Goal: Task Accomplishment & Management: Manage account settings

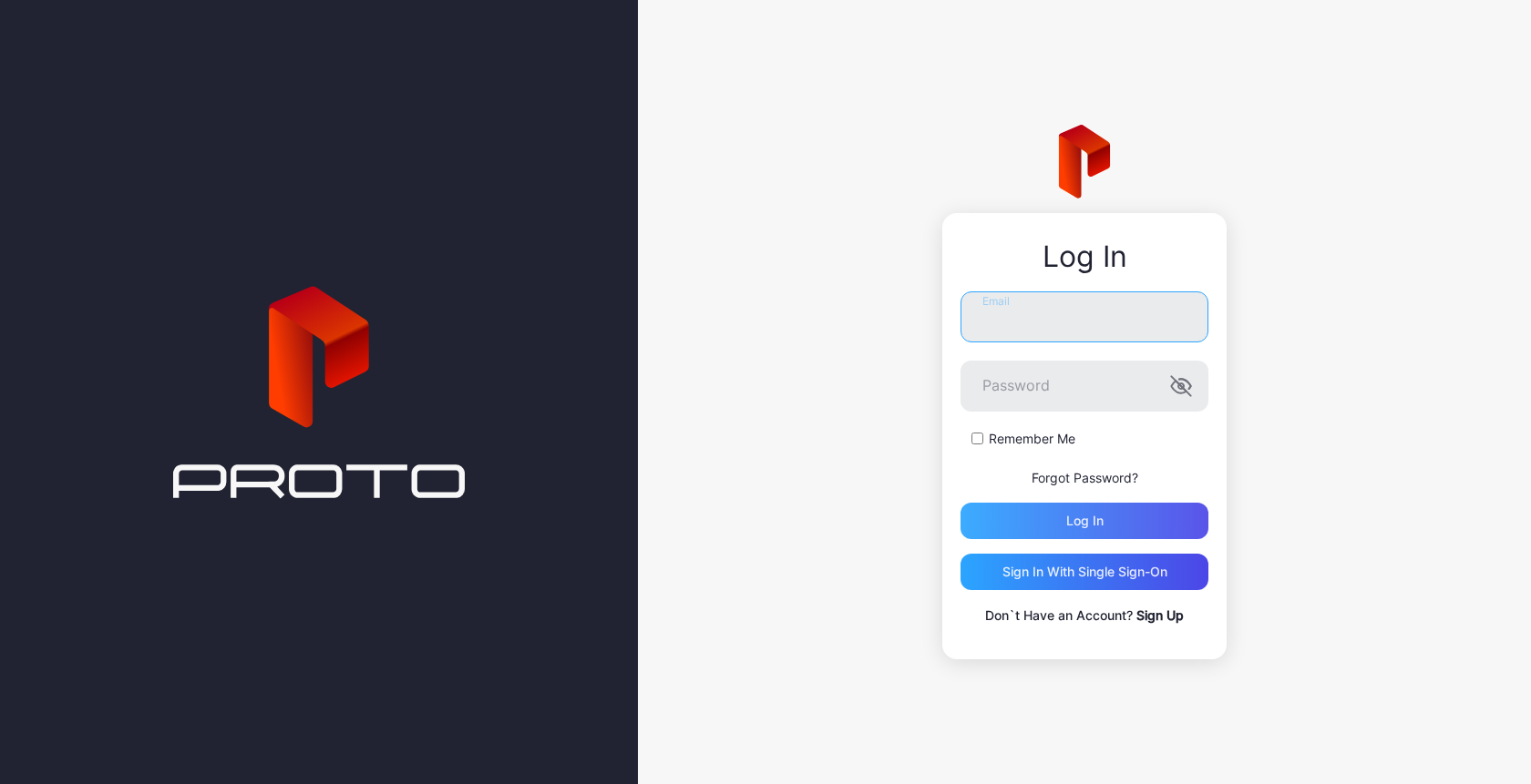
type input "**********"
click at [1057, 518] on div "Log in" at bounding box center [1084, 520] width 248 height 36
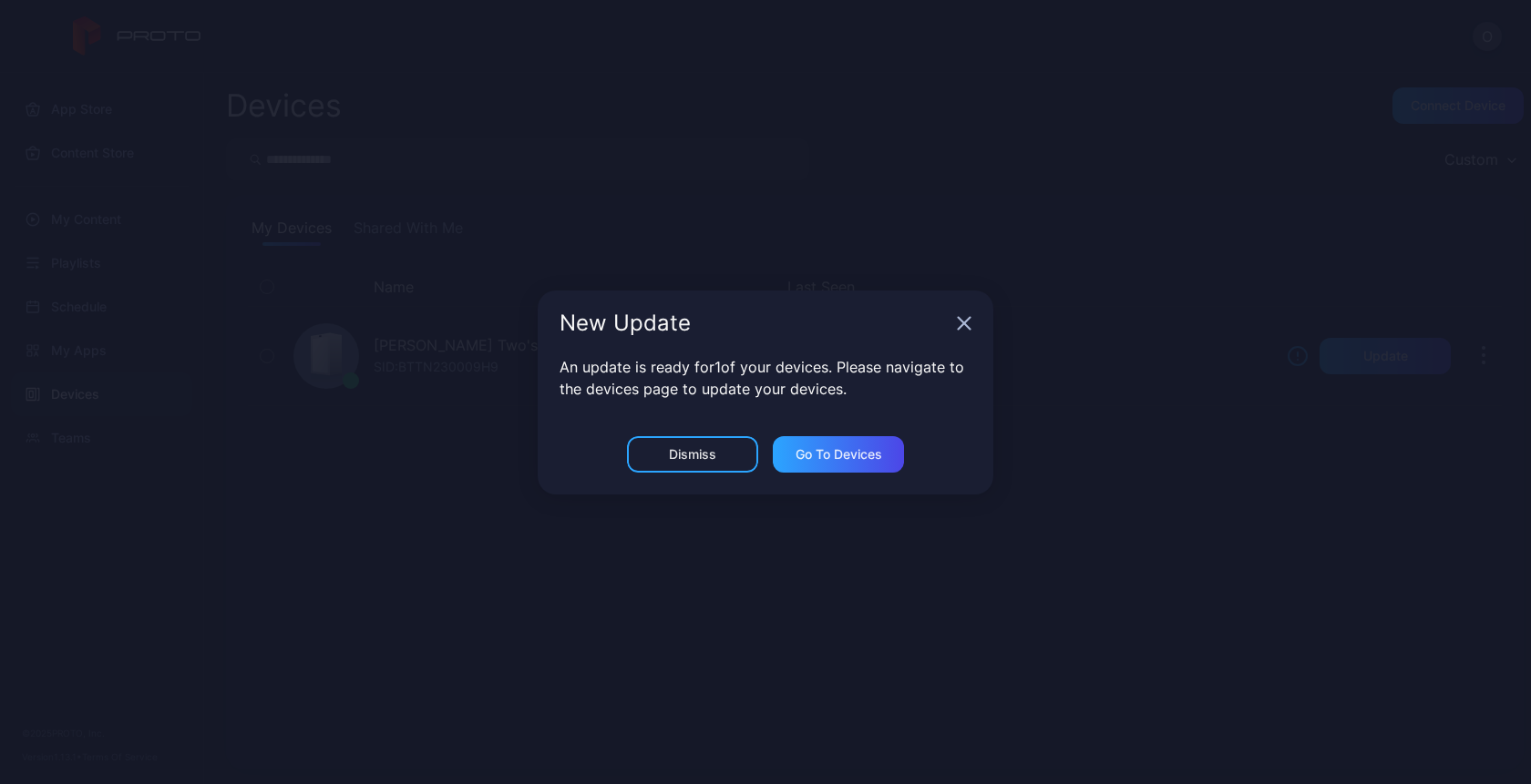
click at [970, 319] on icon "button" at bounding box center [964, 324] width 15 height 15
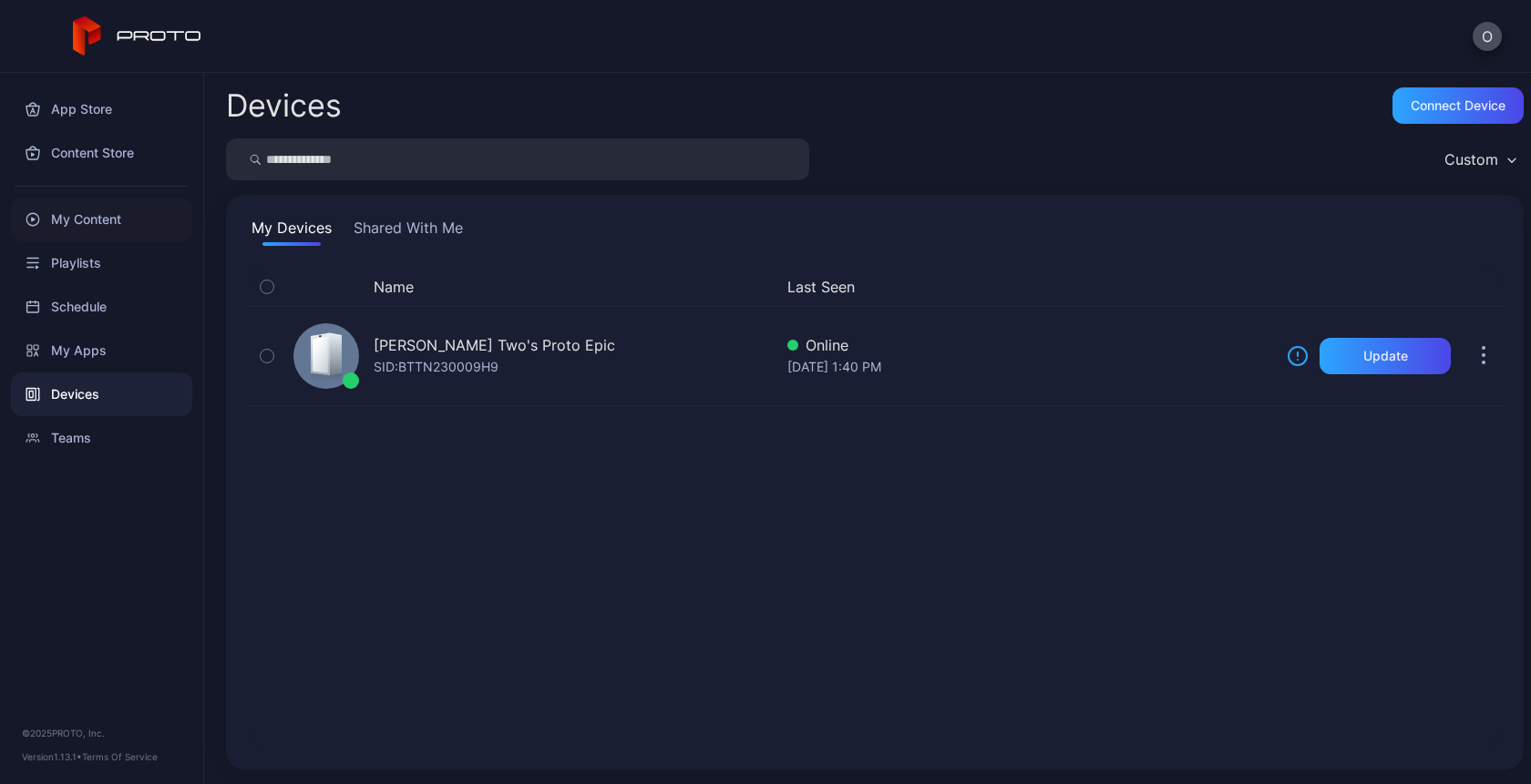
click at [112, 221] on div "My Content" at bounding box center [102, 219] width 182 height 44
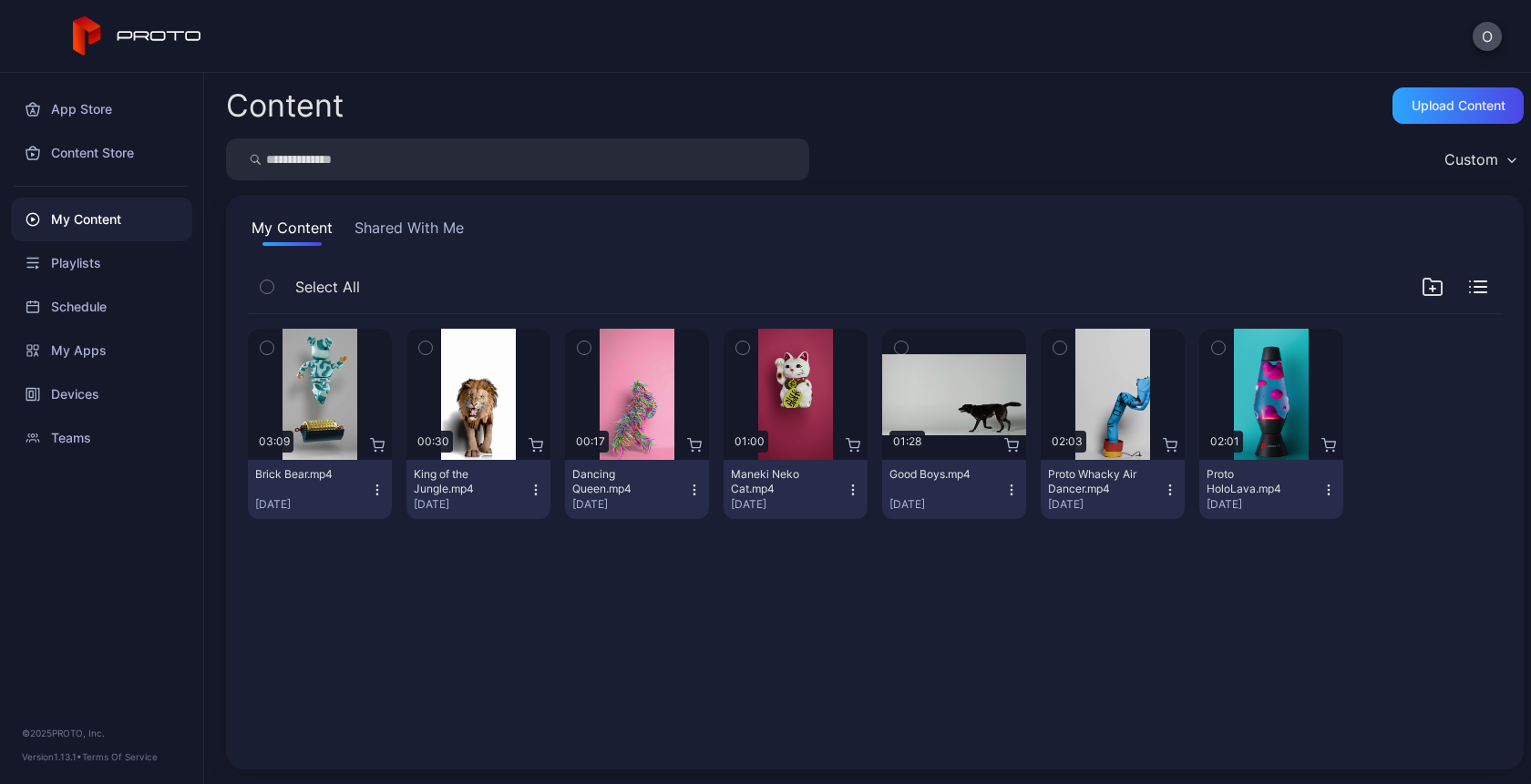
click at [1436, 132] on div "Content Upload Content Custom My Content Shared With Me Select All Preview 03:0…" at bounding box center [868, 428] width 1327 height 711
click at [1436, 112] on div "Upload Content" at bounding box center [1458, 106] width 94 height 15
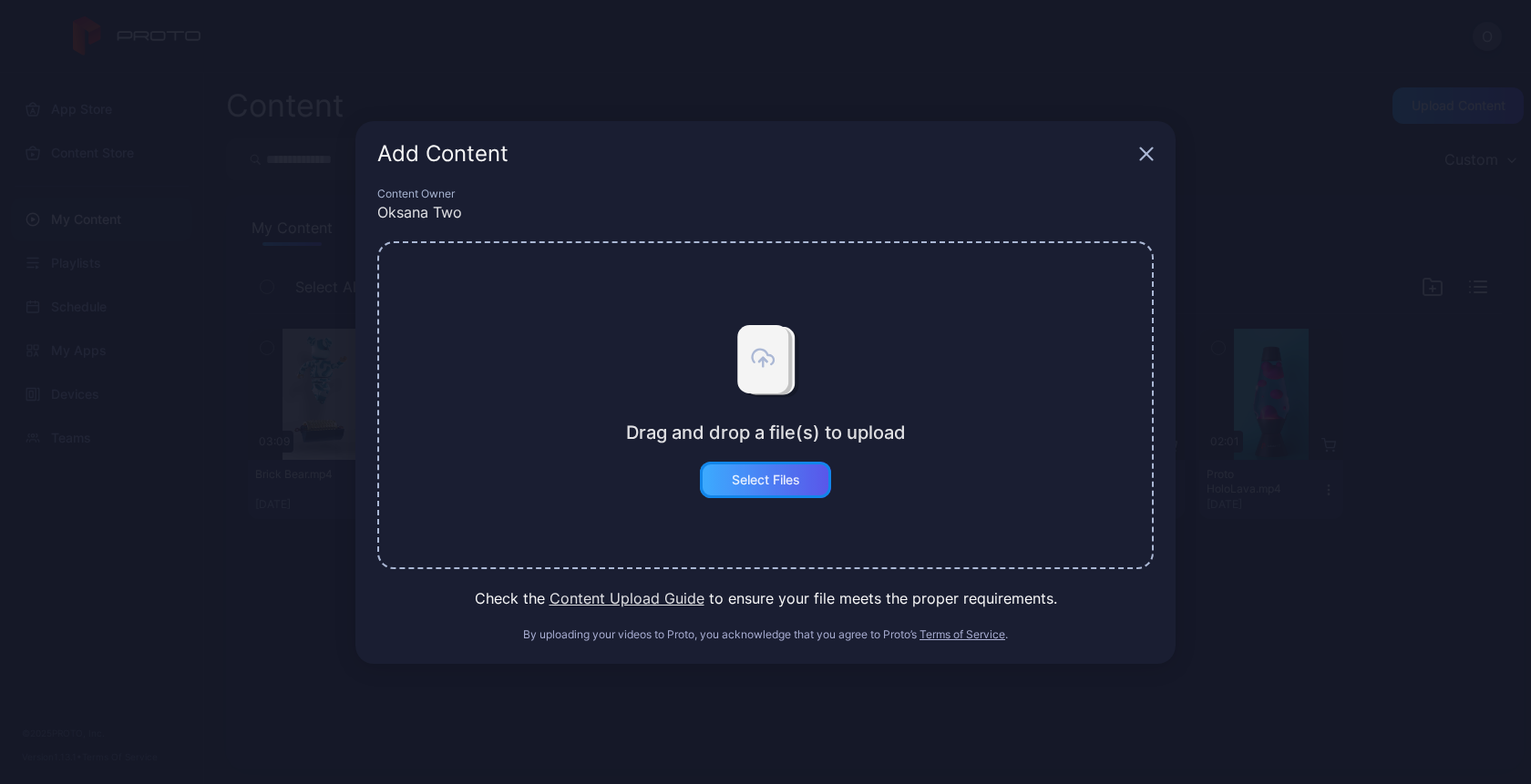
click at [744, 494] on div "Select Files" at bounding box center [766, 480] width 131 height 36
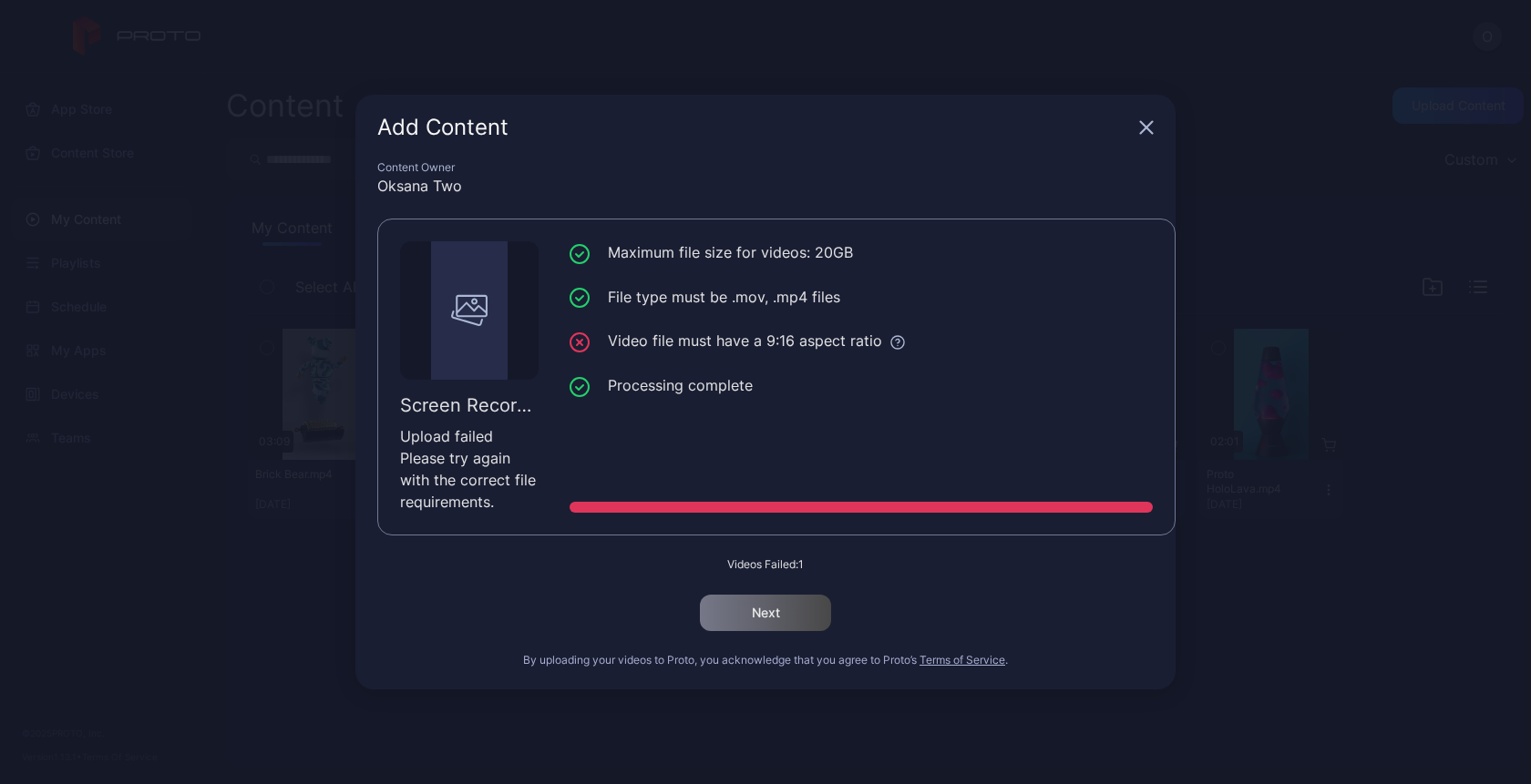
click at [1141, 129] on icon "button" at bounding box center [1146, 128] width 15 height 15
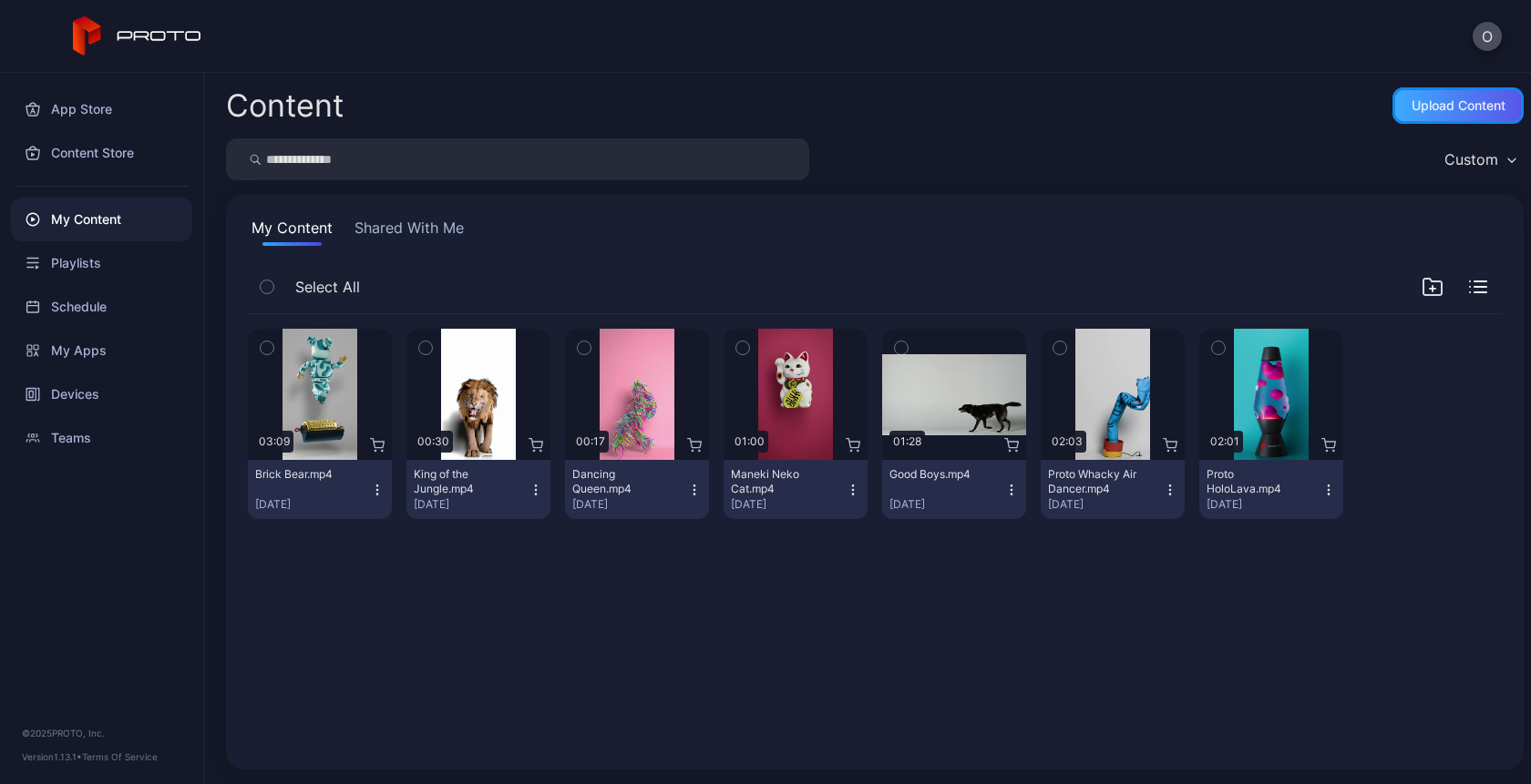
click at [1465, 108] on div "Upload Content" at bounding box center [1458, 106] width 94 height 15
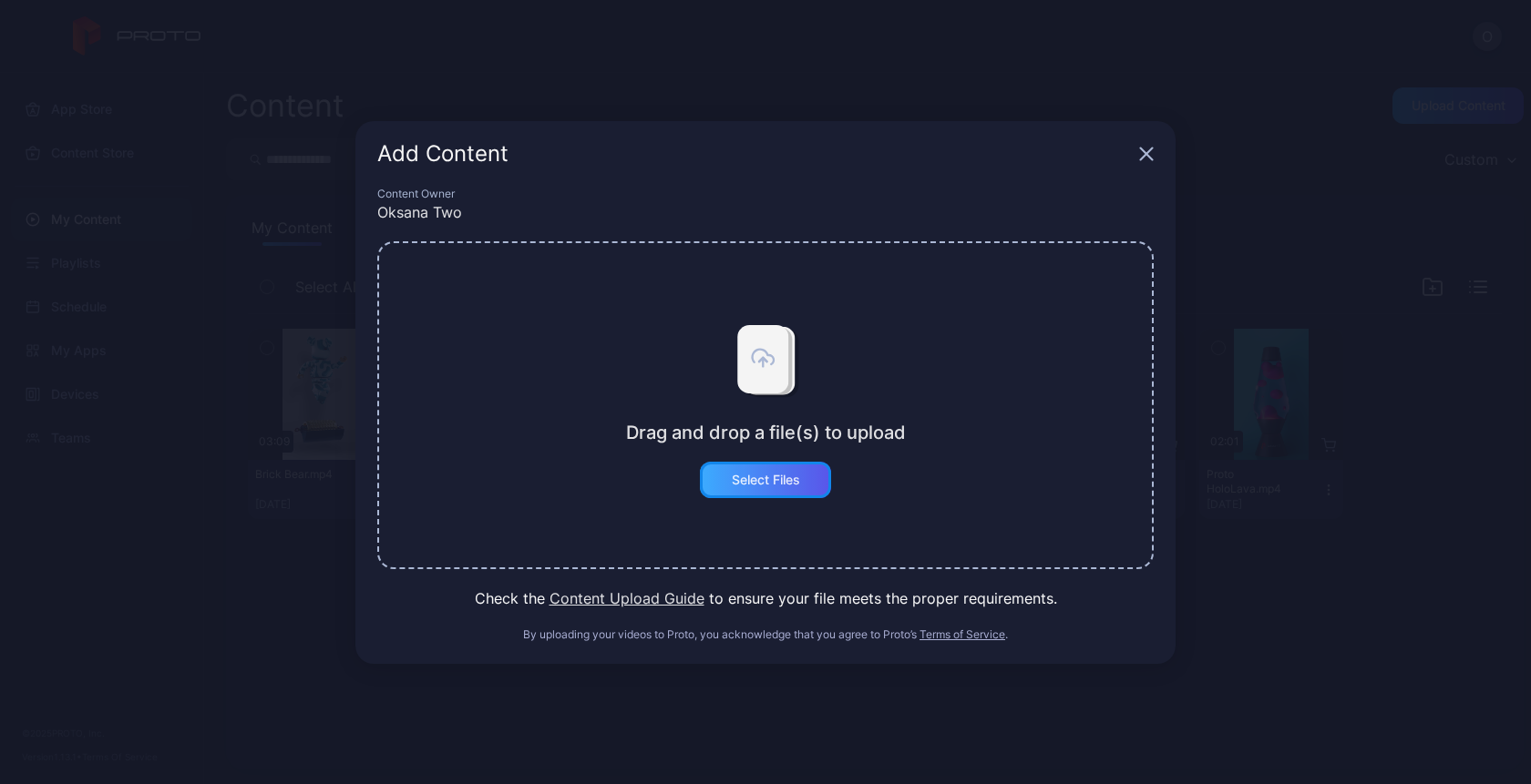
click at [753, 485] on div "Select Files" at bounding box center [766, 480] width 68 height 15
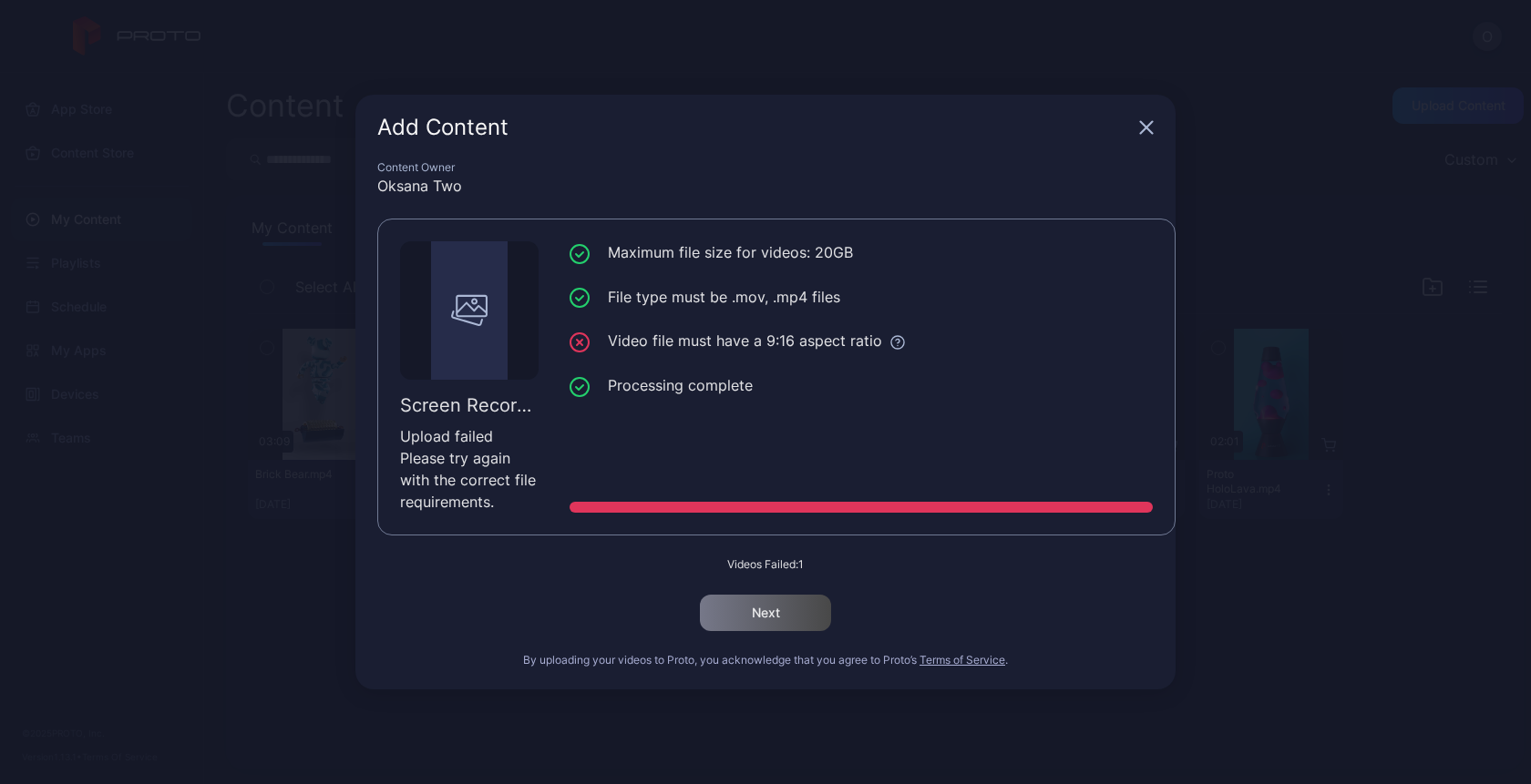
click at [1141, 127] on icon "button" at bounding box center [1146, 128] width 15 height 15
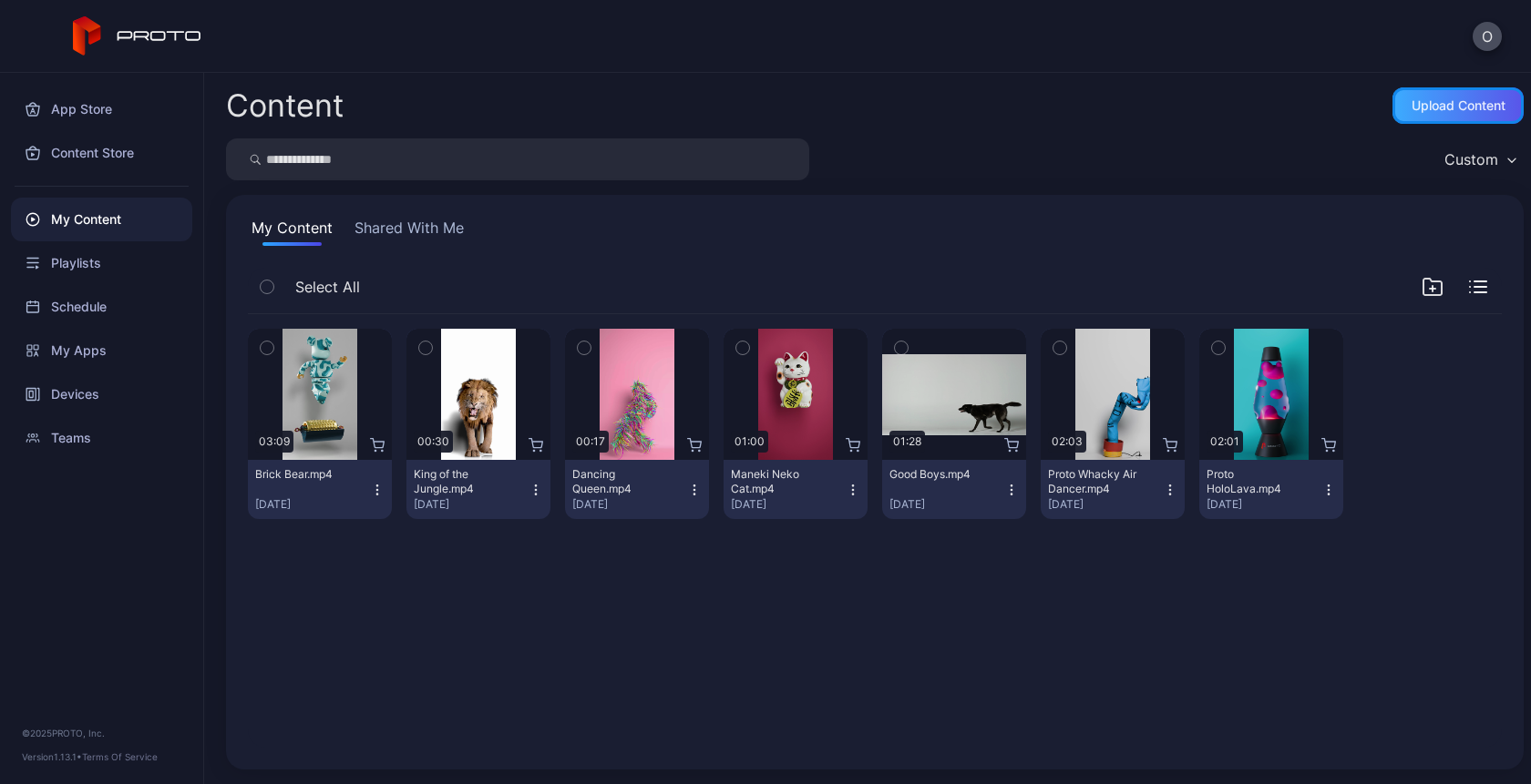
click at [1415, 95] on div "Upload Content" at bounding box center [1458, 105] width 131 height 36
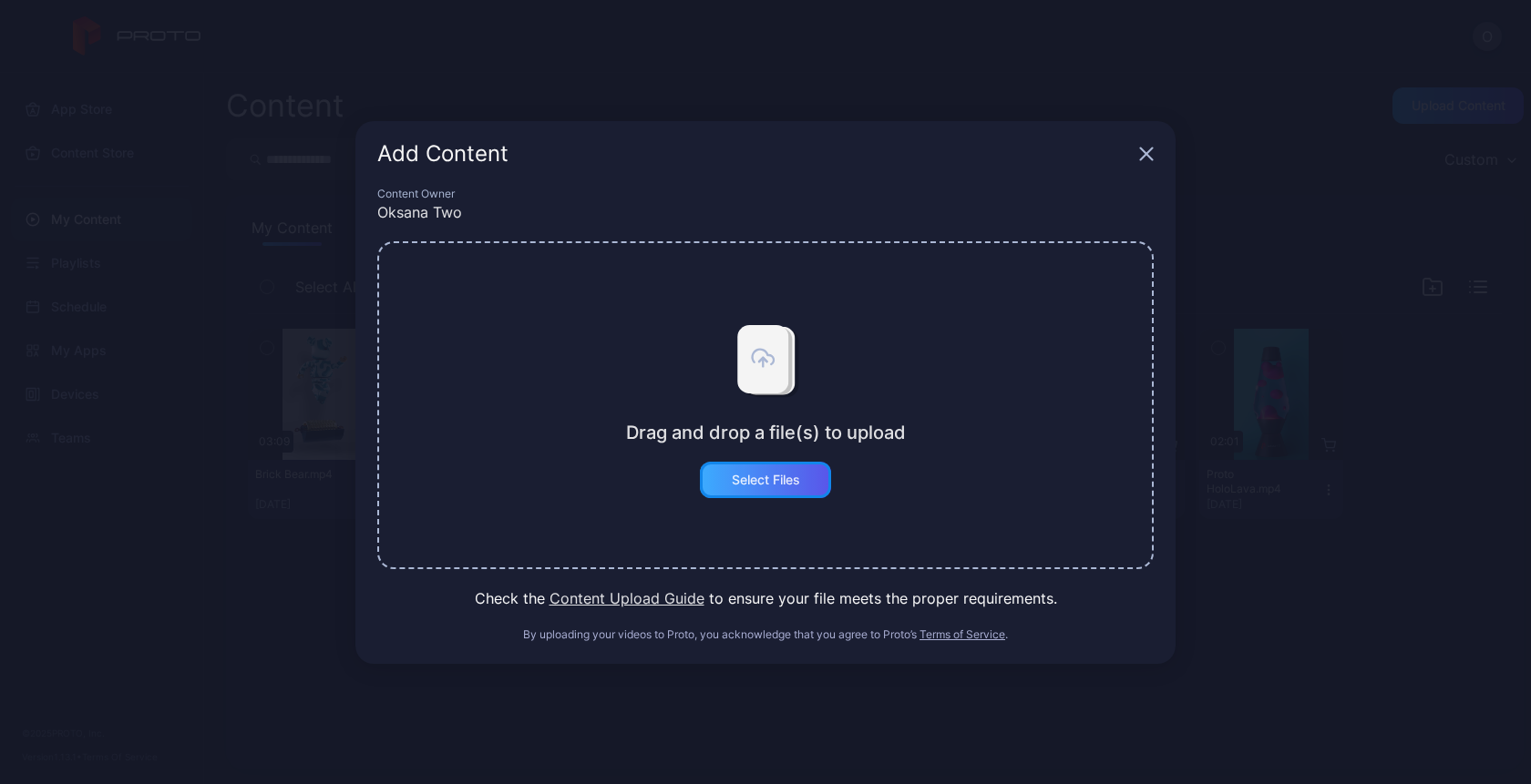
click at [813, 485] on div "Select Files" at bounding box center [766, 480] width 131 height 36
click at [1147, 141] on div "Add Content" at bounding box center [766, 154] width 820 height 65
click at [1147, 153] on icon "button" at bounding box center [1146, 153] width 12 height 12
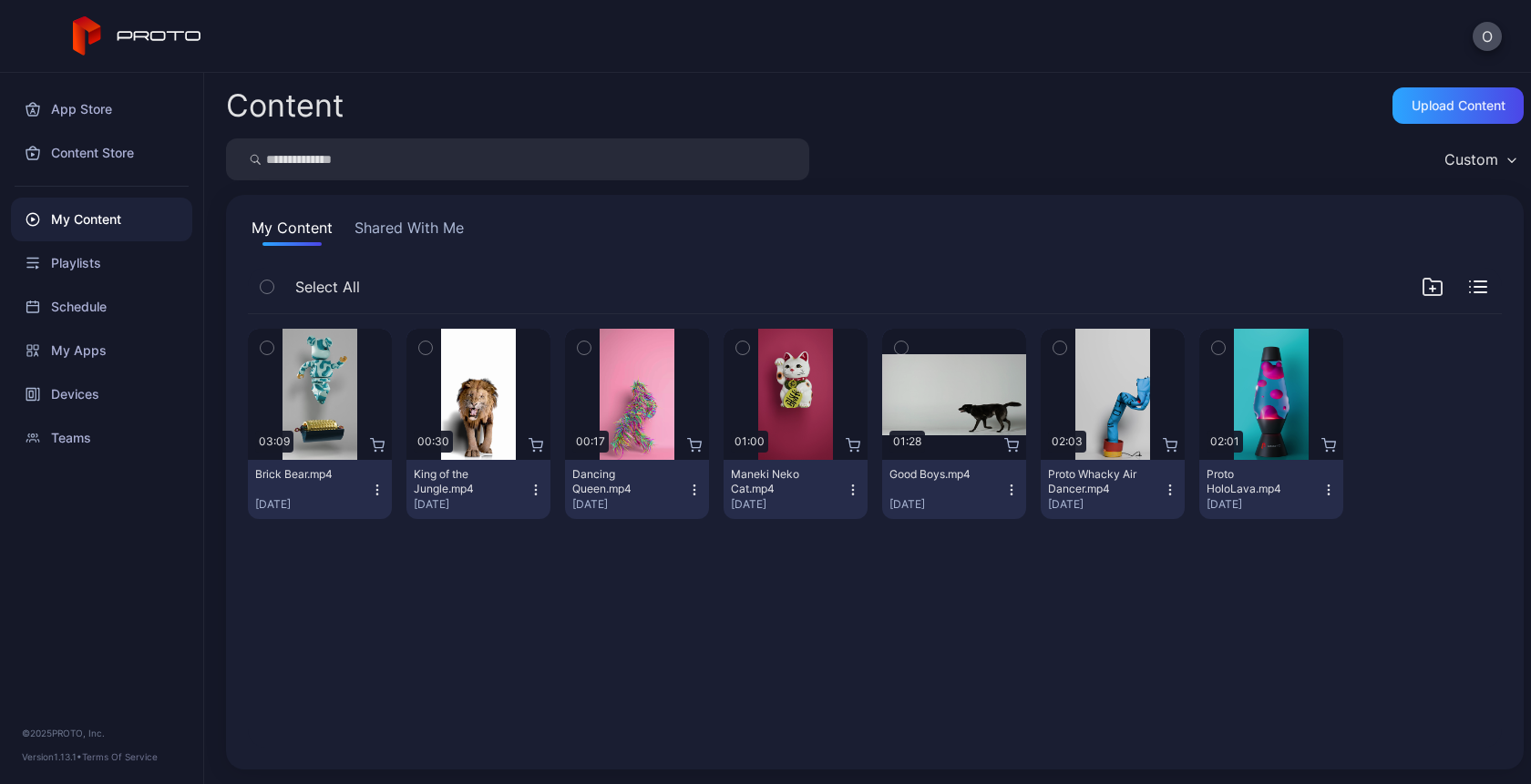
click at [1318, 489] on button "Proto HoloLava.mp4 Aug 26, 2025" at bounding box center [1271, 489] width 144 height 59
click at [894, 619] on div "Preview 03:09 Brick Bear.mp4 Aug 26, 2025 Preview 00:30 King of the Jungle.mp4 …" at bounding box center [874, 530] width 1283 height 463
click at [81, 162] on div "Content Store" at bounding box center [102, 152] width 182 height 44
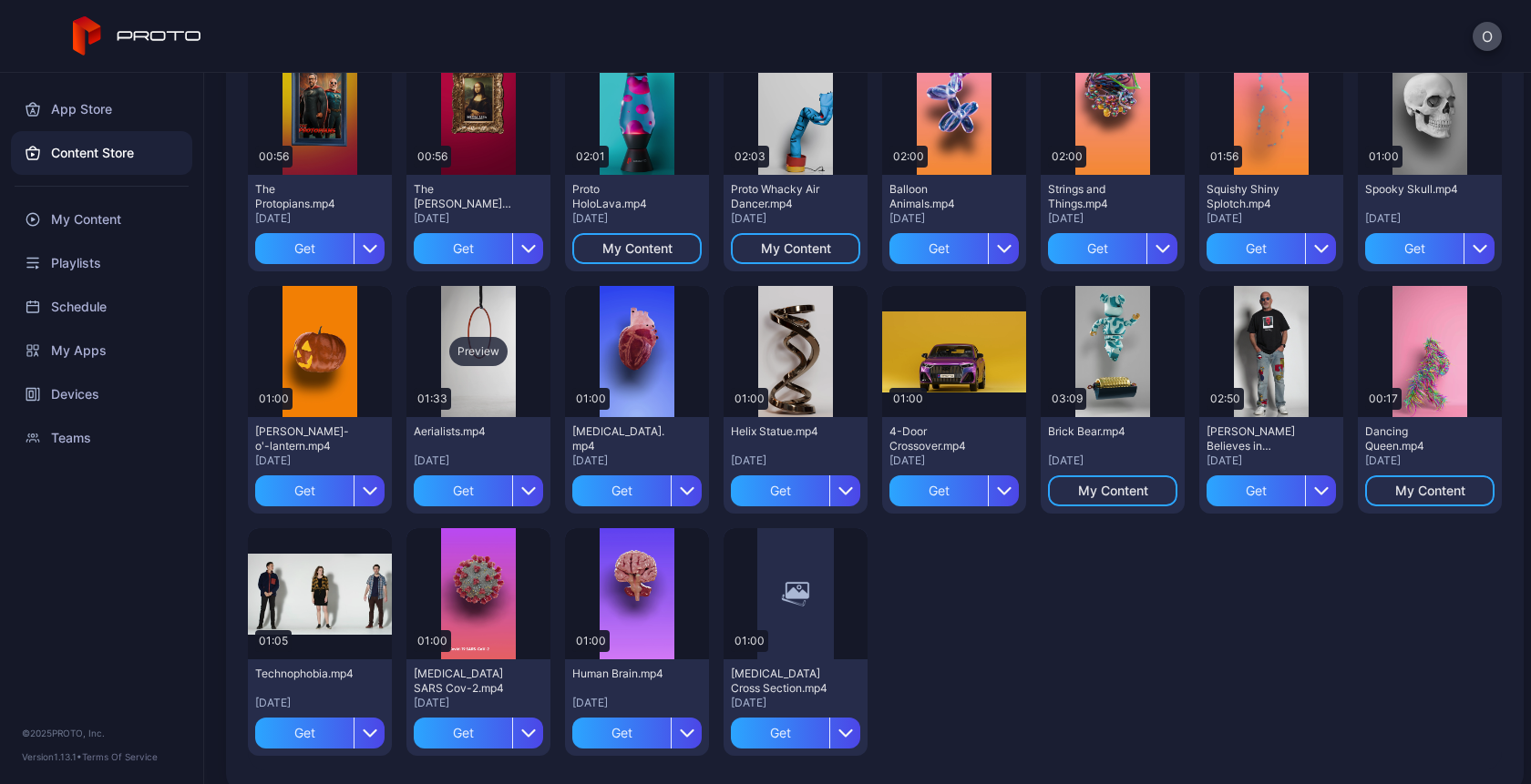
scroll to position [204, 0]
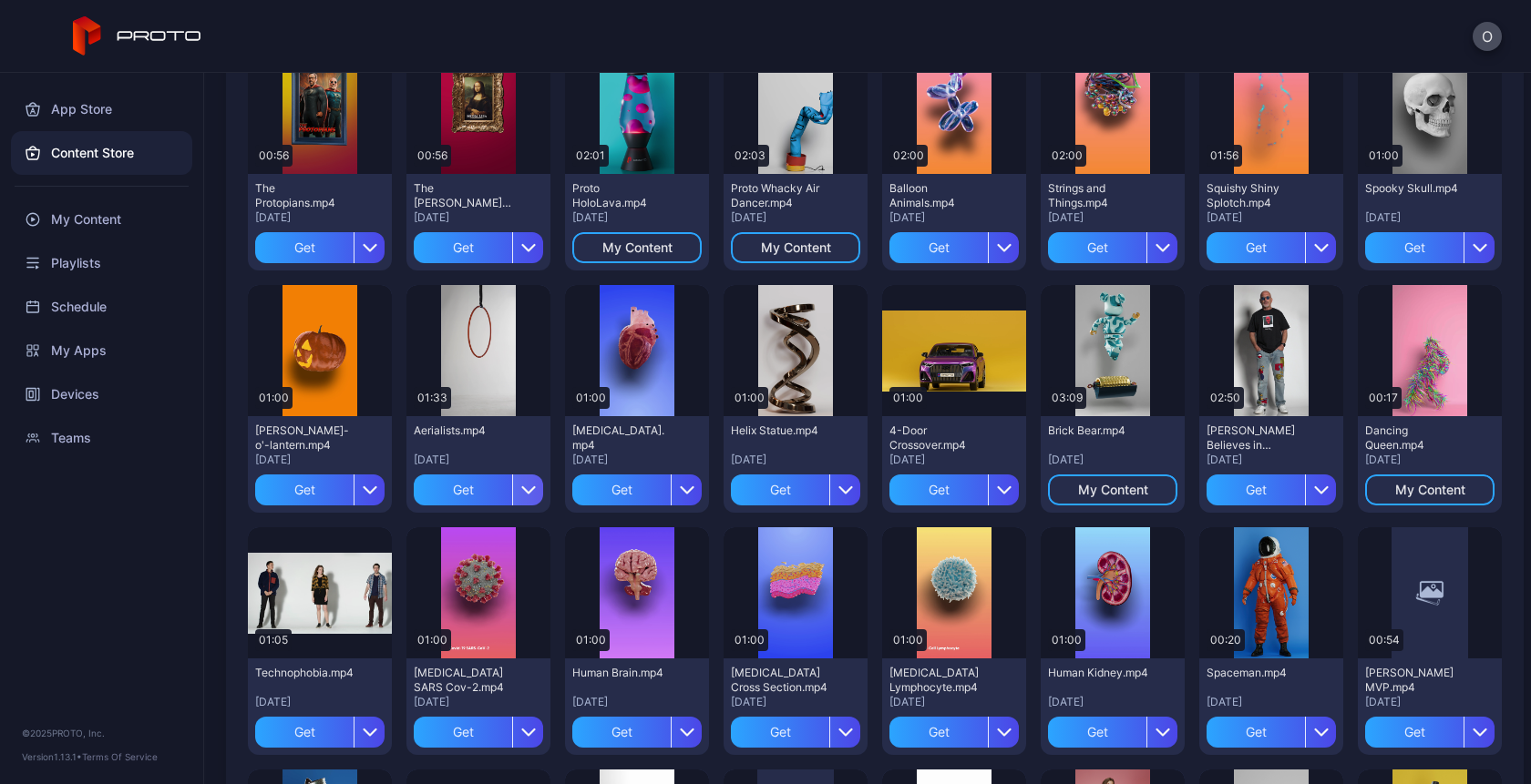
click at [523, 484] on icon "button" at bounding box center [529, 490] width 15 height 15
click at [471, 361] on div "Preview" at bounding box center [478, 350] width 58 height 29
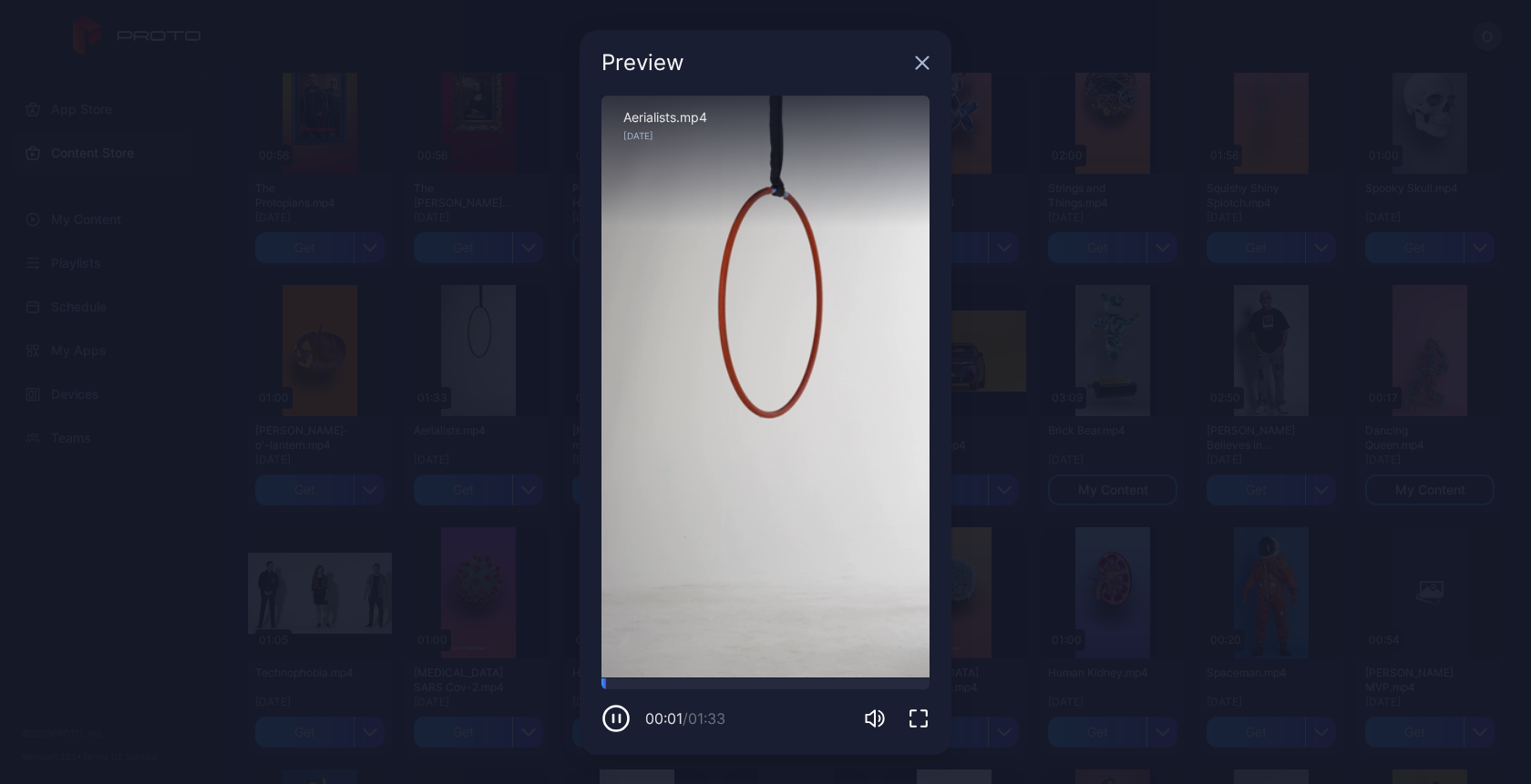
click at [919, 60] on icon "button" at bounding box center [923, 62] width 12 height 12
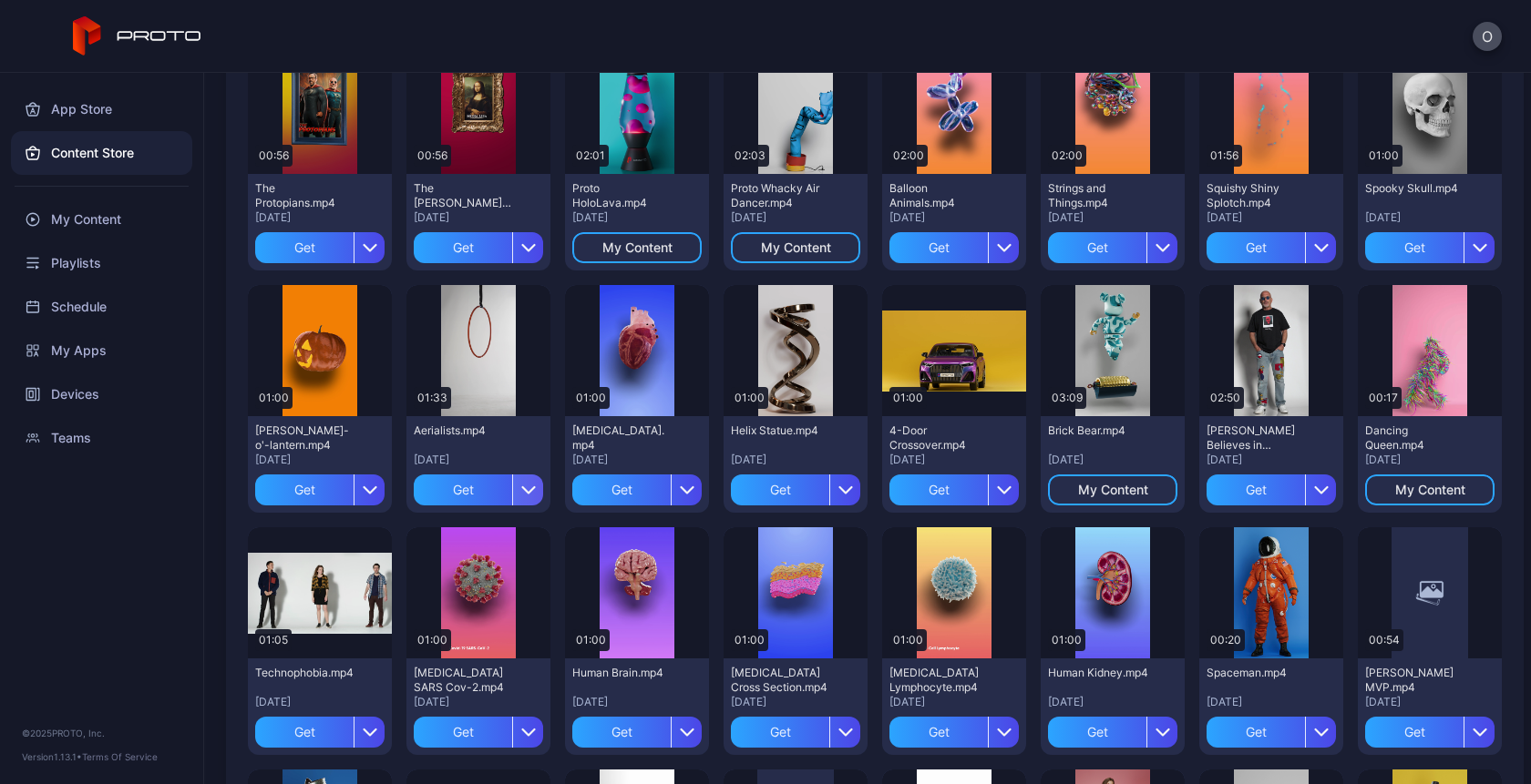
click at [522, 487] on icon "button" at bounding box center [529, 490] width 15 height 15
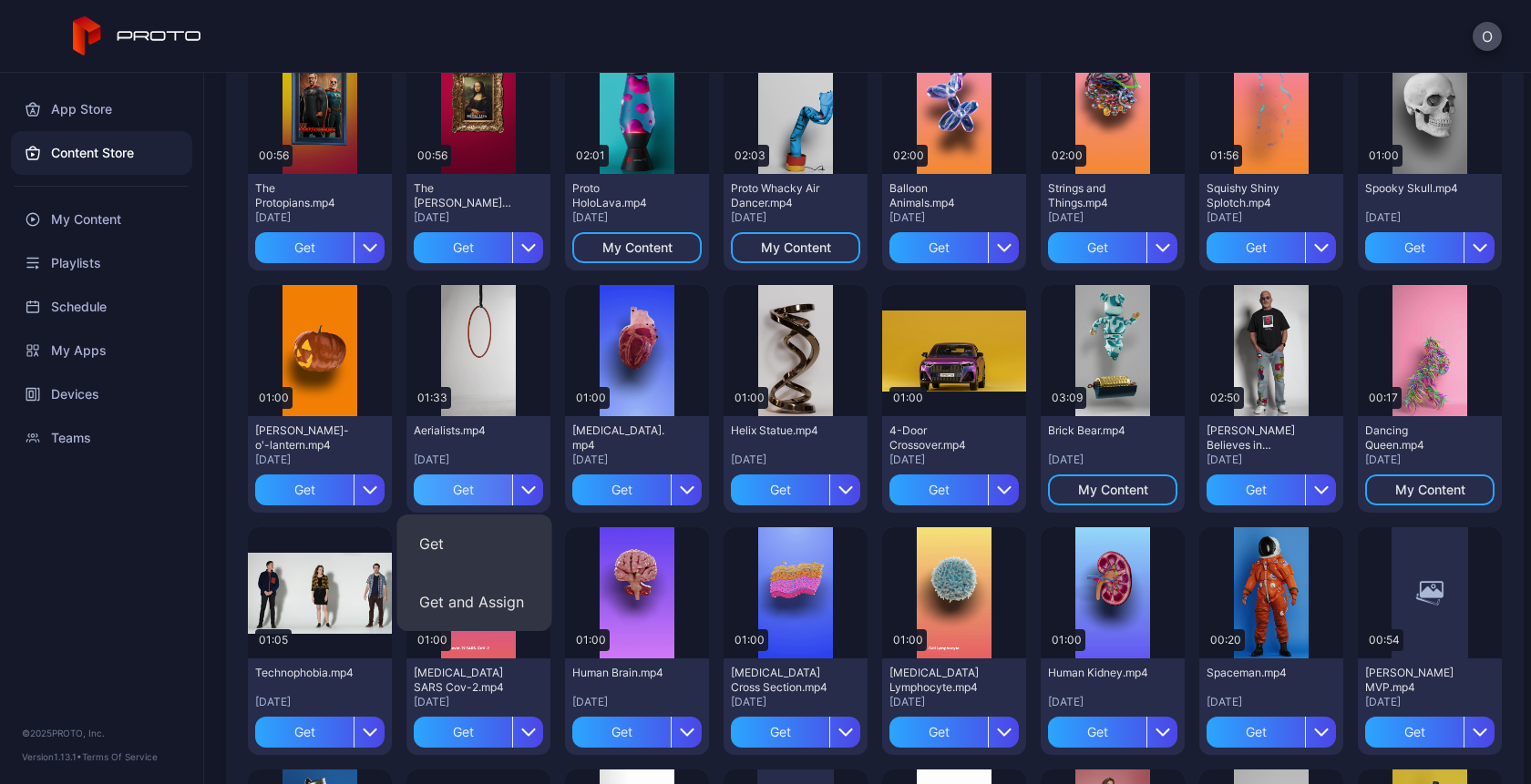
click at [468, 488] on div "Get" at bounding box center [462, 489] width 98 height 31
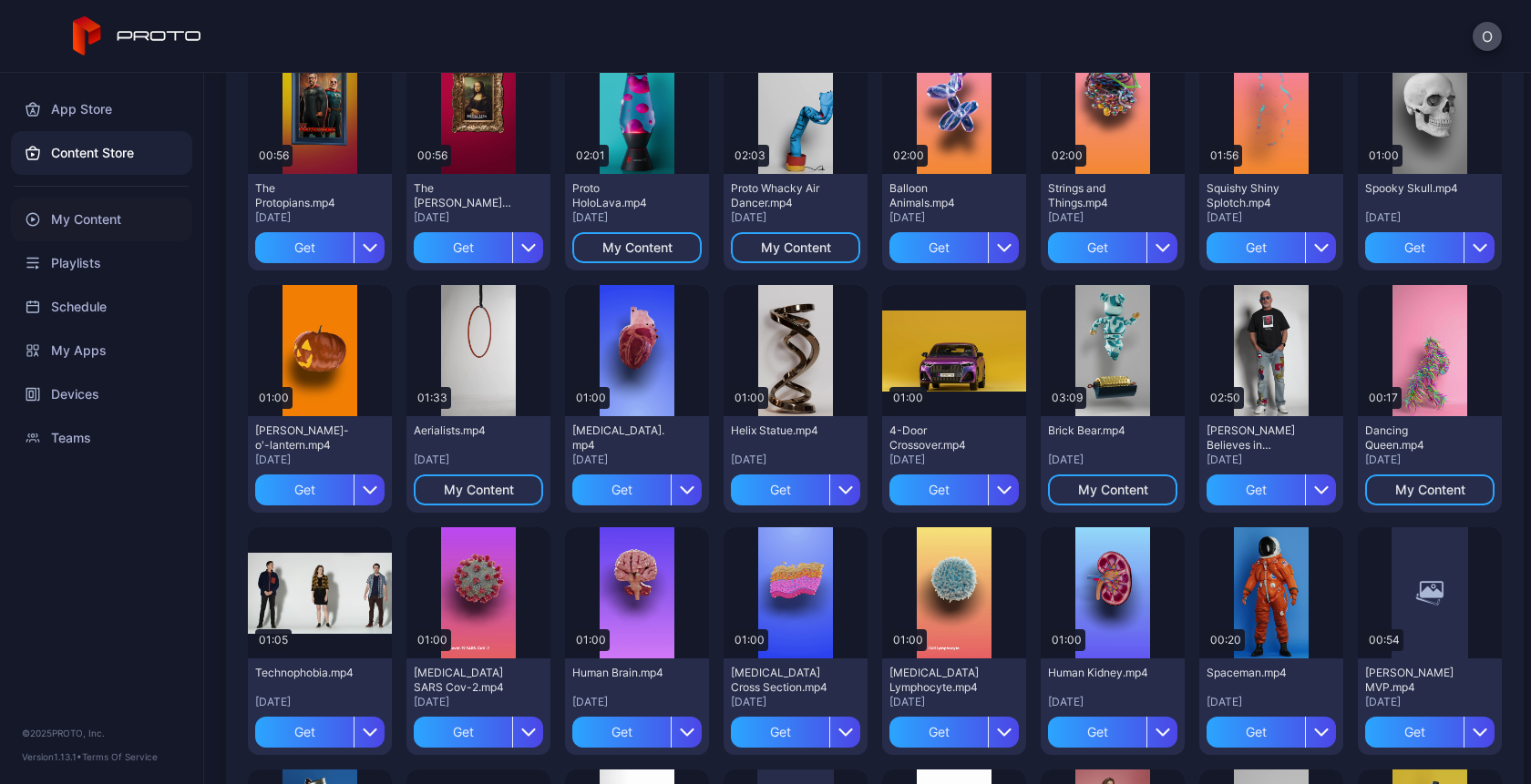
click at [95, 230] on div "My Content" at bounding box center [102, 219] width 182 height 44
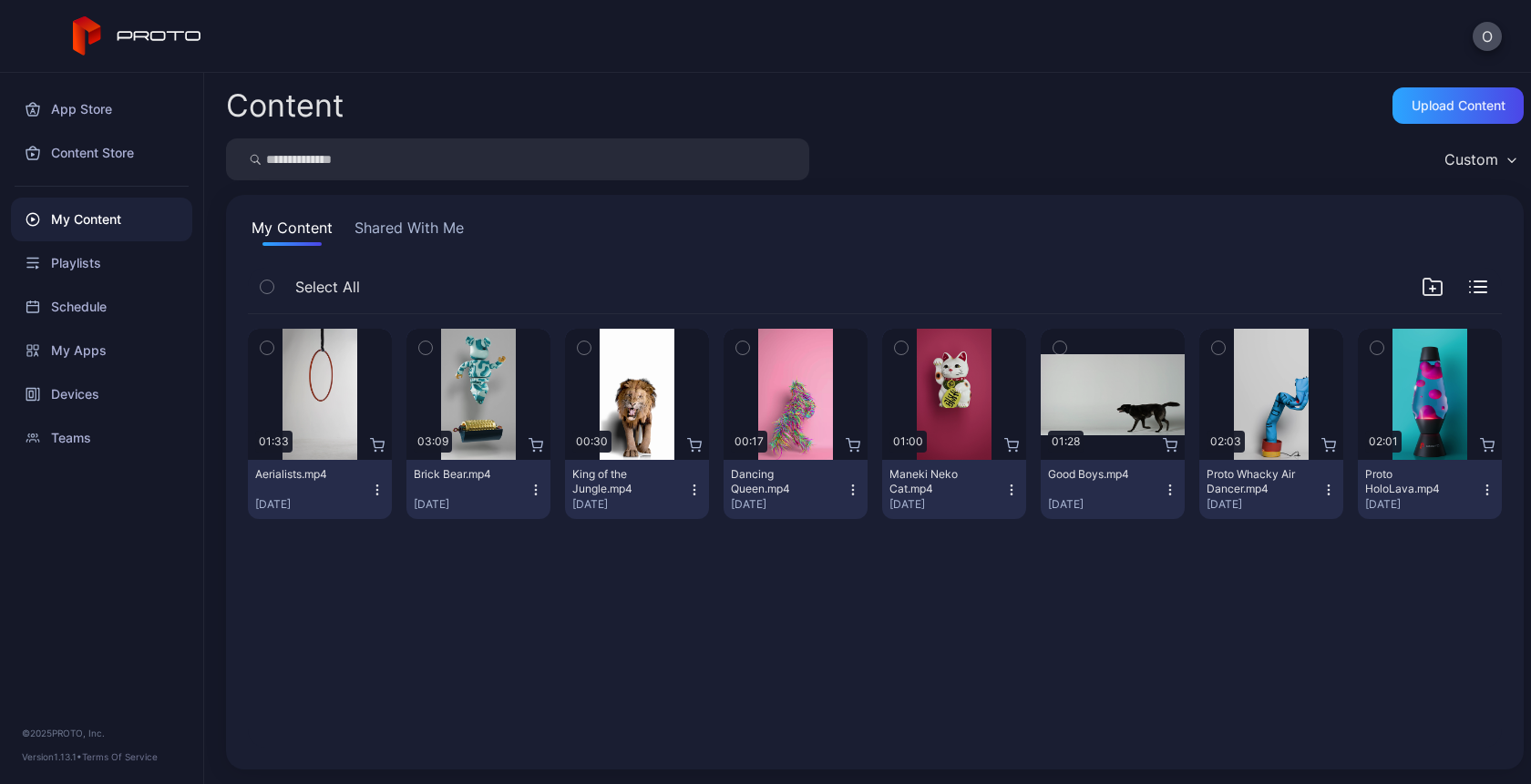
click at [380, 480] on button "Aerialists.mp4 Sep 2, 2025" at bounding box center [320, 489] width 144 height 59
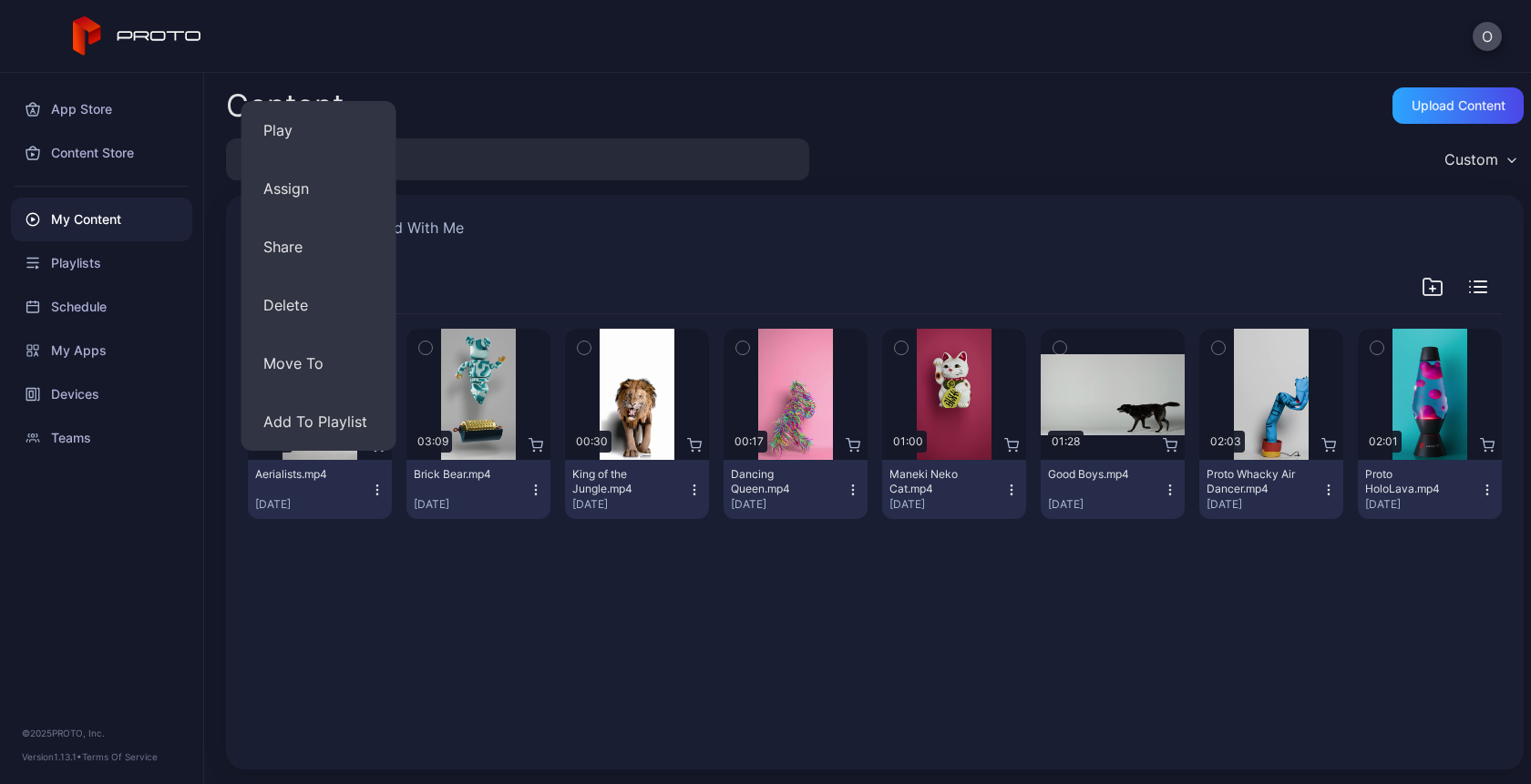
click at [649, 234] on div "My Content Shared With Me" at bounding box center [875, 231] width 1254 height 29
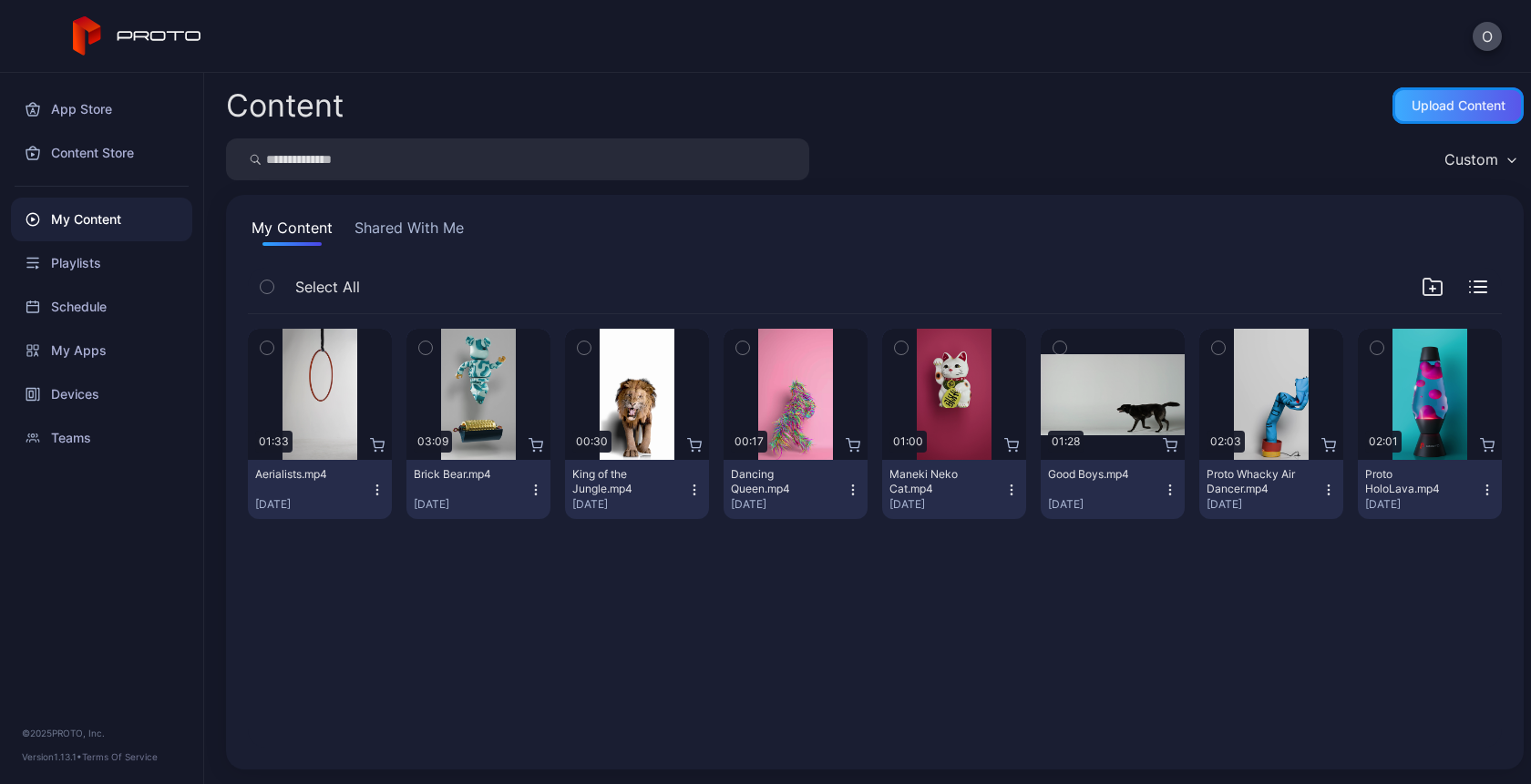
click at [1422, 123] on div "Upload Content" at bounding box center [1458, 105] width 131 height 36
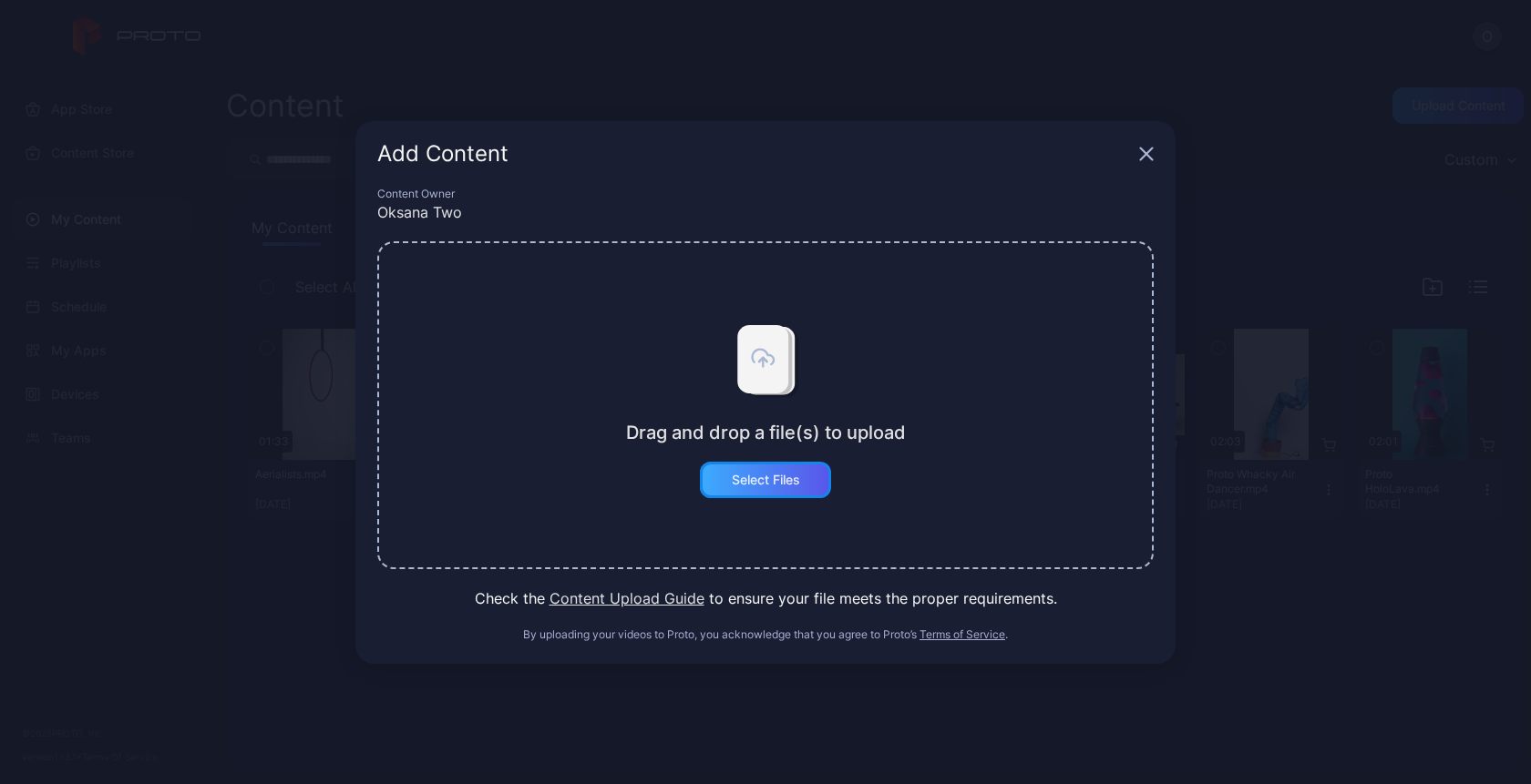
click at [778, 475] on div "Select Files" at bounding box center [766, 480] width 68 height 15
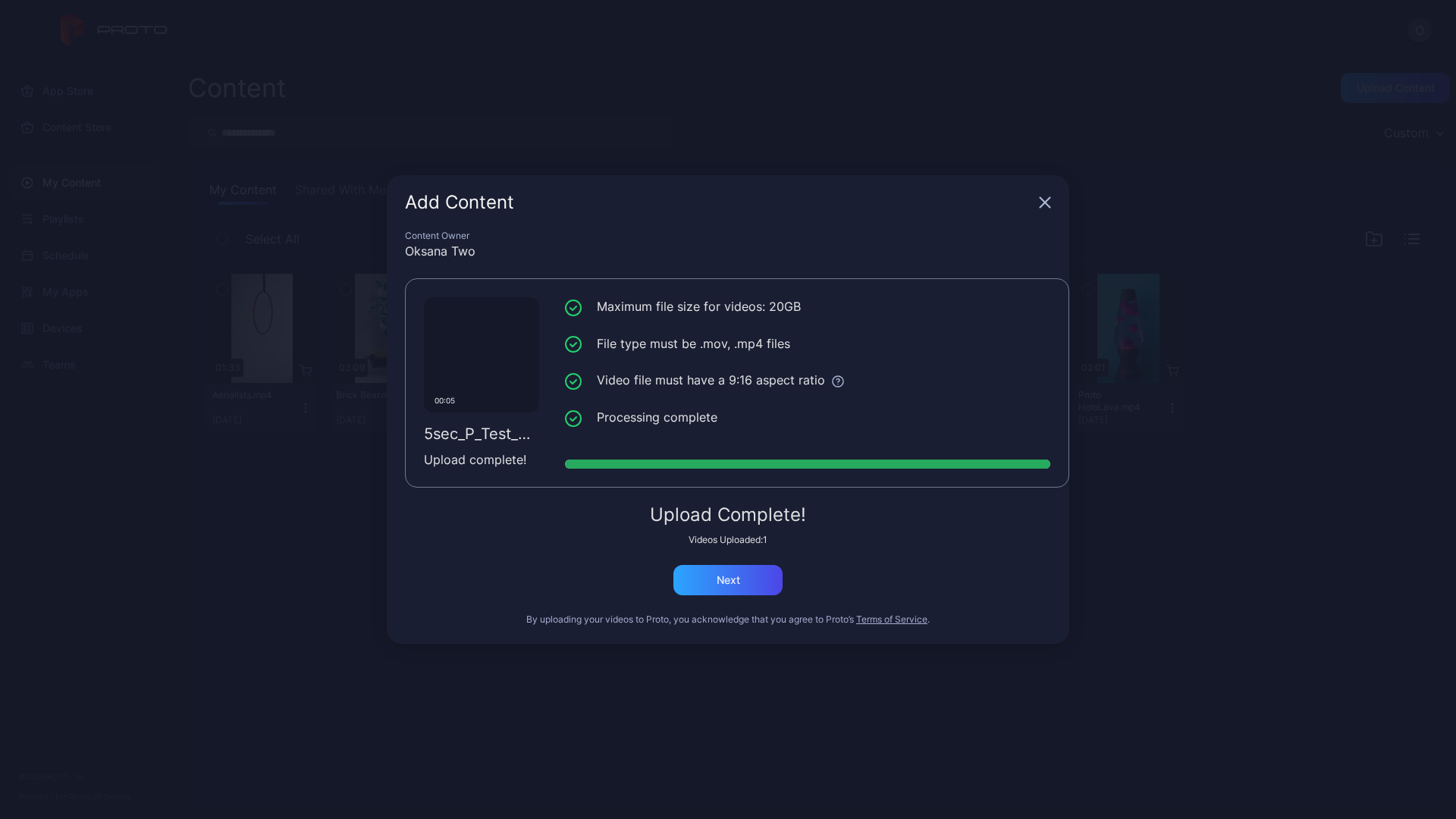
click at [1031, 200] on div "Add Content" at bounding box center [719, 202] width 628 height 18
click at [747, 582] on div "Next" at bounding box center [728, 579] width 109 height 30
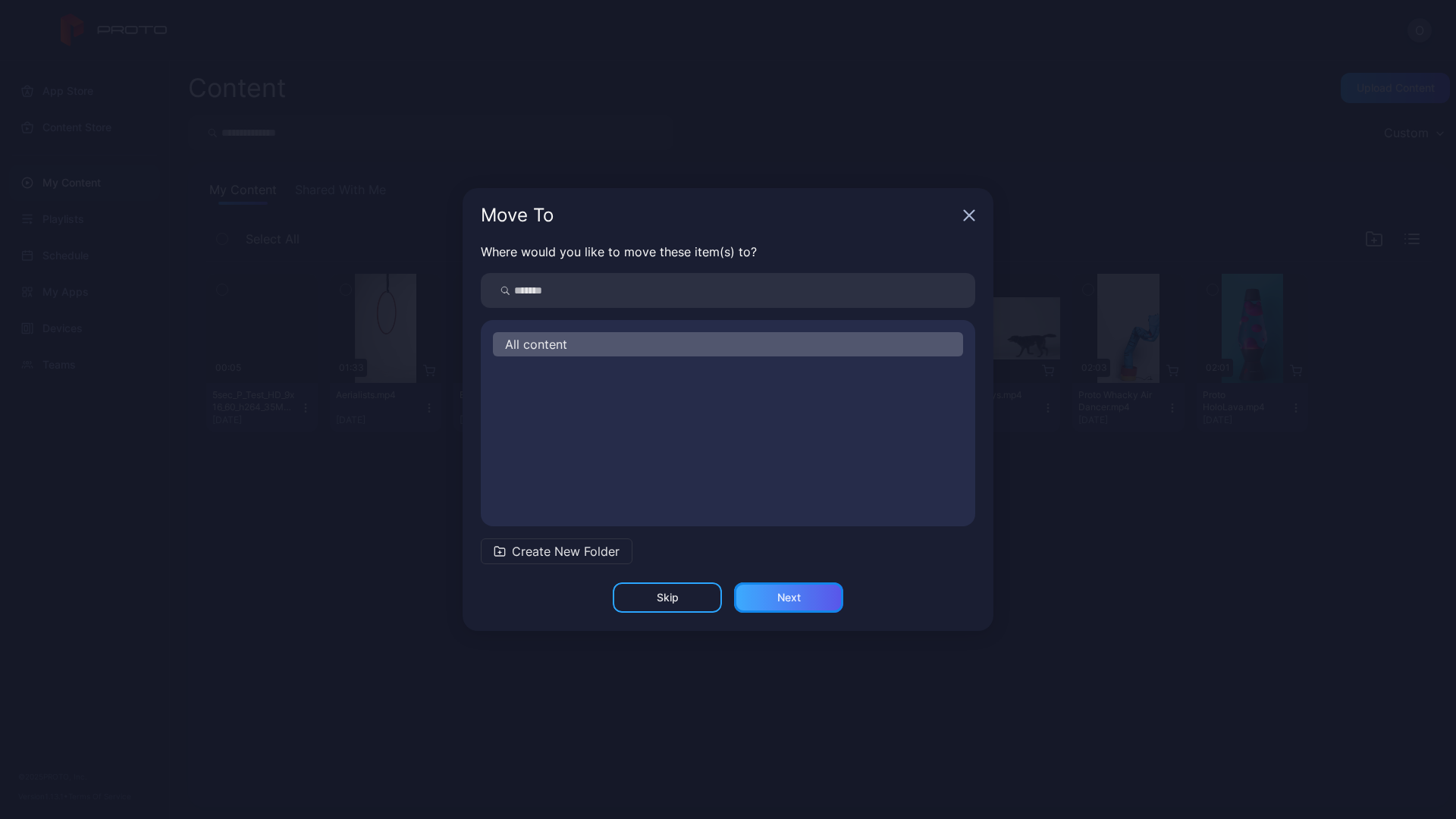
click at [793, 597] on div "Next" at bounding box center [789, 597] width 23 height 12
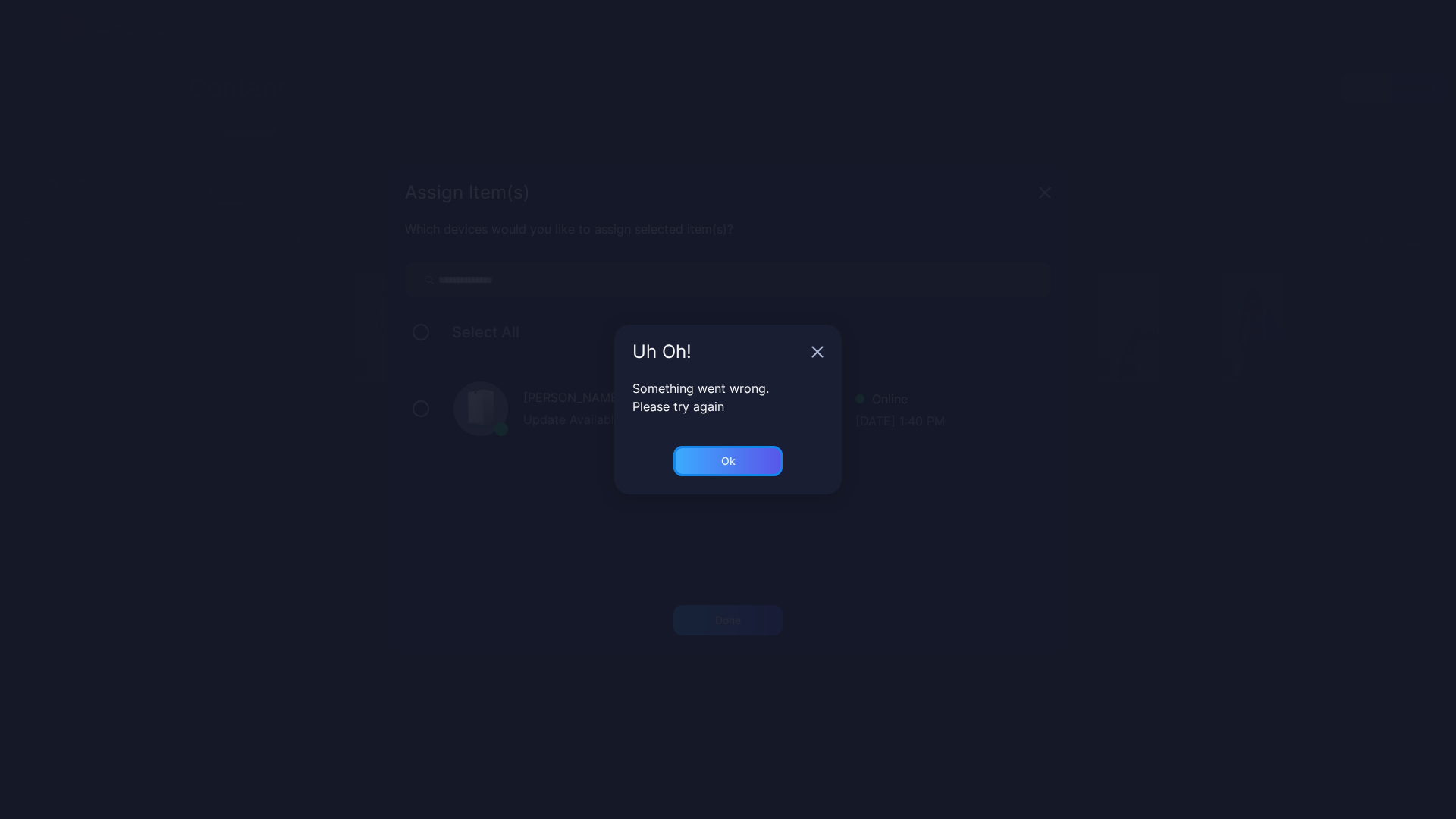
click at [735, 461] on div "Ok" at bounding box center [728, 461] width 109 height 30
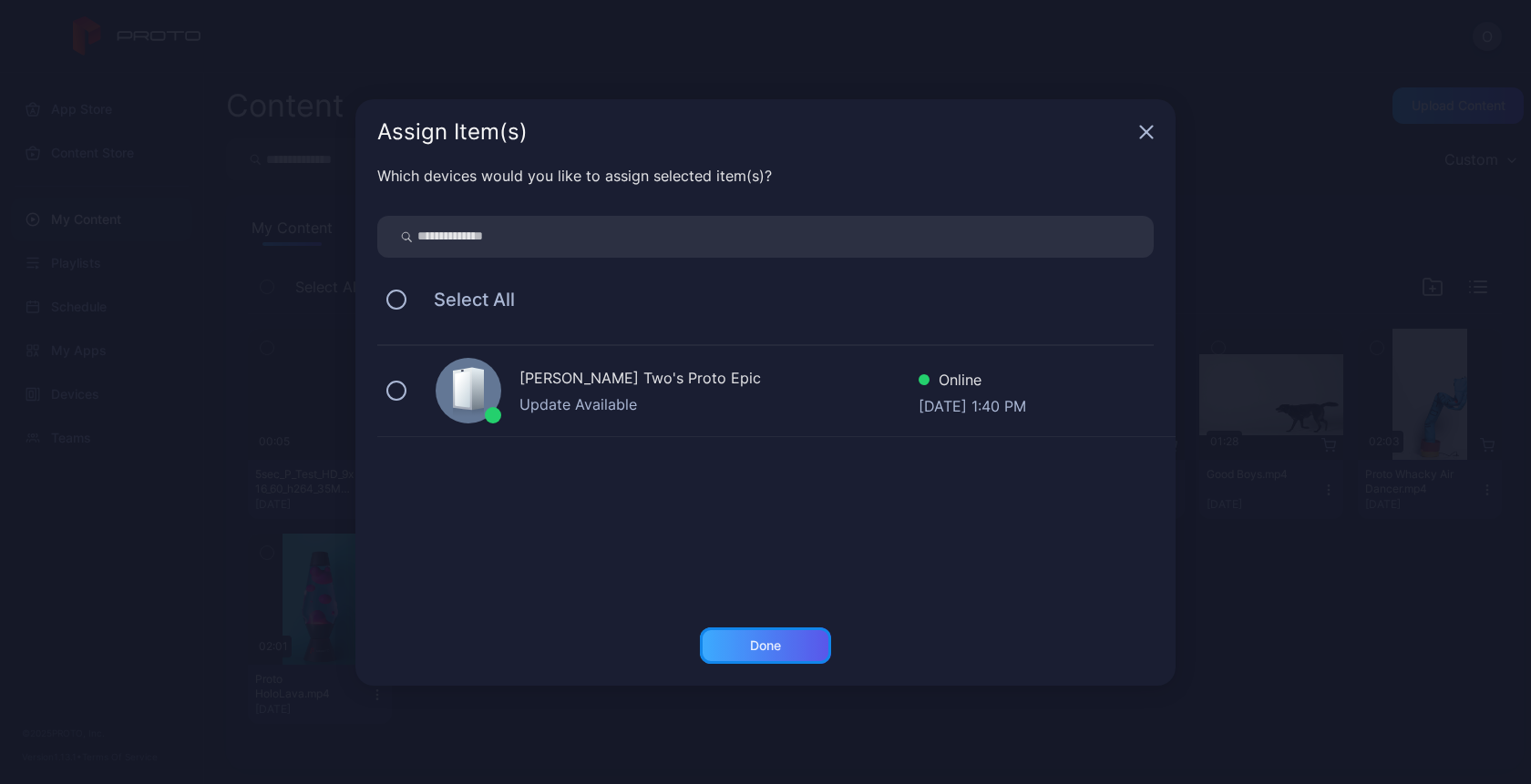
click at [768, 655] on div "Done" at bounding box center [766, 646] width 131 height 36
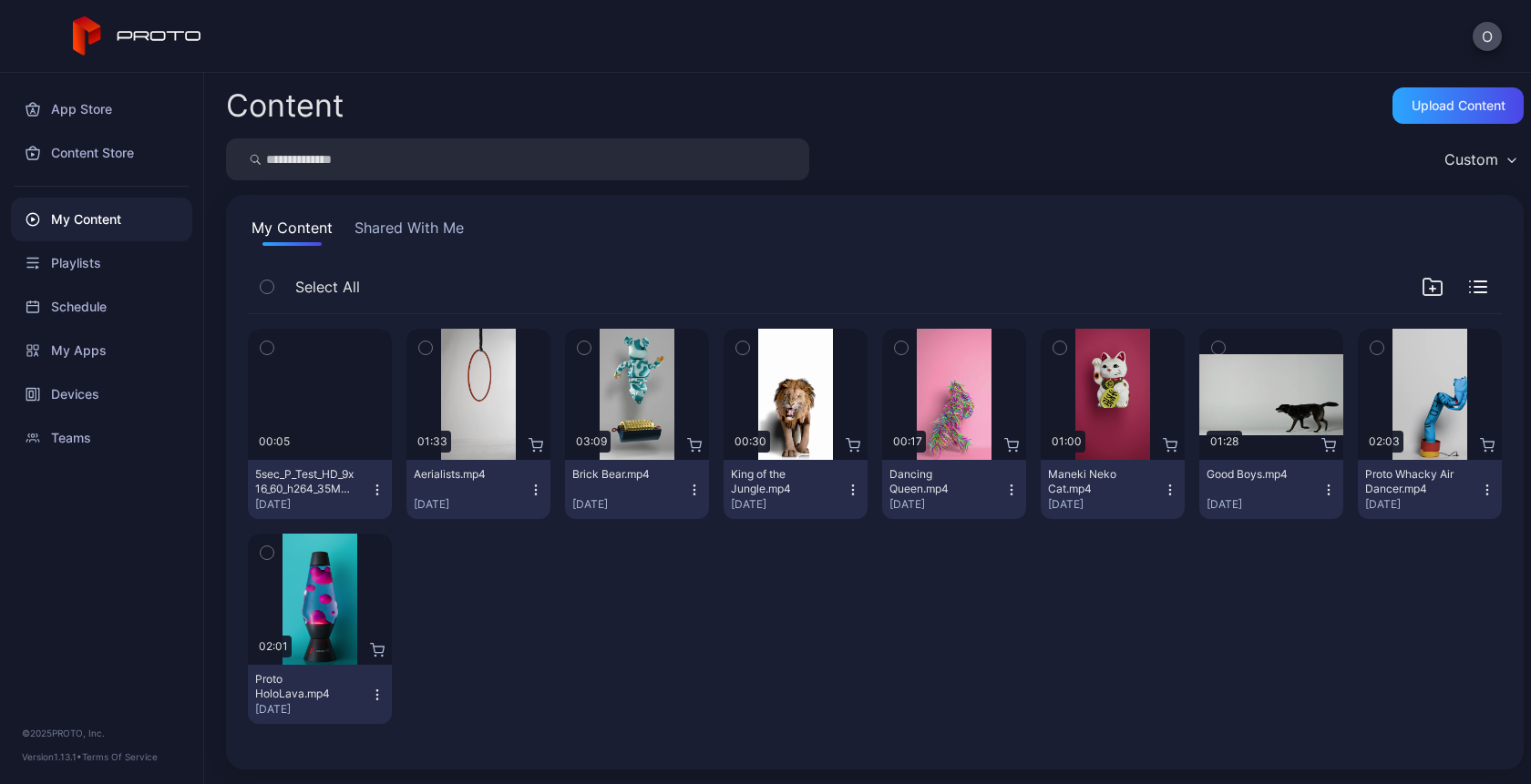
click at [372, 489] on icon "button" at bounding box center [377, 490] width 15 height 15
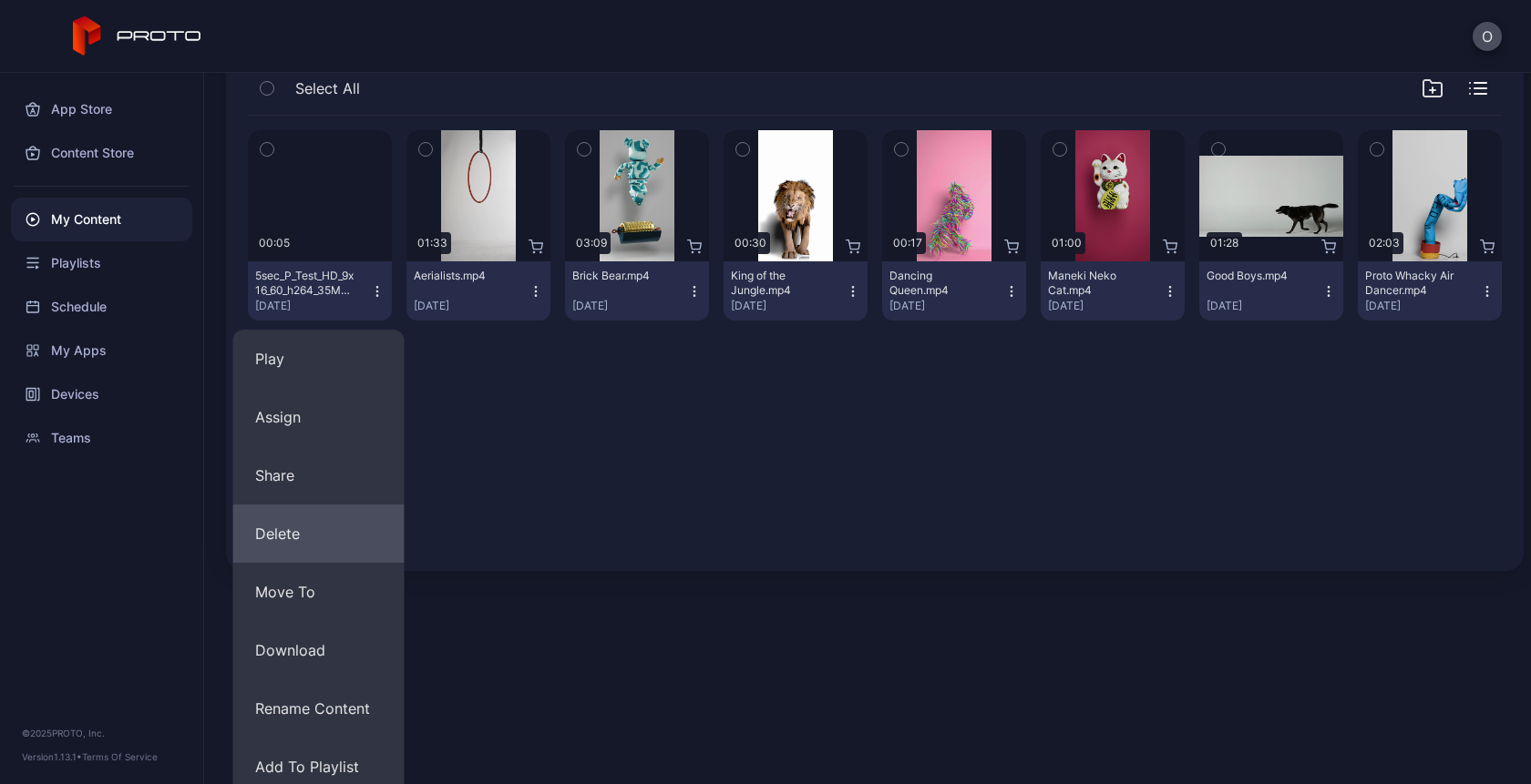
scroll to position [203, 0]
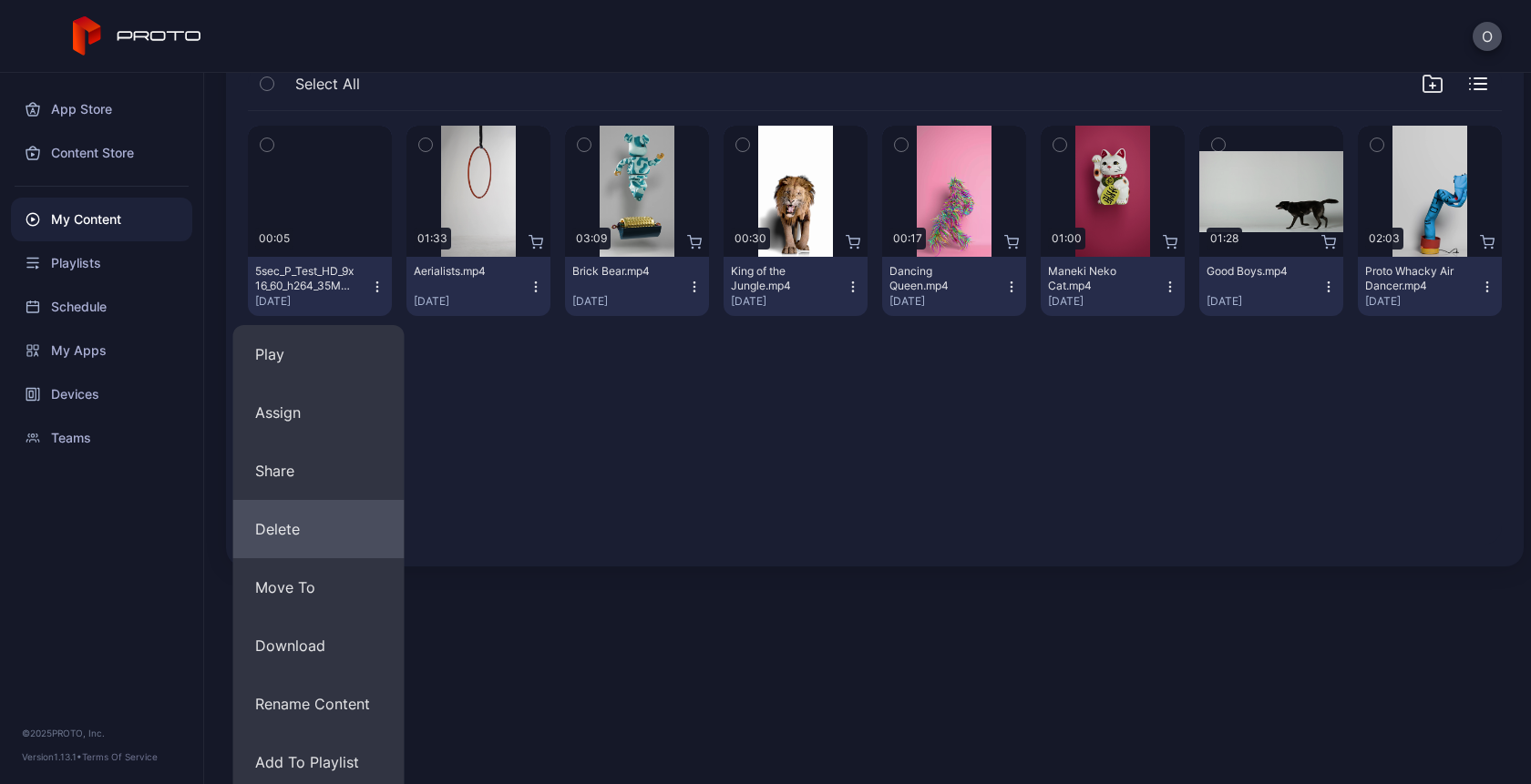
click at [313, 519] on button "Delete" at bounding box center [318, 530] width 171 height 58
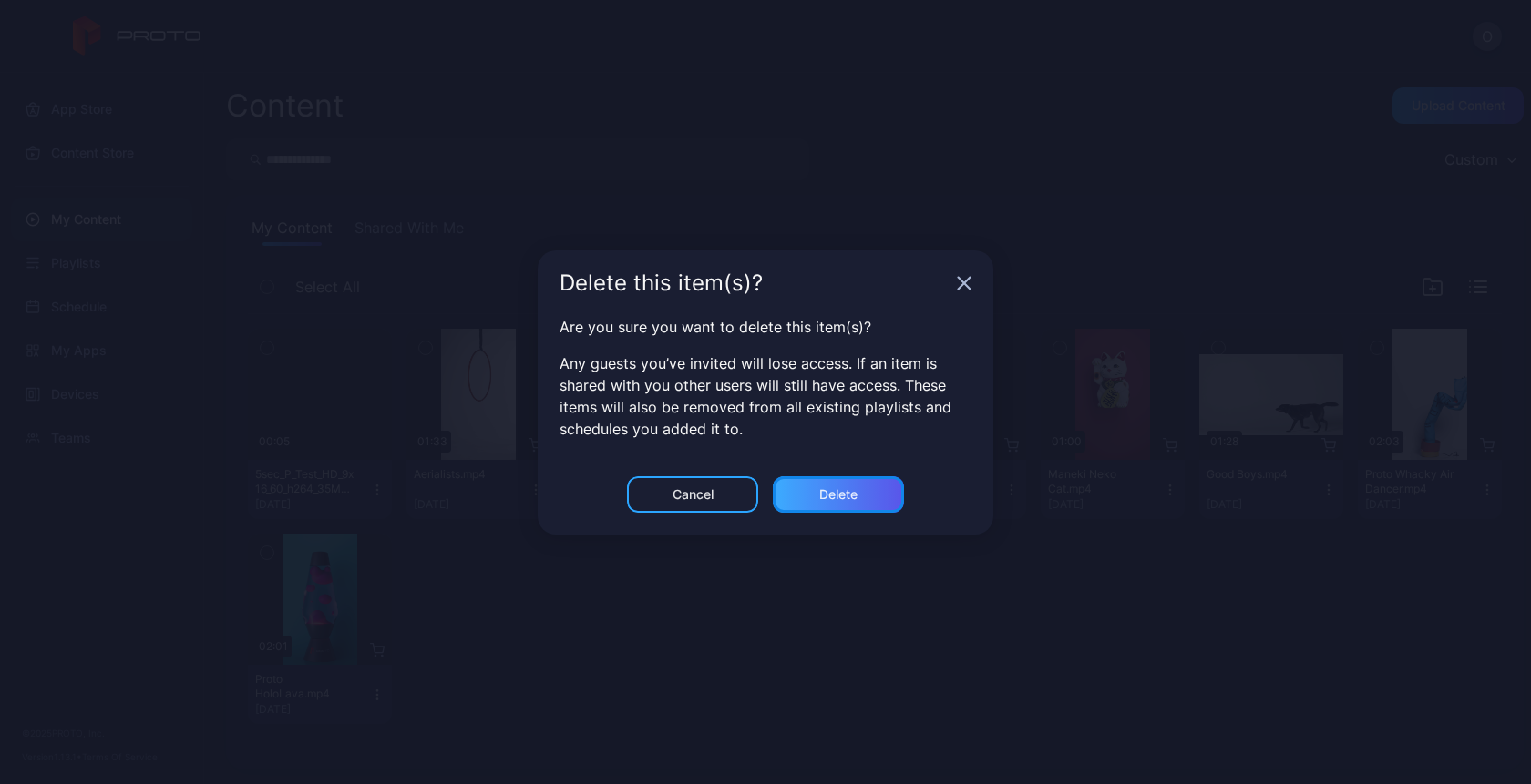
click at [851, 502] on div "Delete" at bounding box center [838, 494] width 131 height 36
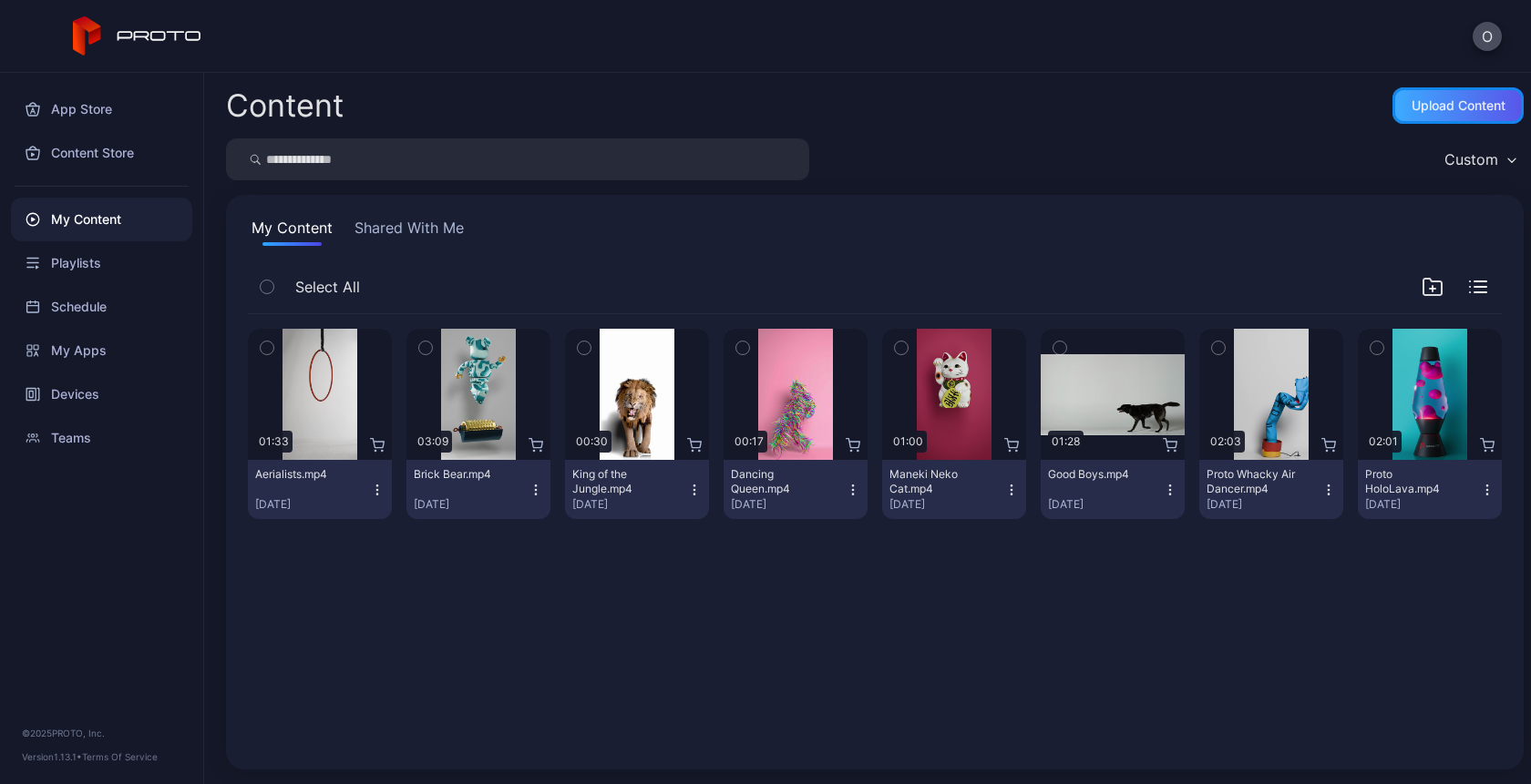
click at [1411, 105] on div "Upload Content" at bounding box center [1458, 106] width 94 height 15
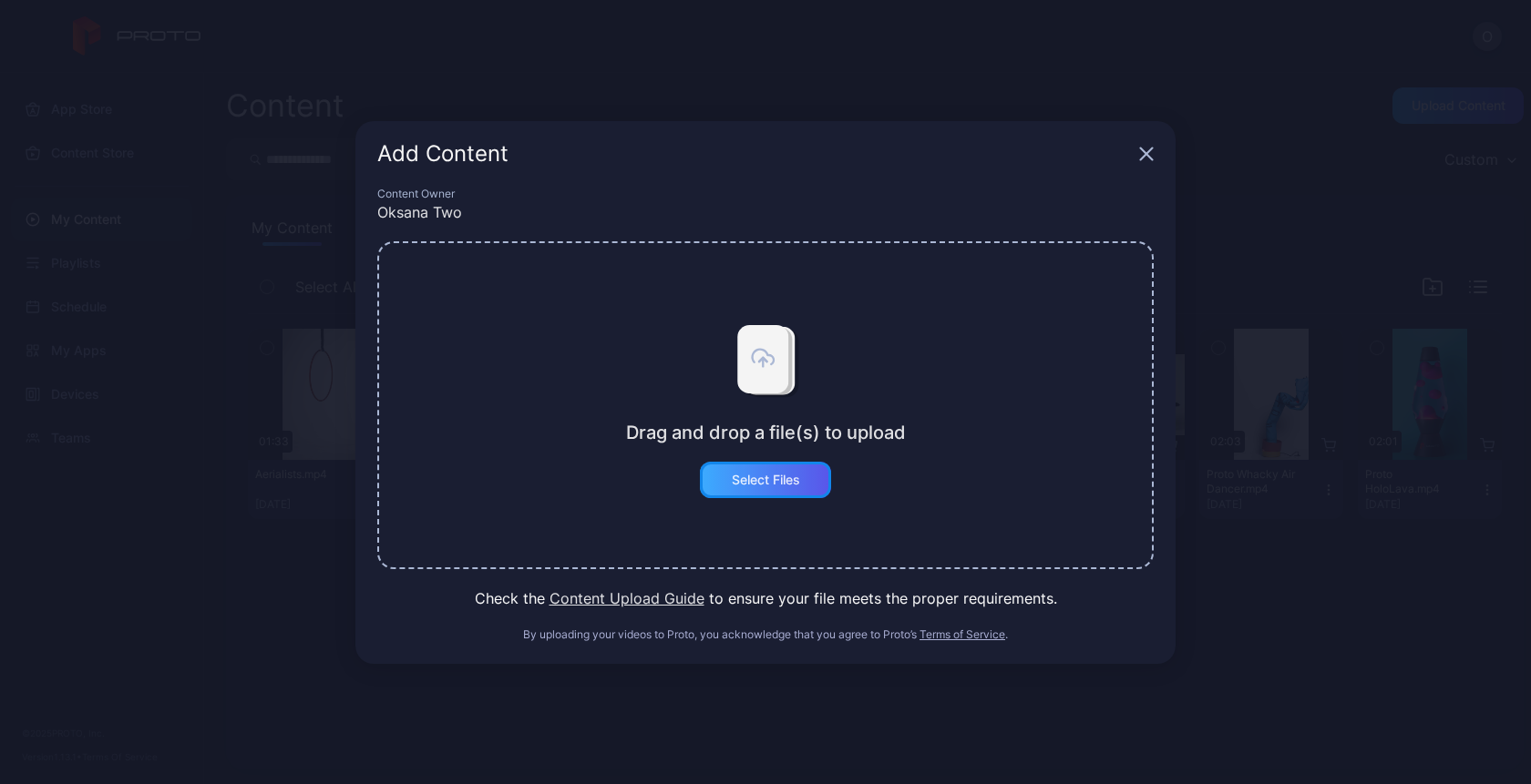
click at [781, 462] on div "Select Files" at bounding box center [766, 480] width 131 height 36
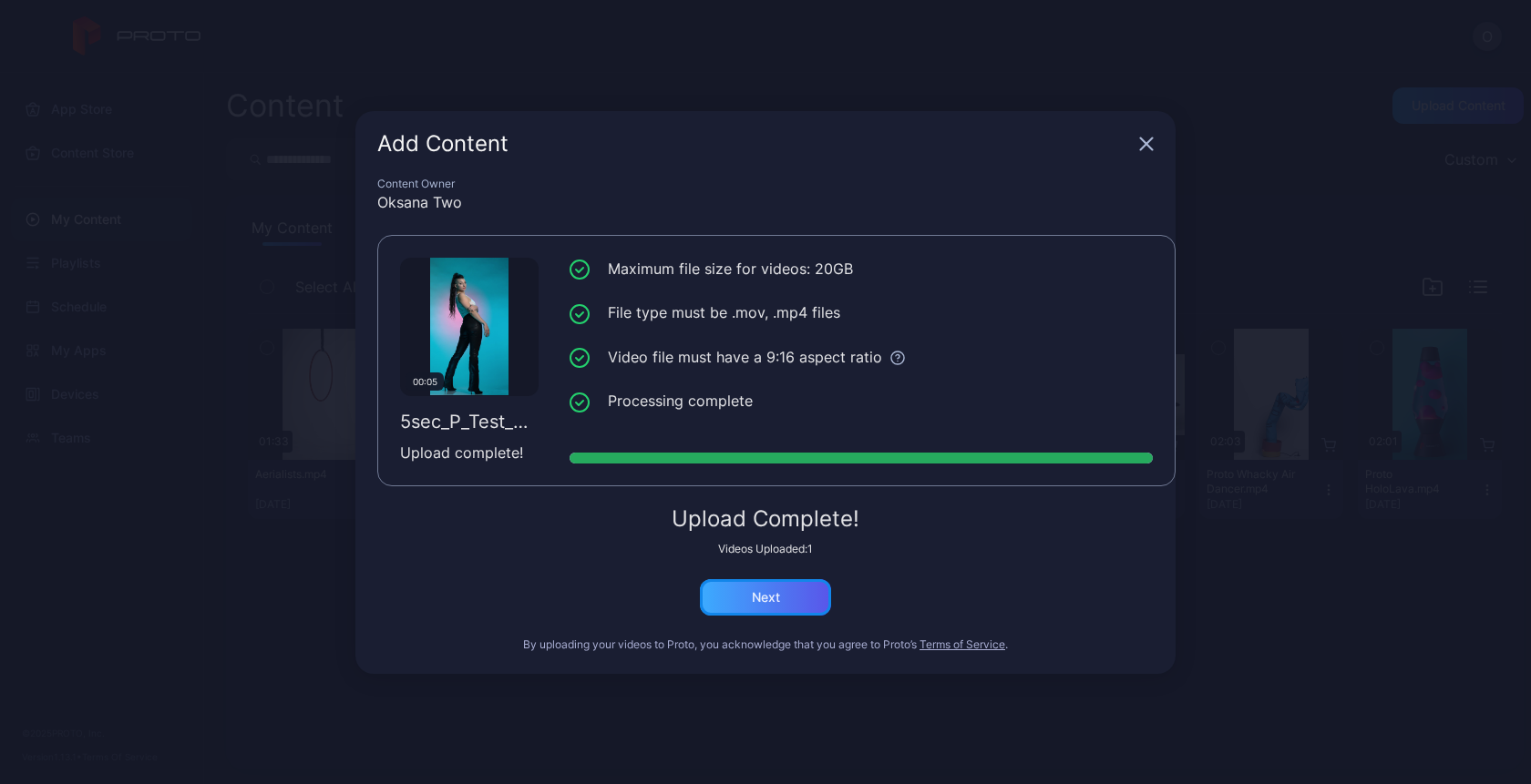
click at [756, 599] on div "Next" at bounding box center [766, 598] width 28 height 15
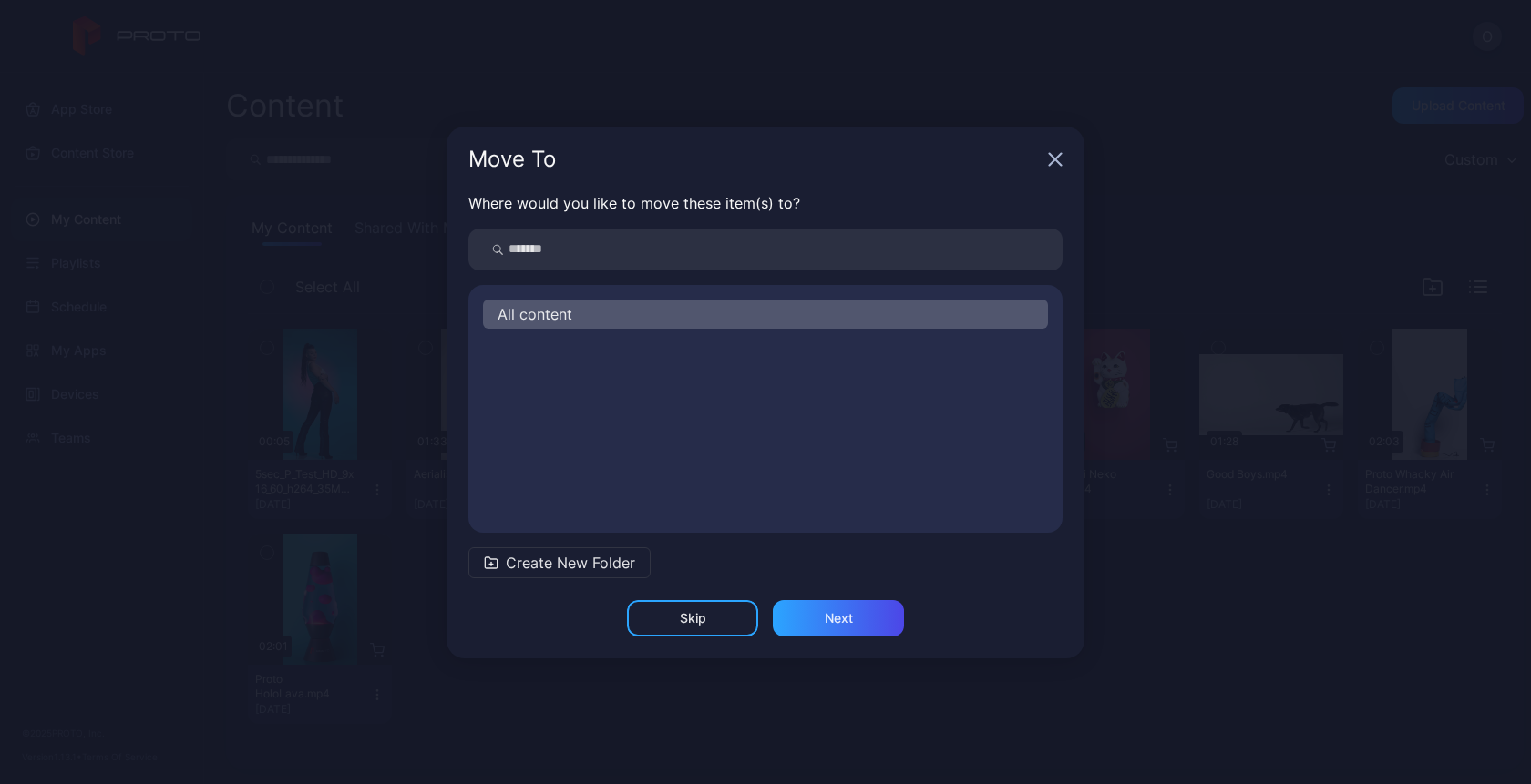
click at [692, 318] on div "All content" at bounding box center [766, 313] width 565 height 29
click at [680, 258] on input "search" at bounding box center [765, 249] width 594 height 42
click at [576, 321] on div "All content" at bounding box center [766, 313] width 565 height 29
click at [560, 556] on span "Create New Folder" at bounding box center [570, 562] width 129 height 22
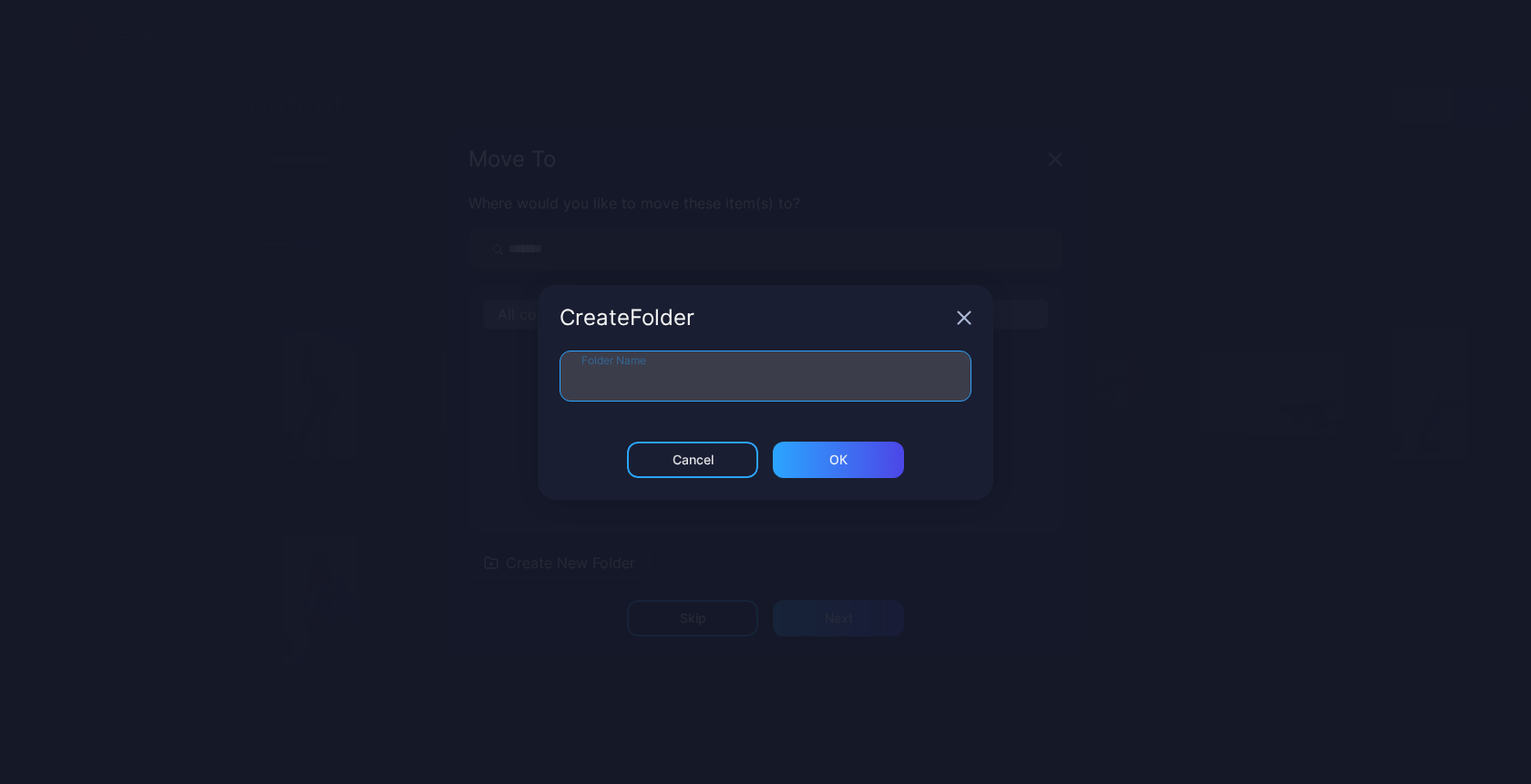
drag, startPoint x: 630, startPoint y: 396, endPoint x: 630, endPoint y: 385, distance: 11.0
click at [630, 396] on input "Folder Name" at bounding box center [766, 376] width 412 height 51
type input "*"
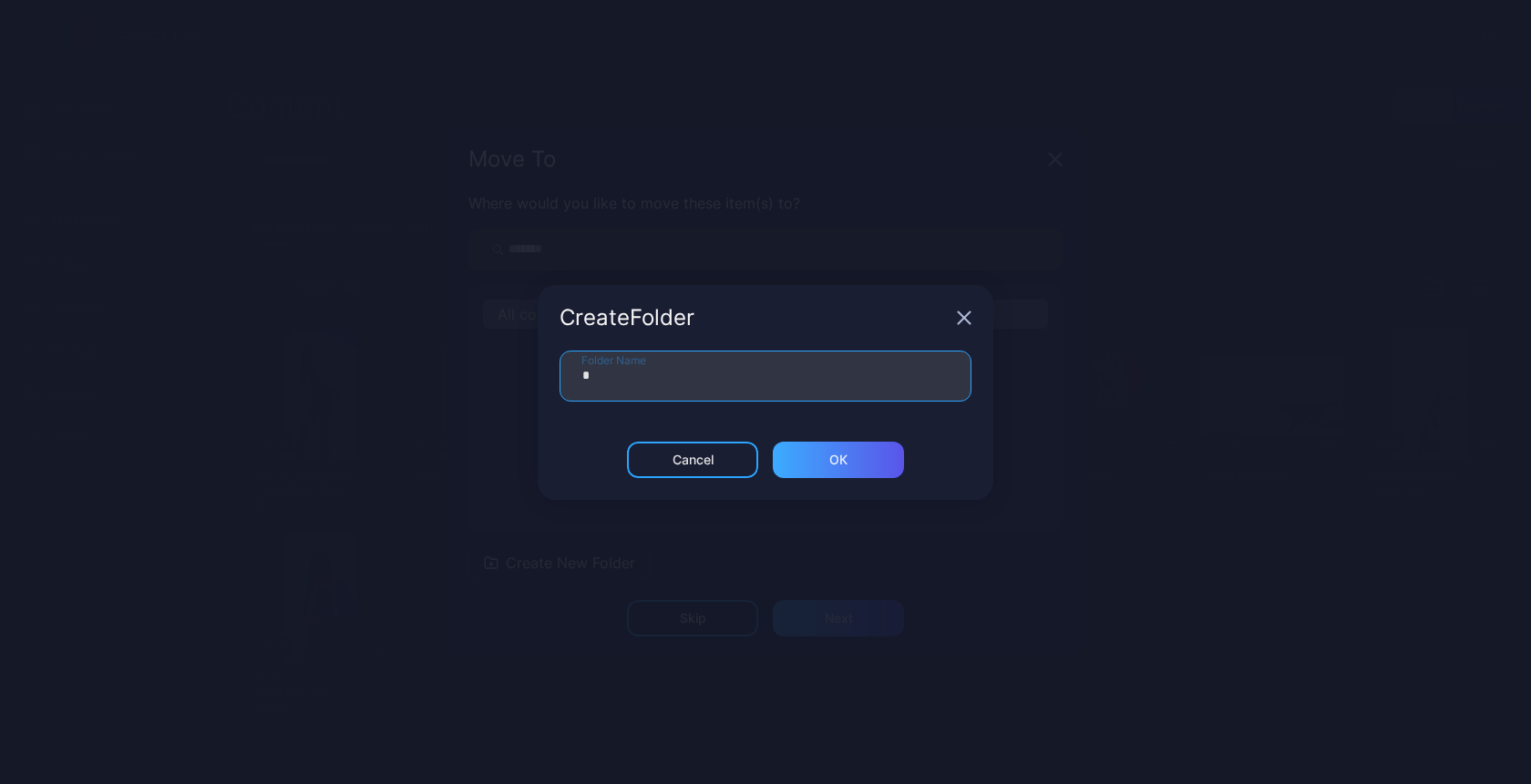
type input "*"
click at [835, 464] on div "ОК" at bounding box center [838, 460] width 18 height 15
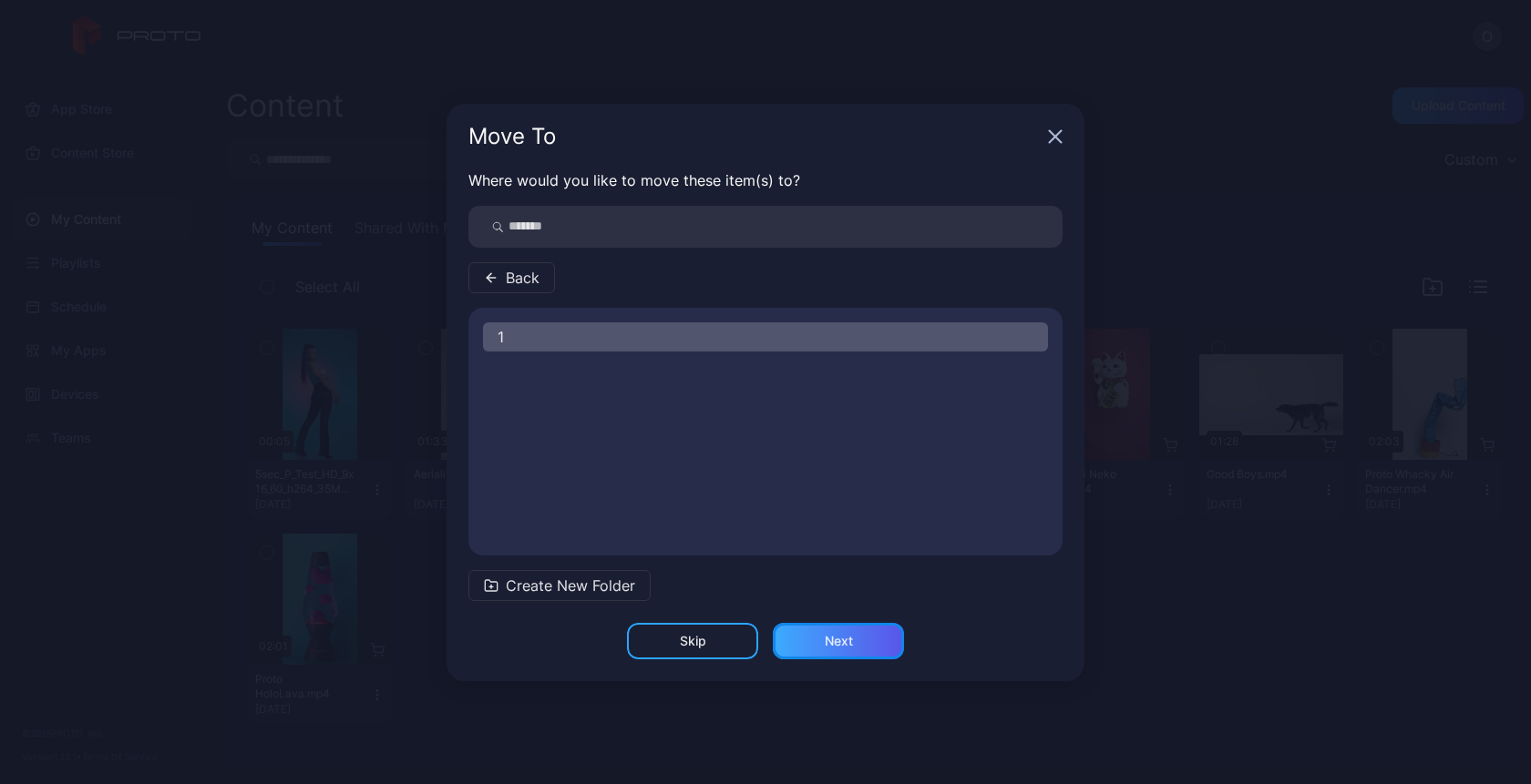
click at [827, 640] on div "Next" at bounding box center [838, 642] width 28 height 15
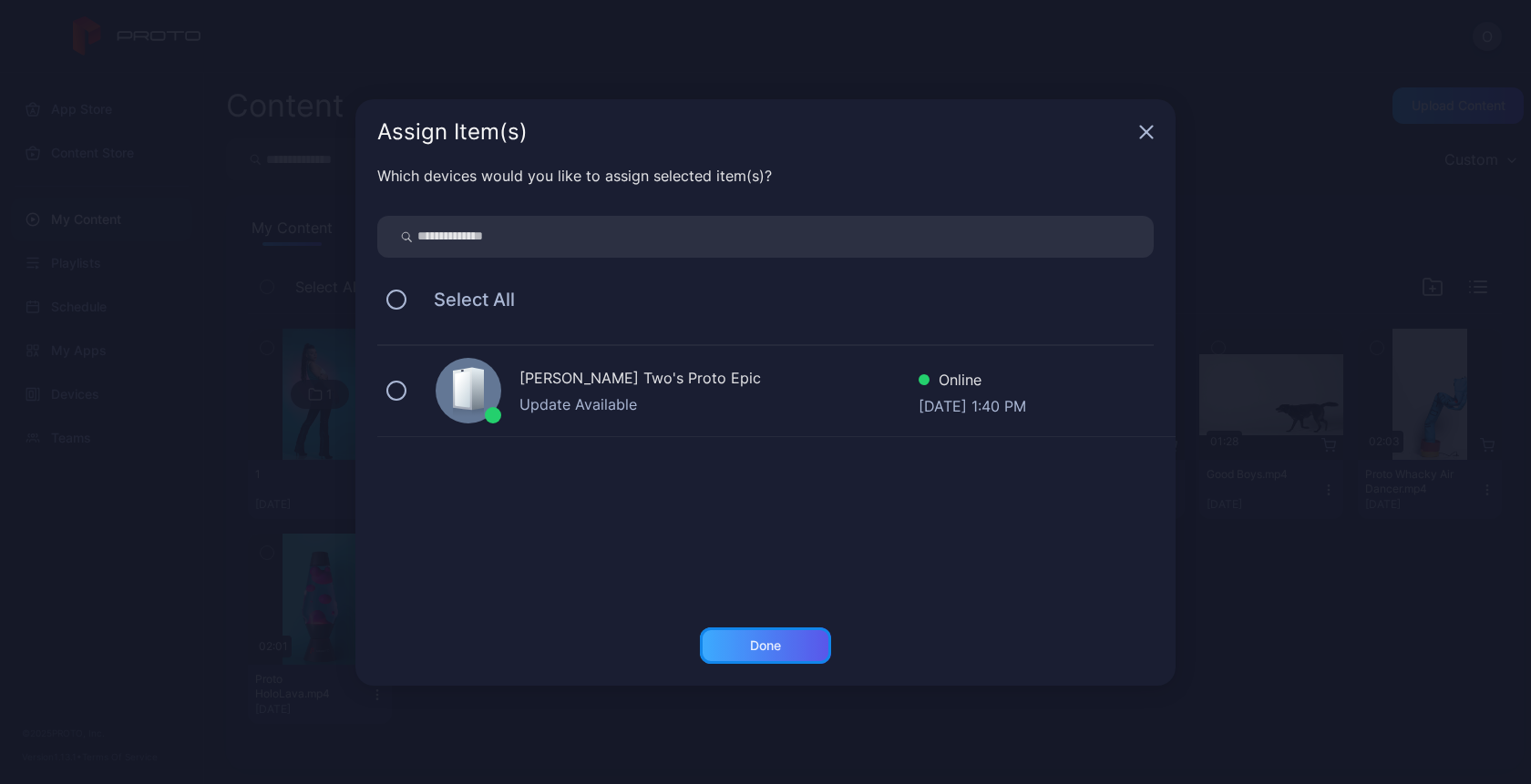
click at [766, 636] on div "Done" at bounding box center [766, 646] width 131 height 36
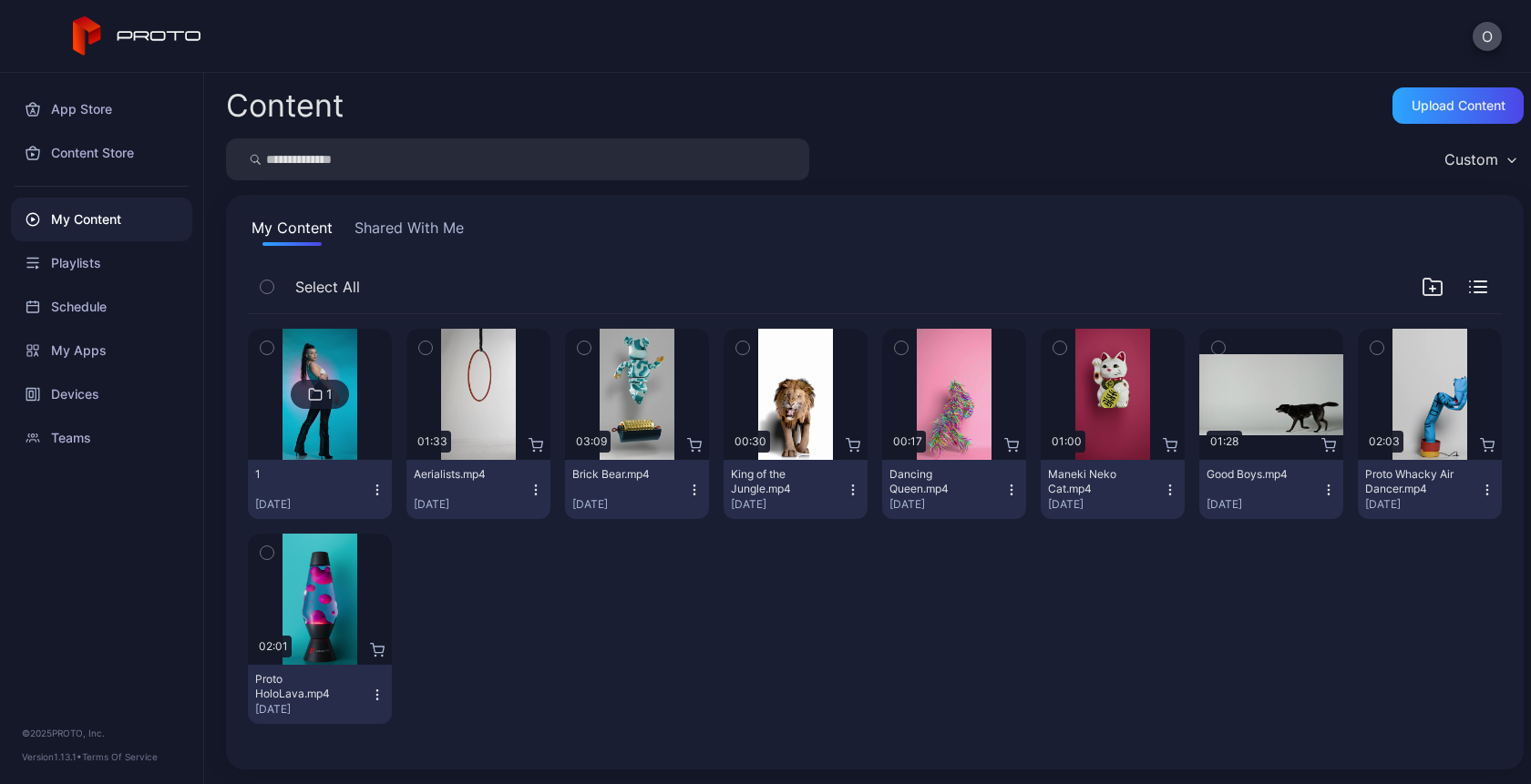
click at [288, 401] on img at bounding box center [319, 395] width 74 height 131
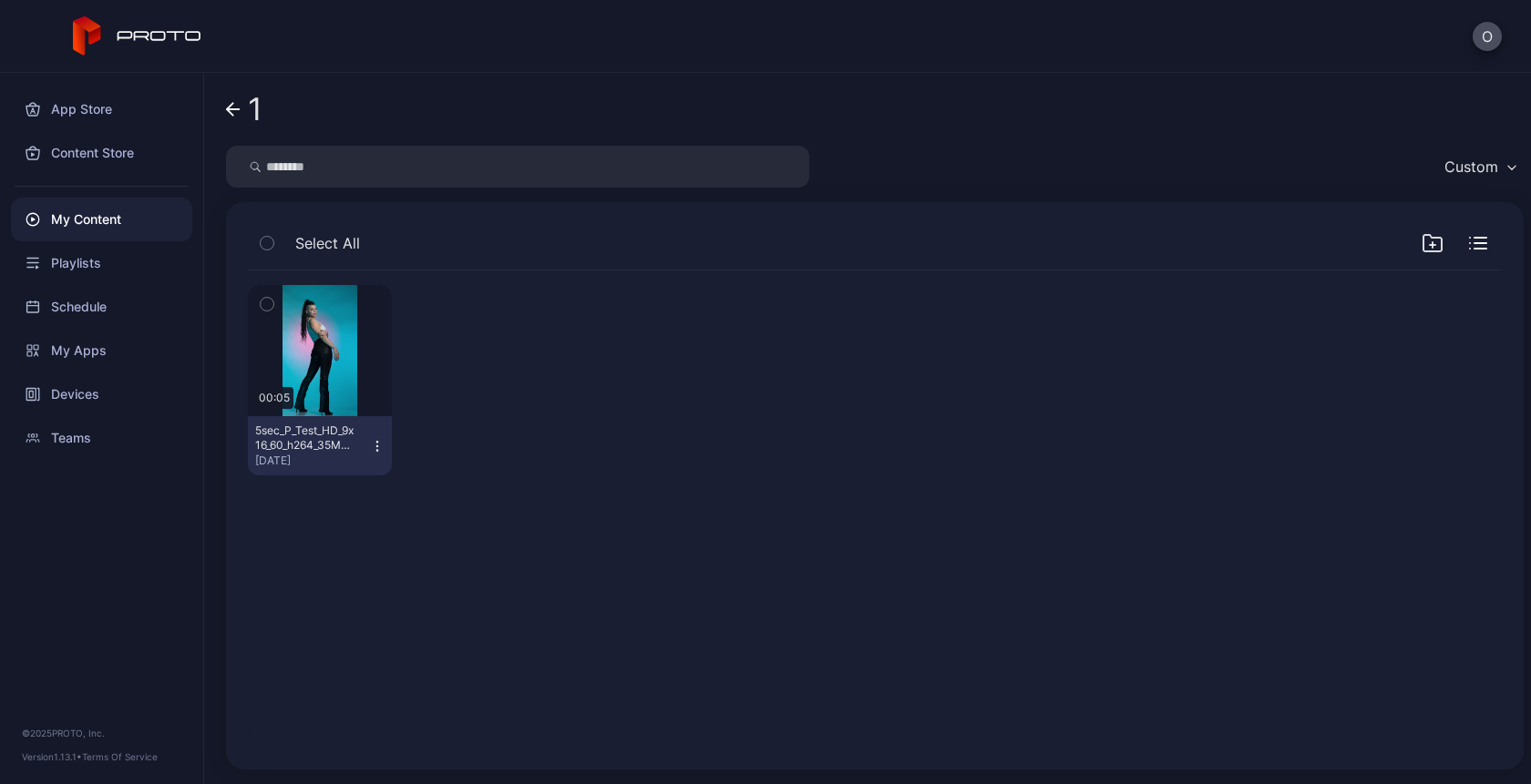
click at [234, 110] on icon at bounding box center [233, 109] width 15 height 16
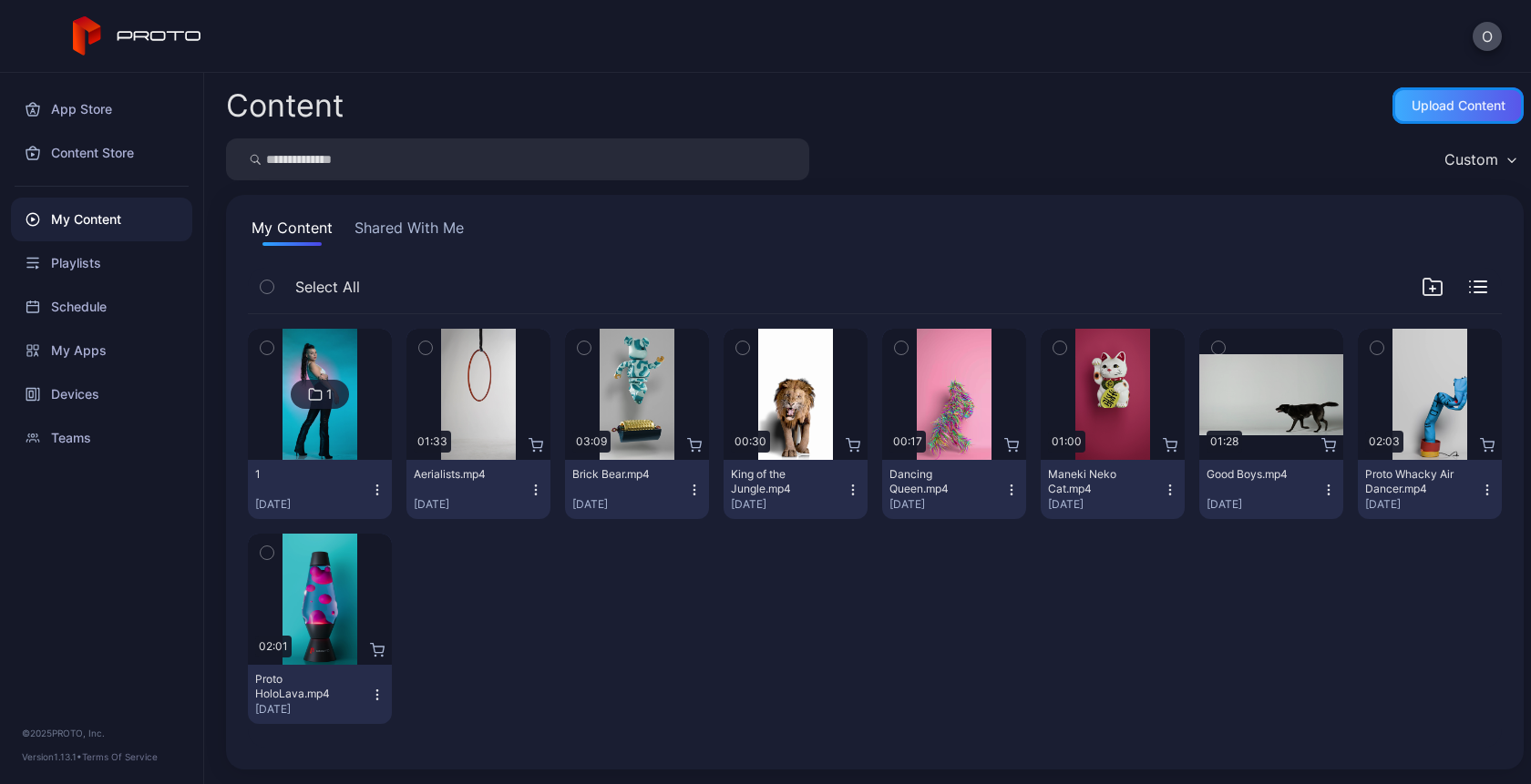
click at [1428, 109] on div "Upload Content" at bounding box center [1458, 106] width 94 height 15
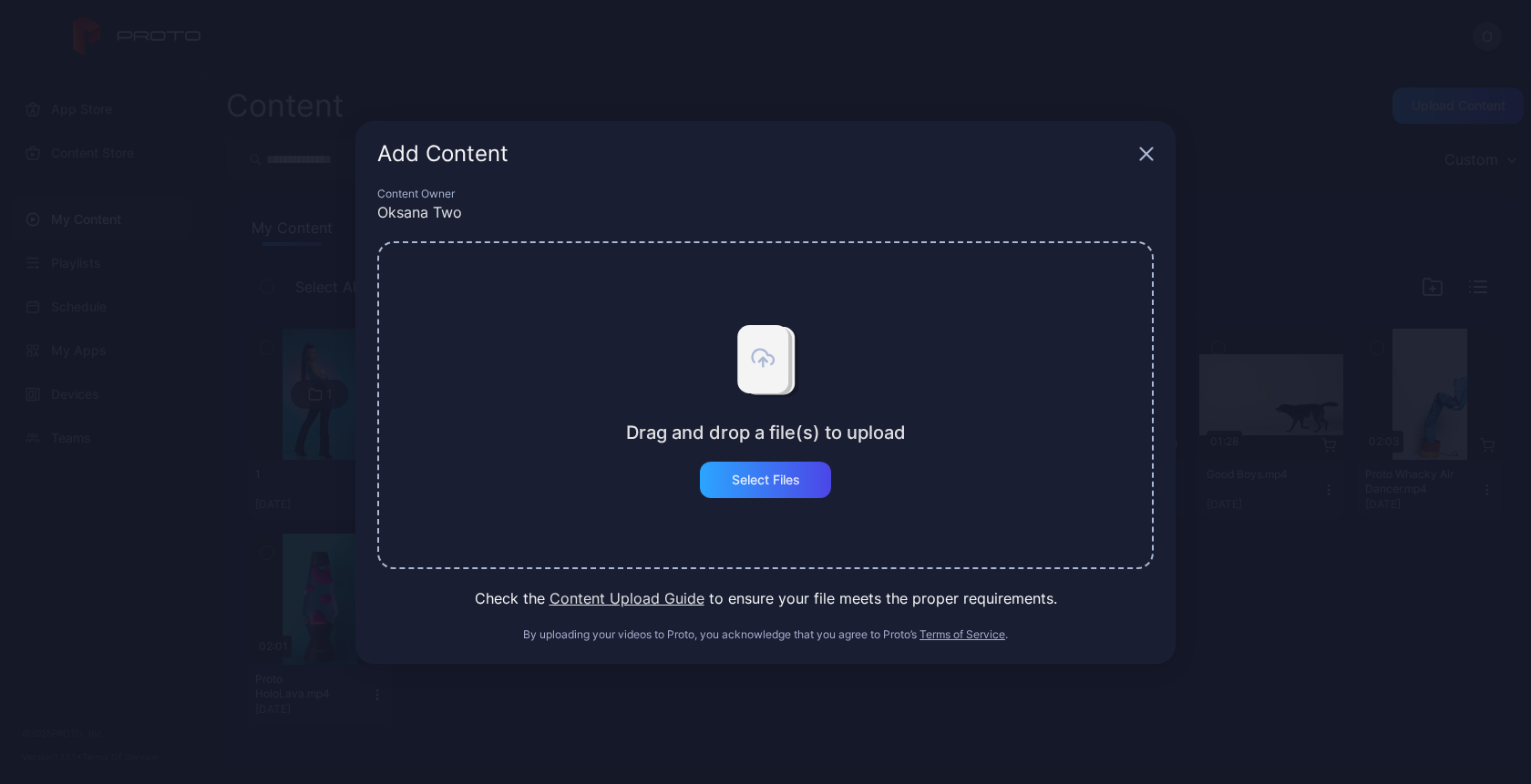
click at [742, 504] on div "Drag and drop a file(s) to upload Select Files" at bounding box center [766, 405] width 777 height 328
click at [746, 477] on div "Select Files" at bounding box center [766, 480] width 68 height 15
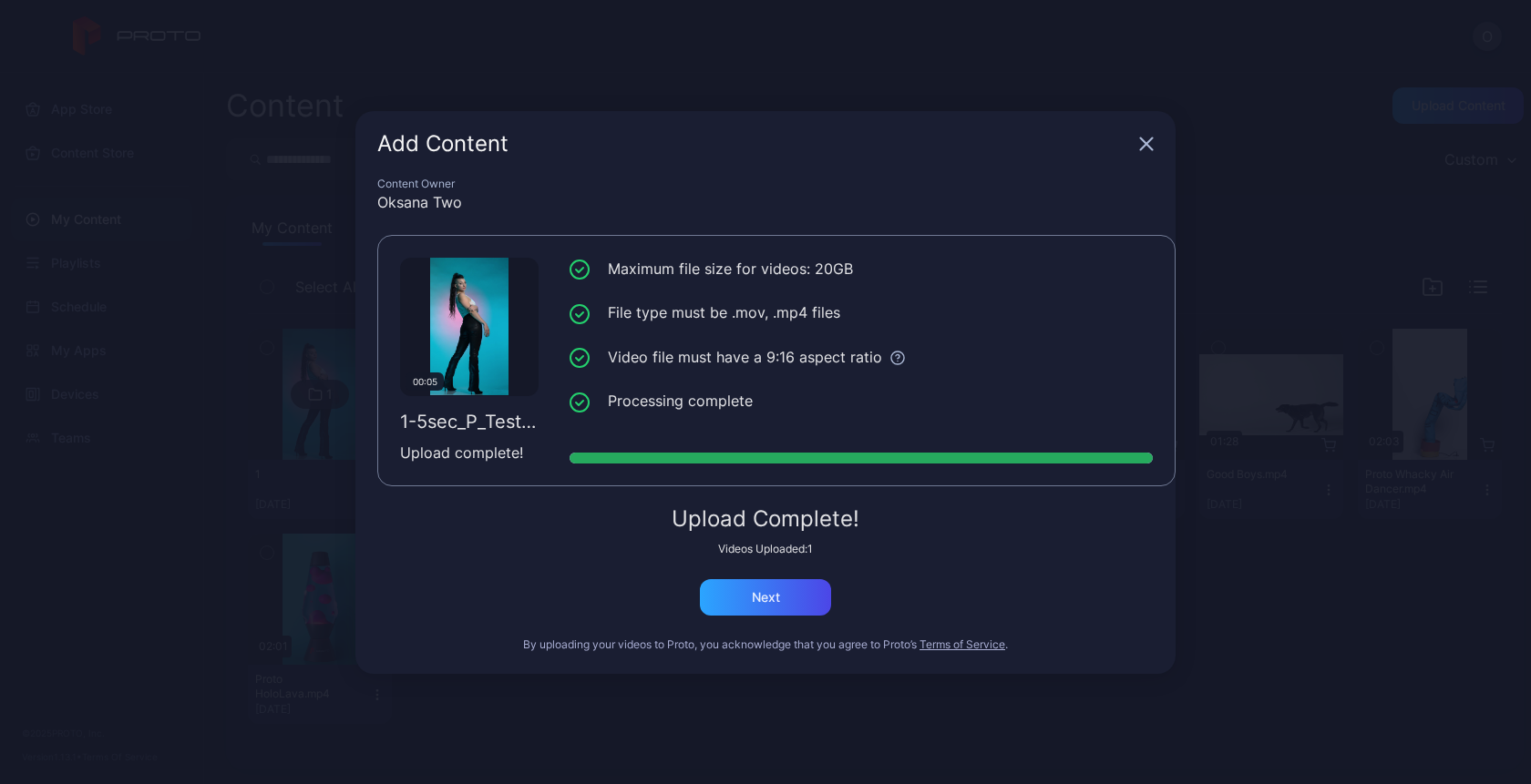
click at [1152, 144] on icon "button" at bounding box center [1146, 144] width 15 height 15
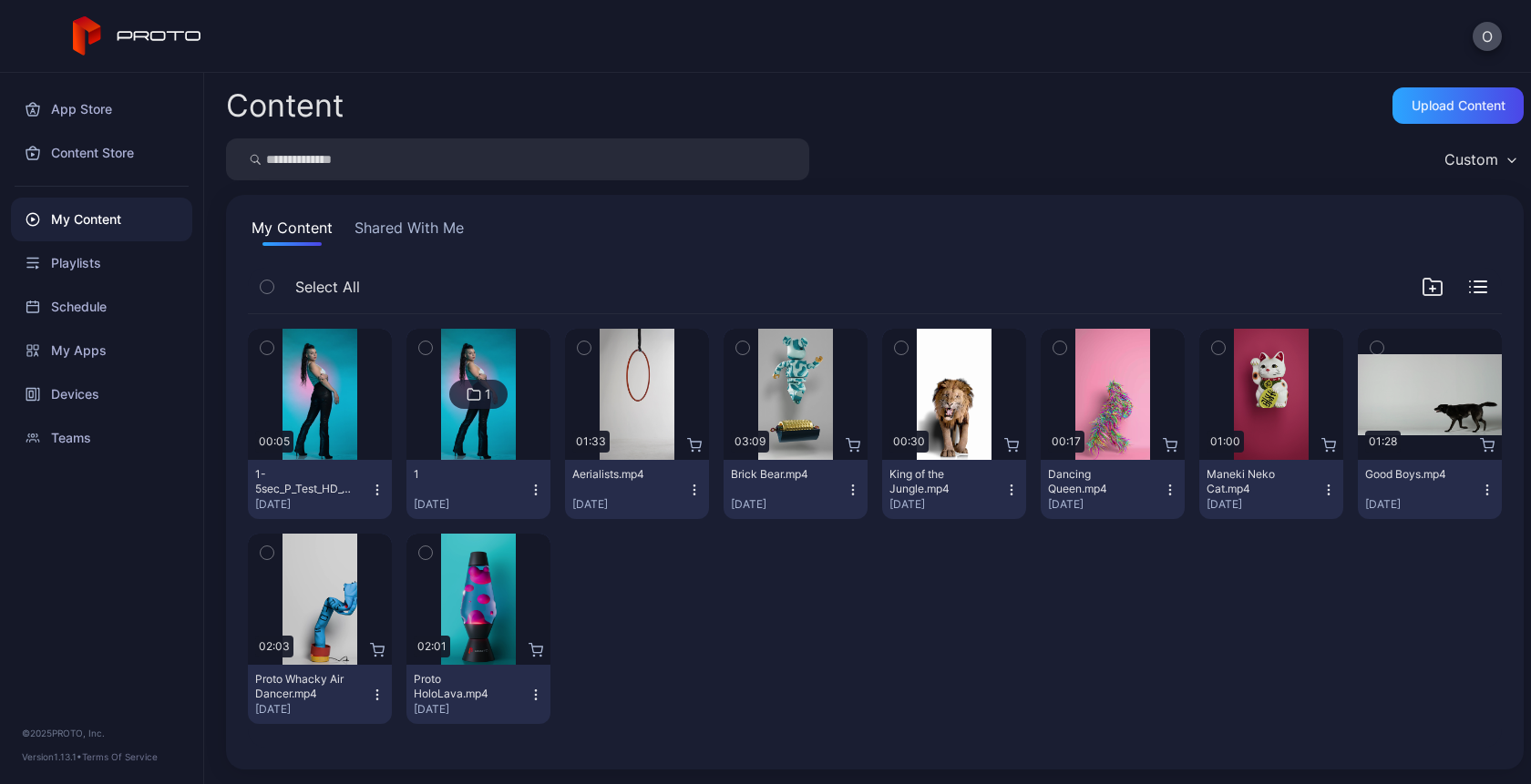
click at [471, 469] on div "1" at bounding box center [463, 475] width 100 height 15
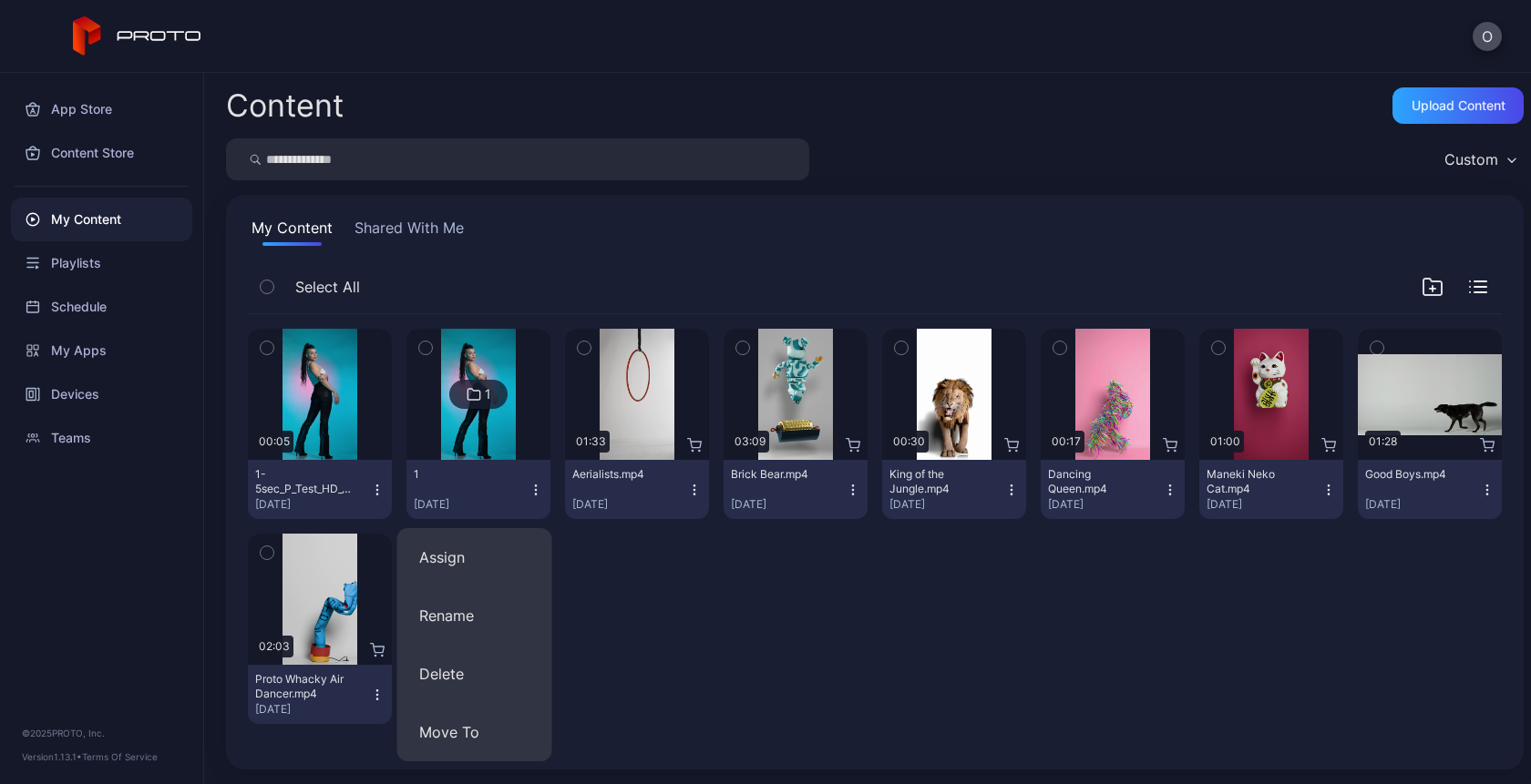
click at [372, 486] on icon "button" at bounding box center [377, 490] width 15 height 15
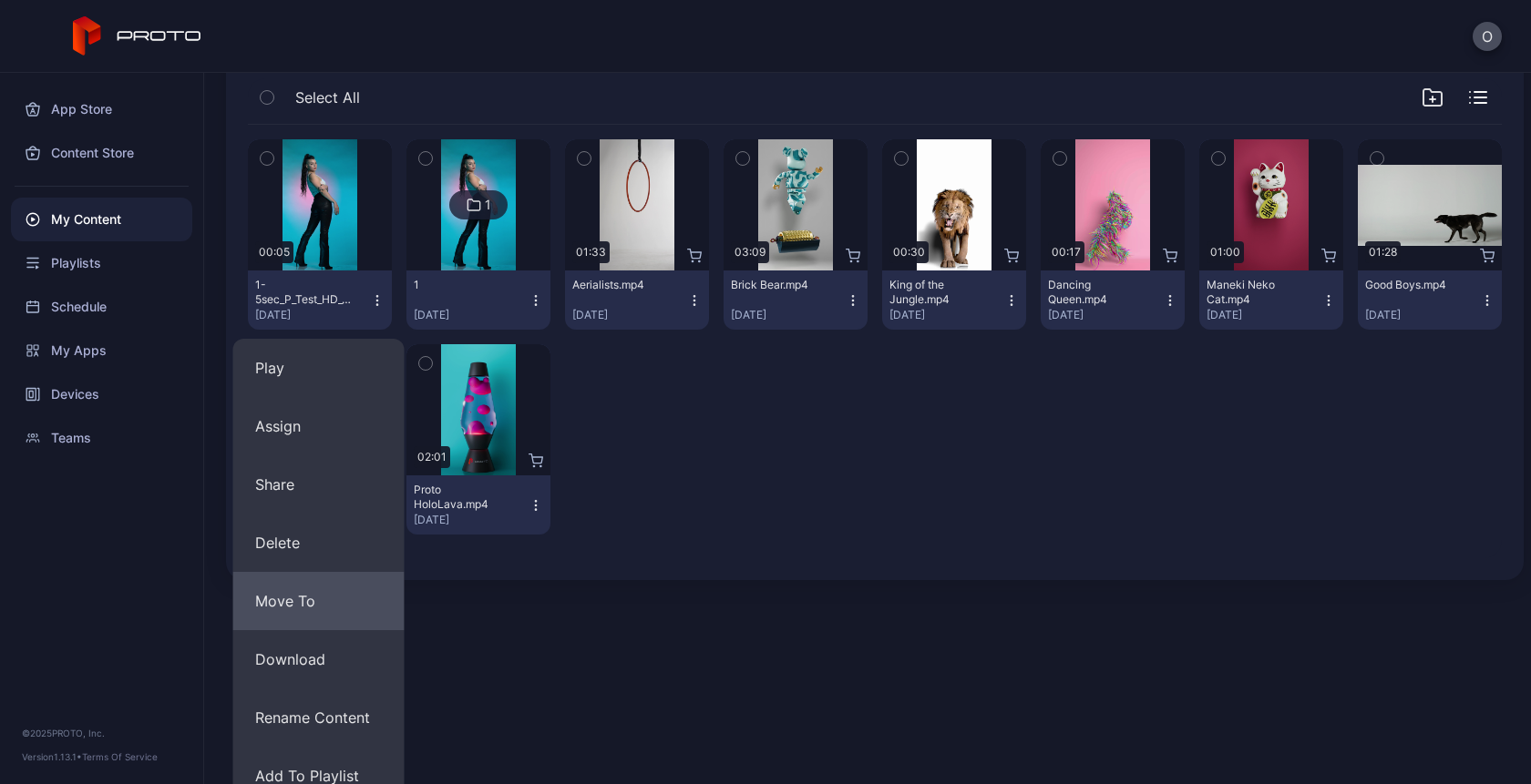
scroll to position [269, 0]
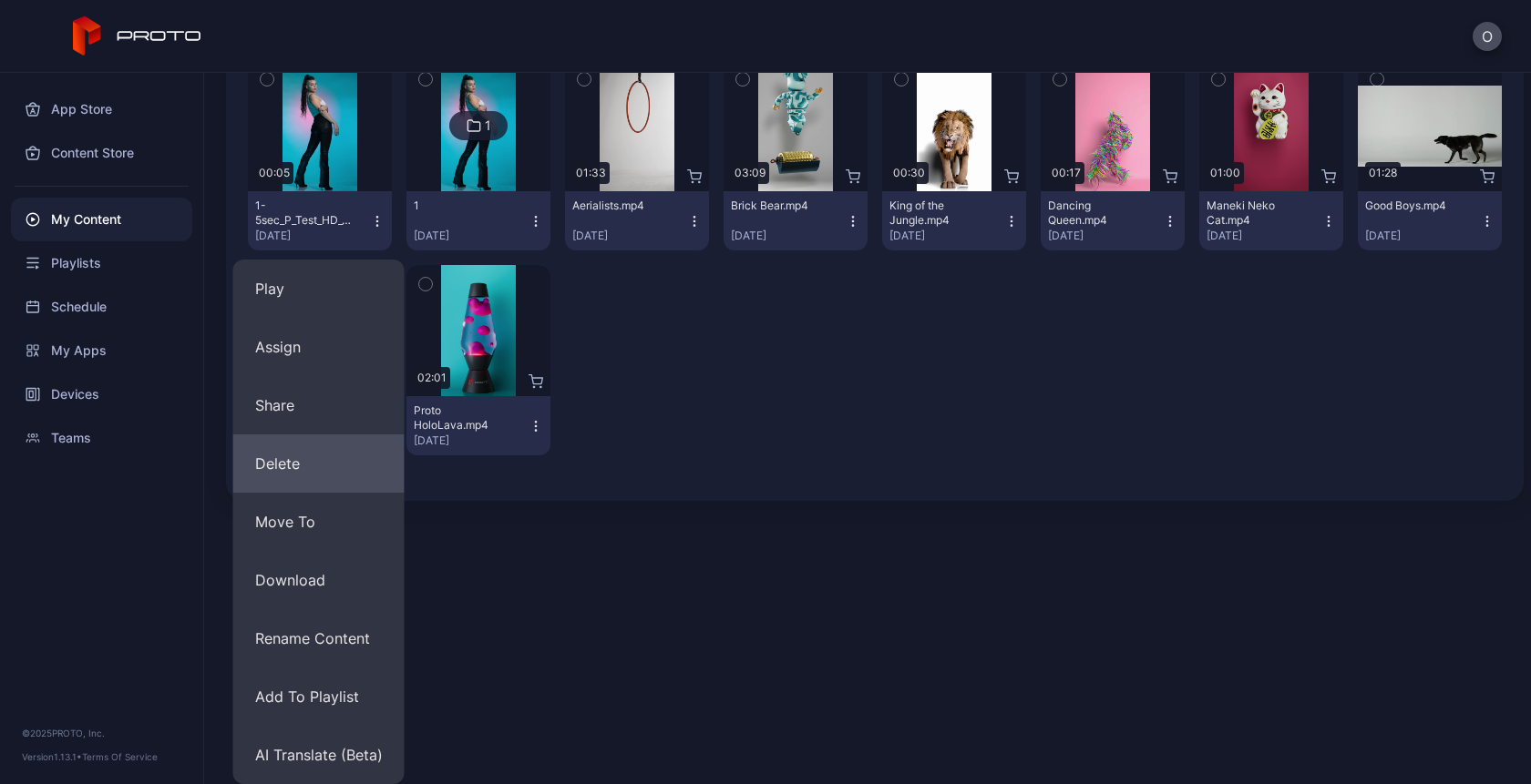
click at [314, 464] on button "Delete" at bounding box center [318, 463] width 171 height 58
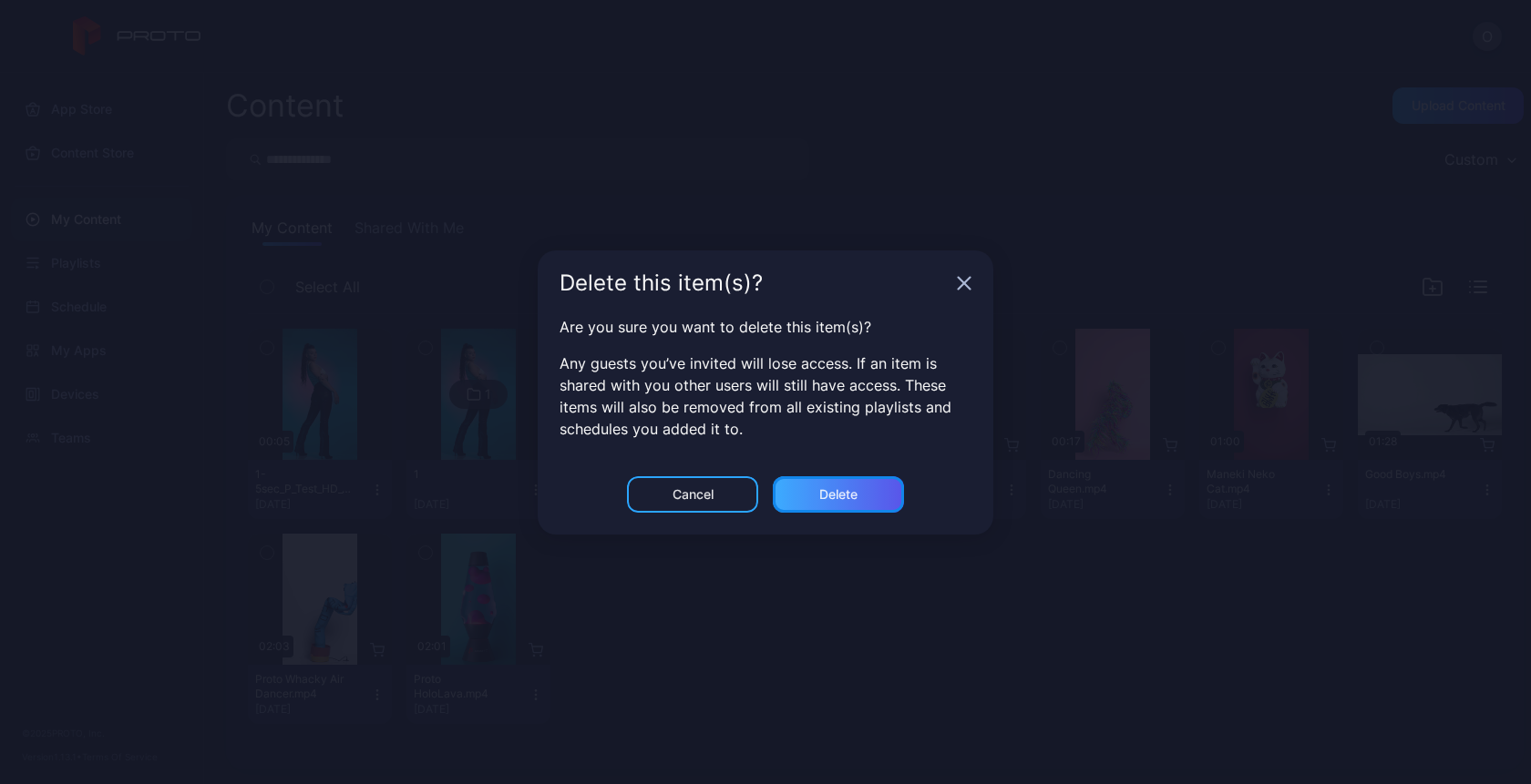
click at [840, 504] on div "Delete" at bounding box center [838, 494] width 131 height 36
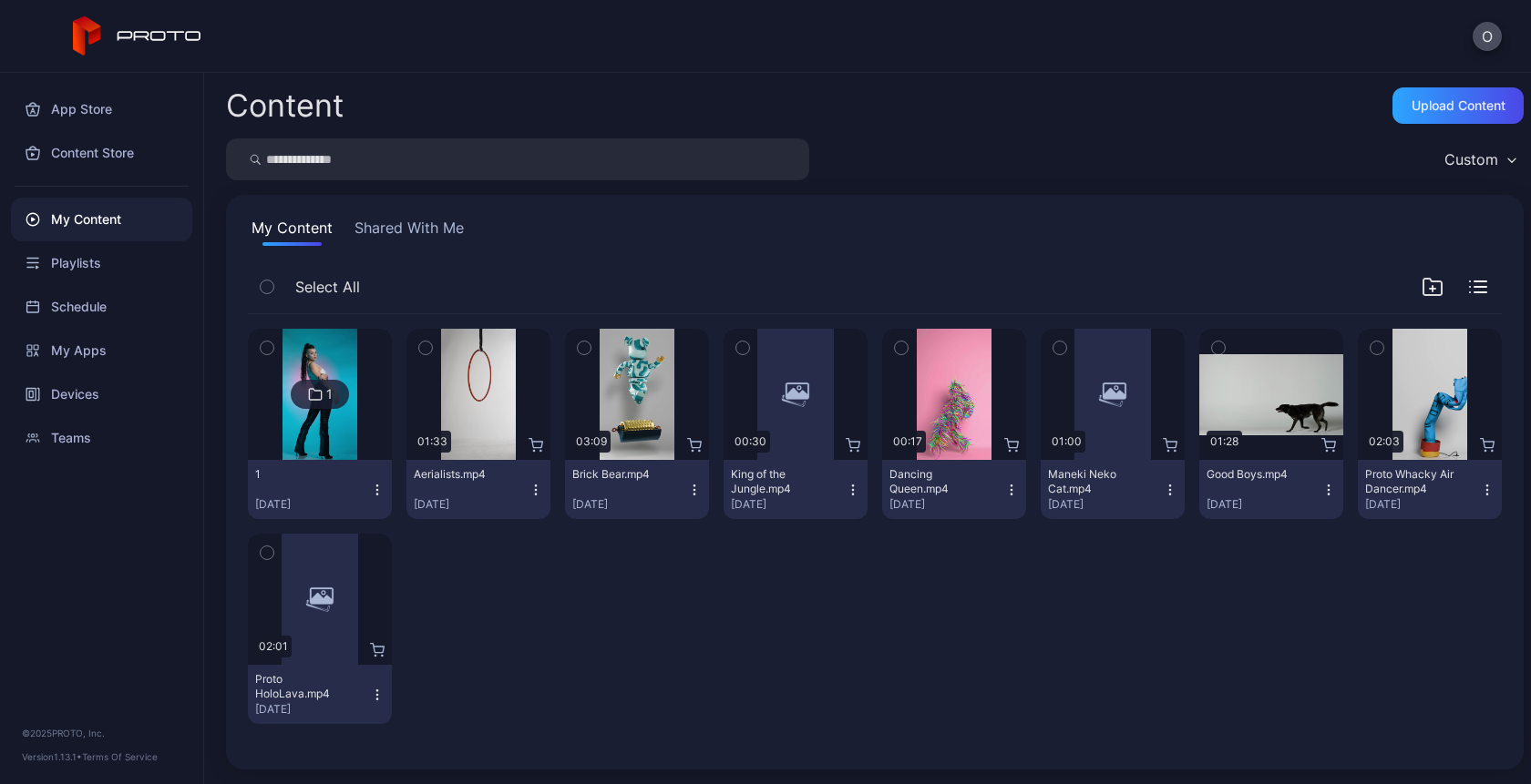
click at [330, 472] on div "1" at bounding box center [305, 475] width 100 height 15
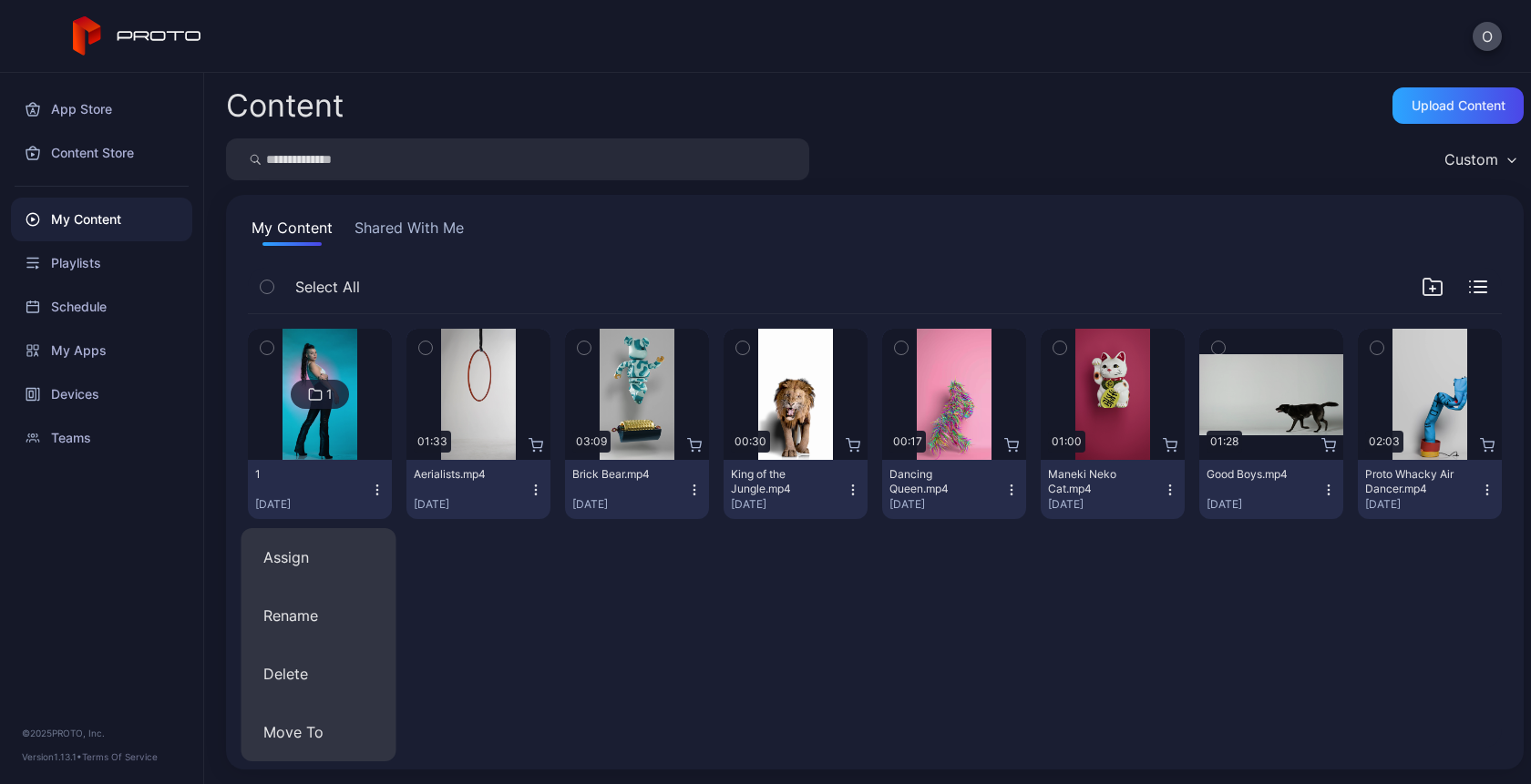
click at [317, 428] on img at bounding box center [319, 395] width 74 height 131
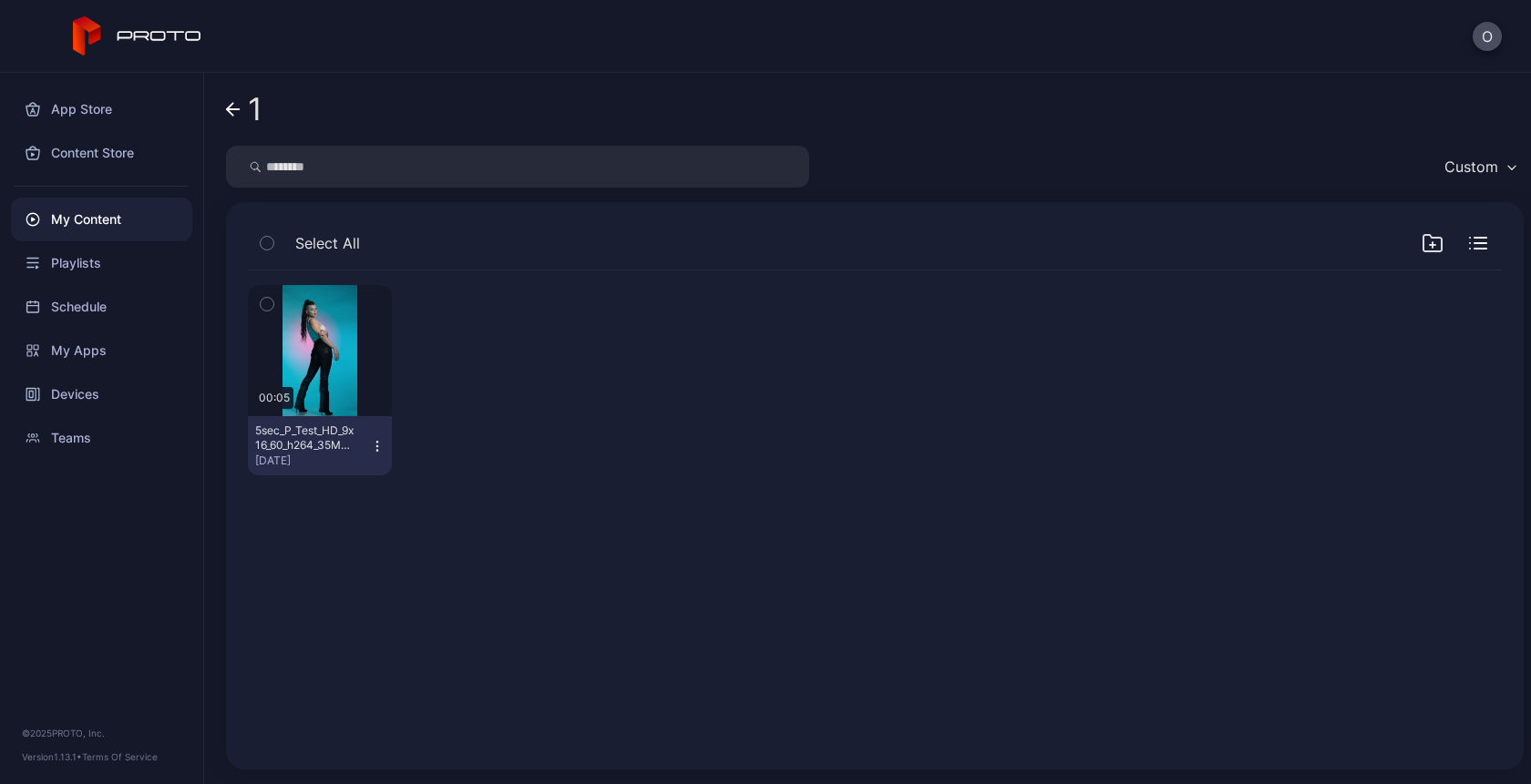
click at [233, 102] on icon at bounding box center [233, 109] width 15 height 16
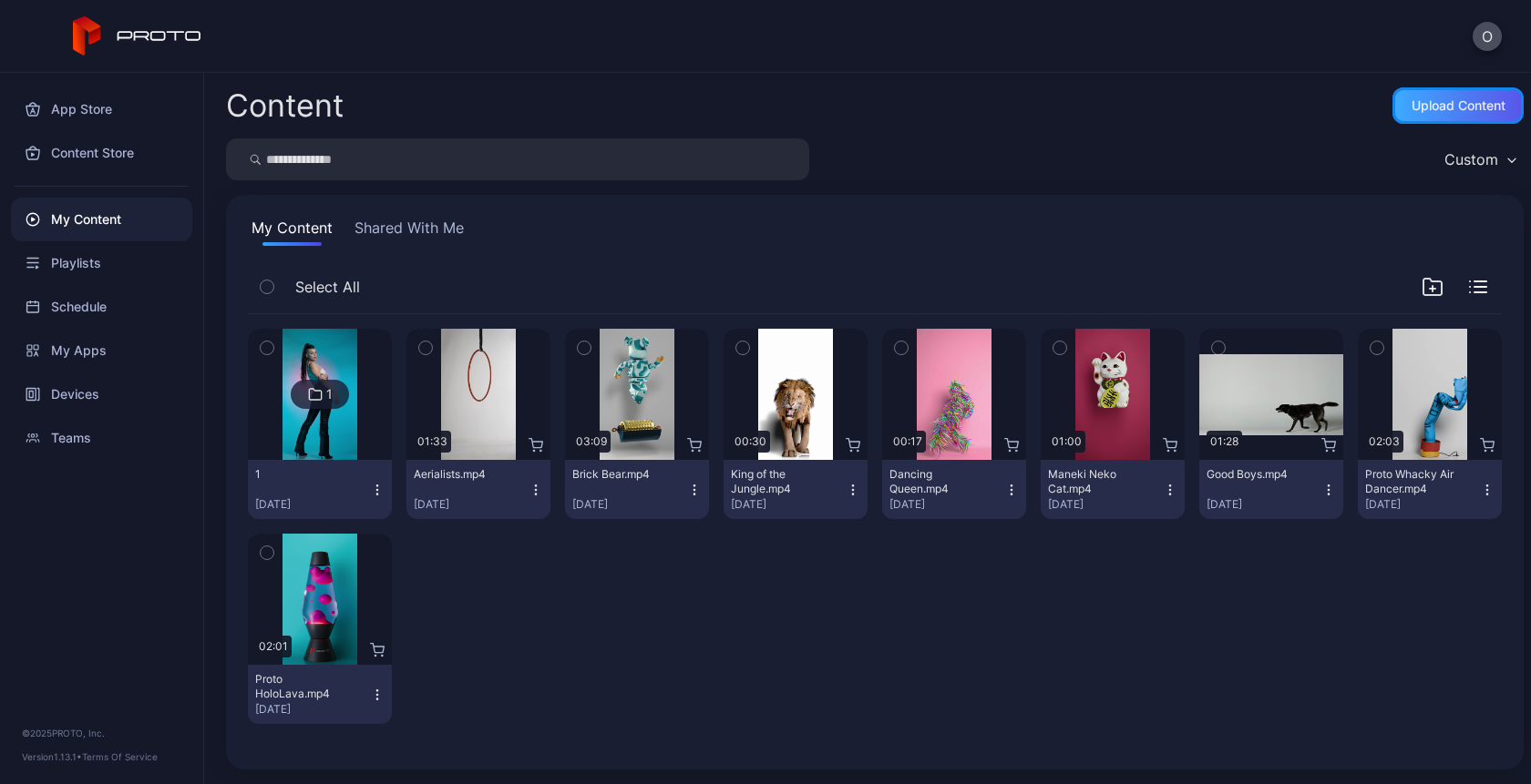
click at [1431, 109] on div "Upload Content" at bounding box center [1458, 106] width 94 height 15
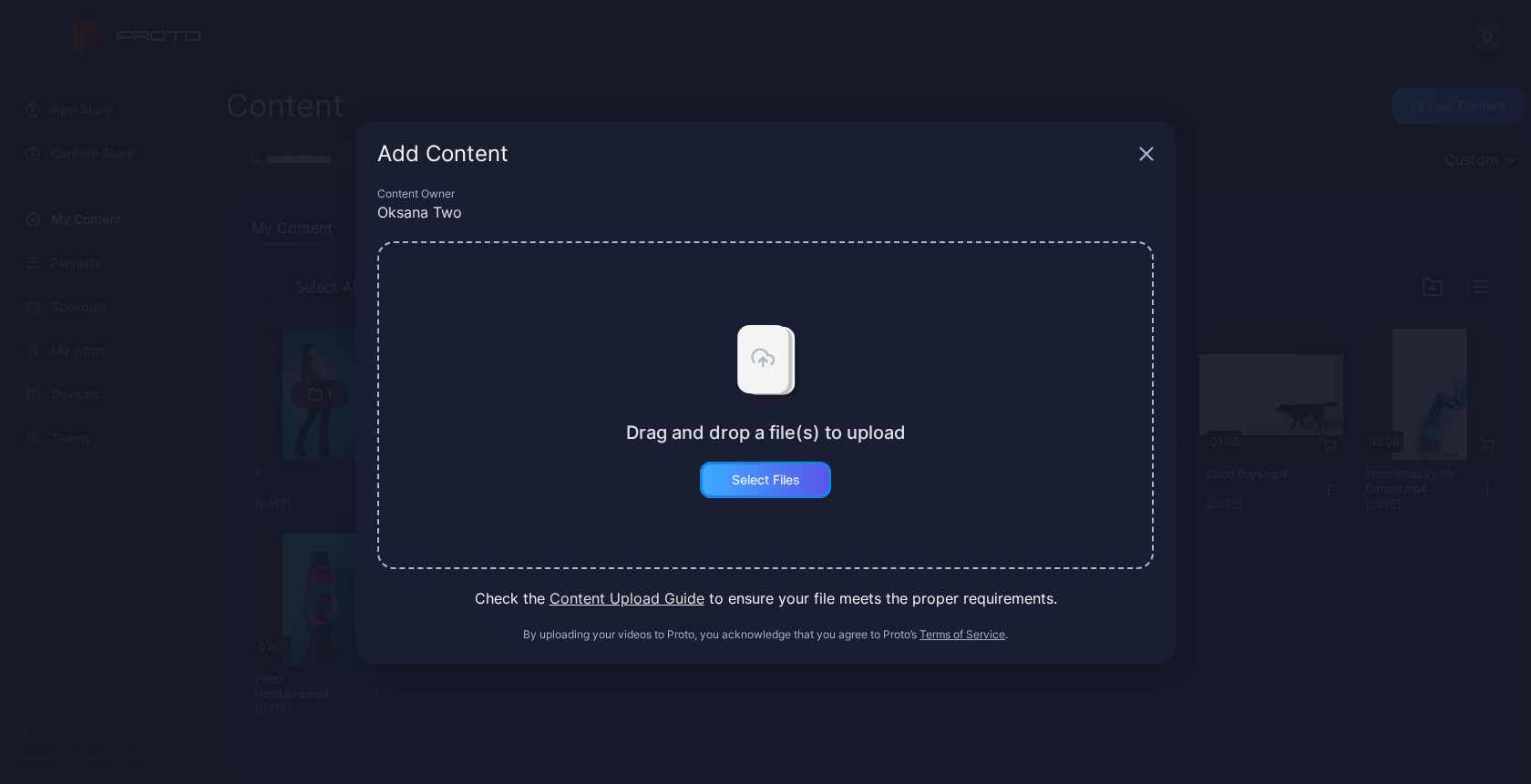
click at [753, 484] on div "Select Files" at bounding box center [766, 480] width 68 height 15
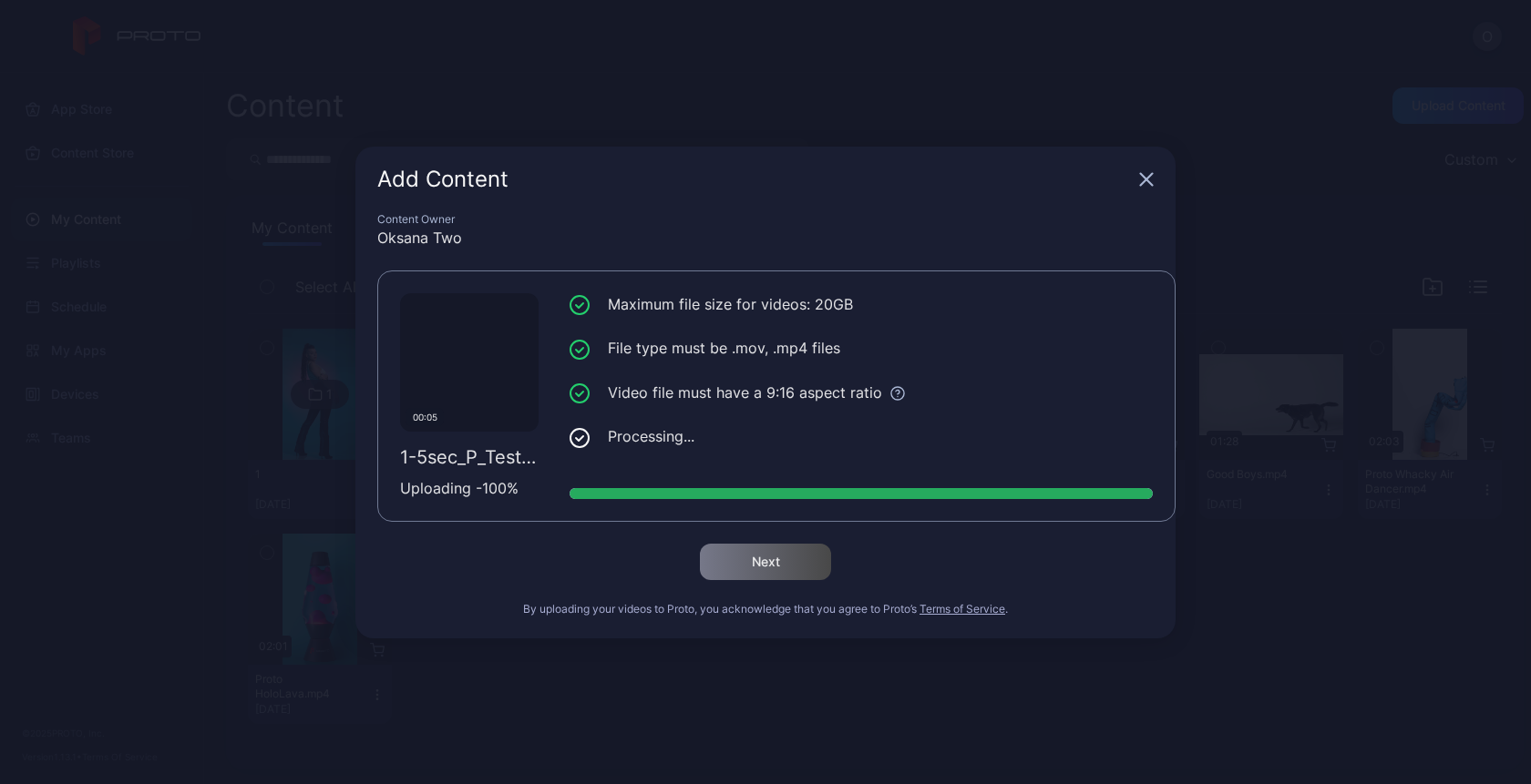
click at [1146, 183] on icon "button" at bounding box center [1146, 180] width 15 height 15
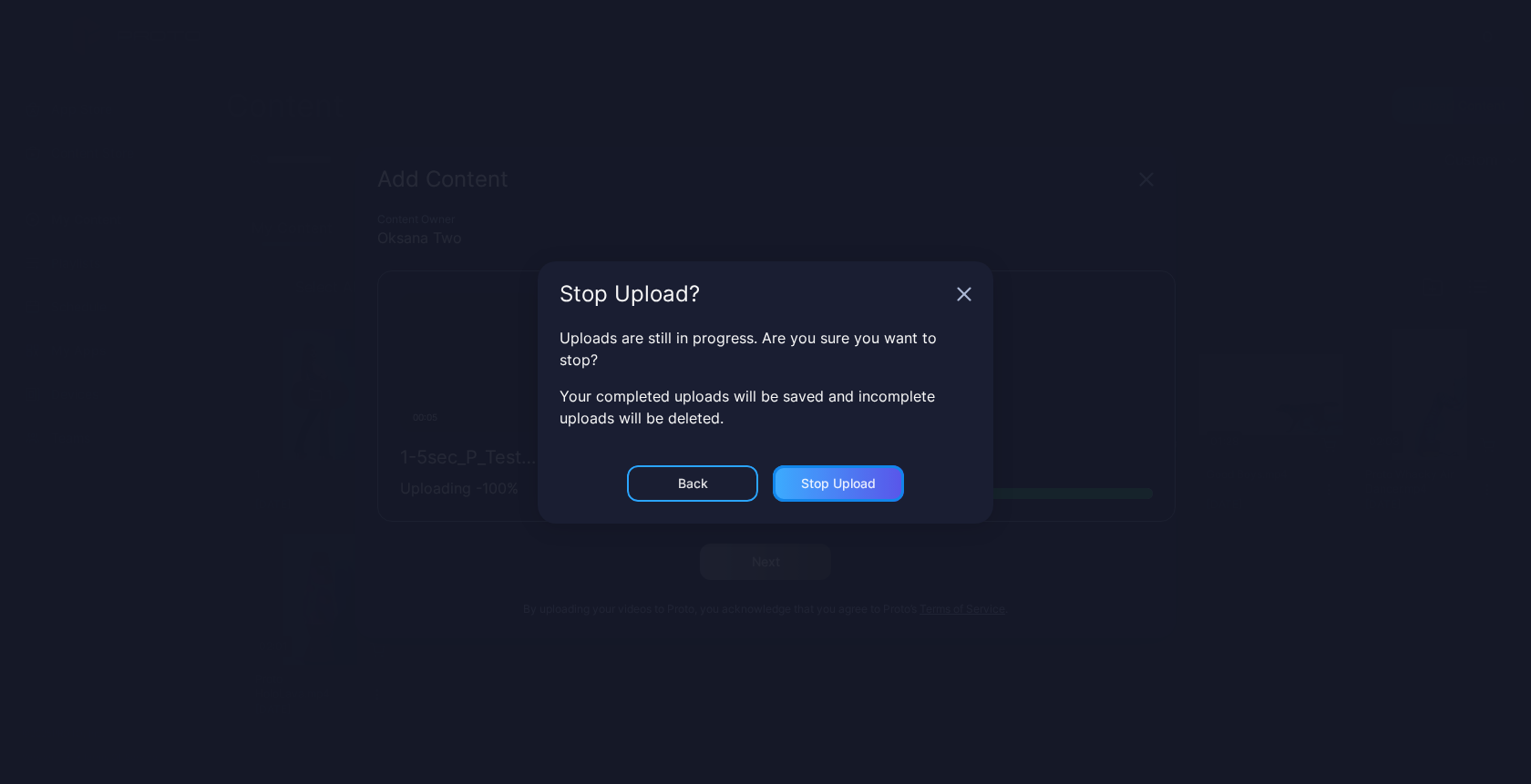
click at [838, 488] on div "Stop Upload" at bounding box center [838, 484] width 75 height 15
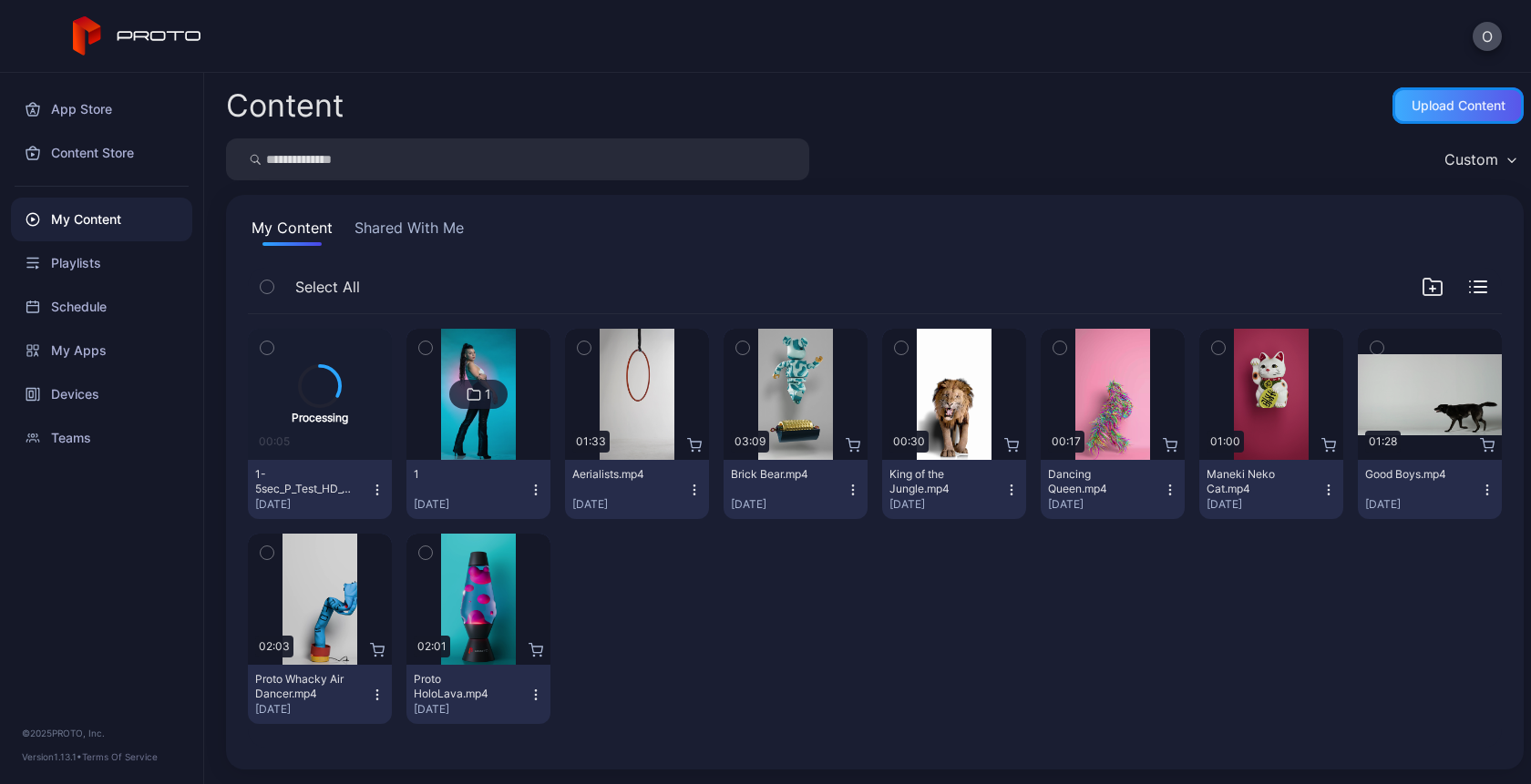
click at [1421, 113] on div "Upload Content" at bounding box center [1458, 106] width 94 height 15
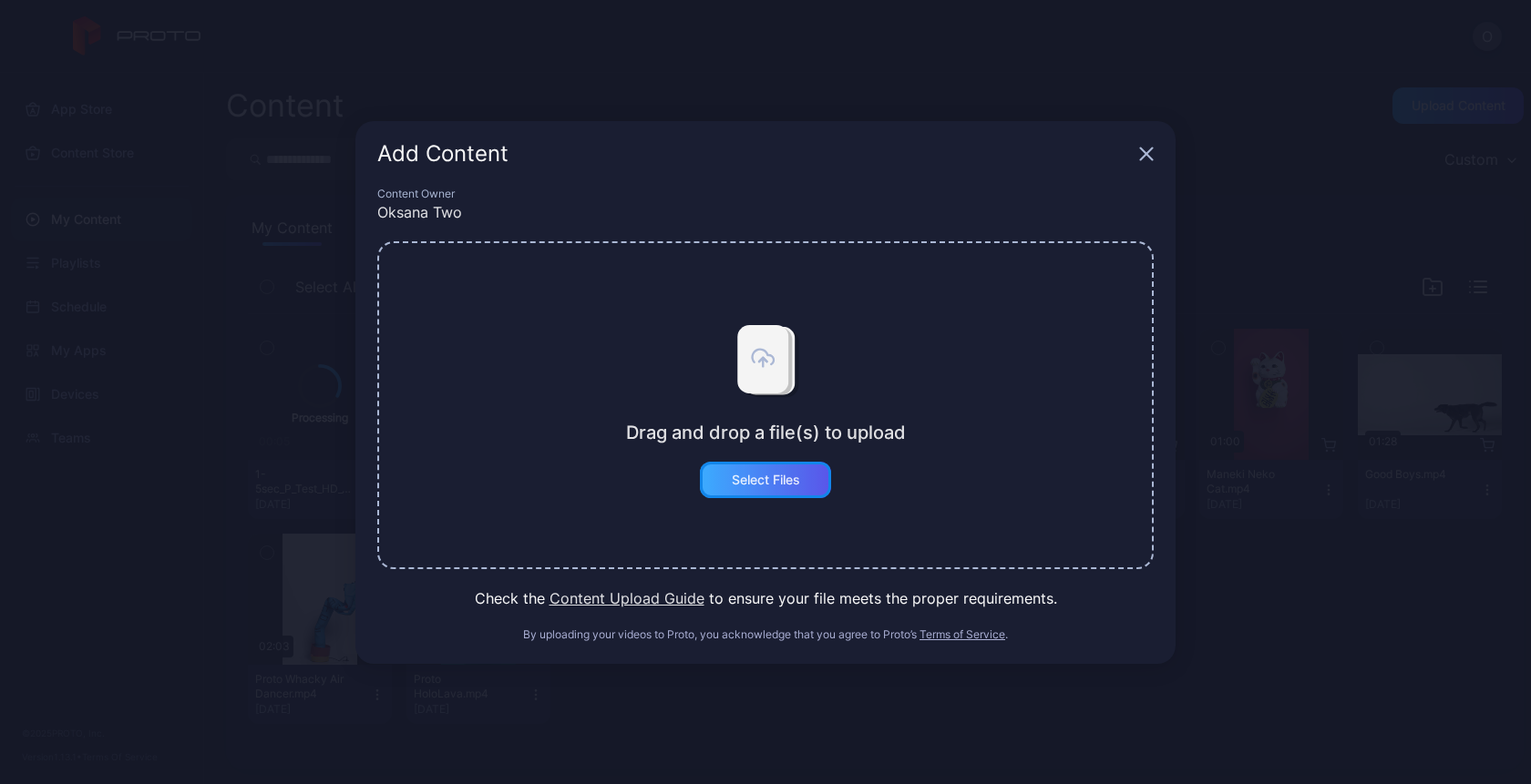
click at [755, 470] on div "Select Files" at bounding box center [766, 480] width 131 height 36
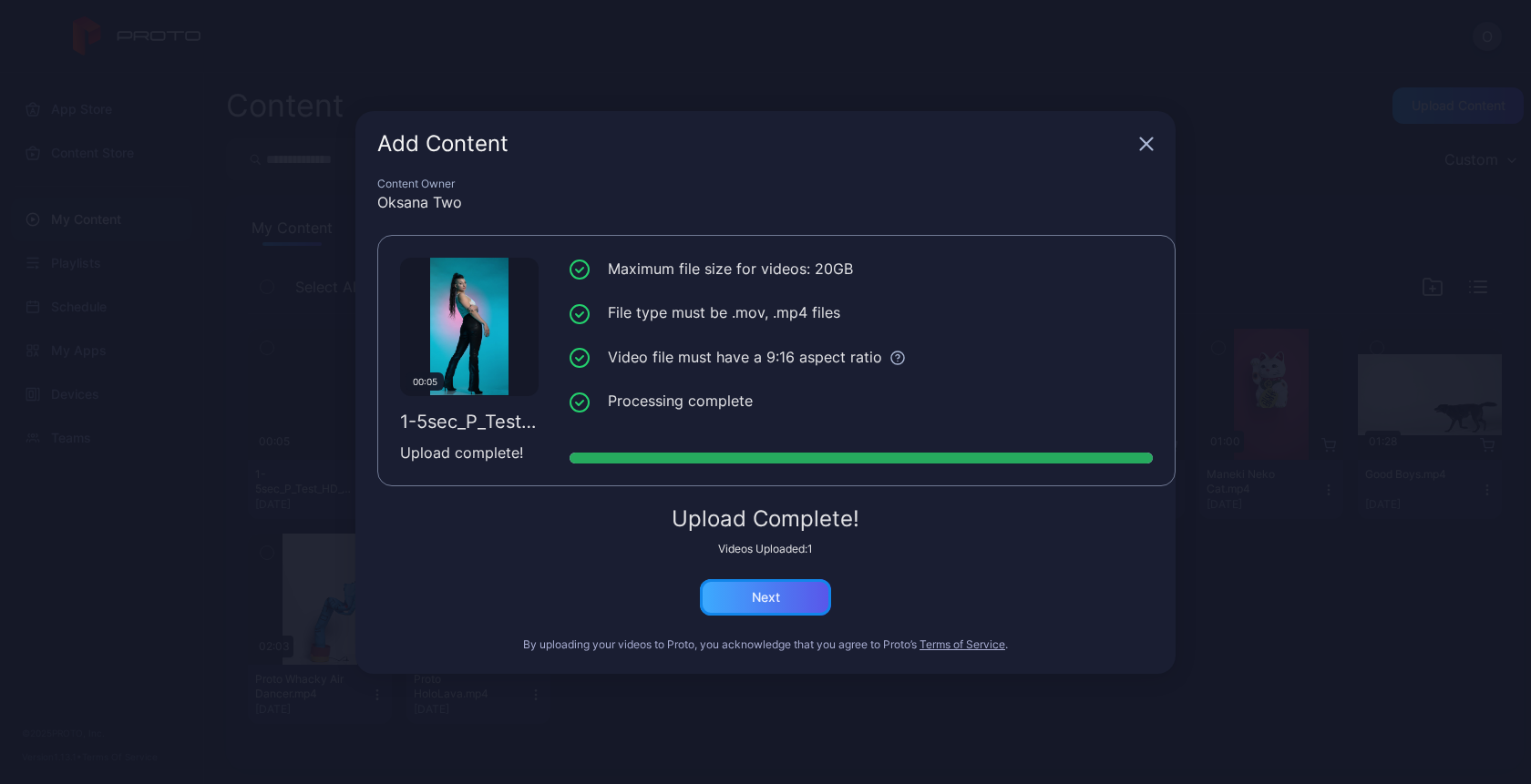
click at [798, 589] on div "Next" at bounding box center [766, 597] width 131 height 36
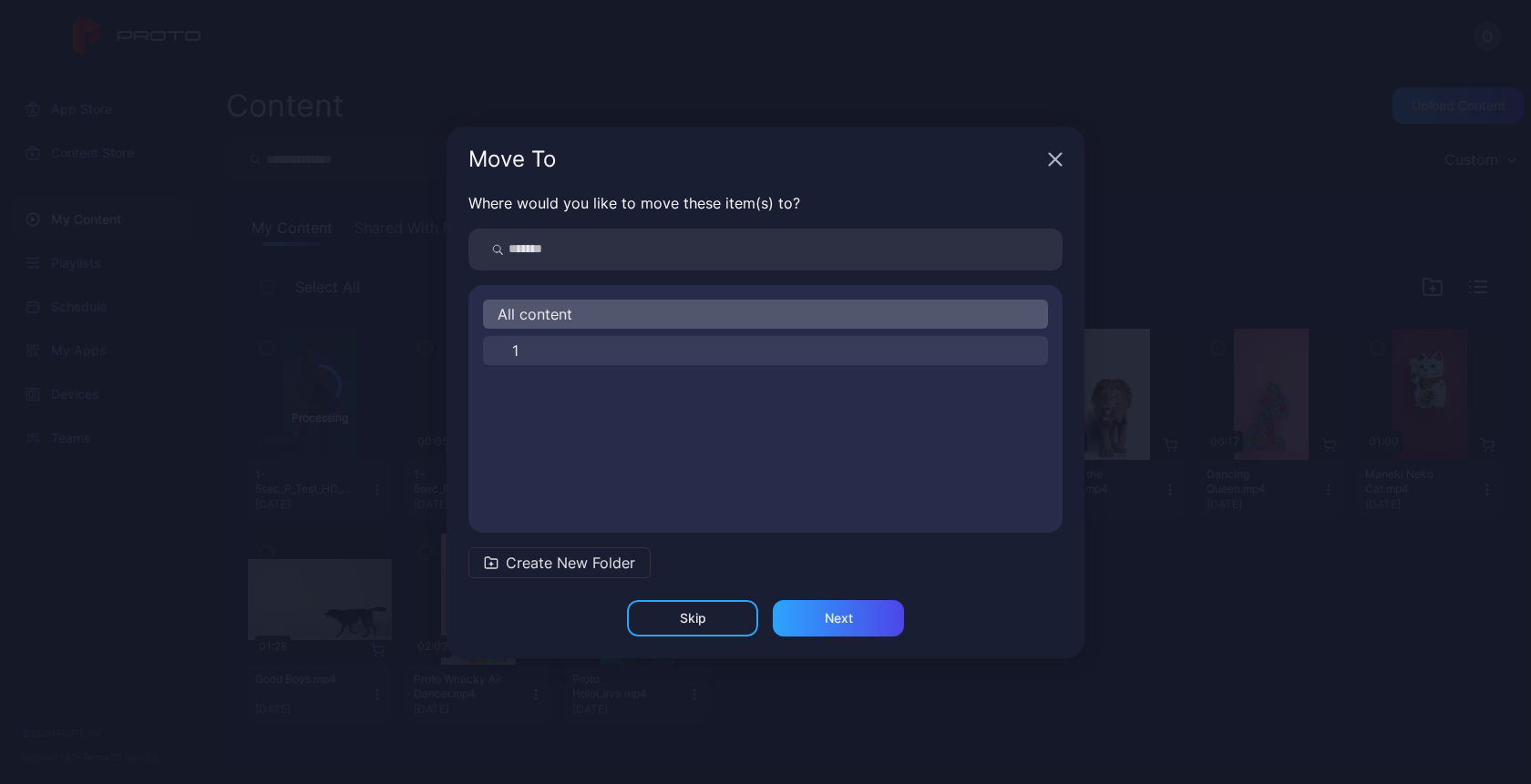
click at [602, 349] on button "1" at bounding box center [766, 350] width 565 height 29
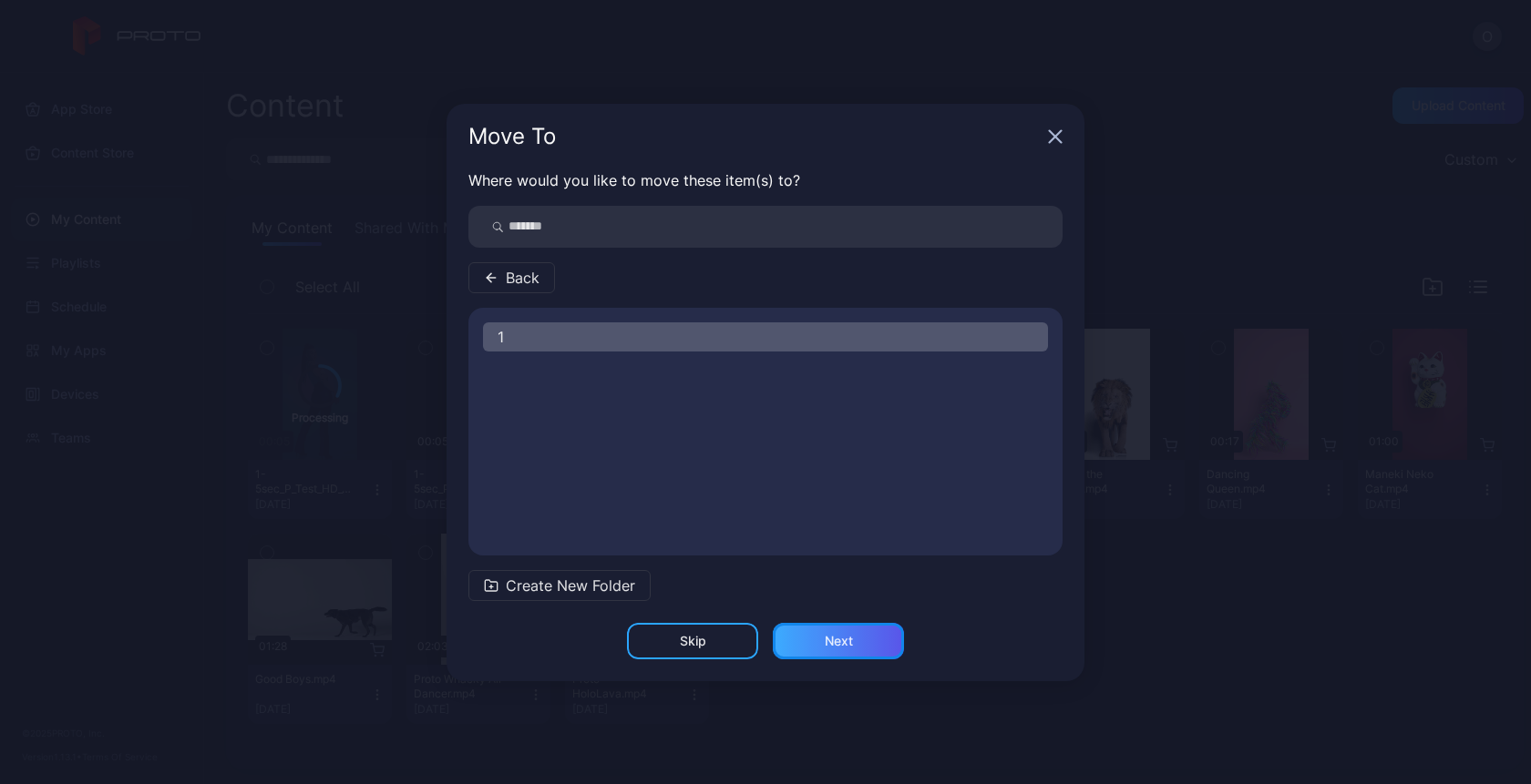
click at [842, 641] on div "Next" at bounding box center [838, 642] width 28 height 15
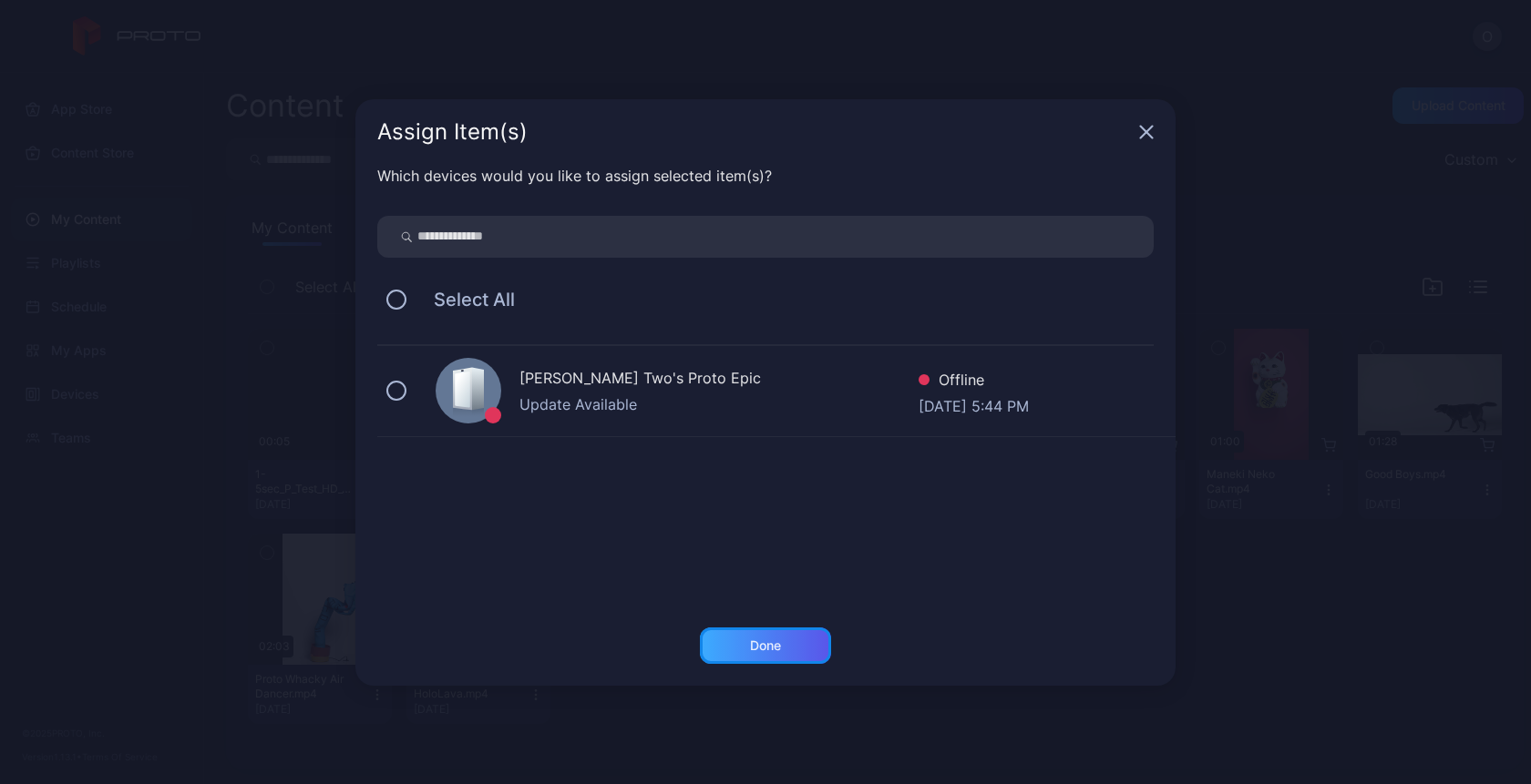
click at [782, 647] on div "Done" at bounding box center [766, 646] width 131 height 36
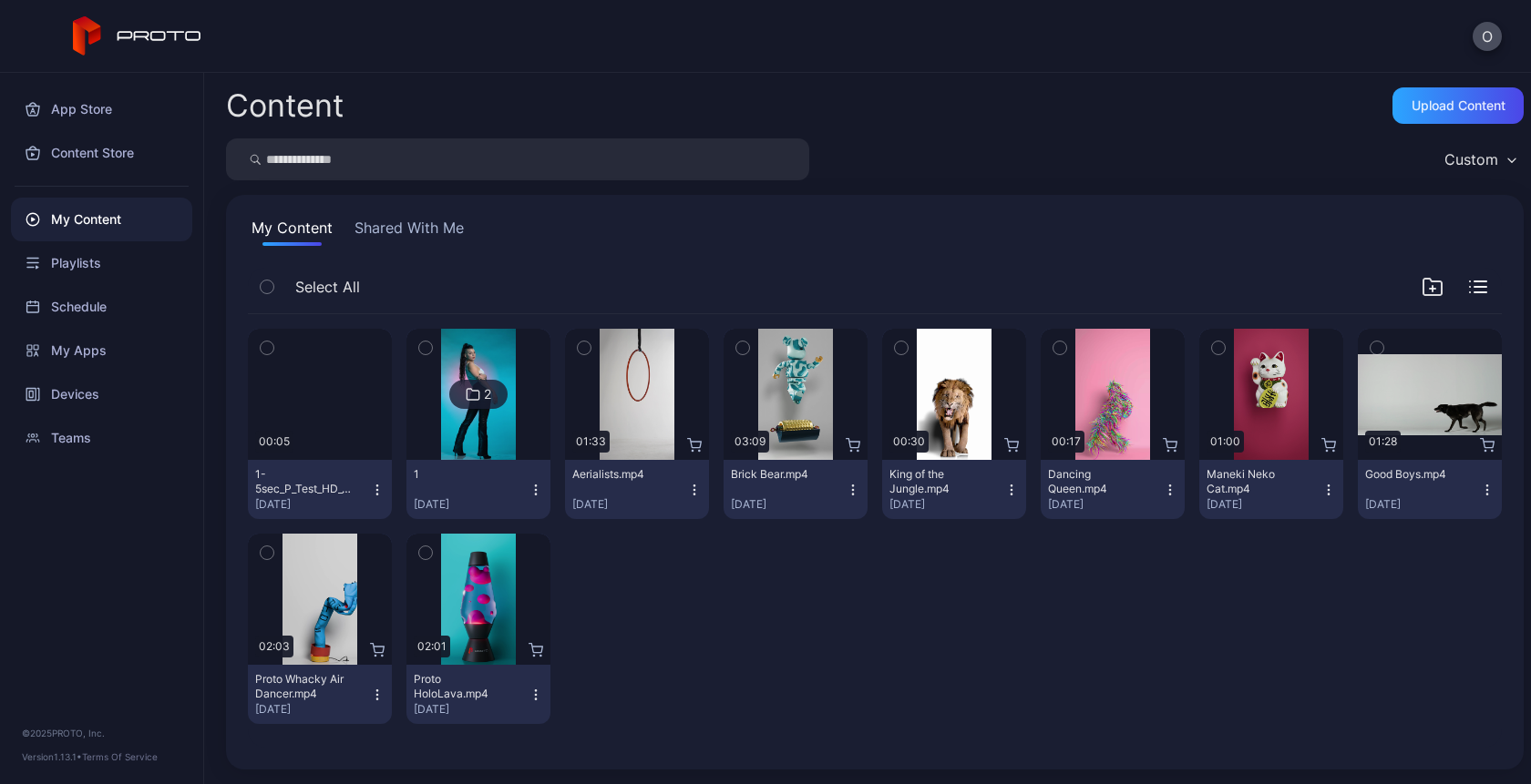
click at [385, 486] on button "1-5sec_P_Test_HD_9x16_60_h264_35Mbps_Rec709_2ch.mp4 Sep 2, 2025" at bounding box center [320, 489] width 144 height 59
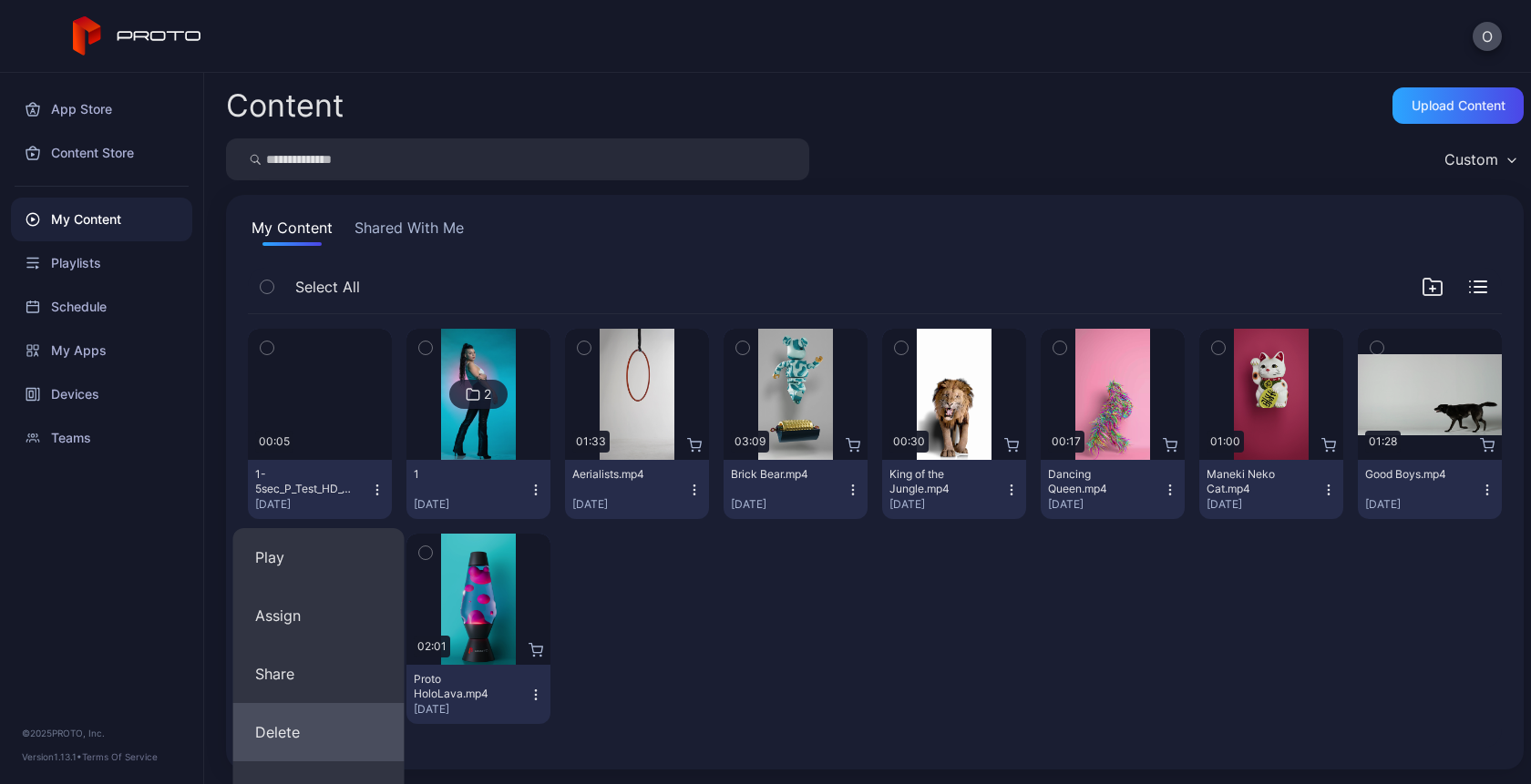
click at [318, 721] on button "Delete" at bounding box center [318, 733] width 171 height 58
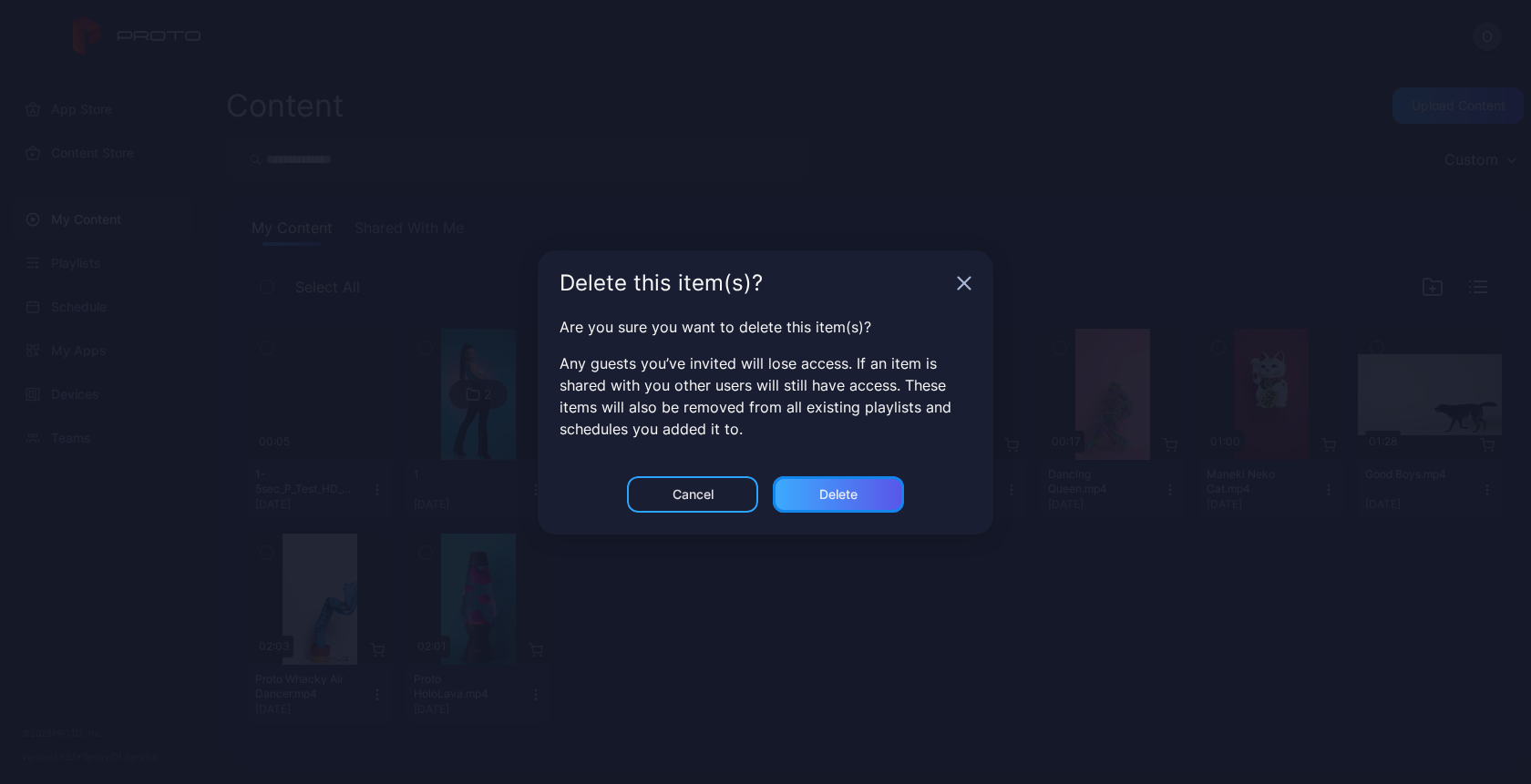
click at [838, 494] on div "Delete" at bounding box center [838, 495] width 38 height 15
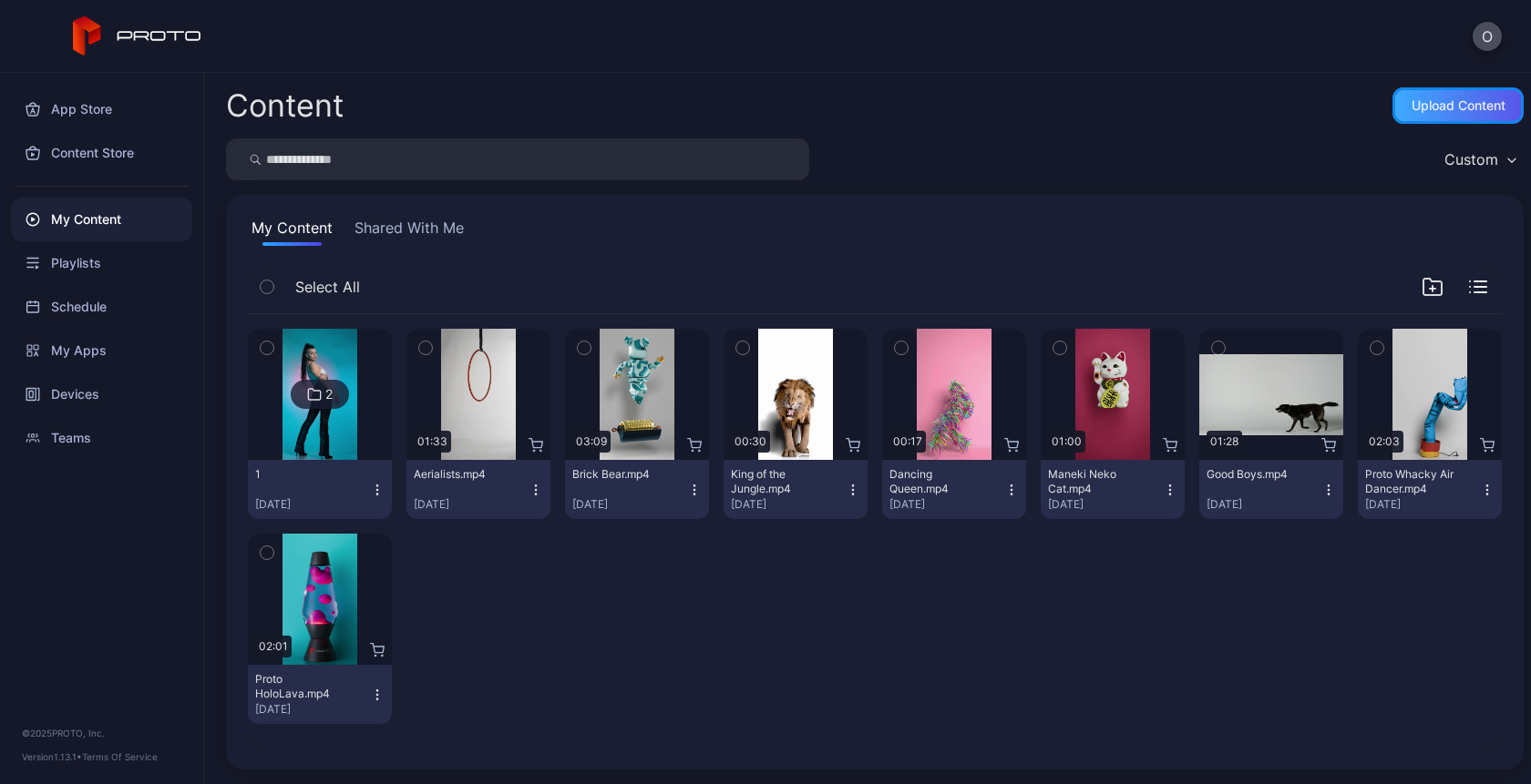
click at [1423, 105] on div "Upload Content" at bounding box center [1458, 106] width 94 height 15
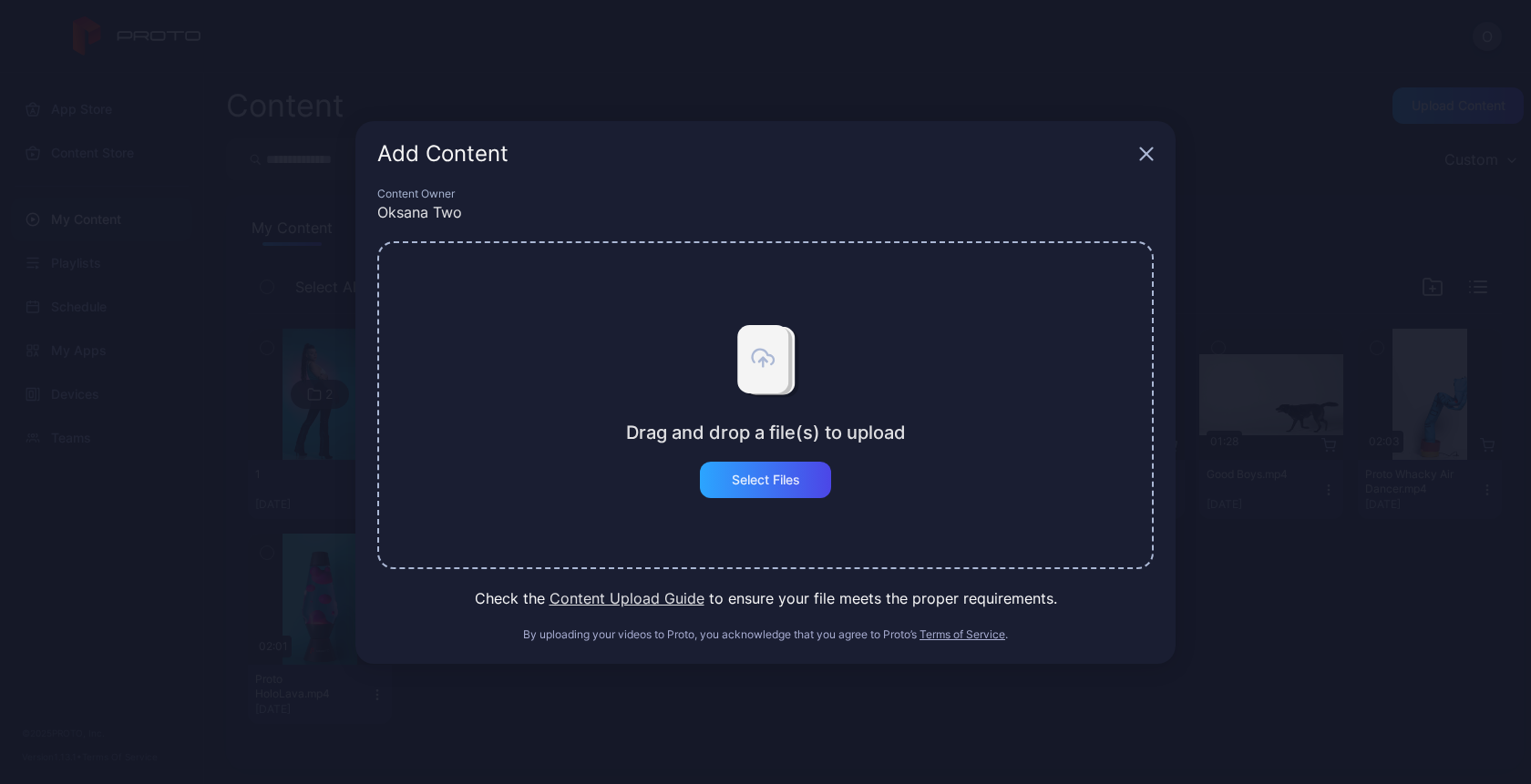
click at [822, 448] on div "Drag and drop a file(s) to upload Select Files" at bounding box center [766, 405] width 280 height 186
click at [780, 472] on div "Select Files" at bounding box center [766, 480] width 68 height 15
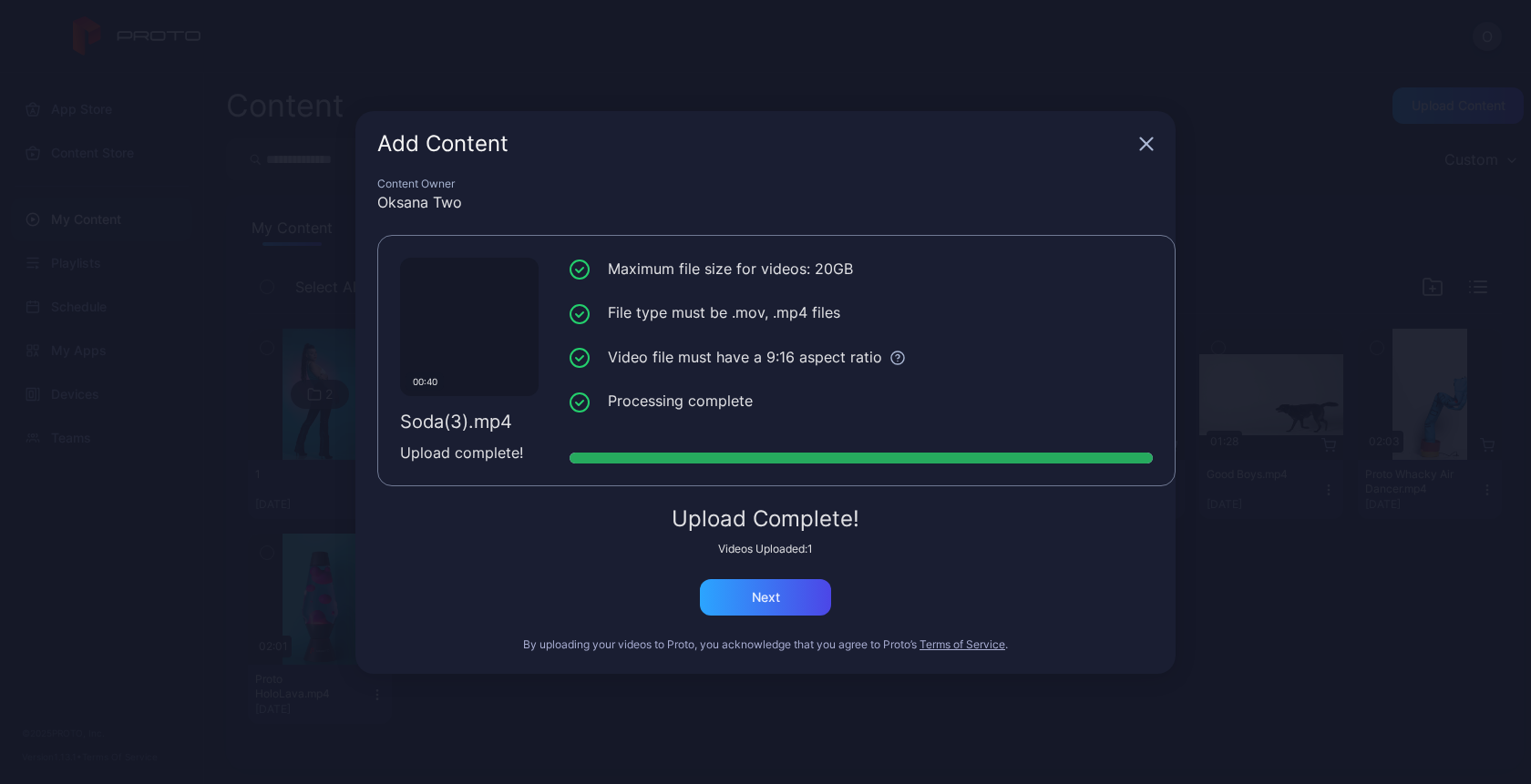
click at [1146, 151] on icon "button" at bounding box center [1146, 144] width 15 height 15
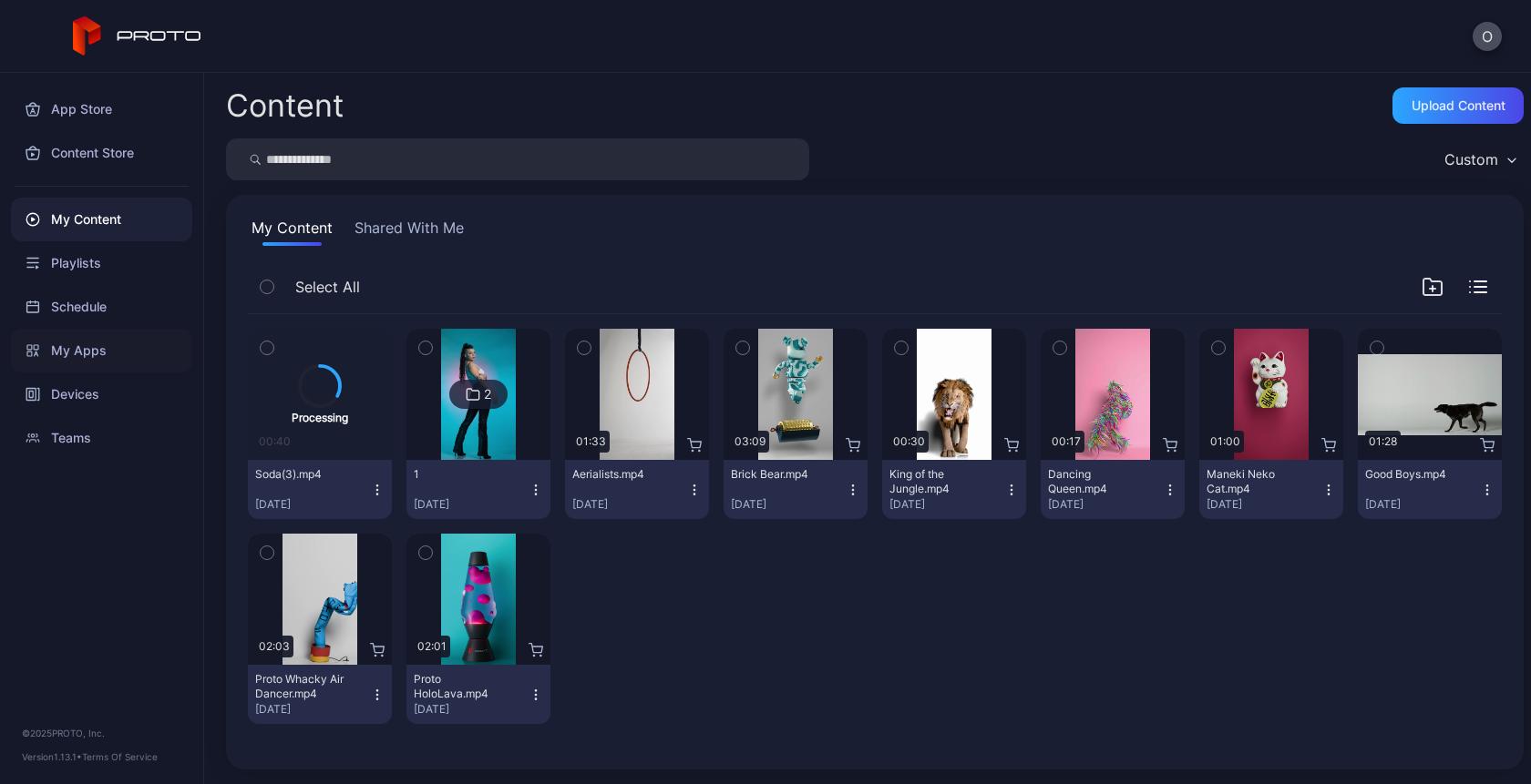
click at [95, 329] on div "My Apps" at bounding box center [102, 351] width 182 height 44
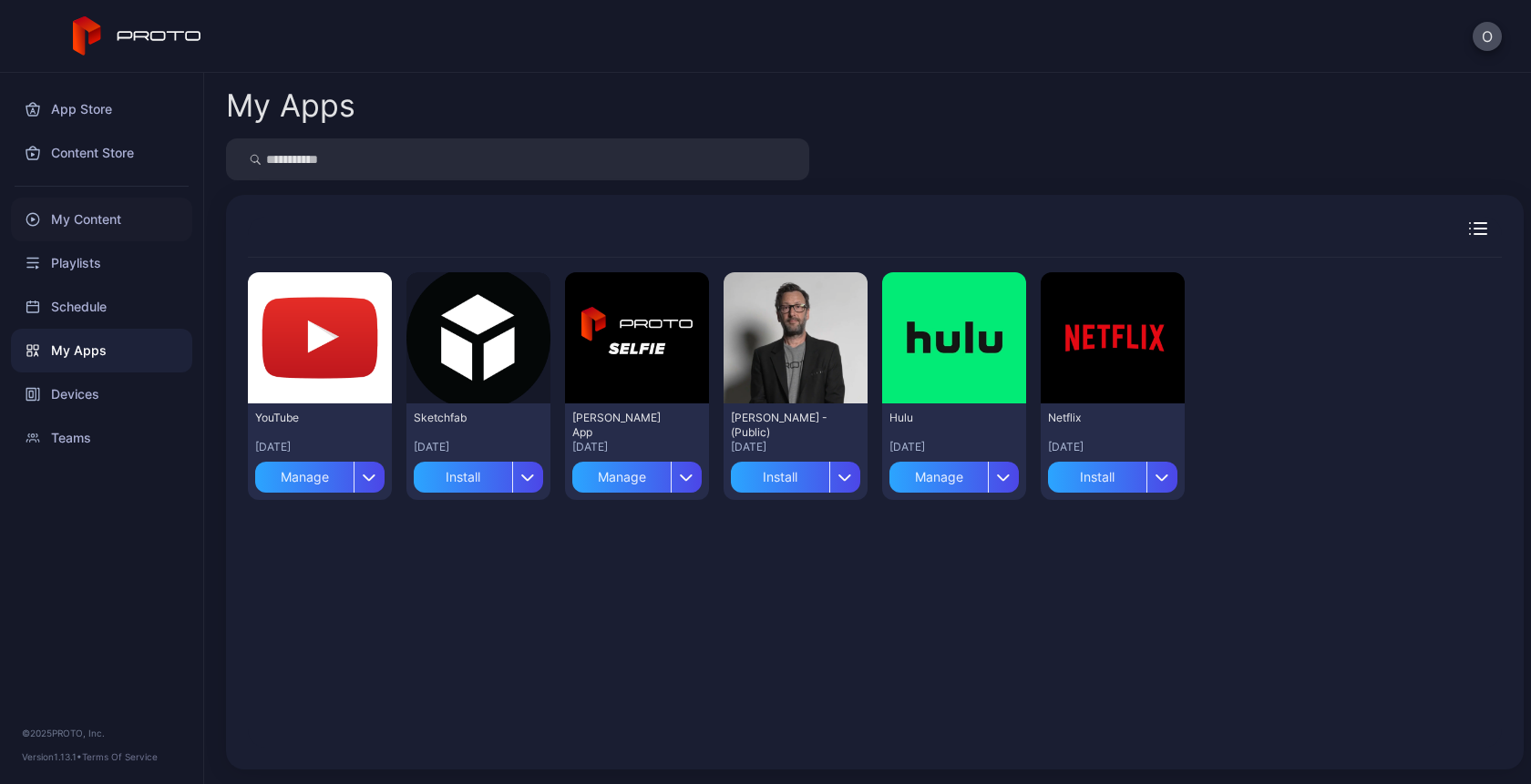
click at [72, 205] on div "My Content" at bounding box center [102, 219] width 182 height 44
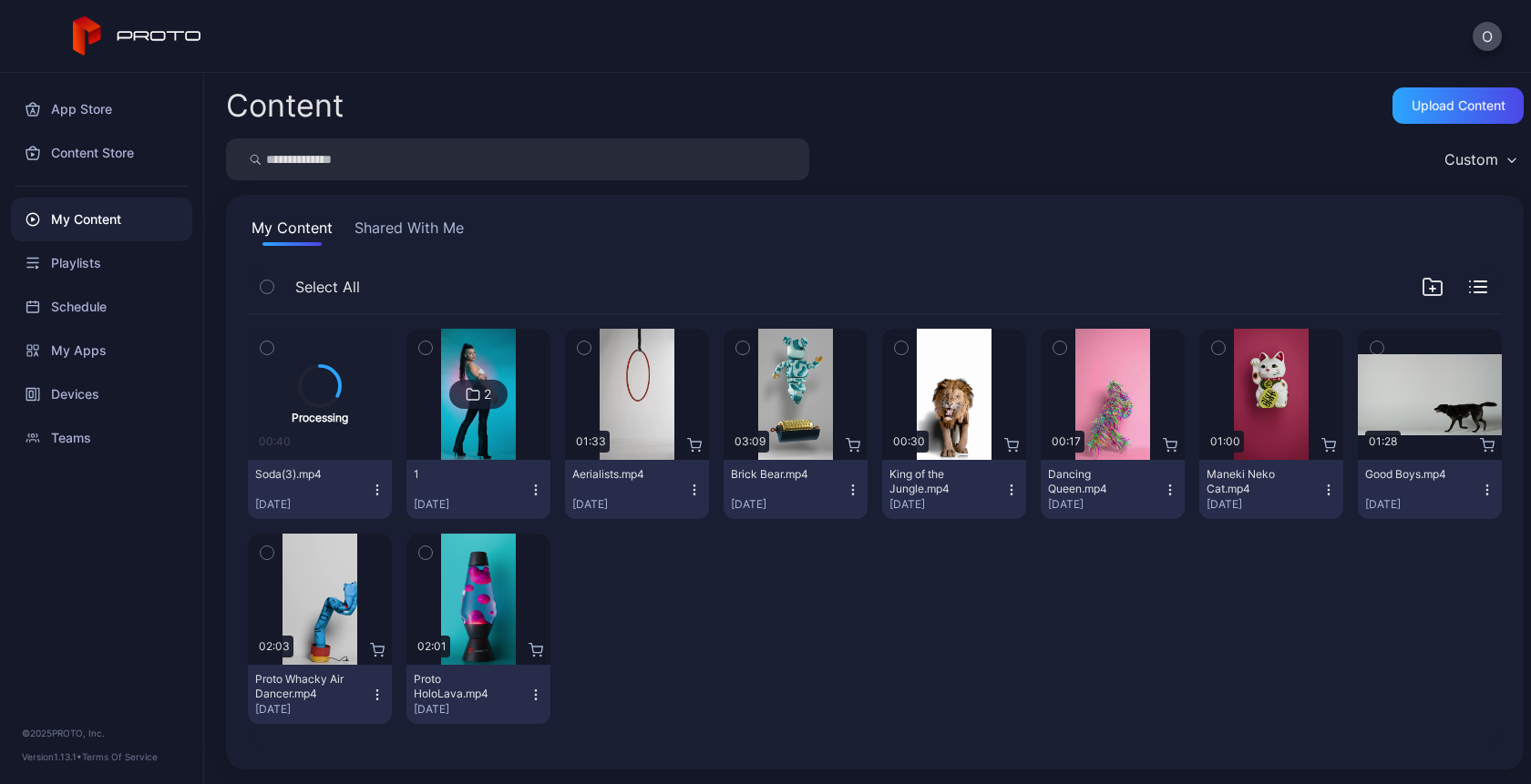
click at [690, 493] on icon "button" at bounding box center [694, 490] width 15 height 15
click at [147, 148] on div "Content Store" at bounding box center [102, 152] width 182 height 44
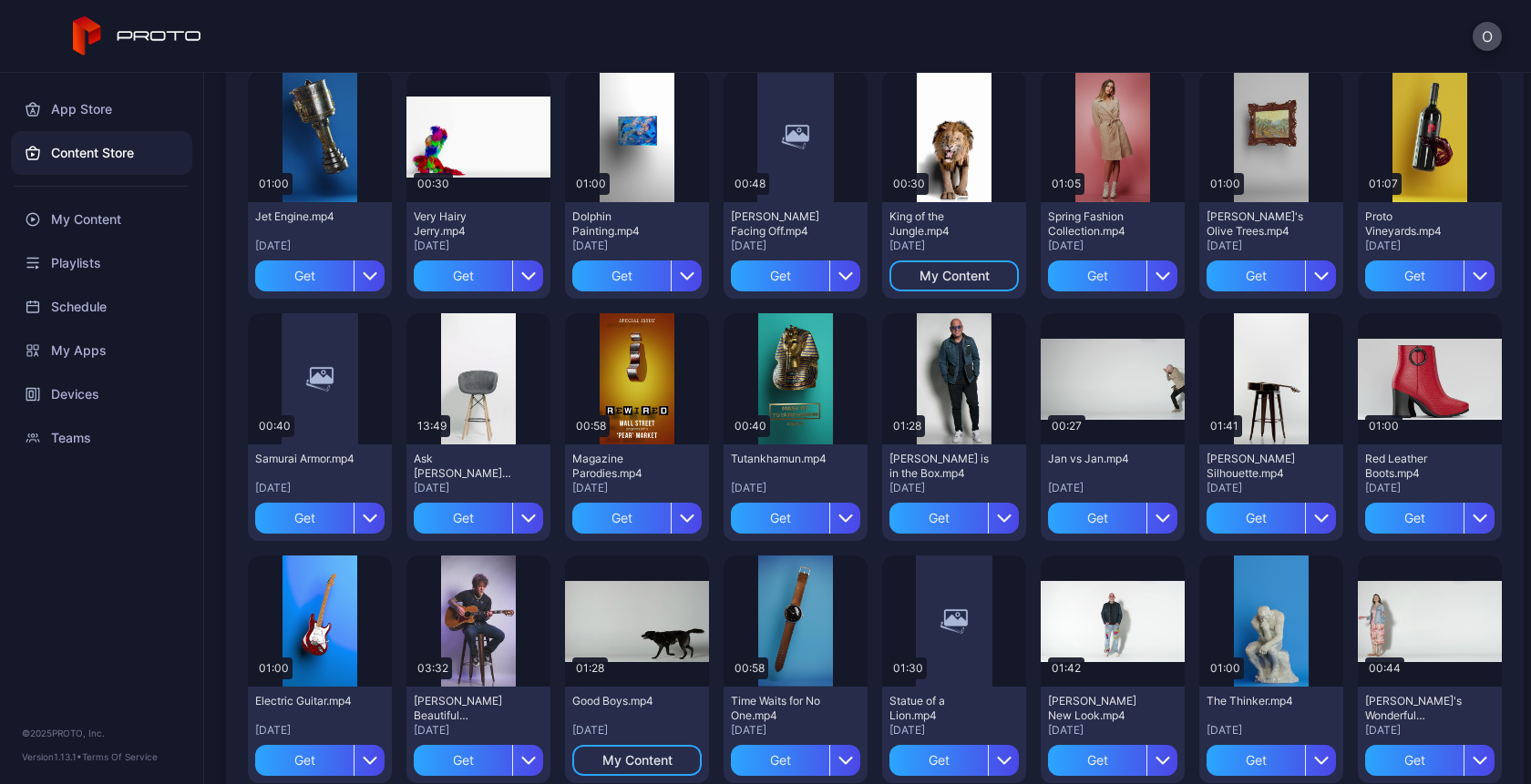
scroll to position [936, 0]
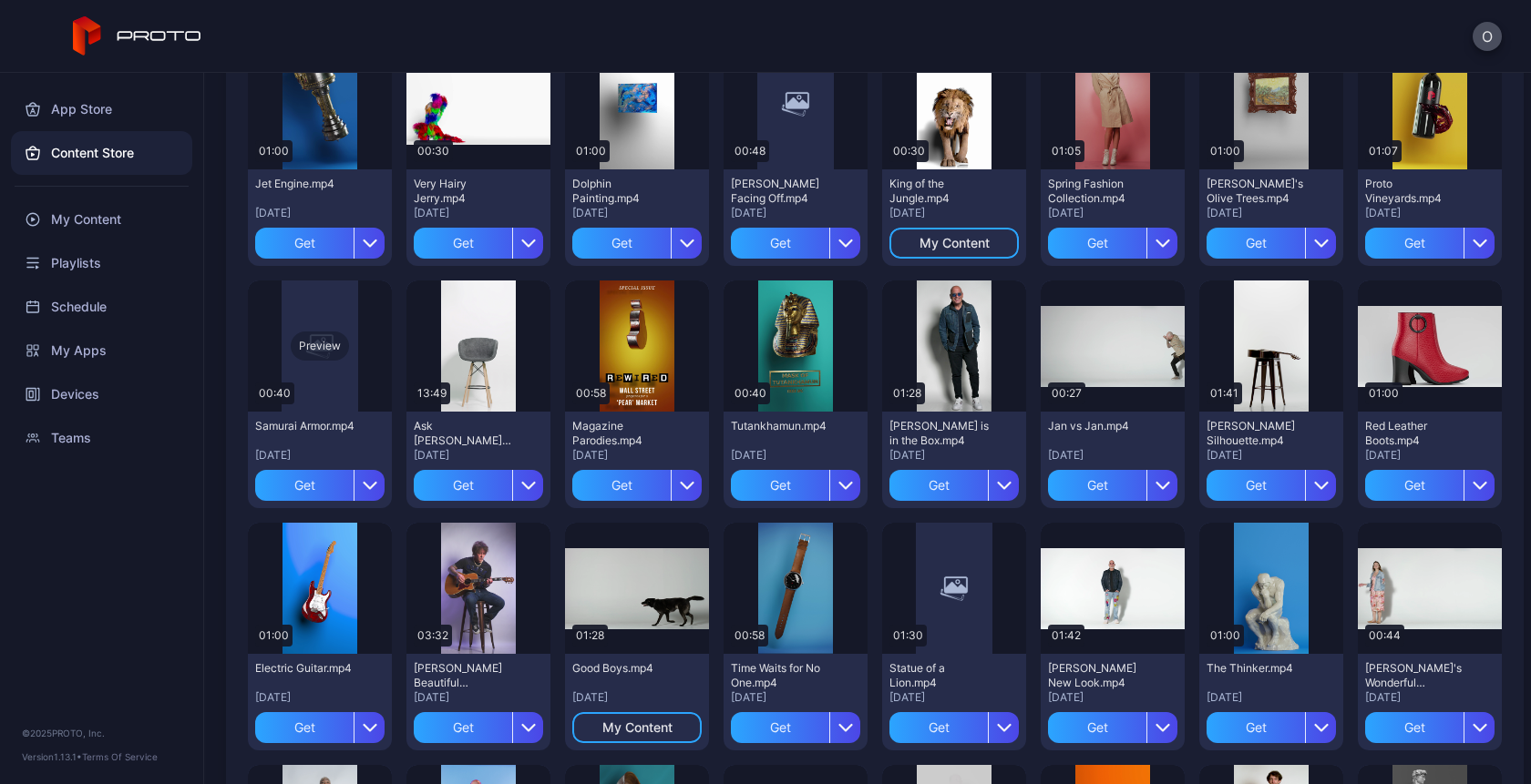
click at [318, 348] on div "Preview" at bounding box center [320, 345] width 58 height 29
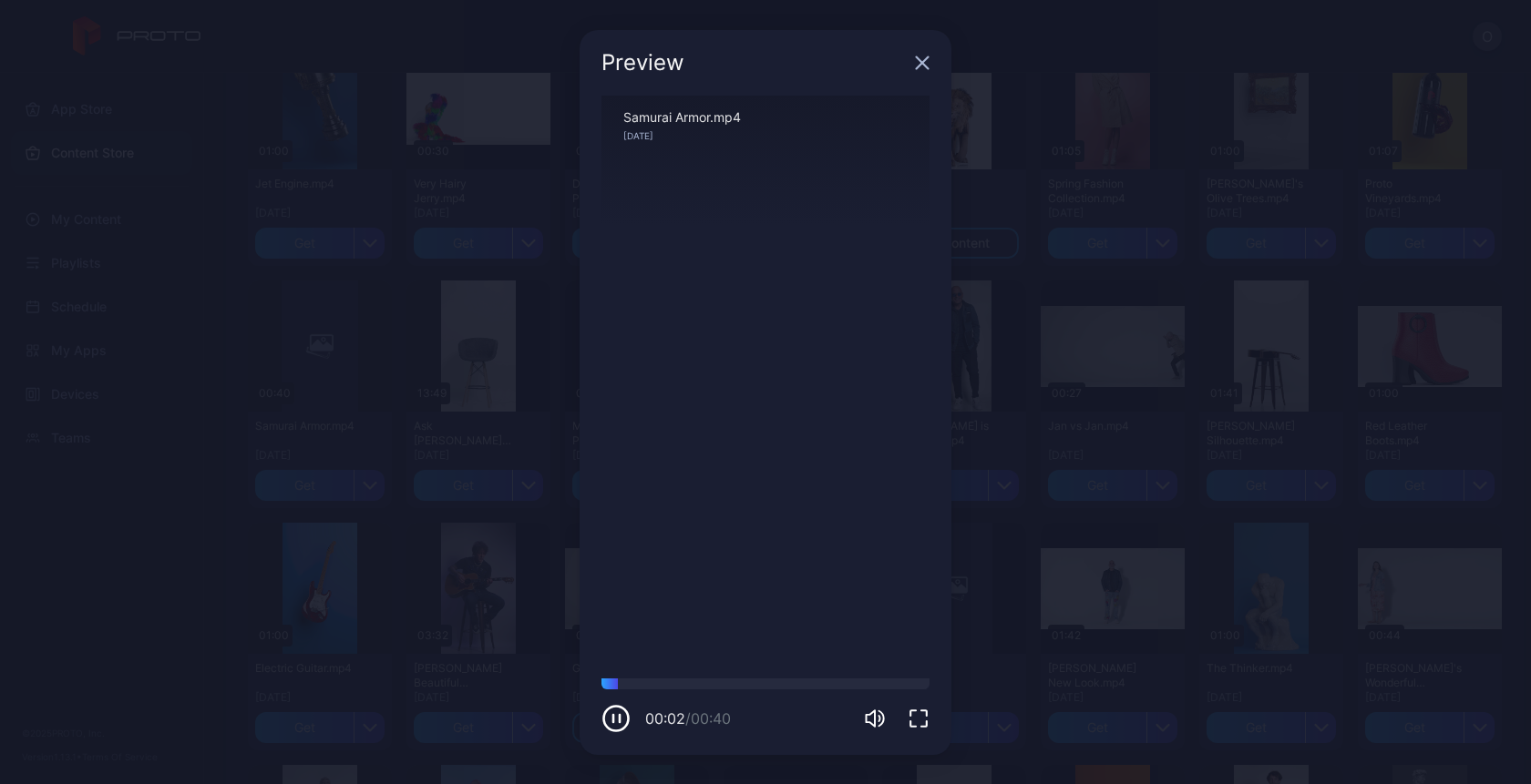
click at [922, 70] on div "Preview" at bounding box center [765, 63] width 372 height 65
click at [923, 57] on icon "button" at bounding box center [923, 63] width 15 height 15
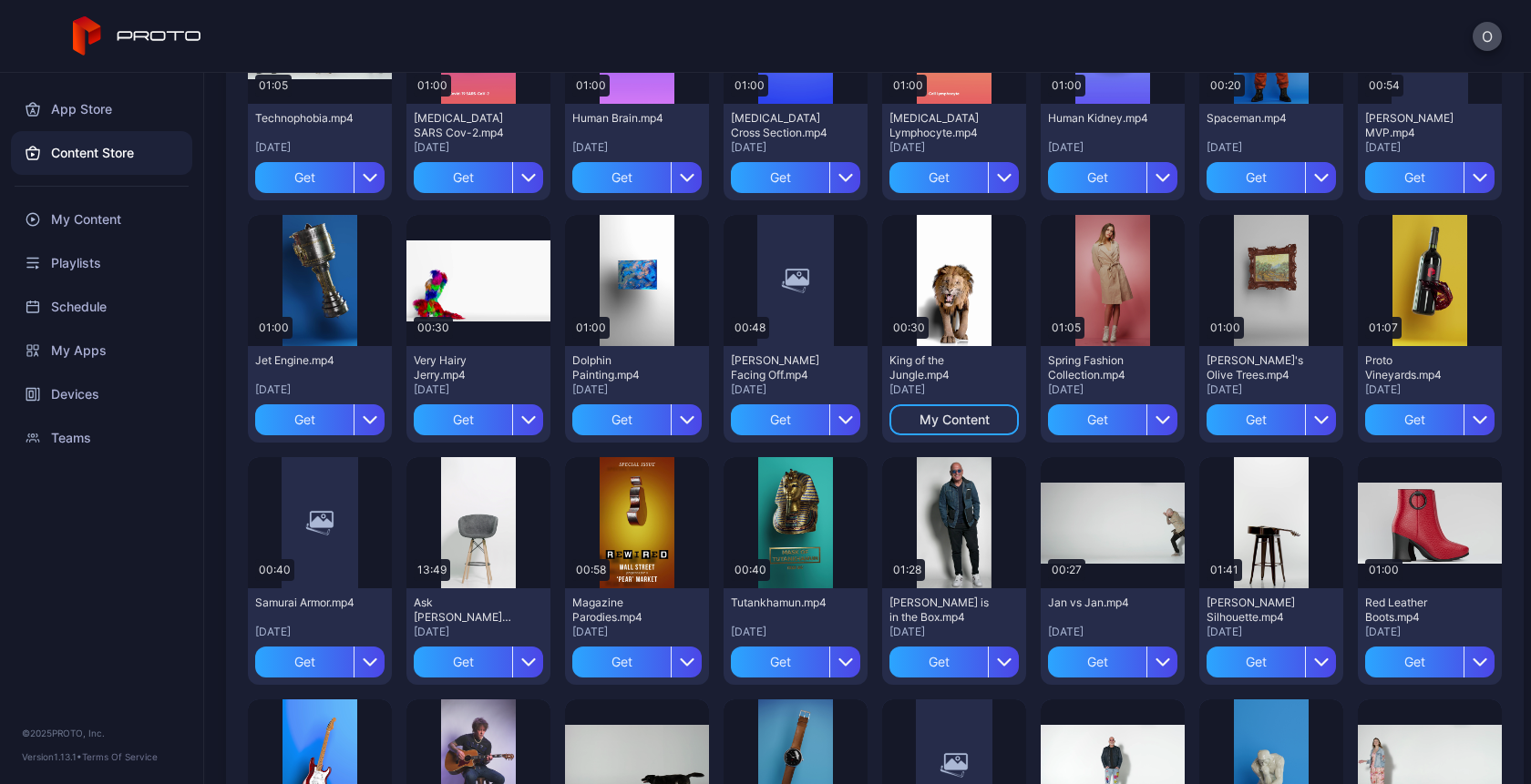
scroll to position [595, 0]
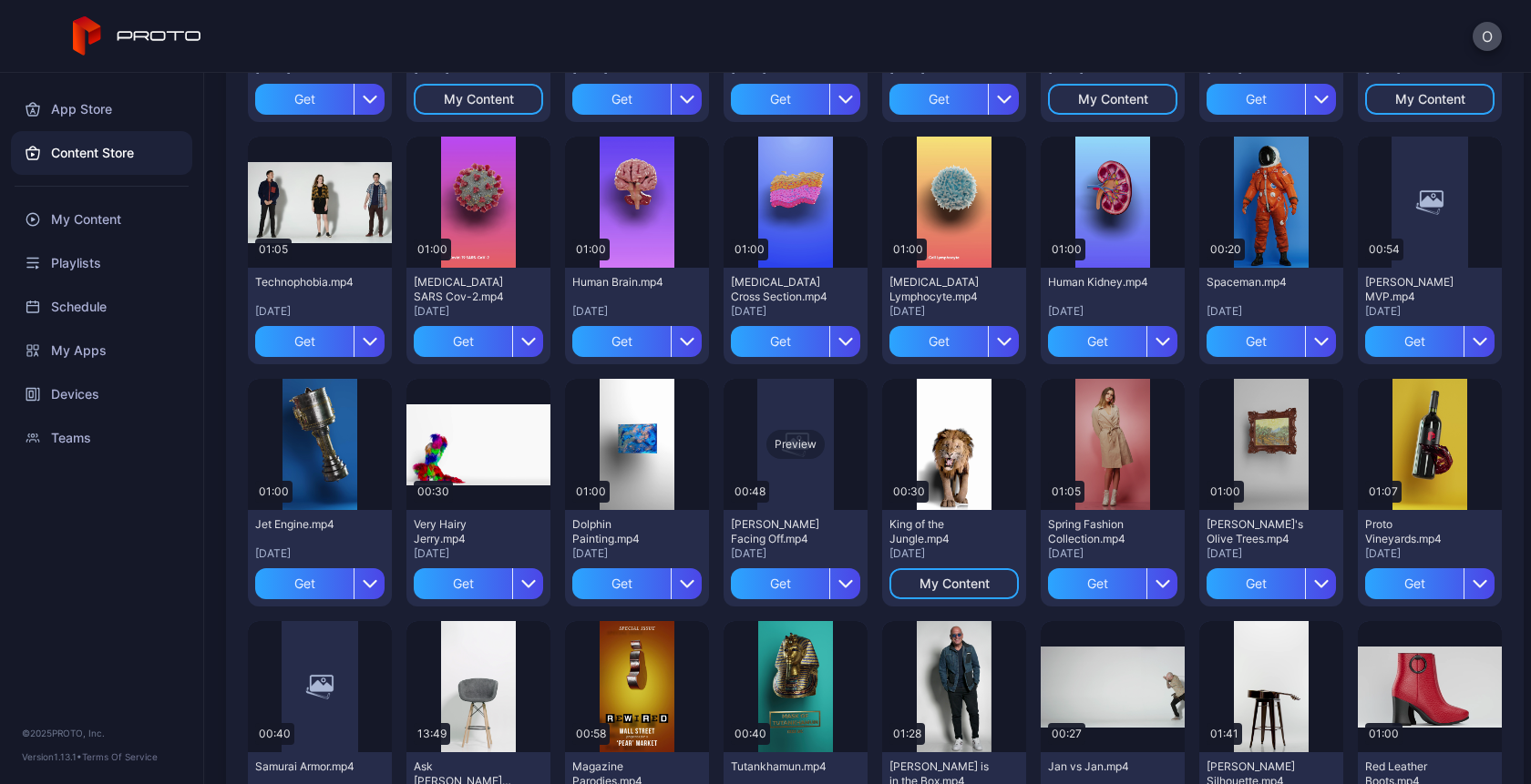
click at [790, 444] on div "Preview" at bounding box center [795, 444] width 58 height 29
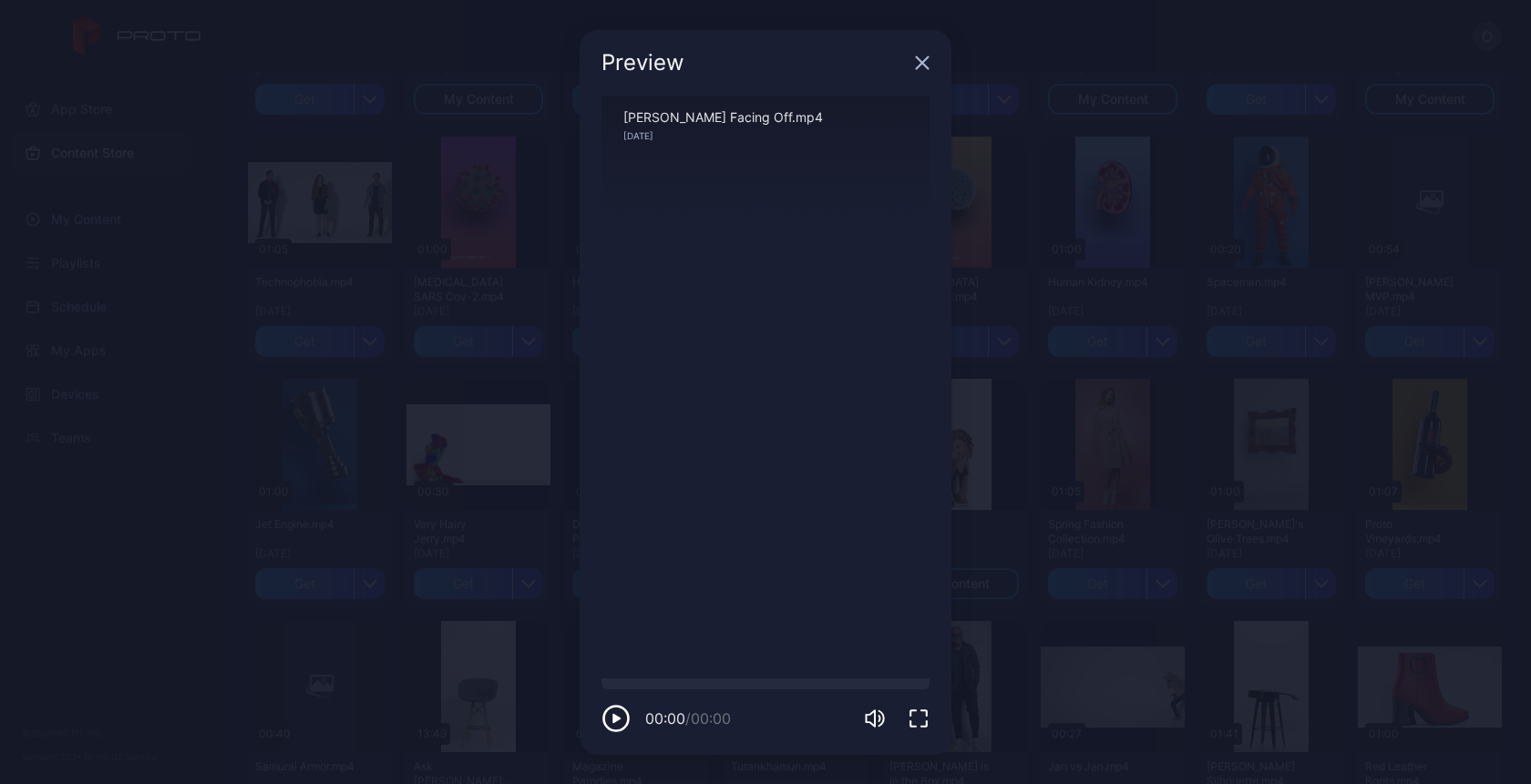
click at [923, 62] on icon "button" at bounding box center [923, 62] width 12 height 12
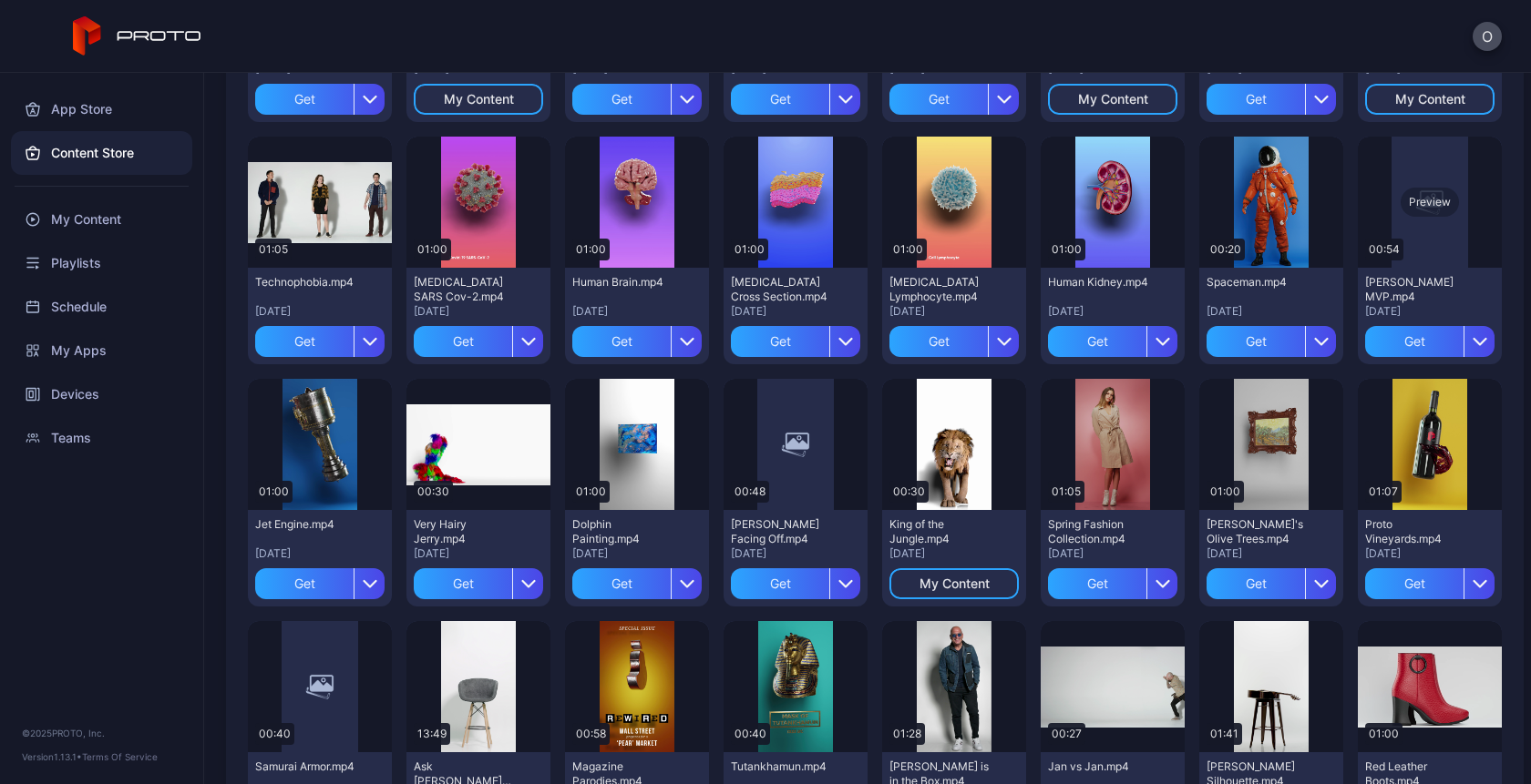
click at [1435, 167] on div "Preview" at bounding box center [1430, 202] width 144 height 131
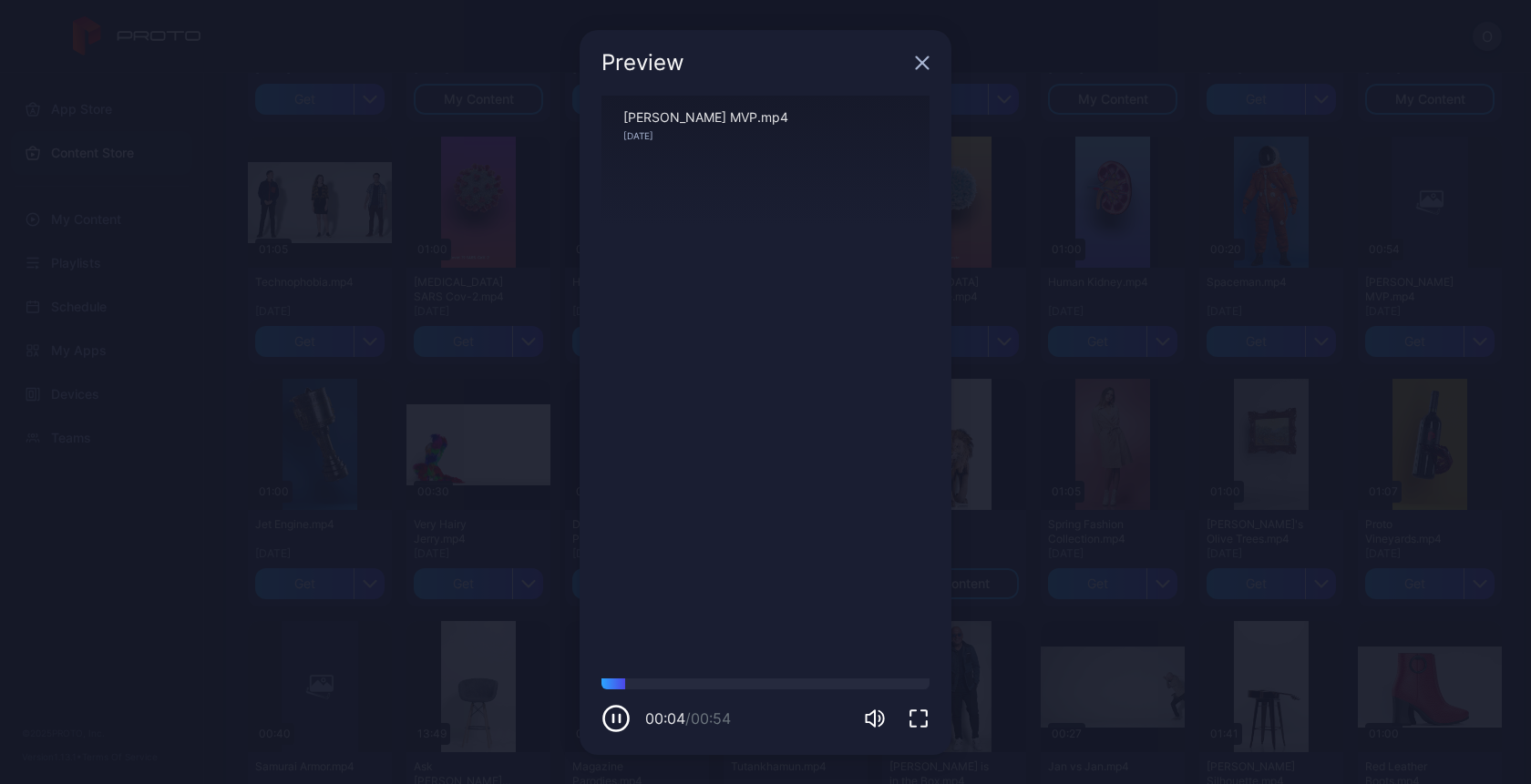
click at [923, 68] on icon "button" at bounding box center [923, 63] width 15 height 15
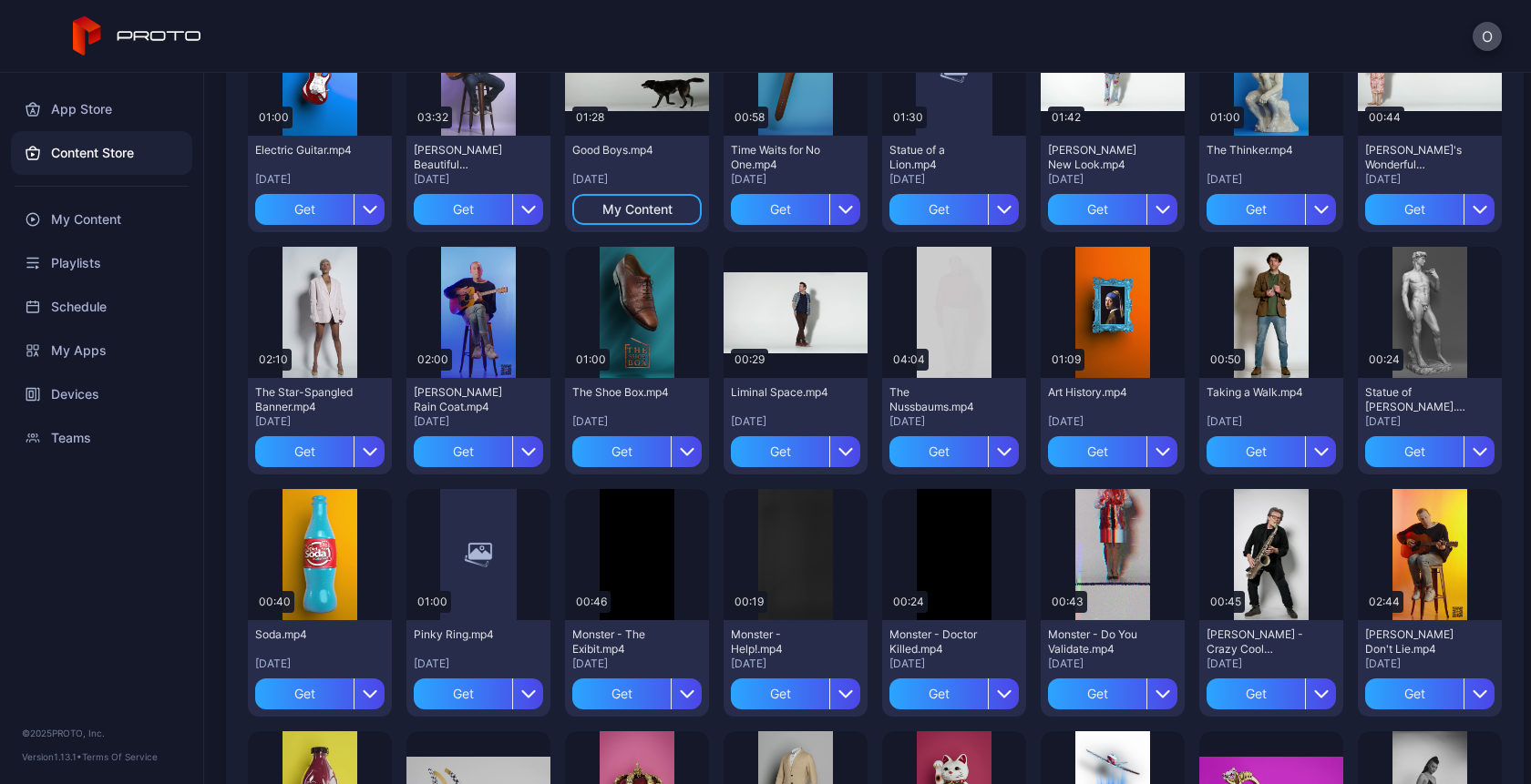
scroll to position [1459, 0]
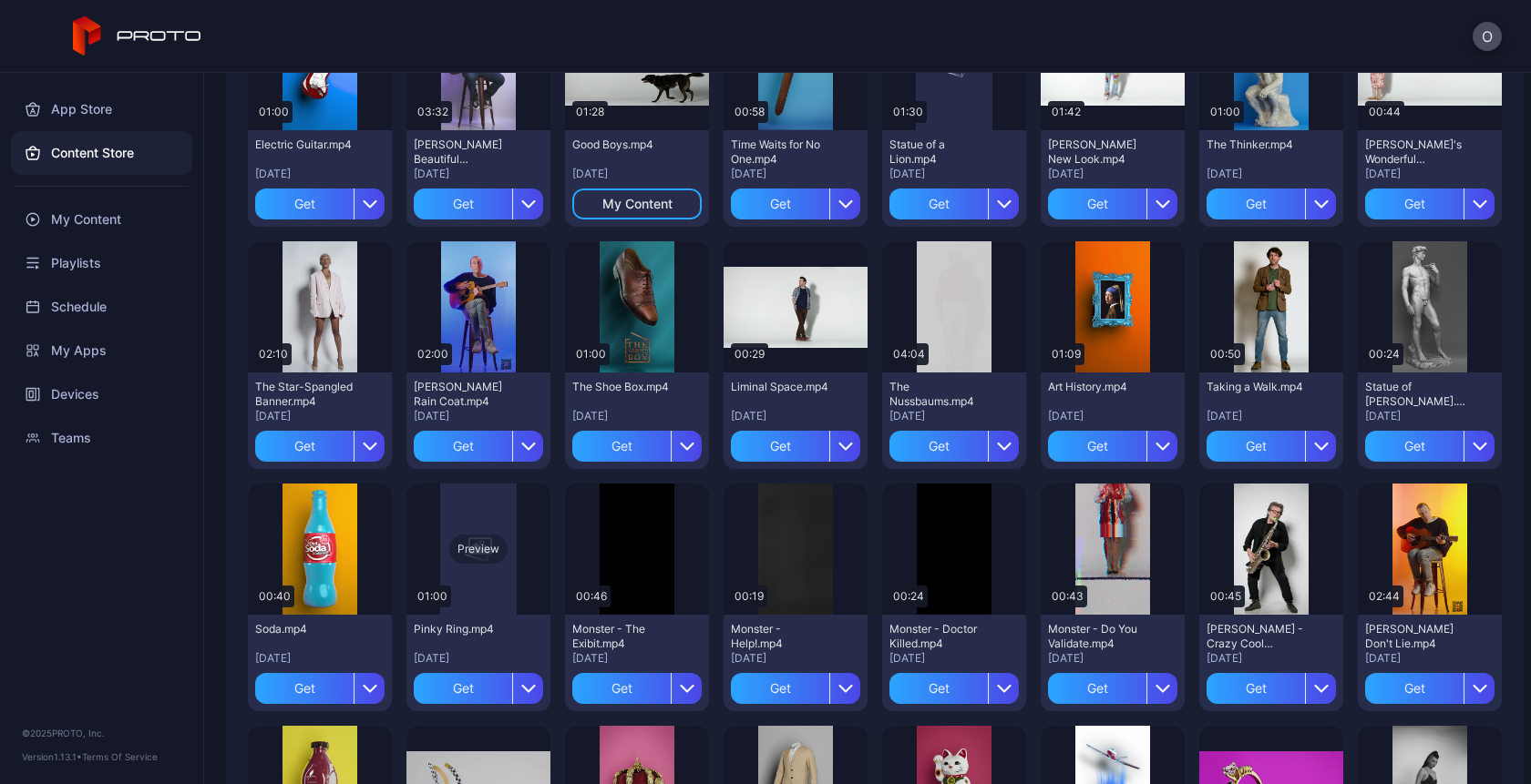
click at [518, 498] on div "Preview" at bounding box center [478, 549] width 144 height 131
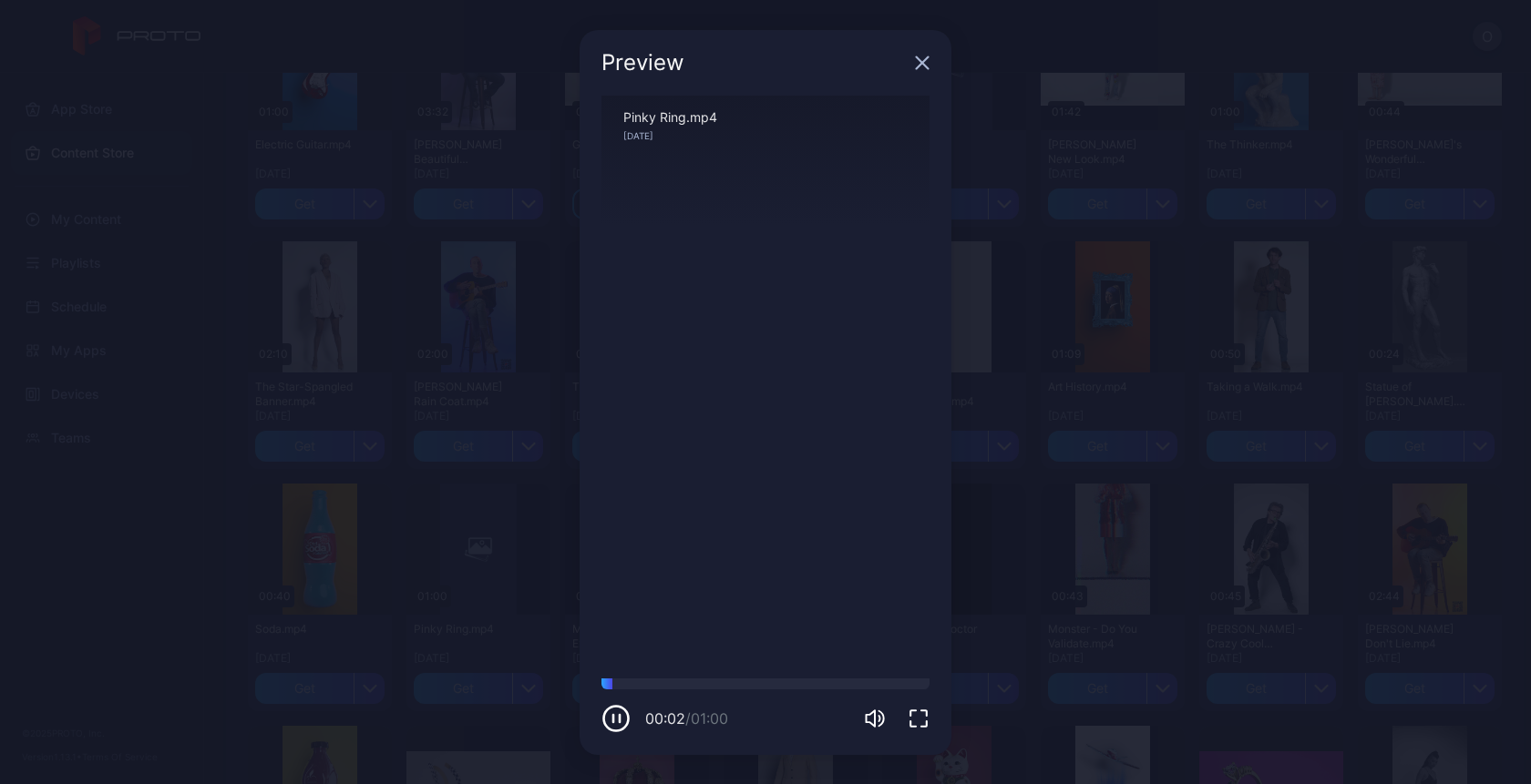
click at [921, 715] on icon "button" at bounding box center [918, 719] width 22 height 22
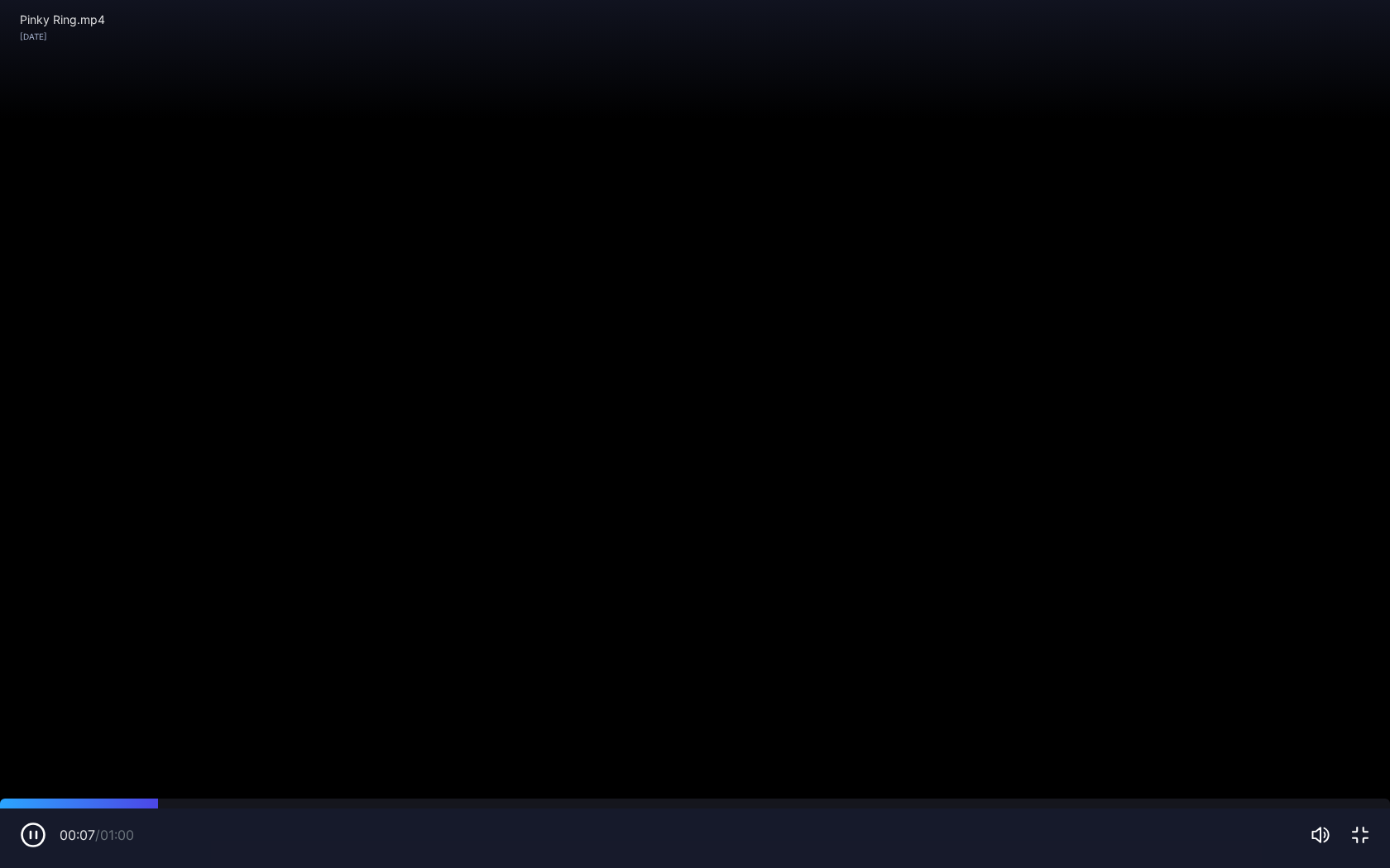
click at [1359, 711] on icon "button" at bounding box center [1359, 835] width 20 height 20
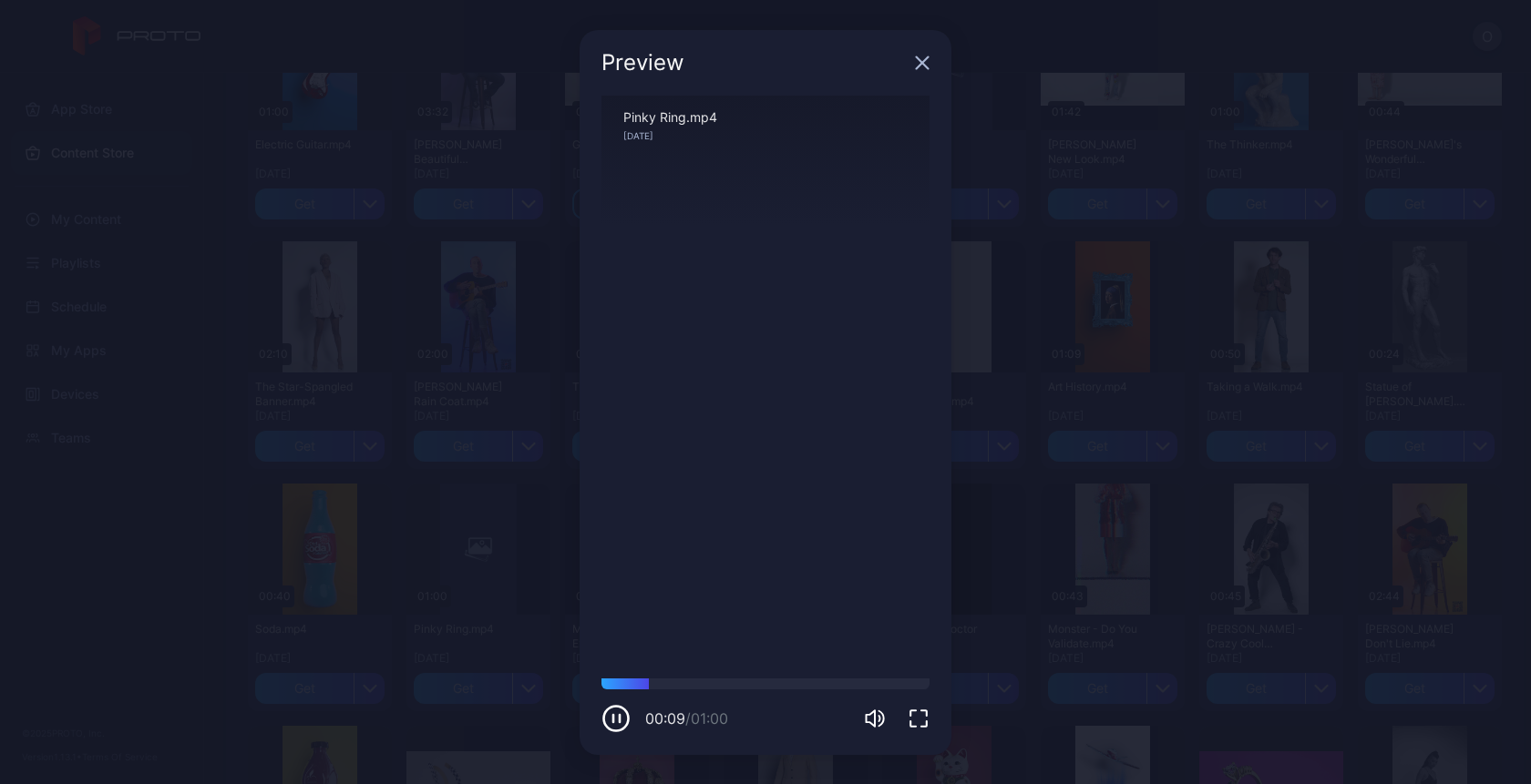
click at [919, 58] on icon "button" at bounding box center [923, 63] width 15 height 15
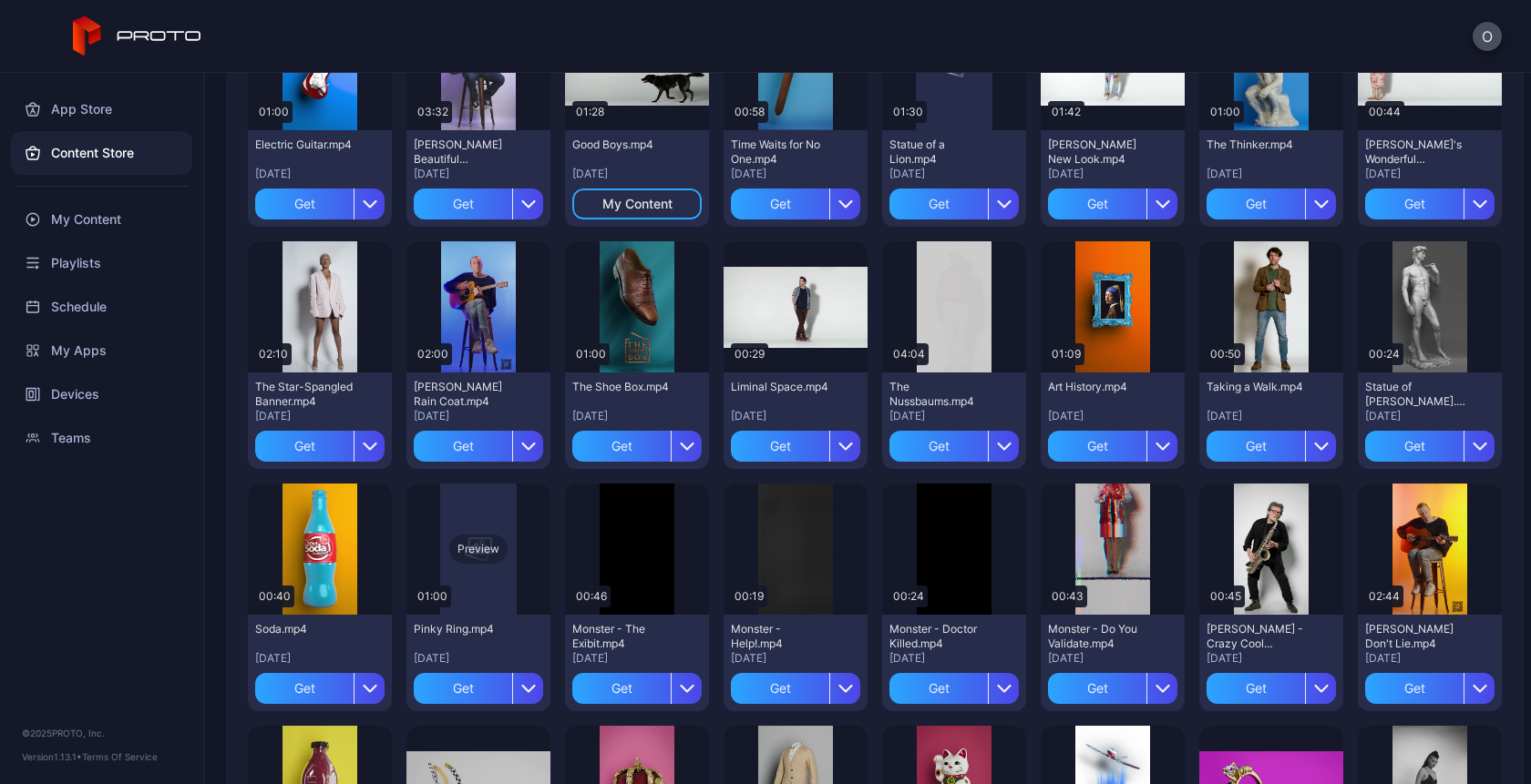
click at [479, 553] on div "Preview" at bounding box center [478, 549] width 58 height 29
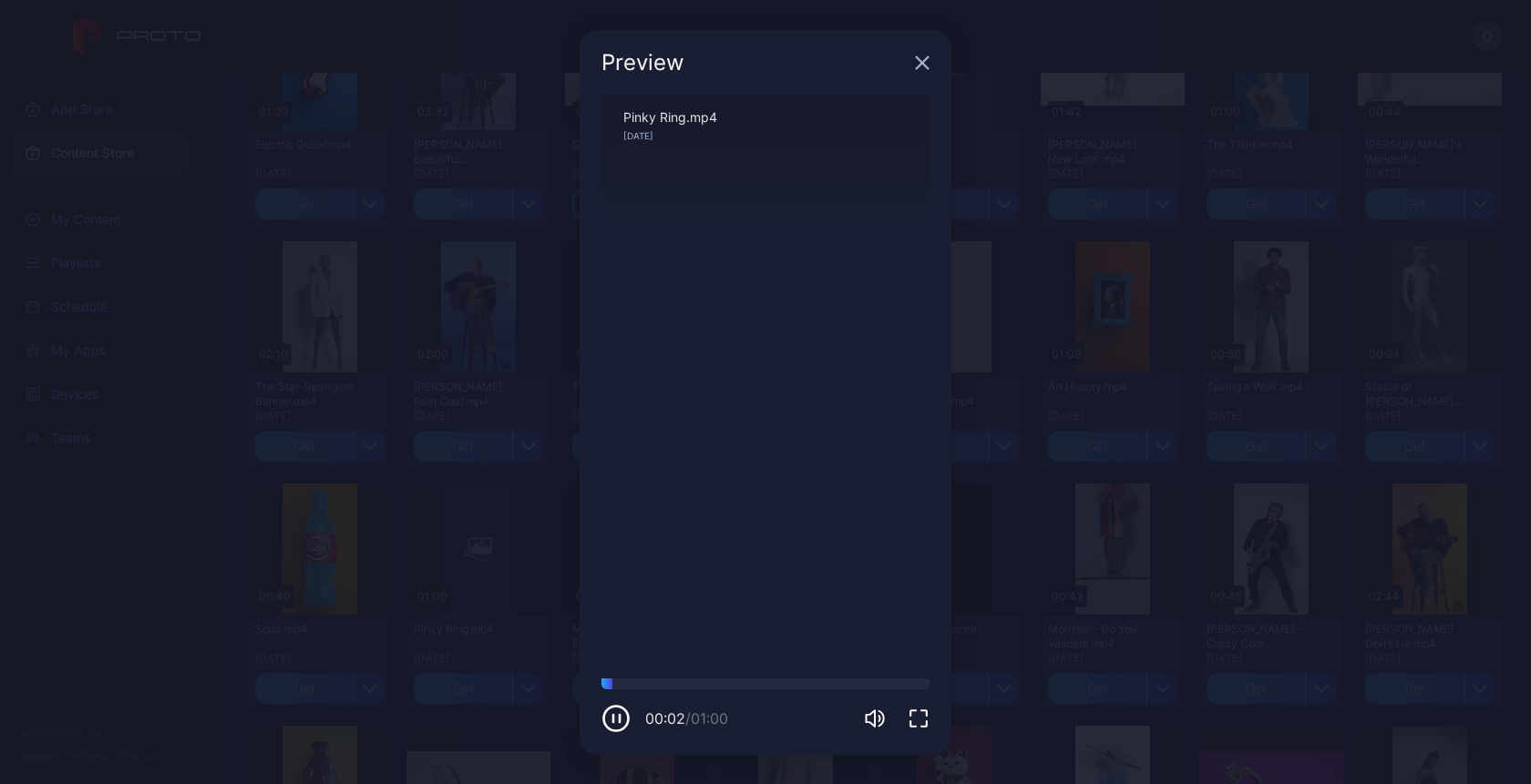
click at [912, 722] on icon "button" at bounding box center [918, 719] width 22 height 22
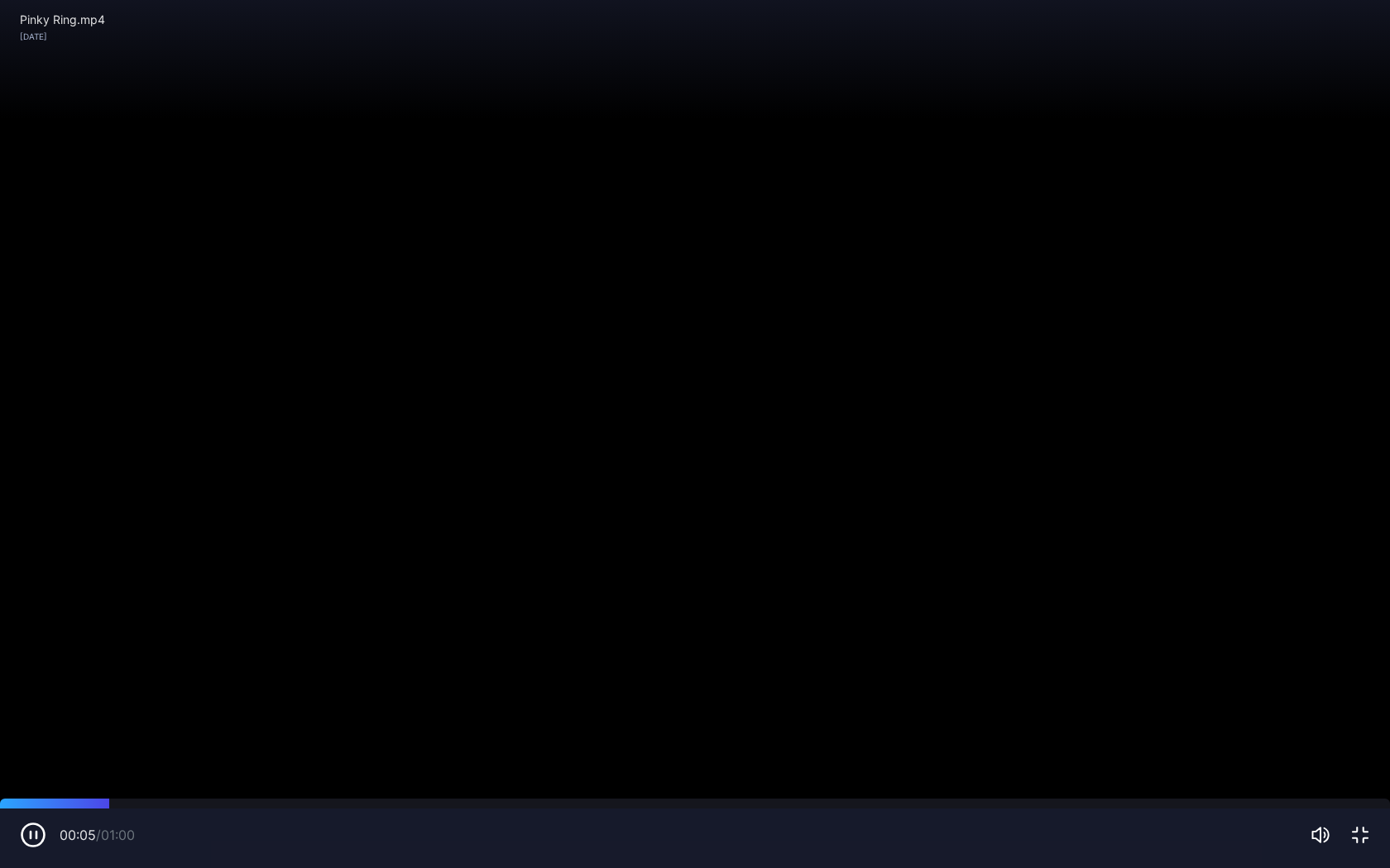
click at [1359, 711] on icon "button" at bounding box center [1359, 835] width 20 height 20
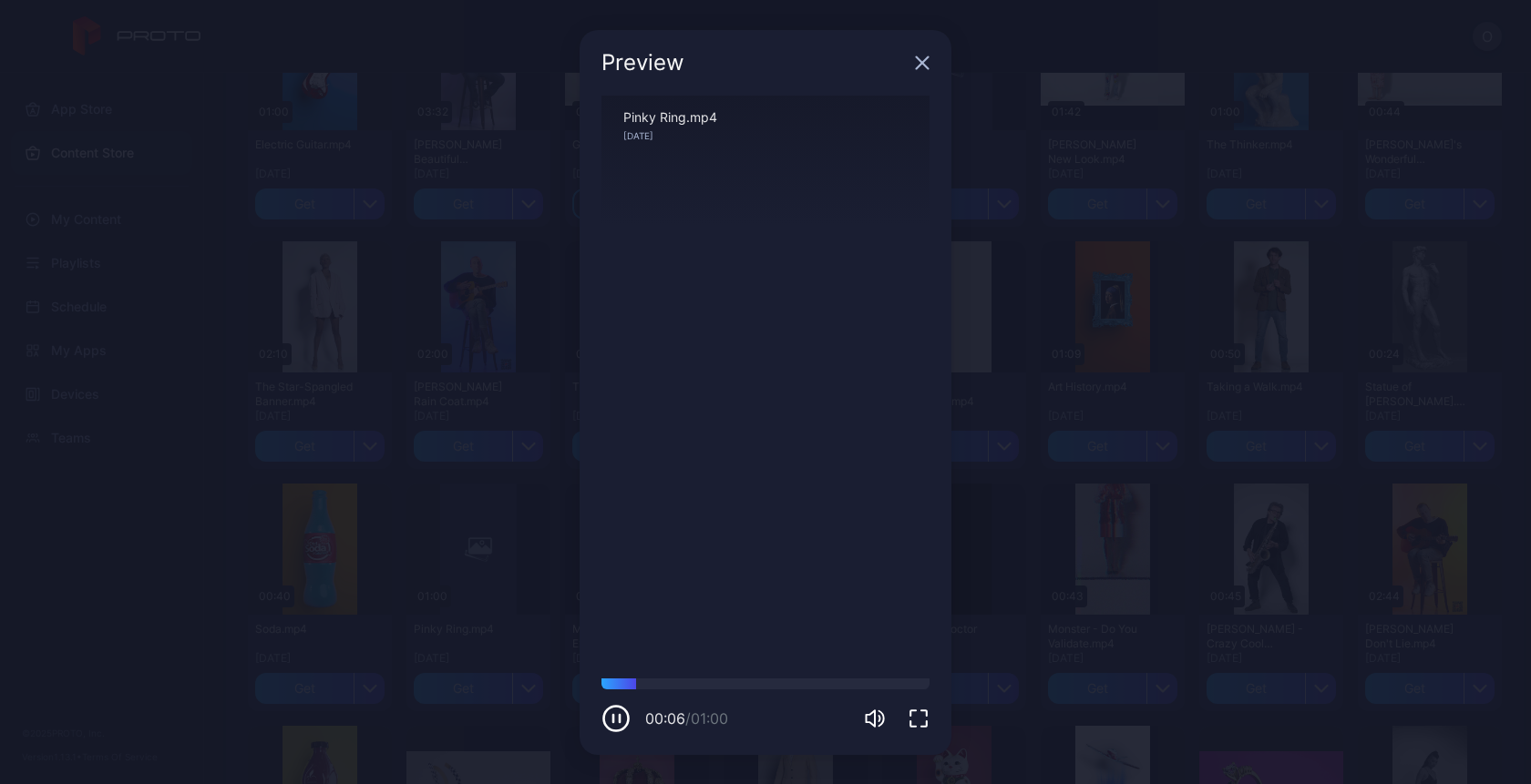
click at [920, 64] on icon "button" at bounding box center [923, 62] width 12 height 12
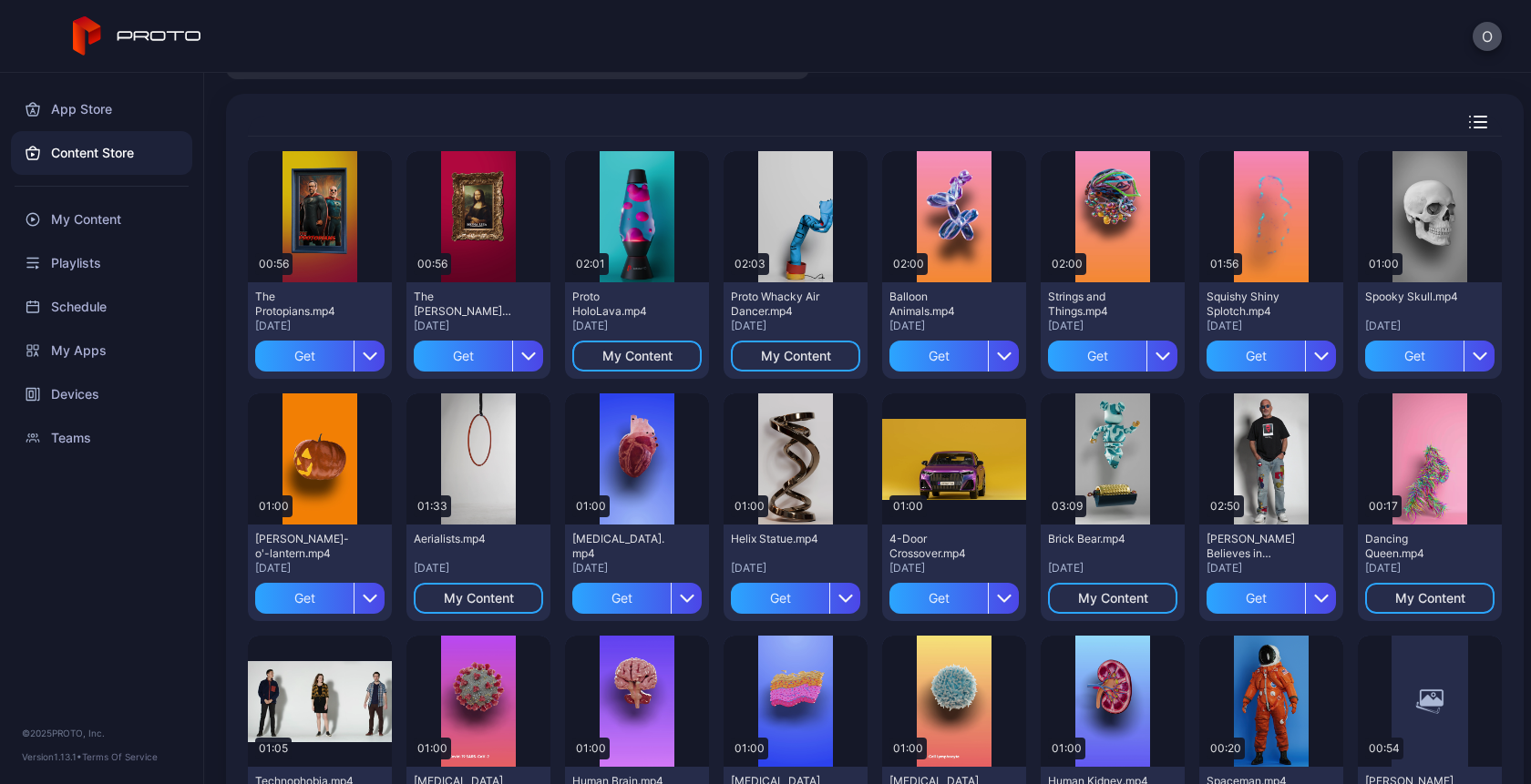
scroll to position [0, 0]
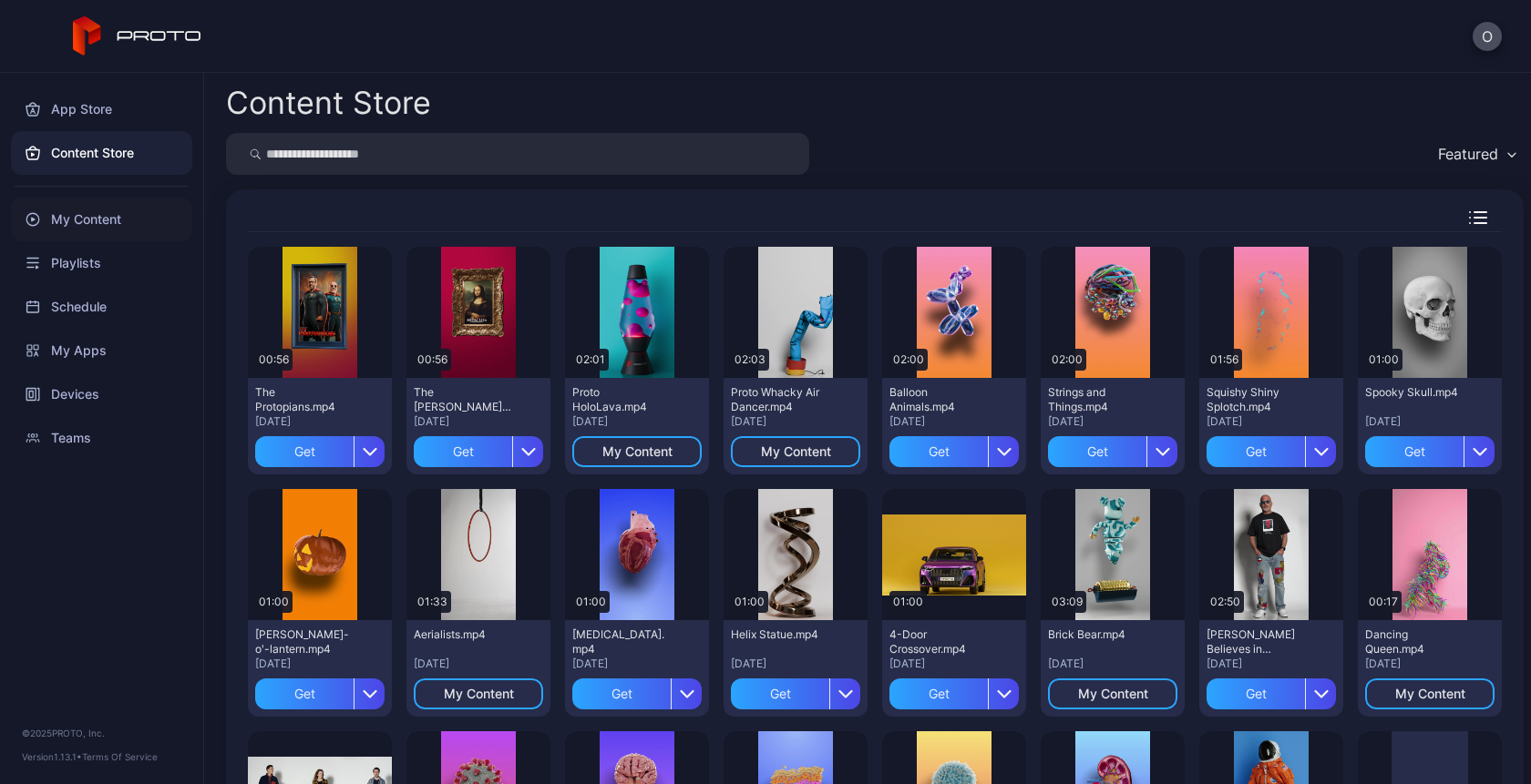
click at [77, 222] on div "My Content" at bounding box center [102, 219] width 182 height 44
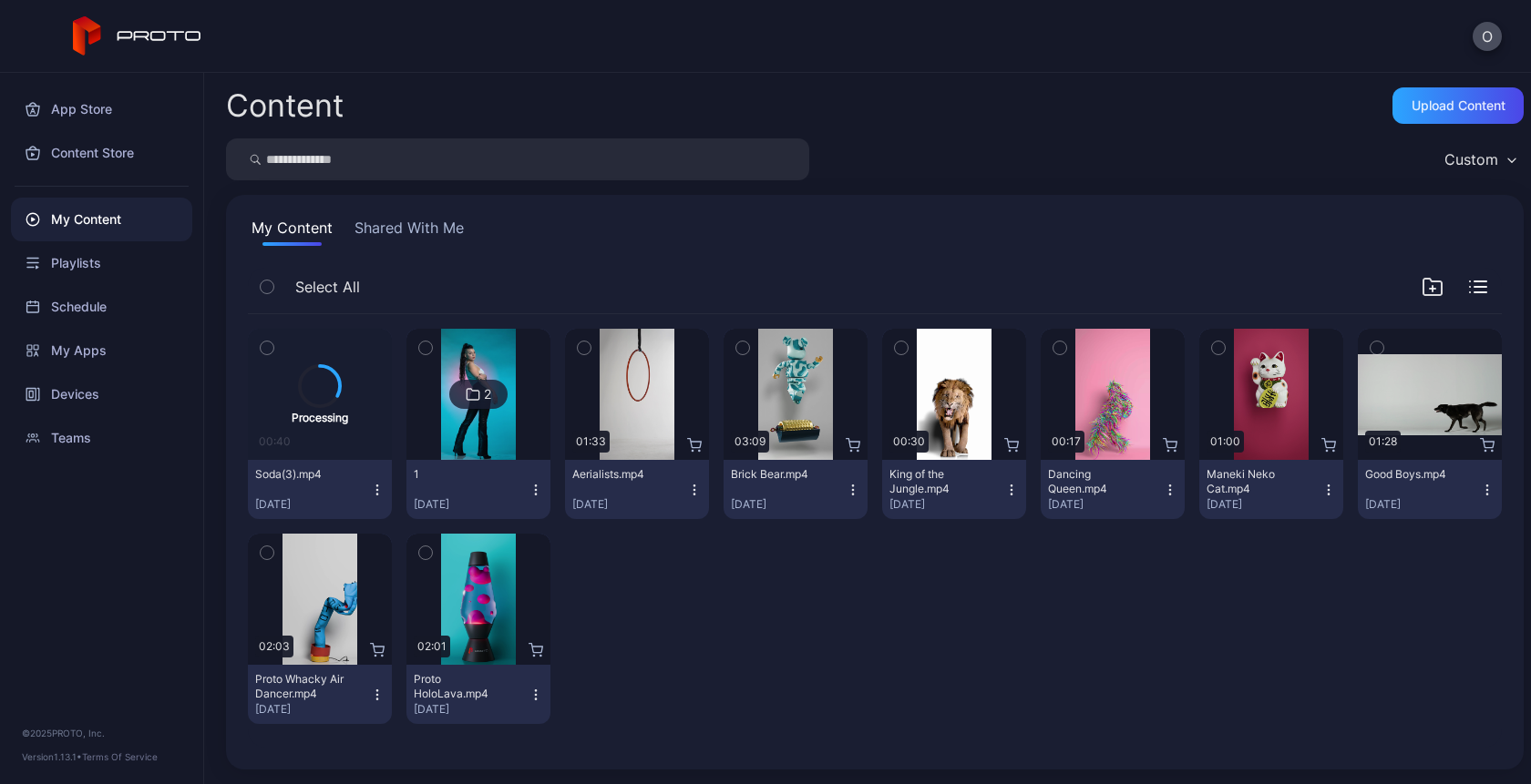
click at [372, 494] on icon "button" at bounding box center [377, 490] width 15 height 15
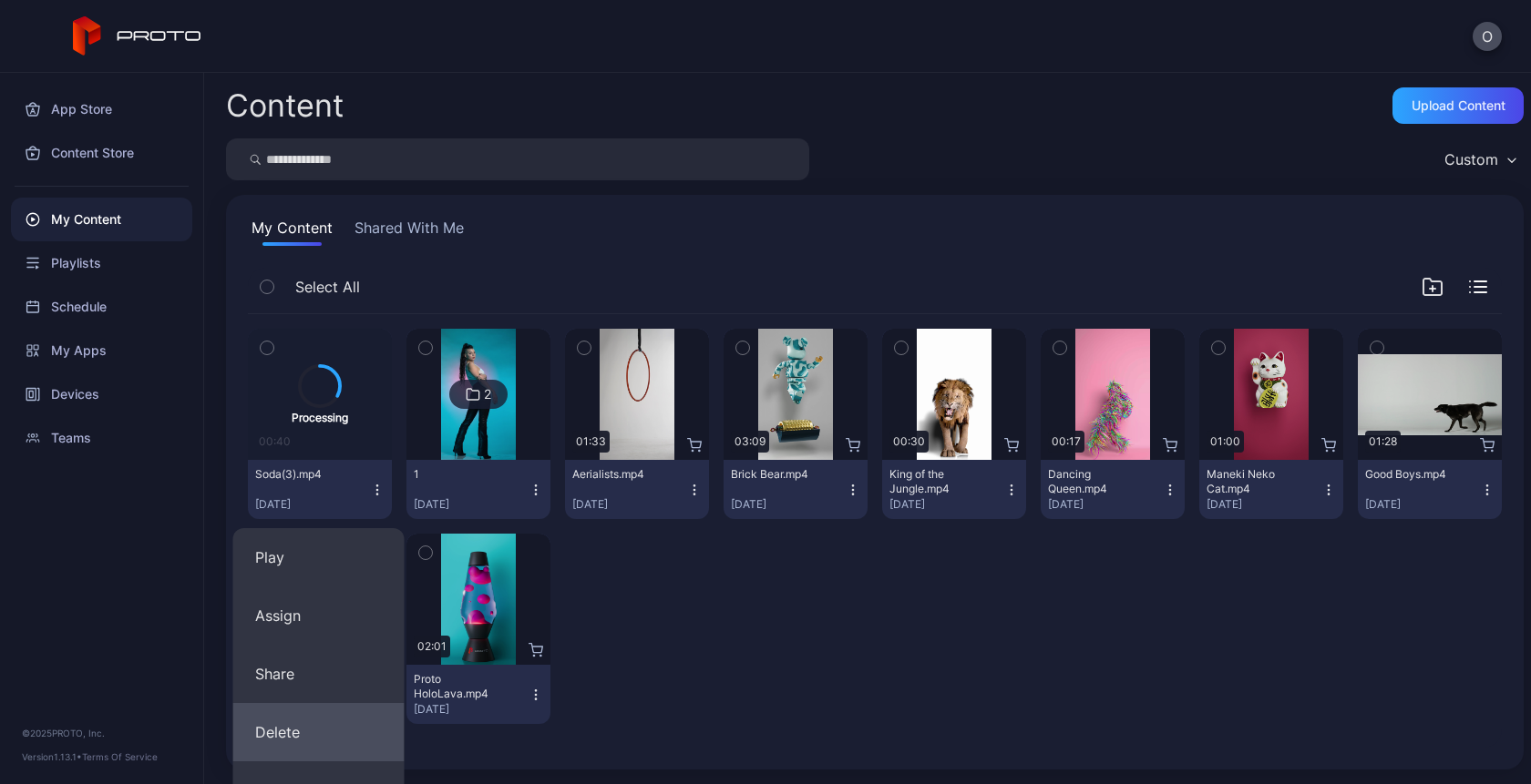
click at [300, 725] on button "Delete" at bounding box center [318, 733] width 171 height 58
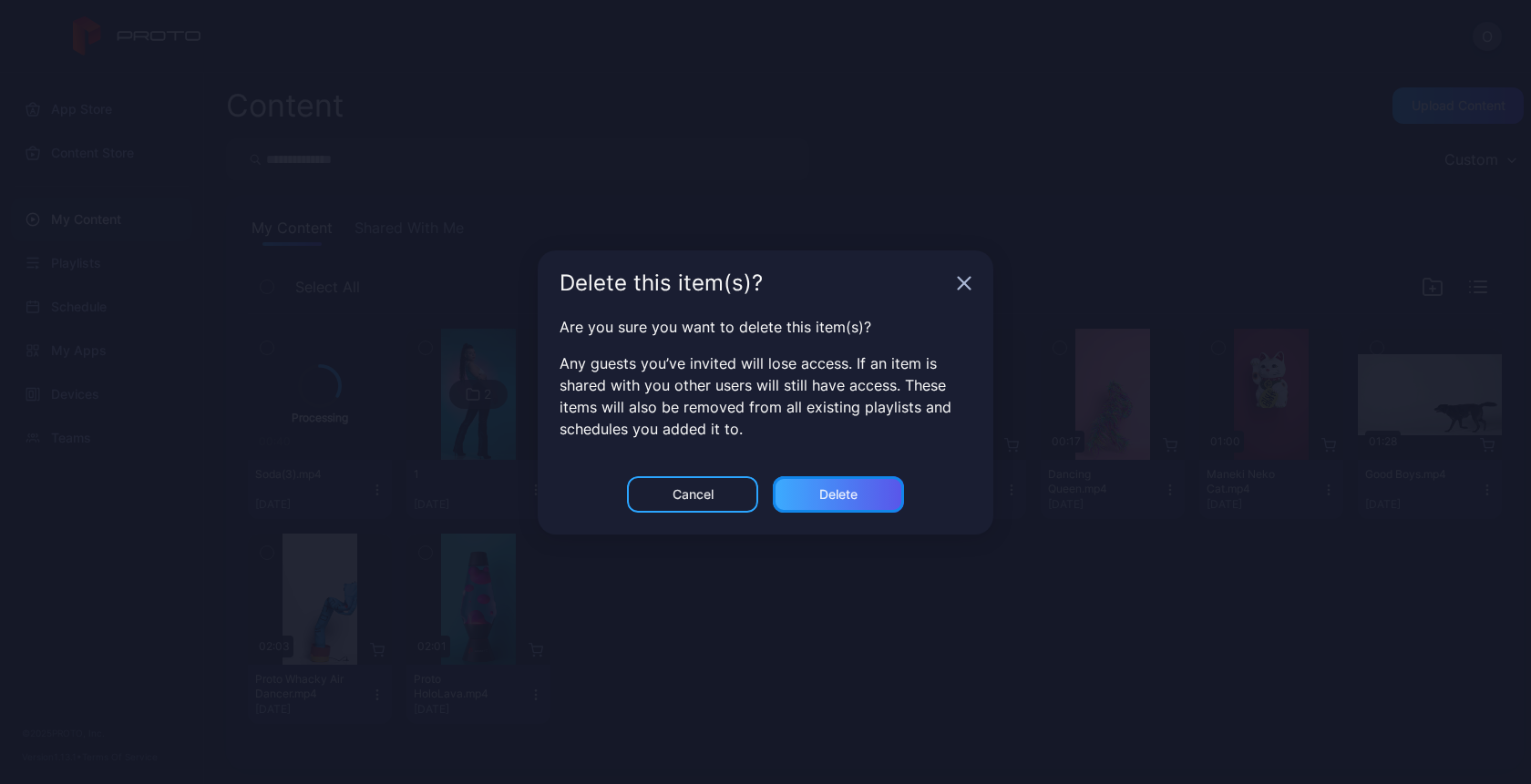
click at [852, 502] on div "Delete" at bounding box center [838, 494] width 131 height 36
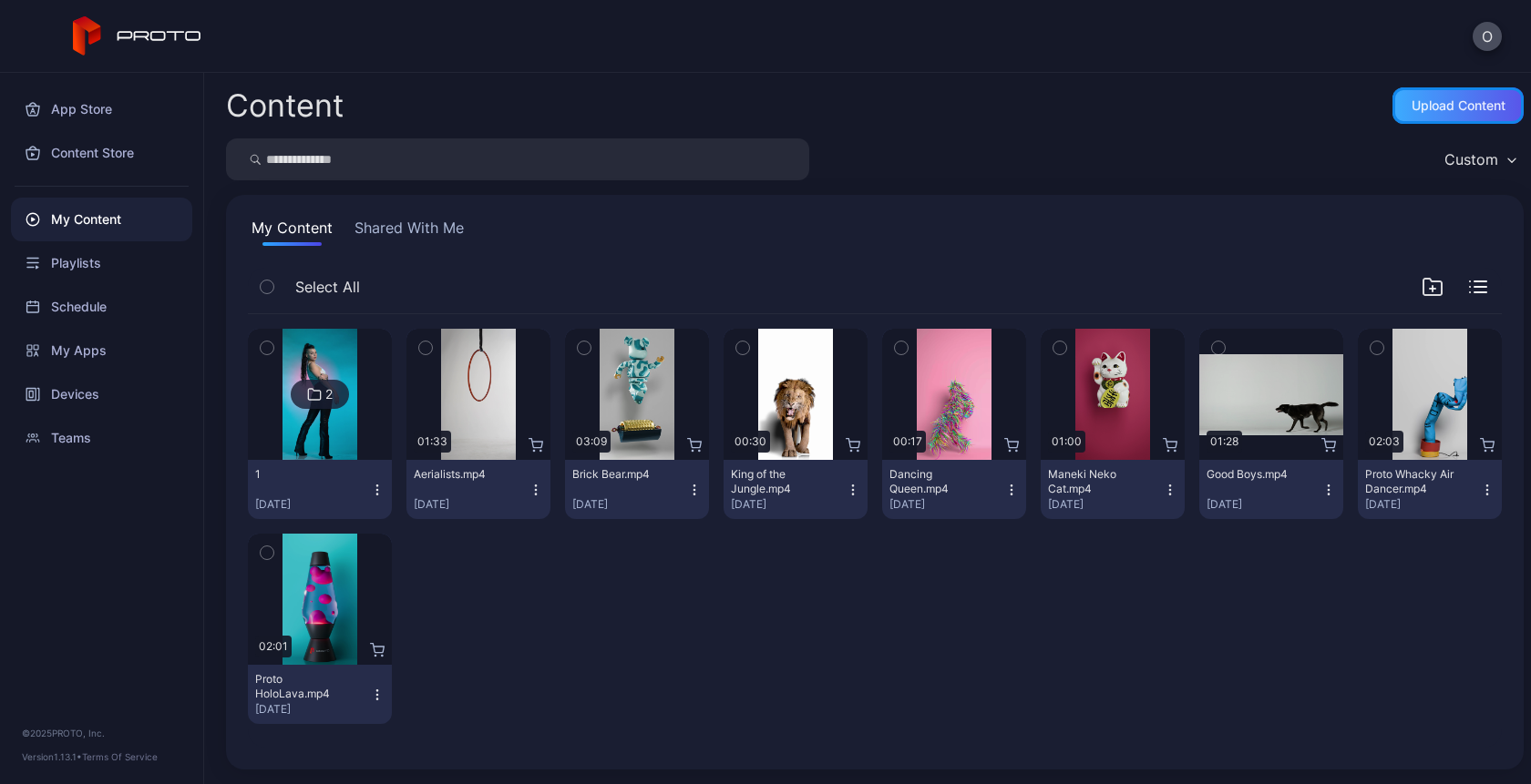
click at [1435, 91] on div "Upload Content" at bounding box center [1458, 105] width 131 height 36
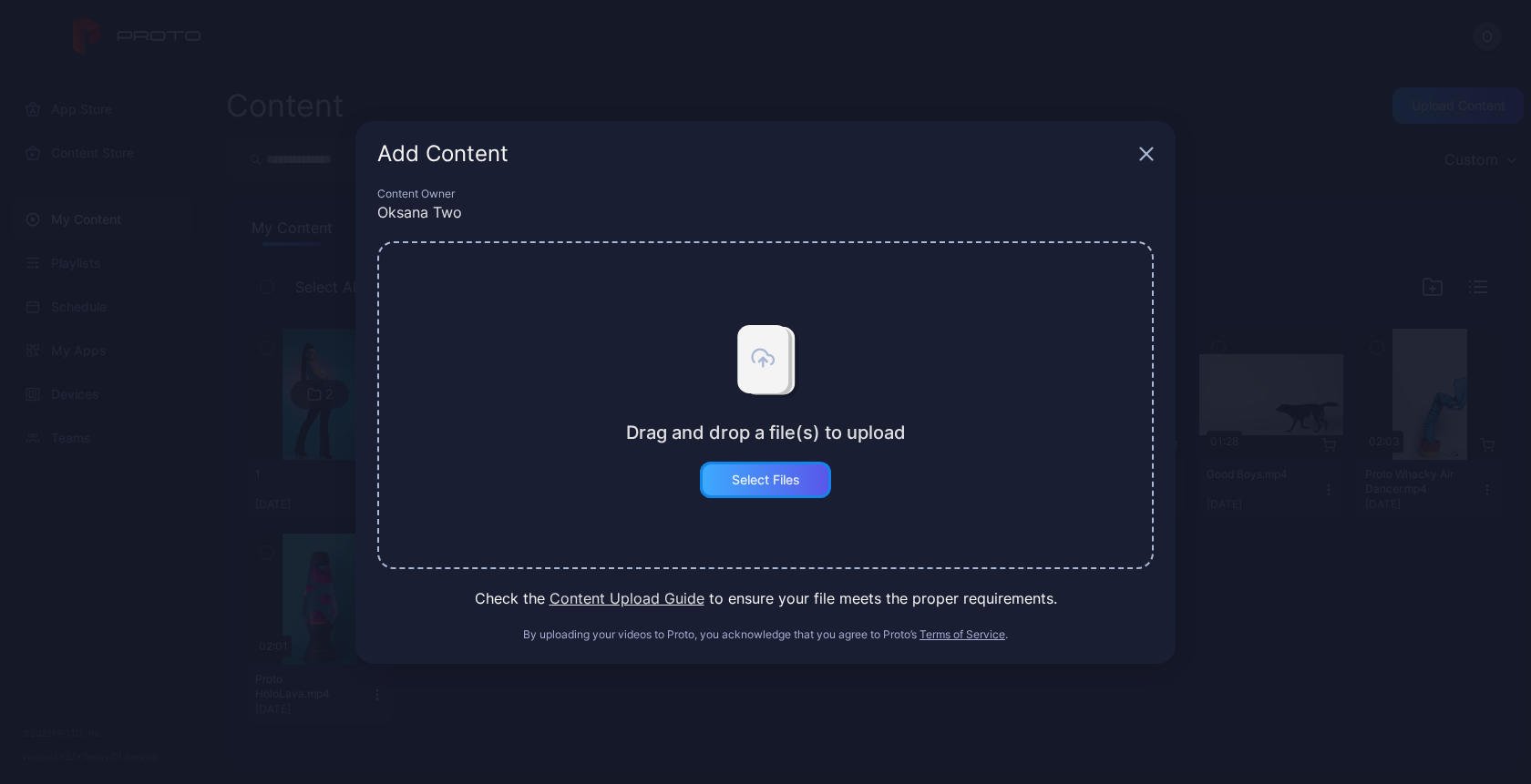
click at [795, 466] on div "Select Files" at bounding box center [766, 480] width 131 height 36
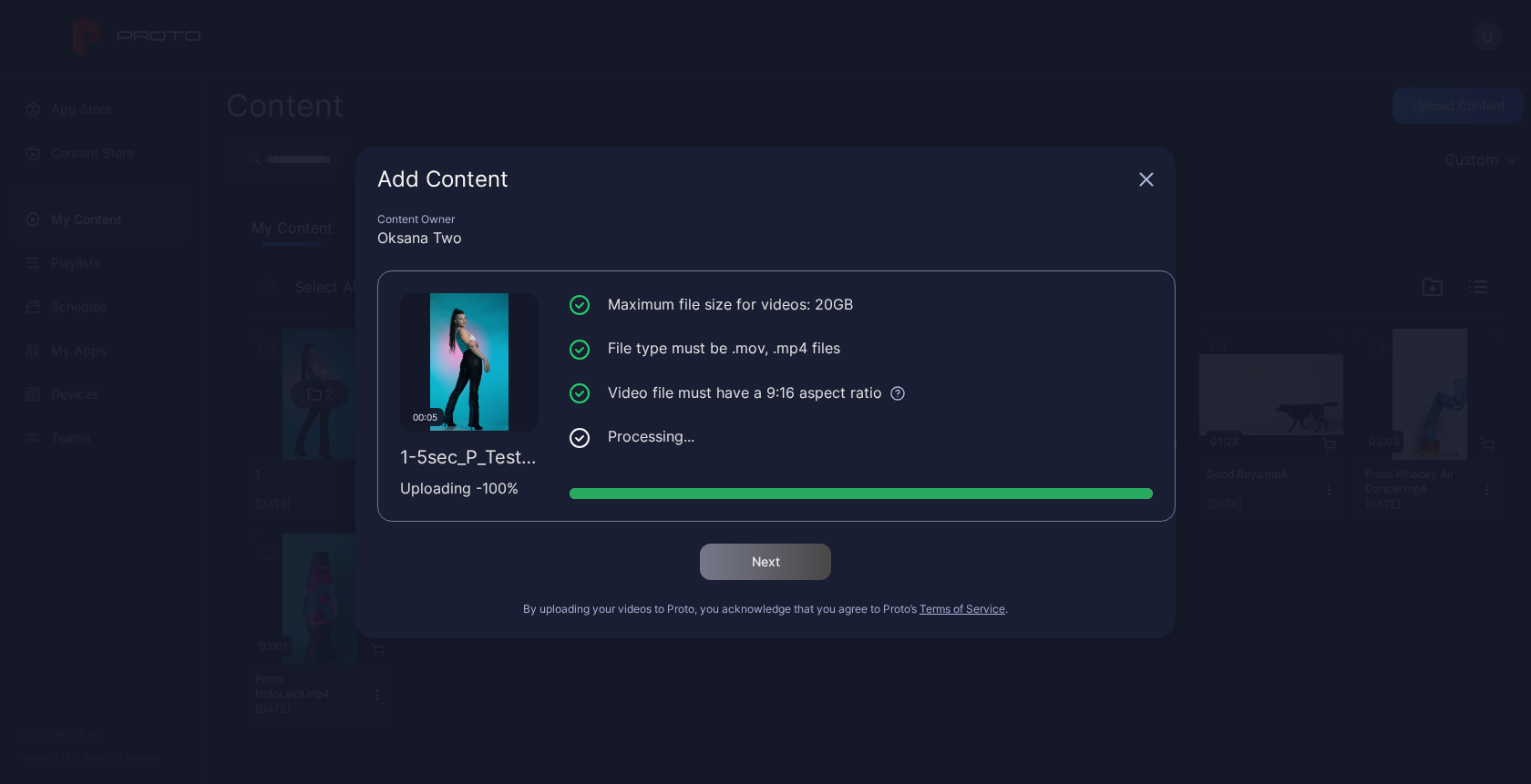
click at [1150, 177] on icon "button" at bounding box center [1146, 180] width 15 height 15
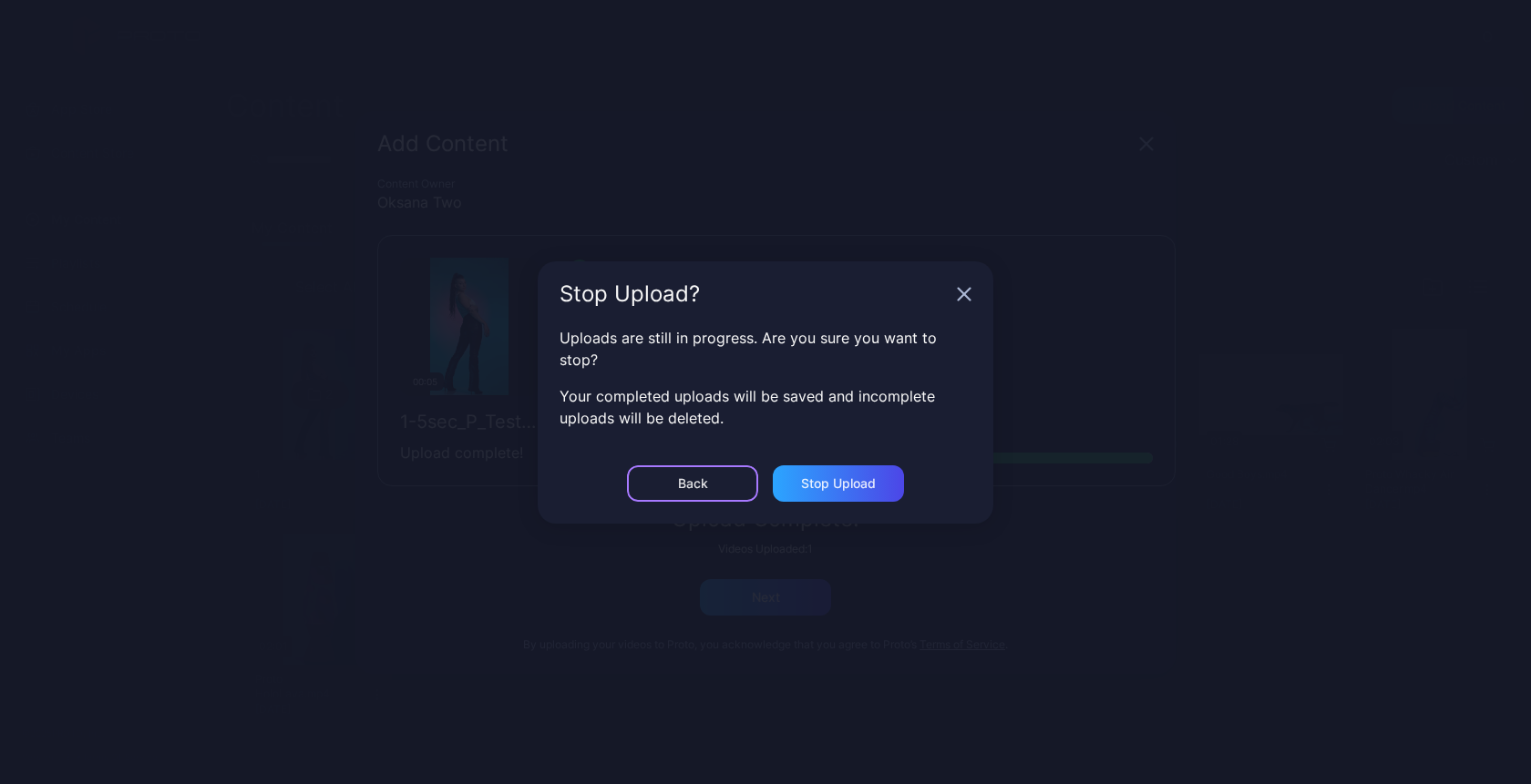
click at [718, 482] on div "Back" at bounding box center [693, 484] width 131 height 36
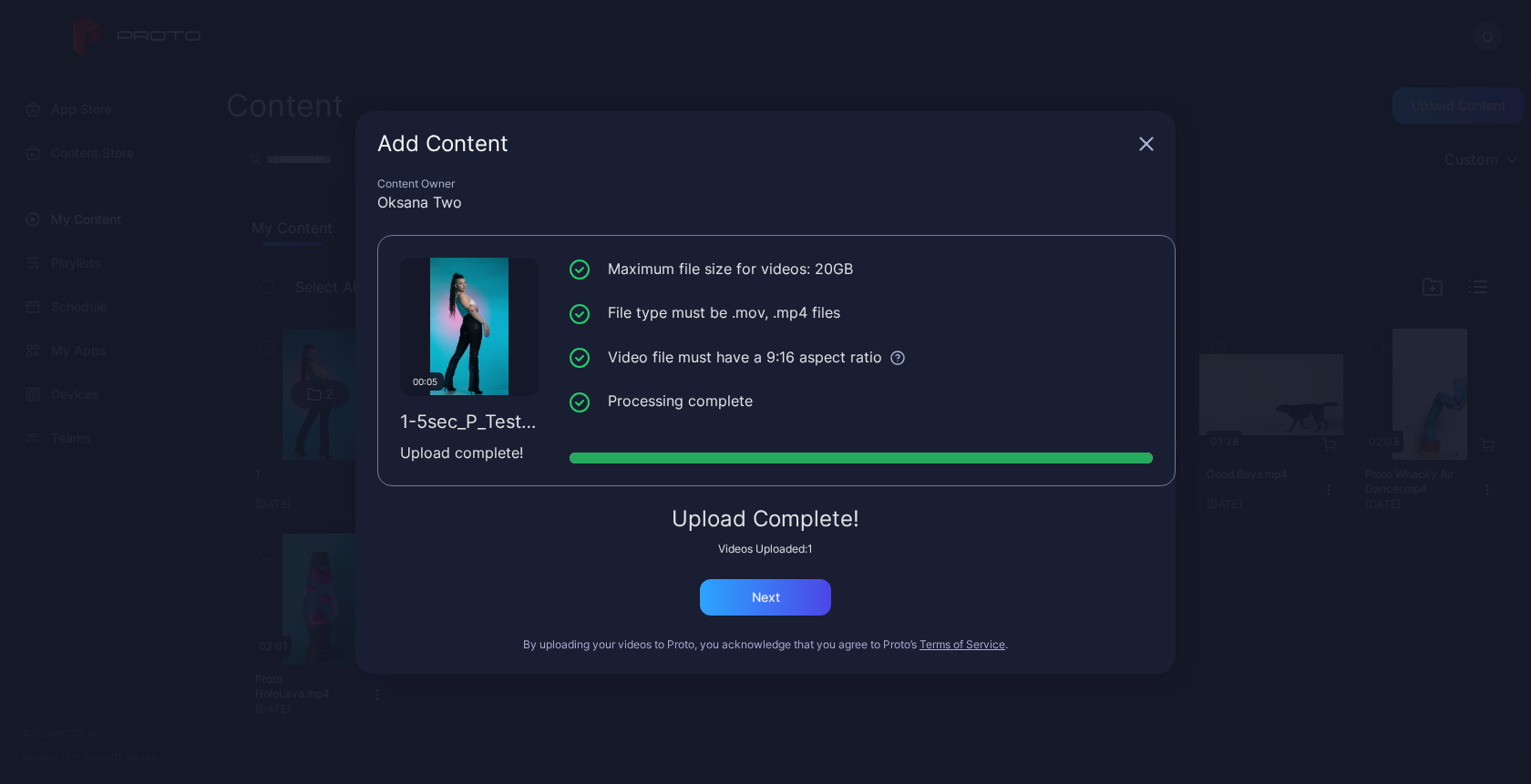
click at [750, 623] on div "Content Owner Oksana Two 00:05 1-5sec_P_Test_HD_9x16_60_h264_35Mbps_Rec709_2ch.…" at bounding box center [766, 426] width 820 height 498
click at [766, 602] on div "Next" at bounding box center [766, 598] width 28 height 15
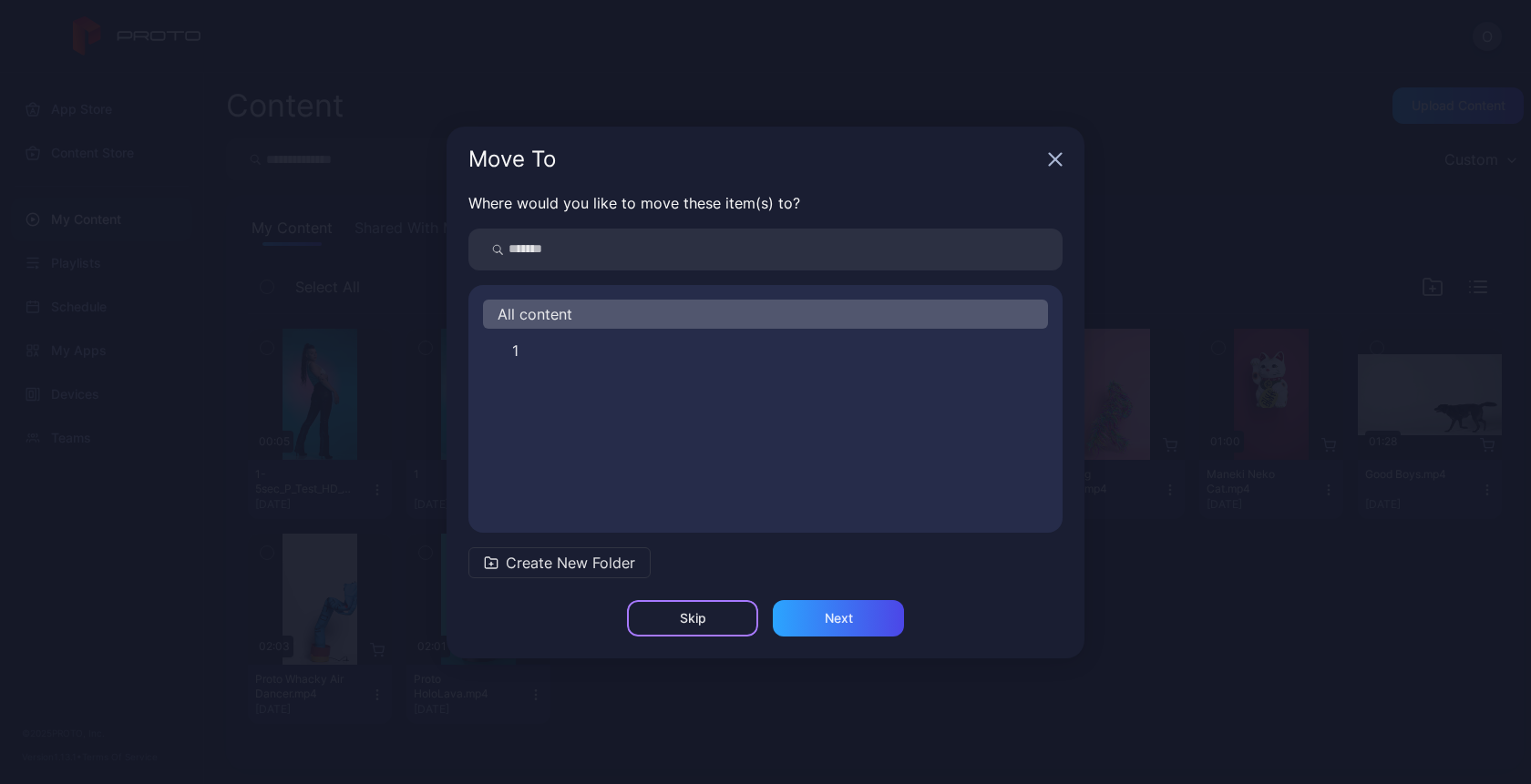
click at [711, 612] on div "Skip" at bounding box center [693, 618] width 131 height 36
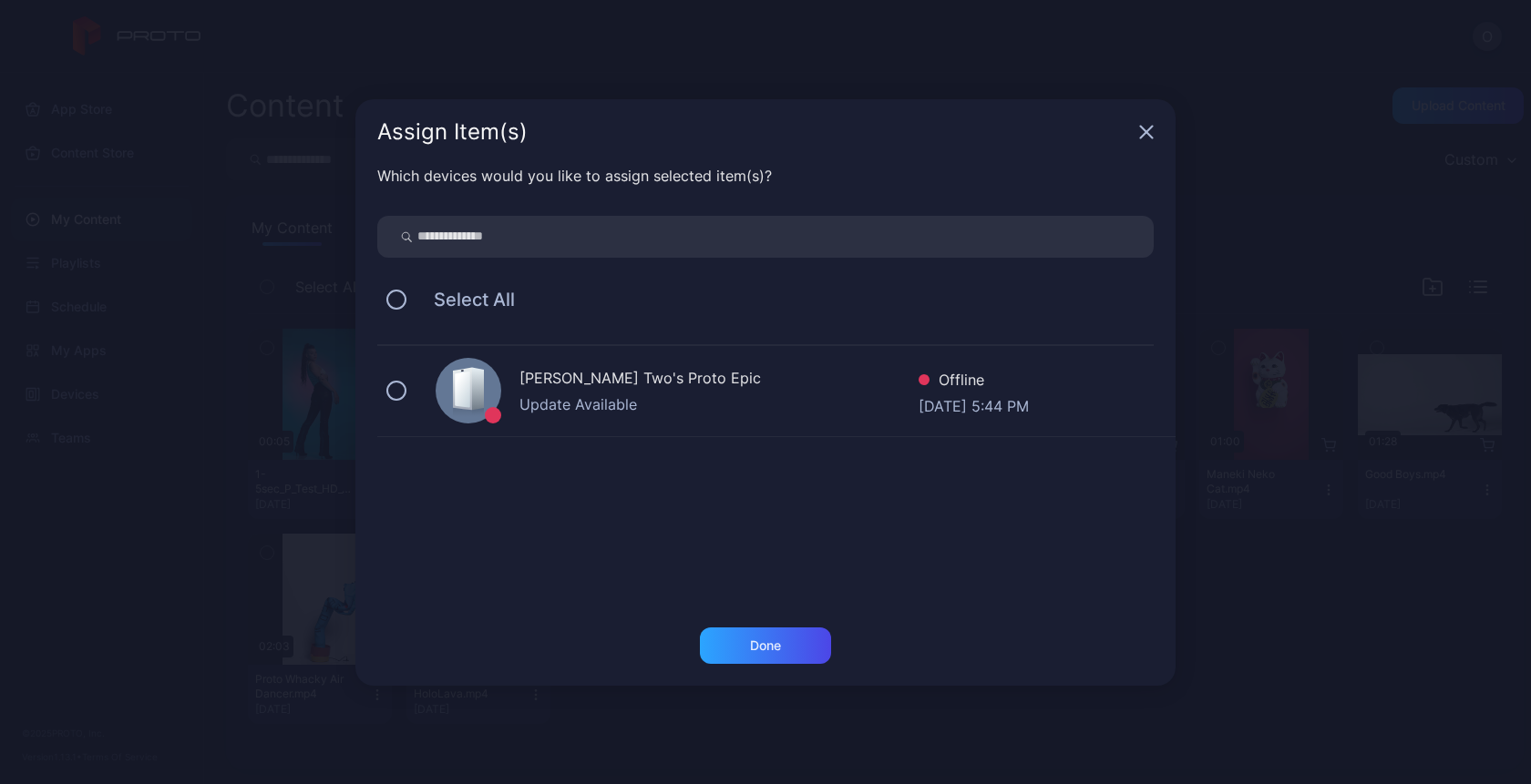
click at [1150, 136] on icon "button" at bounding box center [1146, 131] width 12 height 12
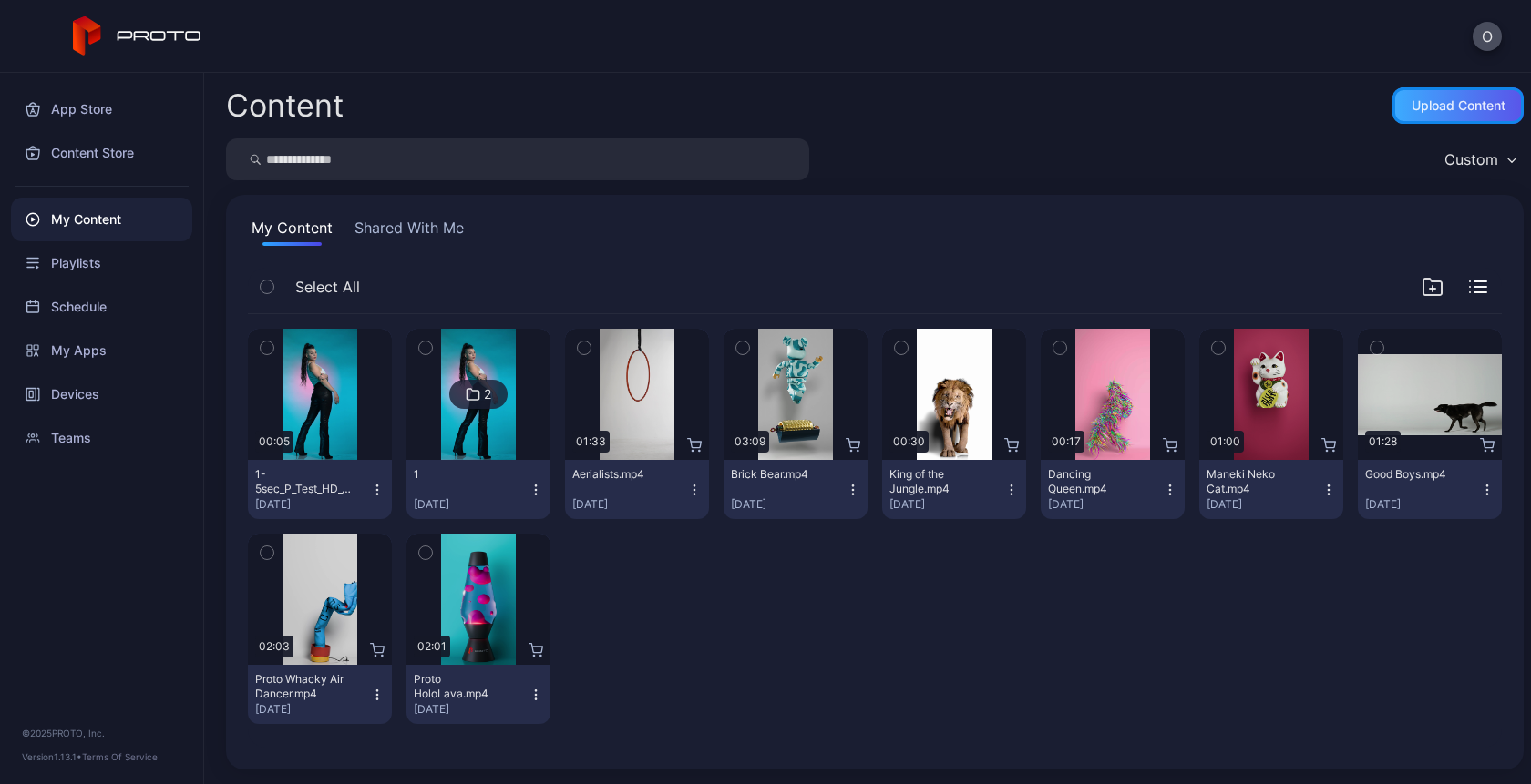
click at [1432, 121] on div "Upload Content" at bounding box center [1458, 105] width 131 height 36
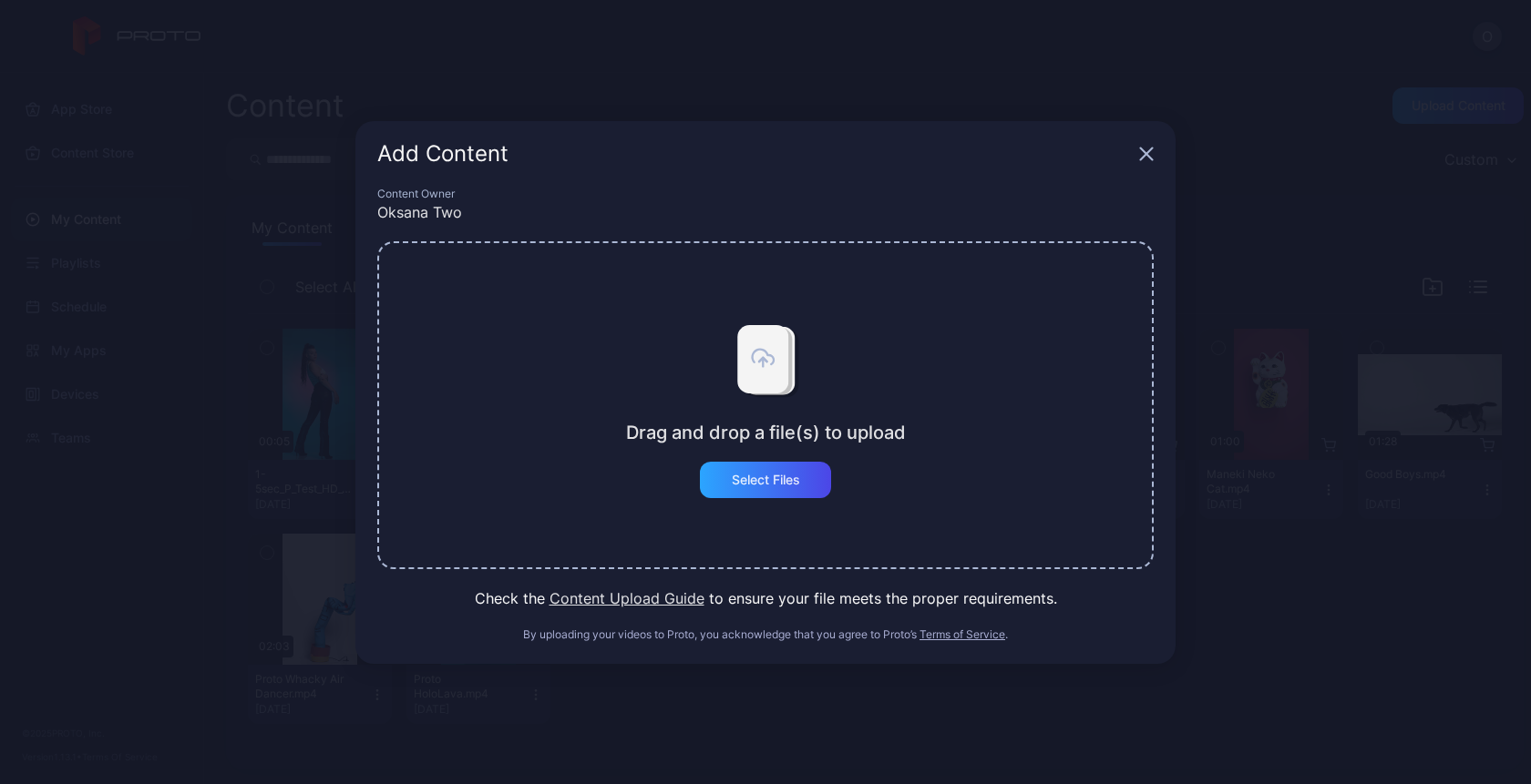
click at [1314, 195] on div "Add Content Content Owner Oksana Two Drag and drop a file(s) to upload Select F…" at bounding box center [766, 392] width 1531 height 784
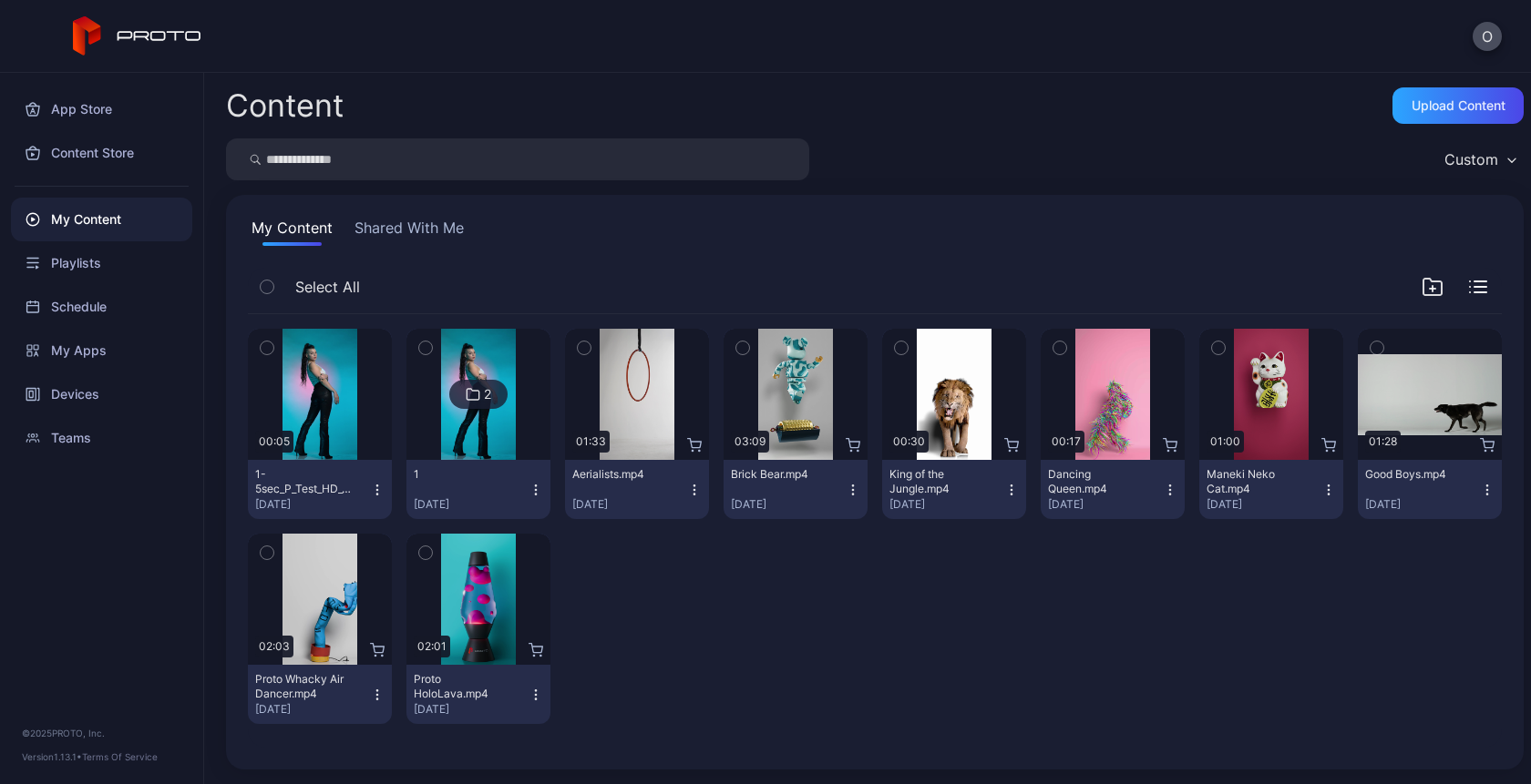
click at [90, 218] on div "My Content" at bounding box center [102, 219] width 182 height 44
click at [1417, 108] on div "Upload Content" at bounding box center [1458, 106] width 94 height 15
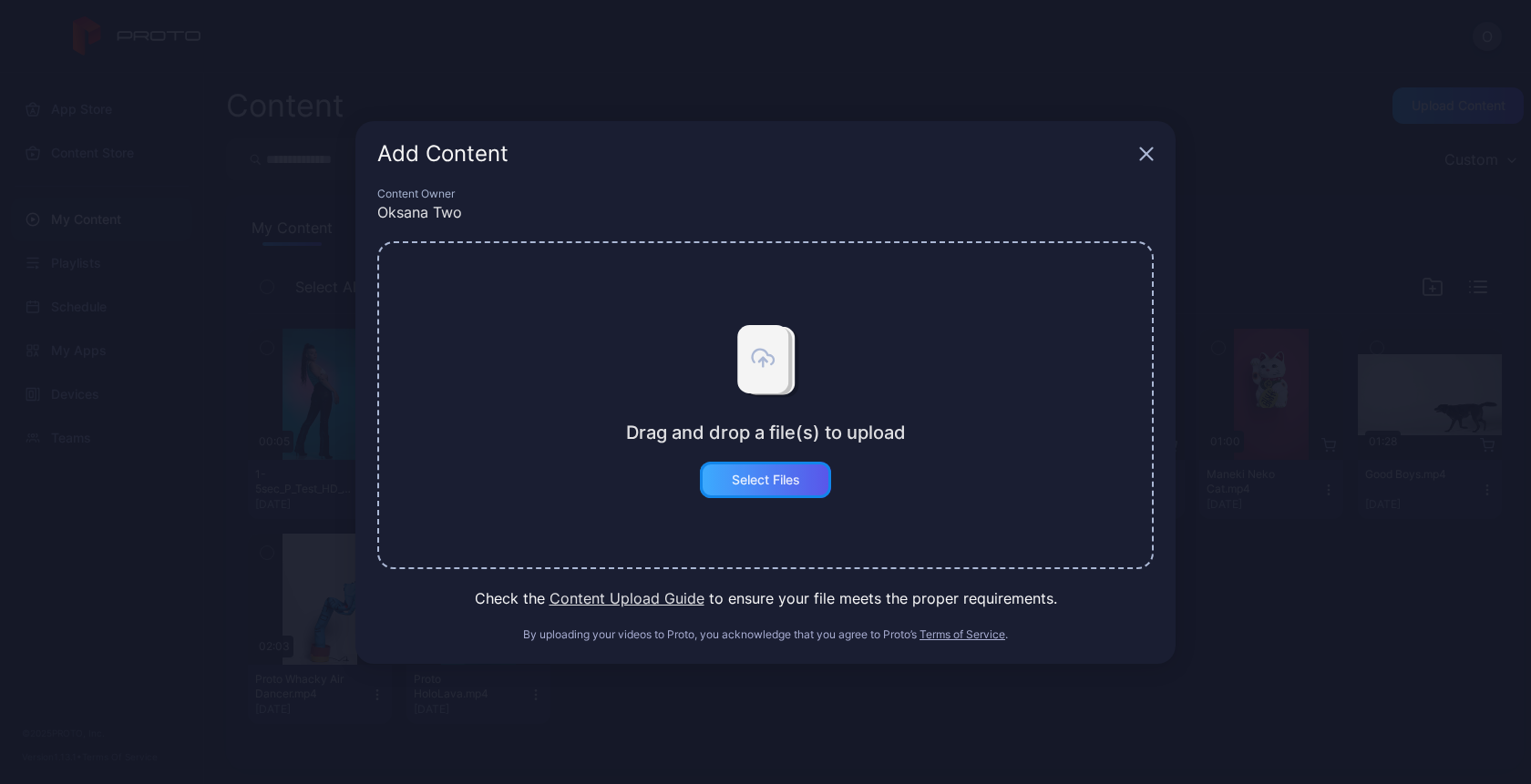
click at [744, 488] on div "Select Files" at bounding box center [766, 480] width 131 height 36
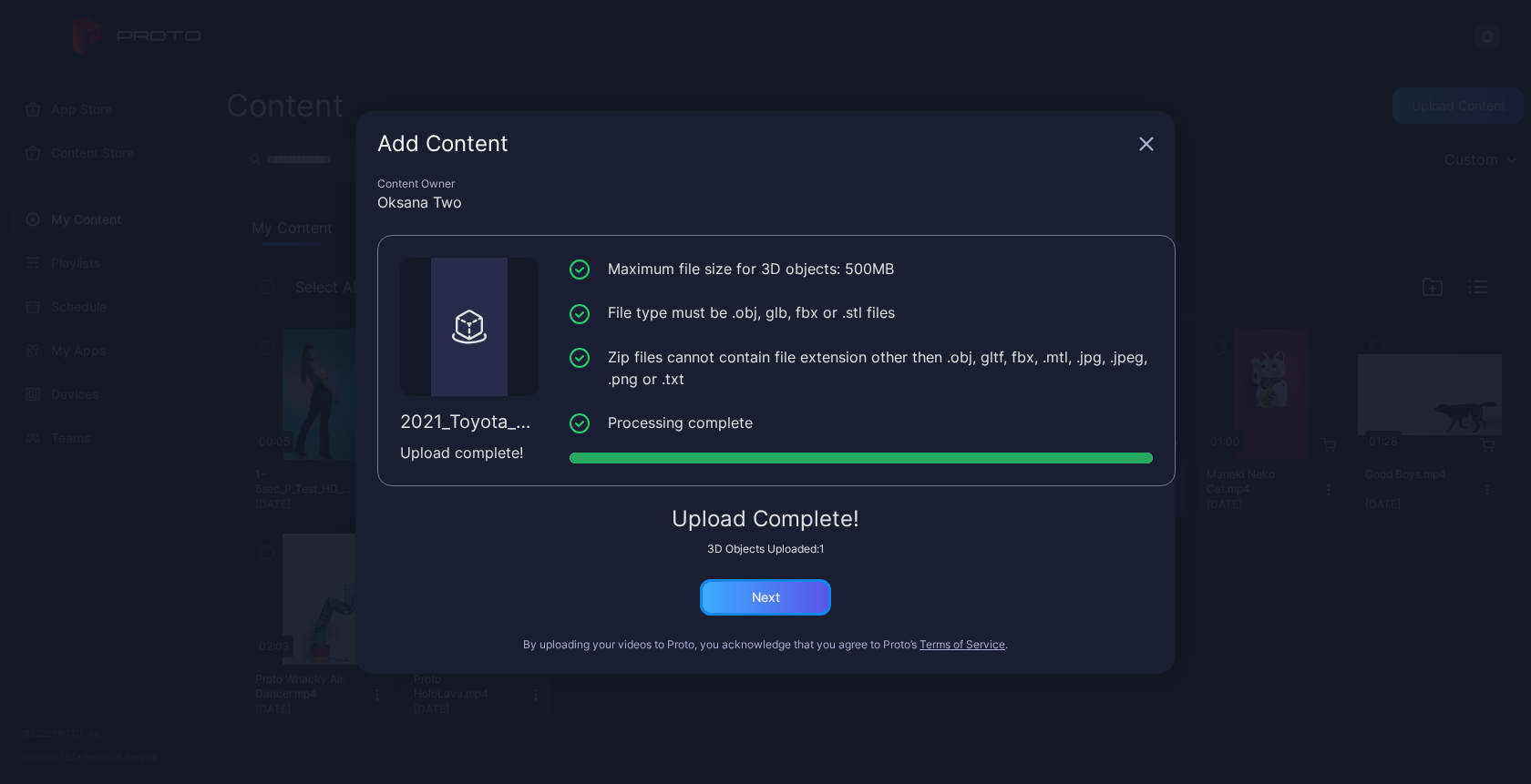
click at [751, 603] on div "Next" at bounding box center [766, 598] width 28 height 15
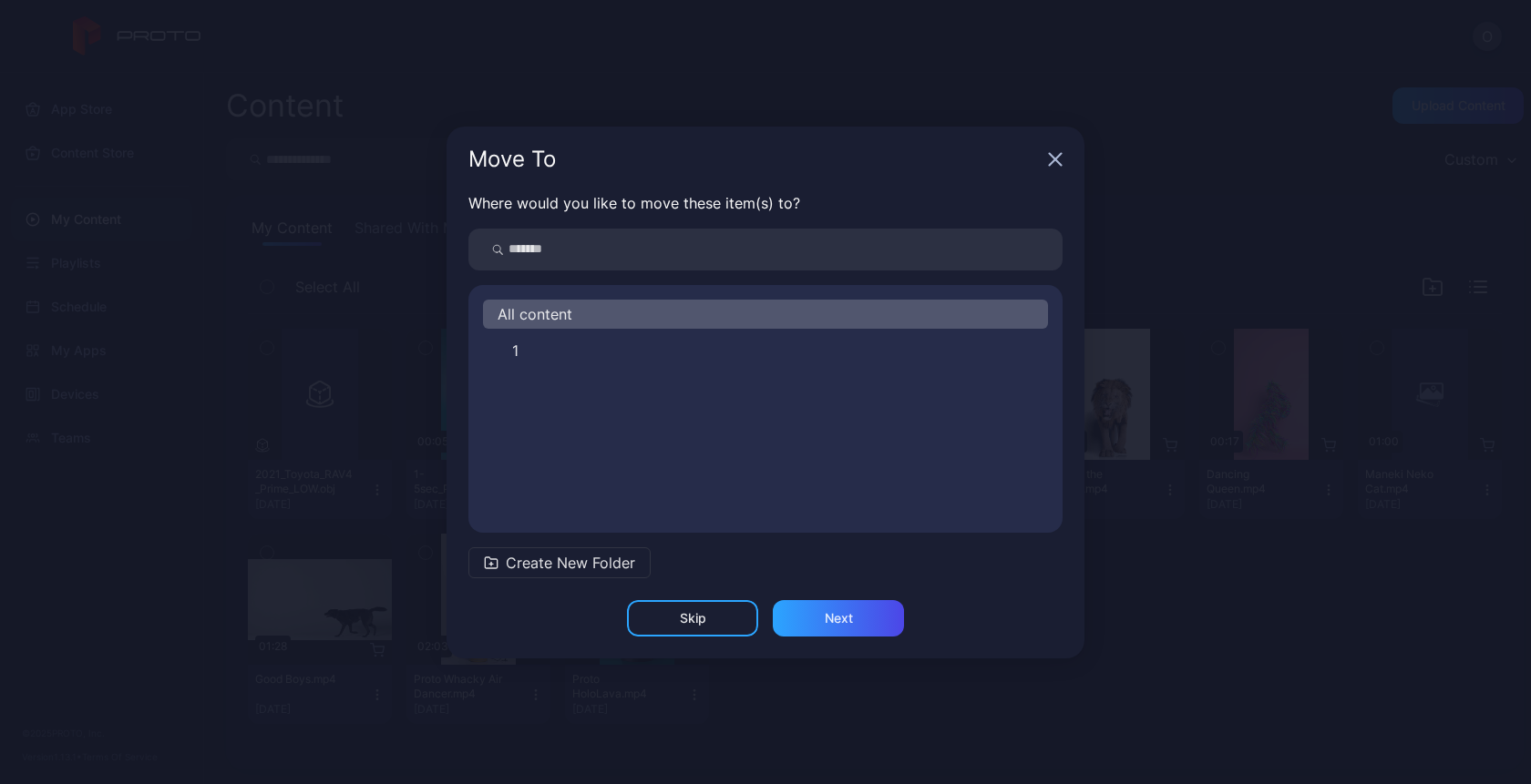
click at [1059, 162] on icon "button" at bounding box center [1056, 160] width 15 height 15
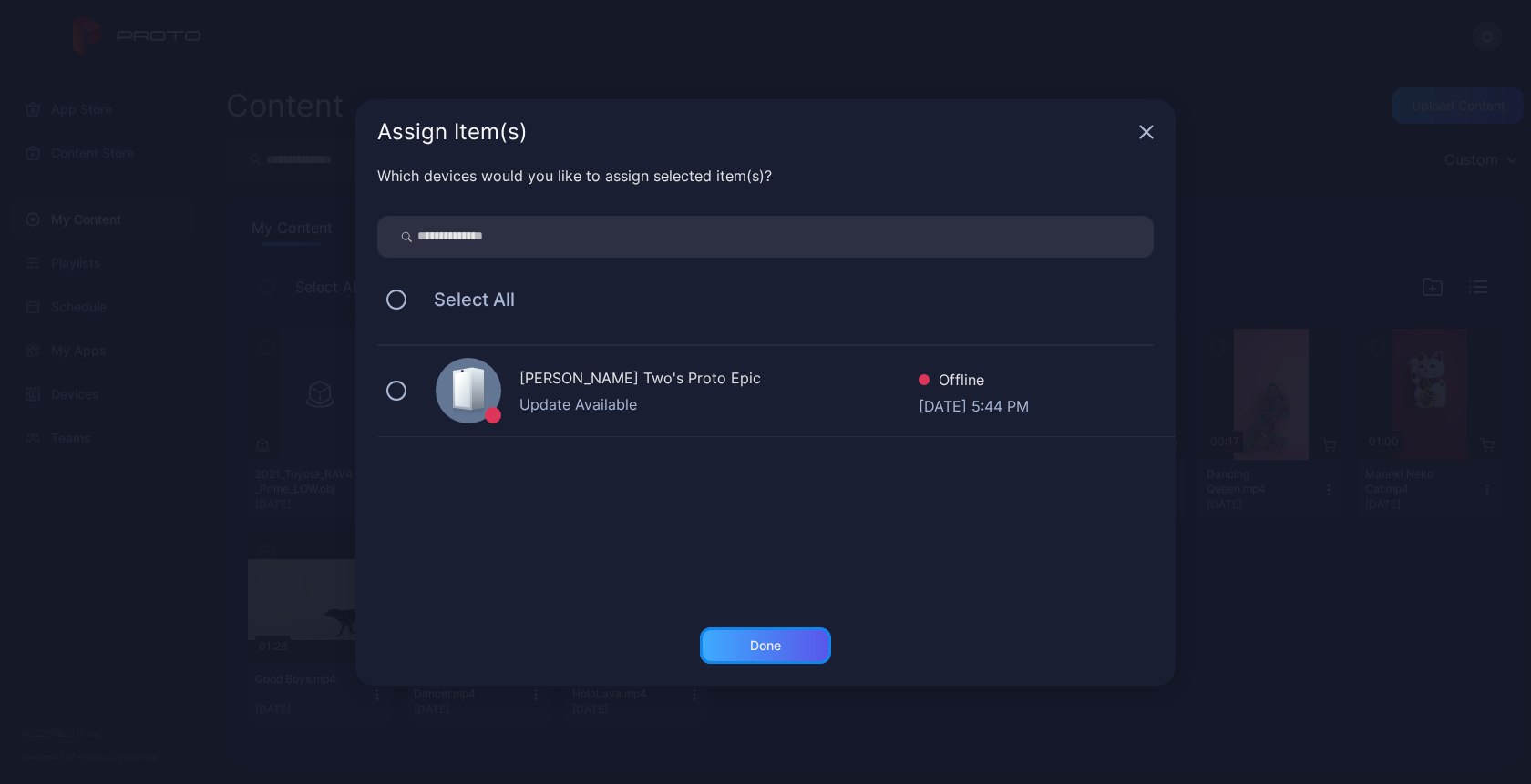
click at [760, 634] on div "Done" at bounding box center [766, 646] width 131 height 36
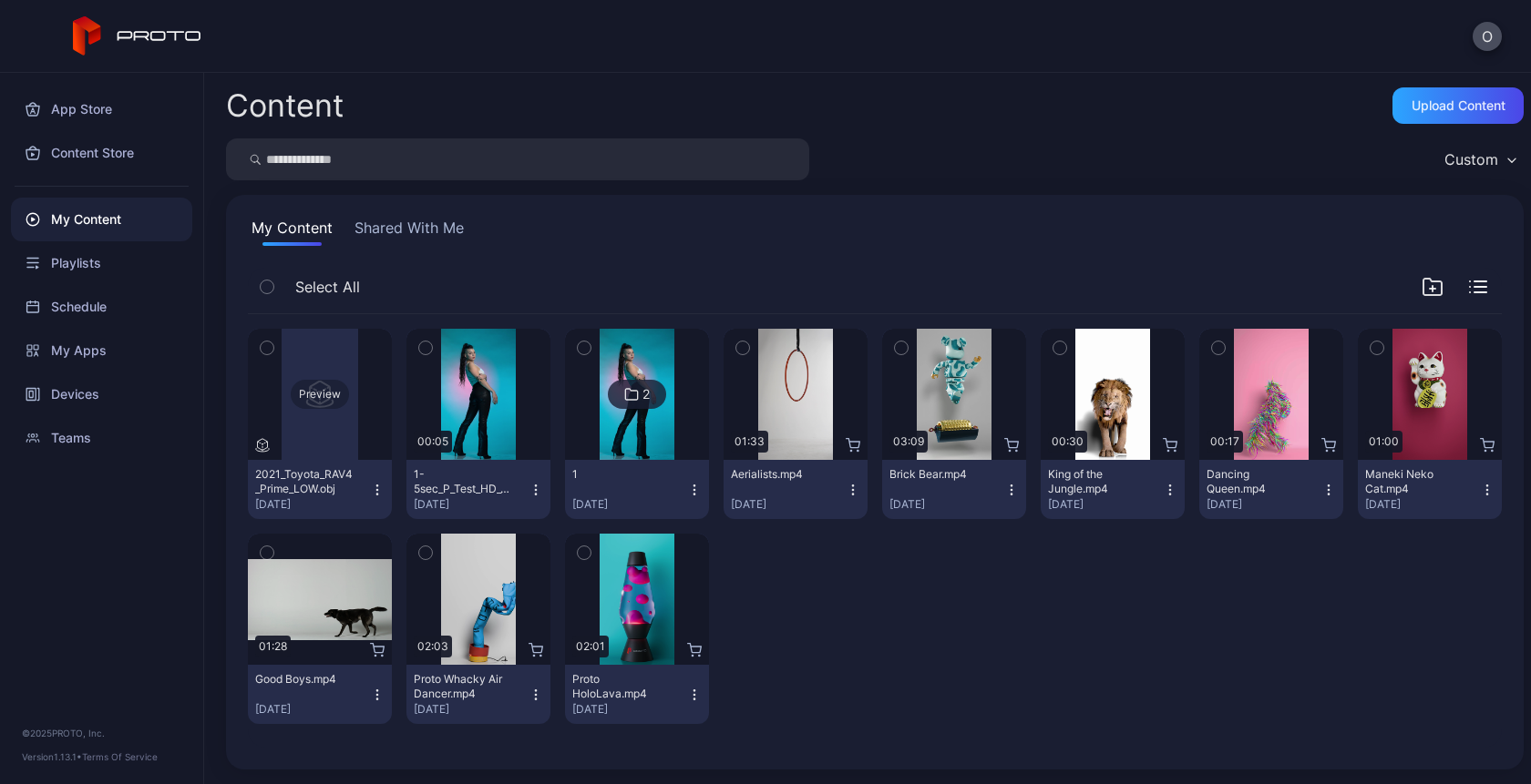
click at [321, 398] on div "Preview" at bounding box center [320, 394] width 58 height 29
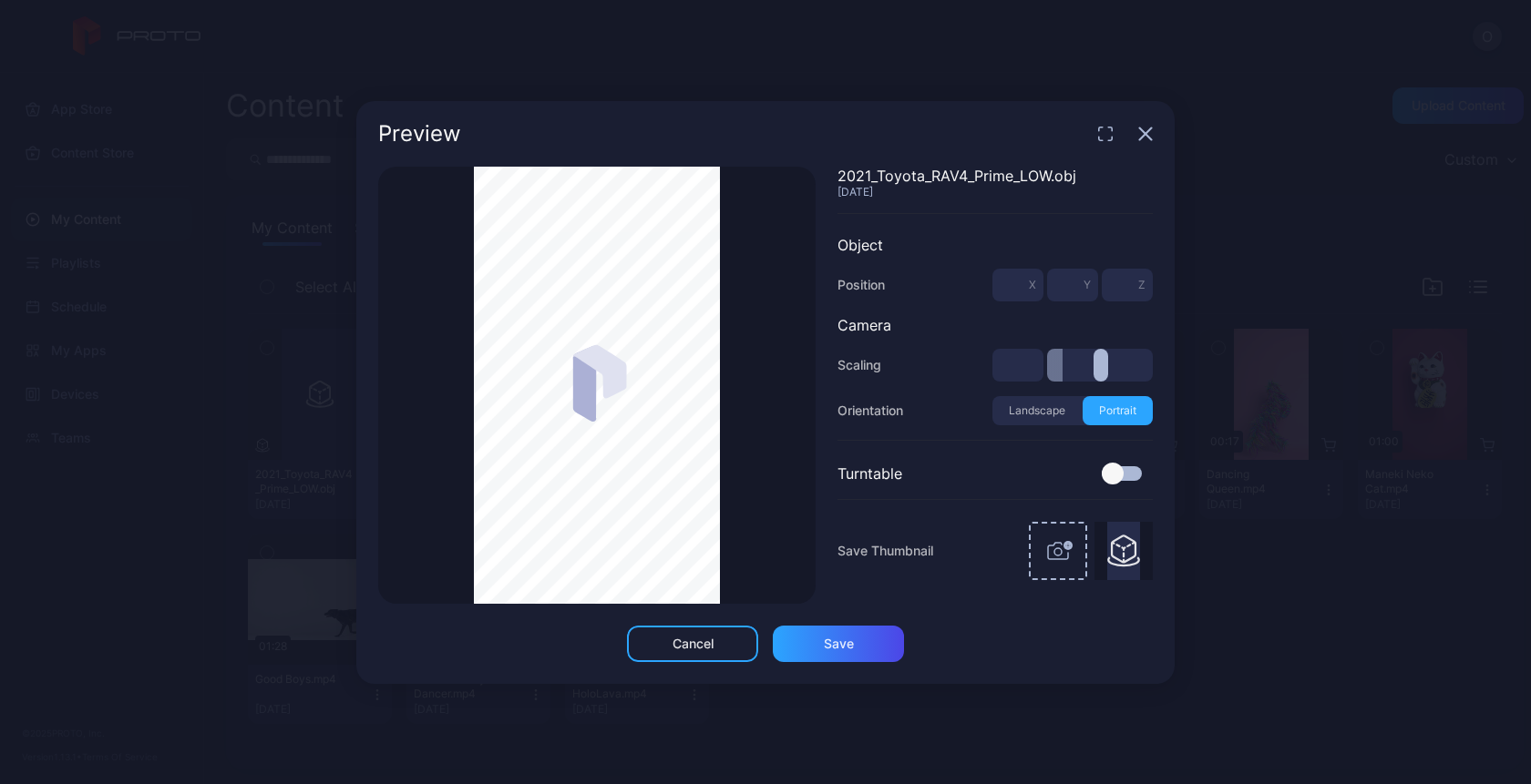
click at [1143, 130] on icon "button" at bounding box center [1145, 133] width 12 height 12
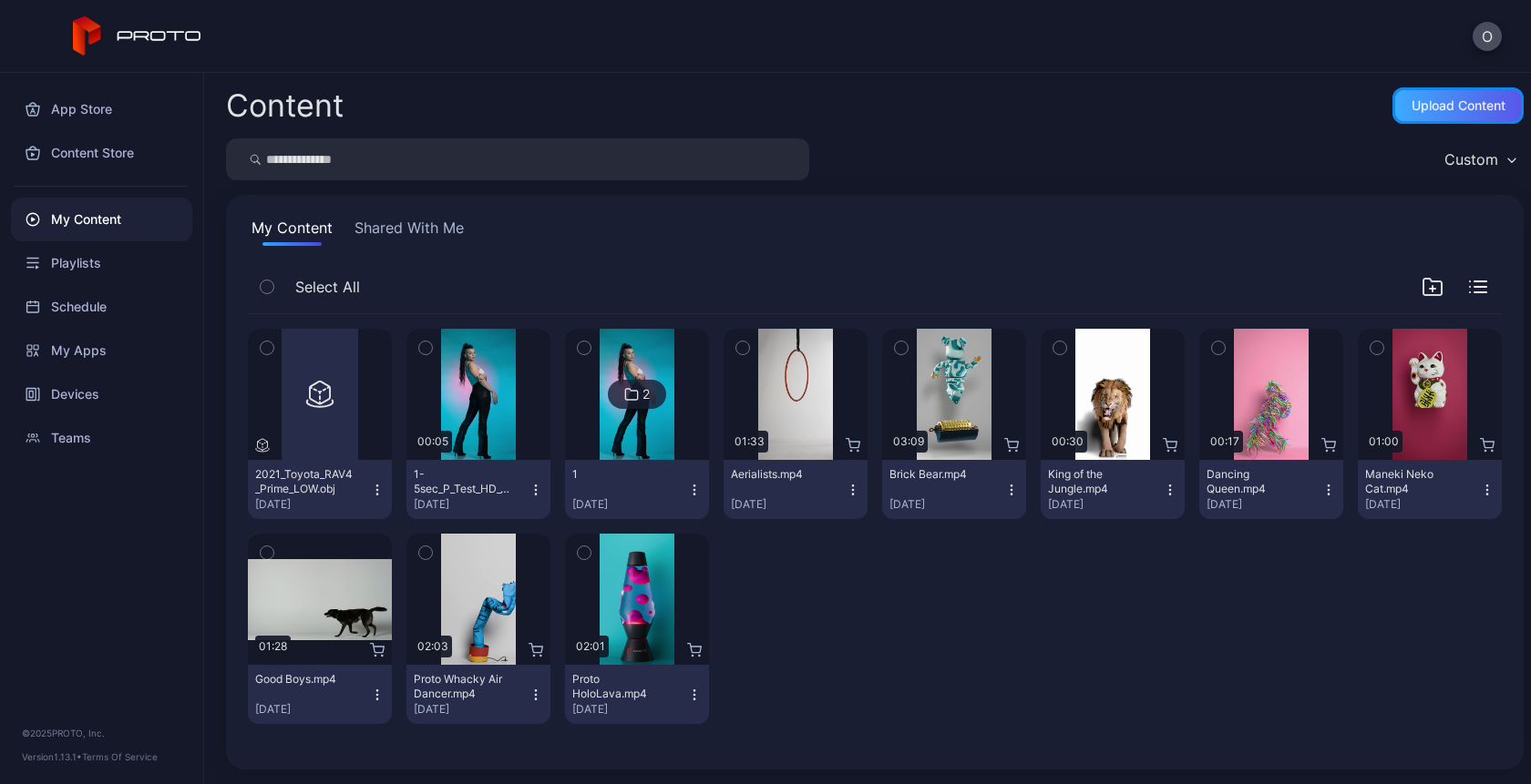
click at [1438, 109] on div "Upload Content" at bounding box center [1458, 106] width 94 height 15
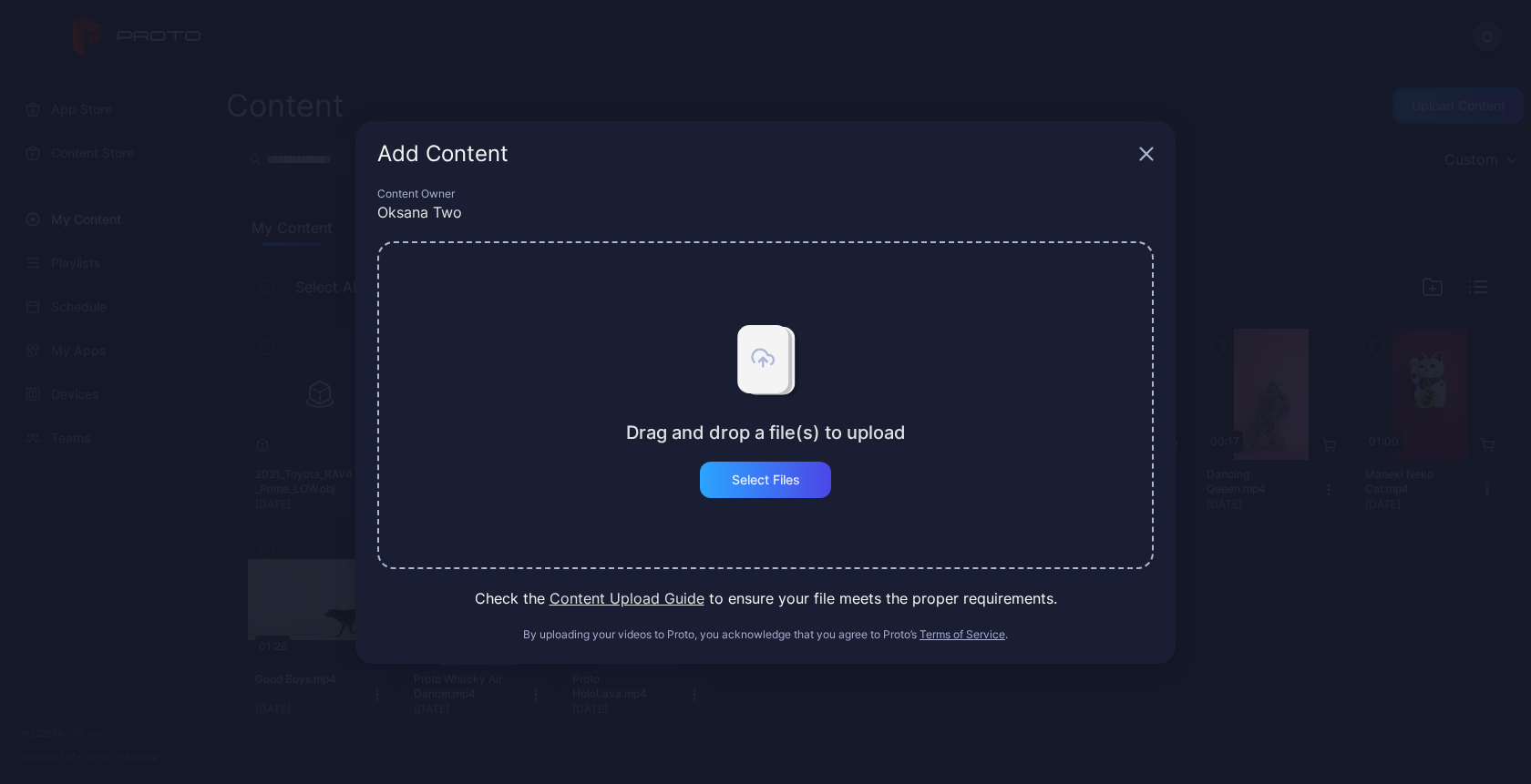
click at [773, 473] on div "Select Files" at bounding box center [766, 480] width 68 height 15
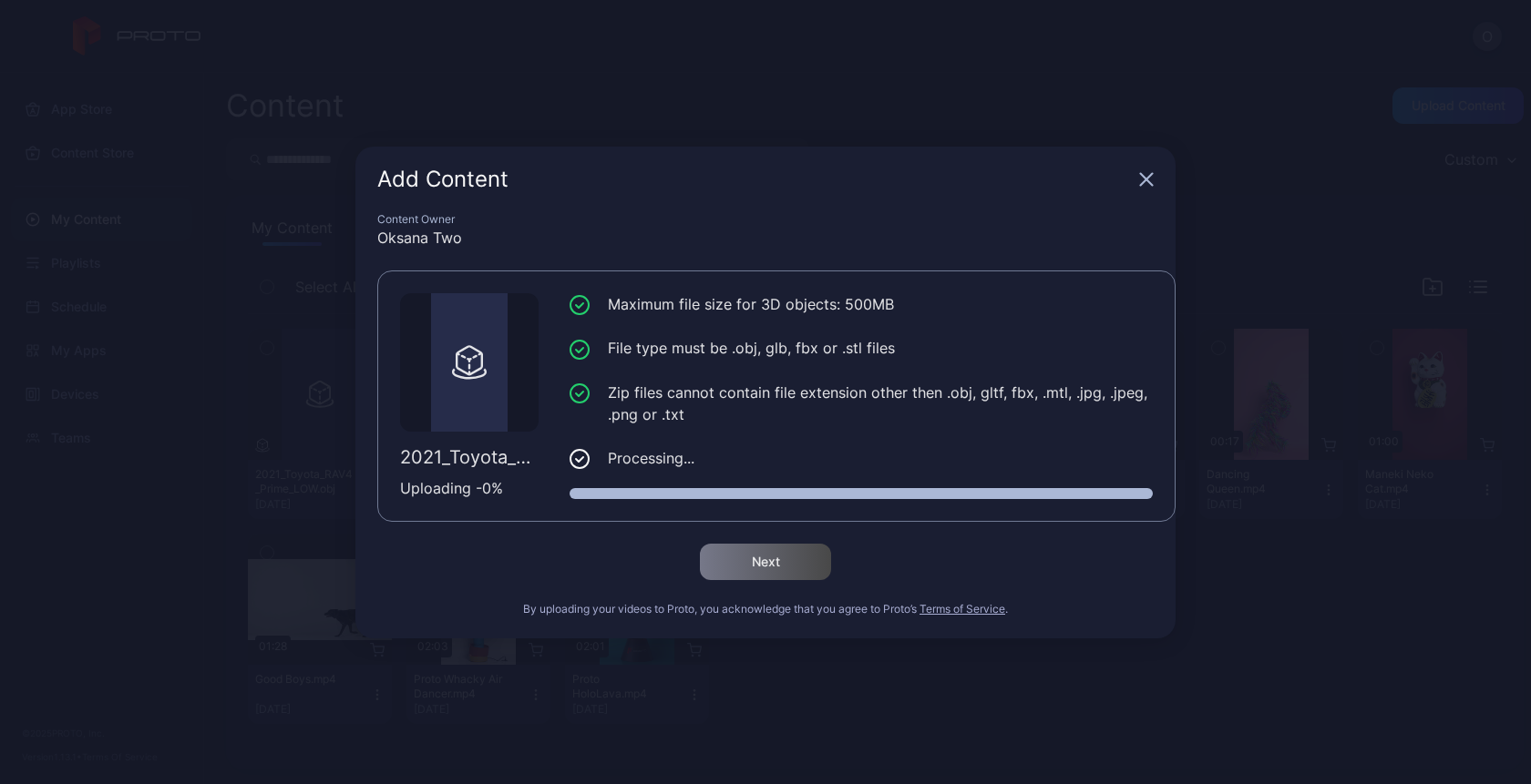
click at [1143, 187] on div "Add Content" at bounding box center [766, 180] width 820 height 65
click at [1146, 181] on icon "button" at bounding box center [1146, 179] width 12 height 12
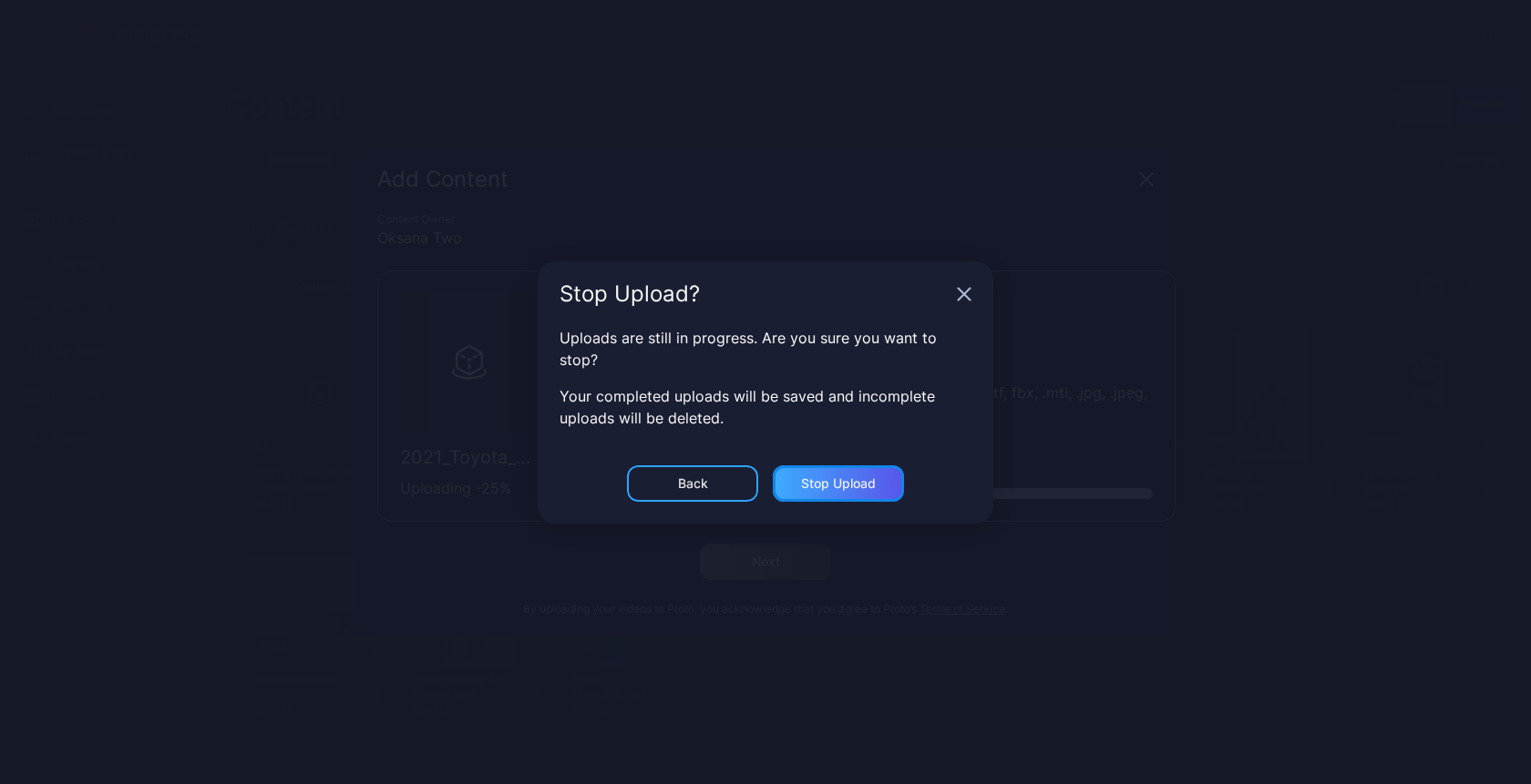
click at [845, 486] on div "Stop Upload" at bounding box center [838, 484] width 75 height 15
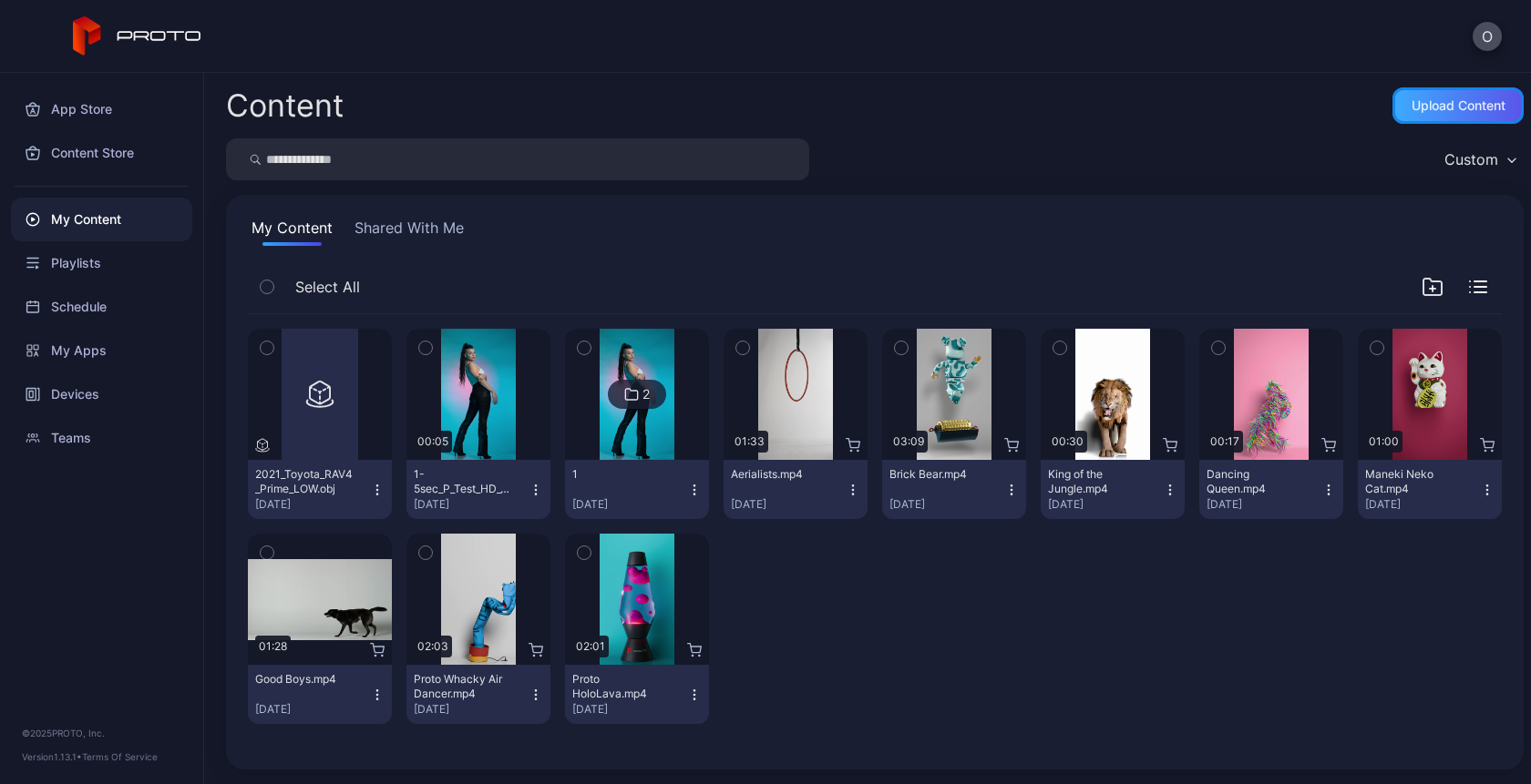
click at [1411, 104] on div "Upload Content" at bounding box center [1458, 106] width 94 height 15
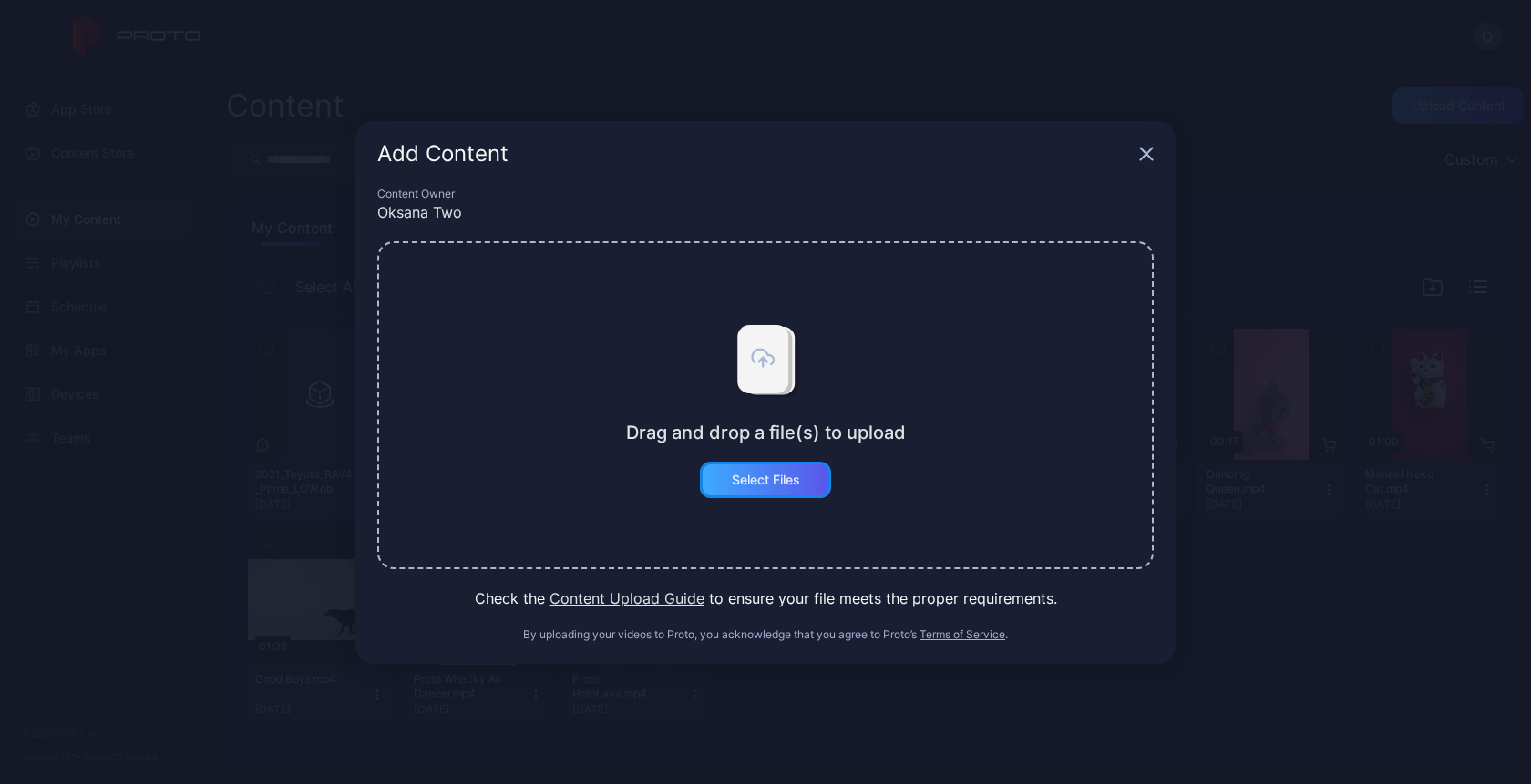
click at [780, 485] on div "Select Files" at bounding box center [766, 480] width 68 height 15
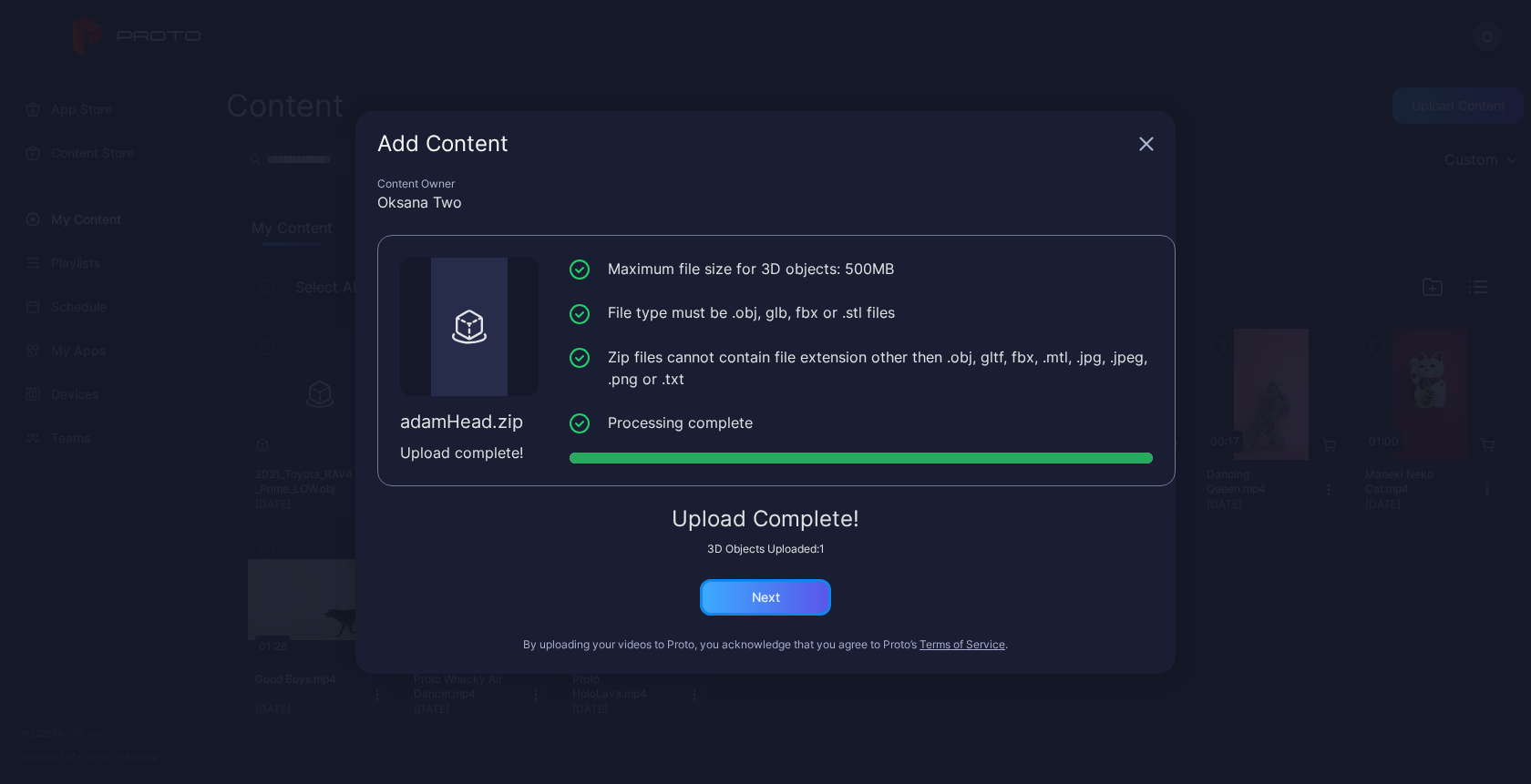
click at [776, 597] on div "Next" at bounding box center [766, 598] width 28 height 15
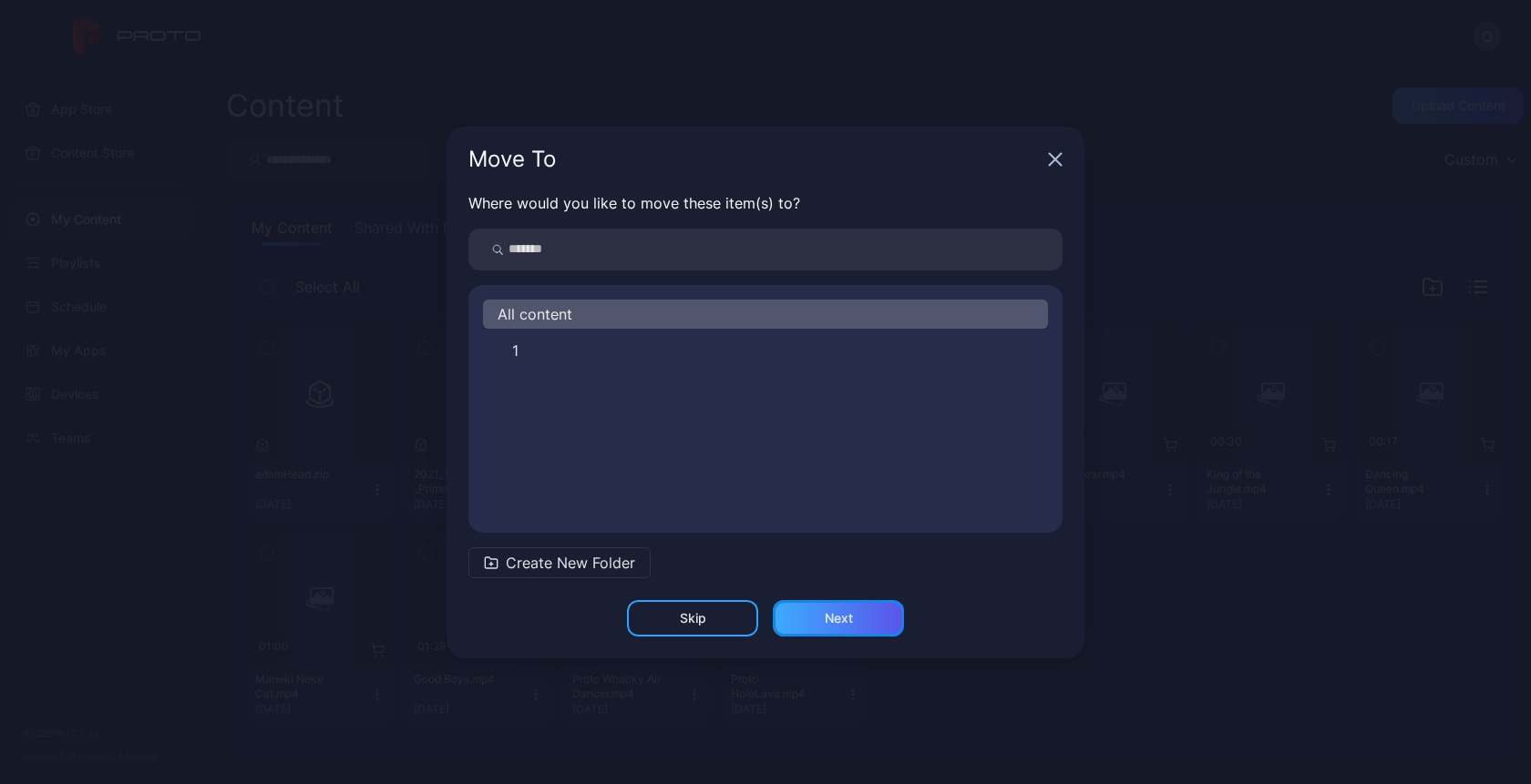
click at [828, 617] on div "Next" at bounding box center [838, 618] width 28 height 15
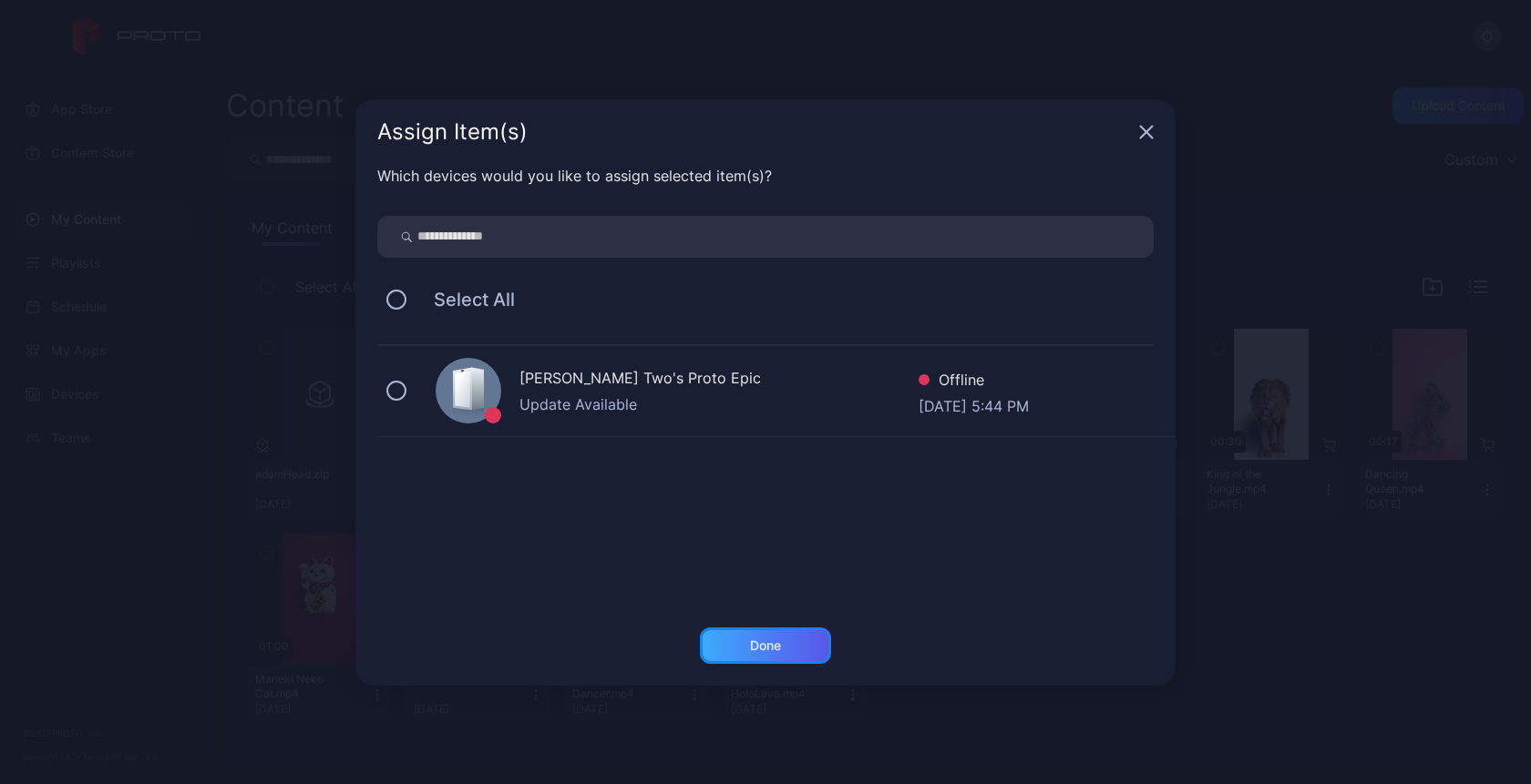
click at [752, 636] on div "Done" at bounding box center [766, 646] width 131 height 36
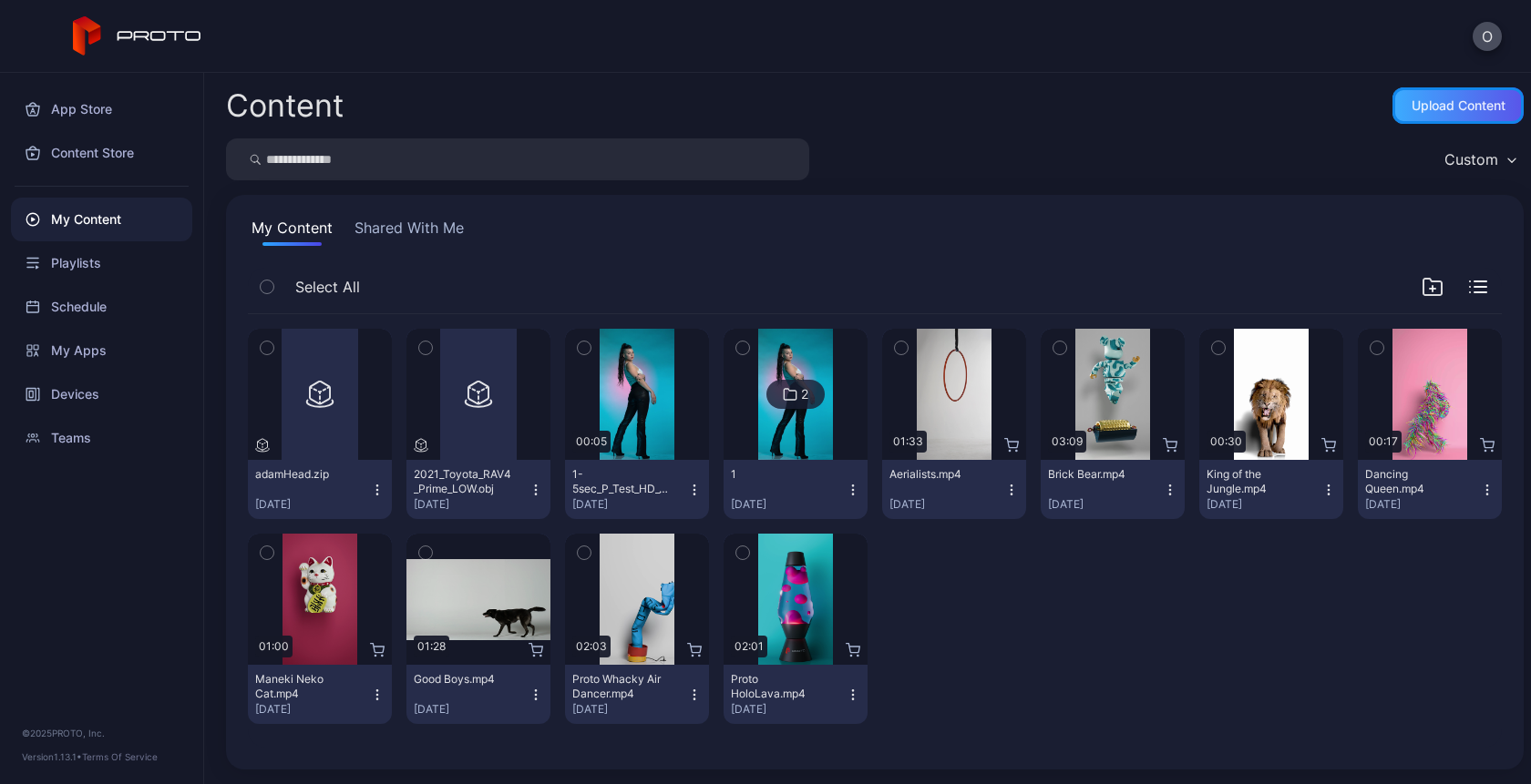
click at [1430, 103] on div "Upload Content" at bounding box center [1458, 106] width 94 height 15
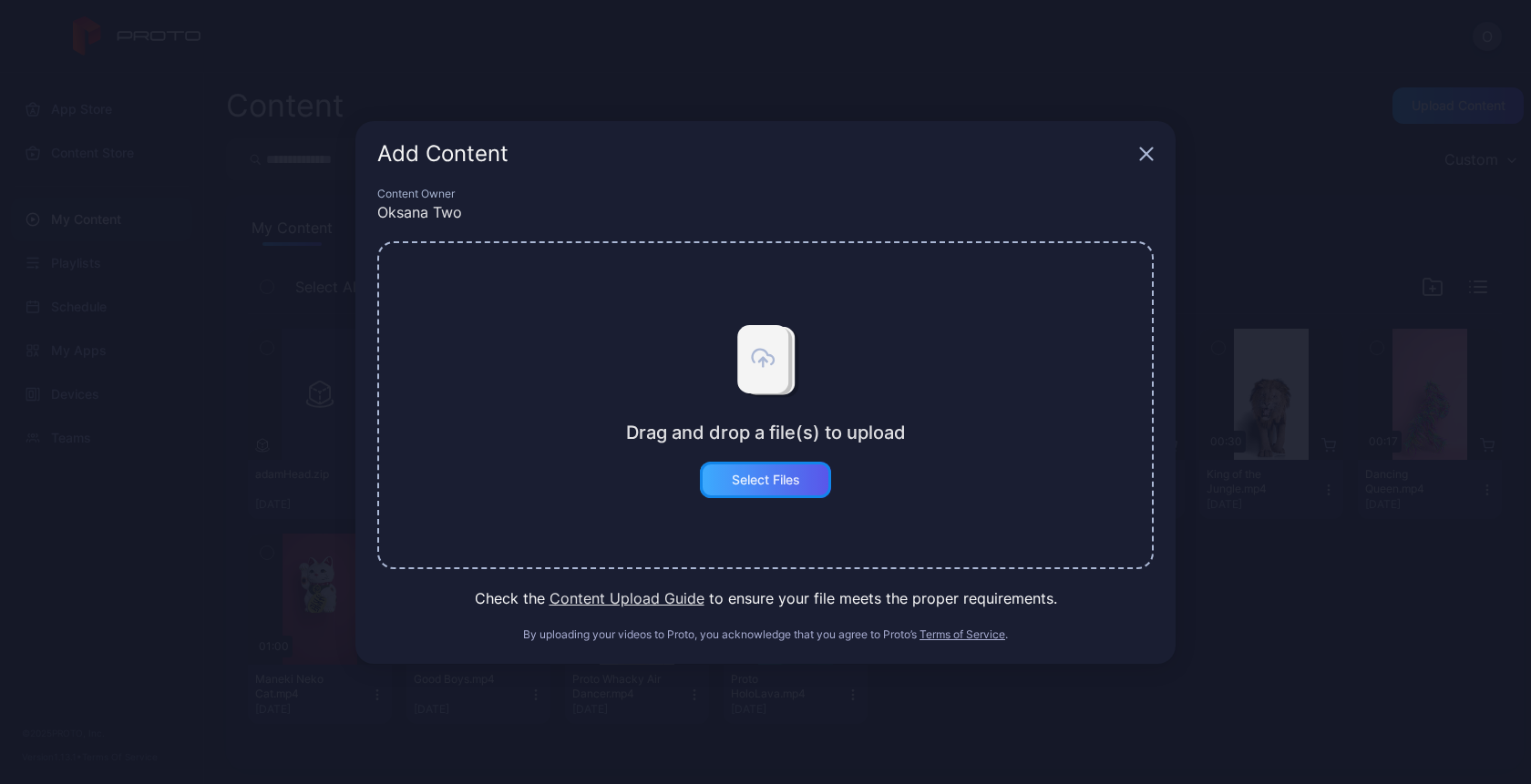
click at [771, 479] on div "Select Files" at bounding box center [766, 480] width 68 height 15
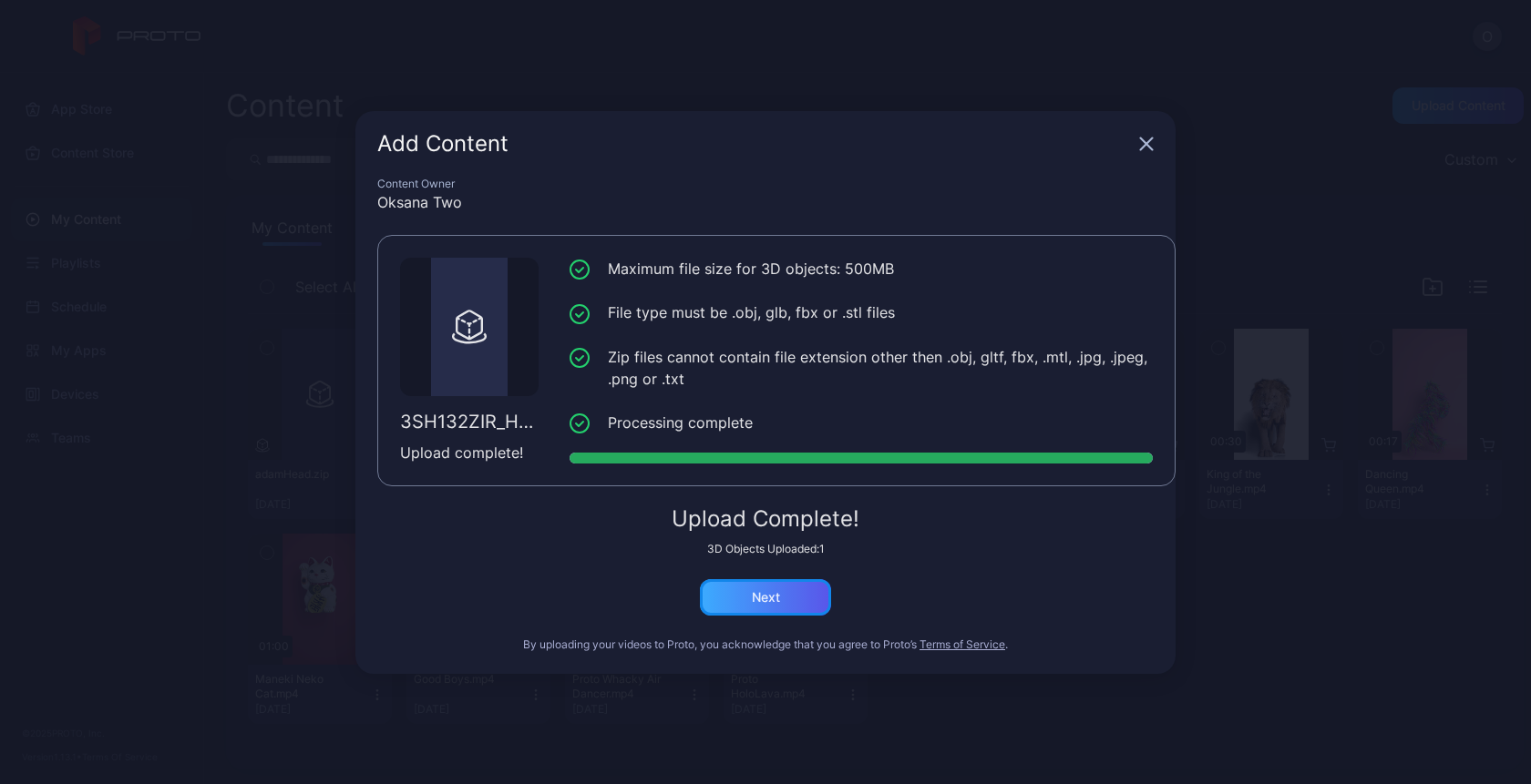
click at [760, 606] on div "Next" at bounding box center [766, 597] width 131 height 36
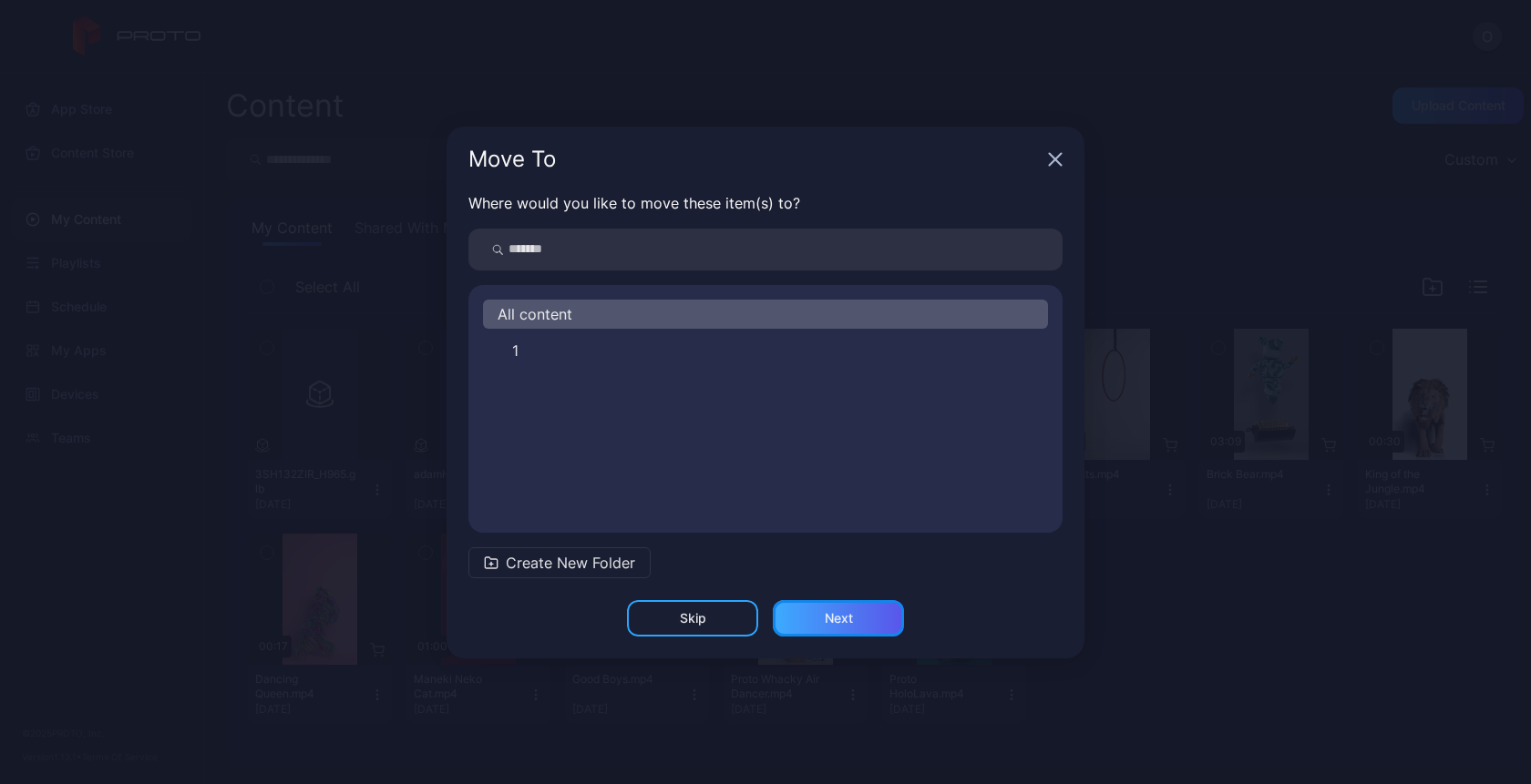
click at [817, 620] on div "Next" at bounding box center [838, 618] width 131 height 36
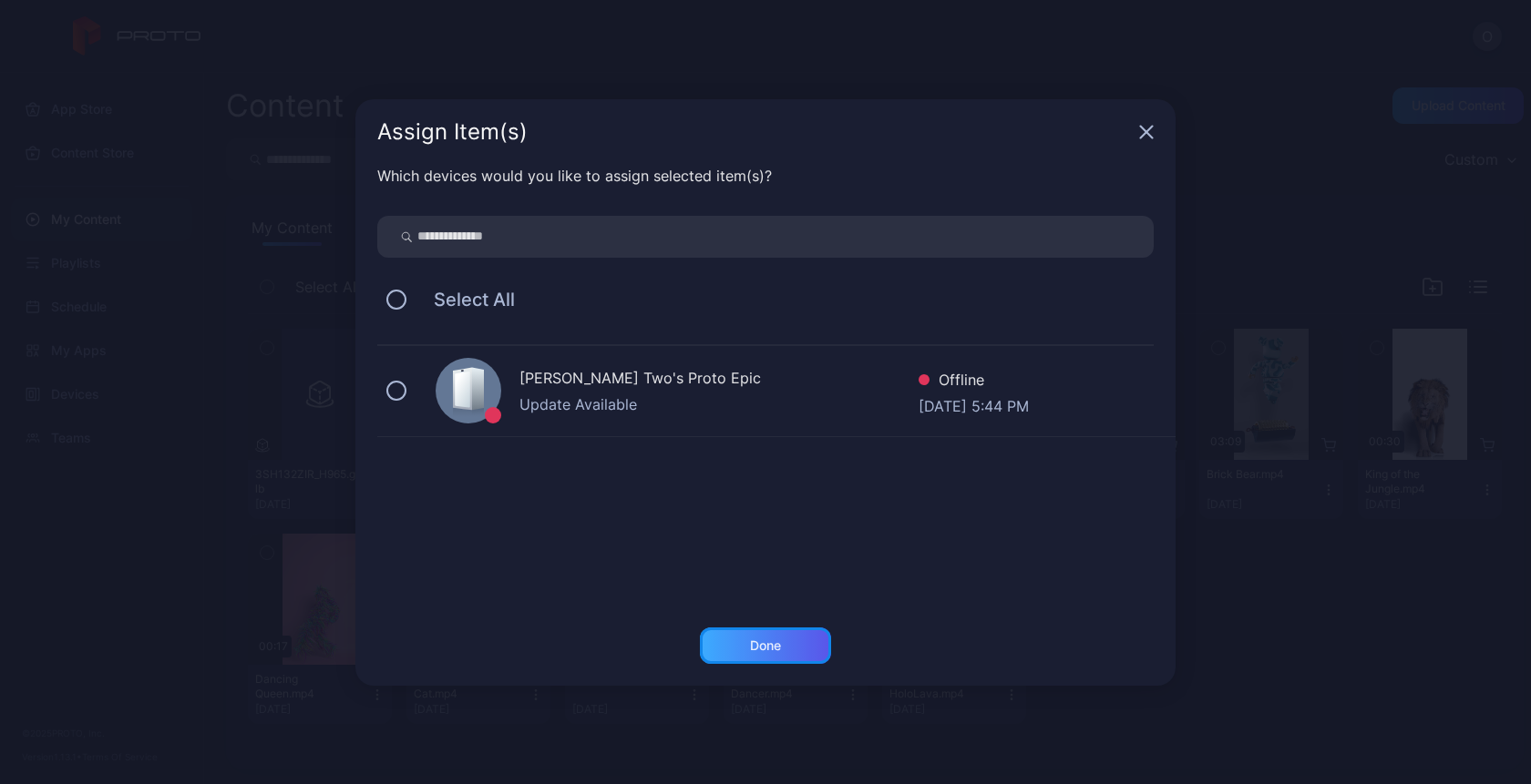
click at [753, 646] on div "Done" at bounding box center [765, 646] width 31 height 15
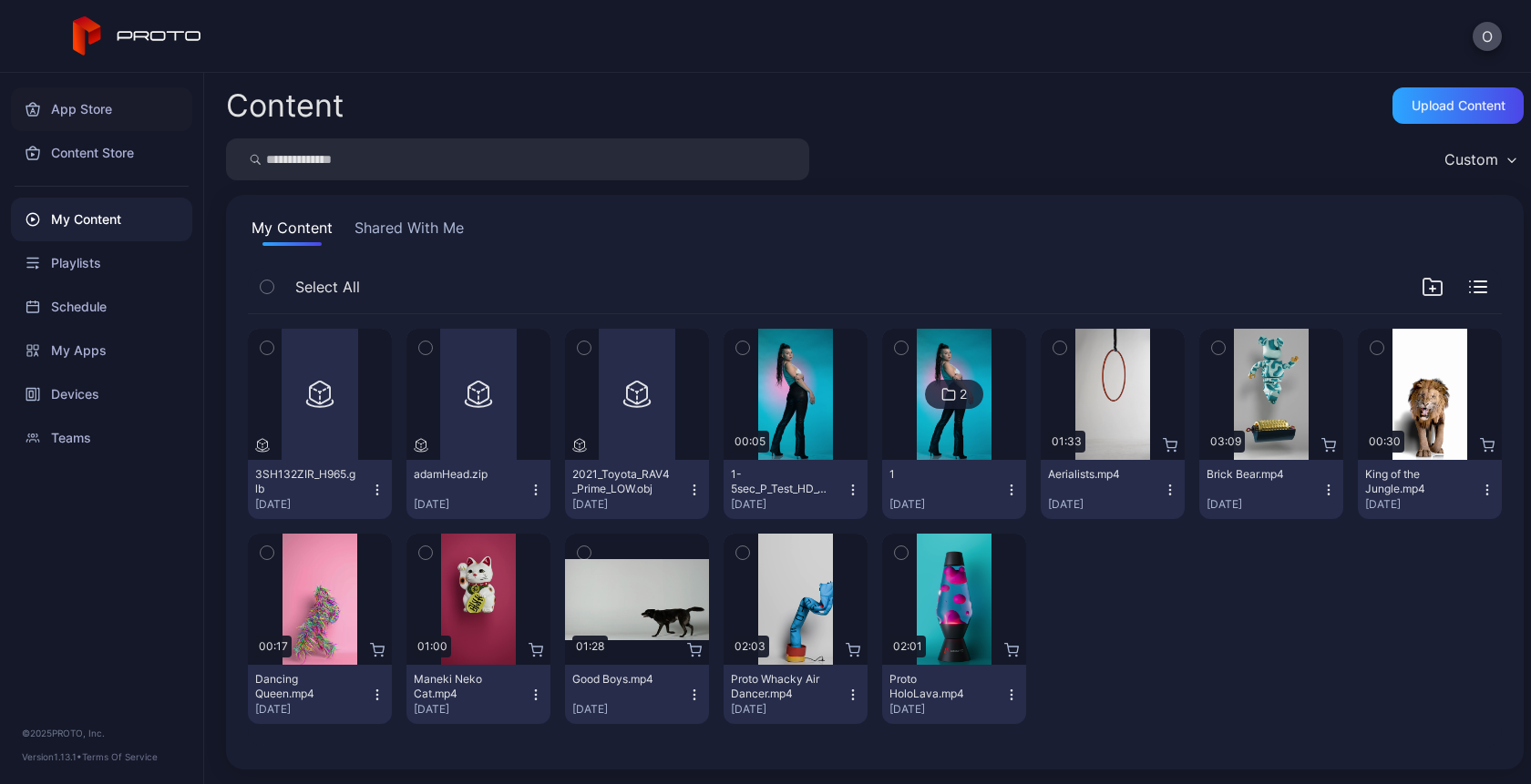
click at [92, 106] on div "App Store" at bounding box center [102, 109] width 182 height 44
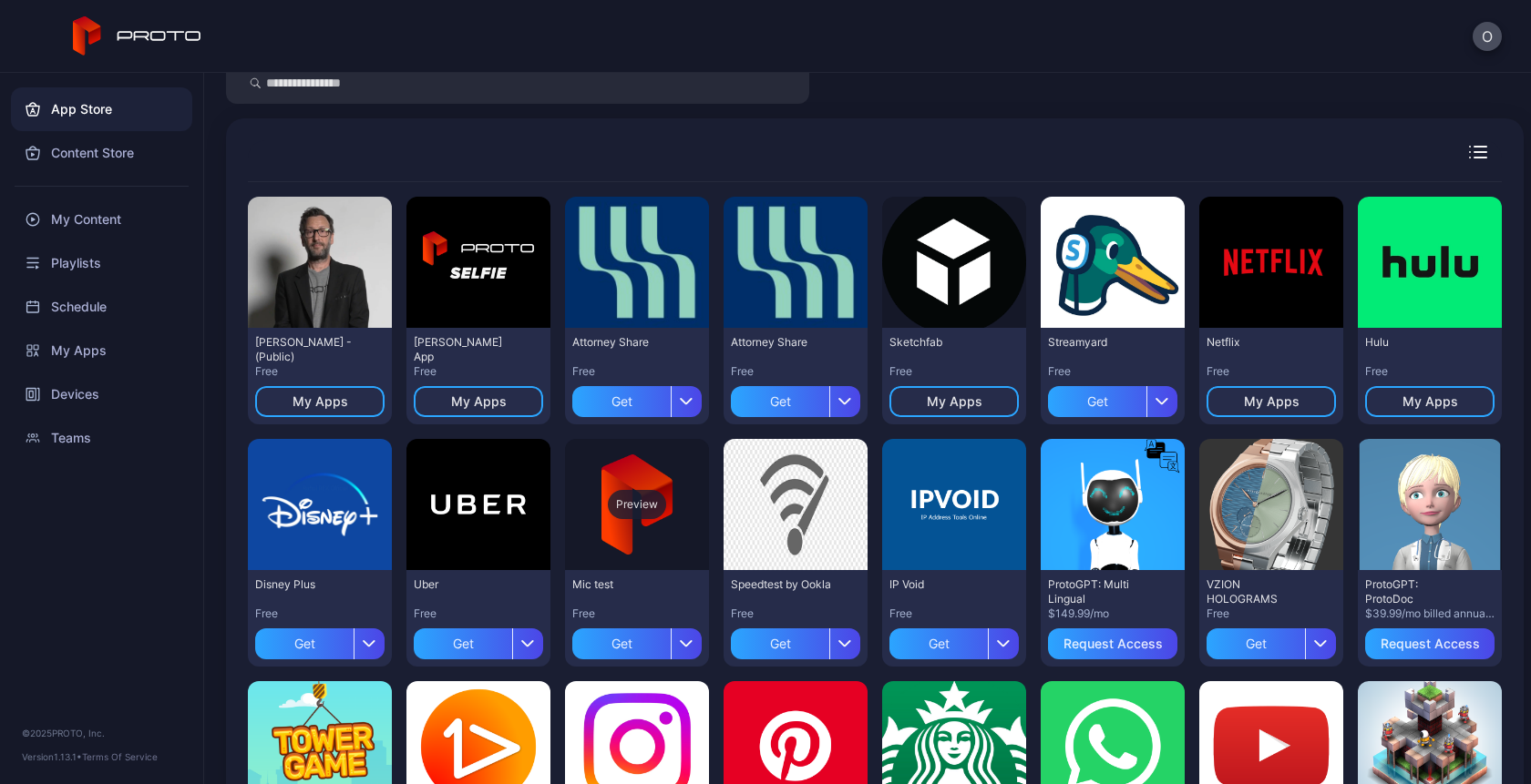
scroll to position [60, 0]
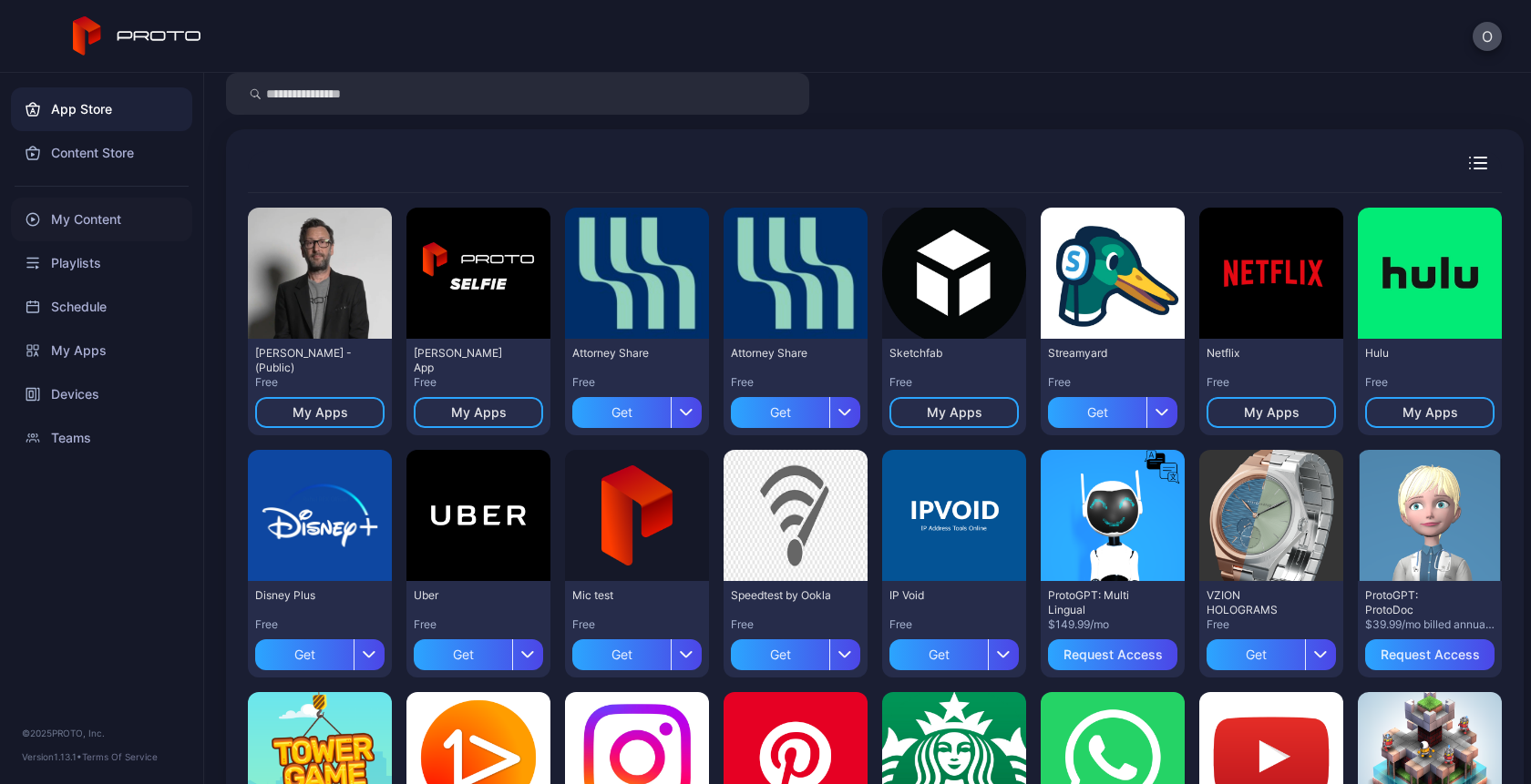
click at [86, 222] on div "My Content" at bounding box center [102, 219] width 182 height 44
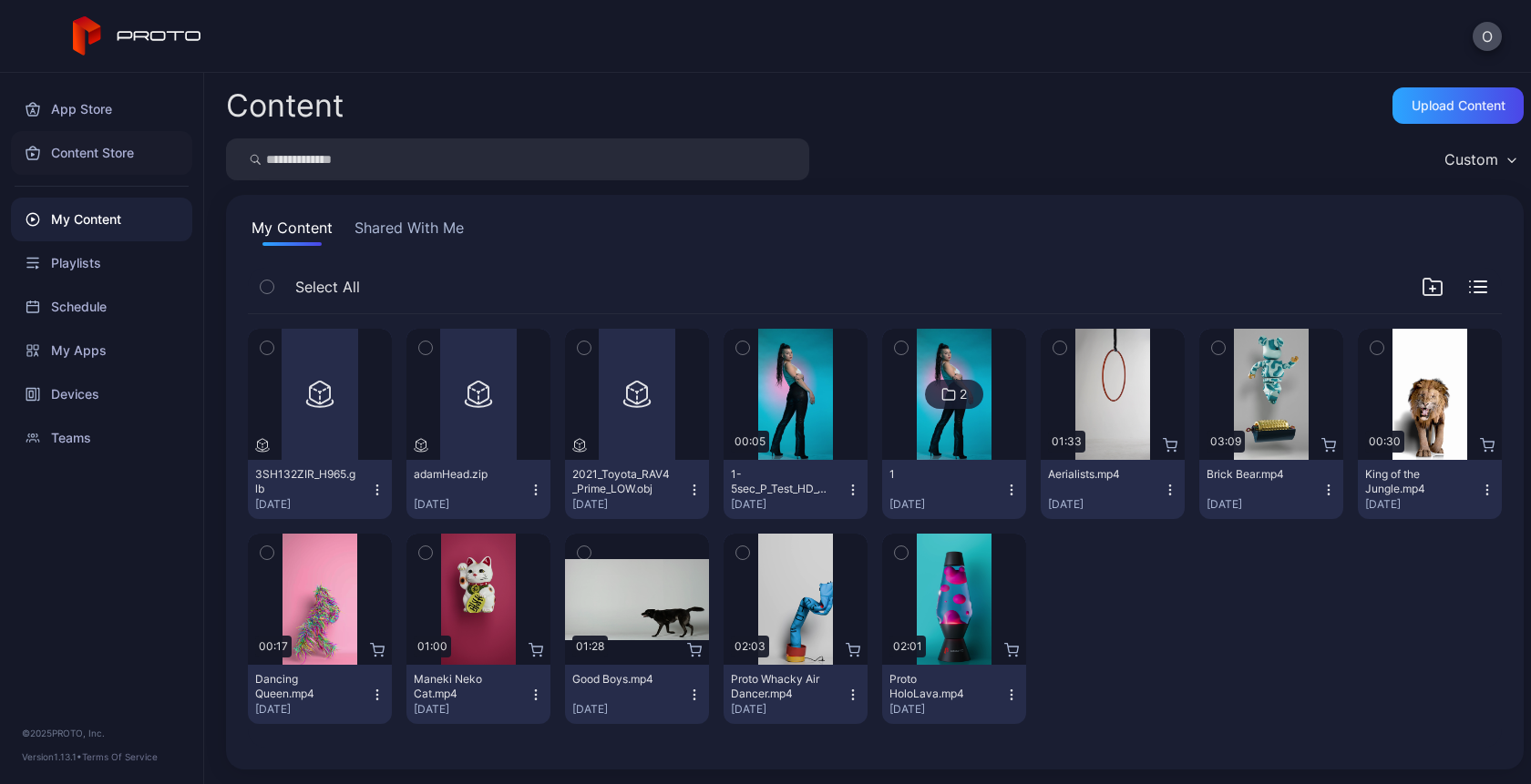
click at [91, 159] on div "Content Store" at bounding box center [102, 152] width 182 height 44
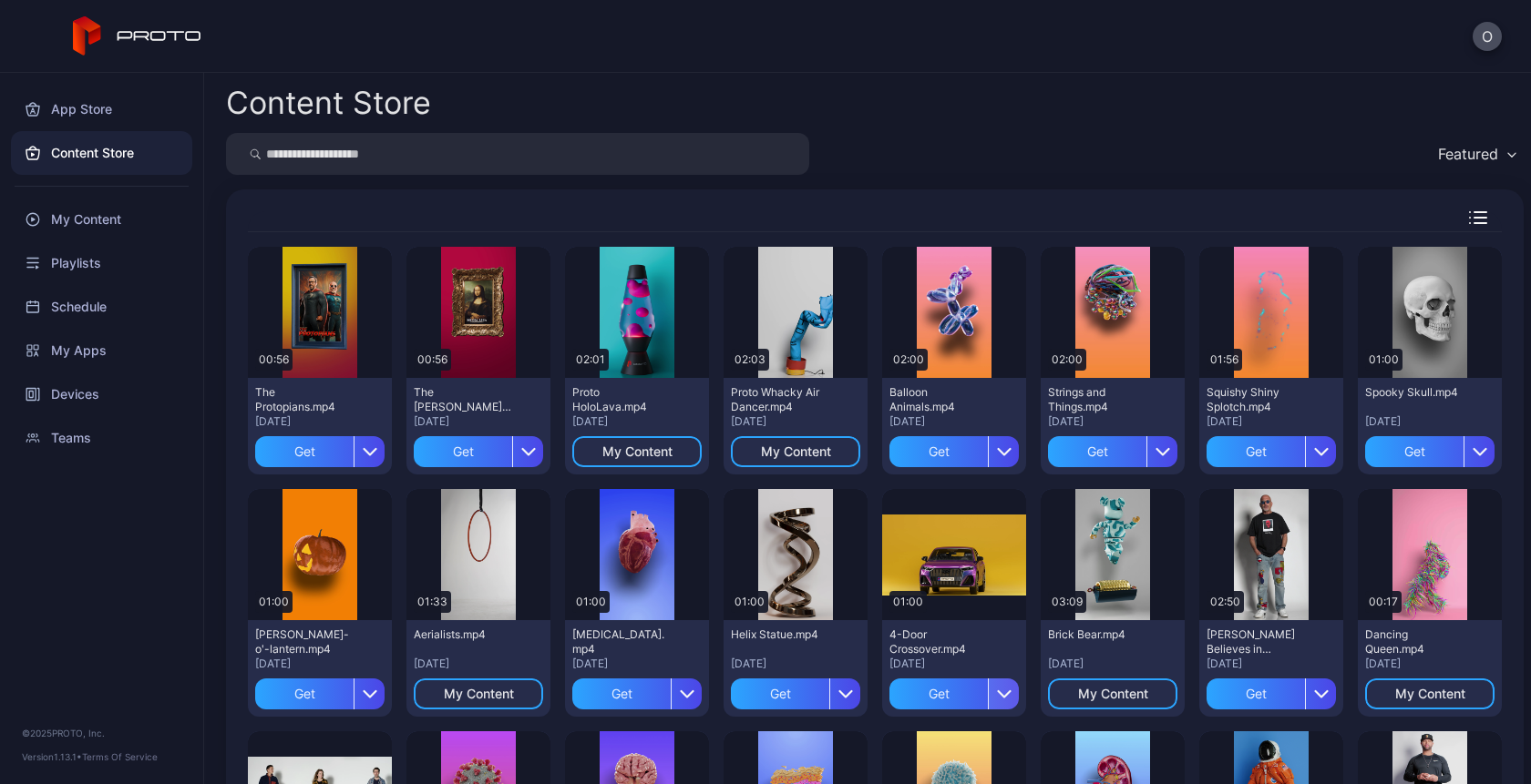
click at [997, 689] on icon "button" at bounding box center [1004, 694] width 15 height 15
click at [957, 134] on div "Featured" at bounding box center [874, 153] width 1298 height 42
click at [76, 222] on div "My Content" at bounding box center [102, 219] width 182 height 44
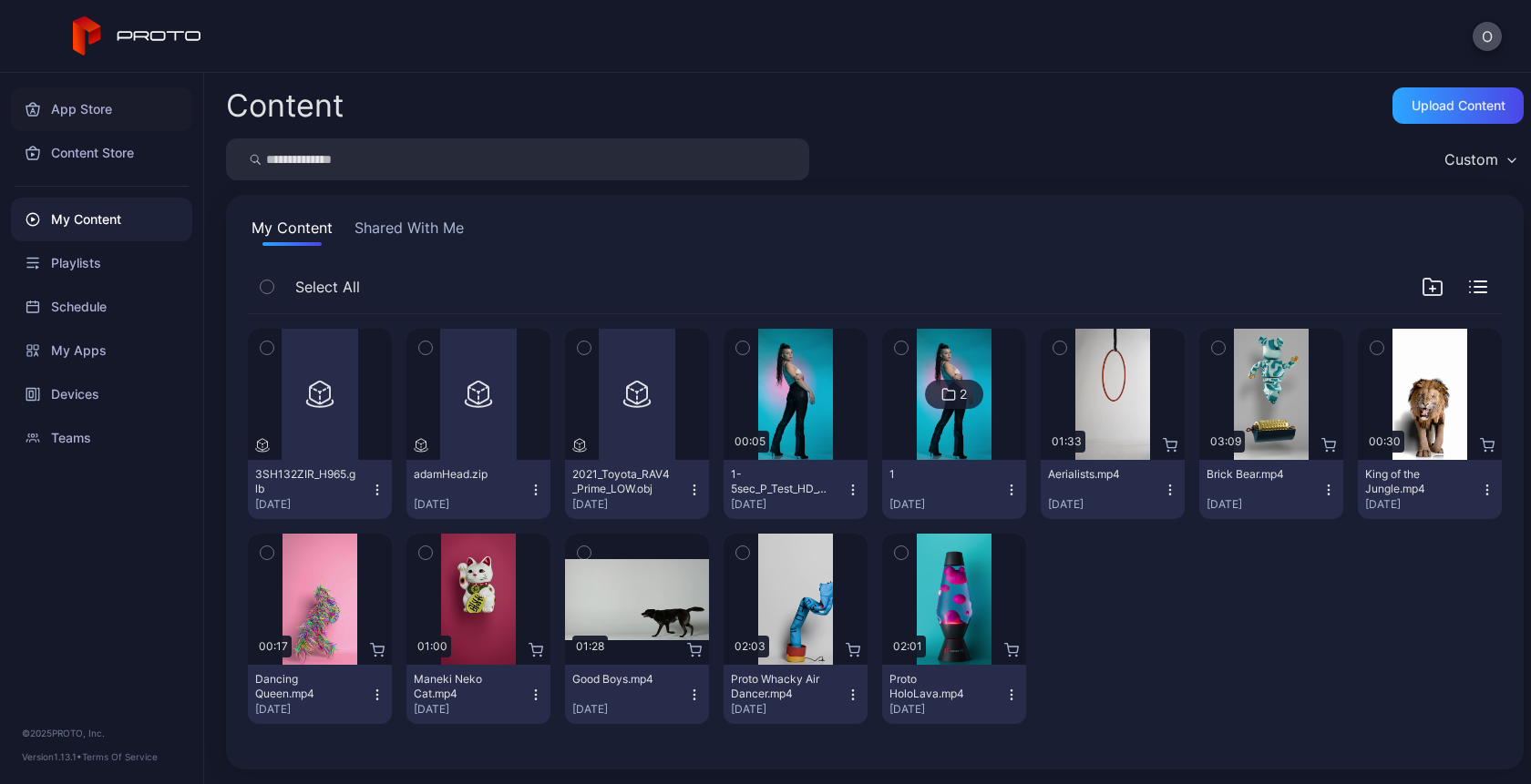
click at [82, 119] on div "App Store" at bounding box center [102, 109] width 182 height 44
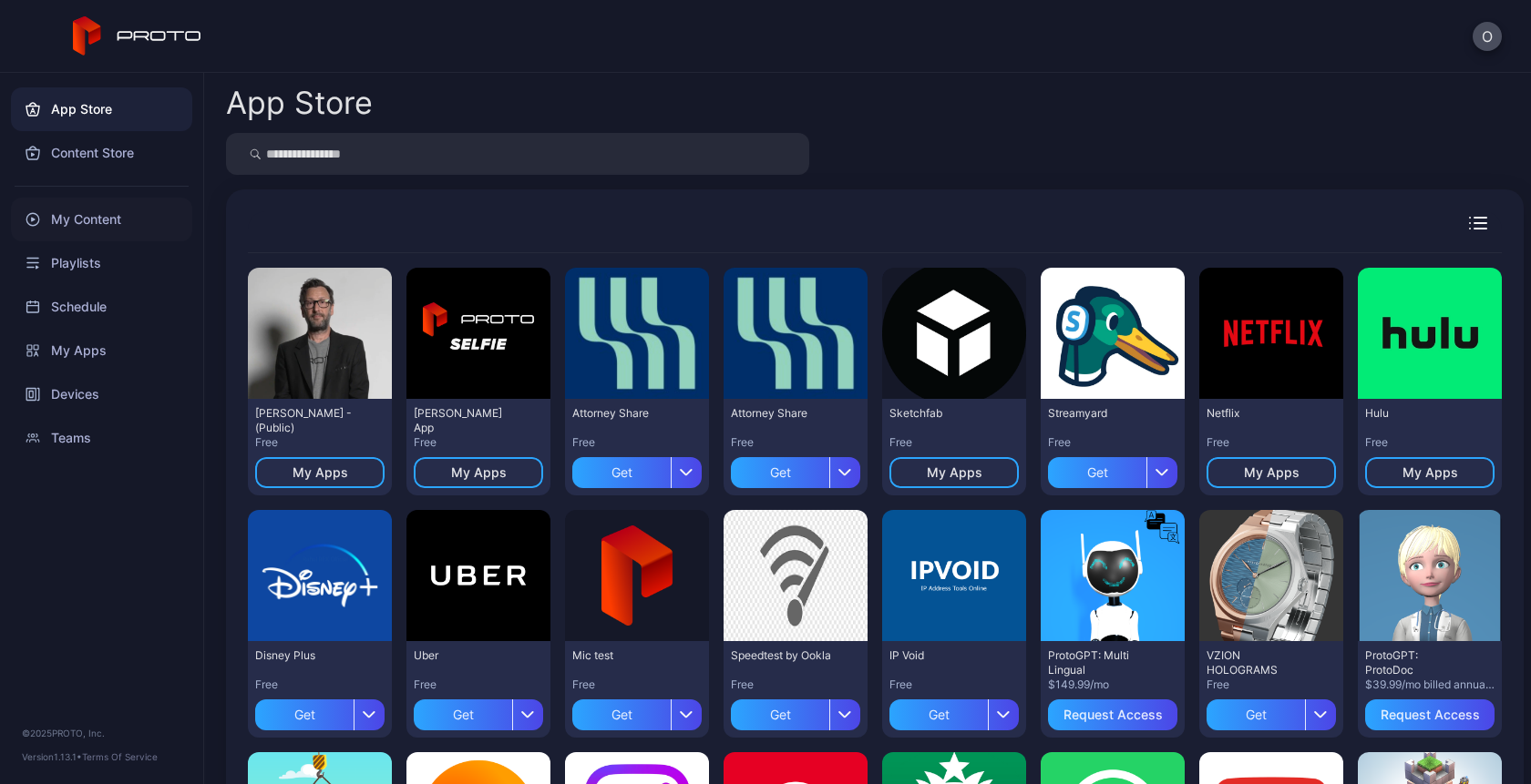
click at [97, 232] on div "My Content" at bounding box center [102, 219] width 182 height 44
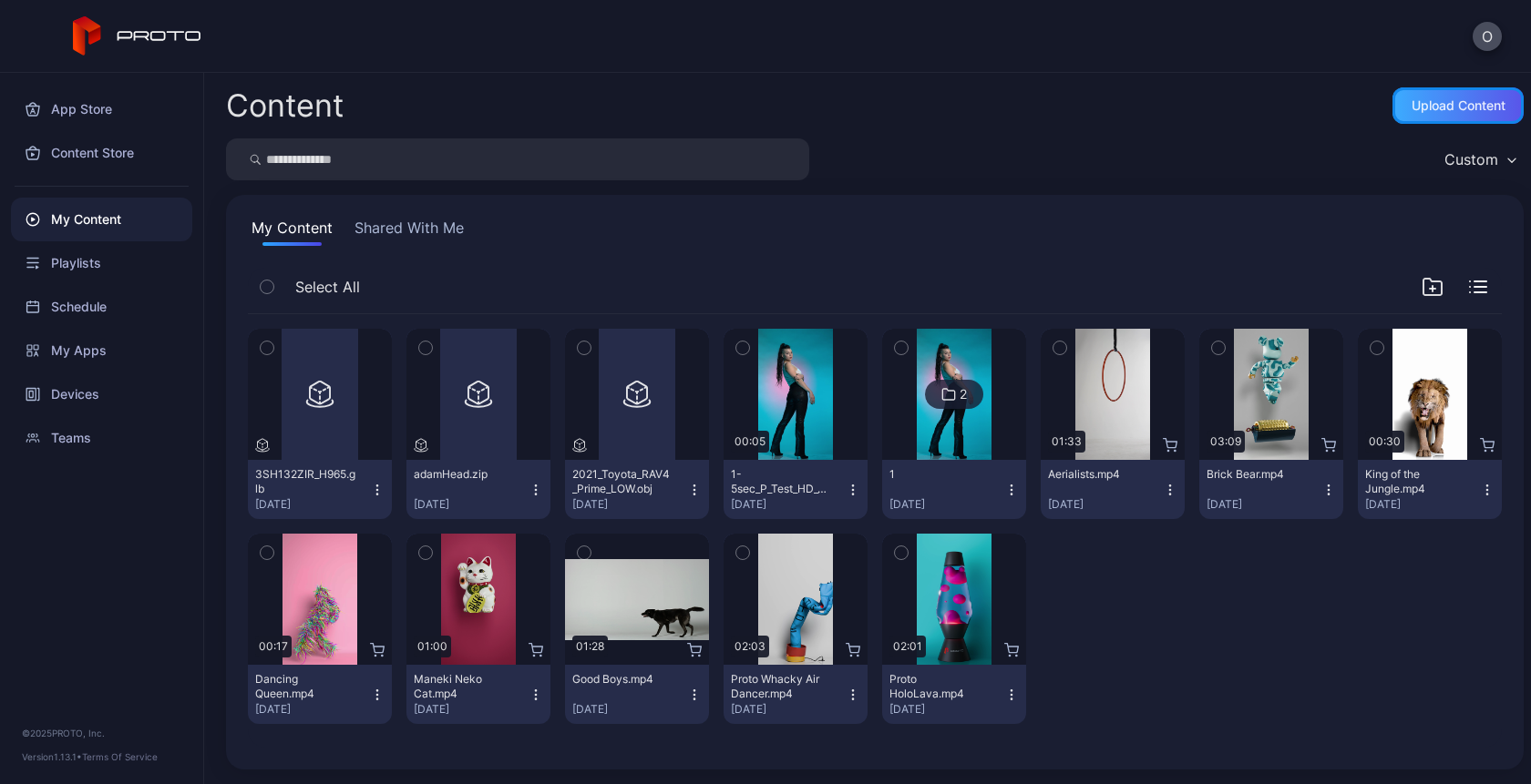
click at [1448, 104] on div "Upload Content" at bounding box center [1458, 106] width 94 height 15
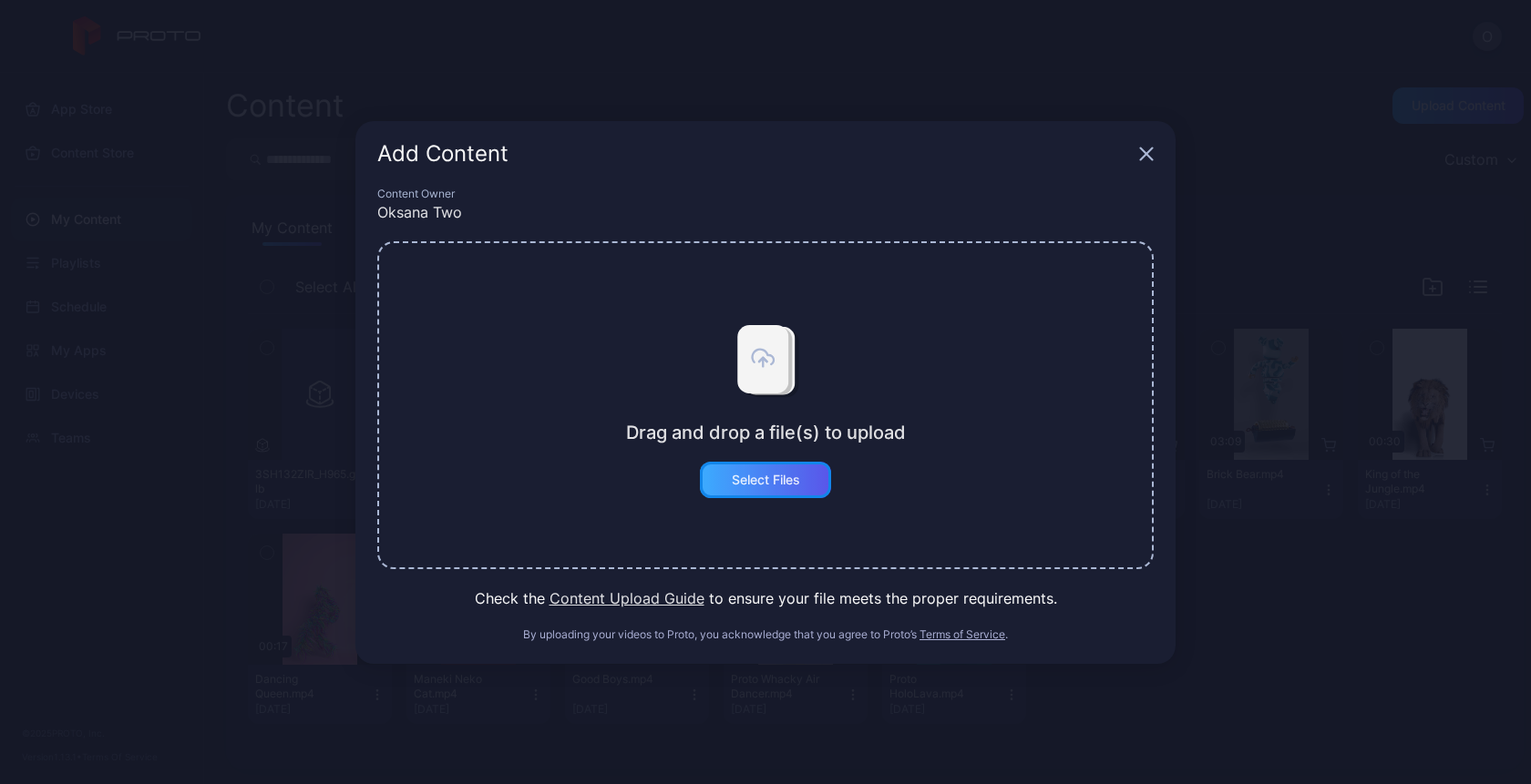
click at [766, 474] on div "Select Files" at bounding box center [766, 480] width 68 height 15
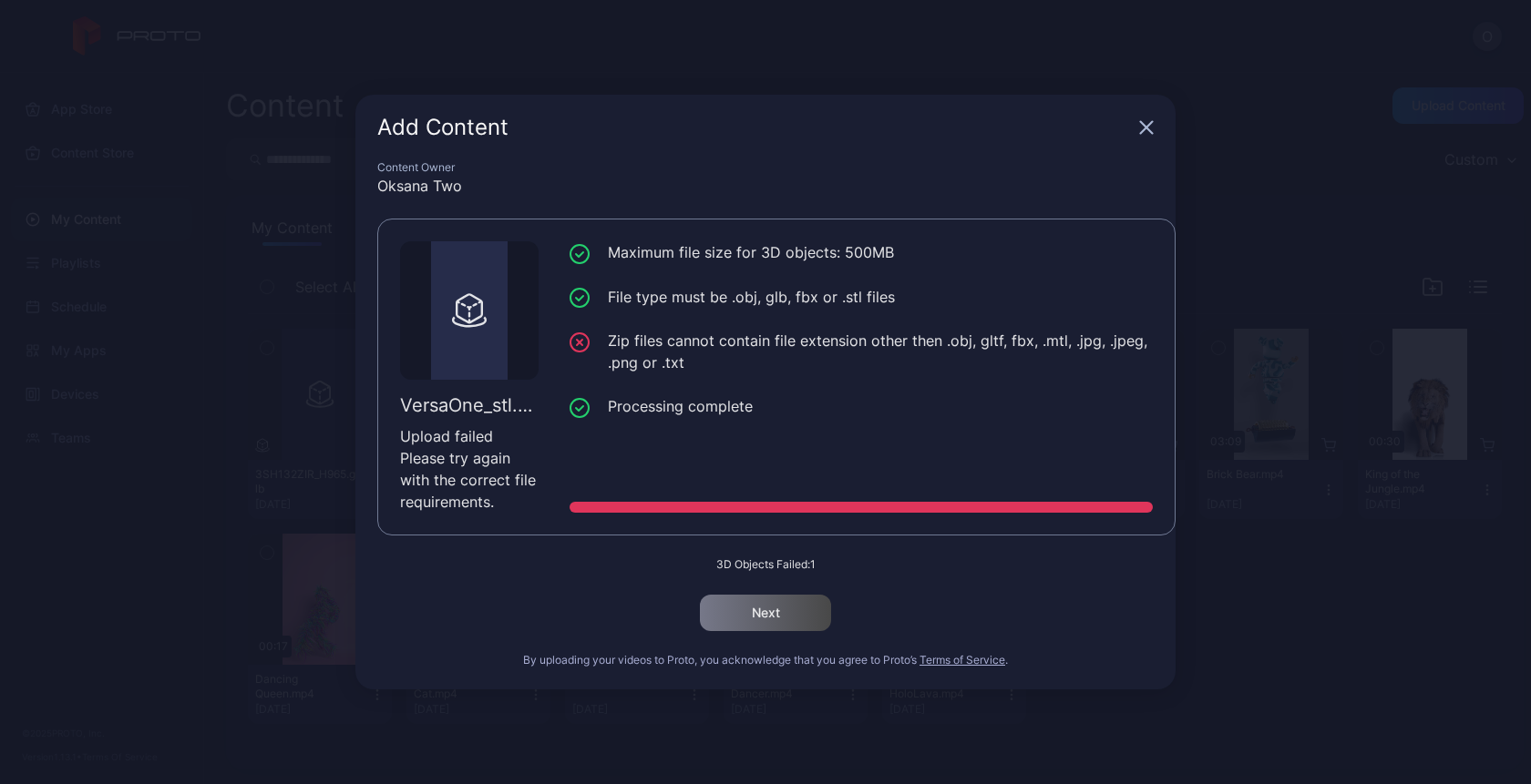
click at [1148, 136] on div "Add Content" at bounding box center [766, 127] width 820 height 65
click at [1145, 123] on icon "button" at bounding box center [1146, 128] width 15 height 15
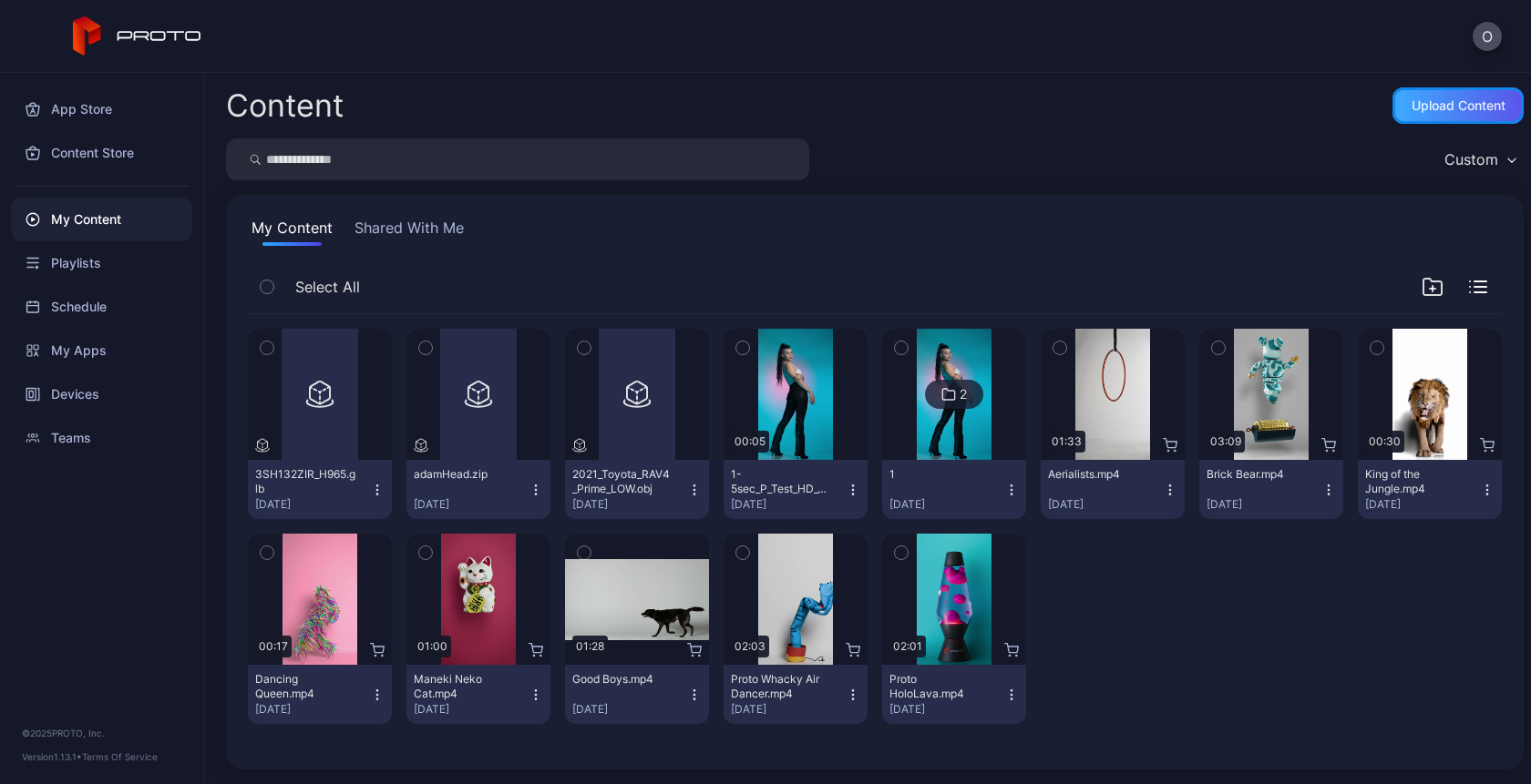
click at [1425, 115] on div "Upload Content" at bounding box center [1458, 105] width 131 height 36
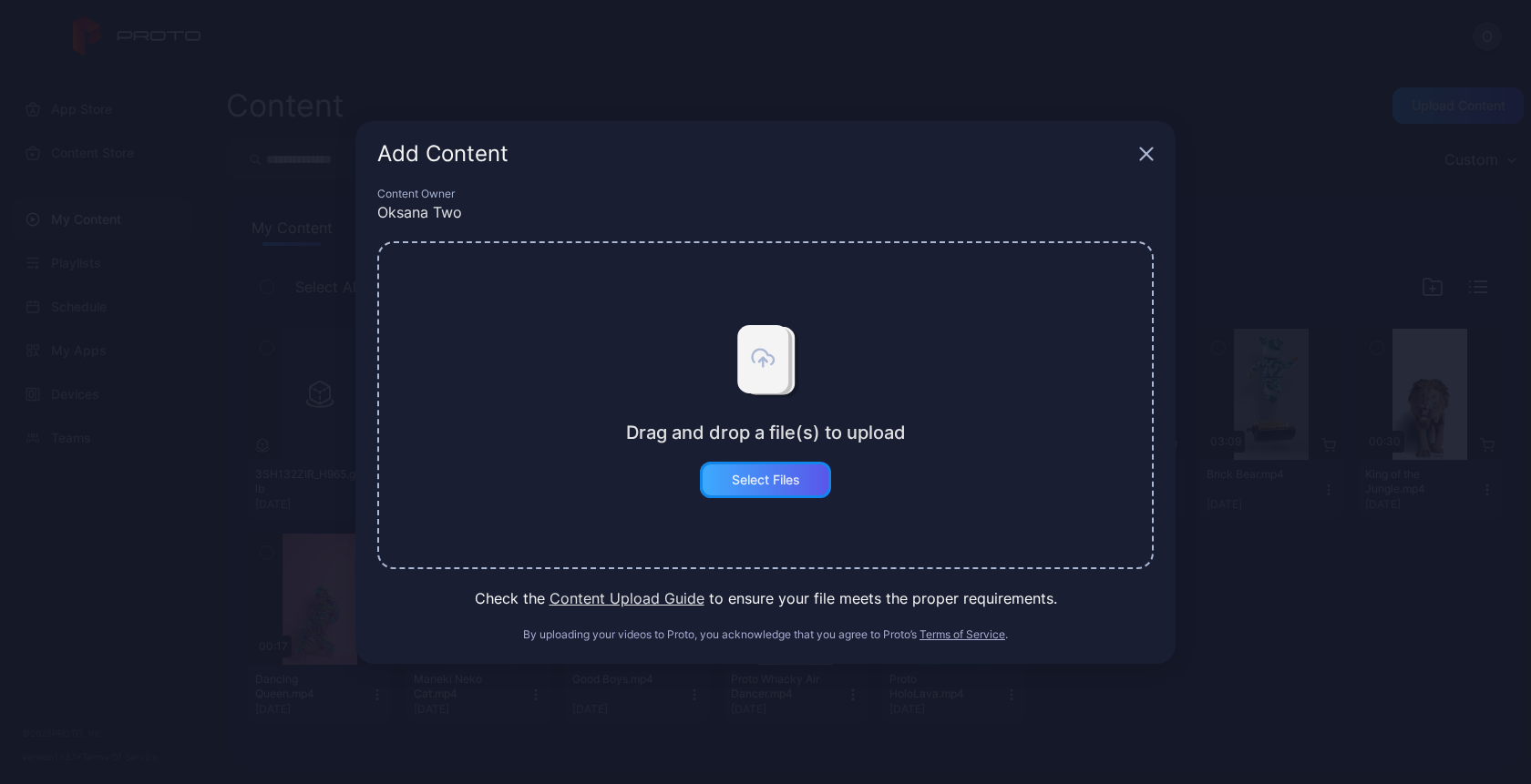
click at [750, 487] on div "Select Files" at bounding box center [766, 480] width 131 height 36
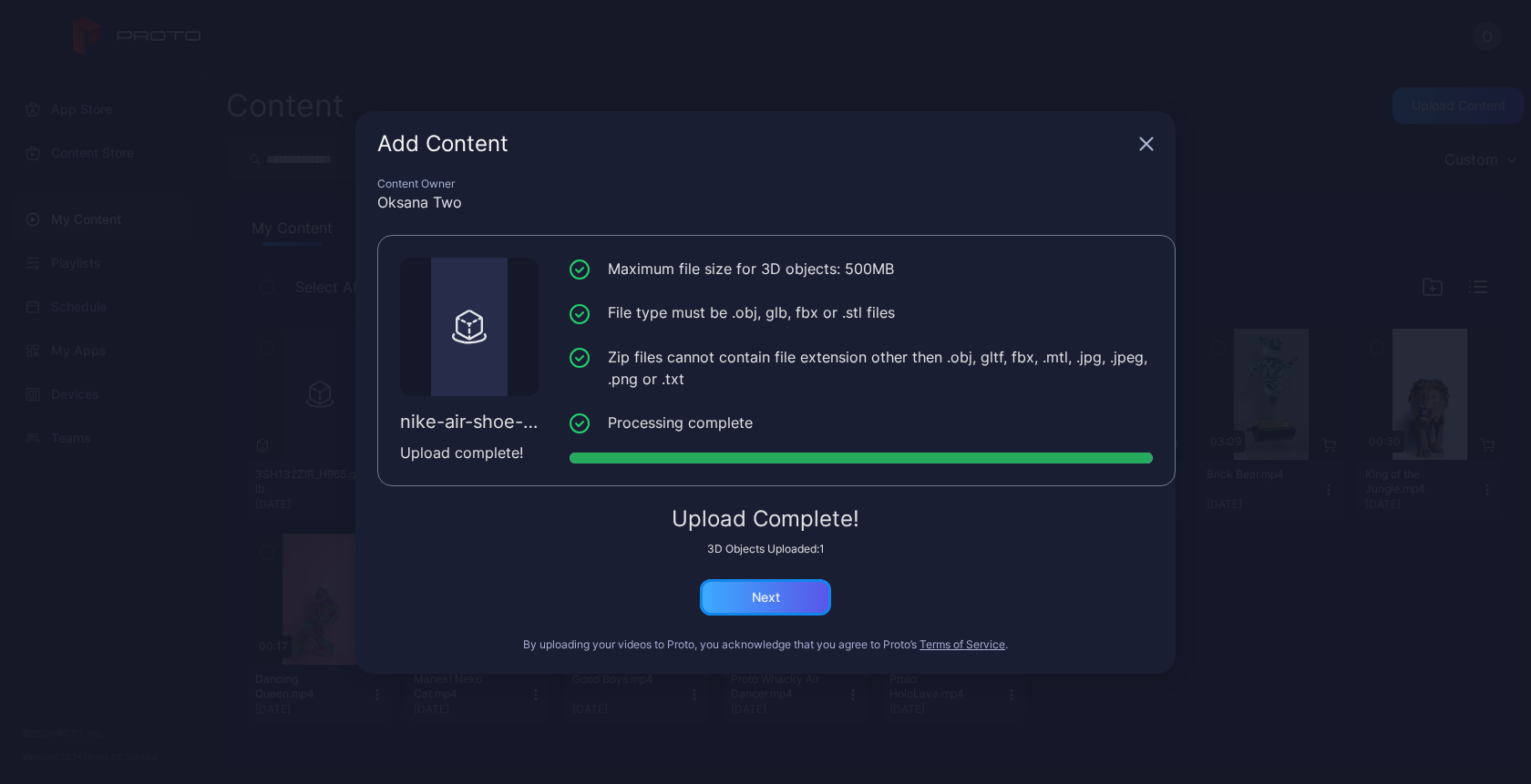
click at [752, 599] on div "Next" at bounding box center [766, 598] width 28 height 15
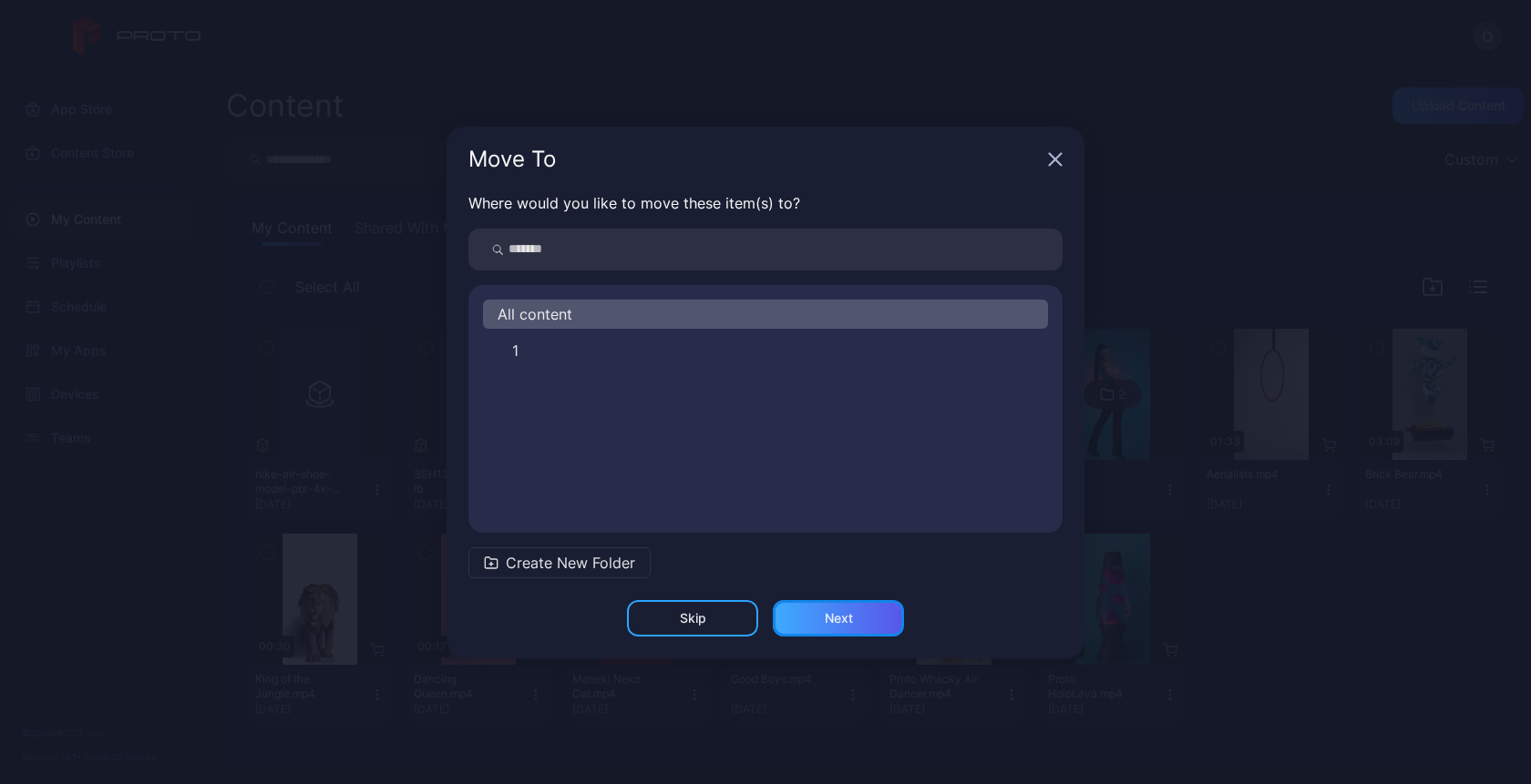
click at [817, 614] on div "Next" at bounding box center [838, 618] width 131 height 36
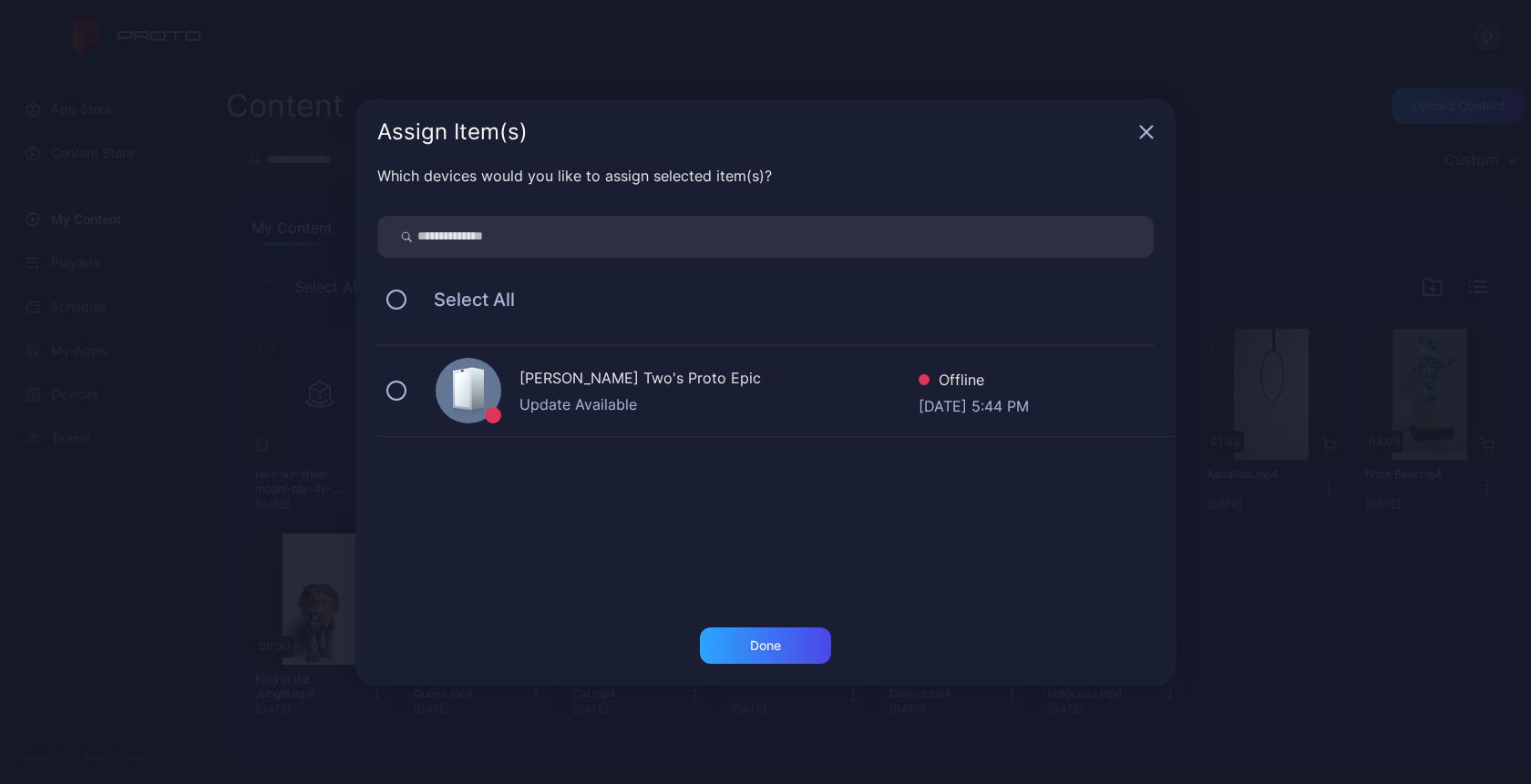
click at [780, 618] on div "Which devices would you like to assign selected item(s)? Select All Oksana Two'…" at bounding box center [766, 396] width 820 height 463
click at [766, 642] on div "Done" at bounding box center [765, 646] width 31 height 15
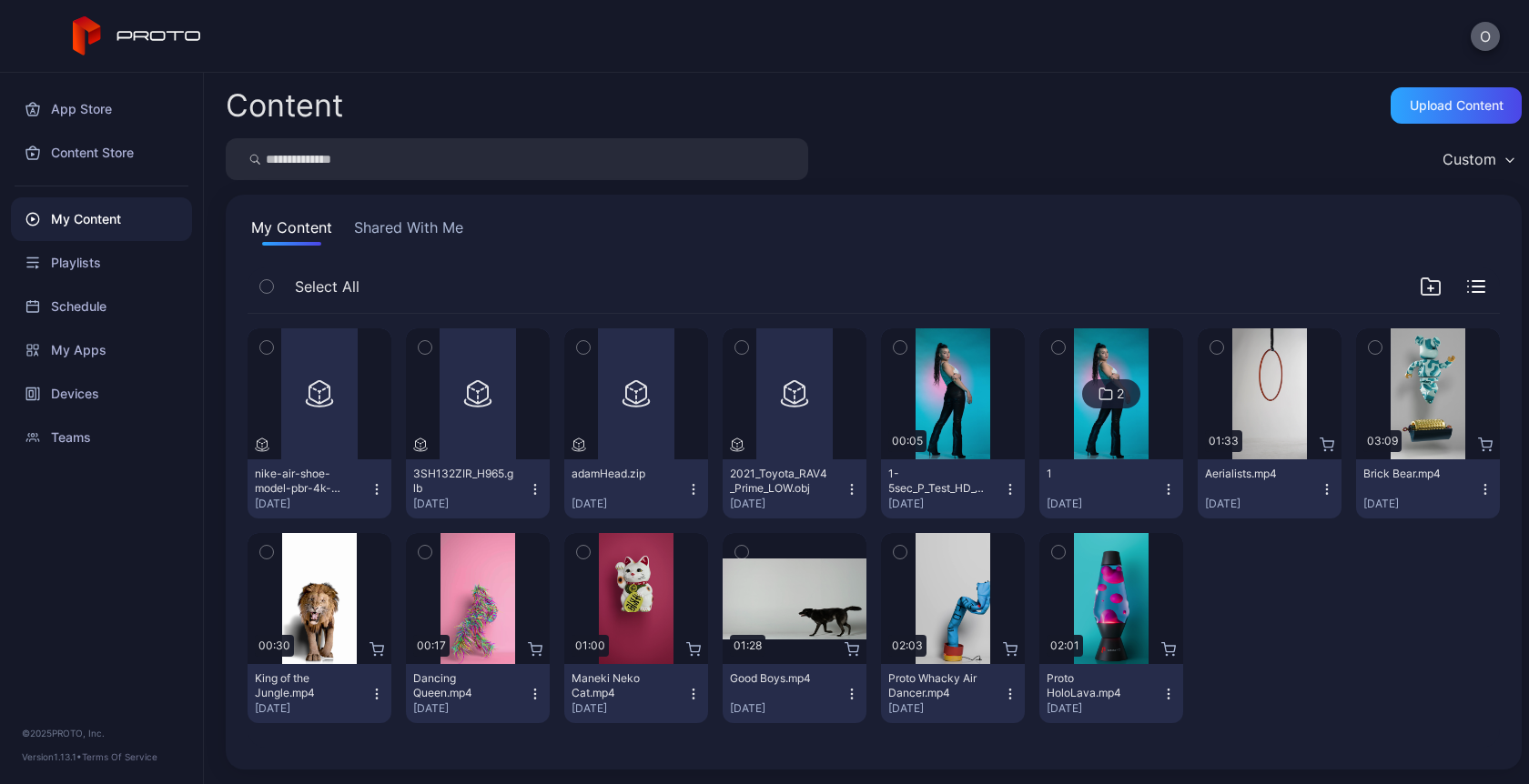
click at [1488, 28] on button "O" at bounding box center [1485, 36] width 29 height 29
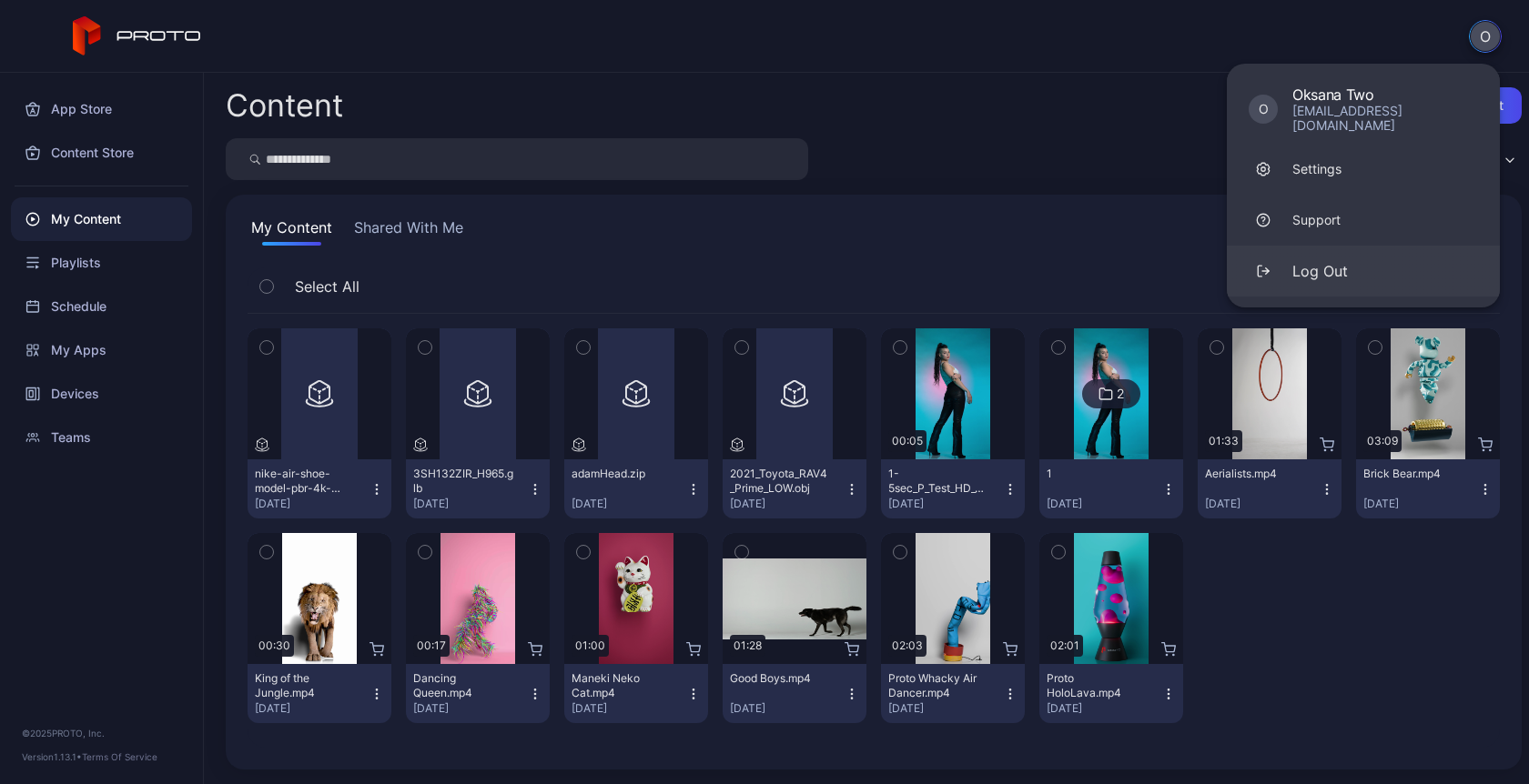
click at [1370, 261] on button "Log Out" at bounding box center [1364, 271] width 273 height 51
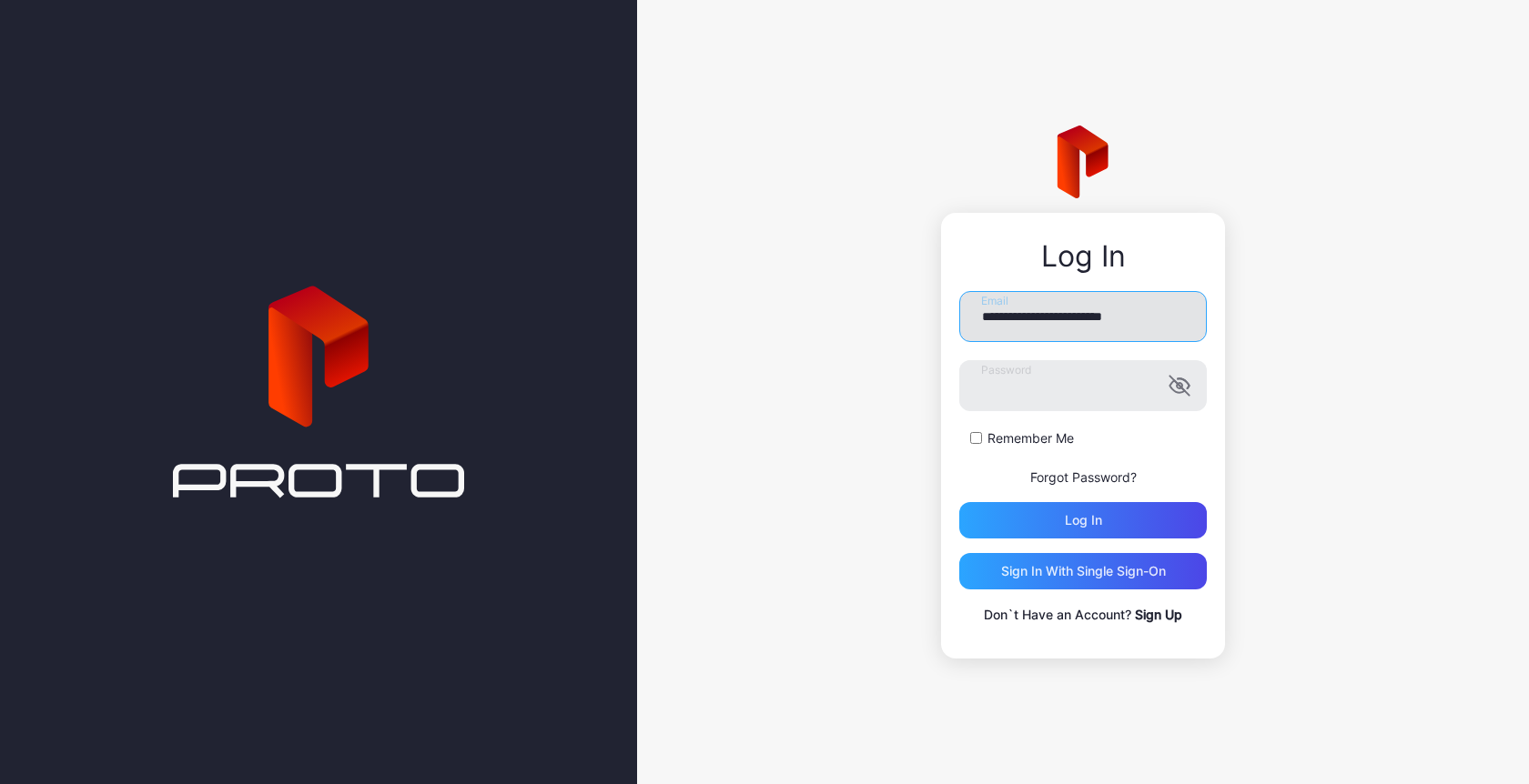
click at [1121, 308] on input "**********" at bounding box center [1082, 317] width 248 height 51
paste input "*********"
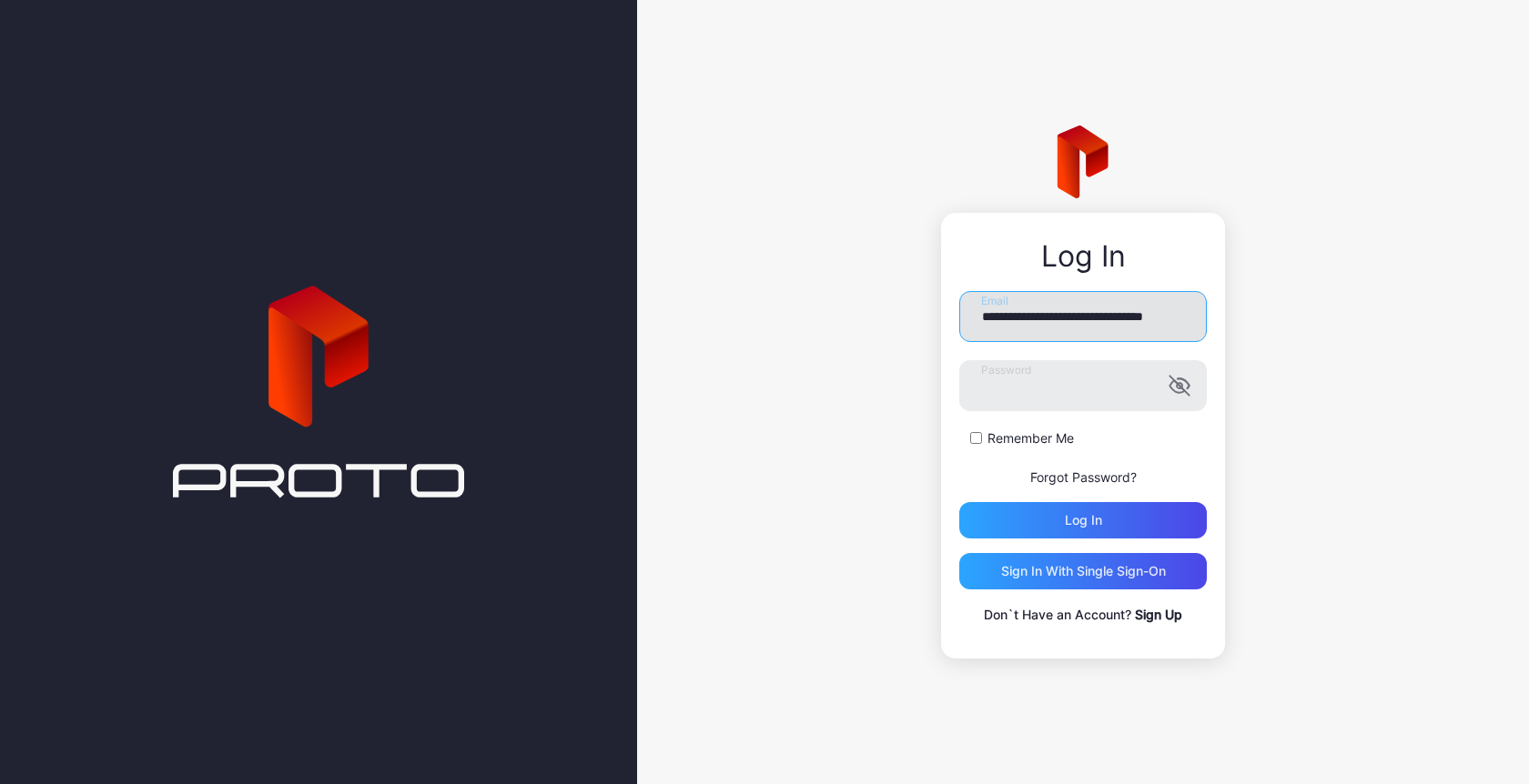
type input "**********"
click at [1120, 290] on div "**********" at bounding box center [1083, 435] width 284 height 446
click at [1120, 311] on input "**********" at bounding box center [1082, 317] width 248 height 51
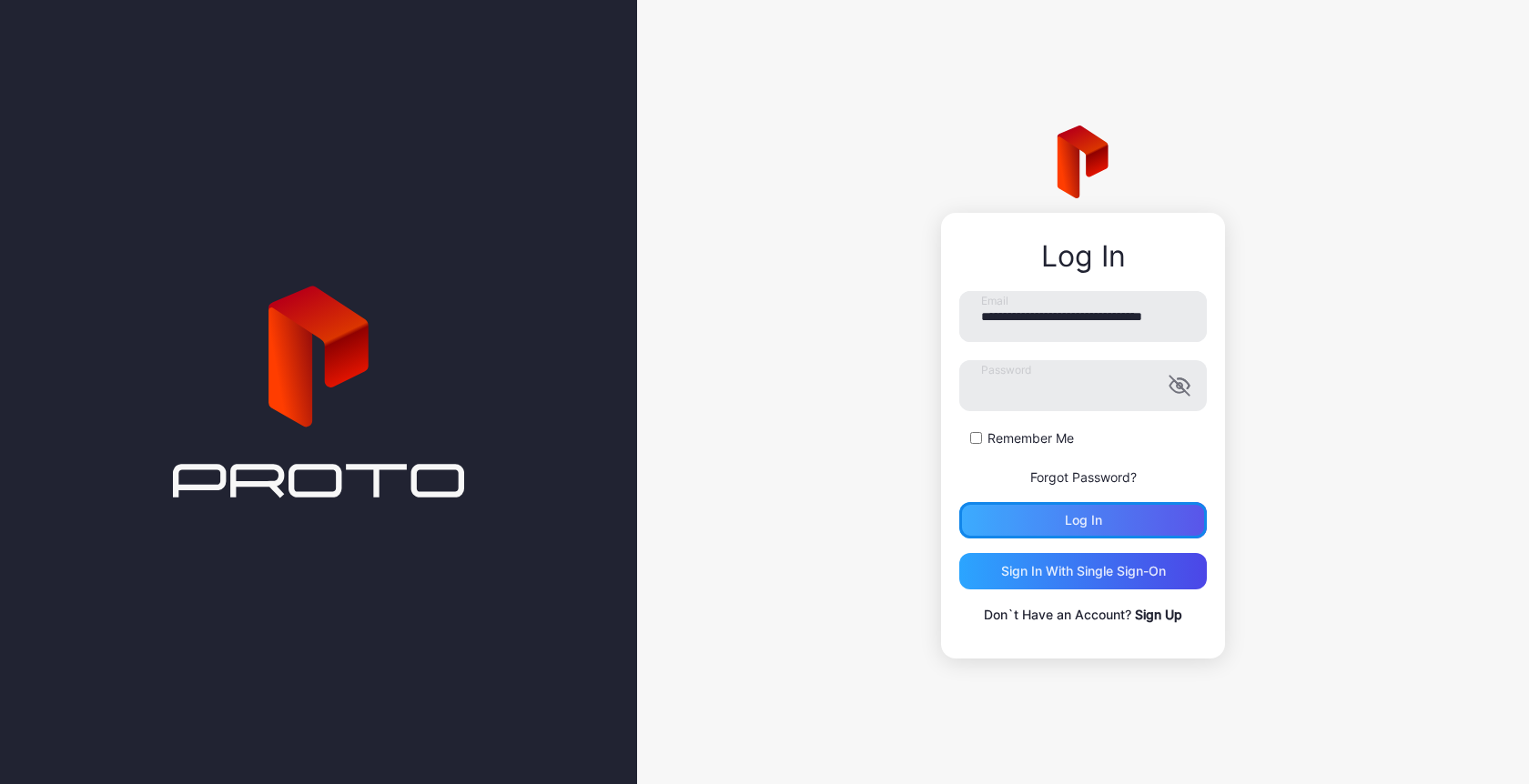
click at [1070, 513] on div "Log in" at bounding box center [1083, 520] width 37 height 15
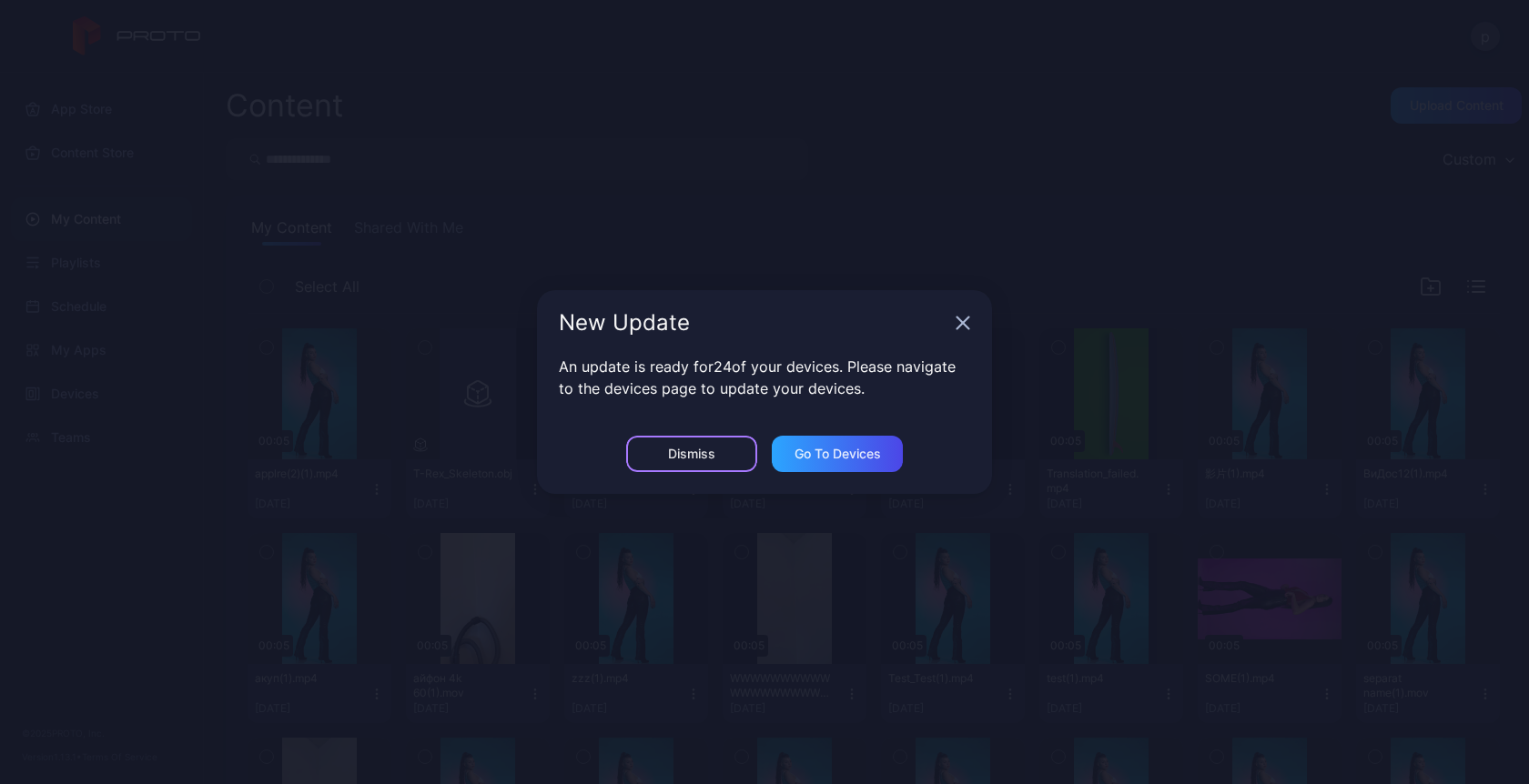
click at [672, 449] on div "Dismiss" at bounding box center [692, 454] width 48 height 15
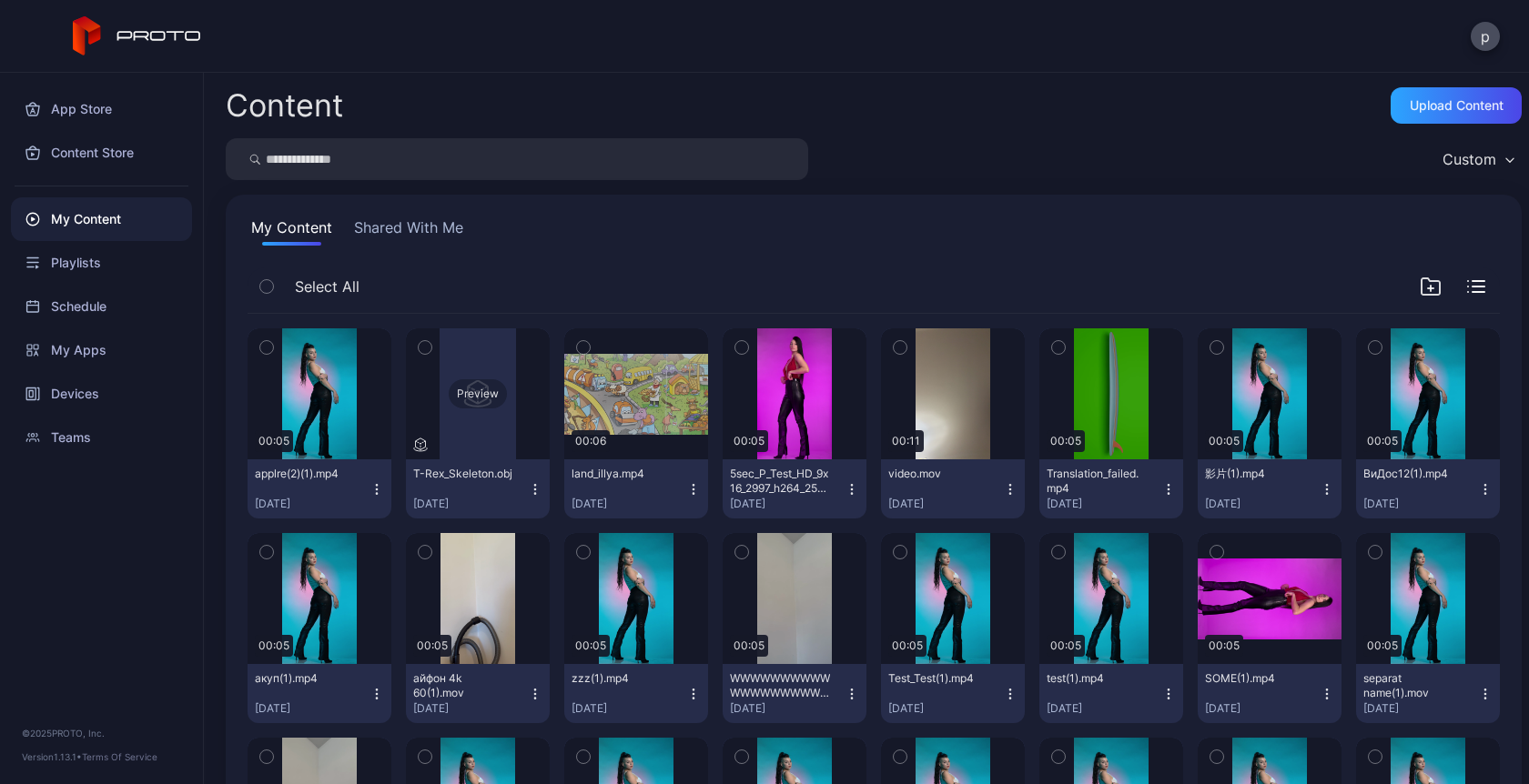
scroll to position [59, 0]
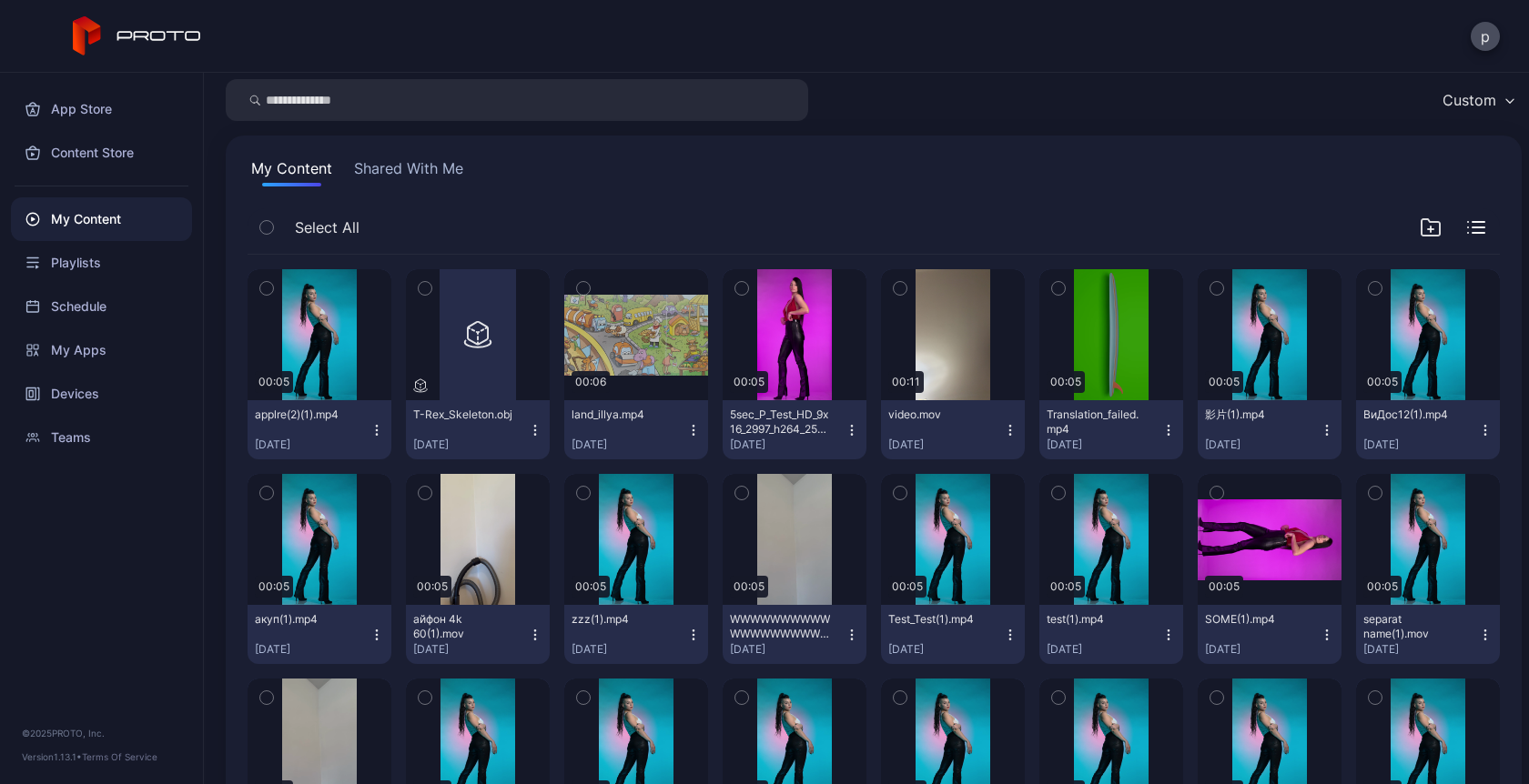
click at [375, 433] on icon "button" at bounding box center [377, 431] width 15 height 15
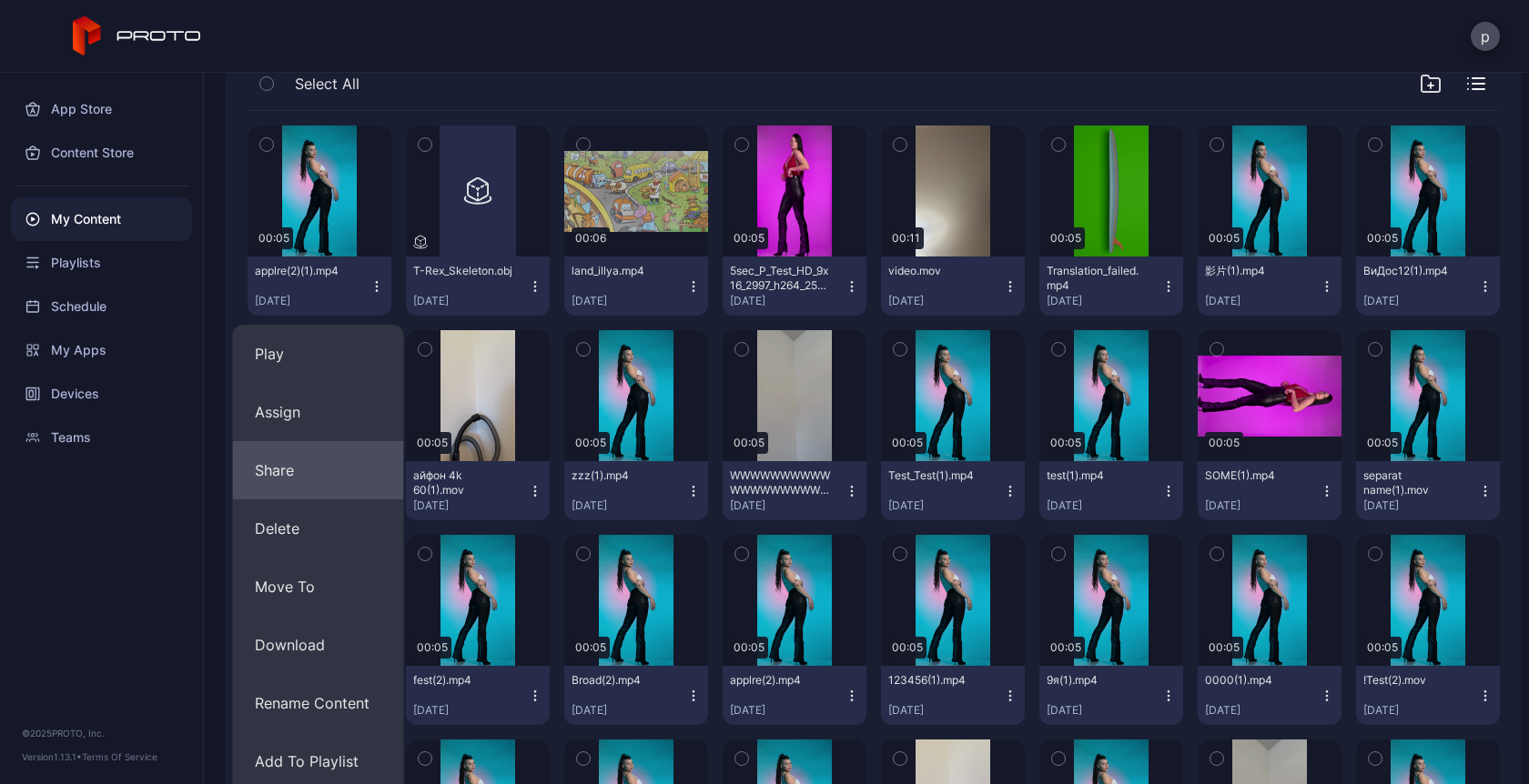
scroll to position [206, 0]
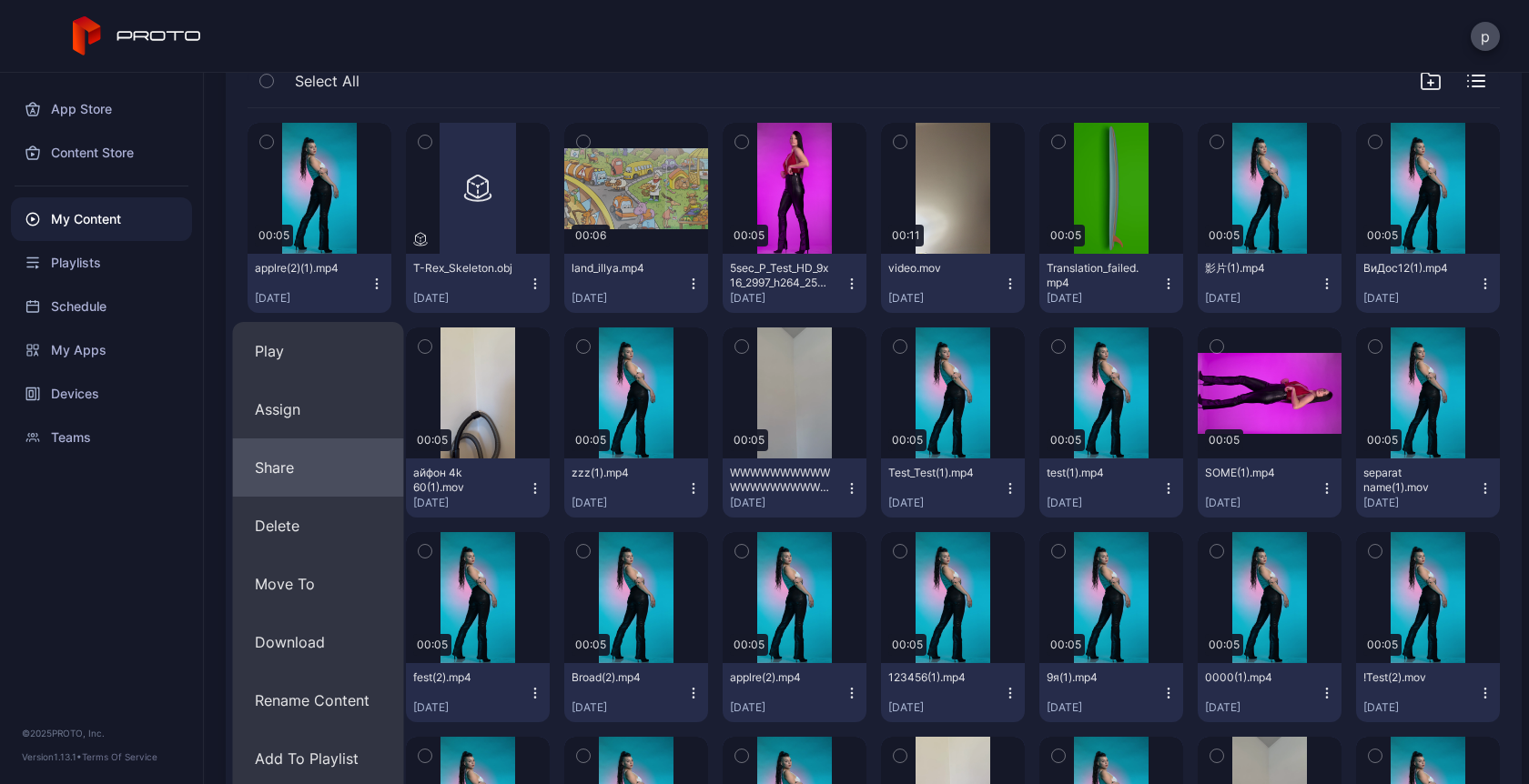
click at [299, 635] on button "Download" at bounding box center [318, 642] width 171 height 58
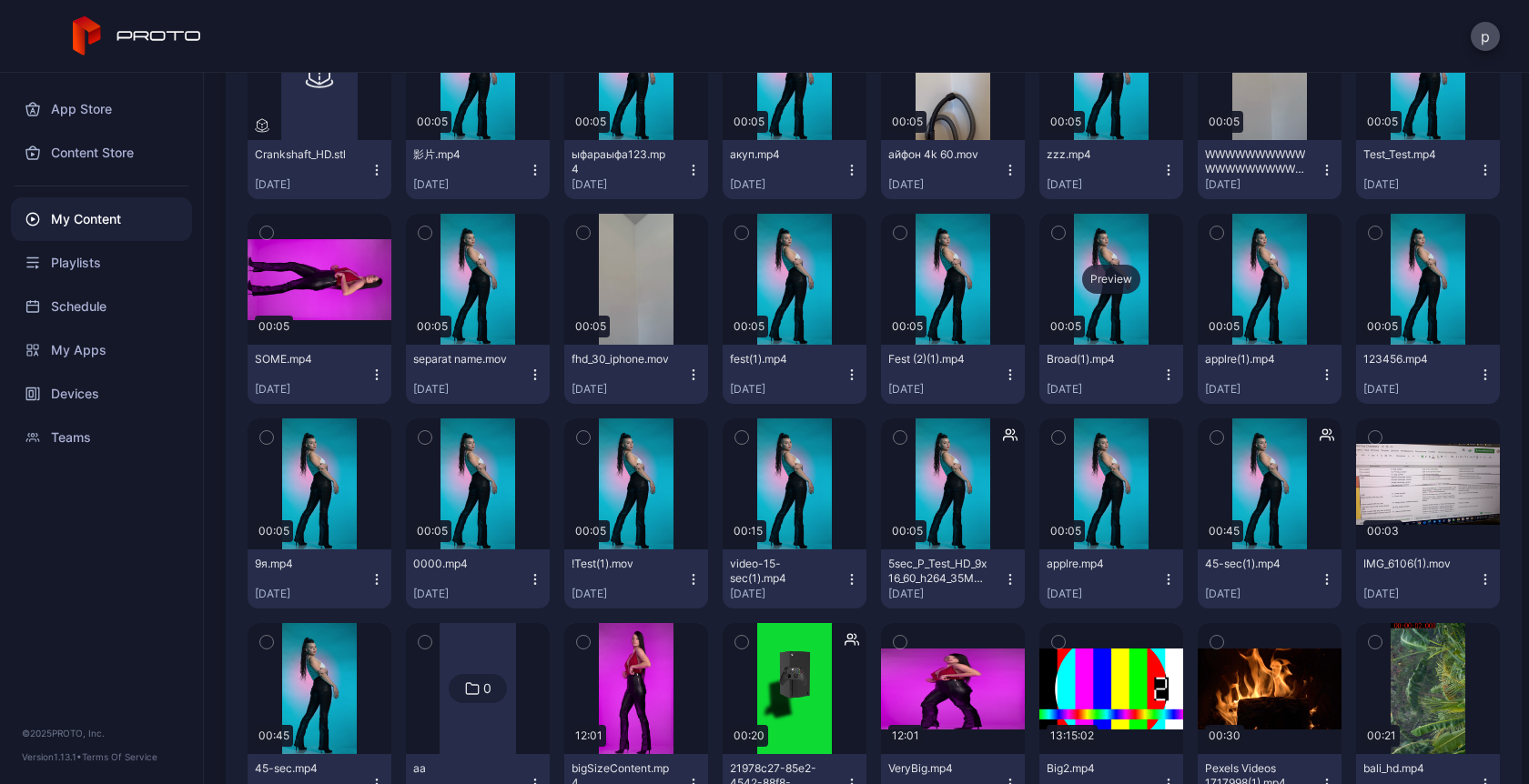
scroll to position [933, 0]
click at [621, 282] on div "Preview" at bounding box center [636, 279] width 58 height 29
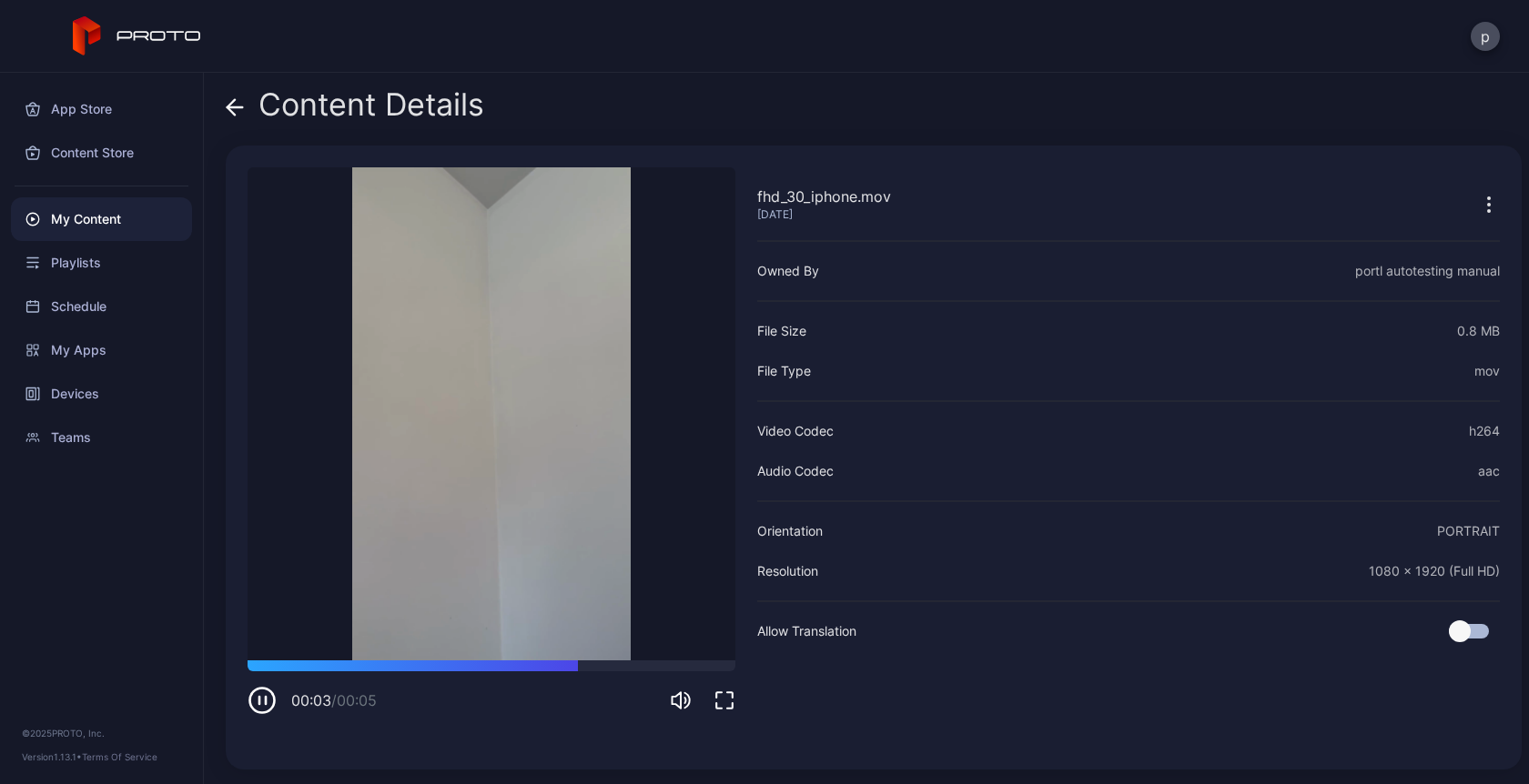
click at [246, 109] on div "Content Details" at bounding box center [354, 108] width 259 height 44
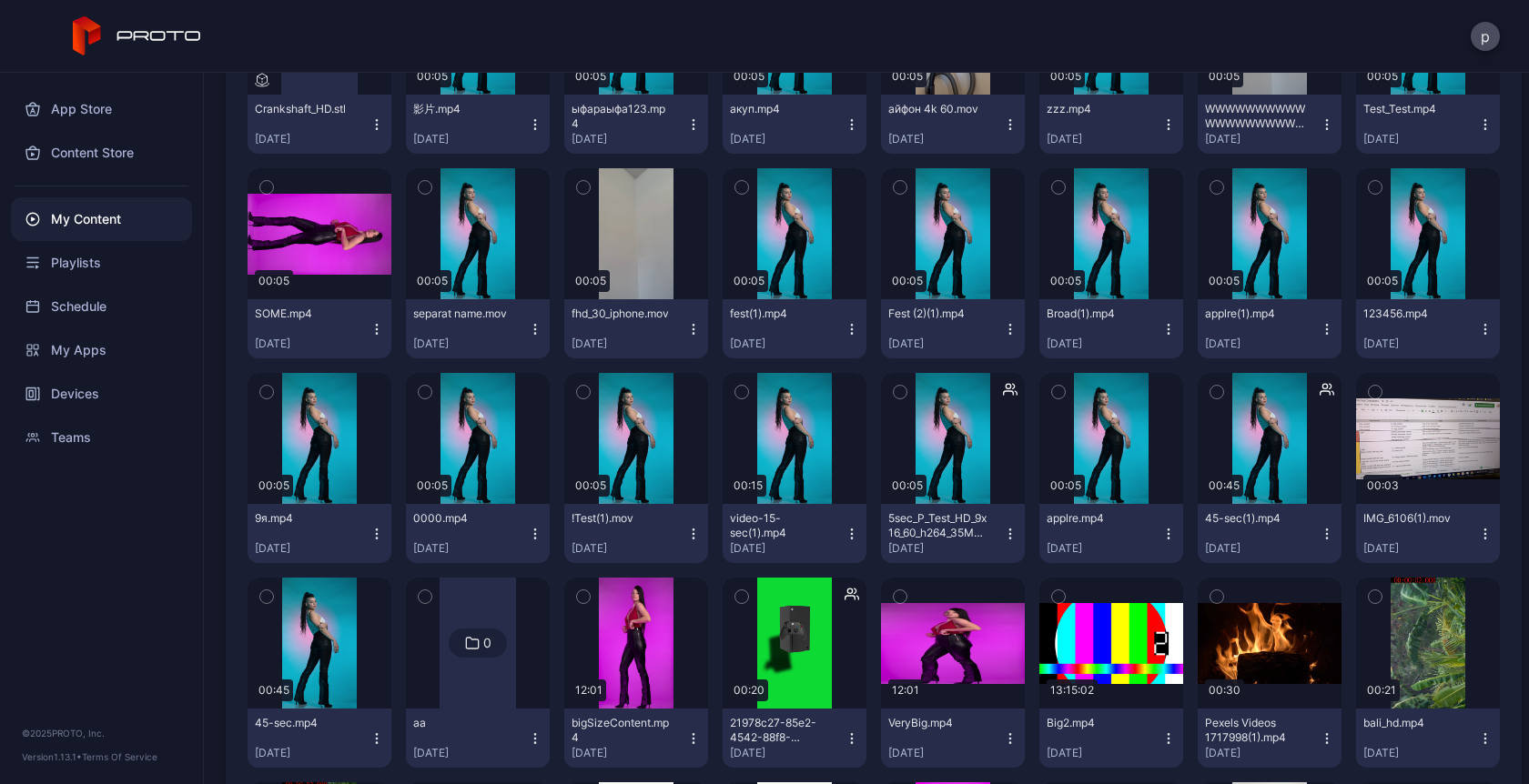
scroll to position [883, 0]
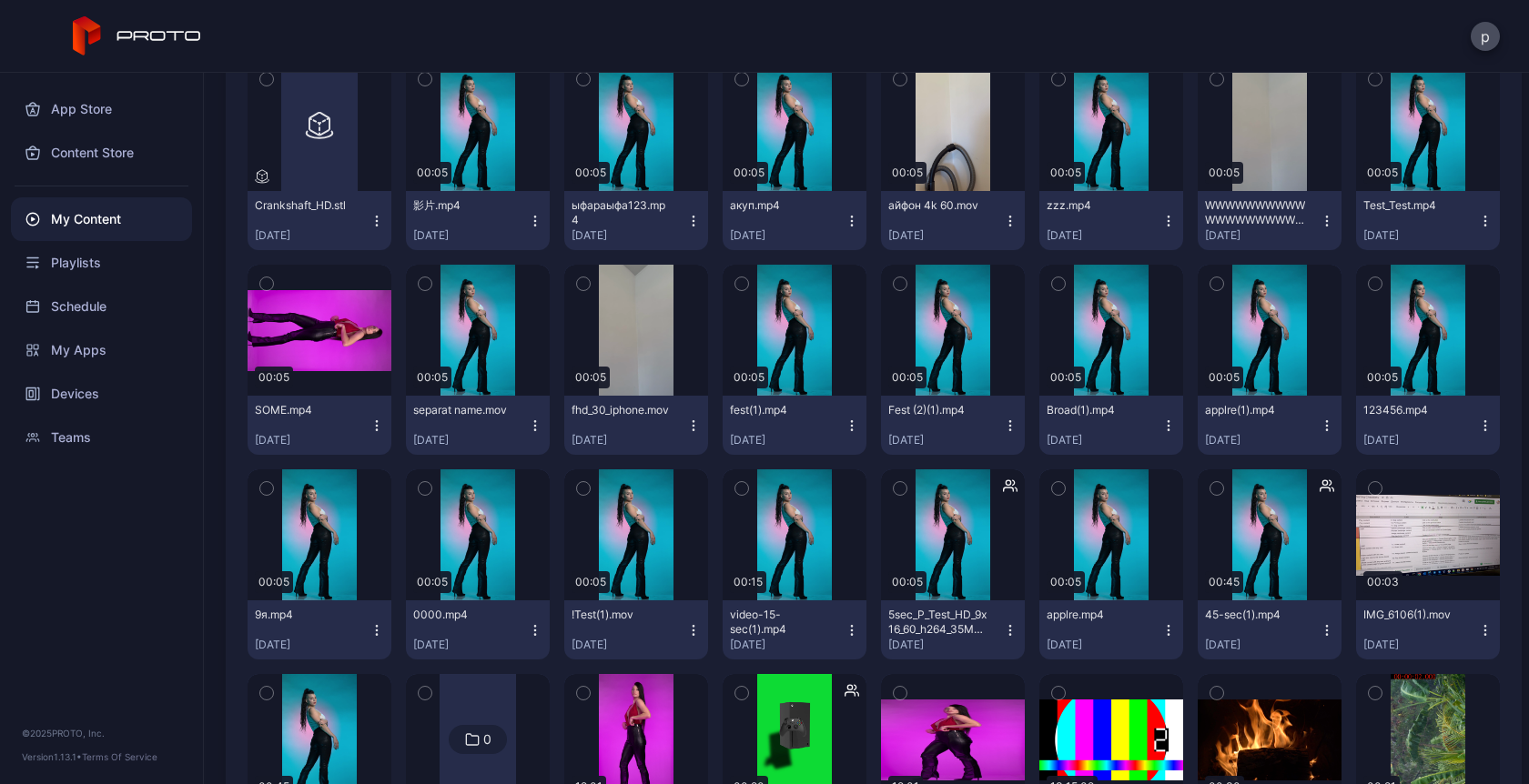
click at [689, 429] on icon "button" at bounding box center [693, 426] width 15 height 15
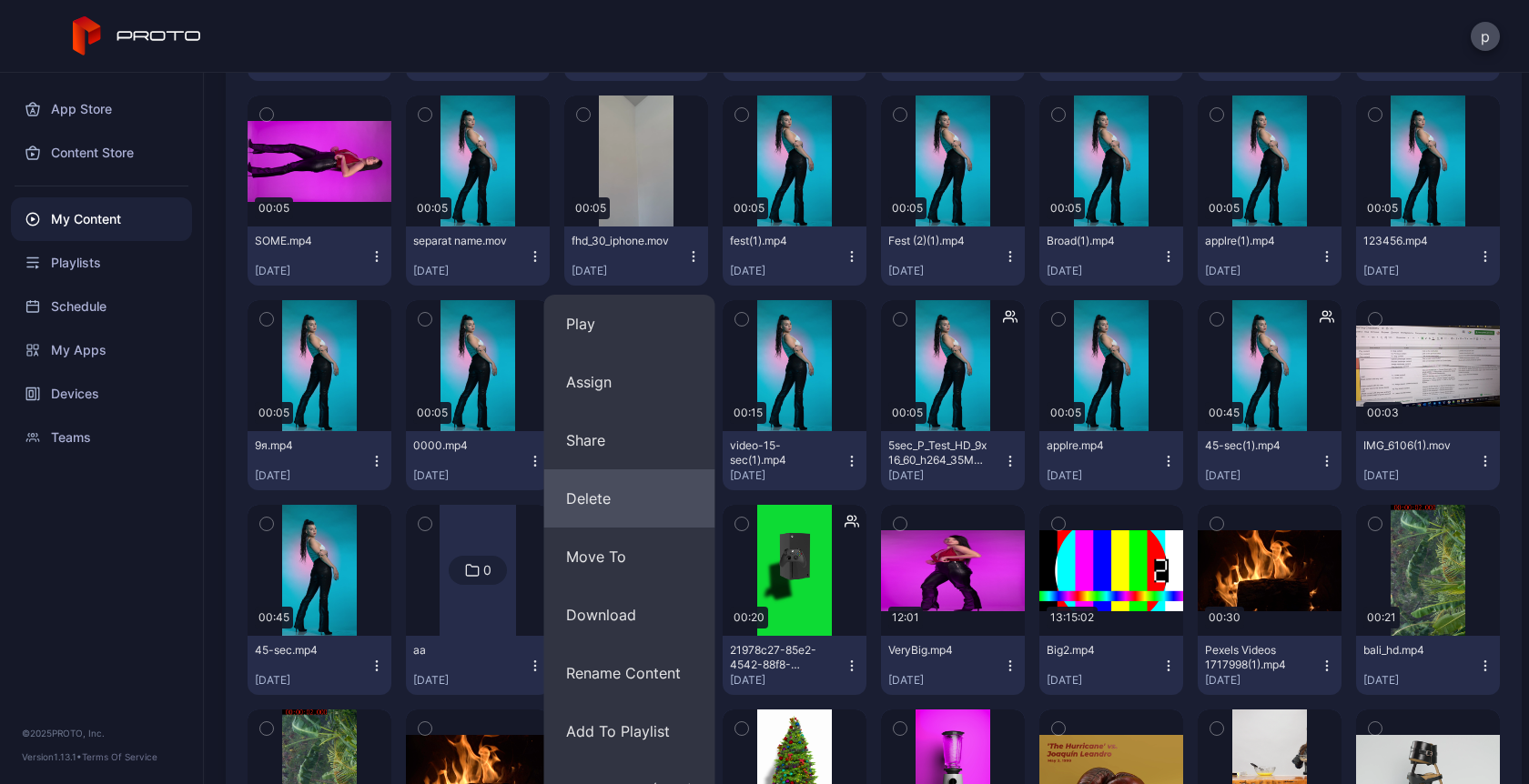
scroll to position [1053, 0]
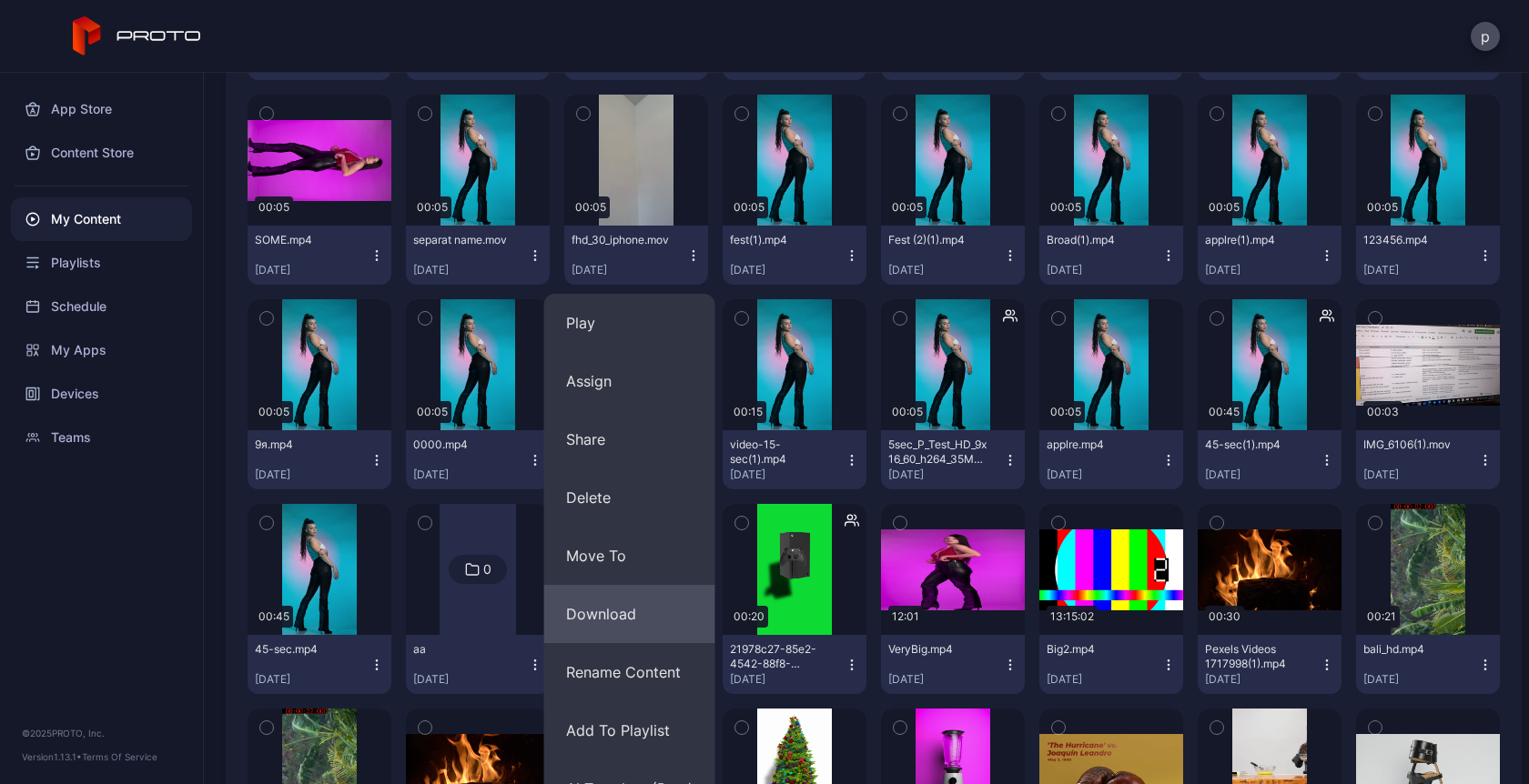
click at [619, 616] on button "Download" at bounding box center [629, 614] width 171 height 58
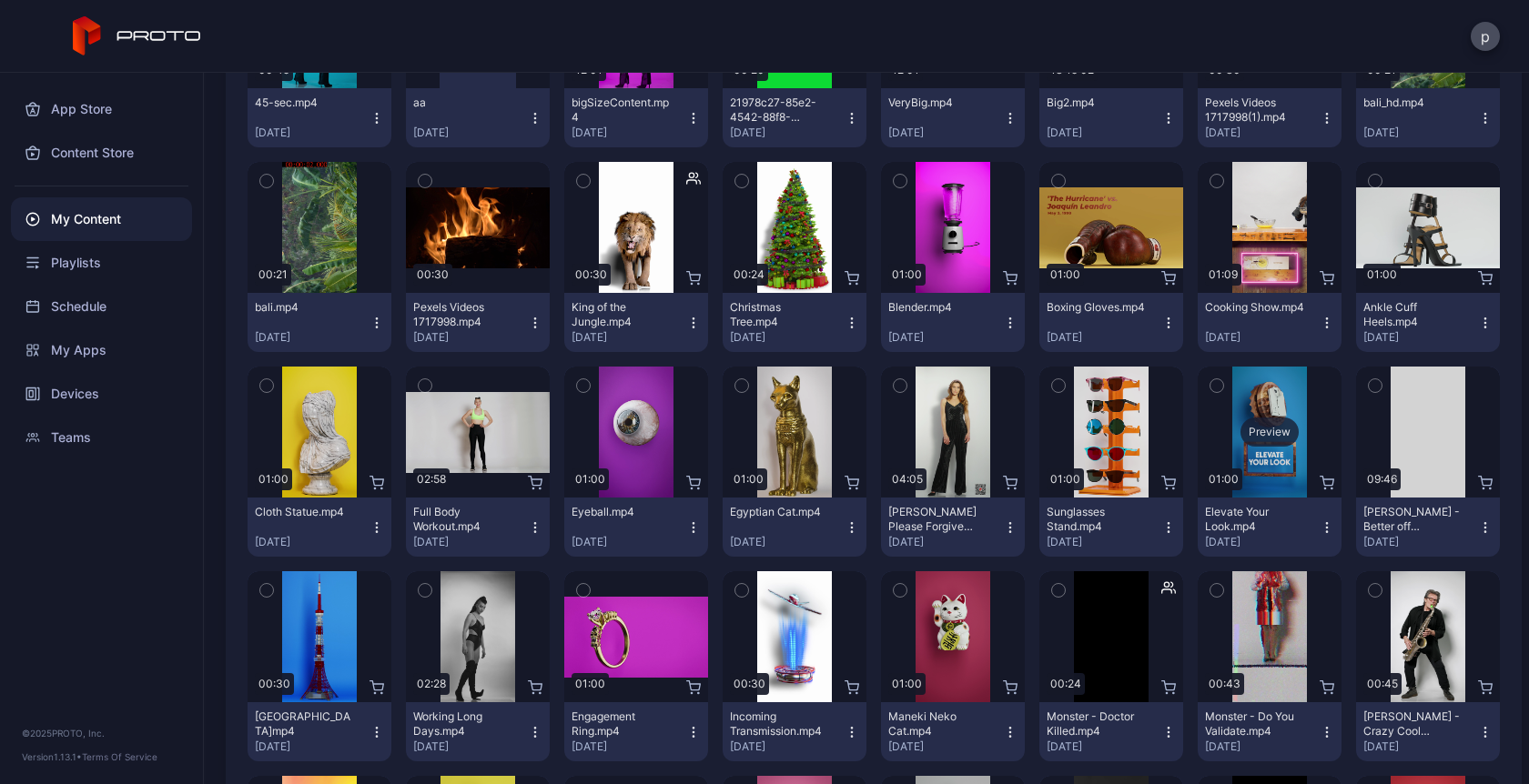
scroll to position [1693, 0]
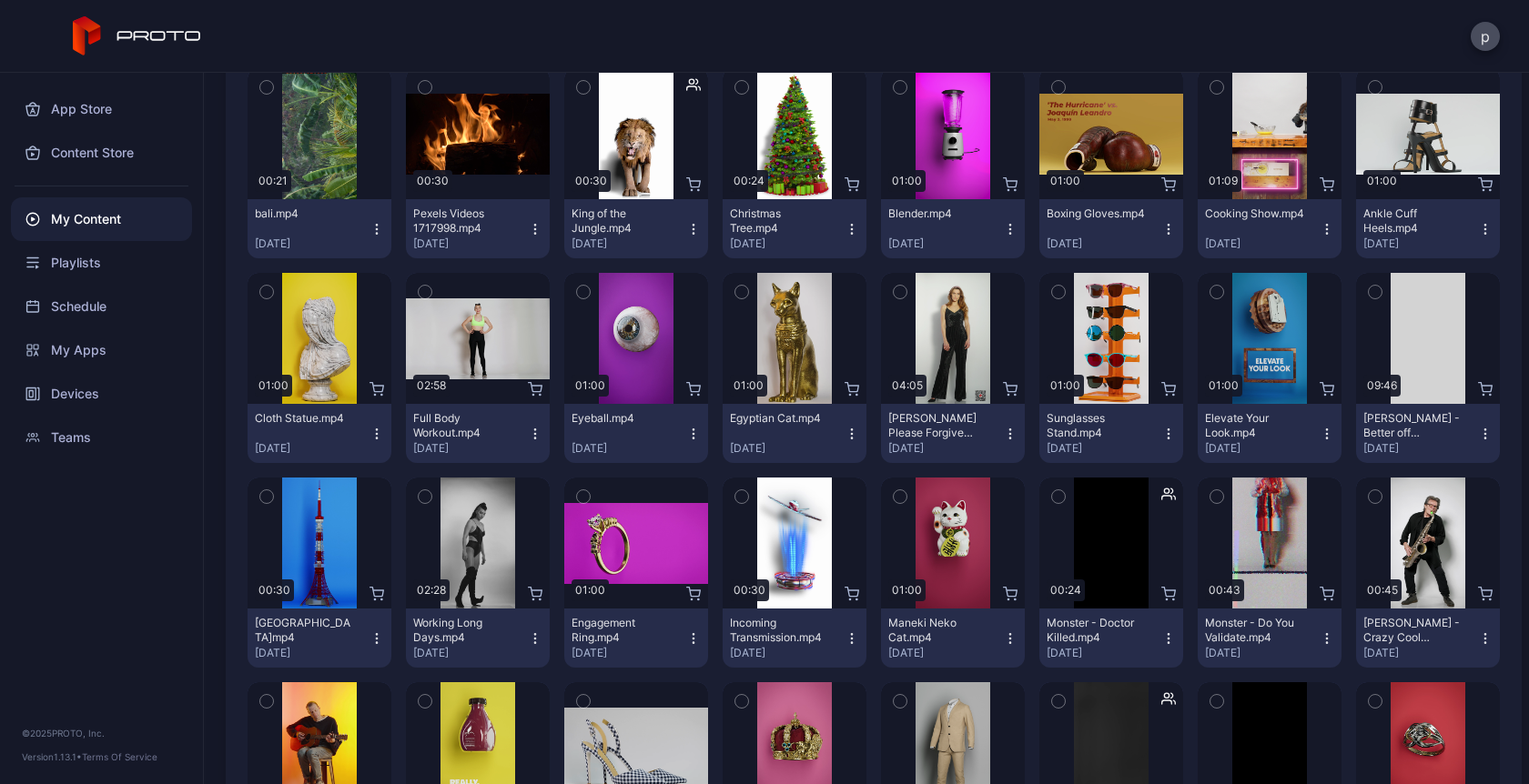
click at [1161, 433] on icon "button" at bounding box center [1168, 435] width 15 height 15
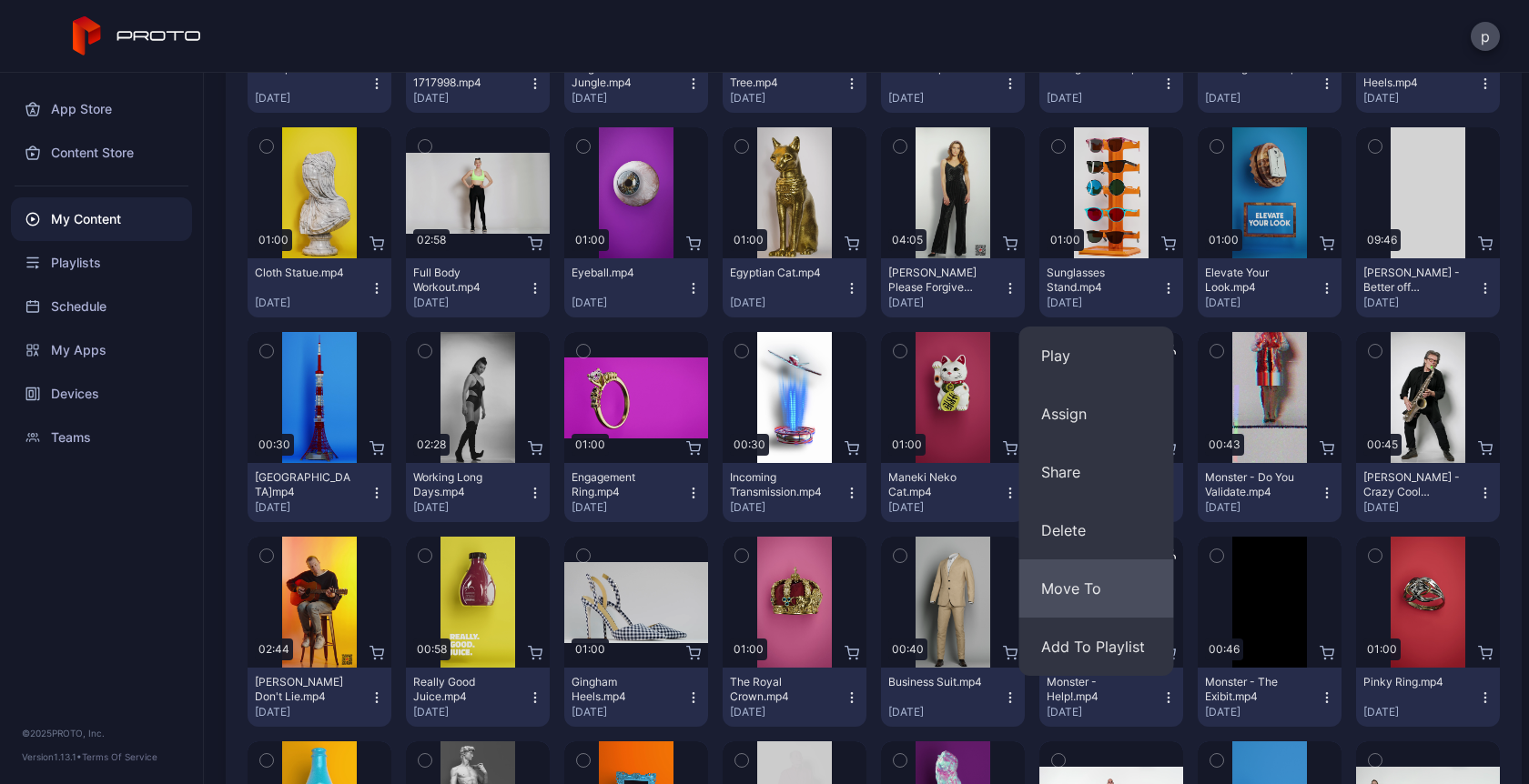
scroll to position [1841, 0]
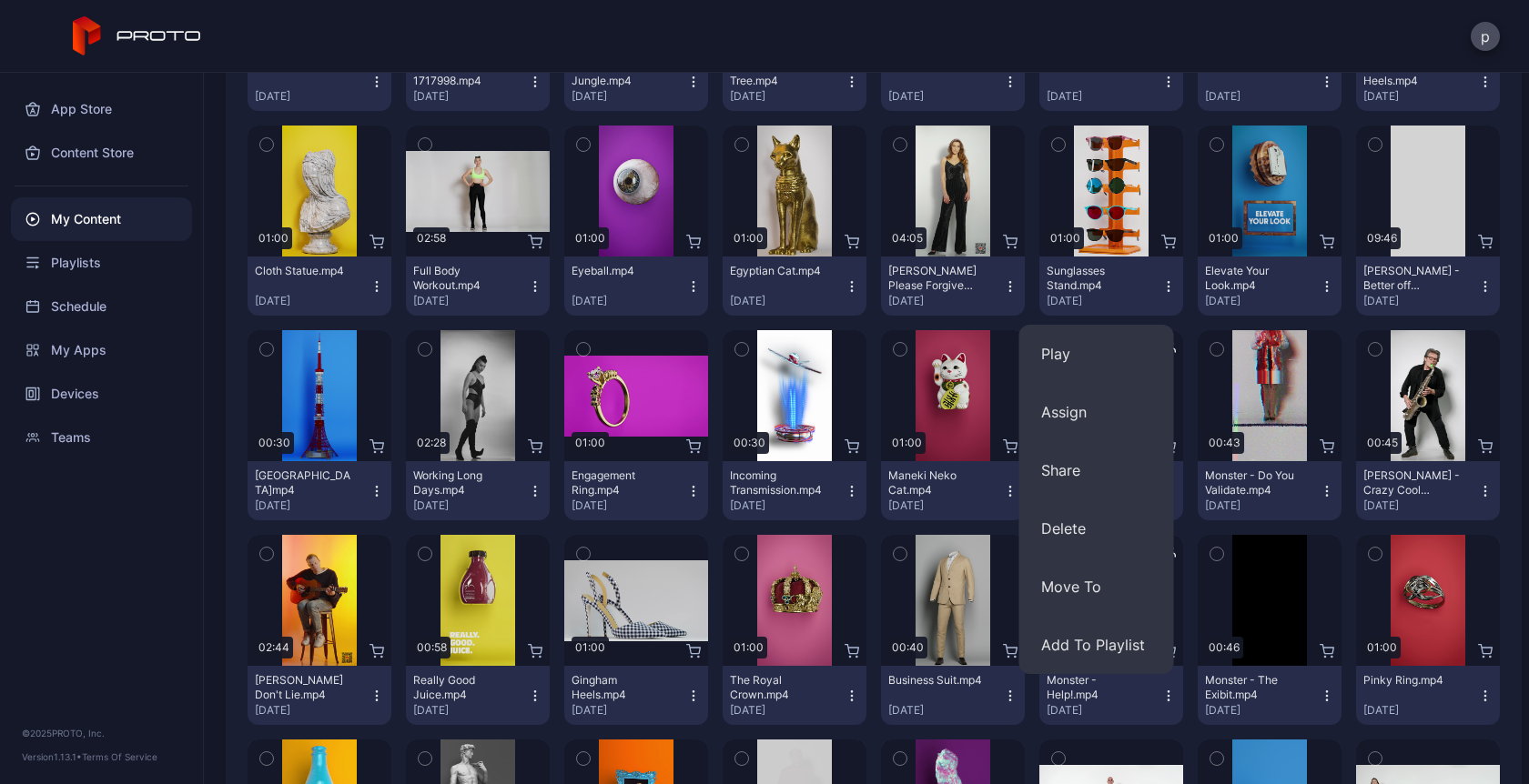
click at [686, 292] on icon "button" at bounding box center [693, 287] width 15 height 15
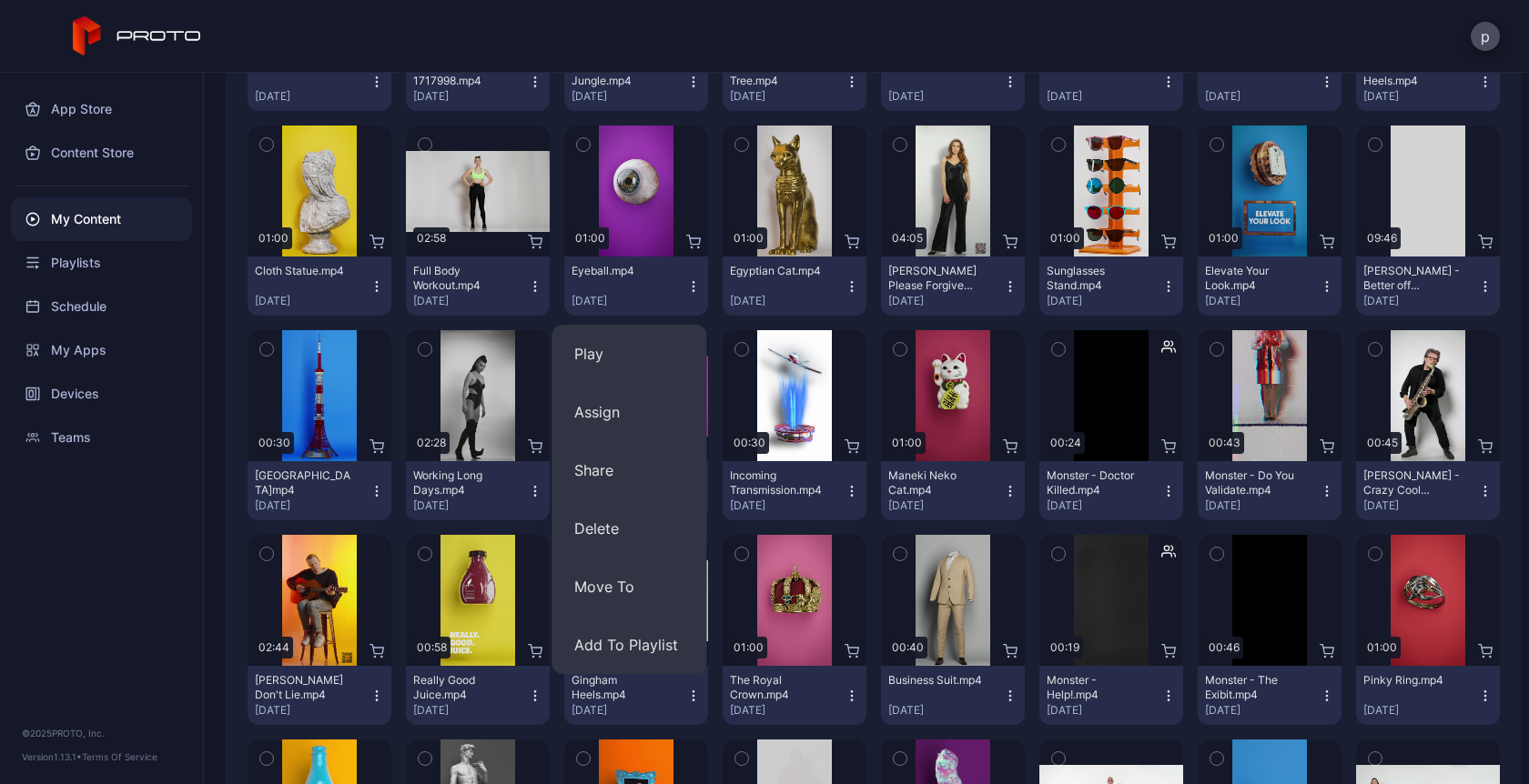
click at [686, 292] on icon "button" at bounding box center [693, 287] width 15 height 15
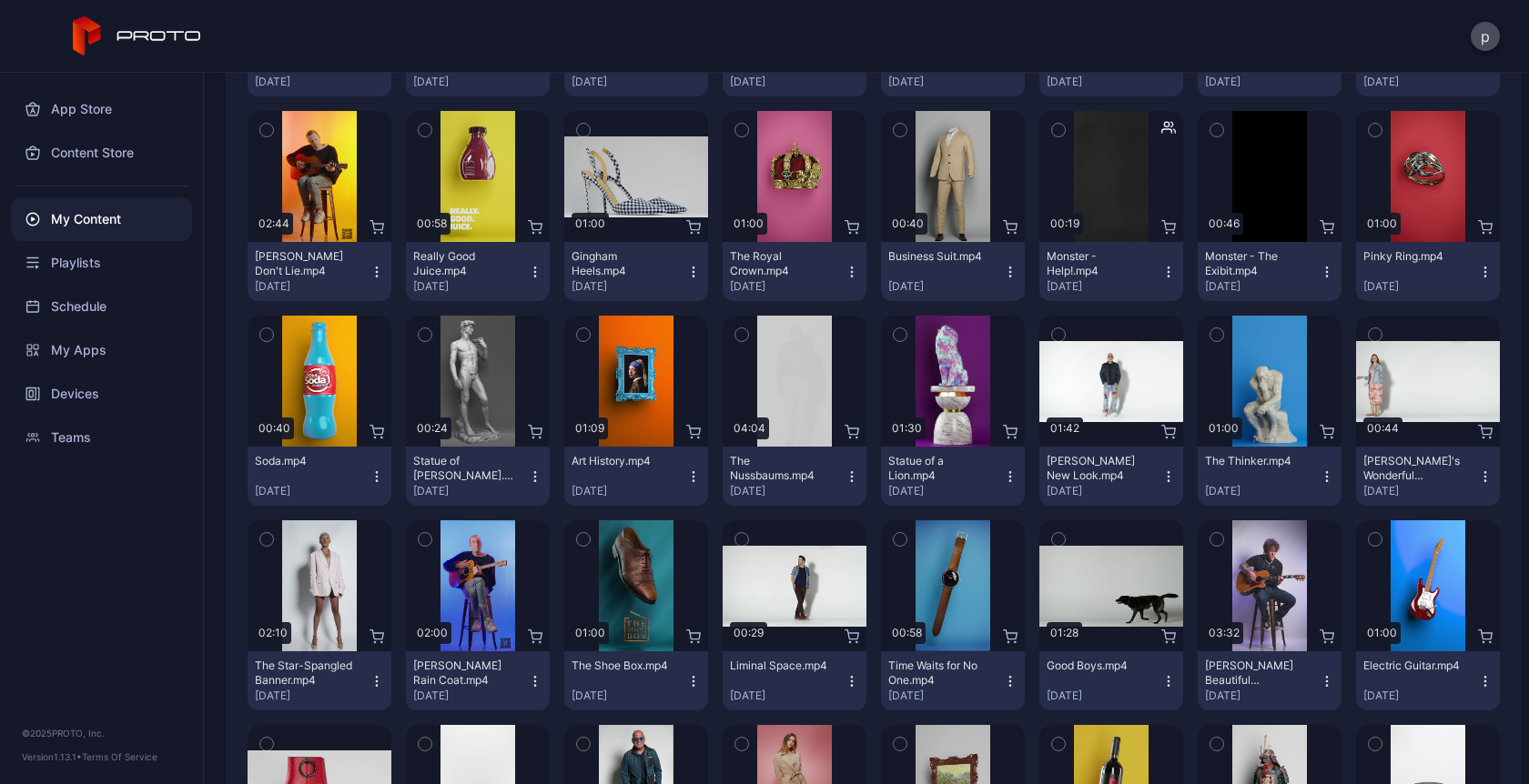
scroll to position [2259, 0]
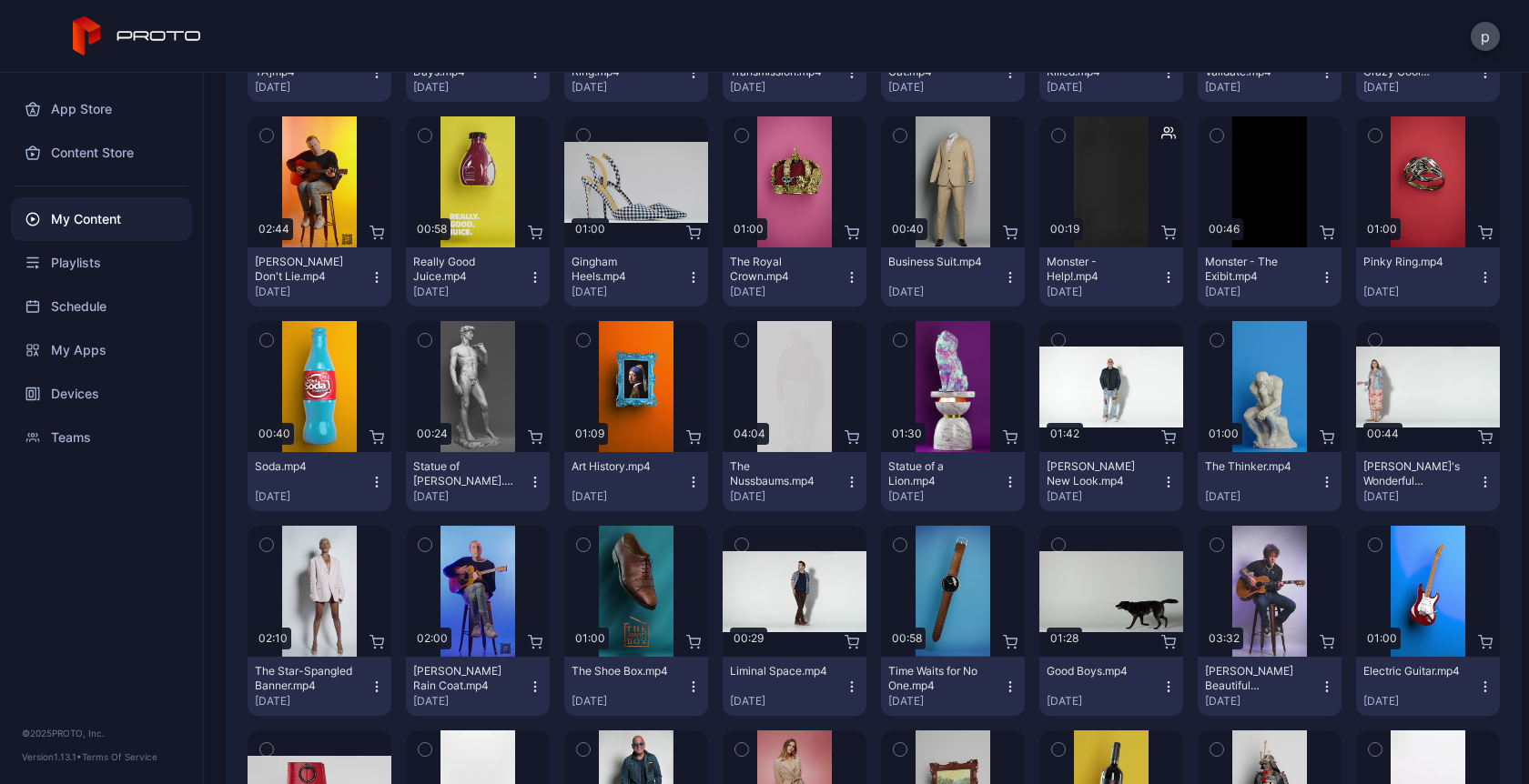
click at [372, 480] on icon "button" at bounding box center [377, 482] width 15 height 15
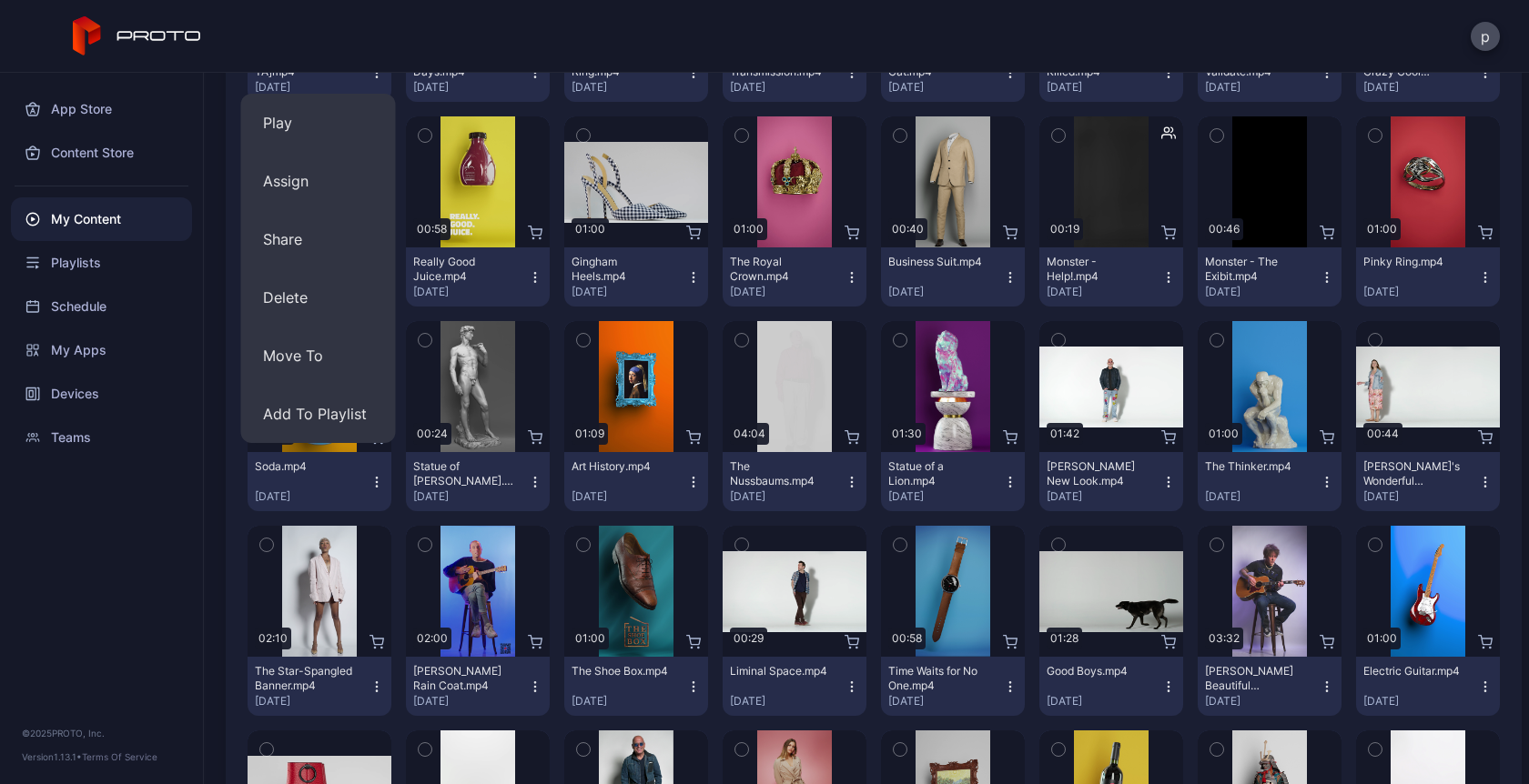
click at [367, 495] on button "Soda.mp4 Mar 15, 2024" at bounding box center [320, 481] width 144 height 59
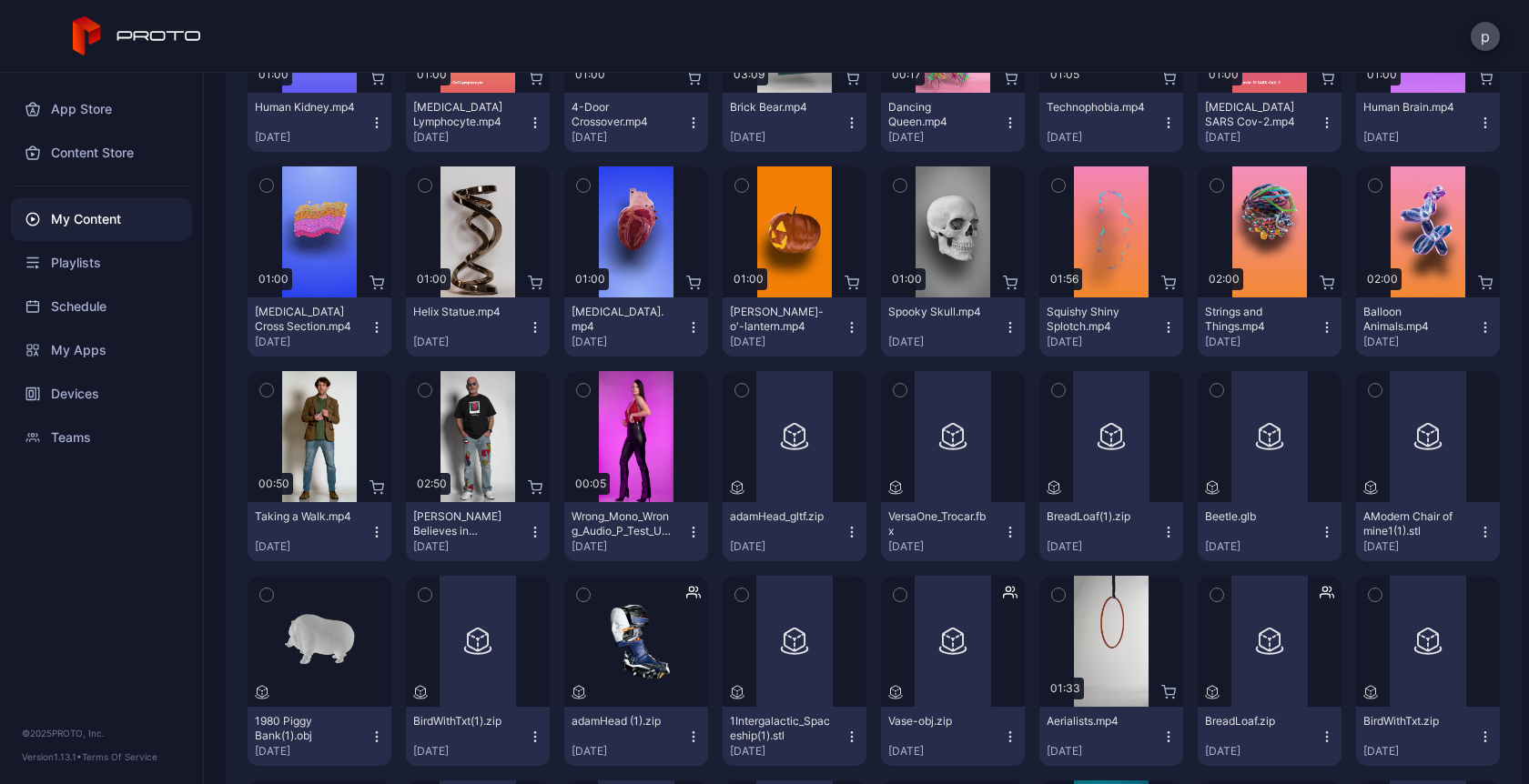
scroll to position [3499, 0]
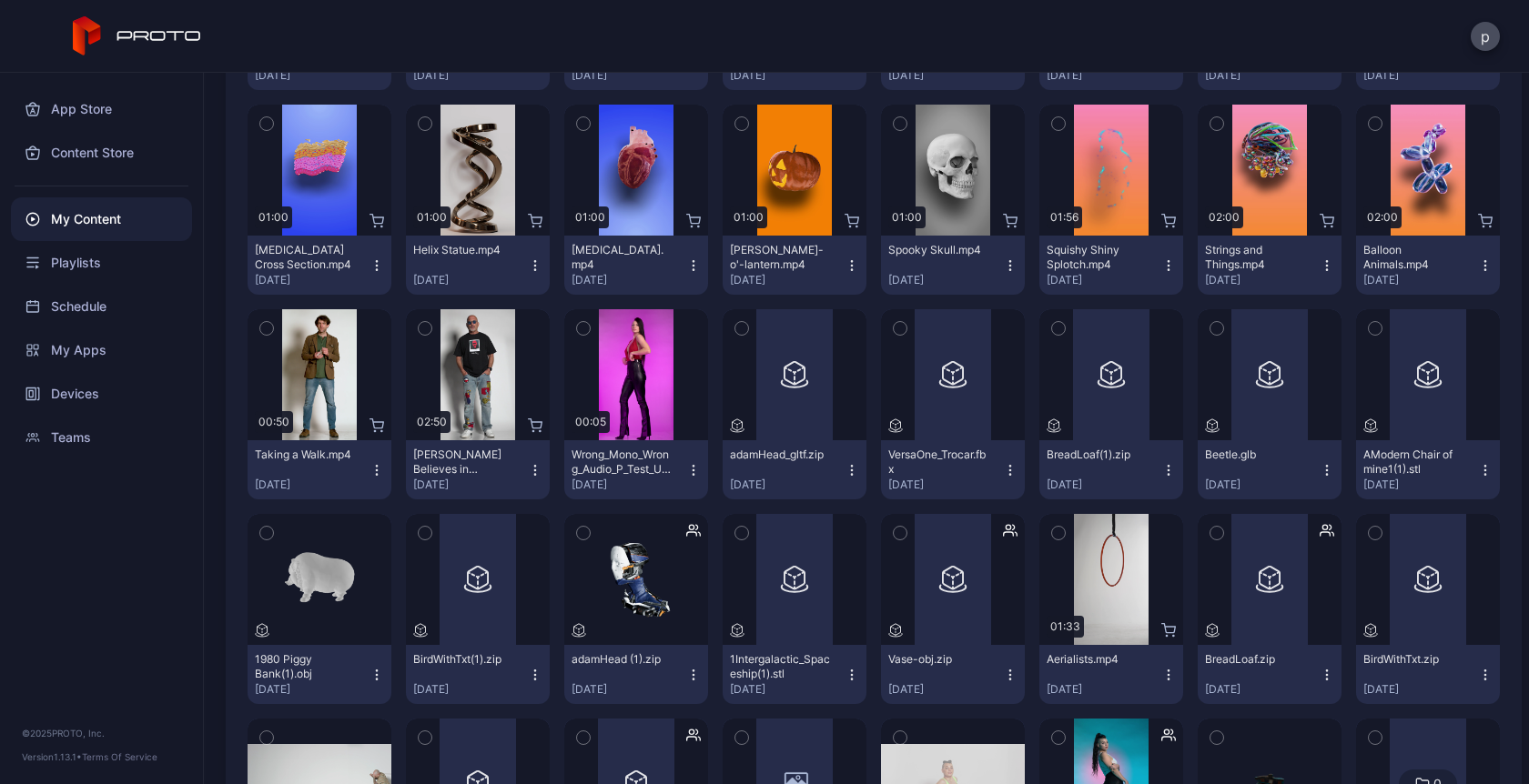
click at [1320, 680] on icon "button" at bounding box center [1327, 676] width 15 height 15
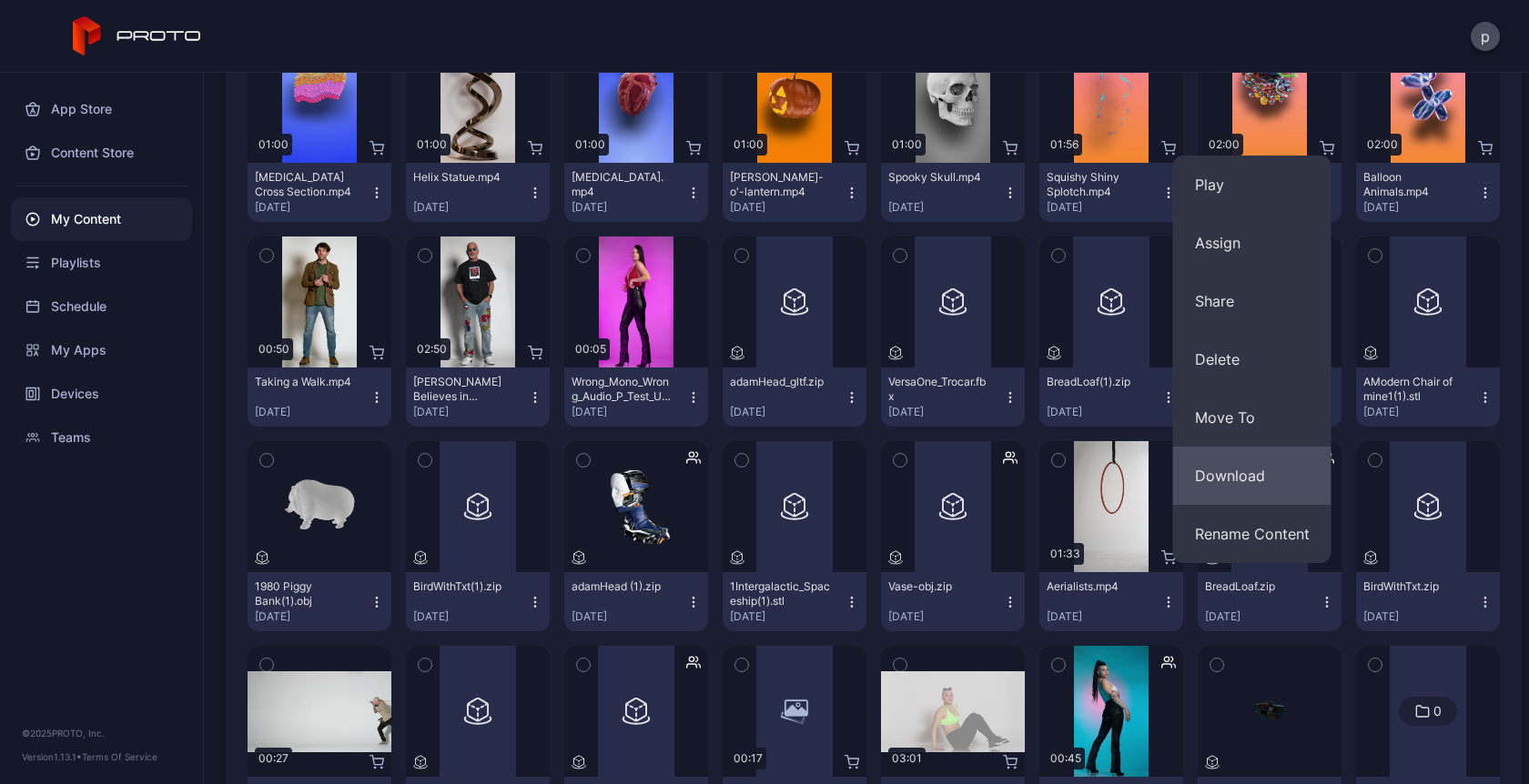
scroll to position [3570, 0]
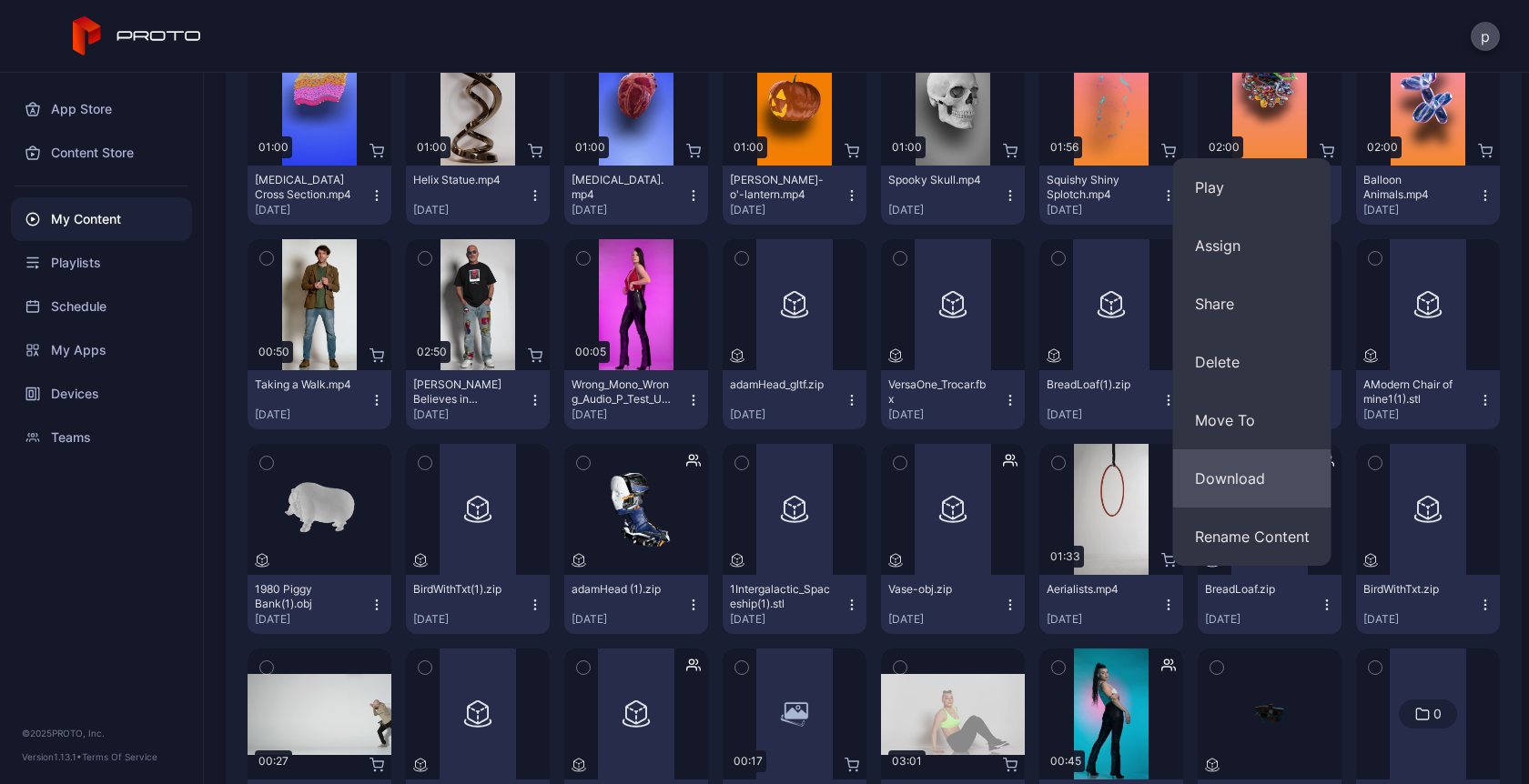
click at [1262, 485] on button "Download" at bounding box center [1251, 478] width 158 height 58
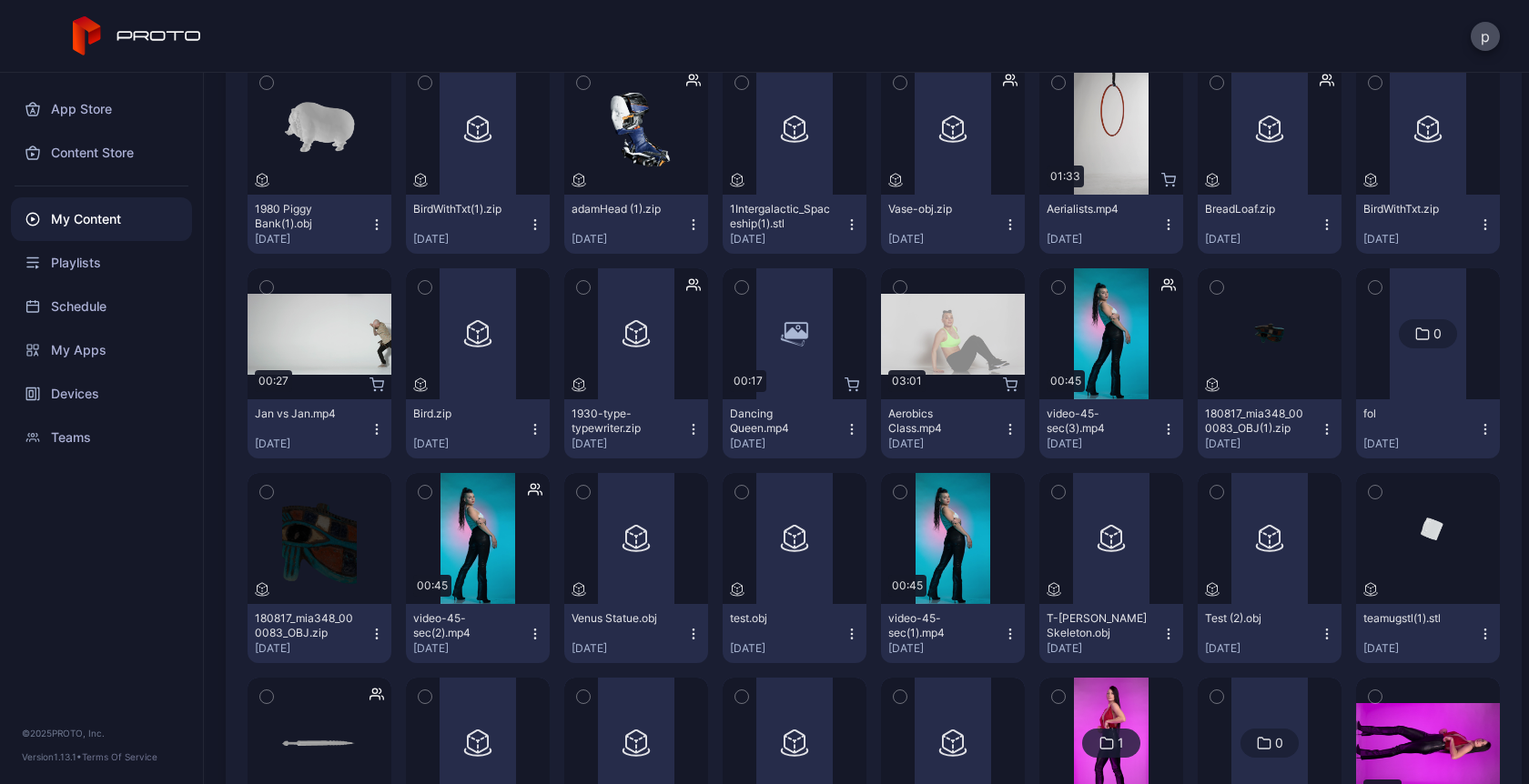
scroll to position [4266, 0]
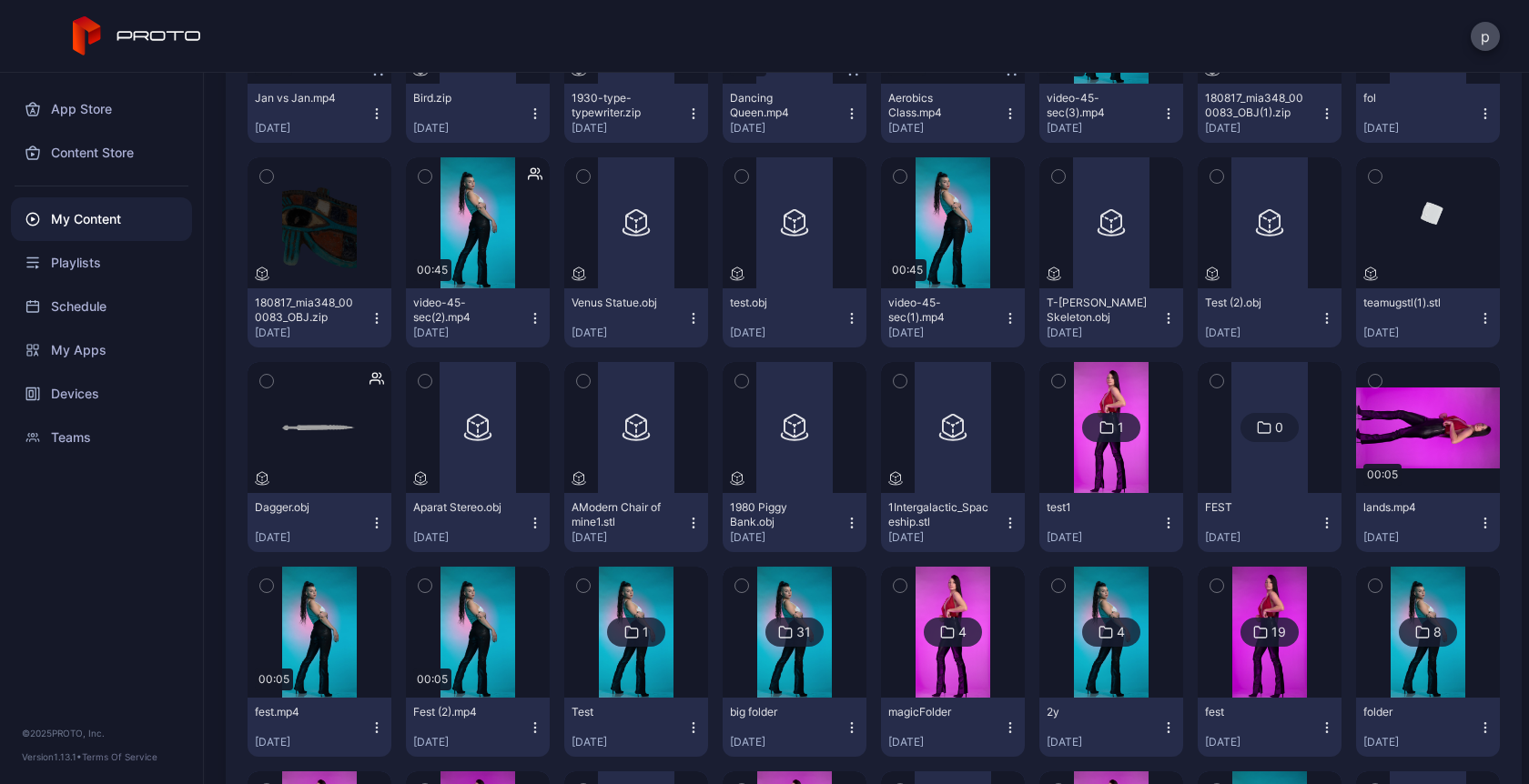
click at [845, 529] on icon "button" at bounding box center [852, 523] width 15 height 15
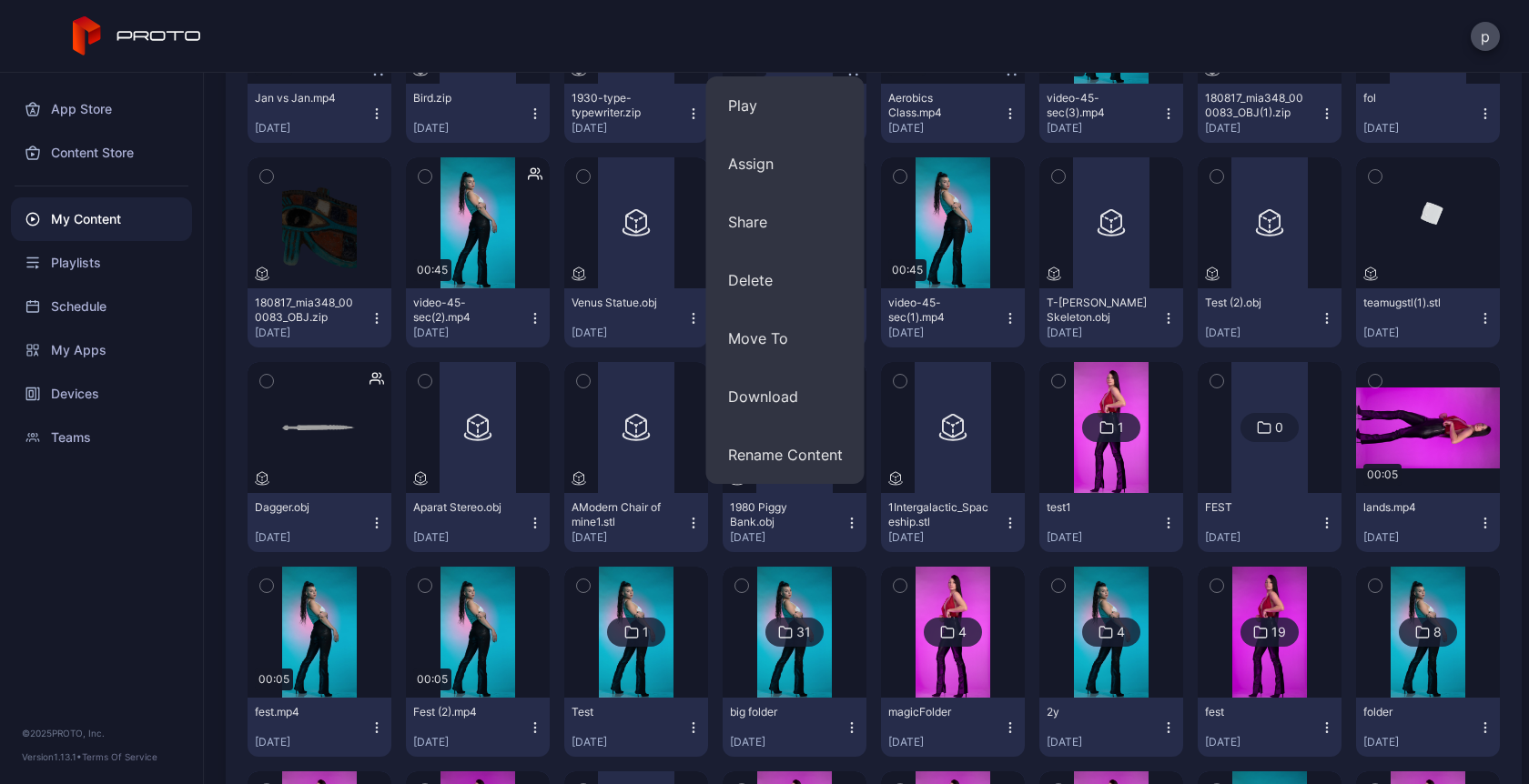
click at [686, 525] on icon "button" at bounding box center [693, 523] width 15 height 15
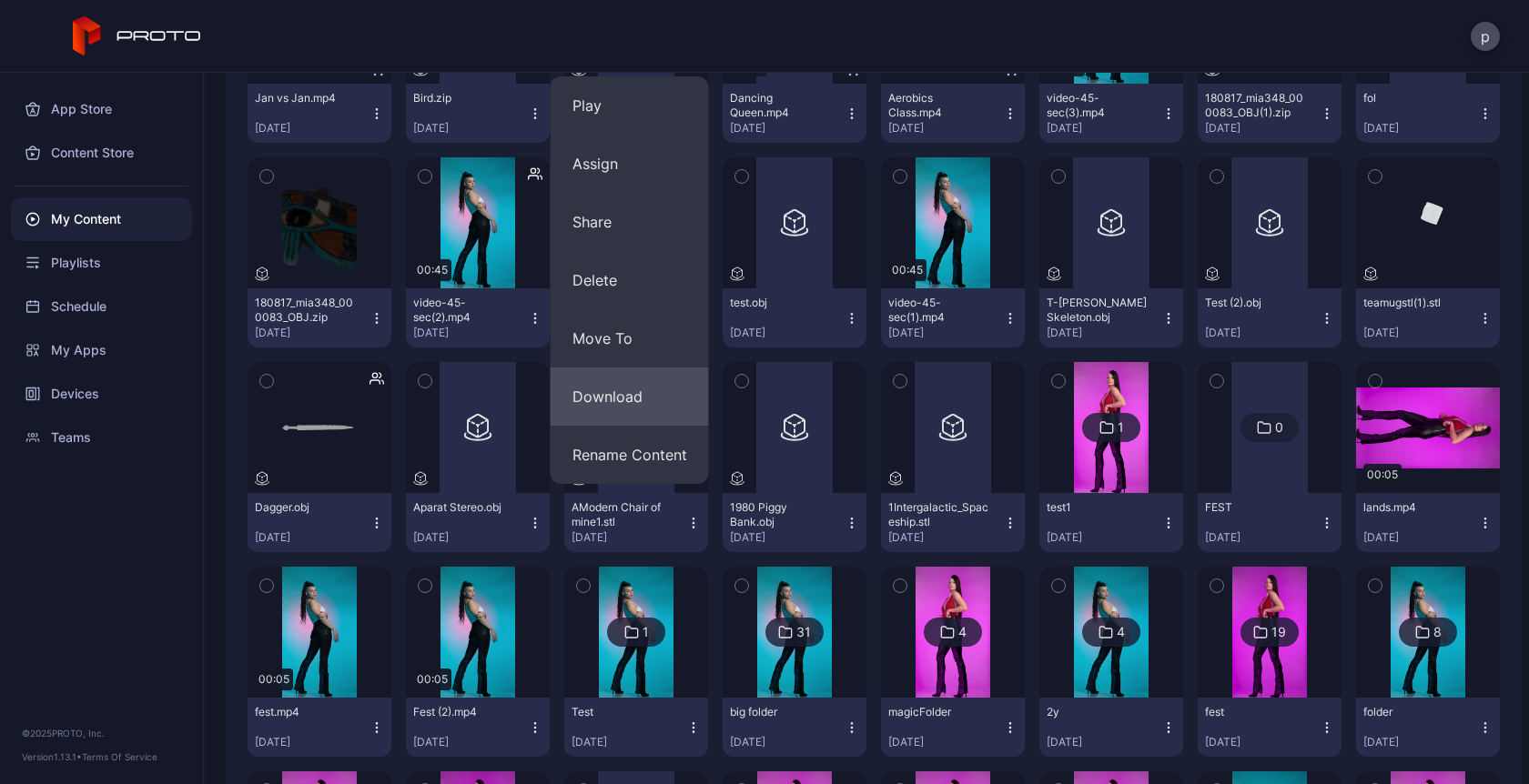
click at [632, 383] on button "Download" at bounding box center [629, 396] width 158 height 58
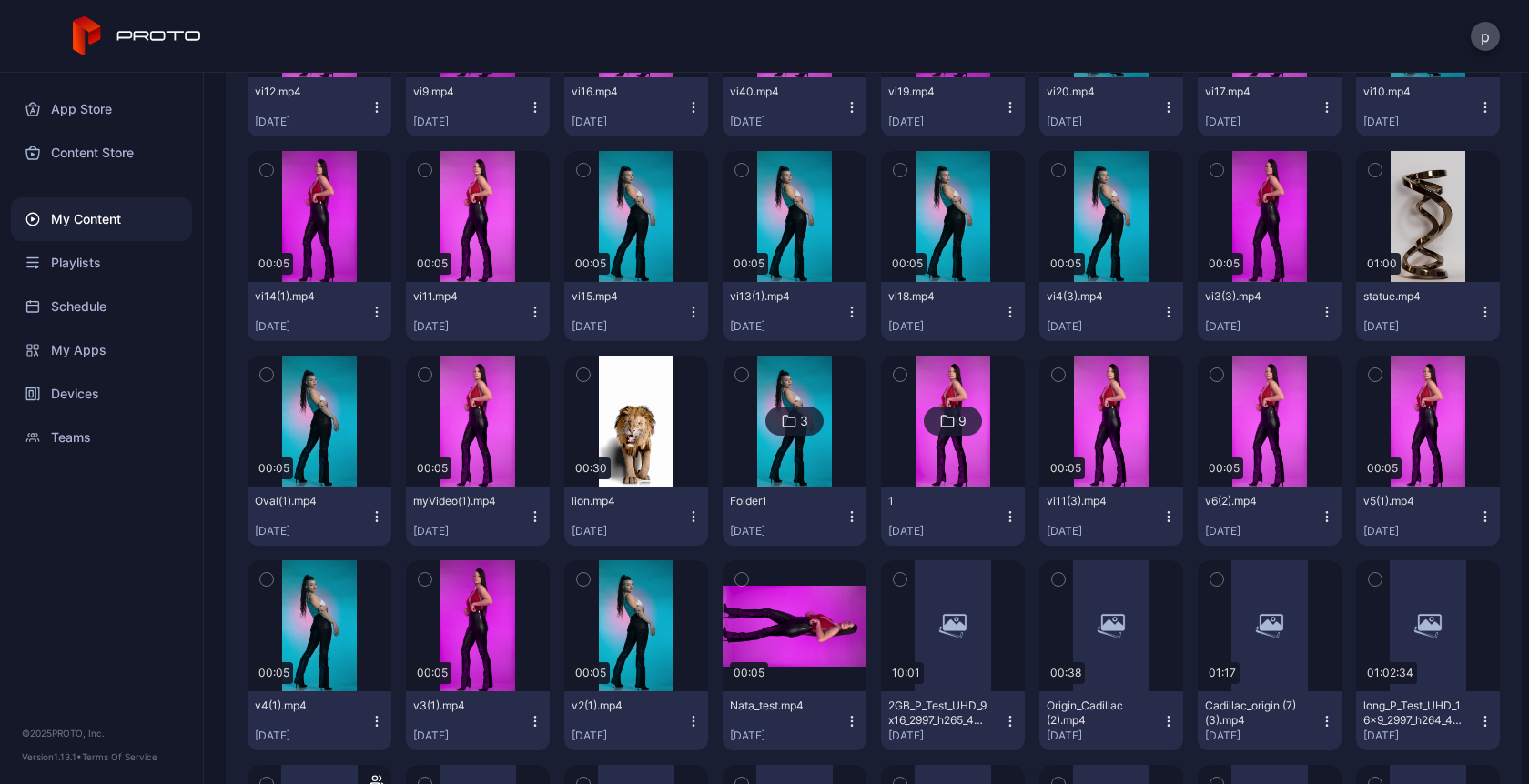
scroll to position [5285, 0]
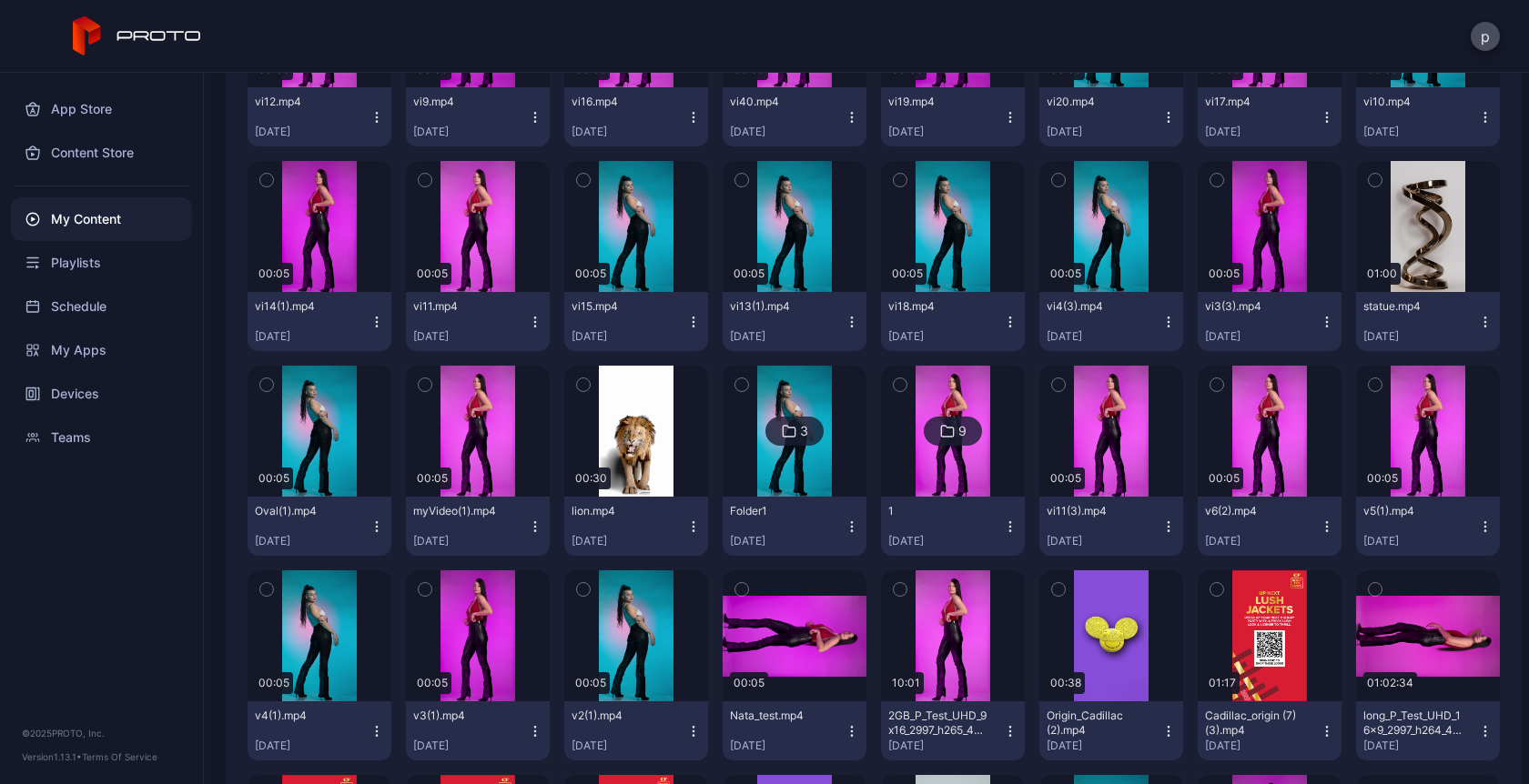
click at [686, 523] on icon "button" at bounding box center [693, 527] width 15 height 15
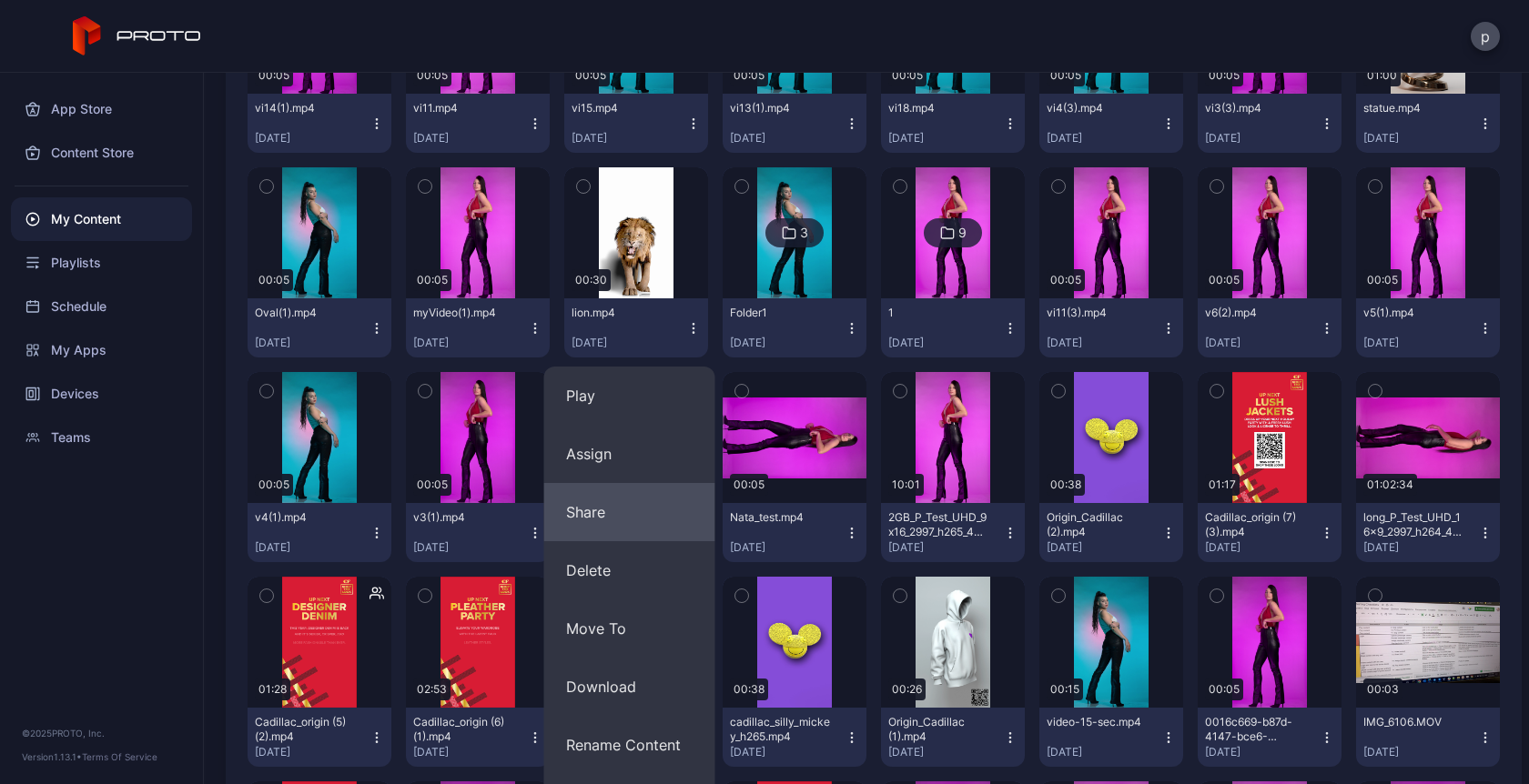
scroll to position [5501, 0]
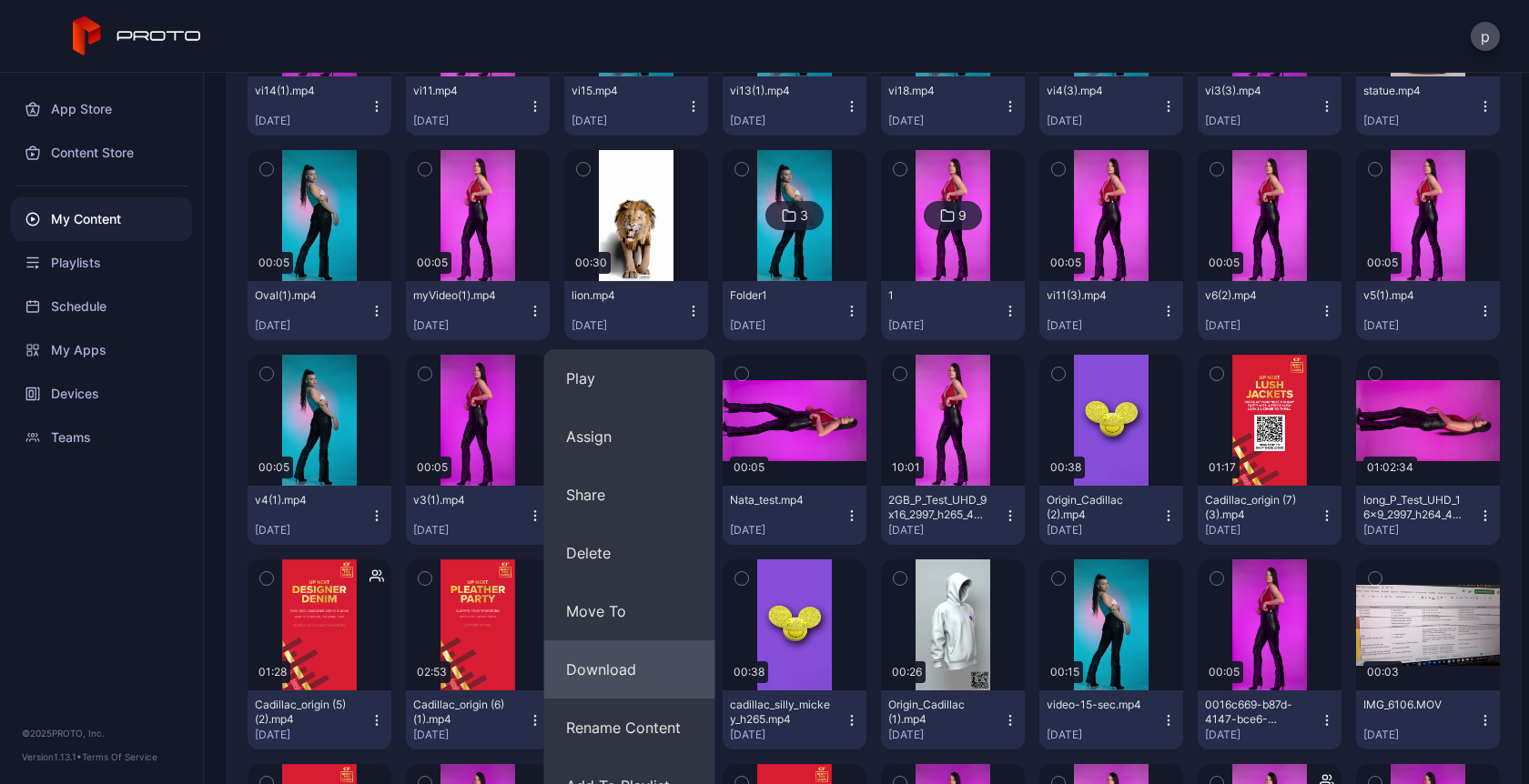
click at [622, 663] on button "Download" at bounding box center [629, 669] width 171 height 58
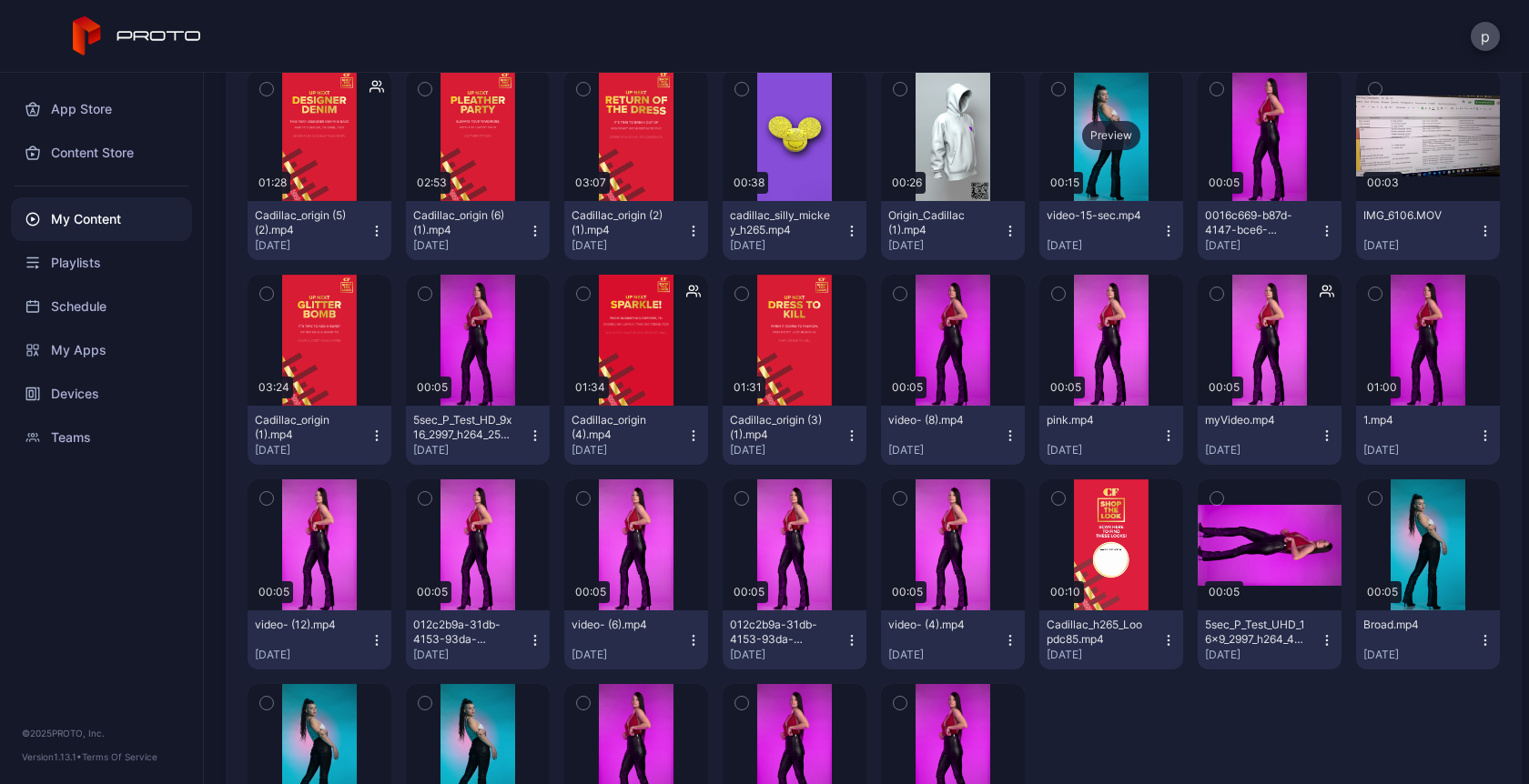
scroll to position [6132, 0]
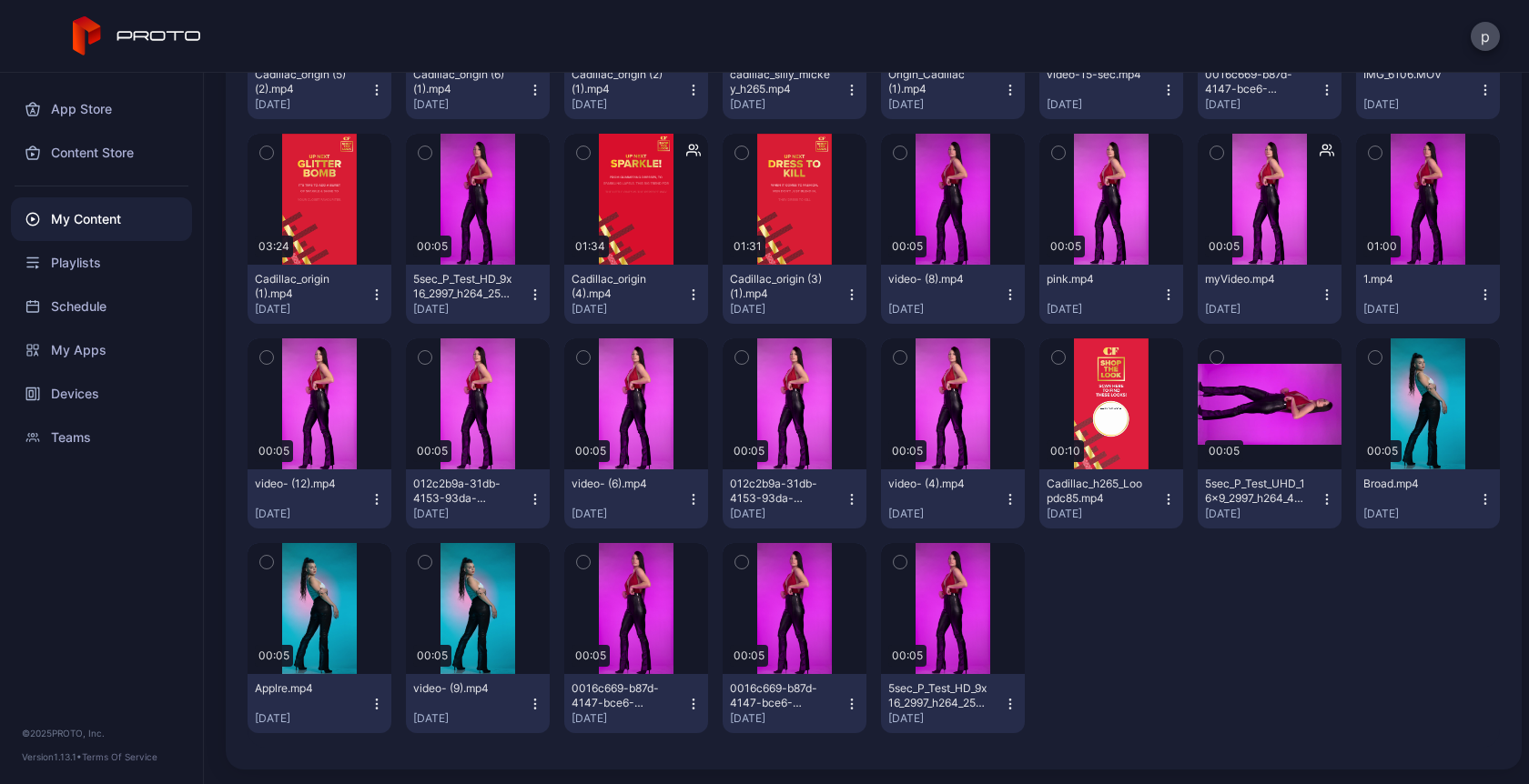
click at [1003, 504] on icon "button" at bounding box center [1010, 500] width 15 height 15
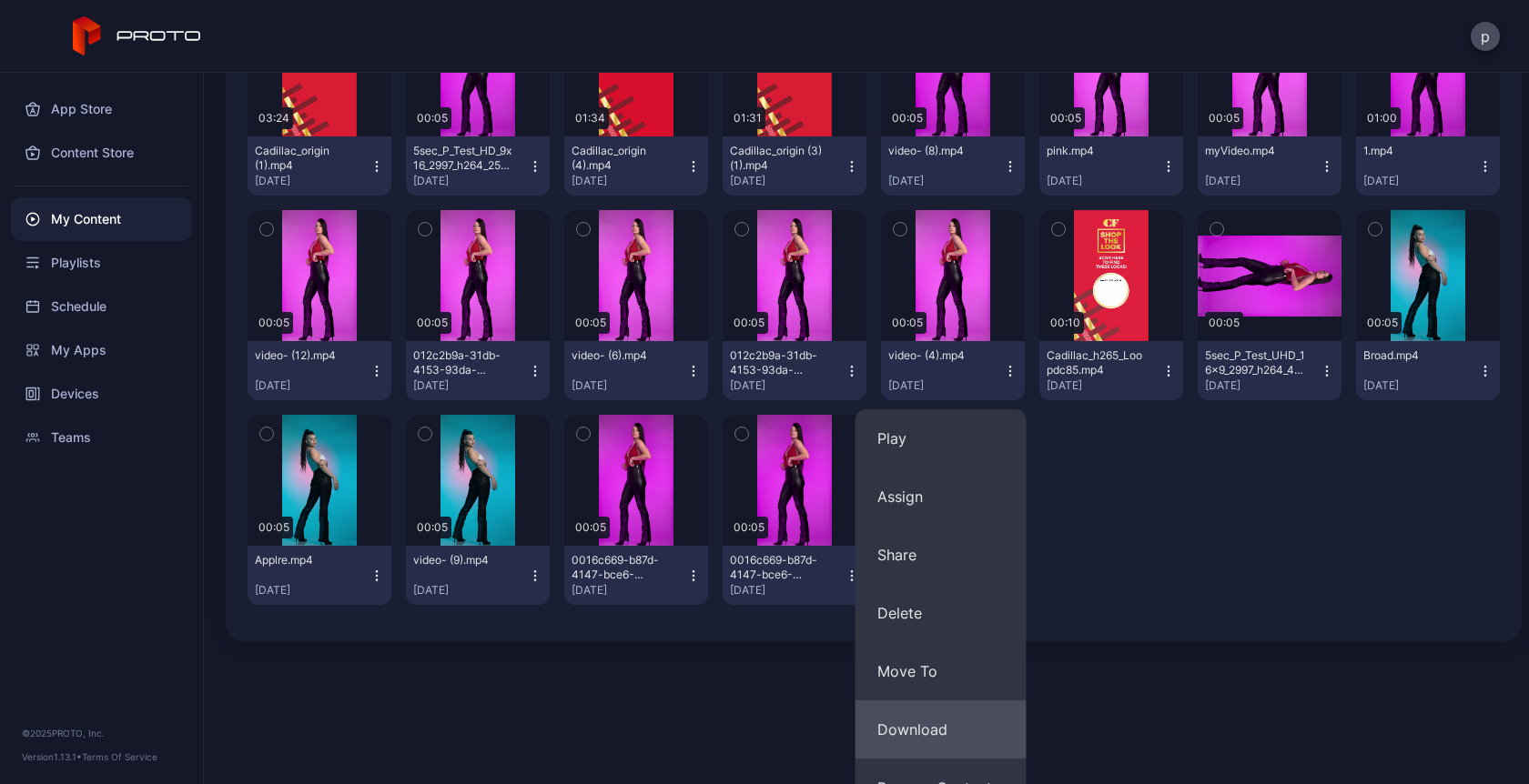
click at [894, 719] on button "Download" at bounding box center [940, 730] width 171 height 58
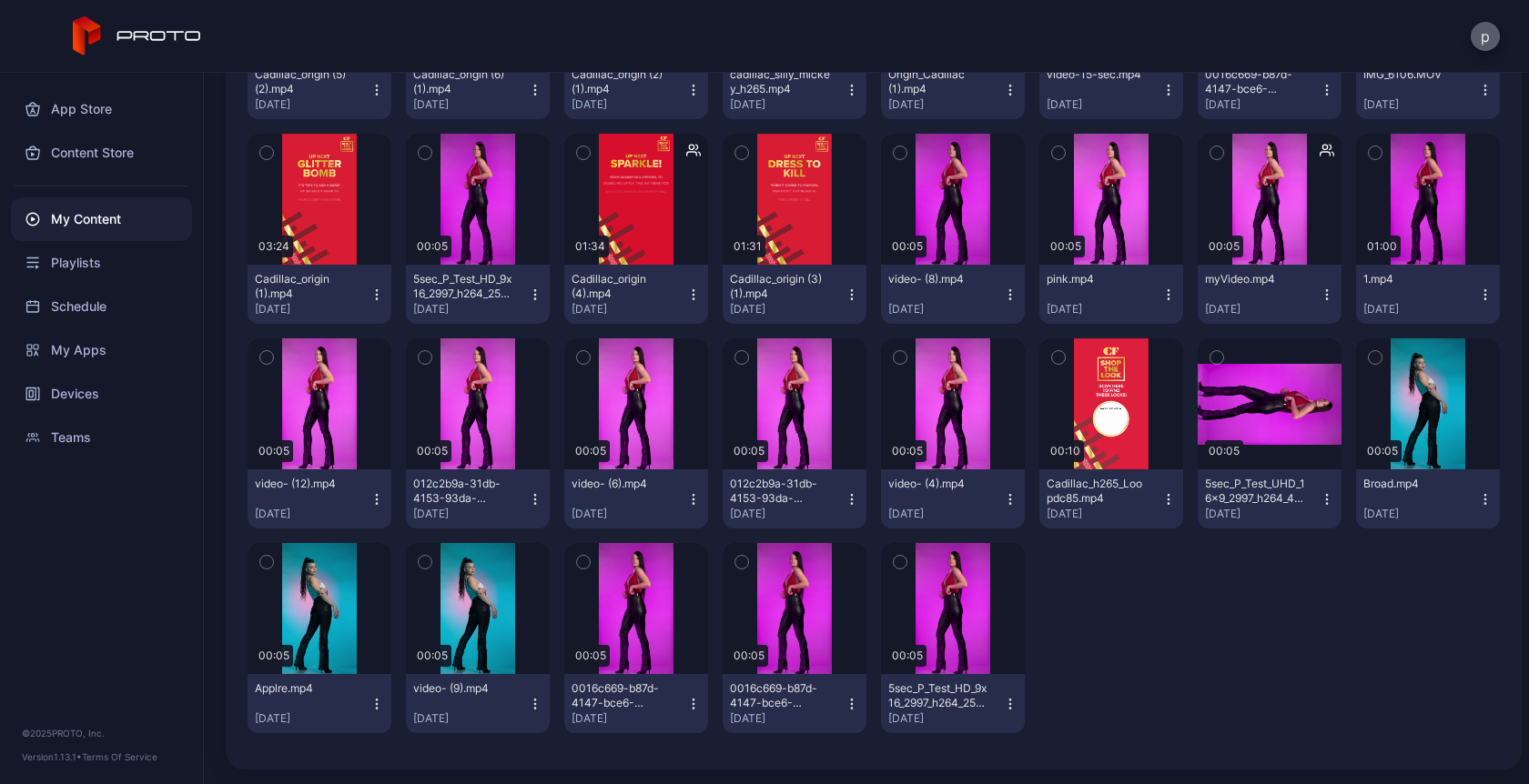
click at [1489, 28] on button "p" at bounding box center [1485, 36] width 29 height 29
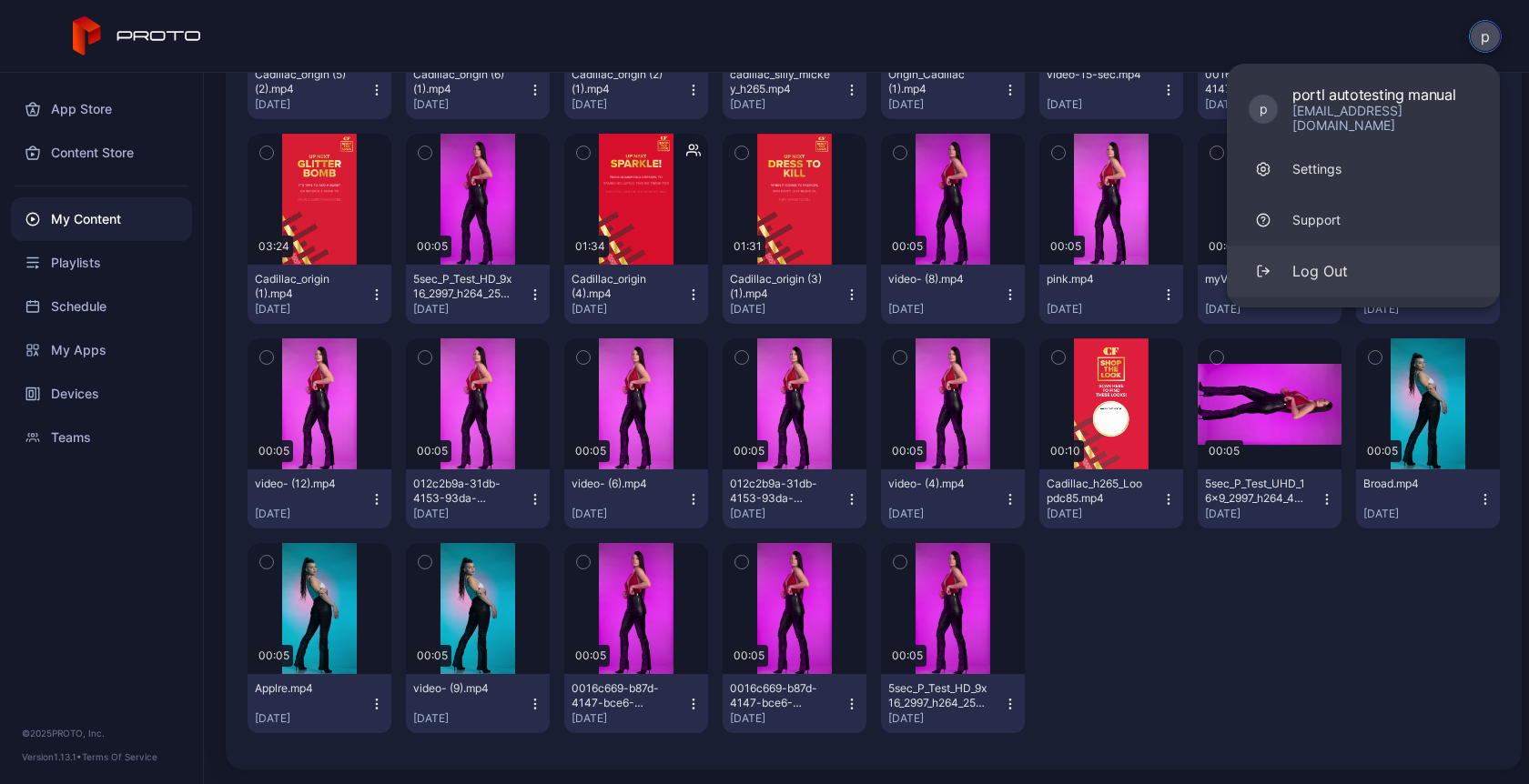
click at [1331, 260] on div "Log Out" at bounding box center [1320, 270] width 55 height 21
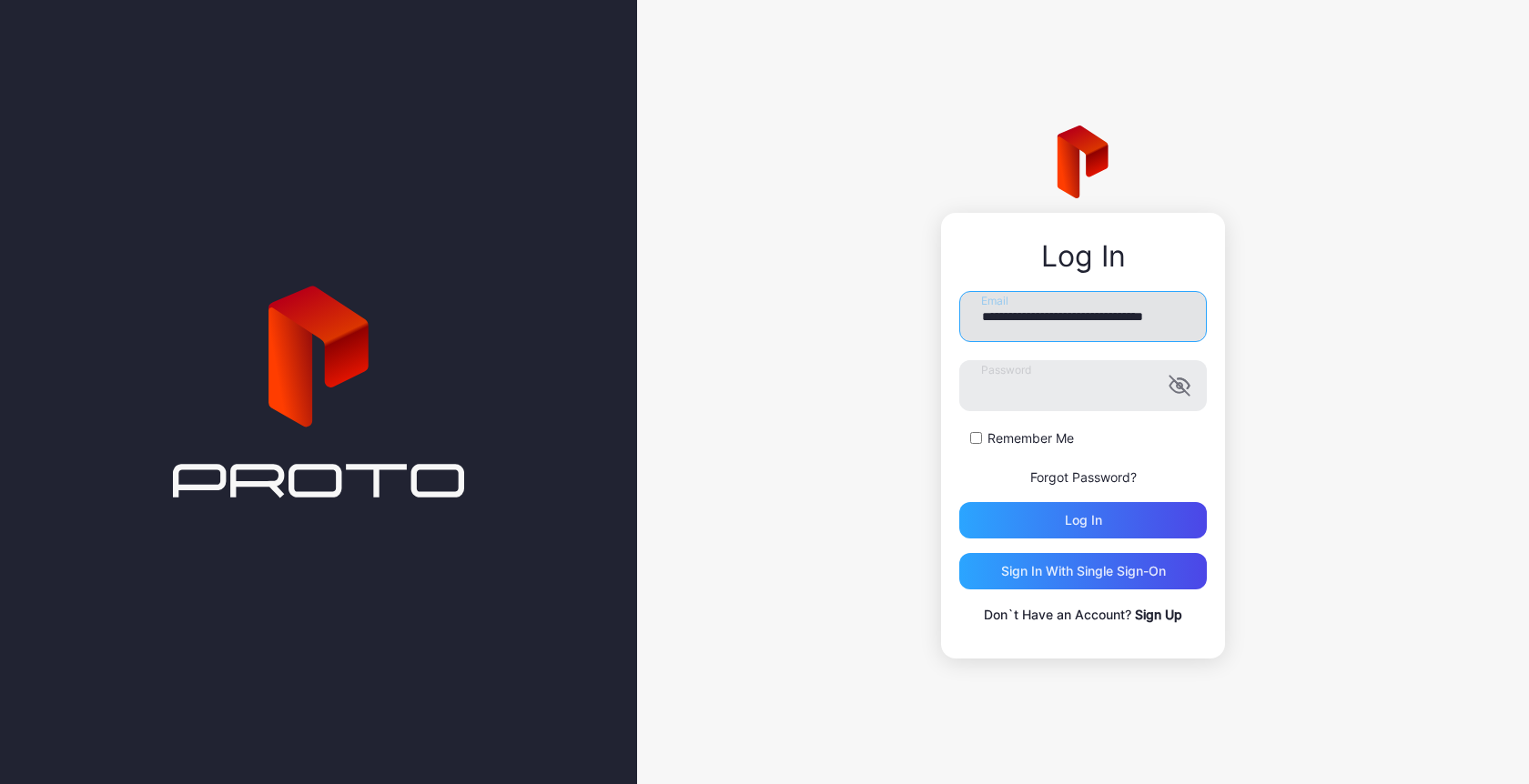
click at [1051, 317] on input "**********" at bounding box center [1082, 317] width 248 height 51
type input "**********"
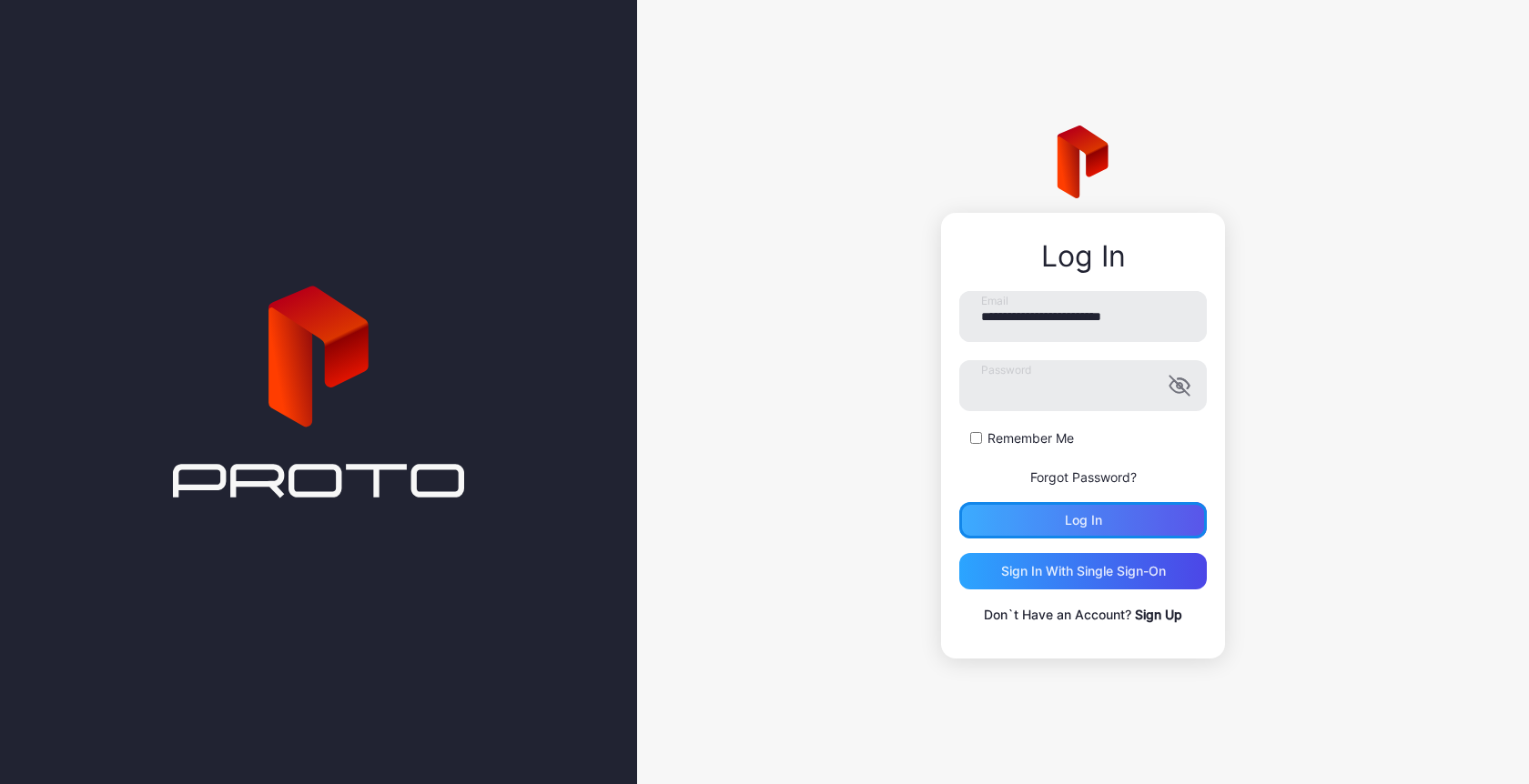
click at [1055, 531] on div "Log in" at bounding box center [1082, 520] width 248 height 36
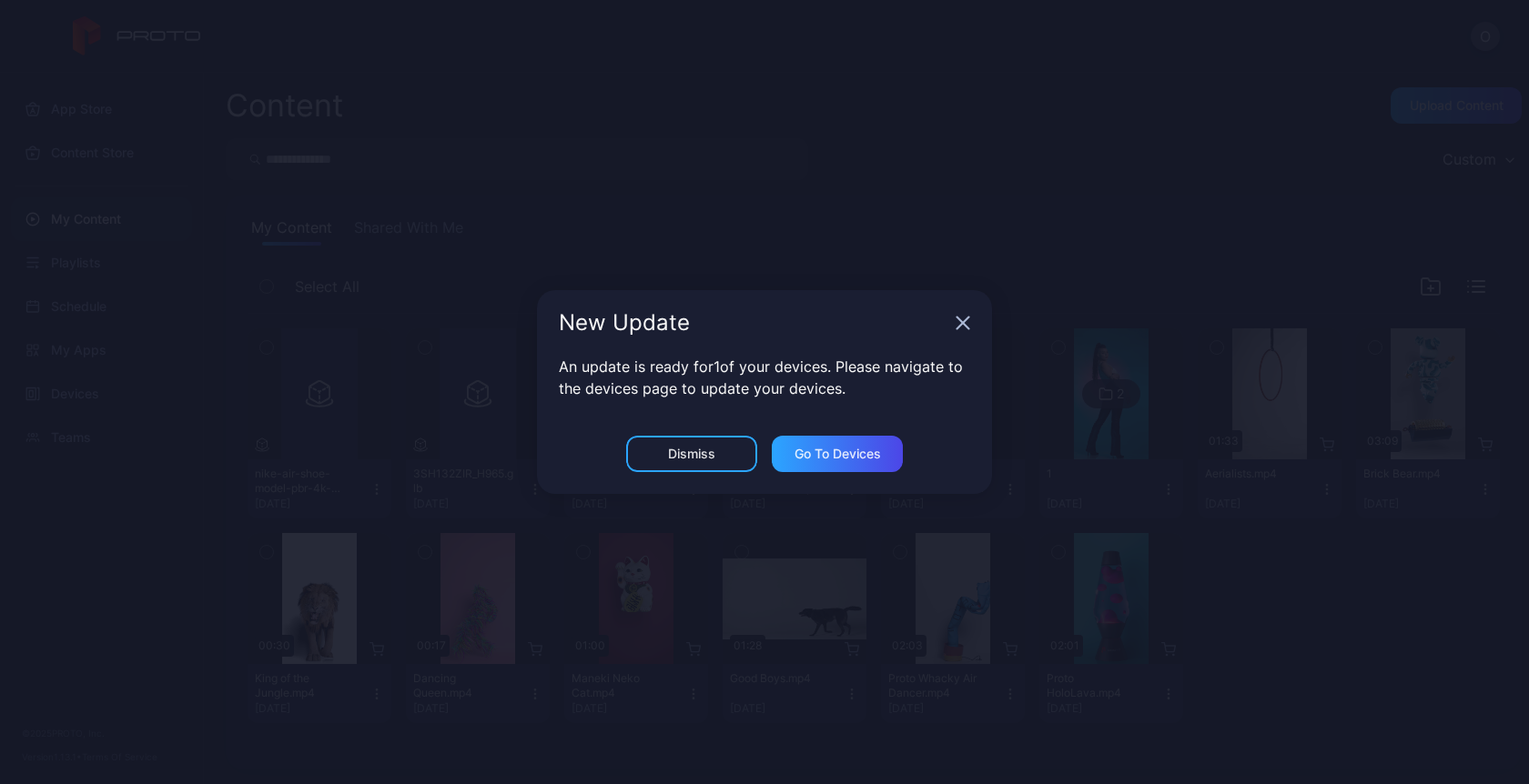
click at [959, 327] on icon "button" at bounding box center [963, 323] width 12 height 12
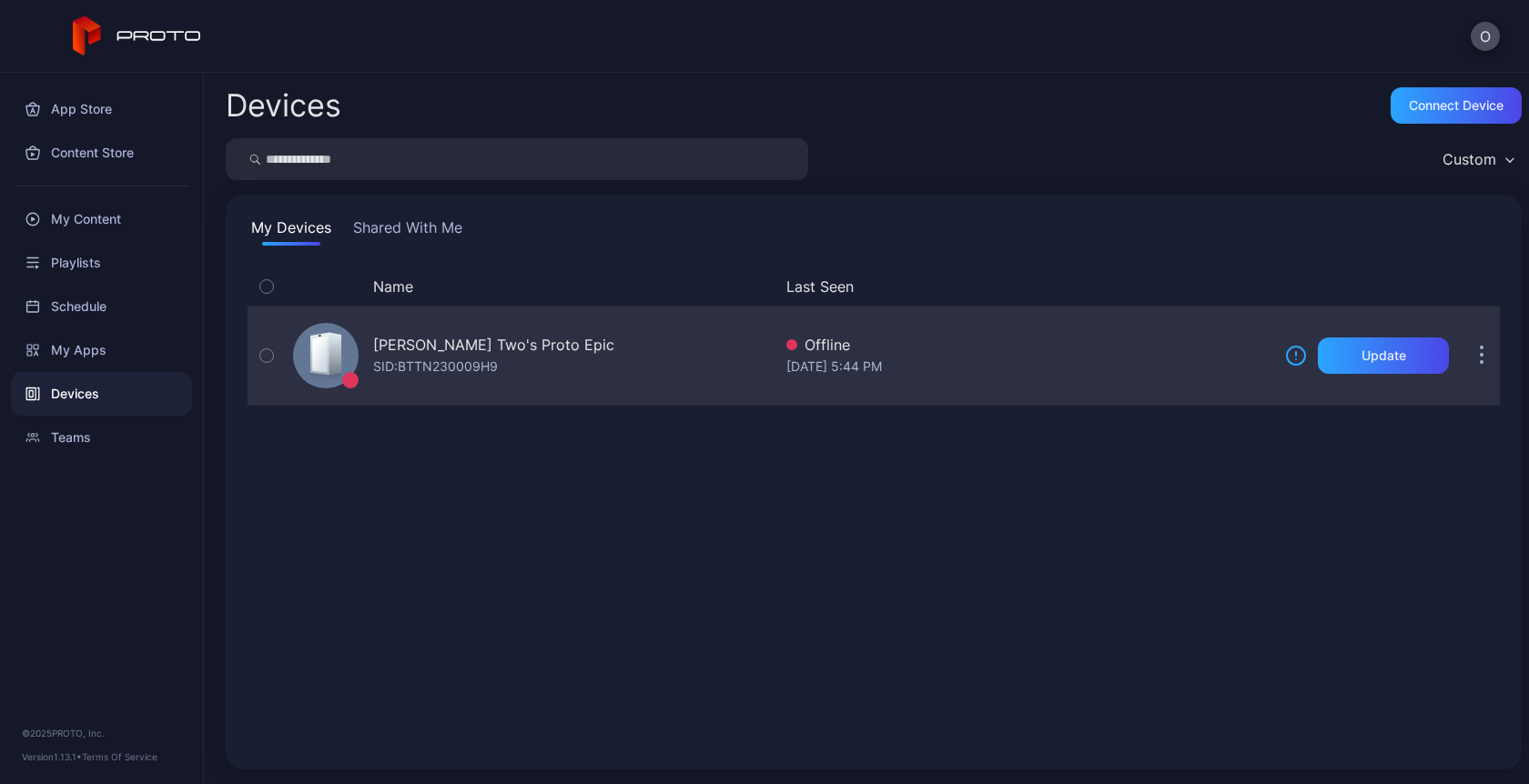
click at [487, 380] on div "Oksana Two's Proto Epic SID: BTTN230009H9" at bounding box center [529, 355] width 486 height 91
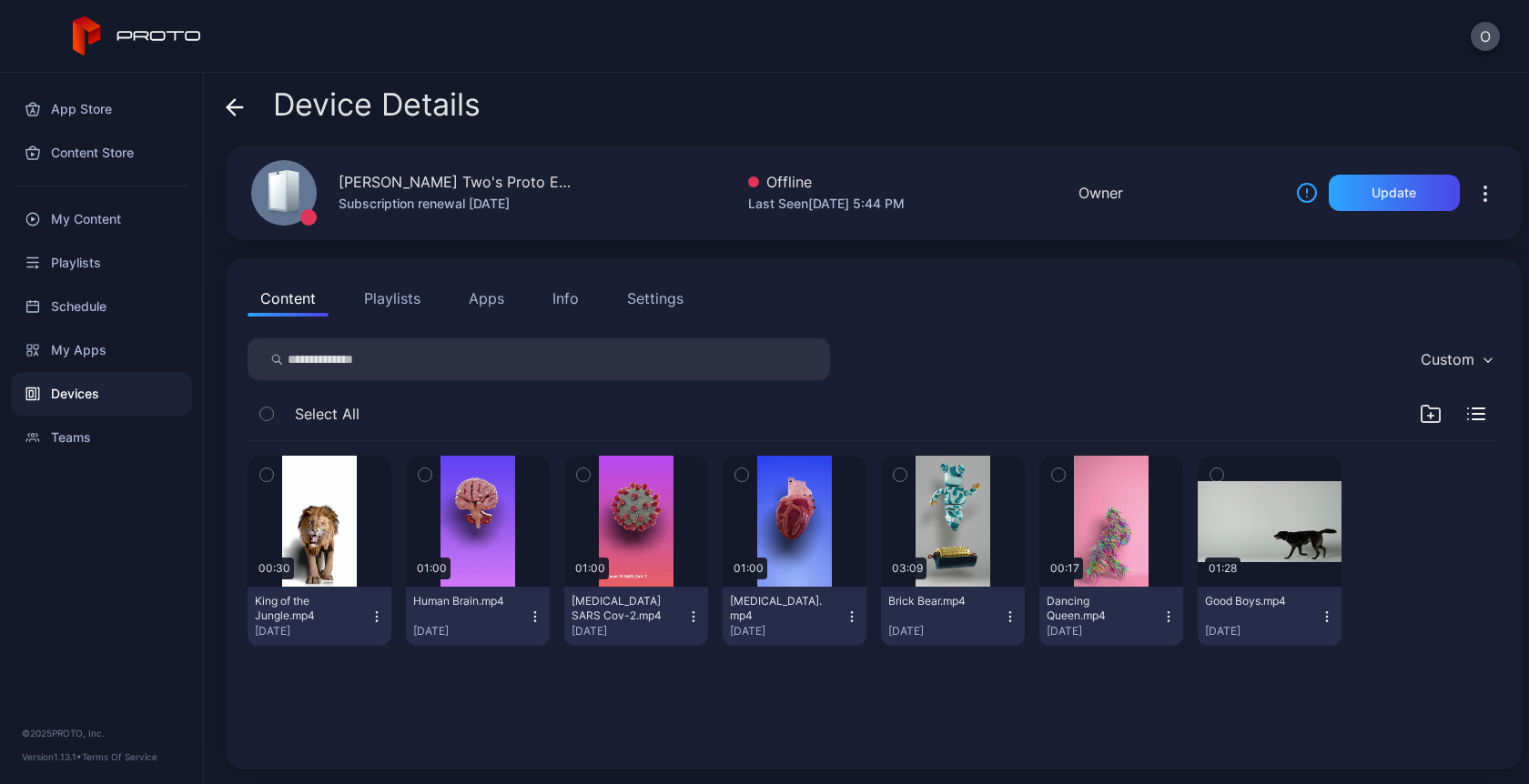
click at [468, 292] on button "Apps" at bounding box center [486, 298] width 61 height 36
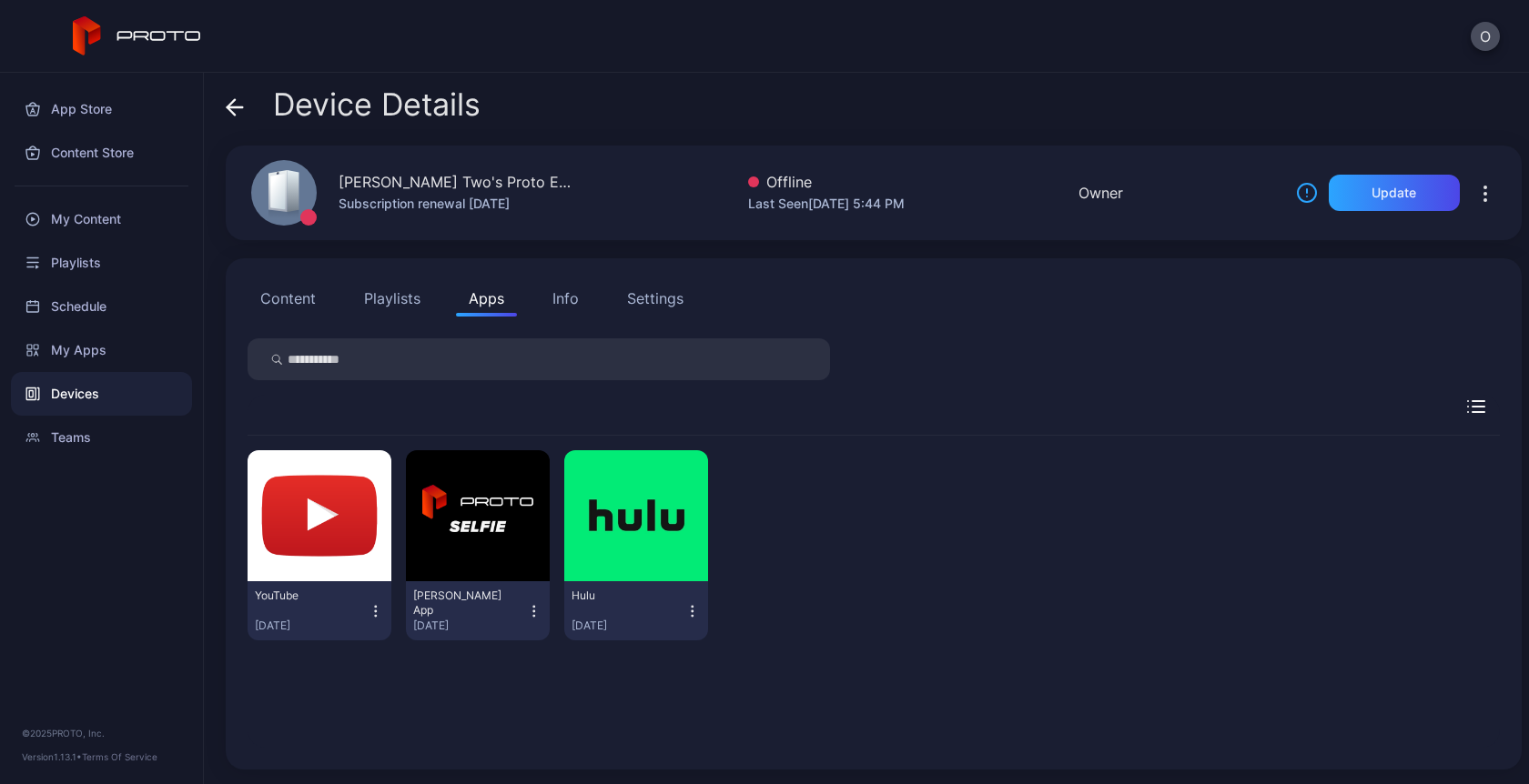
click at [392, 292] on button "Playlists" at bounding box center [393, 298] width 82 height 36
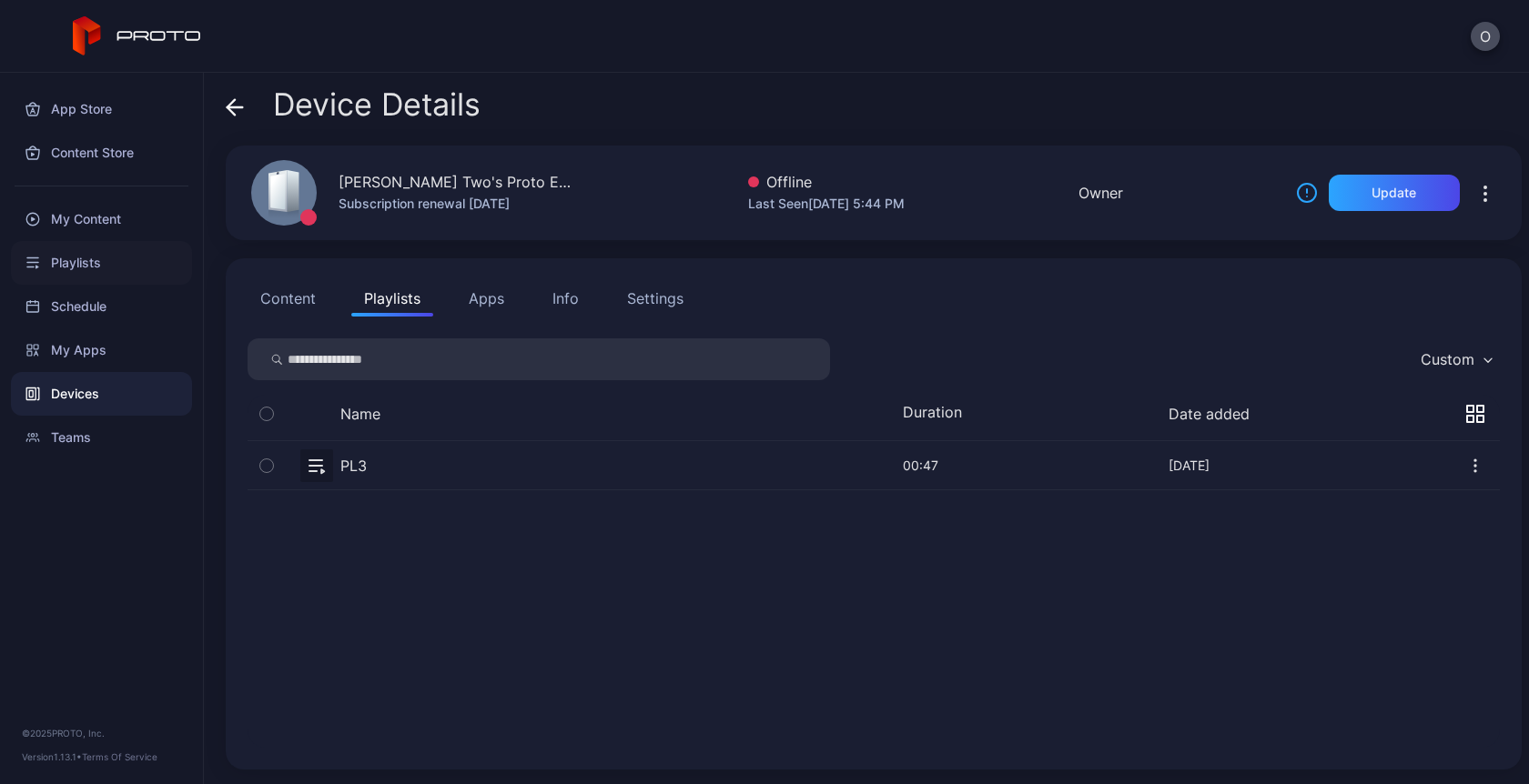
click at [61, 258] on div "Playlists" at bounding box center [102, 263] width 181 height 44
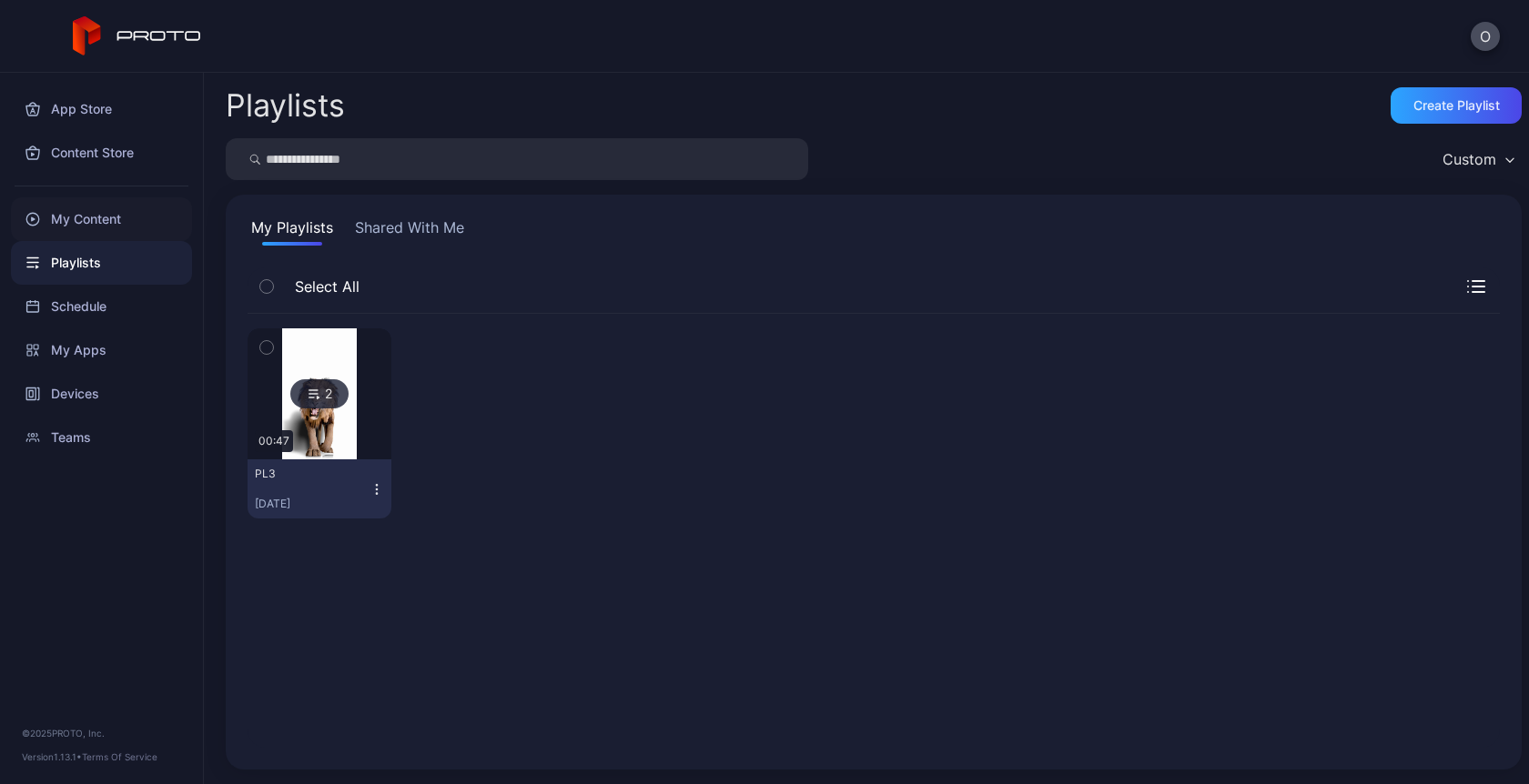
click at [113, 209] on div "My Content" at bounding box center [102, 219] width 181 height 44
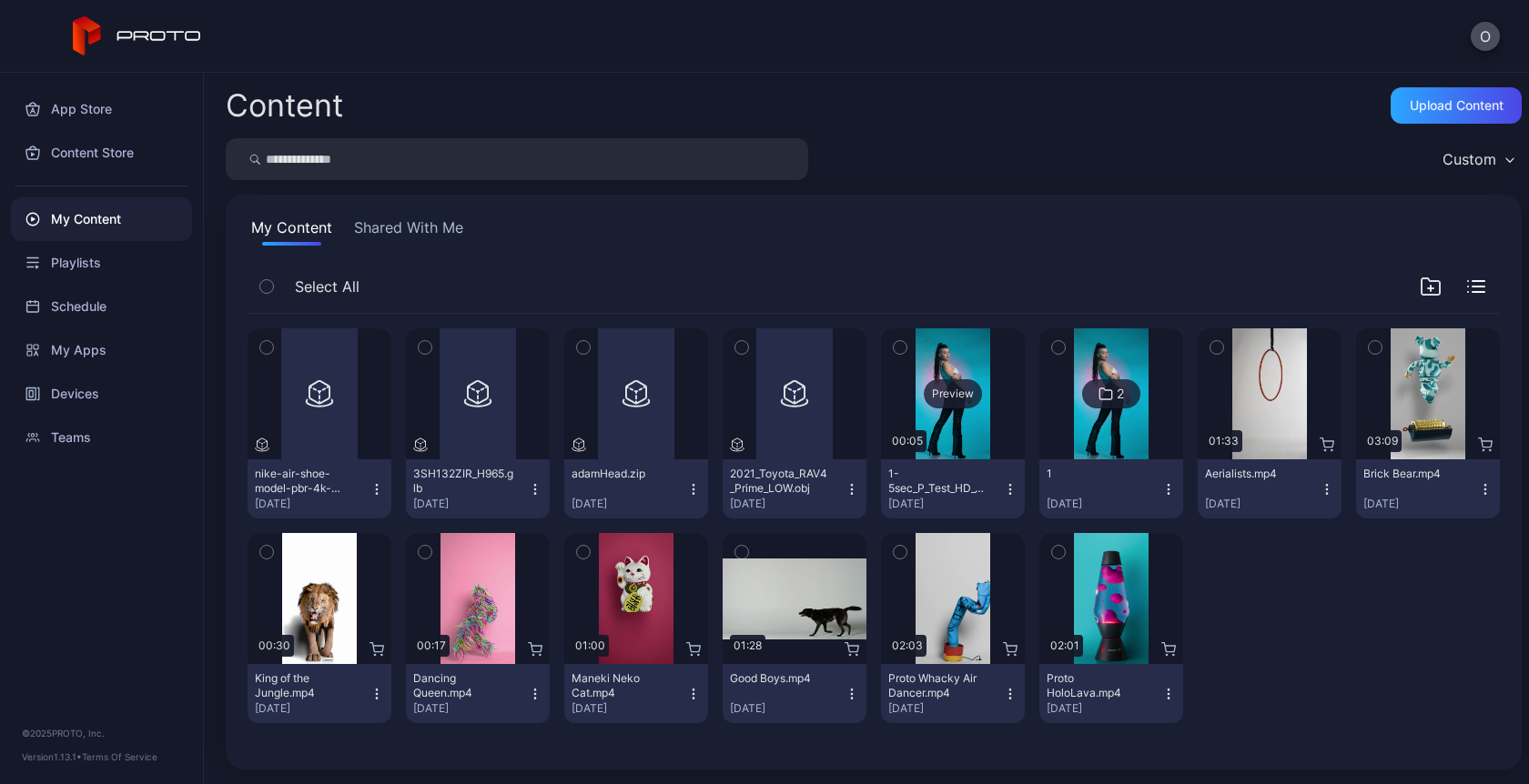
click at [947, 394] on div "Preview" at bounding box center [952, 393] width 58 height 29
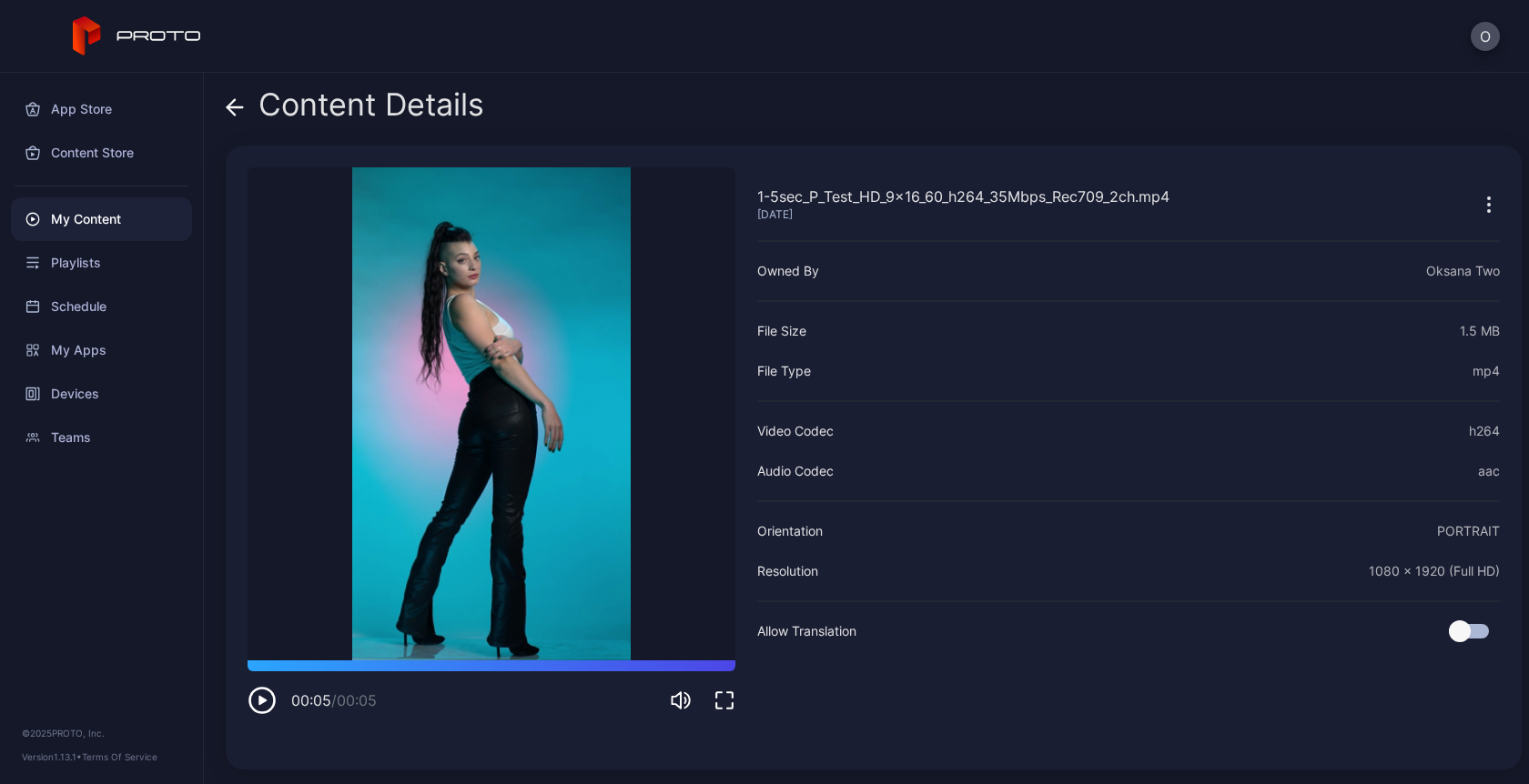
click at [244, 96] on div "Content Details" at bounding box center [354, 108] width 259 height 44
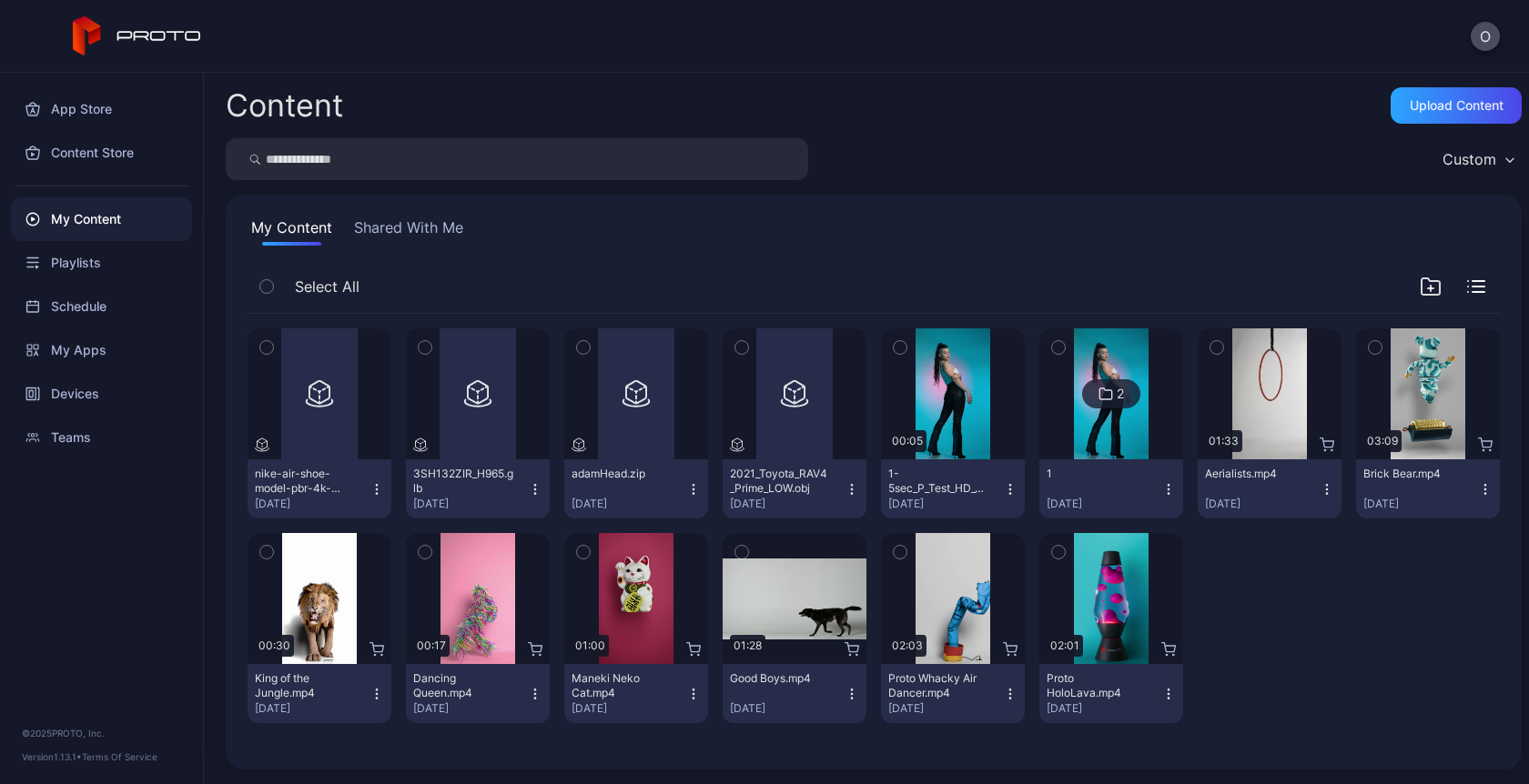
click at [534, 482] on icon "button" at bounding box center [536, 490] width 15 height 15
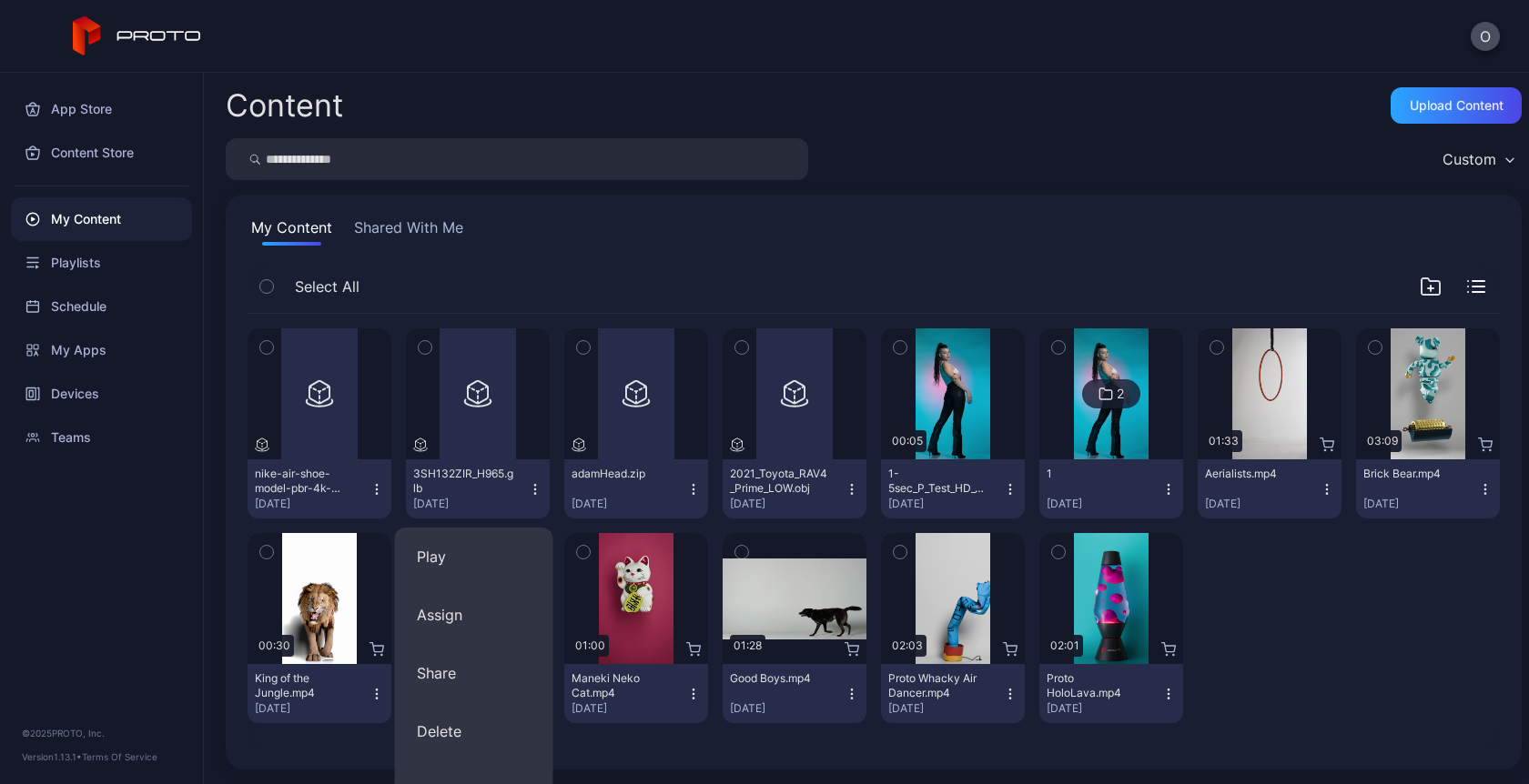
click at [1303, 338] on div "Preview 01:33 Aerialists.mp4 Sep 2, 2025" at bounding box center [1269, 424] width 144 height 191
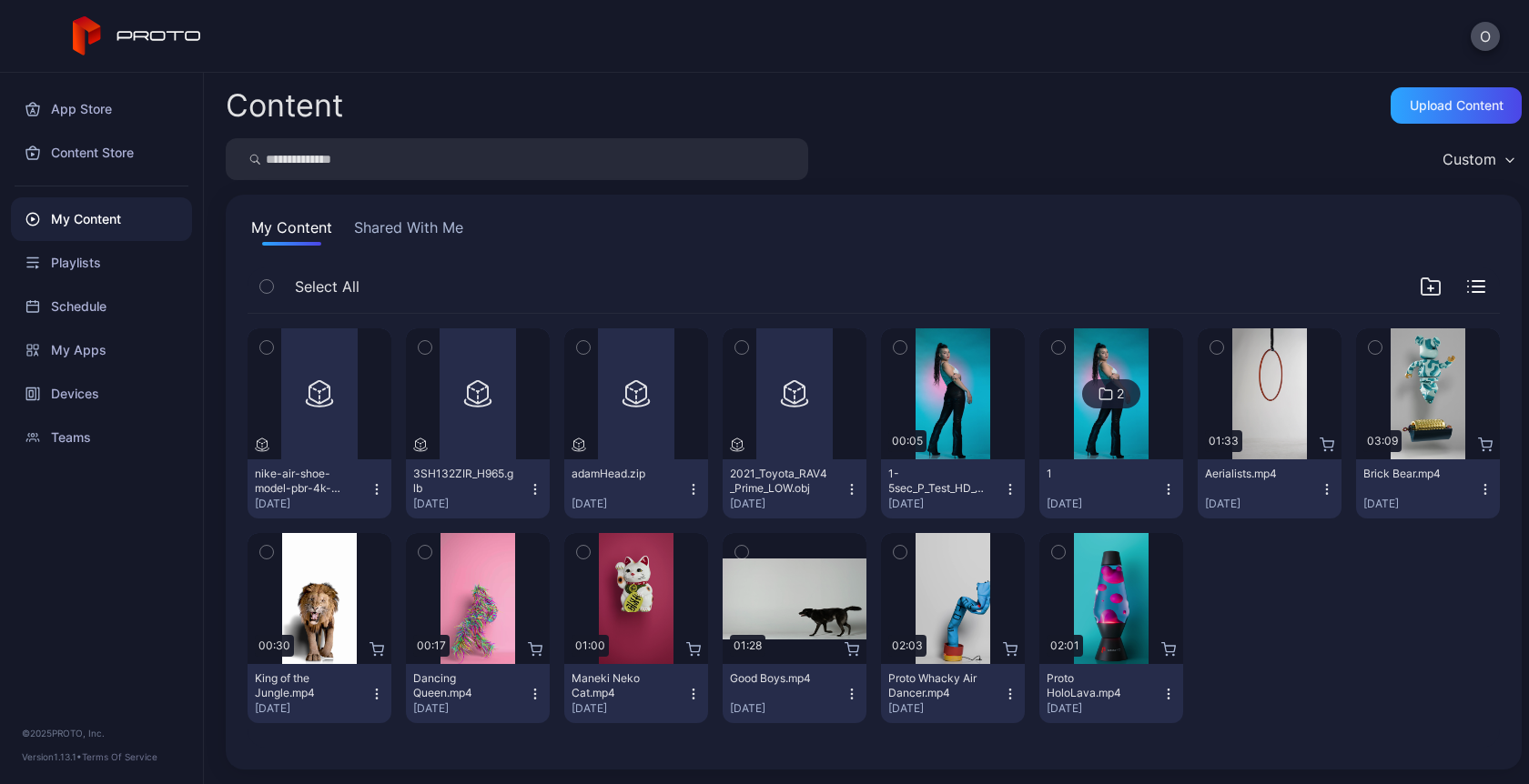
click at [1326, 493] on icon "button" at bounding box center [1326, 493] width 1 height 1
click at [1421, 111] on div "Upload Content" at bounding box center [1456, 106] width 93 height 15
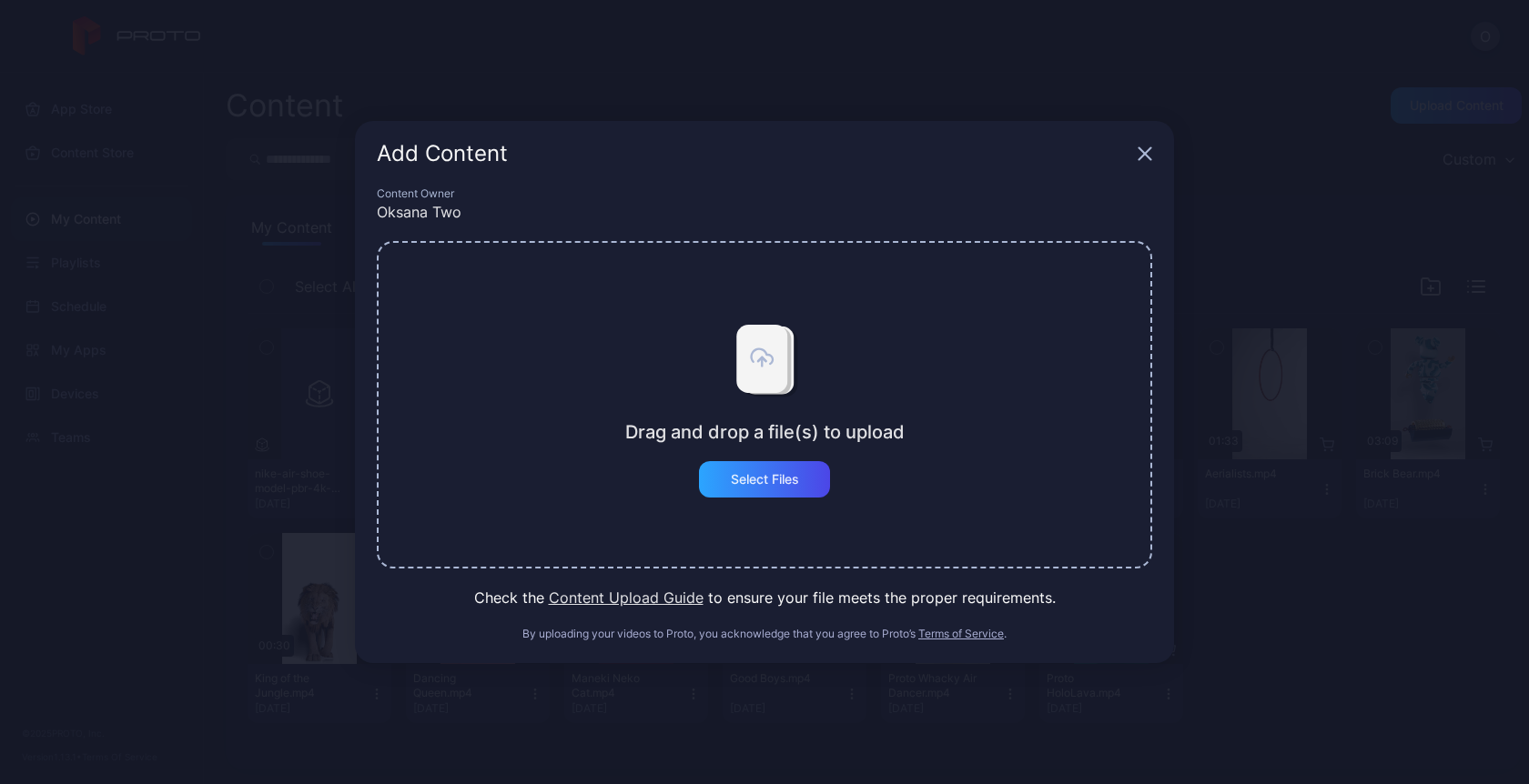
click at [745, 502] on div "Drag and drop a file(s) to upload Select Files" at bounding box center [764, 405] width 776 height 328
click at [761, 469] on div "Select Files" at bounding box center [764, 479] width 131 height 36
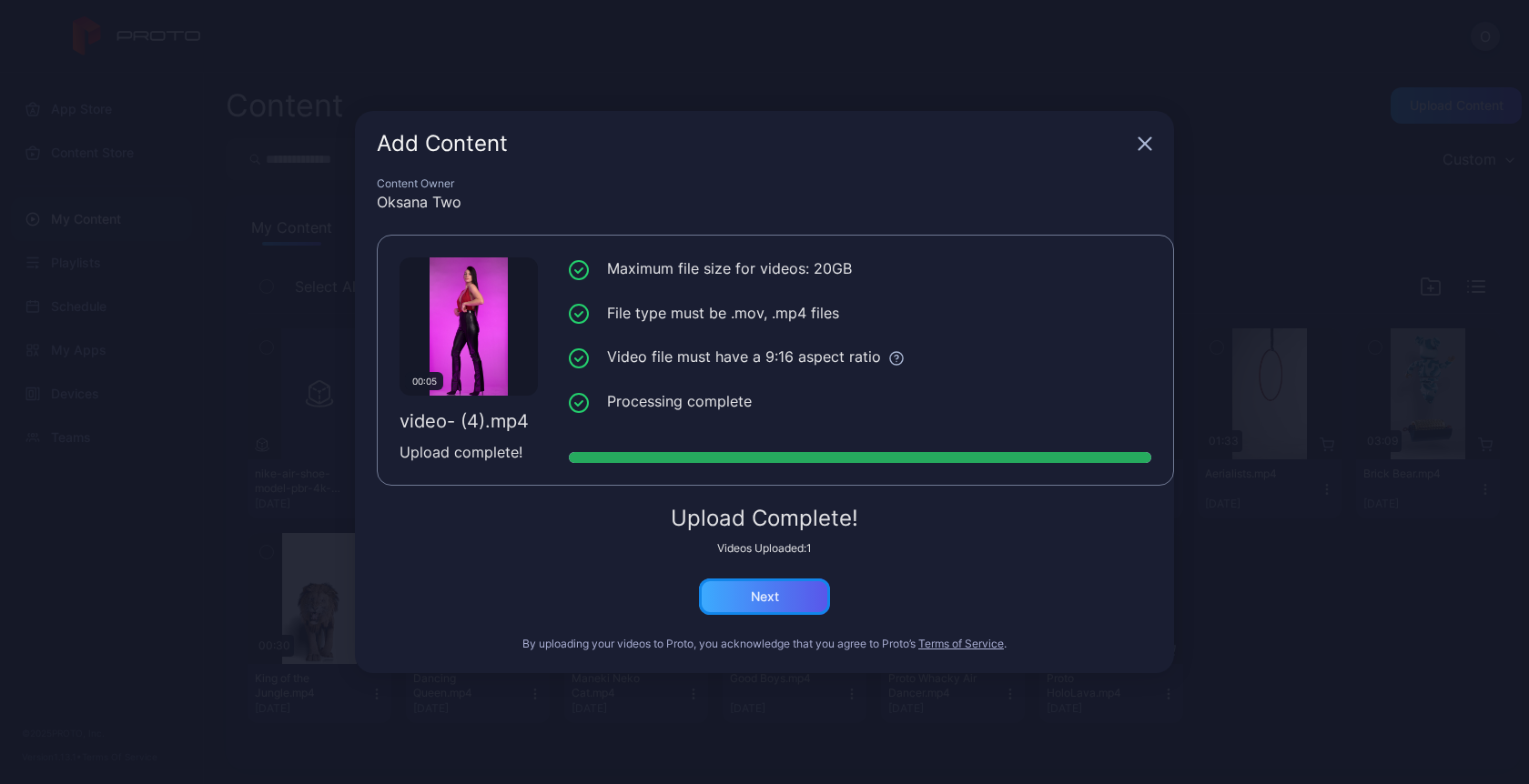
click at [775, 608] on div "Next" at bounding box center [764, 596] width 131 height 36
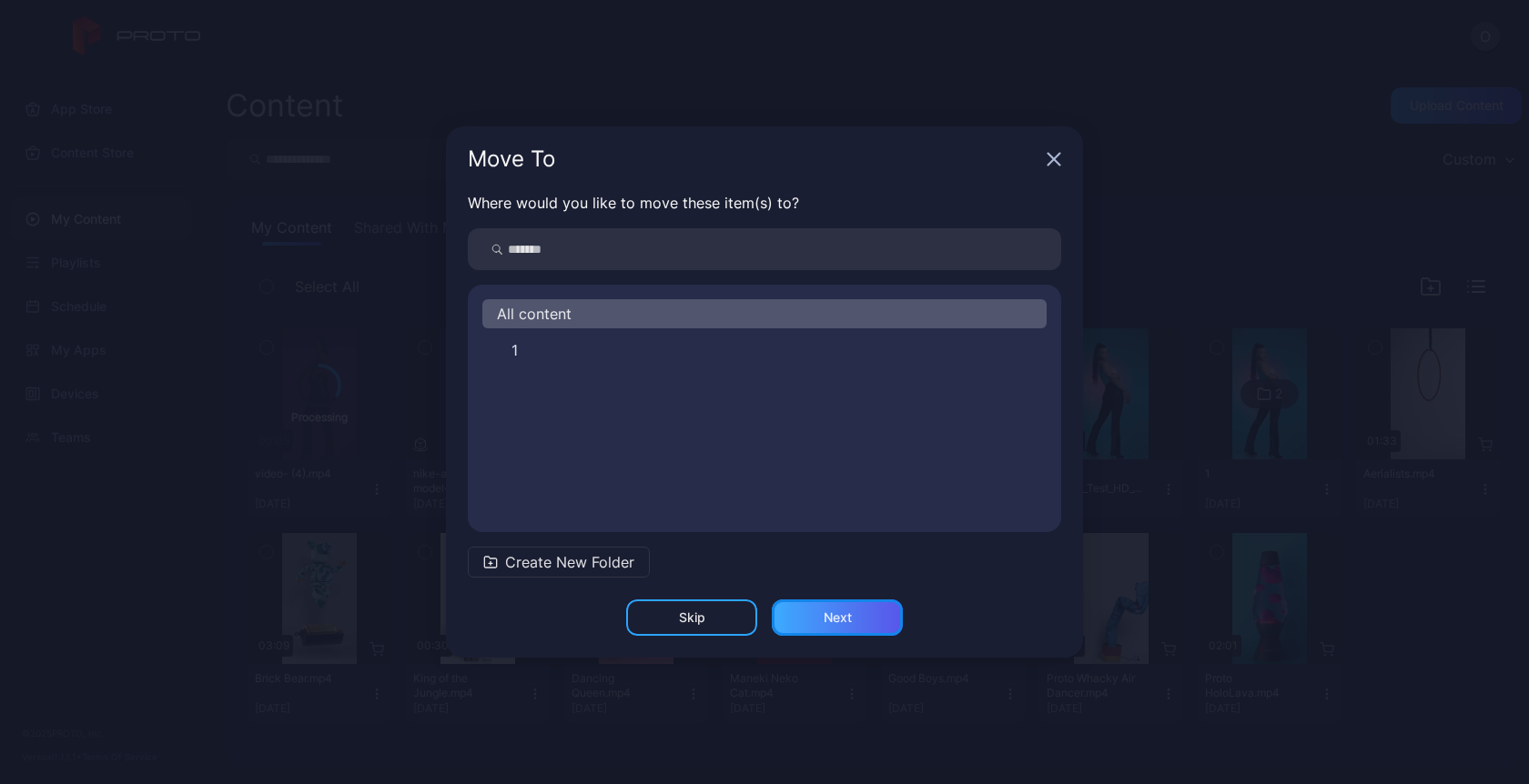
click at [849, 629] on div "Next" at bounding box center [837, 618] width 131 height 36
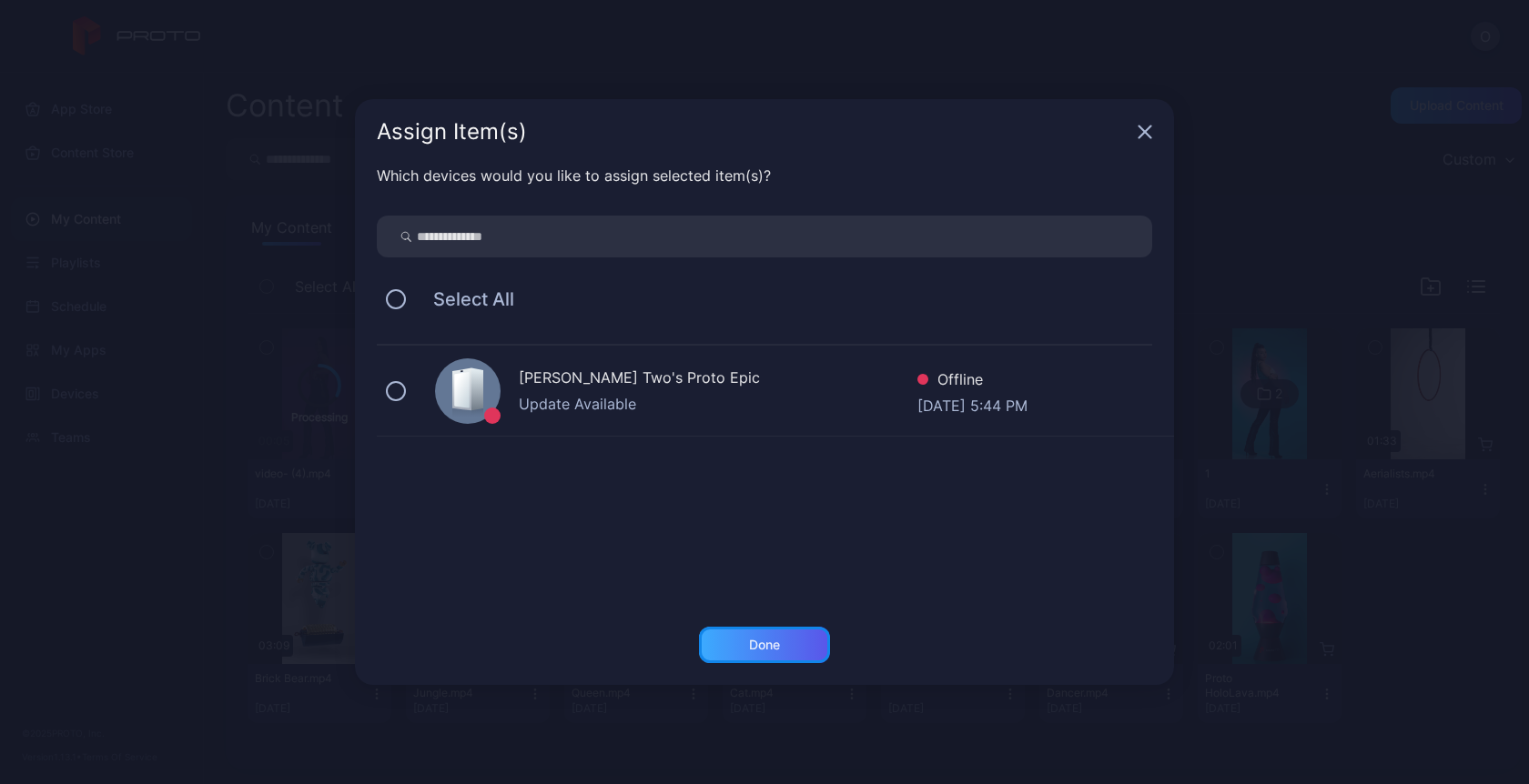
click at [746, 659] on div "Done" at bounding box center [764, 645] width 131 height 36
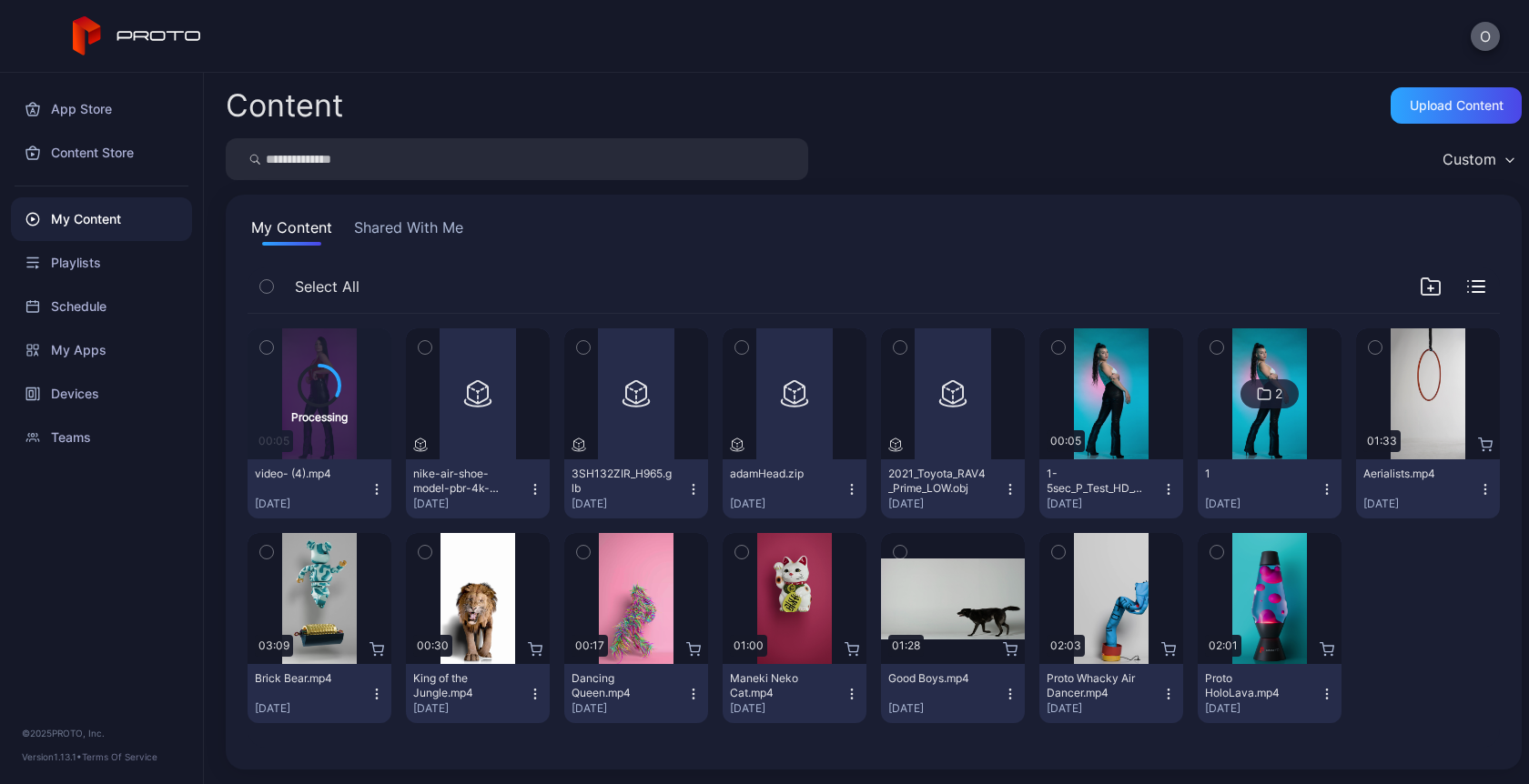
click at [1480, 32] on button "O" at bounding box center [1485, 36] width 29 height 29
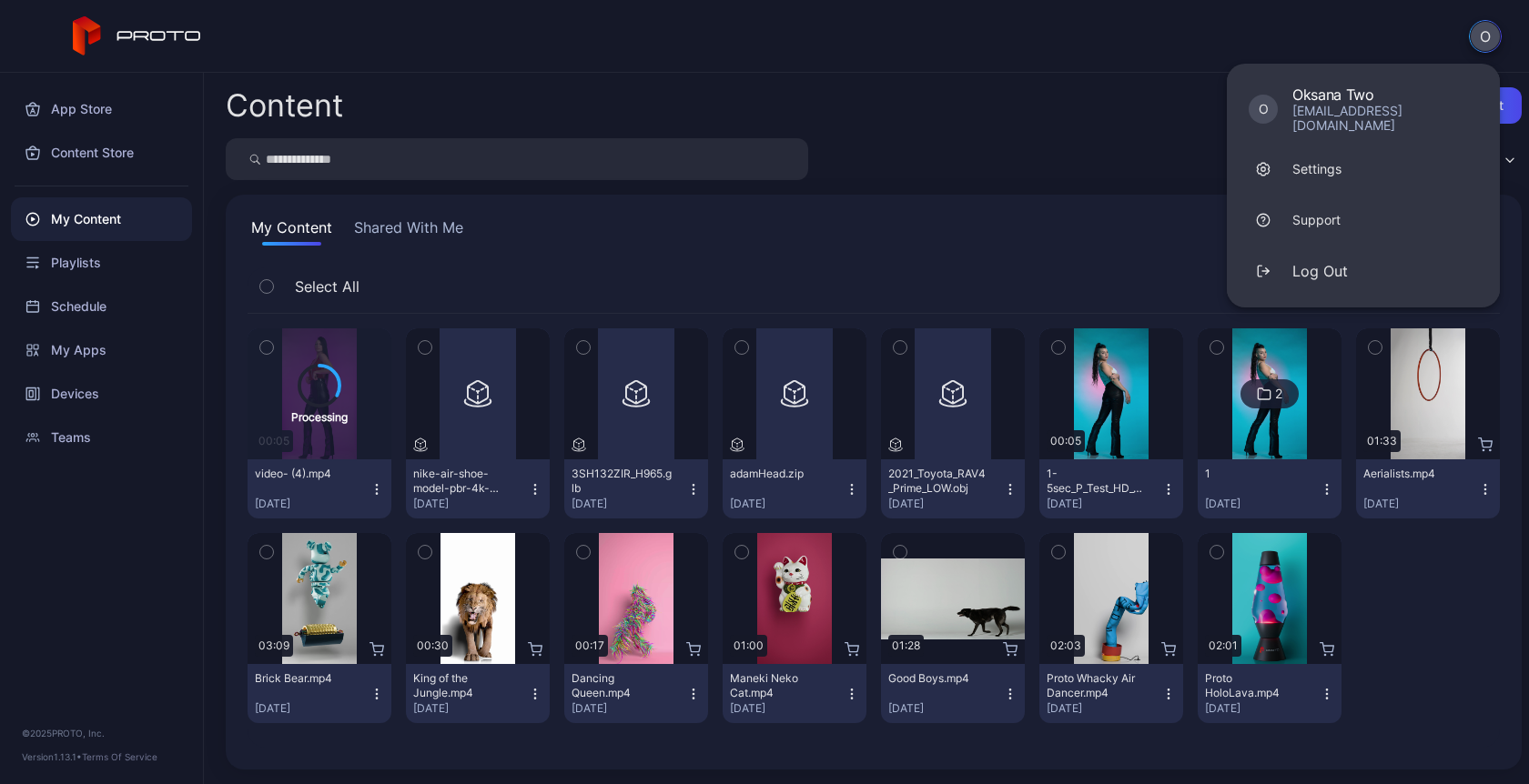
click at [985, 240] on div "My Content Shared With Me" at bounding box center [874, 231] width 1252 height 29
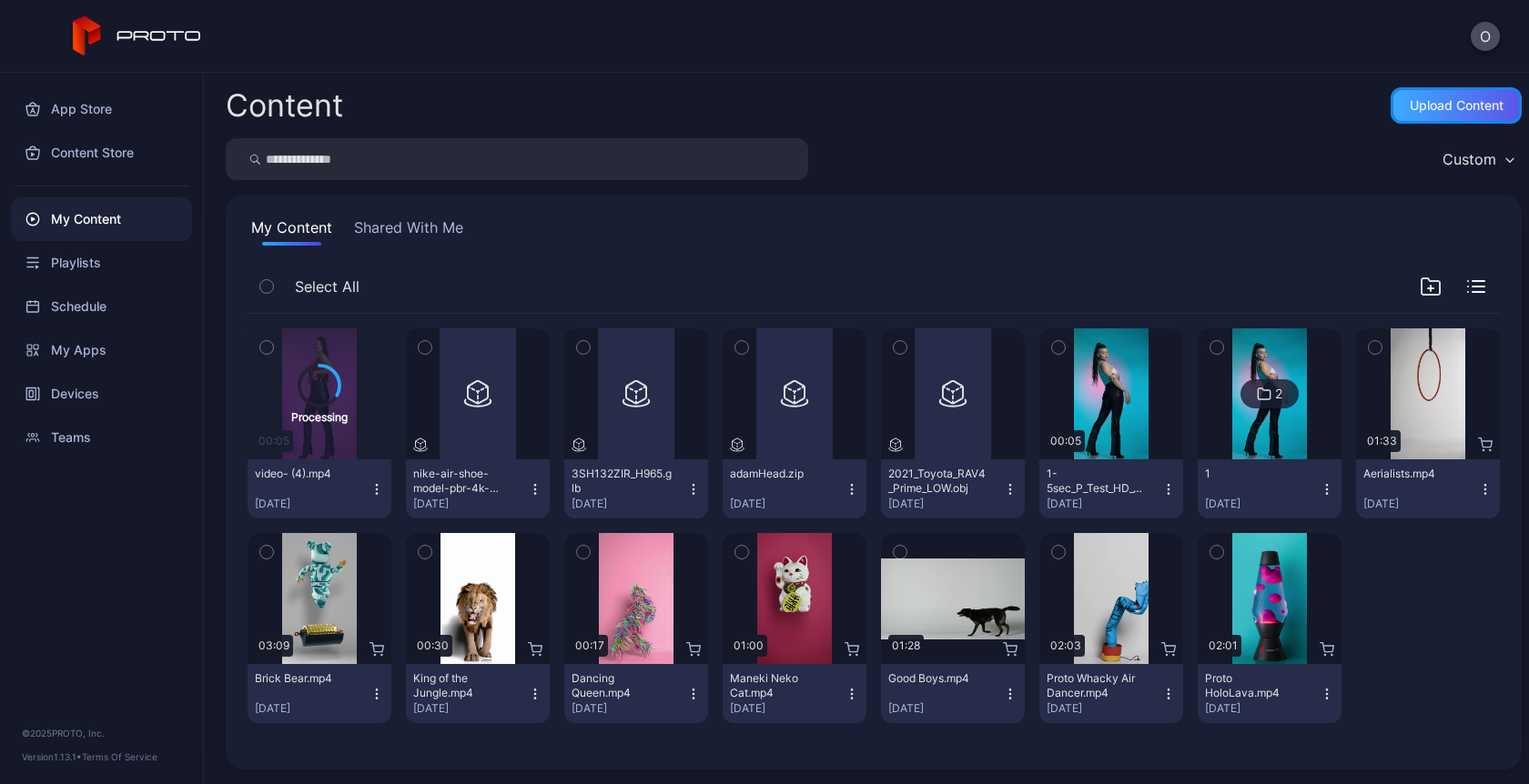
click at [1452, 113] on div "Upload Content" at bounding box center [1456, 105] width 131 height 36
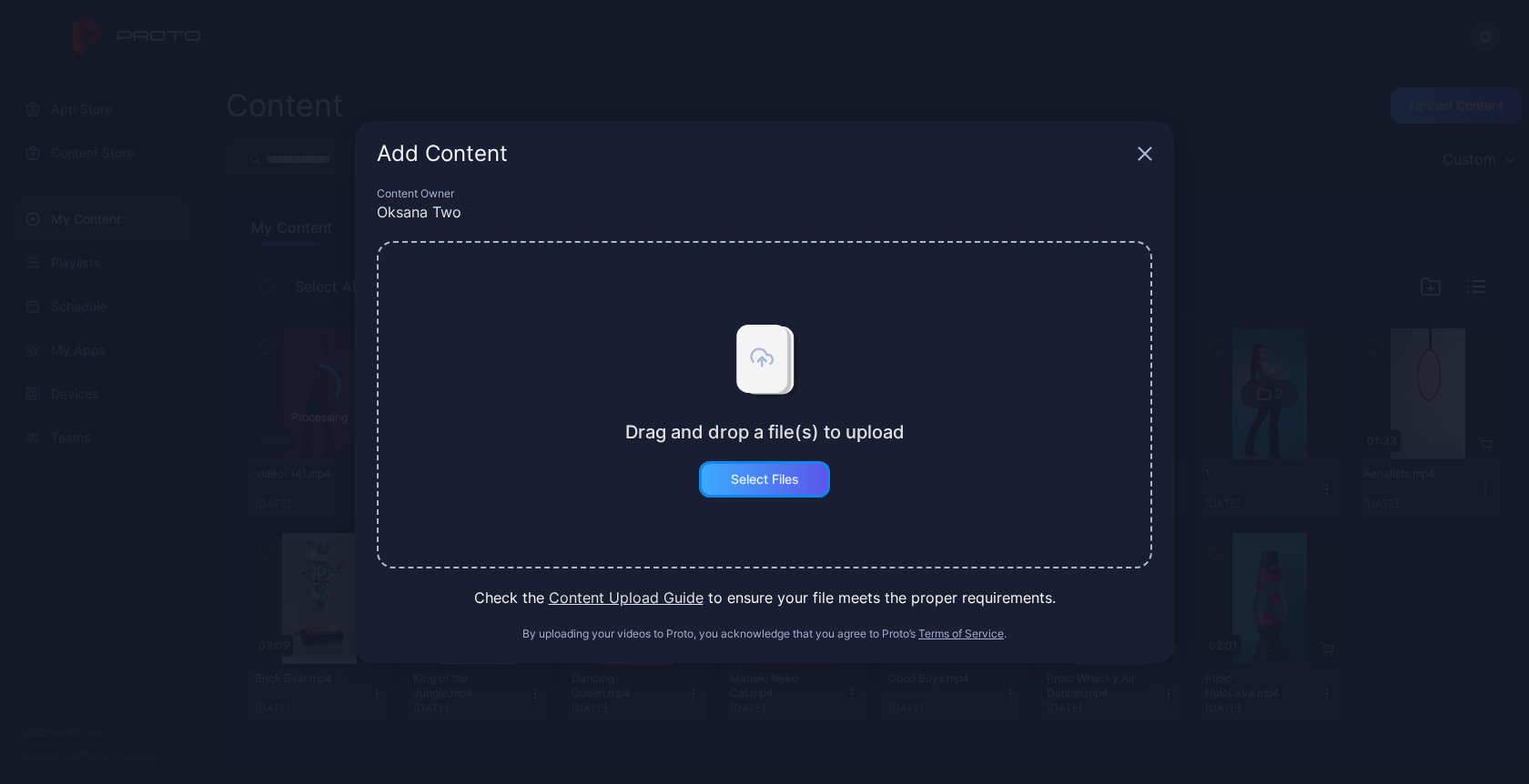
click at [745, 483] on div "Select Files" at bounding box center [764, 479] width 68 height 15
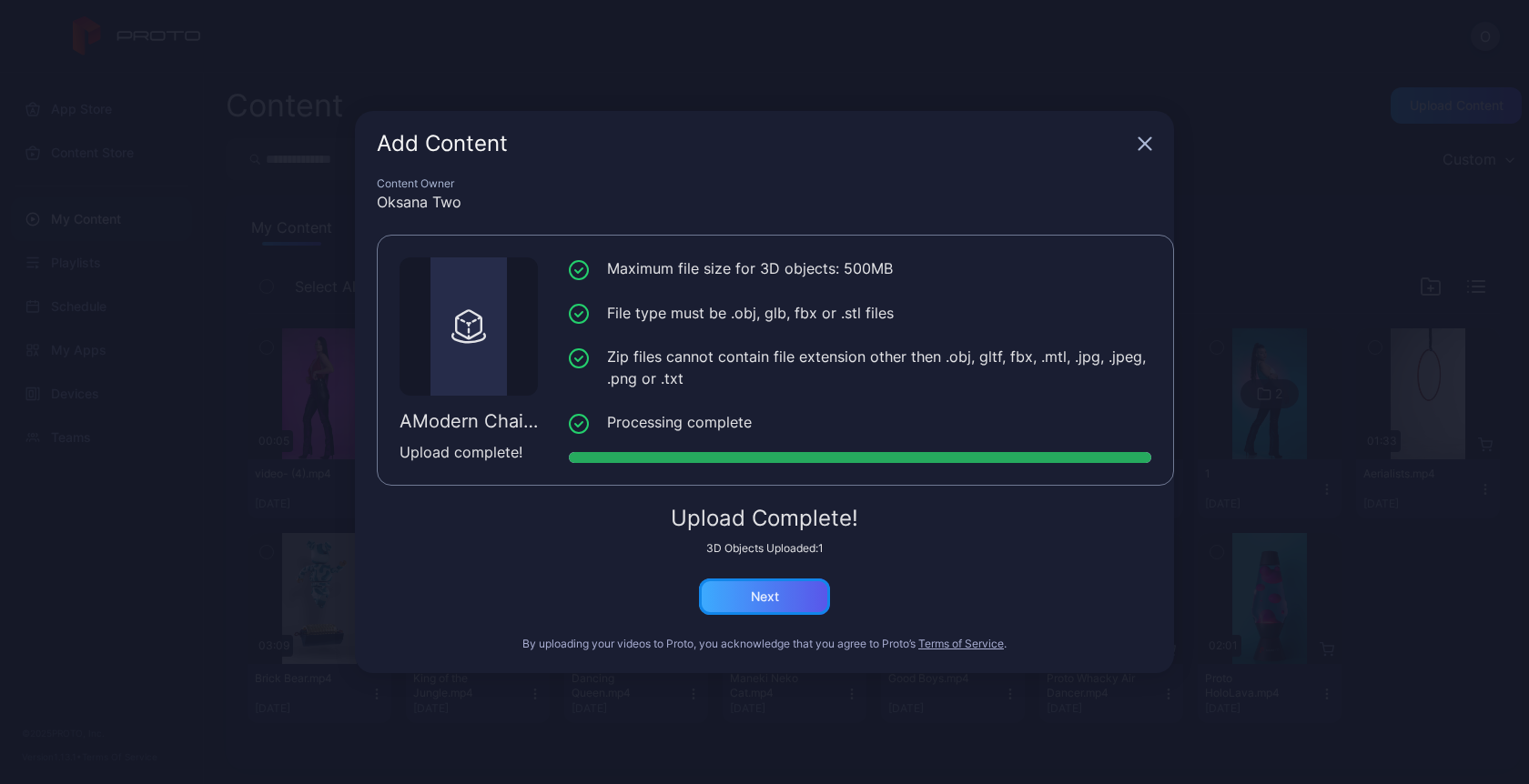
click at [759, 594] on div "Next" at bounding box center [764, 597] width 28 height 15
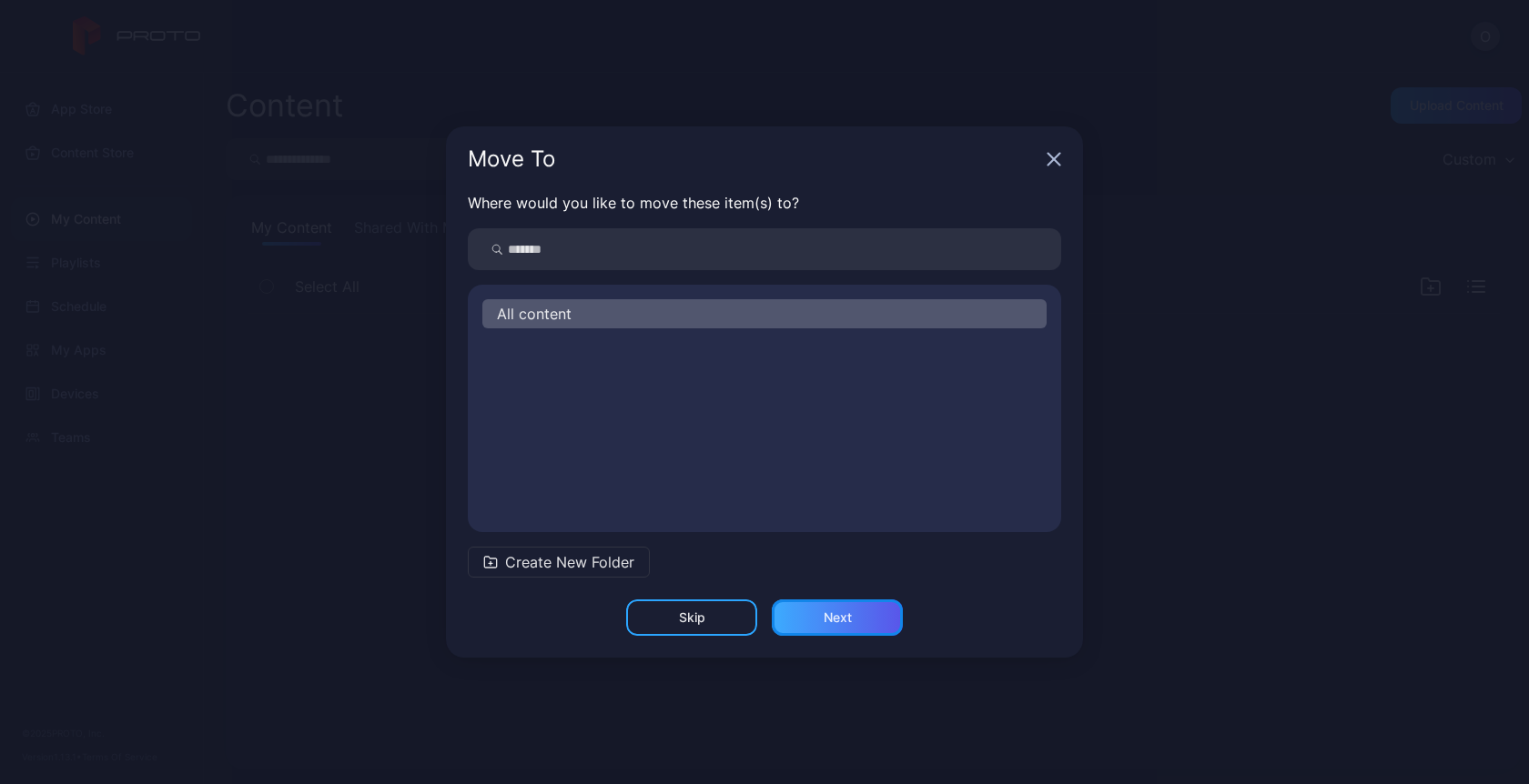
click at [825, 620] on div "Next" at bounding box center [837, 618] width 28 height 15
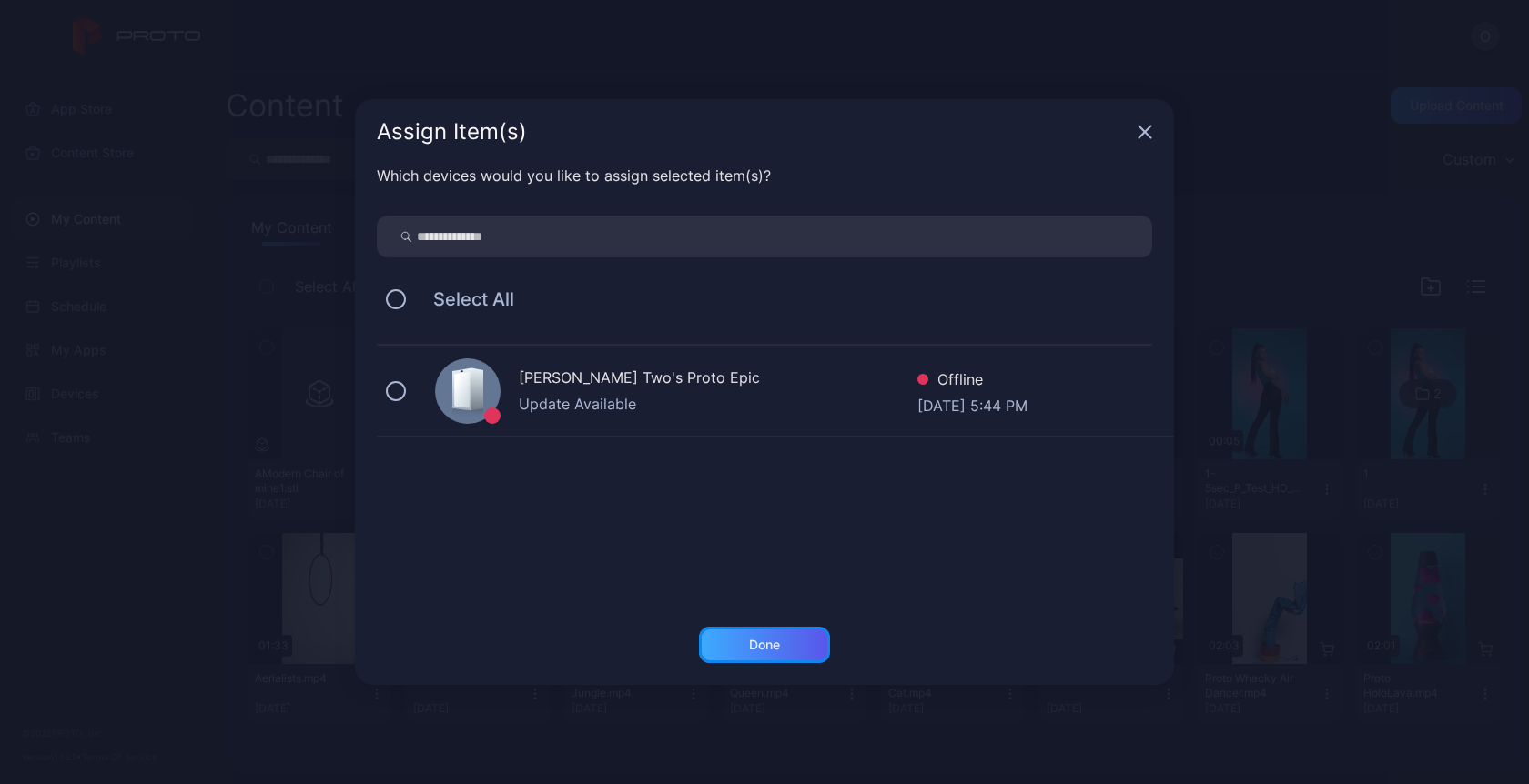
click at [762, 650] on div "Done" at bounding box center [764, 646] width 31 height 15
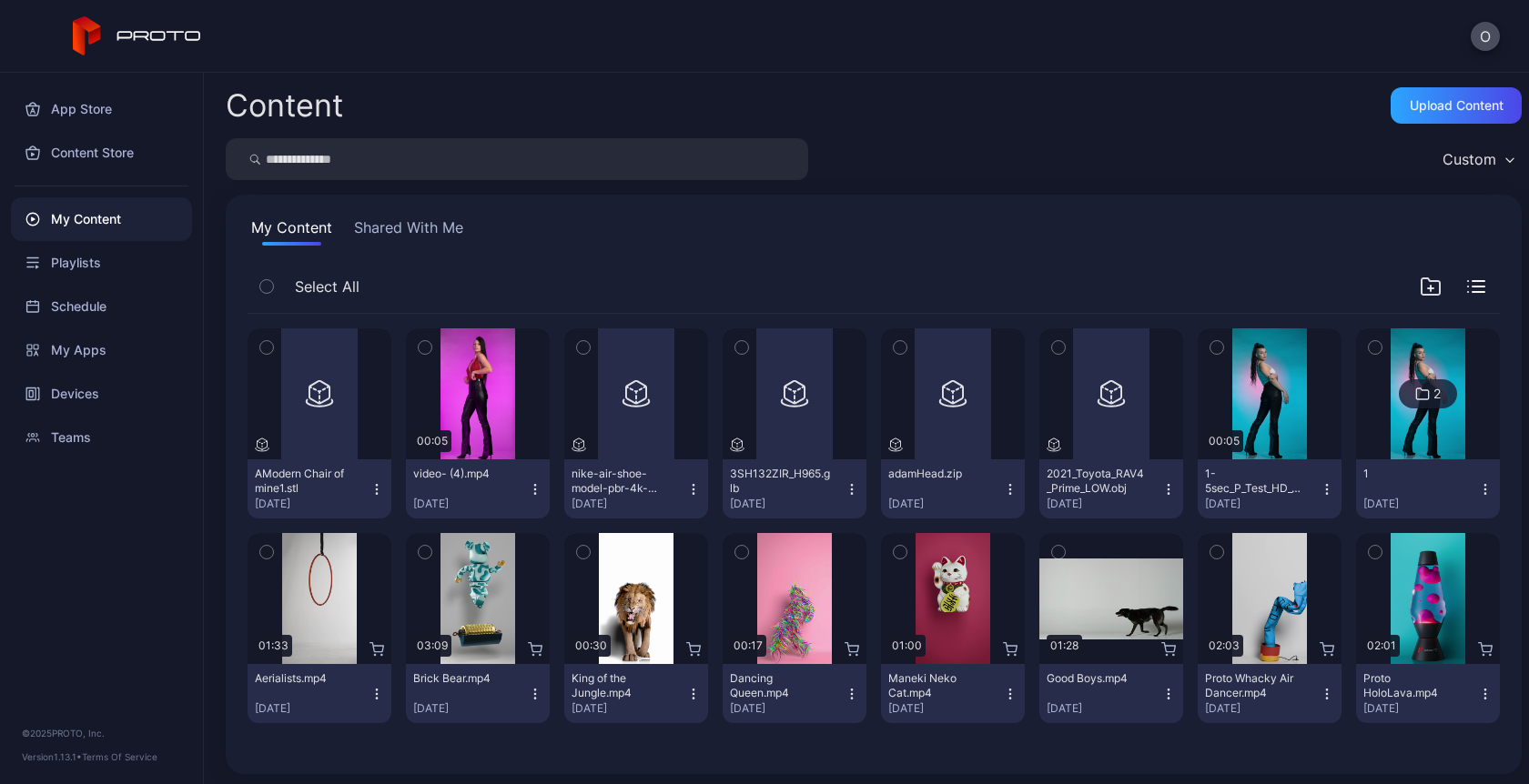
click at [1467, 291] on icon "button" at bounding box center [1476, 287] width 18 height 13
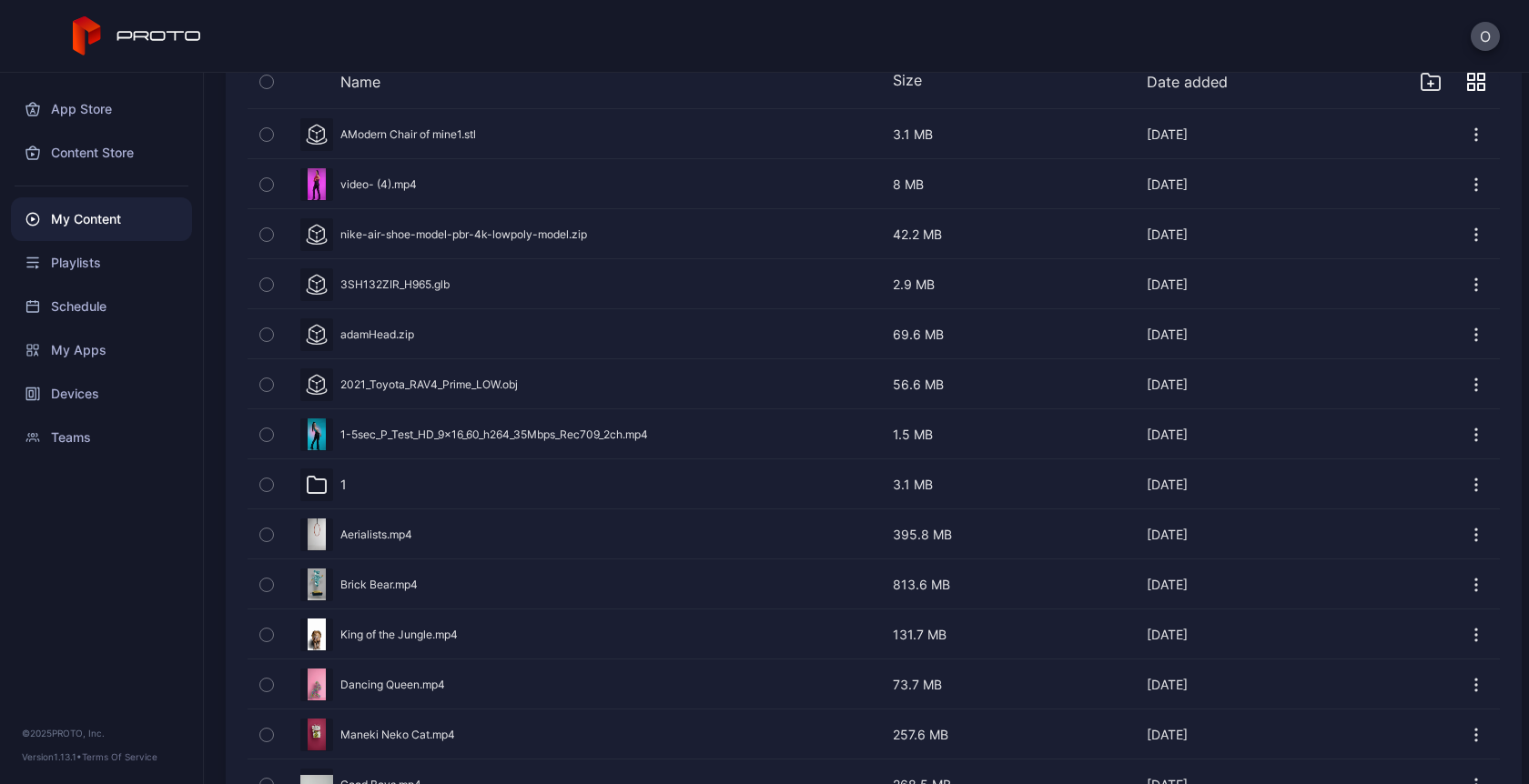
scroll to position [246, 0]
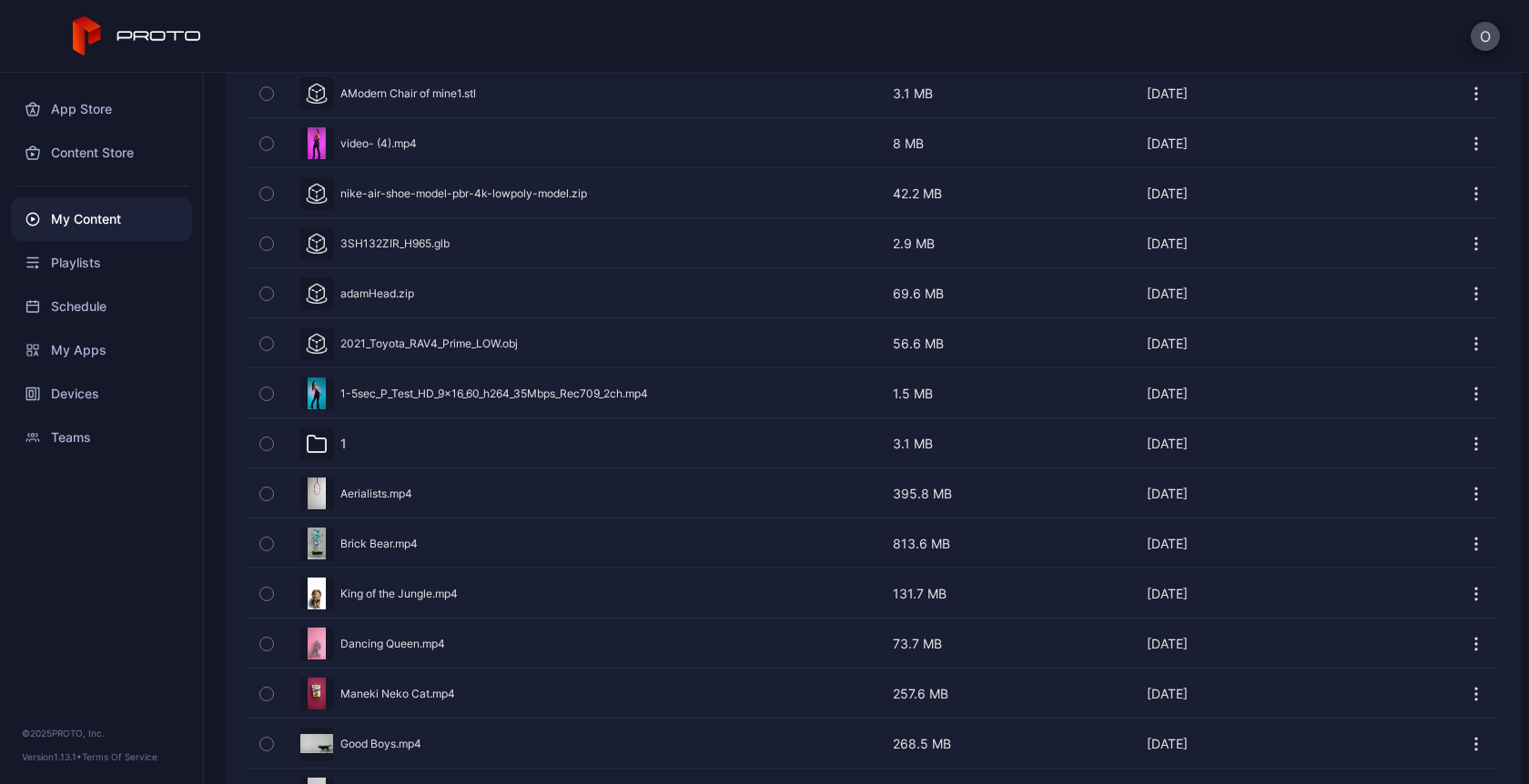
click at [371, 145] on div "Preview" at bounding box center [874, 144] width 1252 height 49
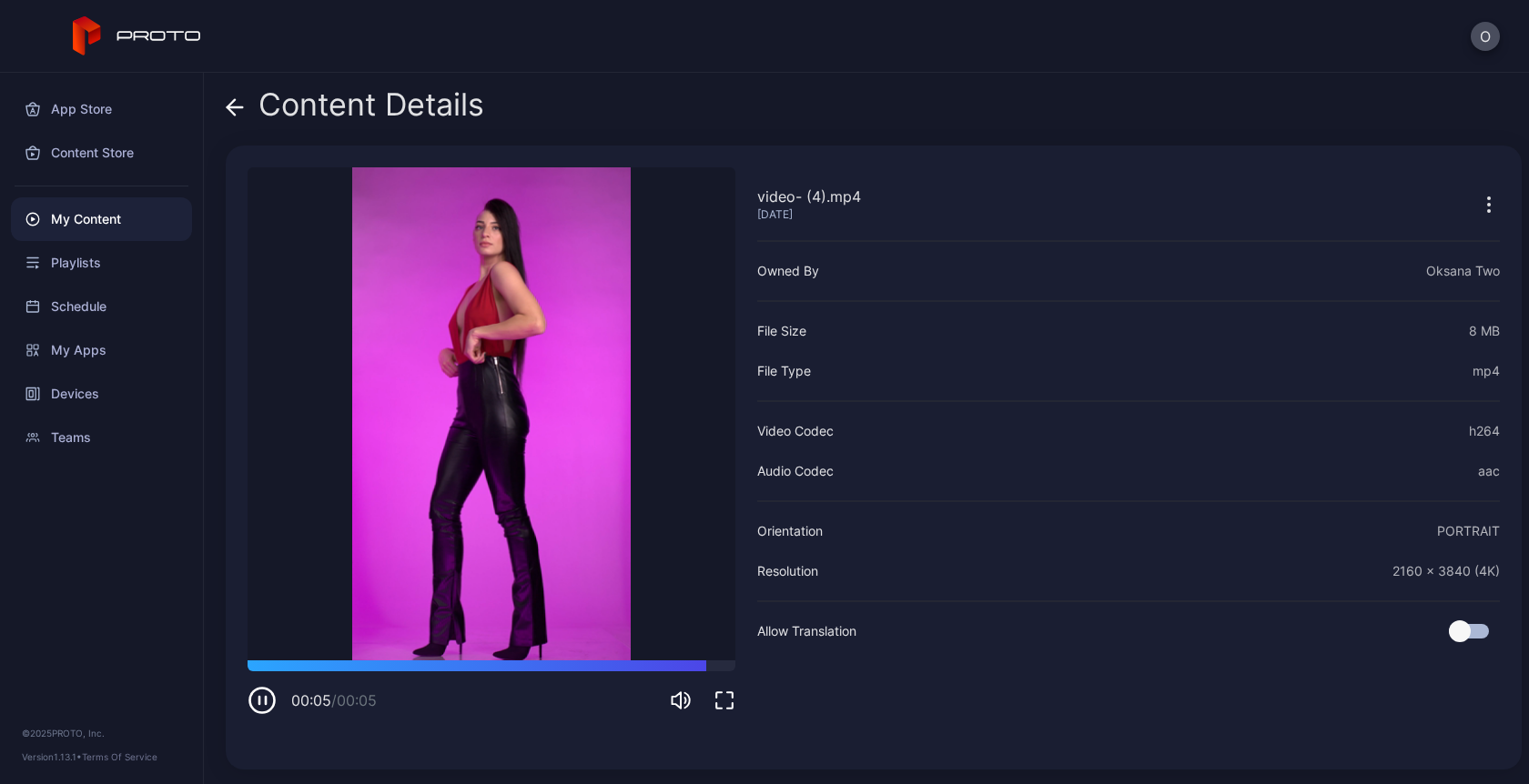
click at [245, 115] on div "Content Details" at bounding box center [354, 108] width 259 height 44
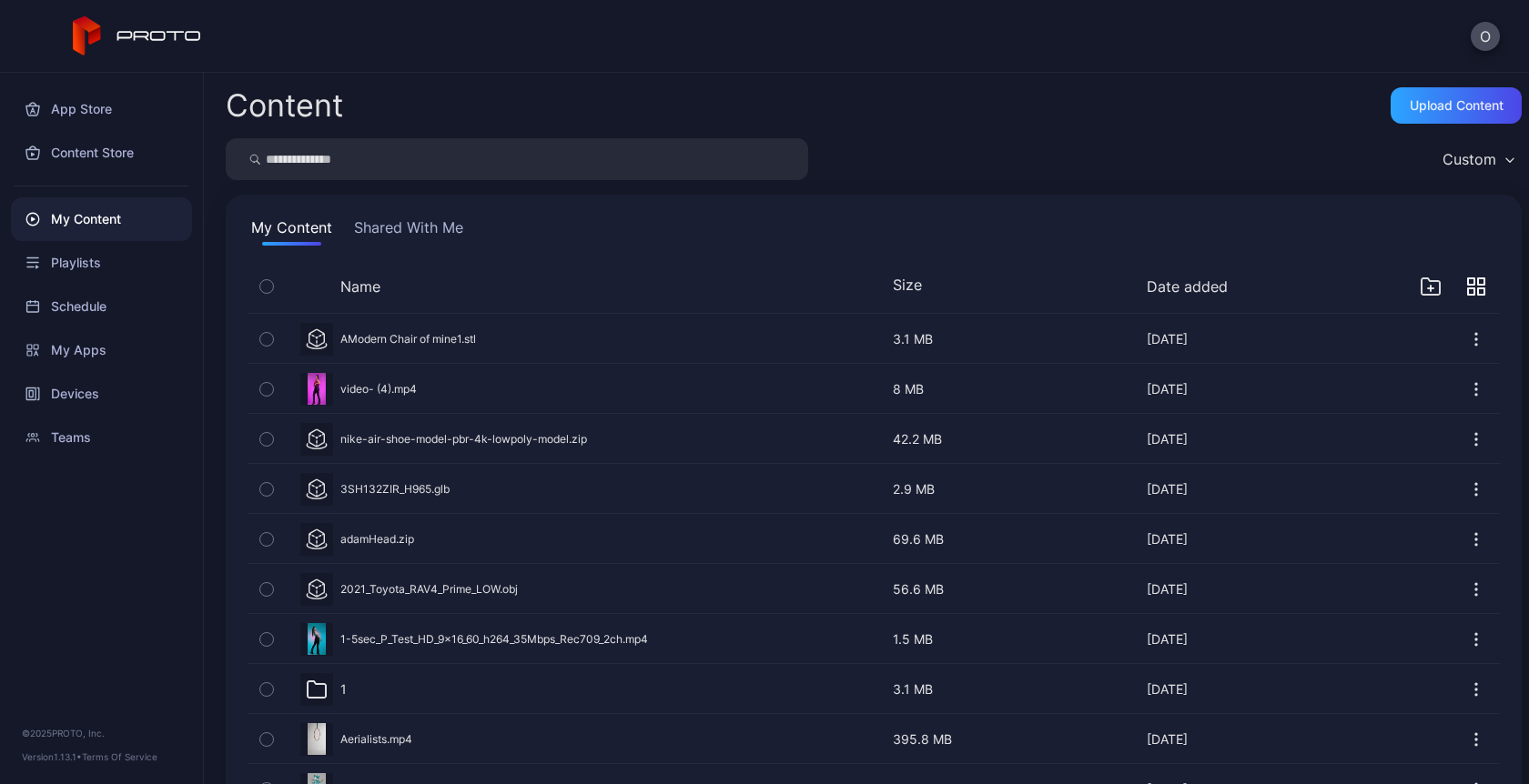
click at [1467, 283] on icon "button" at bounding box center [1476, 286] width 18 height 18
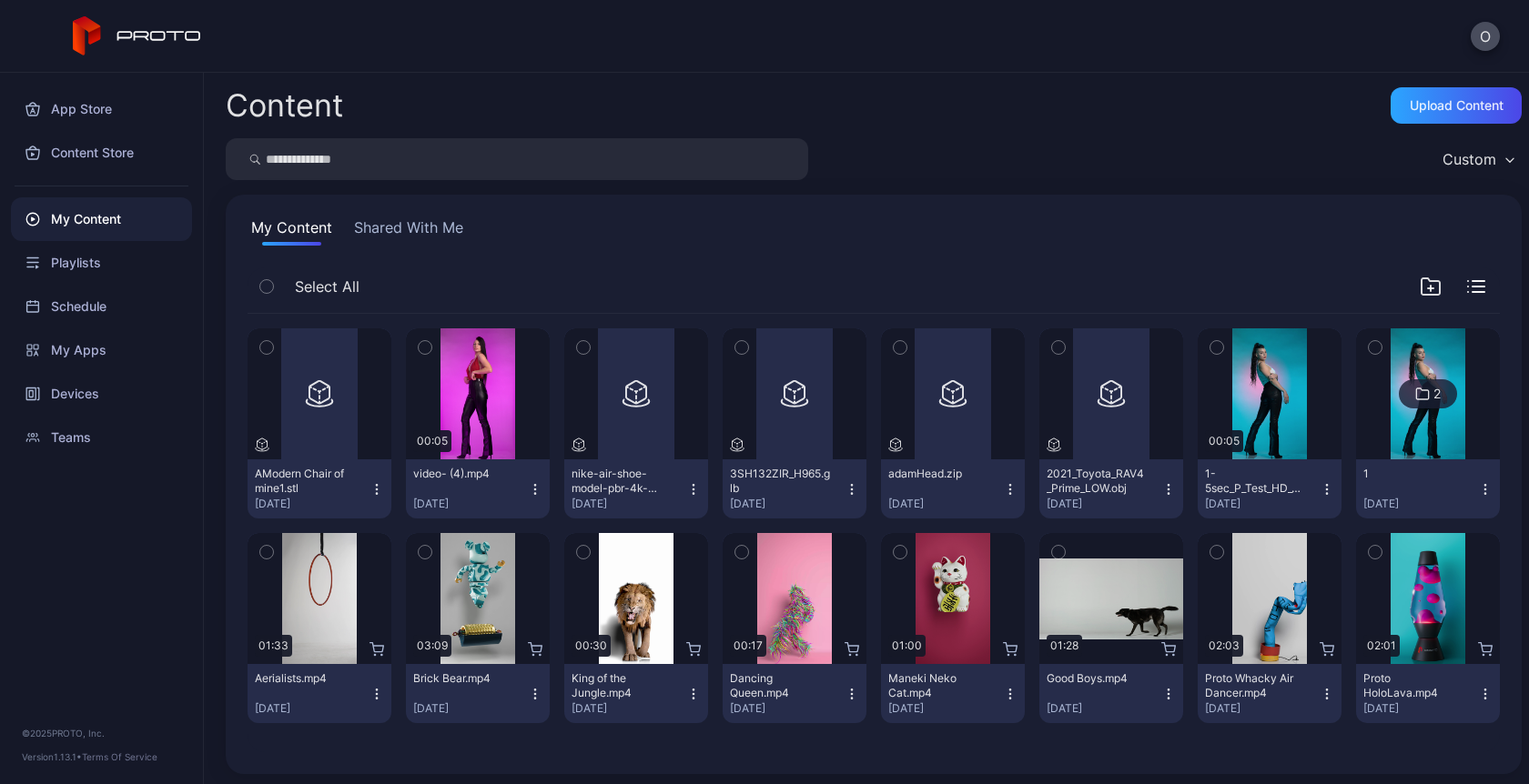
scroll to position [5, 0]
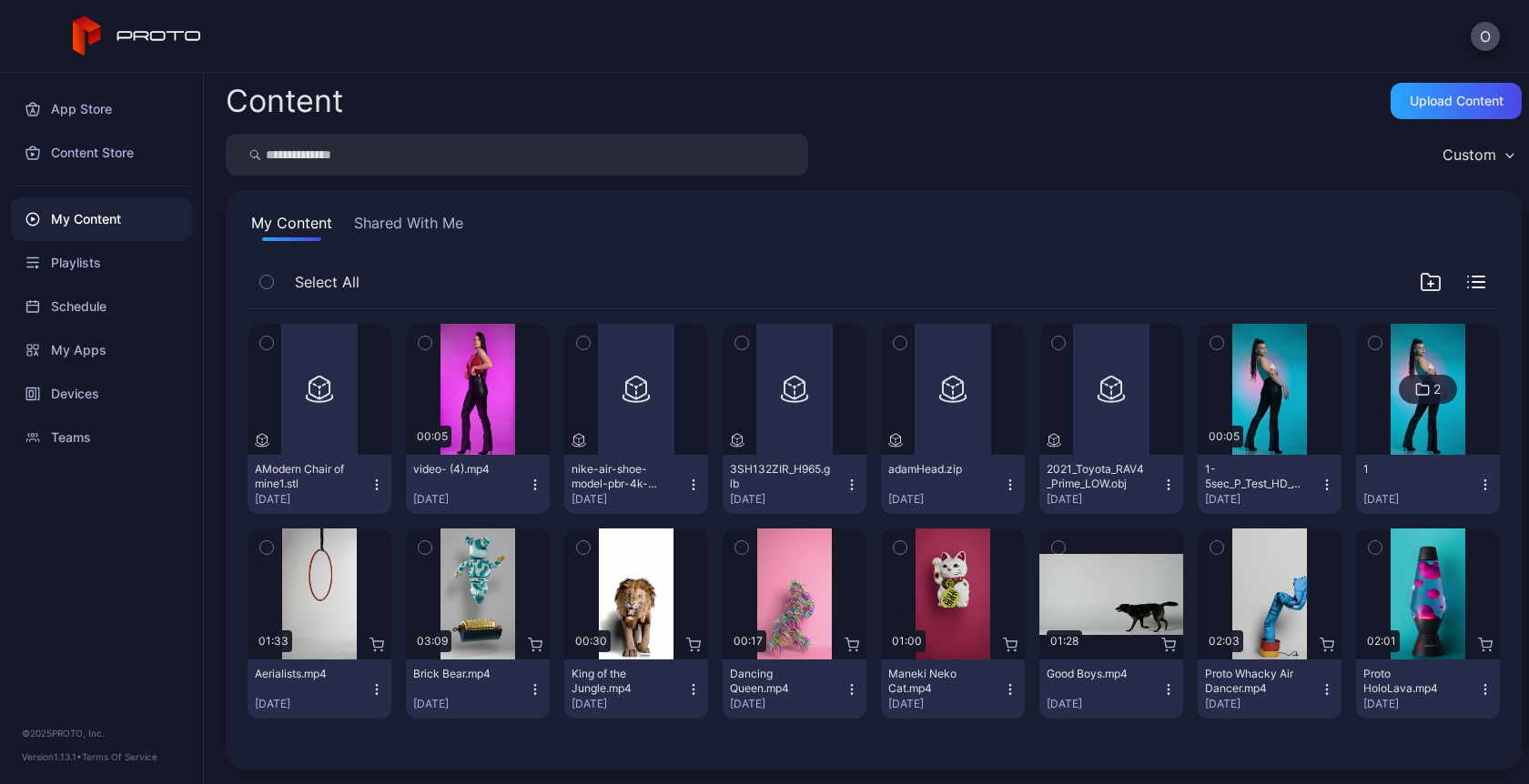
click at [1478, 490] on icon "button" at bounding box center [1485, 485] width 15 height 15
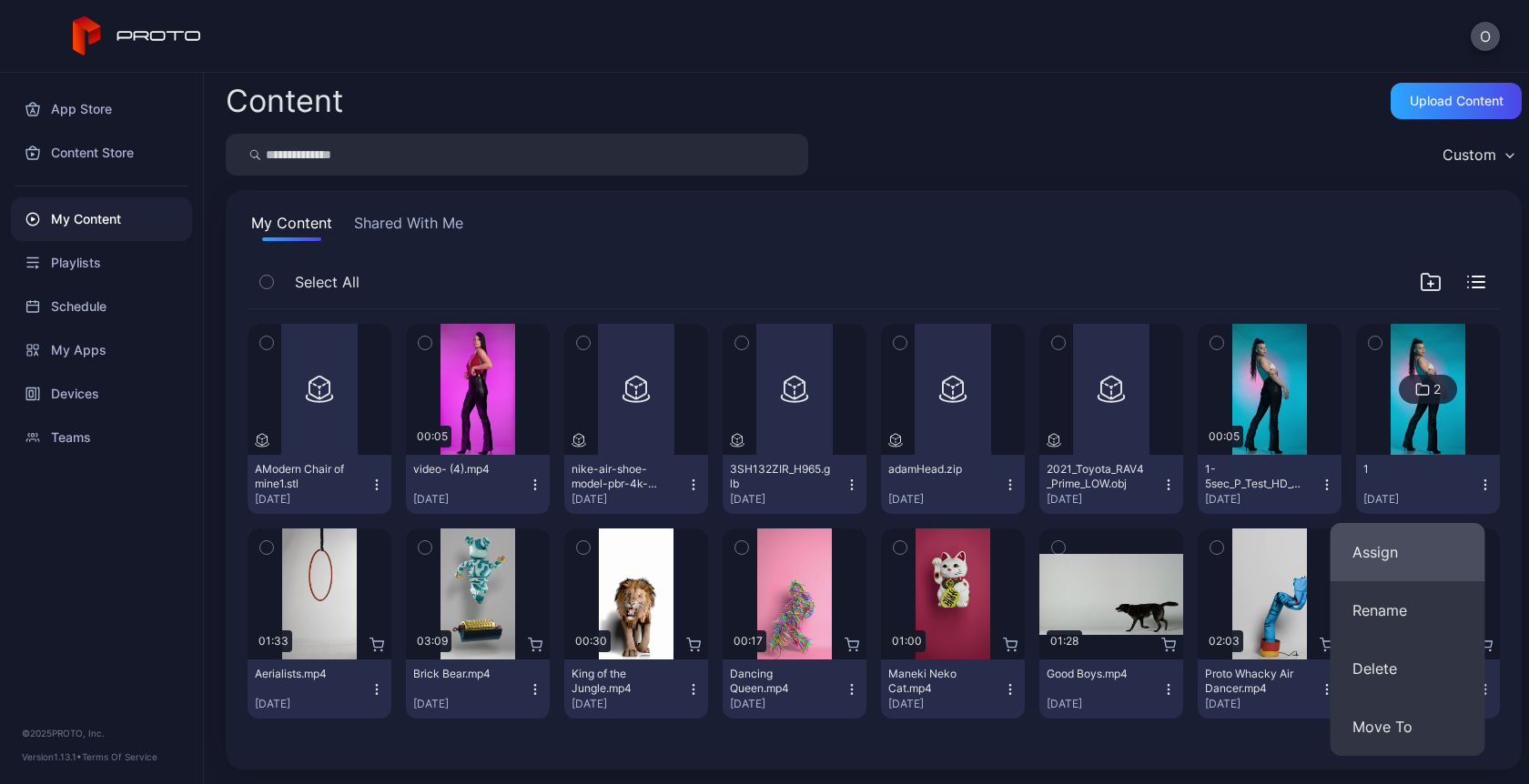
click at [1408, 556] on button "Assign" at bounding box center [1408, 552] width 155 height 58
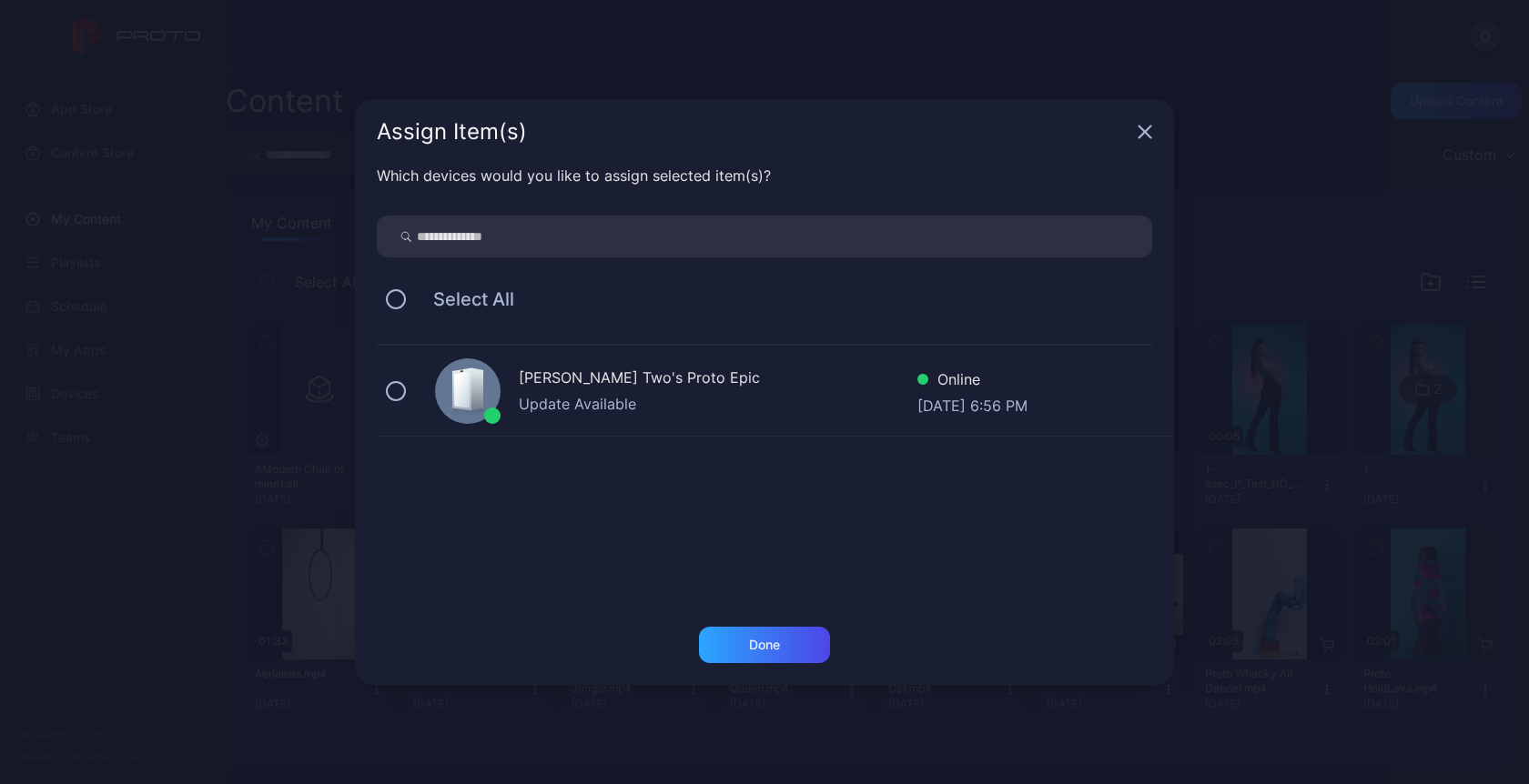
click at [532, 411] on div "Update Available" at bounding box center [718, 404] width 398 height 21
click at [759, 651] on div "Done" at bounding box center [764, 646] width 31 height 15
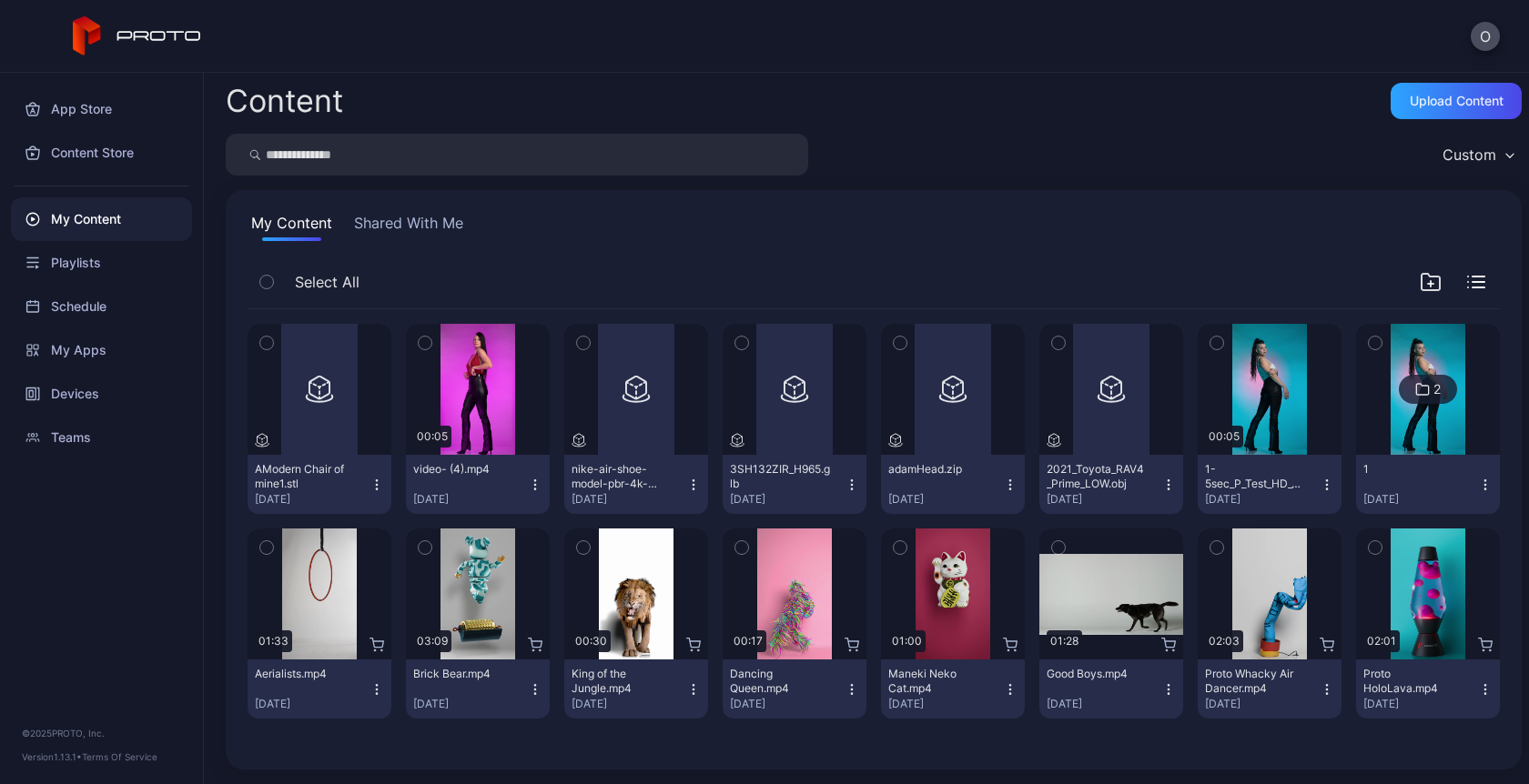
click at [693, 693] on icon "button" at bounding box center [693, 693] width 1 height 1
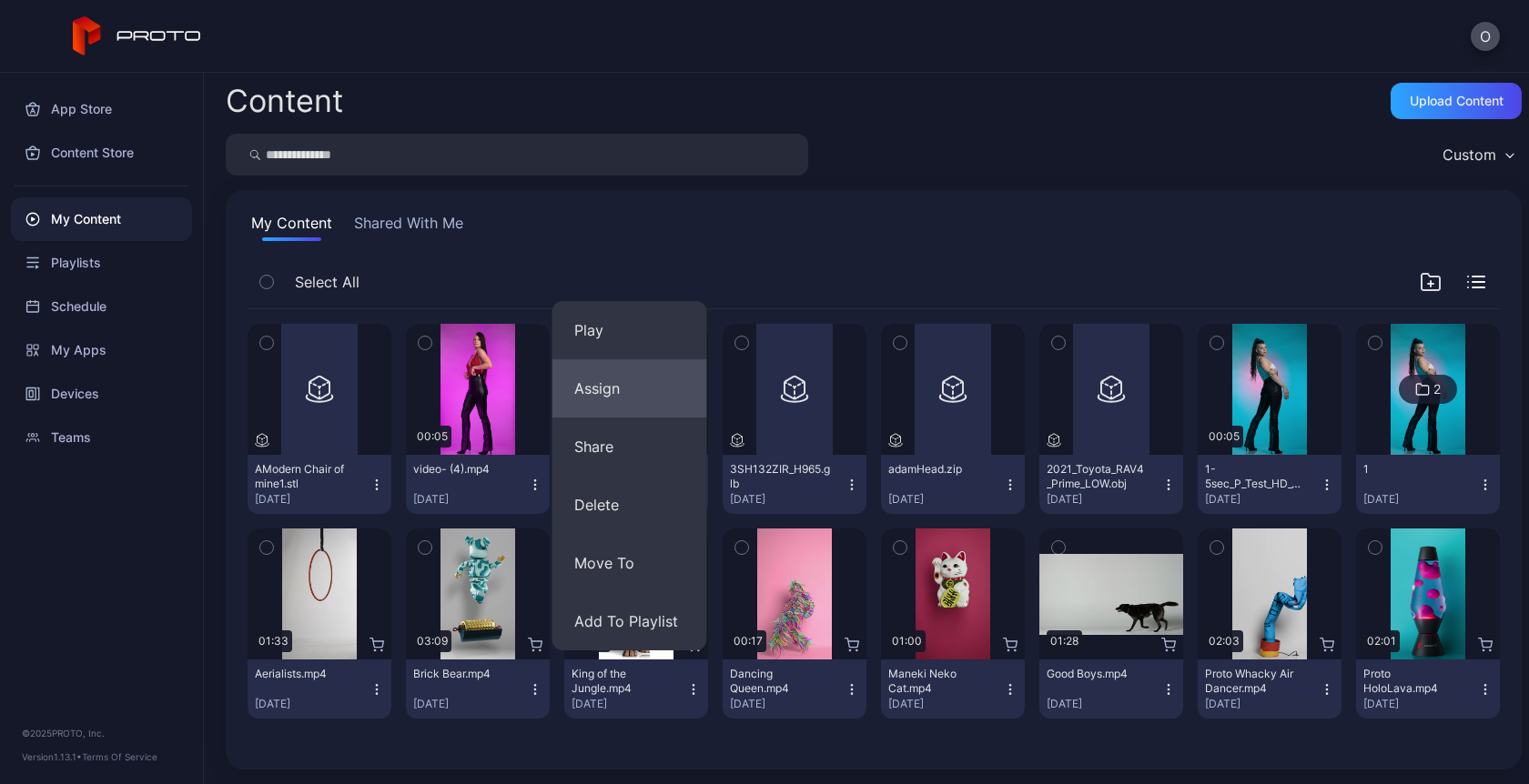
click at [628, 381] on button "Assign" at bounding box center [630, 389] width 155 height 58
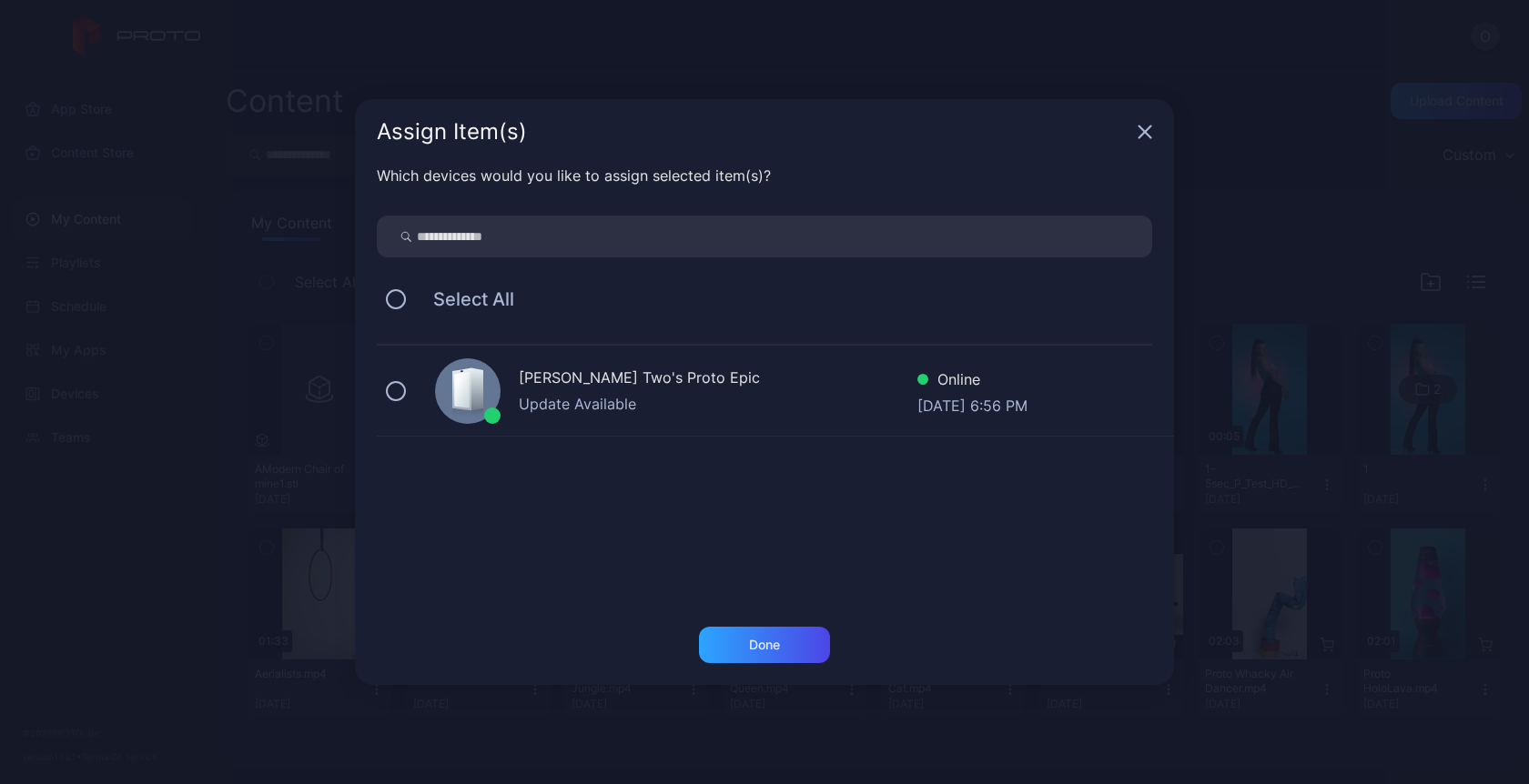
click at [729, 381] on div "[PERSON_NAME] Two's Proto Epic" at bounding box center [718, 379] width 398 height 26
click at [750, 655] on div "Done" at bounding box center [764, 645] width 131 height 36
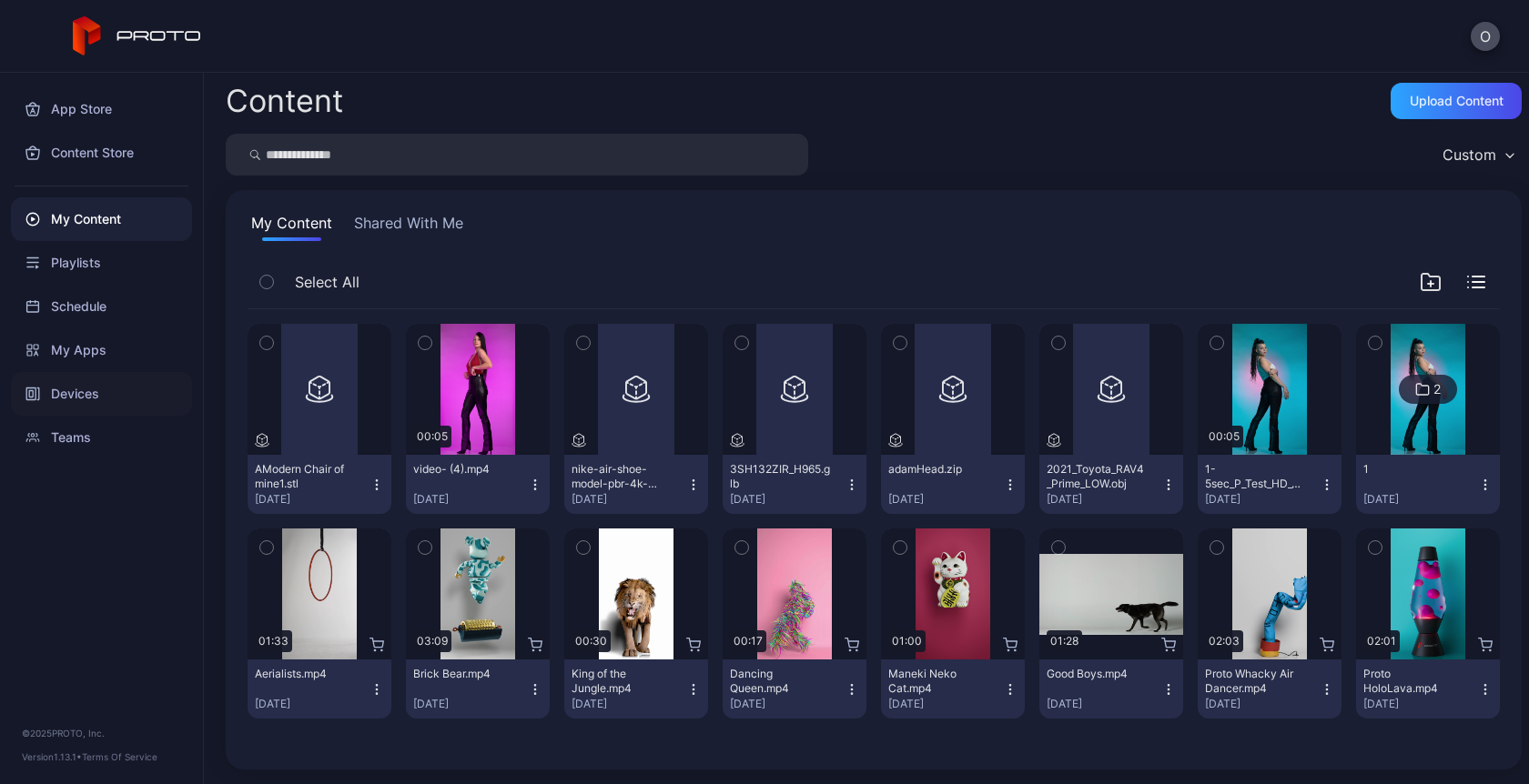
click at [83, 398] on div "Devices" at bounding box center [102, 393] width 181 height 44
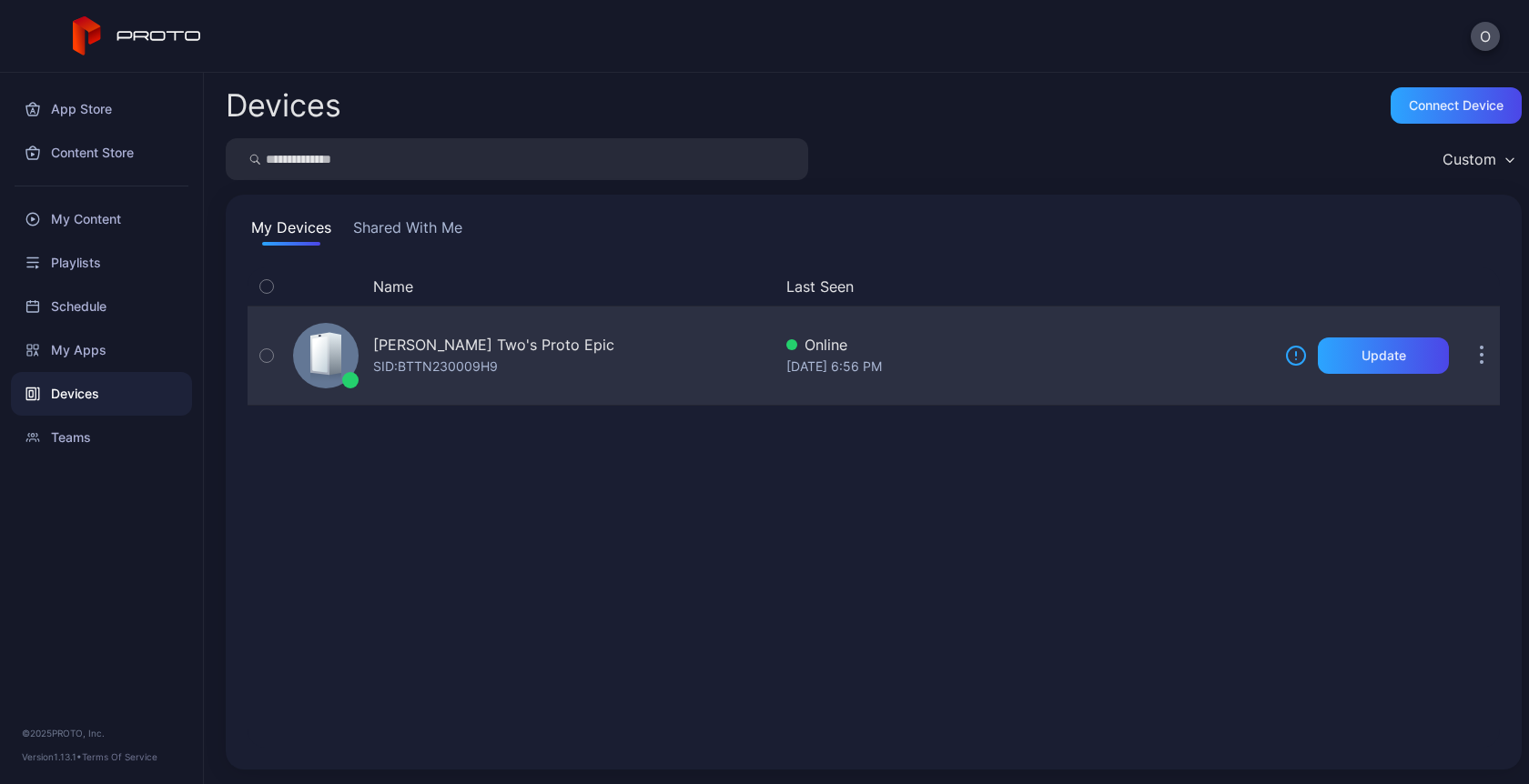
click at [475, 367] on div "SID: BTTN230009H9" at bounding box center [435, 366] width 124 height 21
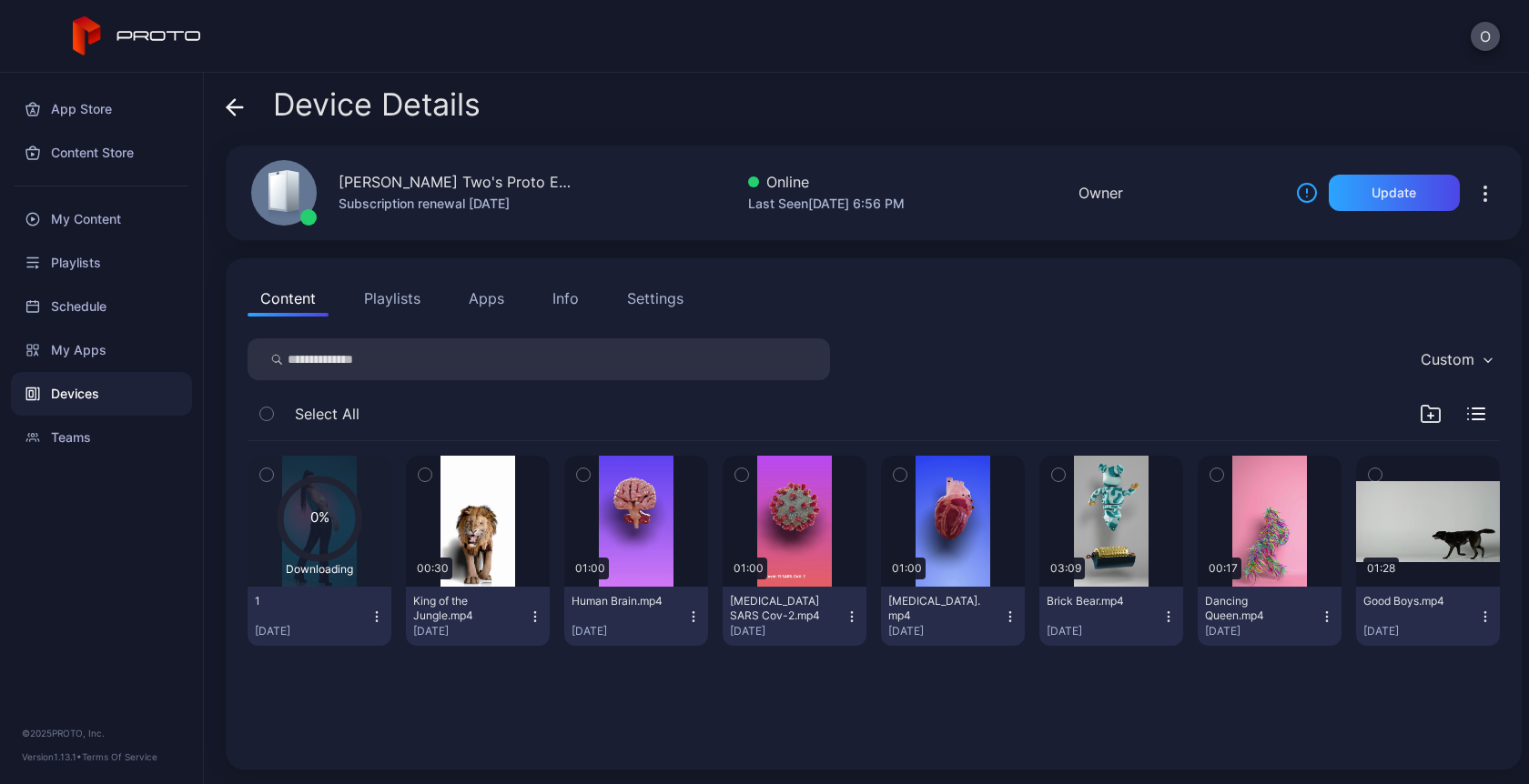
click at [236, 111] on icon at bounding box center [234, 107] width 18 height 18
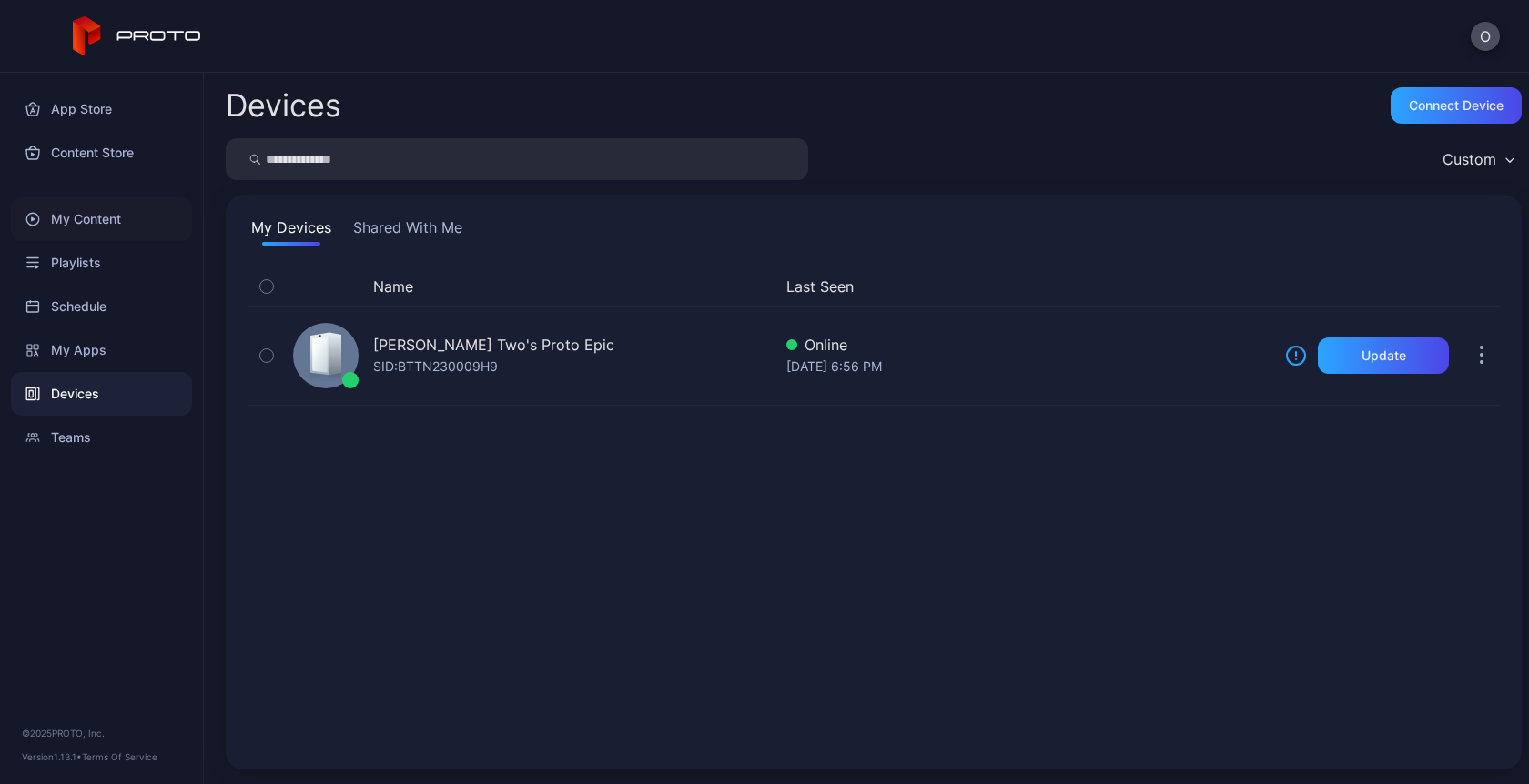
click at [93, 217] on div "My Content" at bounding box center [102, 219] width 181 height 44
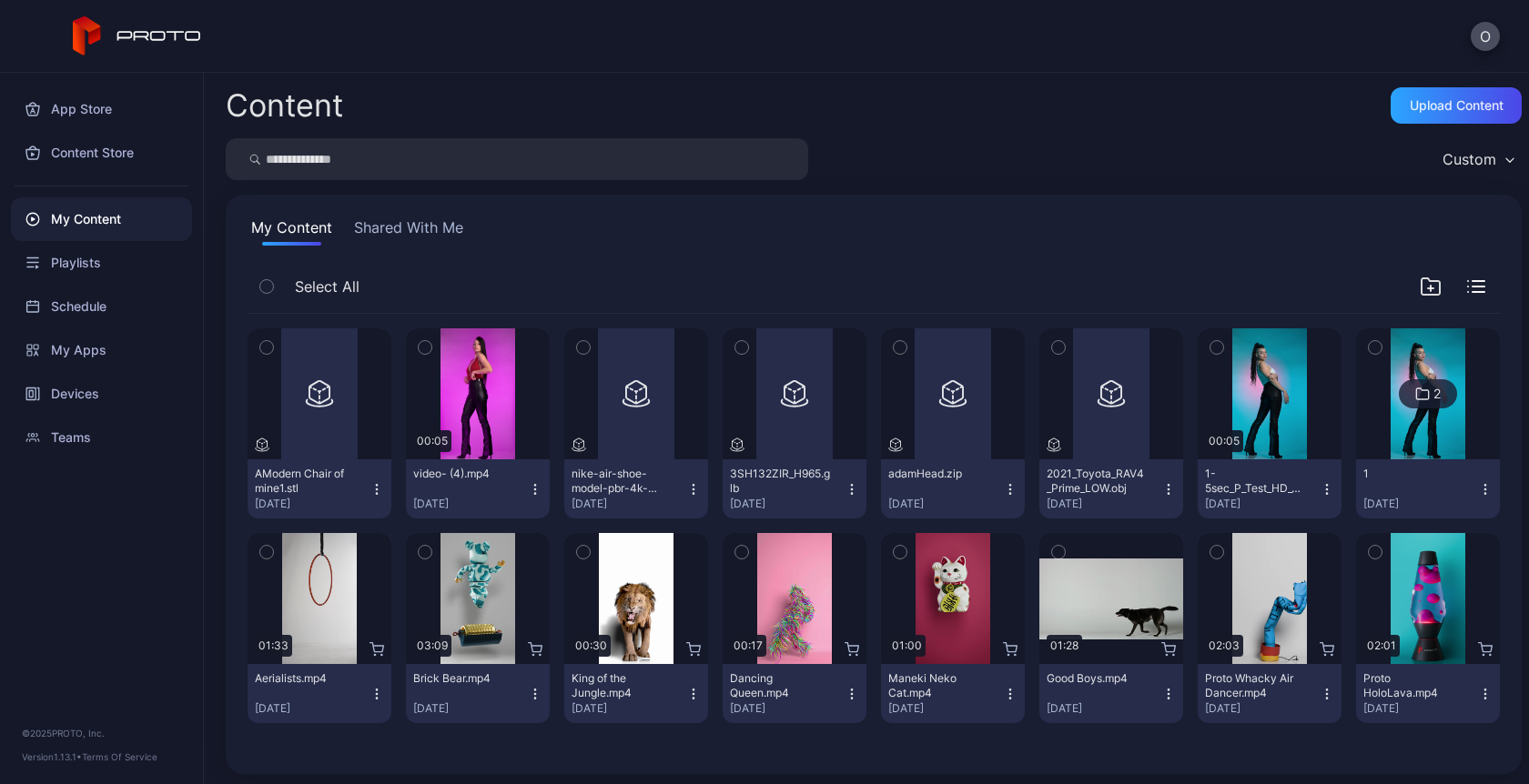
scroll to position [5, 0]
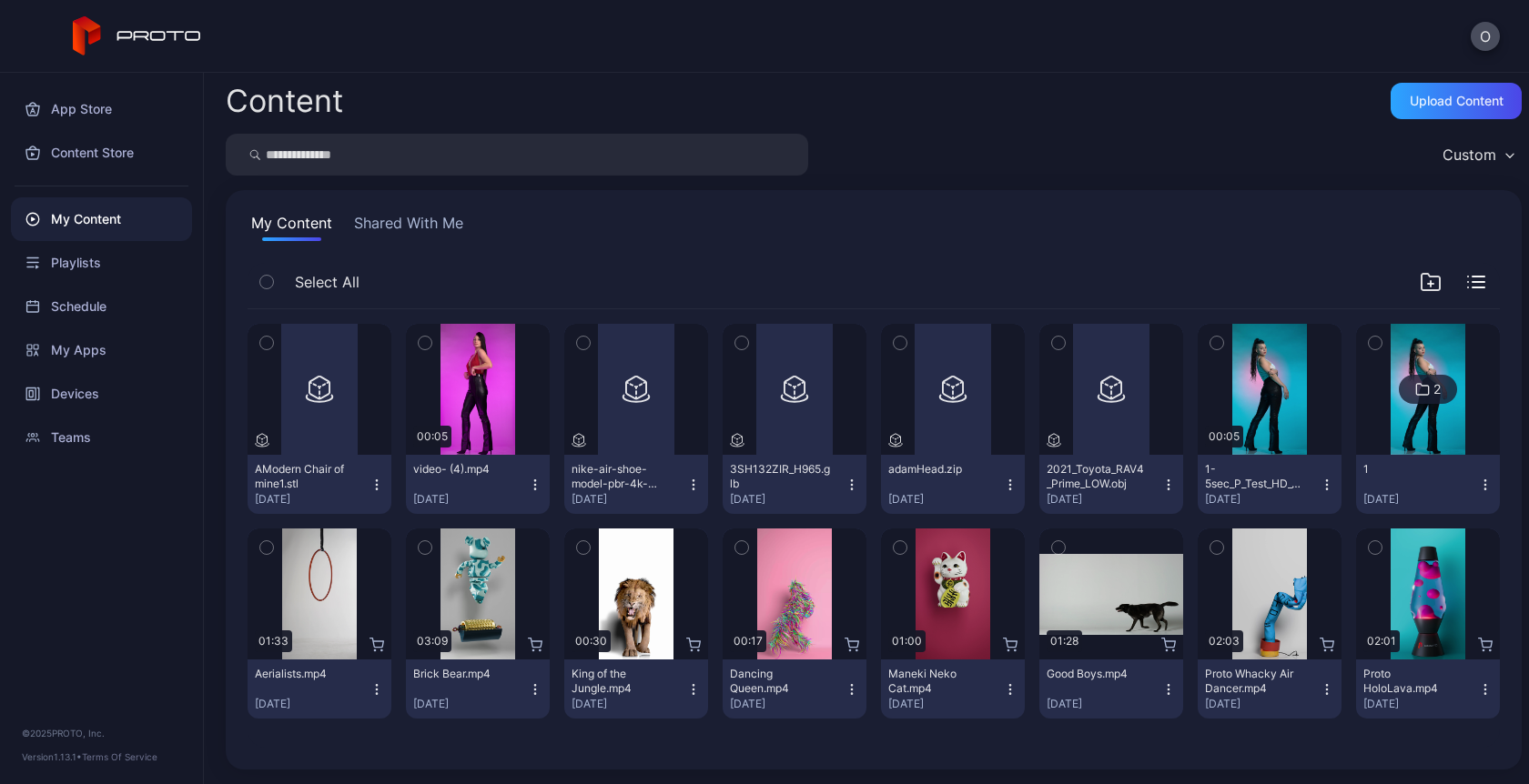
click at [1484, 479] on icon "button" at bounding box center [1484, 479] width 1 height 1
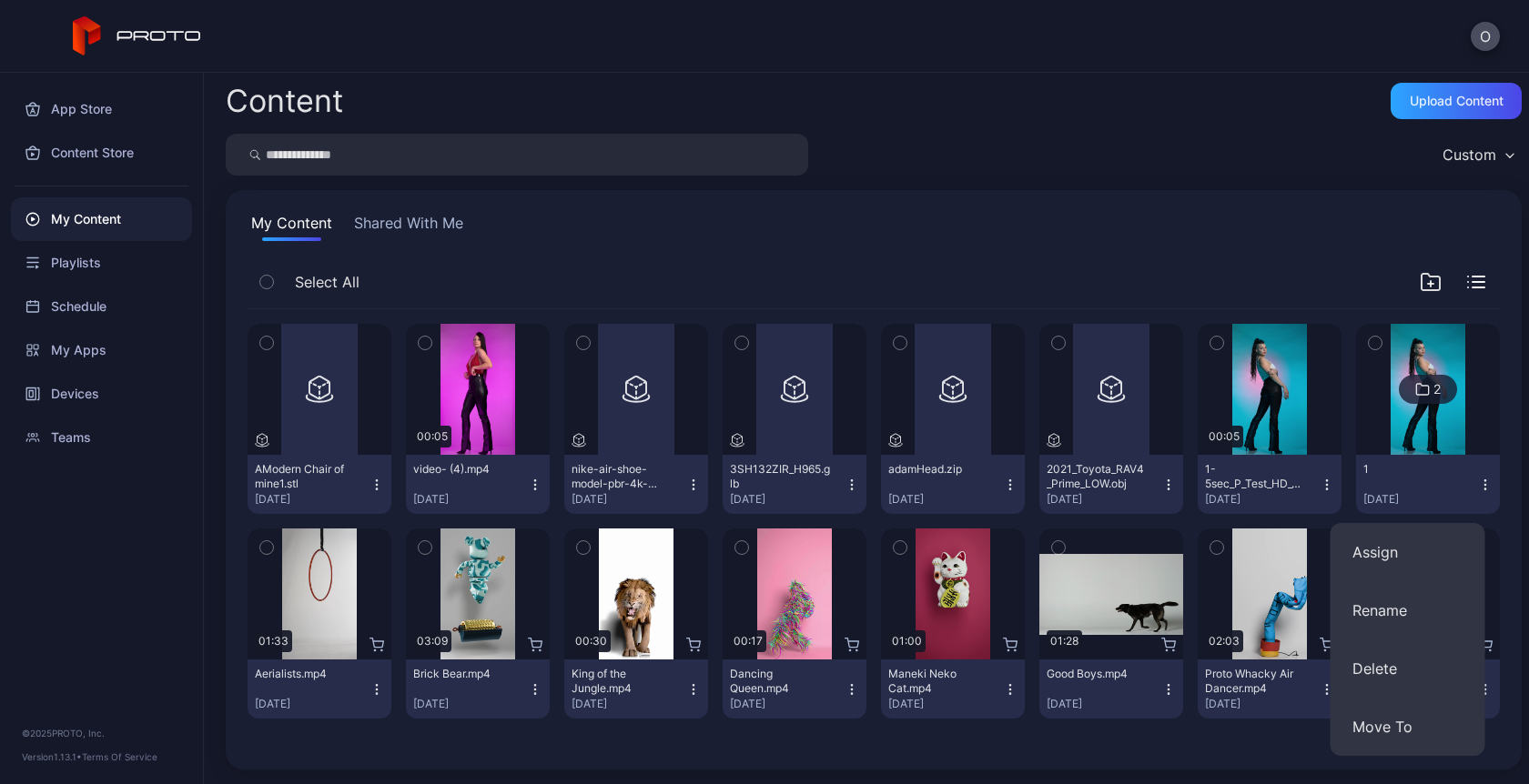
click at [1488, 211] on div "My Content Shared With Me Select All Preview AModern Chair of mine1.stl Sep 2, …" at bounding box center [873, 480] width 1296 height 579
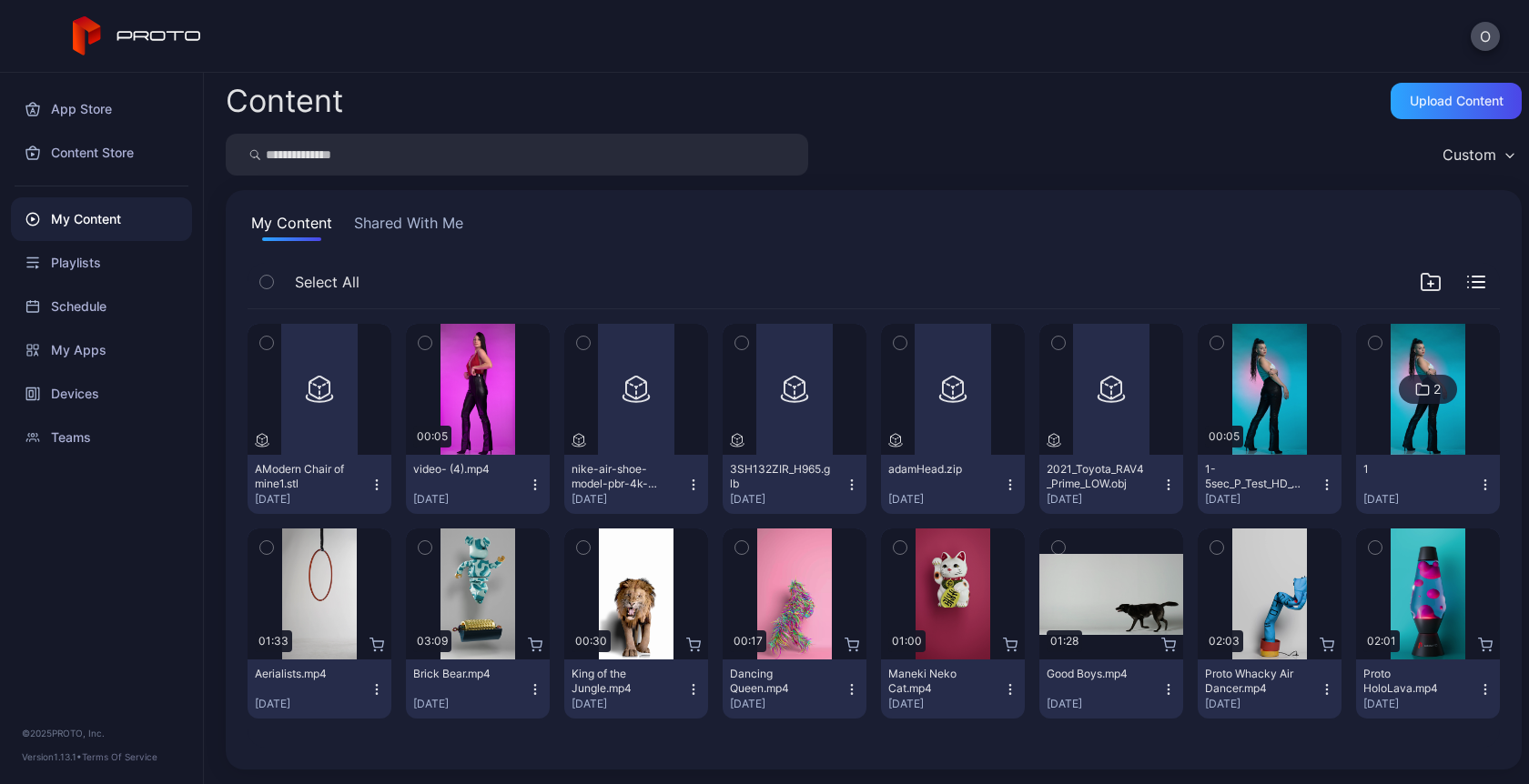
click at [1422, 442] on img at bounding box center [1427, 390] width 74 height 131
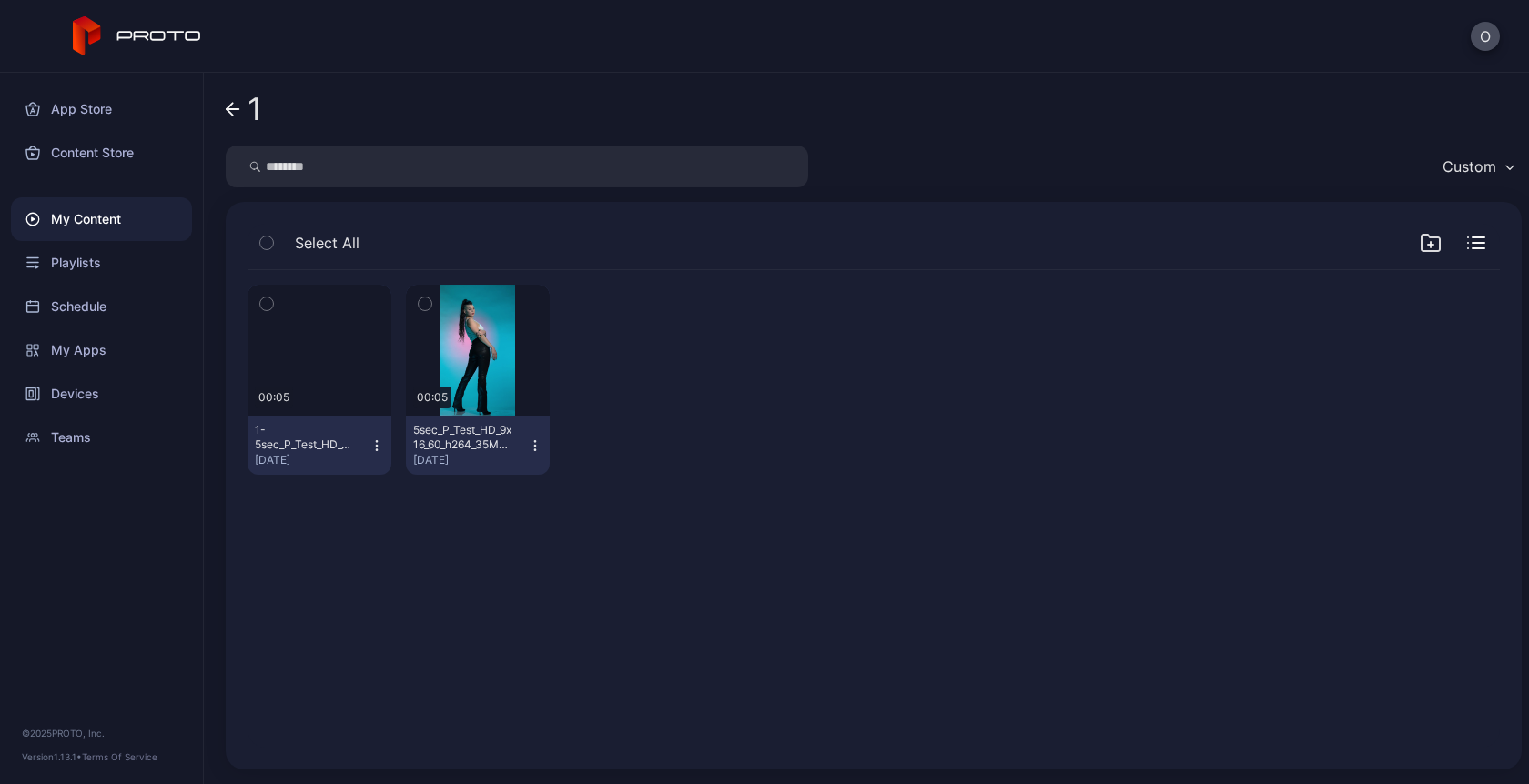
click at [234, 111] on icon at bounding box center [233, 109] width 15 height 16
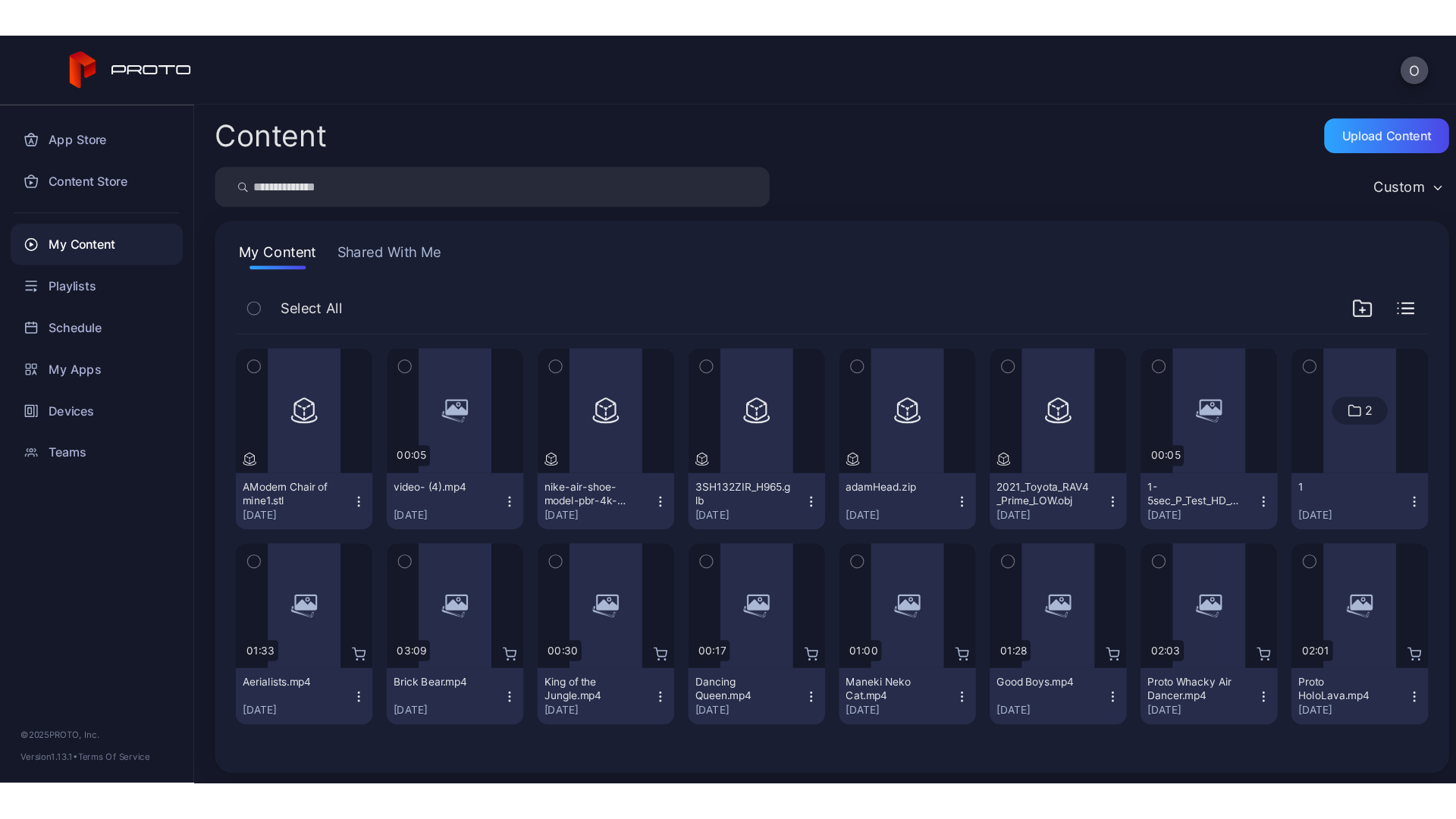
scroll to position [4, 0]
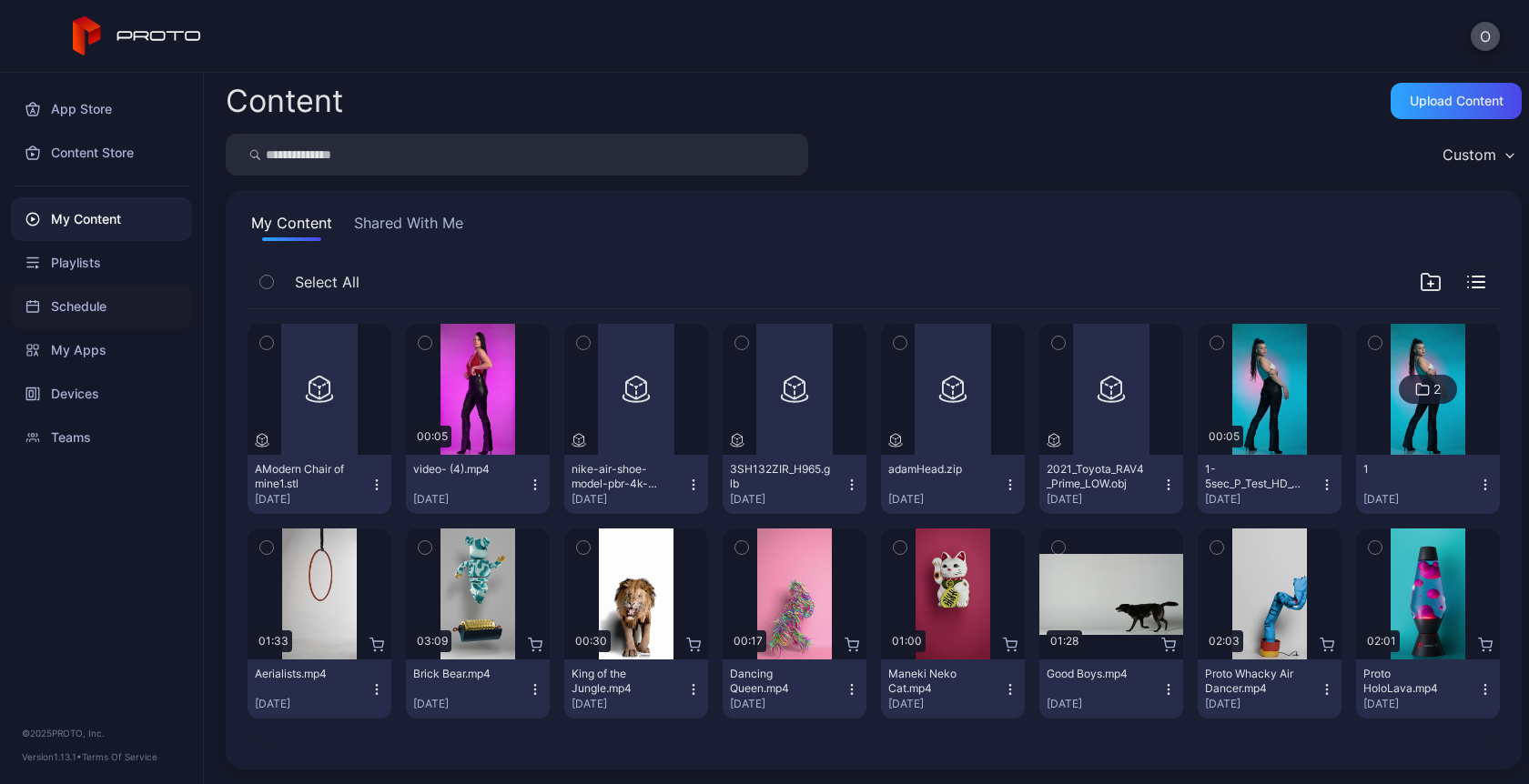
click at [90, 319] on div "Schedule" at bounding box center [102, 306] width 181 height 44
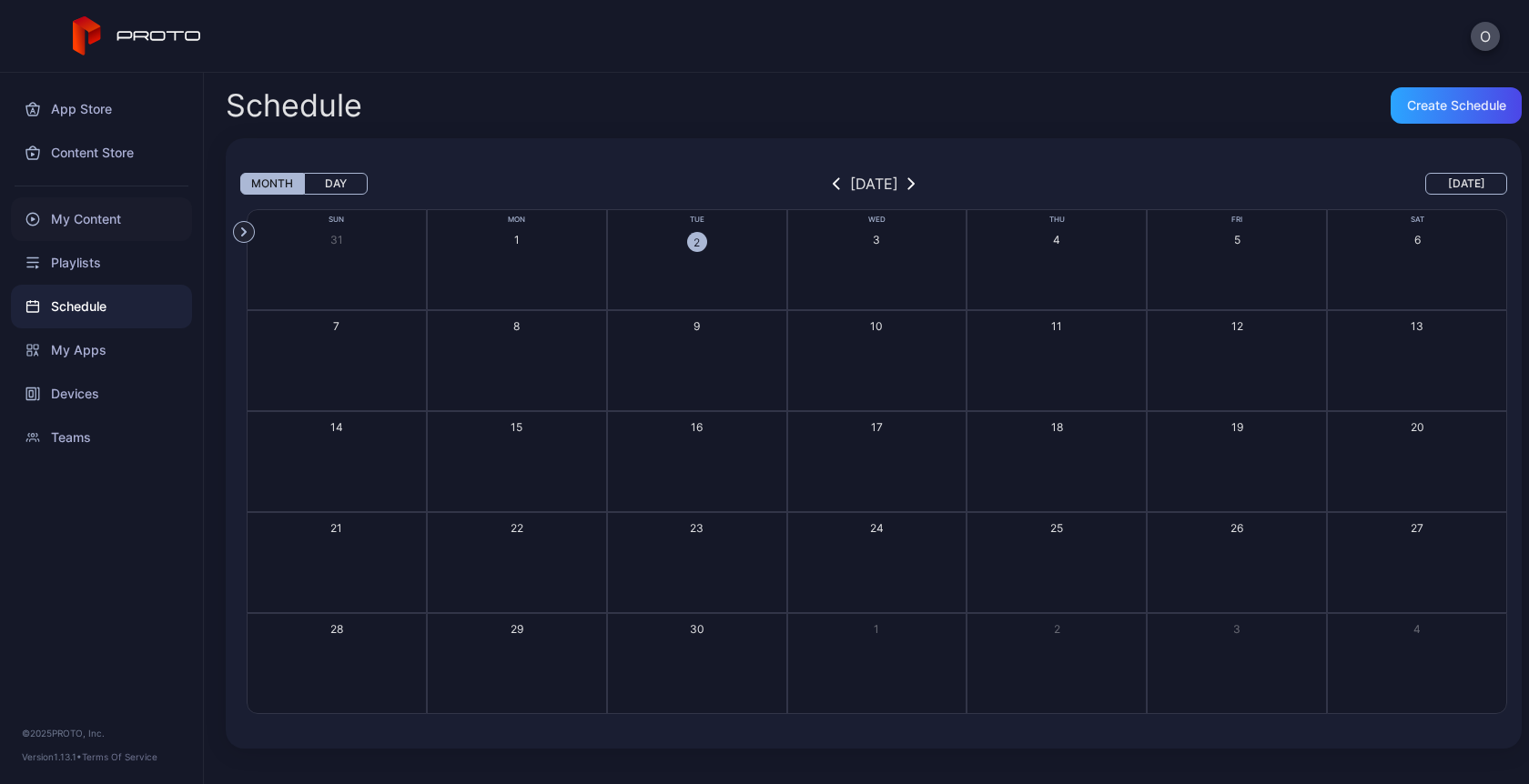
click at [112, 234] on div "My Content" at bounding box center [102, 219] width 181 height 44
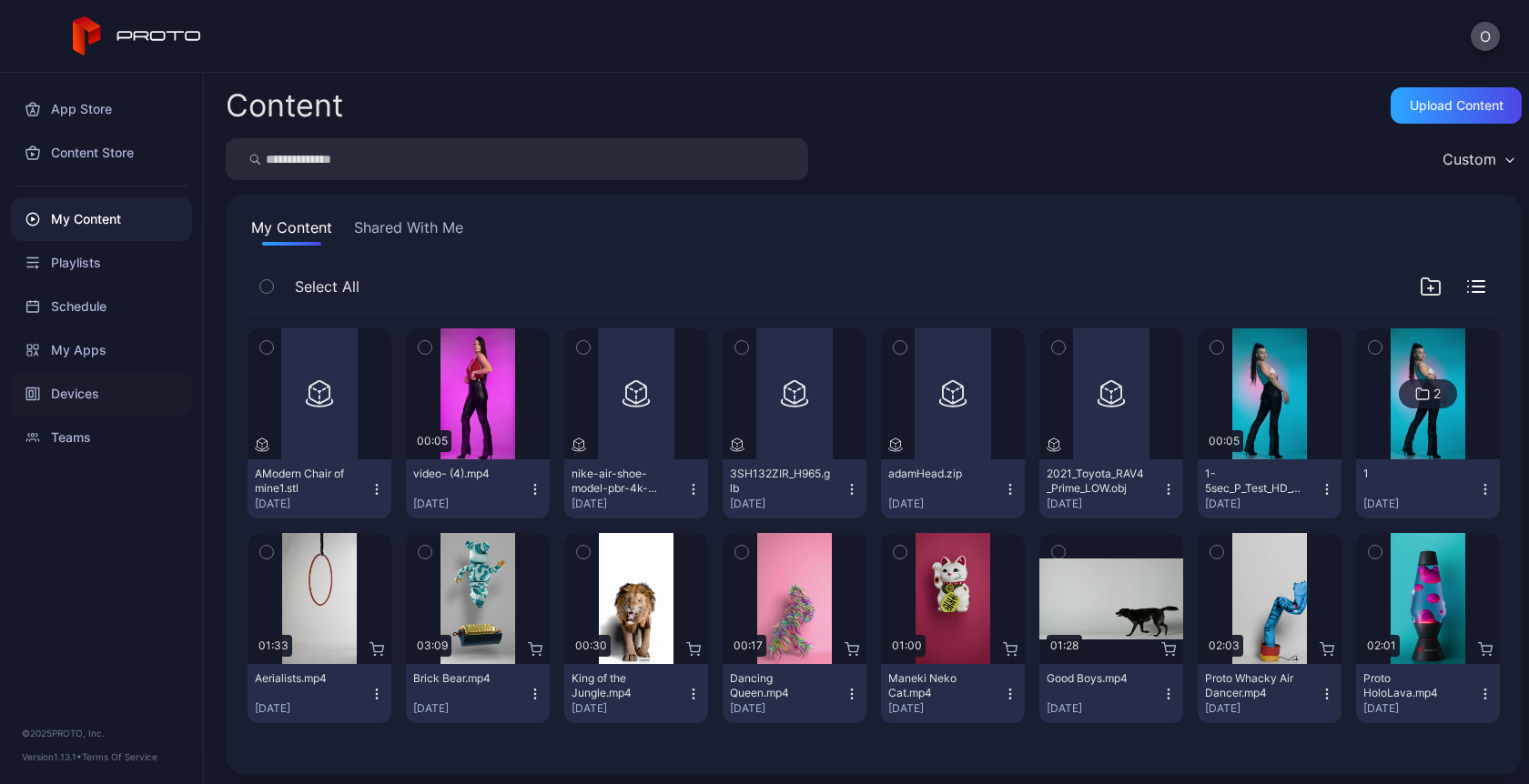
click at [81, 388] on div "Devices" at bounding box center [102, 393] width 181 height 44
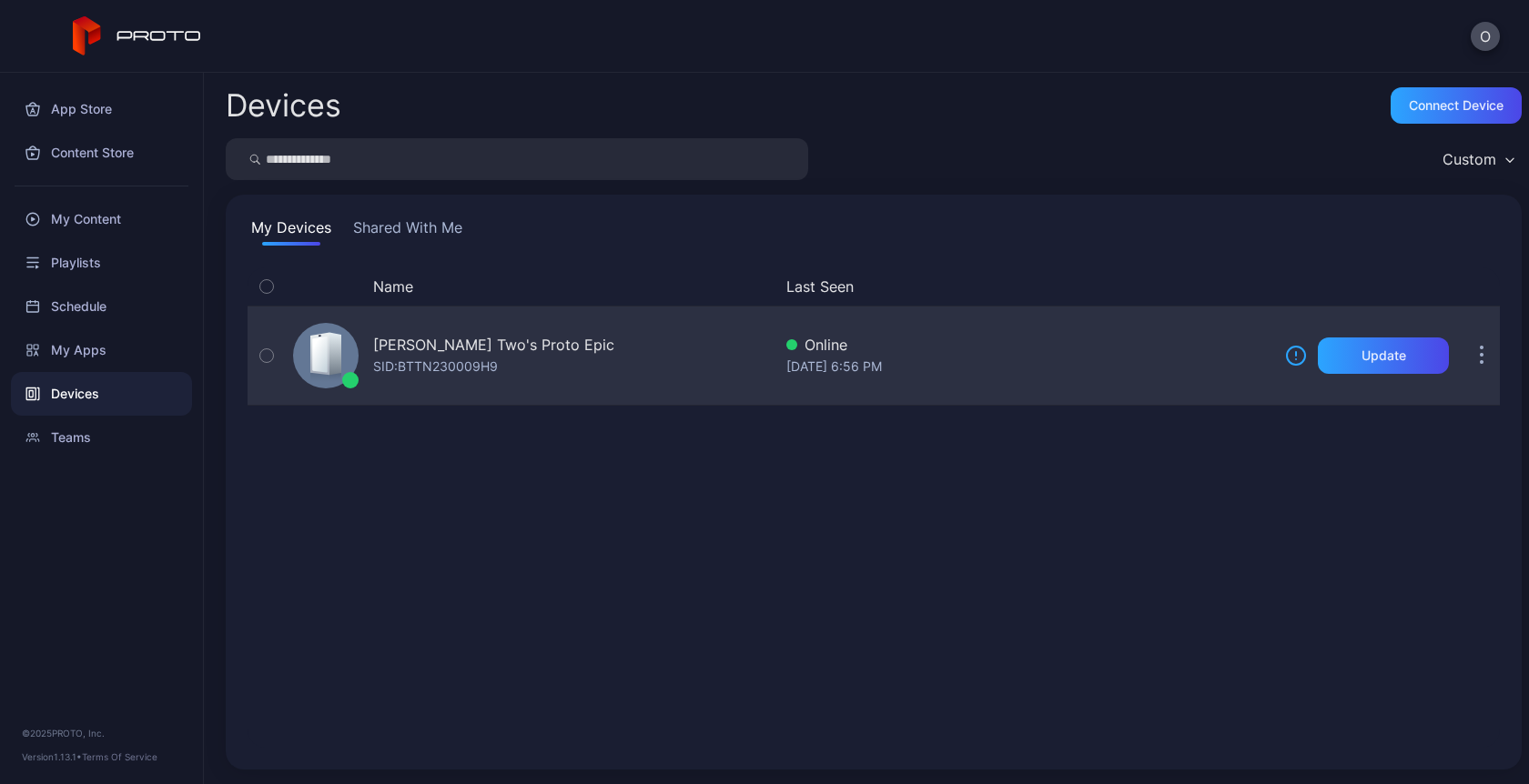
click at [504, 353] on div "[PERSON_NAME] Two's Proto Epic" at bounding box center [493, 344] width 241 height 21
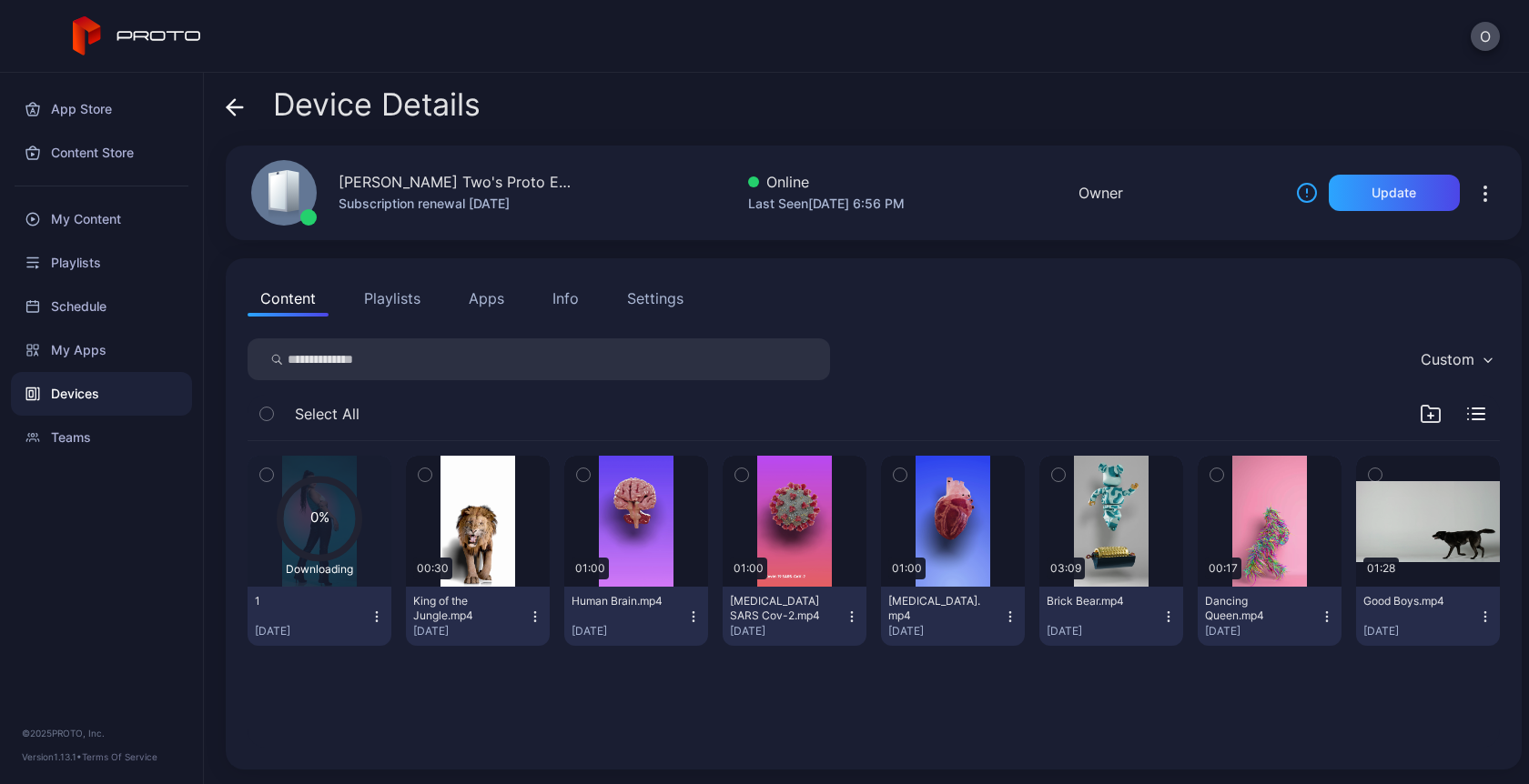
click at [327, 549] on icon at bounding box center [319, 519] width 79 height 79
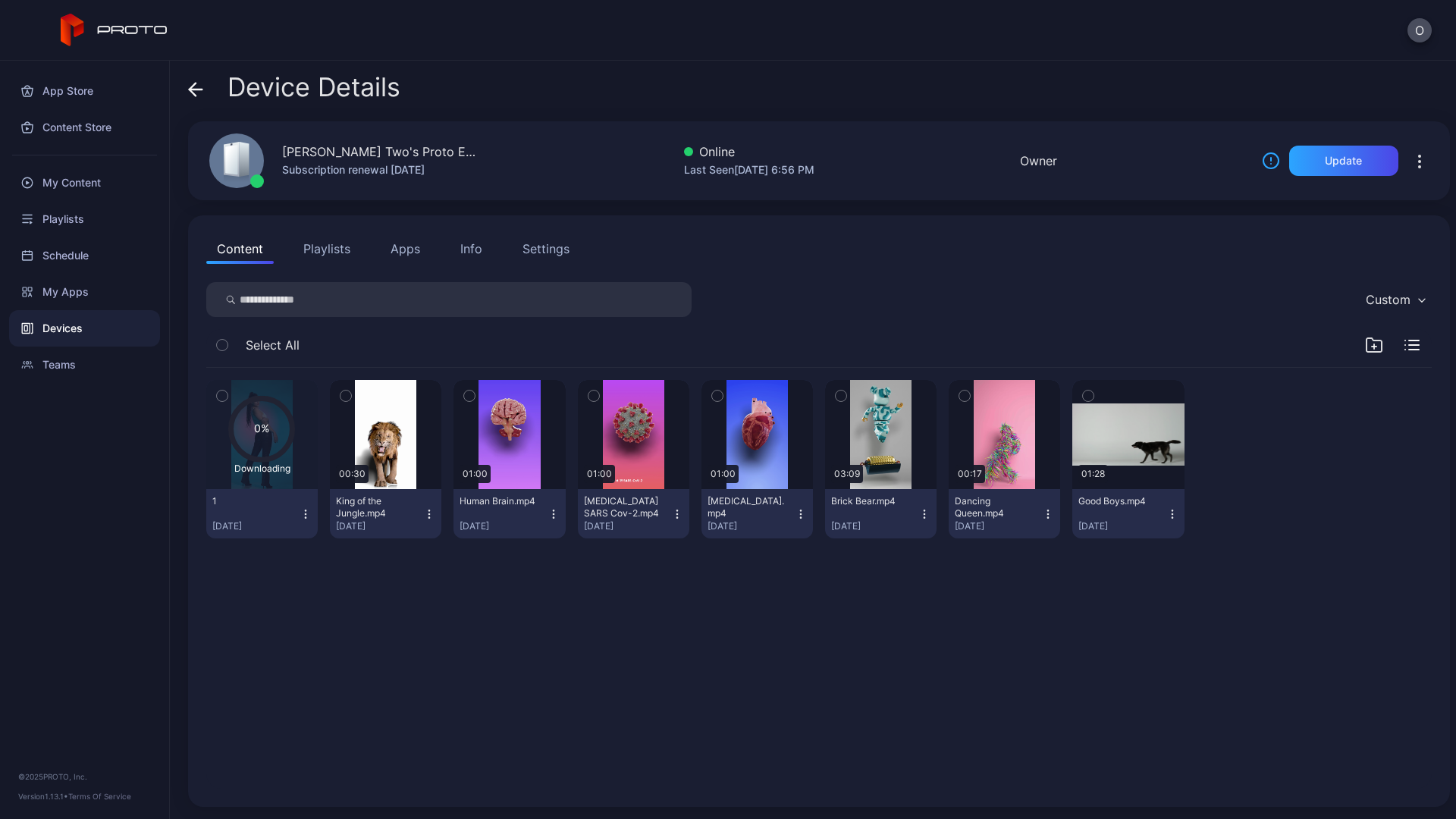
click at [237, 501] on div "1" at bounding box center [254, 501] width 83 height 12
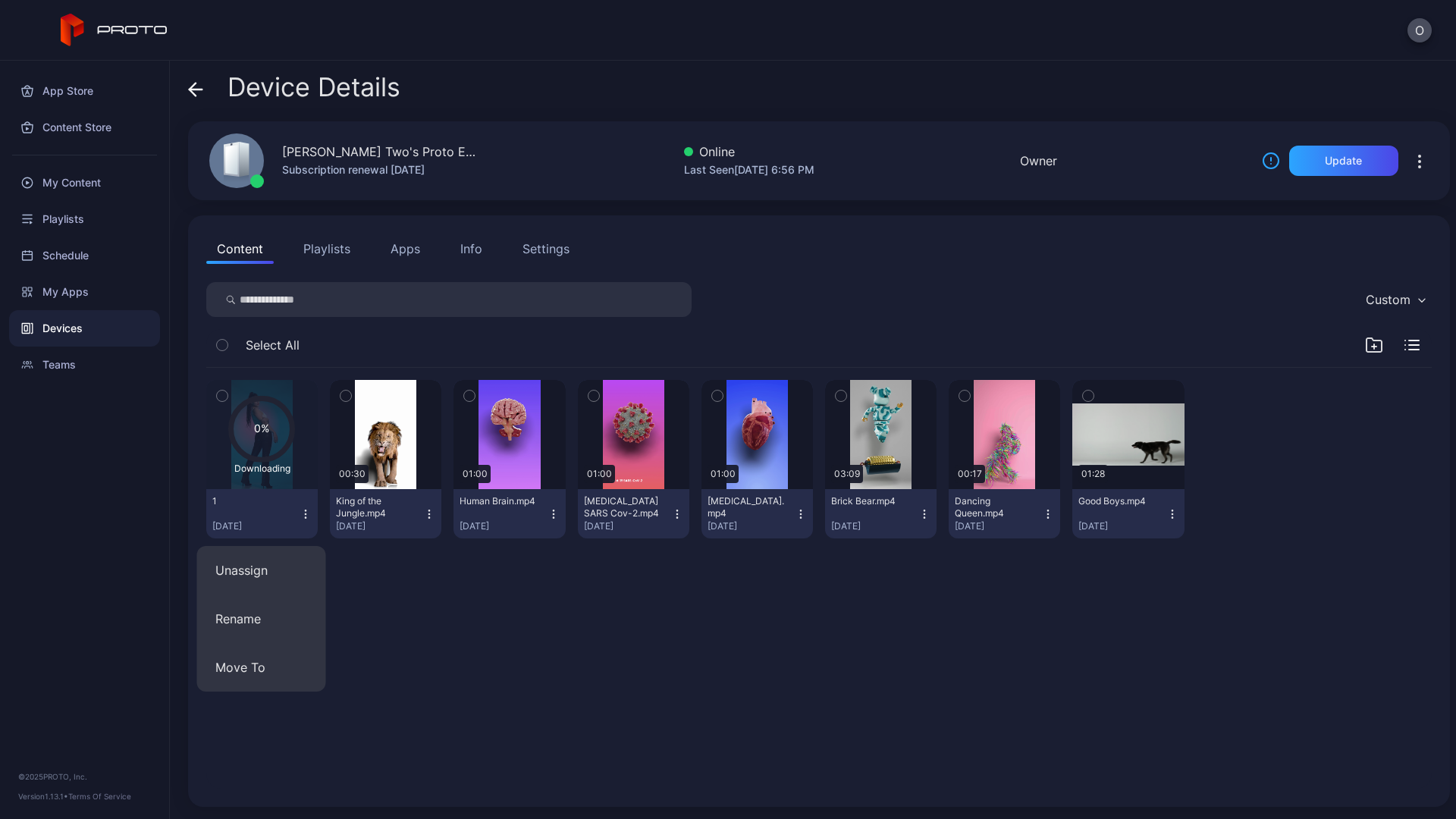
click at [271, 494] on button "1 Sep 2, 2025" at bounding box center [262, 513] width 111 height 49
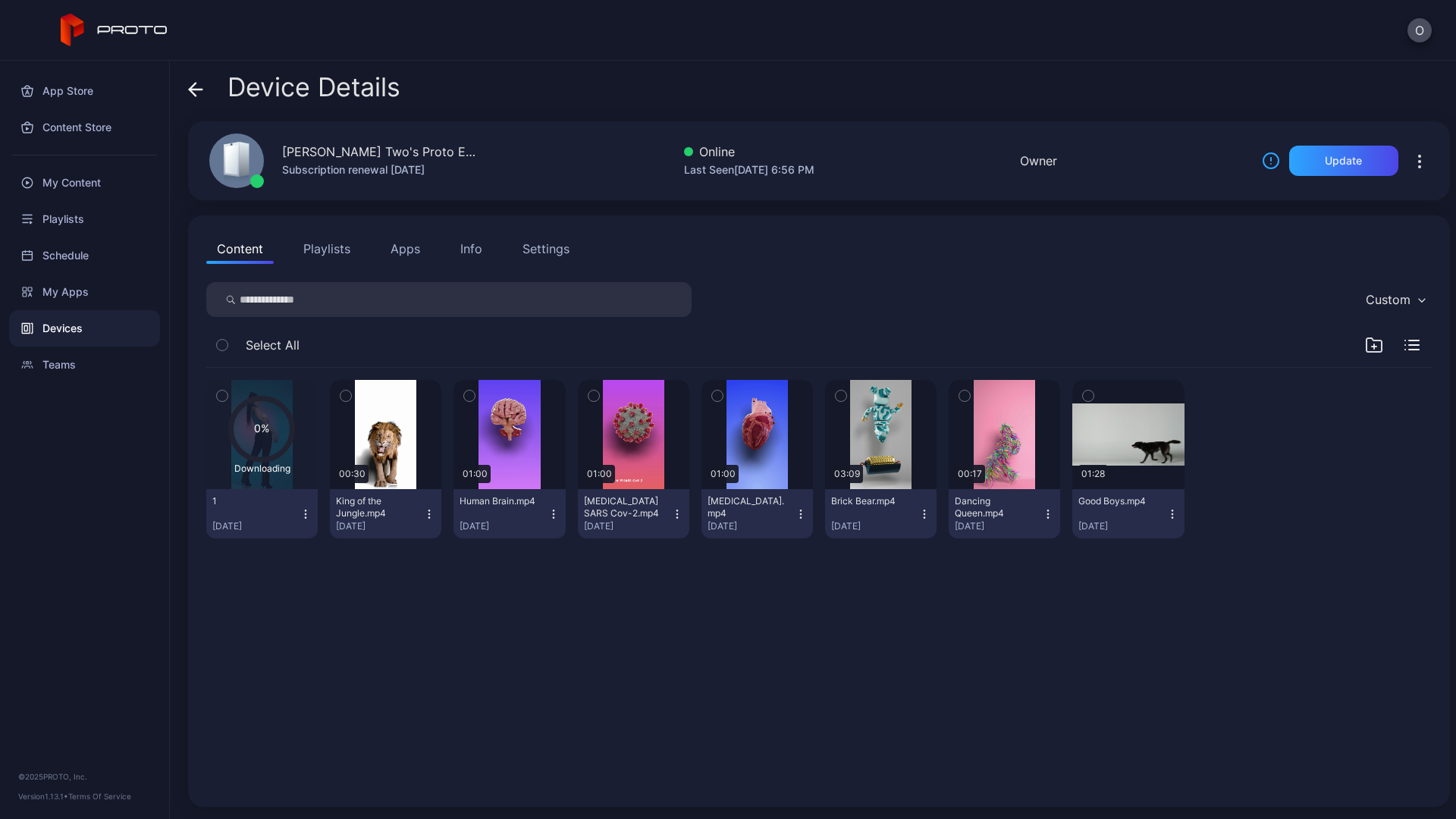
click at [286, 412] on icon at bounding box center [262, 428] width 62 height 62
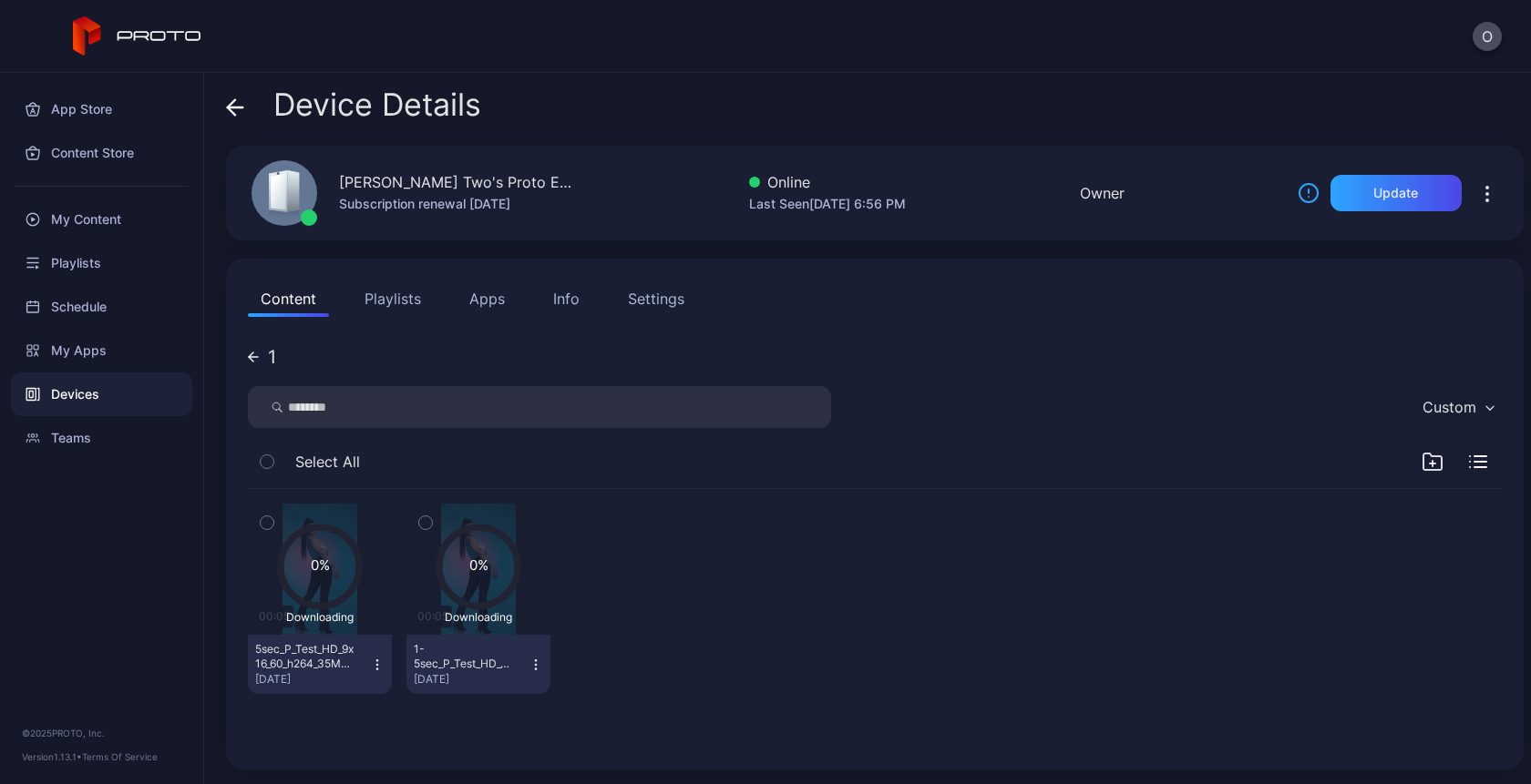
click at [254, 355] on icon at bounding box center [254, 357] width 11 height 11
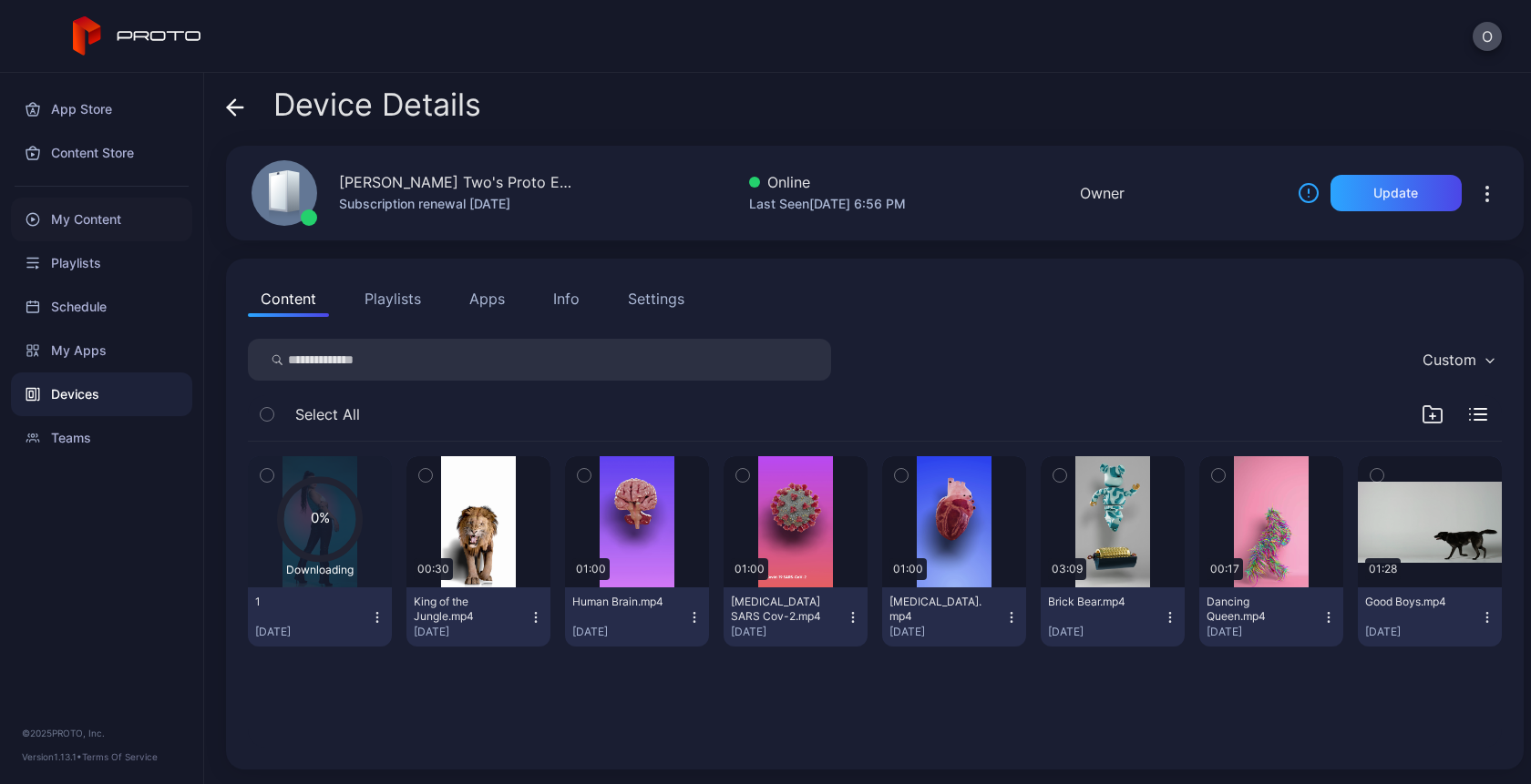
click at [79, 208] on div "My Content" at bounding box center [102, 219] width 182 height 44
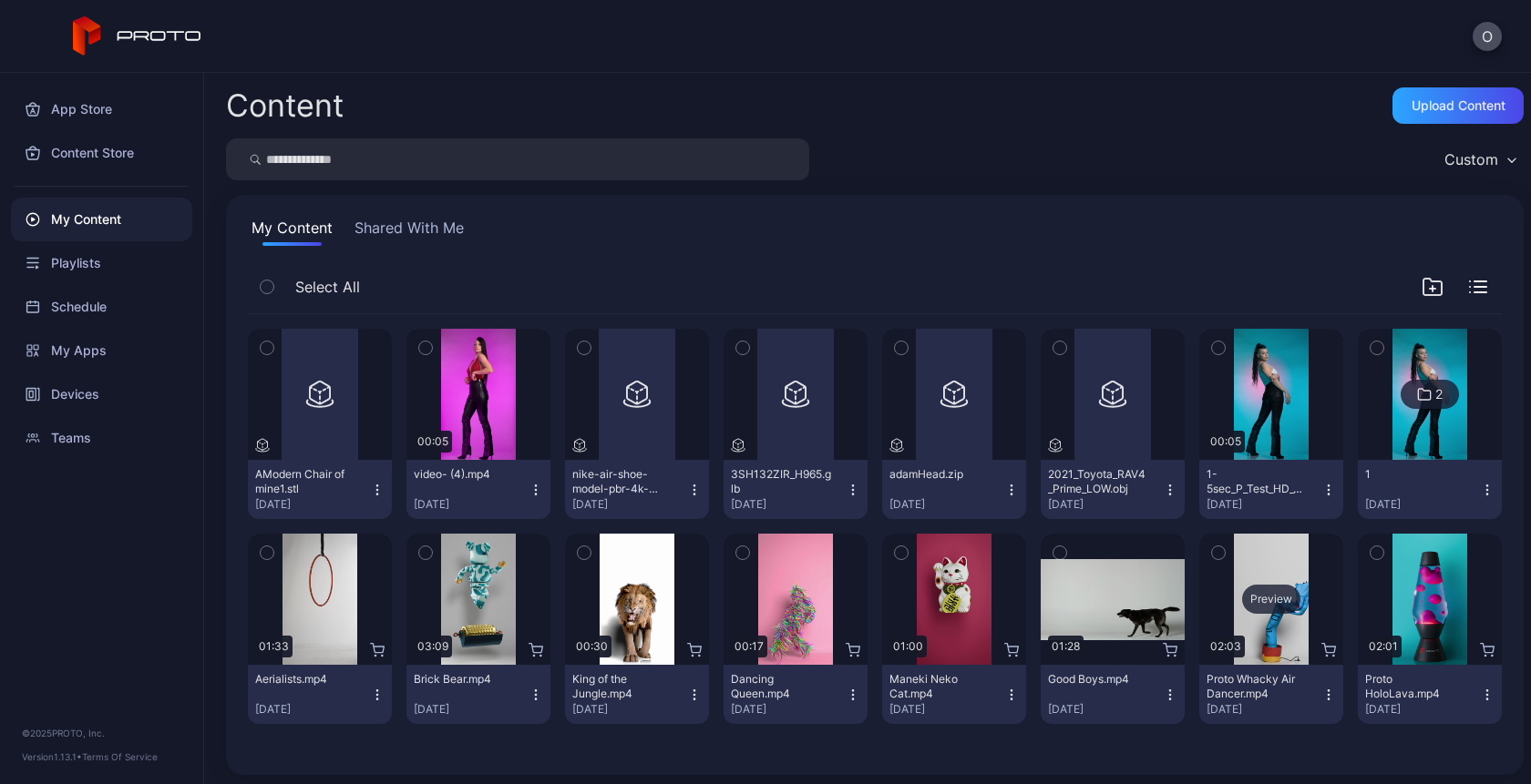
scroll to position [6, 0]
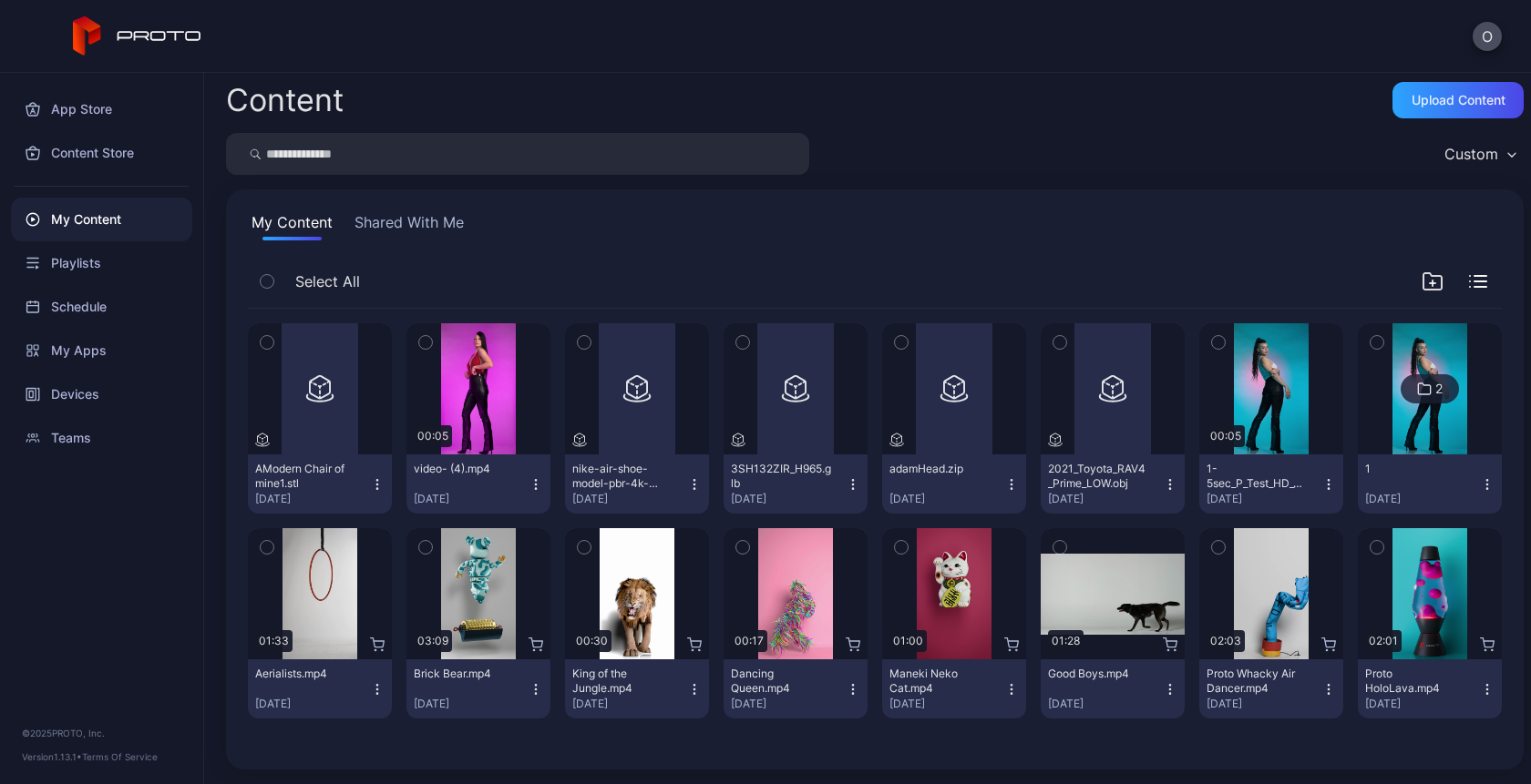
click at [1328, 693] on icon "button" at bounding box center [1328, 693] width 1 height 1
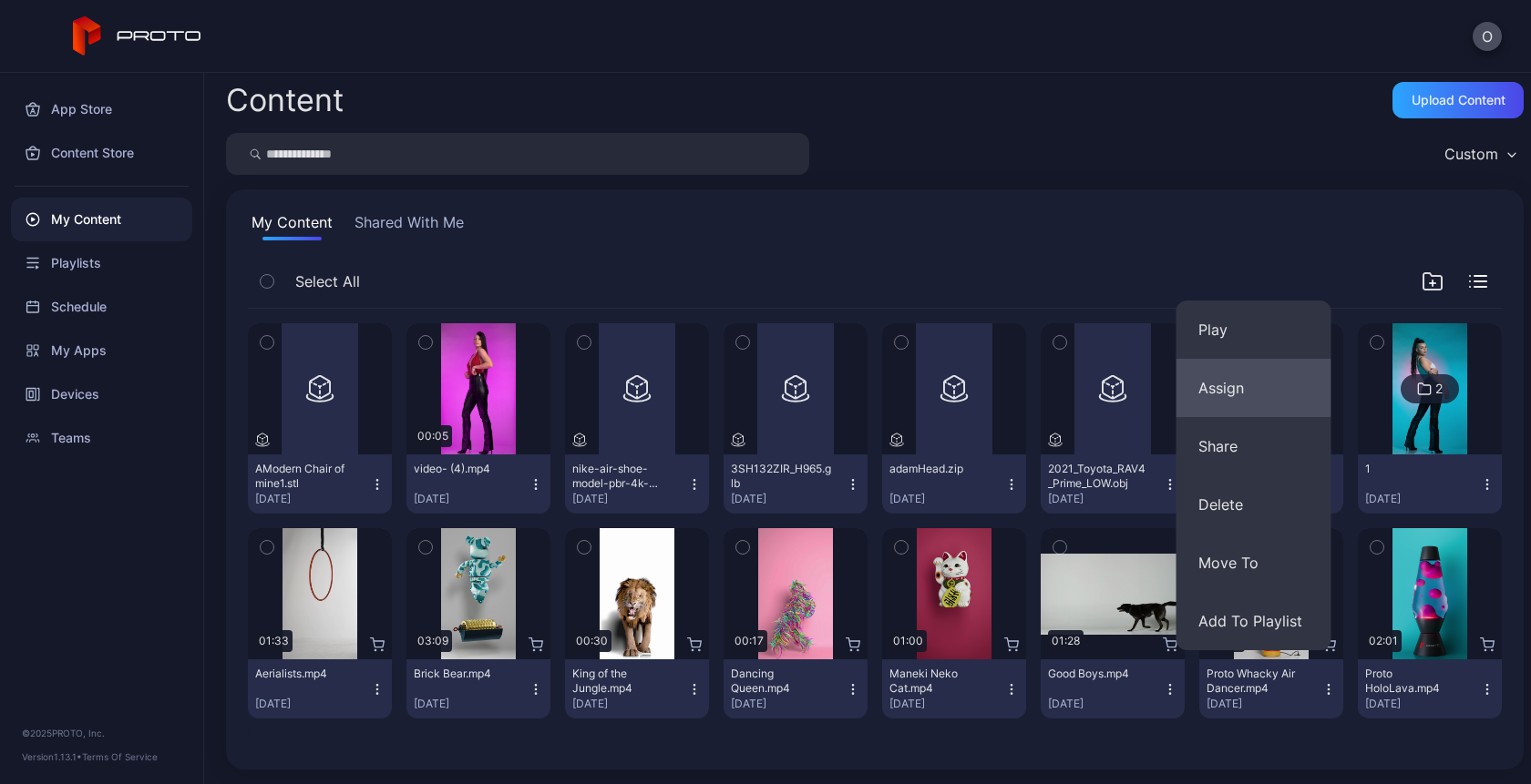
click at [1280, 370] on button "Assign" at bounding box center [1254, 388] width 155 height 58
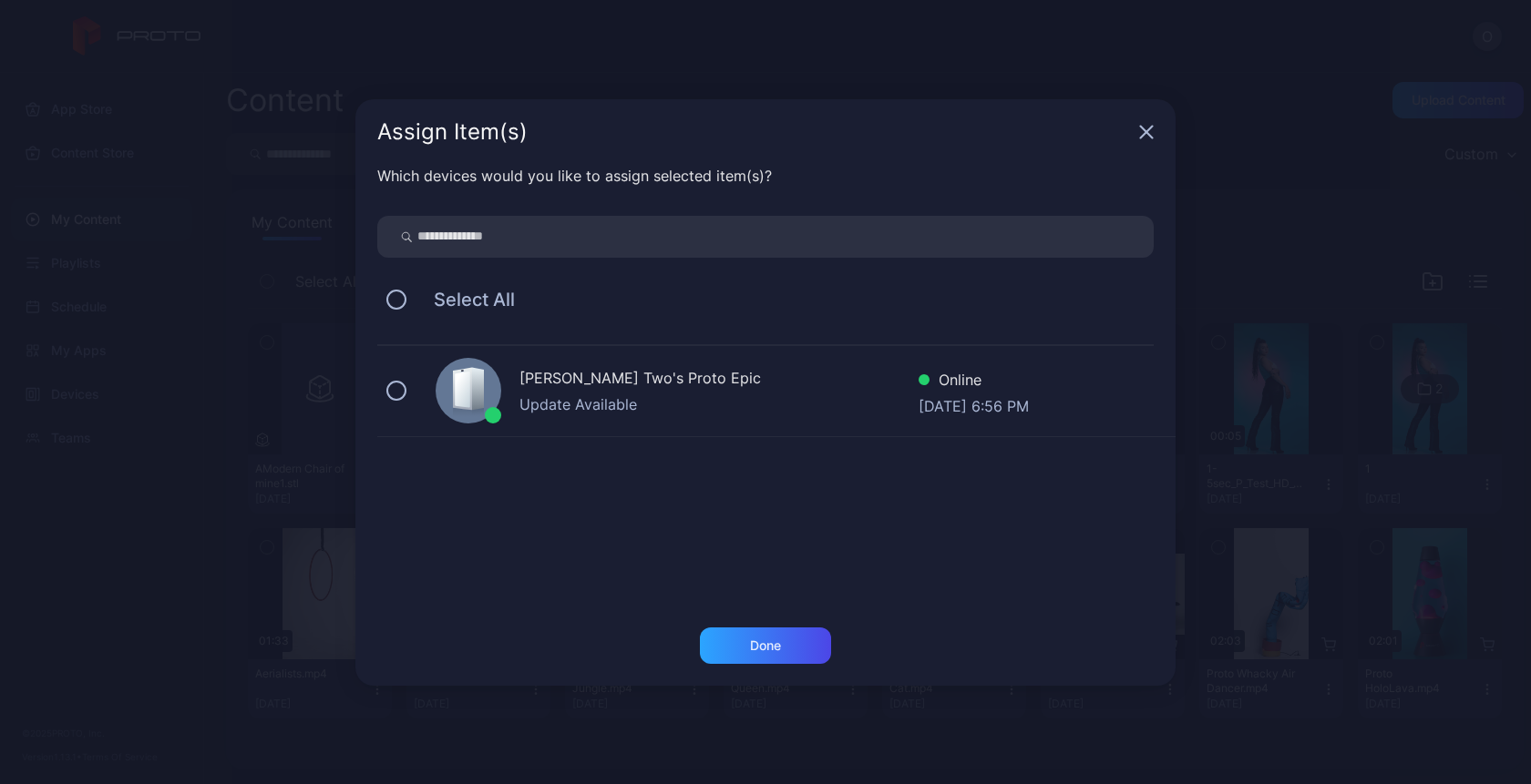
click at [567, 363] on div "Oksana Two's Proto Epic Update Available Online Sep 02, 2025 at 6:56 PM" at bounding box center [776, 391] width 798 height 91
click at [750, 646] on div "Done" at bounding box center [765, 646] width 31 height 15
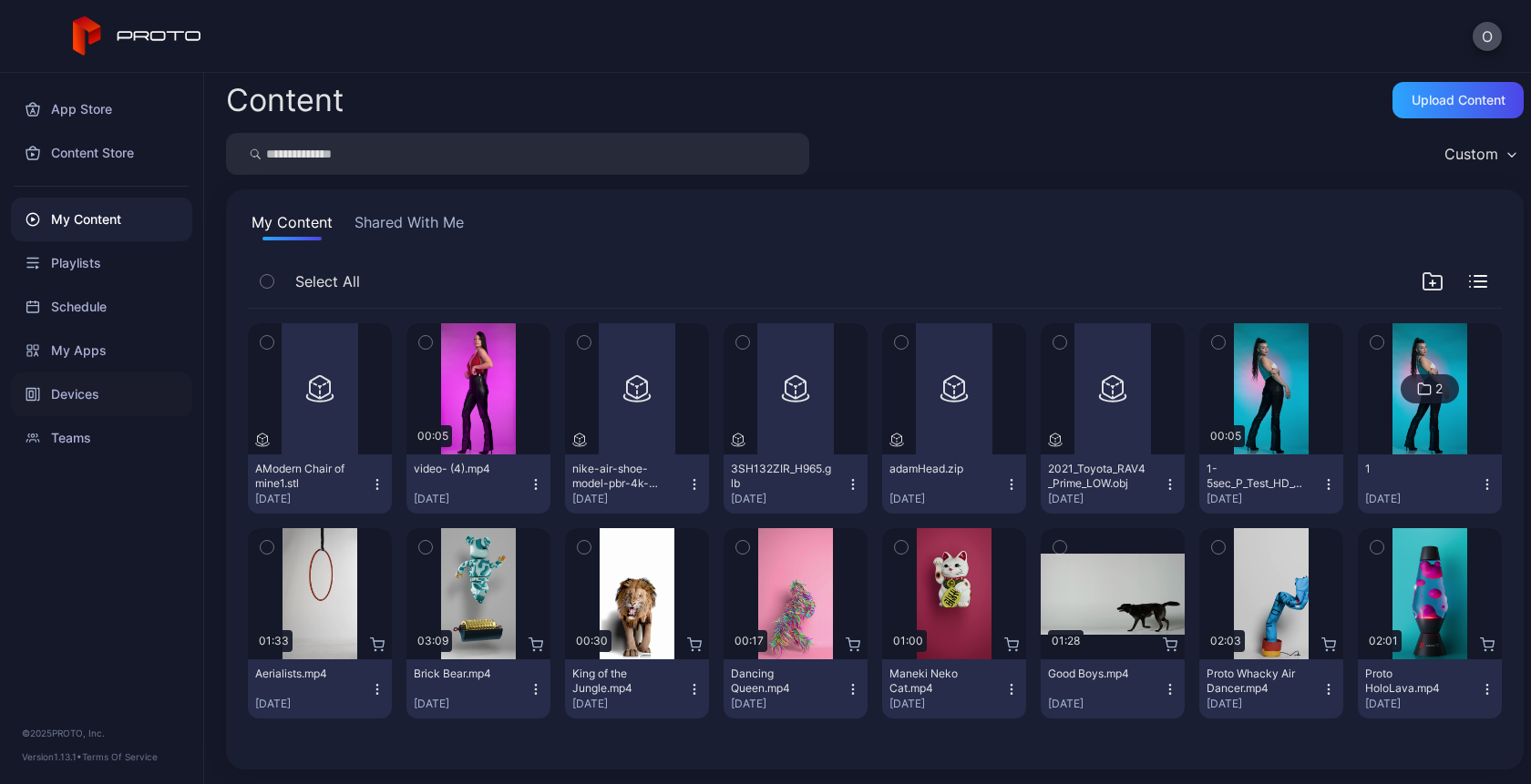
click at [82, 395] on div "Devices" at bounding box center [102, 394] width 182 height 44
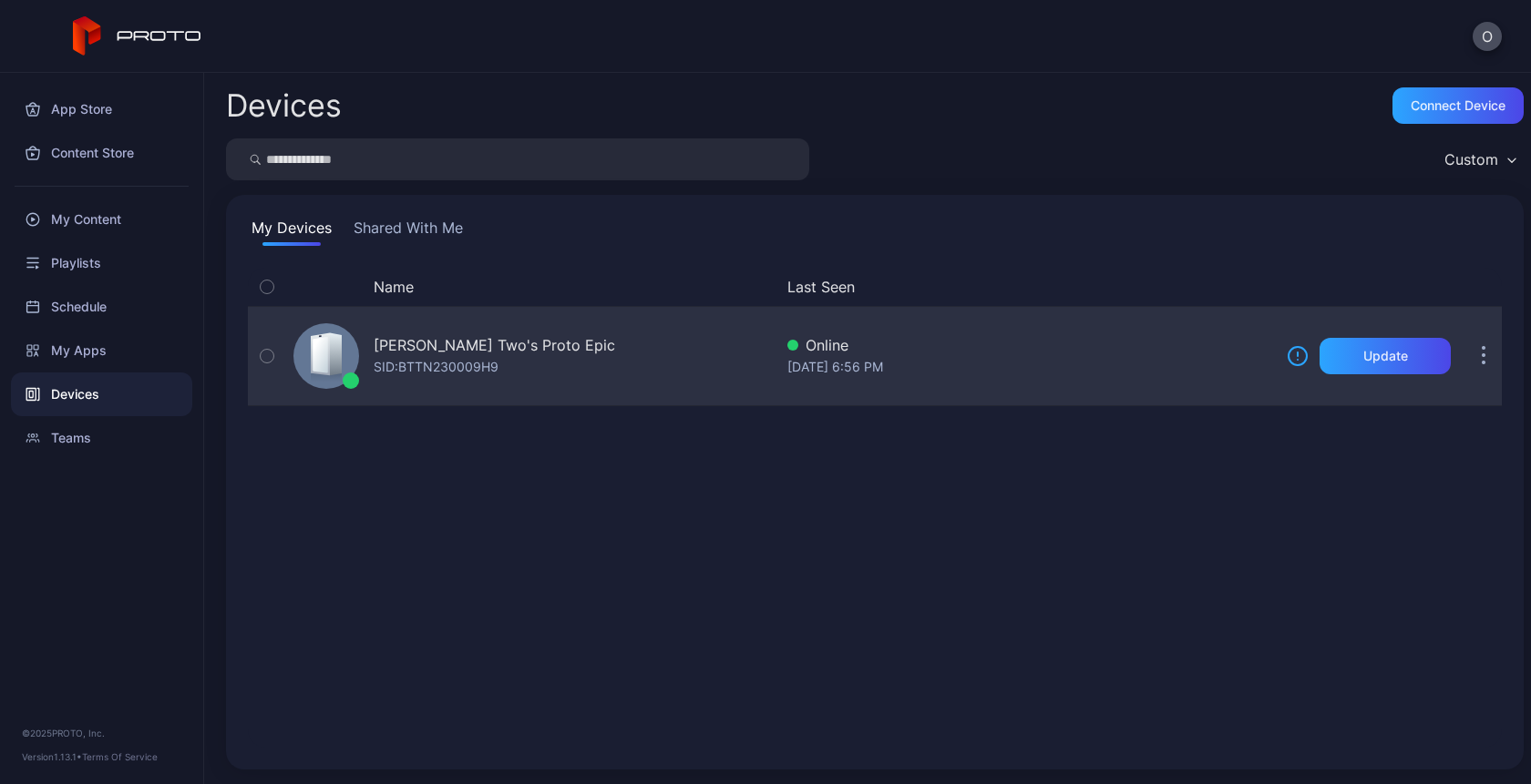
click at [471, 375] on div "SID: BTTN230009H9" at bounding box center [435, 367] width 124 height 22
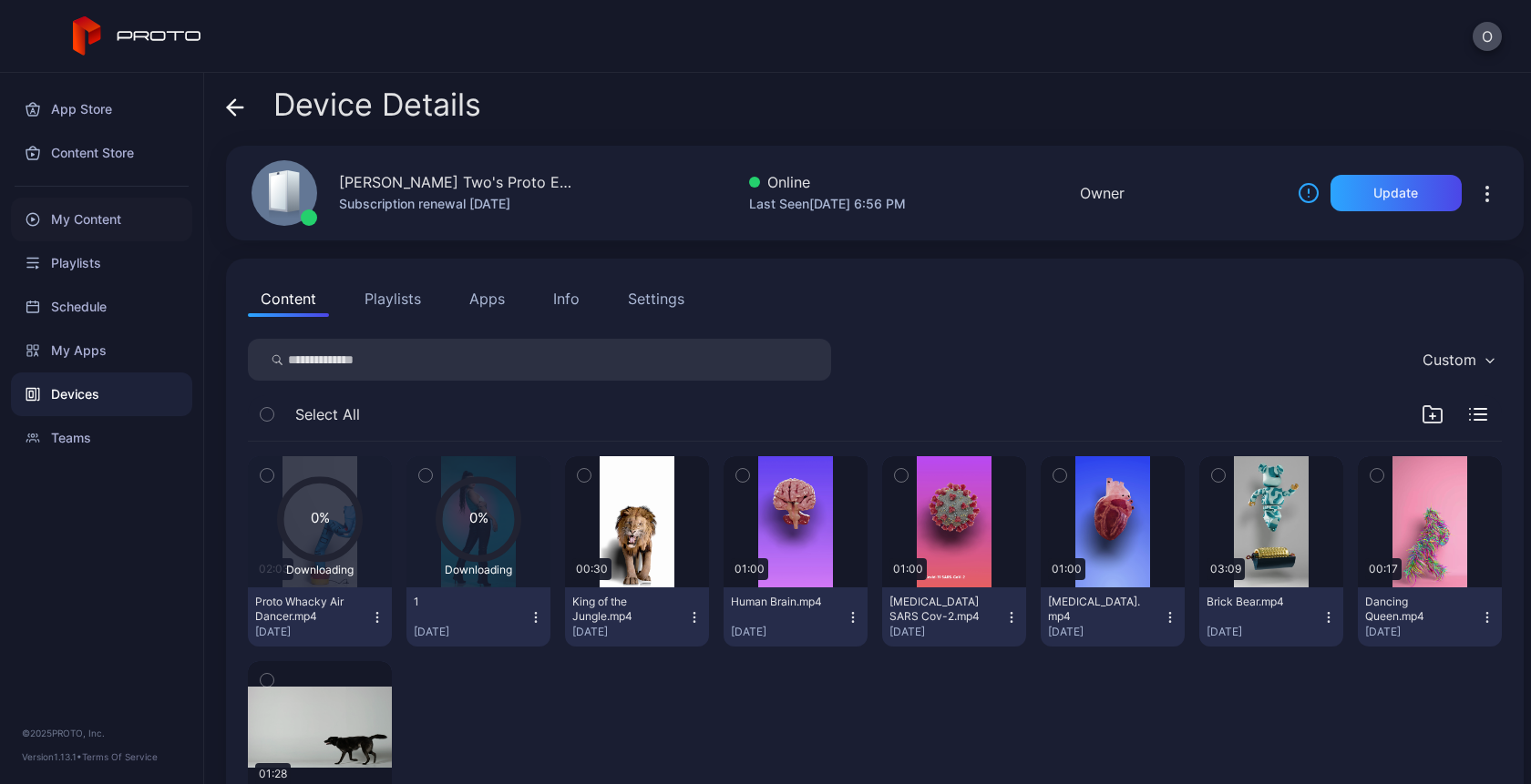
click at [86, 220] on div "My Content" at bounding box center [102, 219] width 182 height 44
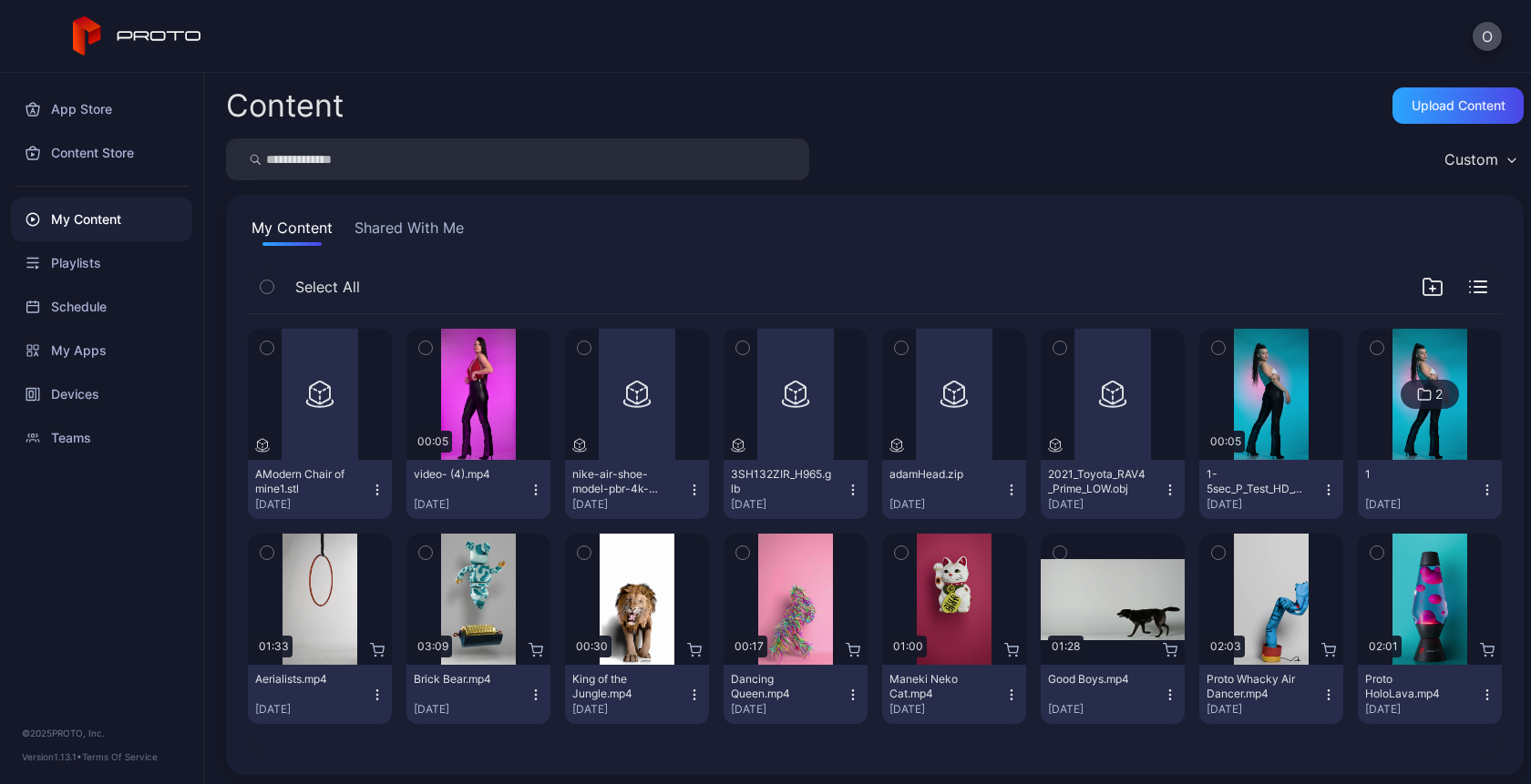
scroll to position [6, 0]
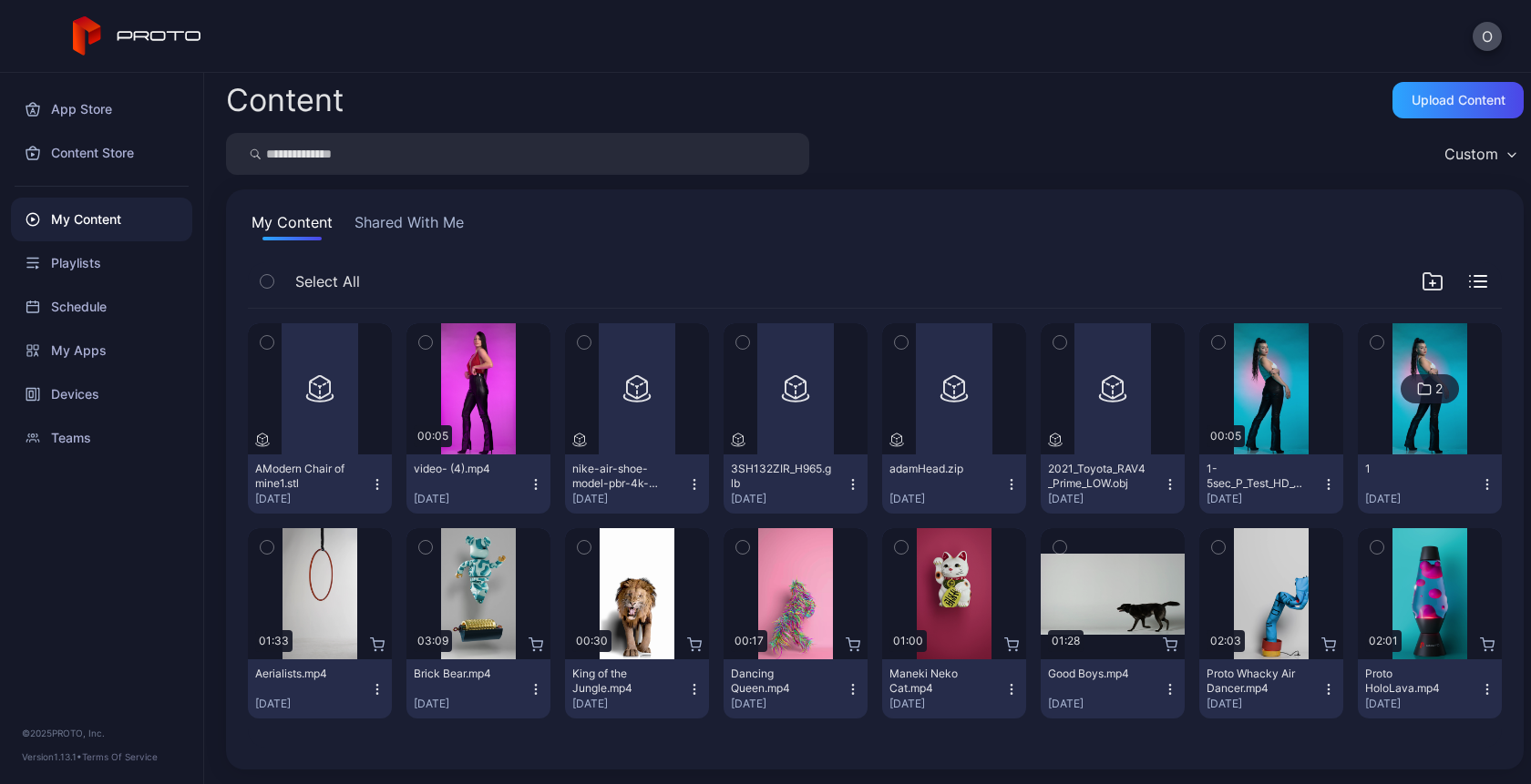
click at [1162, 690] on icon "button" at bounding box center [1170, 690] width 15 height 15
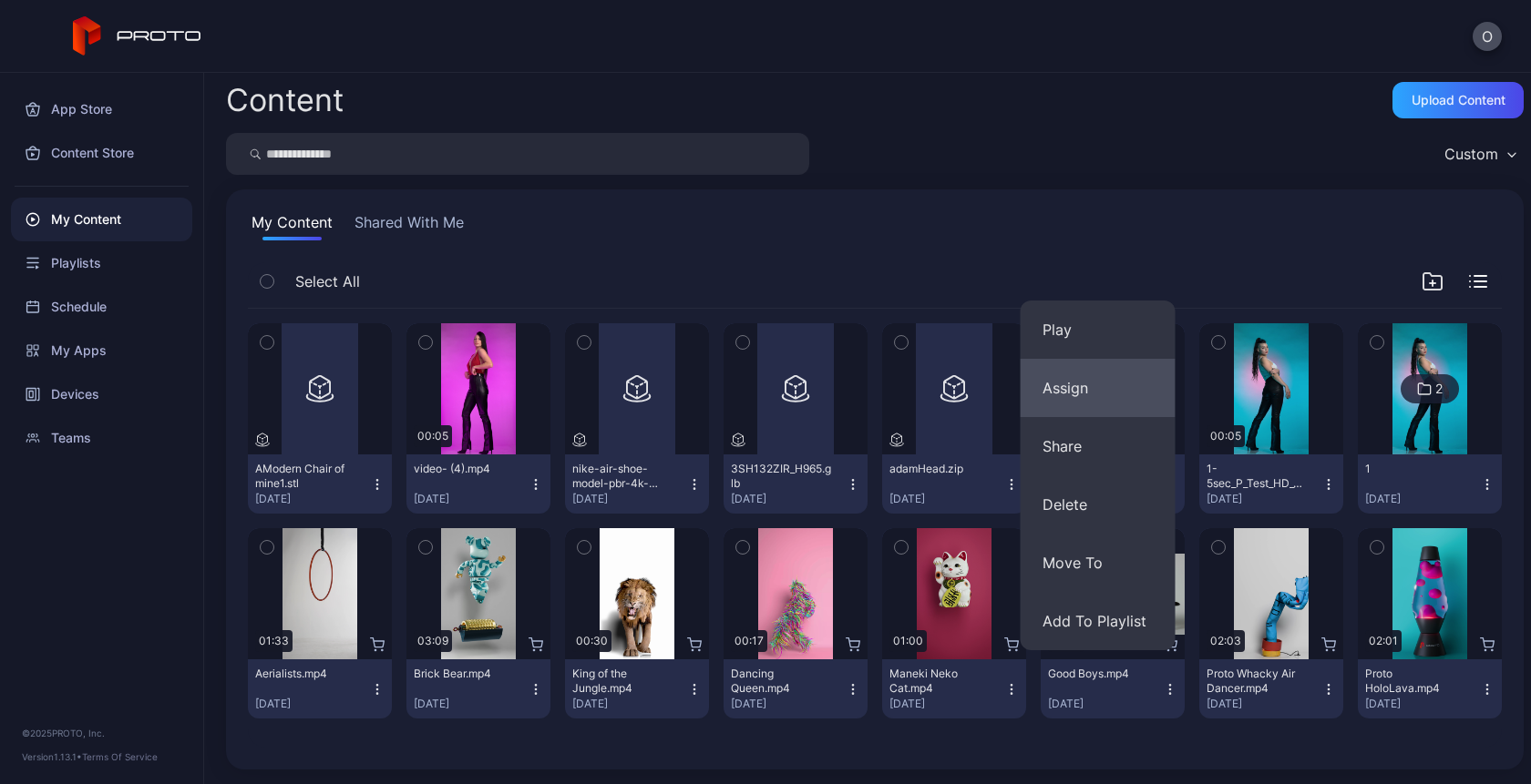
click at [1085, 393] on button "Assign" at bounding box center [1099, 388] width 155 height 58
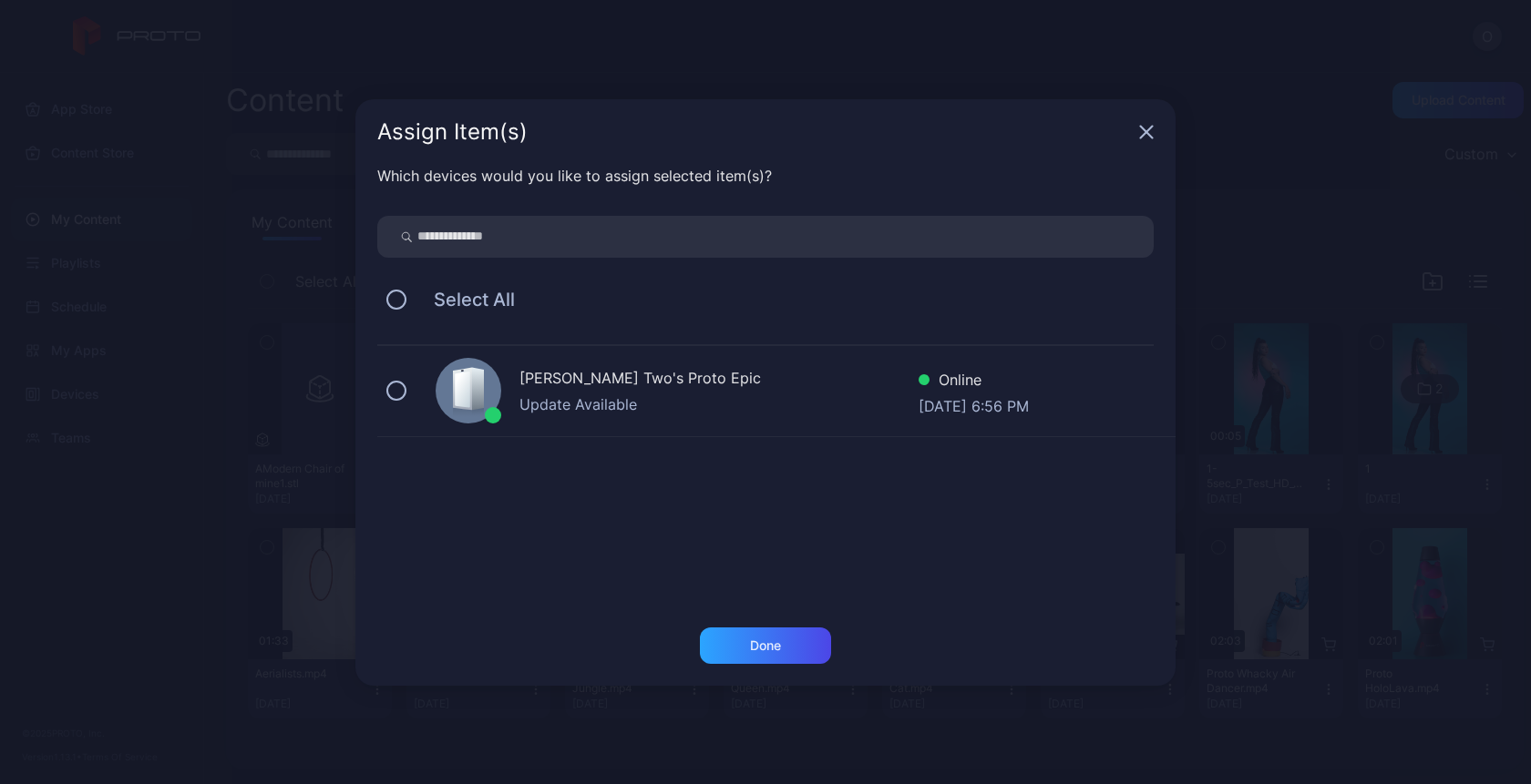
click at [598, 384] on div "[PERSON_NAME] Two's Proto Epic" at bounding box center [719, 380] width 399 height 26
click at [736, 657] on div "Done" at bounding box center [766, 646] width 131 height 36
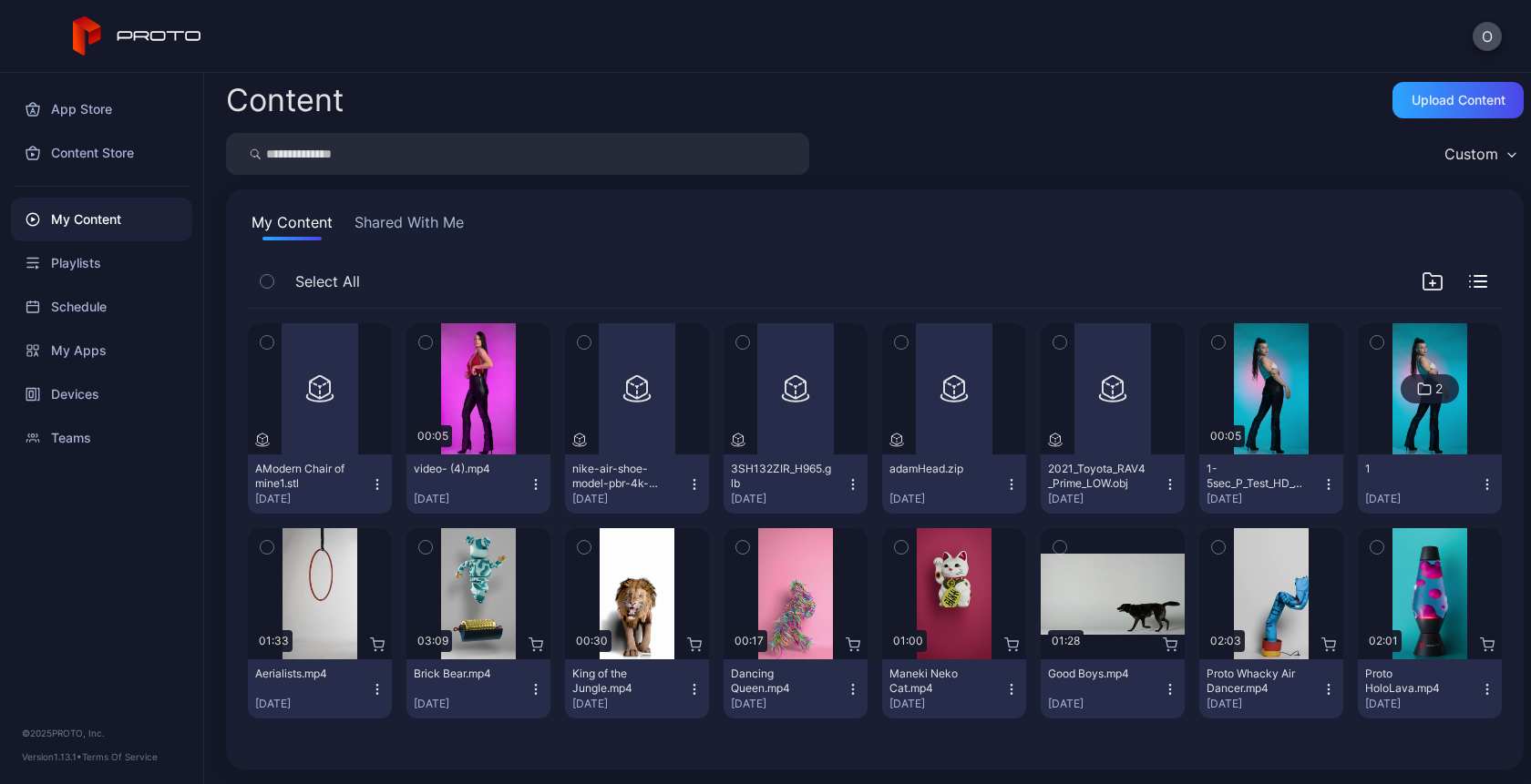
click at [379, 694] on icon "button" at bounding box center [377, 690] width 15 height 15
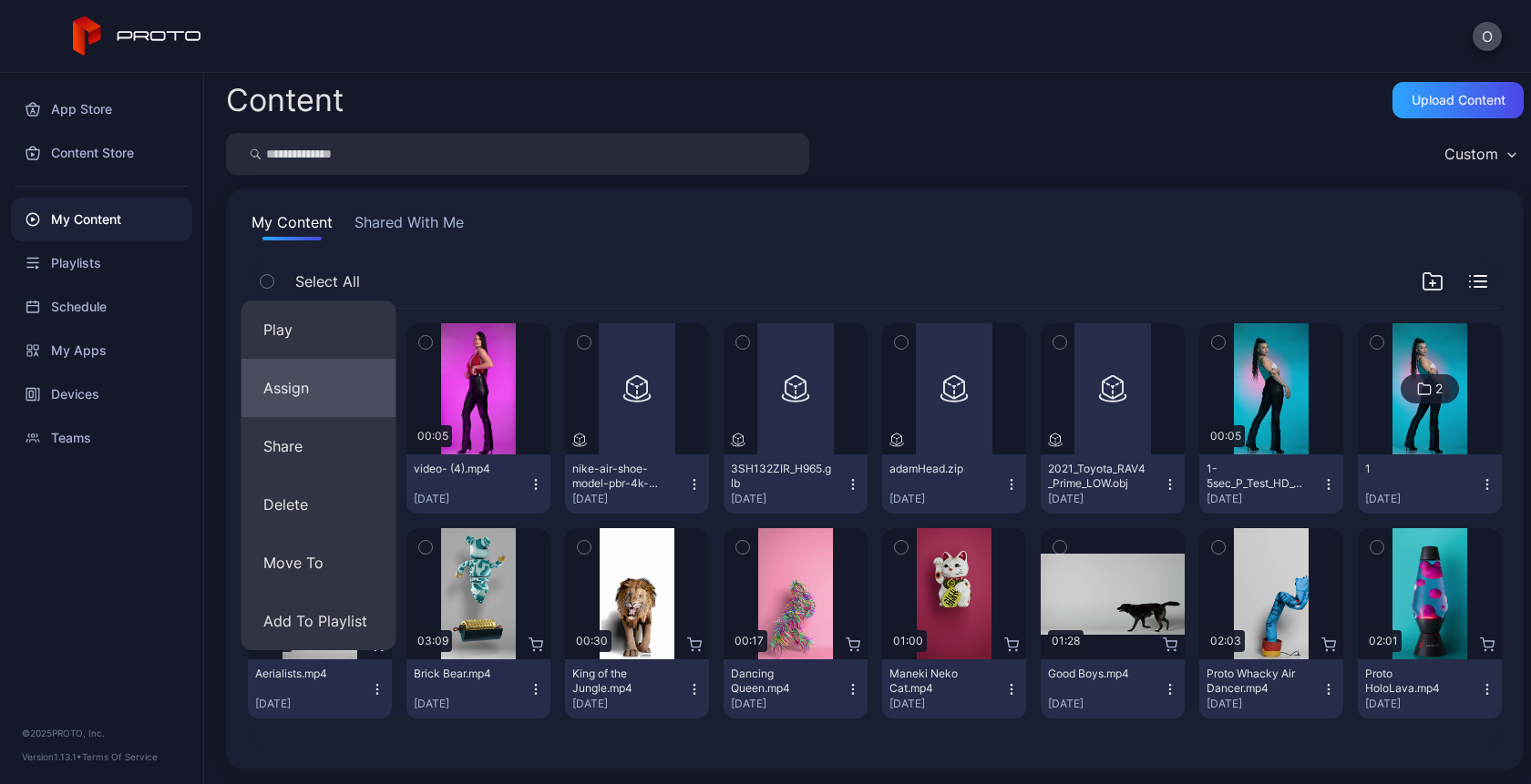
click at [295, 393] on button "Assign" at bounding box center [319, 388] width 155 height 58
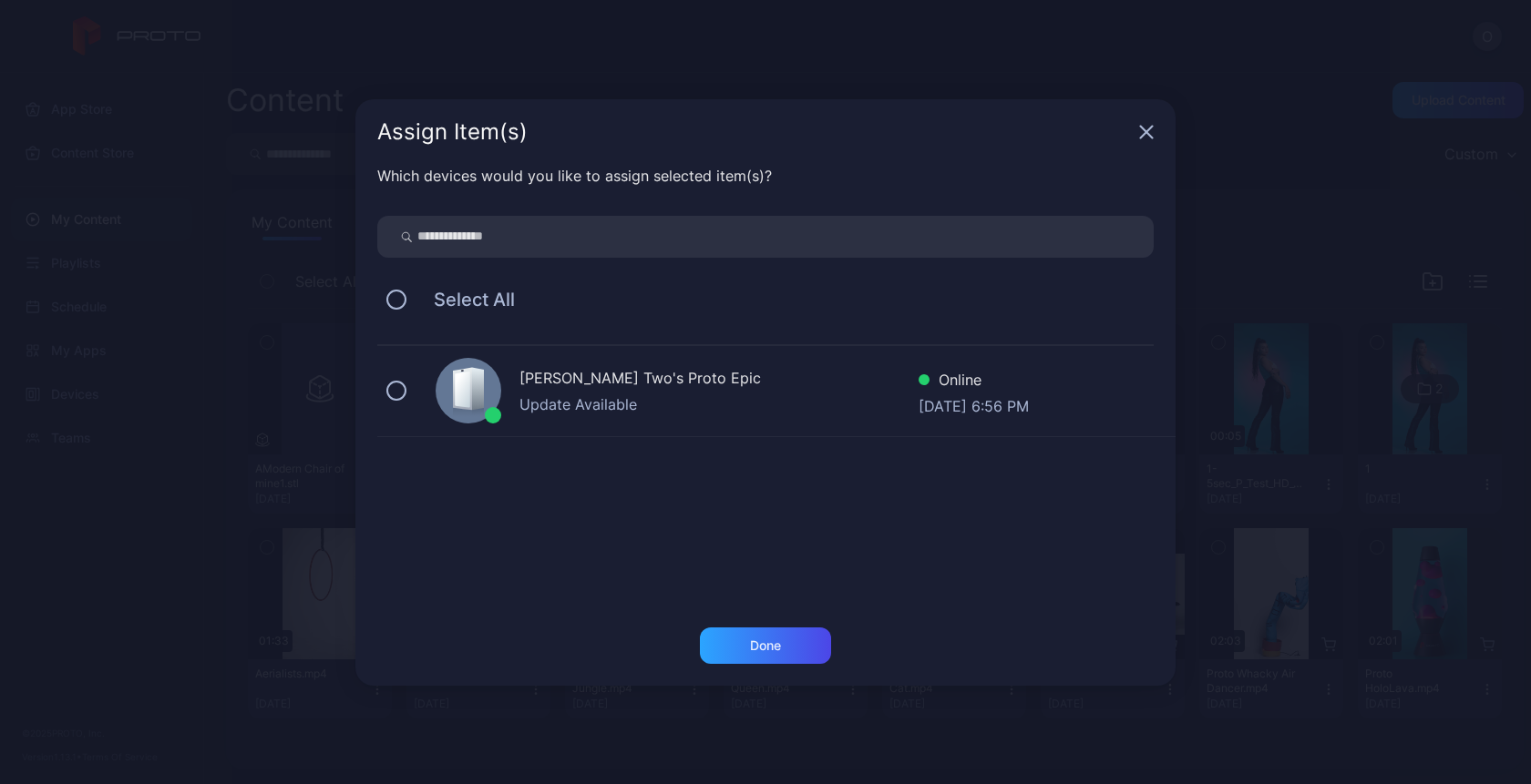
click at [671, 414] on div "Oksana Two's Proto Epic Update Available Online Sep 02, 2025 at 6:56 PM" at bounding box center [776, 391] width 798 height 91
click at [738, 646] on div "Done" at bounding box center [766, 646] width 131 height 36
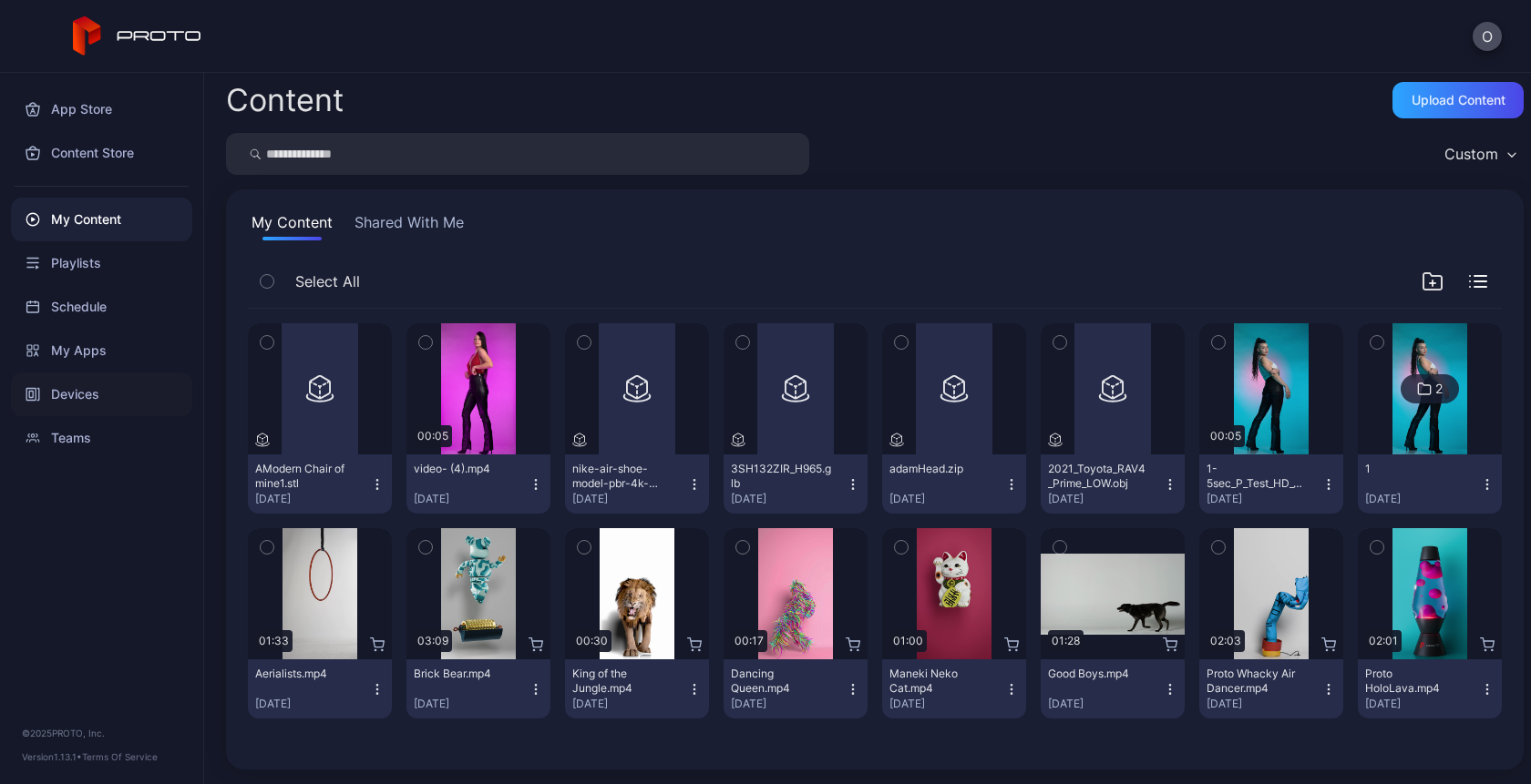
click at [81, 381] on div "Devices" at bounding box center [102, 394] width 182 height 44
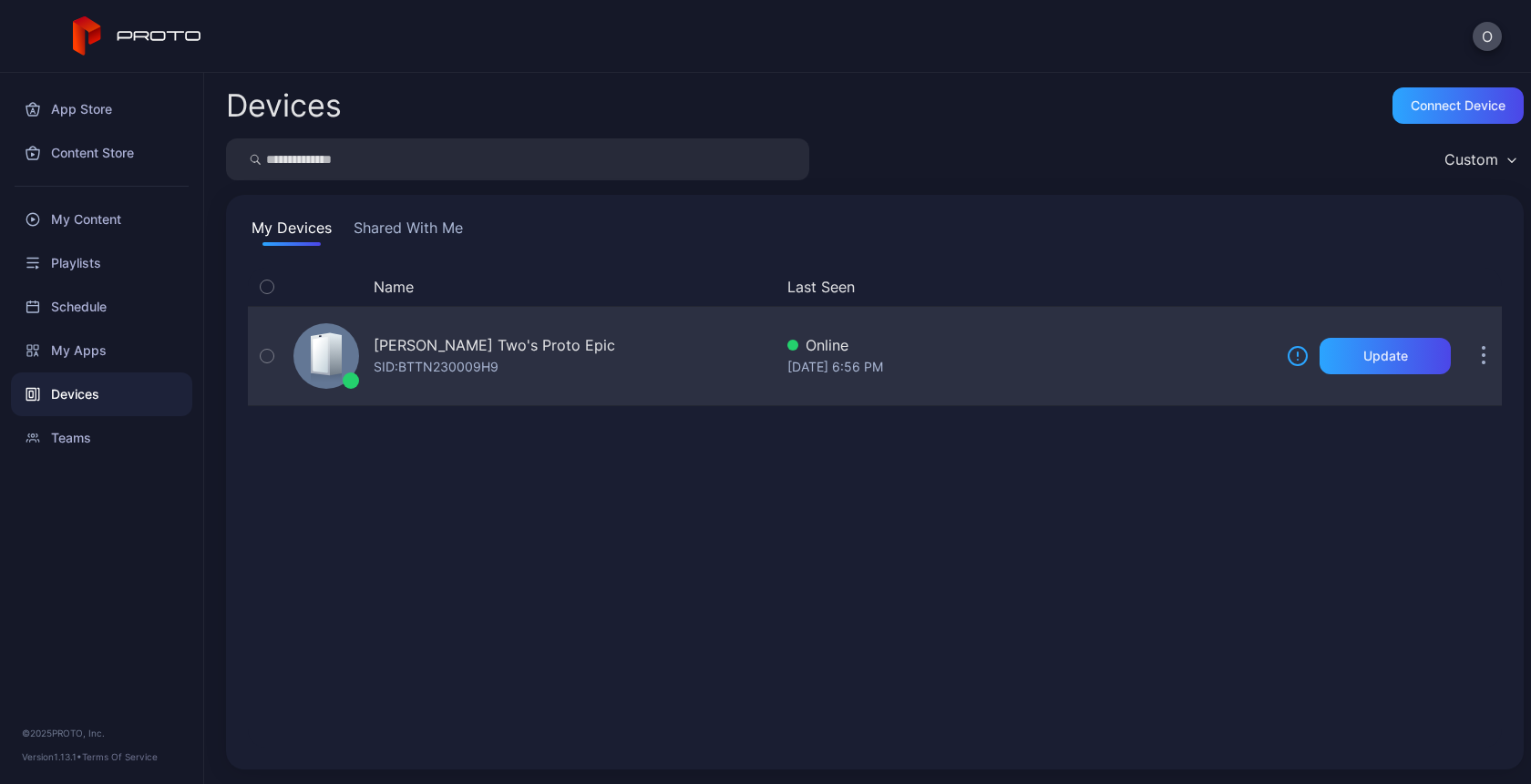
click at [462, 341] on div "Oksana Two's Proto Epic" at bounding box center [494, 344] width 241 height 22
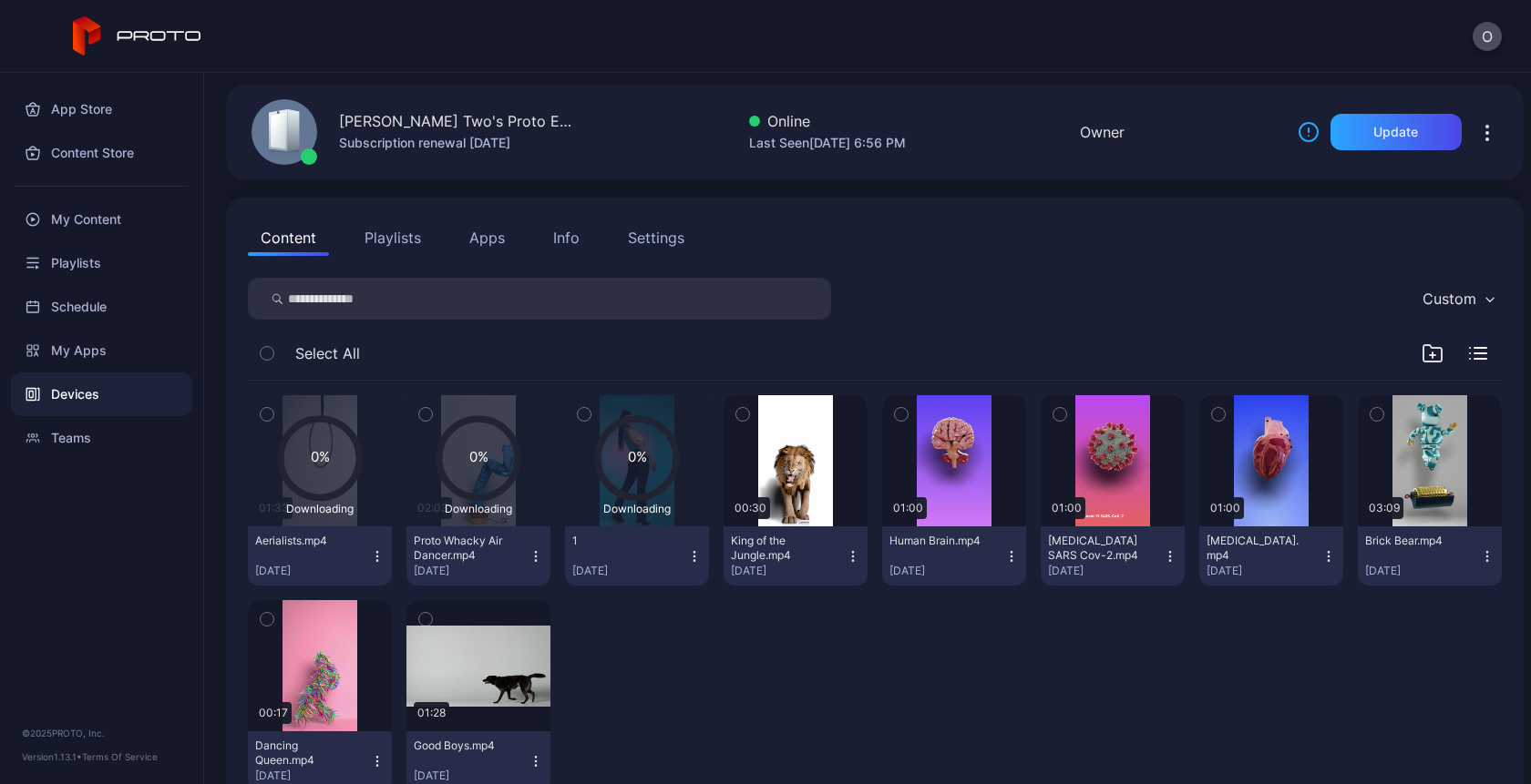
scroll to position [45, 0]
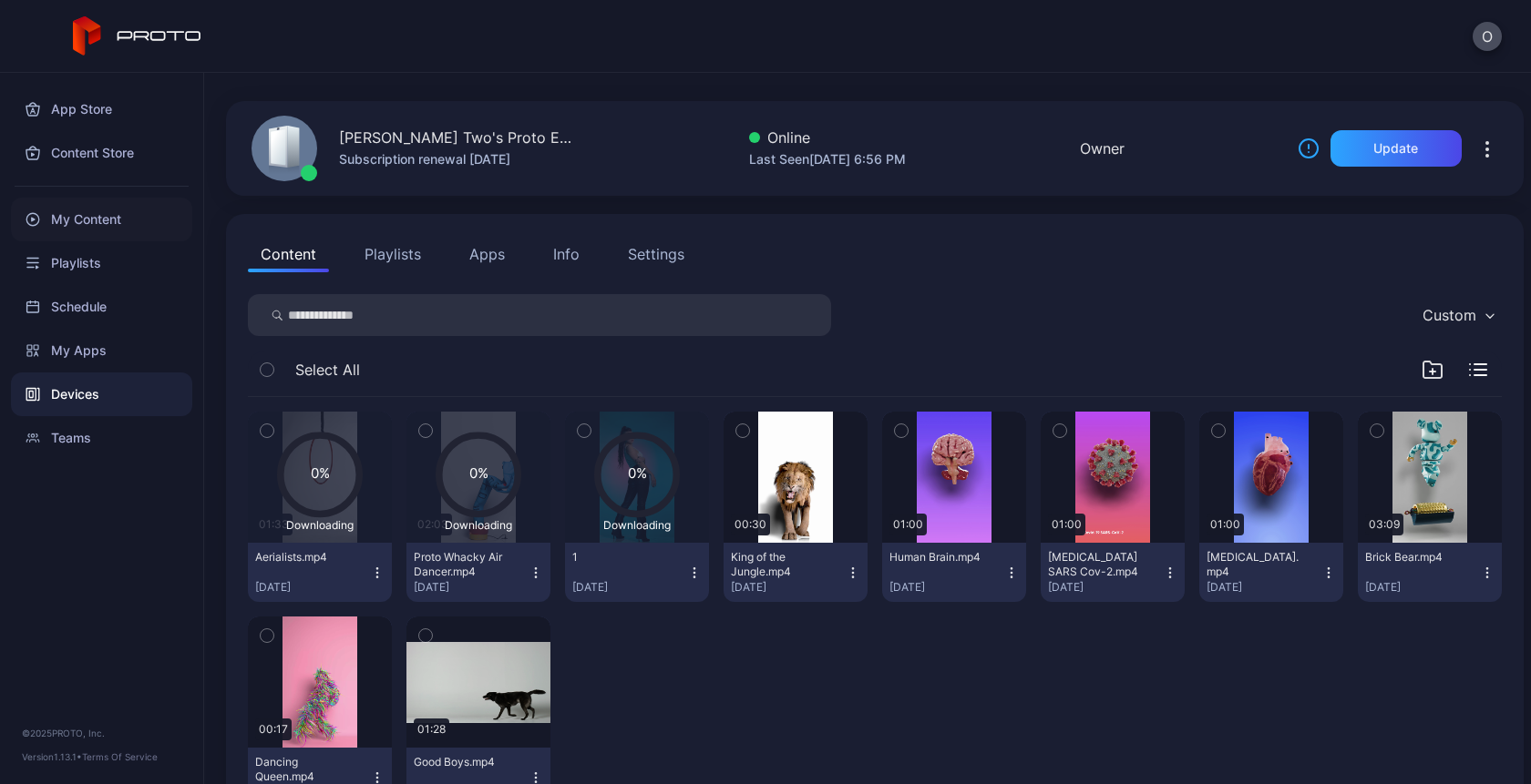
click at [104, 219] on div "My Content" at bounding box center [102, 219] width 182 height 44
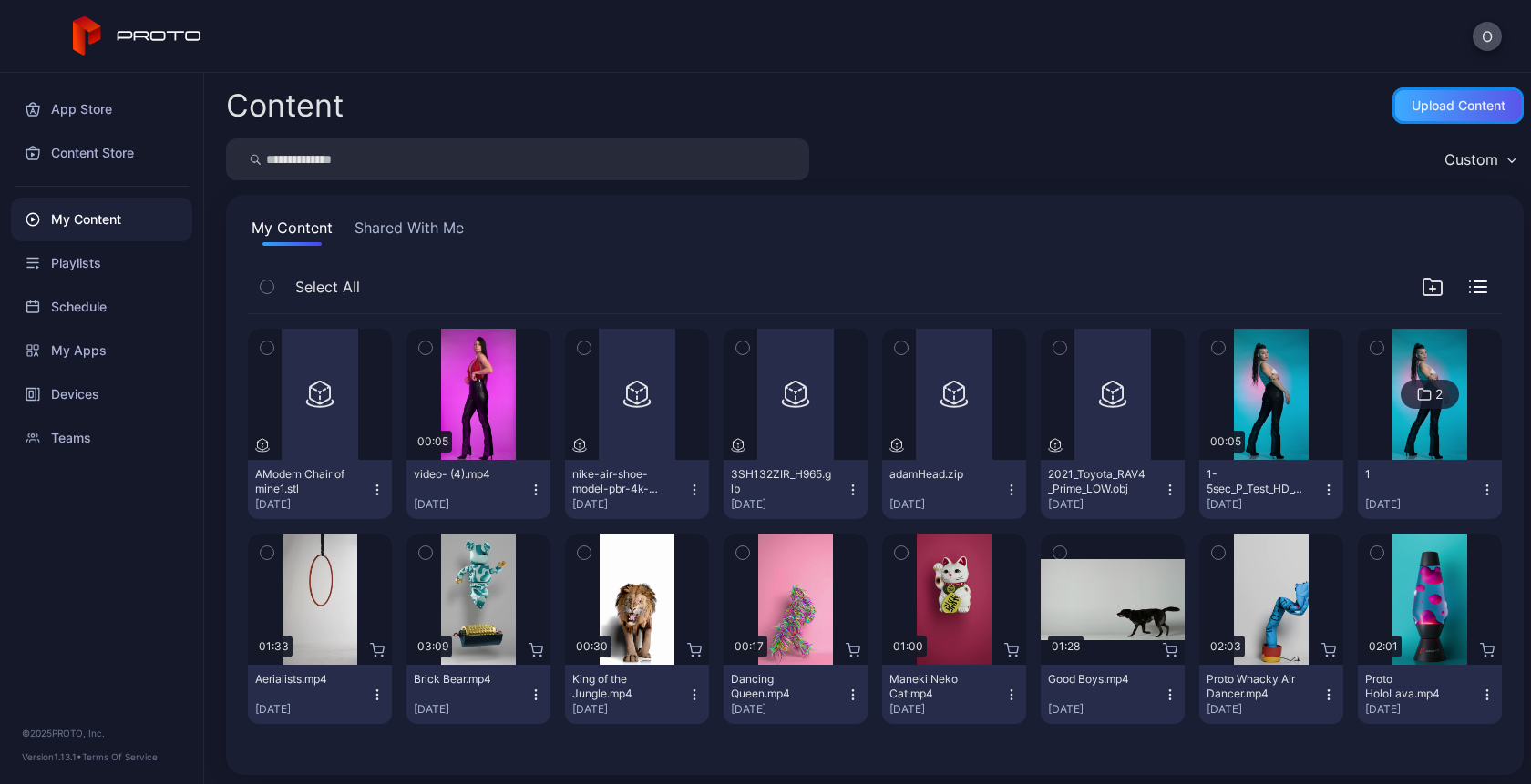
click at [1430, 110] on div "Upload Content" at bounding box center [1458, 106] width 94 height 15
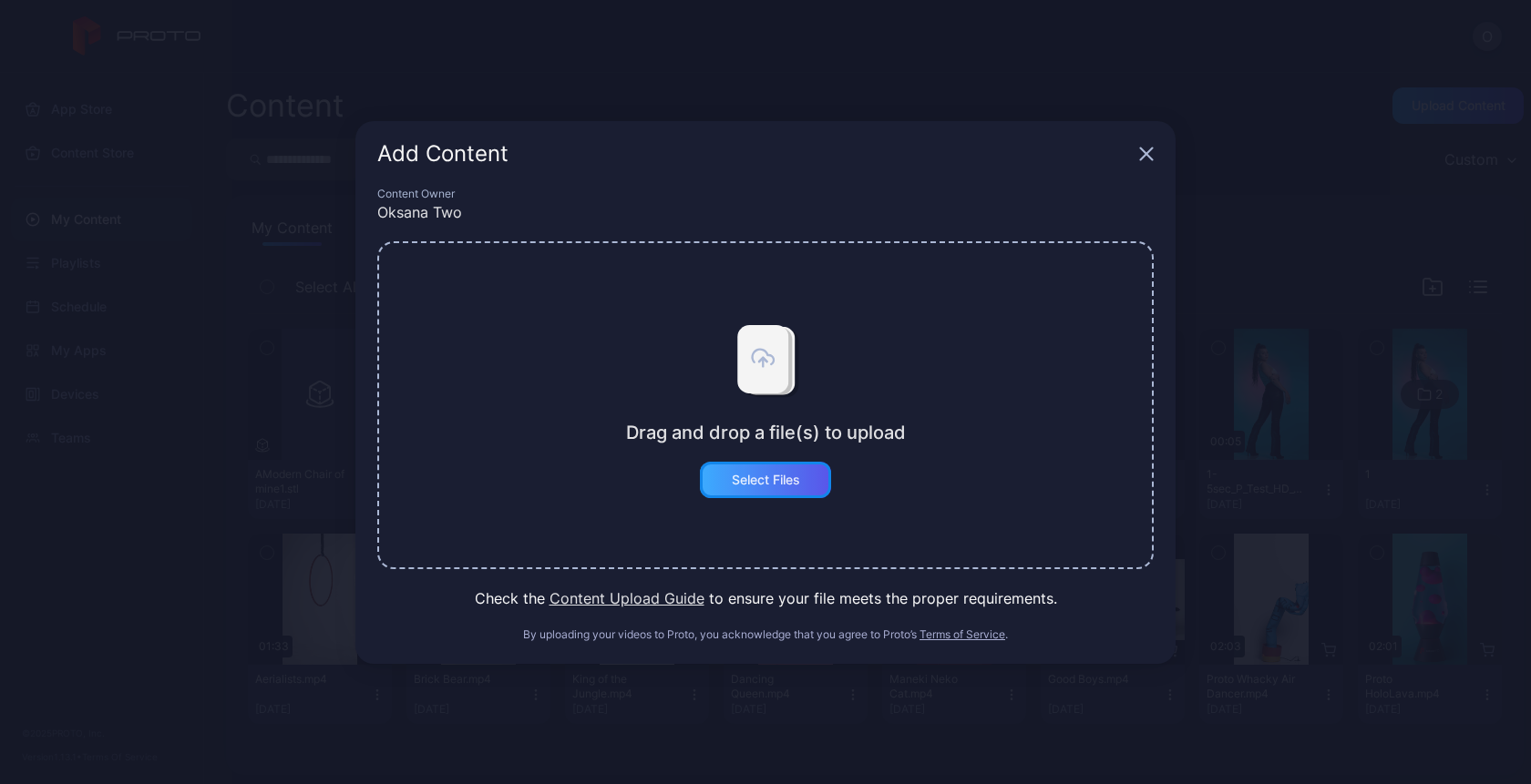
click at [770, 490] on div "Select Files" at bounding box center [766, 480] width 131 height 36
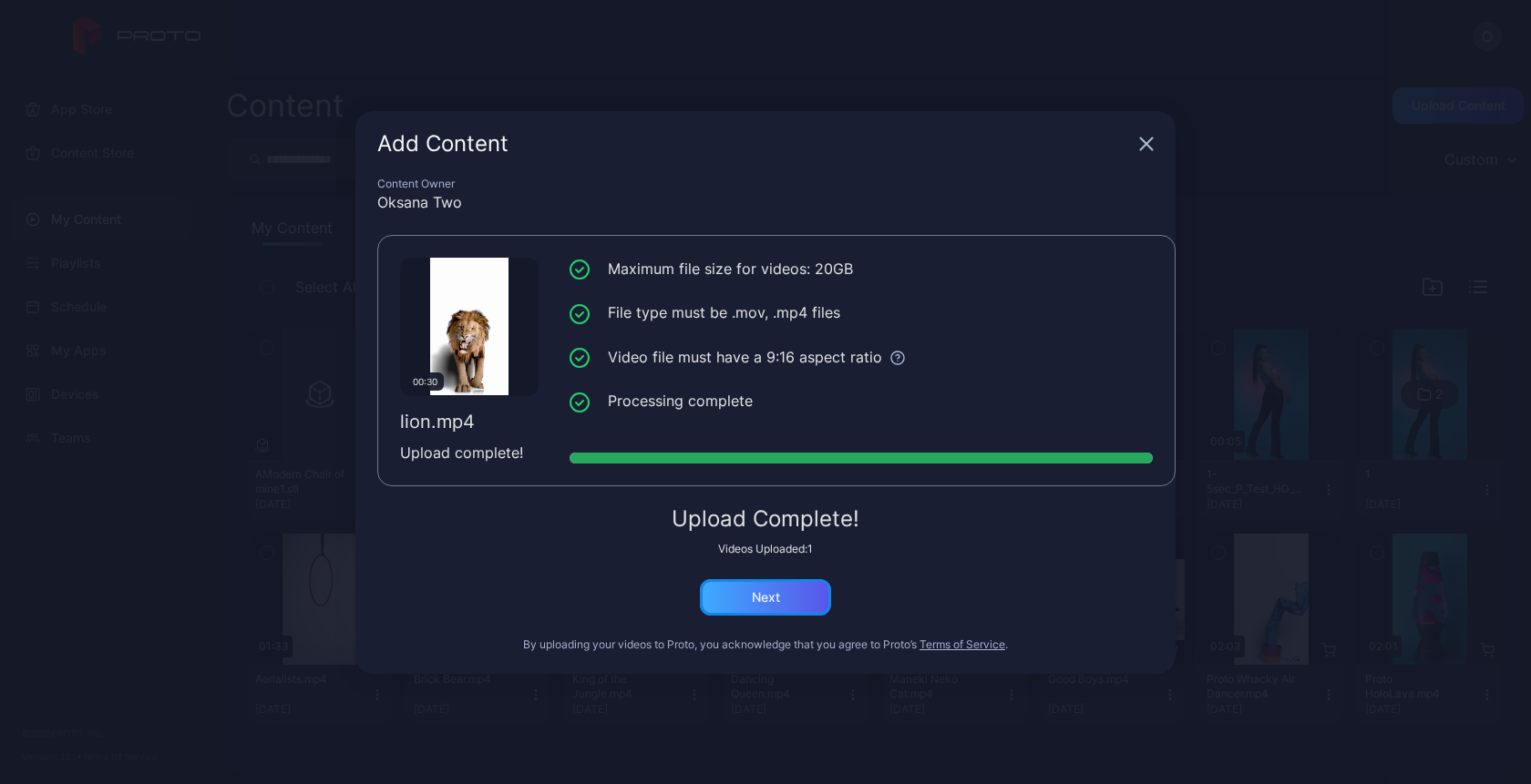
click at [752, 603] on div "Next" at bounding box center [766, 598] width 28 height 15
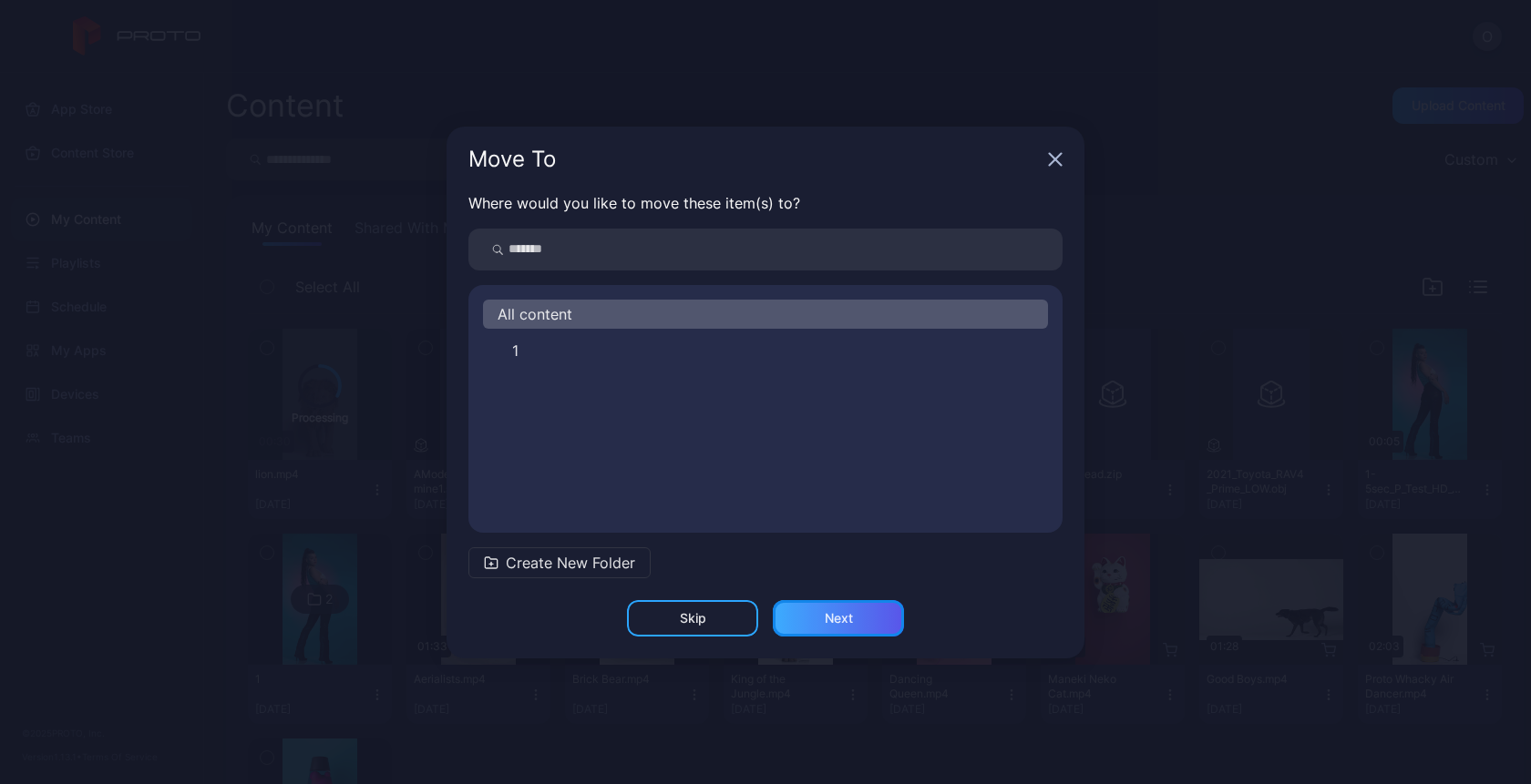
click at [857, 626] on div "Next" at bounding box center [838, 618] width 131 height 36
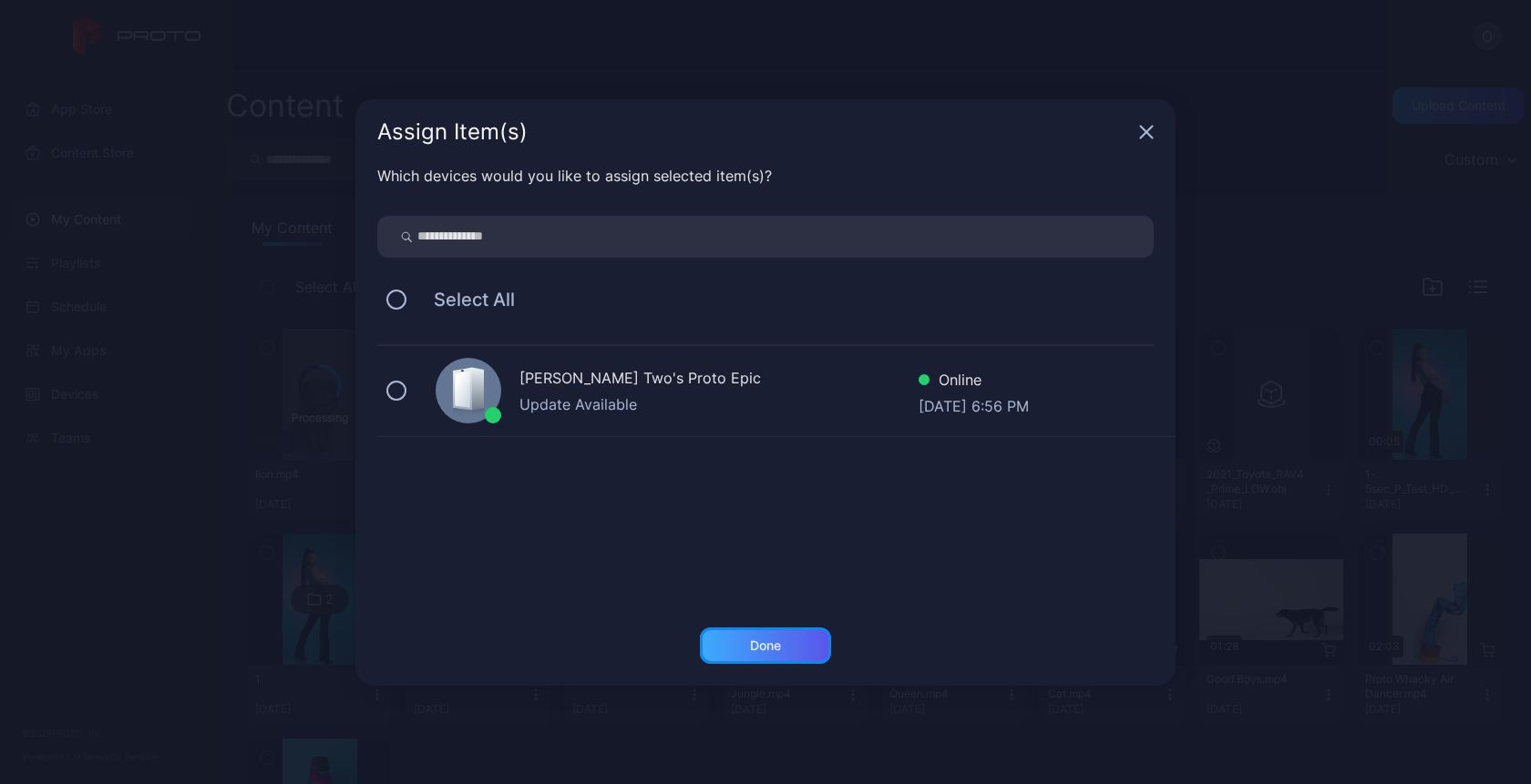
click at [760, 641] on div "Done" at bounding box center [765, 646] width 31 height 15
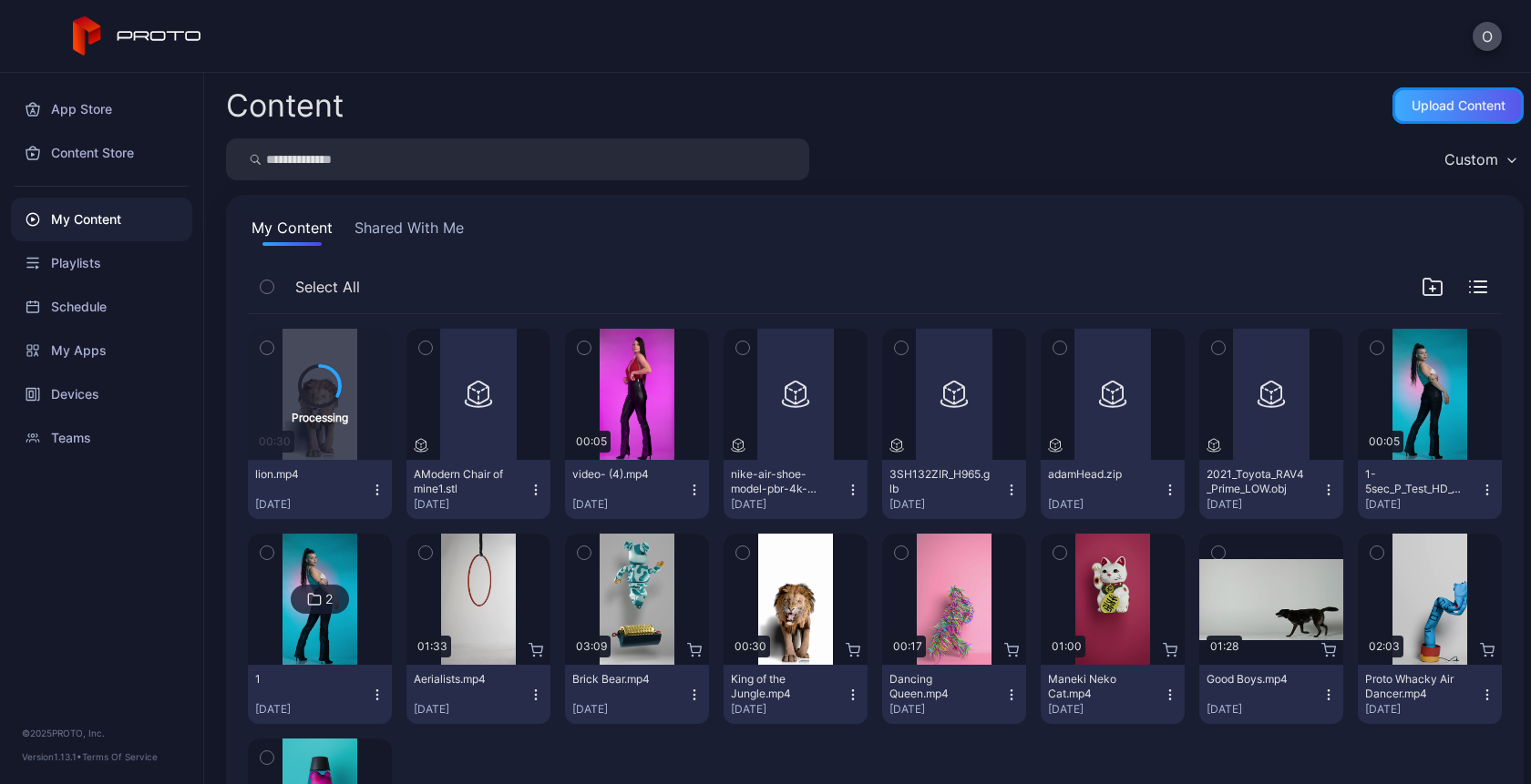
click at [1438, 108] on div "Upload Content" at bounding box center [1458, 106] width 94 height 15
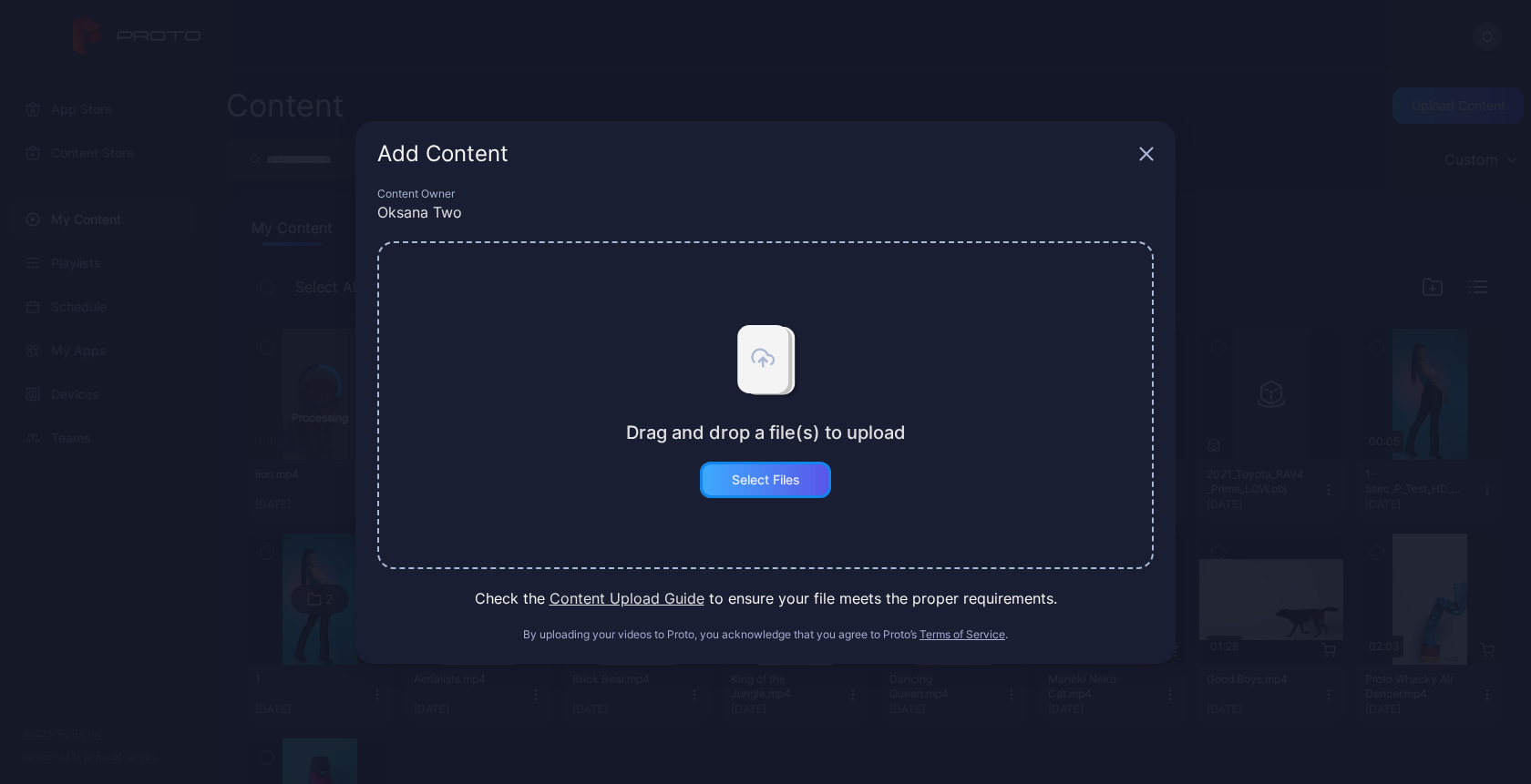
click at [785, 482] on div "Select Files" at bounding box center [766, 480] width 68 height 15
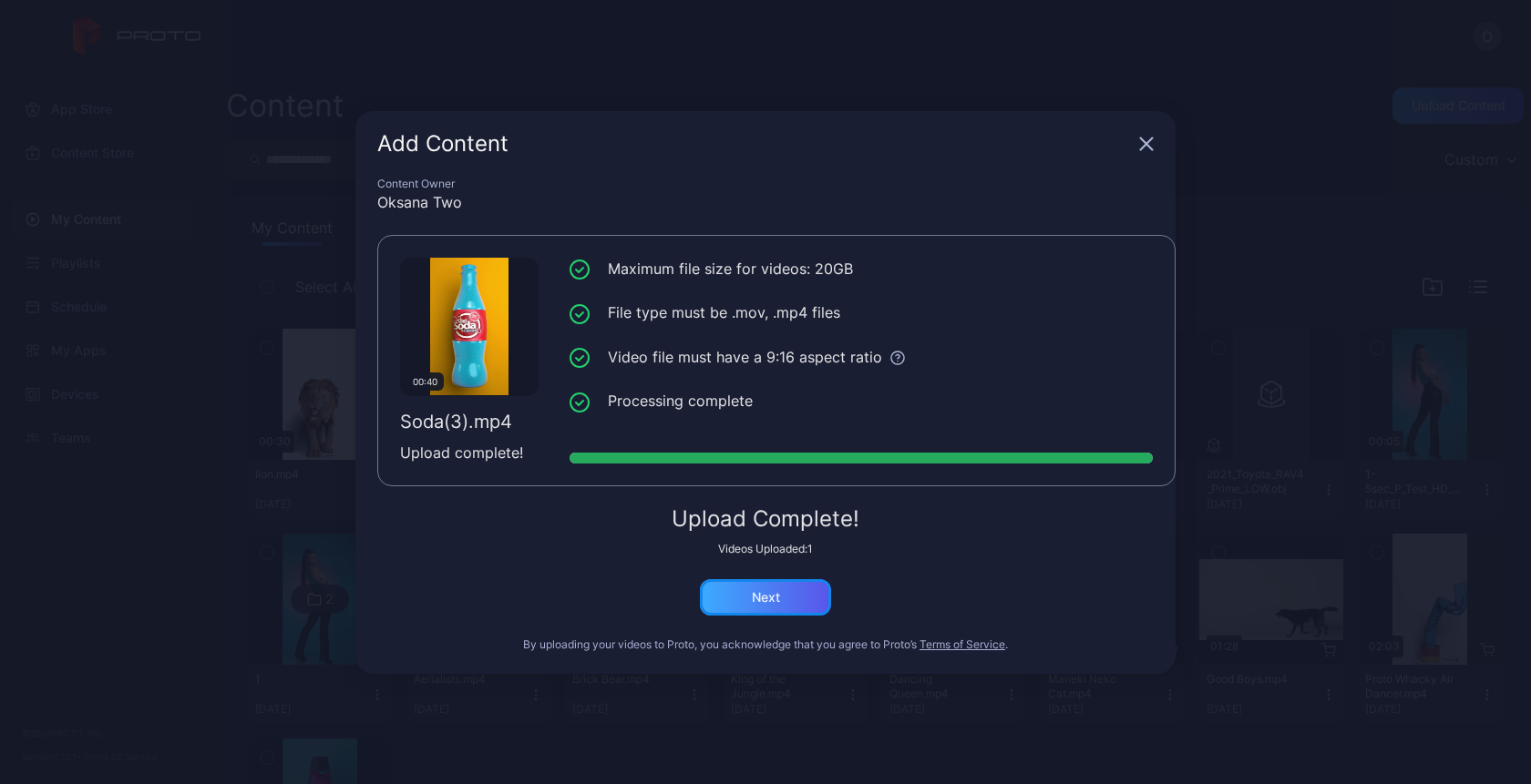
click at [766, 593] on div "Next" at bounding box center [766, 598] width 28 height 15
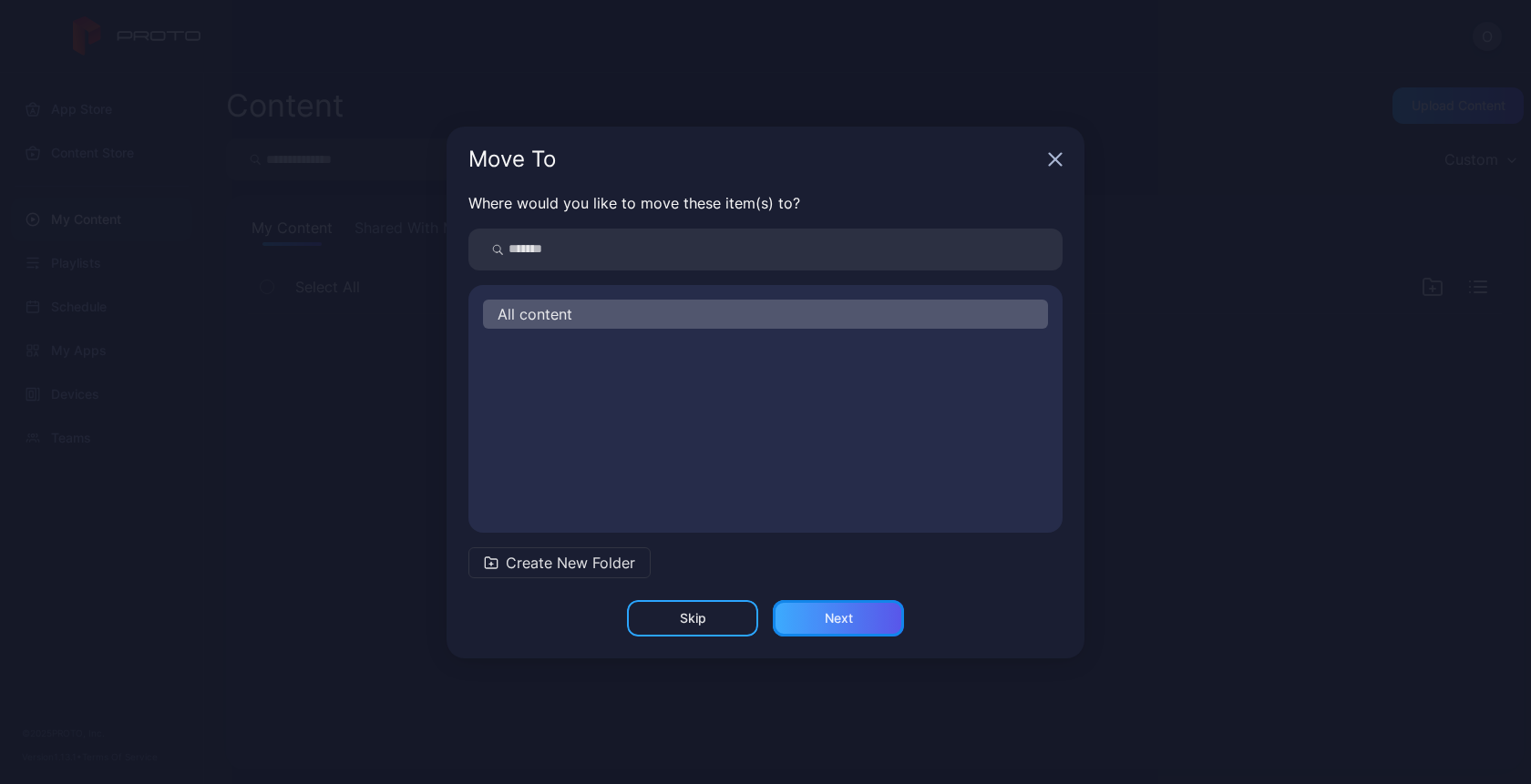
click at [831, 630] on div "Next" at bounding box center [838, 618] width 131 height 36
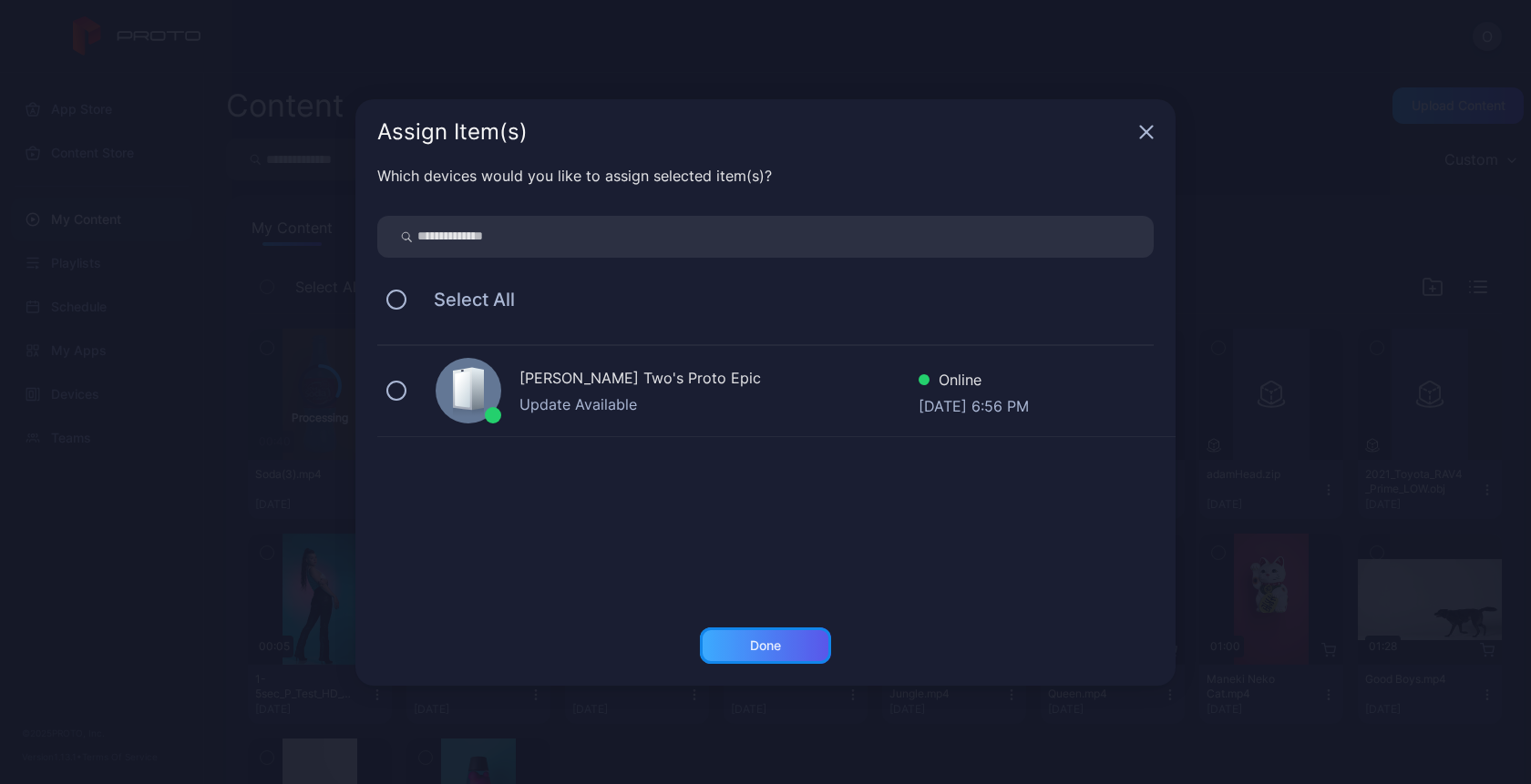
click at [759, 645] on div "Done" at bounding box center [765, 646] width 31 height 15
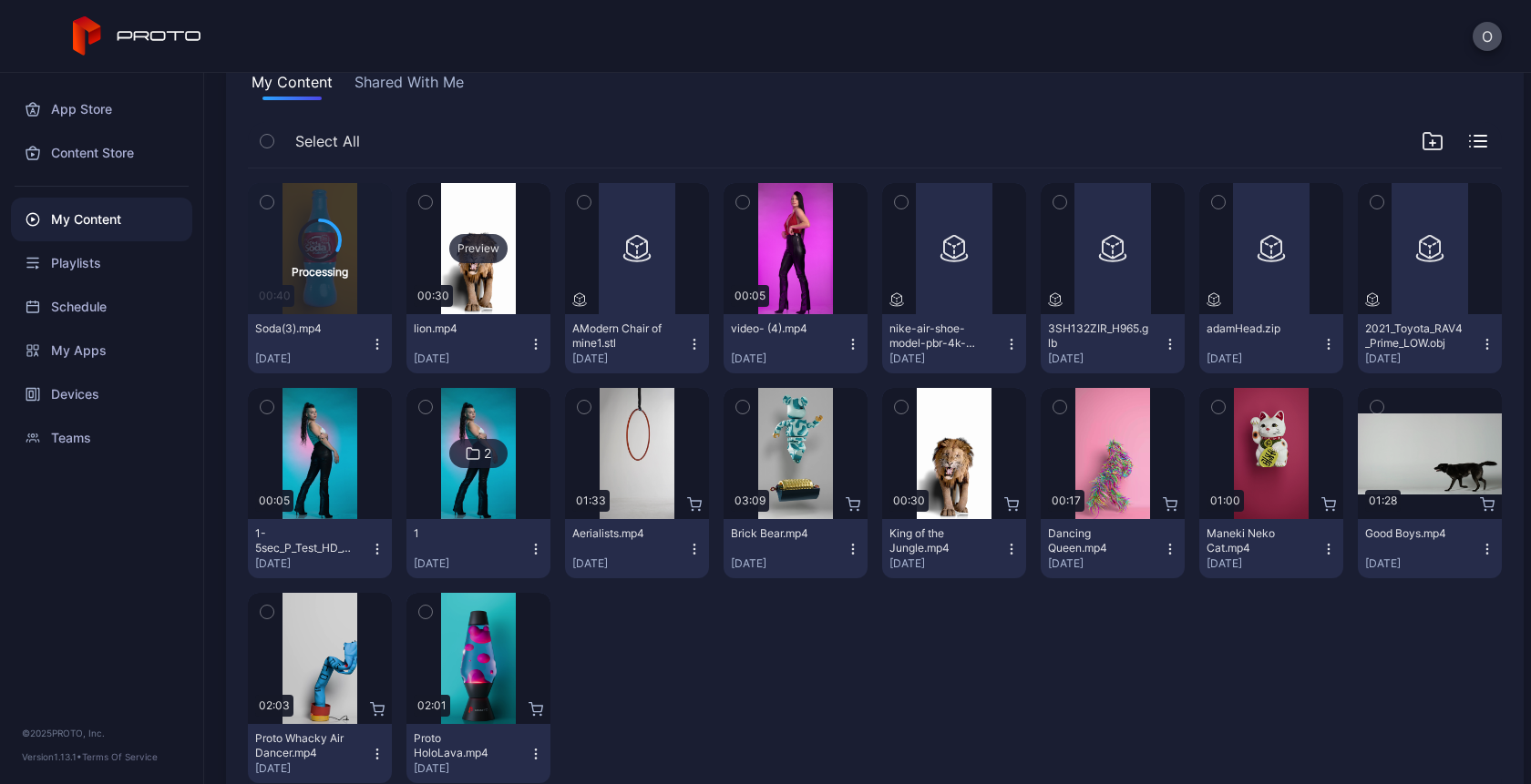
scroll to position [1, 0]
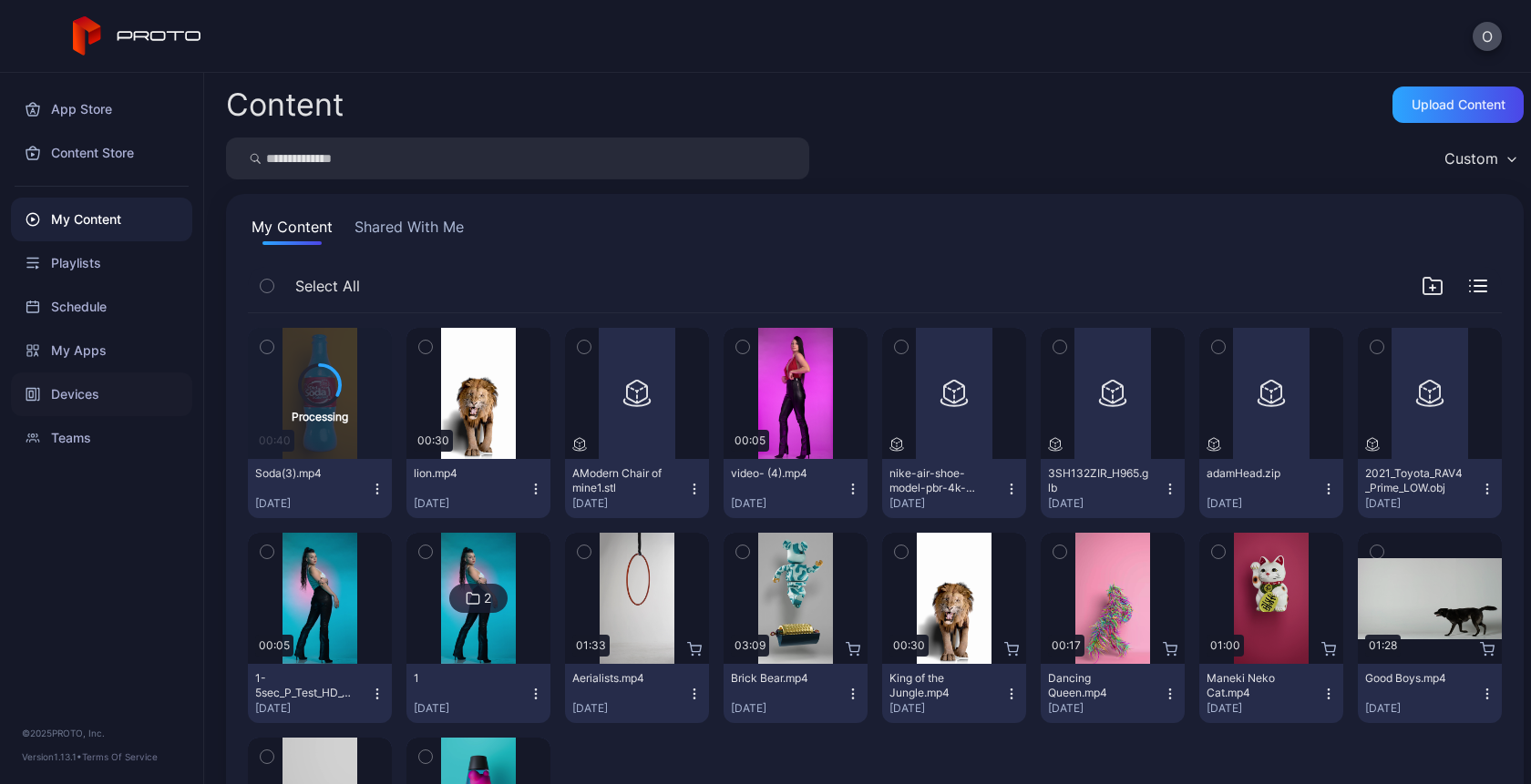
click at [81, 401] on div "Devices" at bounding box center [102, 394] width 182 height 44
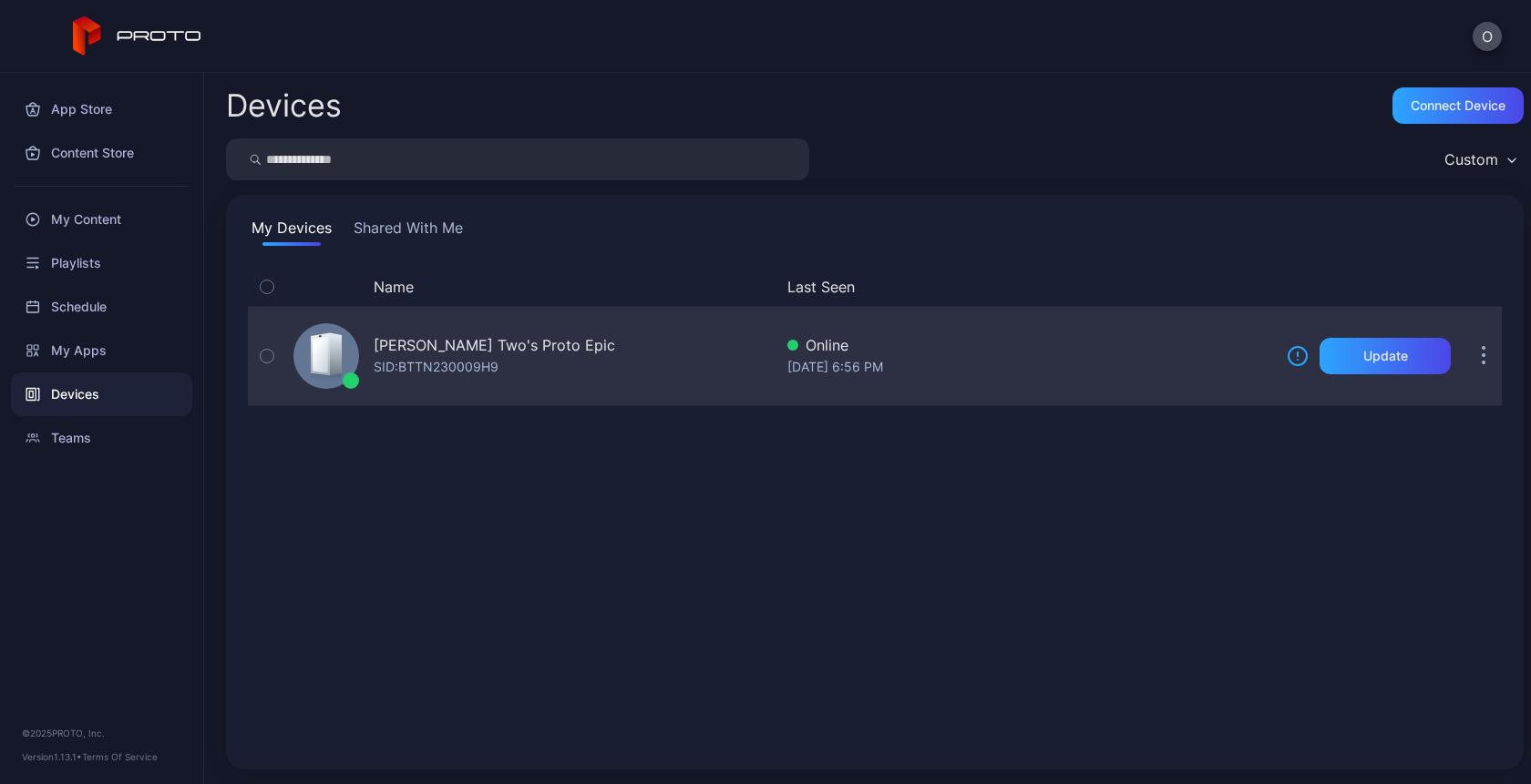
click at [488, 356] on div "SID: BTTN230009H9" at bounding box center [435, 367] width 124 height 22
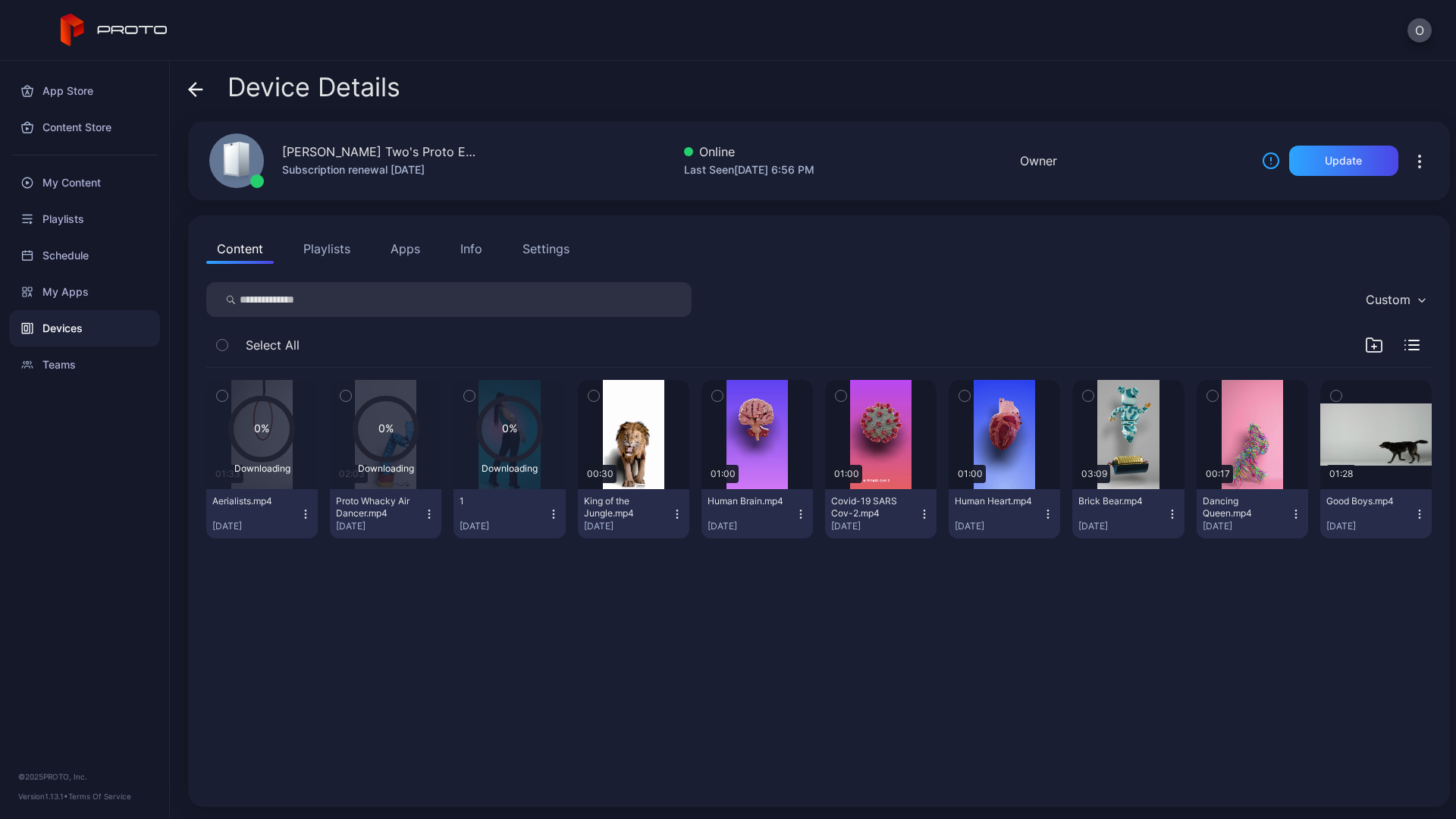
click at [512, 408] on icon at bounding box center [508, 428] width 62 height 62
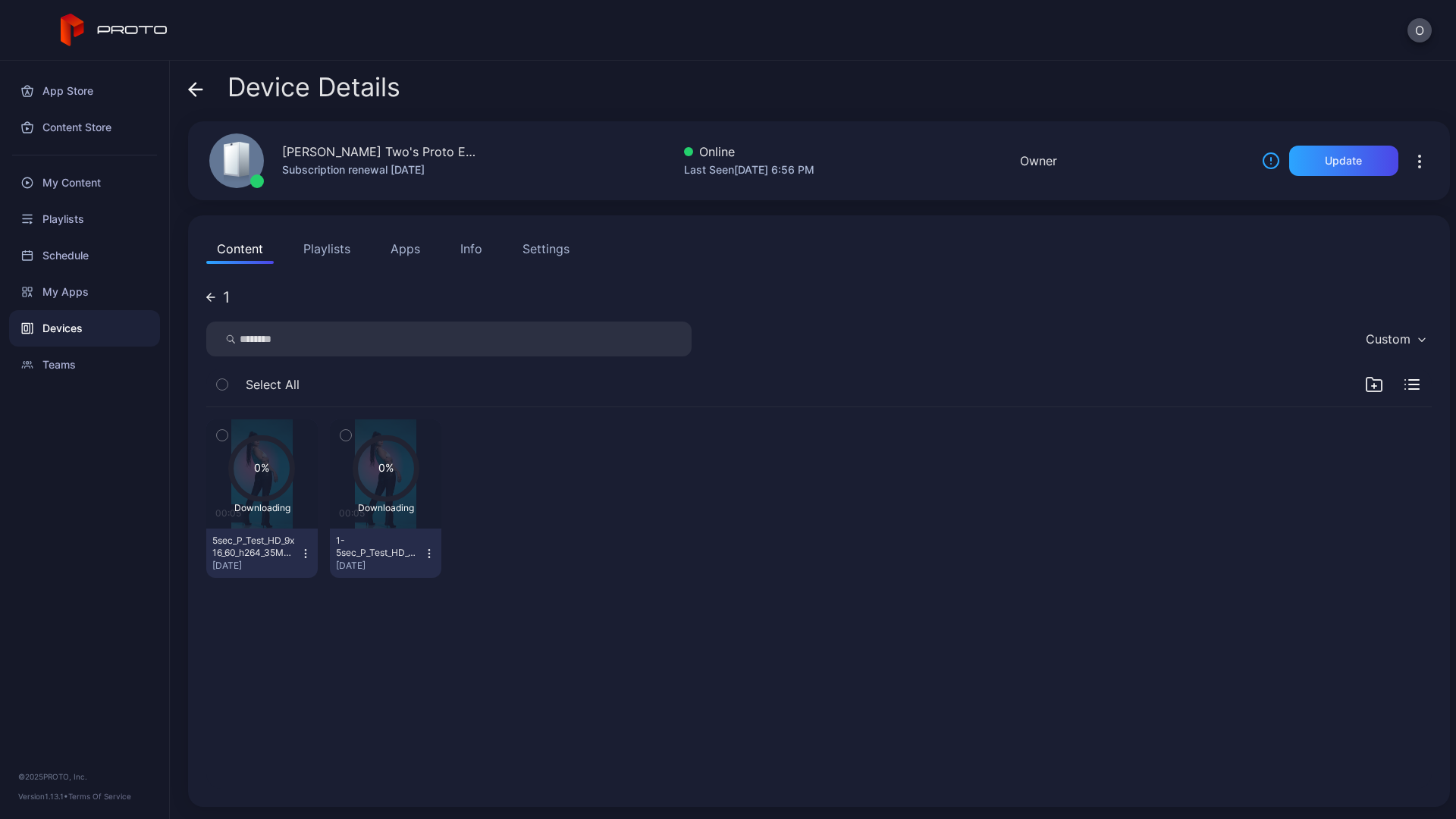
click at [213, 297] on icon at bounding box center [211, 297] width 9 height 9
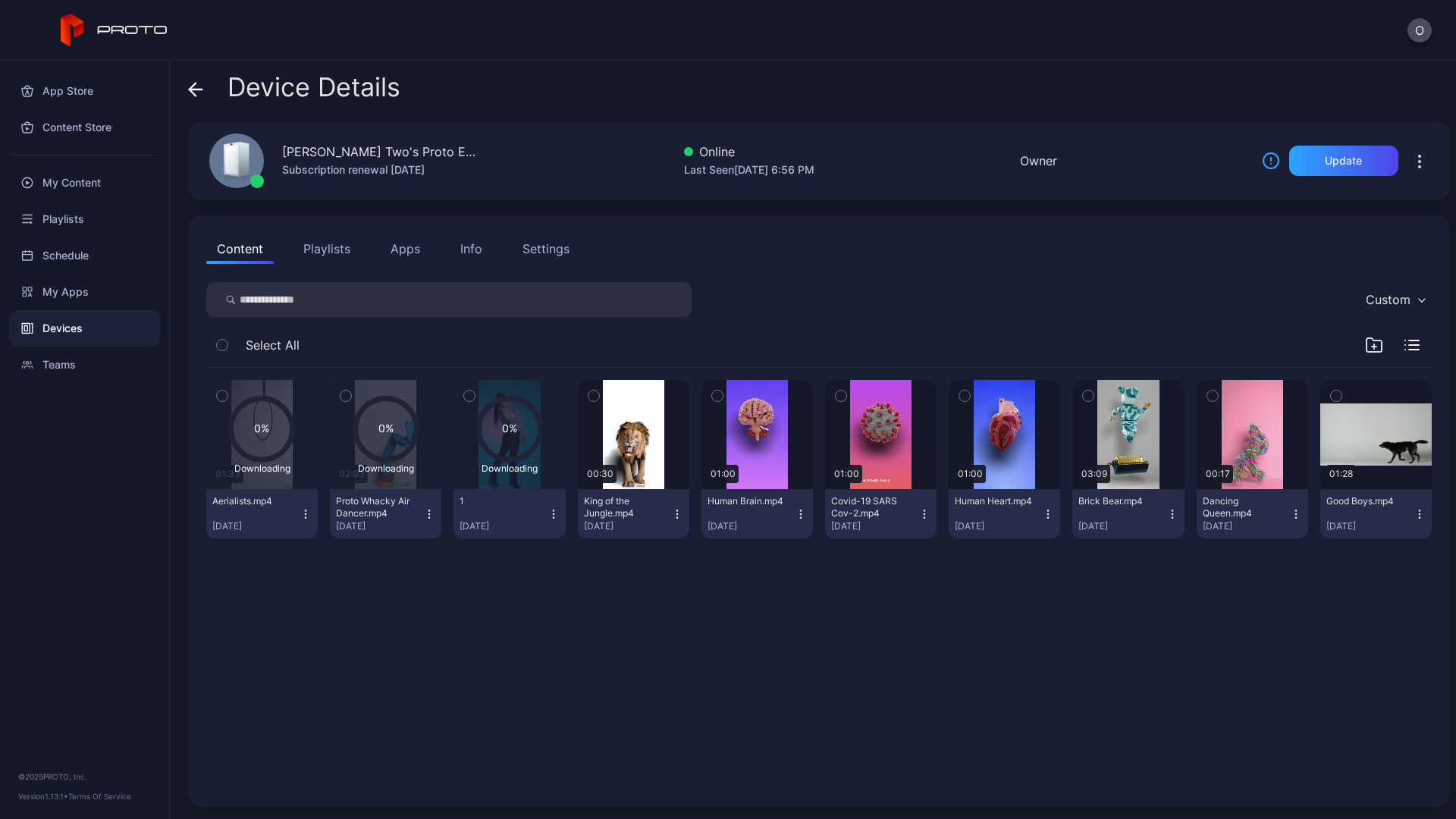
click at [266, 398] on icon at bounding box center [262, 428] width 62 height 62
click at [301, 515] on icon "button" at bounding box center [306, 514] width 12 height 12
click at [308, 521] on button "Aerialists.mp4 Sep 2, 2025" at bounding box center [262, 513] width 111 height 49
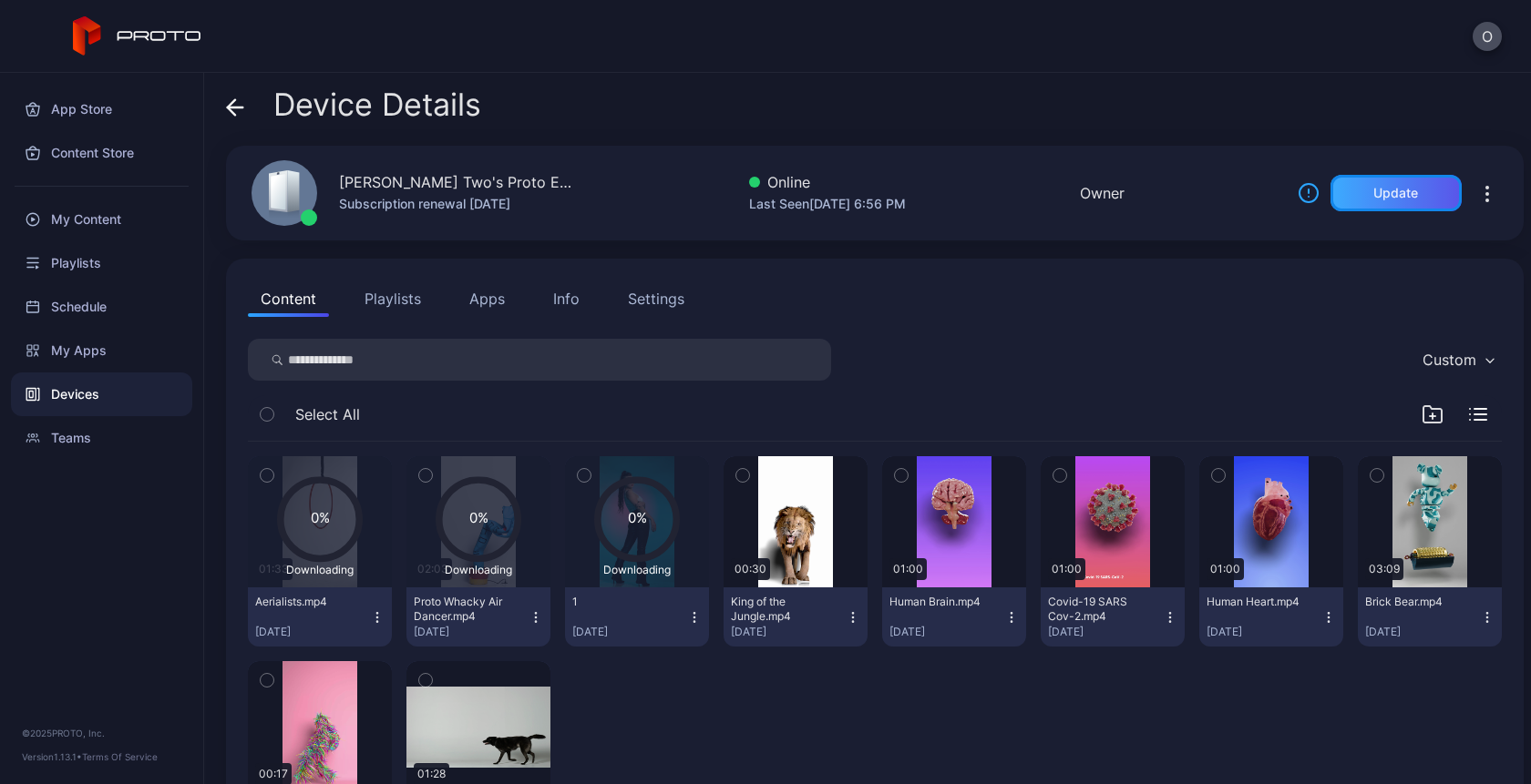
click at [1374, 196] on div "Update" at bounding box center [1395, 194] width 45 height 15
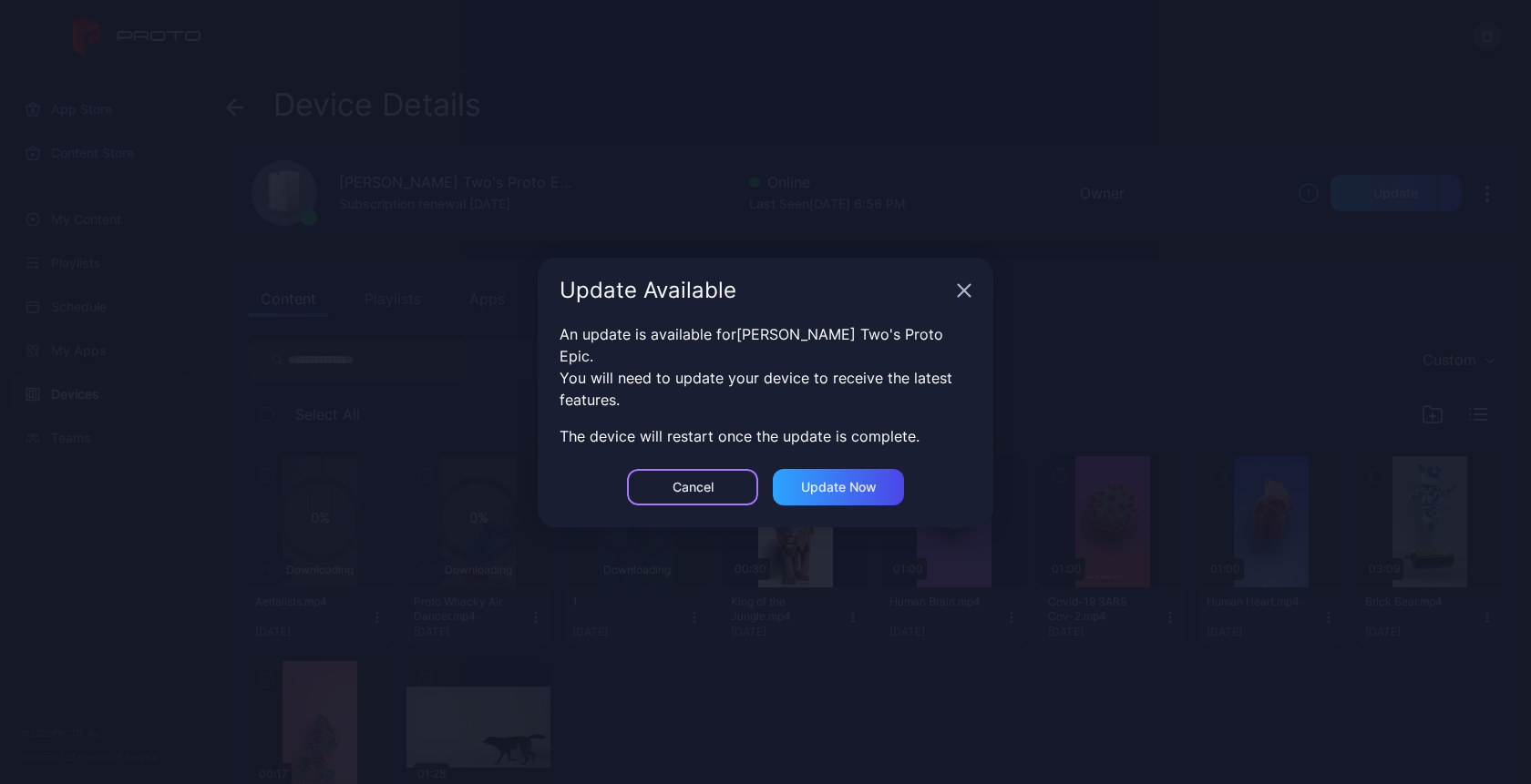
click at [707, 480] on div "Cancel" at bounding box center [693, 487] width 41 height 15
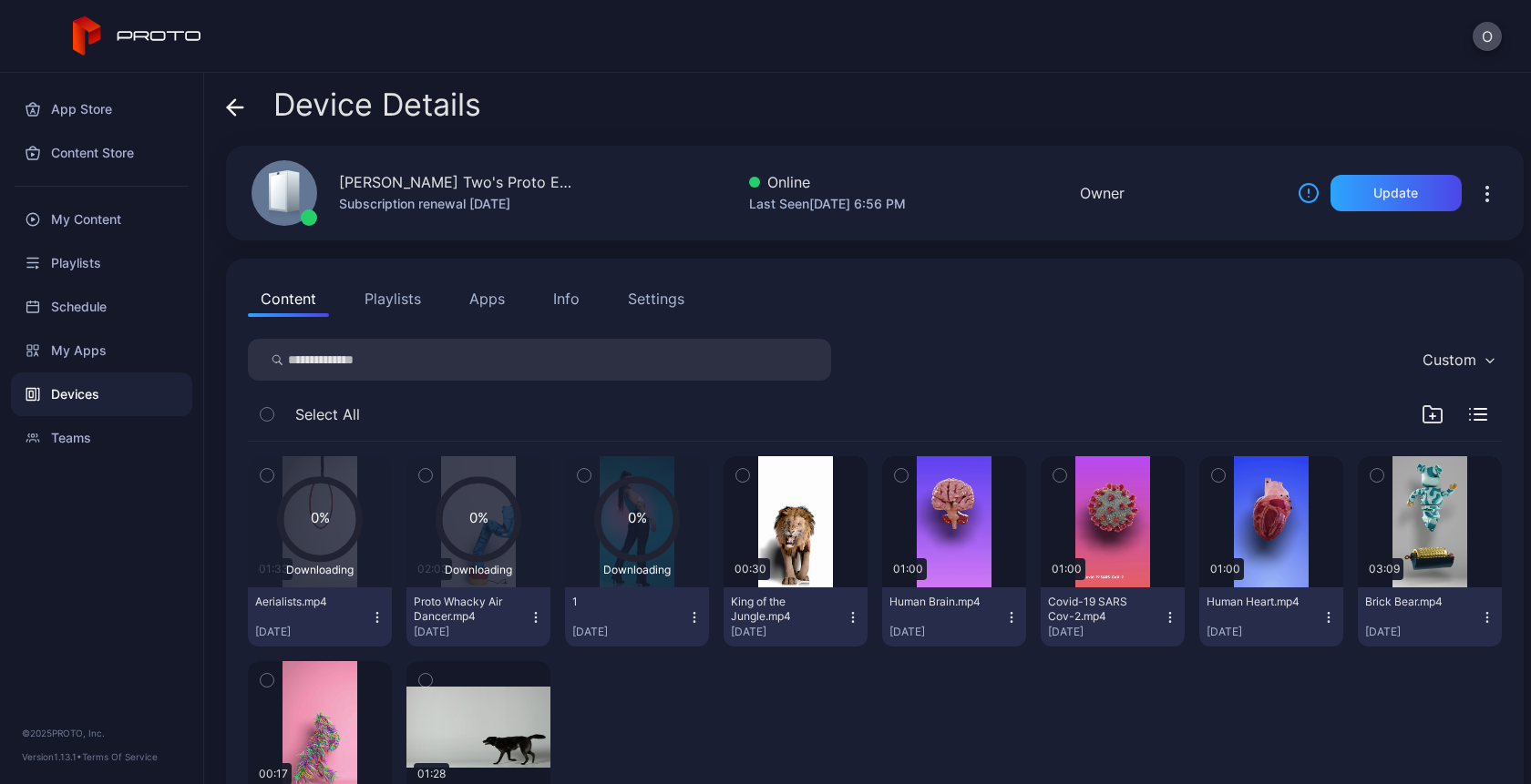
click at [232, 108] on icon at bounding box center [235, 108] width 16 height 0
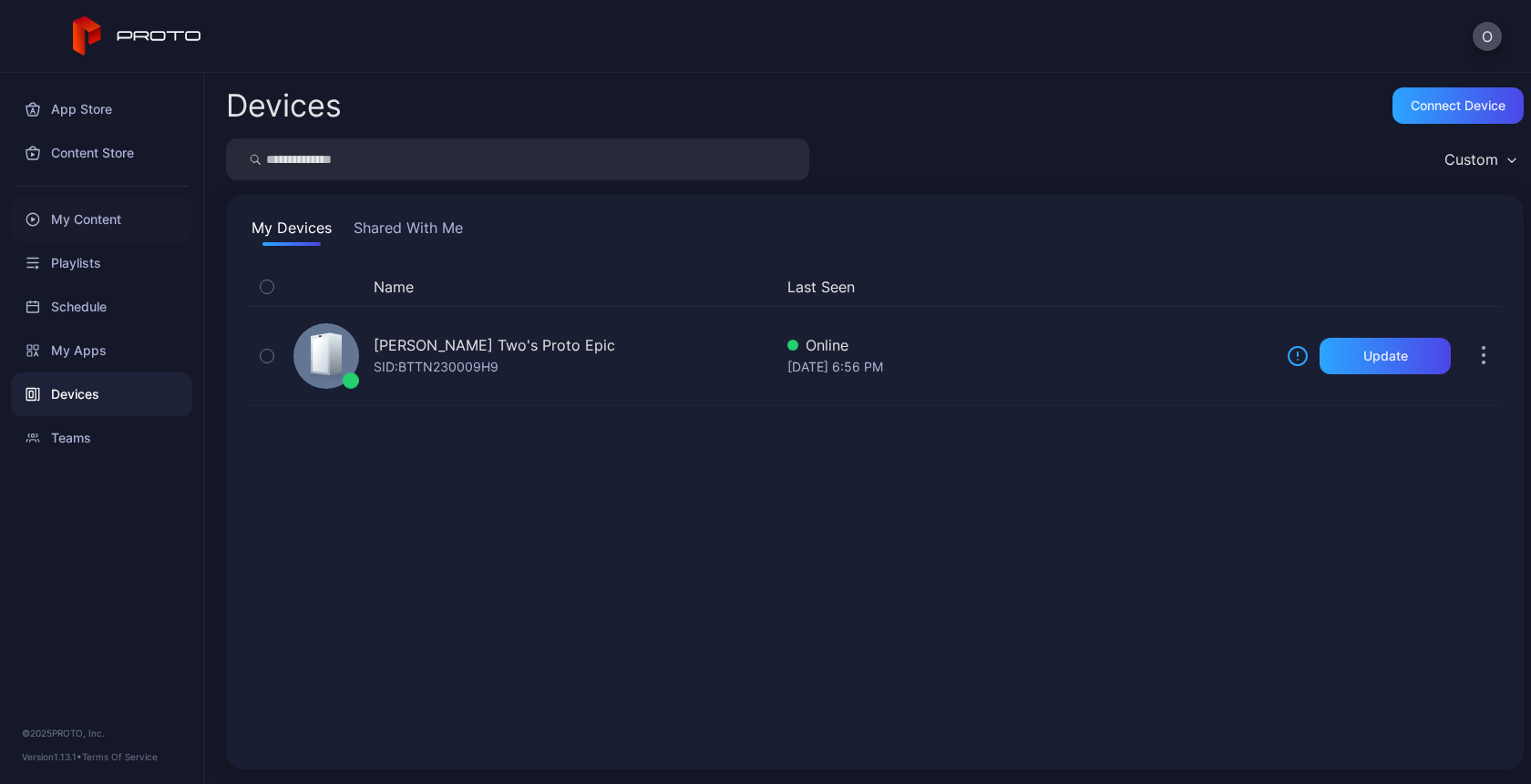
click at [75, 222] on div "My Content" at bounding box center [102, 219] width 182 height 44
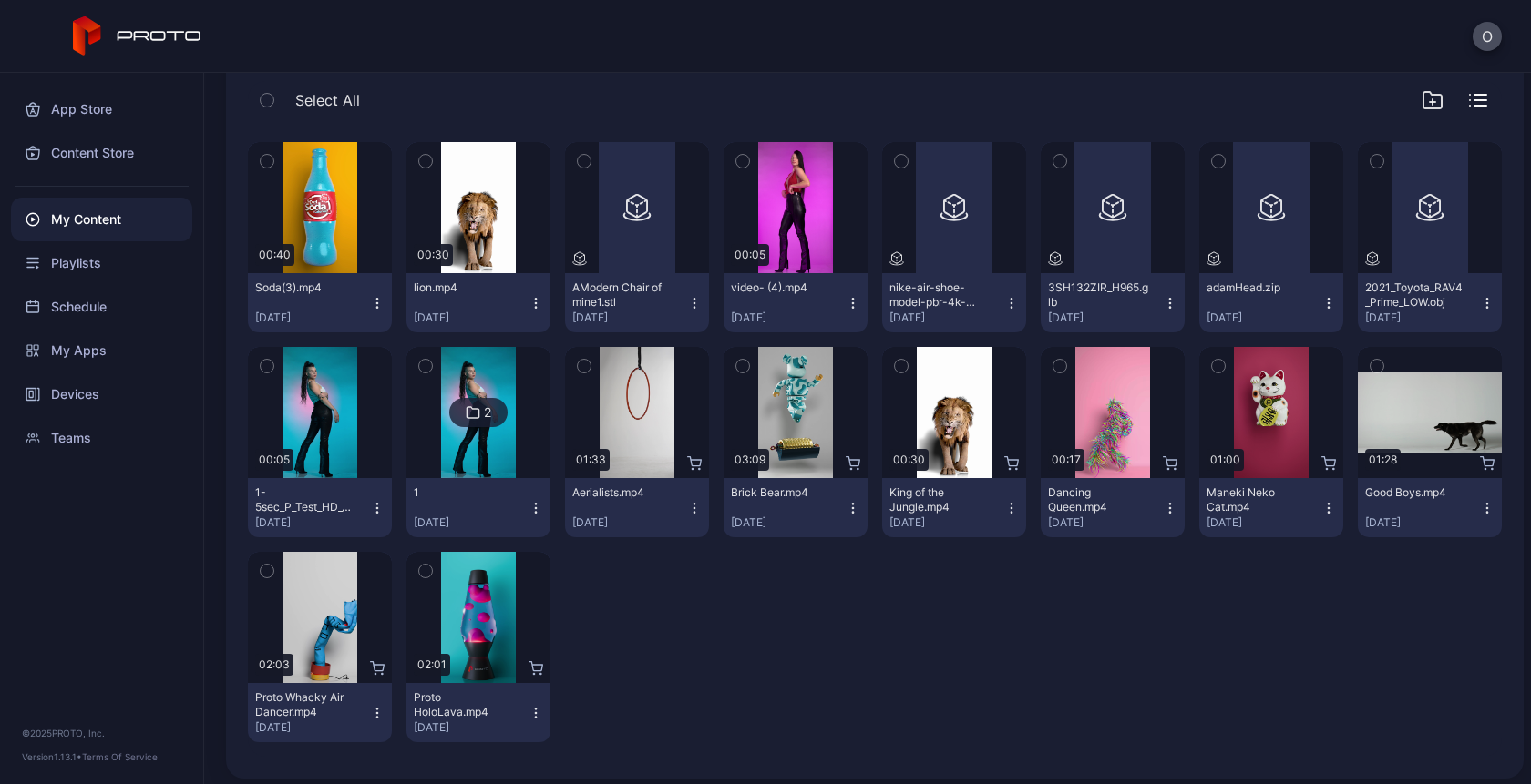
scroll to position [196, 0]
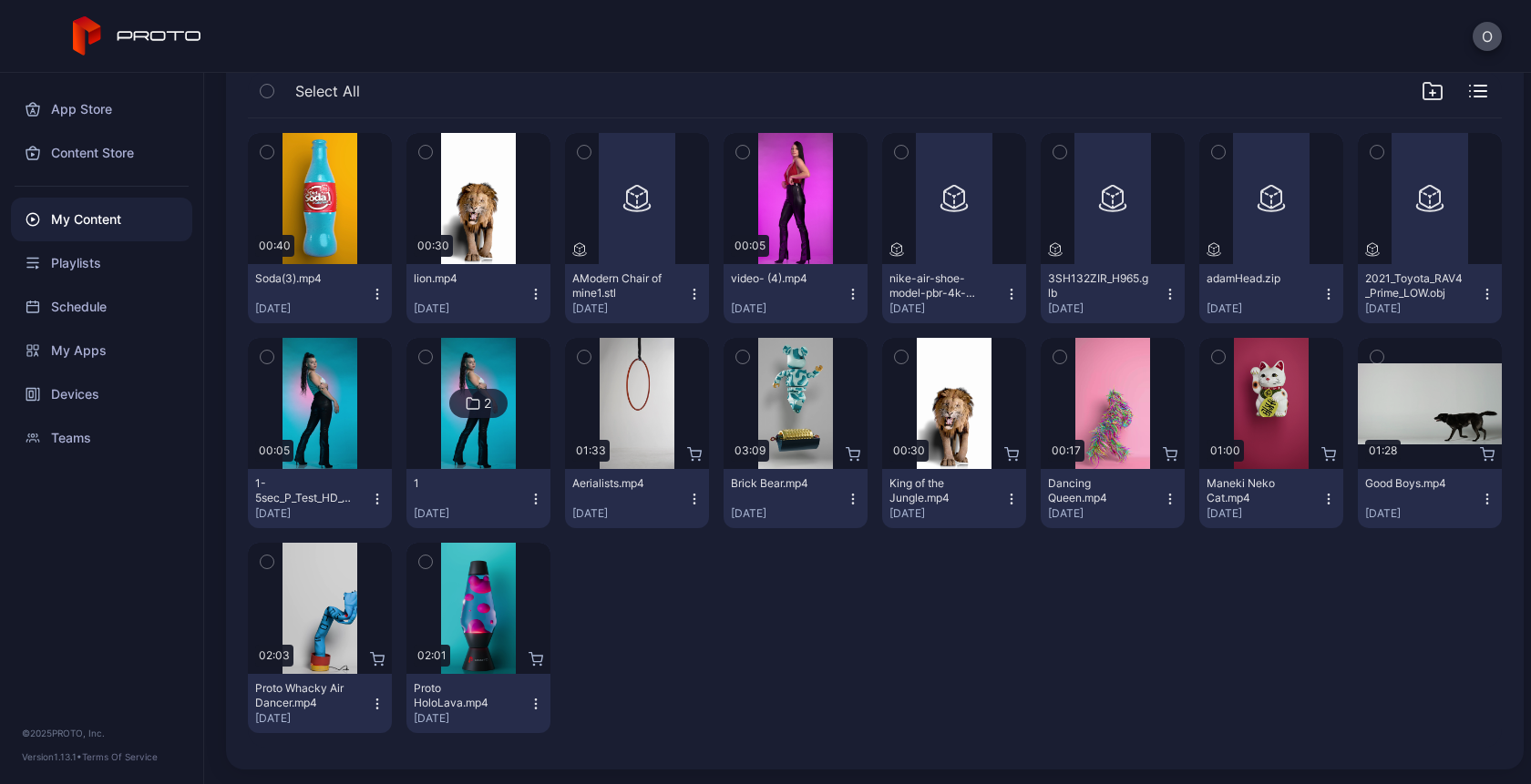
click at [1004, 501] on icon "button" at bounding box center [1012, 500] width 15 height 15
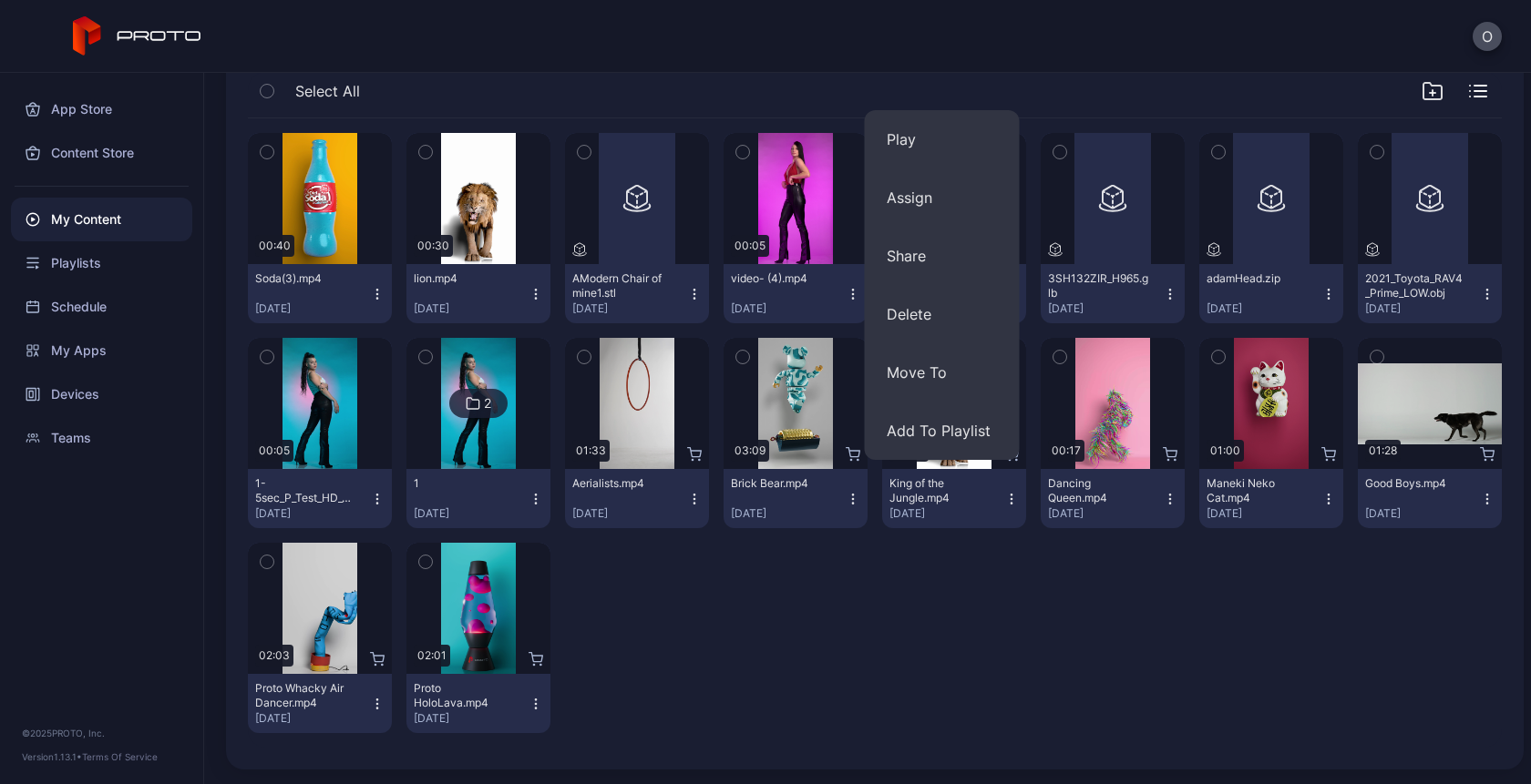
click at [1014, 591] on div "Preview 00:40 Soda(3).mp4 Sep 2, 2025 Preview 00:30 lion.mp4 Sep 2, 2025 Previe…" at bounding box center [875, 433] width 1254 height 630
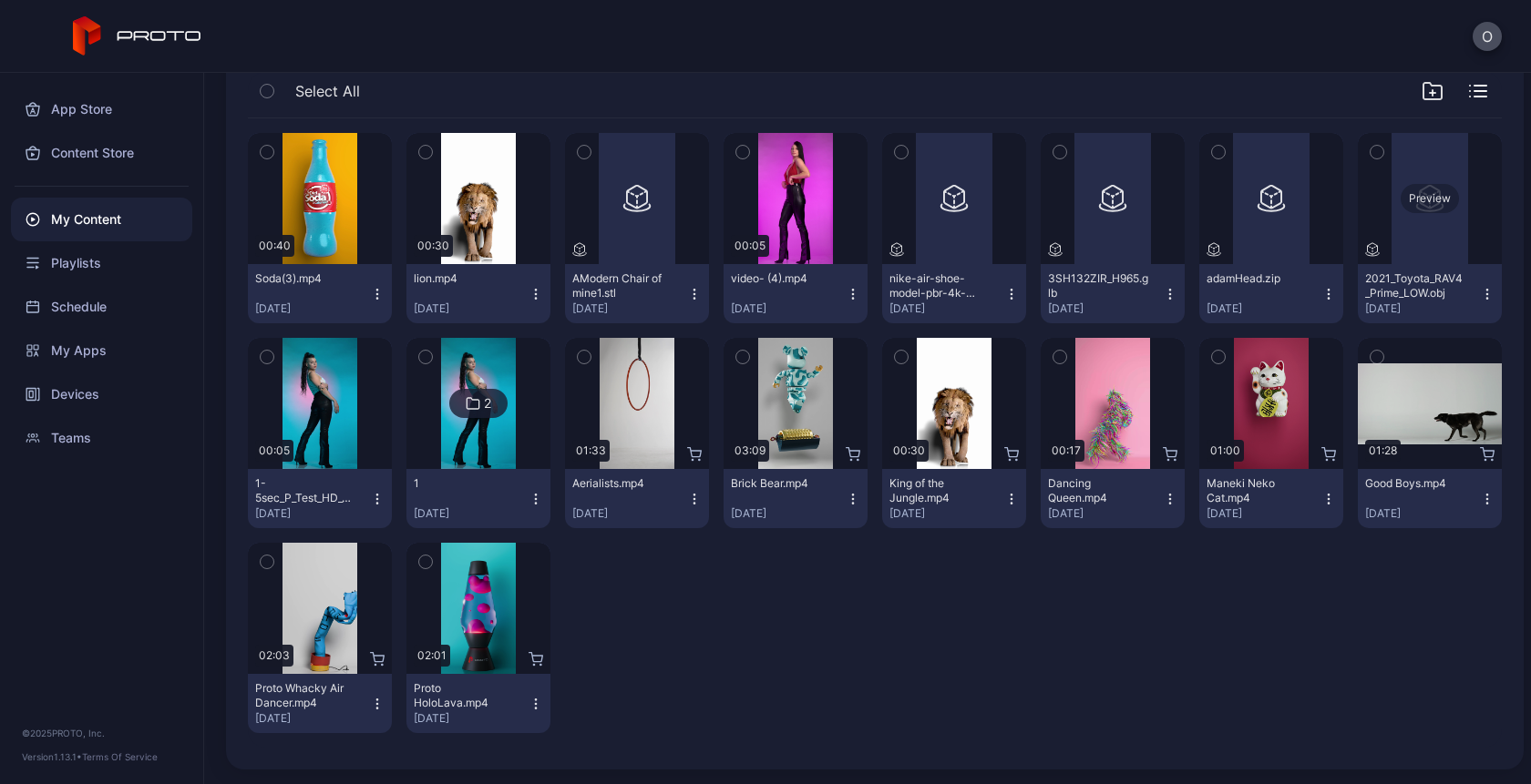
scroll to position [0, 0]
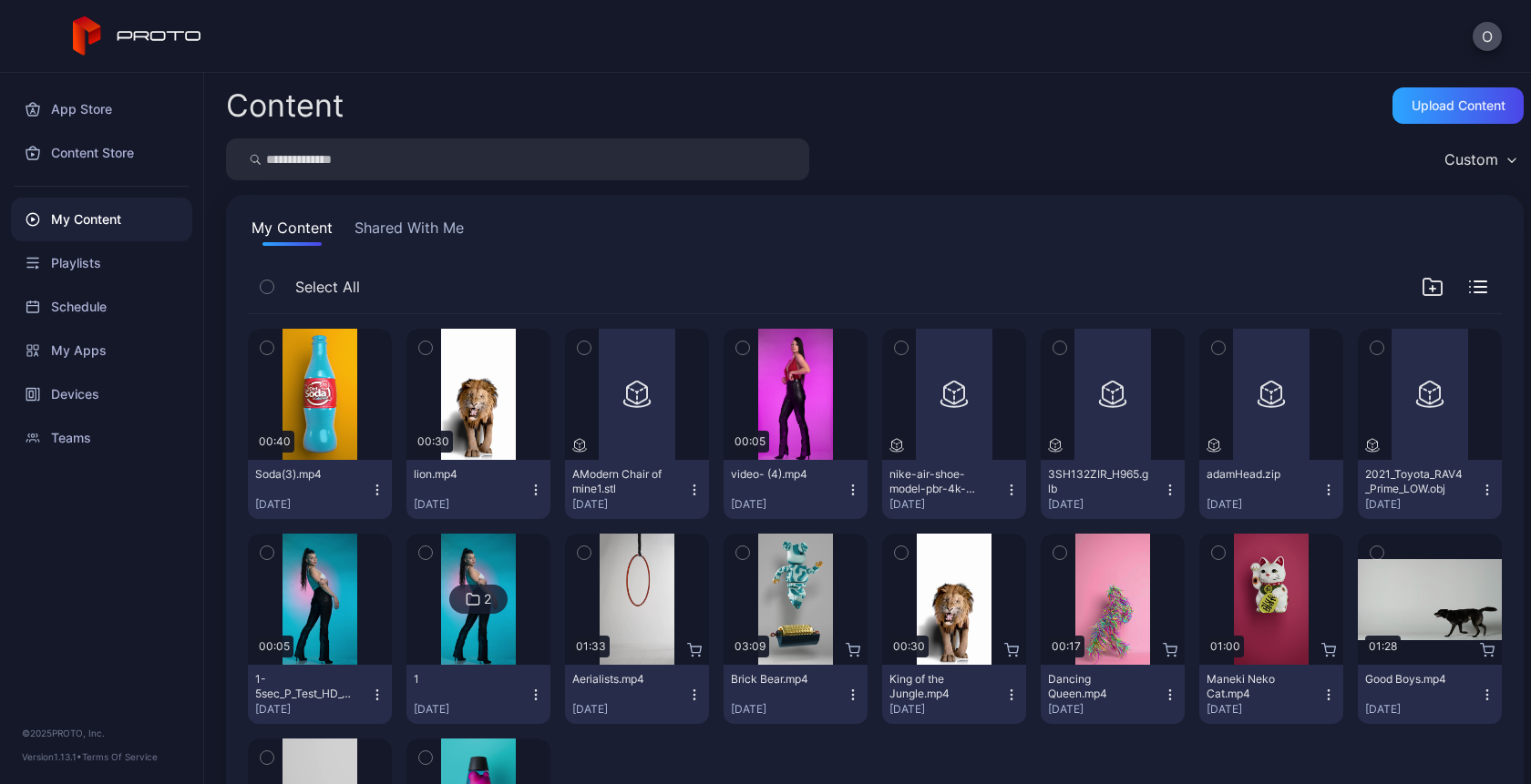
click at [1504, 36] on div "O" at bounding box center [766, 36] width 1531 height 73
click at [1493, 36] on button "O" at bounding box center [1487, 36] width 29 height 29
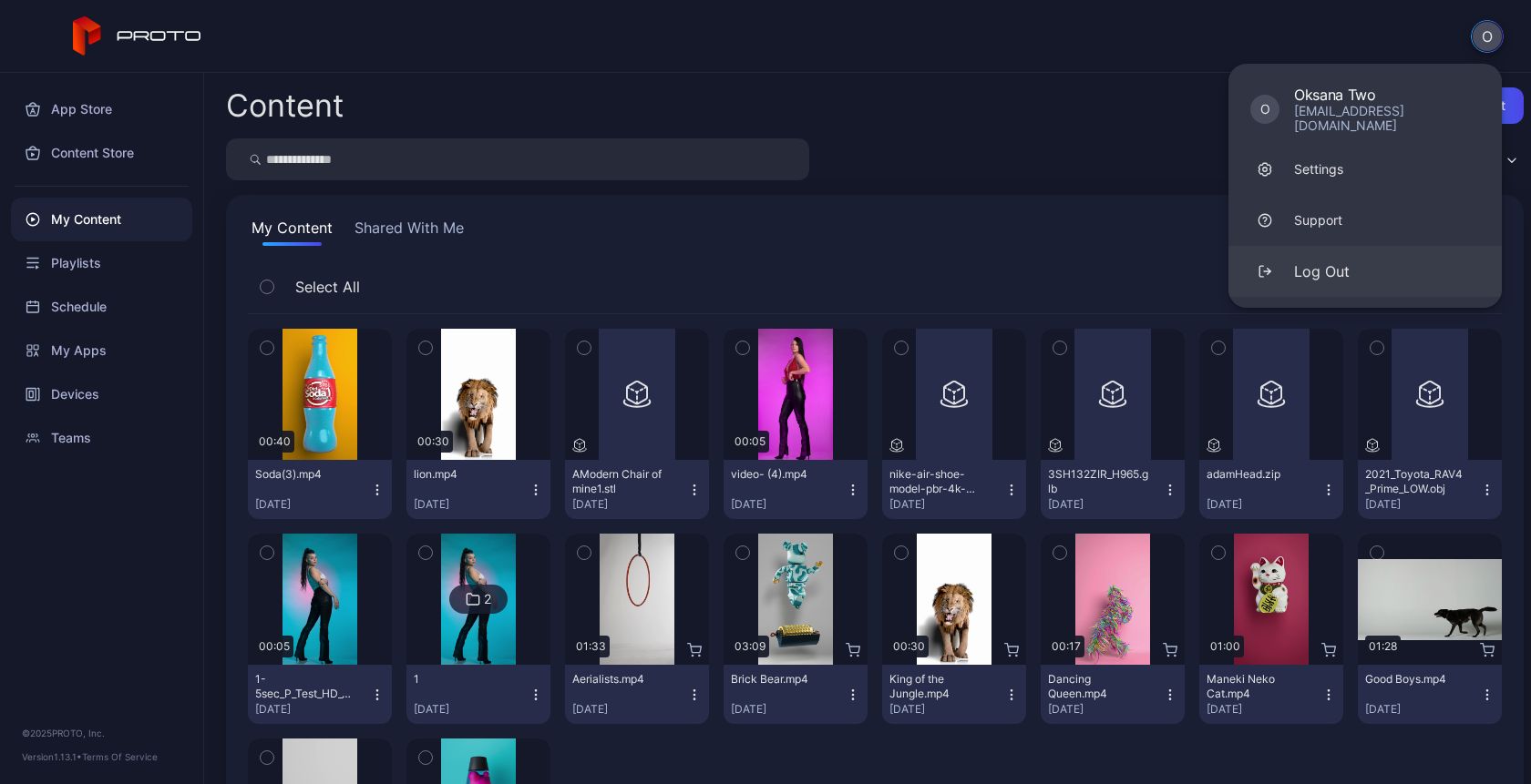
click at [1305, 260] on div "Log Out" at bounding box center [1321, 270] width 55 height 22
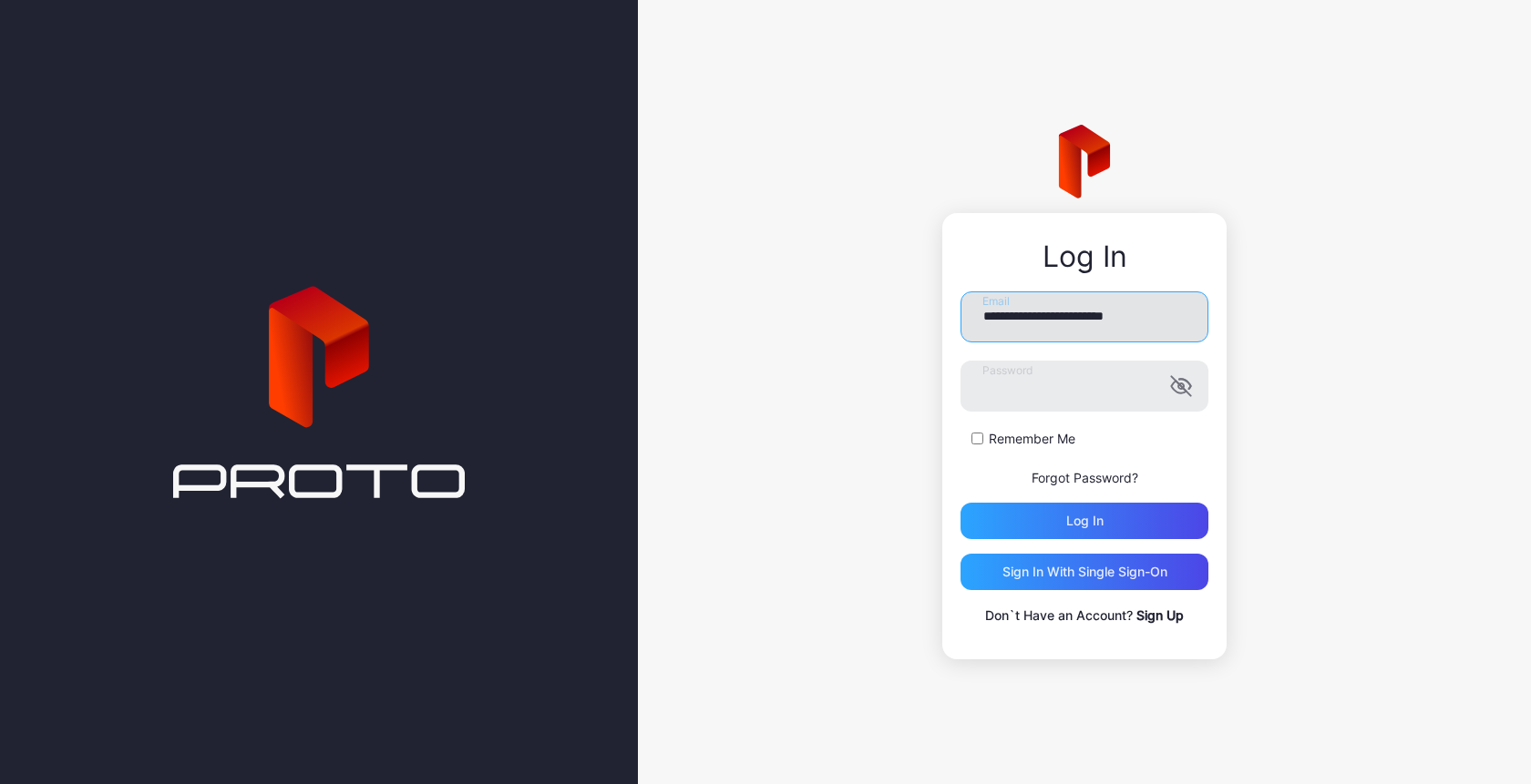
click at [1054, 310] on input "**********" at bounding box center [1084, 317] width 248 height 51
click at [1025, 331] on input "**********" at bounding box center [1084, 317] width 248 height 51
type input "**********"
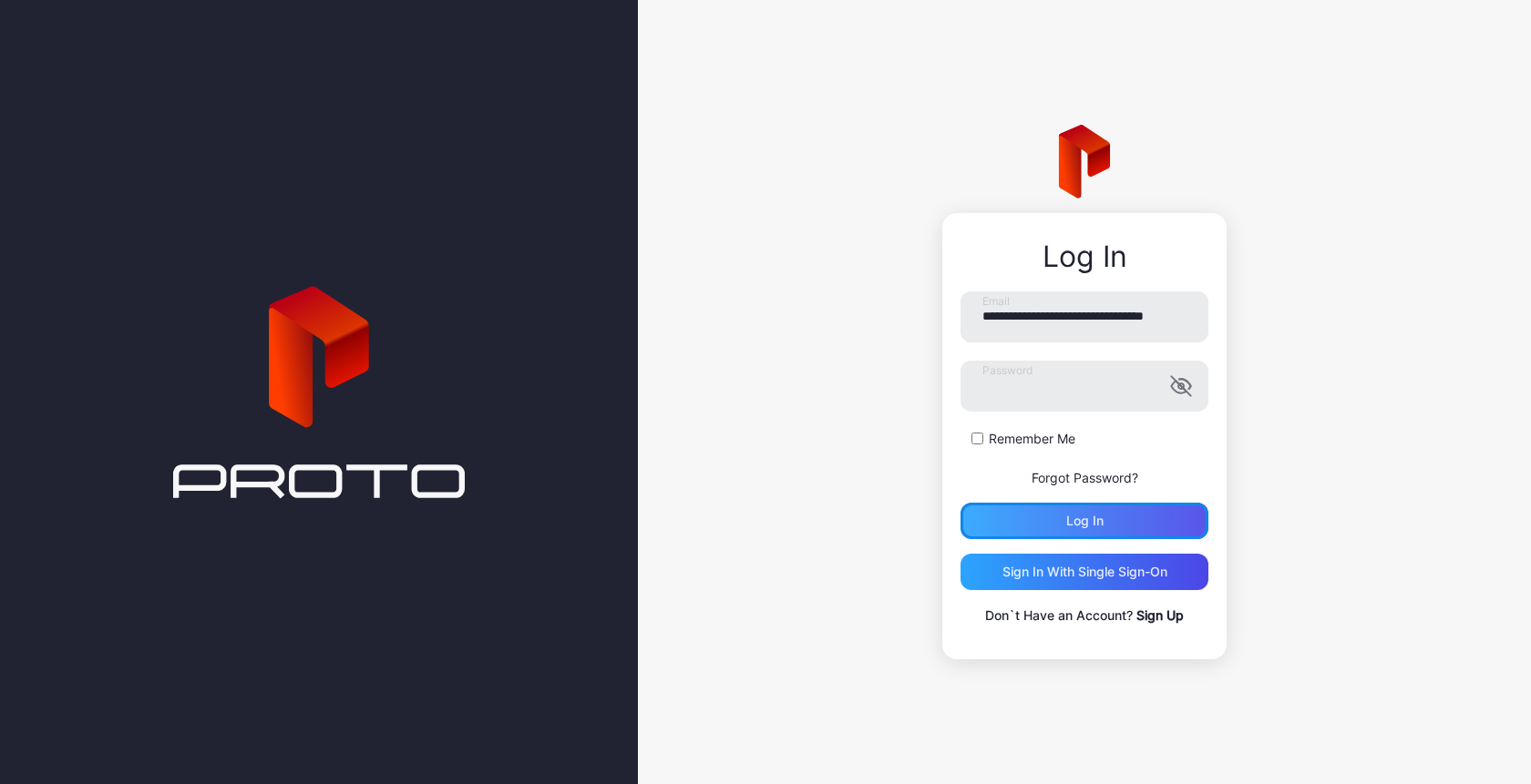
click at [1023, 526] on div "Log in" at bounding box center [1084, 520] width 248 height 36
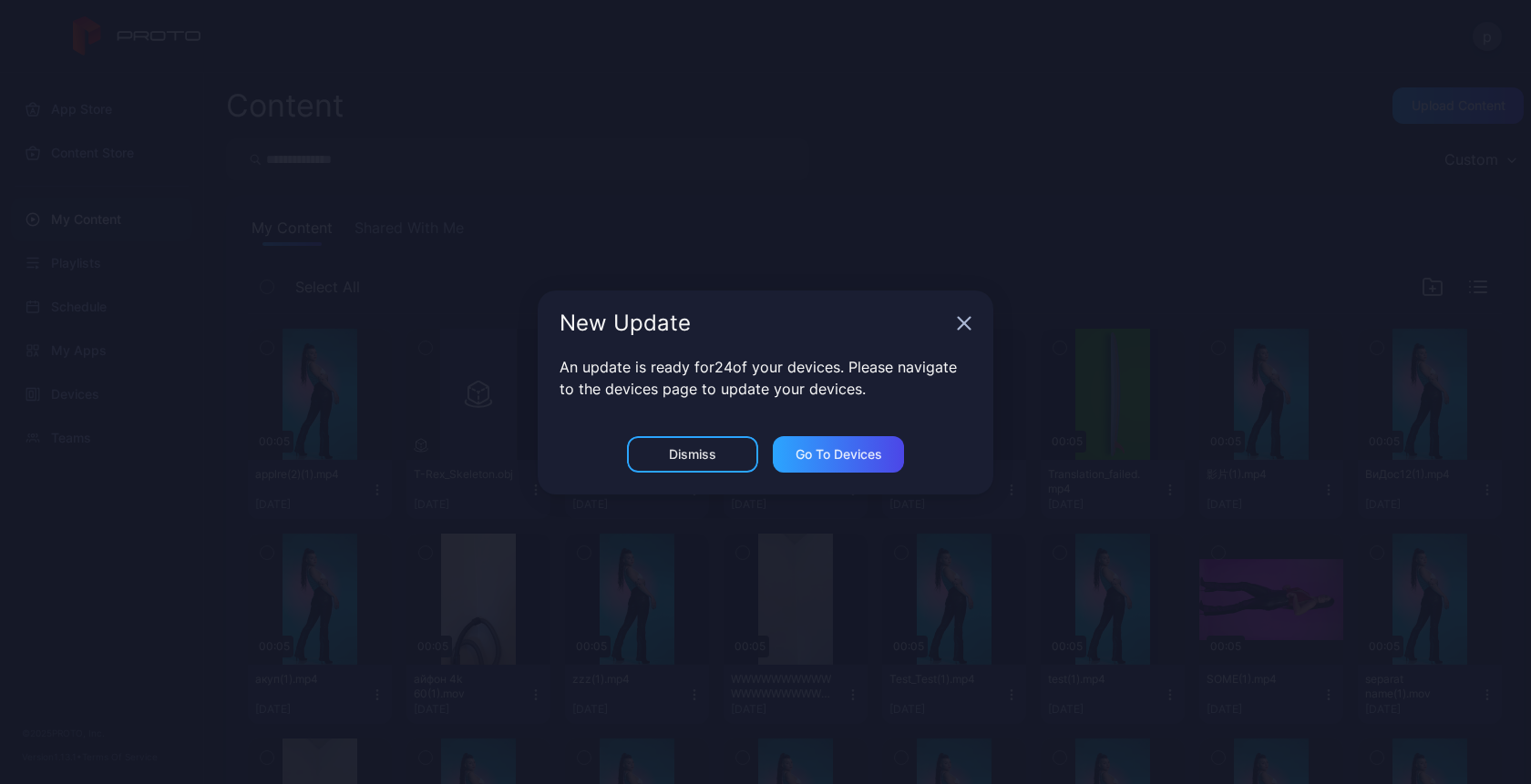
click at [964, 326] on icon "button" at bounding box center [964, 324] width 15 height 15
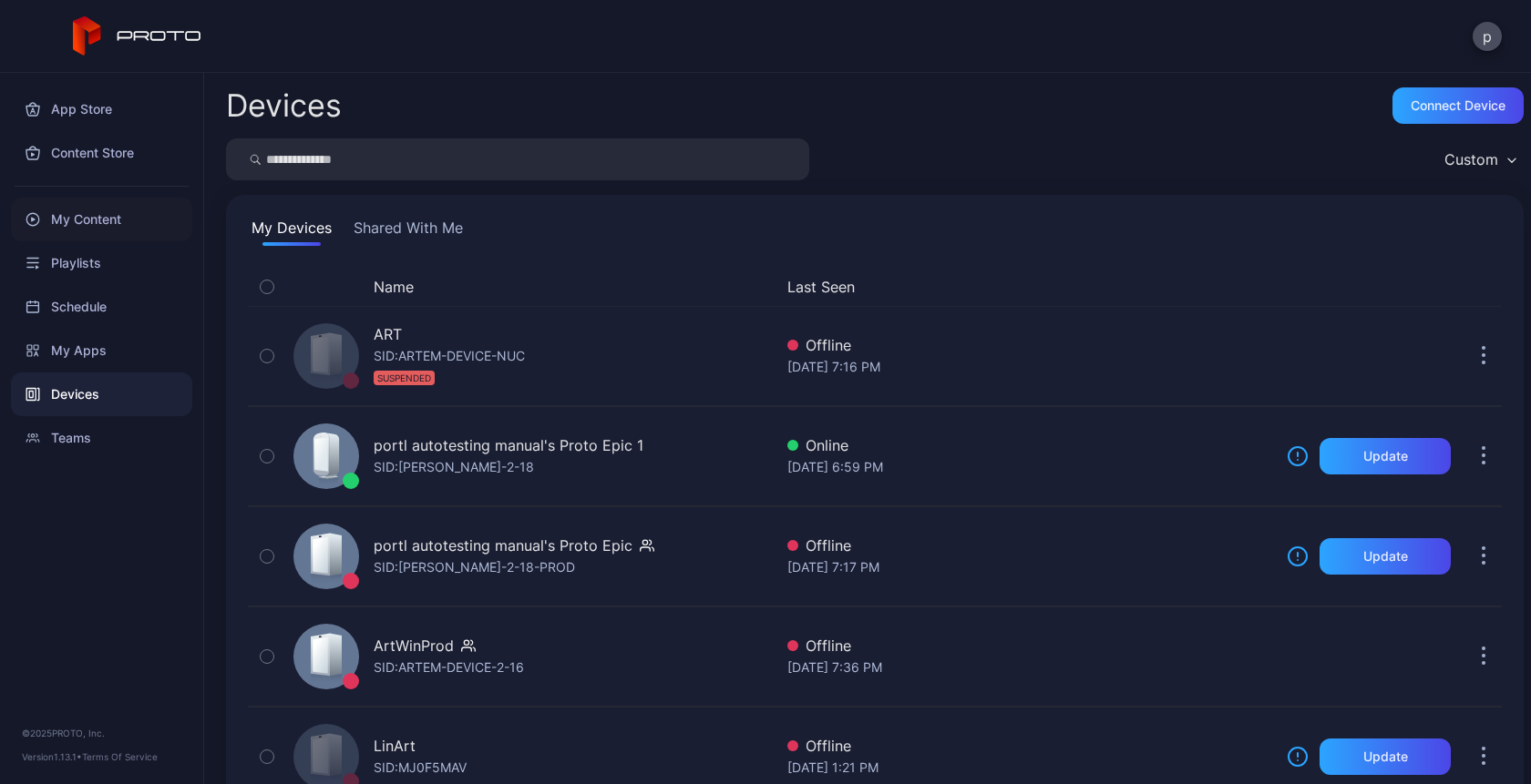
click at [94, 220] on div "My Content" at bounding box center [102, 219] width 182 height 44
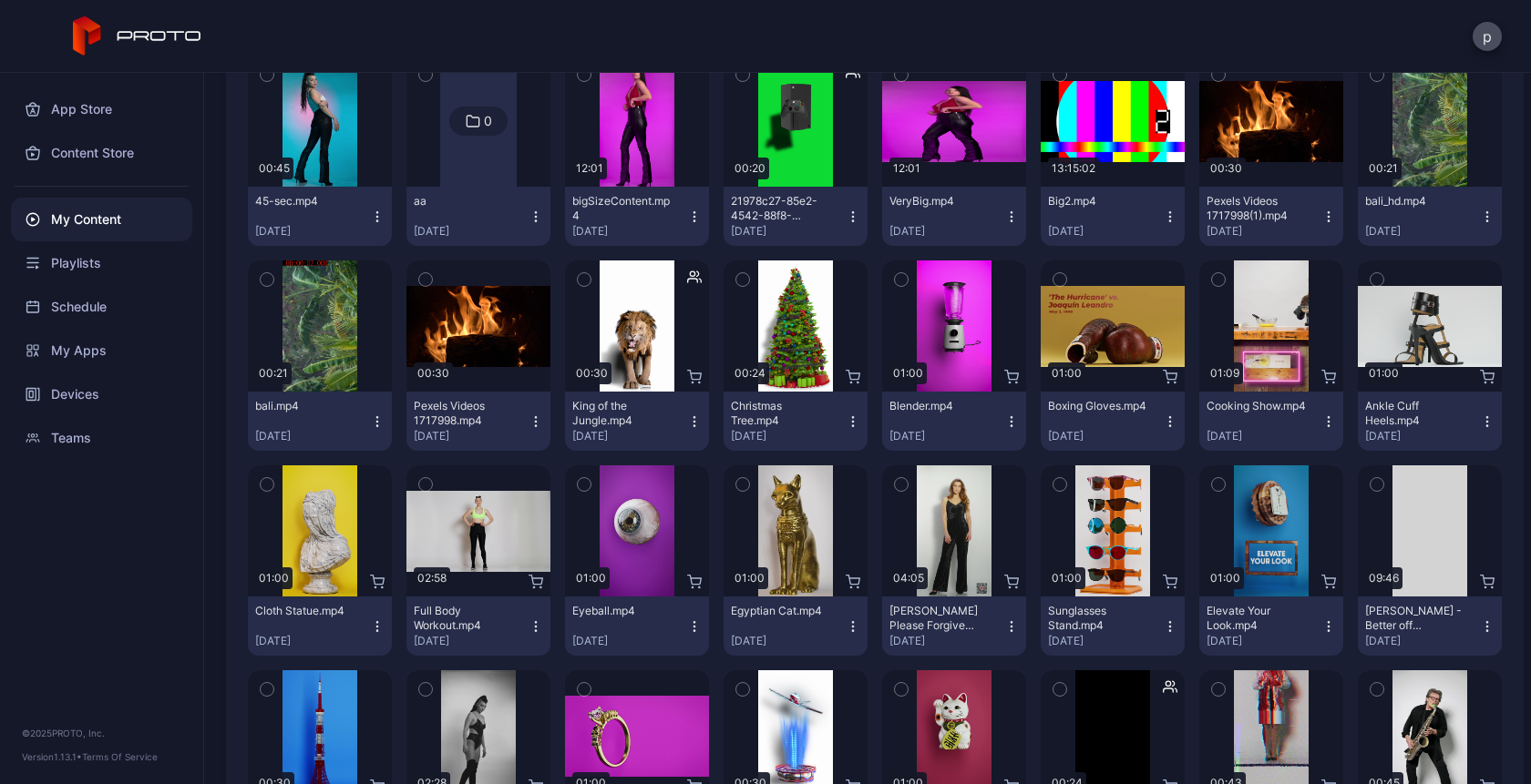
scroll to position [1524, 0]
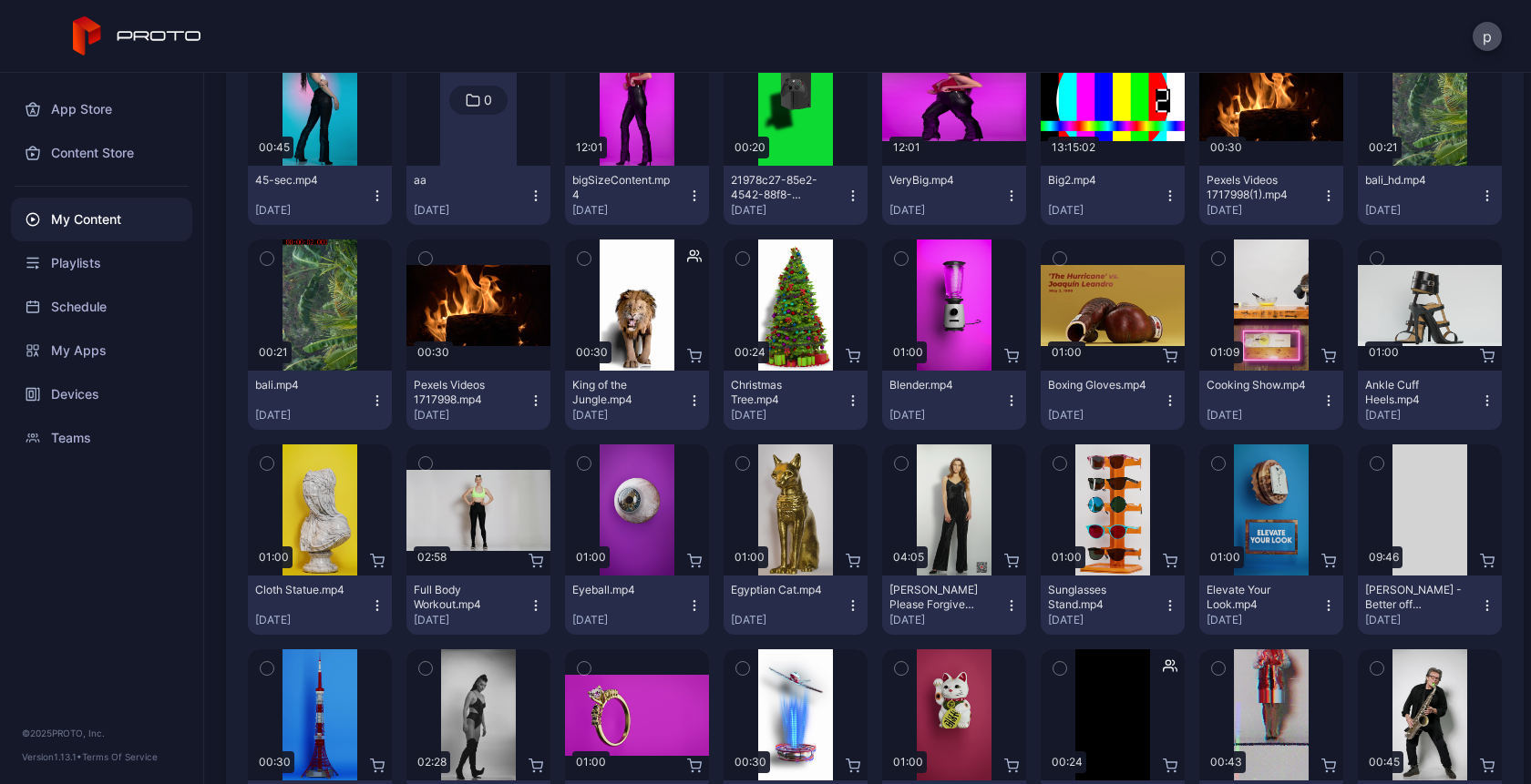
click at [693, 397] on icon "button" at bounding box center [693, 396] width 1 height 1
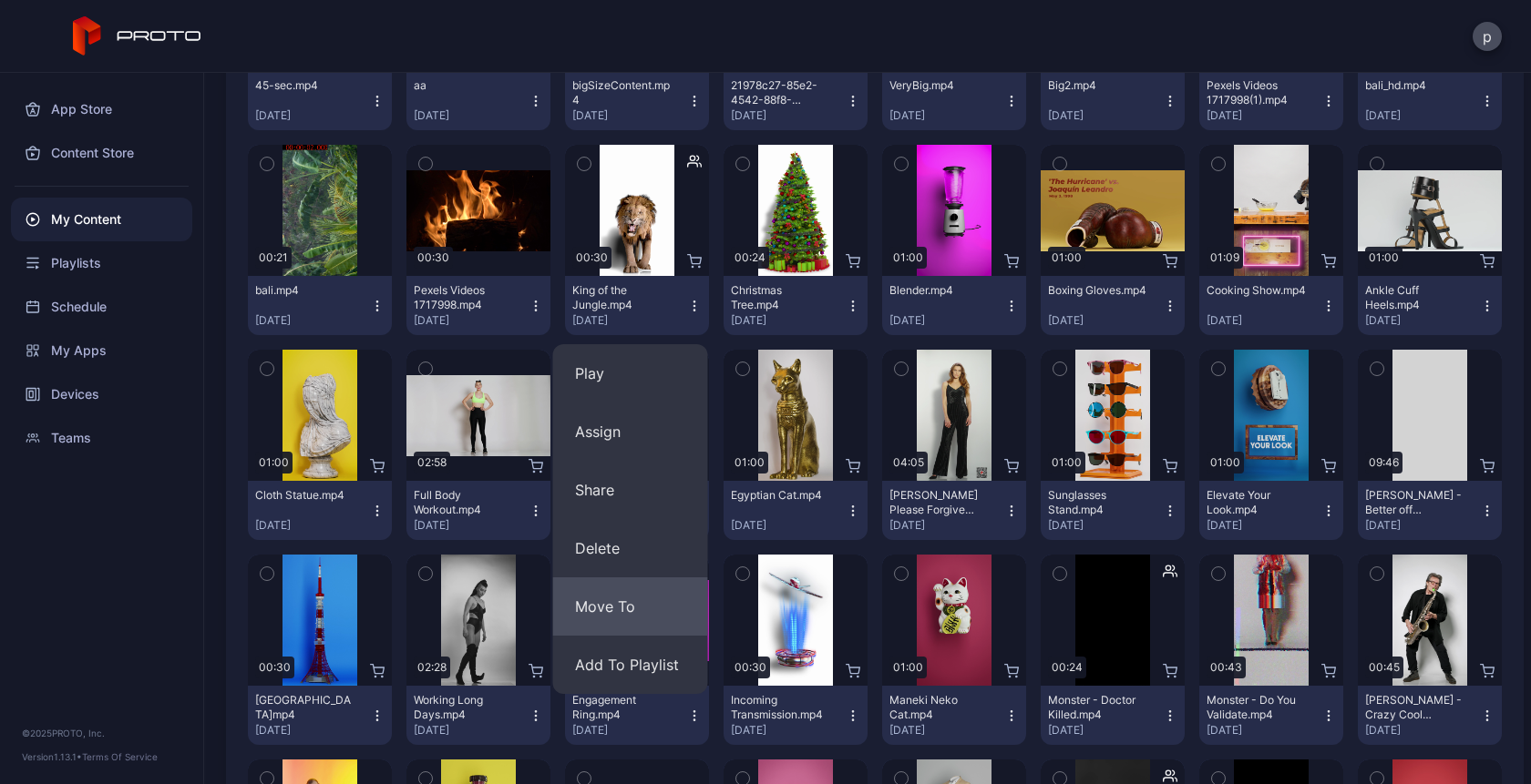
scroll to position [1669, 0]
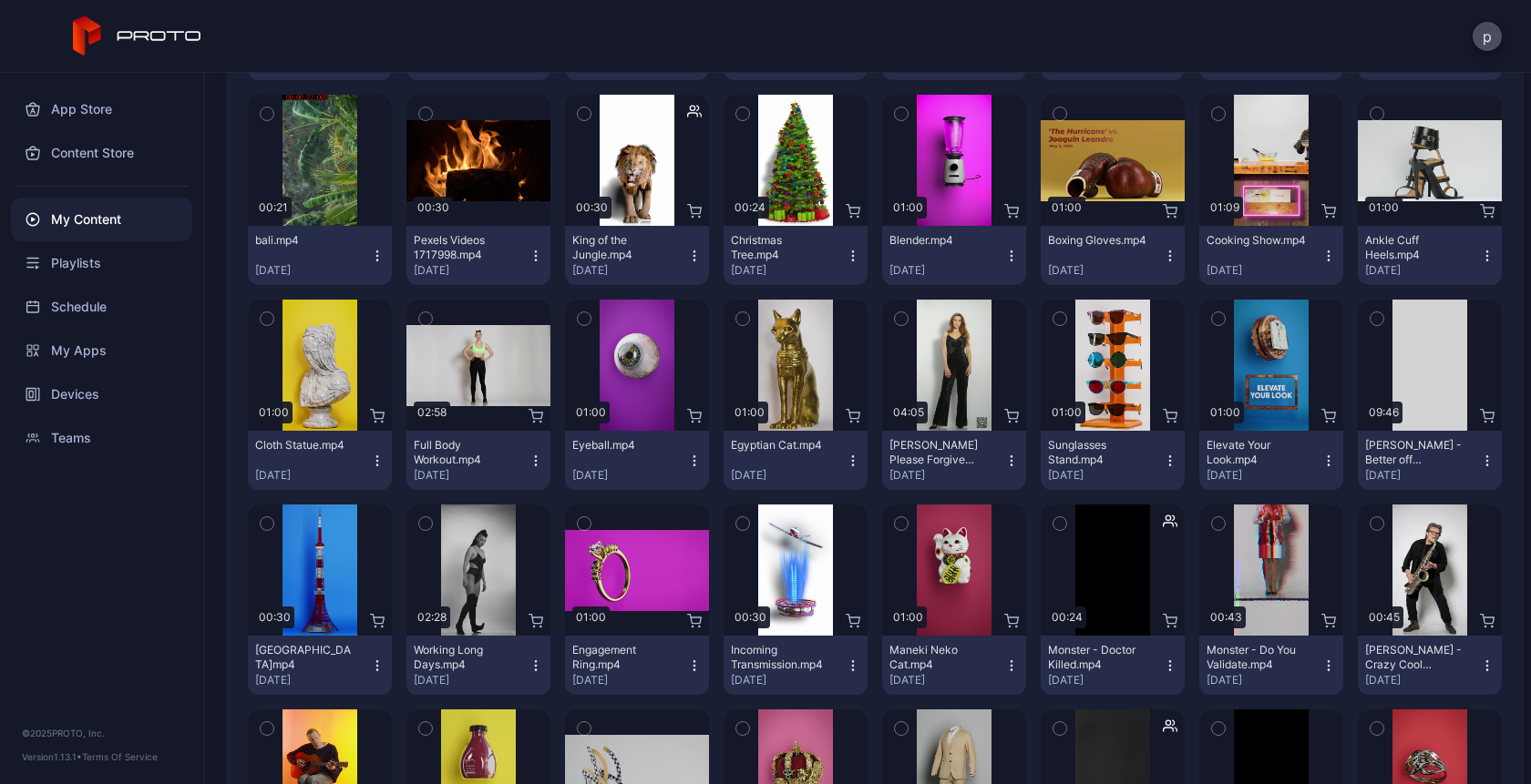
click at [846, 459] on icon "button" at bounding box center [853, 461] width 15 height 15
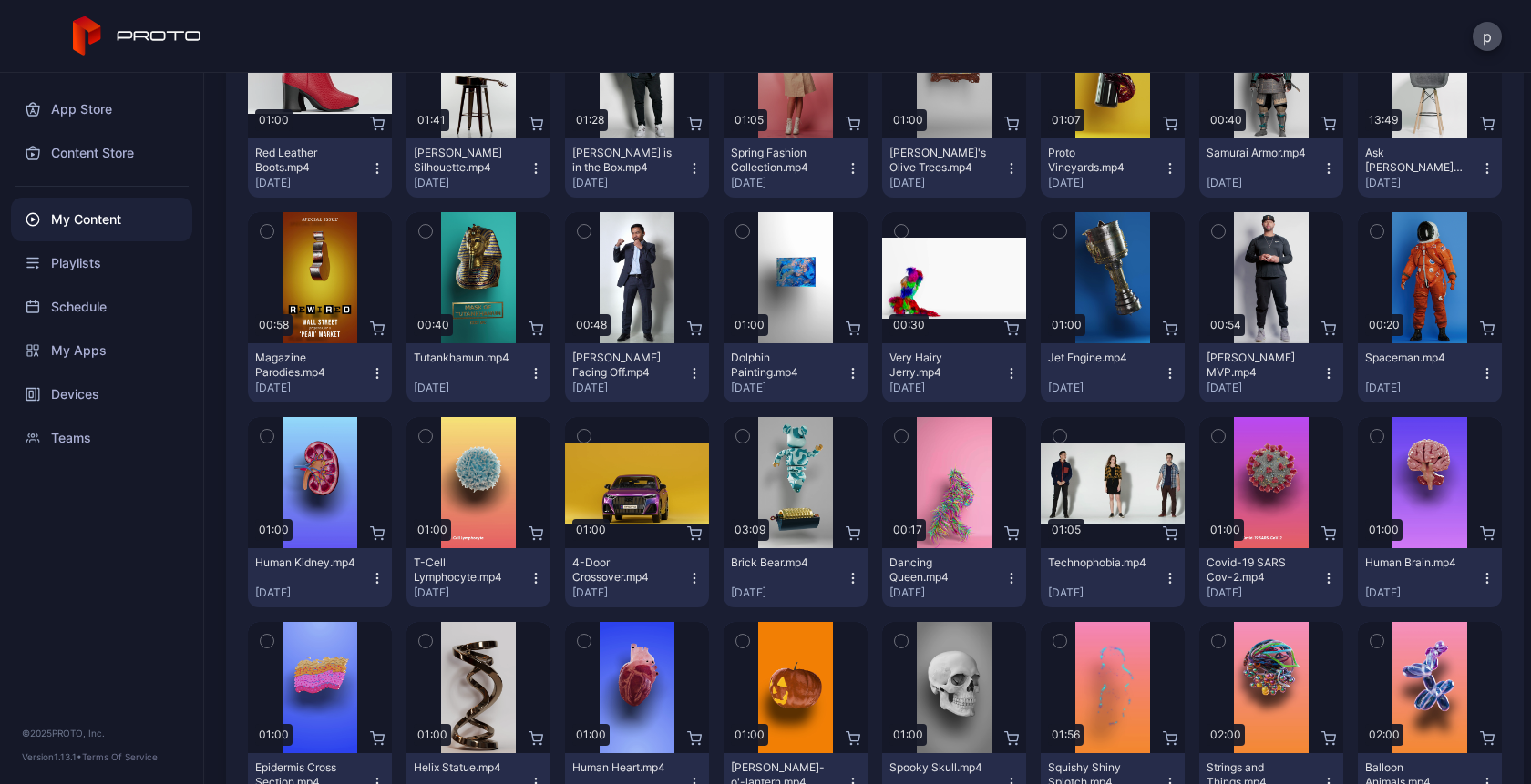
scroll to position [3085, 0]
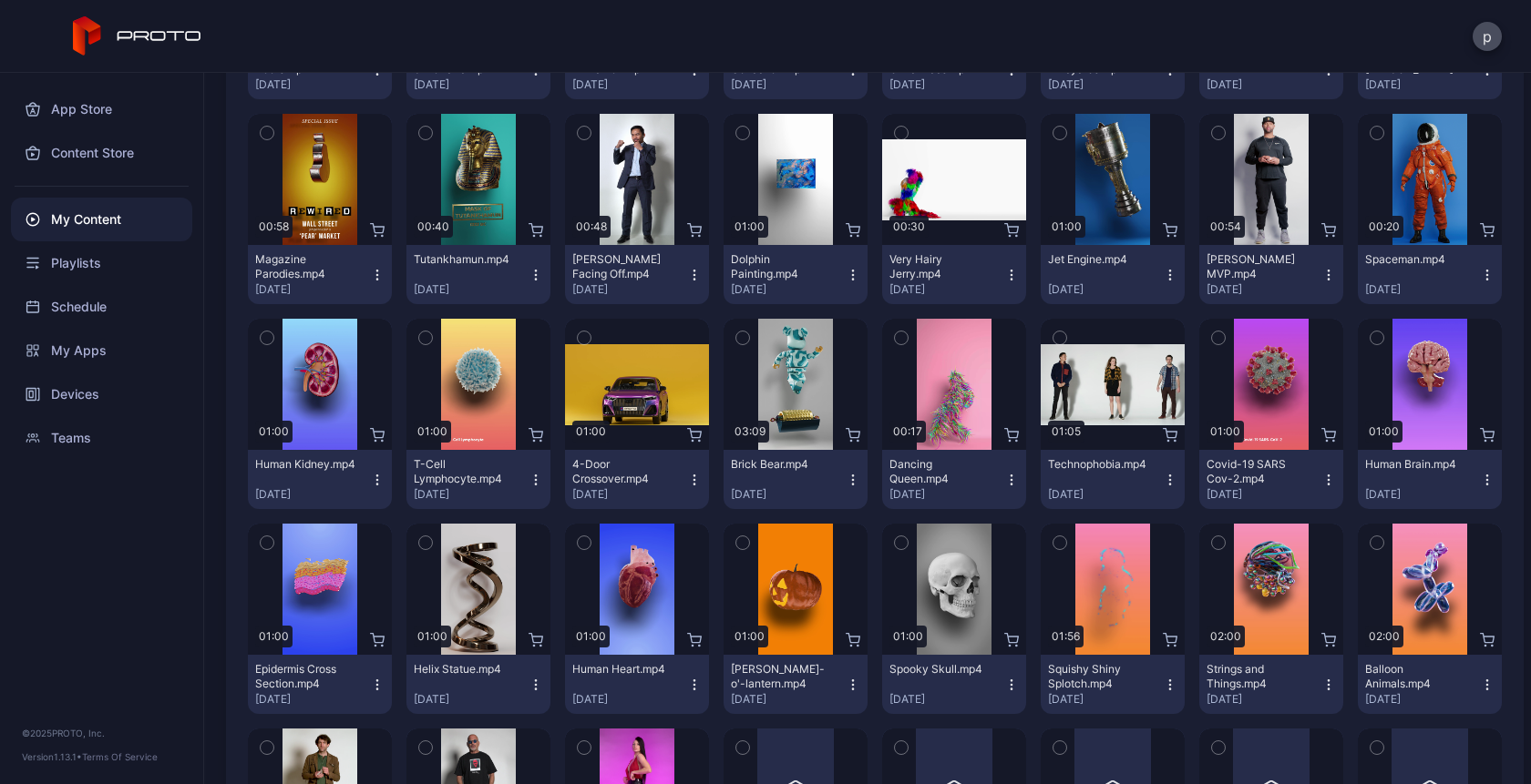
click at [687, 485] on icon "button" at bounding box center [694, 480] width 15 height 15
click at [852, 689] on icon "button" at bounding box center [852, 689] width 1 height 1
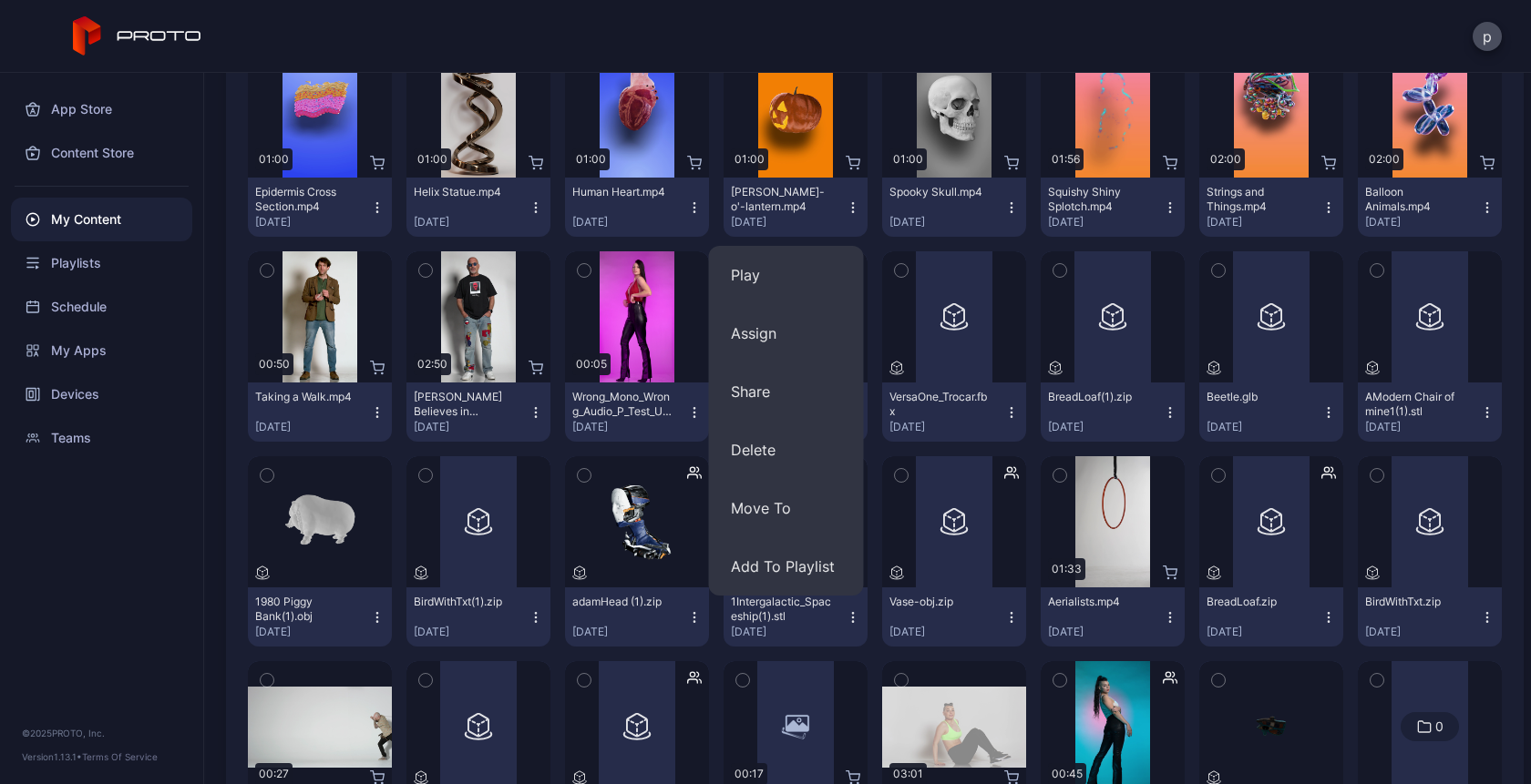
scroll to position [3695, 0]
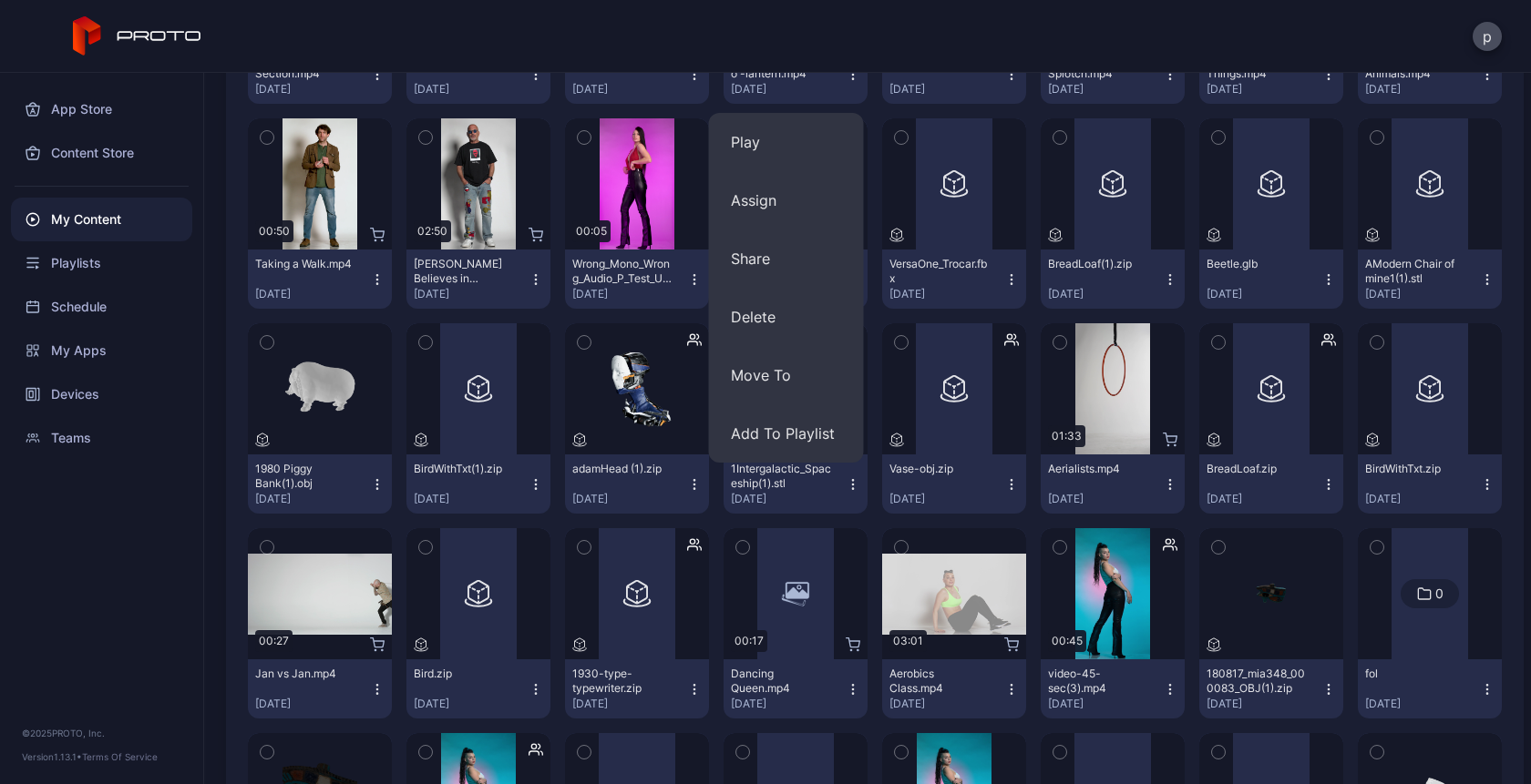
click at [1162, 685] on icon "button" at bounding box center [1170, 690] width 15 height 15
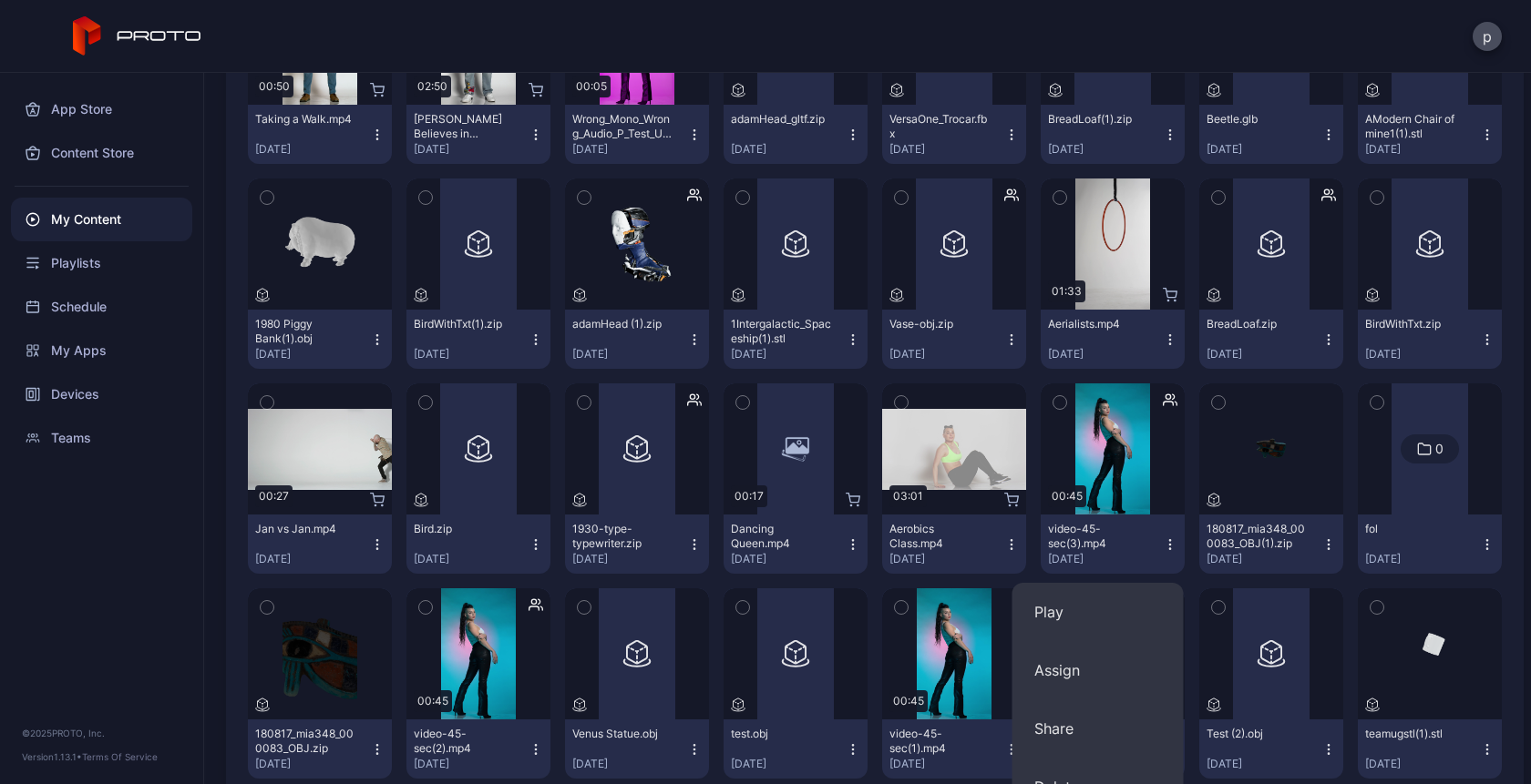
scroll to position [3845, 0]
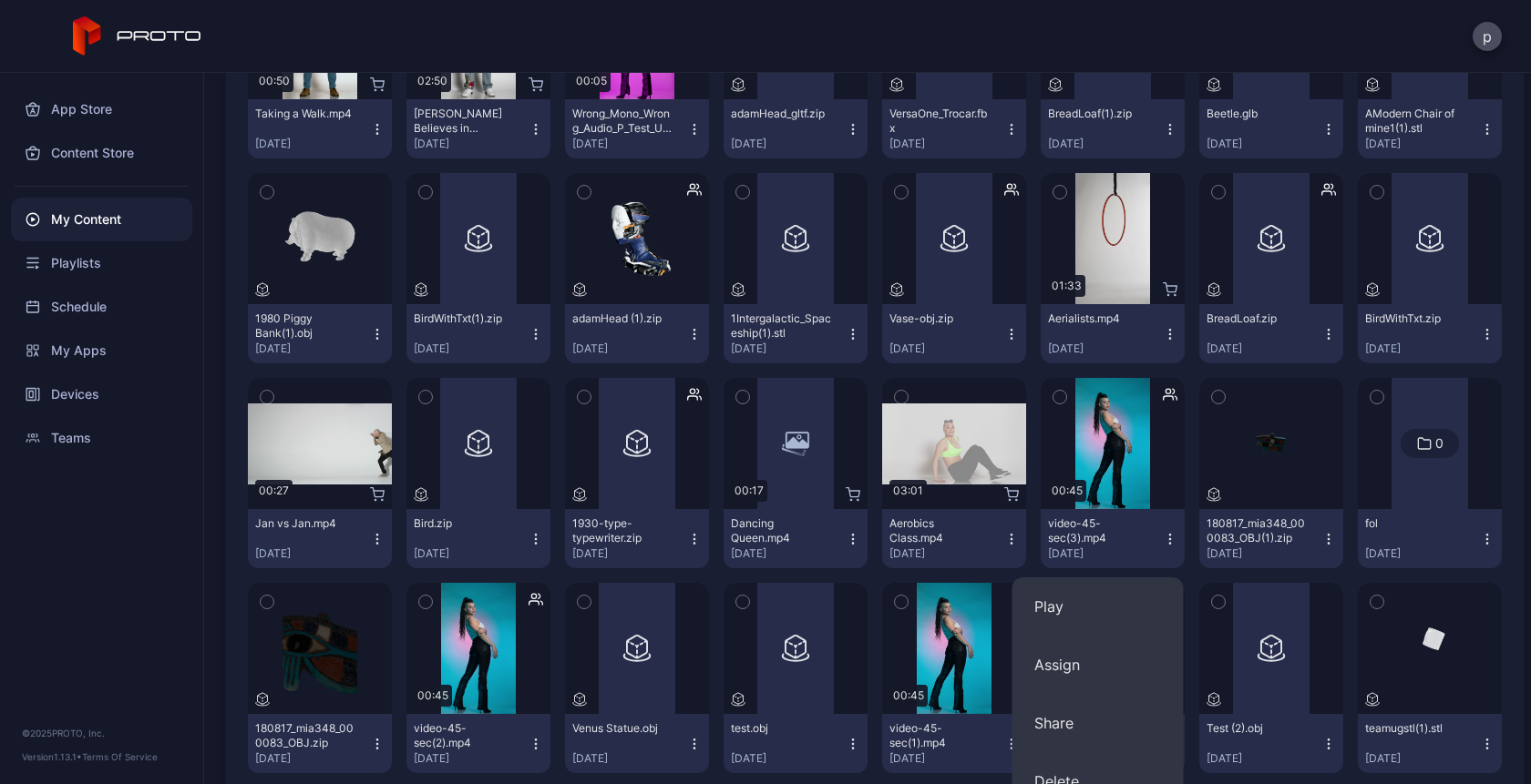
click at [1162, 542] on icon "button" at bounding box center [1170, 540] width 15 height 15
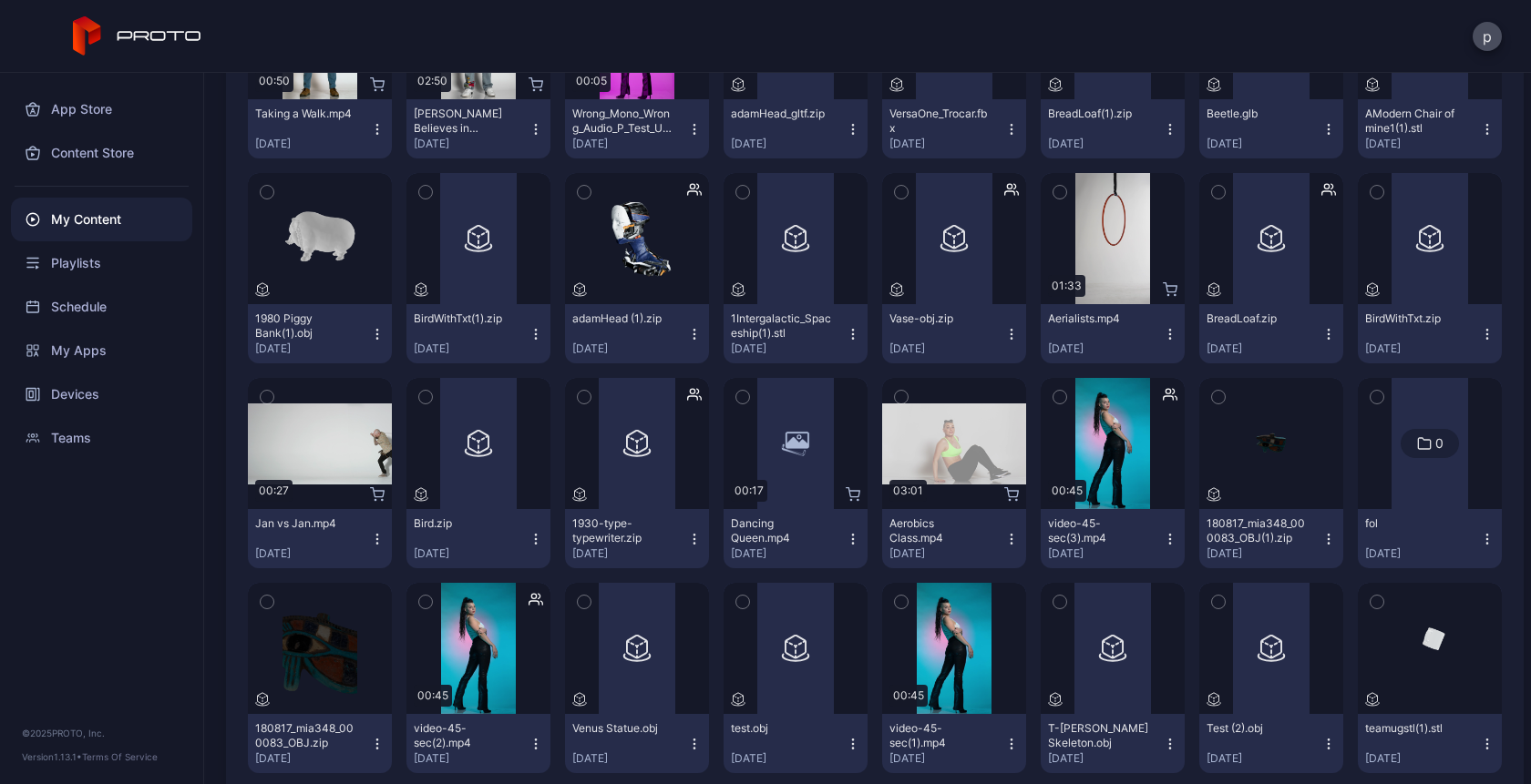
click at [1162, 532] on icon "button" at bounding box center [1170, 540] width 15 height 15
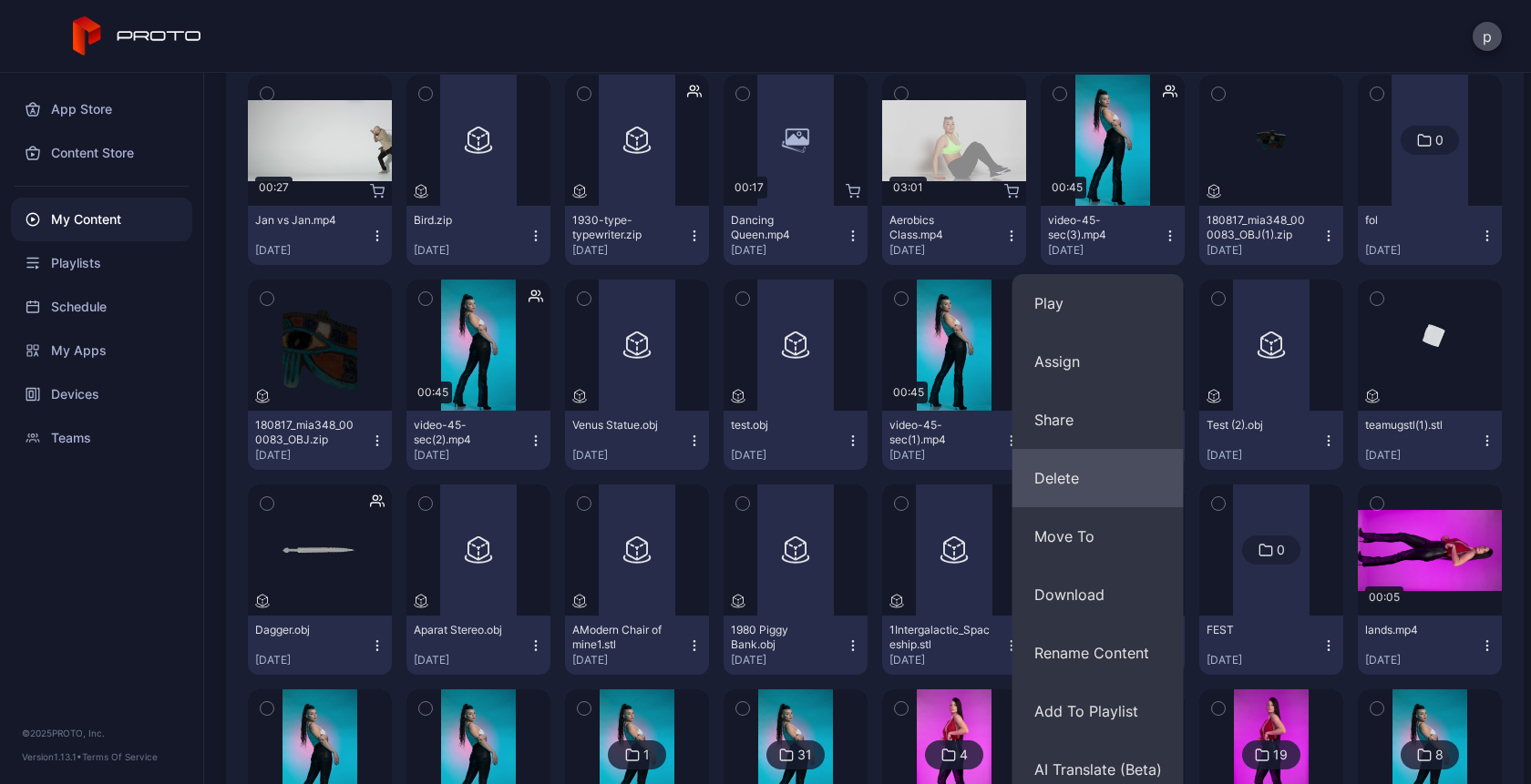
scroll to position [4151, 0]
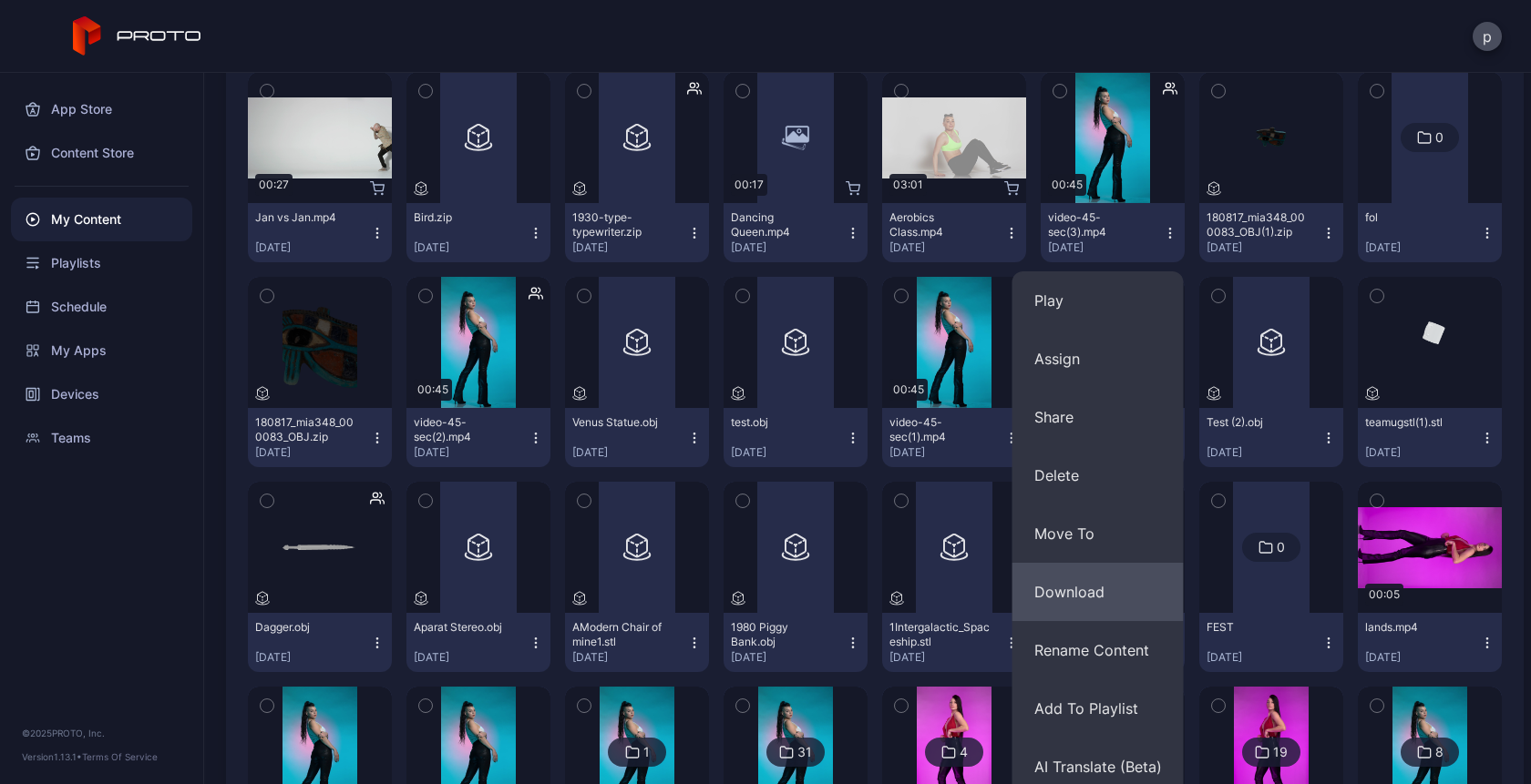
click at [1093, 587] on button "Download" at bounding box center [1098, 592] width 171 height 58
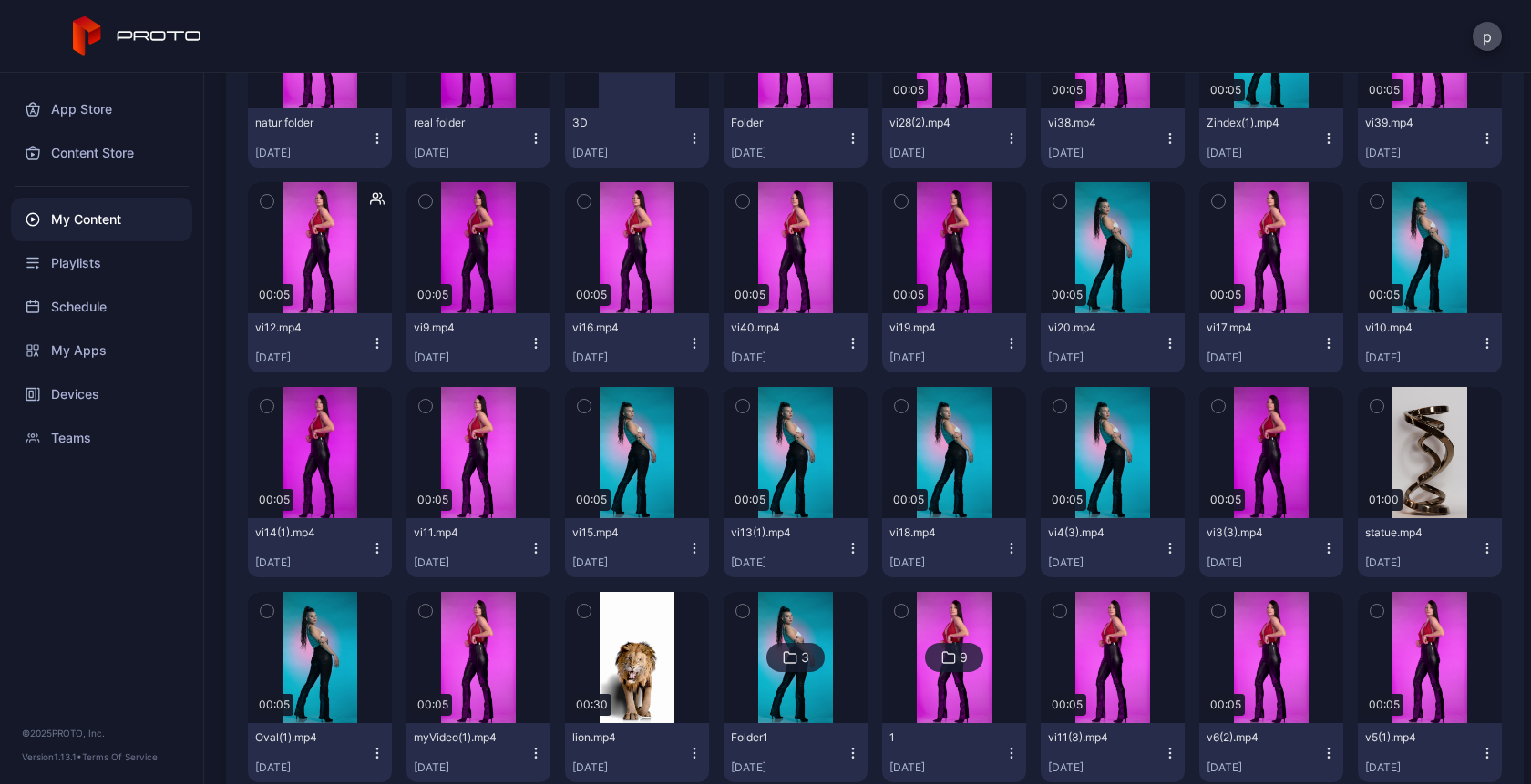
scroll to position [5104, 0]
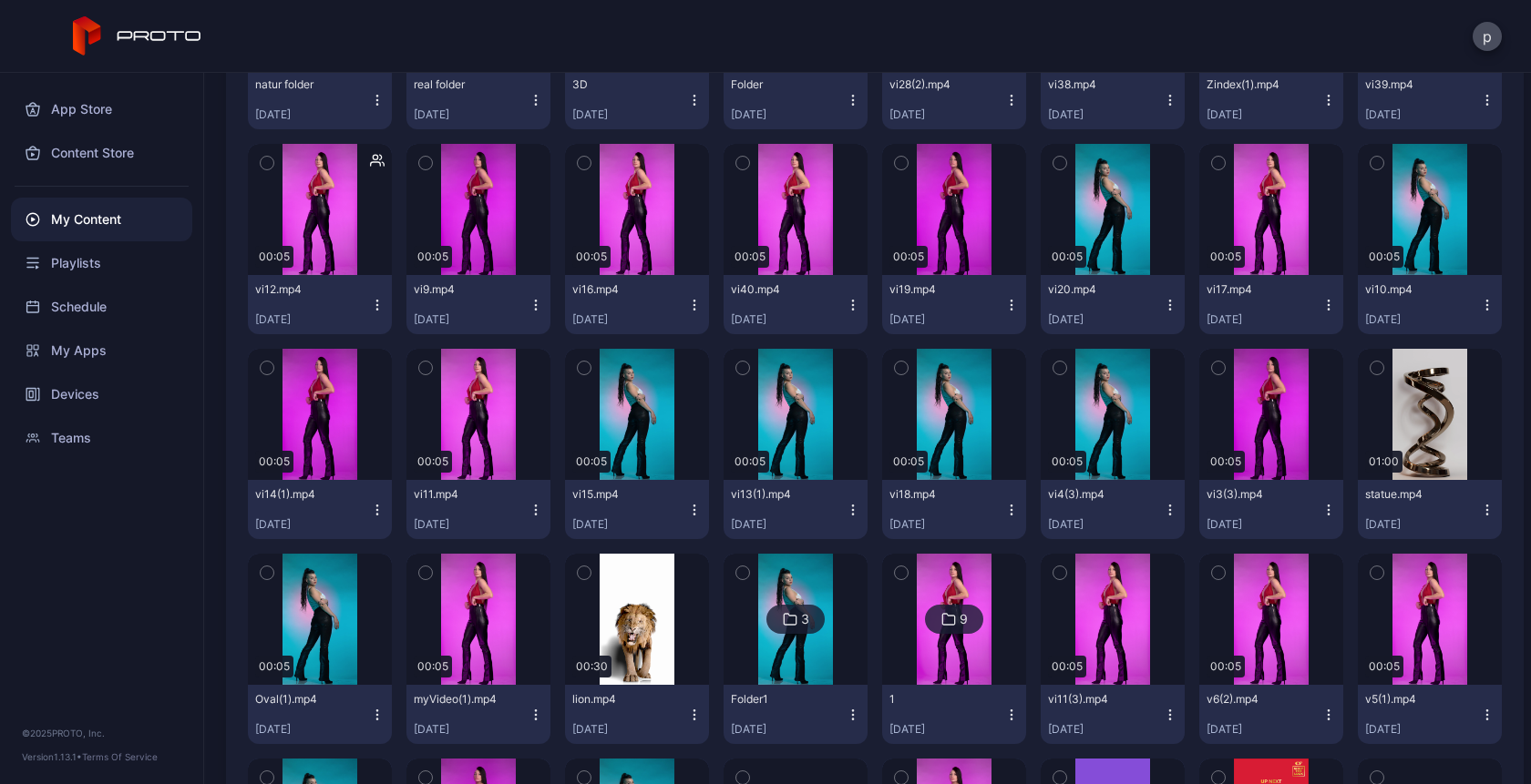
click at [1480, 508] on icon "button" at bounding box center [1487, 510] width 15 height 15
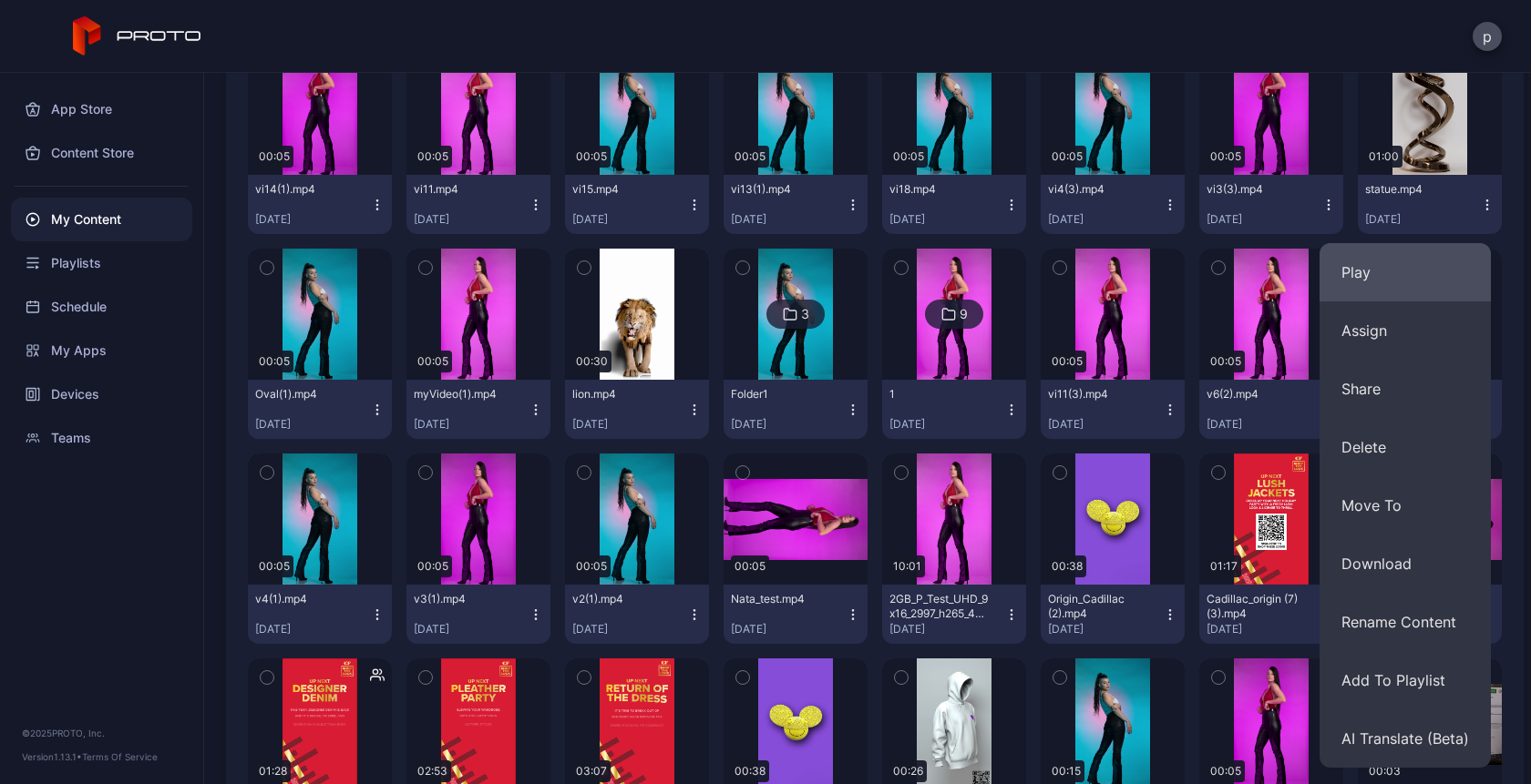
scroll to position [5452, 0]
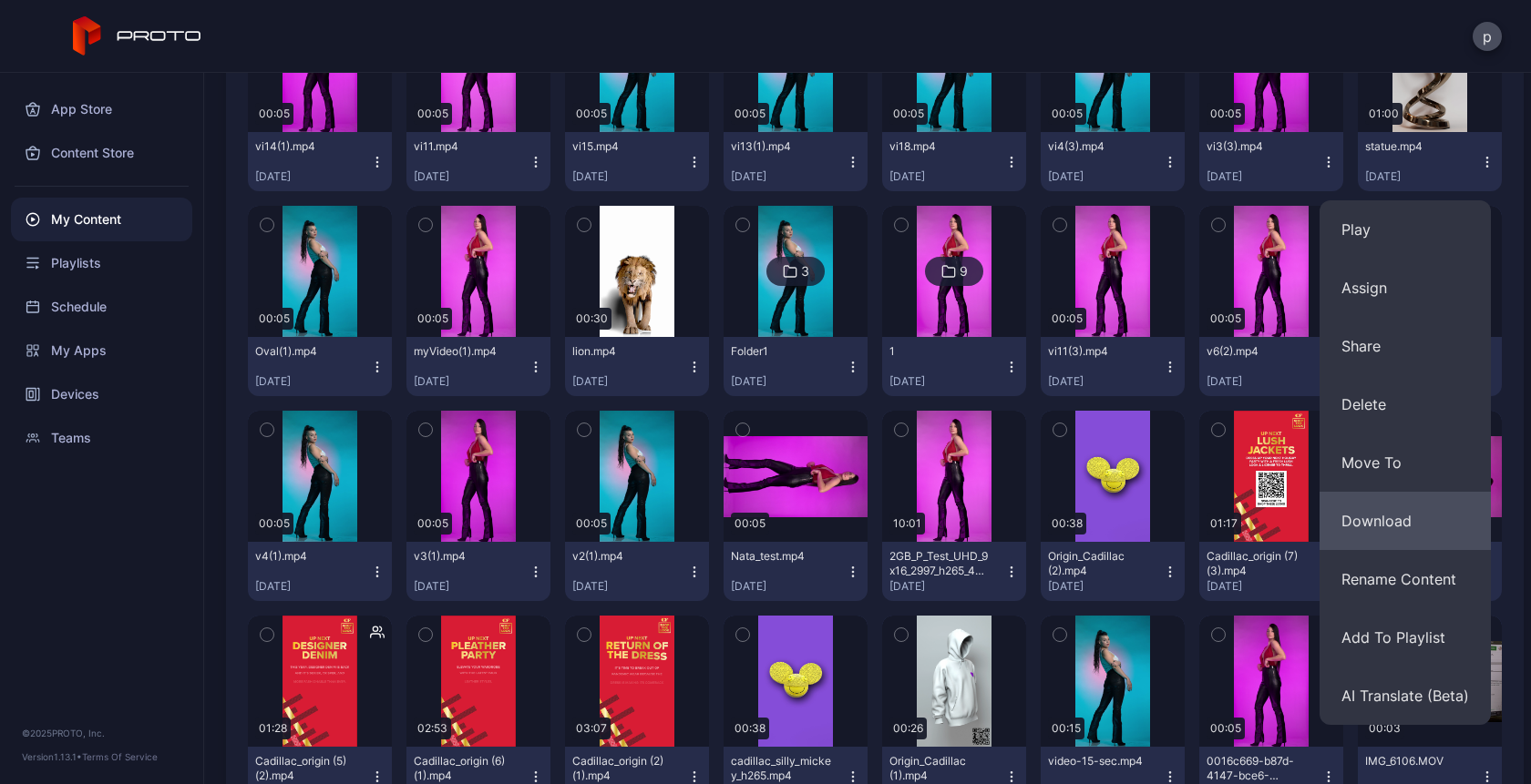
click at [1385, 524] on button "Download" at bounding box center [1405, 521] width 171 height 58
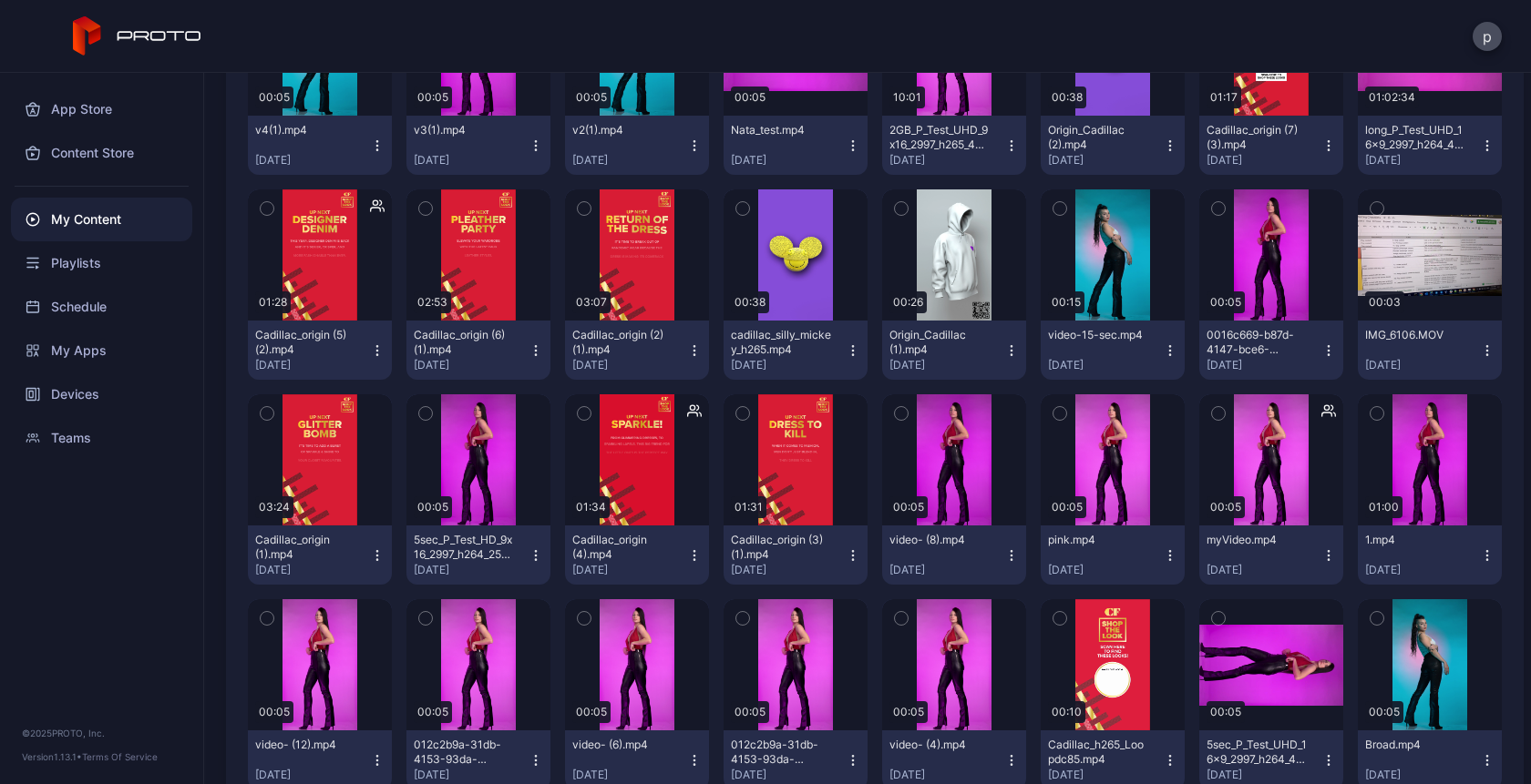
scroll to position [5854, 0]
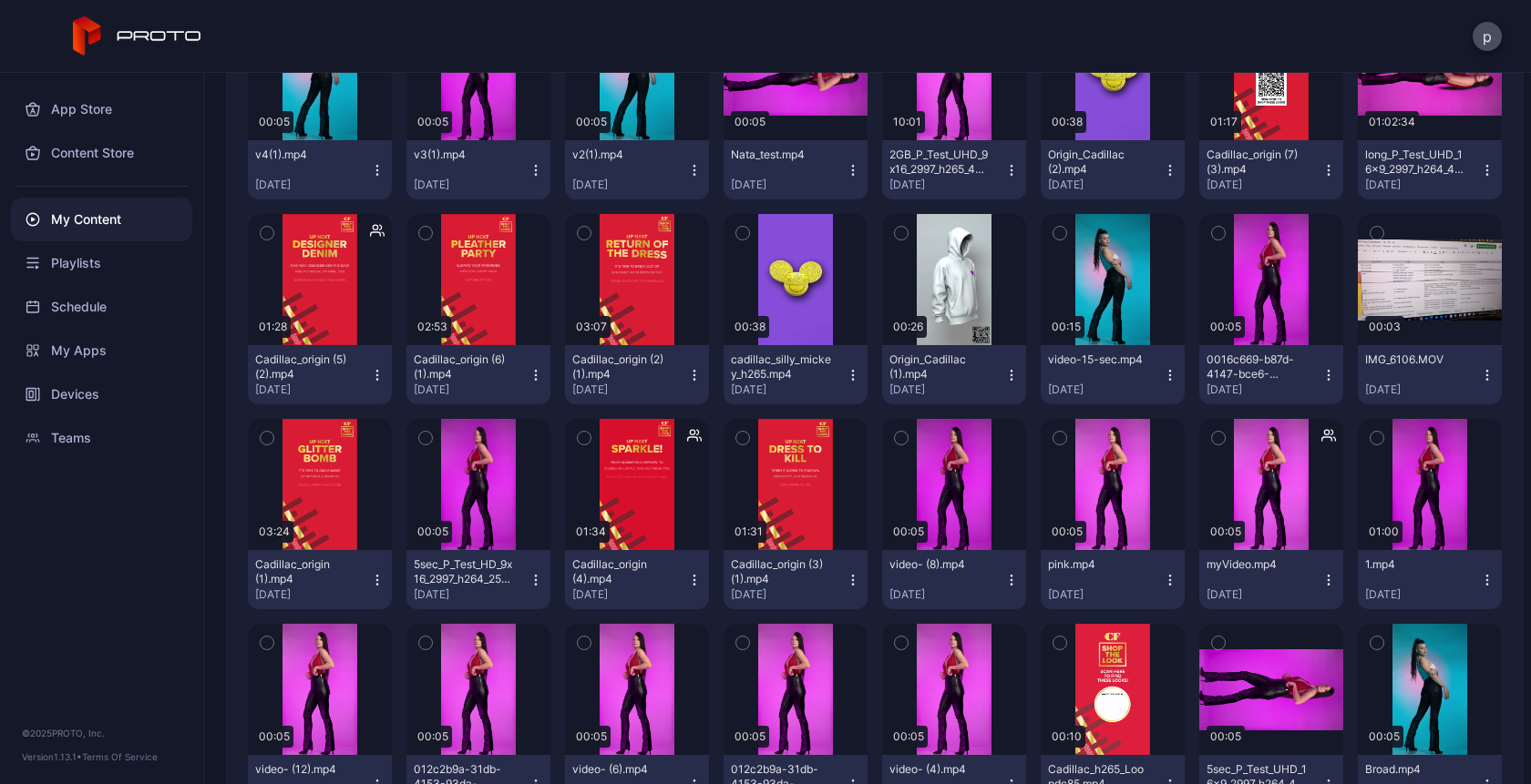
click at [374, 581] on icon "button" at bounding box center [377, 580] width 15 height 15
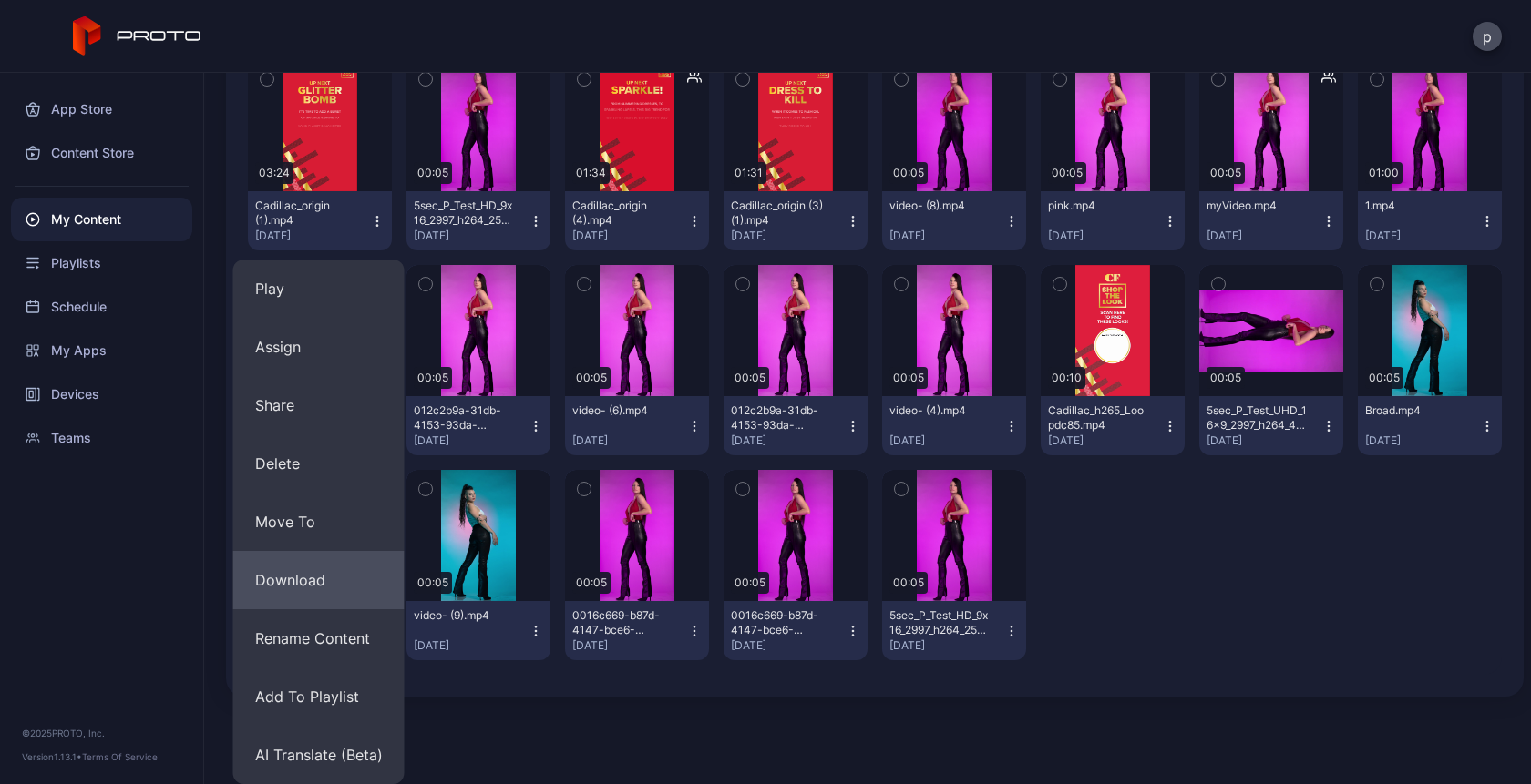
click at [303, 590] on button "Download" at bounding box center [318, 580] width 171 height 58
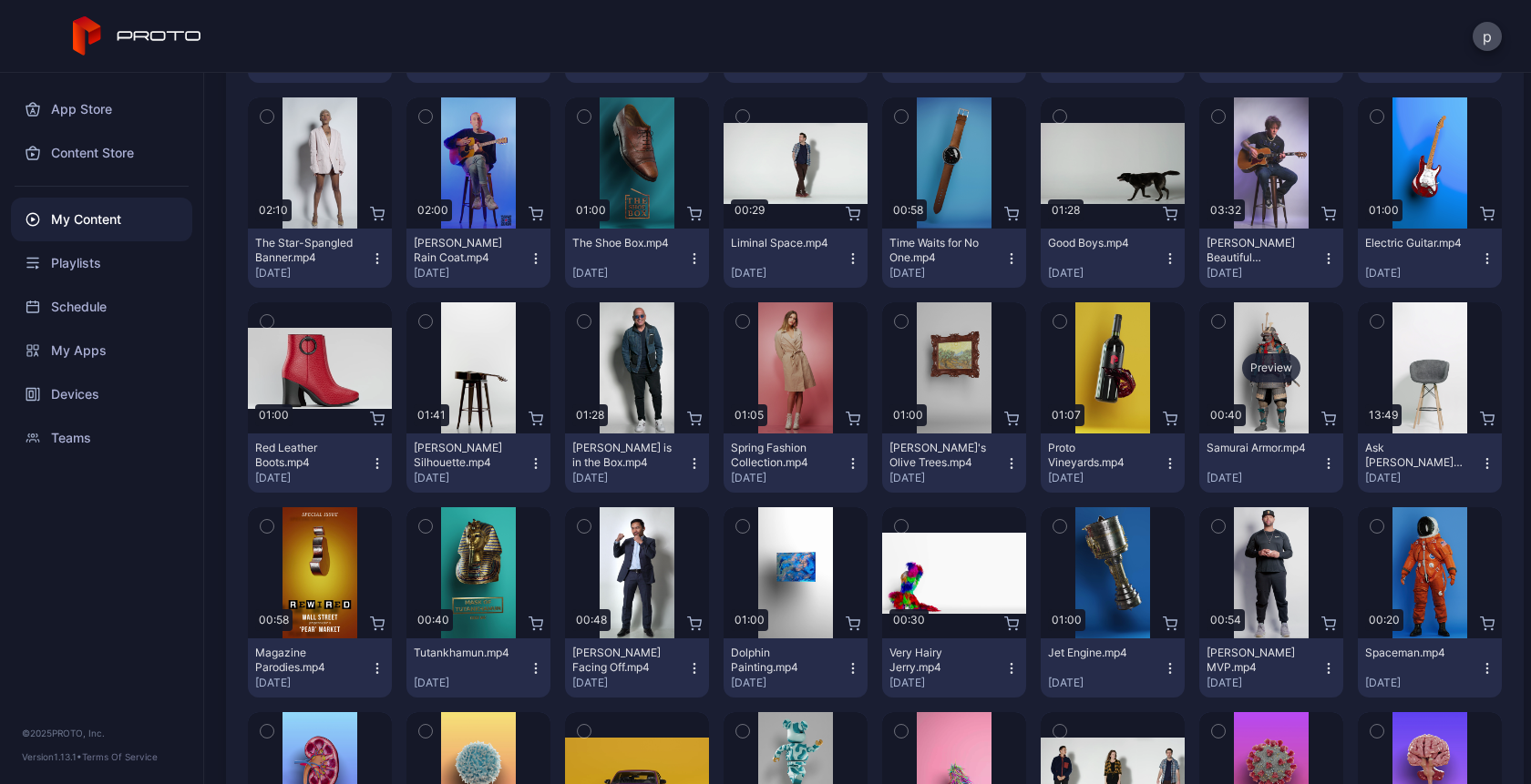
scroll to position [2188, 0]
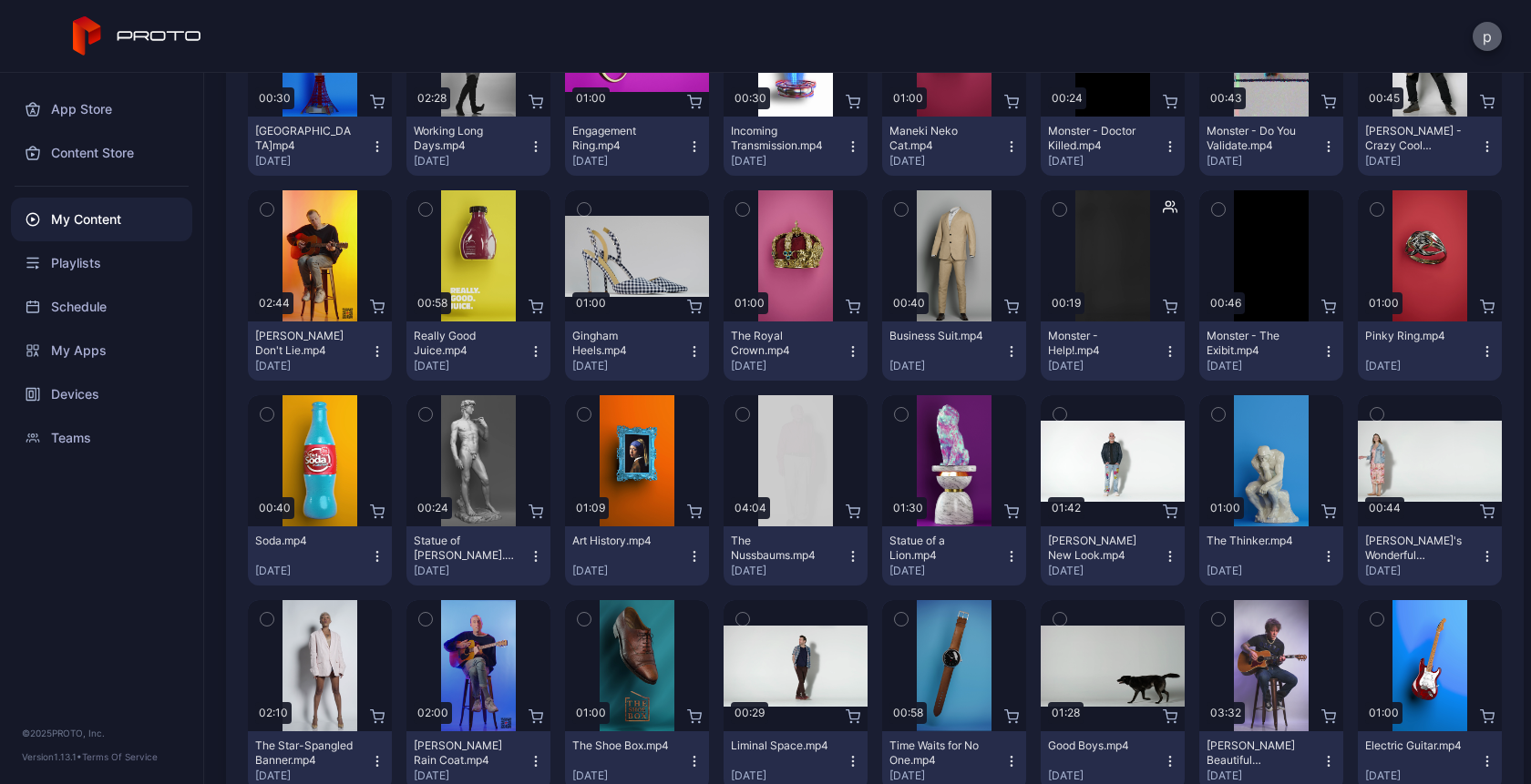
click at [1489, 30] on button "p" at bounding box center [1487, 36] width 29 height 29
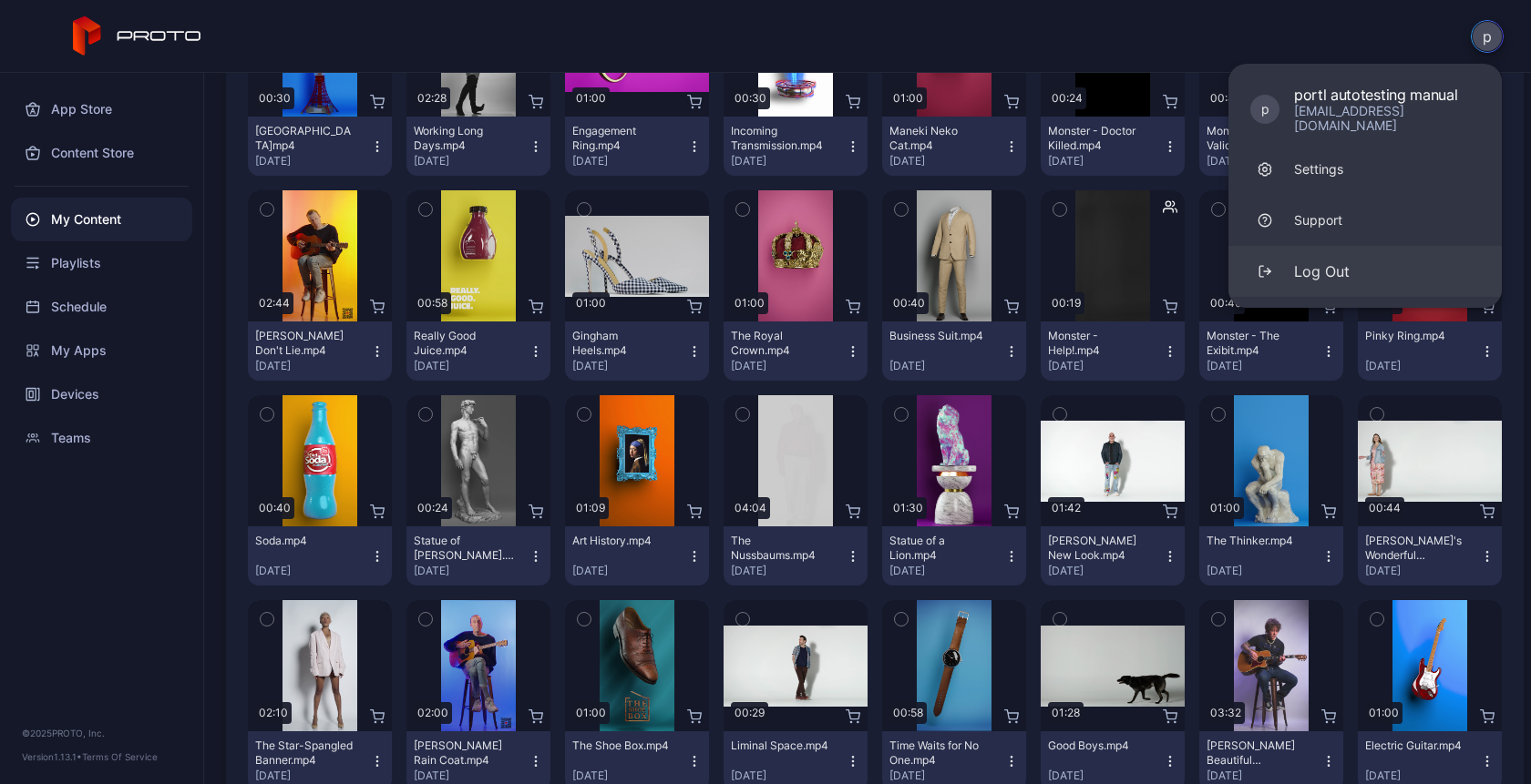
click at [1320, 260] on div "Log Out" at bounding box center [1321, 270] width 55 height 22
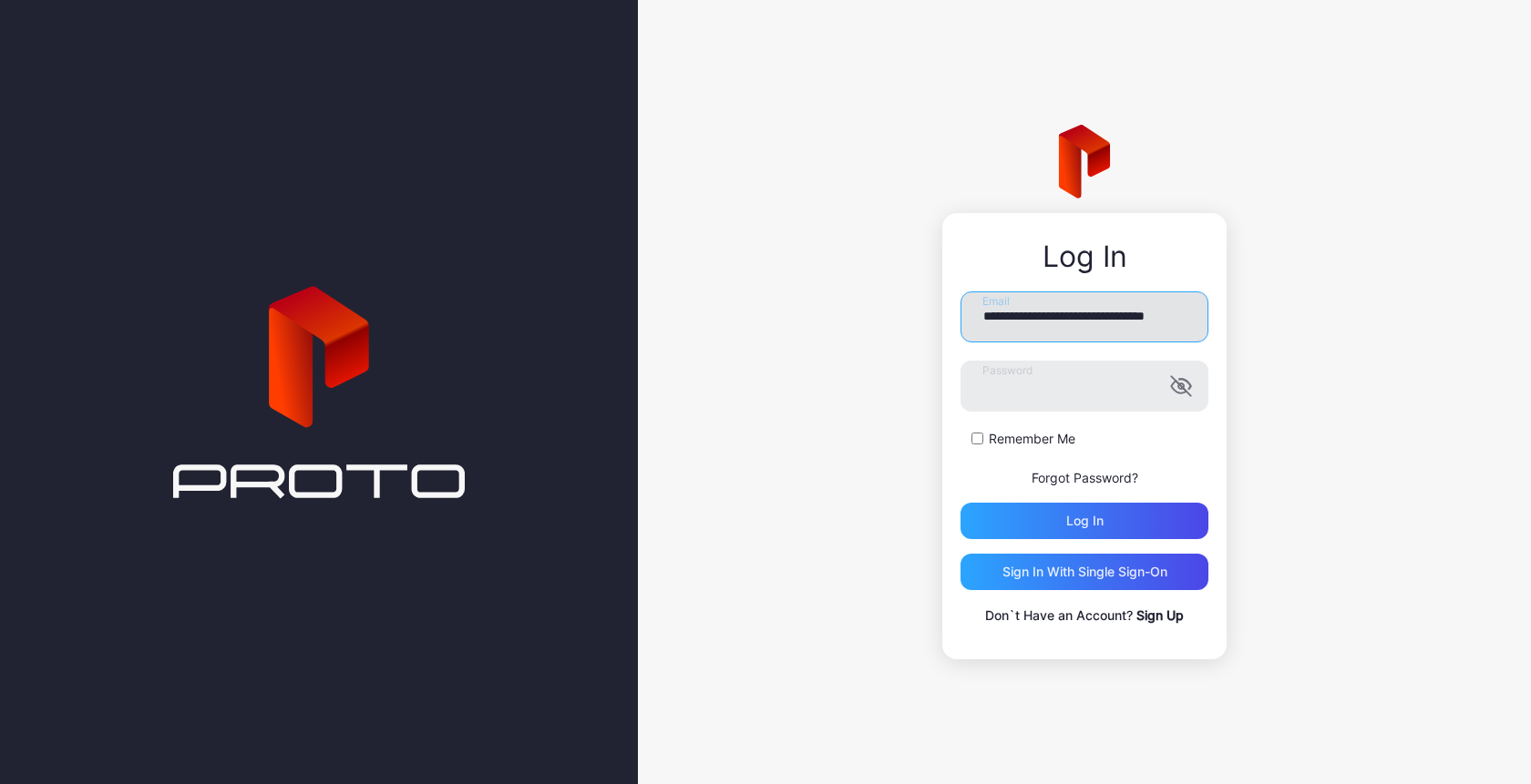
click at [1029, 308] on input "**********" at bounding box center [1084, 317] width 248 height 51
click at [1081, 310] on input "**********" at bounding box center [1084, 317] width 248 height 51
type input "**********"
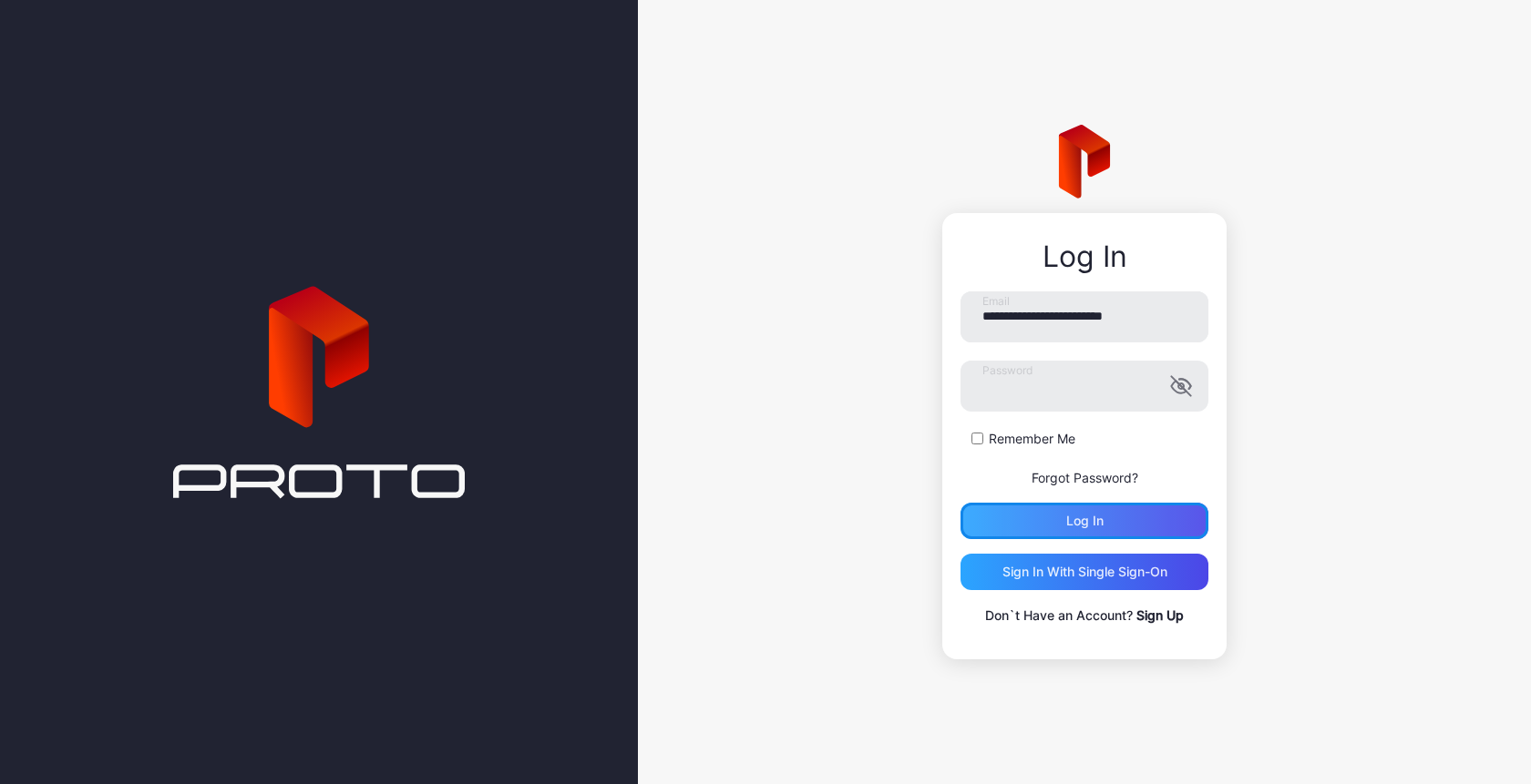
click at [1045, 517] on div "Log in" at bounding box center [1084, 520] width 248 height 36
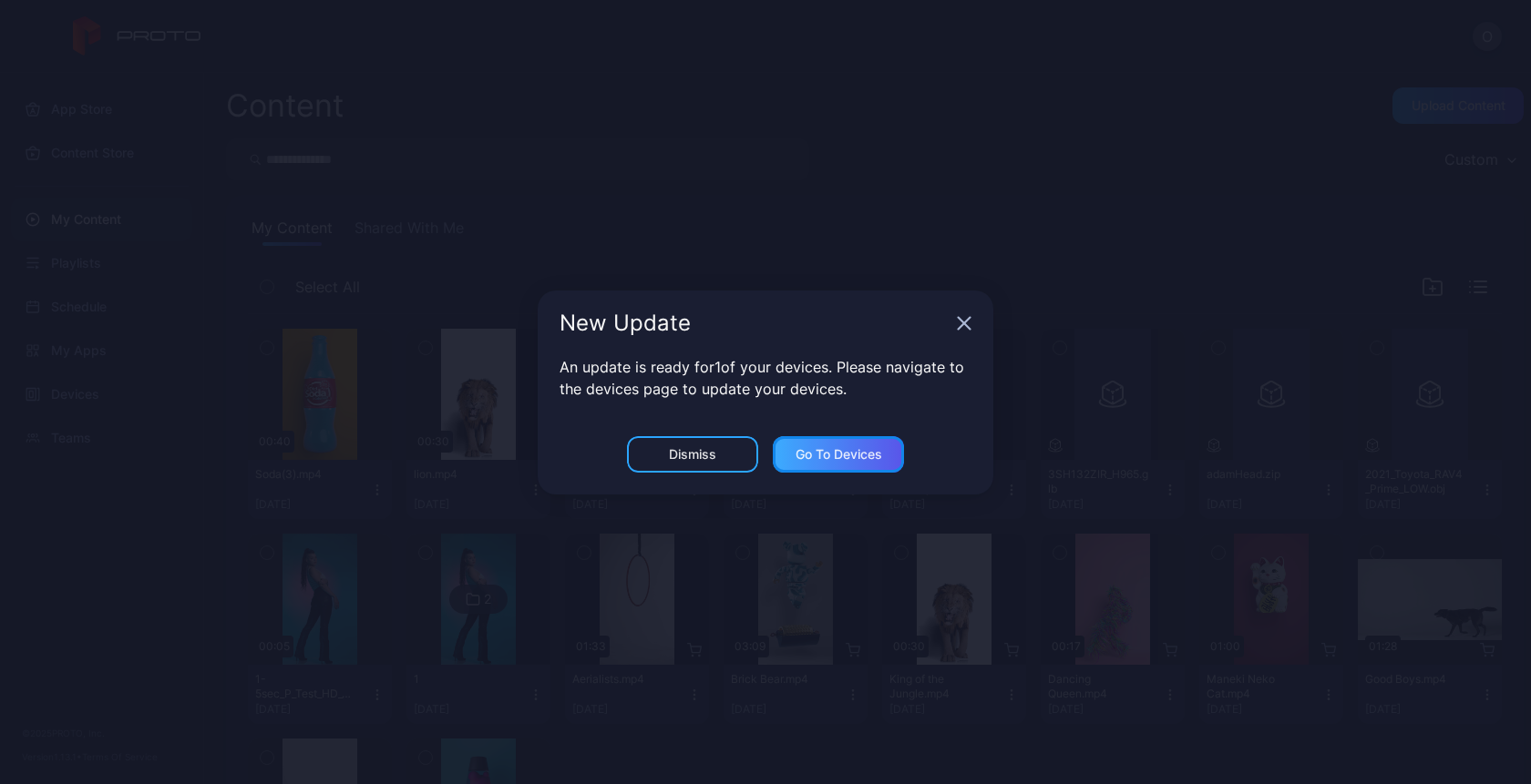
click at [850, 454] on div "Go to devices" at bounding box center [838, 455] width 87 height 15
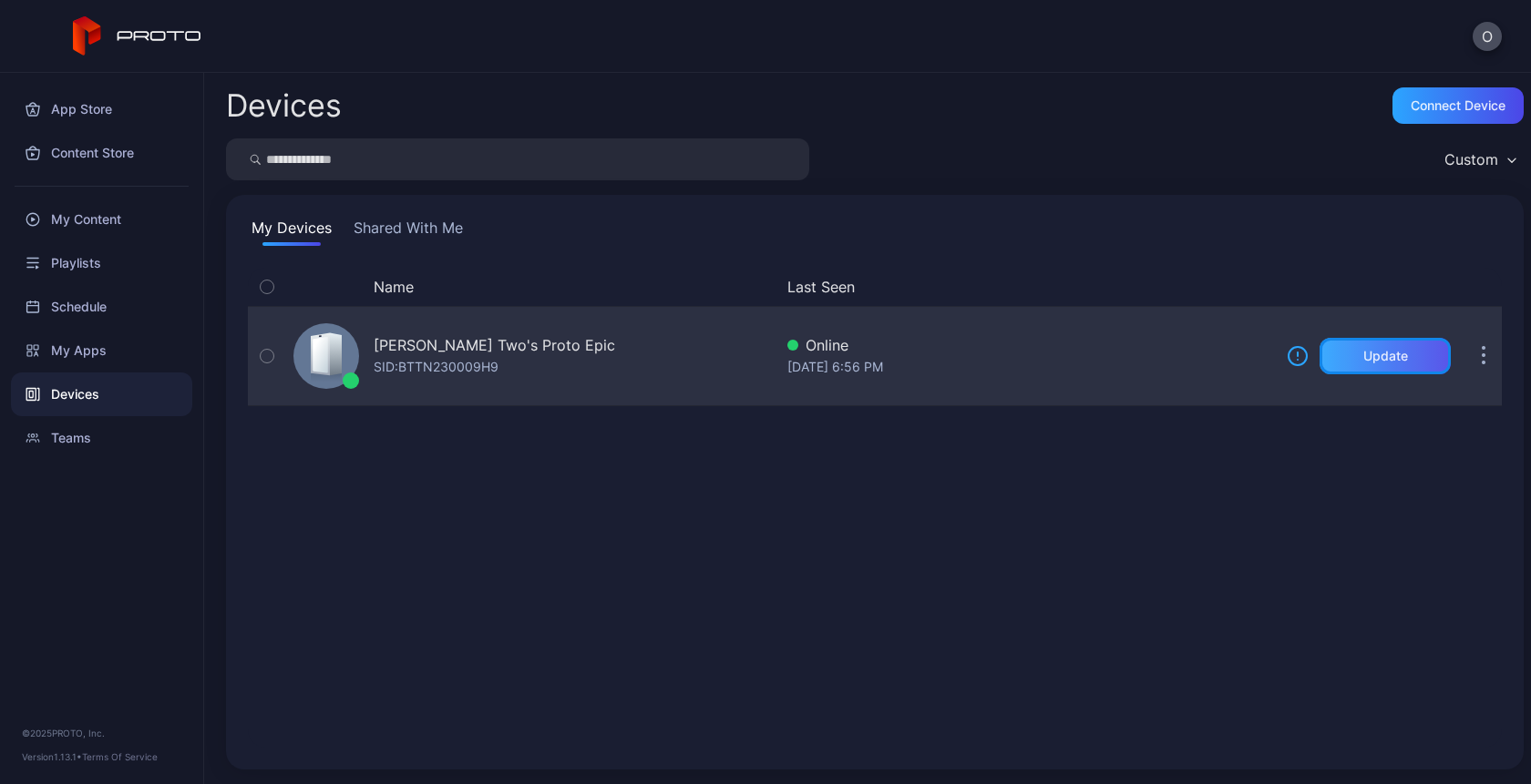
click at [1367, 359] on div "Update" at bounding box center [1386, 356] width 45 height 15
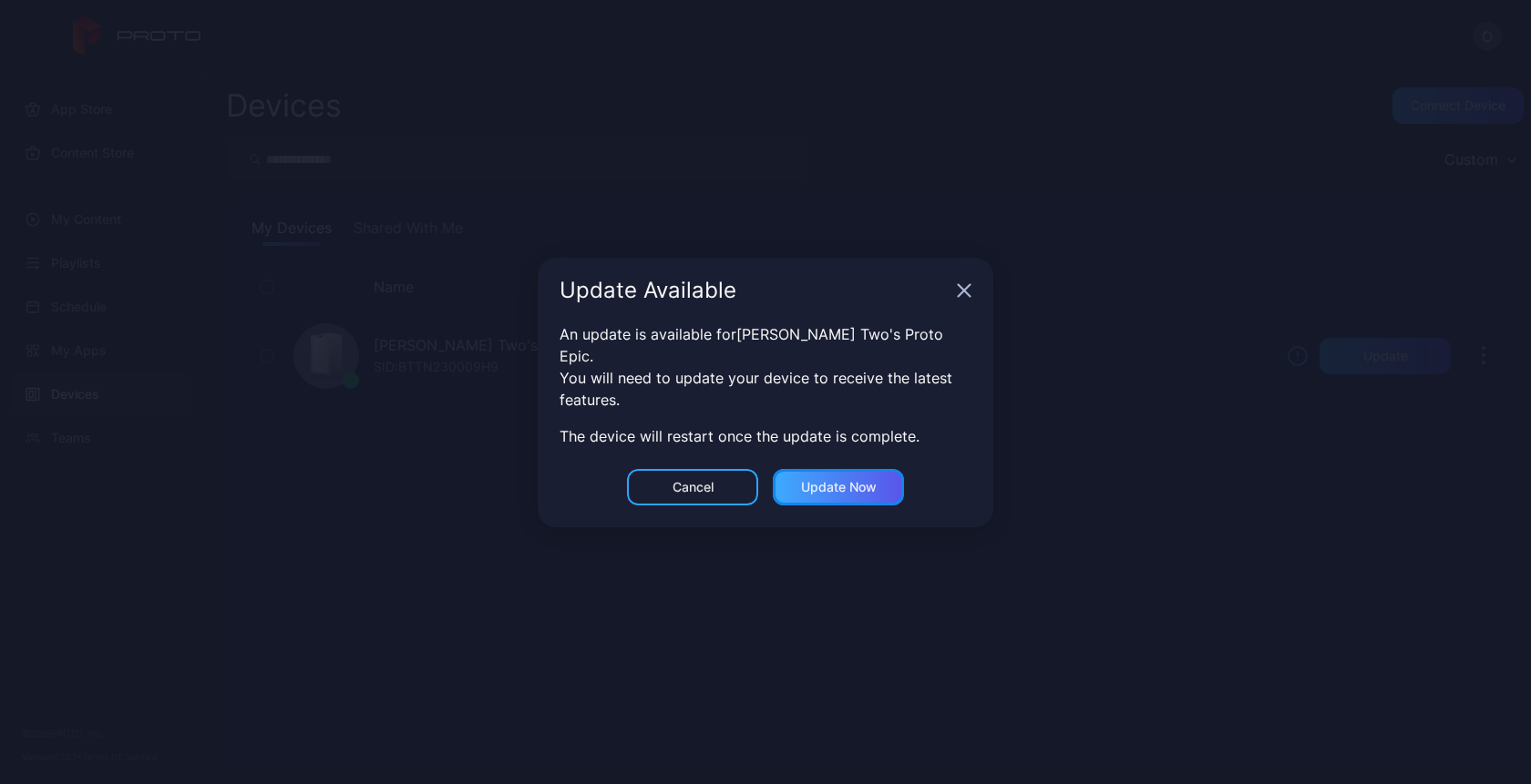
click at [837, 480] on div "Update now" at bounding box center [838, 487] width 76 height 15
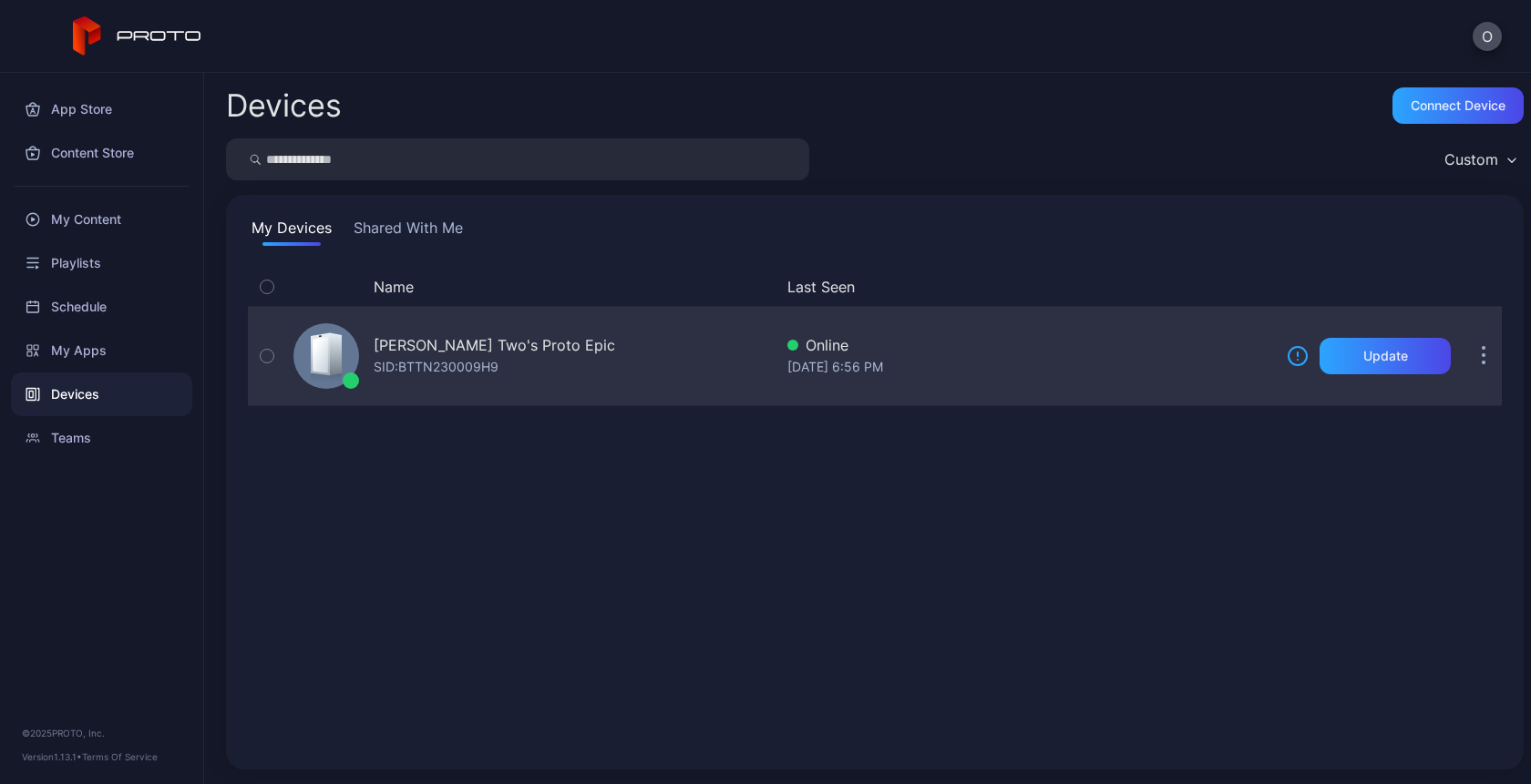
click at [1014, 350] on div "Online" at bounding box center [1029, 344] width 485 height 22
click at [745, 342] on div "Oksana Two's Proto Epic SID: BTTN230009H9" at bounding box center [530, 356] width 487 height 91
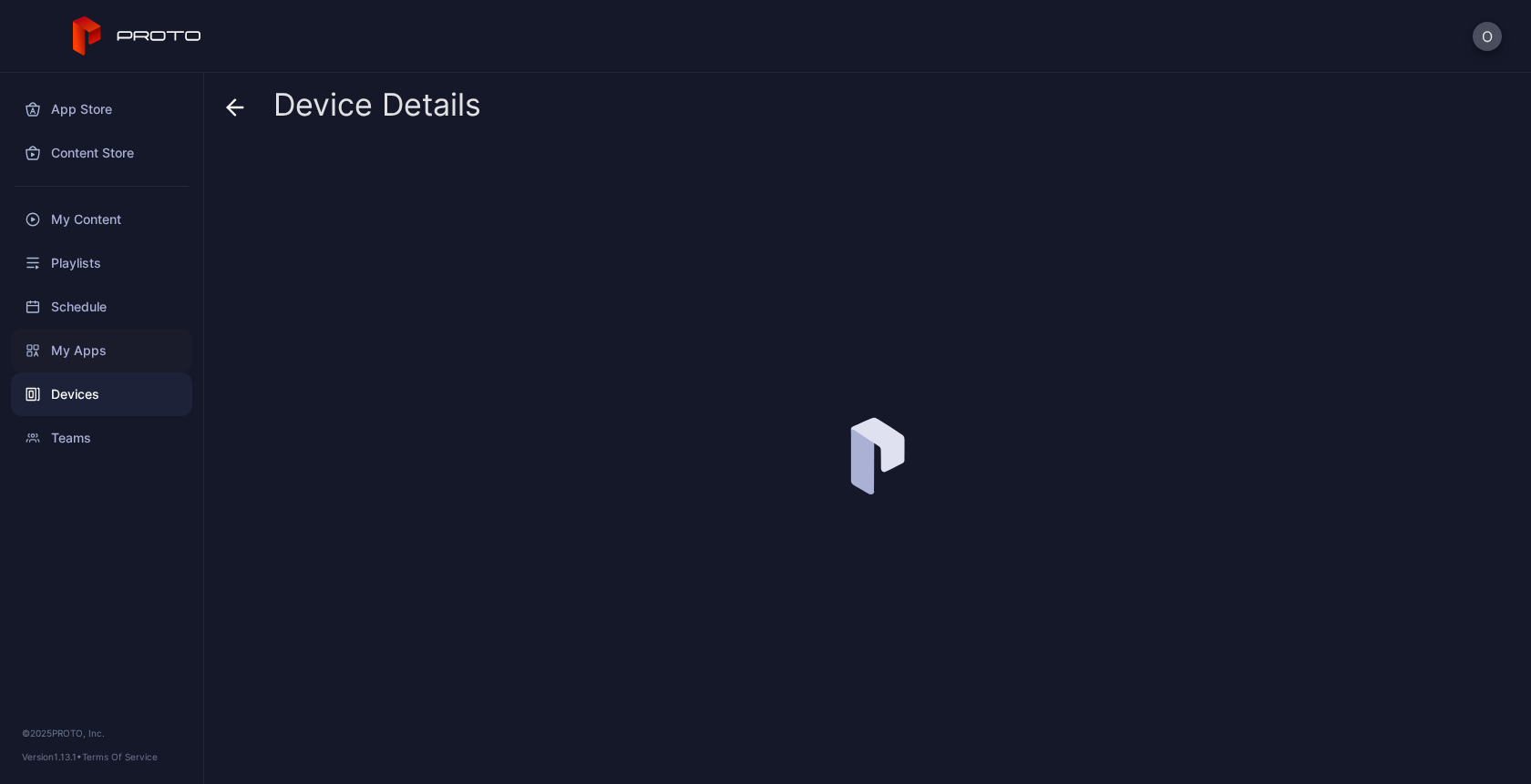
click at [71, 347] on div "My Apps" at bounding box center [102, 351] width 182 height 44
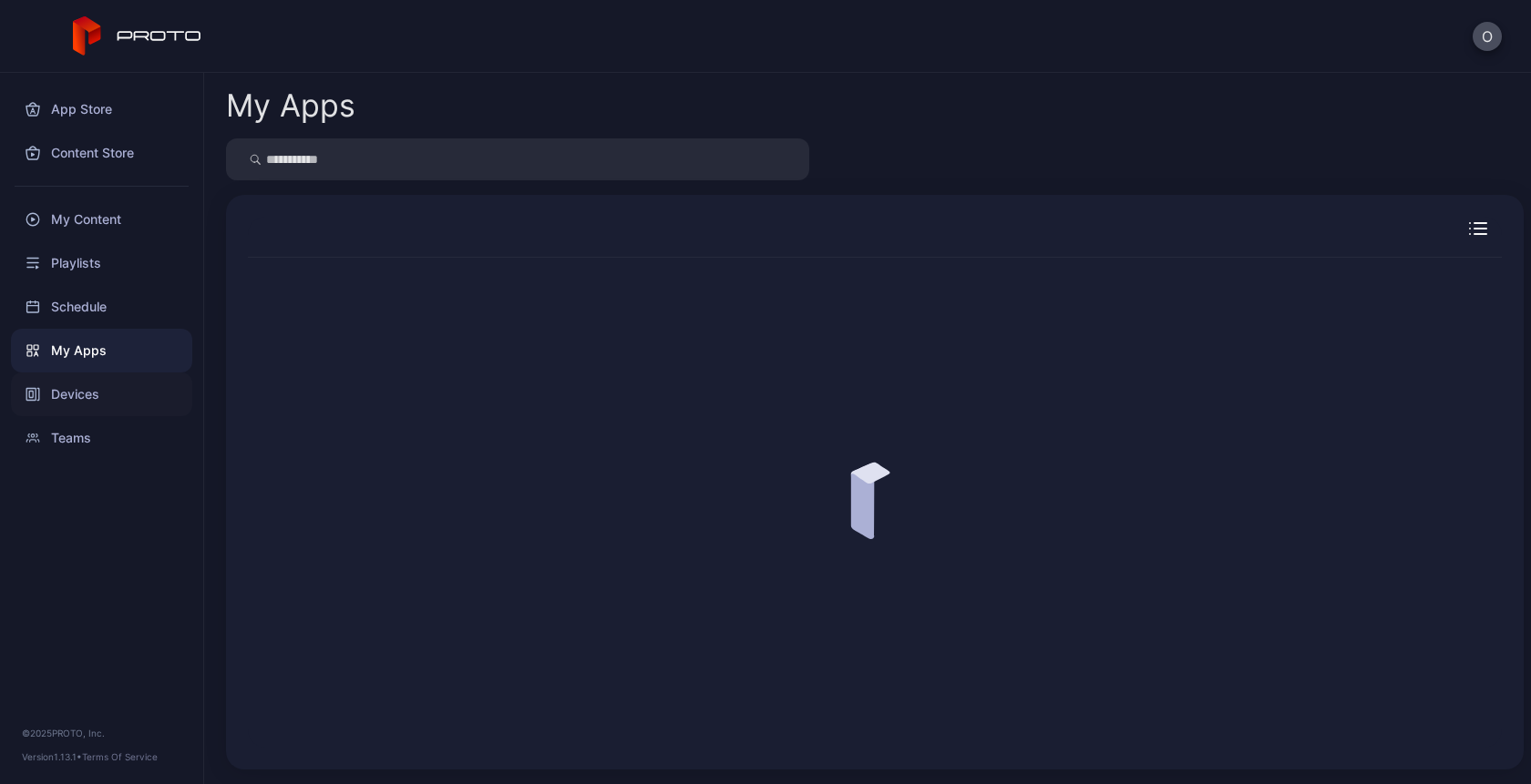
click at [76, 403] on div "Devices" at bounding box center [102, 394] width 182 height 44
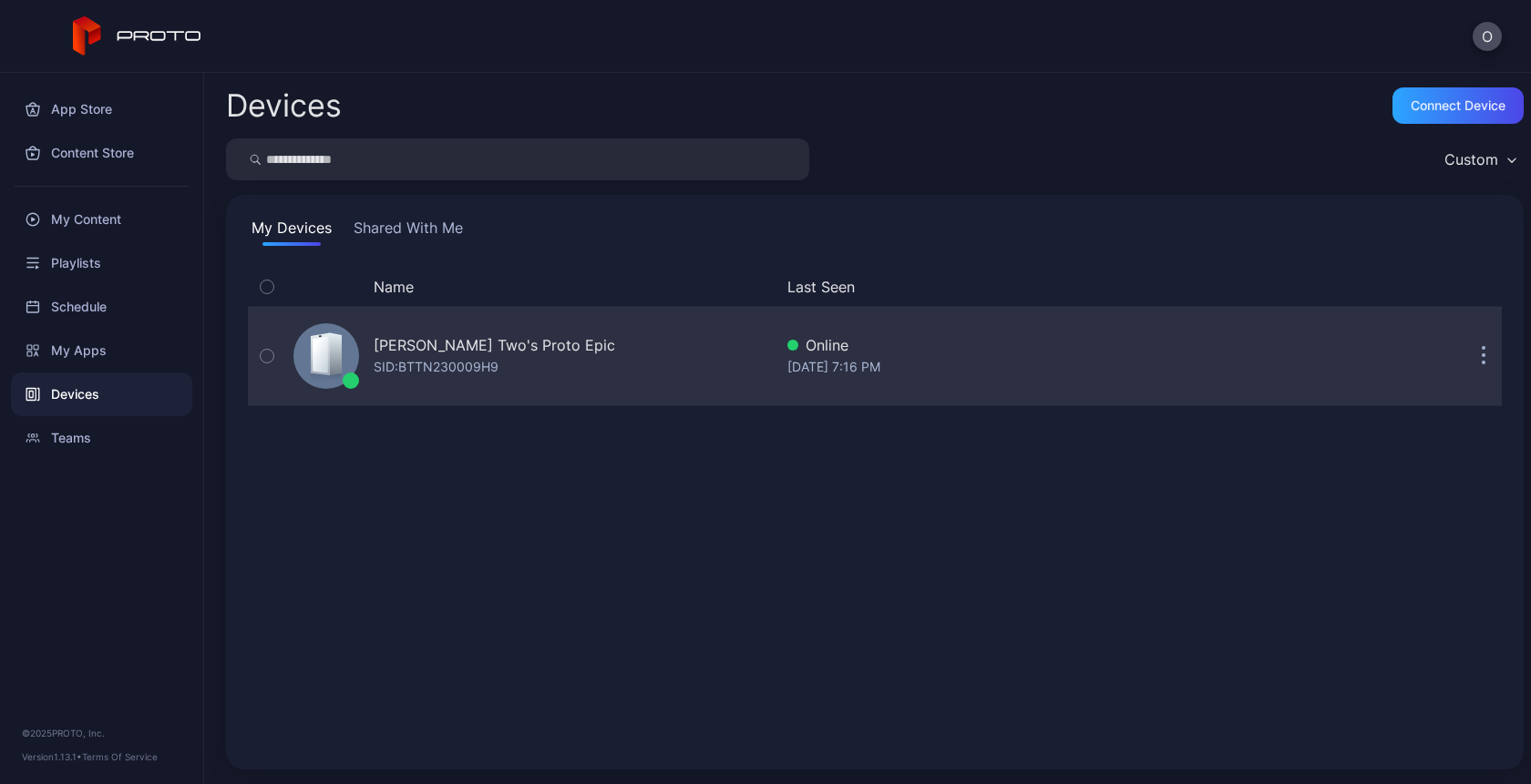
click at [453, 344] on div "[PERSON_NAME] Two's Proto Epic" at bounding box center [494, 344] width 241 height 22
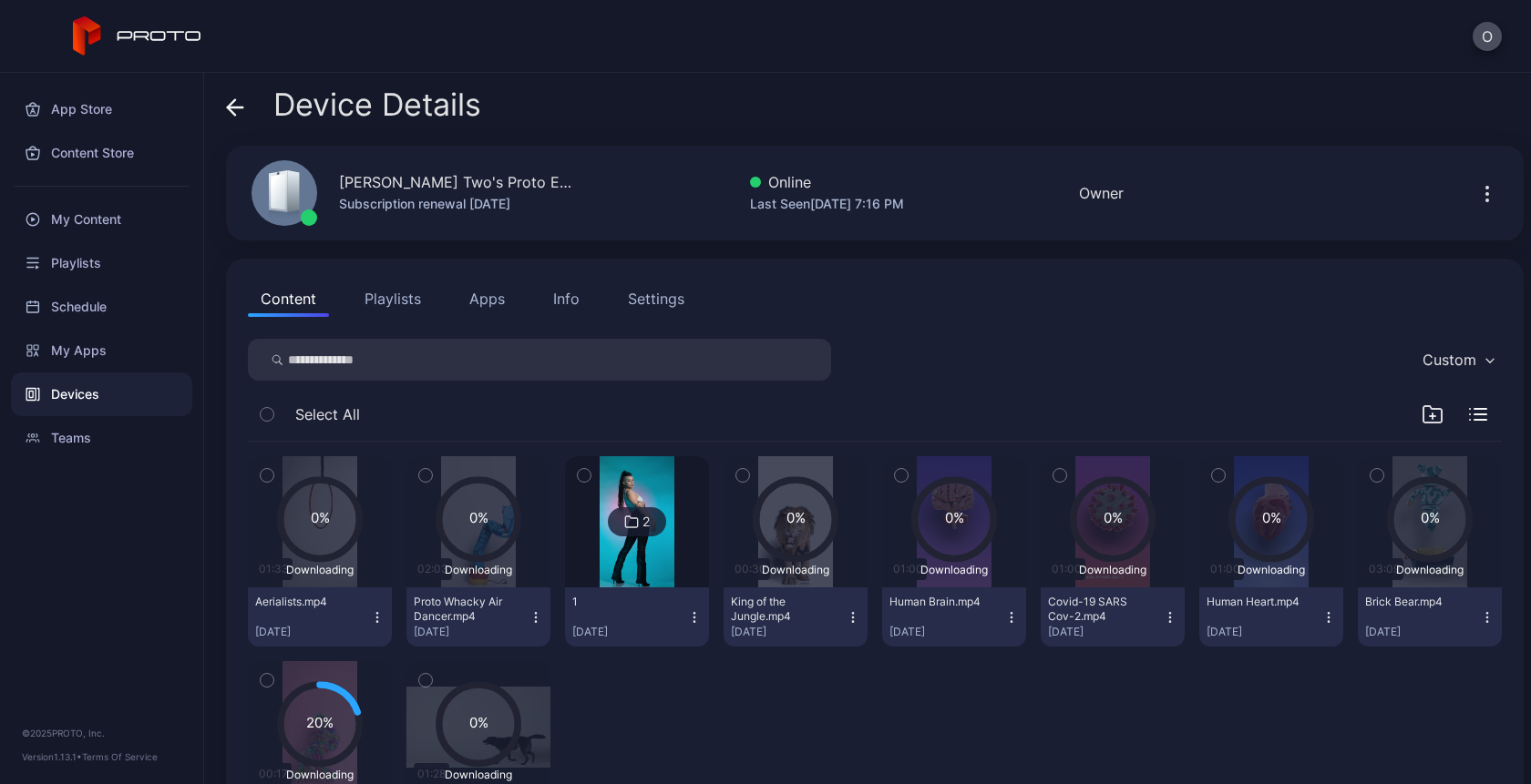
click at [503, 284] on button "Apps" at bounding box center [487, 298] width 61 height 36
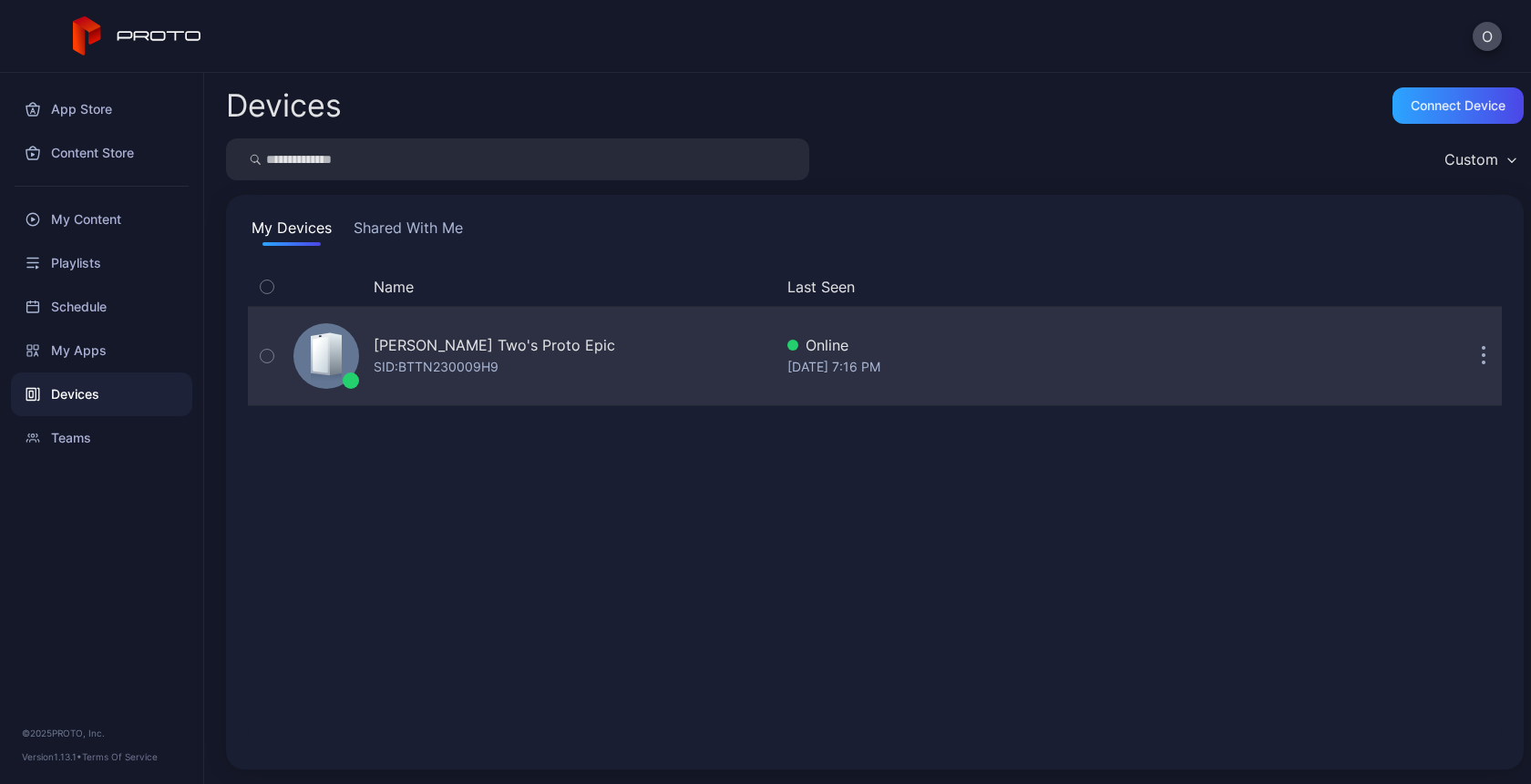
click at [502, 373] on div "Oksana Two's Proto Epic SID: BTTN230009H9" at bounding box center [494, 356] width 241 height 44
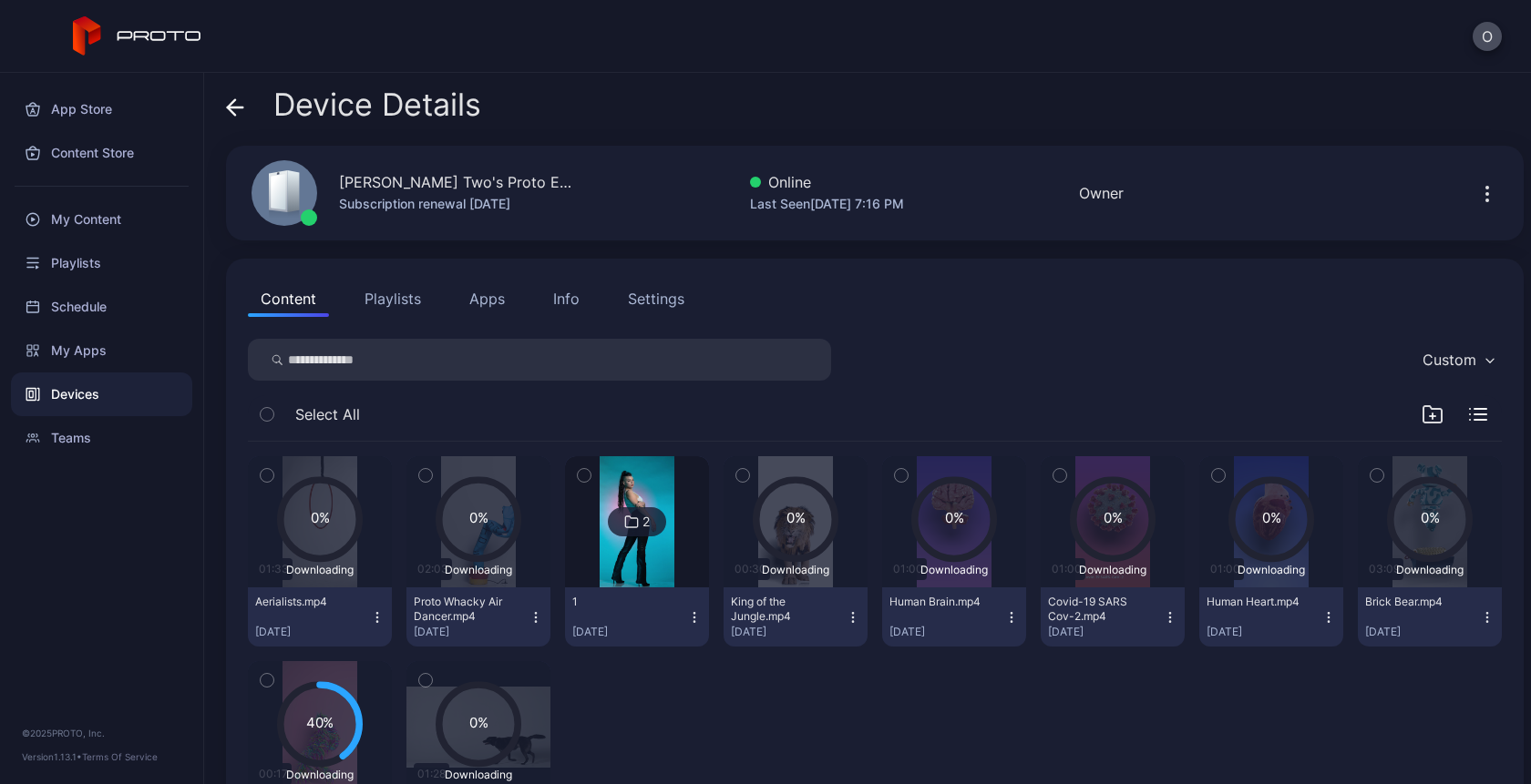
click at [481, 302] on button "Apps" at bounding box center [487, 298] width 61 height 36
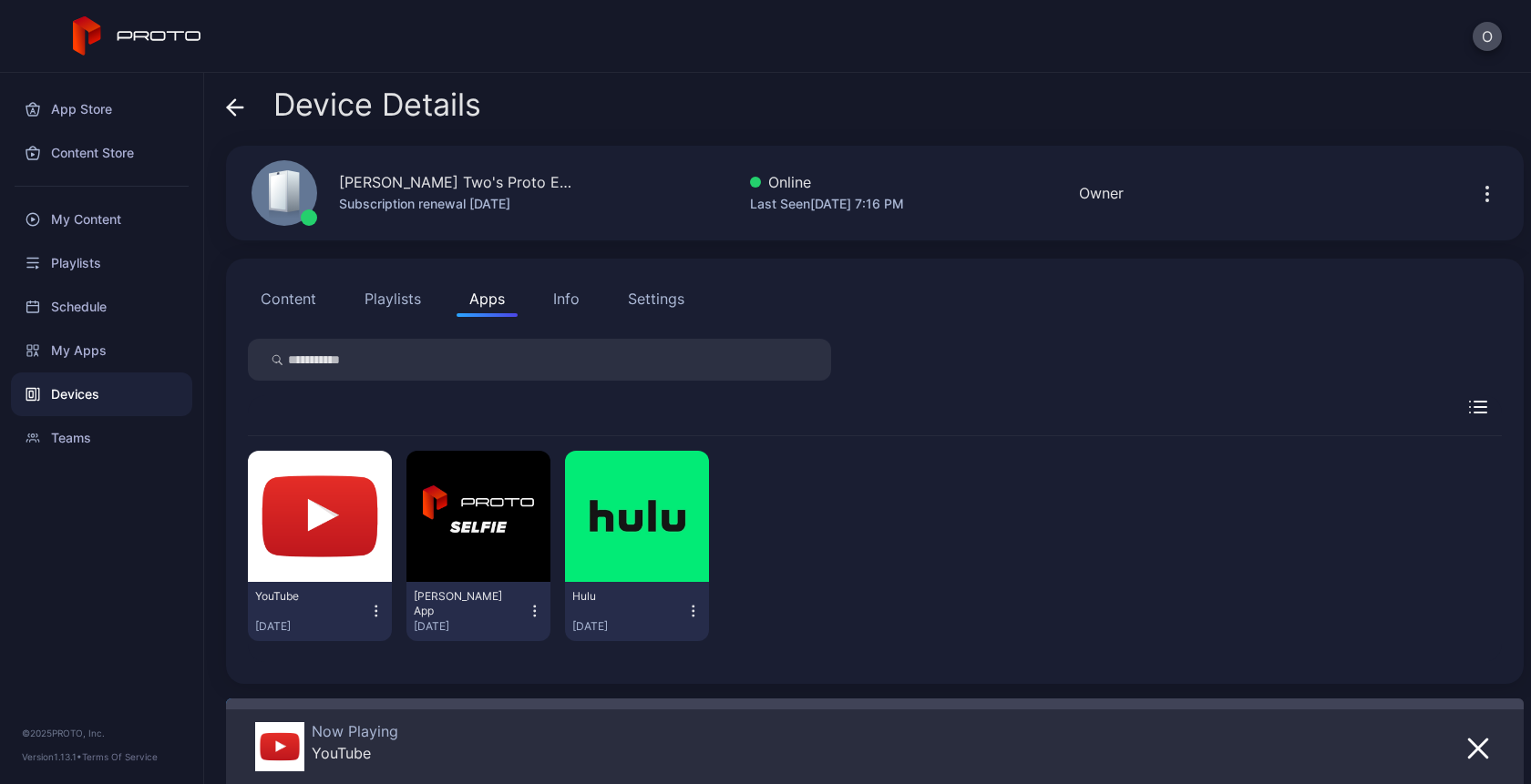
click at [371, 613] on icon "button" at bounding box center [376, 611] width 17 height 18
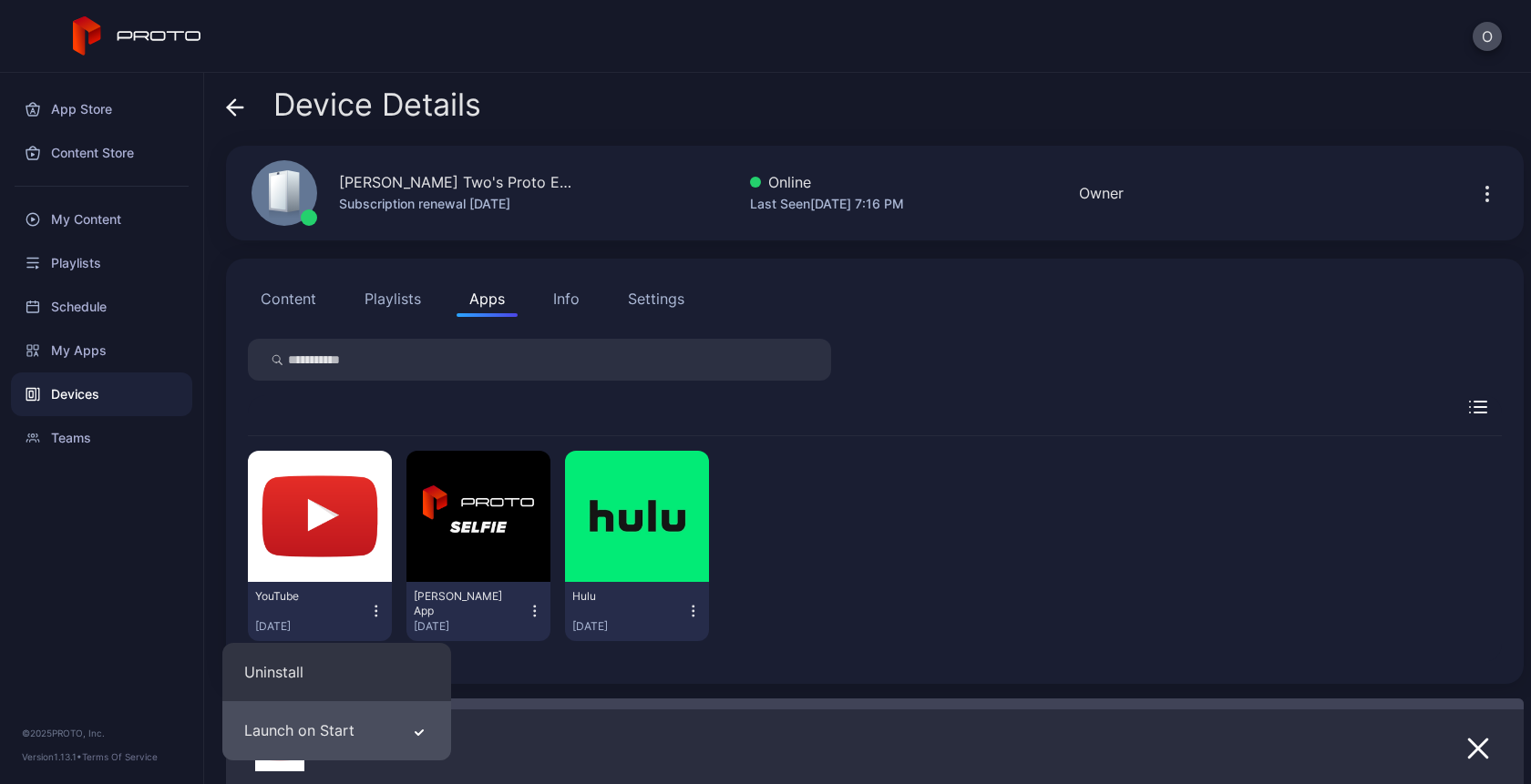
click at [358, 740] on button "Launch on Start" at bounding box center [337, 731] width 228 height 59
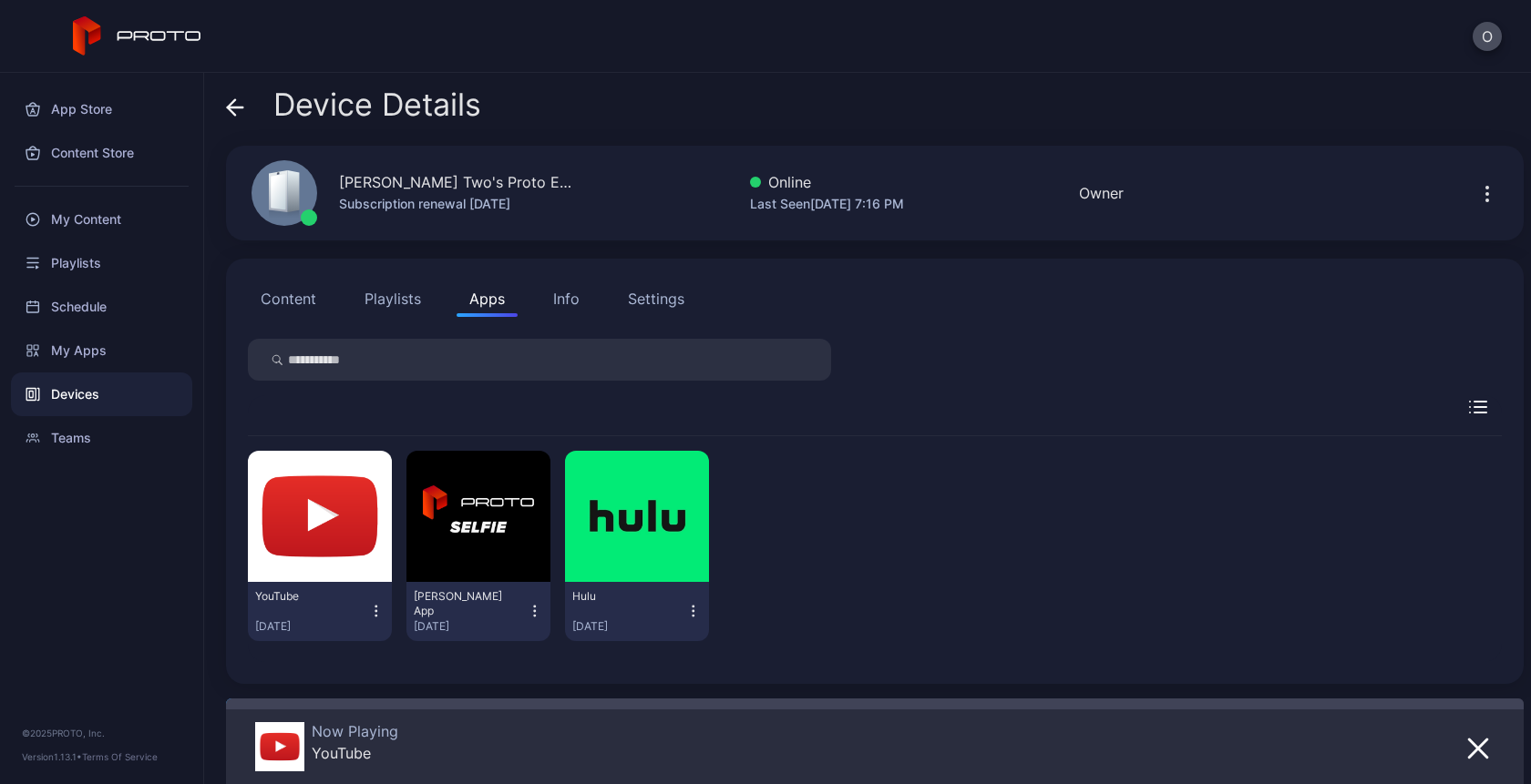
click at [372, 608] on icon "button" at bounding box center [376, 611] width 17 height 18
click at [1005, 444] on div "YouTube Aug 26, 2025 David Selfie App Aug 26, 2025 Hulu Aug 26, 2025" at bounding box center [875, 545] width 1254 height 220
click at [288, 295] on button "Content" at bounding box center [288, 298] width 81 height 36
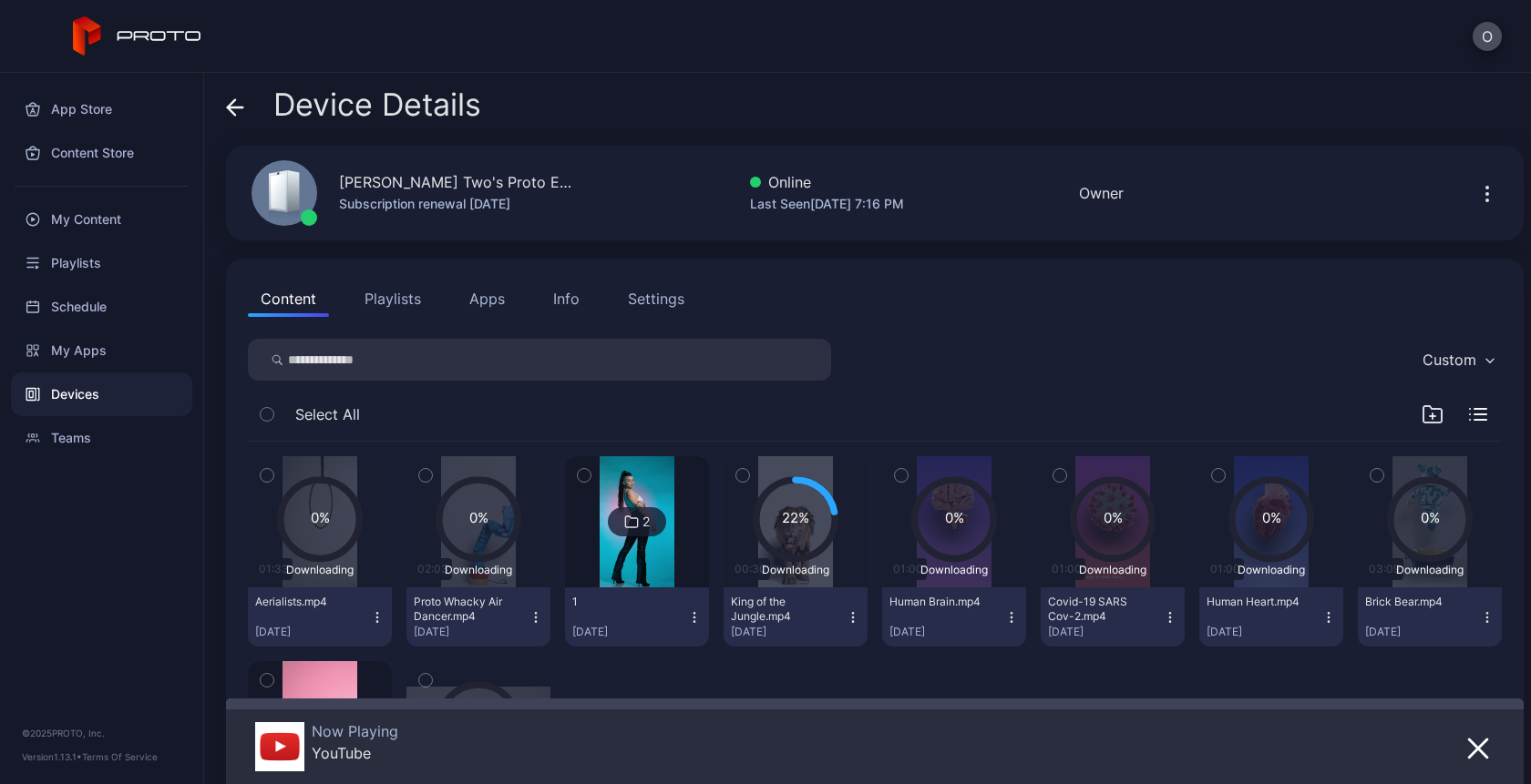
scroll to position [204, 0]
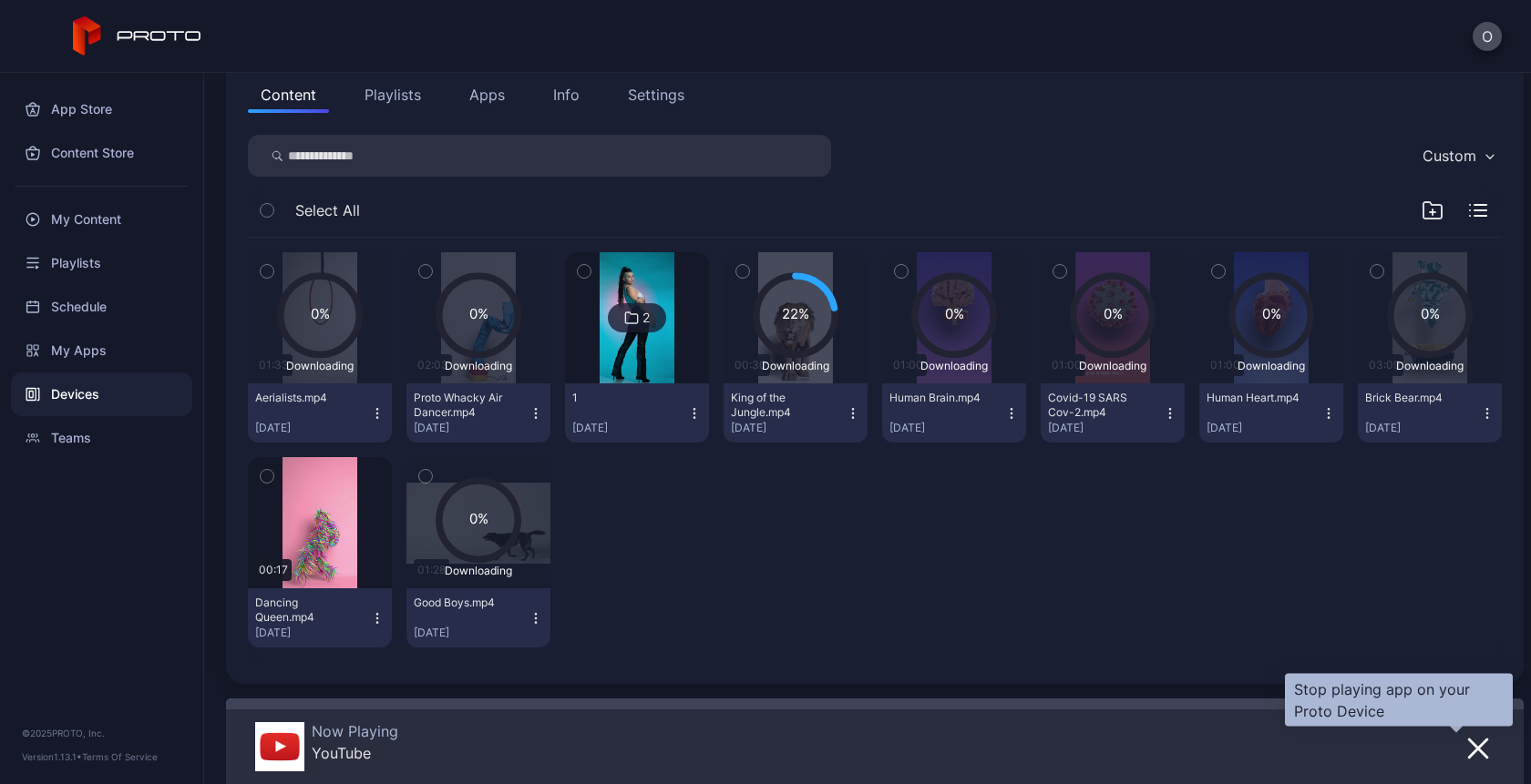
click at [1469, 749] on icon "button" at bounding box center [1478, 748] width 18 height 18
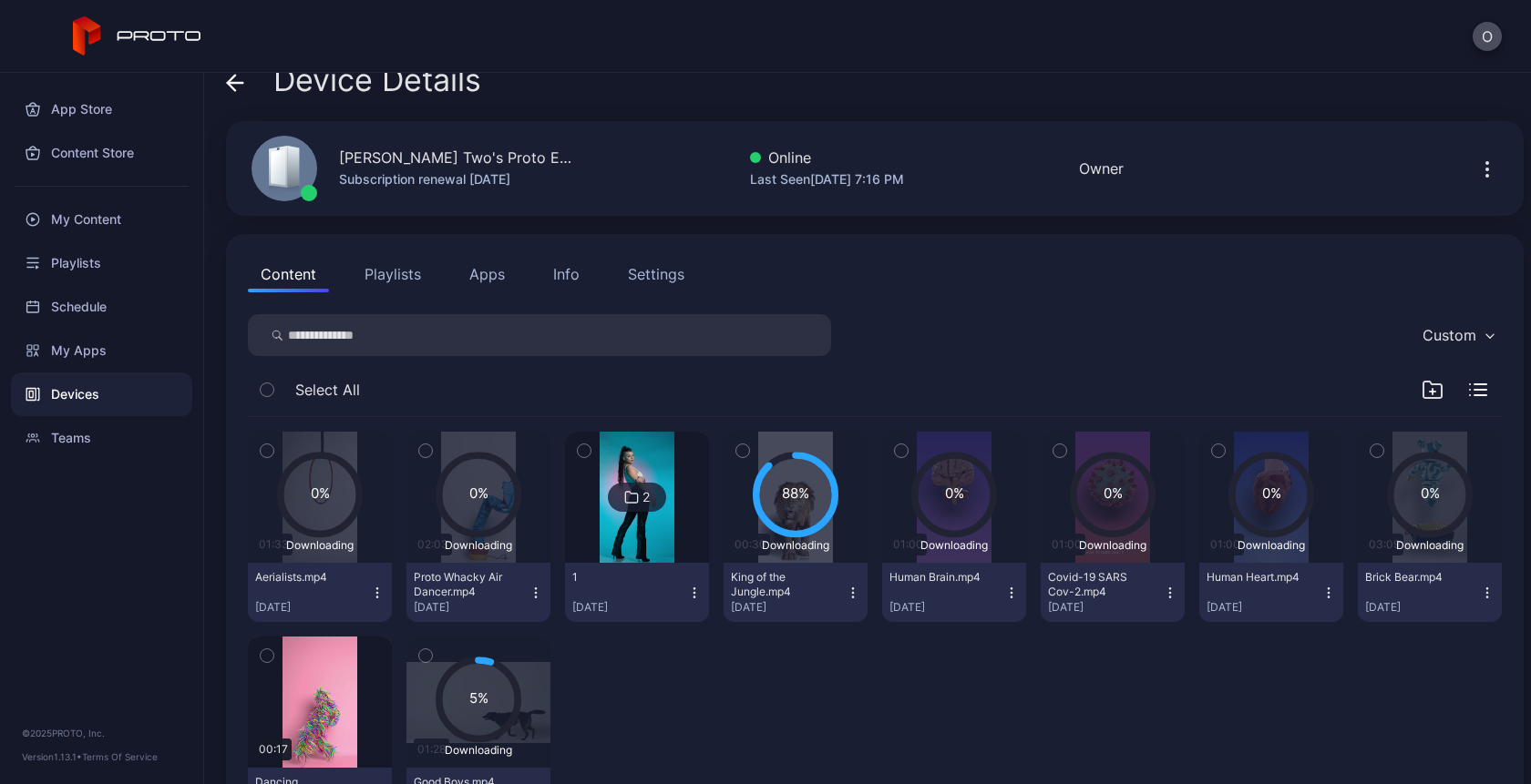
scroll to position [119, 0]
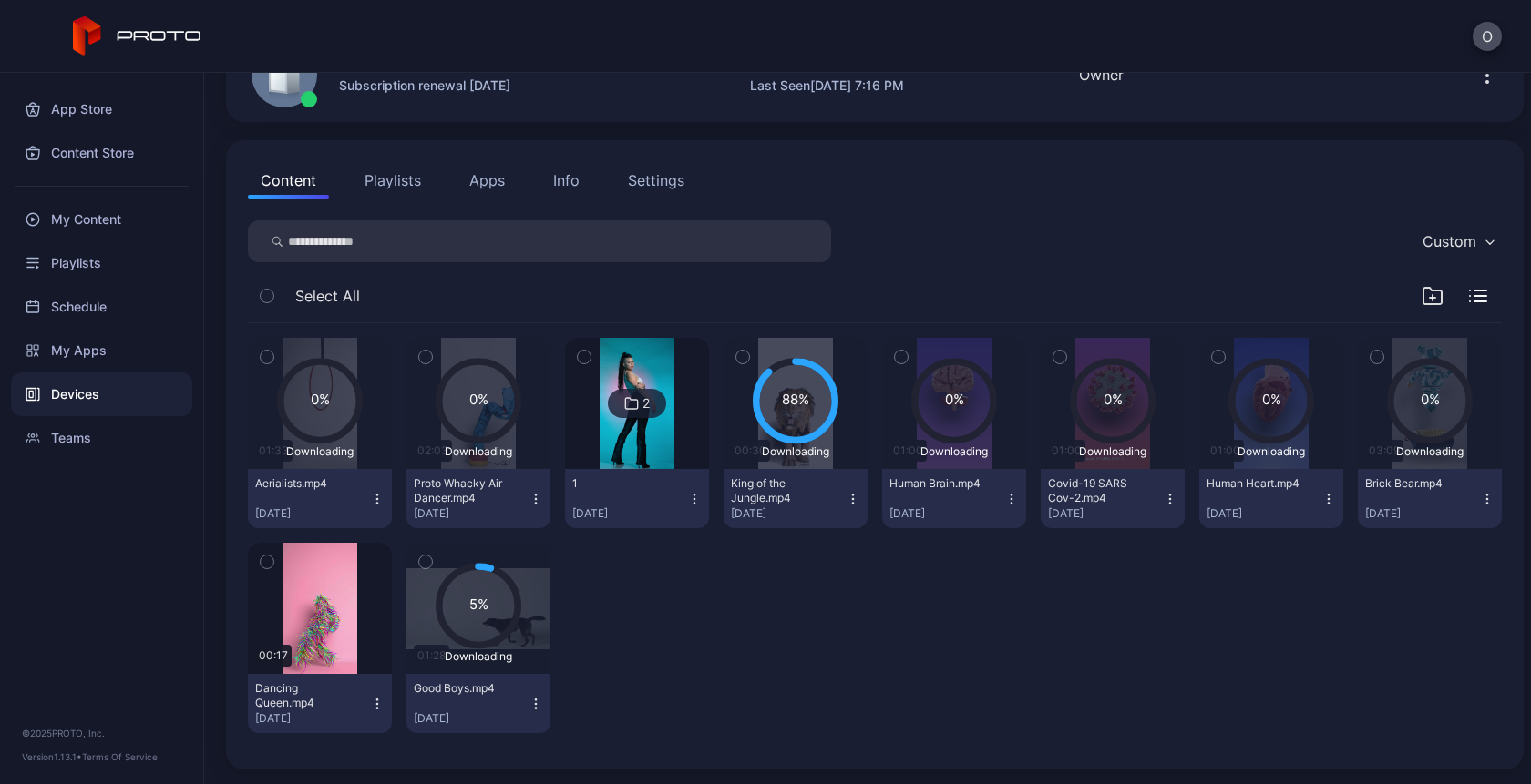
click at [75, 401] on div "Devices" at bounding box center [102, 394] width 182 height 44
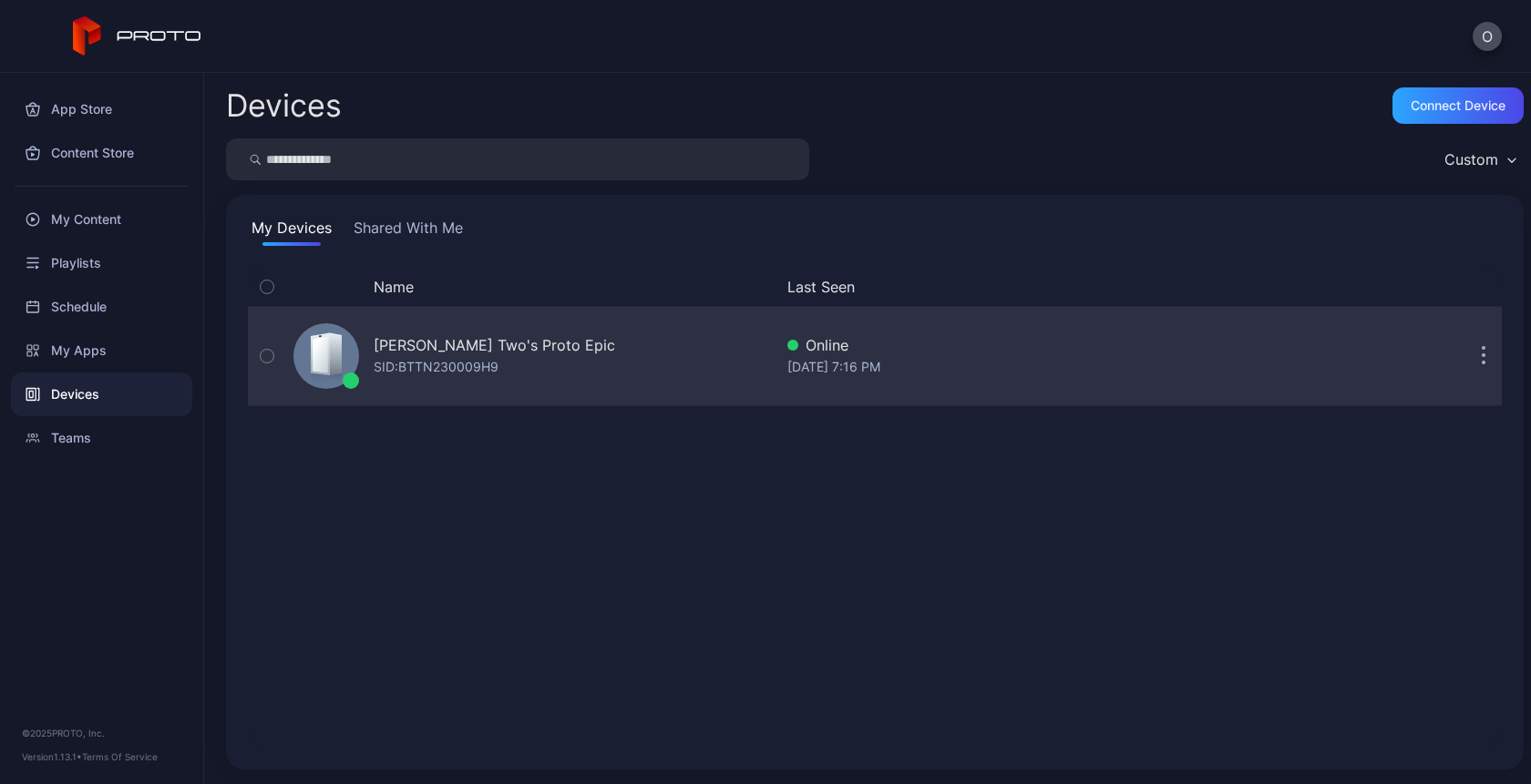
click at [326, 402] on div "Oksana Two's Proto Epic SID: BTTN230009H9 Online Sep 02, 2025 at 7:16 PM" at bounding box center [875, 356] width 1254 height 100
click at [462, 339] on div "[PERSON_NAME] Two's Proto Epic" at bounding box center [494, 344] width 241 height 22
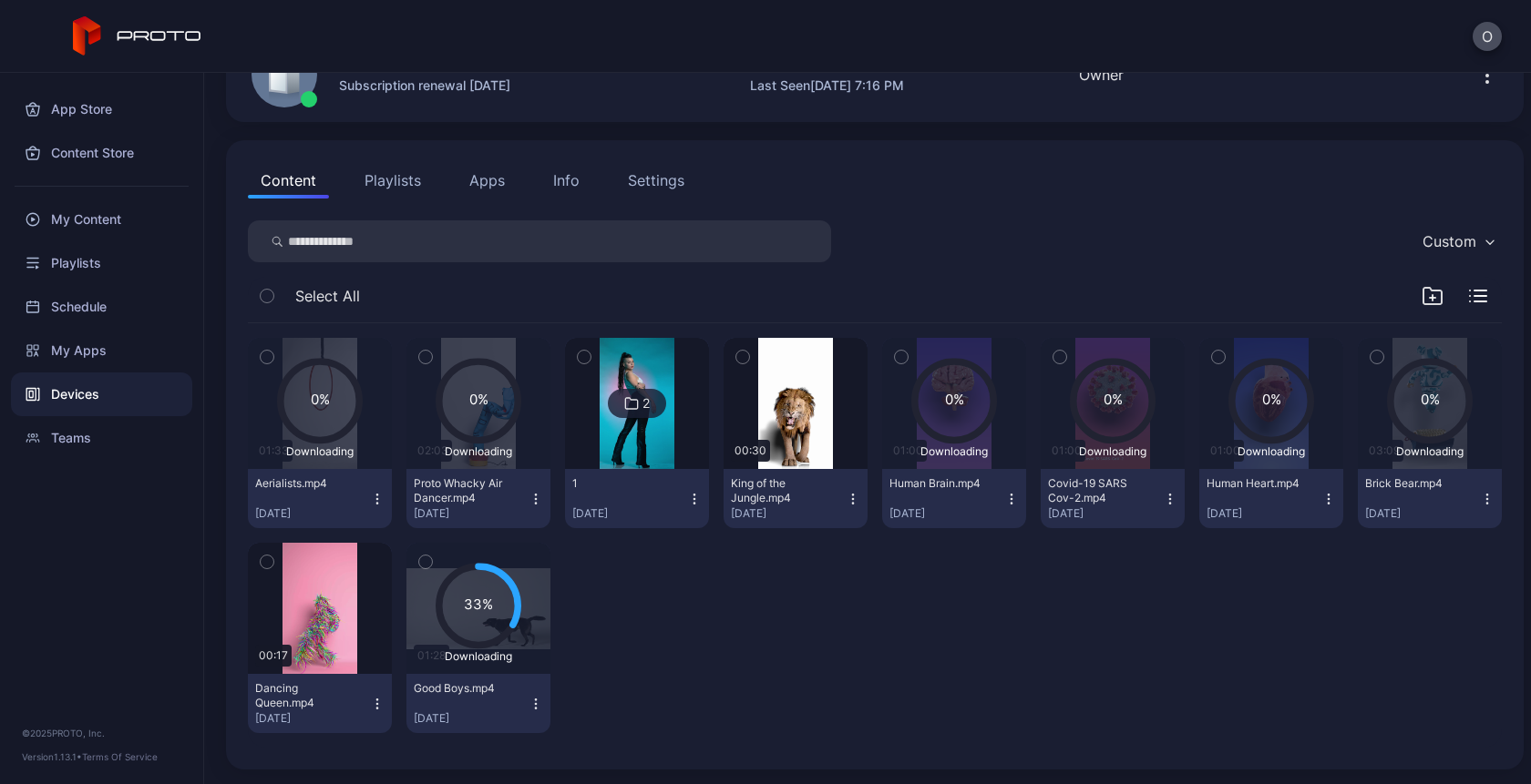
scroll to position [118, 0]
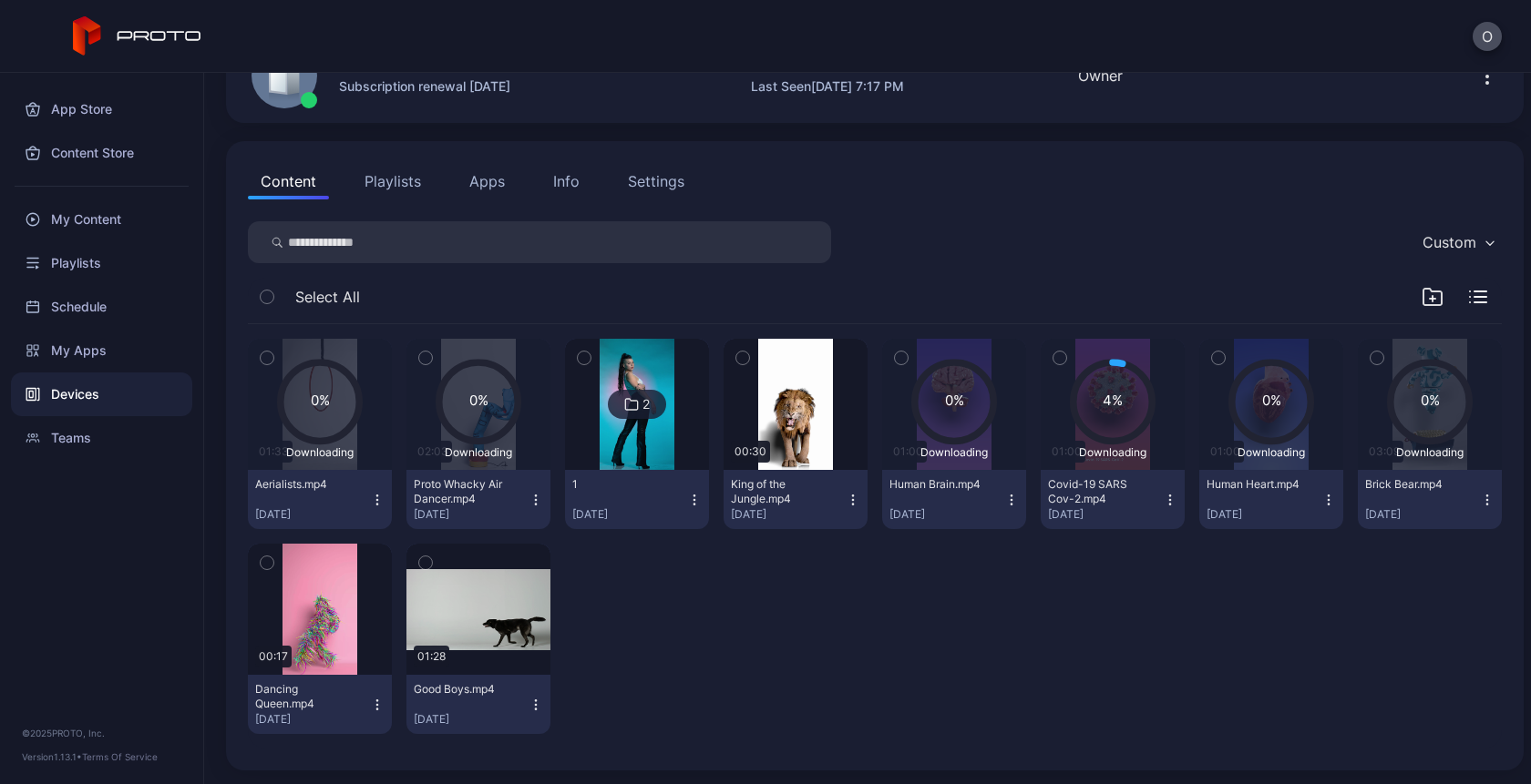
click at [416, 180] on button "Playlists" at bounding box center [393, 181] width 82 height 36
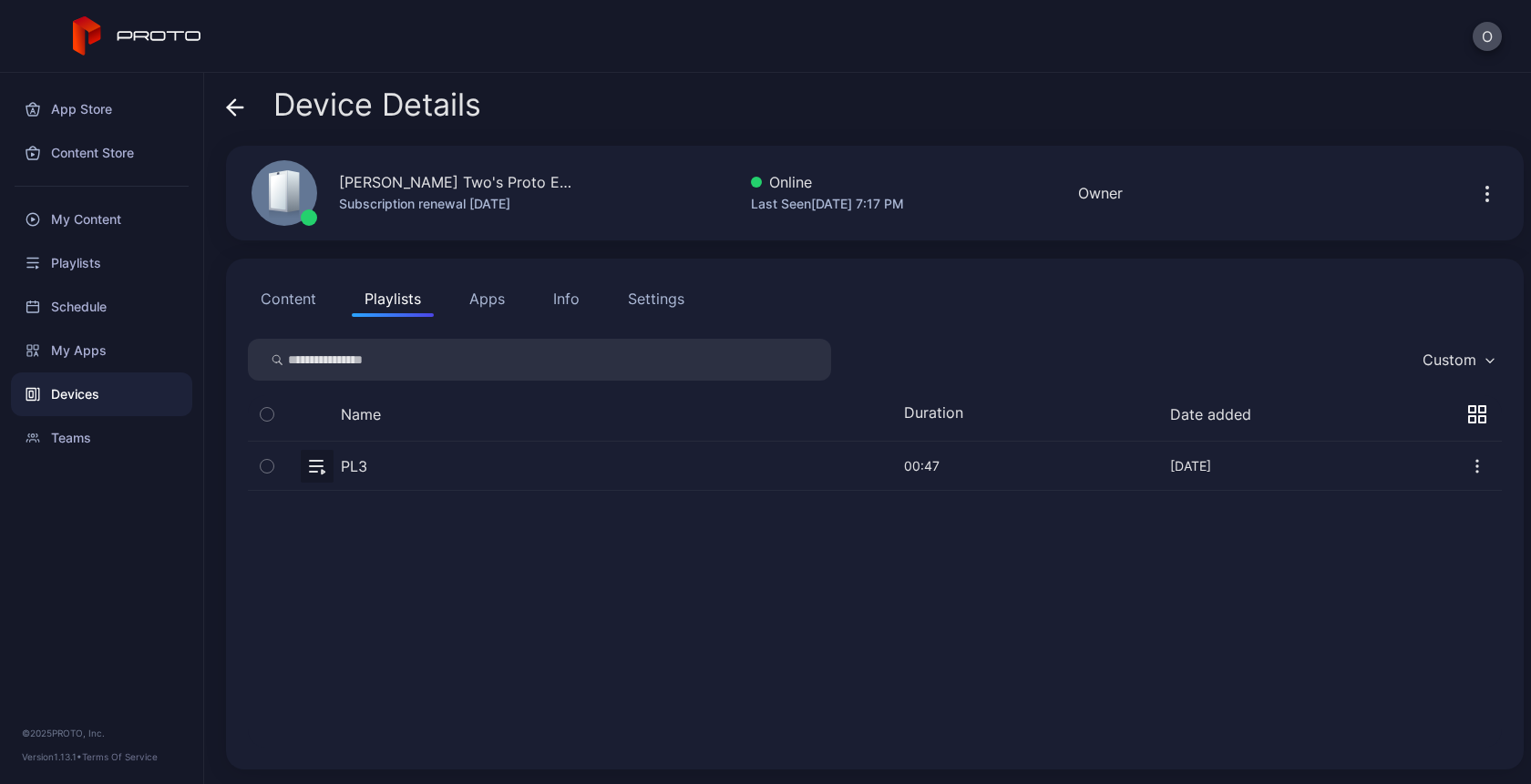
click at [491, 296] on button "Apps" at bounding box center [487, 298] width 61 height 36
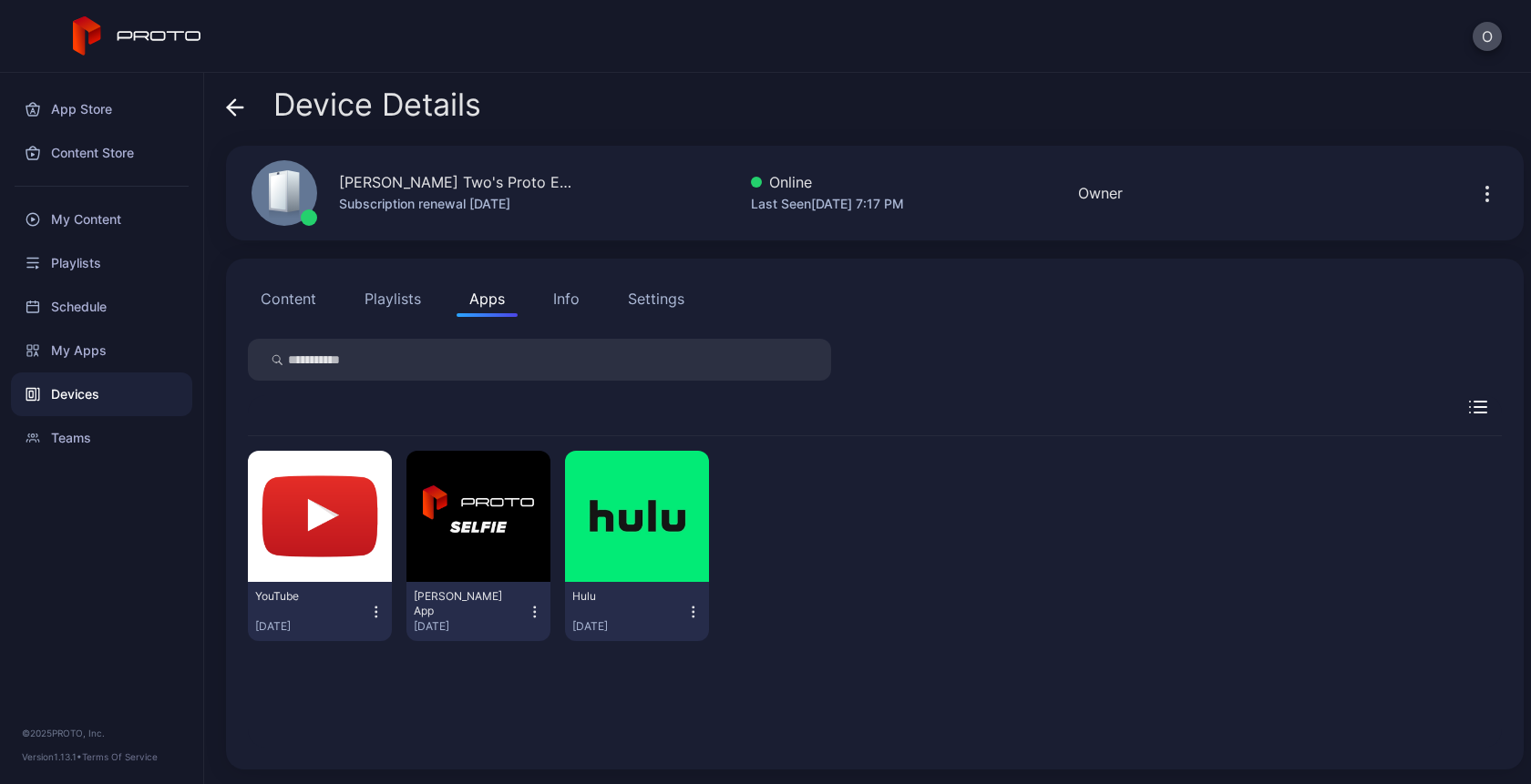
click at [385, 298] on button "Playlists" at bounding box center [393, 298] width 82 height 36
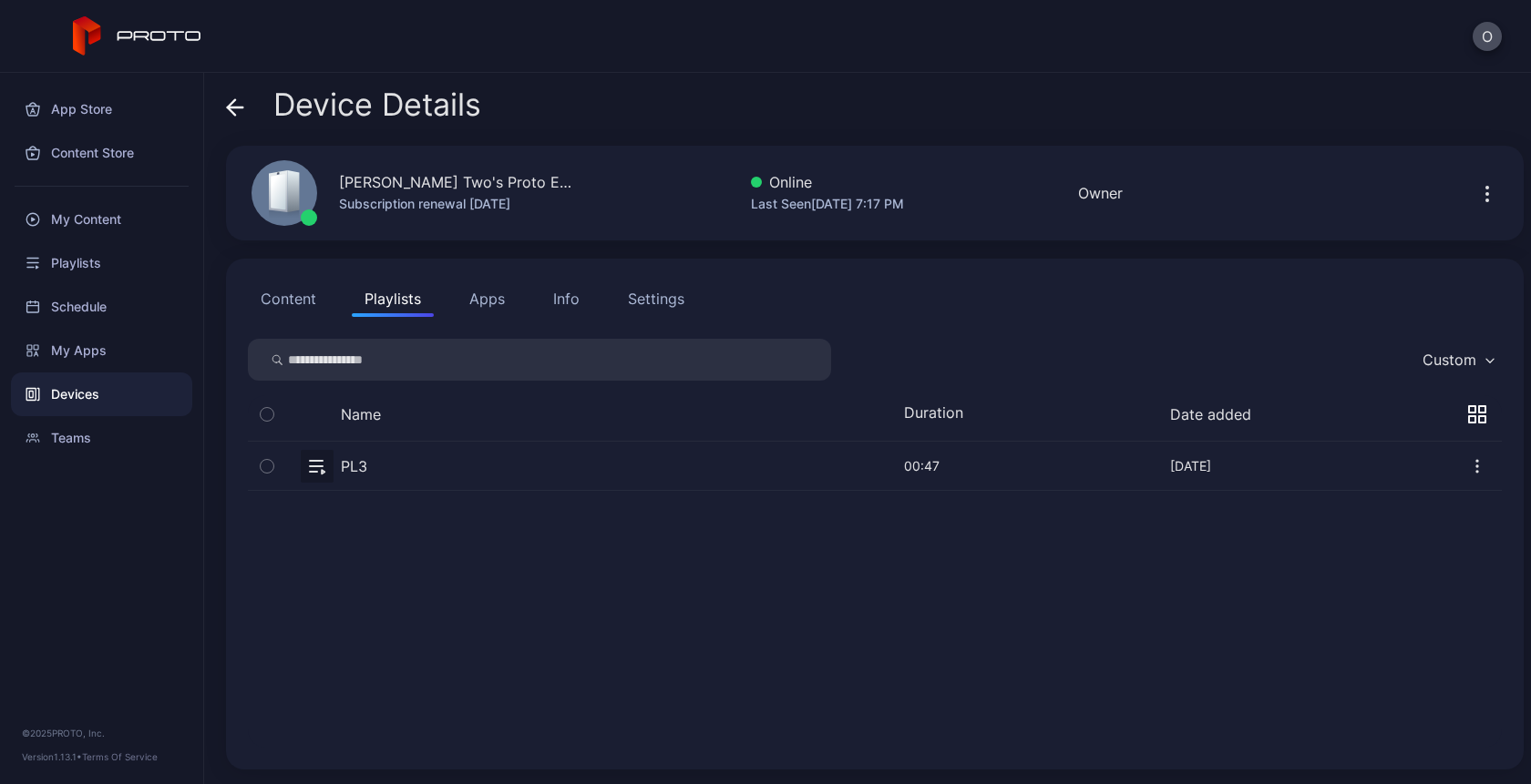
click at [1468, 473] on icon "button" at bounding box center [1477, 466] width 18 height 18
click at [1455, 401] on div "Name Duration Date added" at bounding box center [875, 419] width 1254 height 47
click at [1479, 416] on icon "button" at bounding box center [1481, 419] width 7 height 7
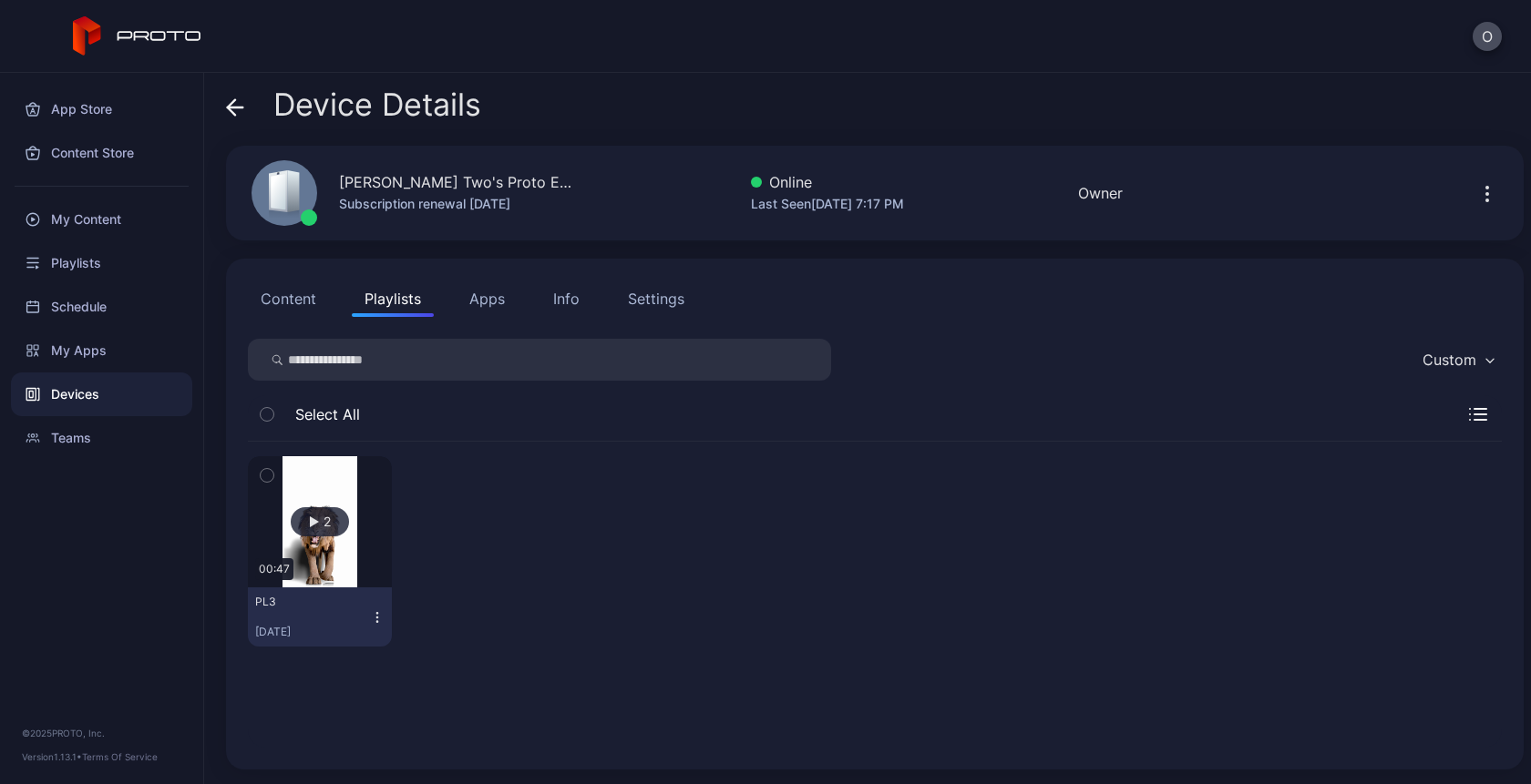
click at [338, 477] on button "2" at bounding box center [320, 522] width 144 height 131
click at [362, 625] on div "[DATE]" at bounding box center [313, 632] width 115 height 15
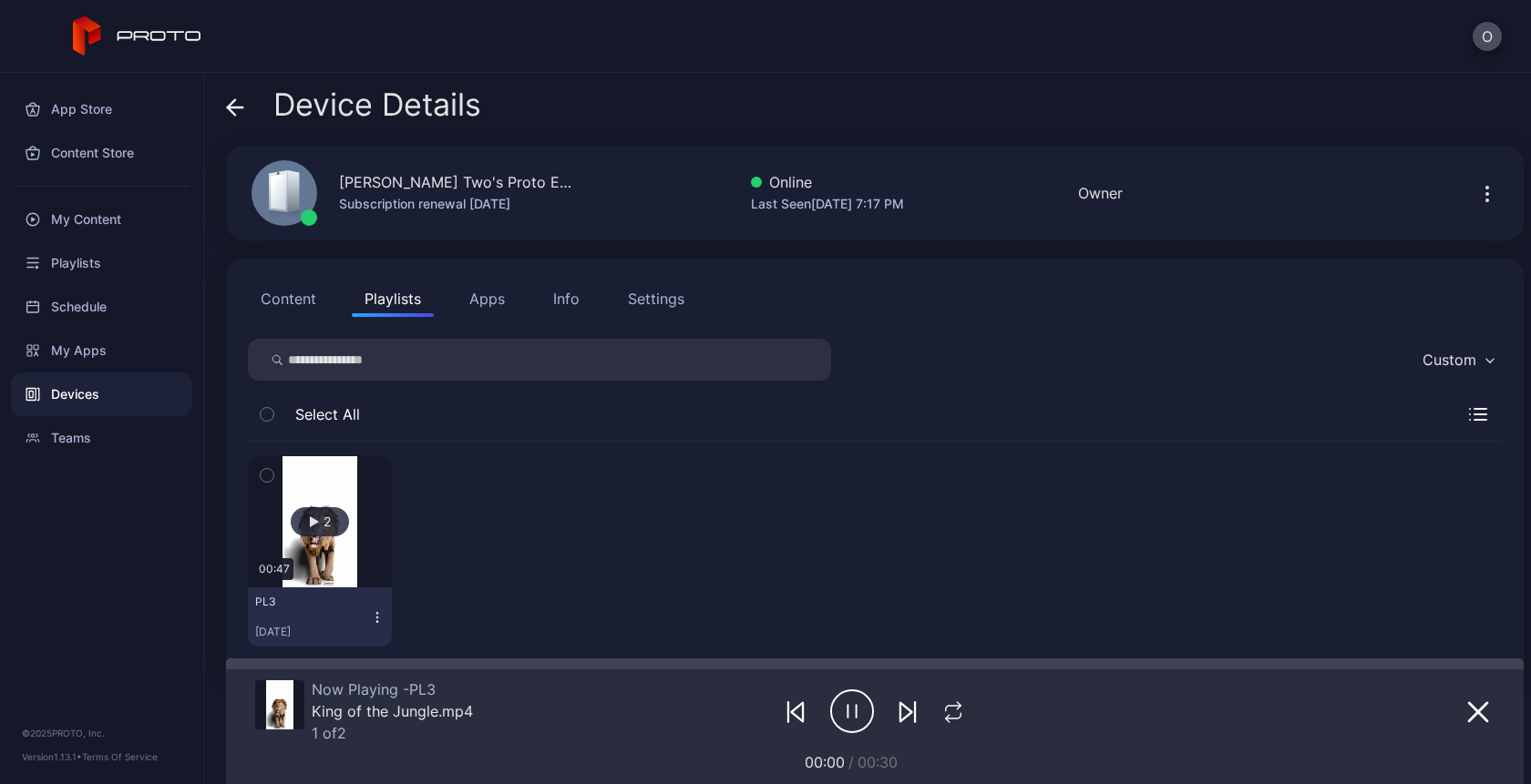
click at [354, 579] on button "2" at bounding box center [320, 522] width 144 height 131
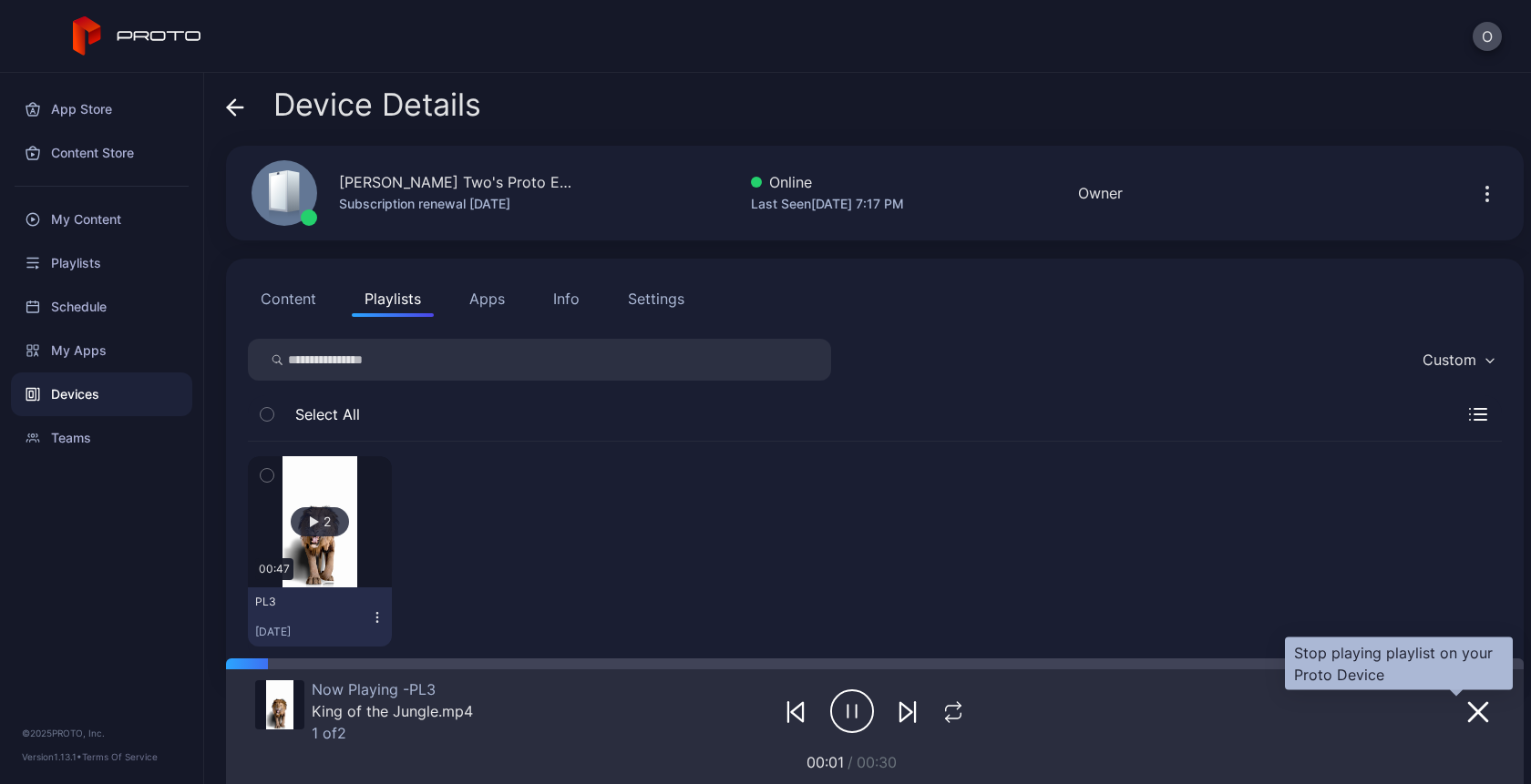
click at [1467, 709] on icon "button" at bounding box center [1478, 712] width 22 height 22
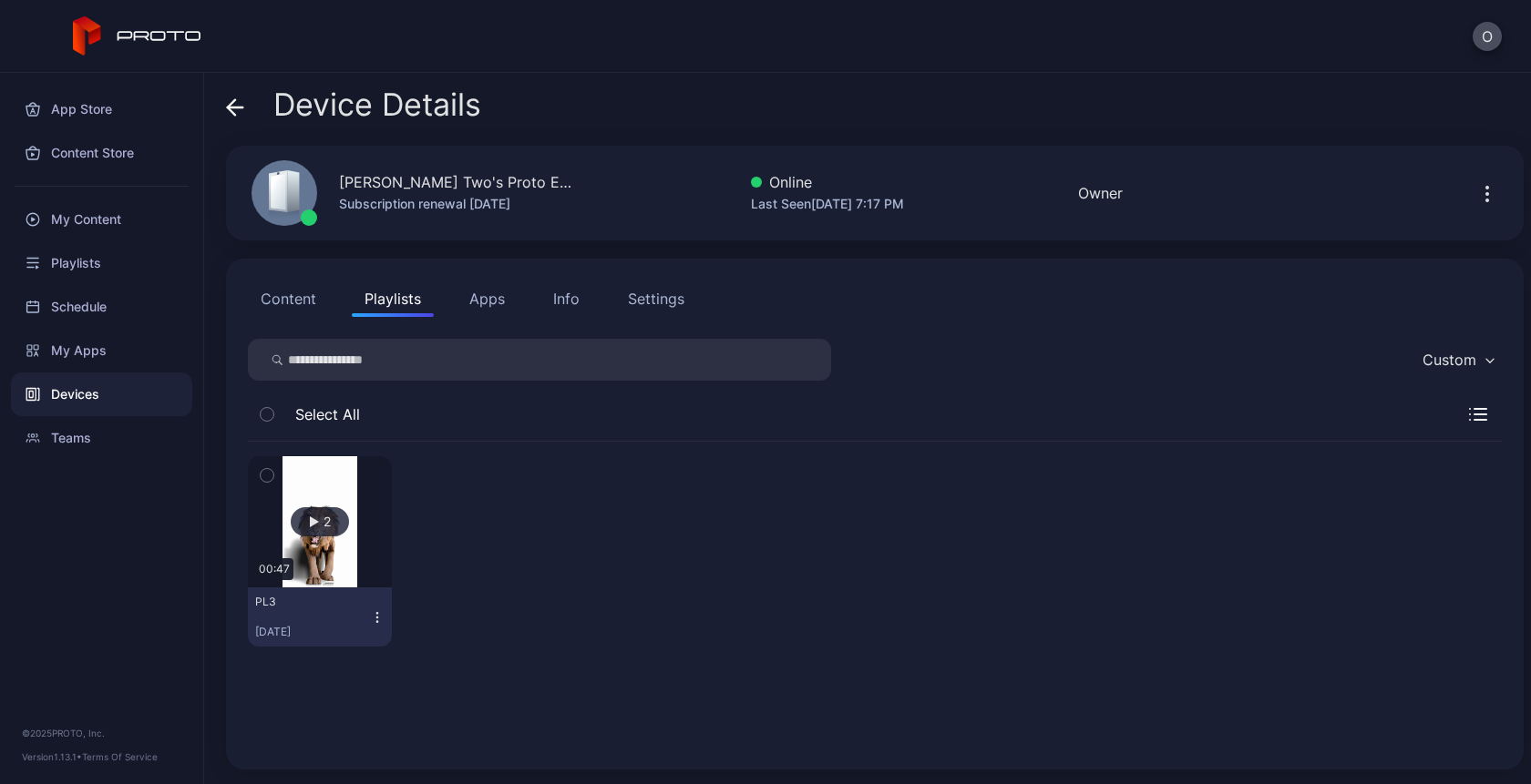
click at [1483, 57] on div "O" at bounding box center [766, 36] width 1531 height 73
click at [1486, 42] on button "O" at bounding box center [1487, 36] width 29 height 29
click at [838, 694] on div "2 00:47 PL3 Aug 26, 2025" at bounding box center [875, 594] width 1254 height 306
click at [293, 305] on button "Content" at bounding box center [288, 298] width 81 height 36
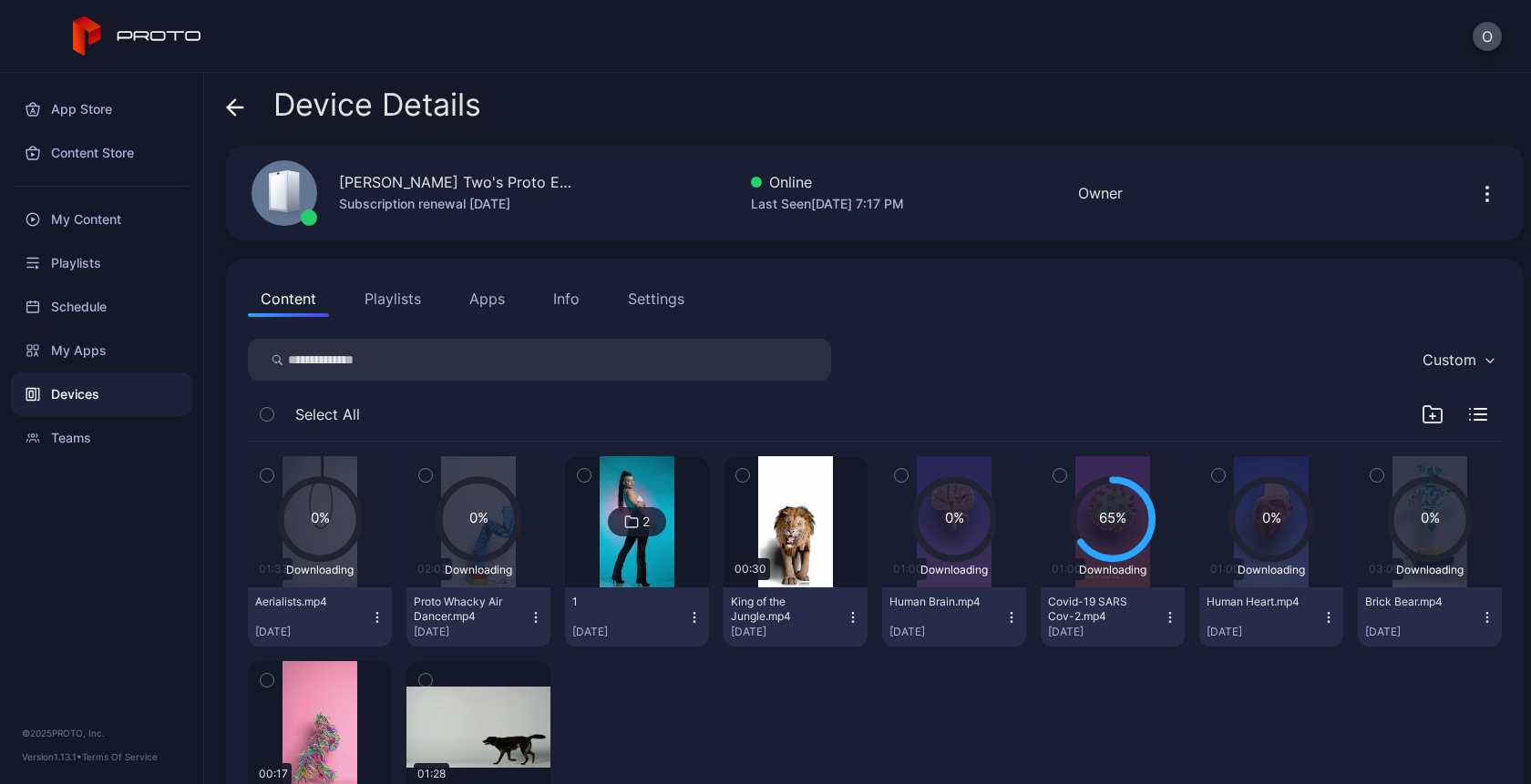
scroll to position [119, 0]
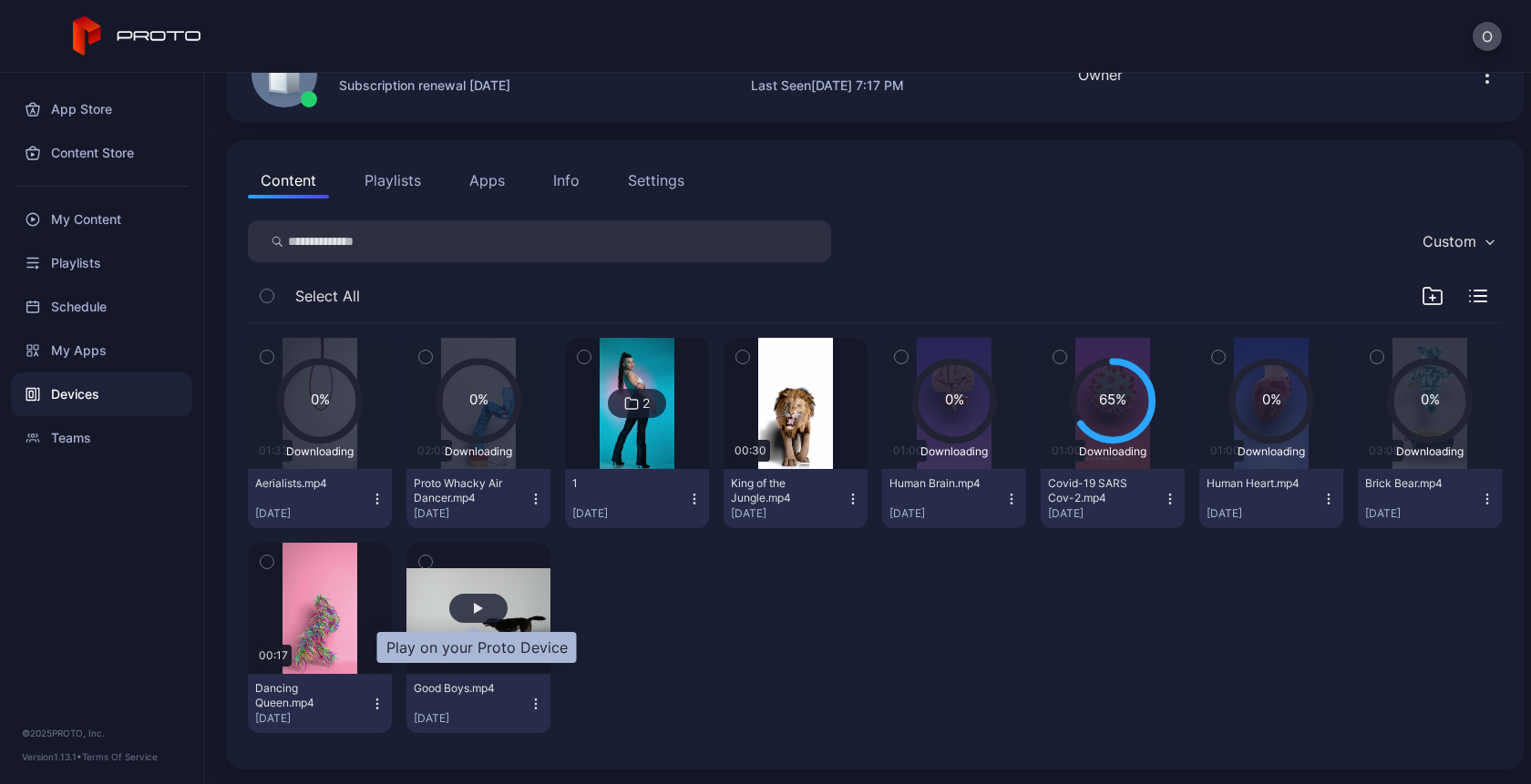
click at [465, 616] on div "button" at bounding box center [478, 608] width 58 height 29
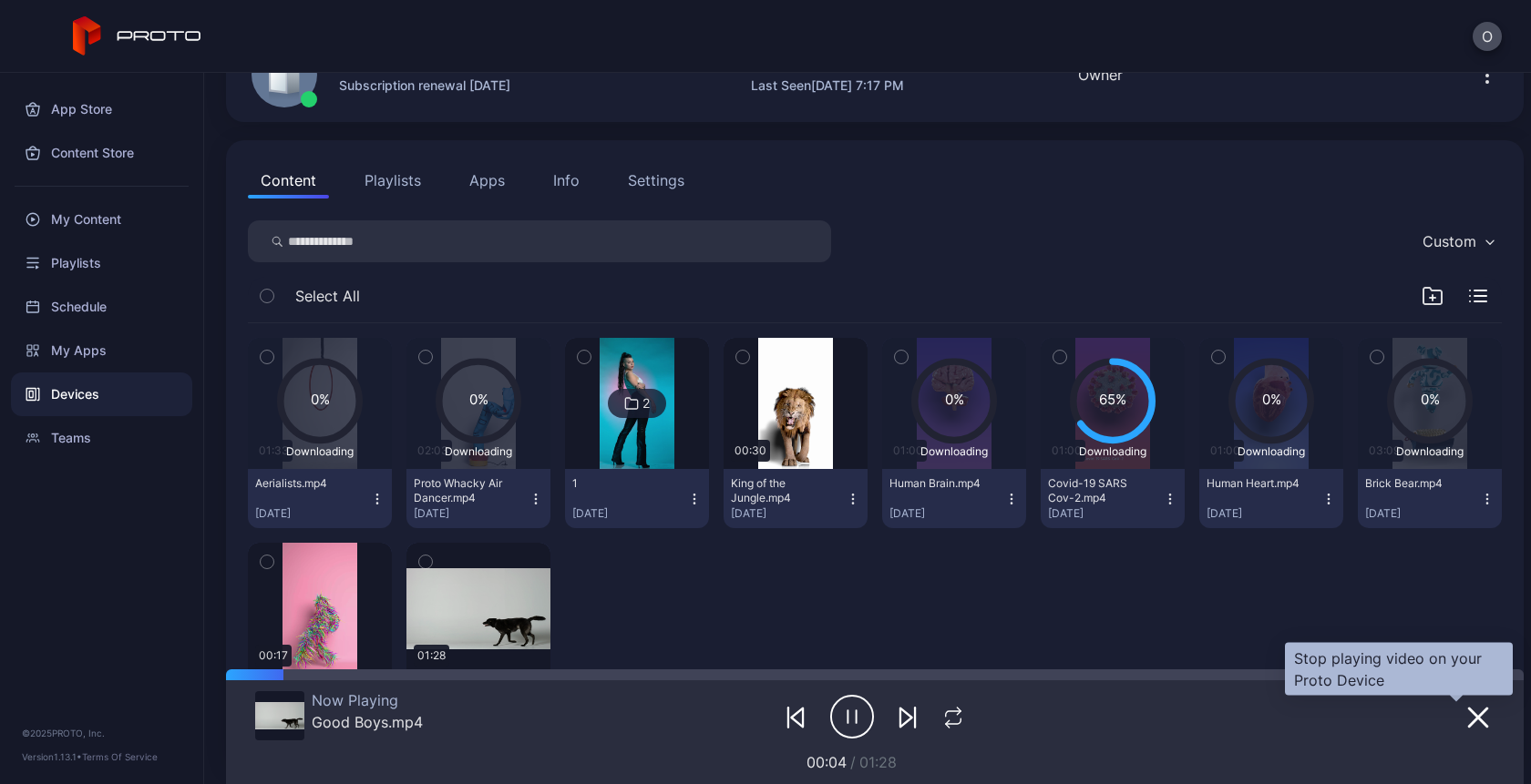
click at [1467, 725] on icon "button" at bounding box center [1478, 718] width 22 height 22
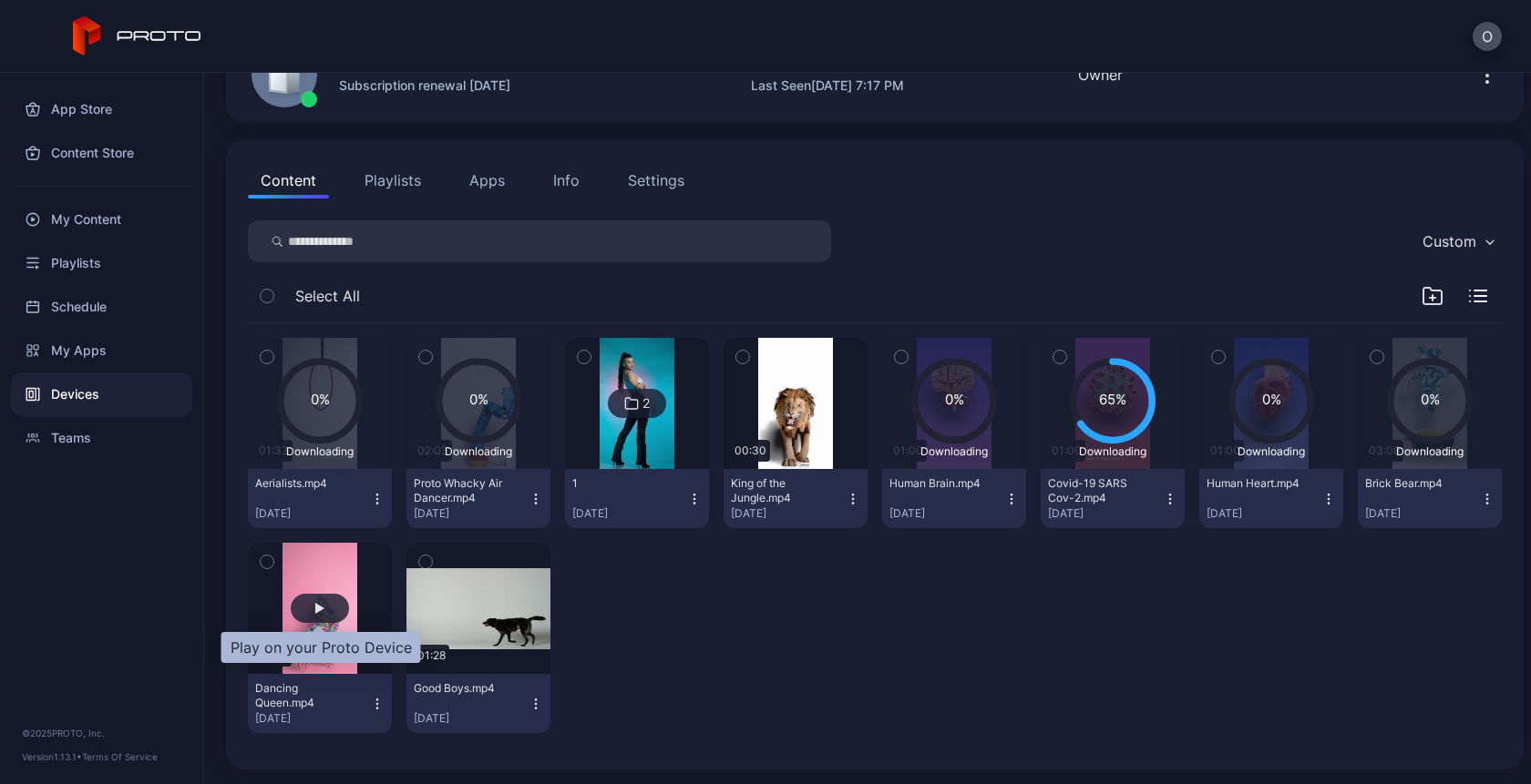
click at [308, 603] on div "button" at bounding box center [320, 608] width 58 height 29
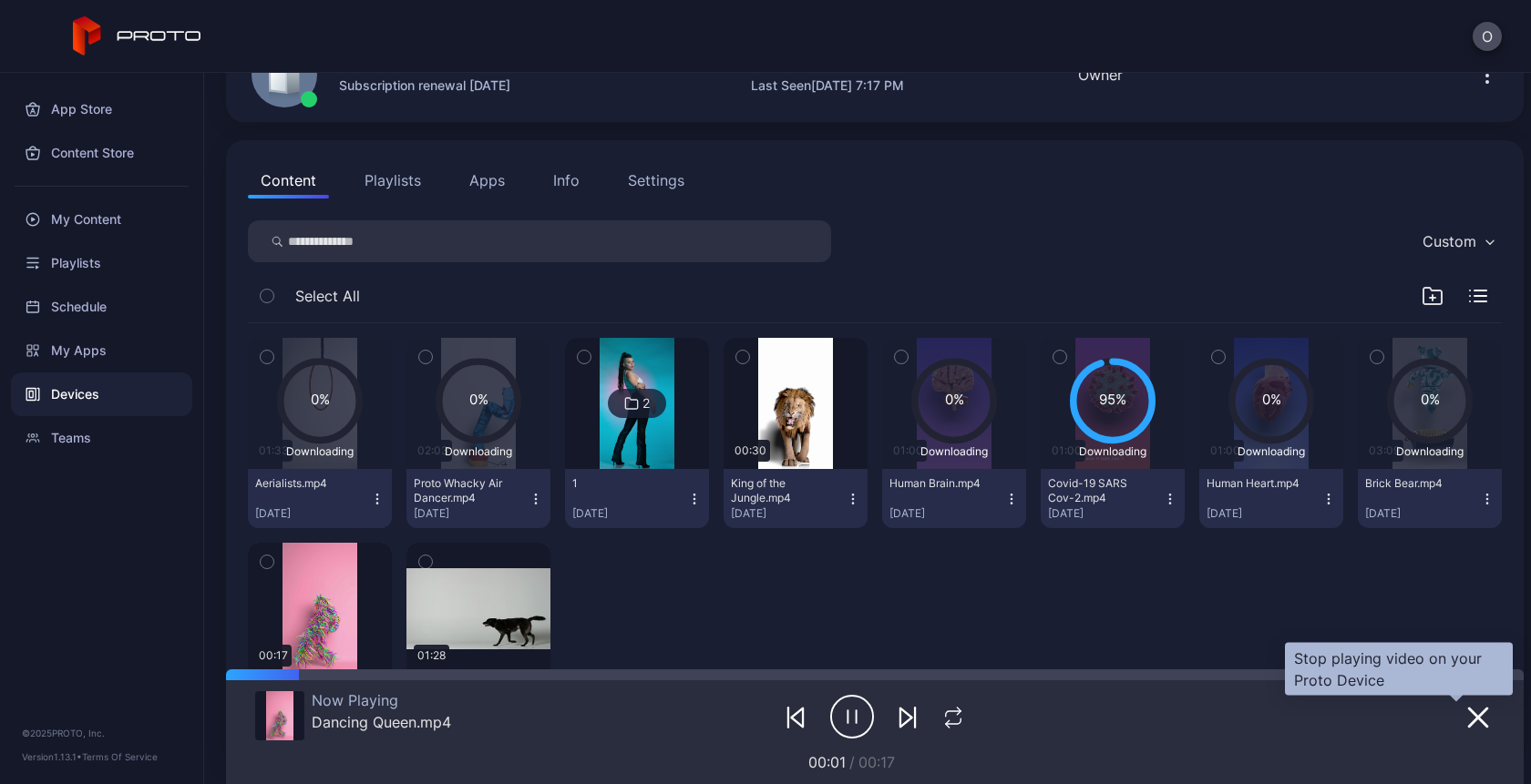
click at [1469, 719] on icon "button" at bounding box center [1478, 718] width 18 height 18
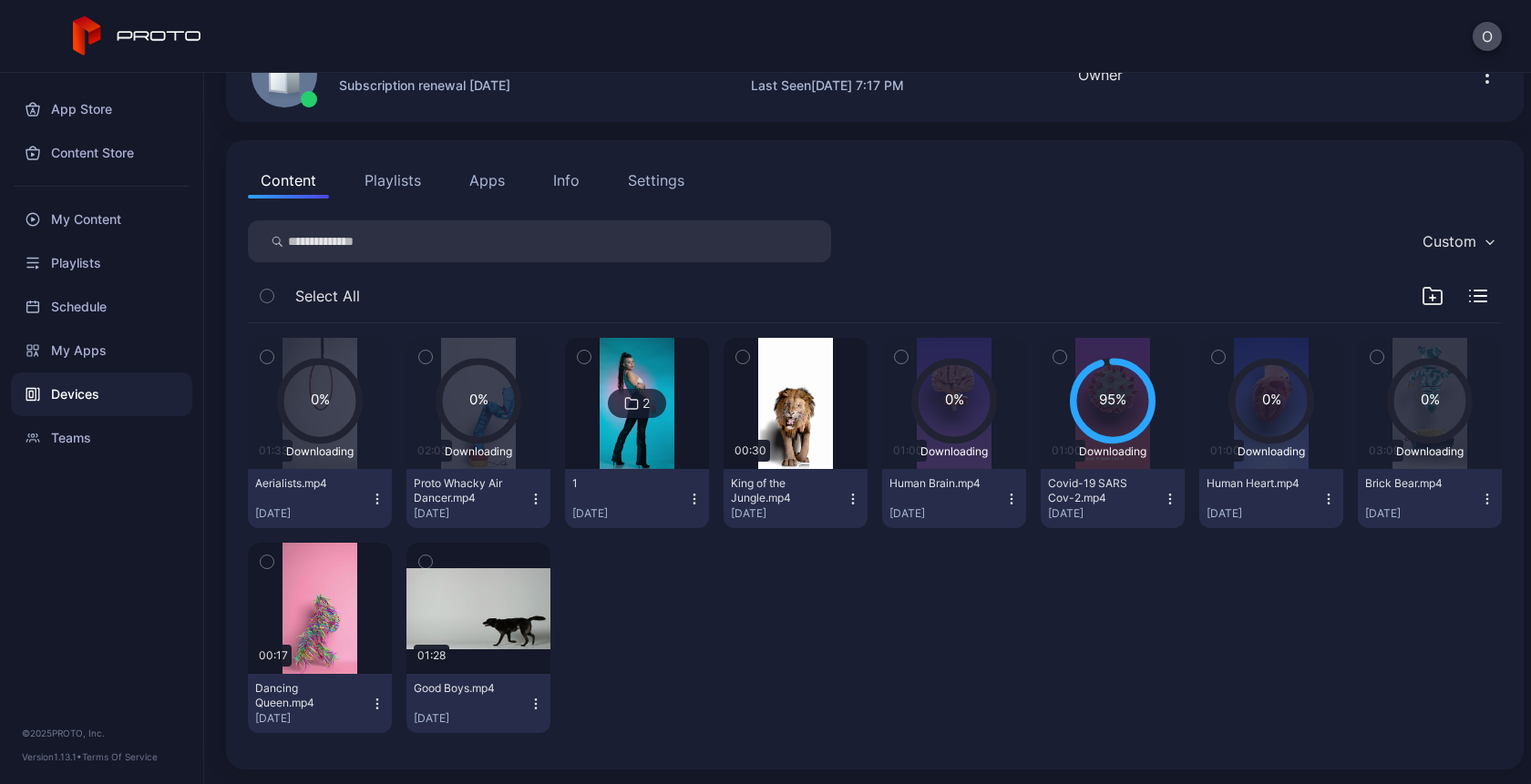
click at [1005, 499] on button "Human Brain.mp4 Jul 17, 2025" at bounding box center [955, 498] width 144 height 59
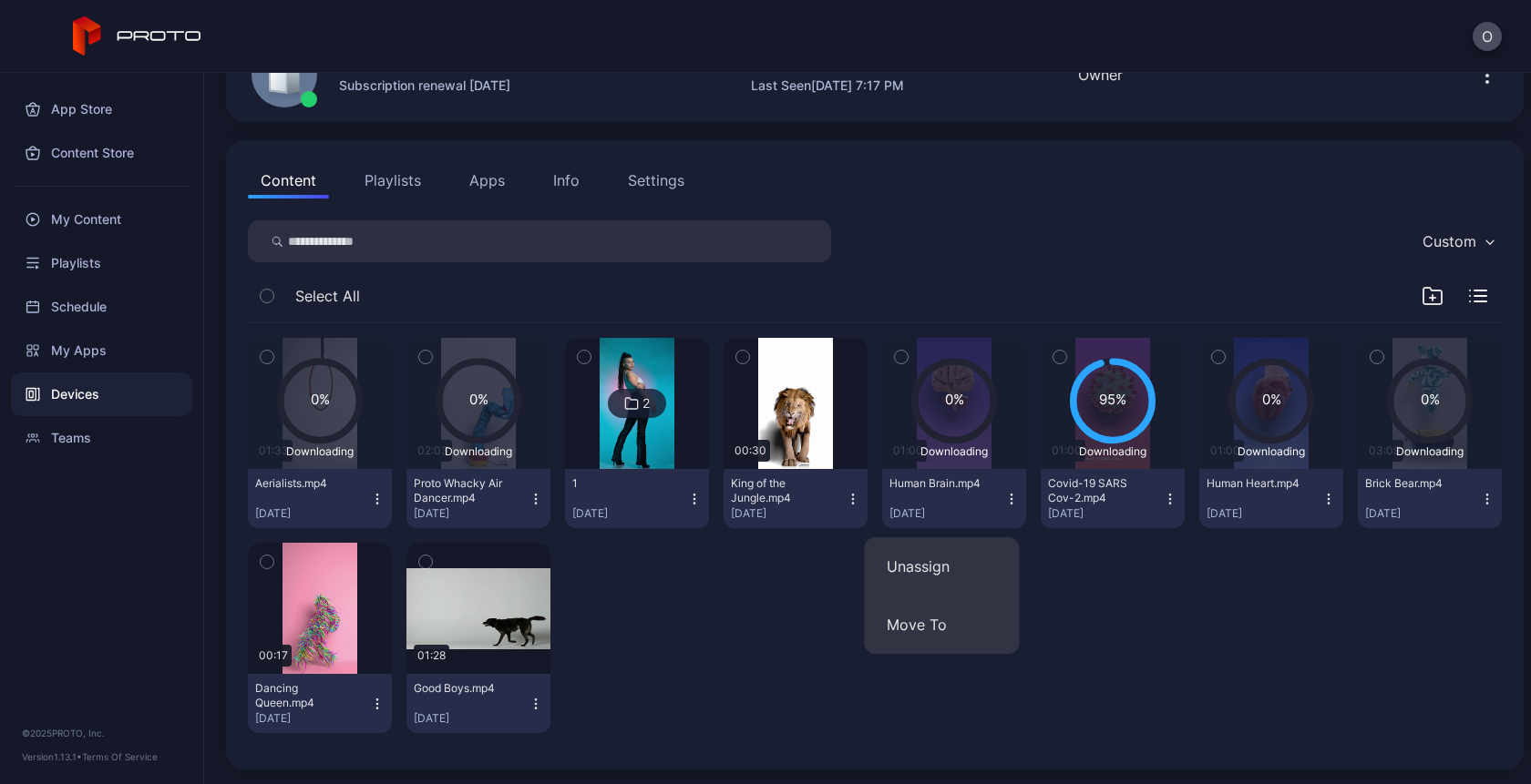
click at [1080, 601] on div "0% Downloading 01:33 Aerialists.mp4 Sep 2, 2025 0% Downloading 02:03 Proto Whac…" at bounding box center [875, 536] width 1254 height 425
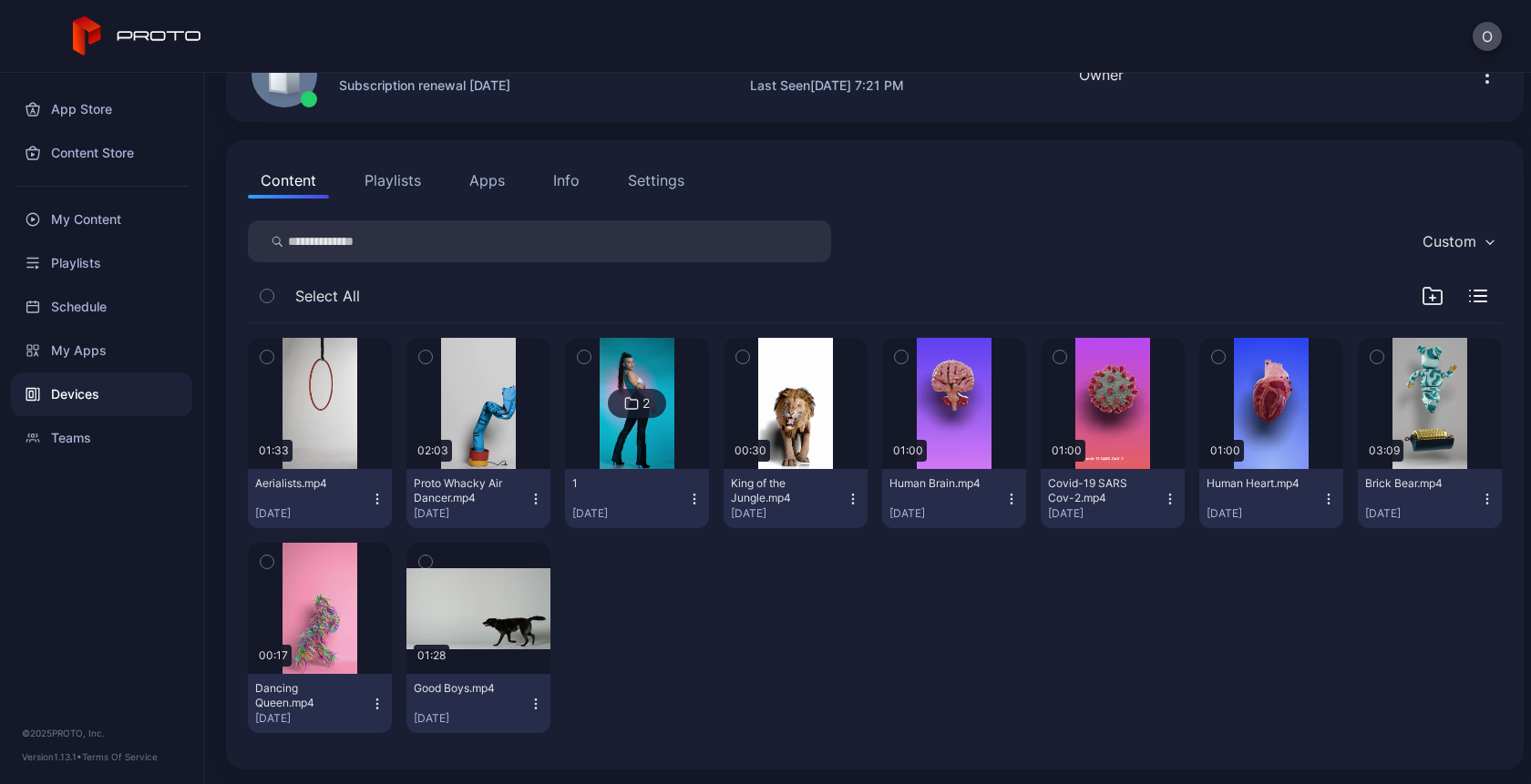
scroll to position [116, 0]
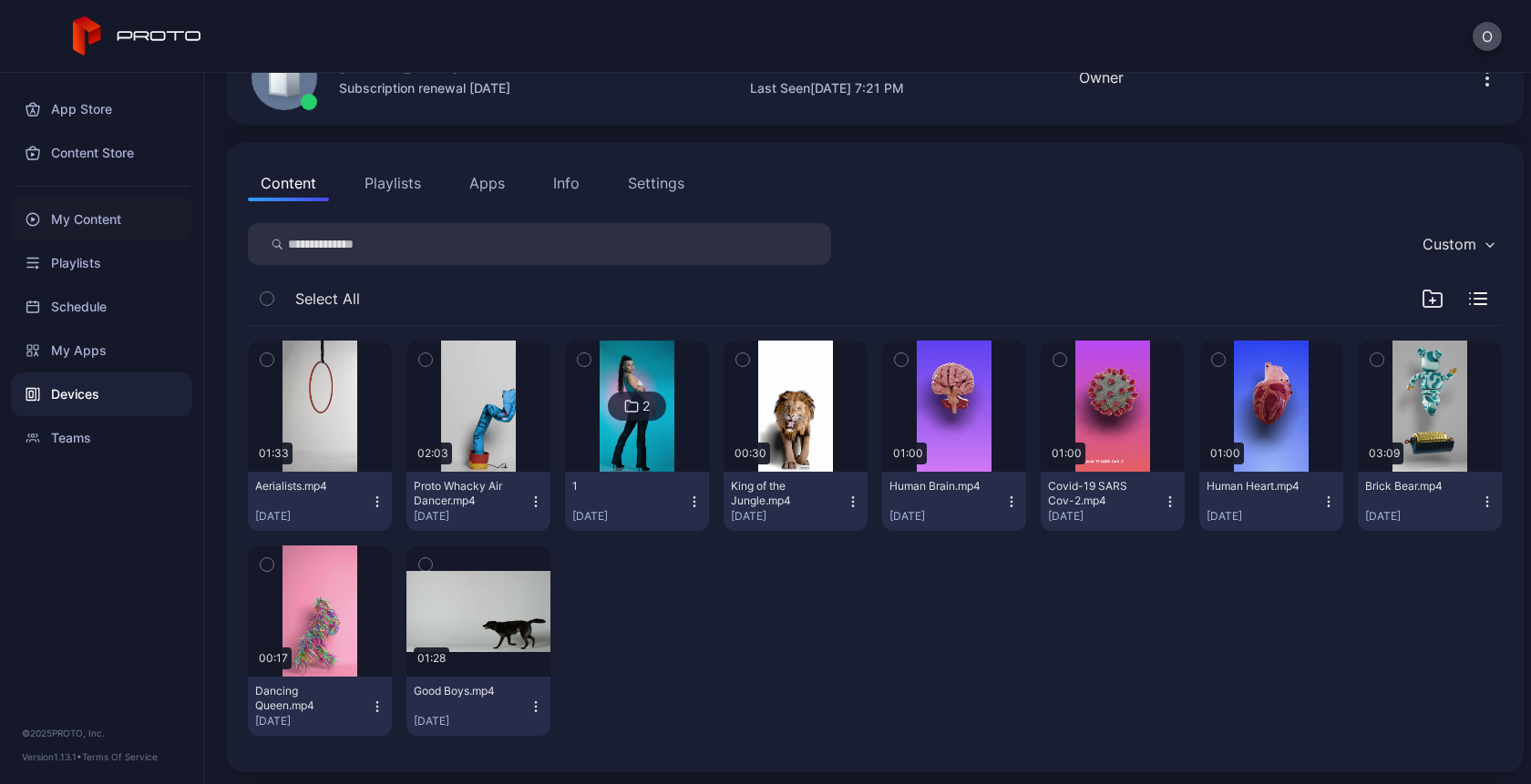
click at [109, 226] on div "My Content" at bounding box center [102, 219] width 182 height 44
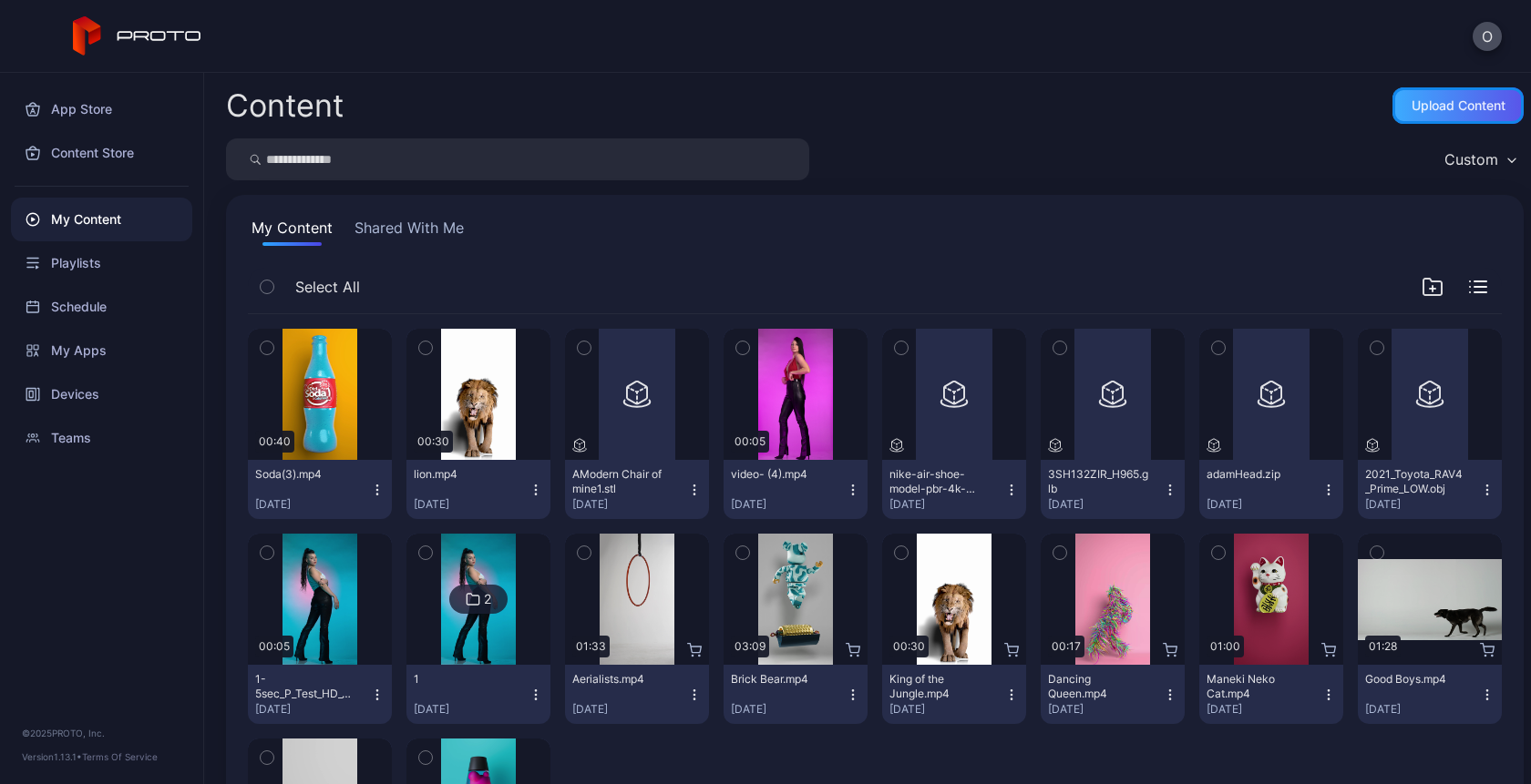
click at [1438, 101] on div "Upload Content" at bounding box center [1458, 106] width 94 height 15
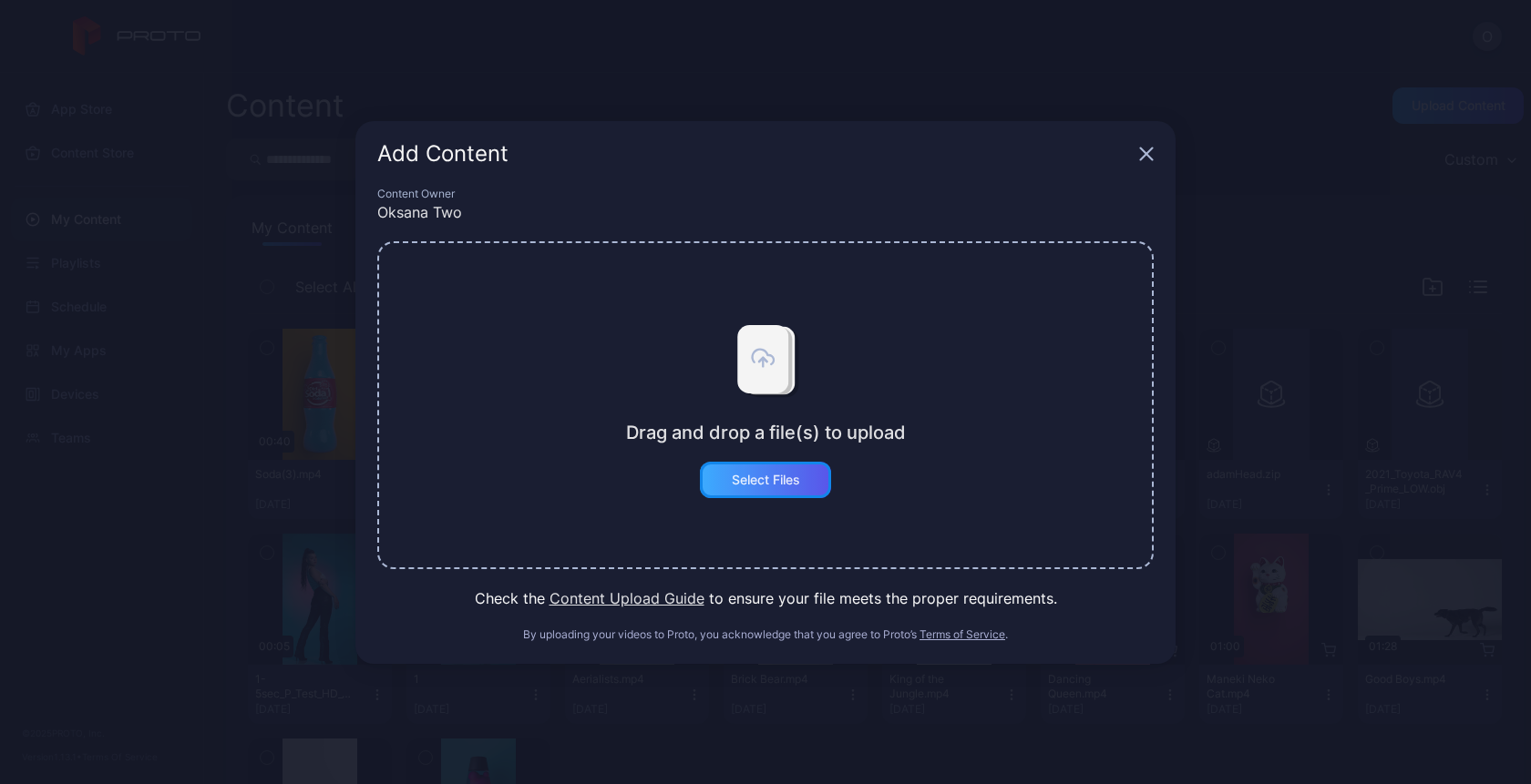
click at [753, 497] on div "Select Files" at bounding box center [766, 480] width 131 height 36
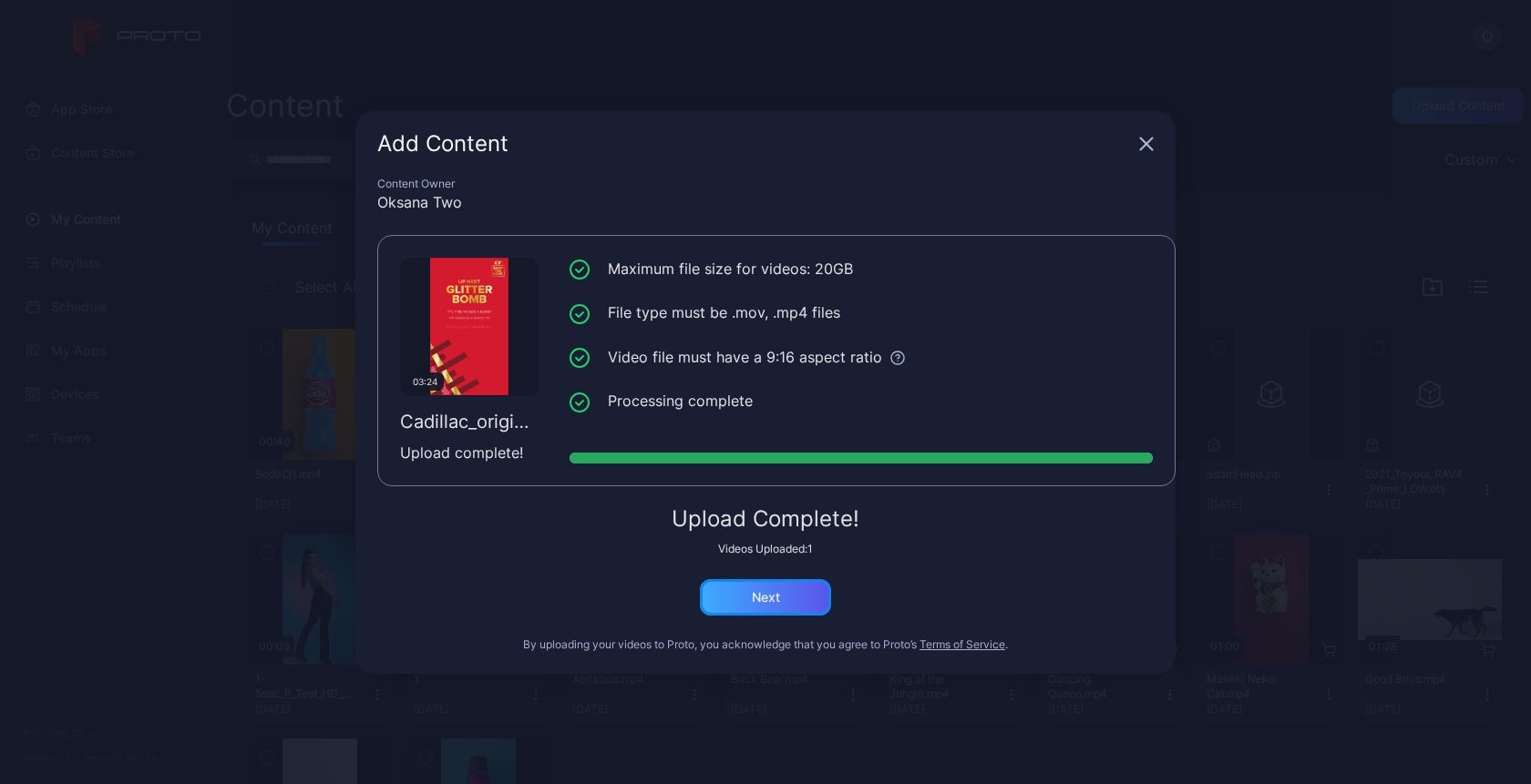
click at [768, 601] on div "Next" at bounding box center [766, 598] width 28 height 15
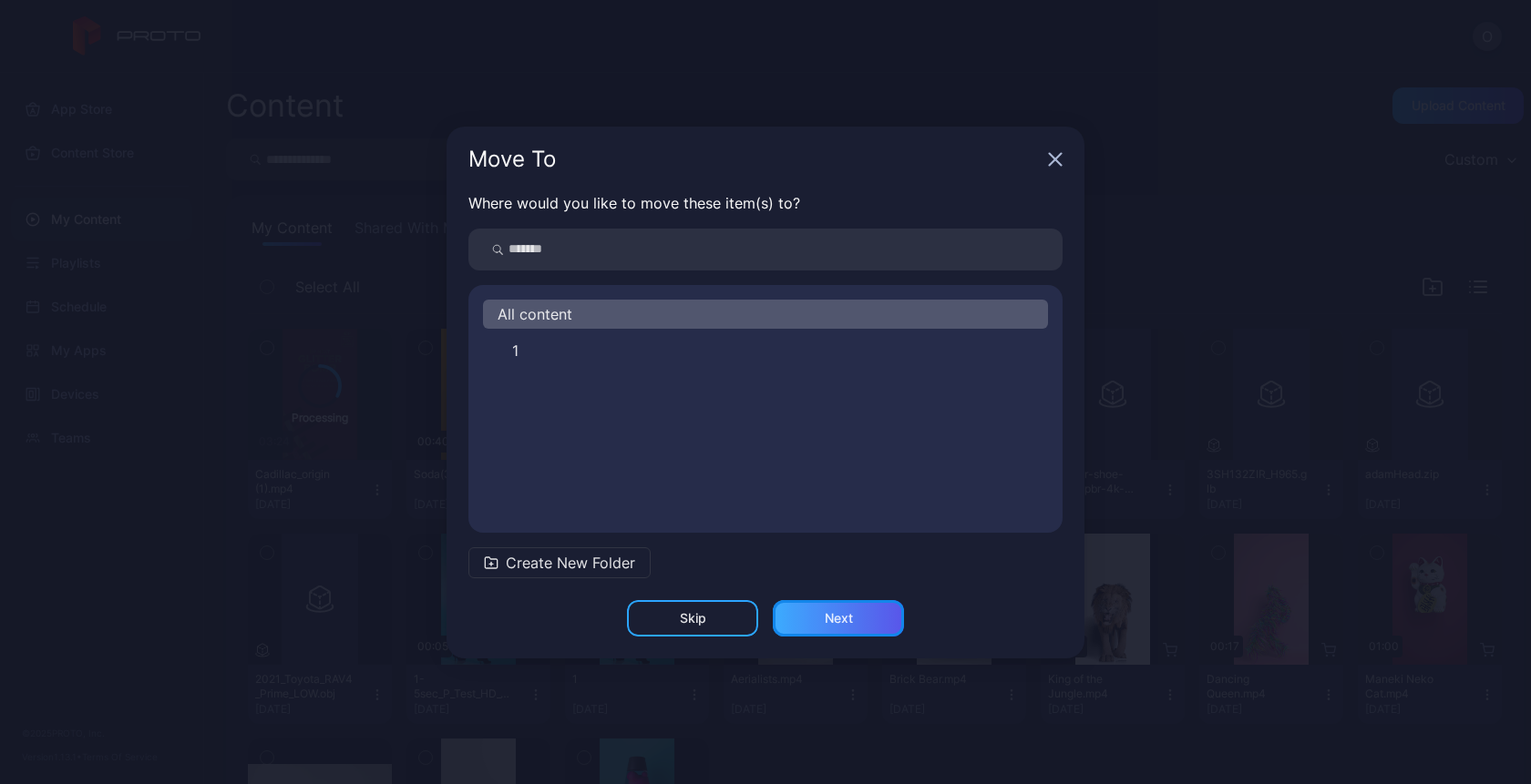
click at [852, 622] on div "Next" at bounding box center [838, 618] width 28 height 15
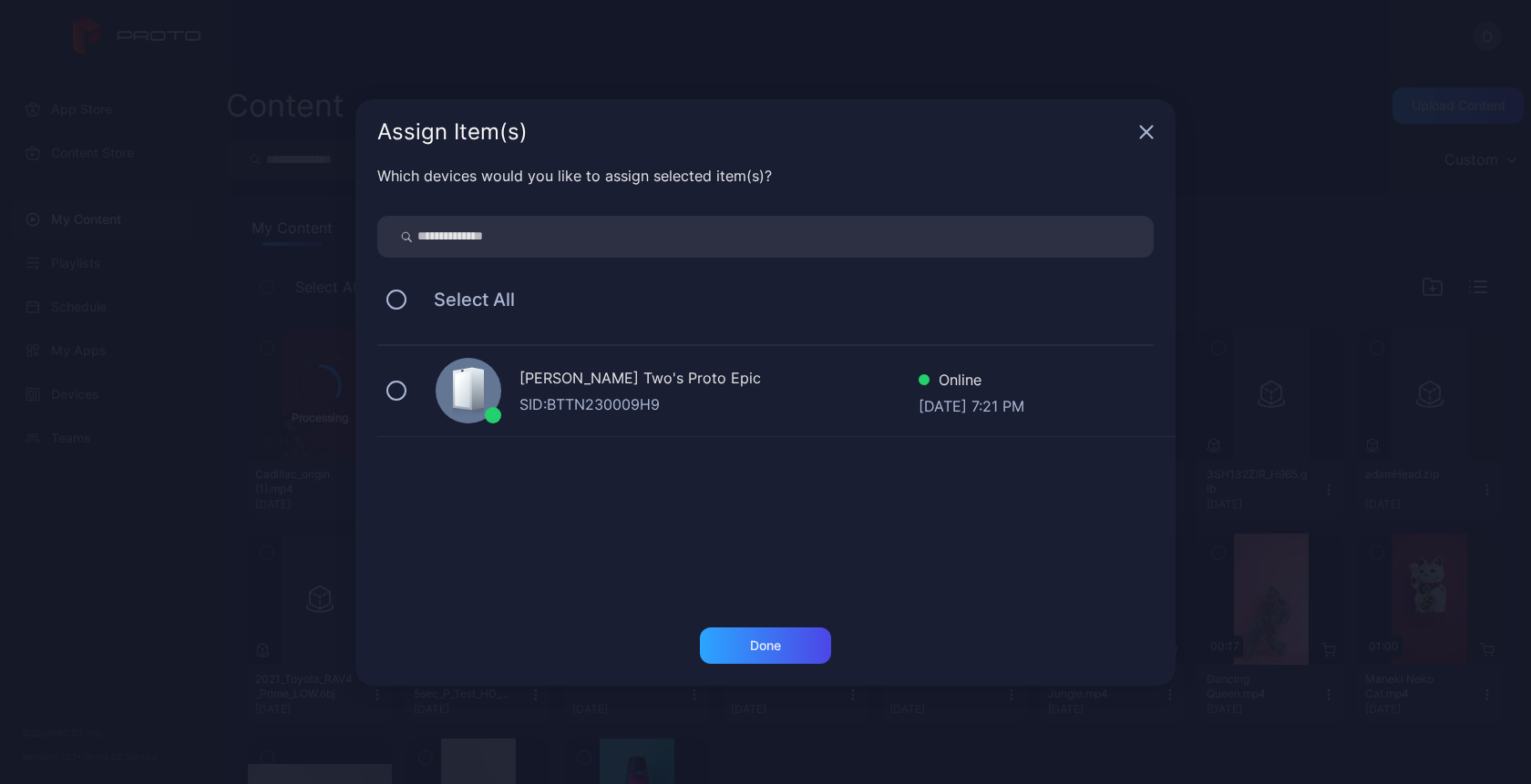
click at [638, 370] on div "[PERSON_NAME] Two's Proto Epic" at bounding box center [719, 380] width 399 height 26
click at [740, 649] on div "Done" at bounding box center [766, 646] width 131 height 36
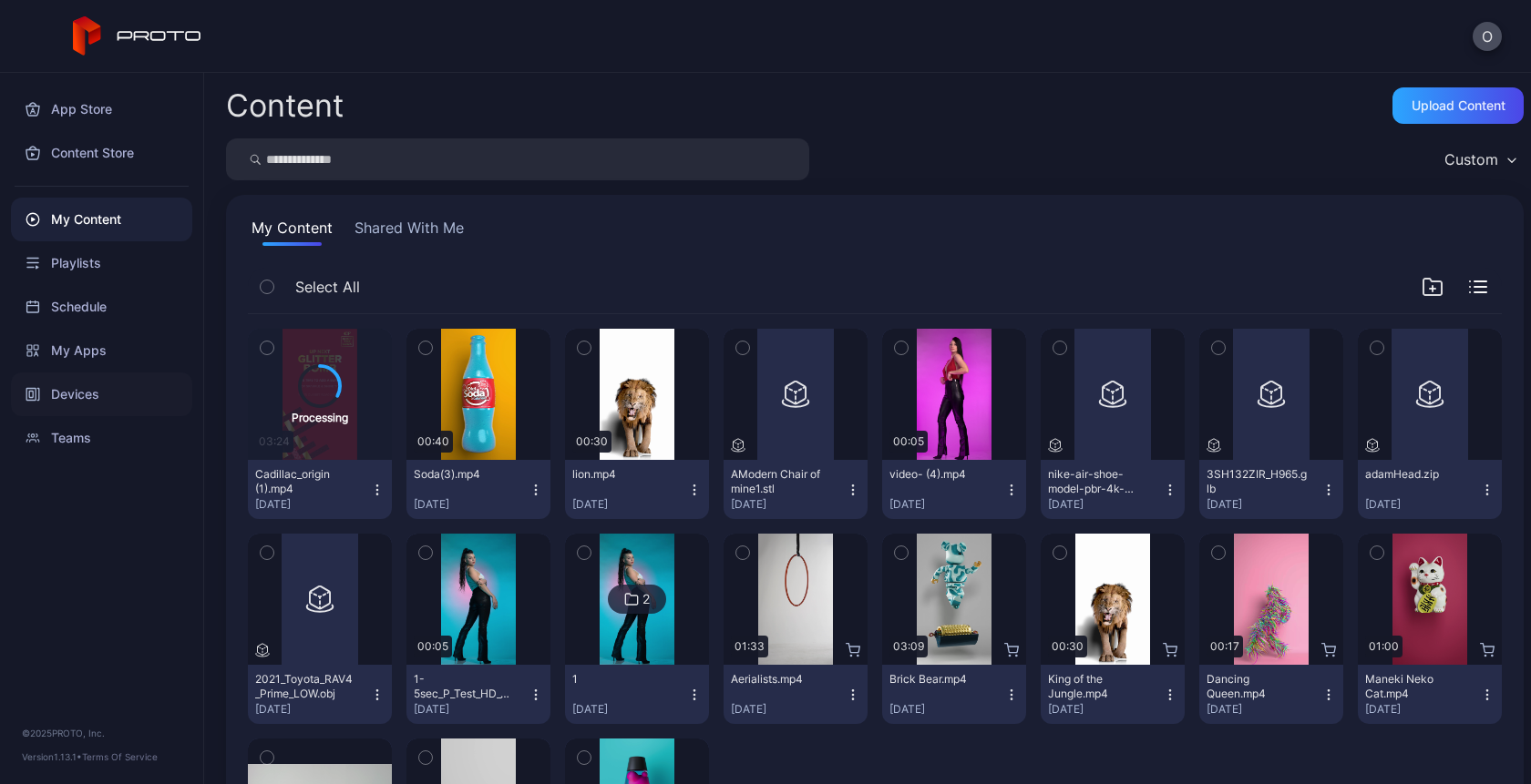
click at [74, 387] on div "Devices" at bounding box center [102, 394] width 182 height 44
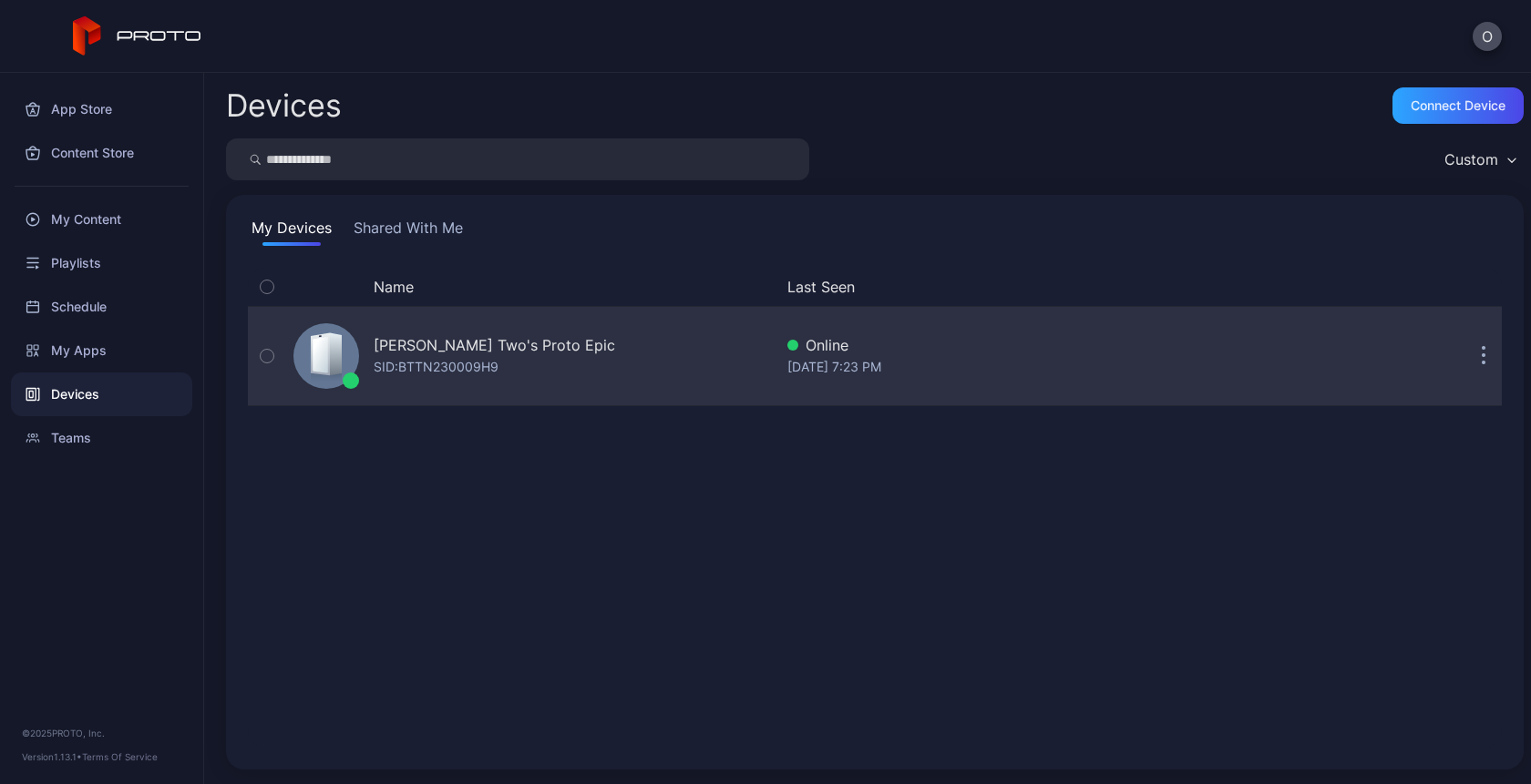
click at [525, 357] on div "Oksana Two's Proto Epic SID: BTTN230009H9" at bounding box center [494, 356] width 241 height 44
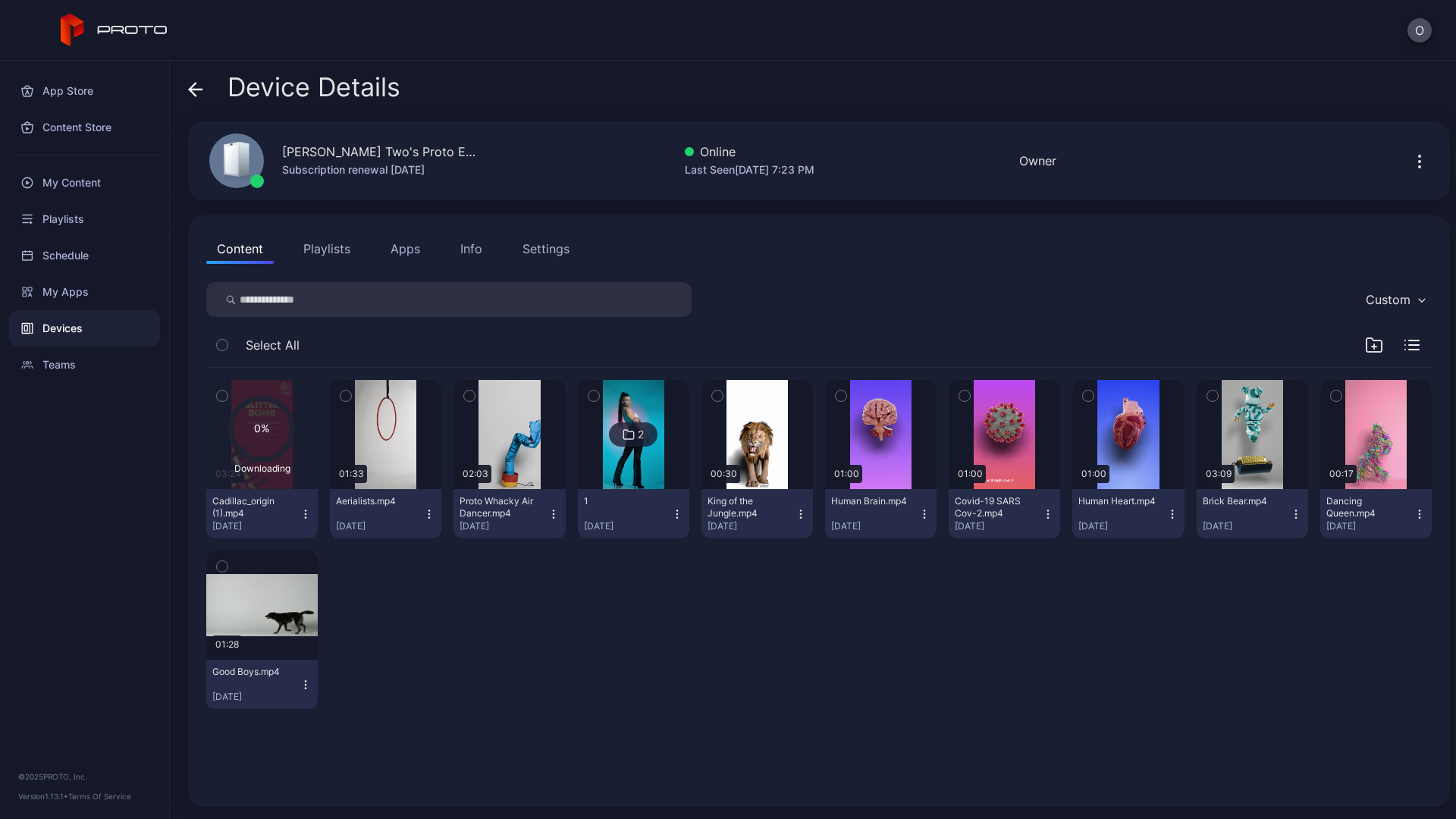
click at [604, 52] on div "O" at bounding box center [728, 30] width 1456 height 61
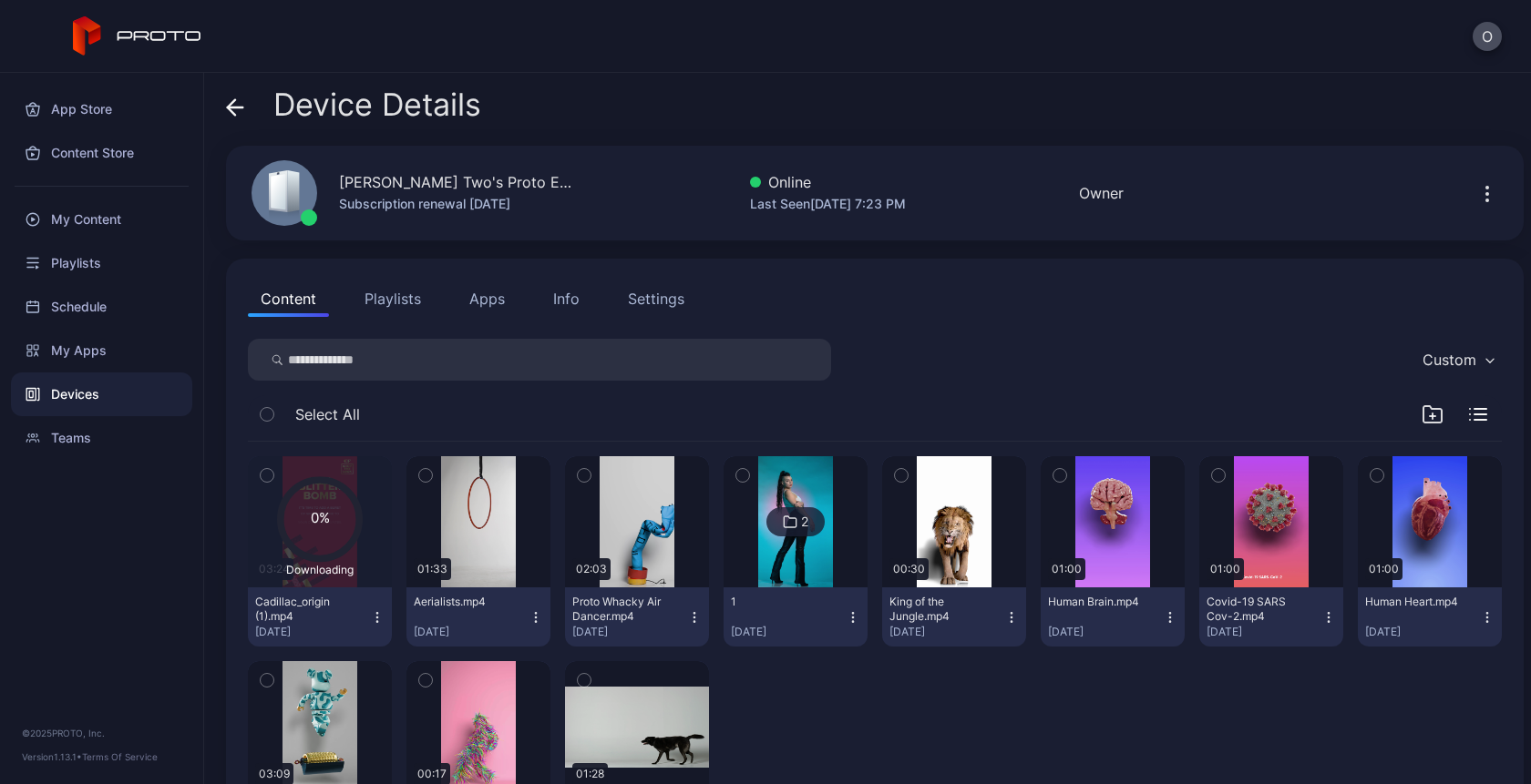
click at [1463, 20] on div "O" at bounding box center [766, 36] width 1531 height 73
click at [1485, 26] on button "O" at bounding box center [1487, 36] width 29 height 29
click at [233, 110] on icon at bounding box center [234, 107] width 18 height 18
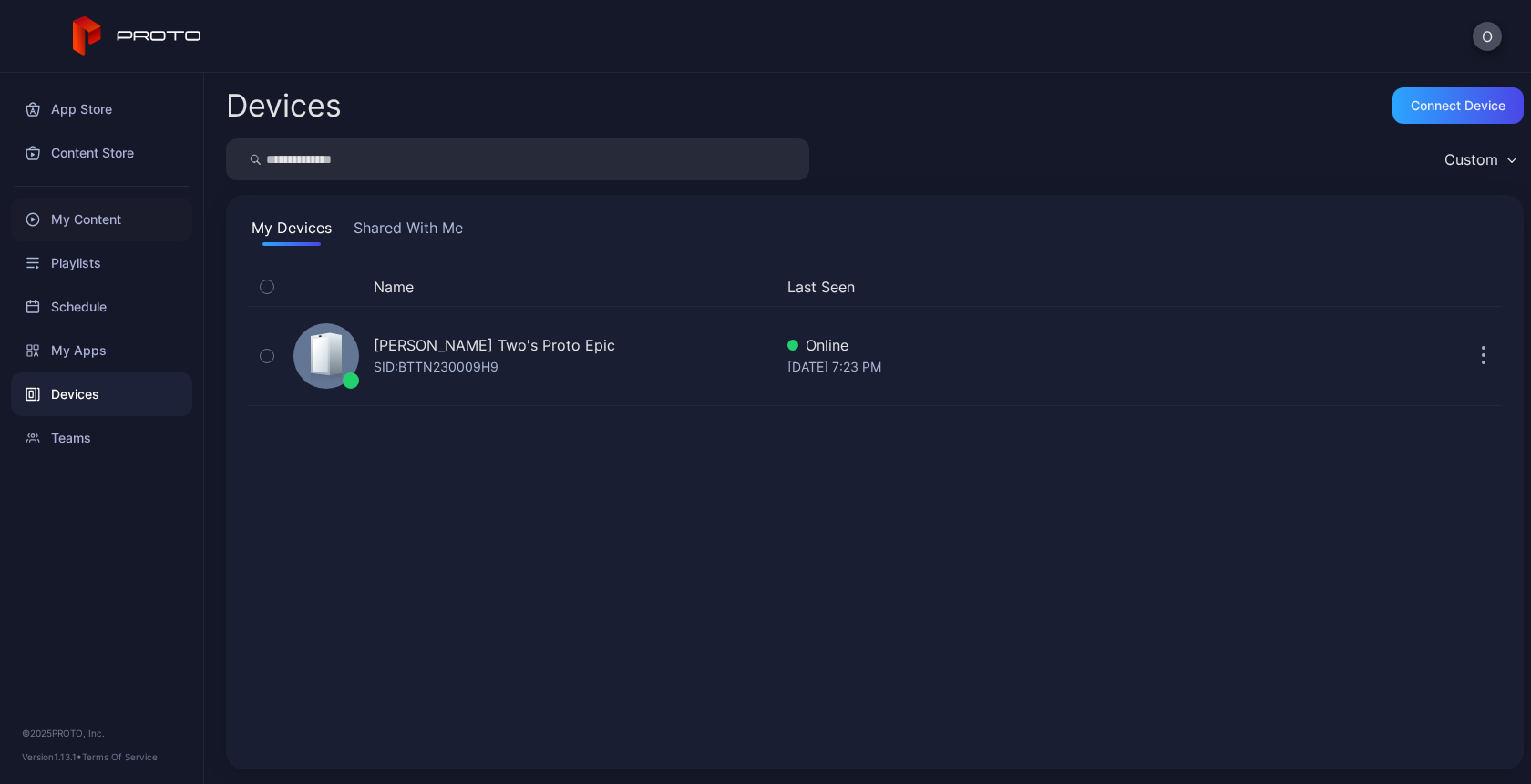
click at [79, 218] on div "My Content" at bounding box center [102, 219] width 182 height 44
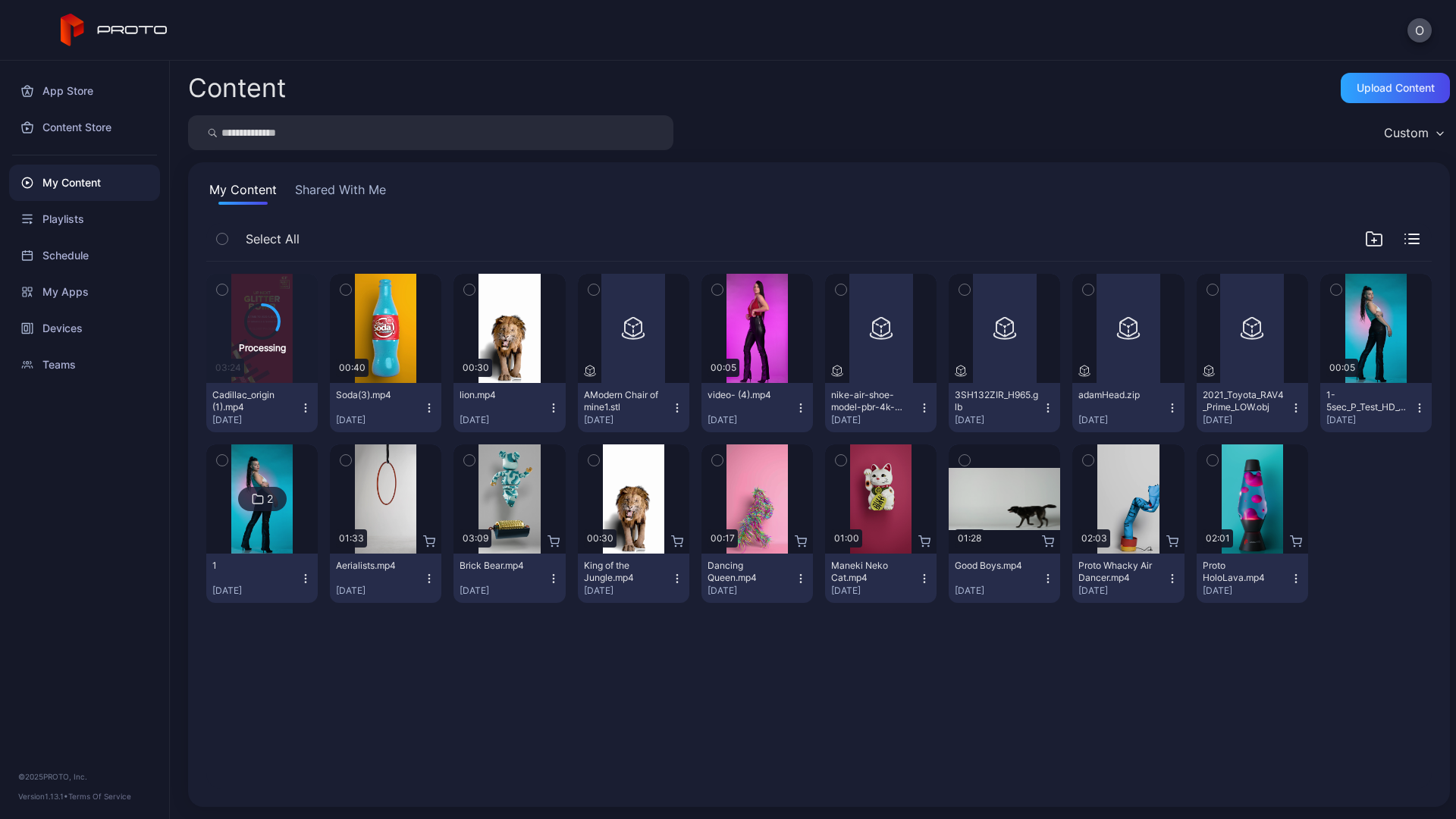
drag, startPoint x: 0, startPoint y: 431, endPoint x: 84, endPoint y: 431, distance: 84.0
click at [84, 431] on div "App Store Content Store My Content Playlists Schedule My Apps Devices Teams © 2…" at bounding box center [85, 440] width 170 height 758
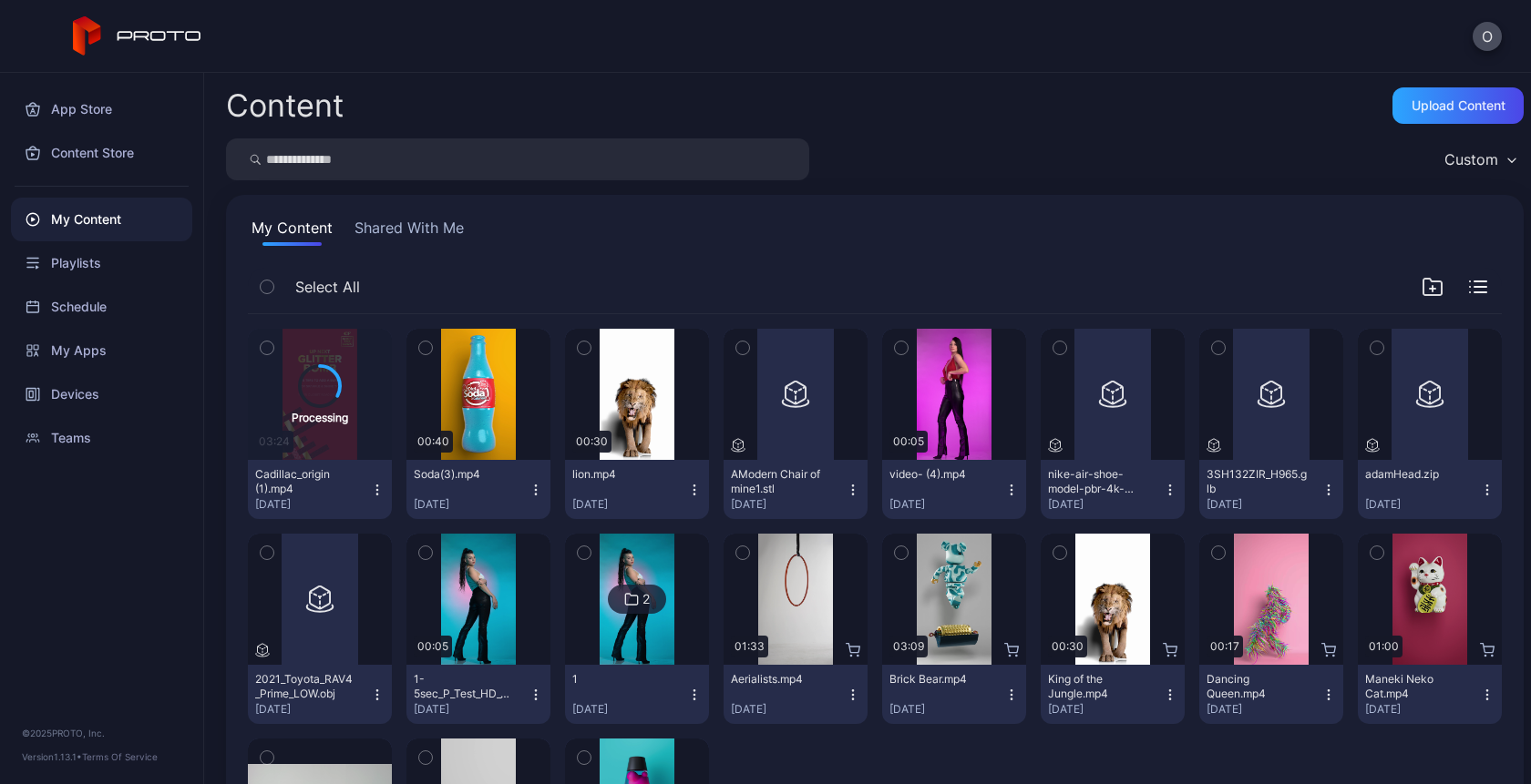
click at [260, 232] on button "My Content" at bounding box center [292, 231] width 88 height 29
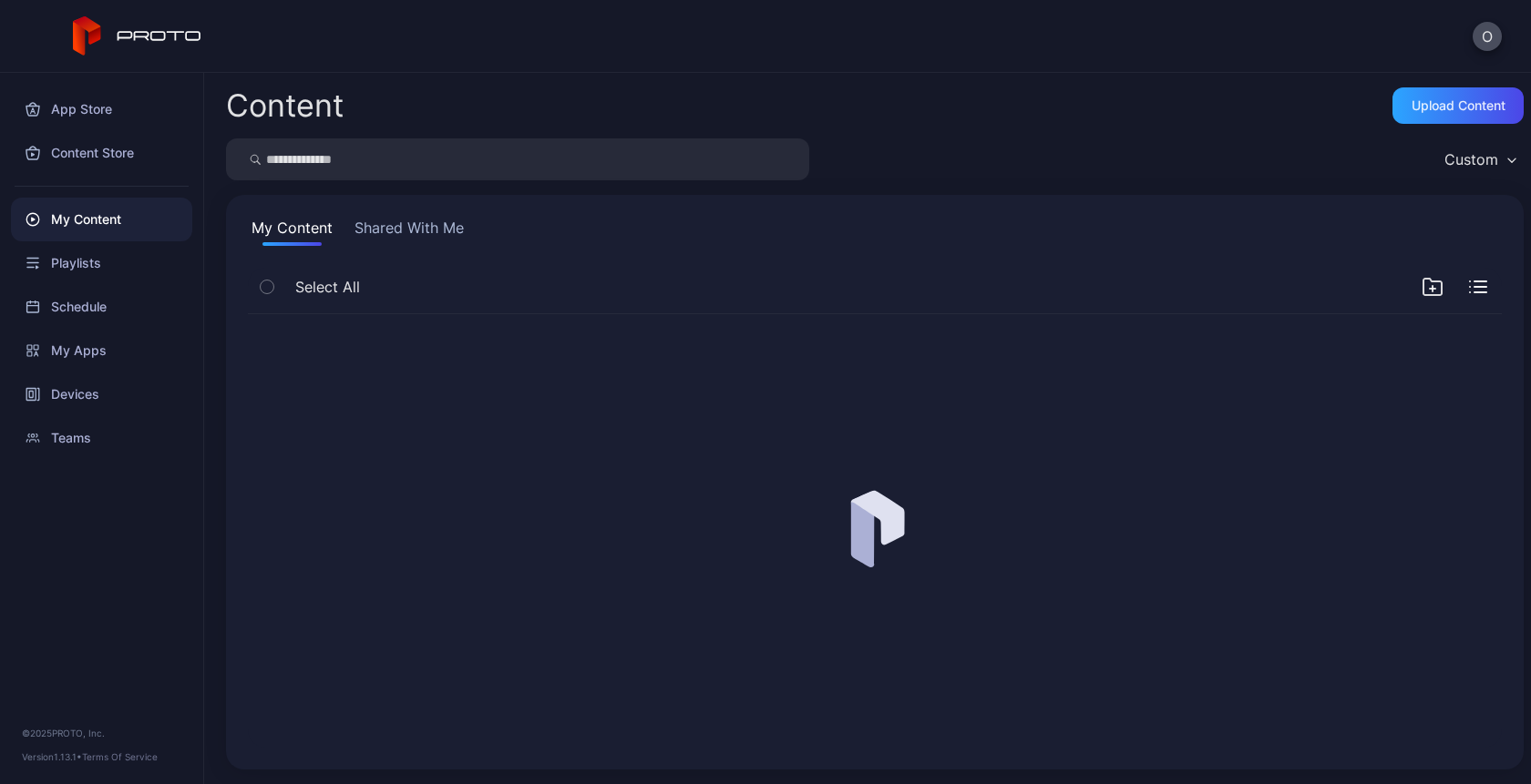
click at [298, 240] on button "My Content" at bounding box center [292, 231] width 88 height 29
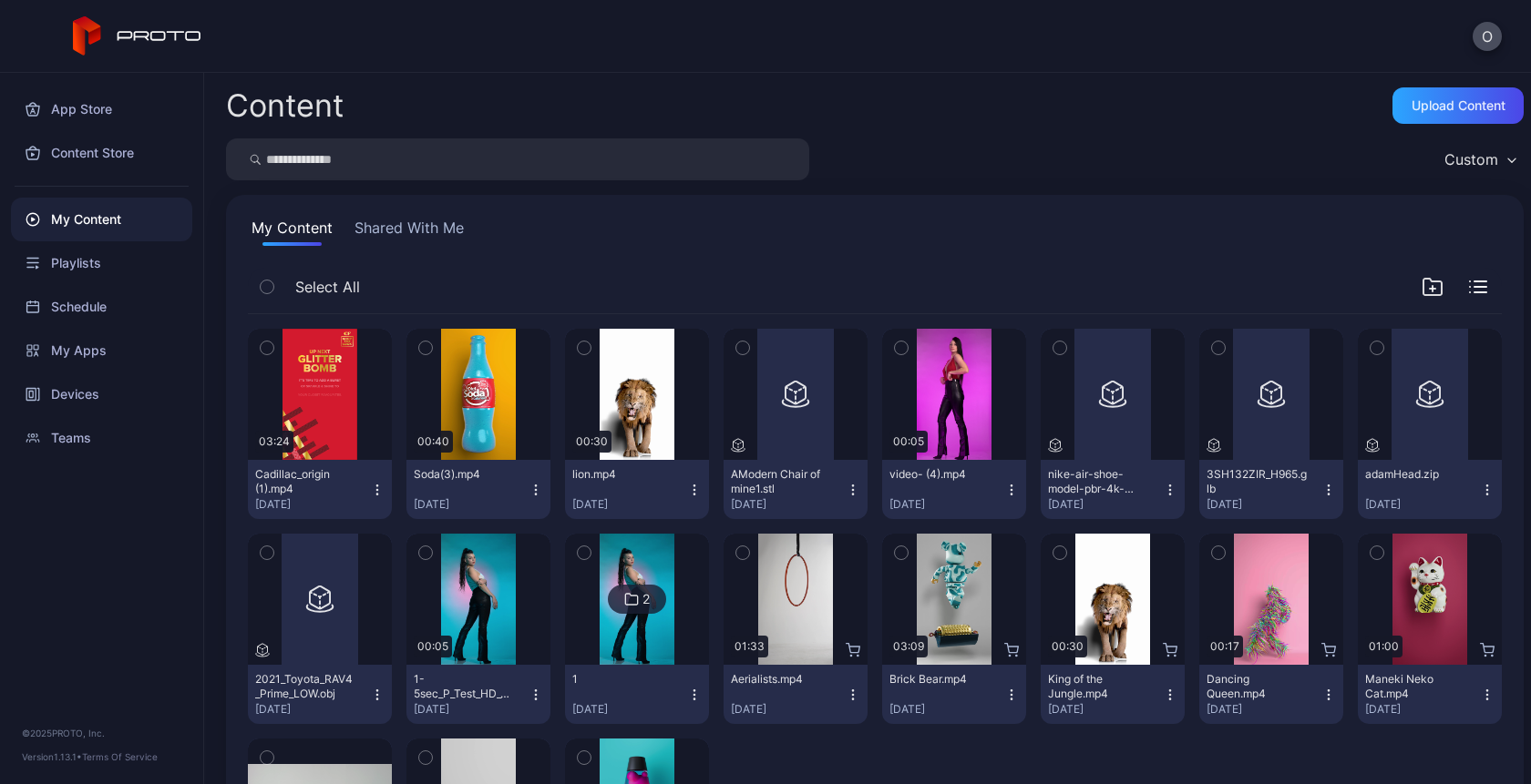
click at [311, 224] on button "My Content" at bounding box center [292, 231] width 88 height 29
click at [372, 491] on icon "button" at bounding box center [377, 490] width 15 height 15
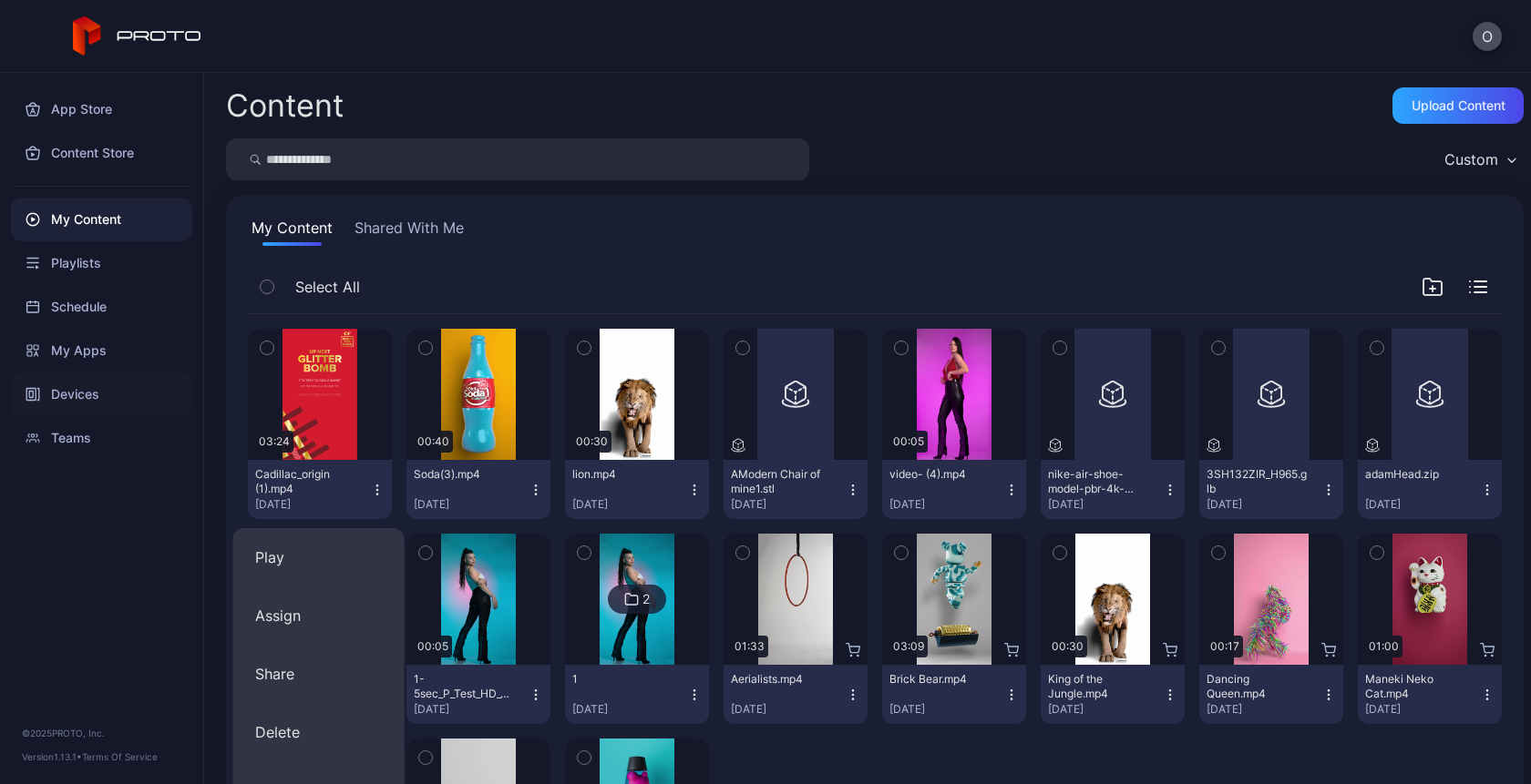
click at [95, 399] on div "Devices" at bounding box center [102, 394] width 182 height 44
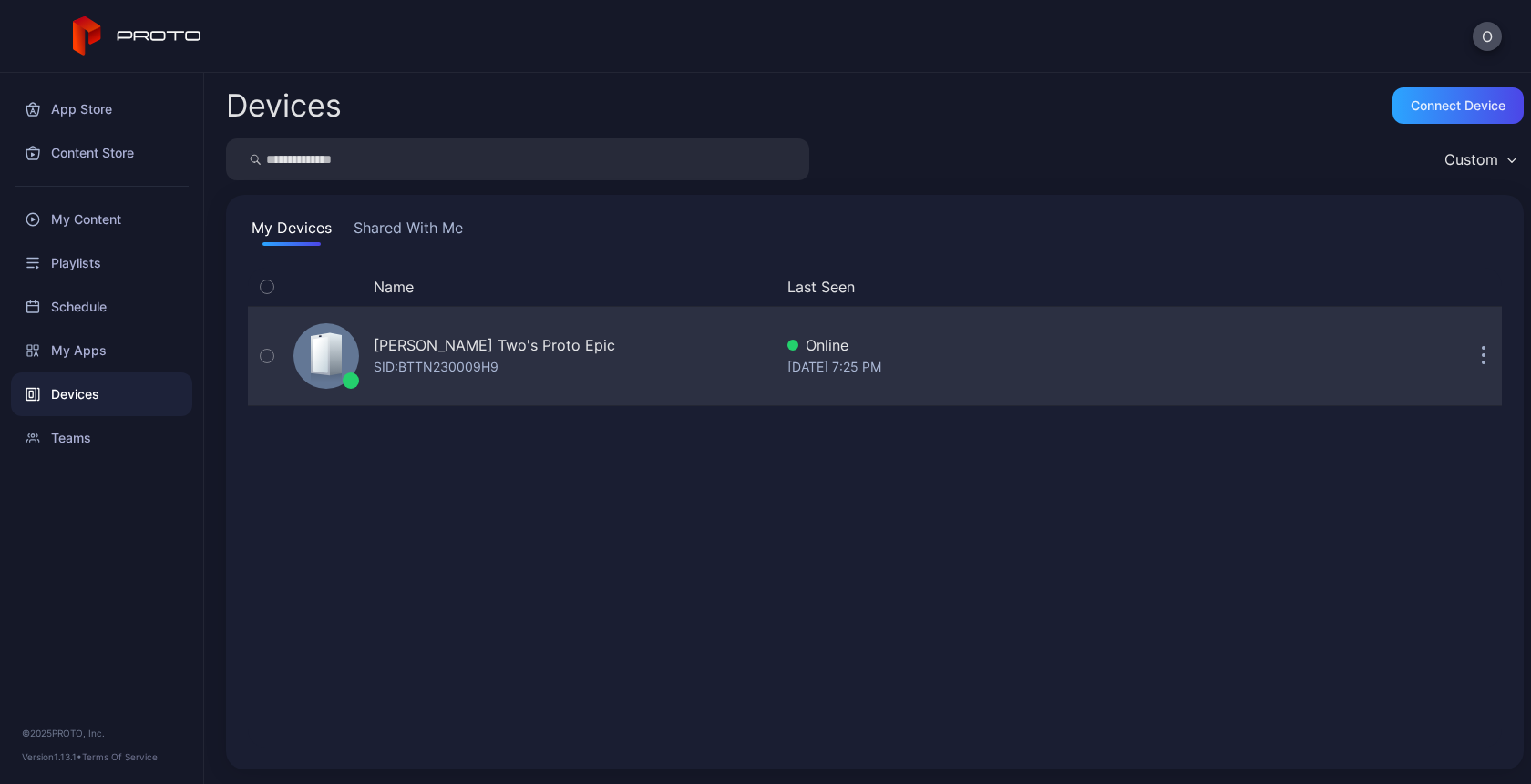
click at [430, 372] on div "SID: BTTN230009H9" at bounding box center [435, 367] width 124 height 22
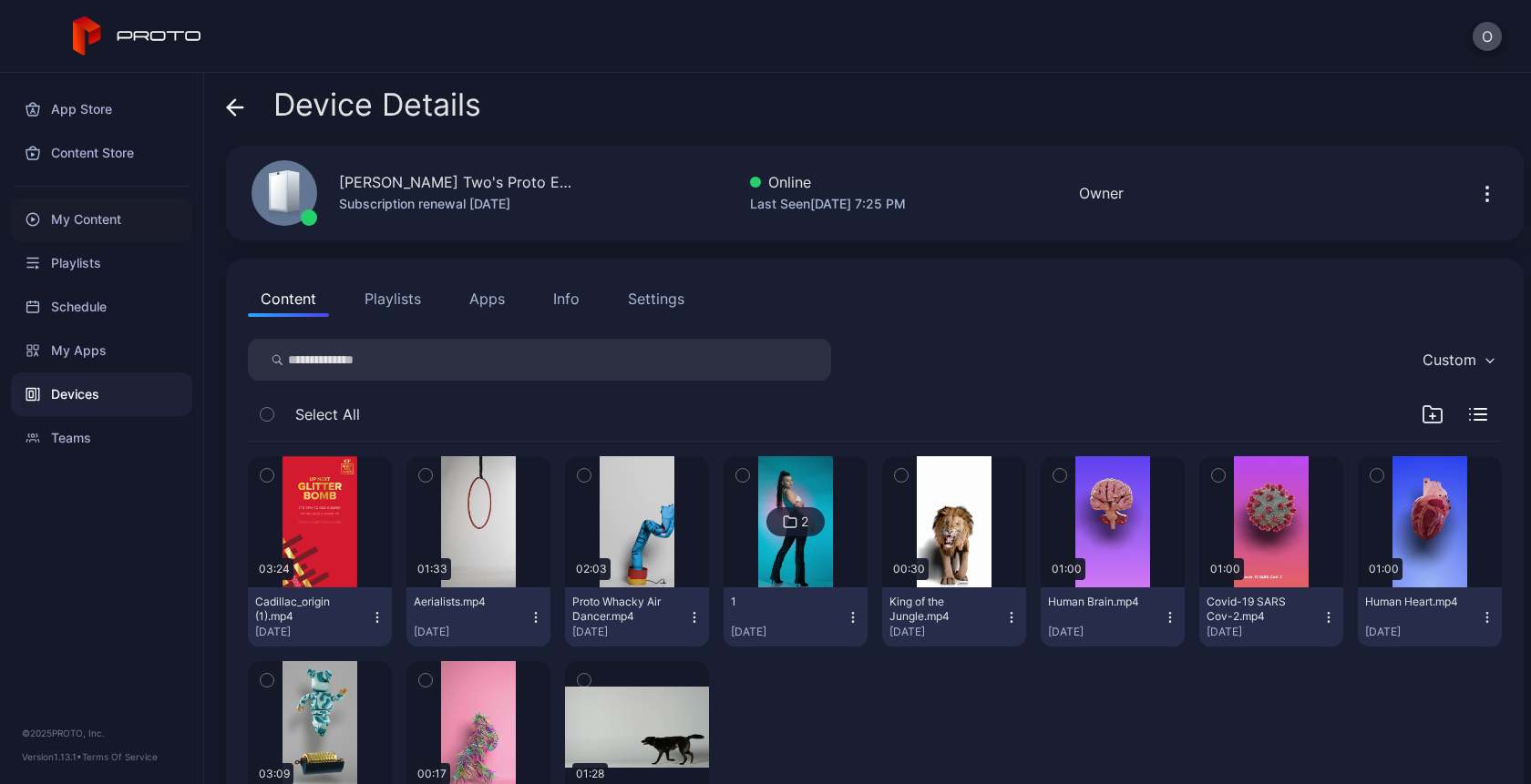
click at [97, 207] on div "My Content" at bounding box center [102, 219] width 182 height 44
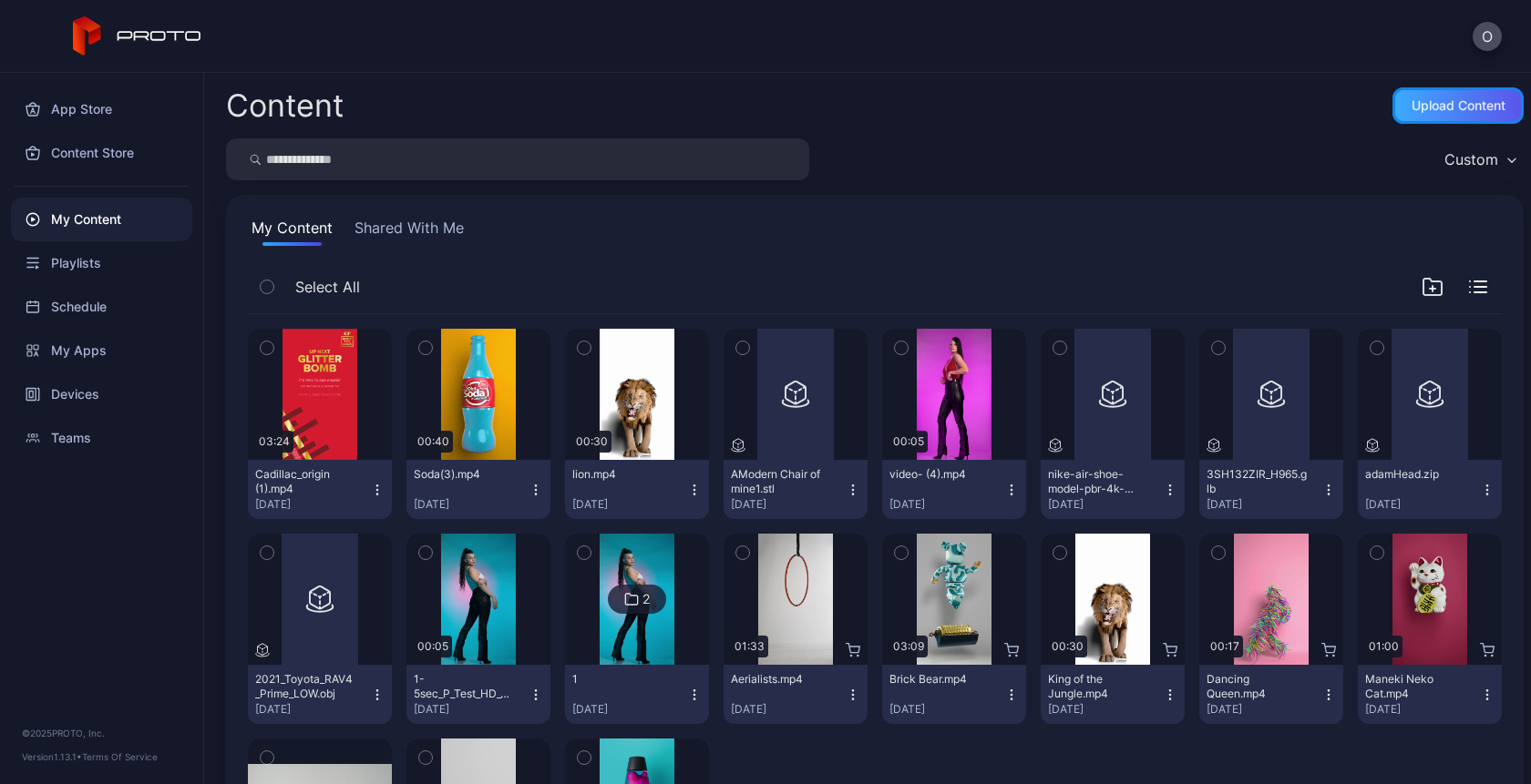
click at [1436, 95] on div "Upload Content" at bounding box center [1458, 105] width 131 height 36
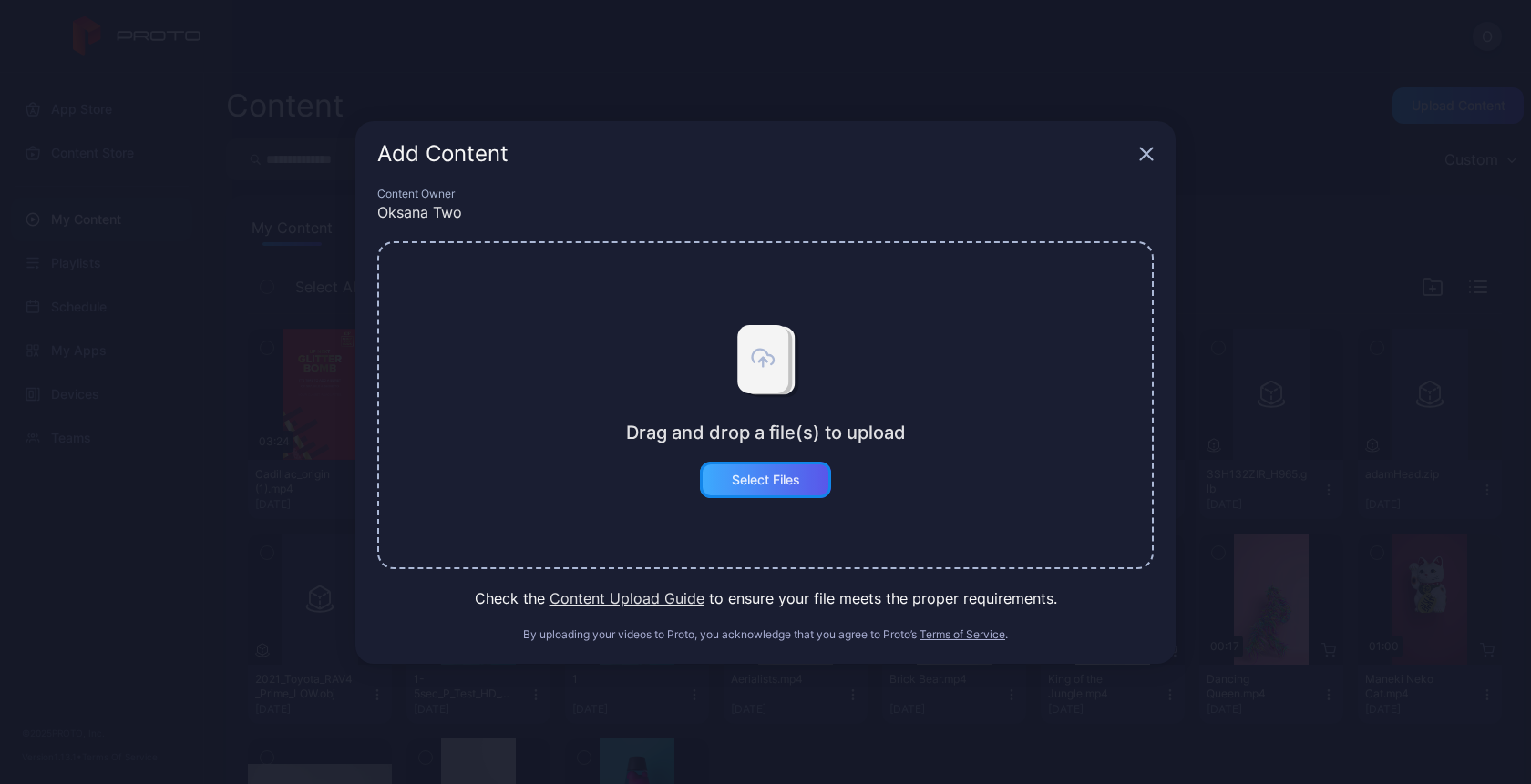
click at [727, 496] on div "Select Files" at bounding box center [766, 480] width 131 height 36
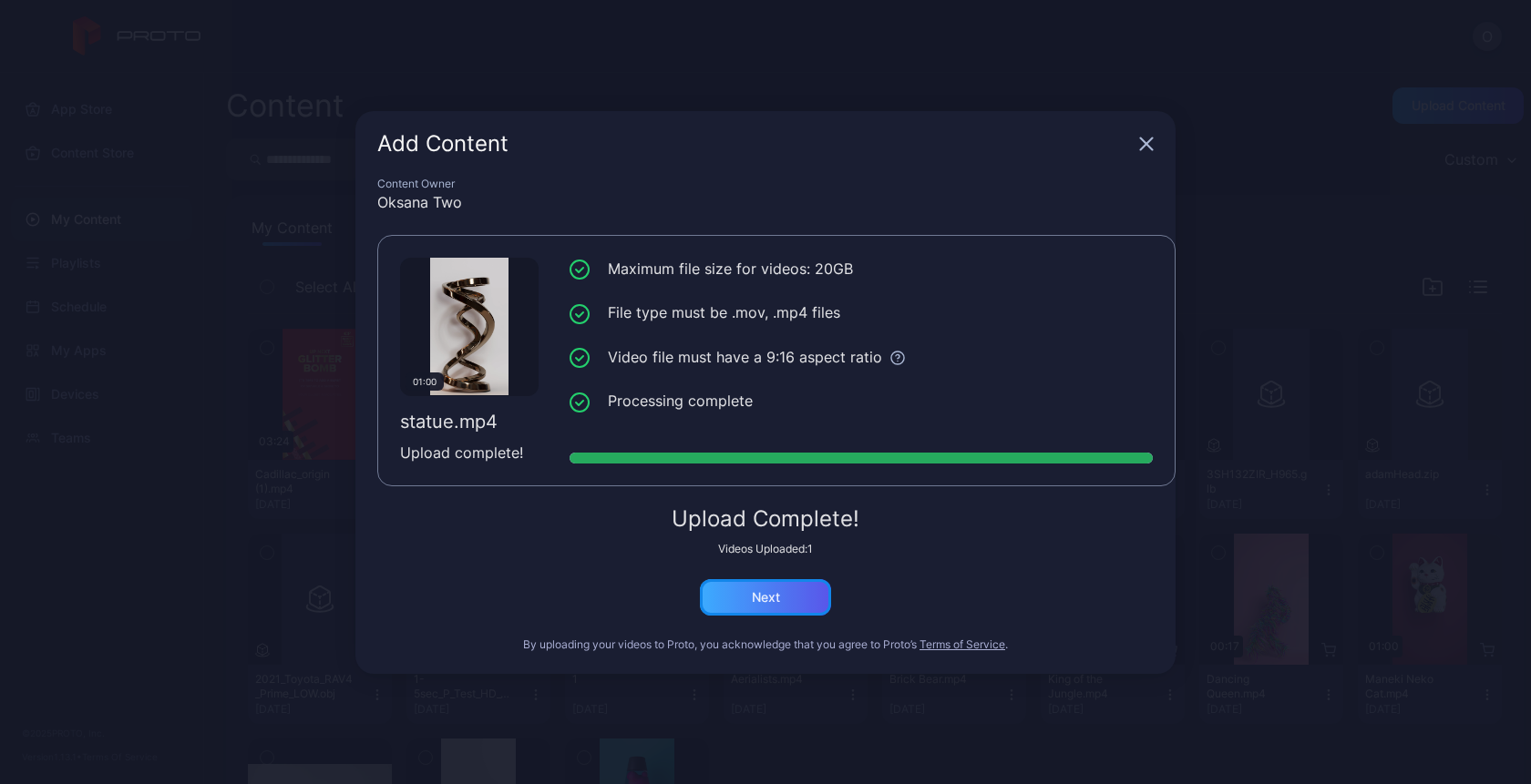
click at [762, 611] on div "Next" at bounding box center [766, 597] width 131 height 36
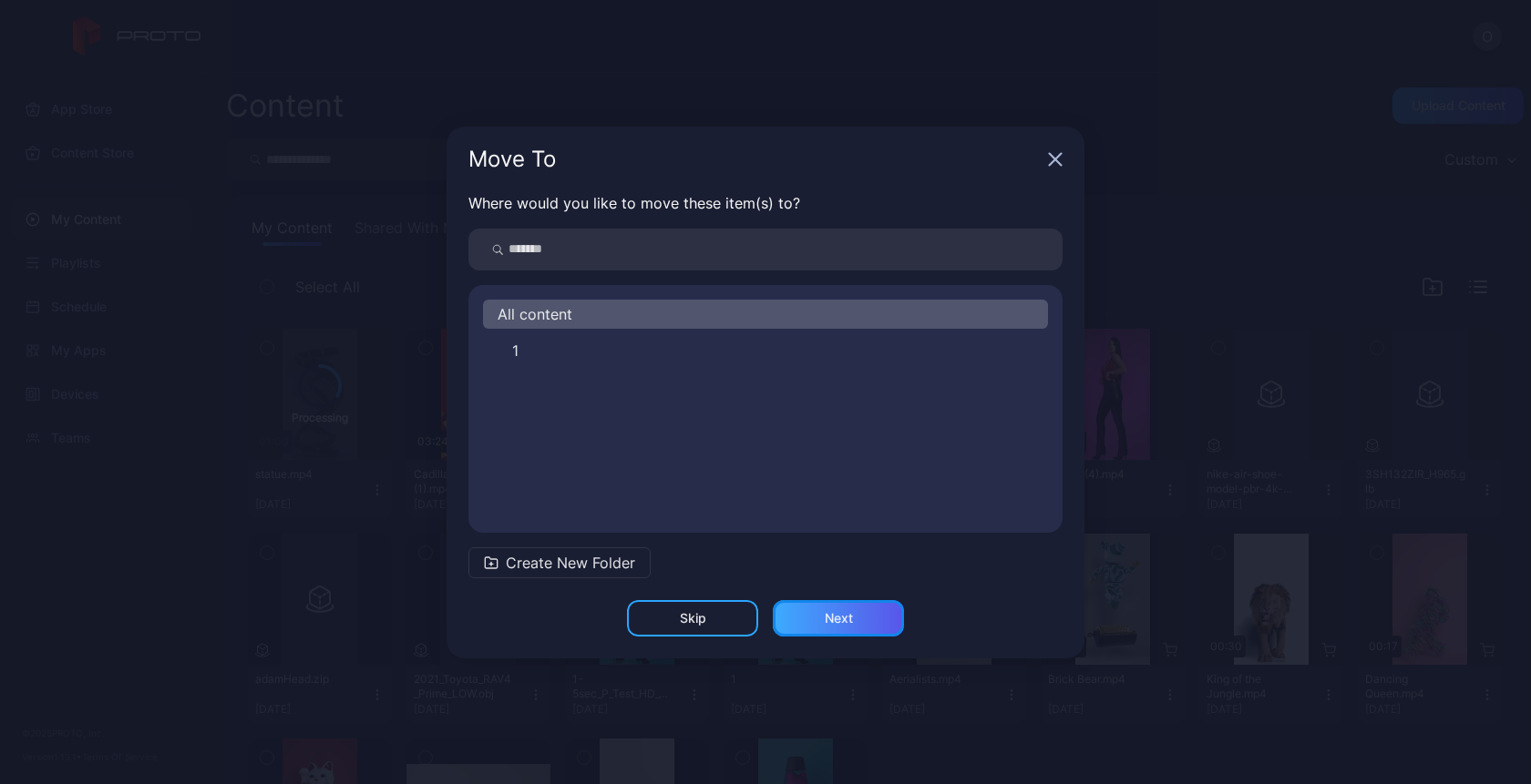
click at [848, 624] on div "Next" at bounding box center [838, 618] width 28 height 15
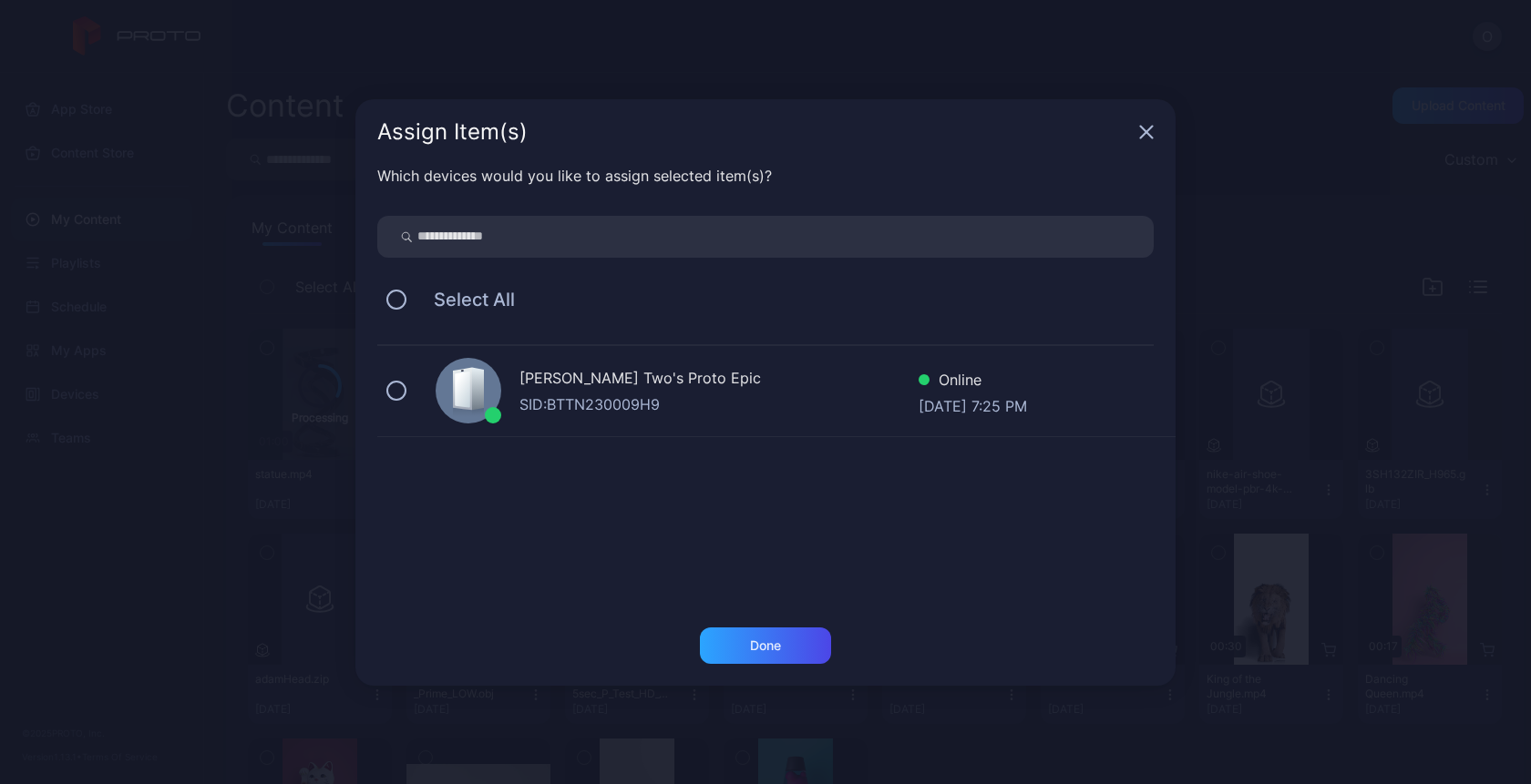
click at [707, 402] on div "SID: BTTN230009H9" at bounding box center [719, 404] width 399 height 22
click at [743, 653] on div "Done" at bounding box center [766, 646] width 131 height 36
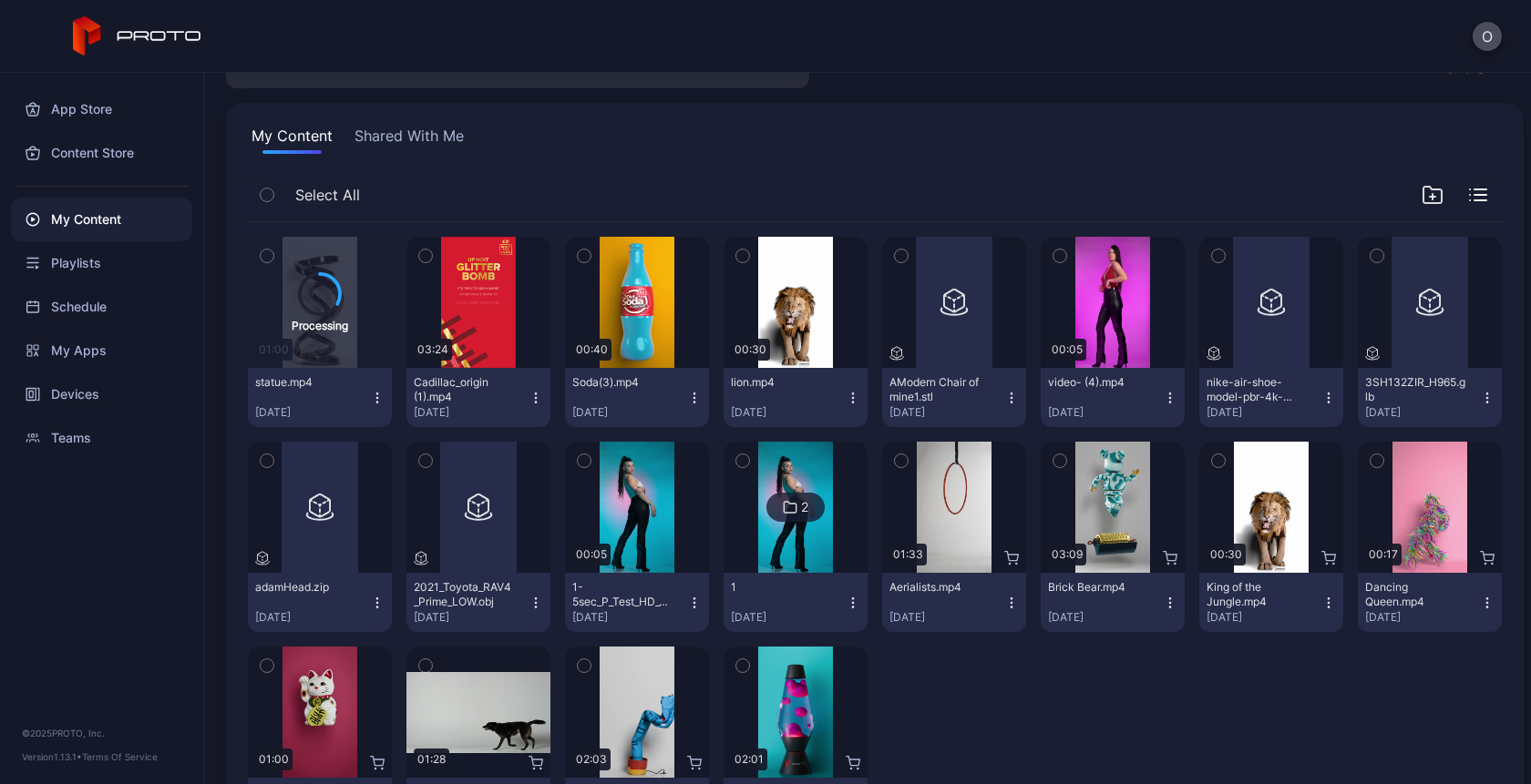
scroll to position [91, 0]
click at [1480, 605] on icon "button" at bounding box center [1487, 604] width 15 height 15
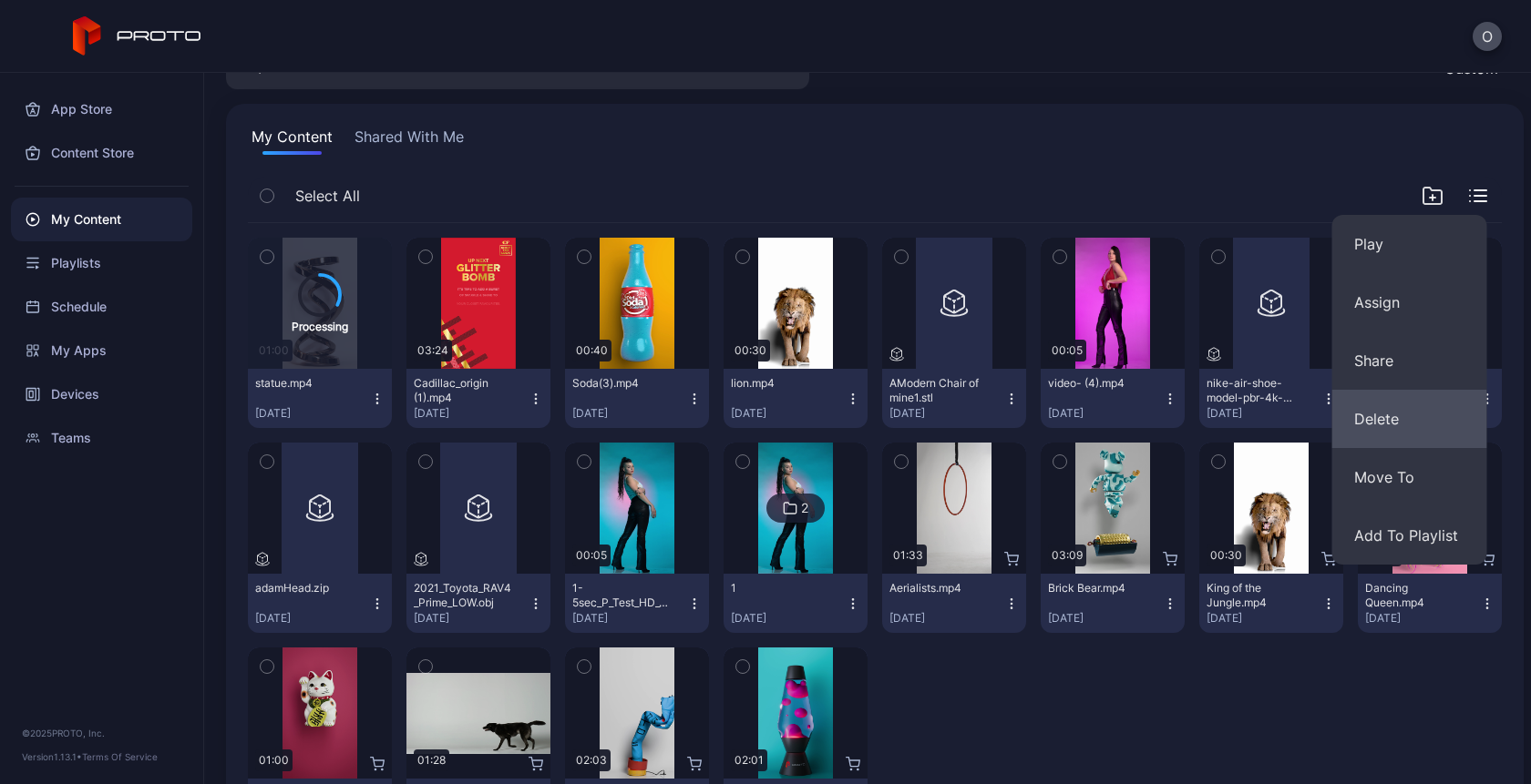
click at [1378, 417] on button "Delete" at bounding box center [1410, 419] width 155 height 58
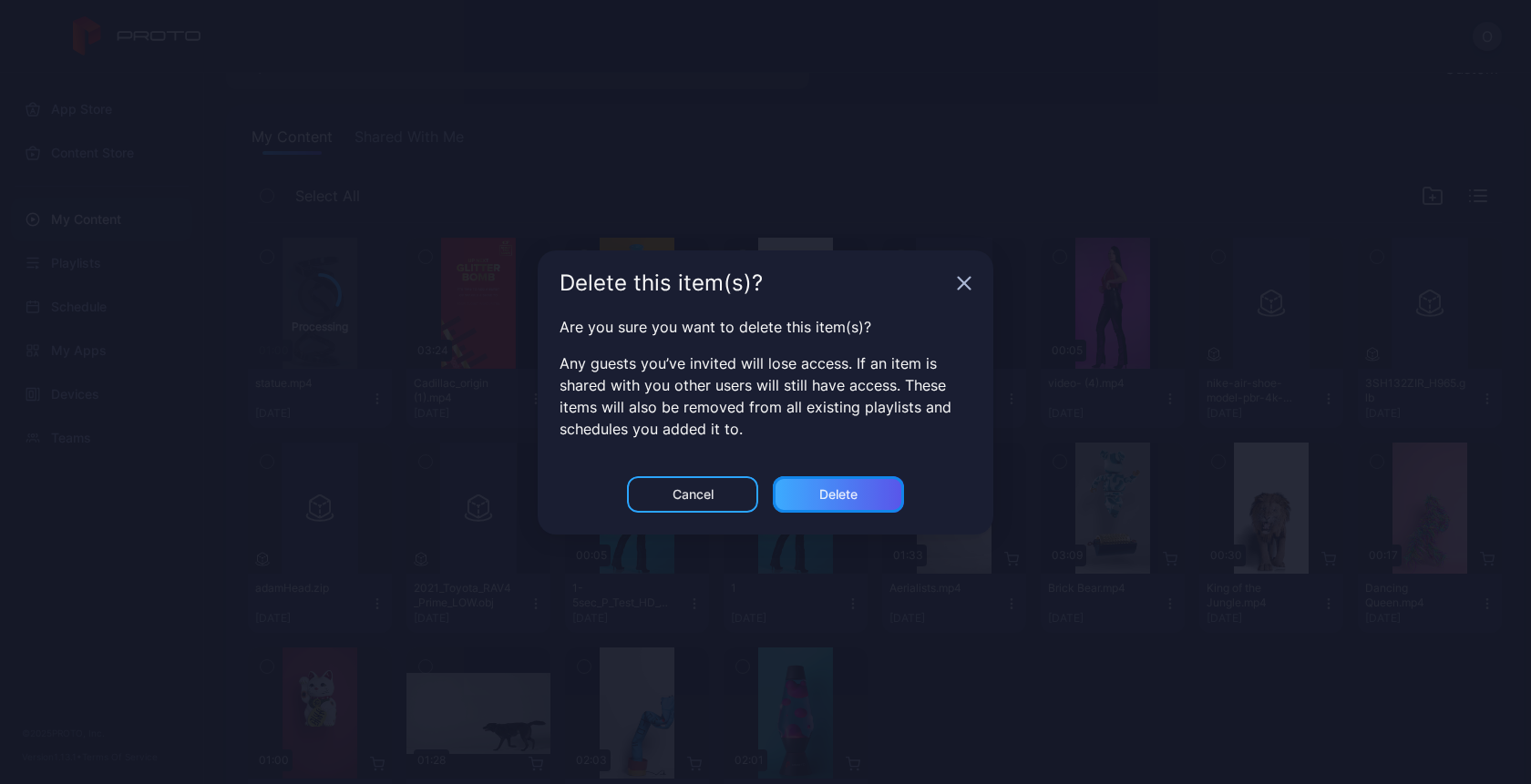
click at [839, 497] on div "Delete" at bounding box center [838, 495] width 38 height 15
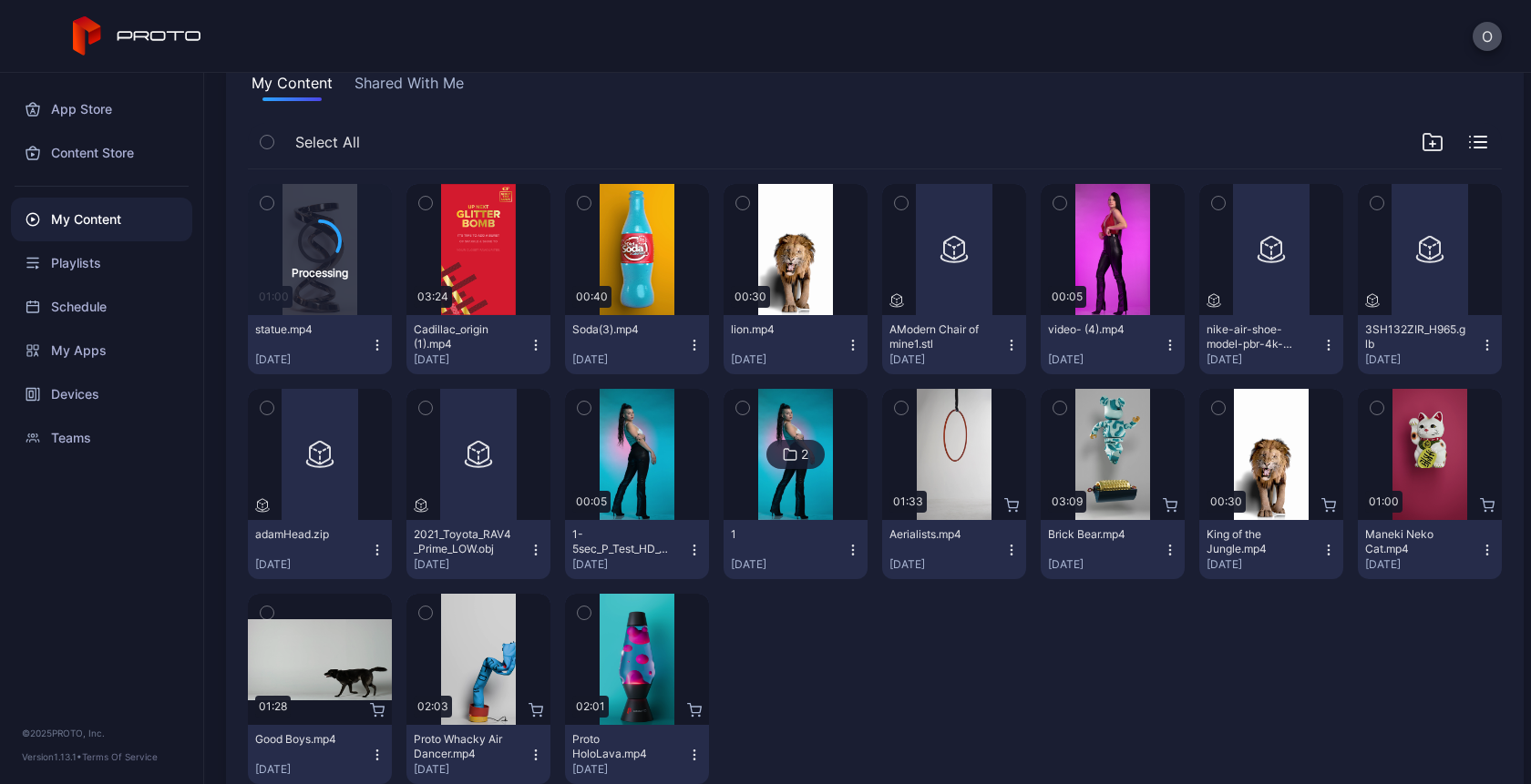
scroll to position [196, 0]
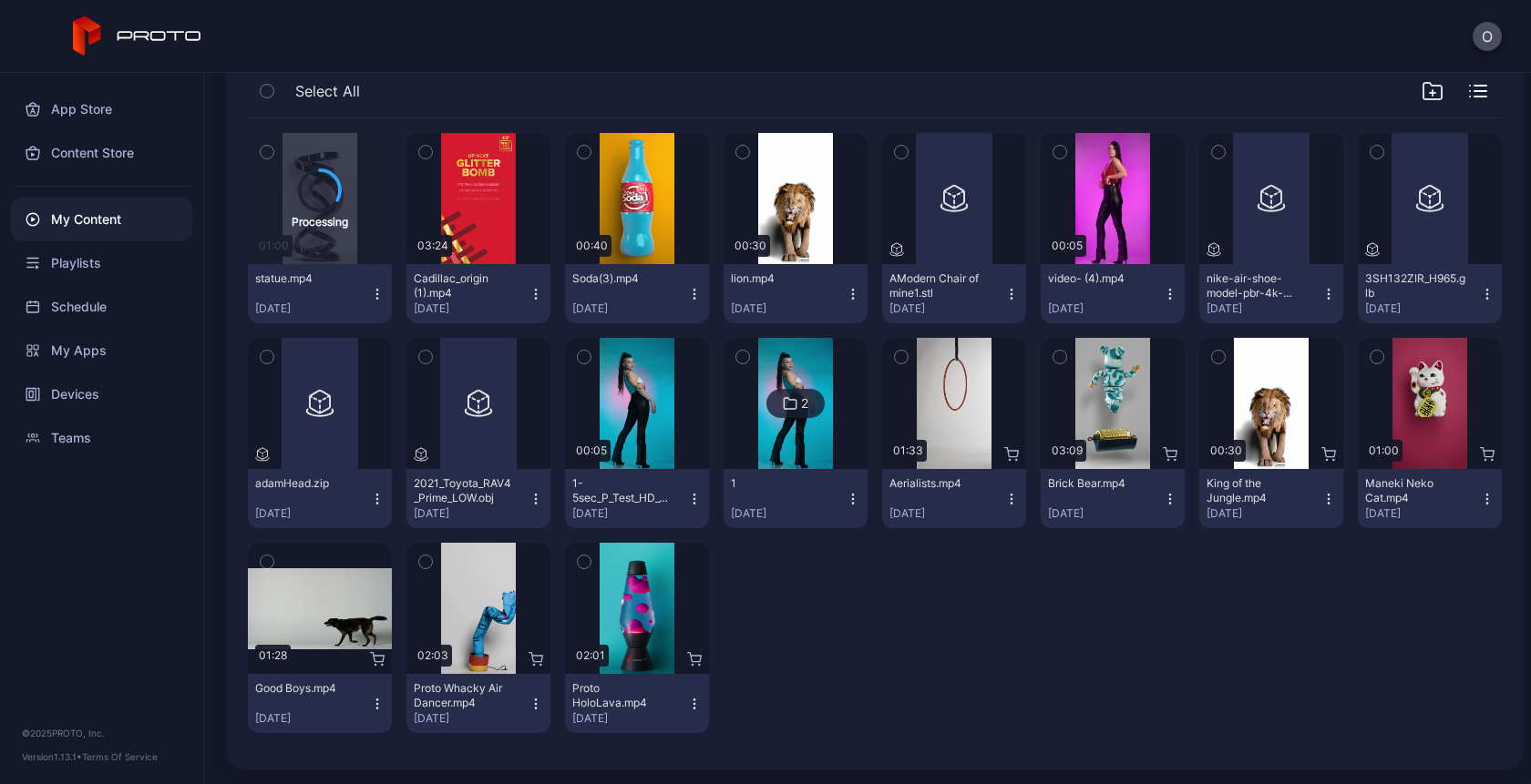
click at [1004, 501] on icon "button" at bounding box center [1012, 500] width 15 height 15
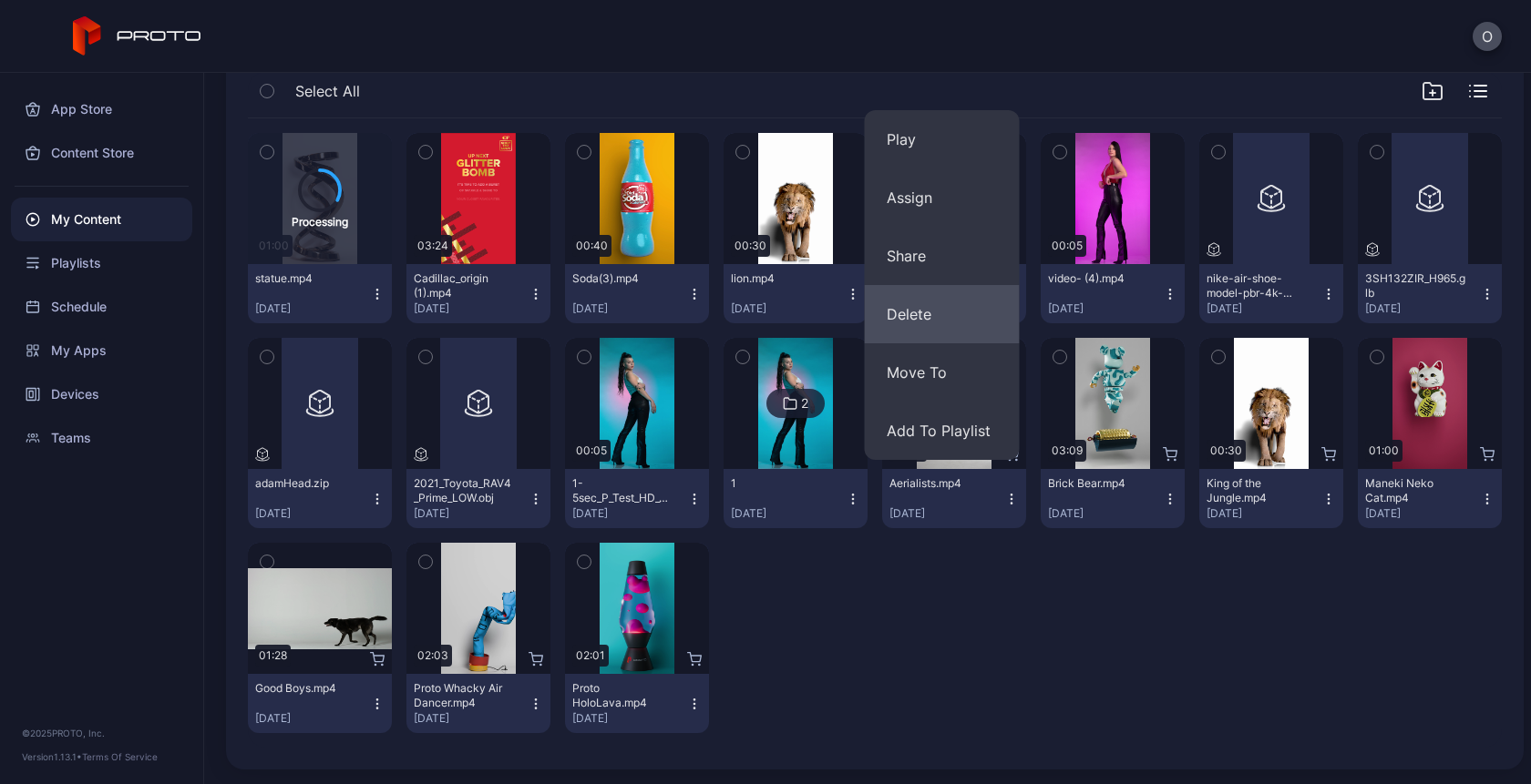
click at [901, 299] on button "Delete" at bounding box center [942, 314] width 155 height 58
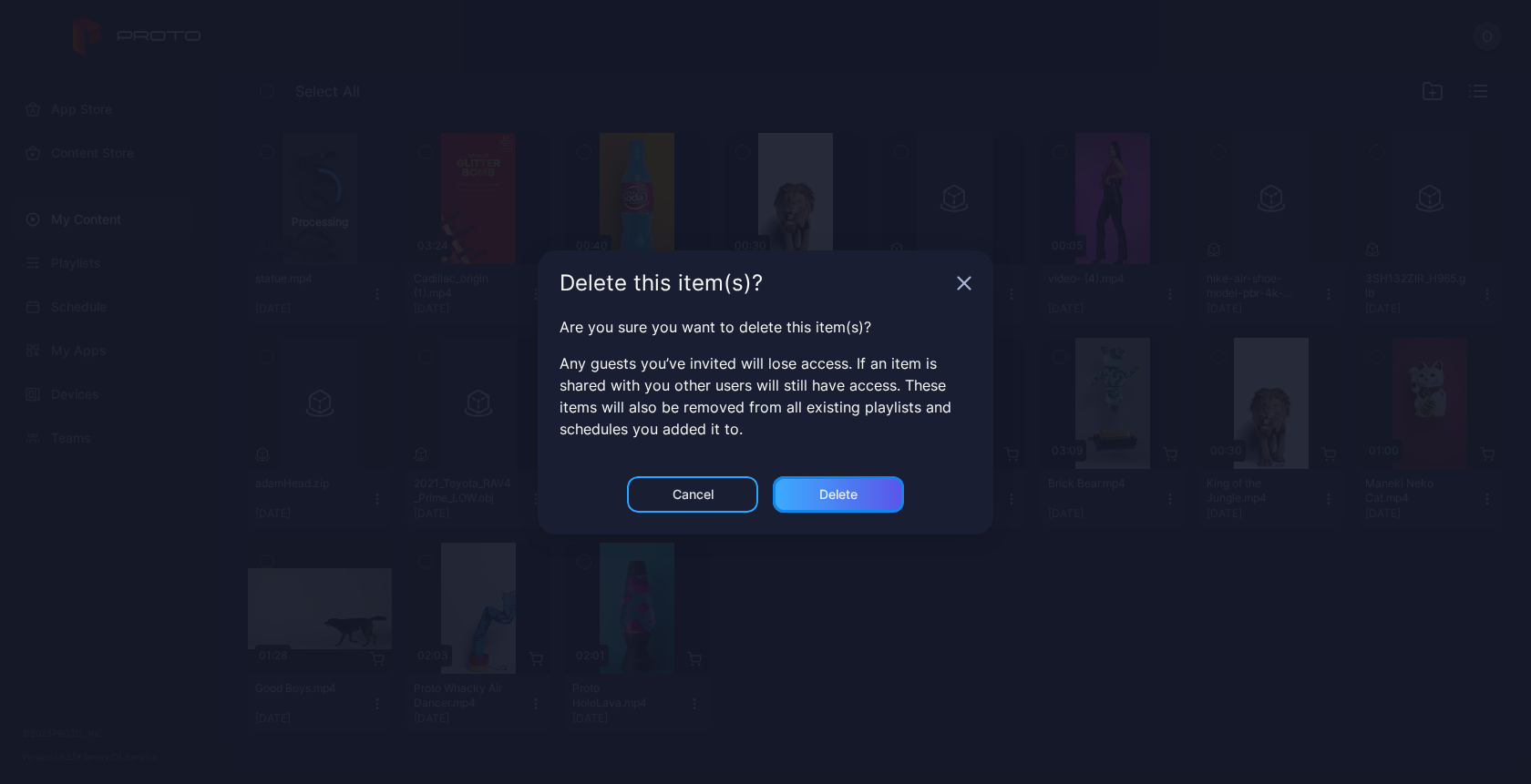
click at [813, 503] on div "Delete" at bounding box center [838, 494] width 131 height 36
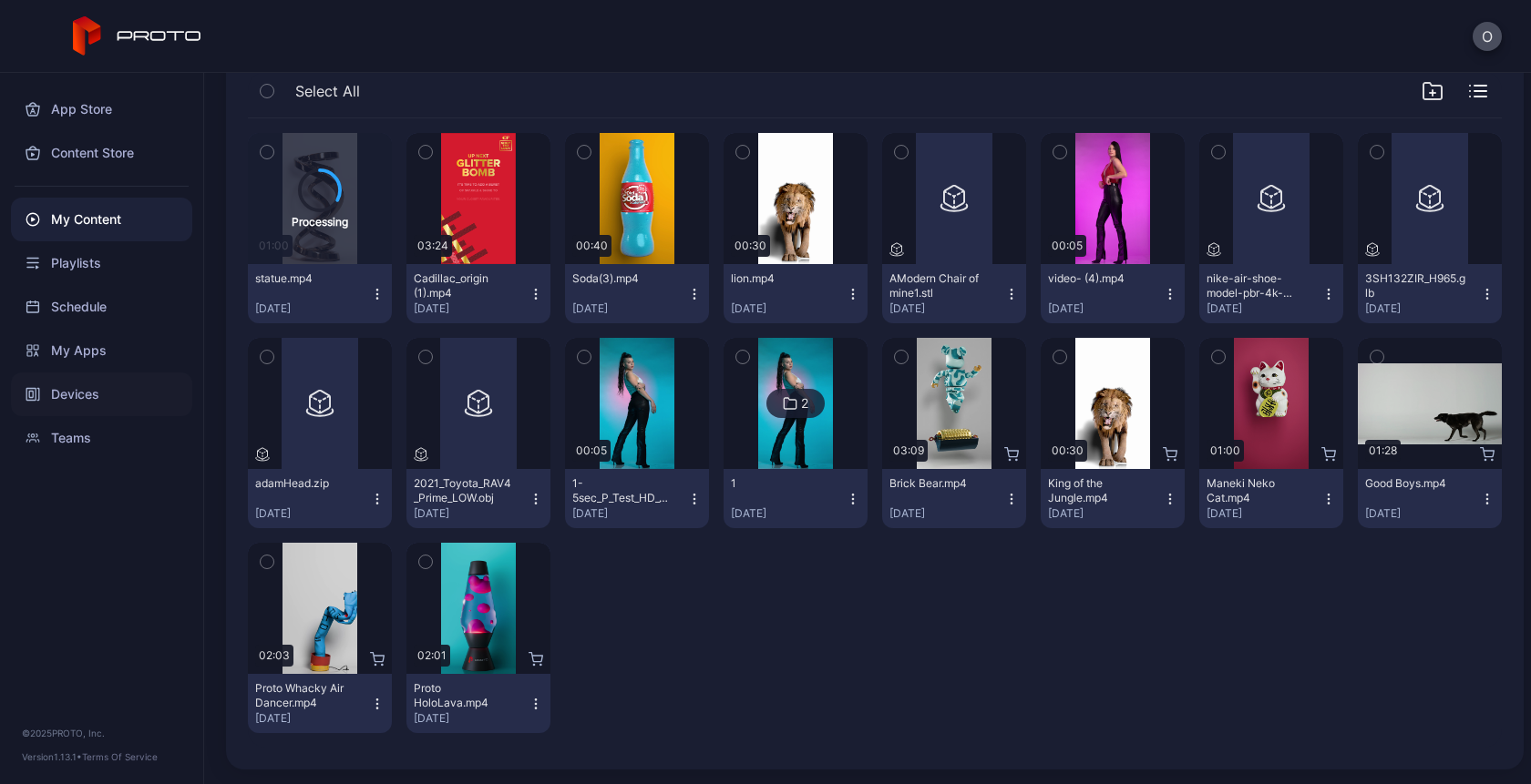
click at [80, 407] on div "Devices" at bounding box center [102, 394] width 182 height 44
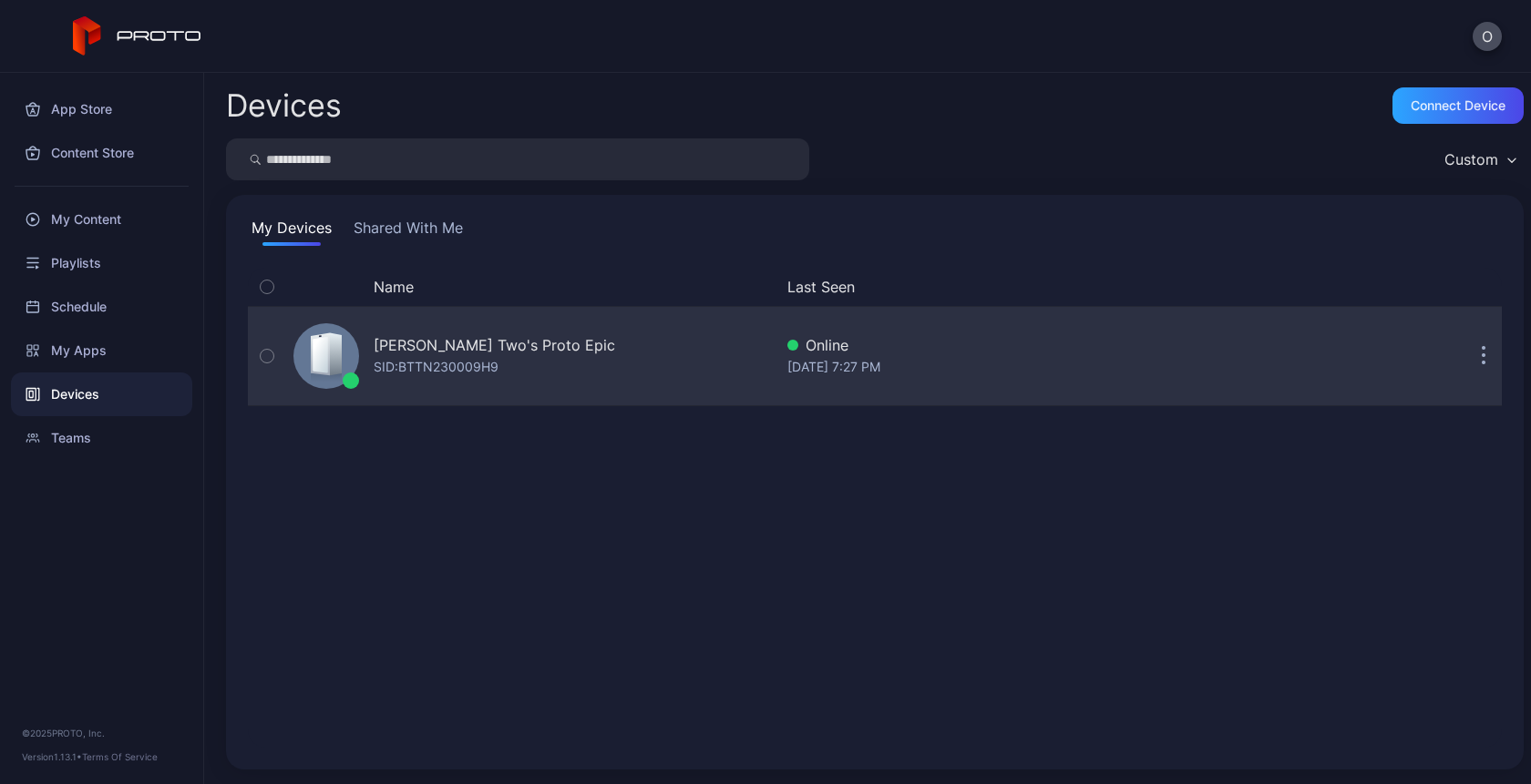
click at [398, 341] on div "[PERSON_NAME] Two's Proto Epic" at bounding box center [494, 344] width 241 height 22
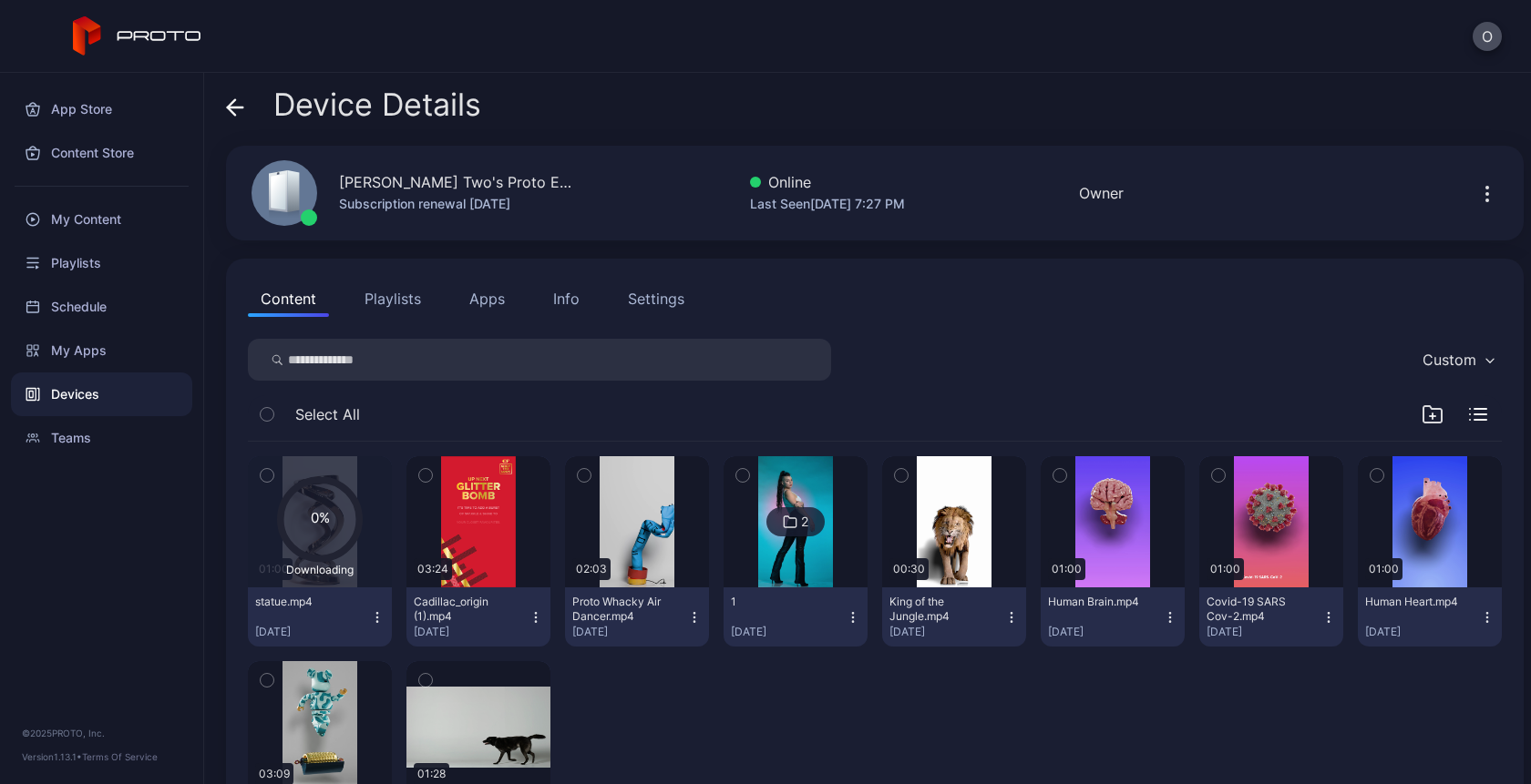
scroll to position [119, 0]
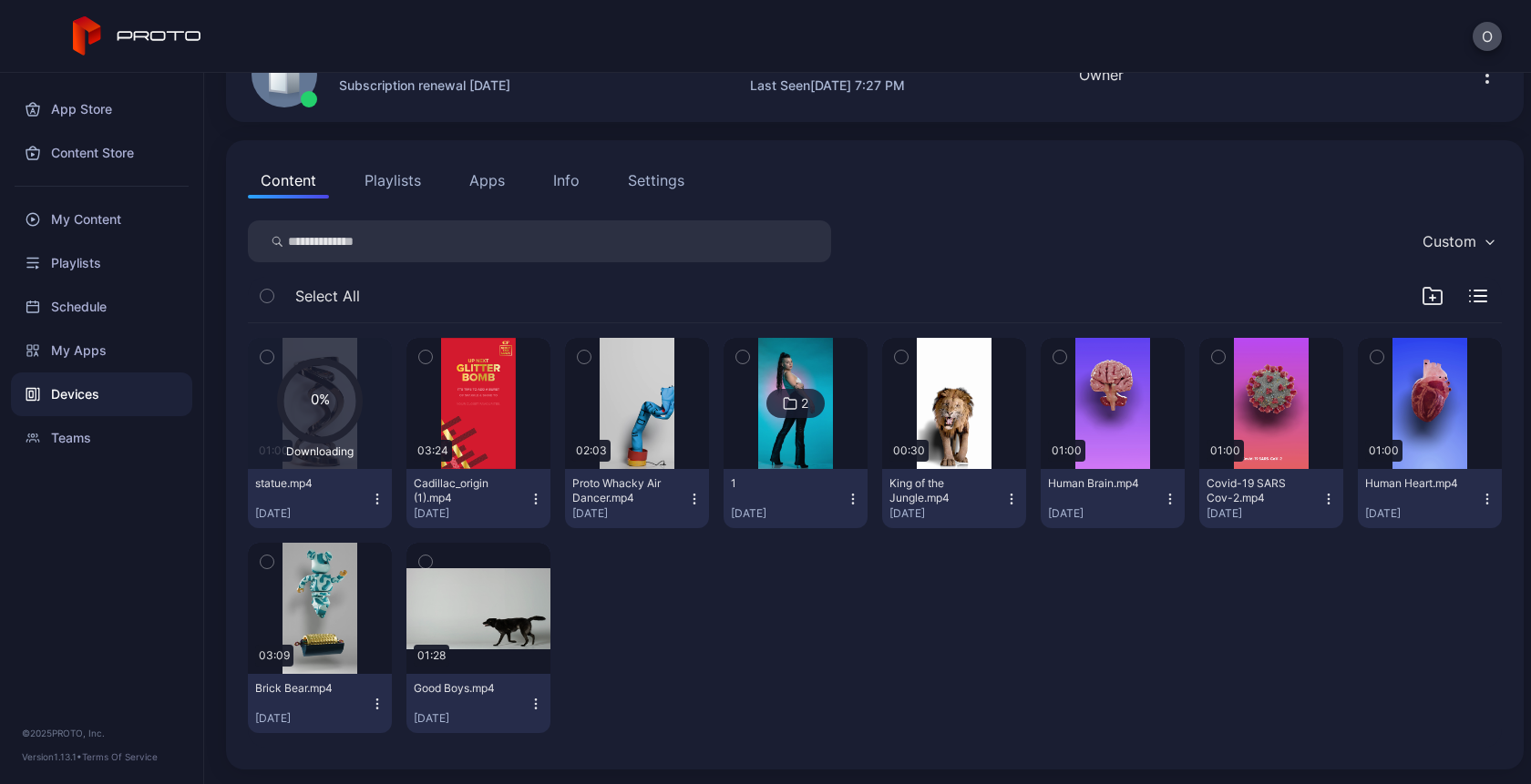
click at [690, 497] on icon "button" at bounding box center [694, 500] width 15 height 15
click at [1469, 299] on icon "button" at bounding box center [1478, 297] width 18 height 13
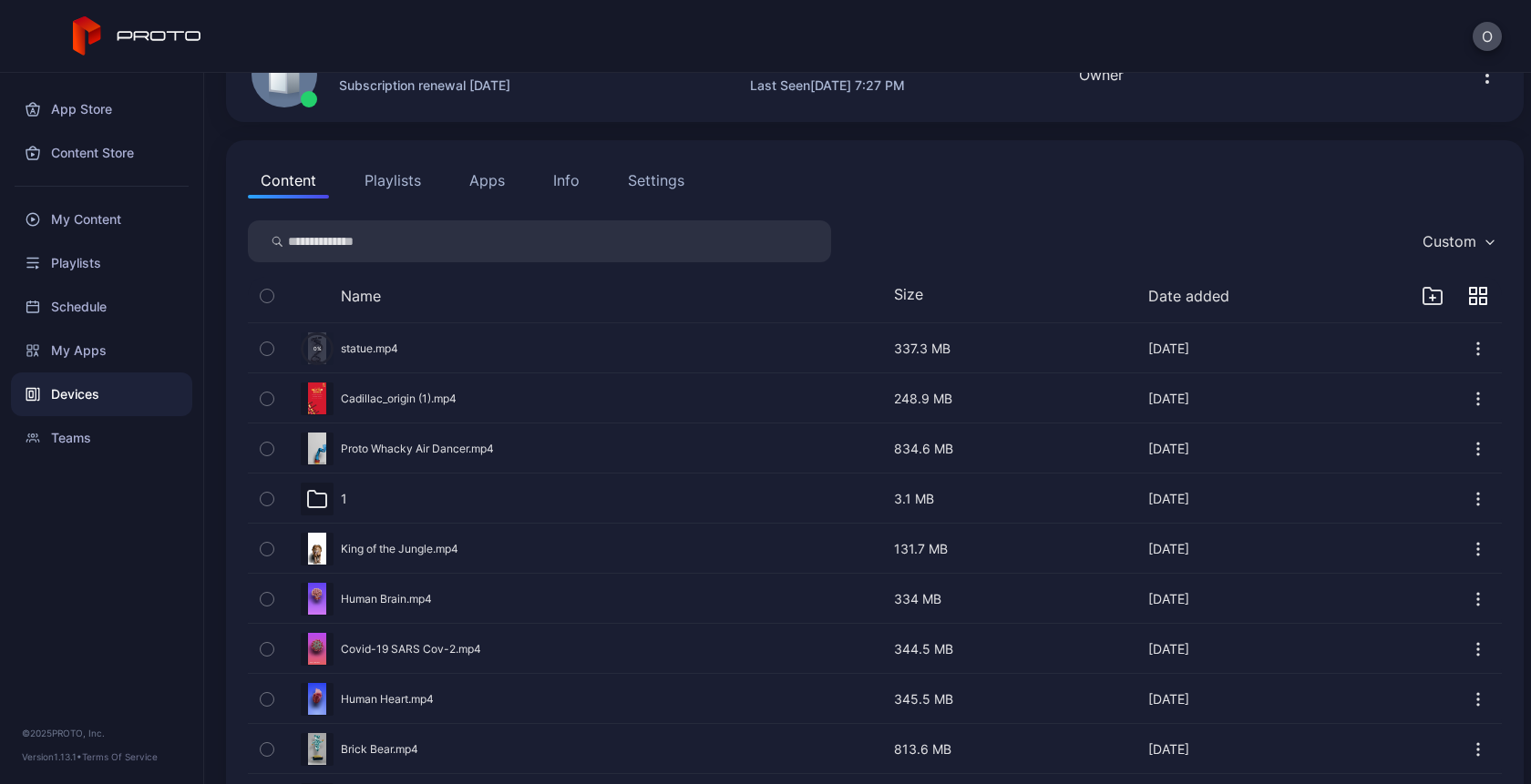
click at [1469, 406] on icon "button" at bounding box center [1478, 399] width 18 height 18
click at [363, 385] on button "button" at bounding box center [875, 399] width 1254 height 49
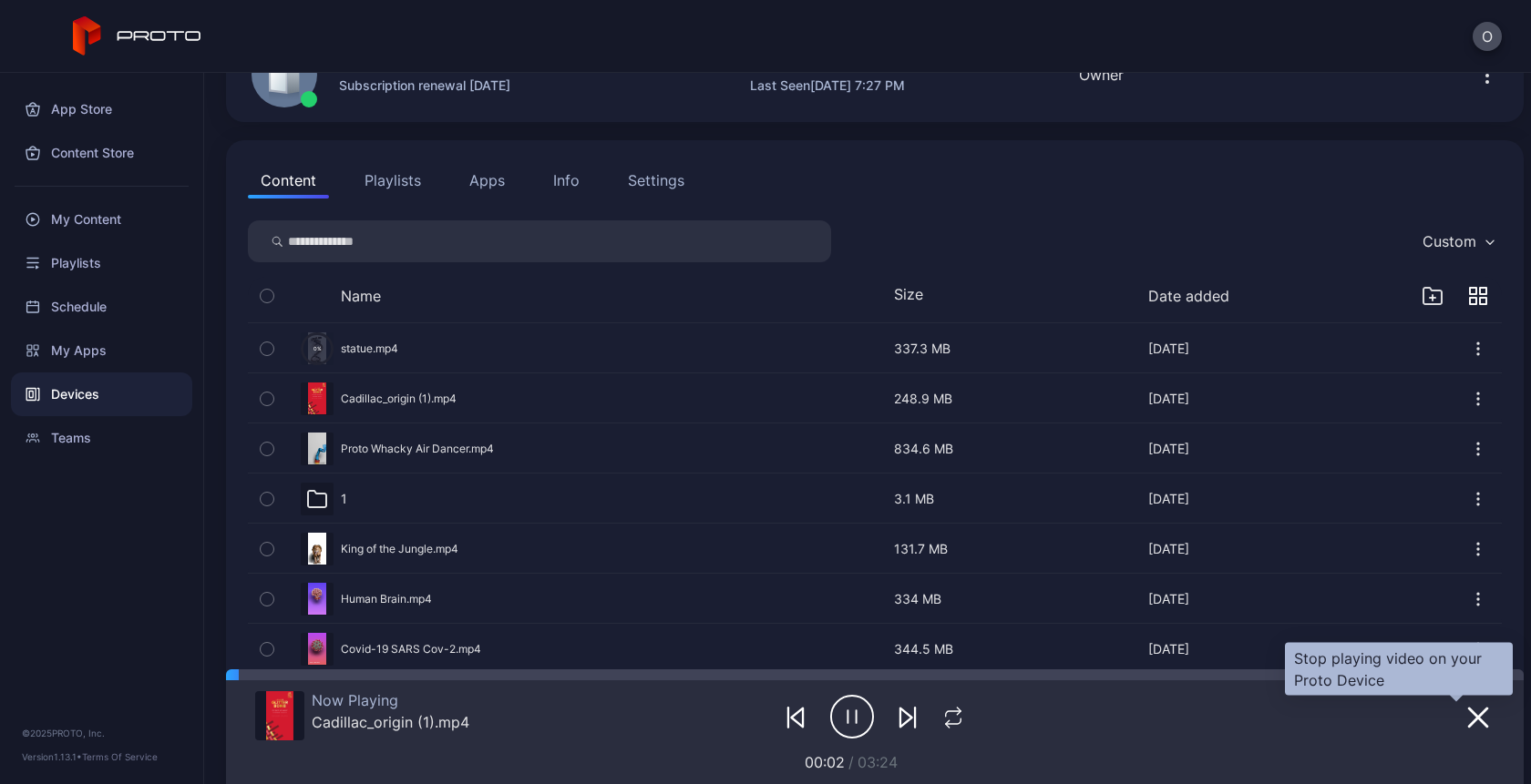
click at [1469, 722] on icon "button" at bounding box center [1478, 718] width 18 height 18
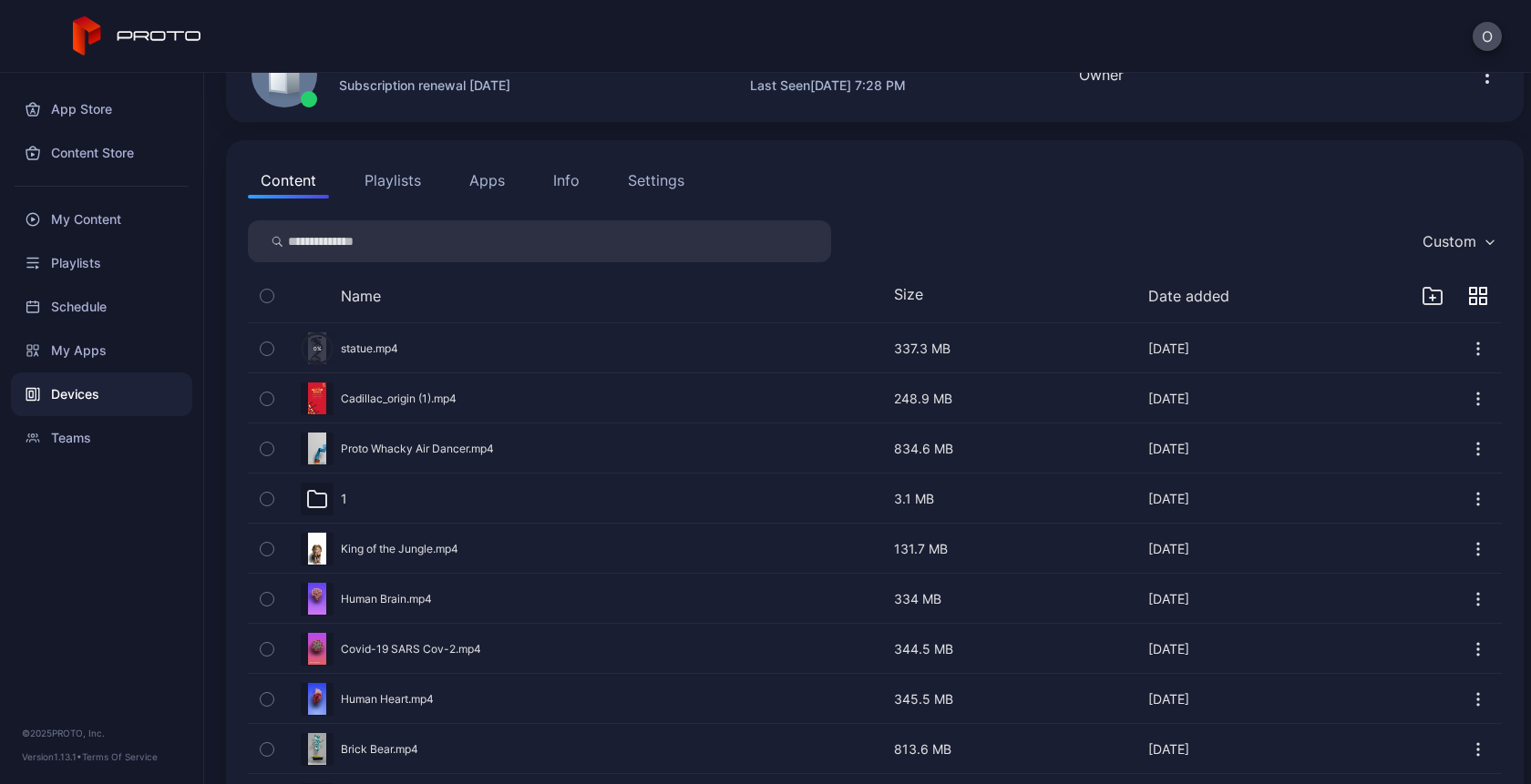
click at [555, 391] on button "button" at bounding box center [875, 399] width 1254 height 49
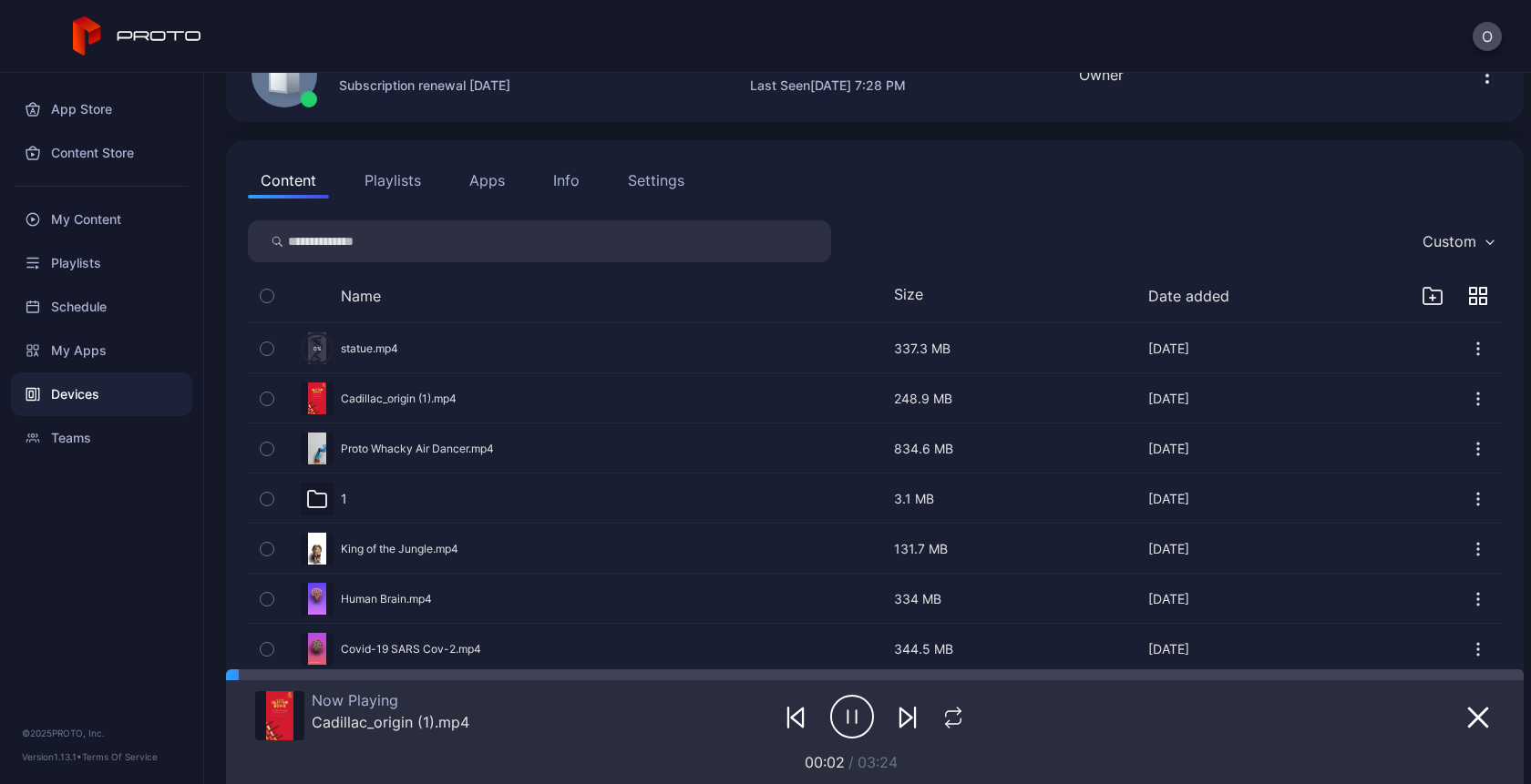
click at [445, 443] on button "button" at bounding box center [875, 449] width 1254 height 49
click at [460, 445] on button "button" at bounding box center [875, 449] width 1254 height 49
click at [1467, 710] on icon "button" at bounding box center [1478, 718] width 22 height 22
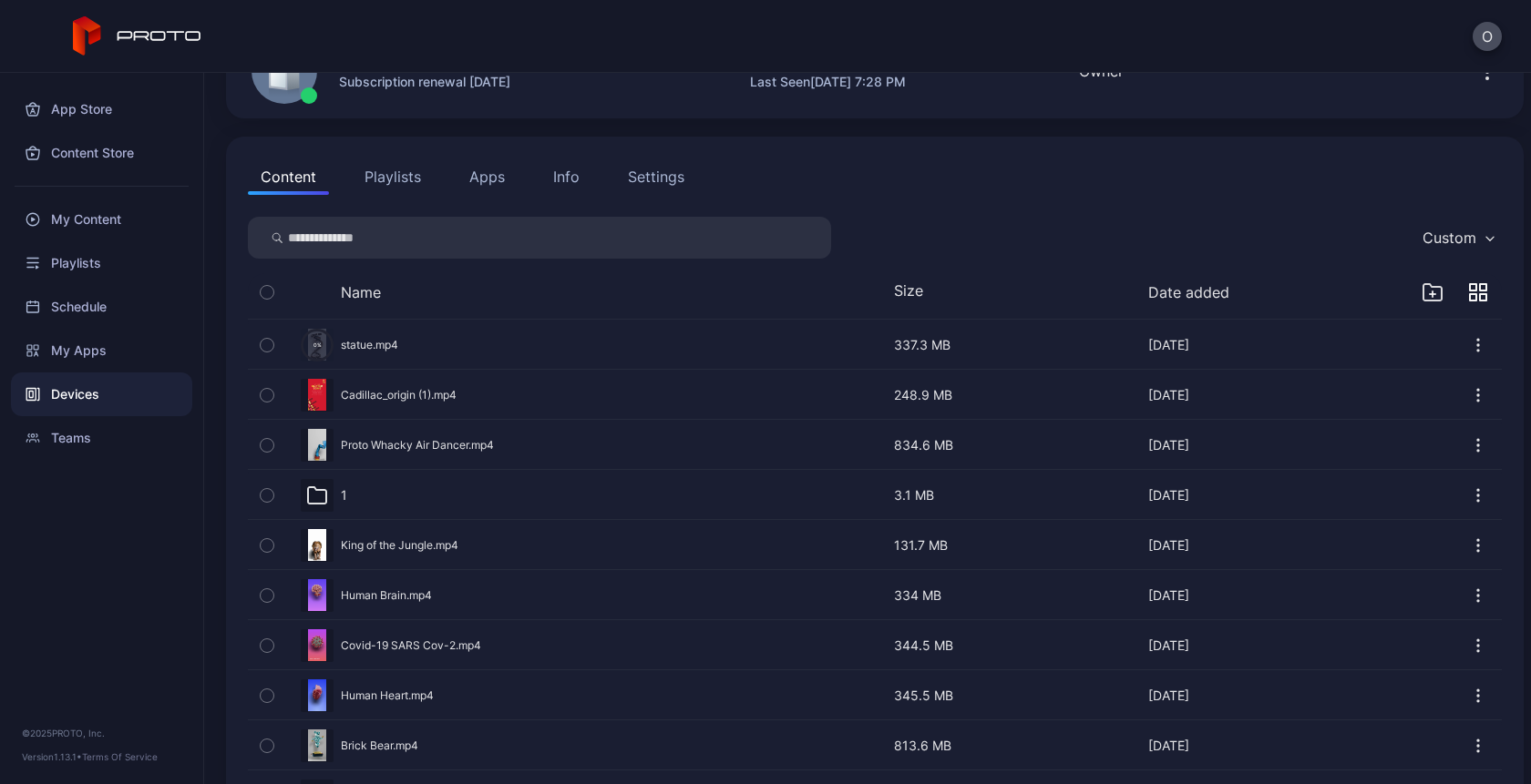
scroll to position [0, 0]
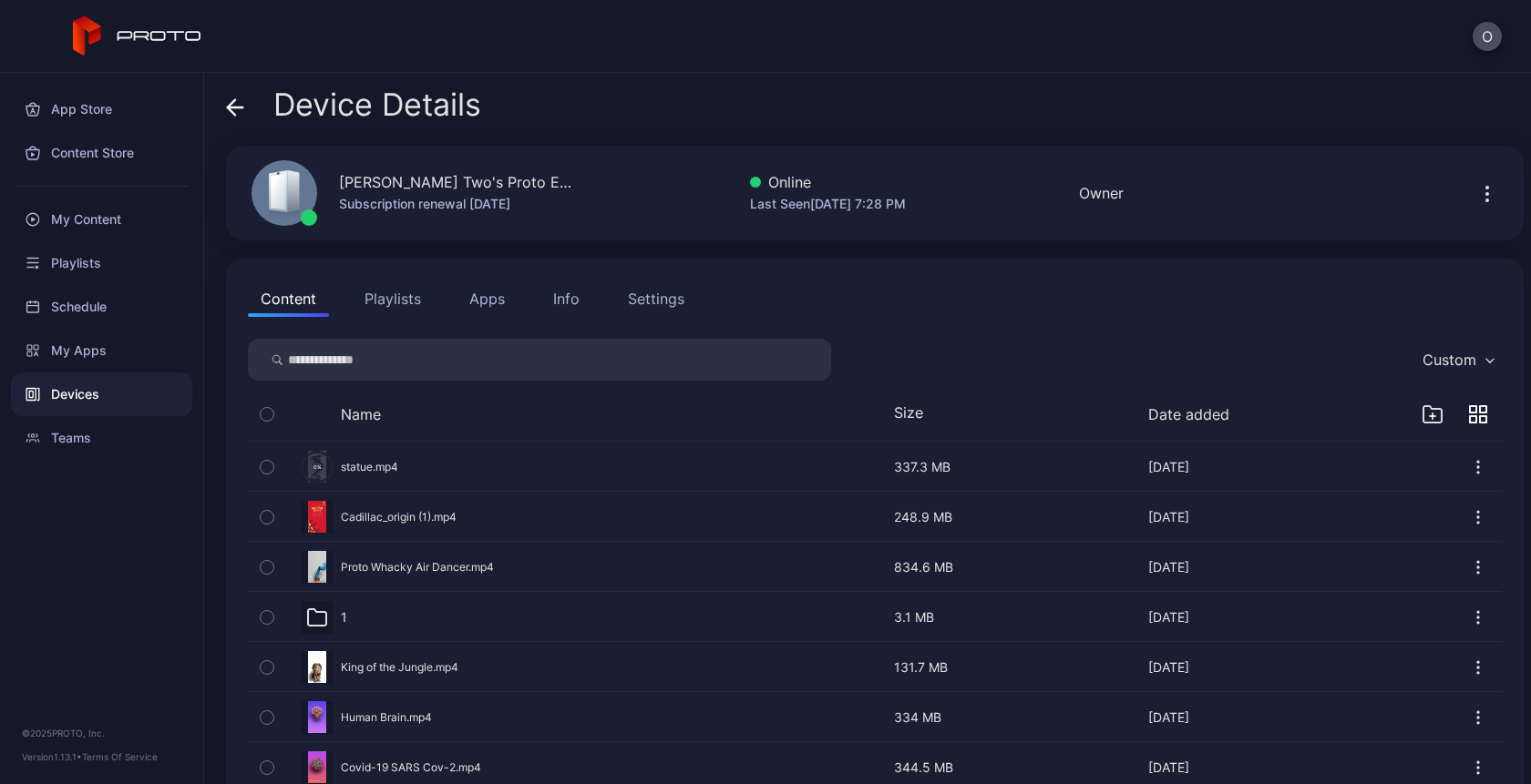
click at [1470, 417] on icon "button" at bounding box center [1473, 419] width 7 height 7
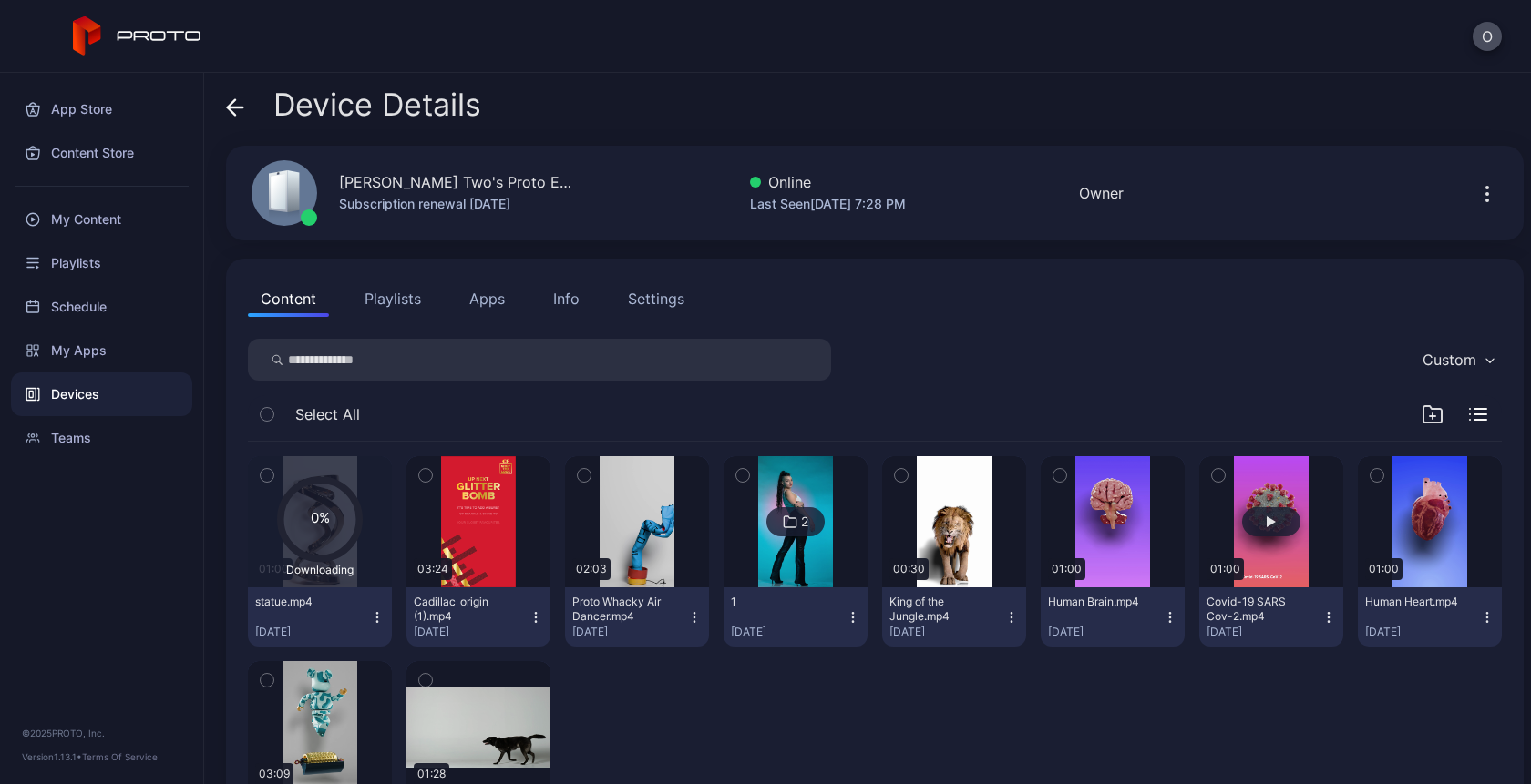
scroll to position [119, 0]
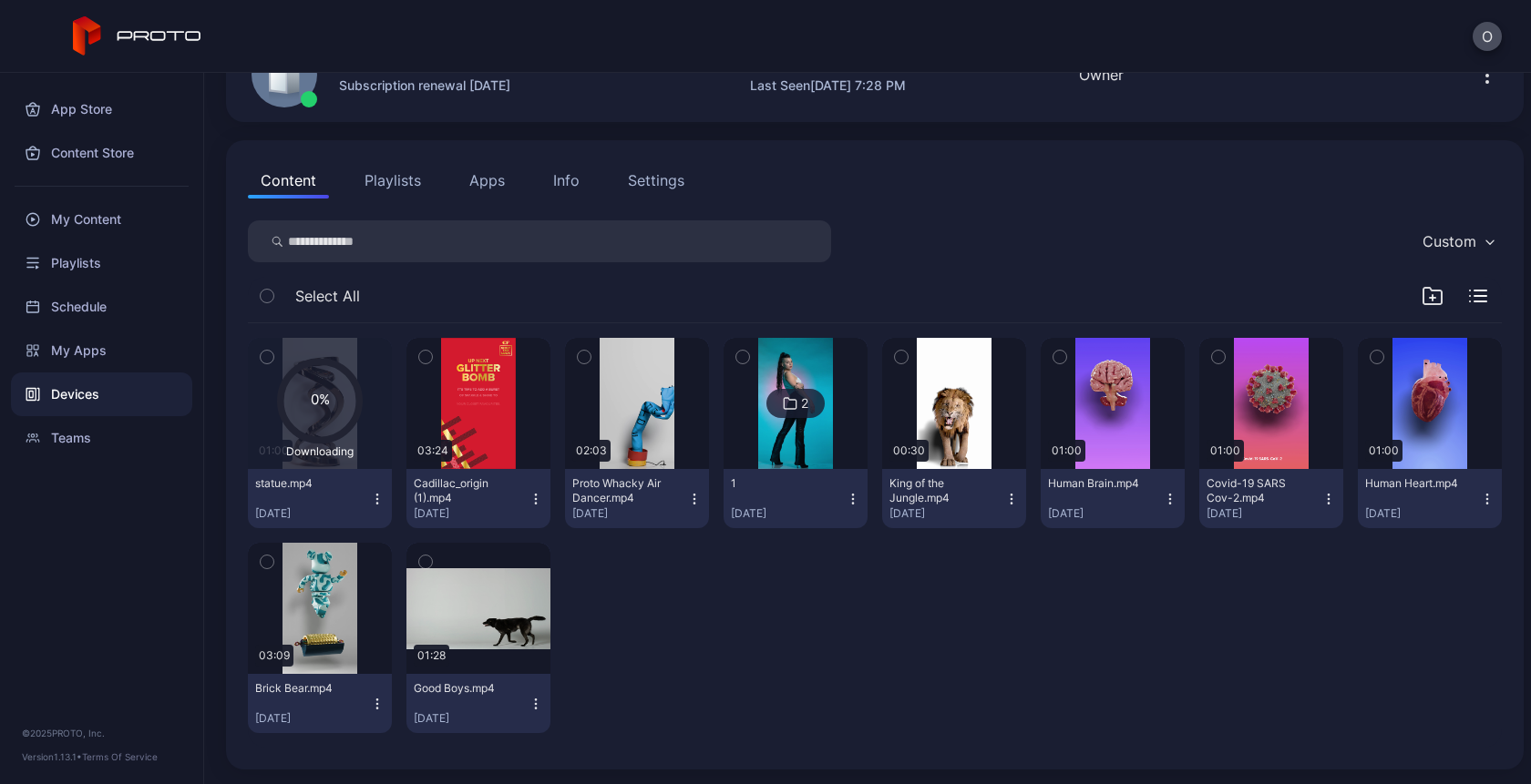
click at [376, 499] on icon "button" at bounding box center [377, 500] width 15 height 15
click at [714, 601] on div "0% Downloading 01:00 statue.mp4 Sep 2, 2025 03:24 Cadillac_origin (1).mp4 Sep 2…" at bounding box center [875, 536] width 1254 height 425
click at [95, 224] on div "My Content" at bounding box center [102, 219] width 182 height 44
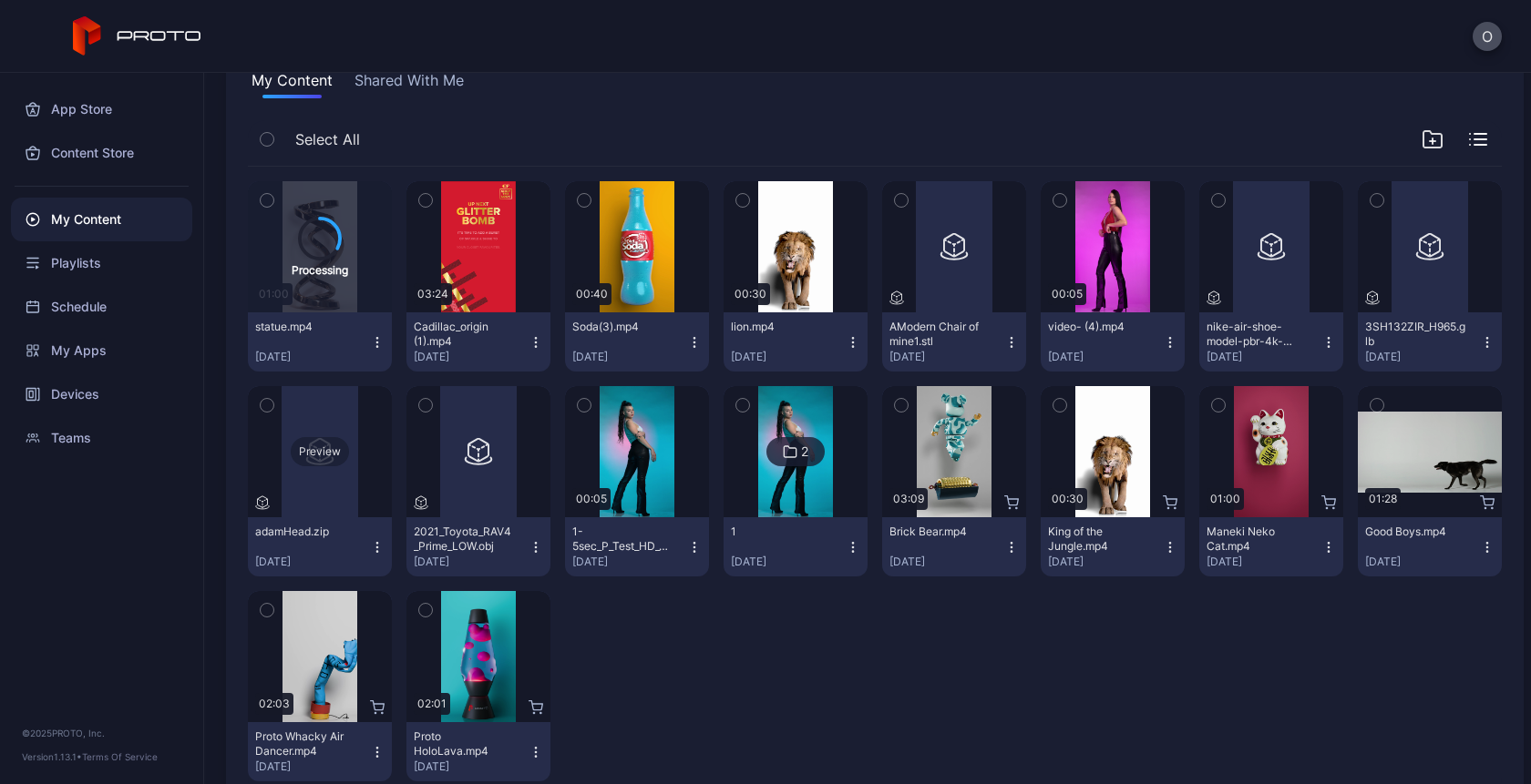
scroll to position [145, 0]
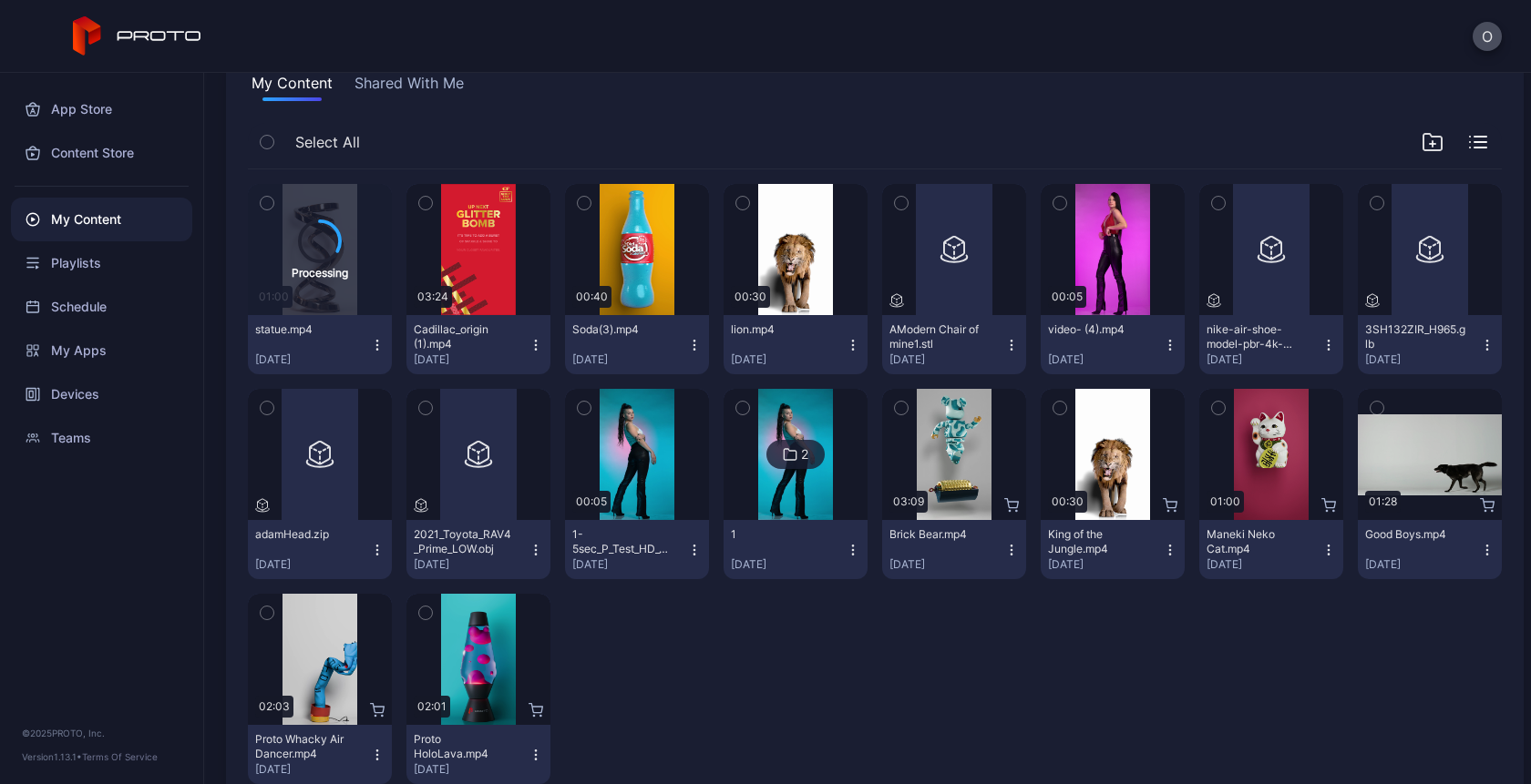
click at [691, 551] on icon "button" at bounding box center [694, 550] width 15 height 15
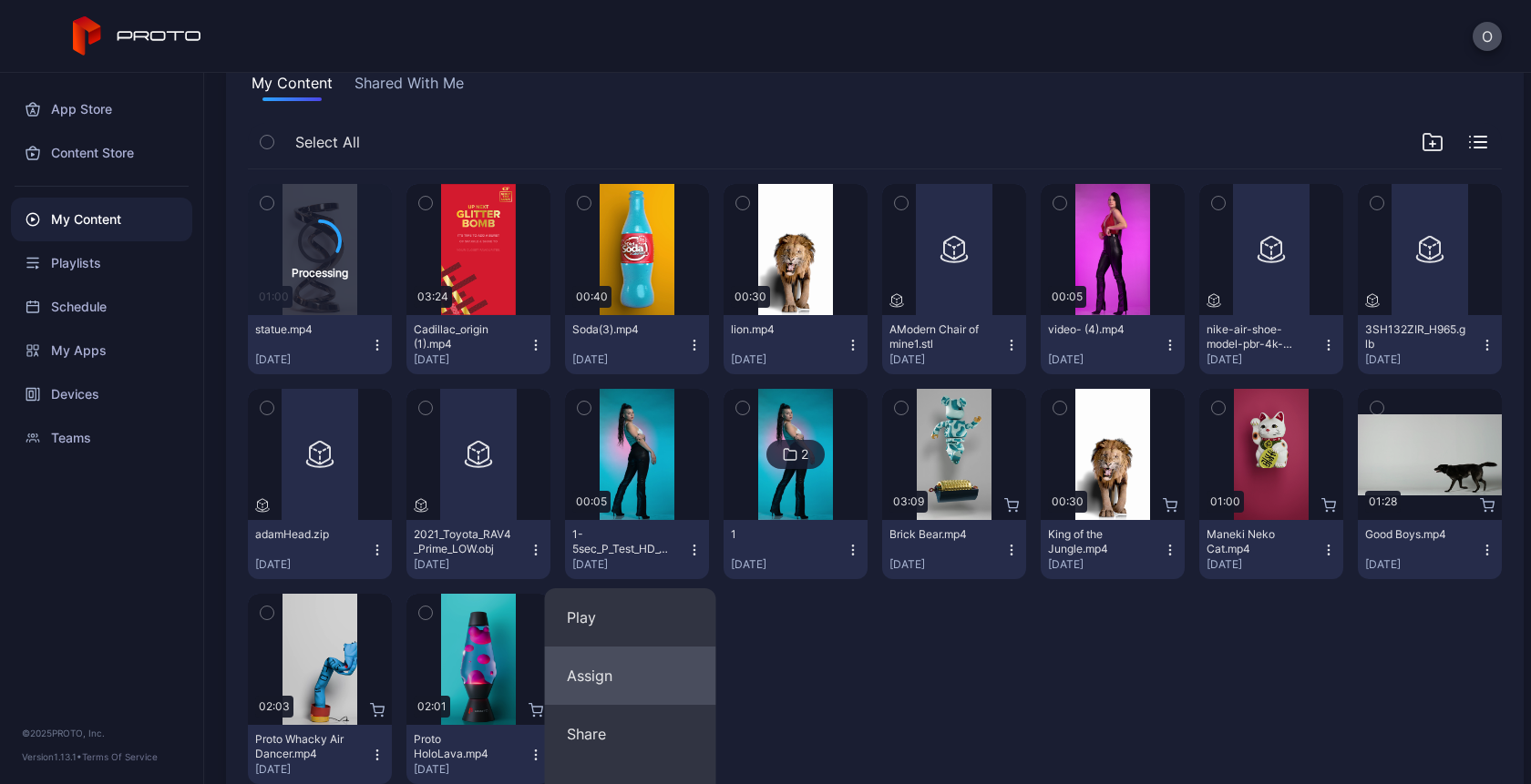
click at [634, 673] on button "Assign" at bounding box center [630, 675] width 171 height 58
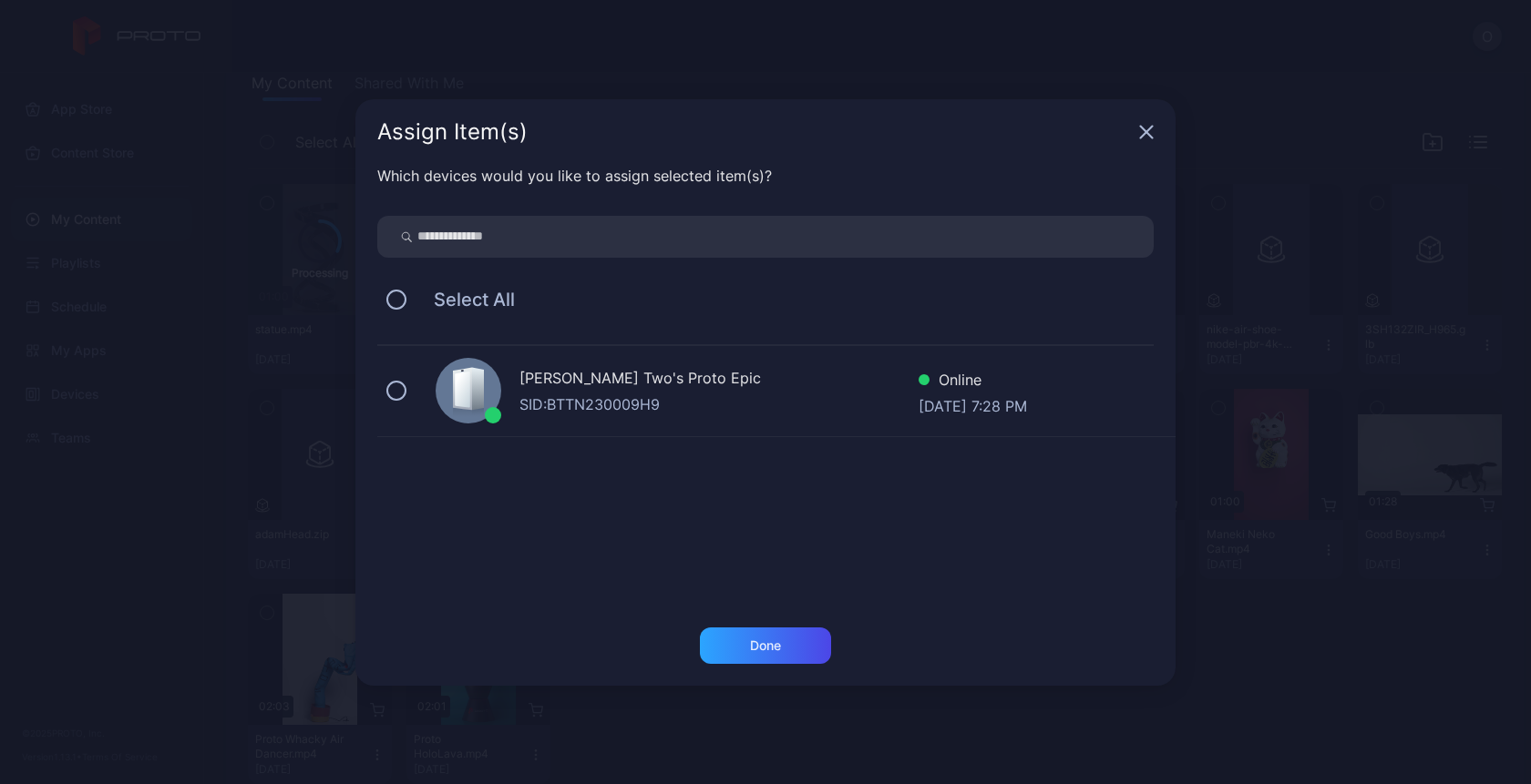
click at [681, 401] on div "SID: BTTN230009H9" at bounding box center [719, 404] width 399 height 22
click at [732, 669] on div "Done" at bounding box center [766, 657] width 820 height 58
click at [765, 613] on div "Which devices would you like to assign selected item(s)? Select All Oksana Two'…" at bounding box center [766, 396] width 820 height 463
click at [765, 643] on div "Done" at bounding box center [765, 646] width 31 height 15
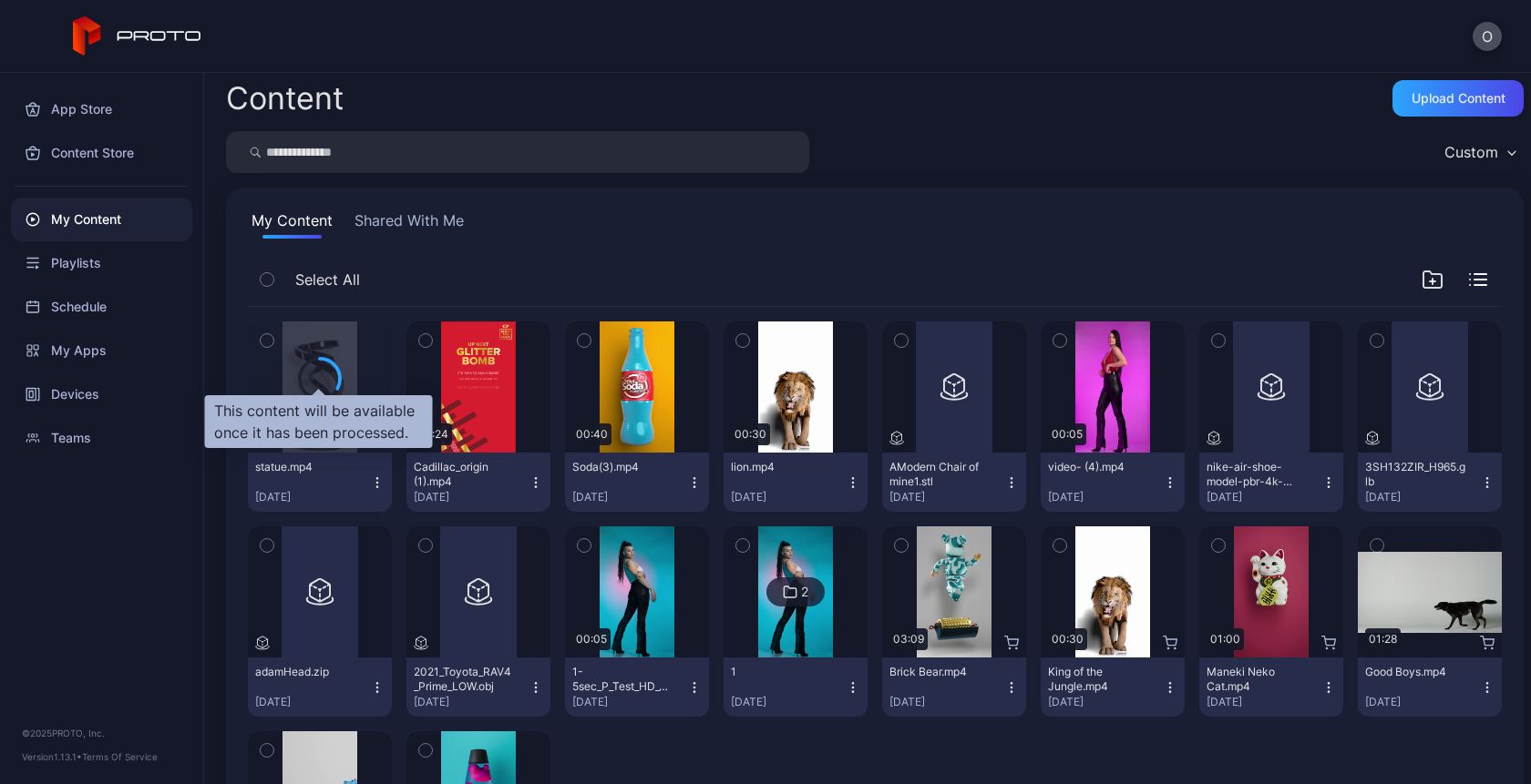
scroll to position [0, 0]
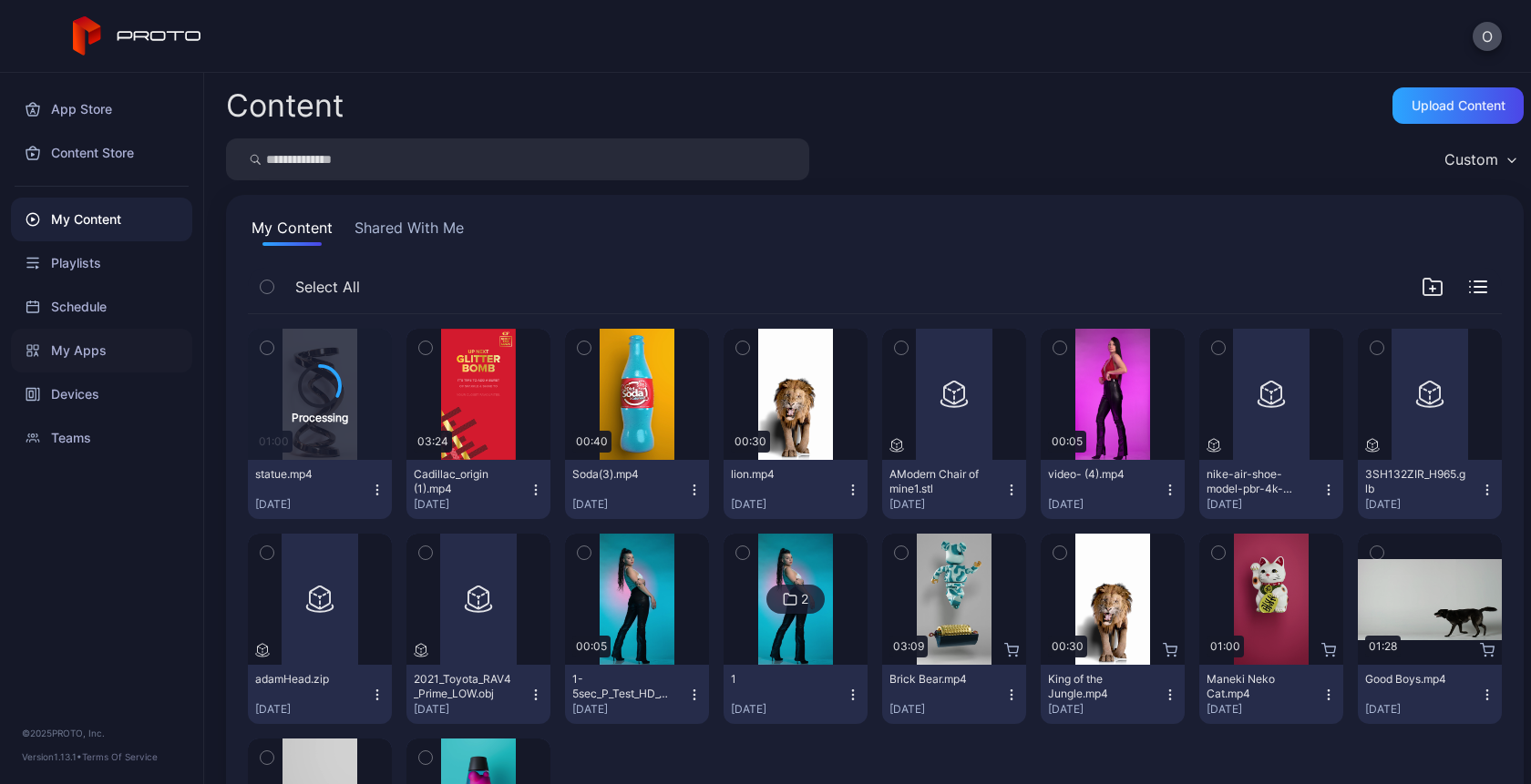
click at [67, 360] on div "My Apps" at bounding box center [102, 351] width 182 height 44
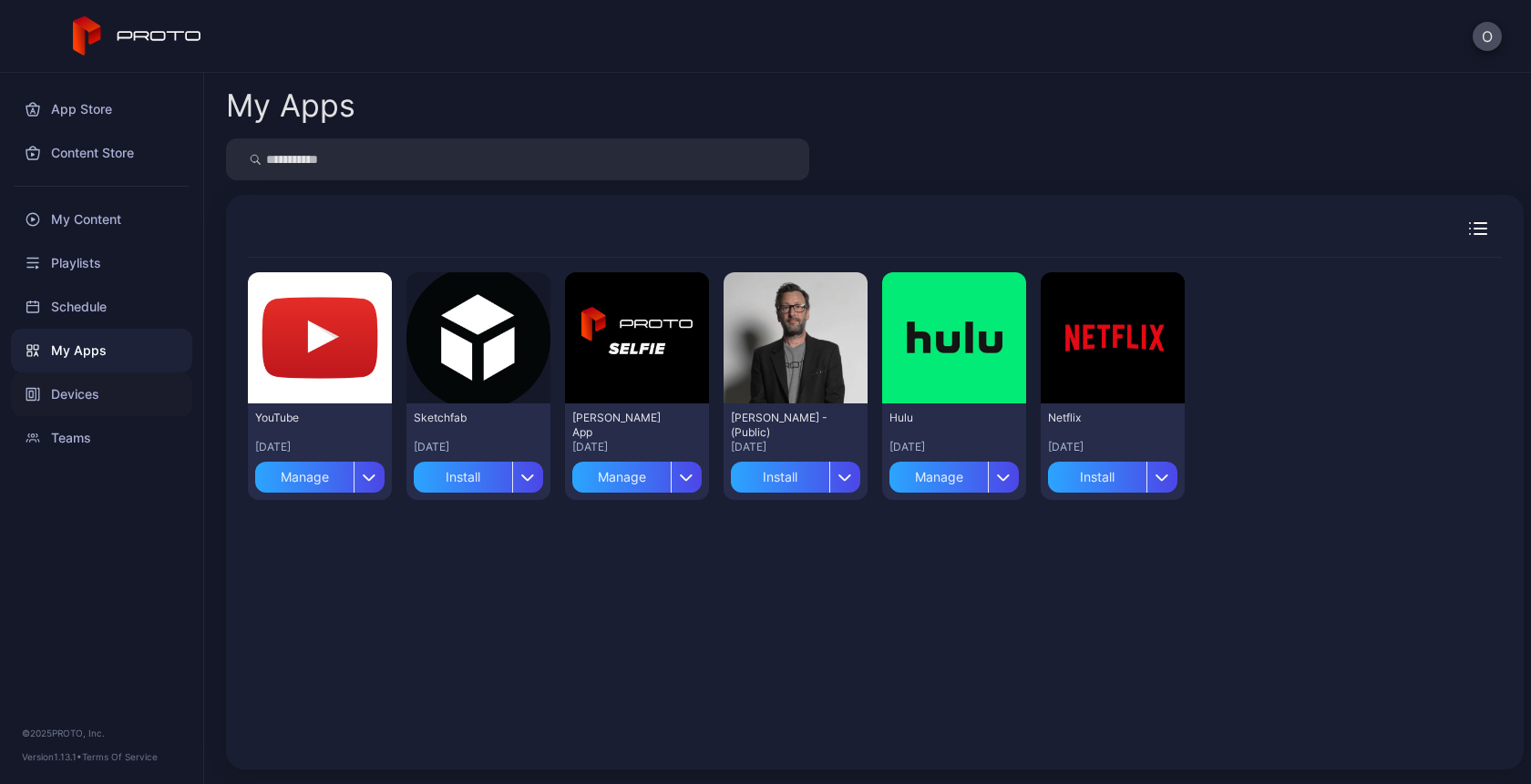
click at [101, 398] on div "Devices" at bounding box center [102, 394] width 182 height 44
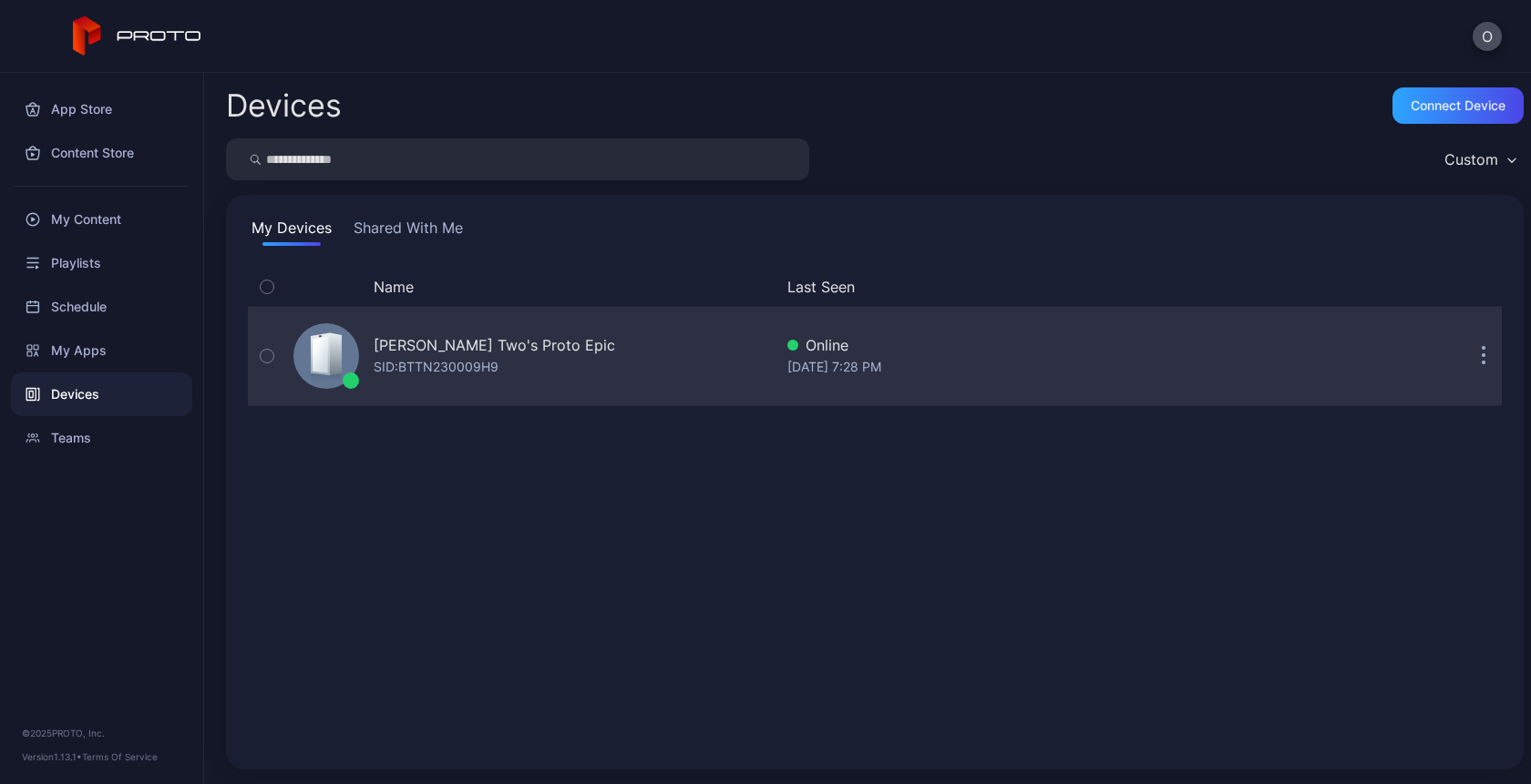
click at [398, 359] on div "SID: BTTN230009H9" at bounding box center [435, 367] width 124 height 22
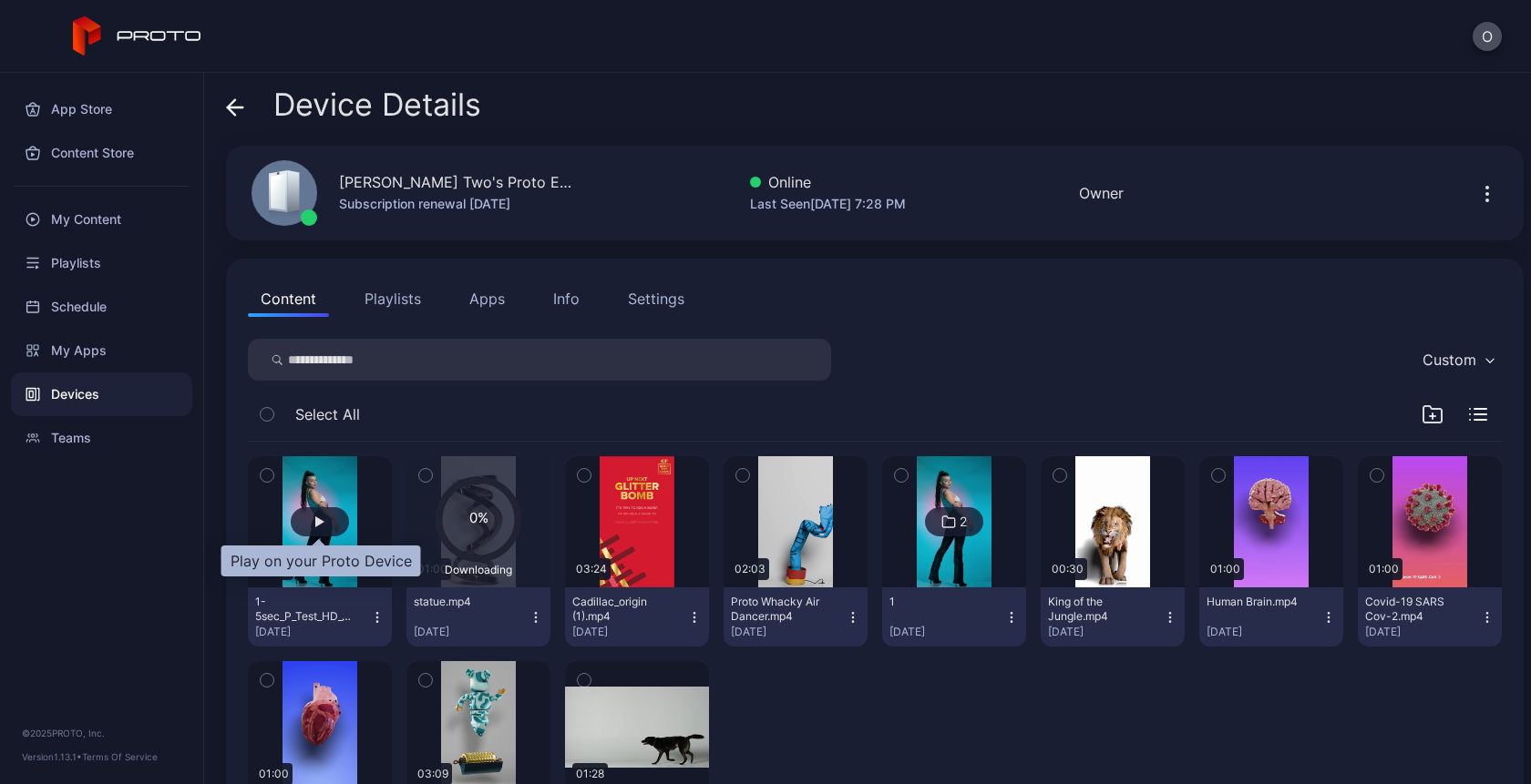
click at [324, 518] on div "button" at bounding box center [320, 521] width 58 height 29
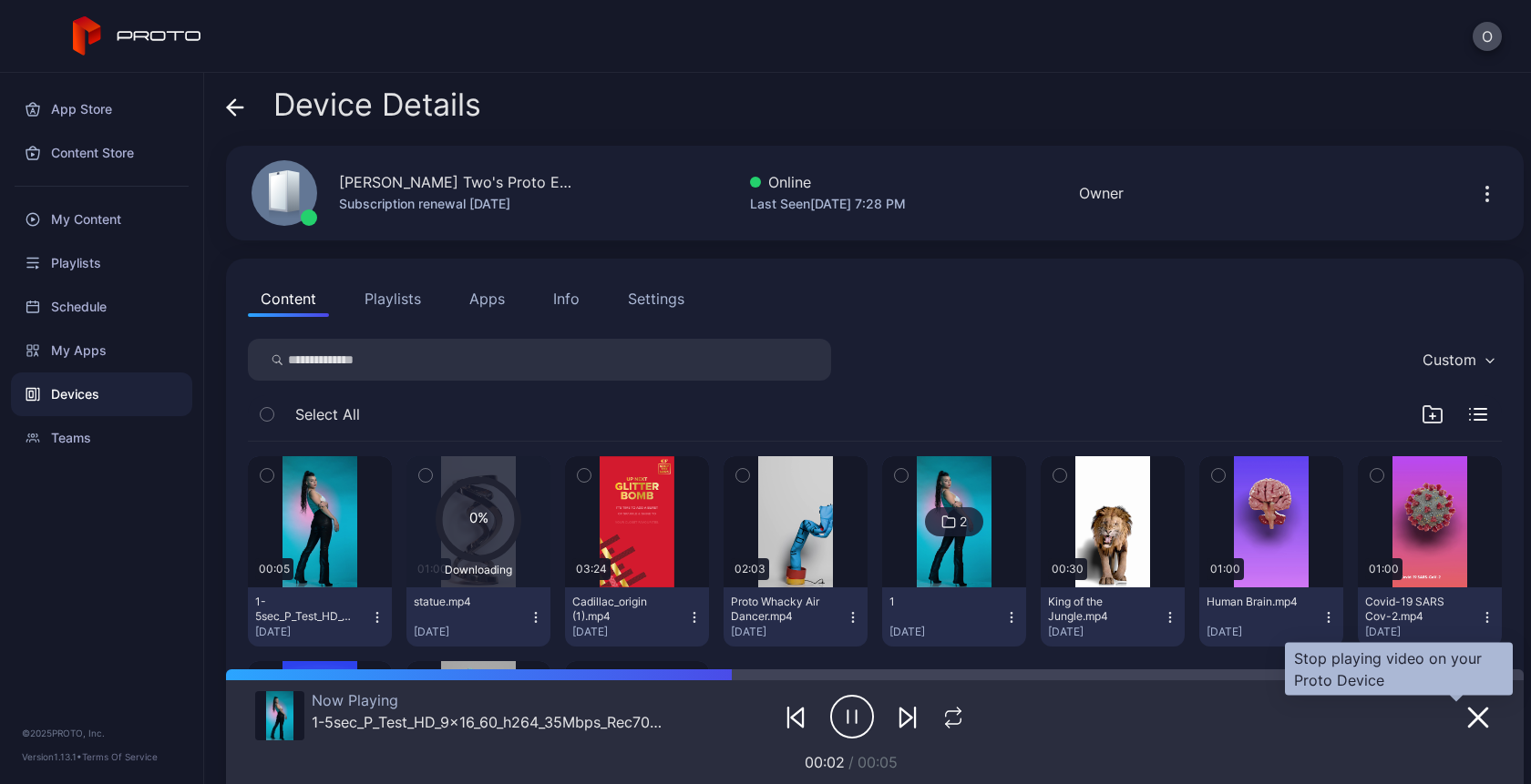
click at [1467, 728] on icon "button" at bounding box center [1478, 718] width 22 height 22
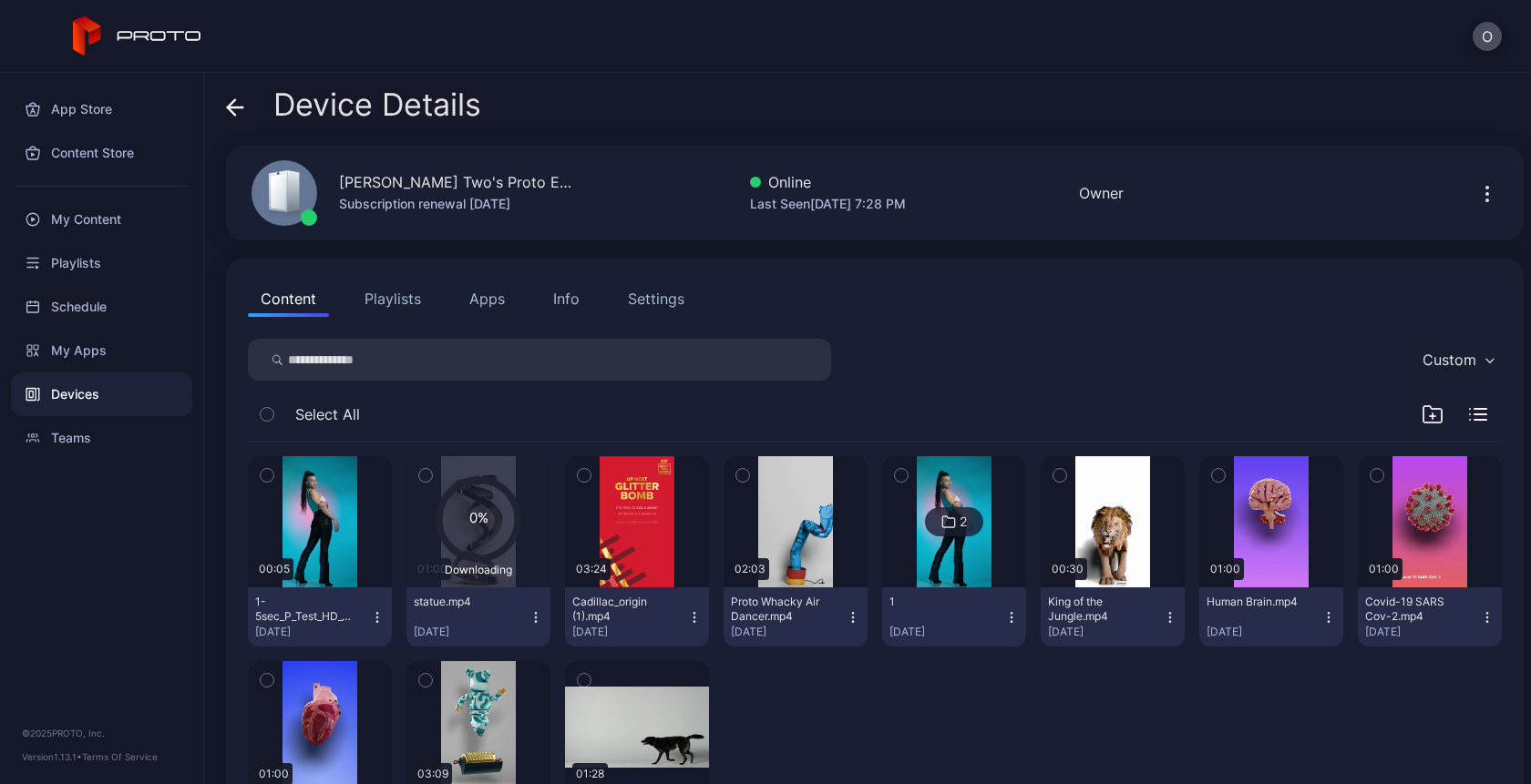
click at [1476, 194] on icon "button" at bounding box center [1486, 194] width 22 height 22
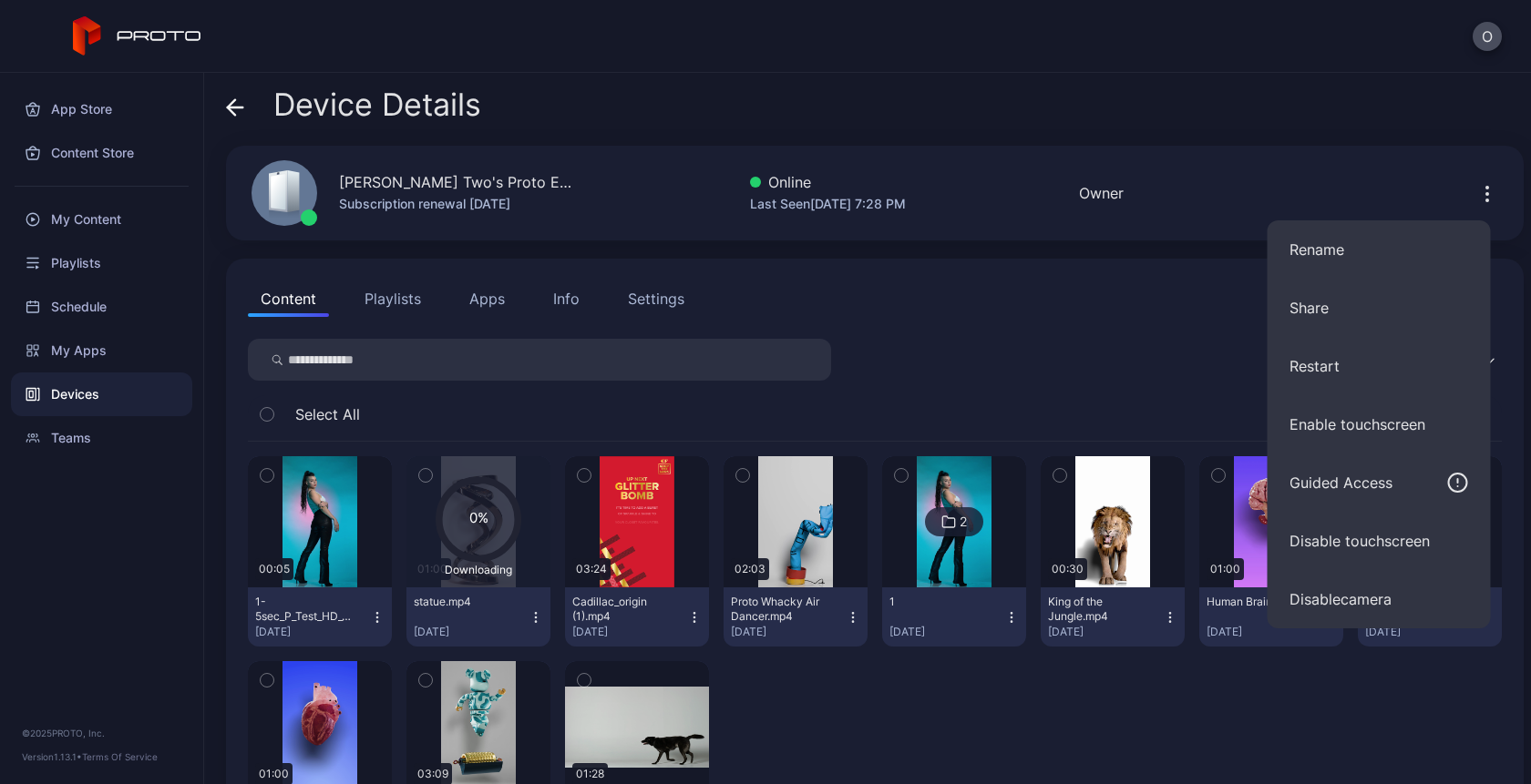
click at [1190, 308] on div "Content Playlists Apps Info Settings" at bounding box center [875, 298] width 1254 height 36
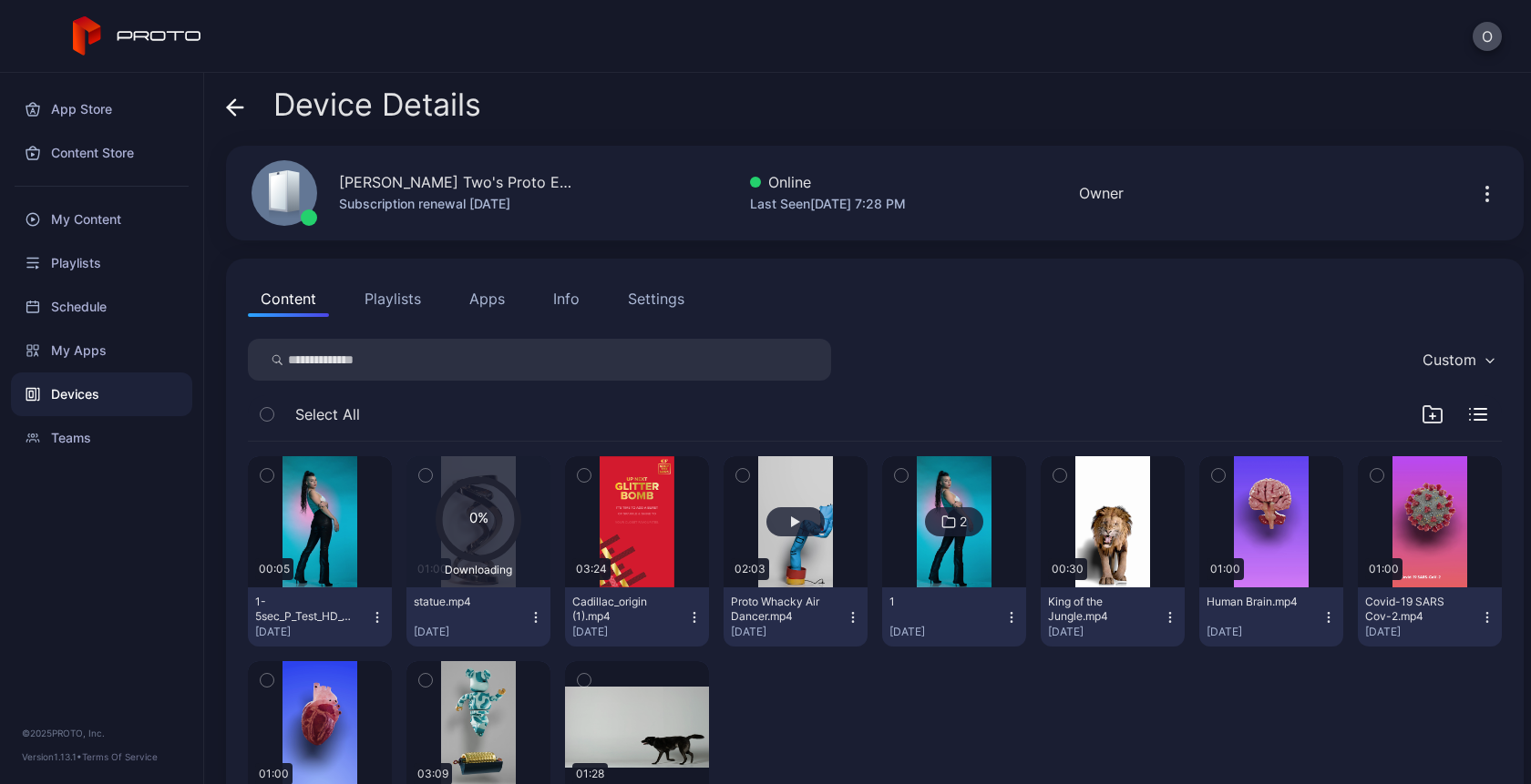
scroll to position [119, 0]
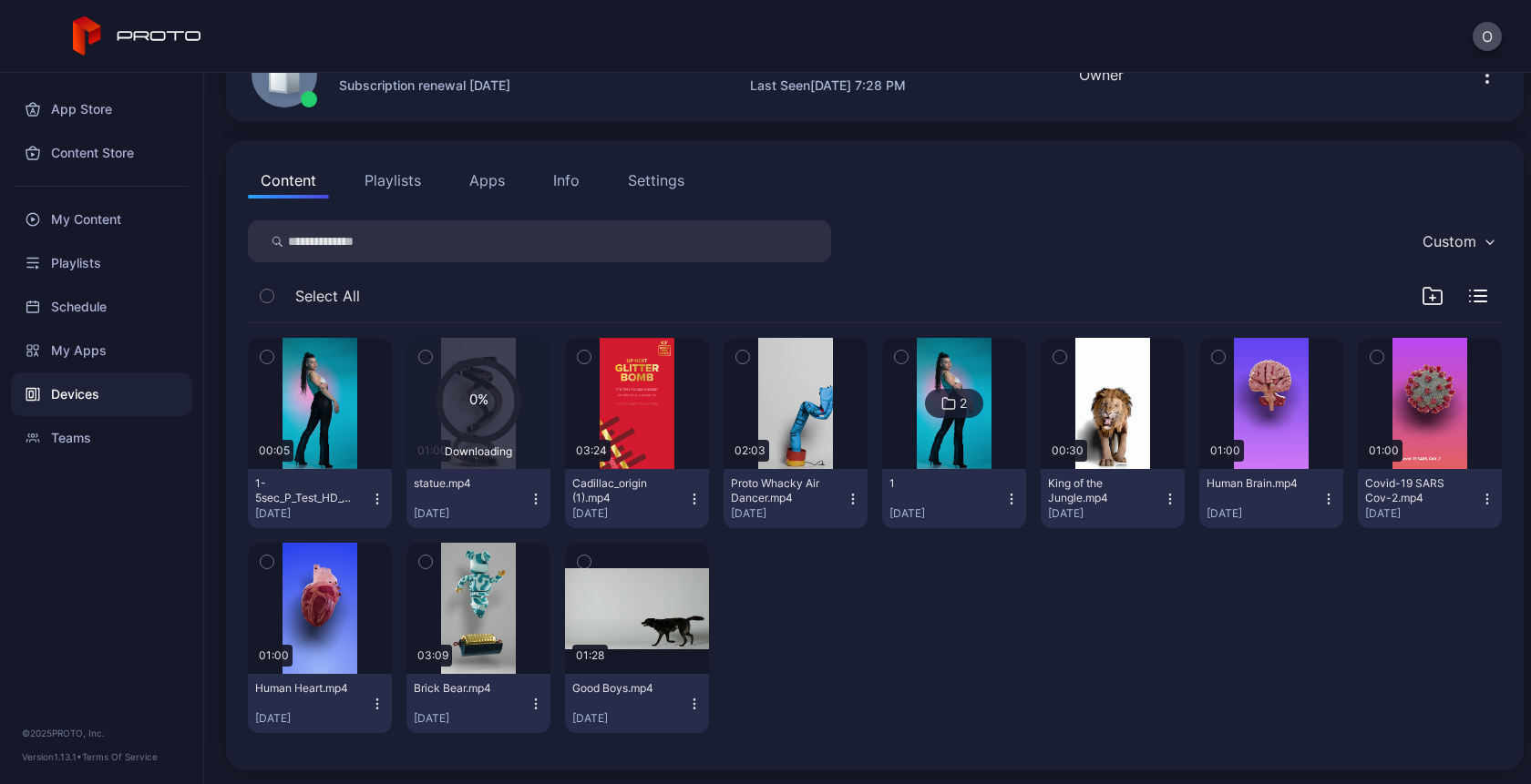
click at [693, 503] on icon "button" at bounding box center [693, 502] width 1 height 1
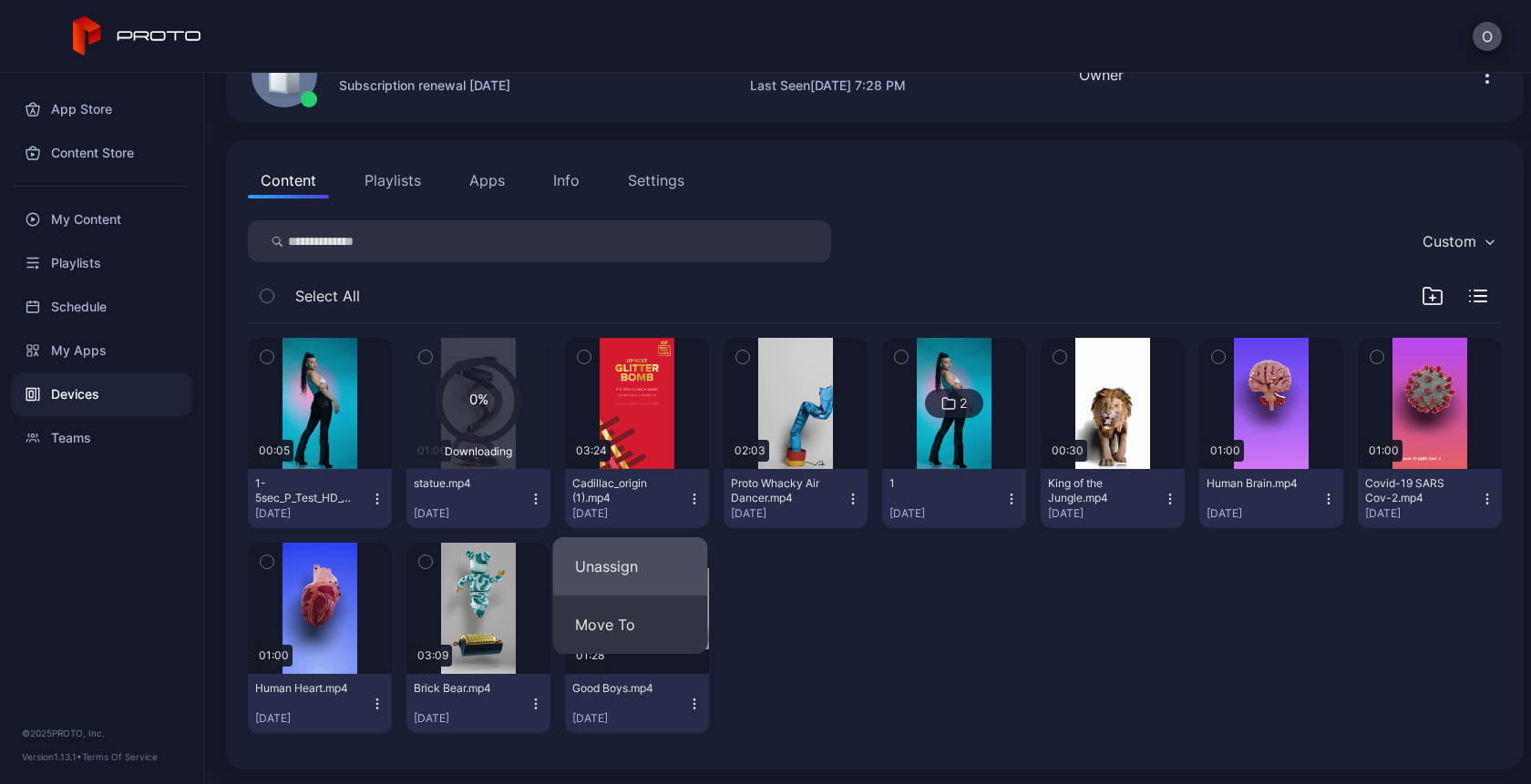
click at [614, 572] on button "Unassign" at bounding box center [631, 566] width 155 height 58
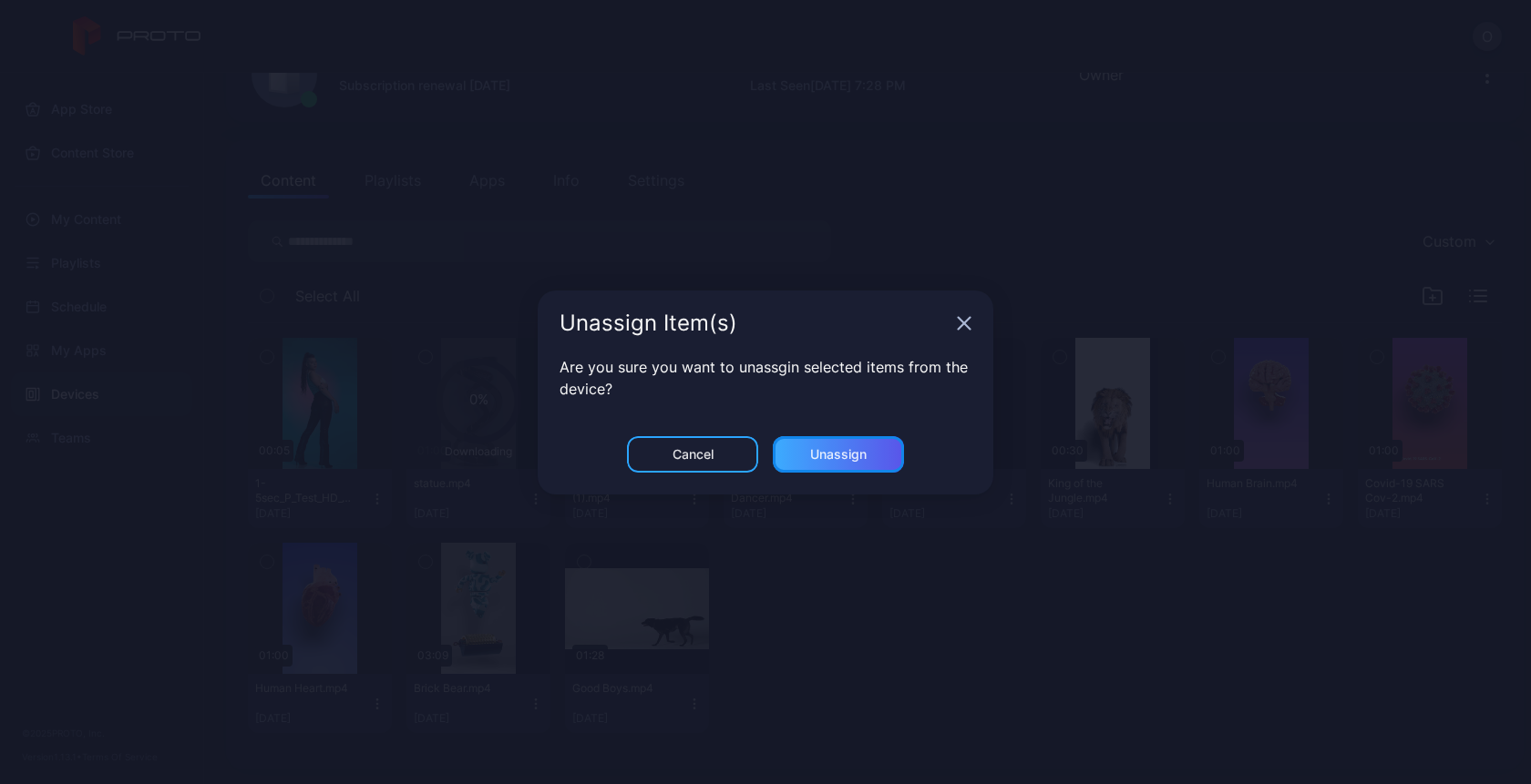
click at [824, 447] on div "Unassign" at bounding box center [838, 455] width 56 height 15
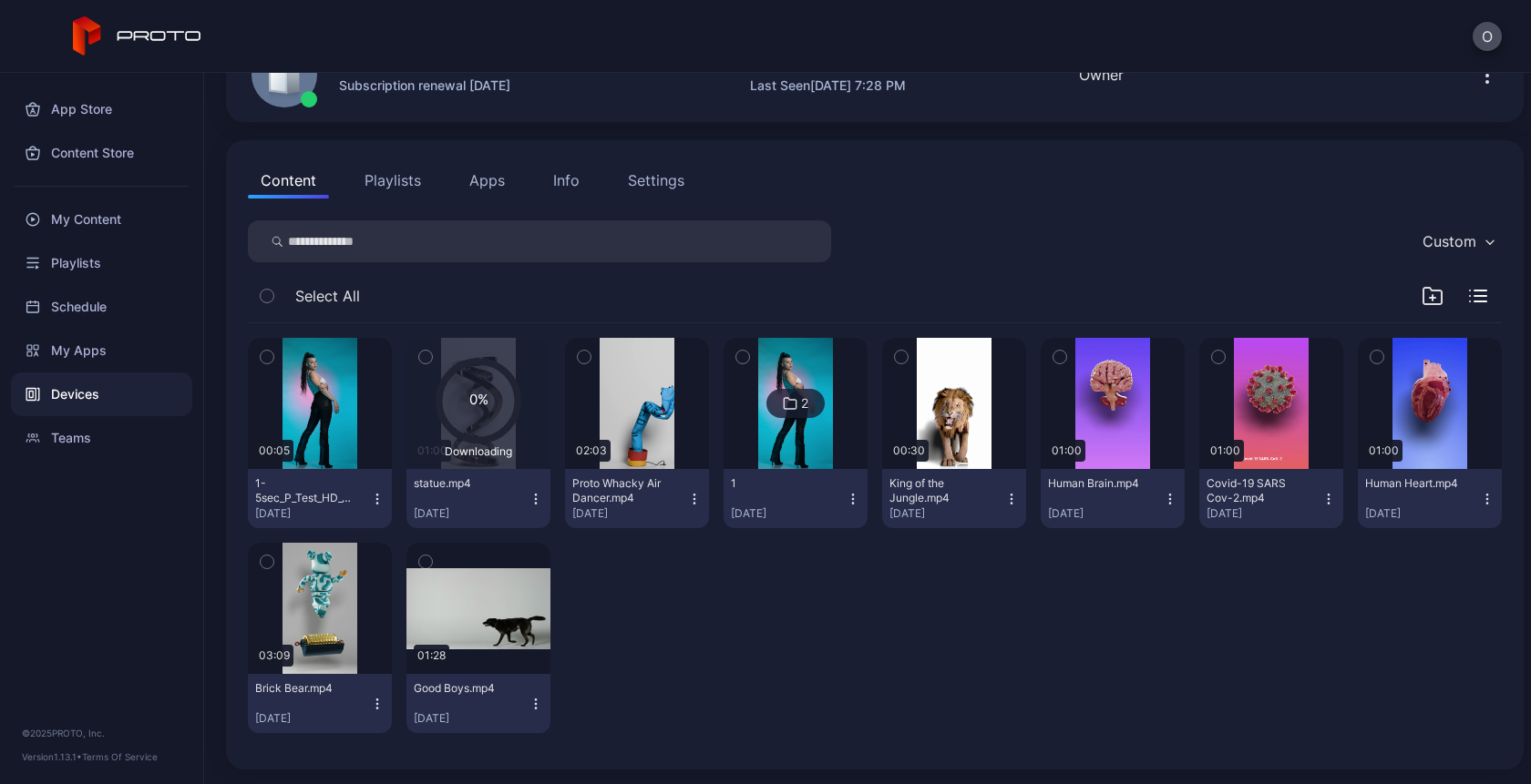
click at [449, 385] on icon at bounding box center [477, 401] width 80 height 80
click at [51, 230] on div "My Content" at bounding box center [102, 219] width 182 height 44
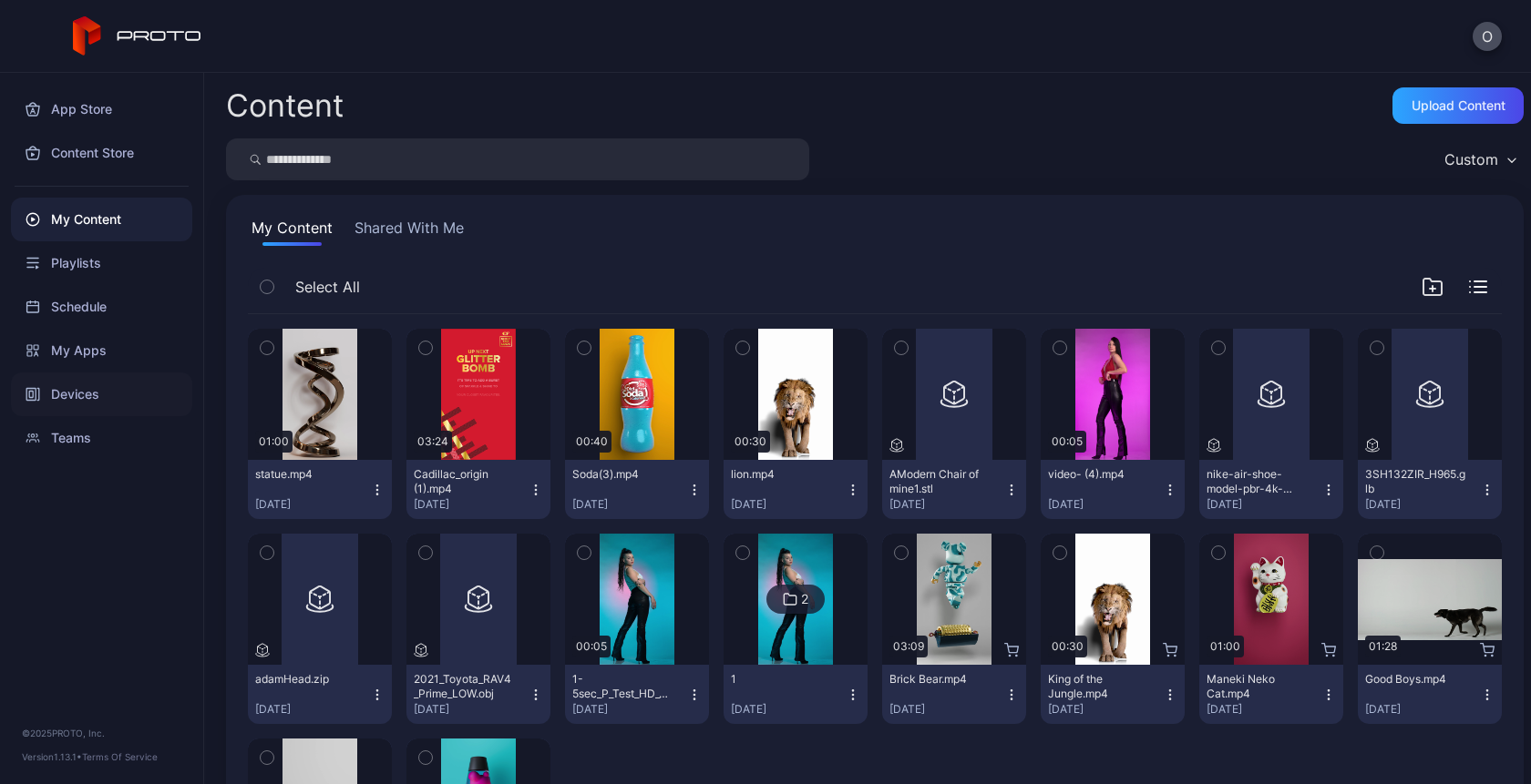
click at [84, 388] on div "Devices" at bounding box center [102, 394] width 182 height 44
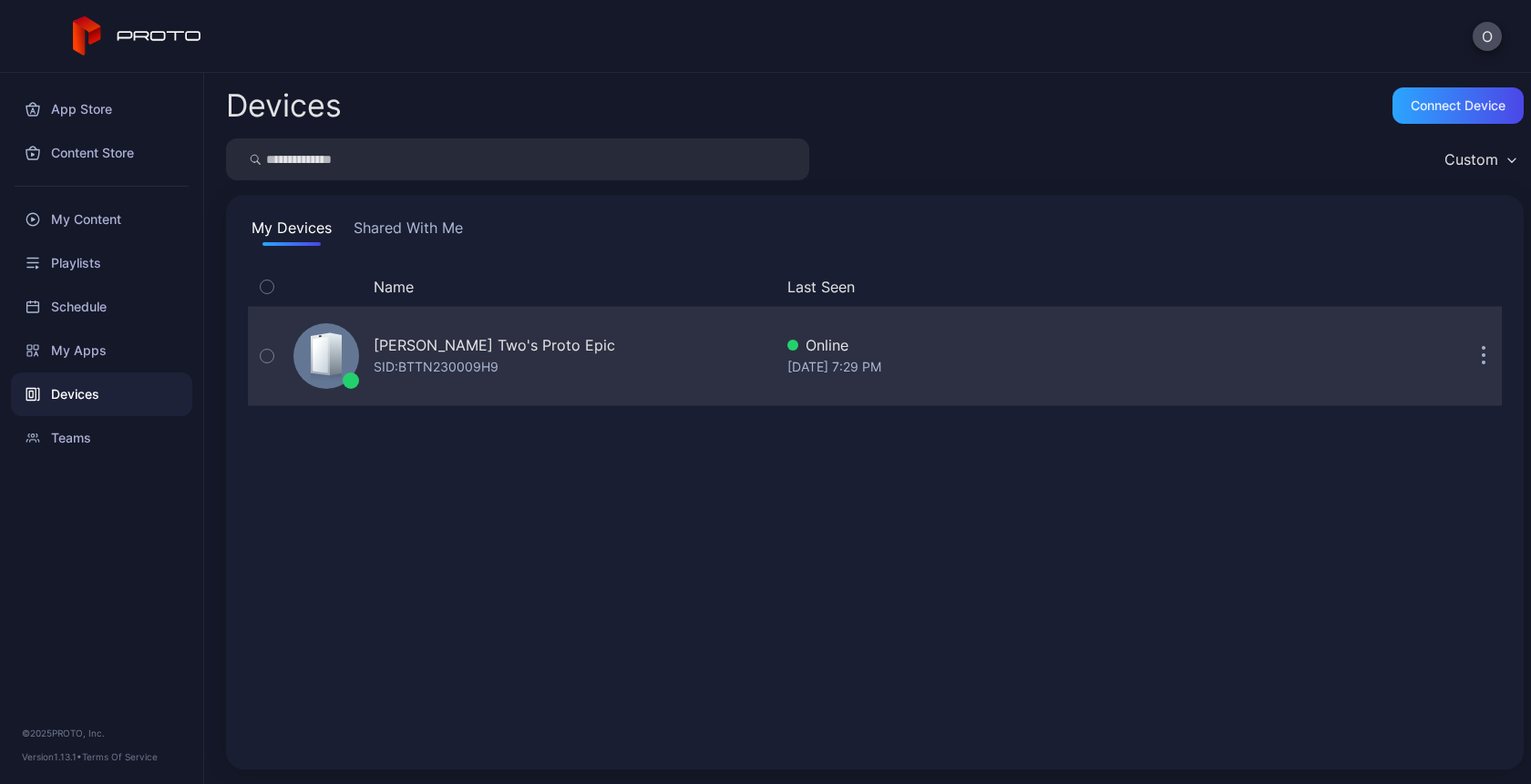
click at [468, 374] on div "SID: BTTN230009H9" at bounding box center [435, 367] width 124 height 22
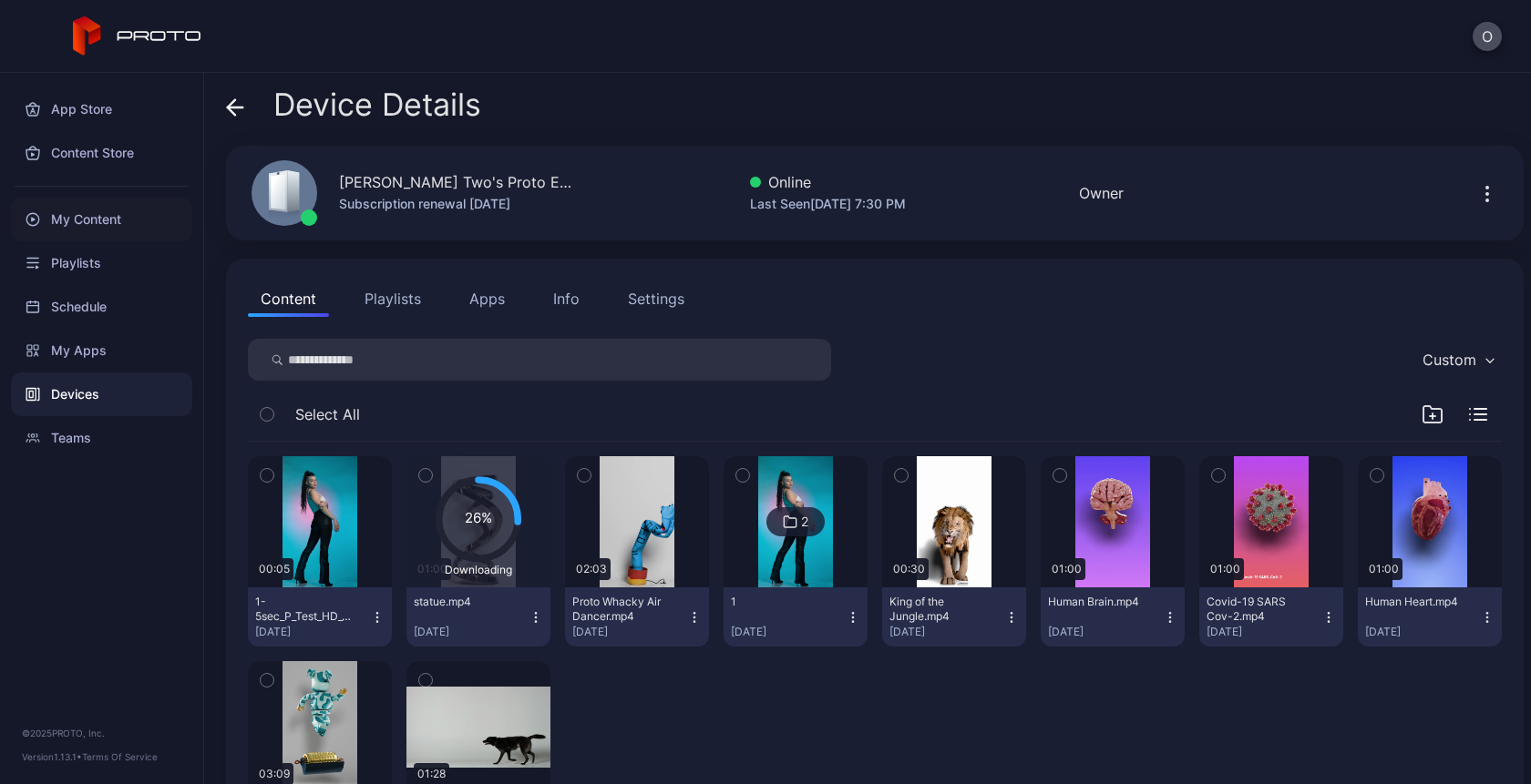
click at [87, 205] on div "My Content" at bounding box center [102, 219] width 182 height 44
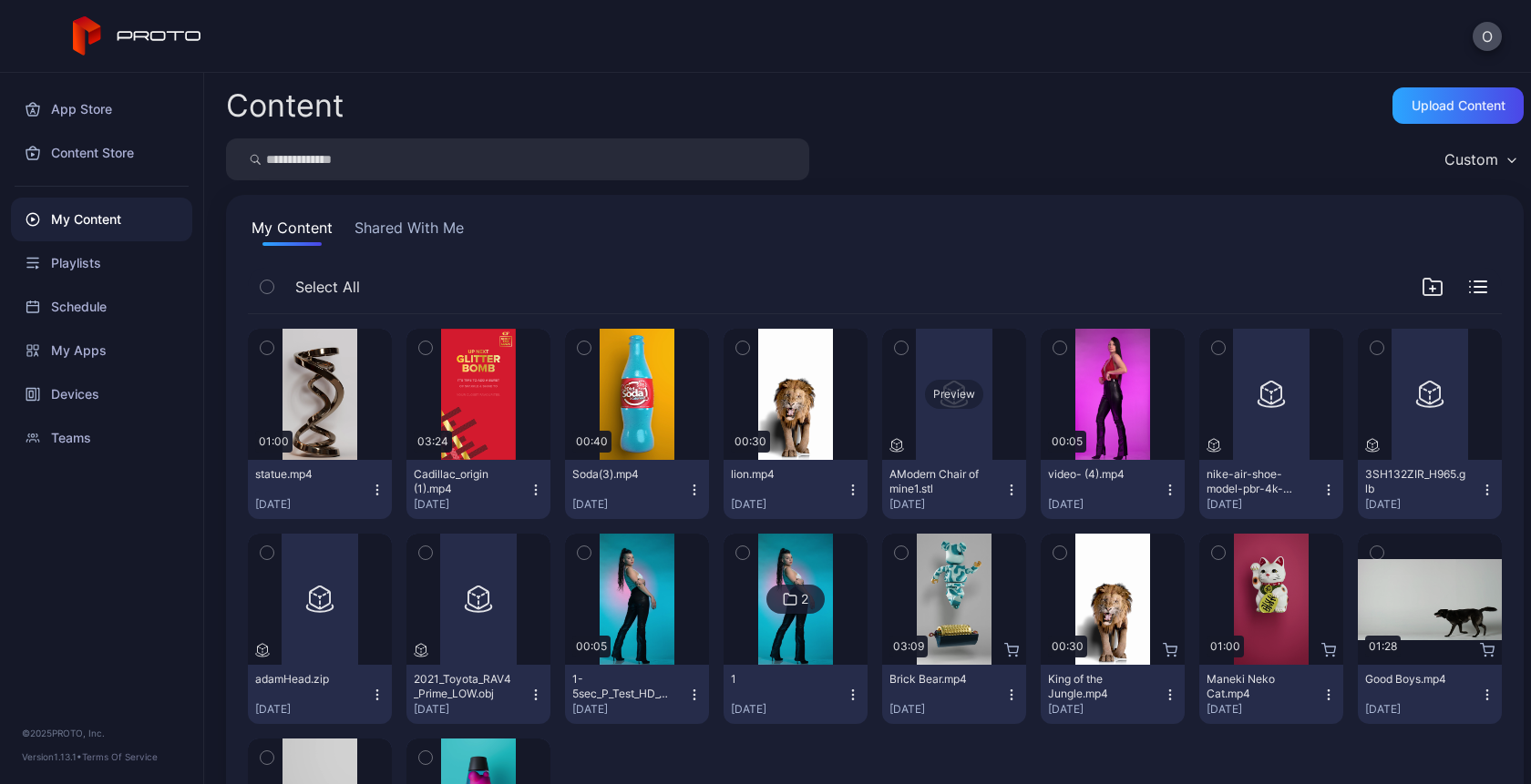
scroll to position [196, 0]
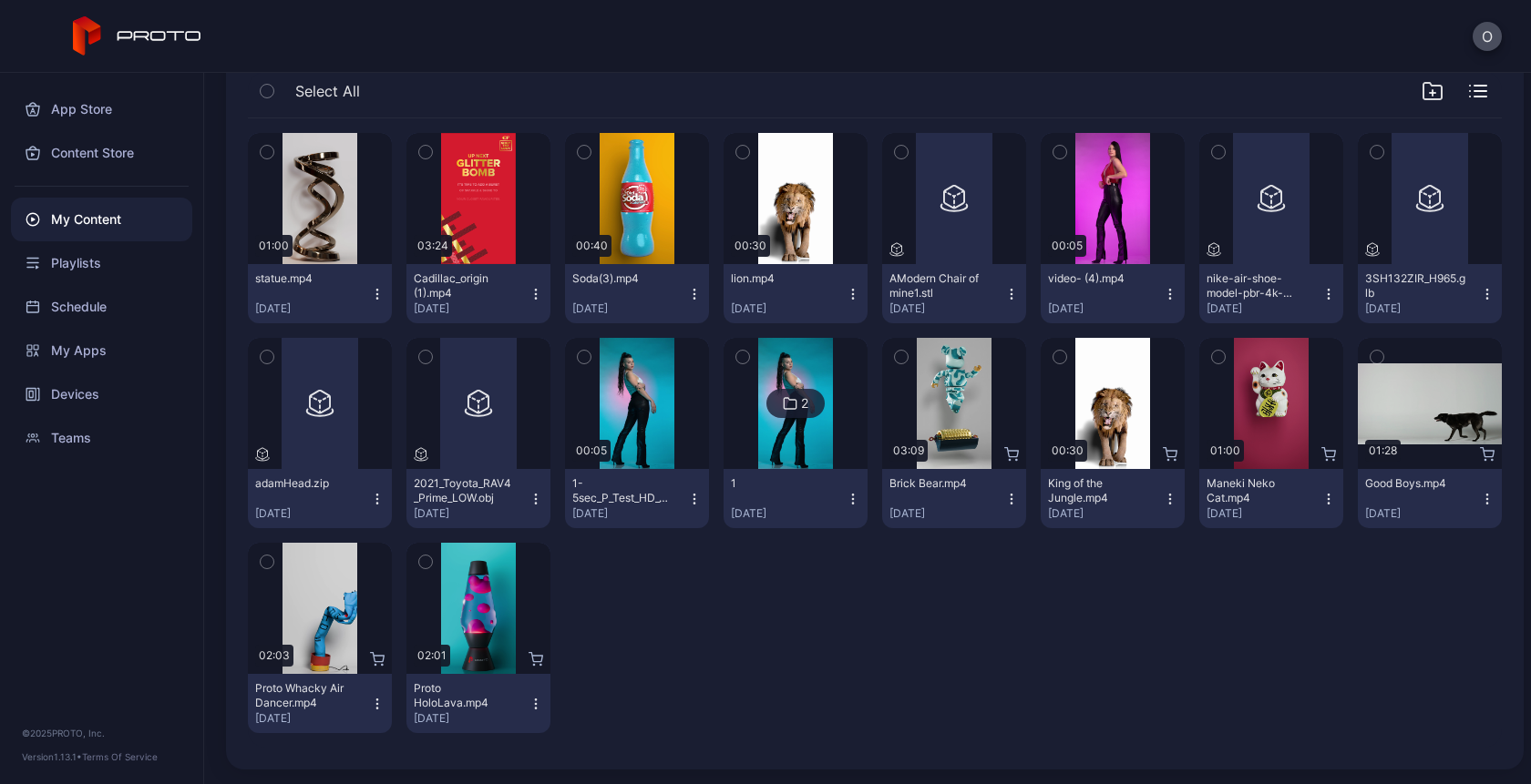
click at [1004, 294] on icon "button" at bounding box center [1012, 295] width 15 height 15
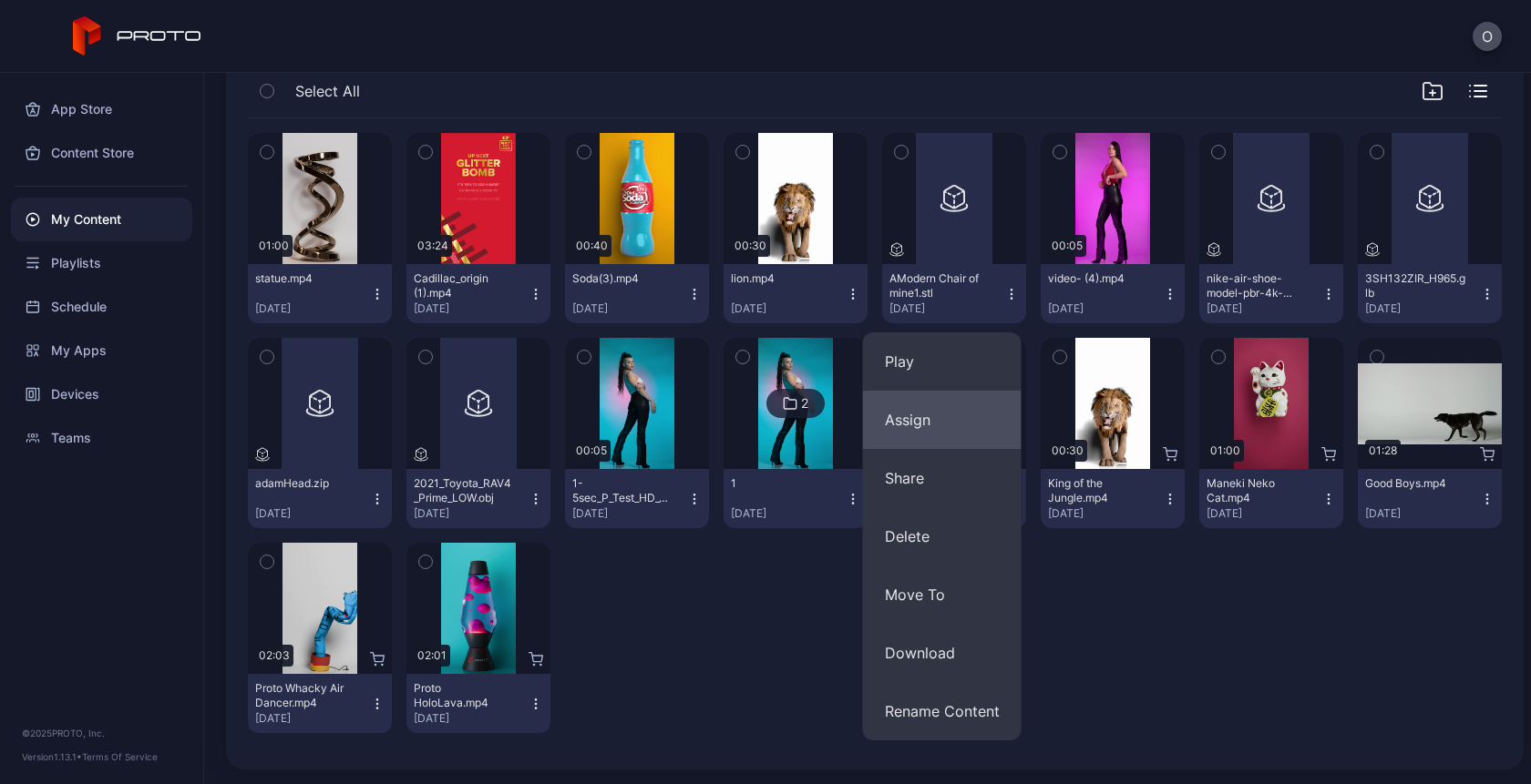
click at [946, 417] on button "Assign" at bounding box center [941, 420] width 158 height 58
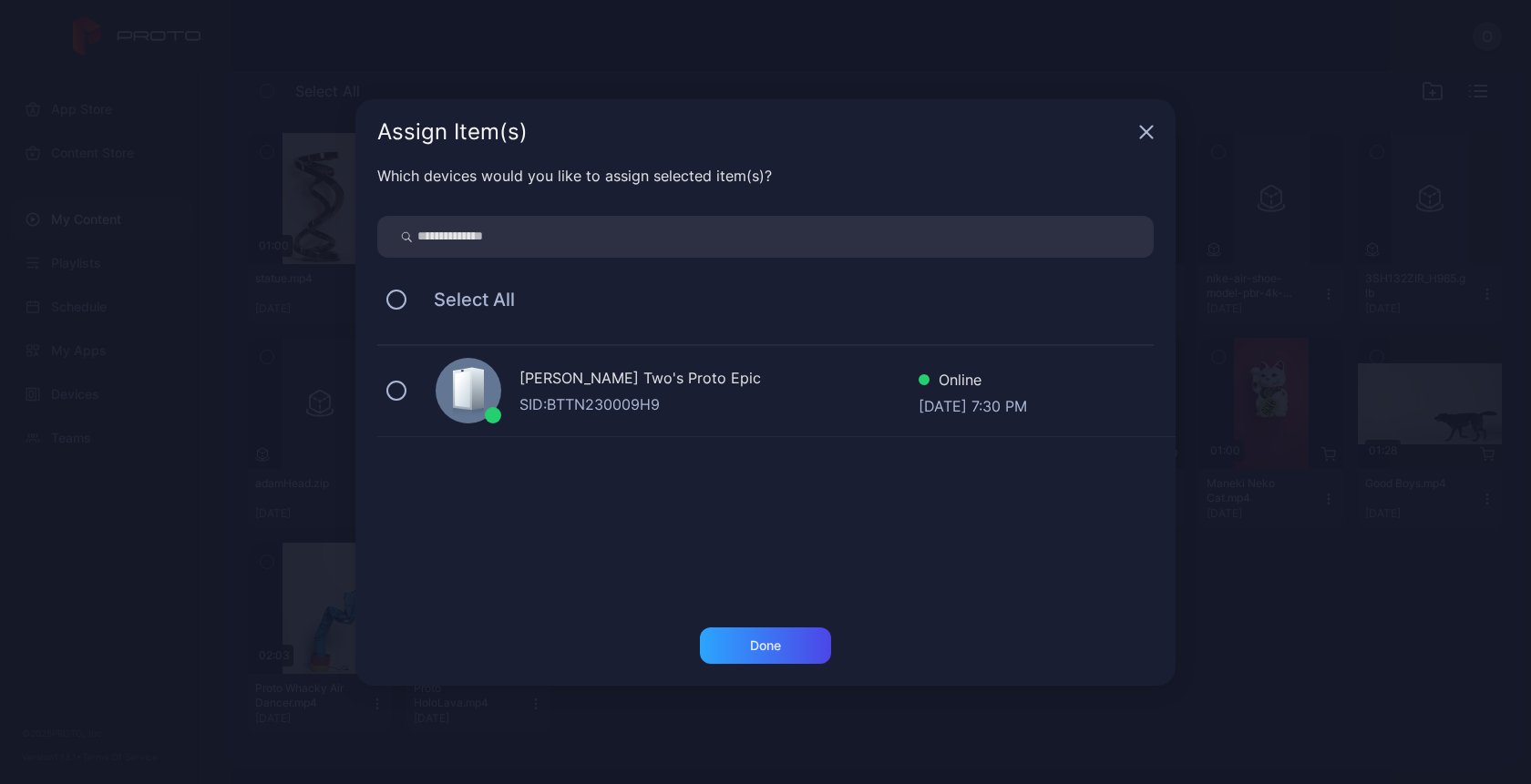
click at [1139, 135] on icon "button" at bounding box center [1146, 132] width 15 height 15
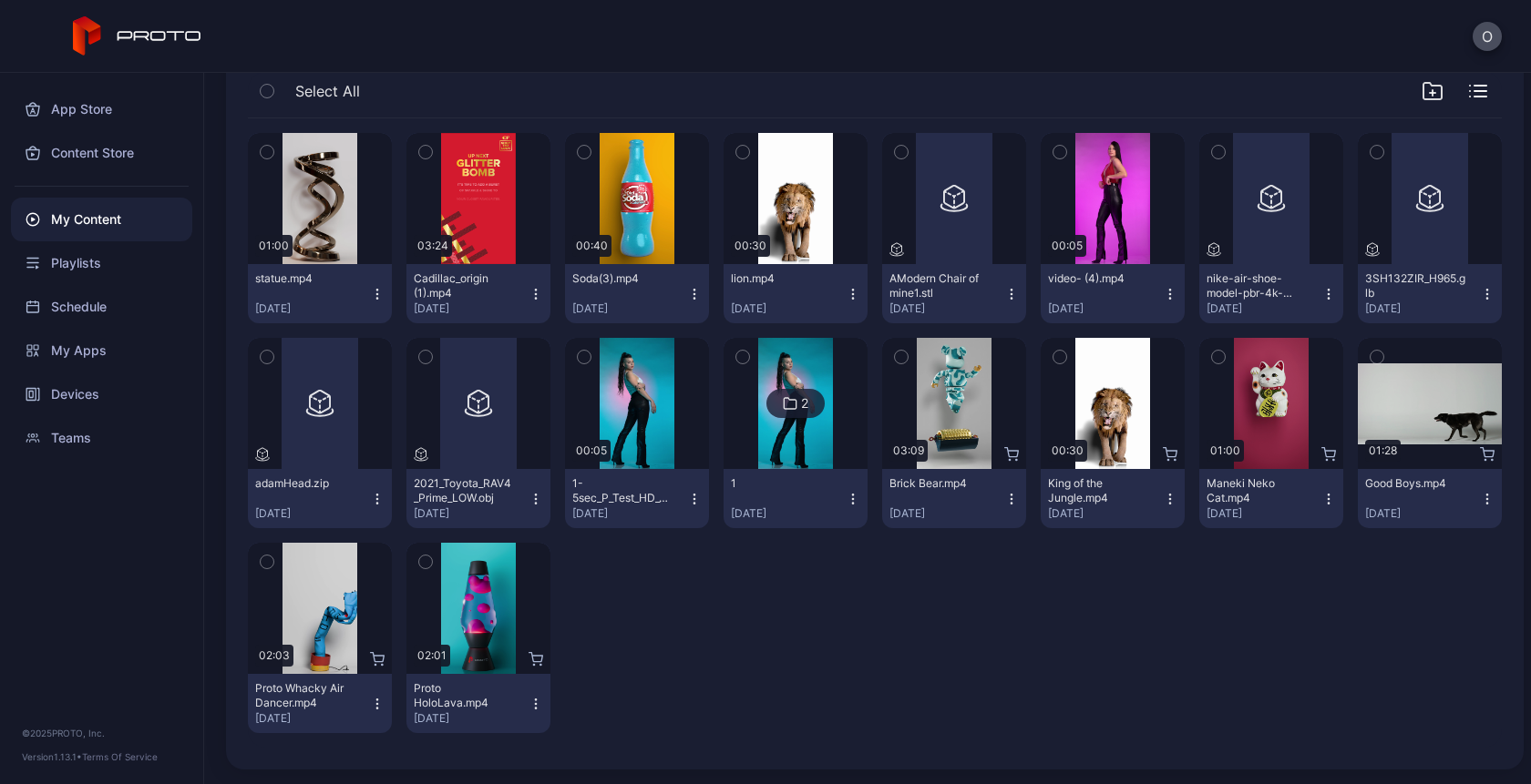
click at [1004, 295] on icon "button" at bounding box center [1012, 295] width 15 height 15
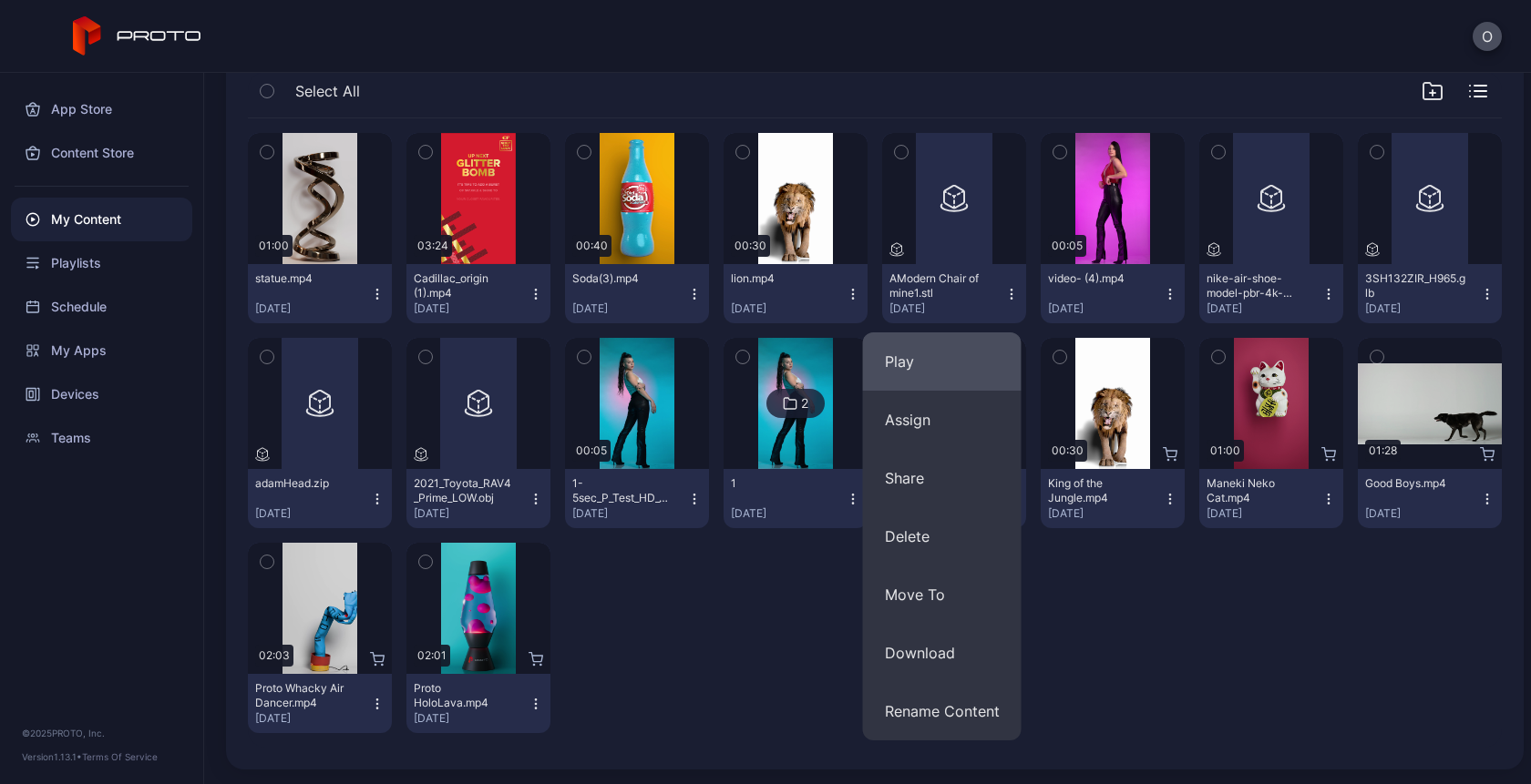
click at [926, 378] on button "Play" at bounding box center [941, 361] width 158 height 58
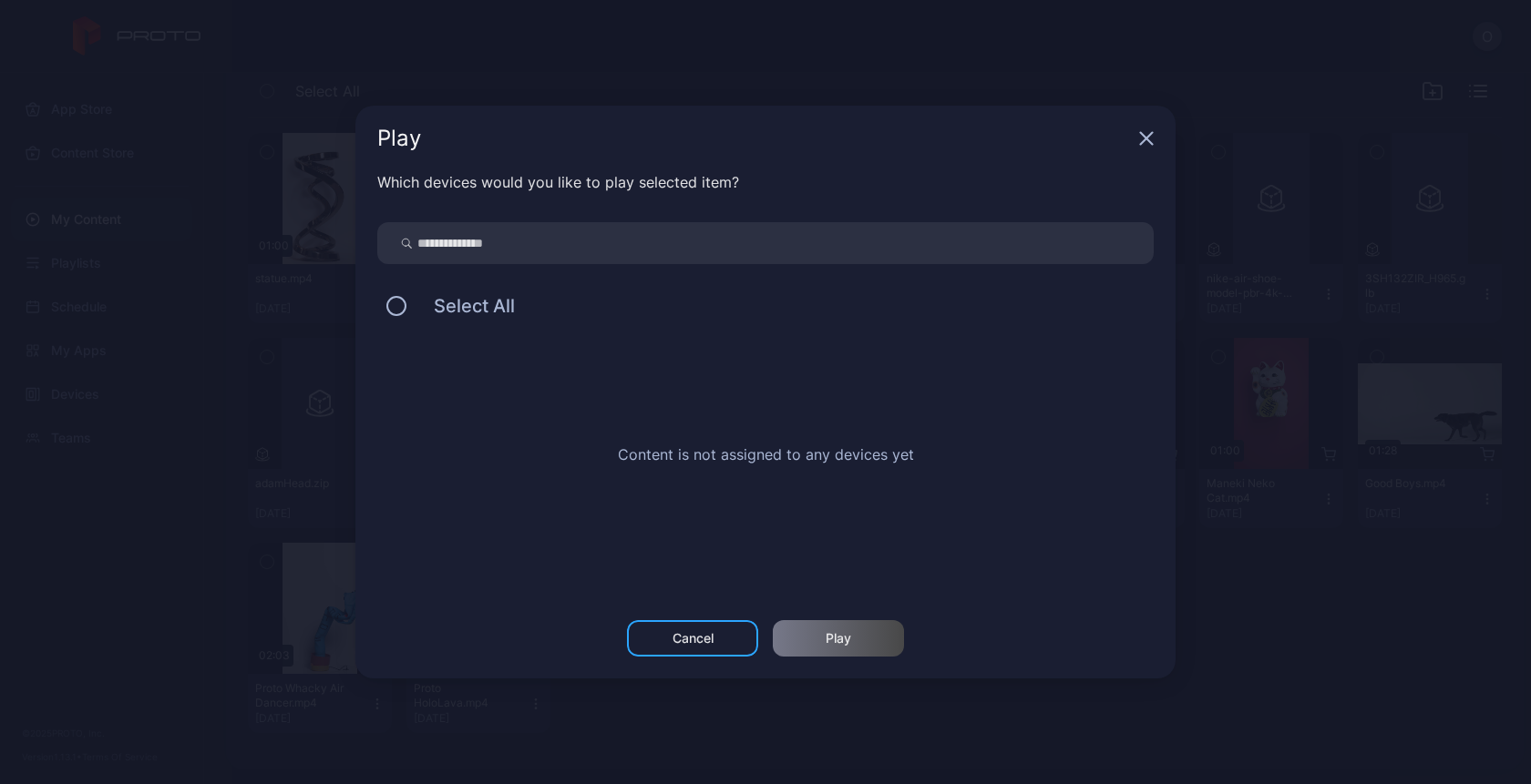
click at [1135, 137] on div "Play" at bounding box center [766, 138] width 820 height 65
click at [1152, 153] on div "Play" at bounding box center [766, 138] width 820 height 65
click at [1151, 144] on icon "button" at bounding box center [1146, 138] width 12 height 12
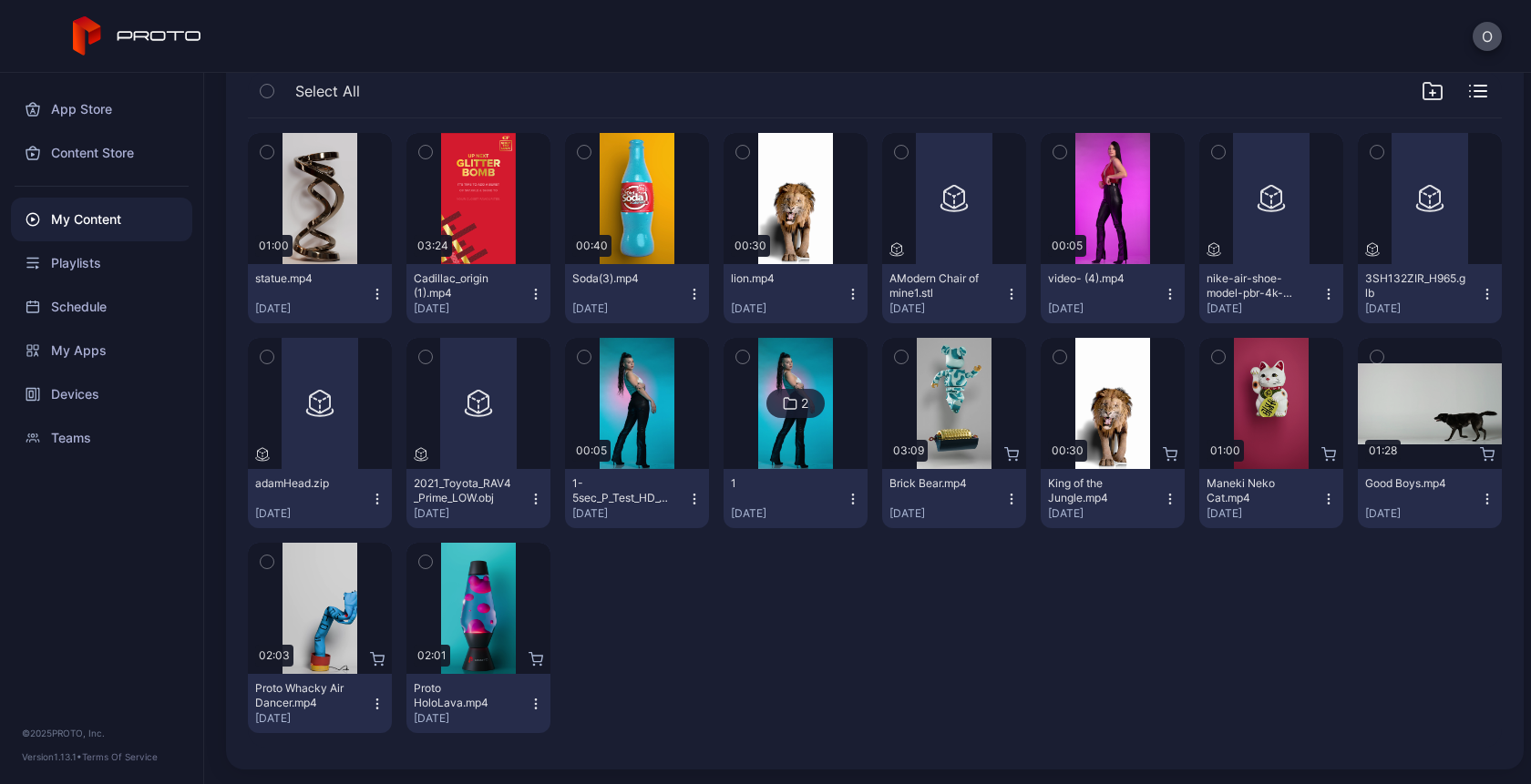
click at [1004, 299] on icon "button" at bounding box center [1012, 295] width 15 height 15
click at [1321, 294] on icon "button" at bounding box center [1329, 295] width 15 height 15
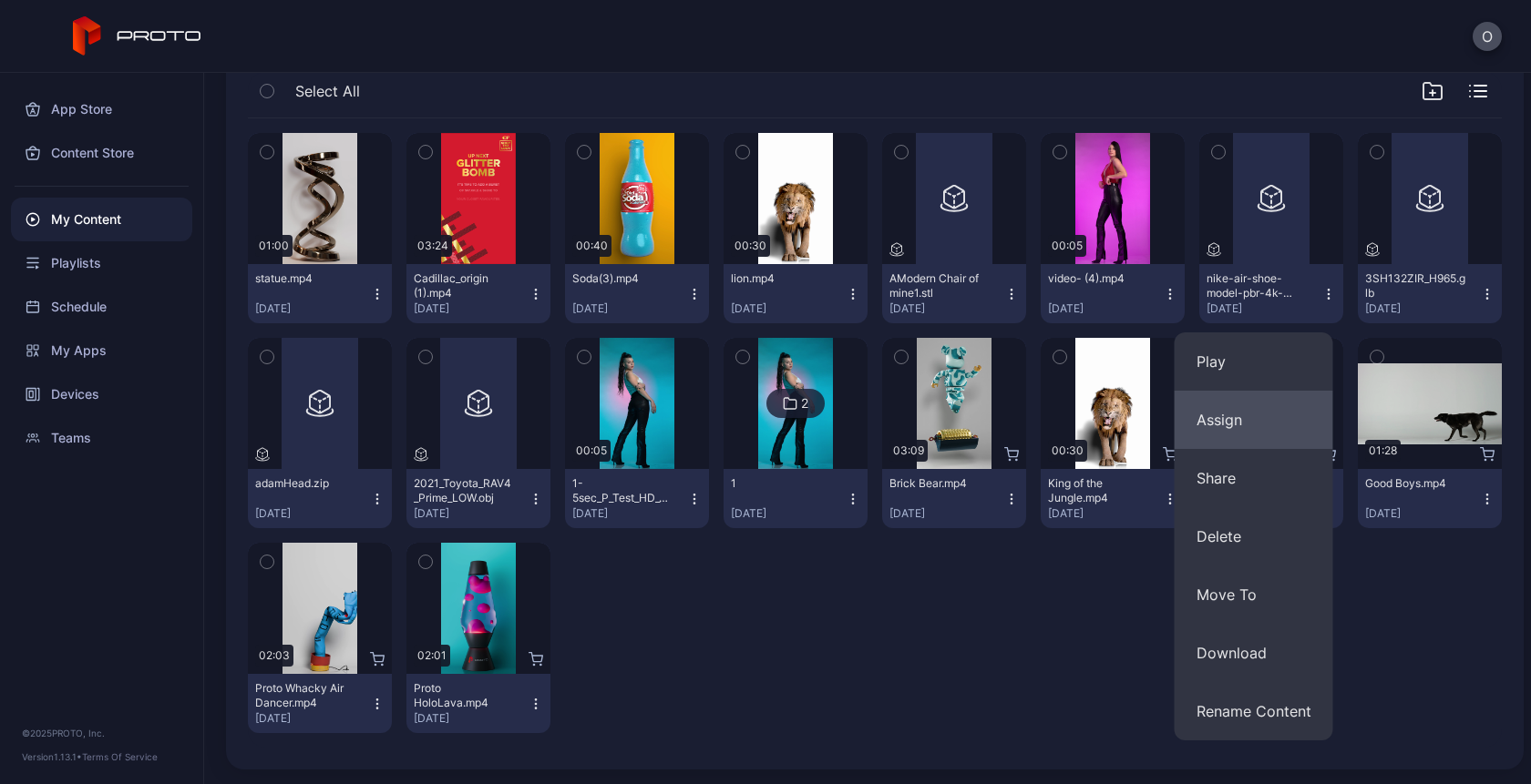
click at [1247, 400] on button "Assign" at bounding box center [1253, 420] width 158 height 58
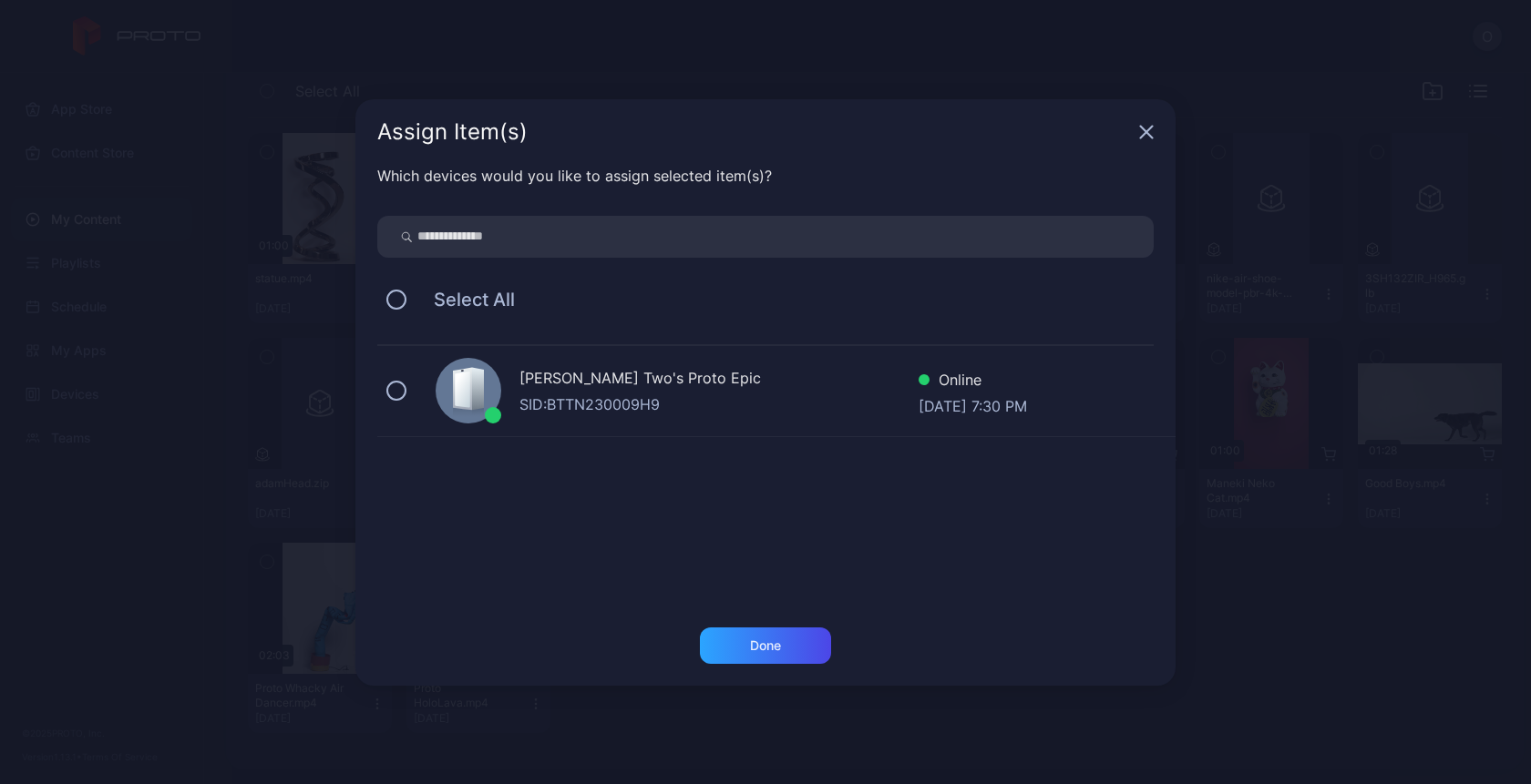
click at [820, 392] on div "[PERSON_NAME] Two's Proto Epic" at bounding box center [719, 380] width 399 height 26
click at [751, 646] on div "Done" at bounding box center [765, 646] width 31 height 15
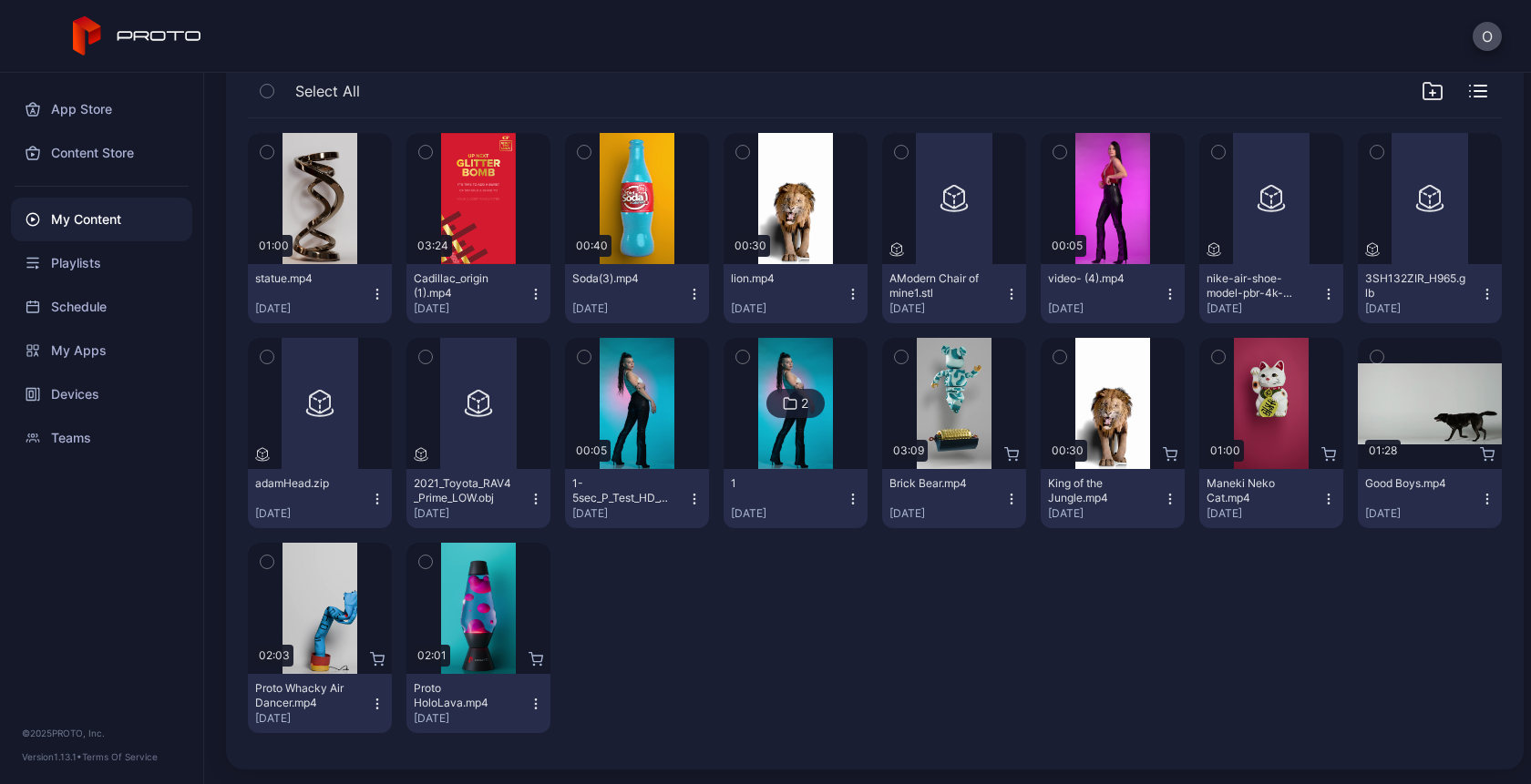
click at [1321, 294] on icon "button" at bounding box center [1329, 295] width 15 height 15
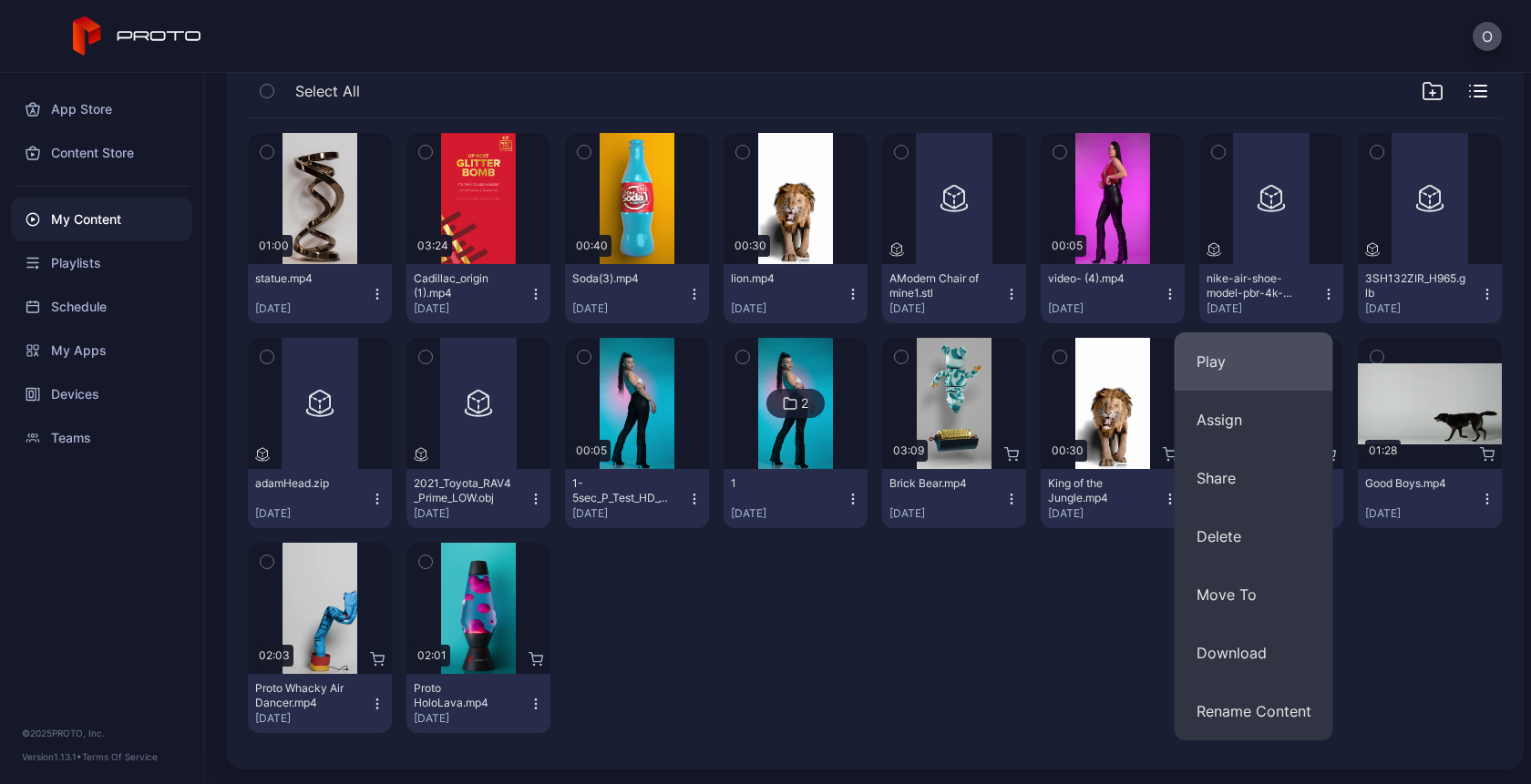
click at [1259, 356] on button "Play" at bounding box center [1253, 361] width 158 height 58
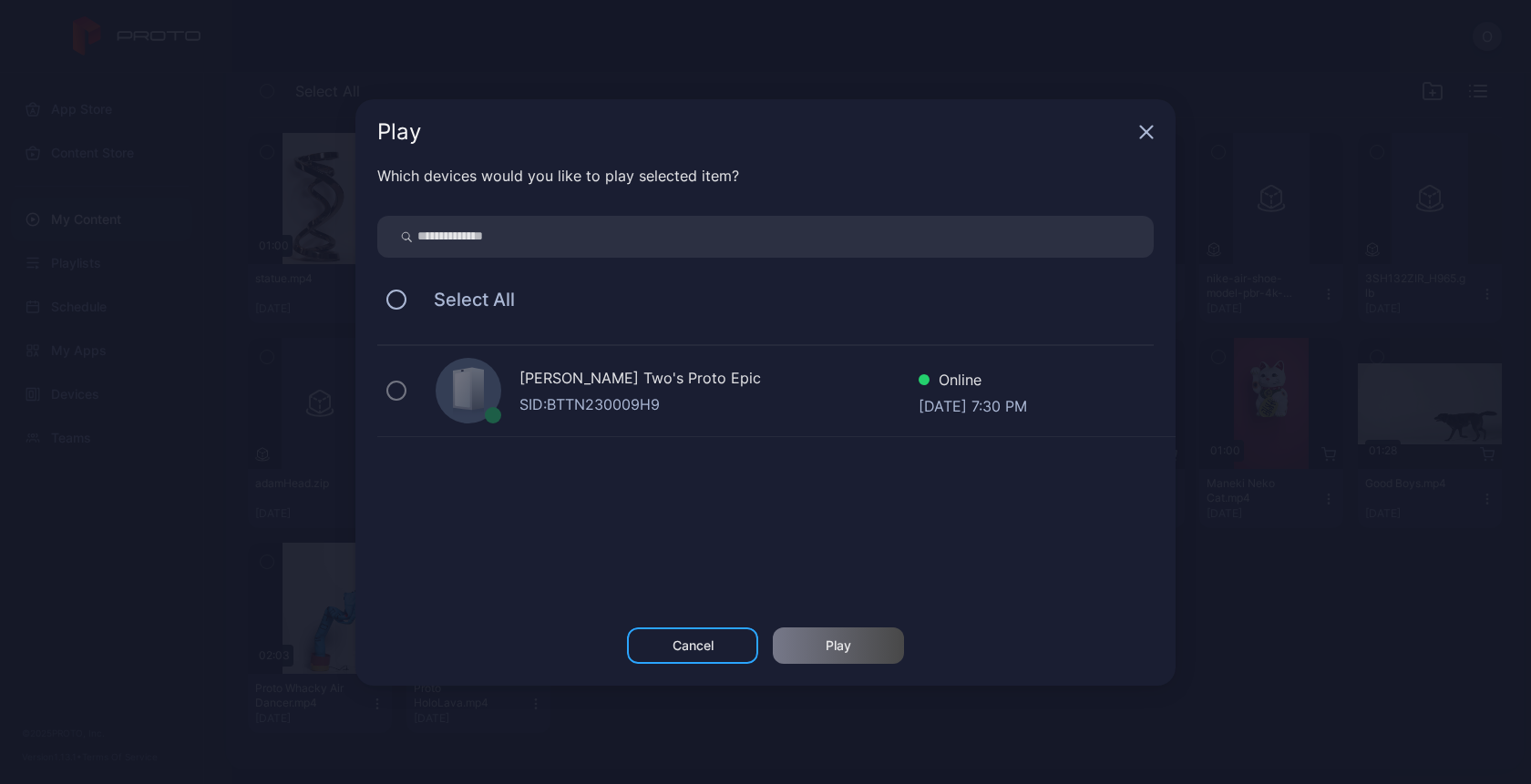
click at [712, 382] on div "[PERSON_NAME] Two's Proto Epic" at bounding box center [719, 380] width 399 height 26
click at [539, 399] on div "SID: BTTN230009H9" at bounding box center [719, 404] width 399 height 22
click at [636, 395] on div "SID: BTTN230009H9" at bounding box center [719, 404] width 399 height 22
click at [639, 382] on div "[PERSON_NAME] Two's Proto Epic" at bounding box center [719, 380] width 399 height 26
click at [659, 653] on div "Cancel" at bounding box center [693, 646] width 131 height 36
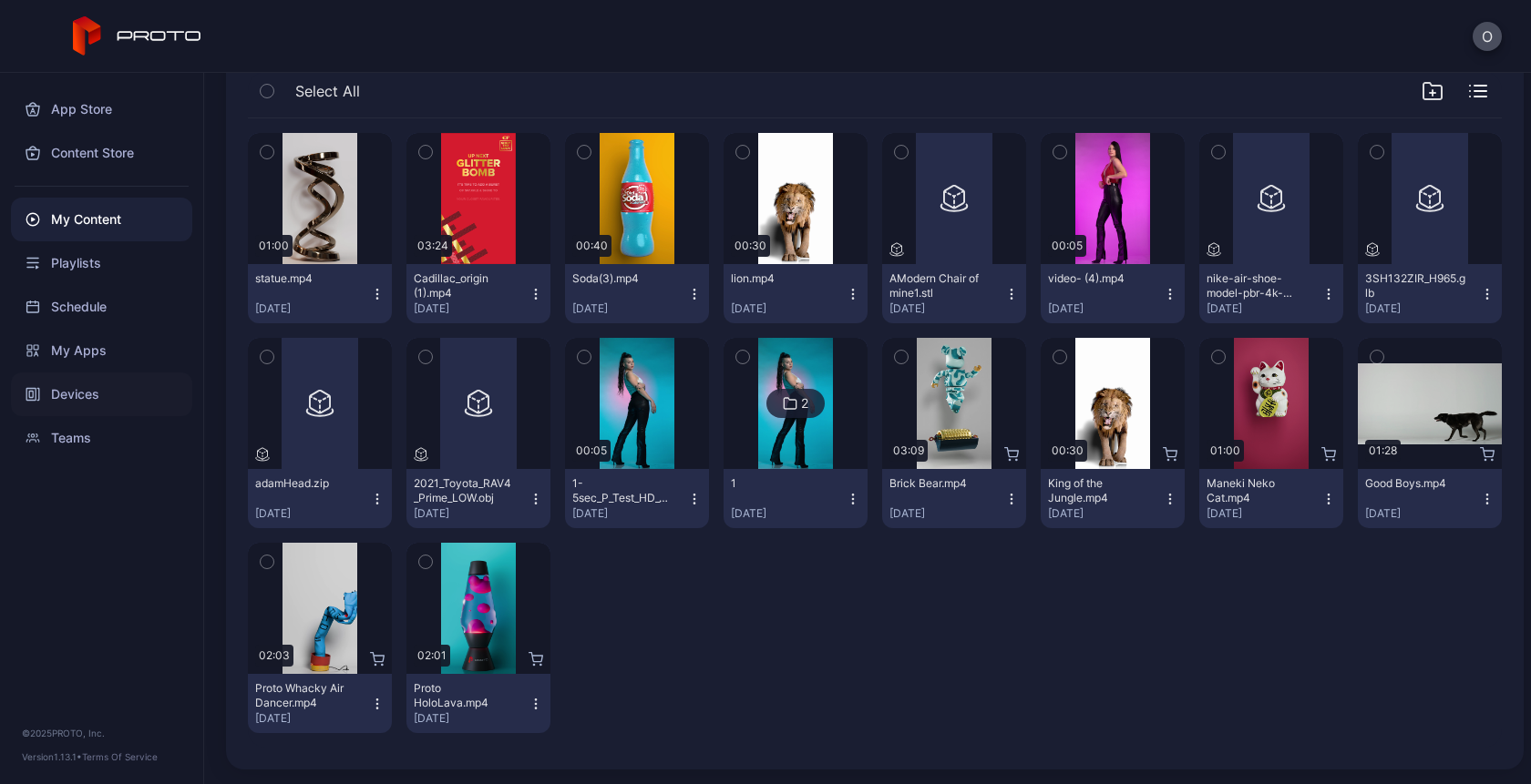
click at [62, 389] on div "Devices" at bounding box center [102, 394] width 182 height 44
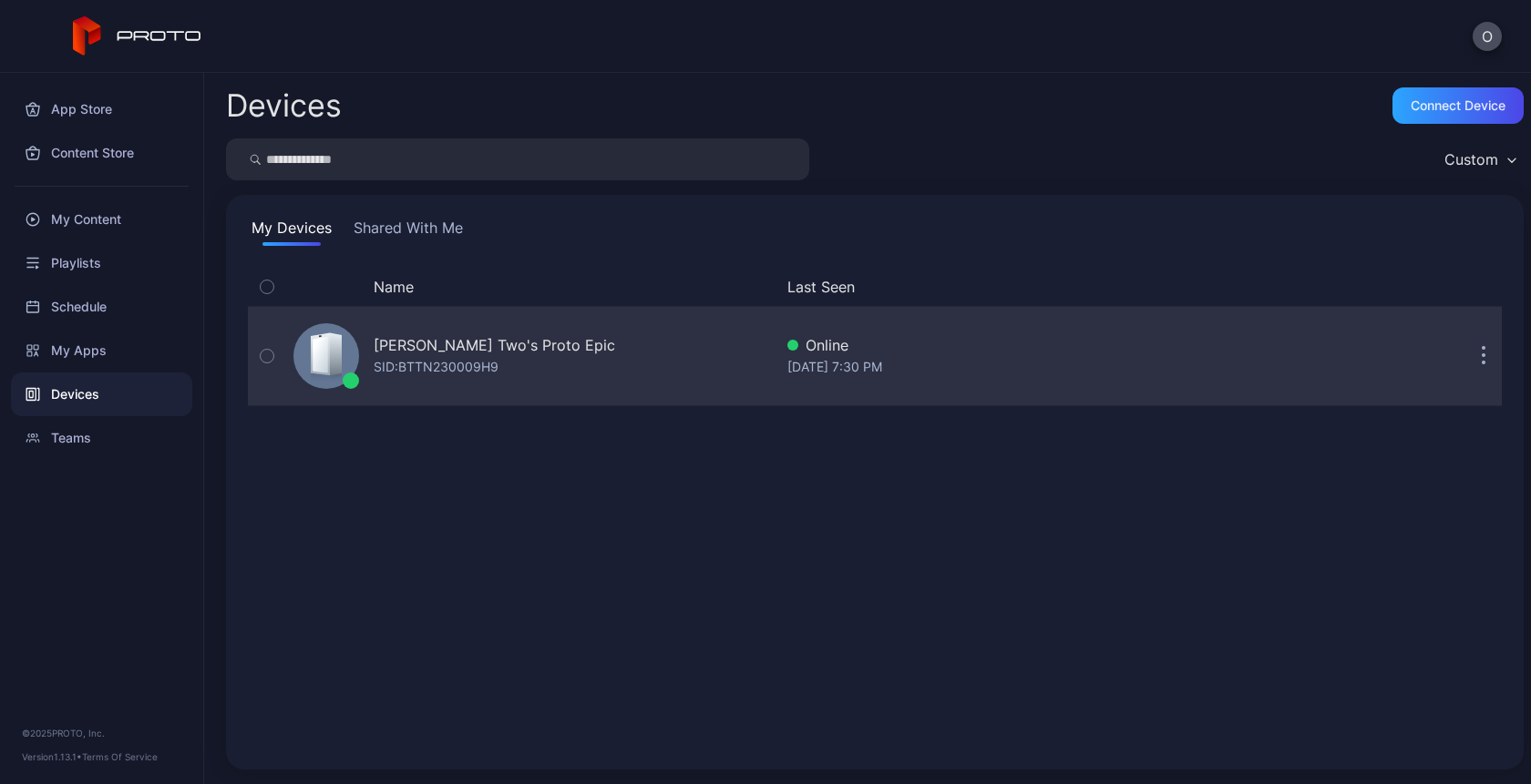
click at [399, 345] on div "[PERSON_NAME] Two's Proto Epic" at bounding box center [494, 344] width 241 height 22
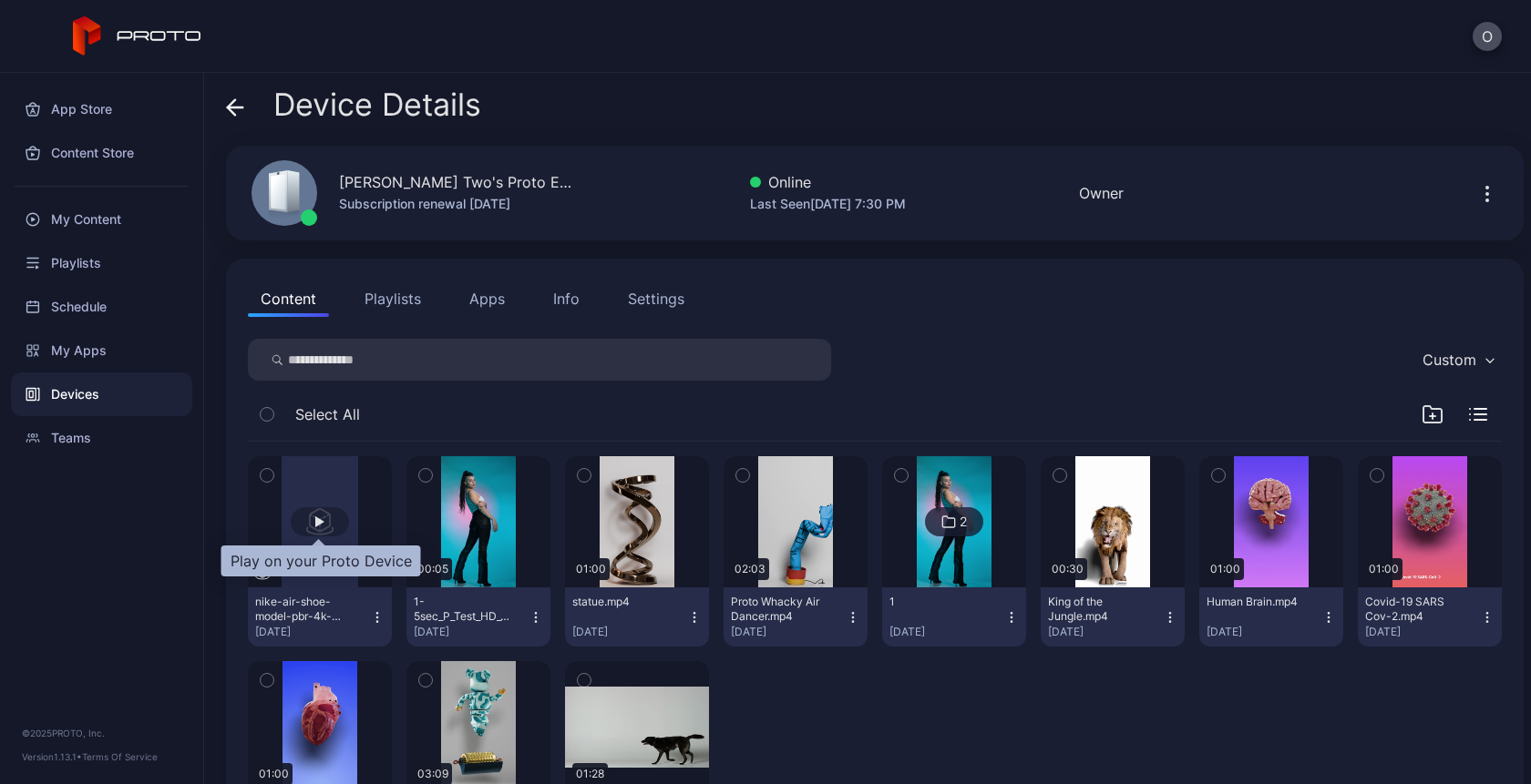
click at [315, 525] on div "button" at bounding box center [320, 522] width 9 height 11
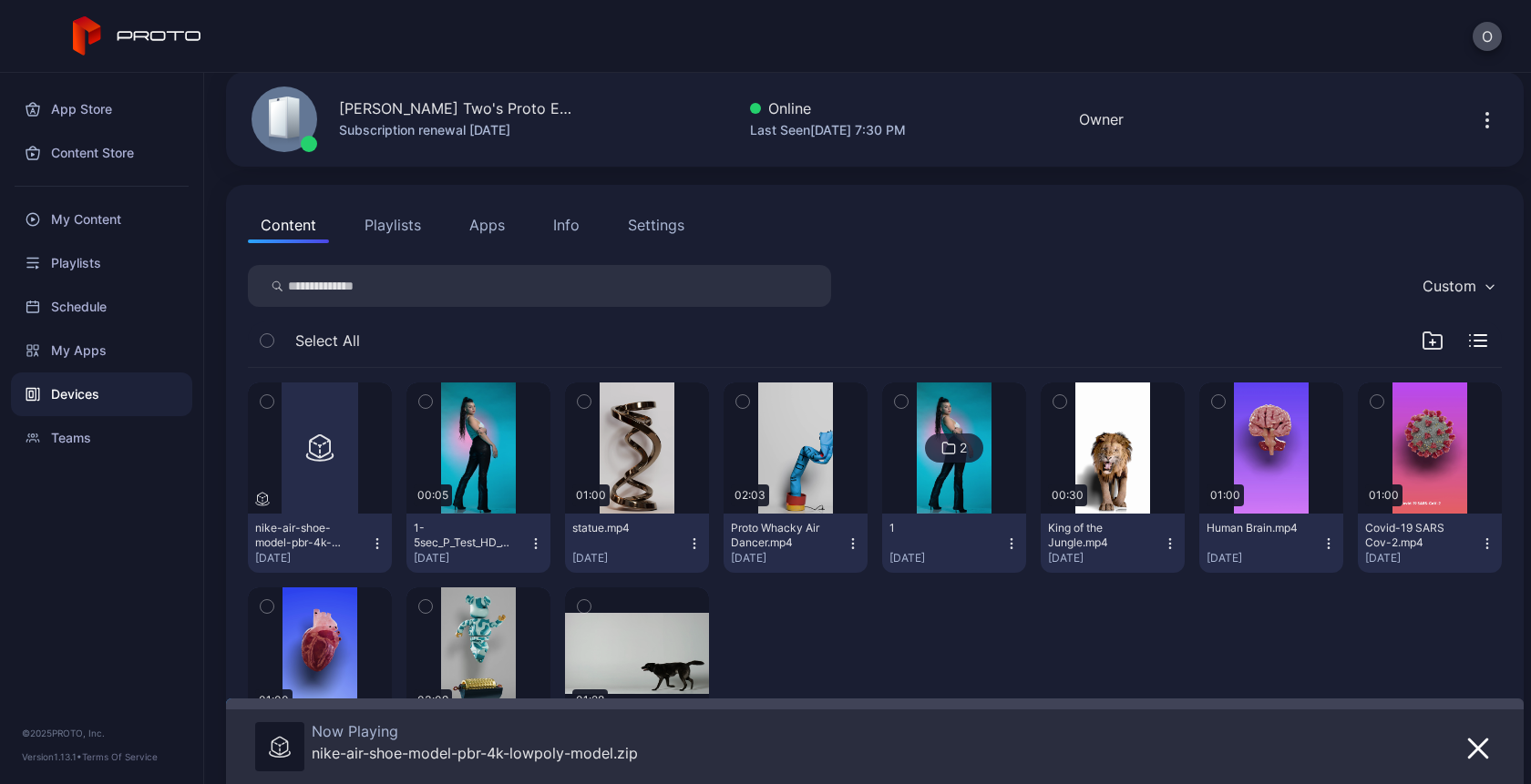
scroll to position [101, 0]
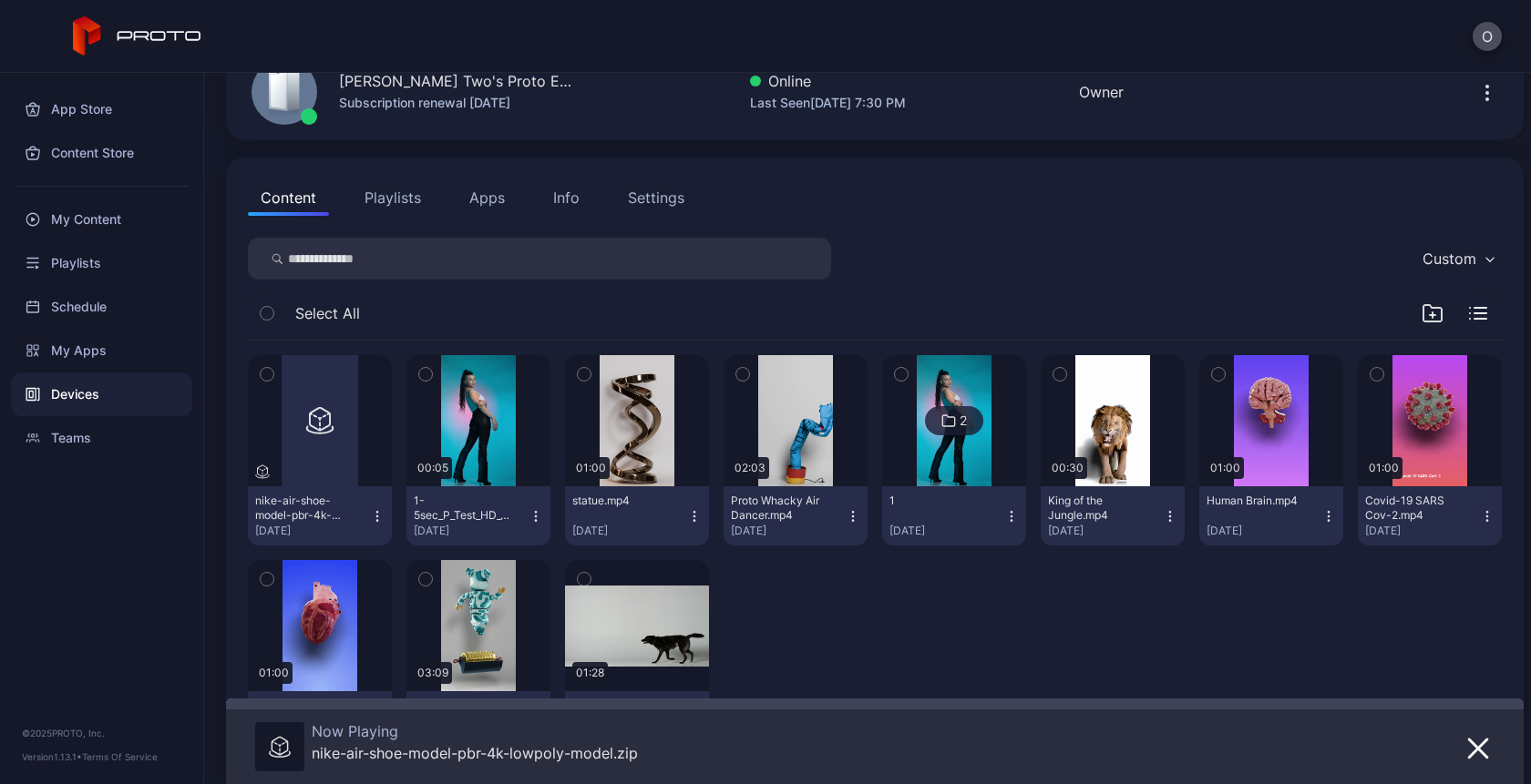
click at [530, 766] on div "Now Playing nike-air-shoe-model-pbr-4k-lowpoly-model.zip" at bounding box center [474, 748] width 327 height 51
click at [538, 748] on div "nike-air-shoe-model-pbr-4k-lowpoly-model.zip" at bounding box center [474, 753] width 327 height 18
click at [309, 426] on div "button" at bounding box center [320, 420] width 58 height 29
click at [320, 414] on div "button" at bounding box center [320, 420] width 58 height 29
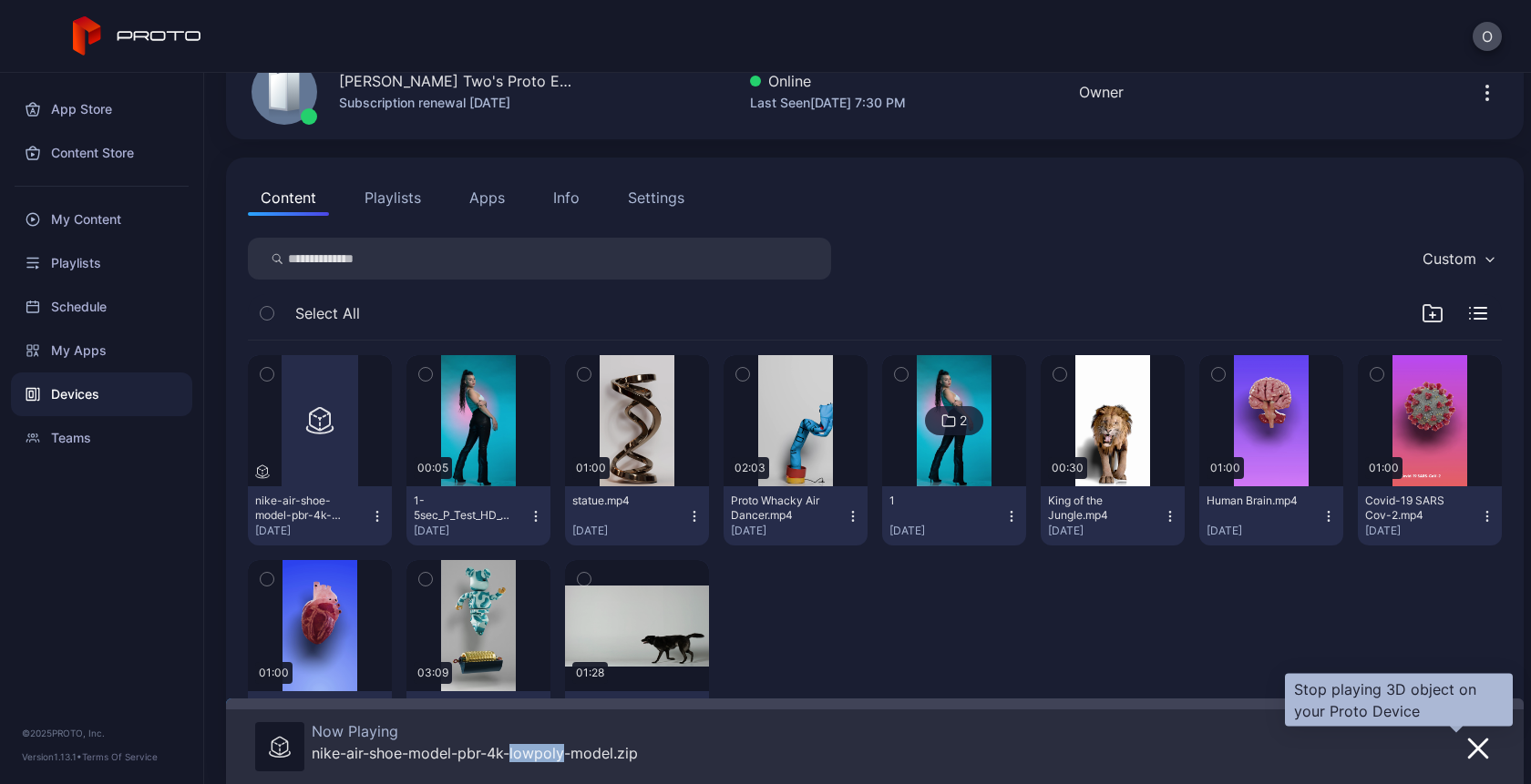
click at [1467, 757] on icon "button" at bounding box center [1478, 748] width 22 height 22
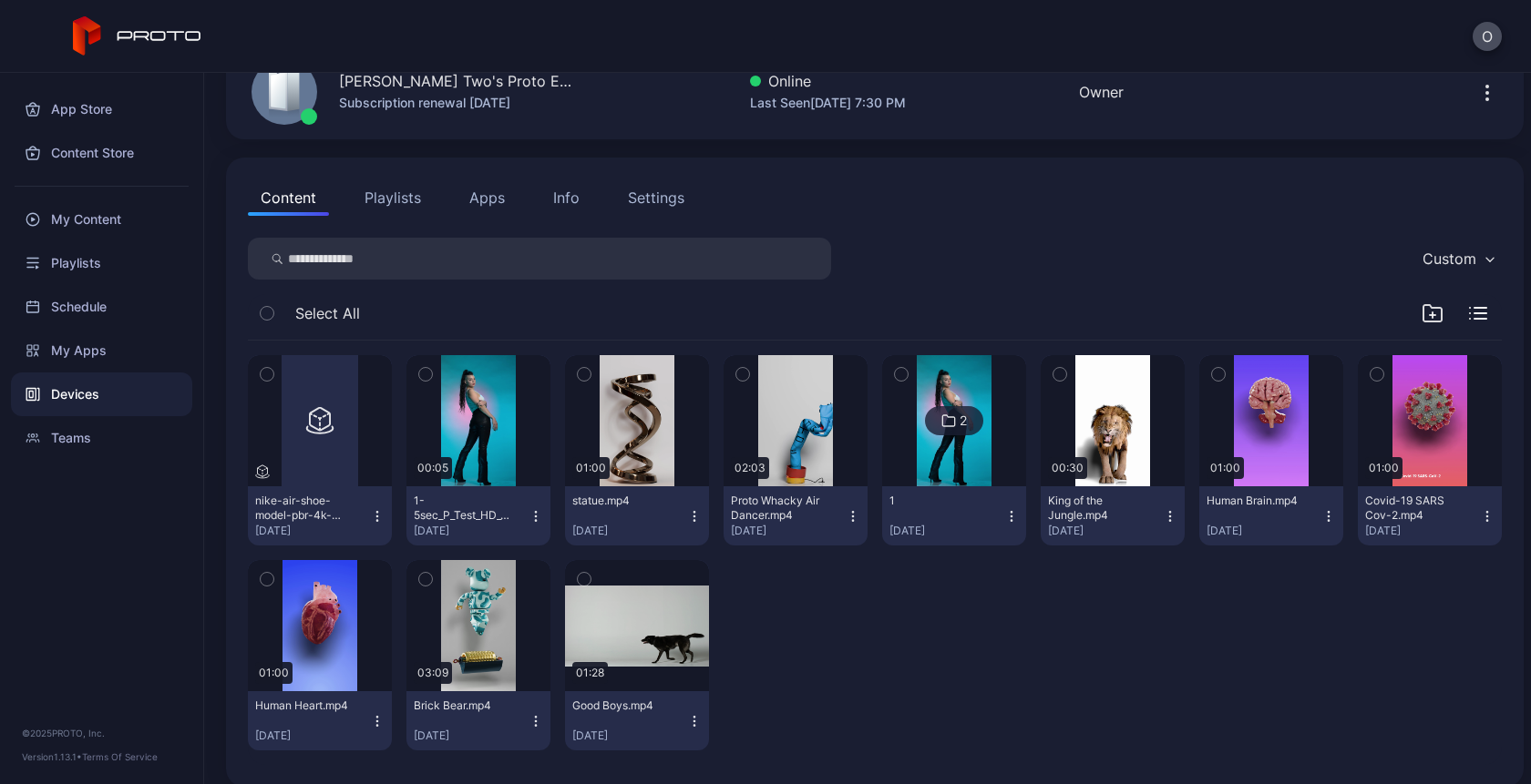
scroll to position [0, 0]
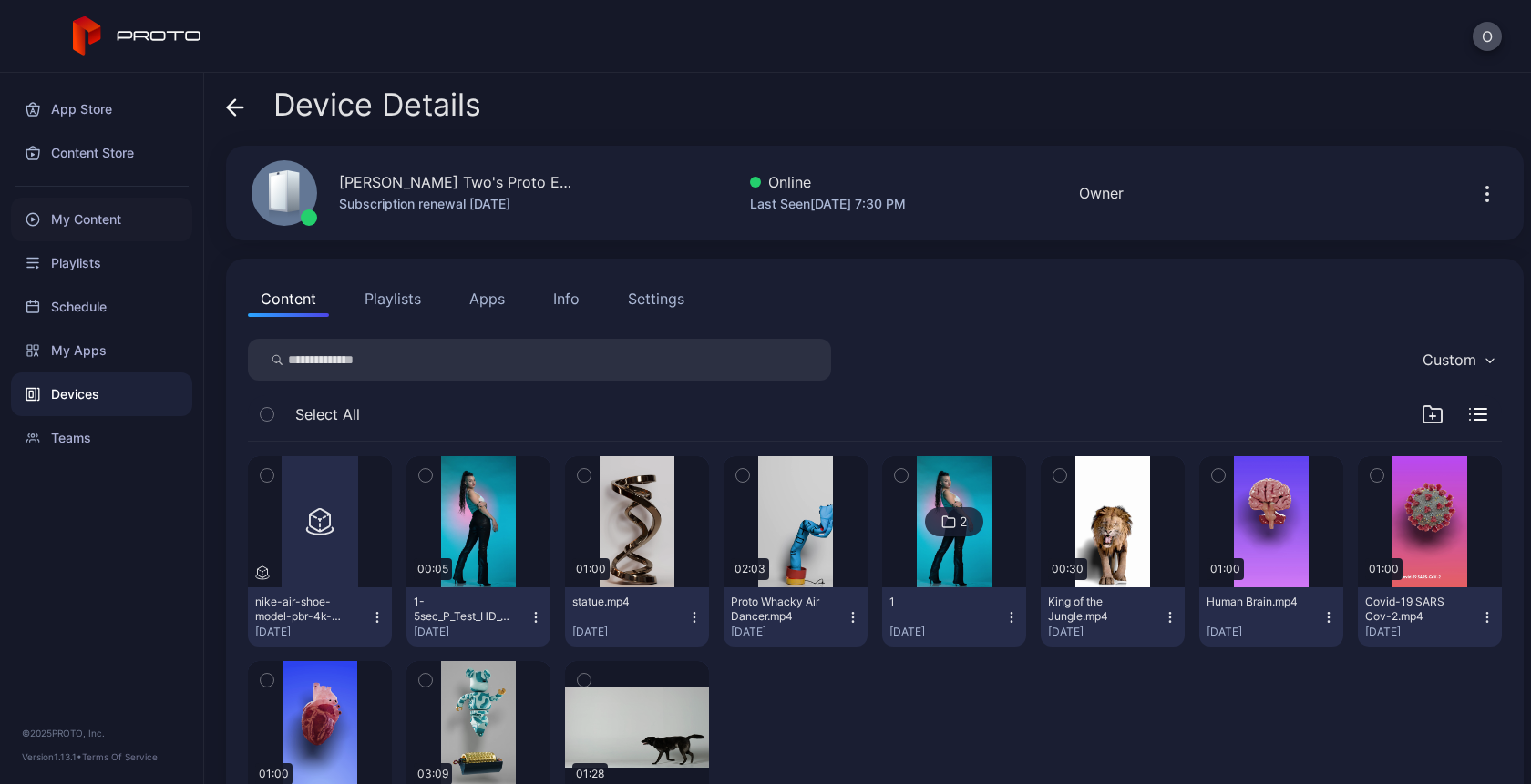
click at [64, 207] on div "My Content" at bounding box center [102, 219] width 182 height 44
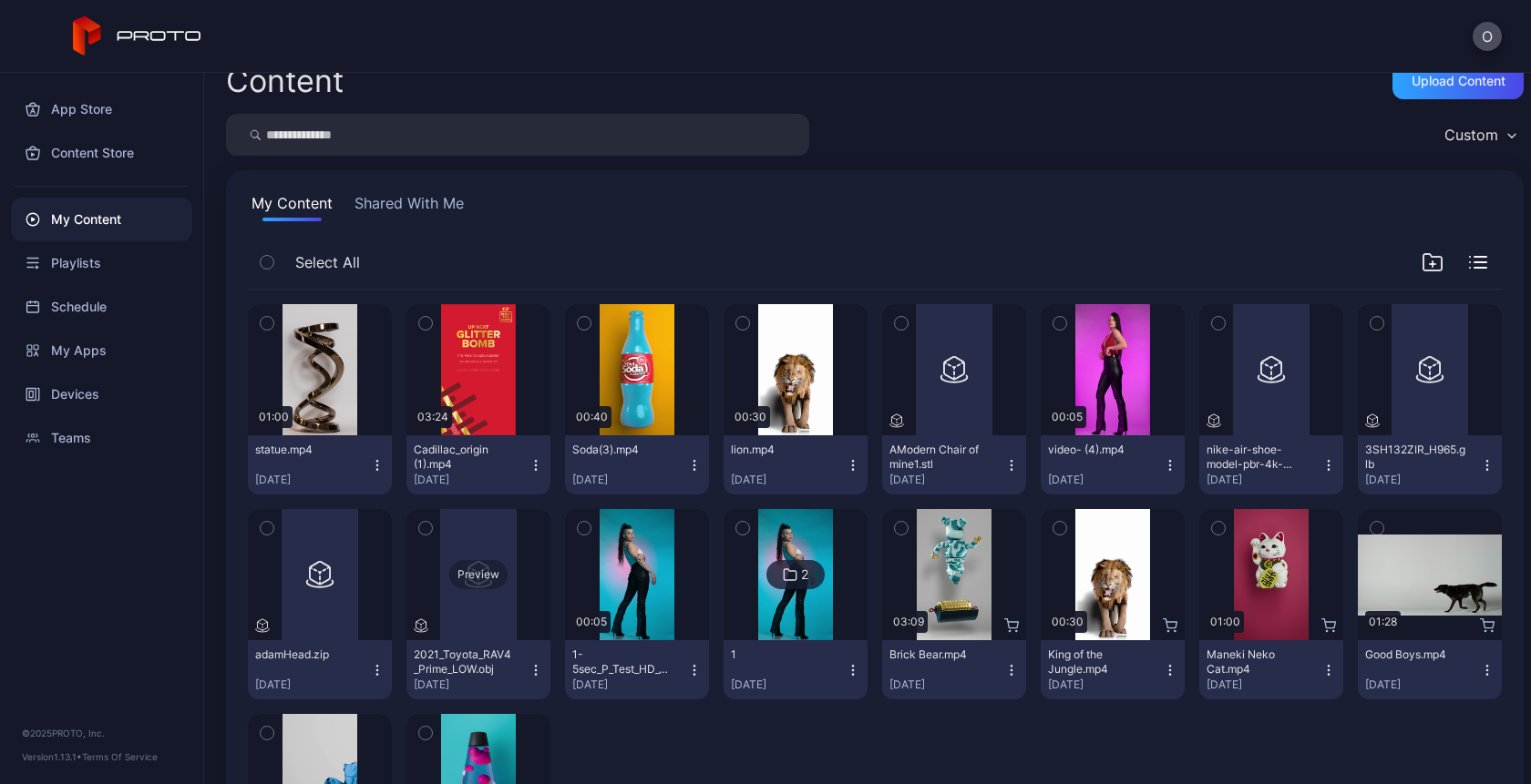
scroll to position [64, 0]
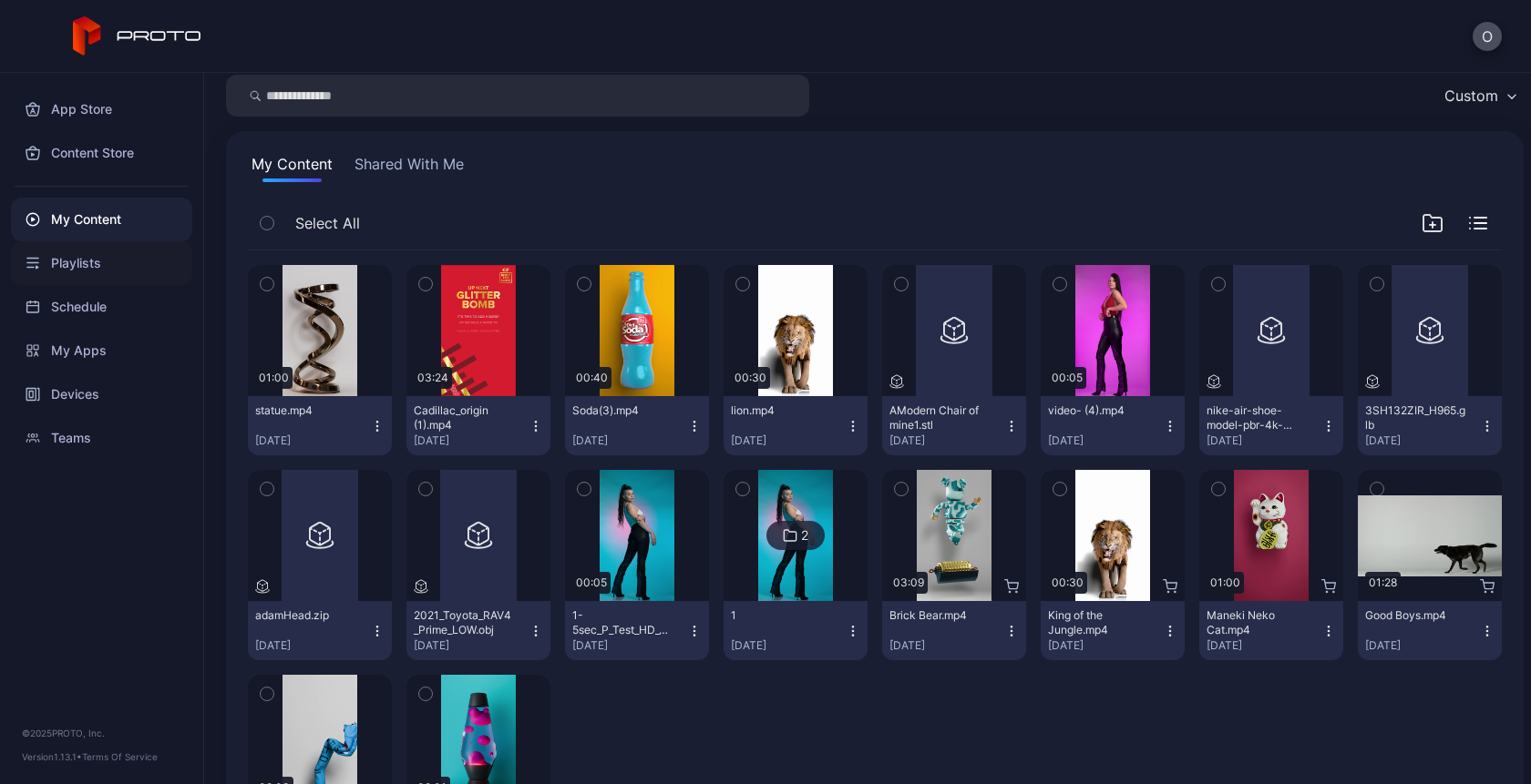
click at [86, 267] on div "Playlists" at bounding box center [102, 263] width 182 height 44
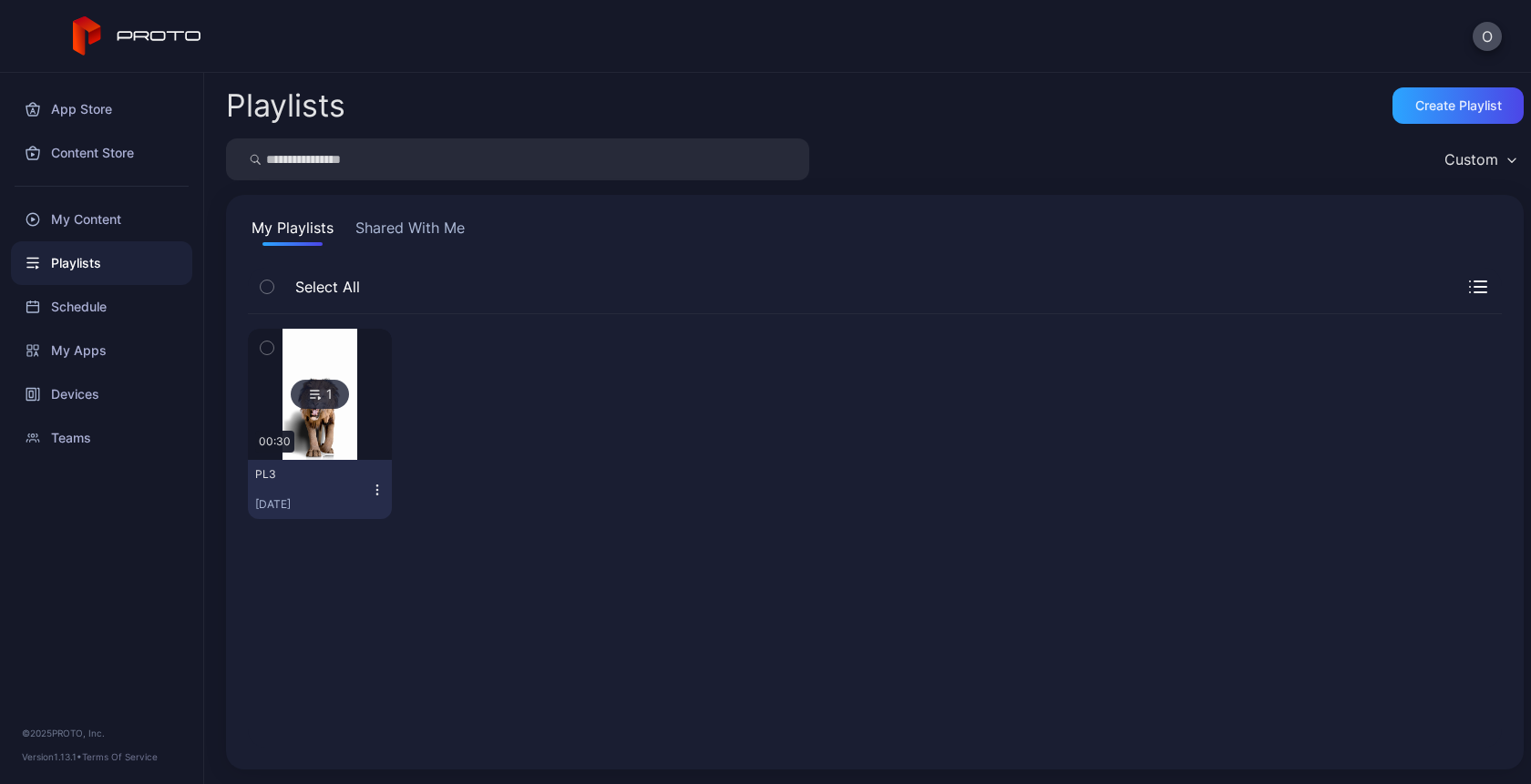
click at [334, 404] on div "1" at bounding box center [320, 394] width 58 height 29
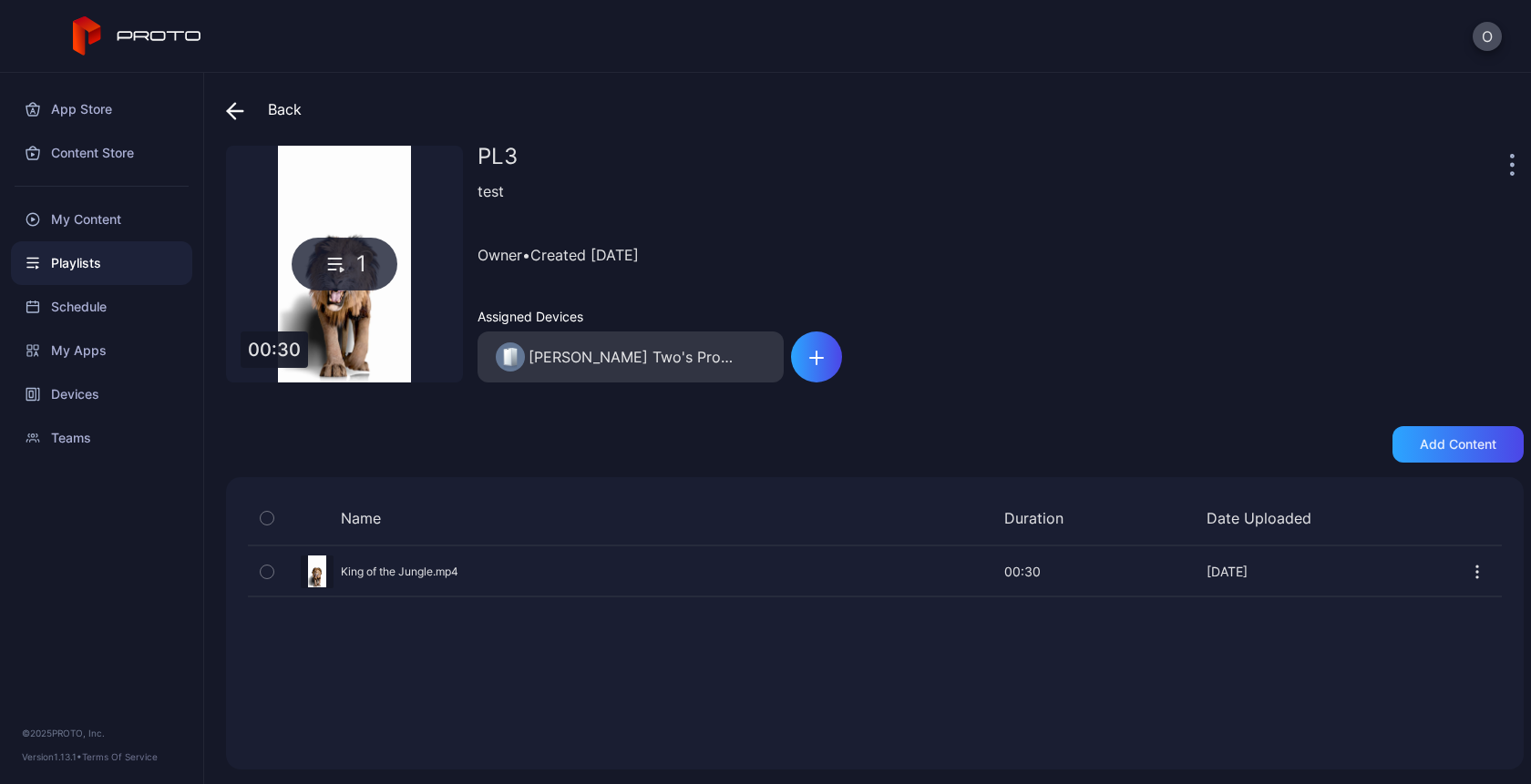
click at [245, 108] on span at bounding box center [239, 109] width 27 height 33
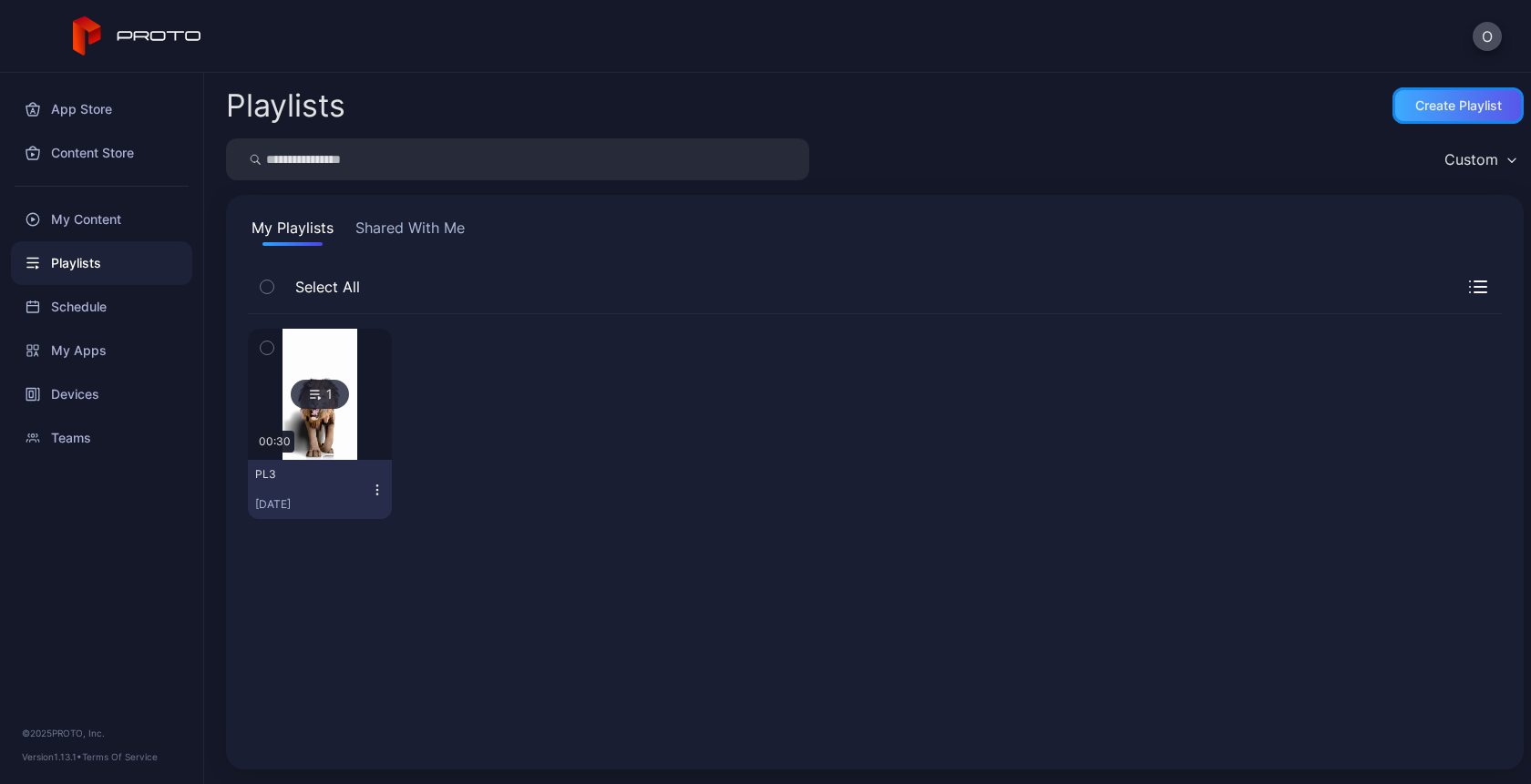
click at [1449, 109] on div "Create Playlist" at bounding box center [1458, 106] width 87 height 15
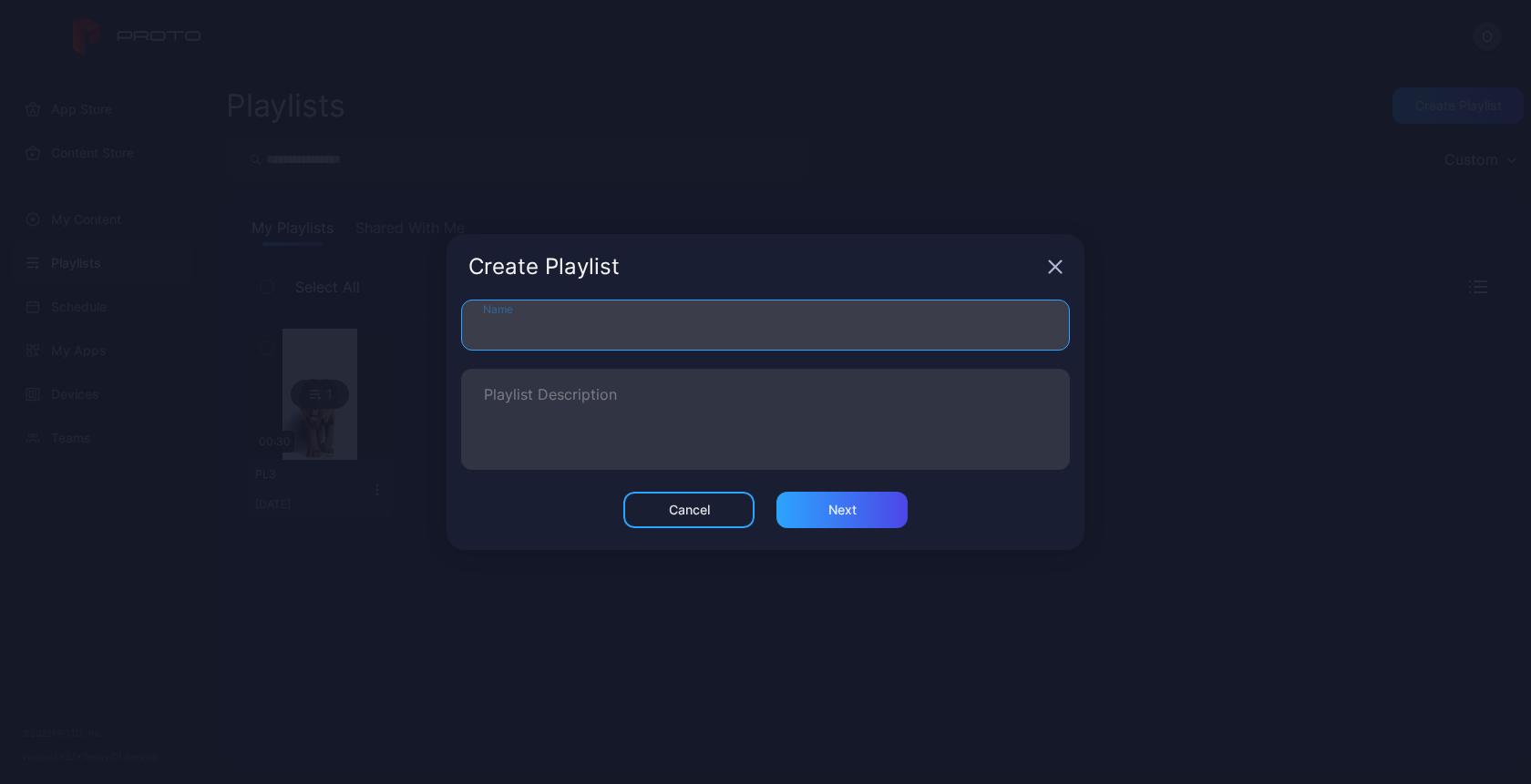
click at [569, 328] on input "Name" at bounding box center [766, 325] width 608 height 51
type input "*"
type input "*******"
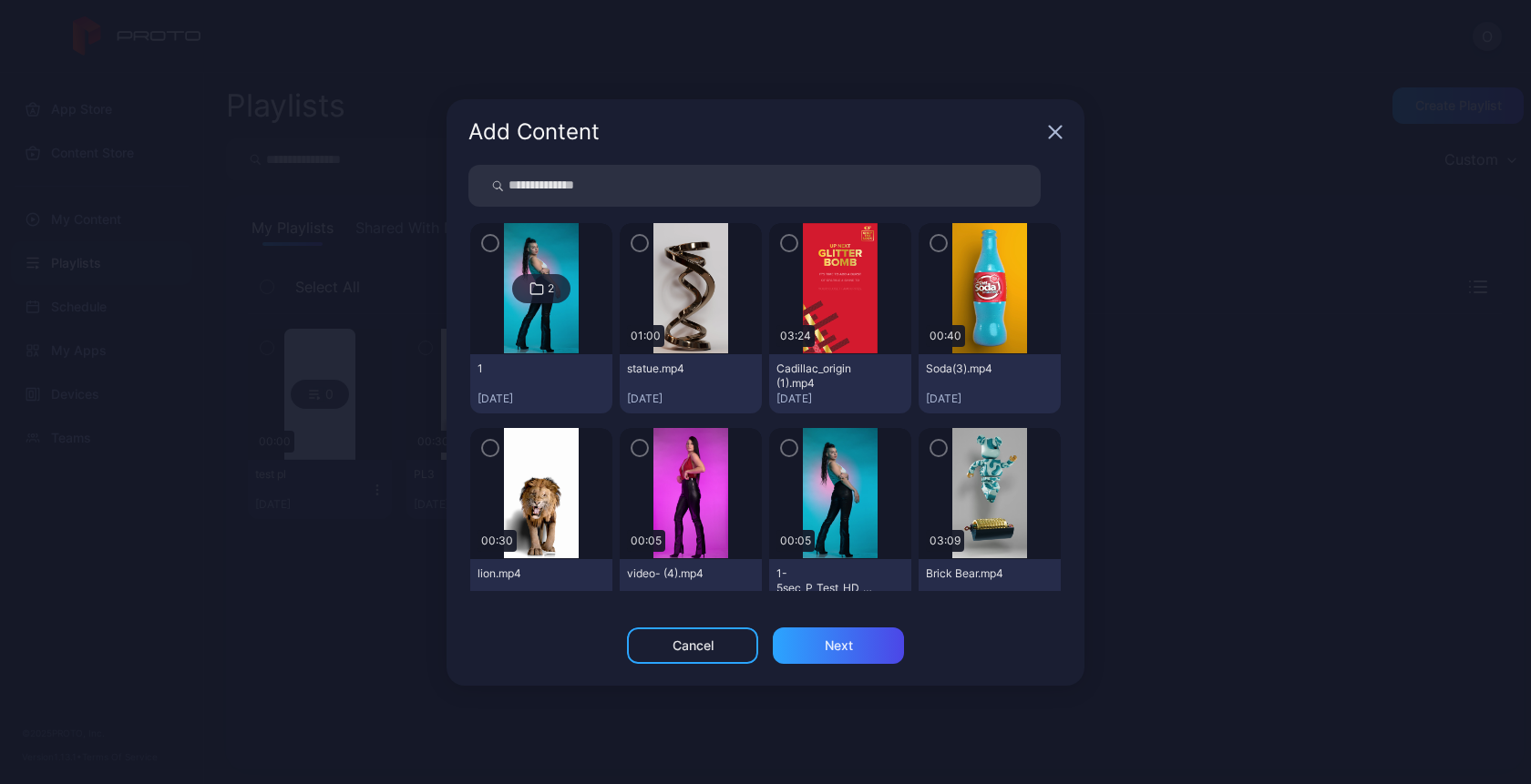
click at [637, 244] on icon "button" at bounding box center [640, 243] width 6 height 4
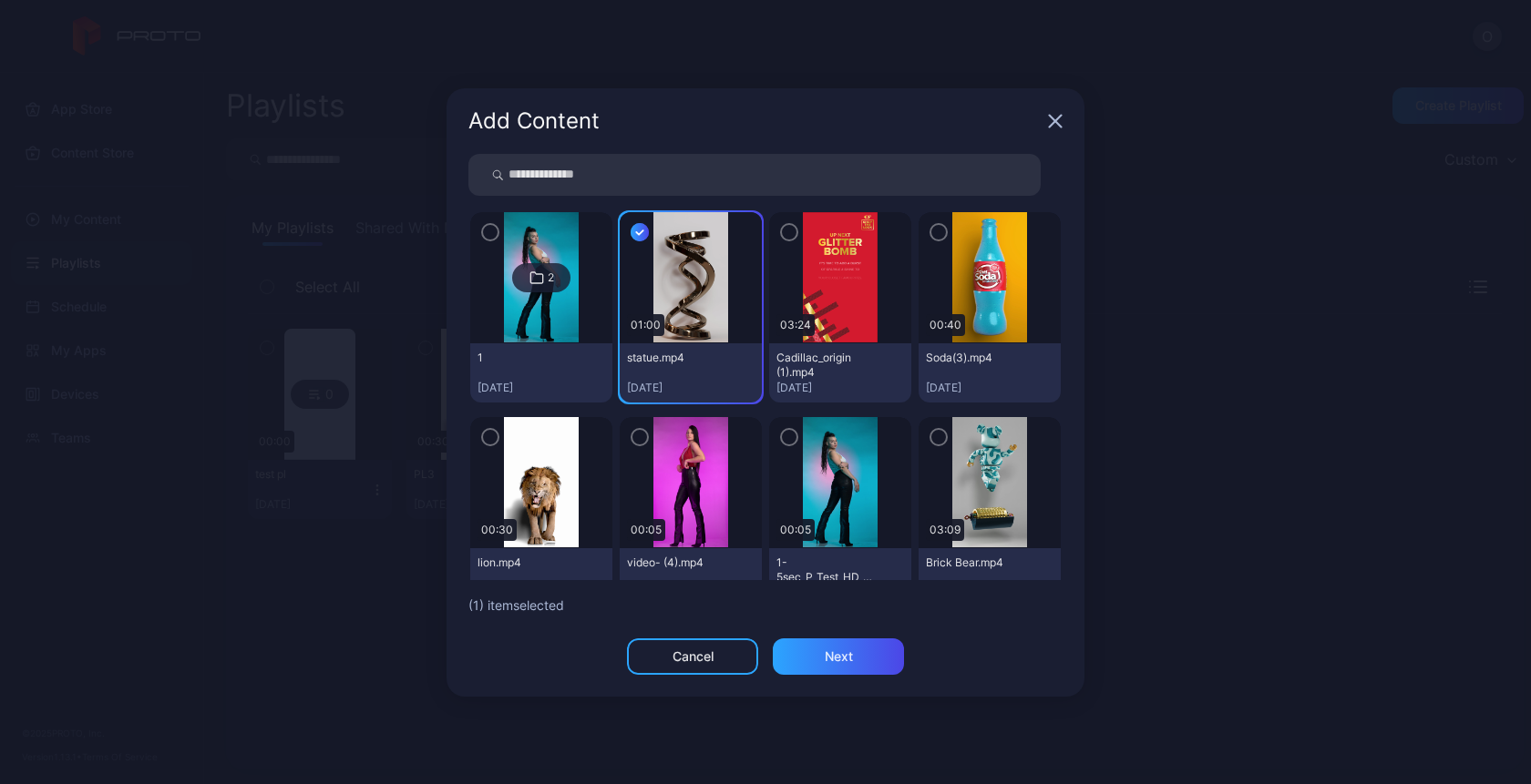
click at [931, 236] on icon "button" at bounding box center [939, 232] width 15 height 20
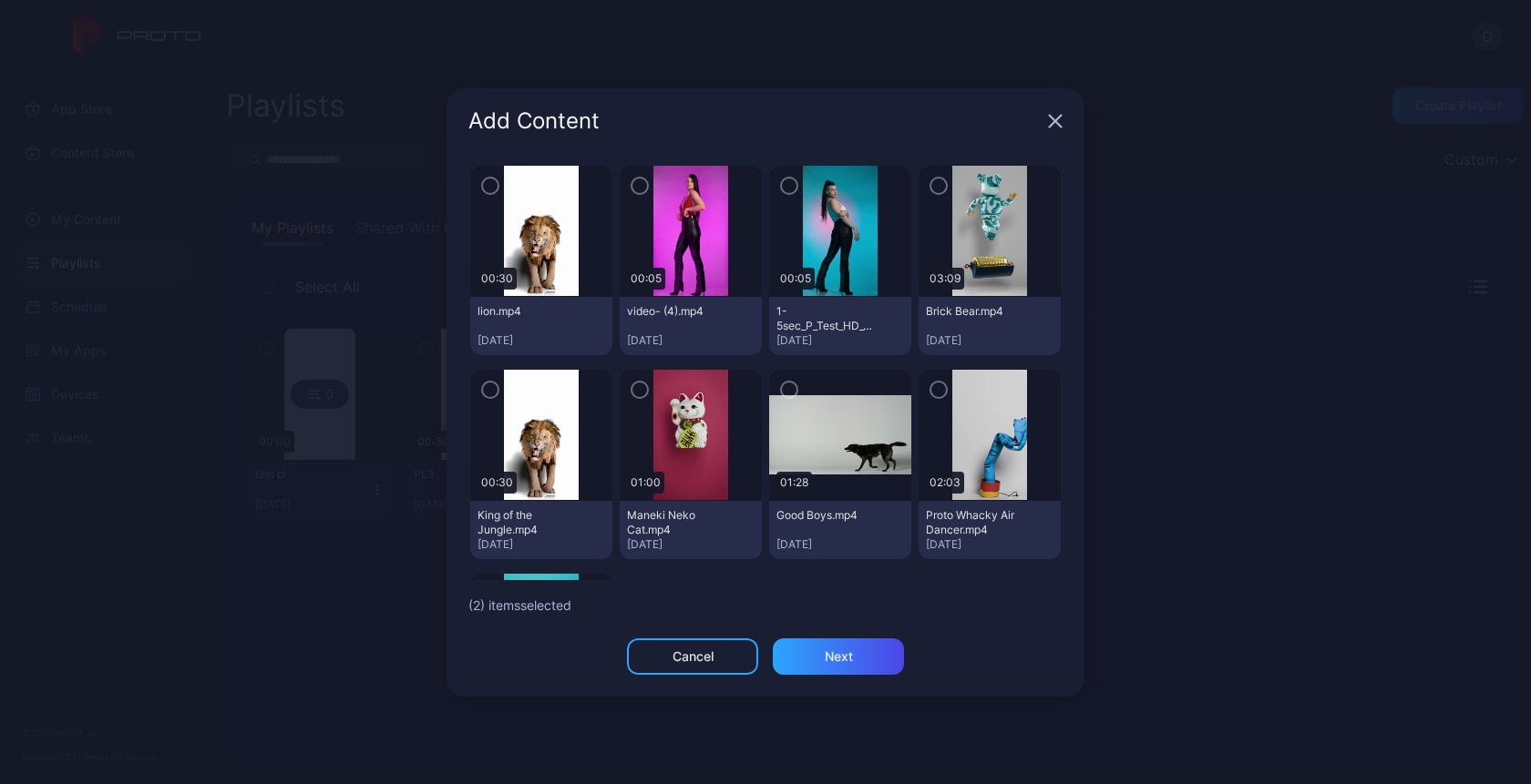
scroll to position [249, 0]
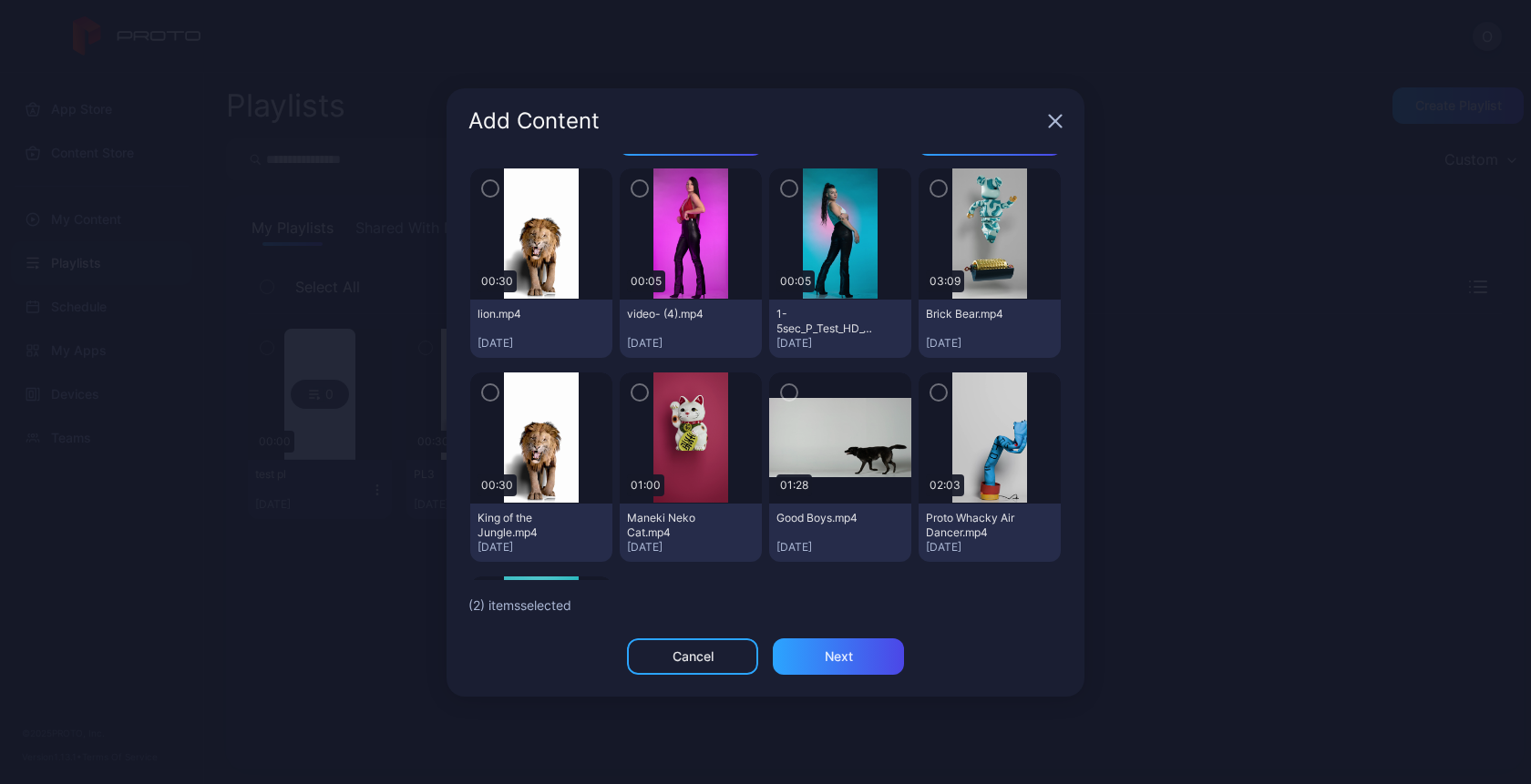
click at [781, 390] on icon "button" at bounding box center [789, 392] width 15 height 20
click at [847, 658] on div "Next" at bounding box center [838, 657] width 28 height 15
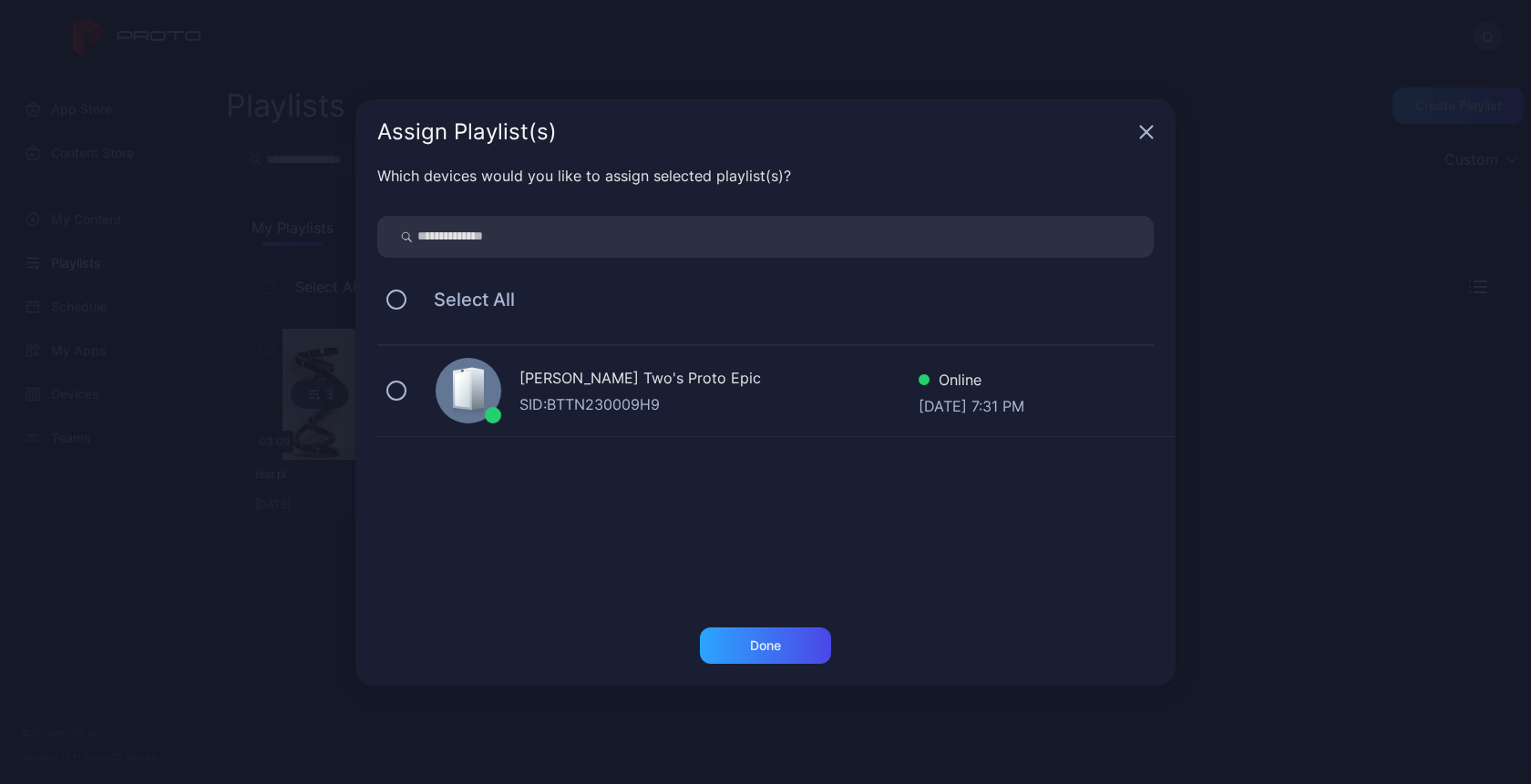
click at [659, 399] on div "SID: BTTN230009H9" at bounding box center [719, 404] width 399 height 22
click at [1140, 138] on icon "button" at bounding box center [1146, 132] width 15 height 15
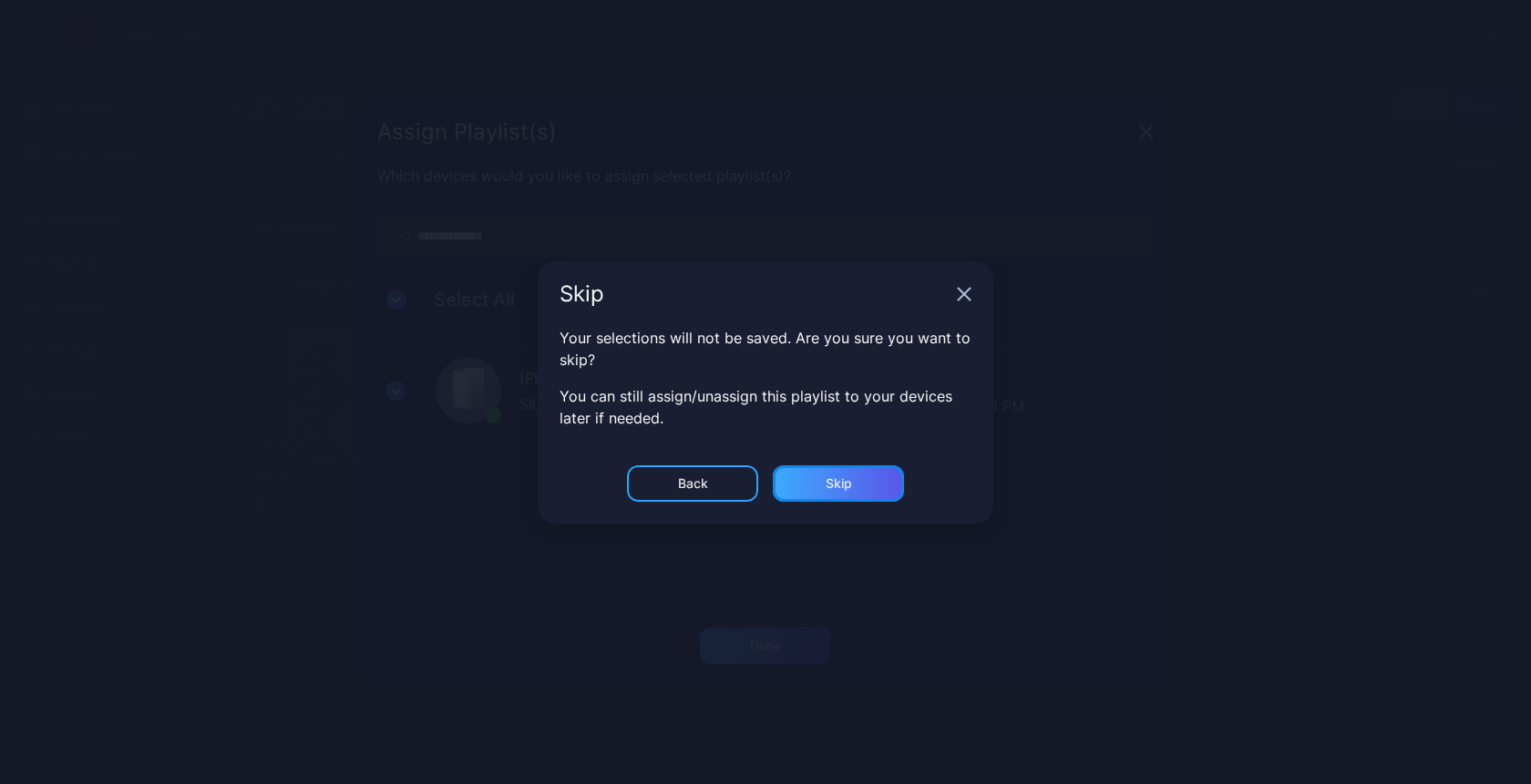
click at [830, 487] on div "Skip" at bounding box center [838, 484] width 26 height 15
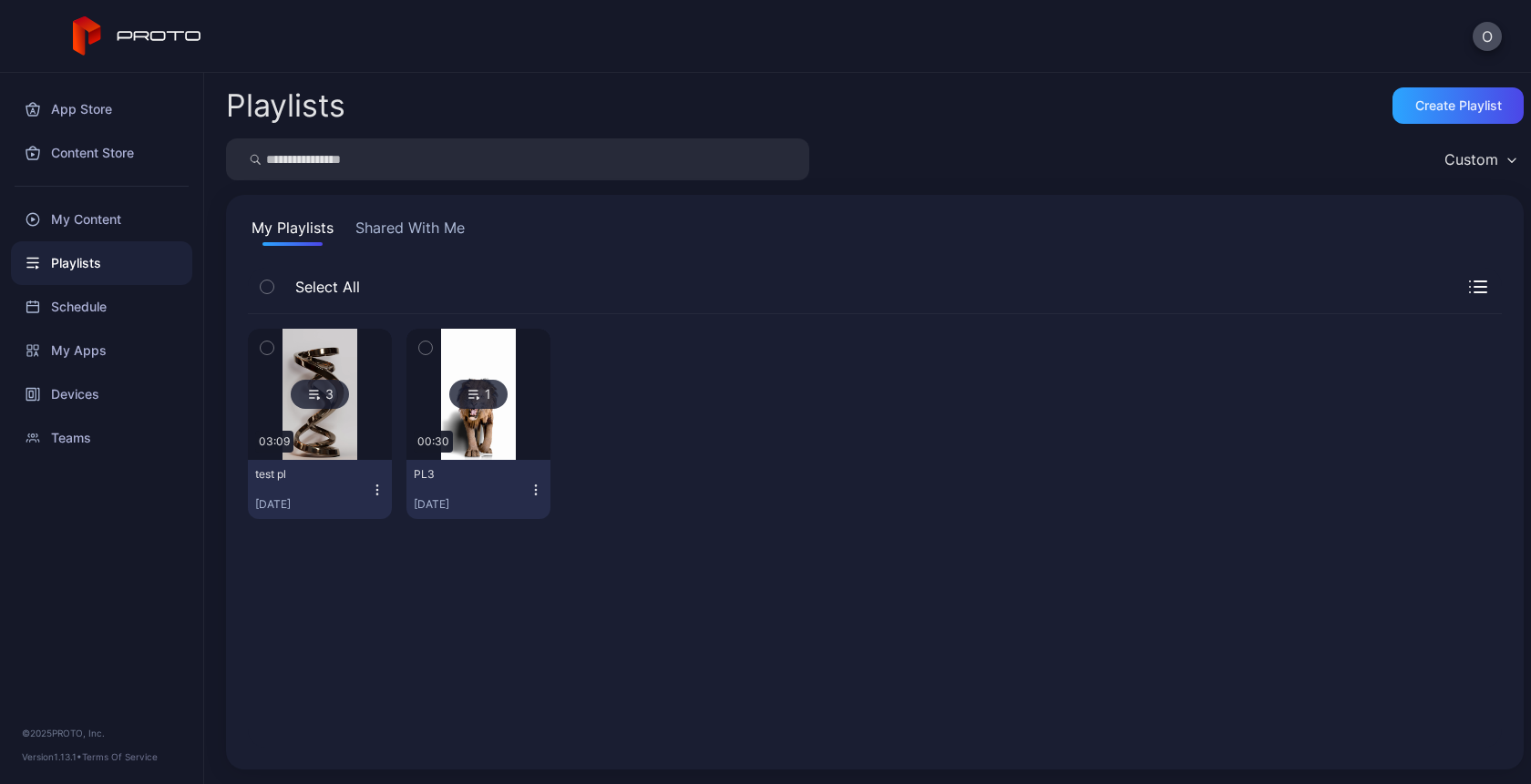
click at [417, 233] on button "Shared With Me" at bounding box center [410, 231] width 117 height 29
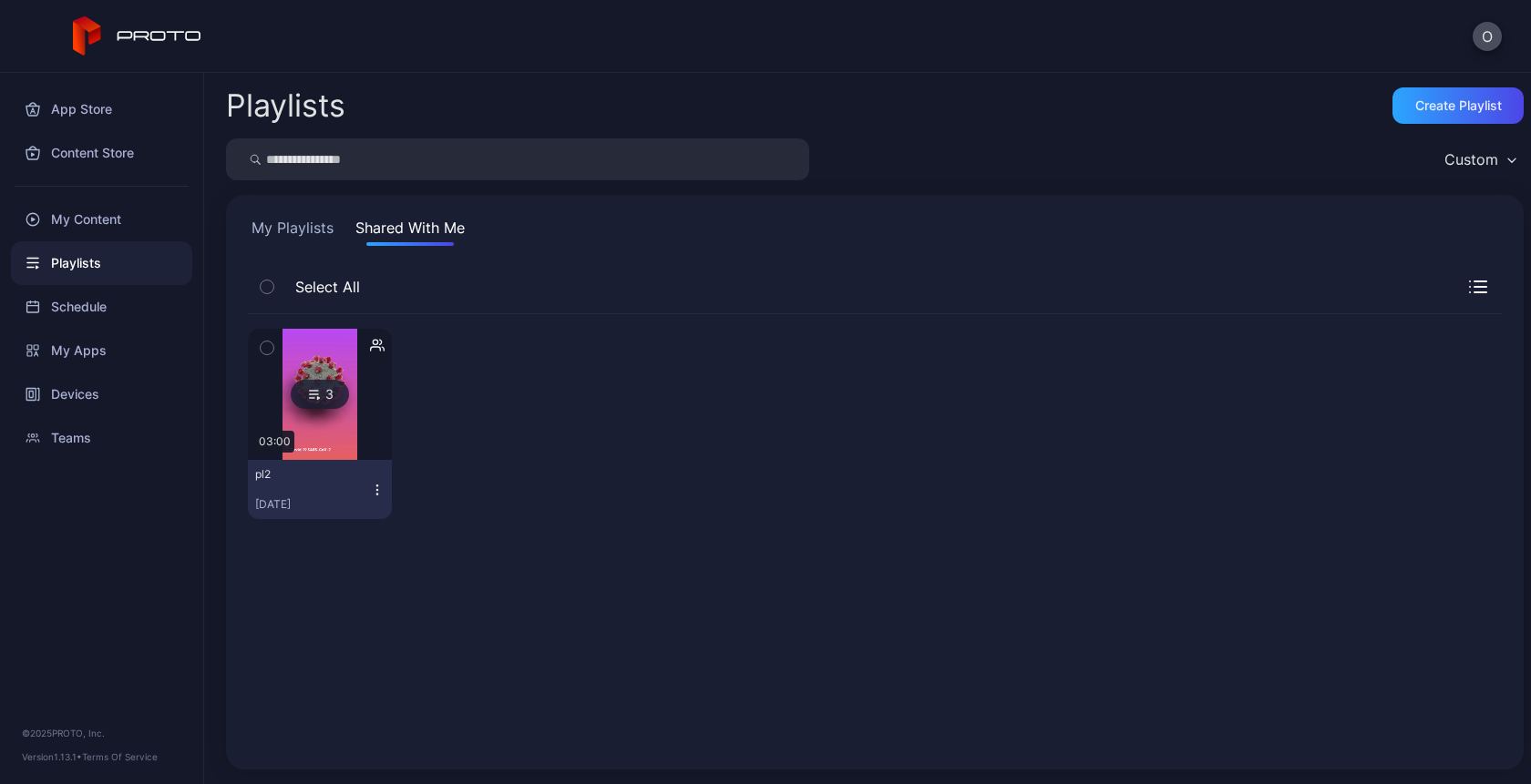
click at [292, 230] on button "My Playlists" at bounding box center [292, 231] width 89 height 29
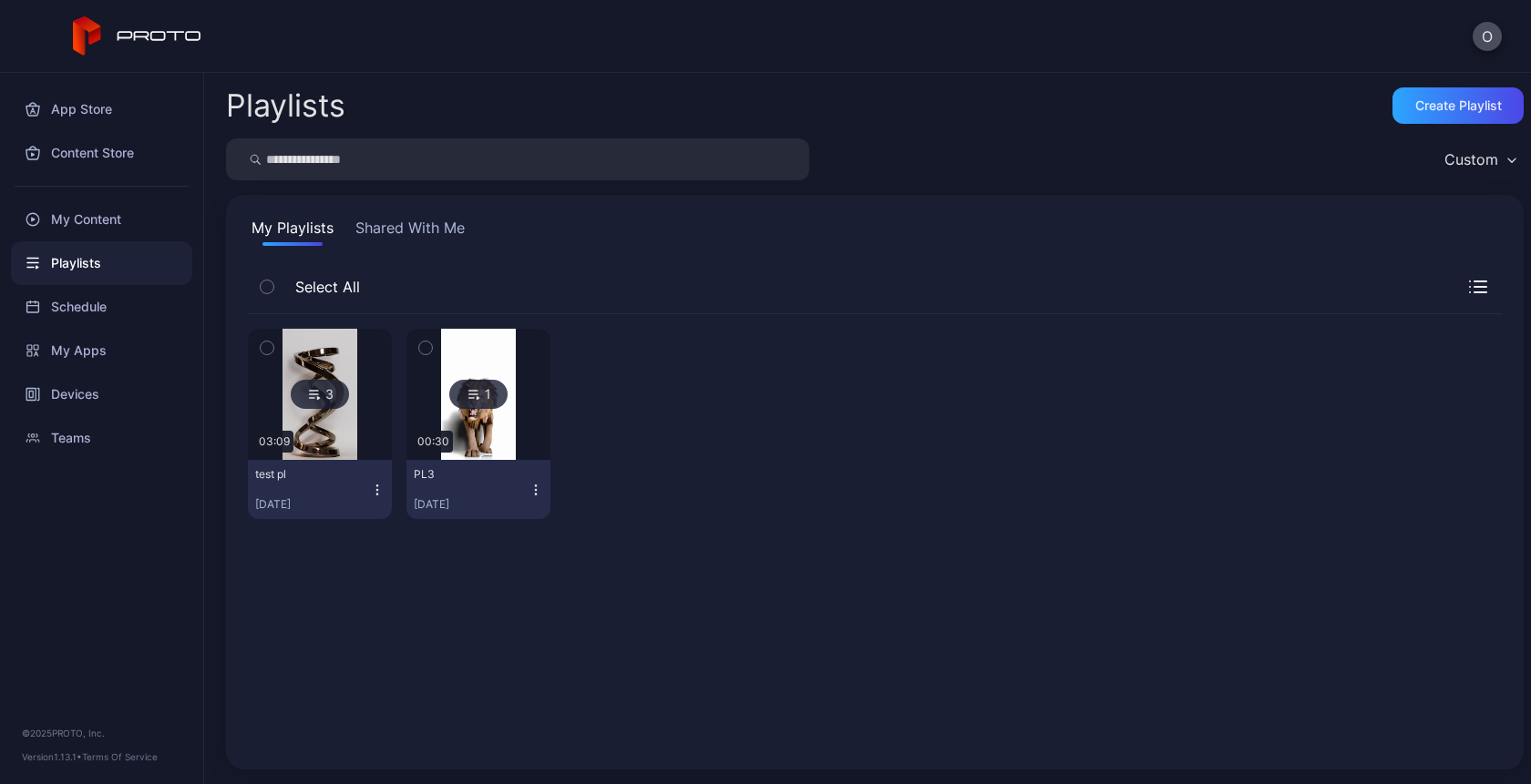
click at [451, 220] on button "Shared With Me" at bounding box center [410, 231] width 117 height 29
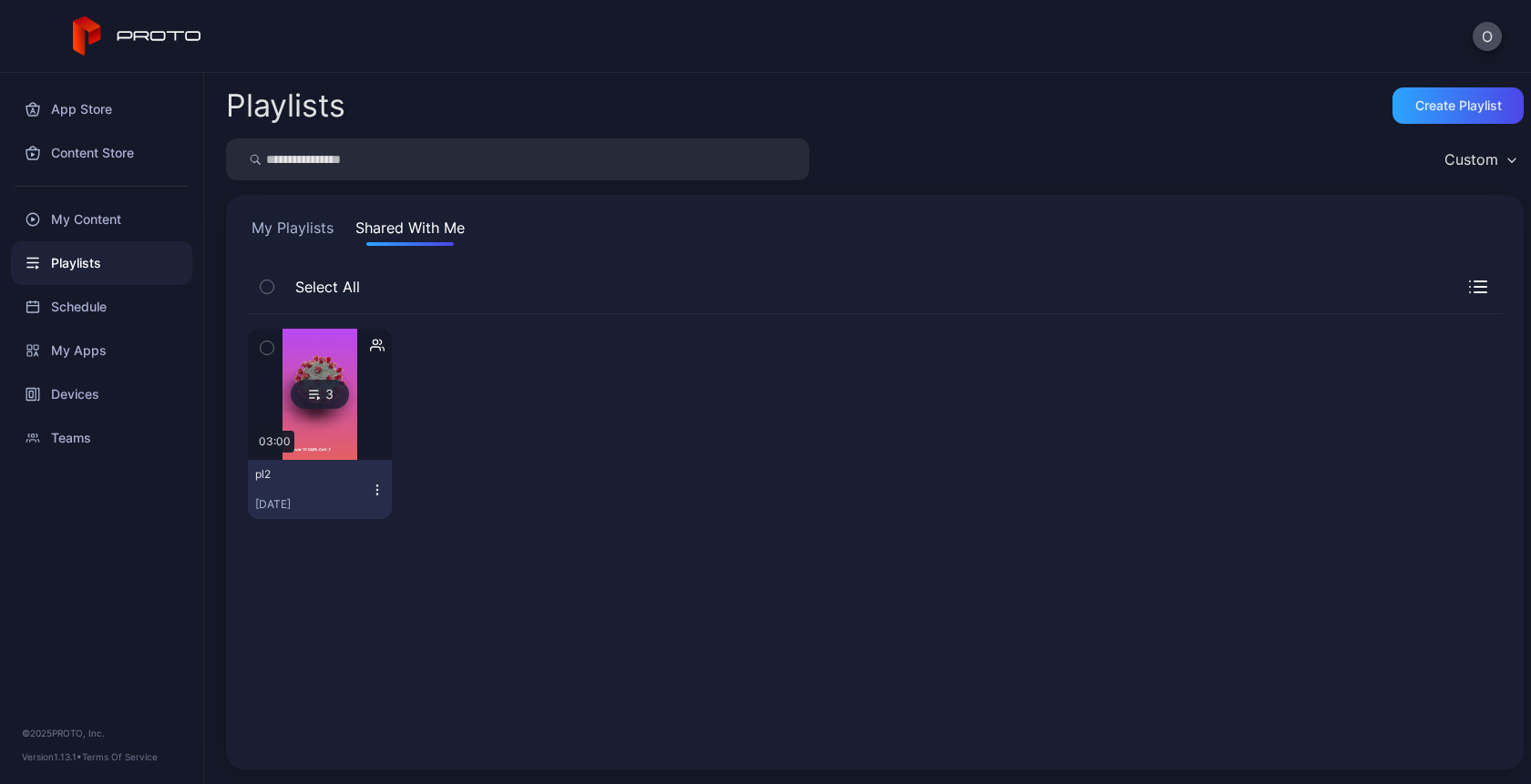
click at [317, 369] on img at bounding box center [319, 395] width 74 height 131
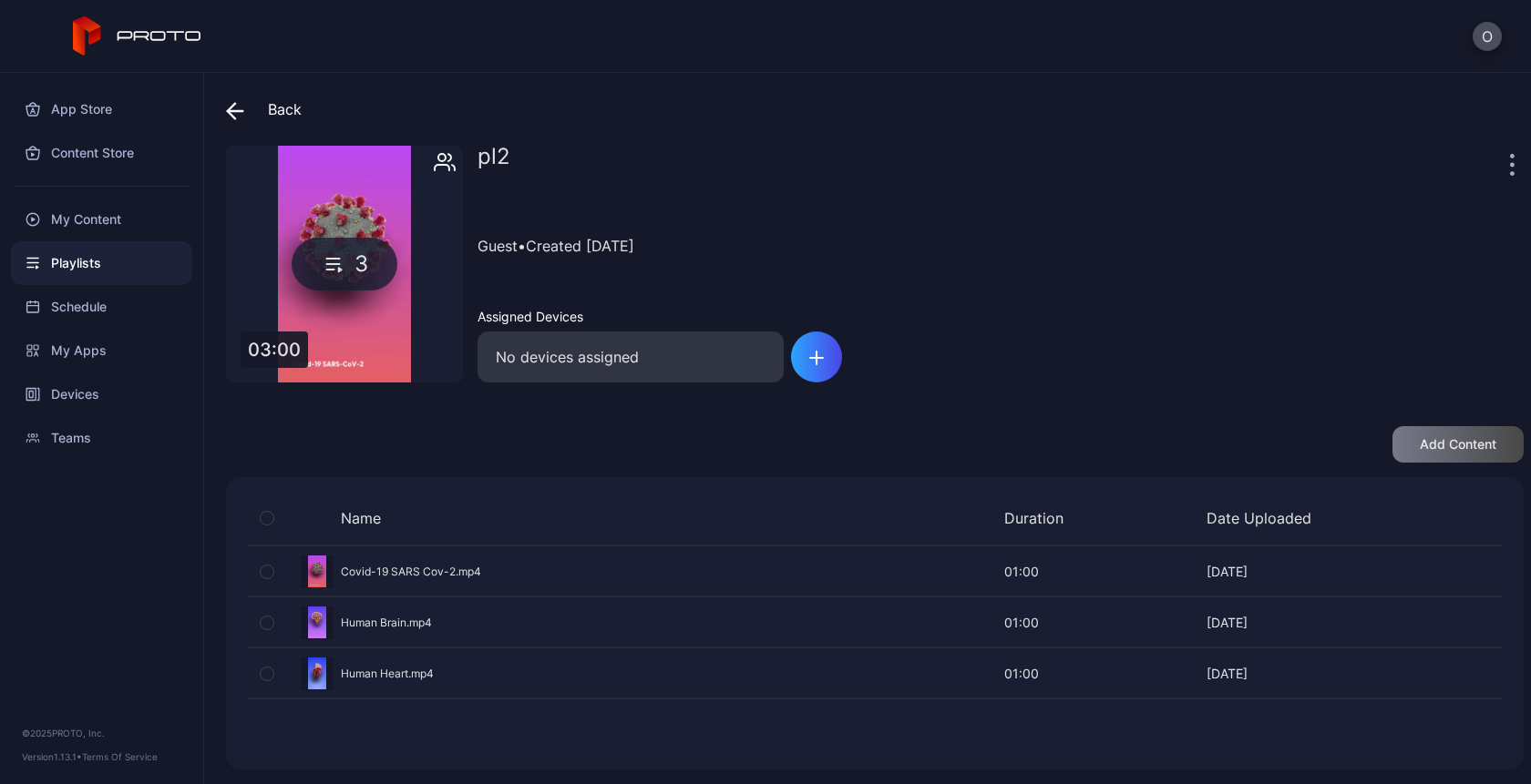
click at [239, 104] on icon at bounding box center [234, 110] width 18 height 18
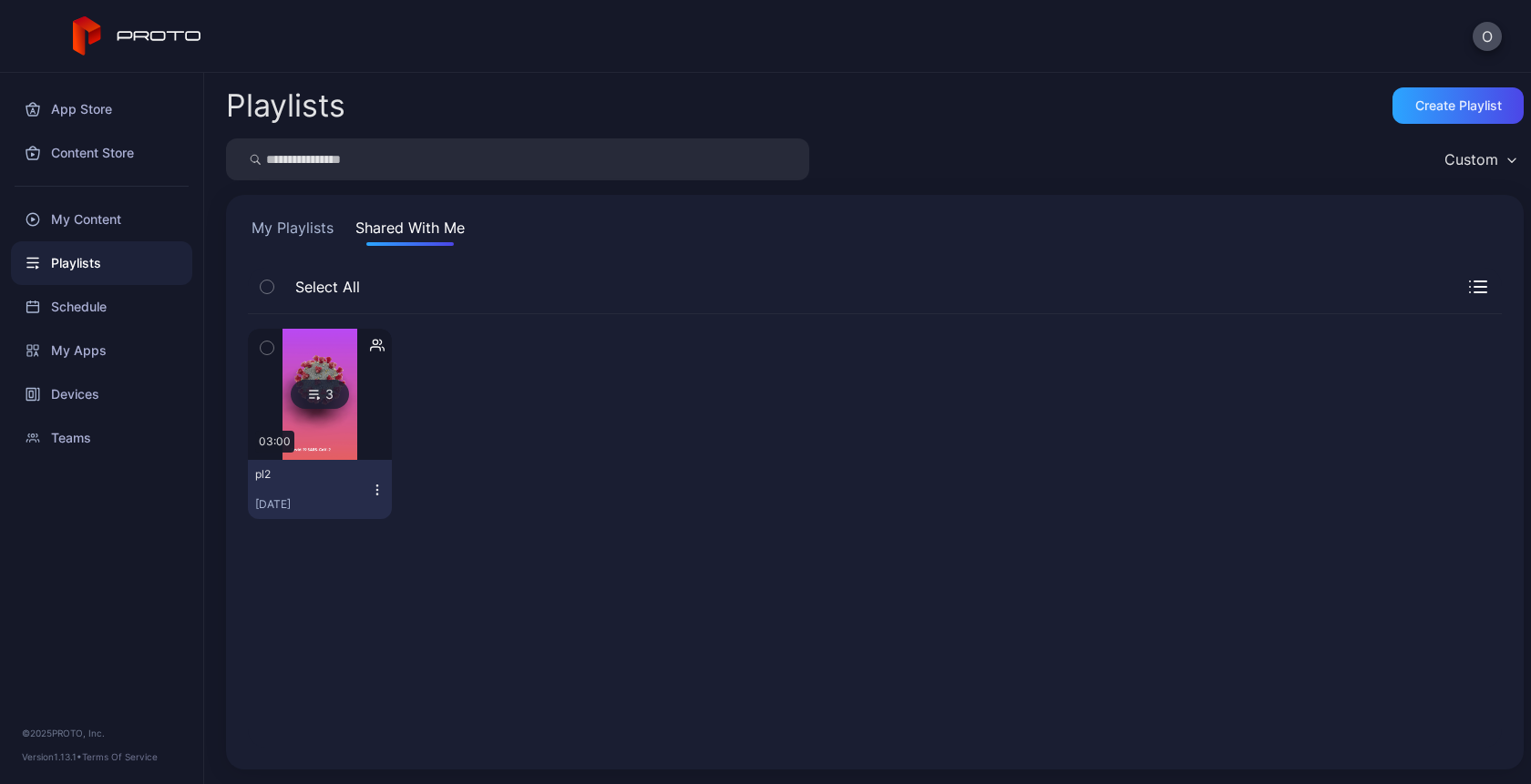
click at [289, 232] on button "My Playlists" at bounding box center [292, 231] width 89 height 29
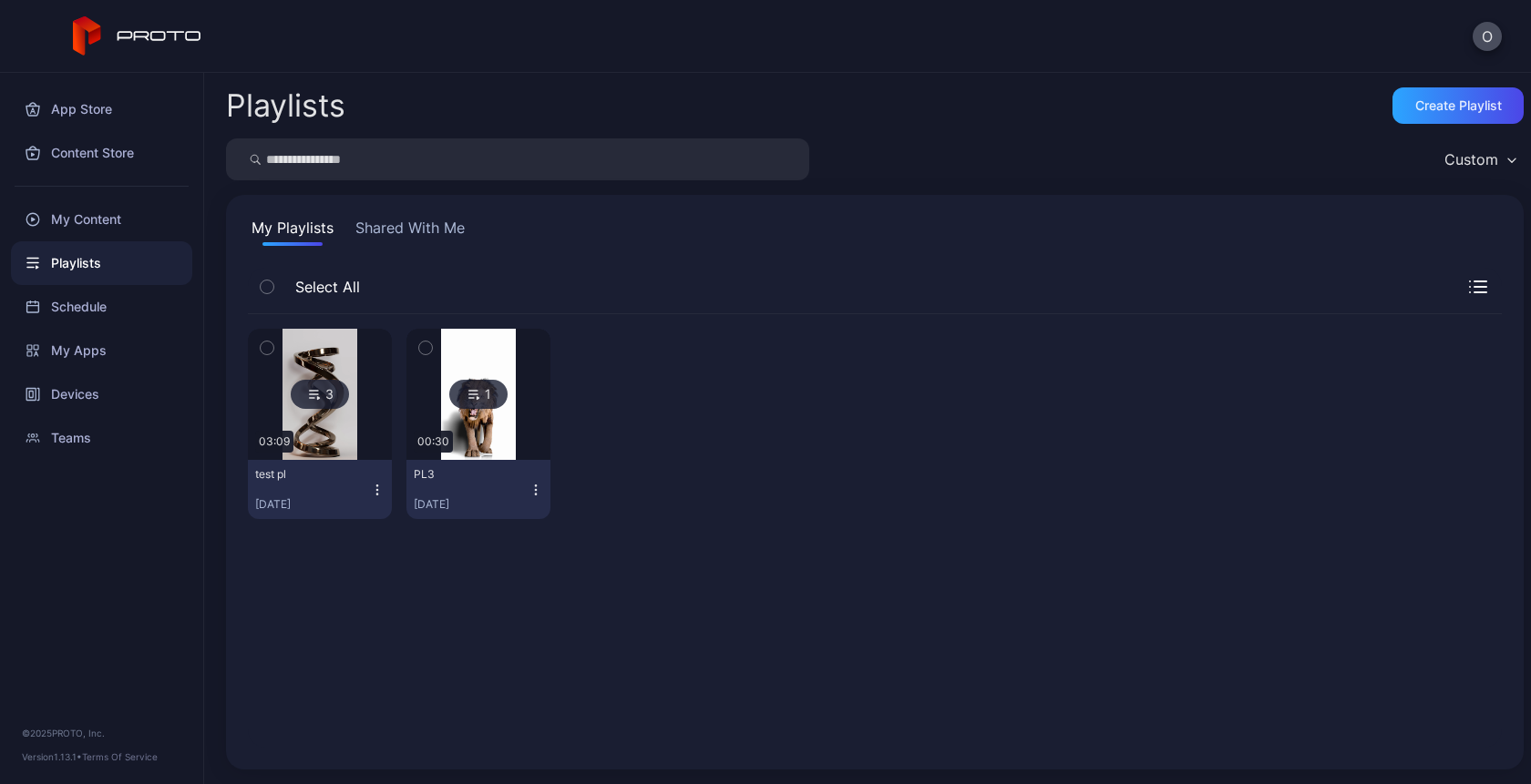
click at [1474, 287] on icon "button" at bounding box center [1480, 287] width 12 height 0
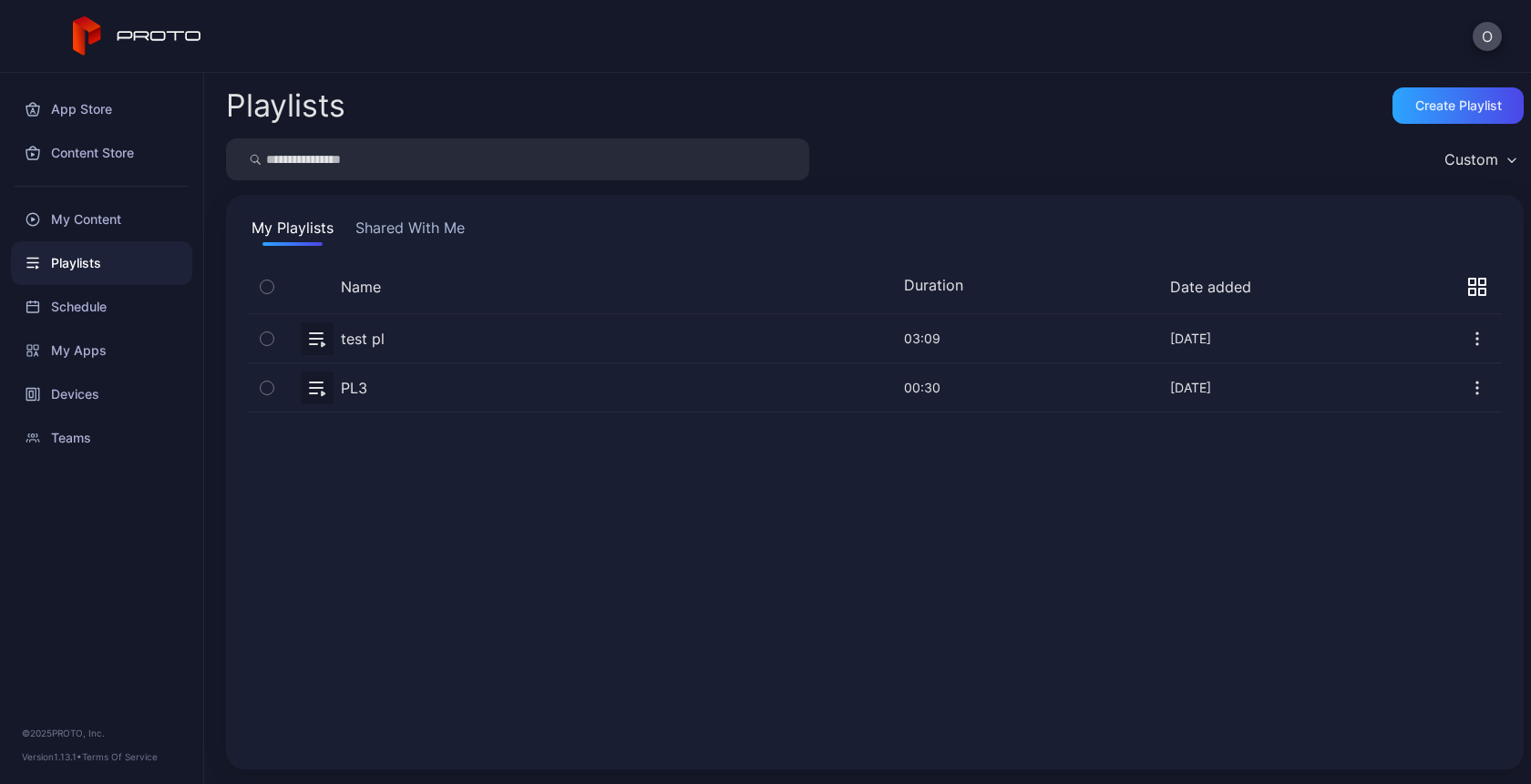
click at [370, 344] on div "test pl" at bounding box center [362, 339] width 44 height 22
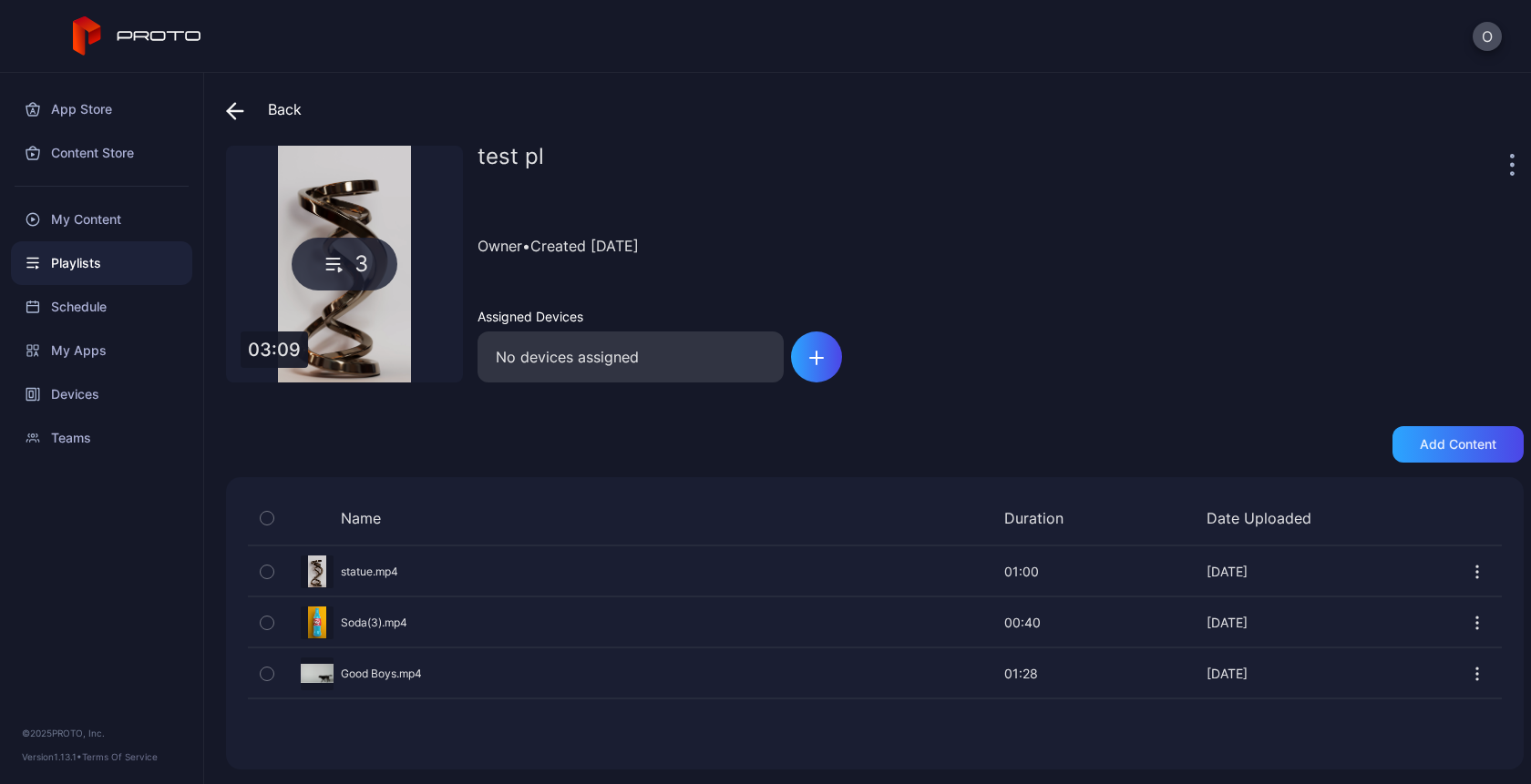
click at [237, 116] on icon at bounding box center [234, 110] width 18 height 18
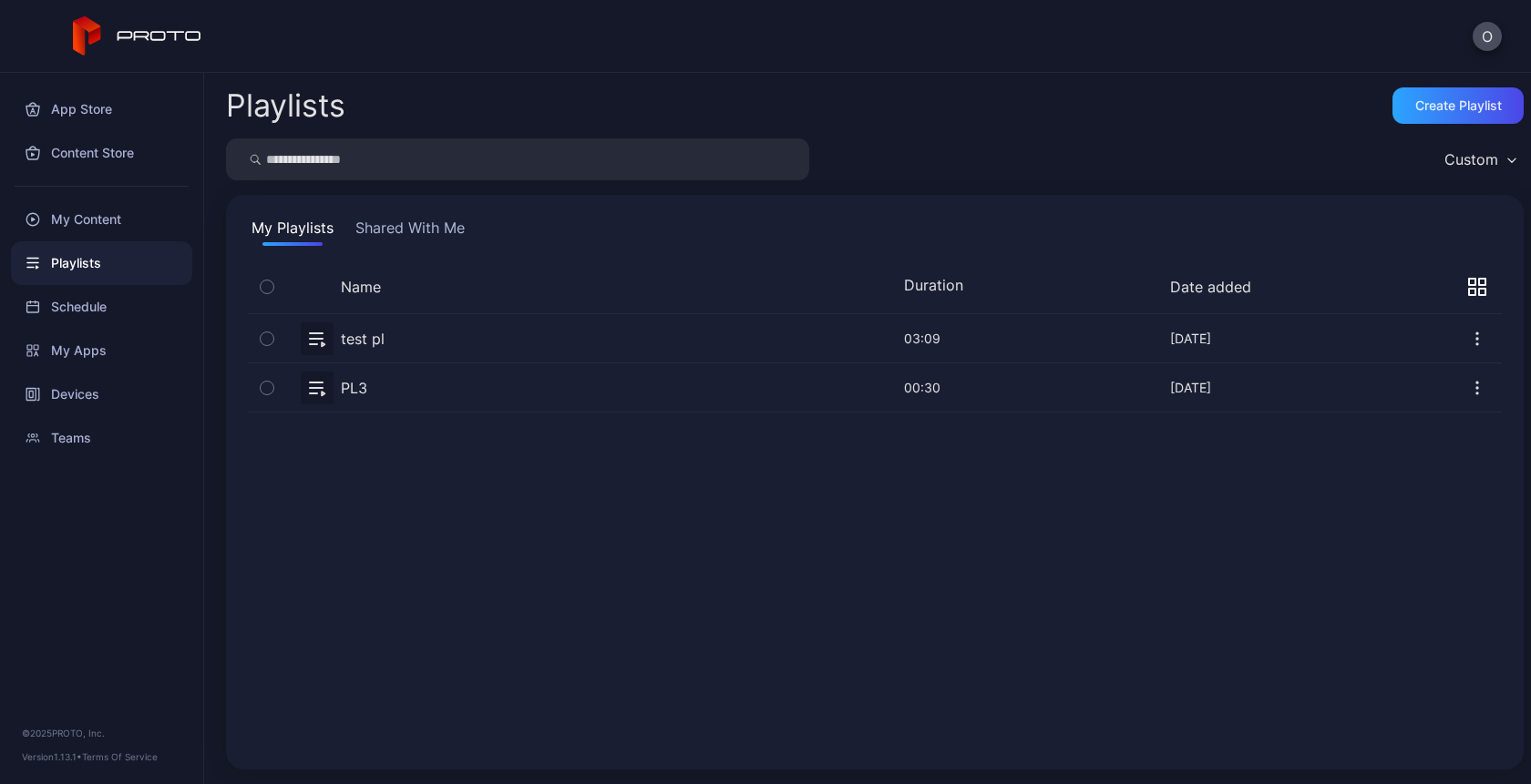
click at [416, 234] on button "Shared With Me" at bounding box center [410, 231] width 117 height 29
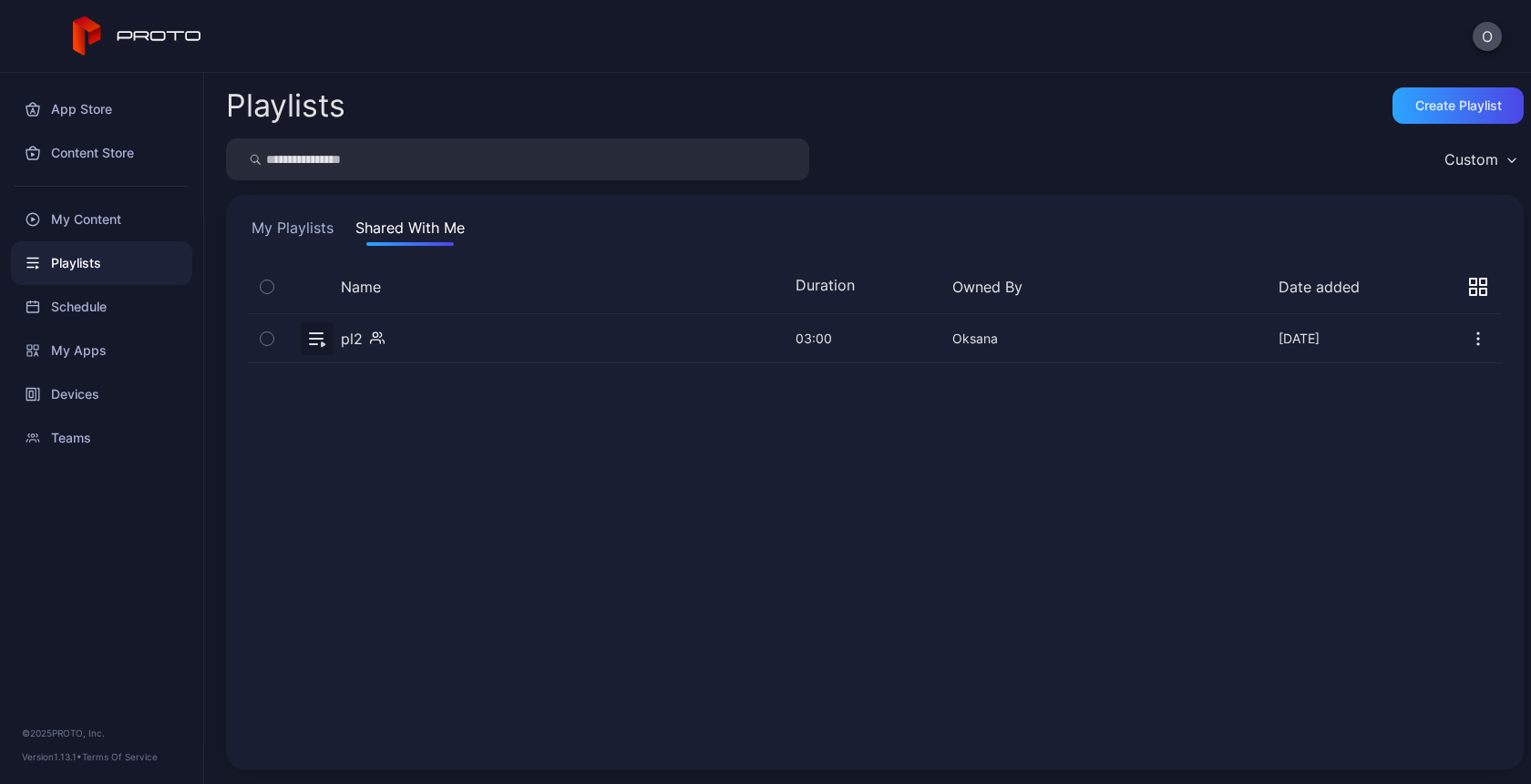
click at [1480, 285] on icon "button" at bounding box center [1482, 282] width 7 height 7
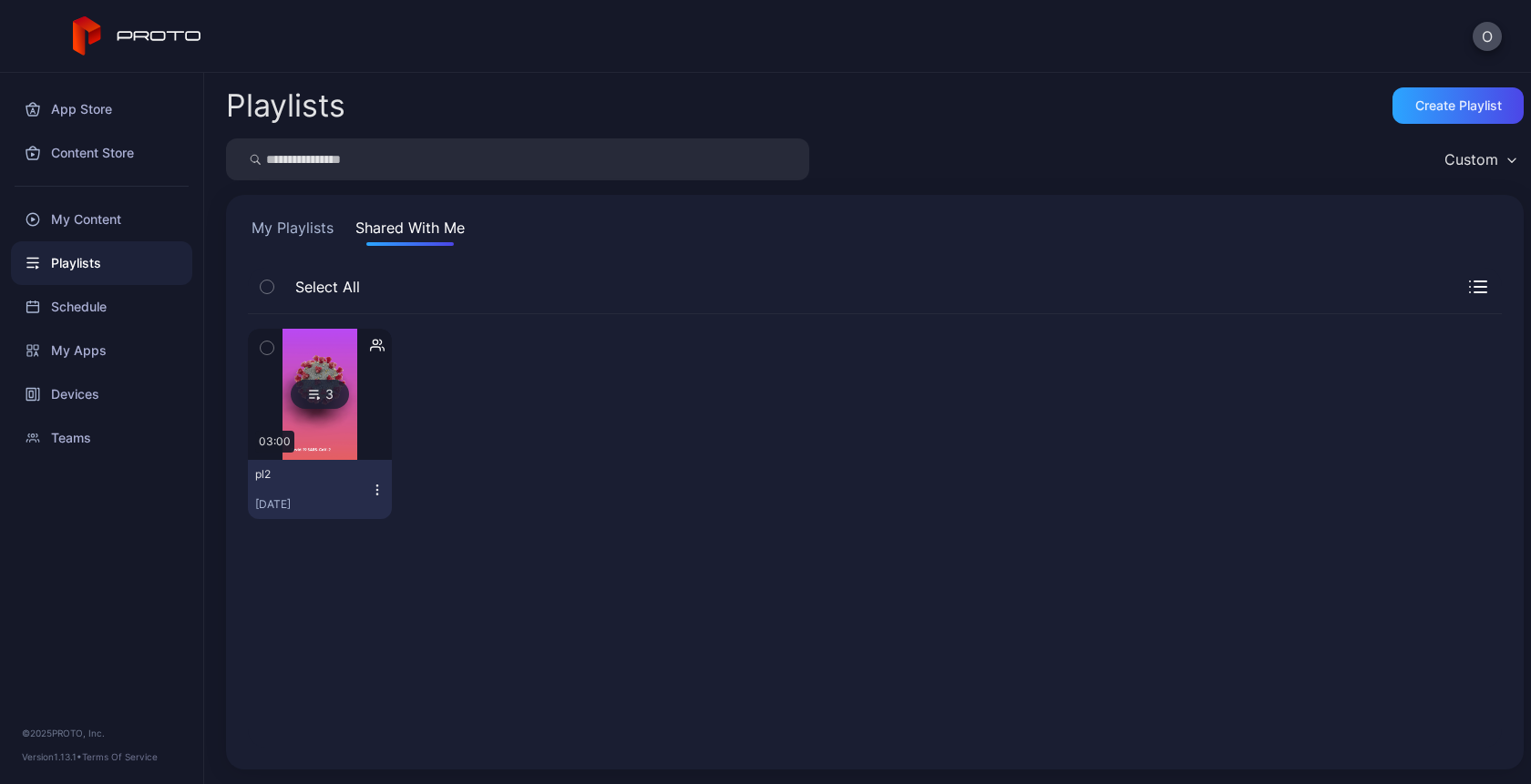
click at [1474, 287] on icon "button" at bounding box center [1480, 287] width 12 height 0
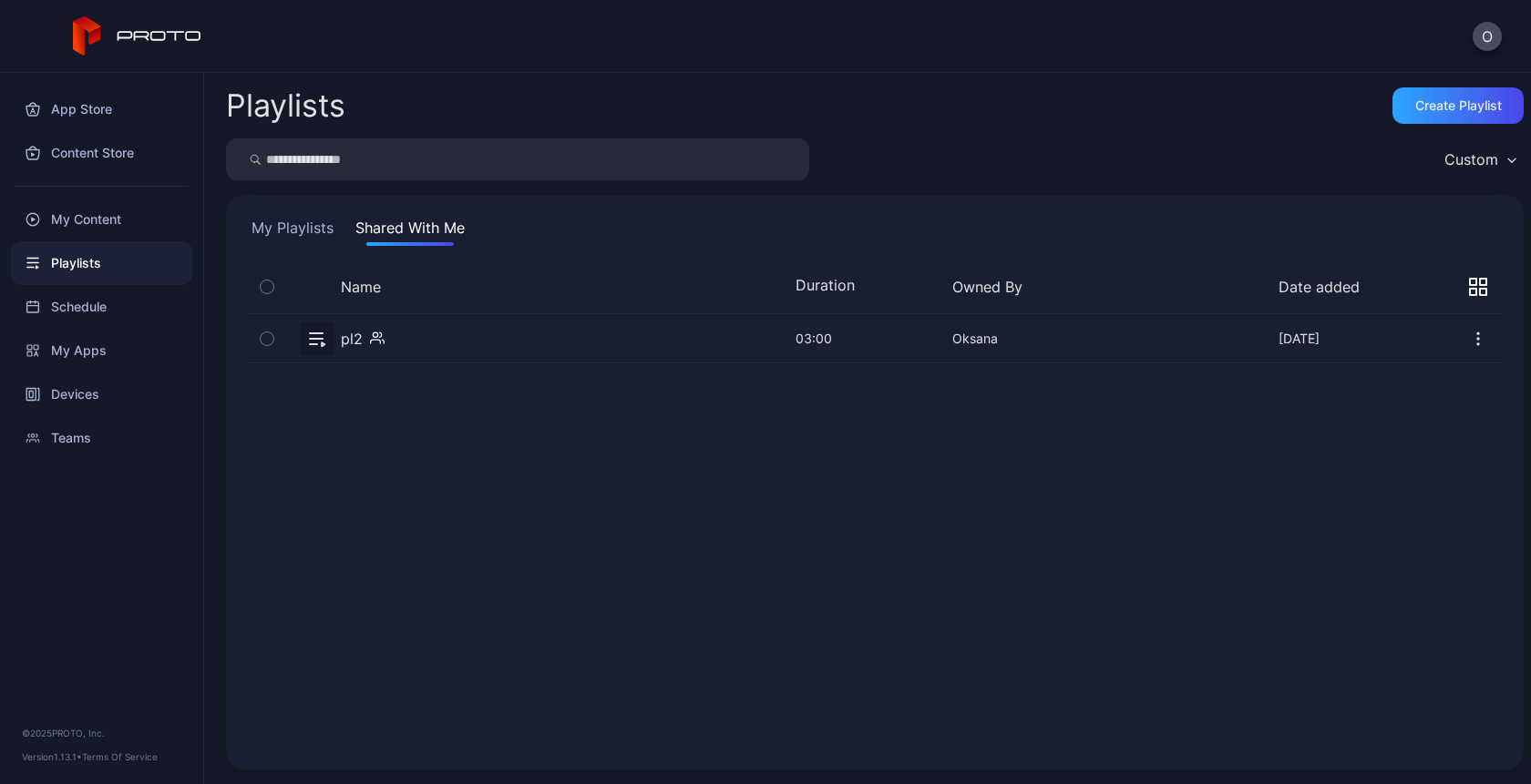
click at [1469, 287] on icon "button" at bounding box center [1478, 286] width 18 height 18
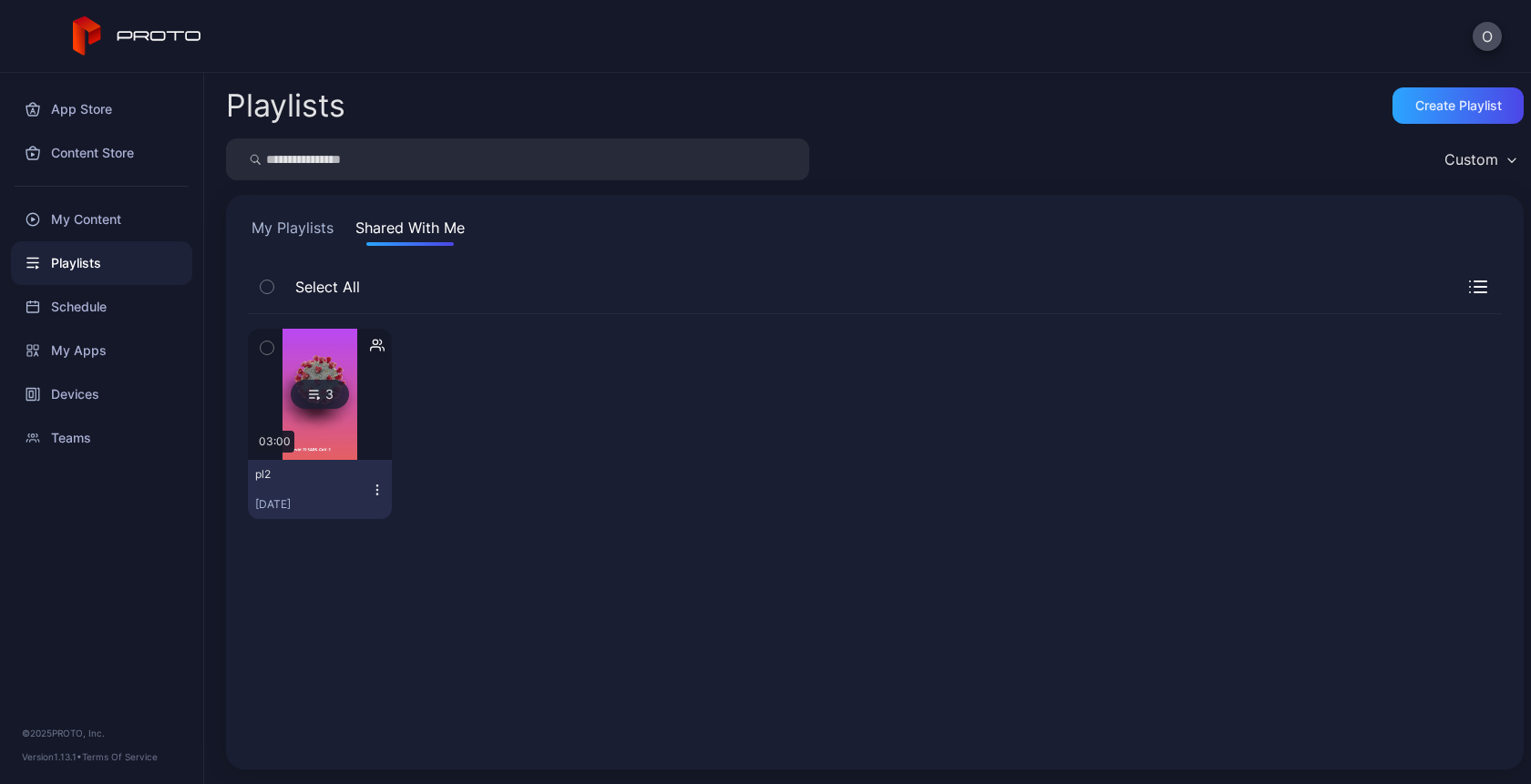
click at [375, 489] on icon "button" at bounding box center [377, 490] width 15 height 15
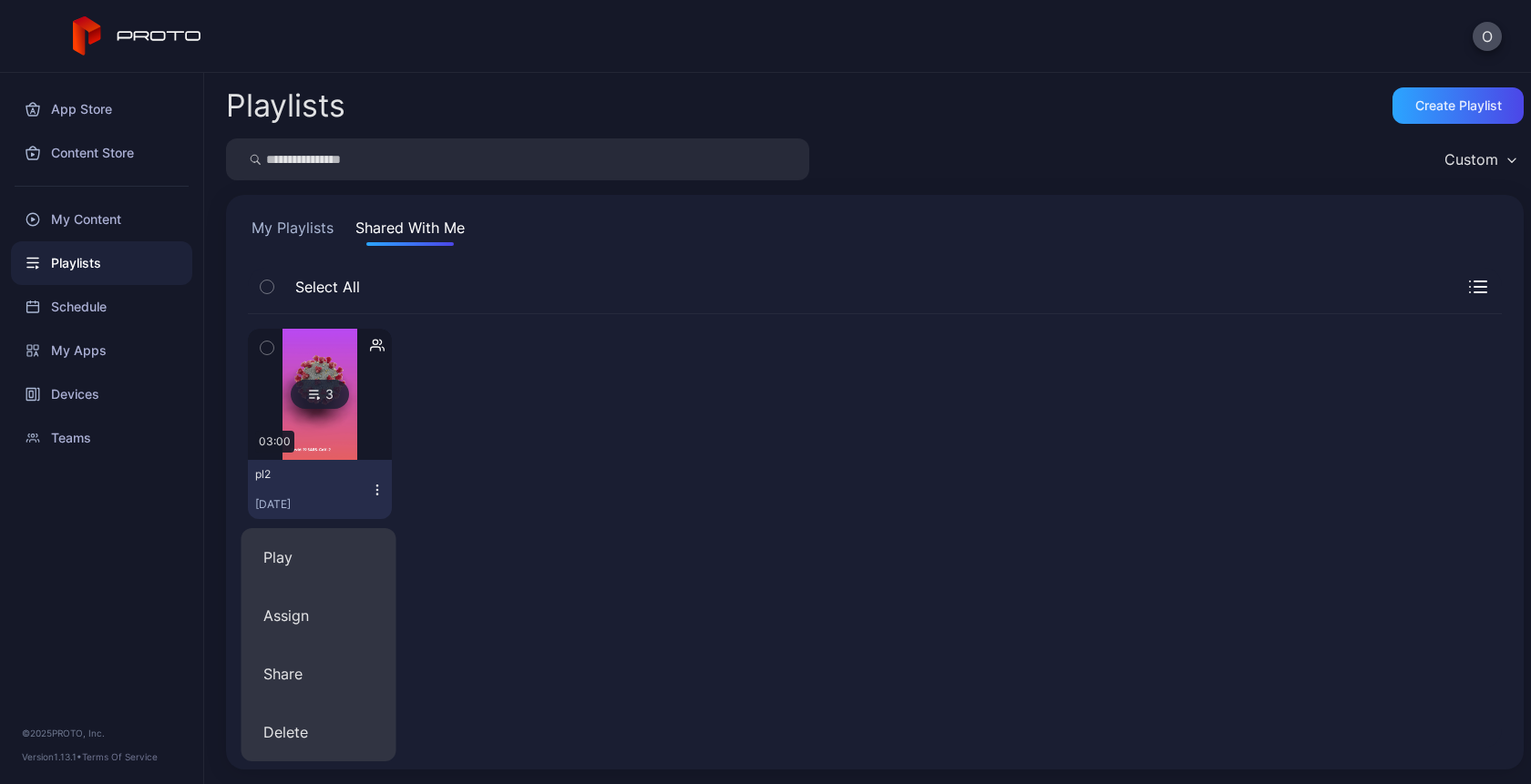
click at [276, 225] on button "My Playlists" at bounding box center [292, 231] width 89 height 29
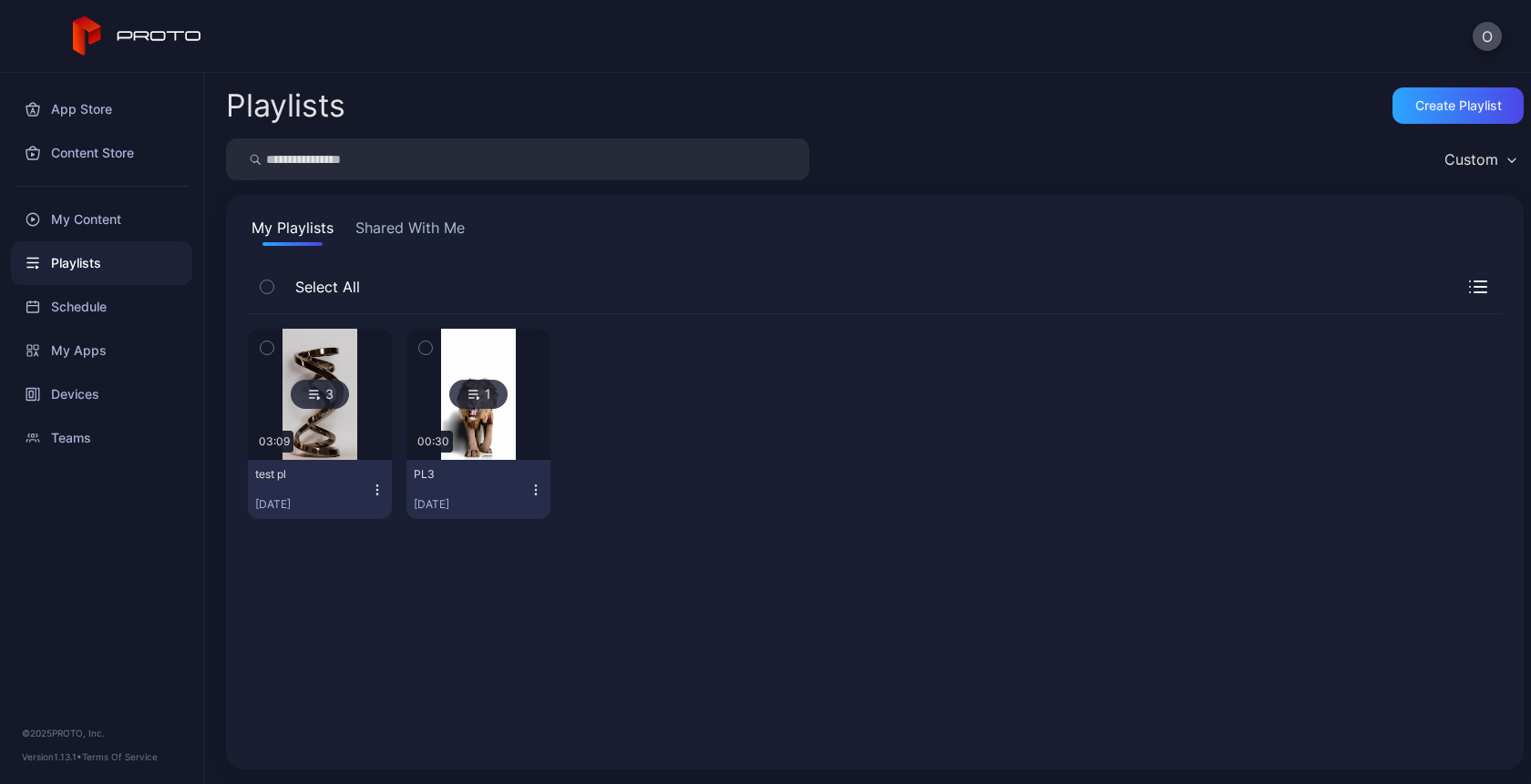
click at [372, 491] on icon "button" at bounding box center [377, 490] width 15 height 15
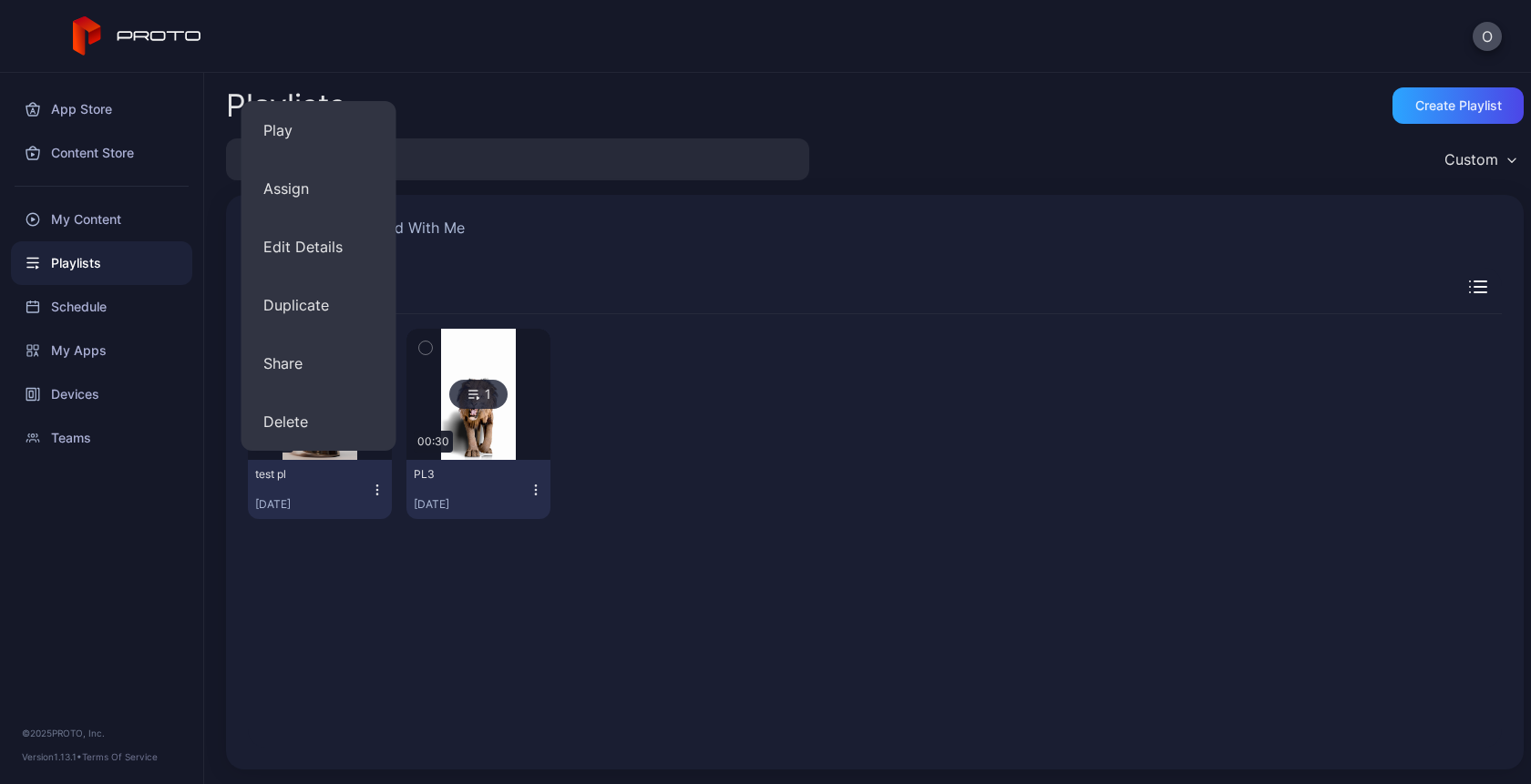
click at [606, 404] on div at bounding box center [637, 425] width 144 height 191
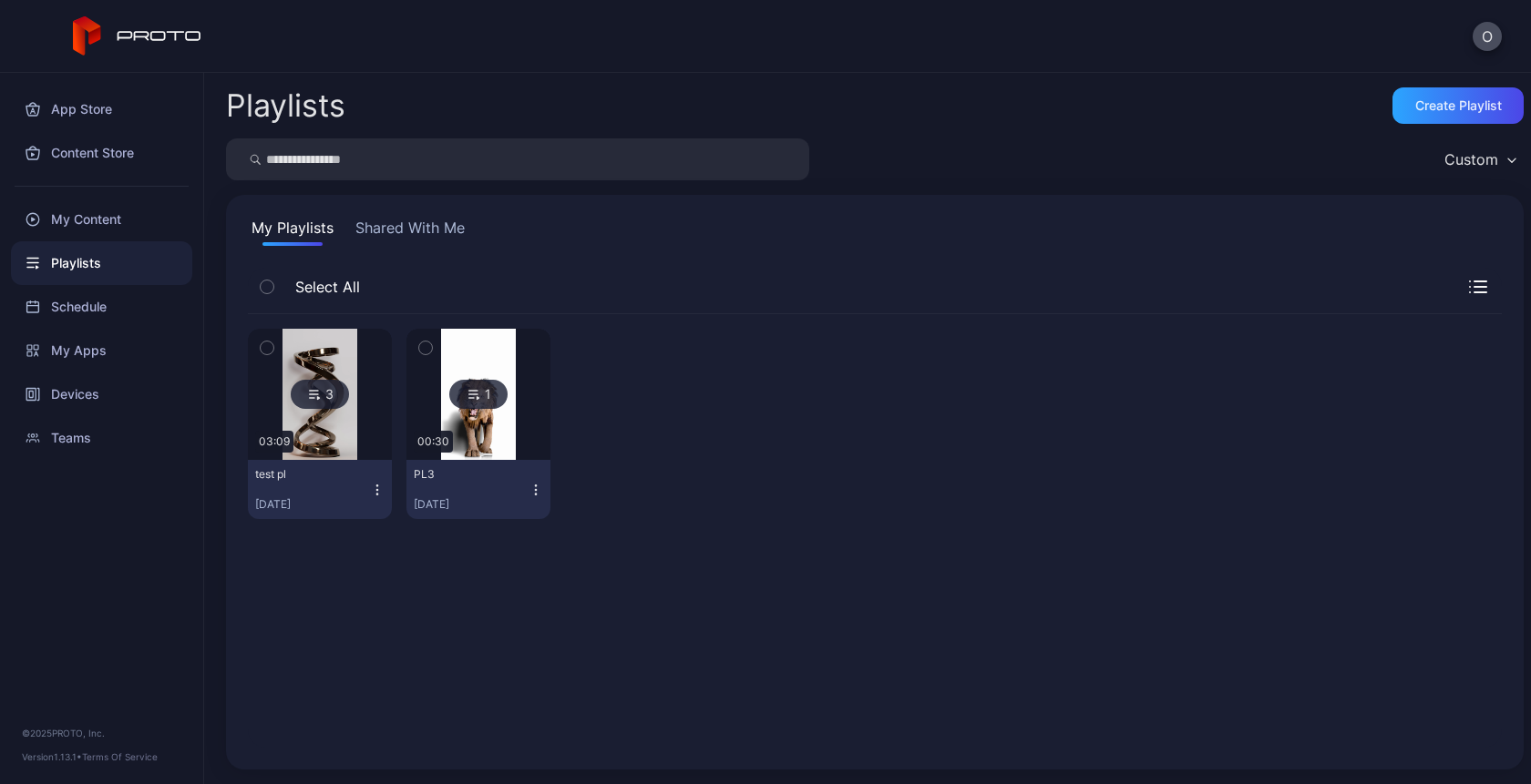
click at [372, 492] on icon "button" at bounding box center [377, 490] width 15 height 15
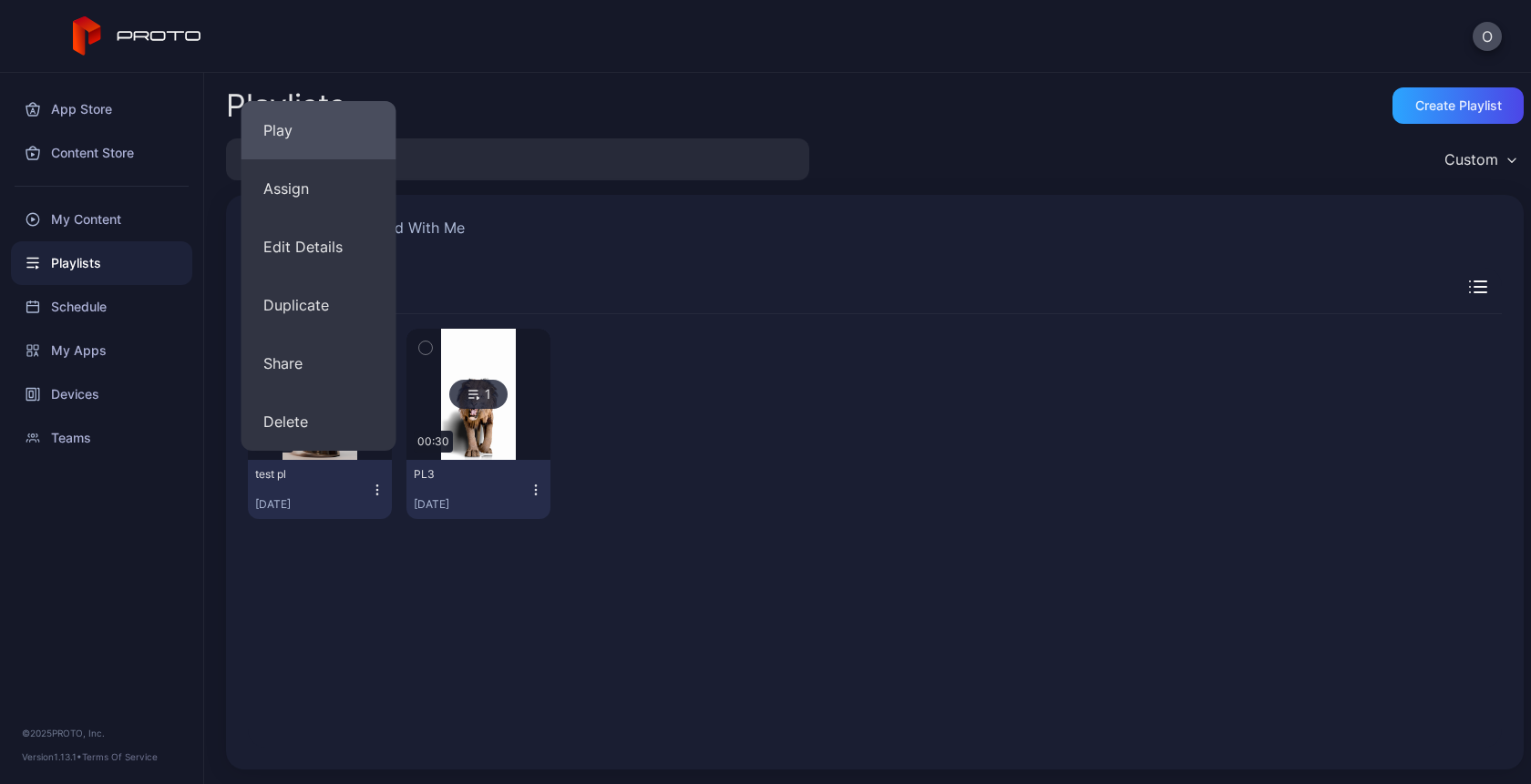
click at [312, 133] on button "Play" at bounding box center [319, 130] width 155 height 58
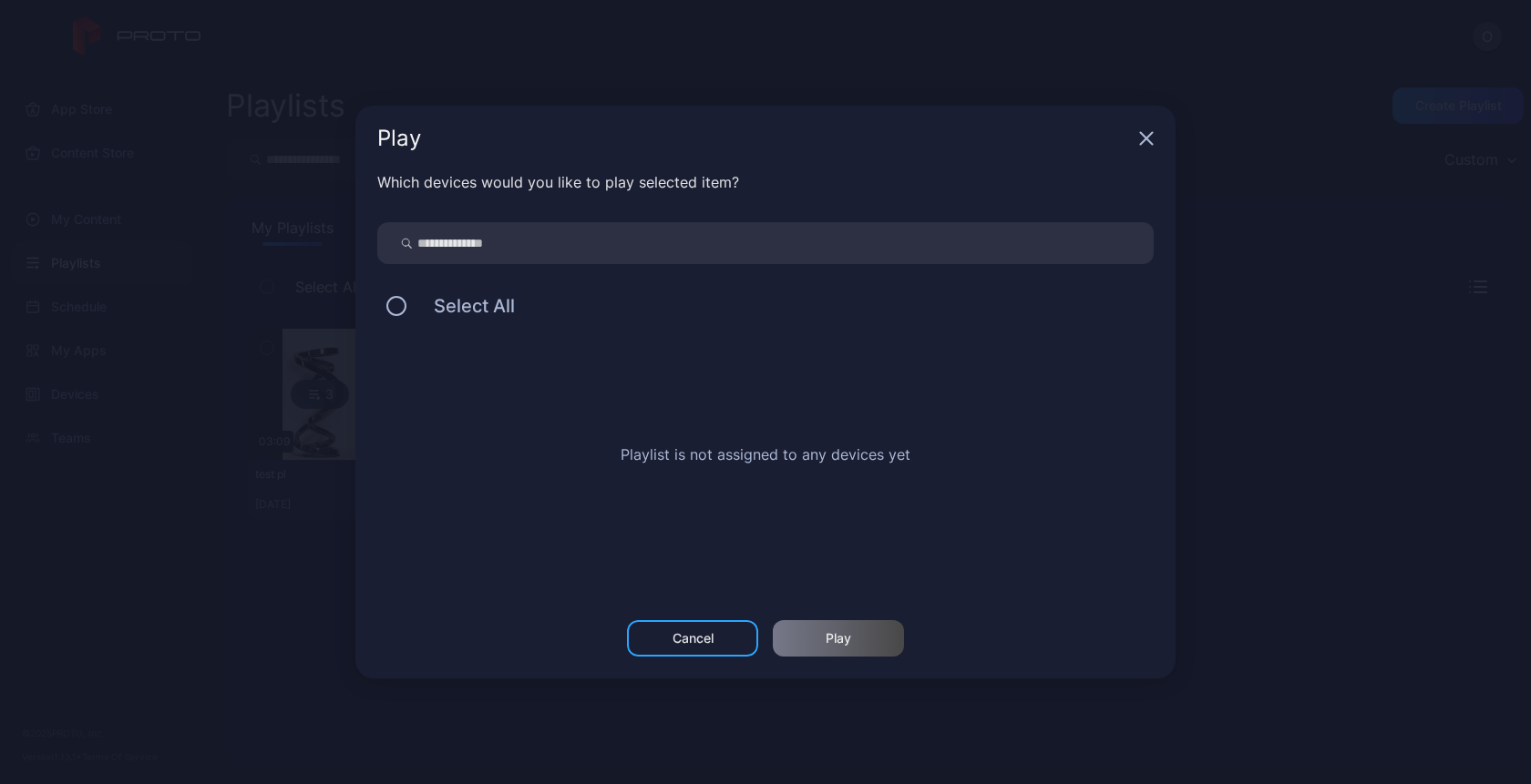
click at [1138, 153] on div "Play" at bounding box center [766, 138] width 820 height 65
click at [1139, 147] on div "Play" at bounding box center [766, 138] width 820 height 65
click at [1149, 139] on icon "button" at bounding box center [1146, 138] width 15 height 15
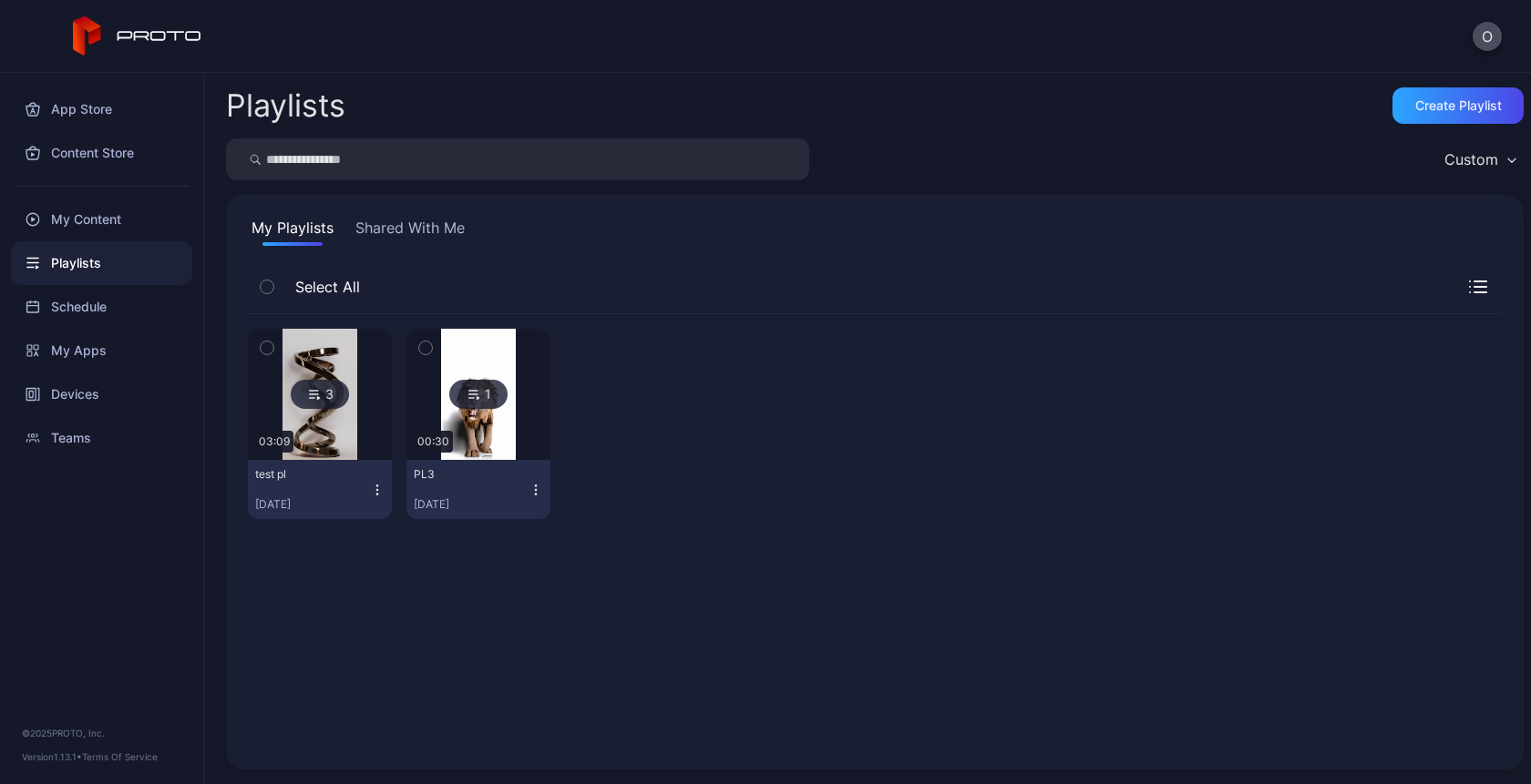
click at [375, 487] on icon "button" at bounding box center [377, 490] width 15 height 15
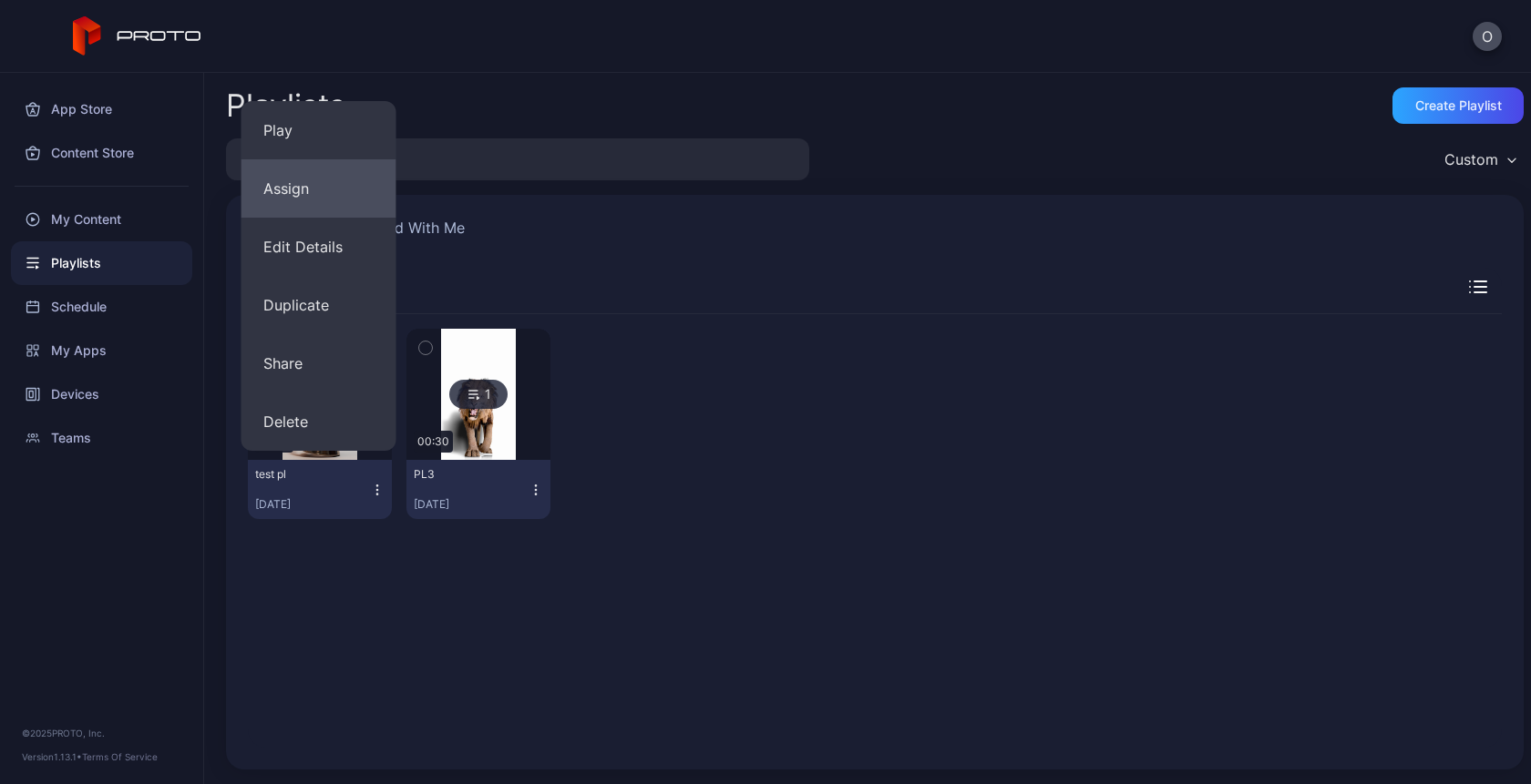
click at [332, 174] on button "Assign" at bounding box center [319, 188] width 155 height 58
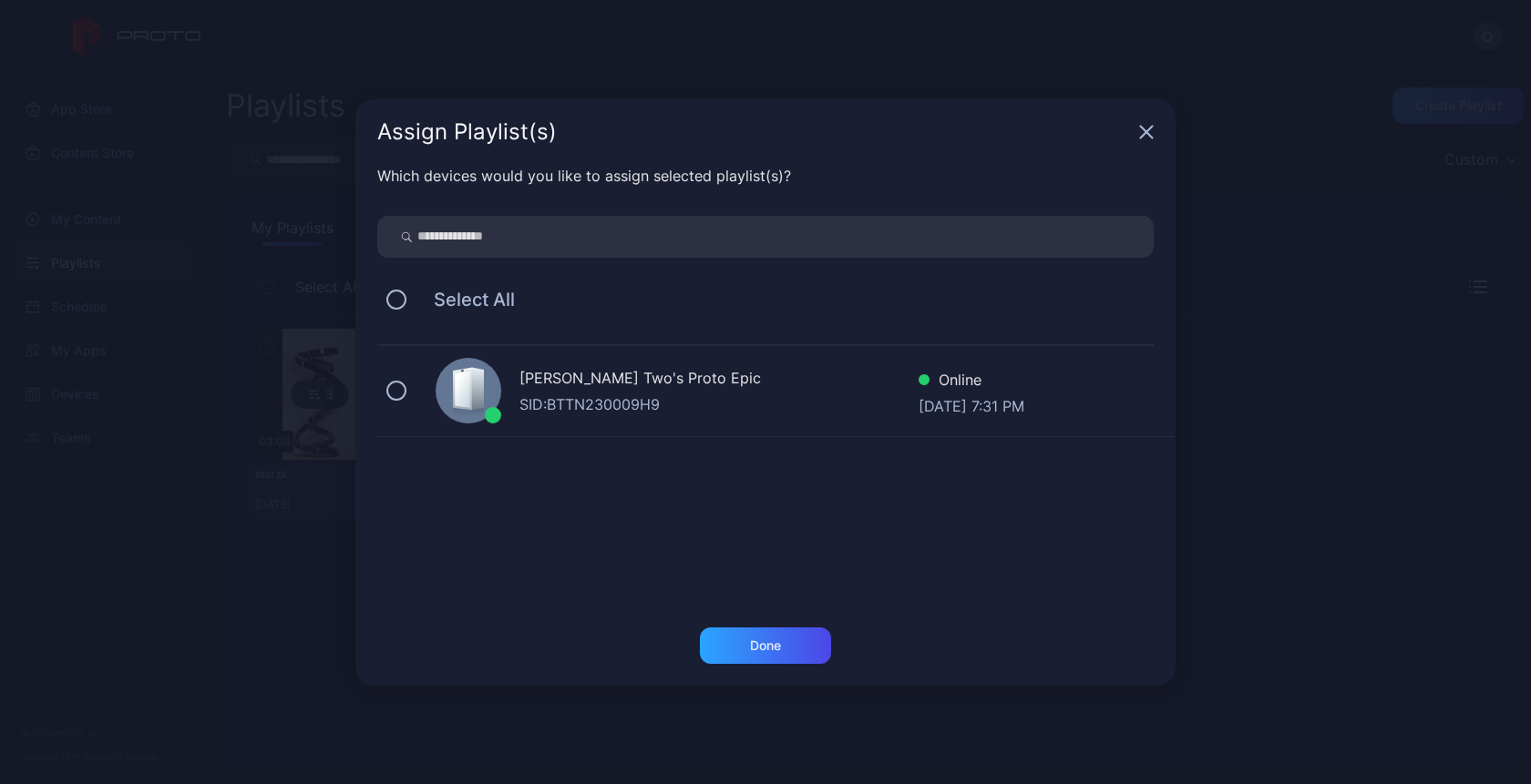
click at [622, 383] on div "[PERSON_NAME] Two's Proto Epic" at bounding box center [719, 380] width 399 height 26
click at [768, 630] on div "Done" at bounding box center [766, 646] width 131 height 36
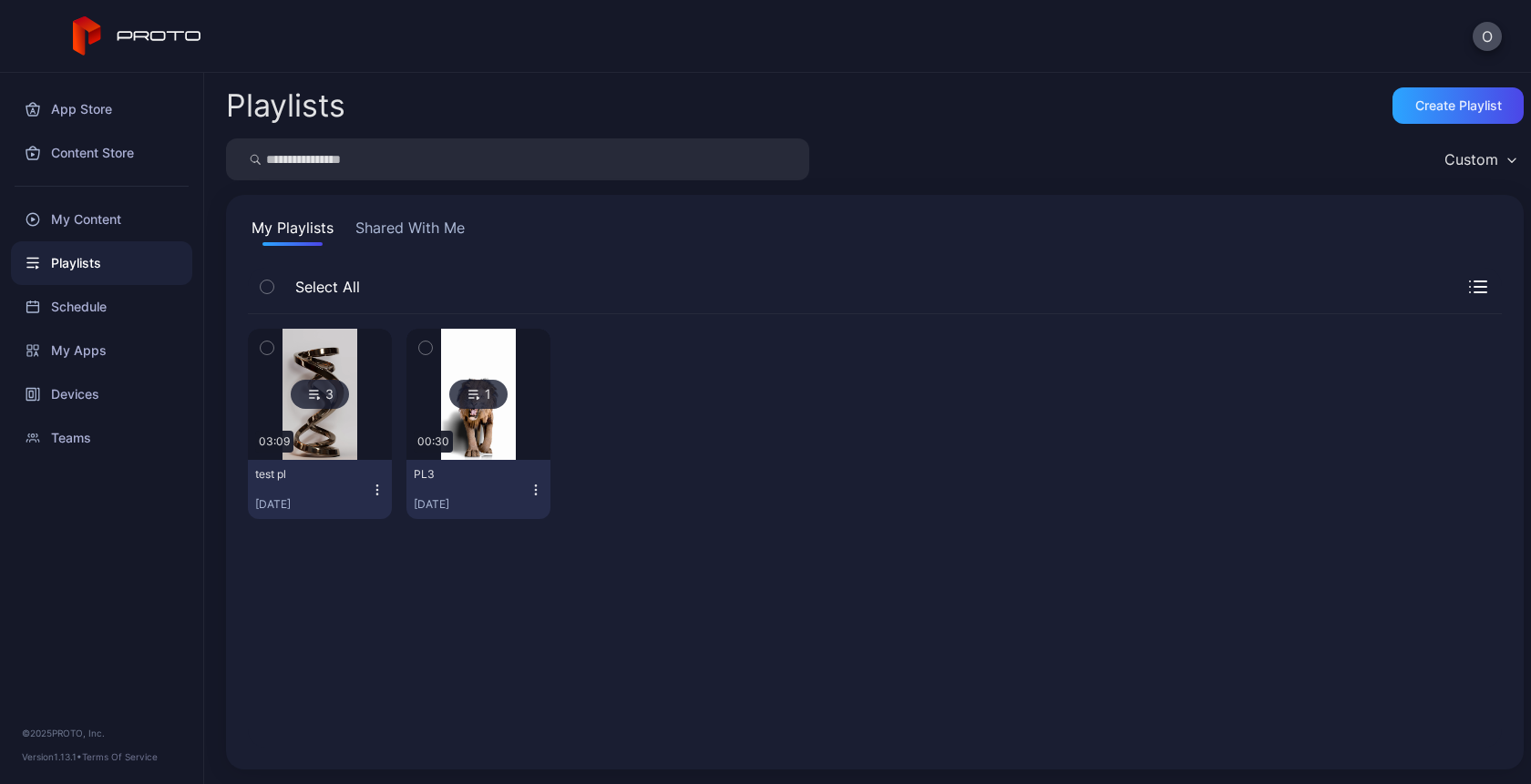
click at [374, 487] on icon "button" at bounding box center [377, 490] width 15 height 15
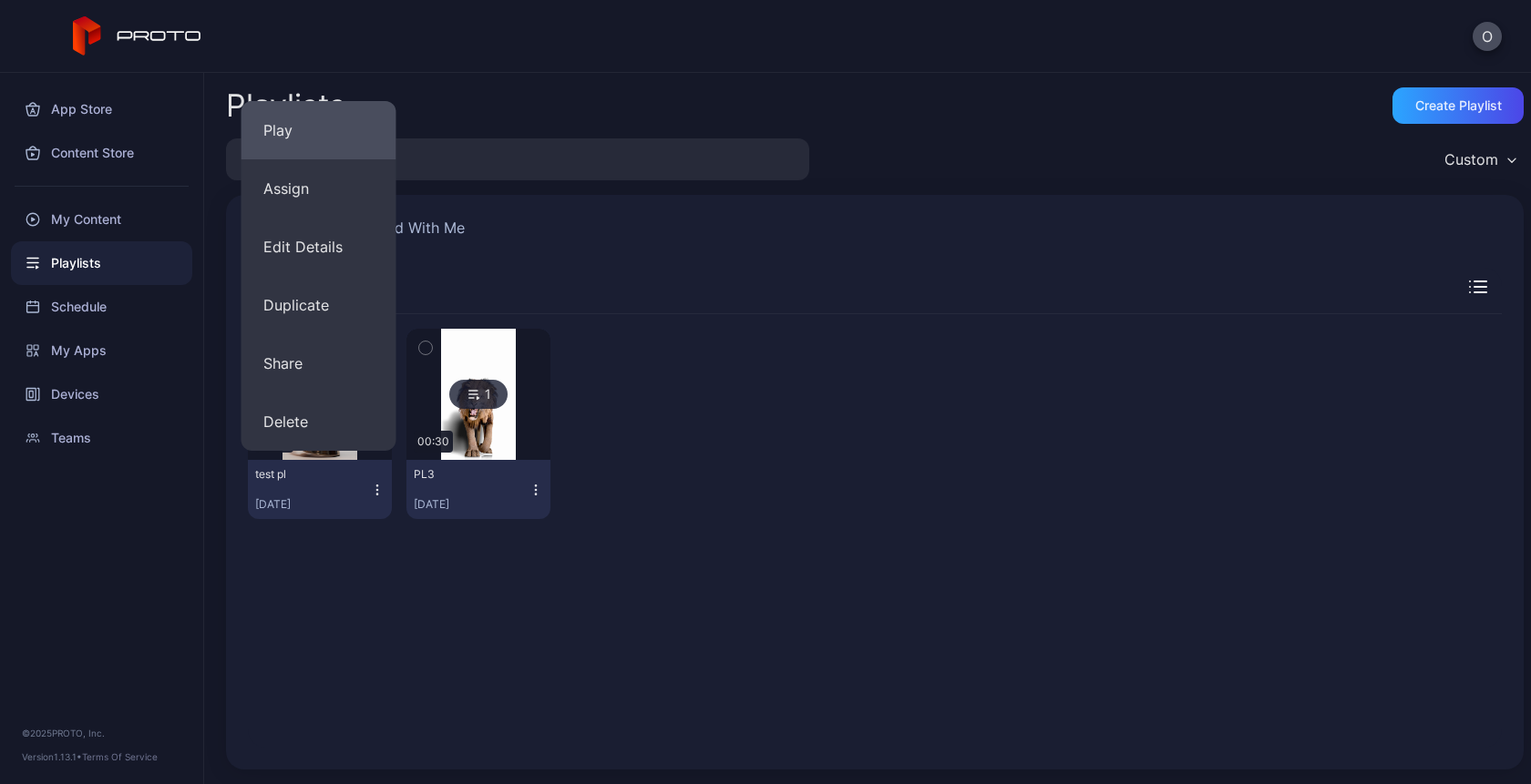
click at [328, 139] on button "Play" at bounding box center [319, 130] width 155 height 58
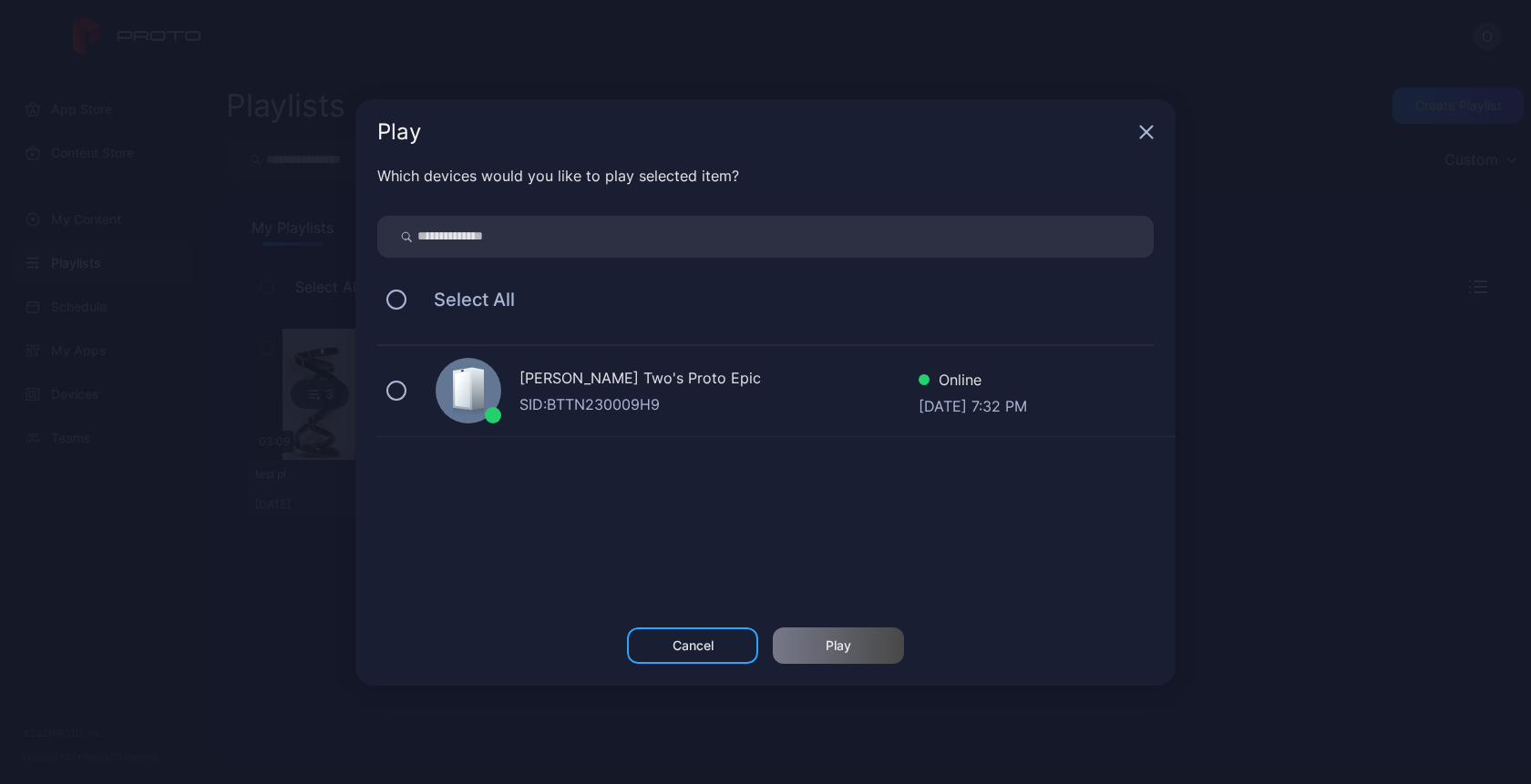
click at [524, 401] on div "SID: BTTN230009H9" at bounding box center [719, 404] width 399 height 22
click at [803, 646] on div "Play" at bounding box center [838, 646] width 131 height 36
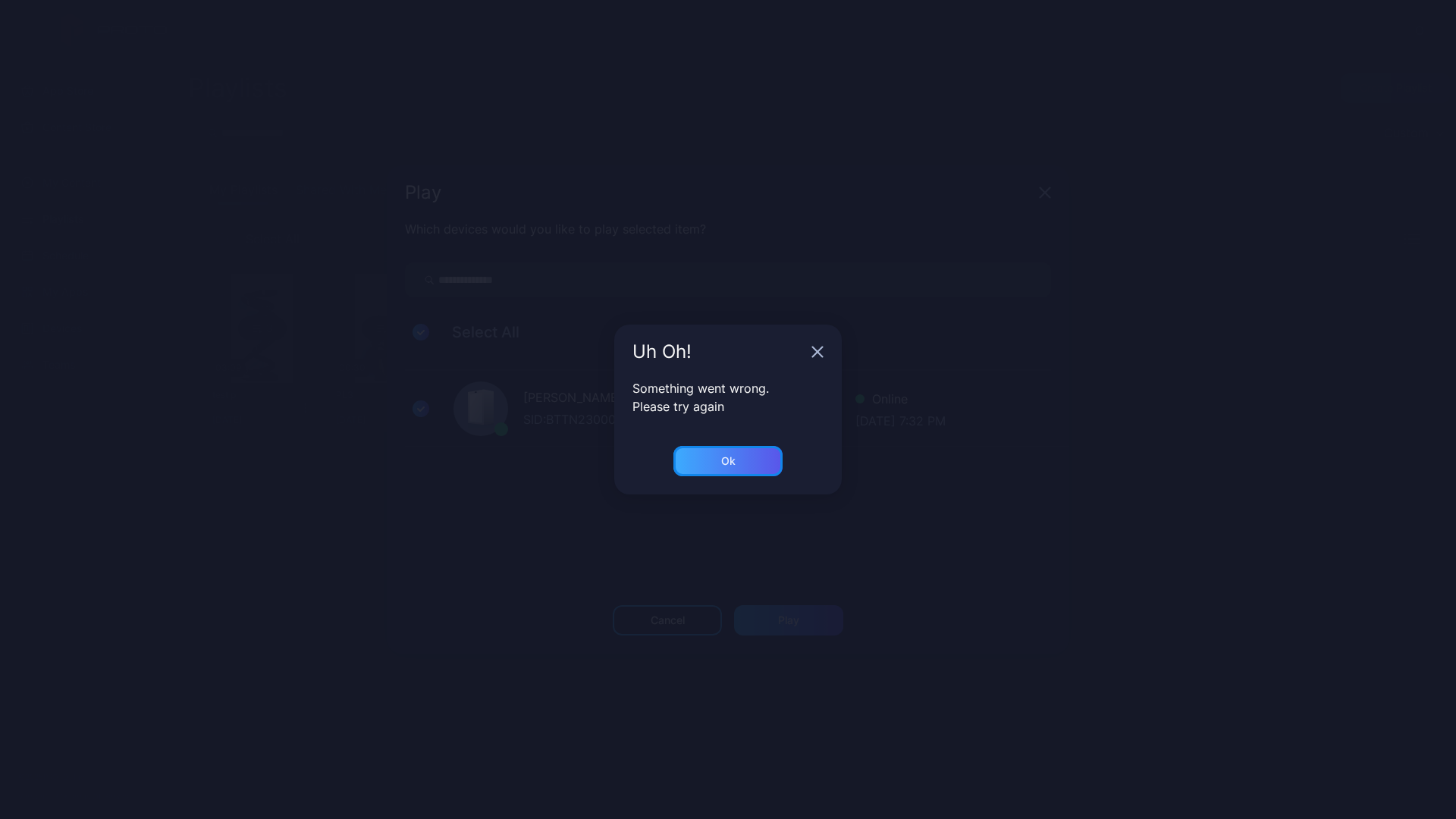
click at [747, 468] on div "Ok" at bounding box center [728, 461] width 109 height 30
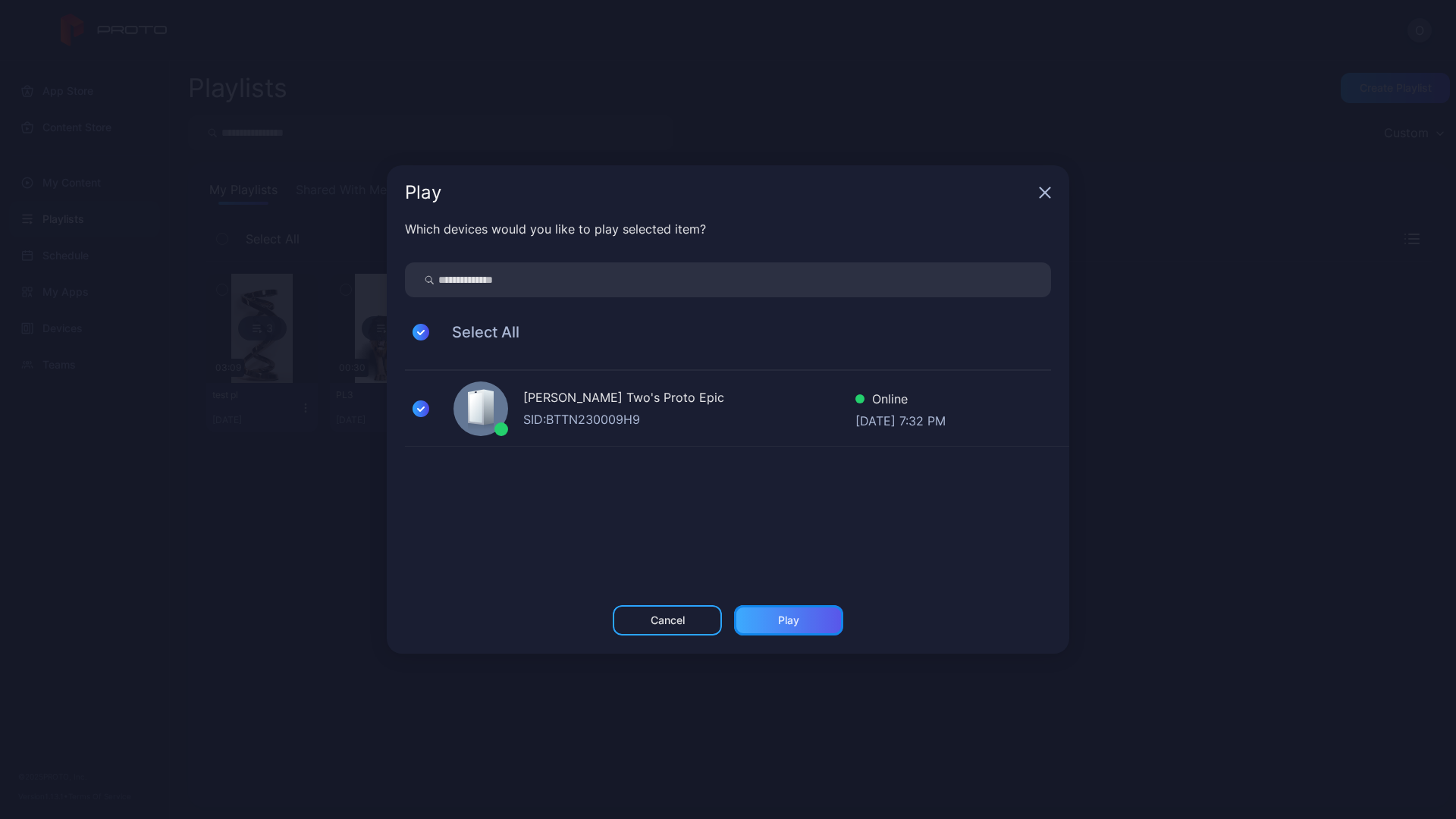
click at [799, 624] on div "Play" at bounding box center [789, 620] width 109 height 30
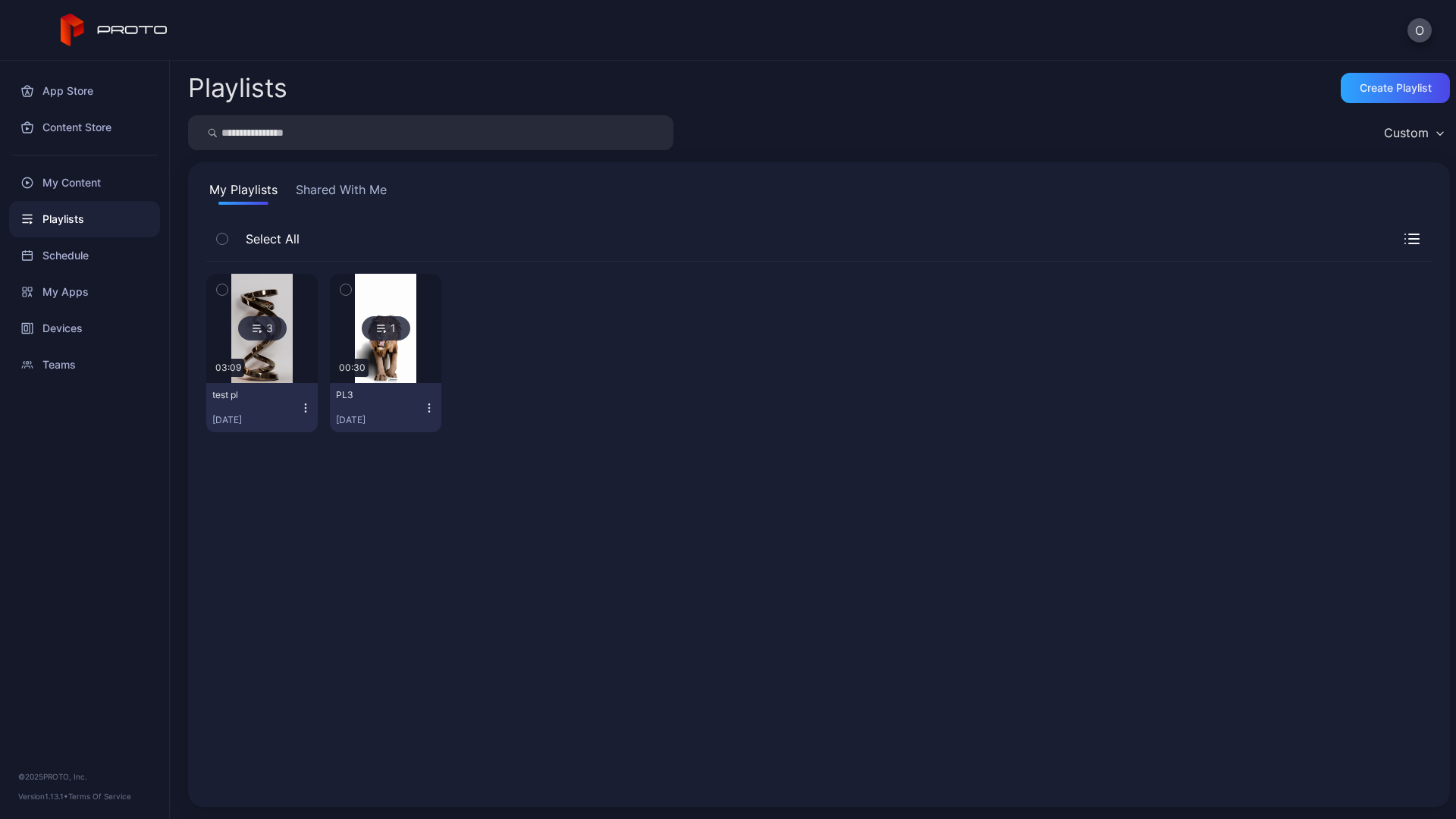
click at [429, 408] on icon "button" at bounding box center [429, 407] width 1 height 1
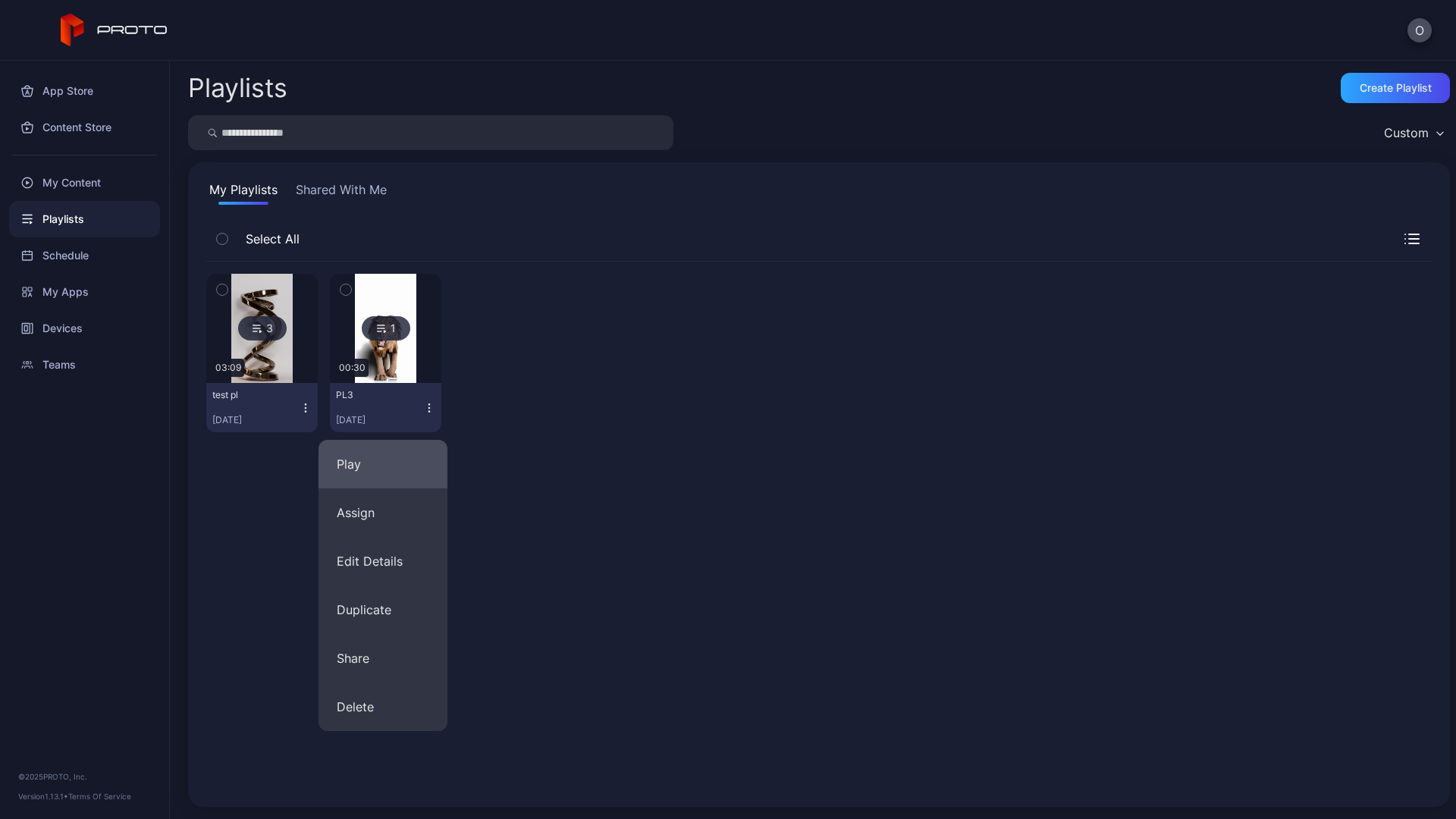
click at [386, 476] on button "Play" at bounding box center [383, 464] width 129 height 48
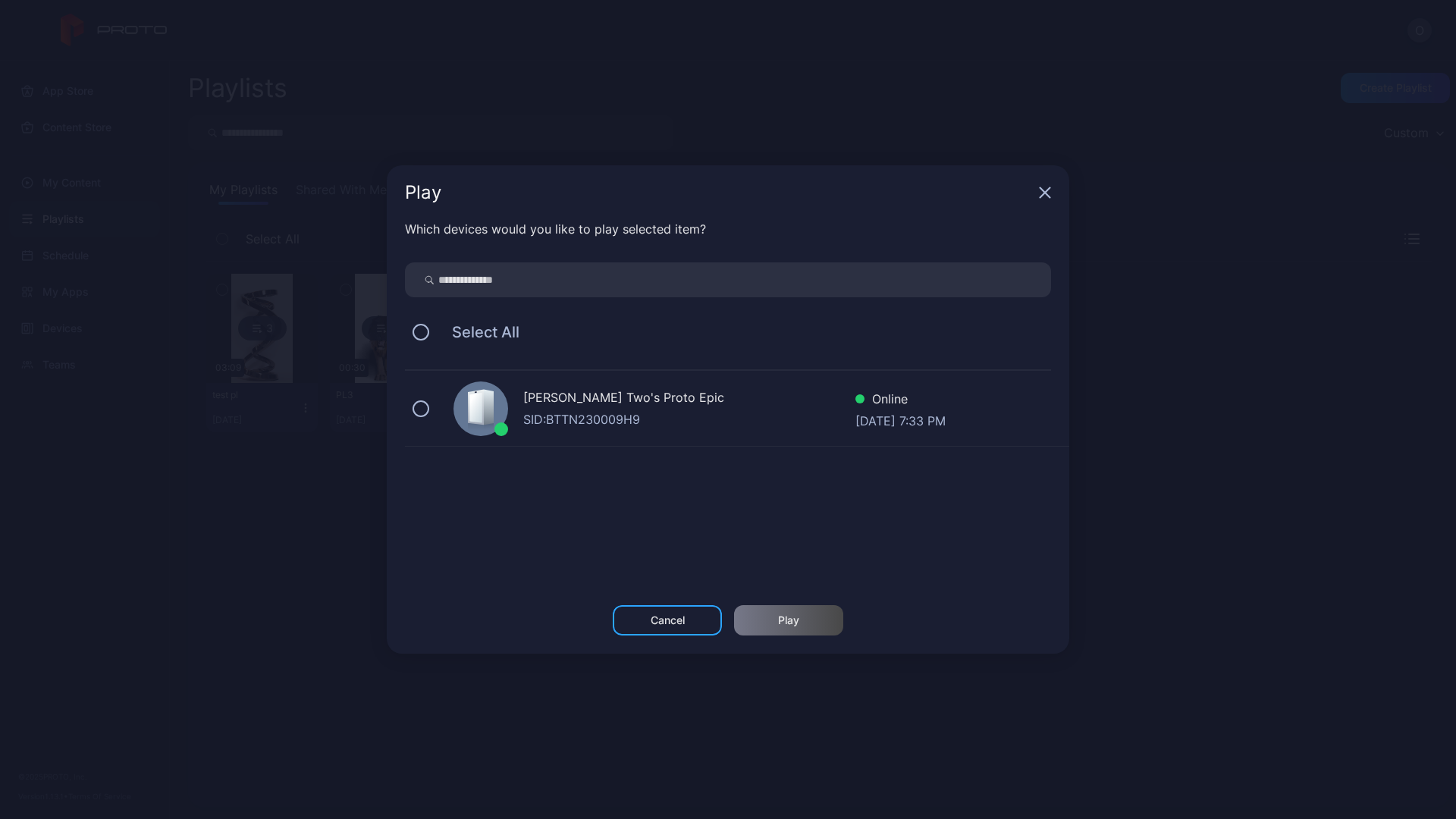
click at [610, 416] on div "SID: BTTN230009H9" at bounding box center [689, 419] width 332 height 18
click at [810, 617] on div "Play" at bounding box center [789, 620] width 109 height 30
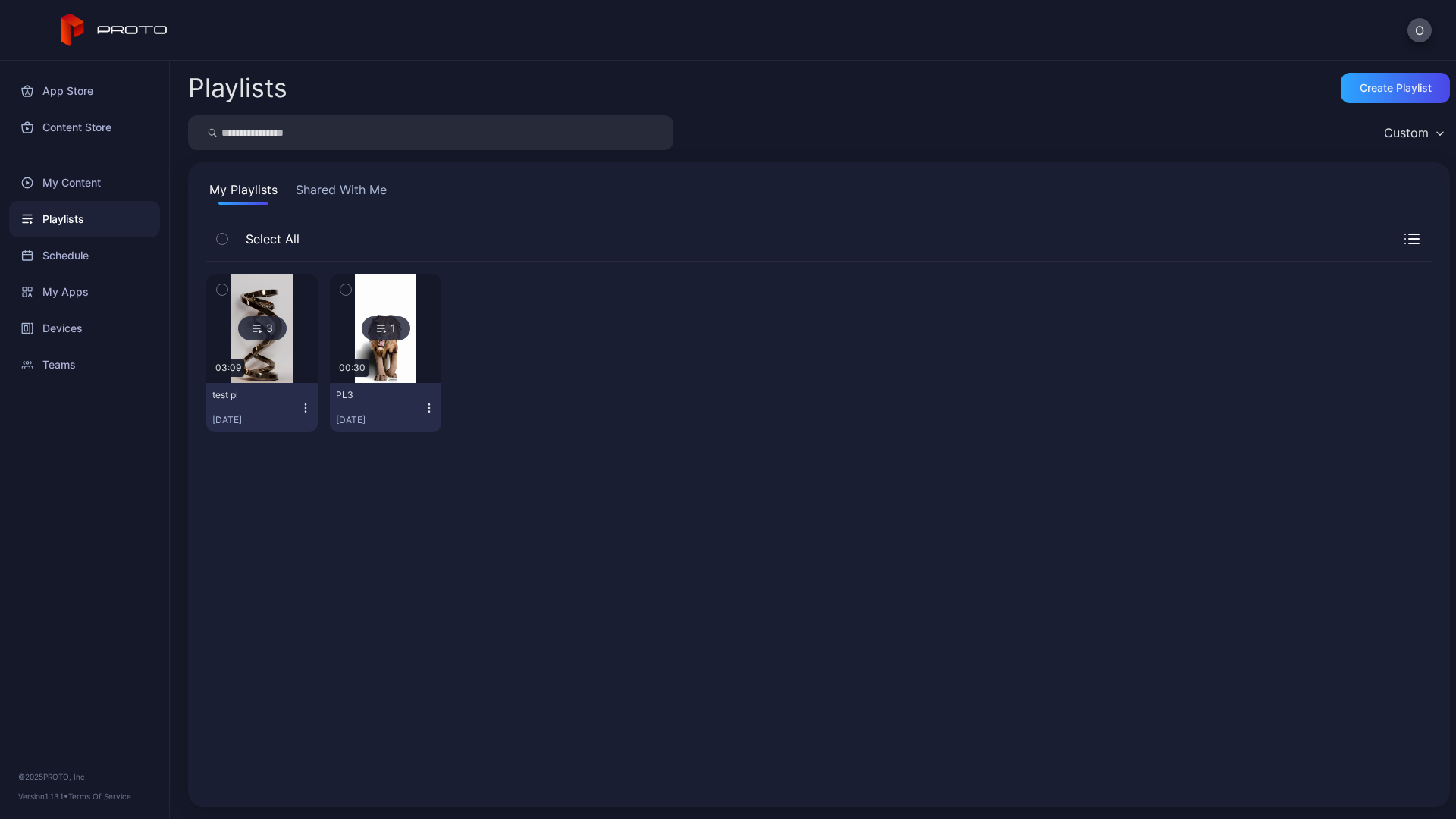
click at [329, 188] on button "Shared With Me" at bounding box center [341, 192] width 97 height 24
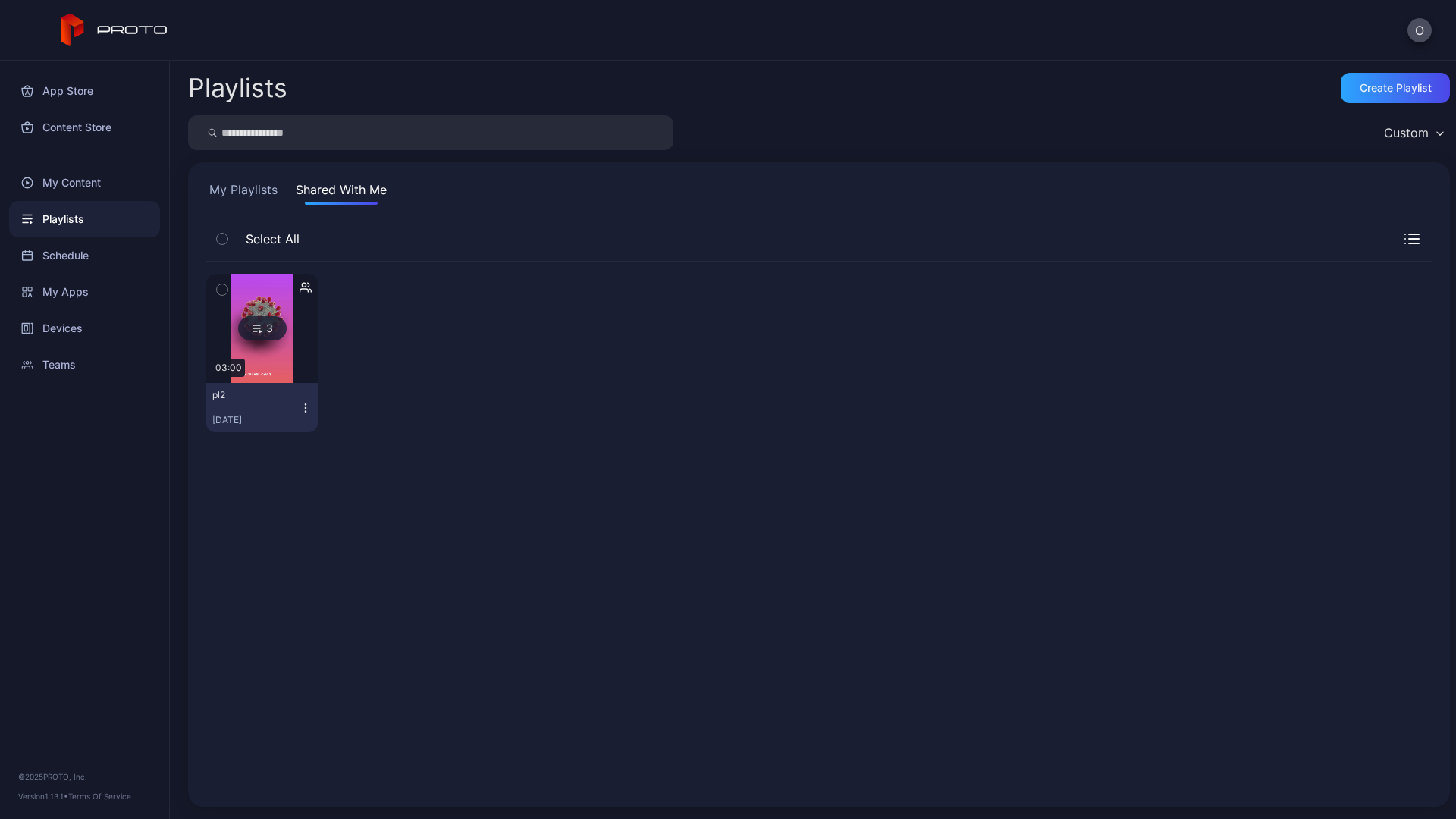
click at [300, 406] on icon "button" at bounding box center [306, 408] width 12 height 12
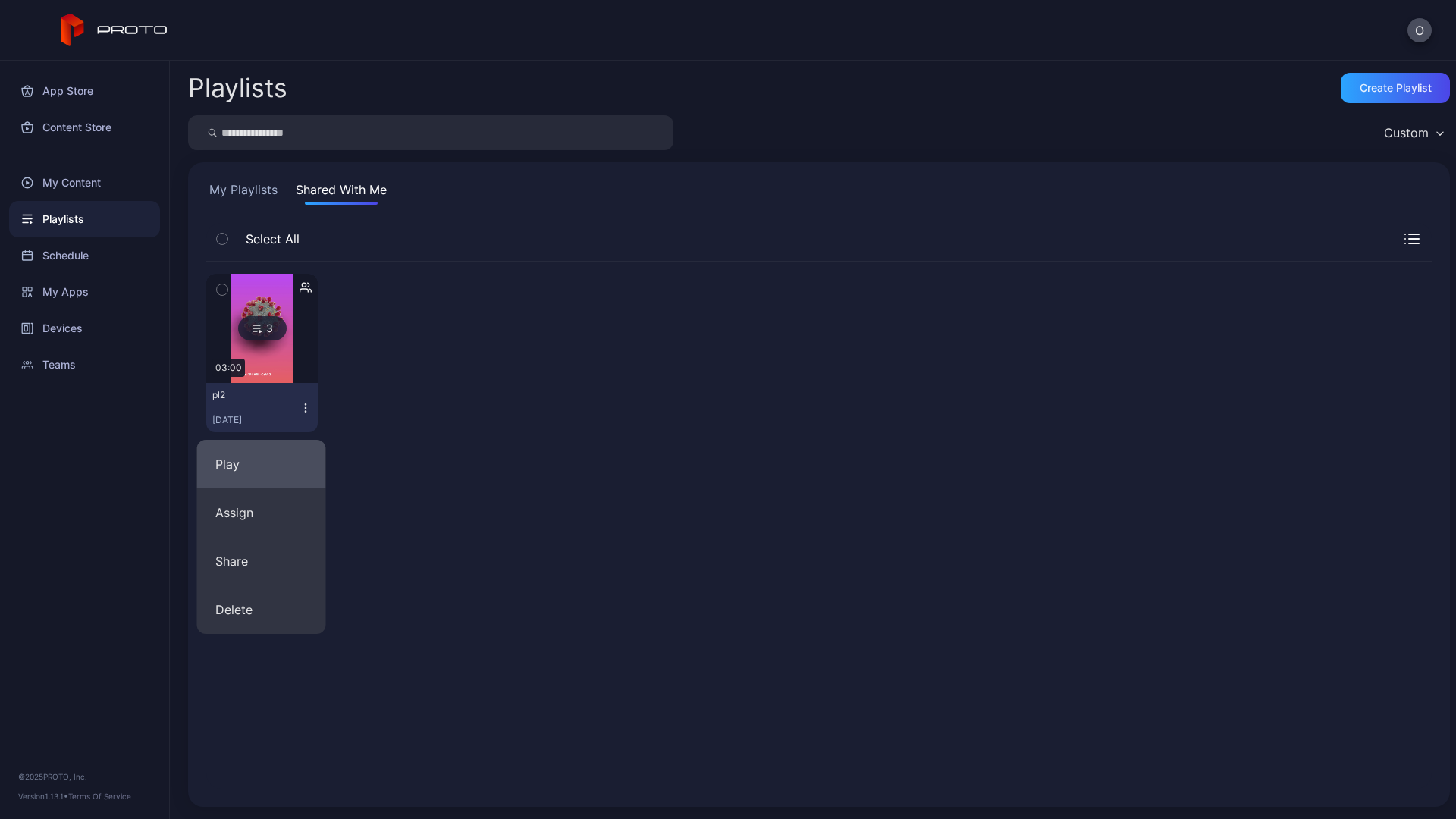
click at [277, 452] on button "Play" at bounding box center [262, 464] width 129 height 48
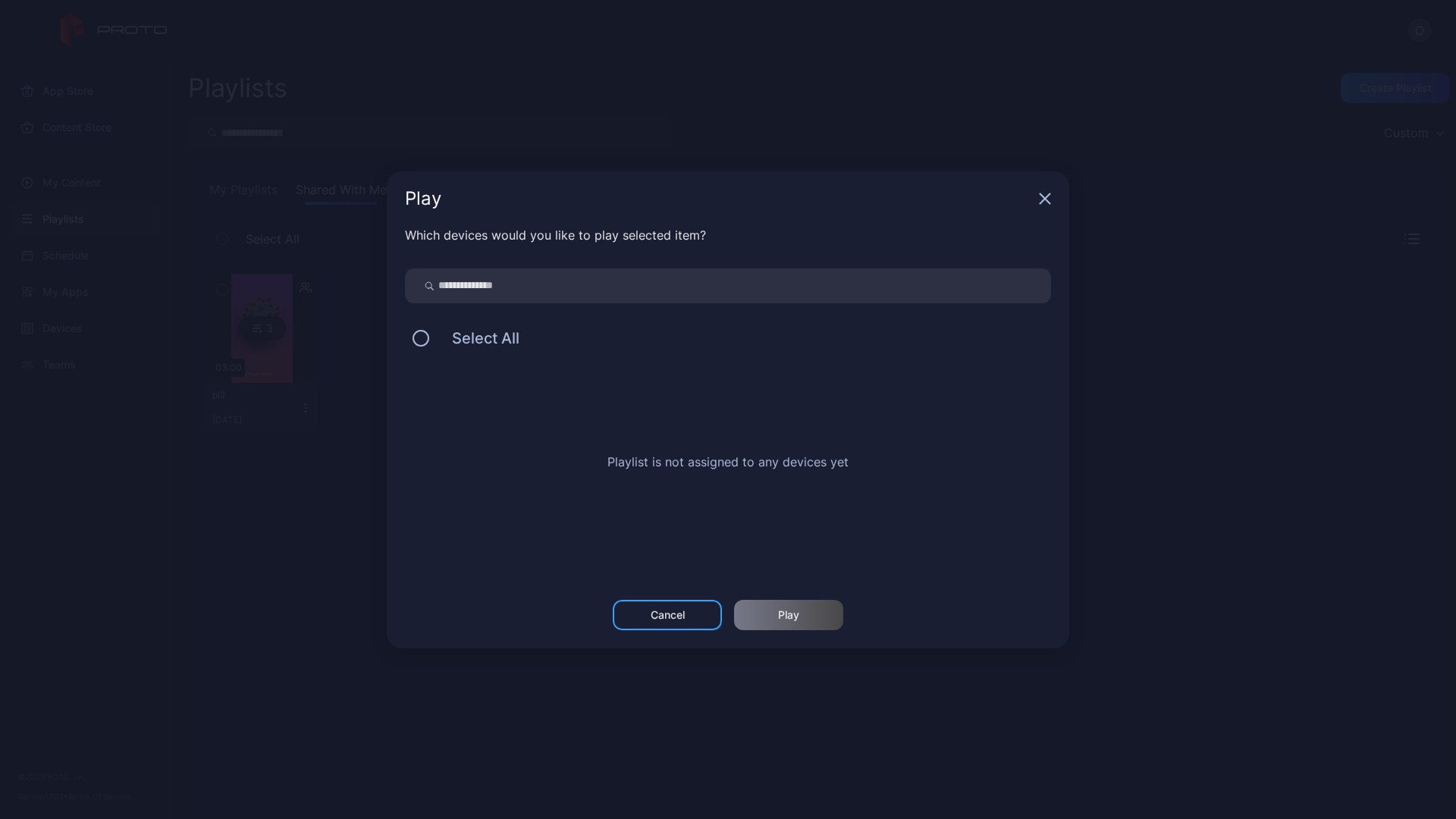
click at [1046, 208] on div "Play" at bounding box center [728, 199] width 682 height 54
click at [1045, 202] on icon "button" at bounding box center [1045, 199] width 12 height 12
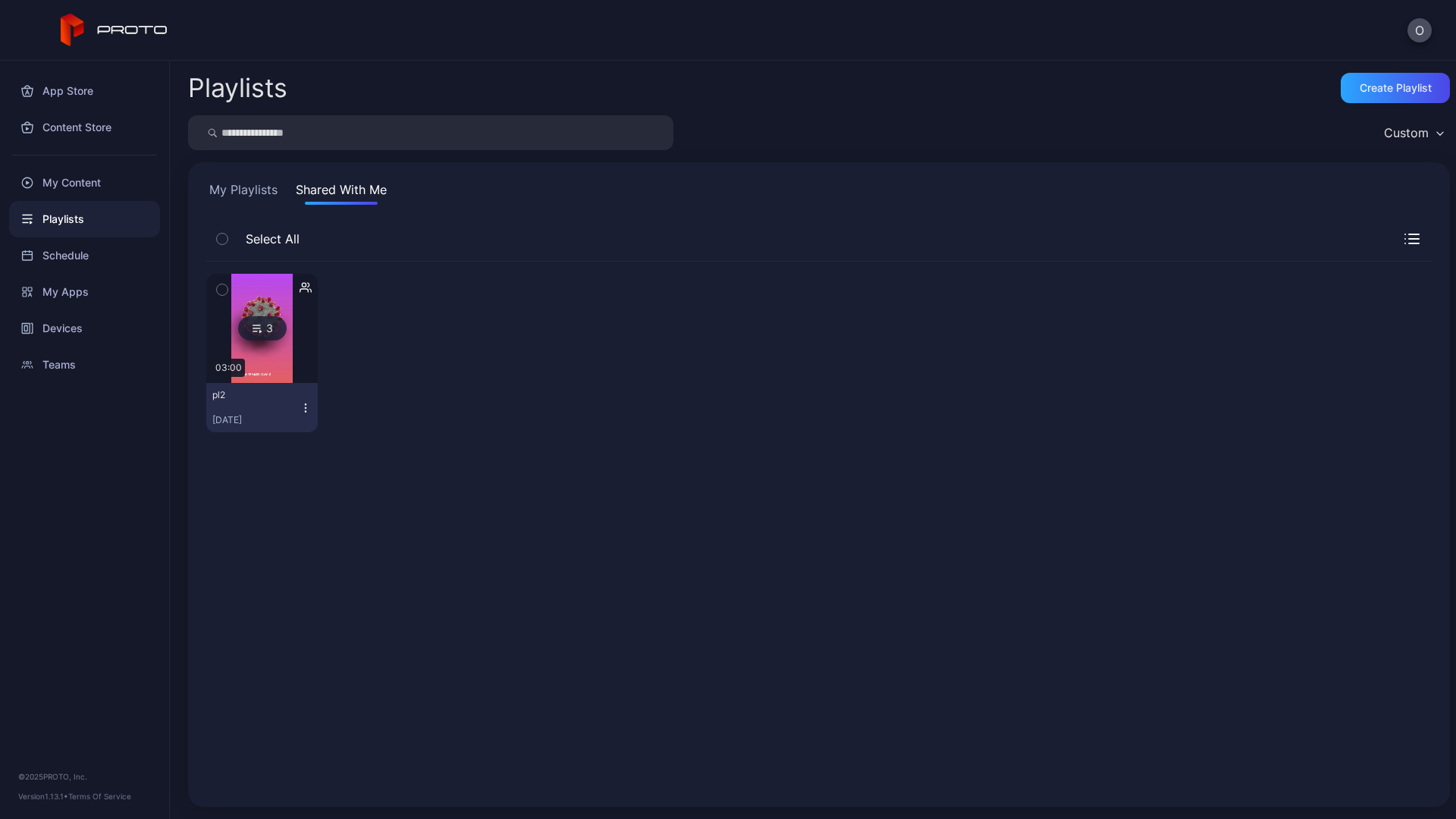
click at [304, 406] on icon "button" at bounding box center [306, 408] width 12 height 12
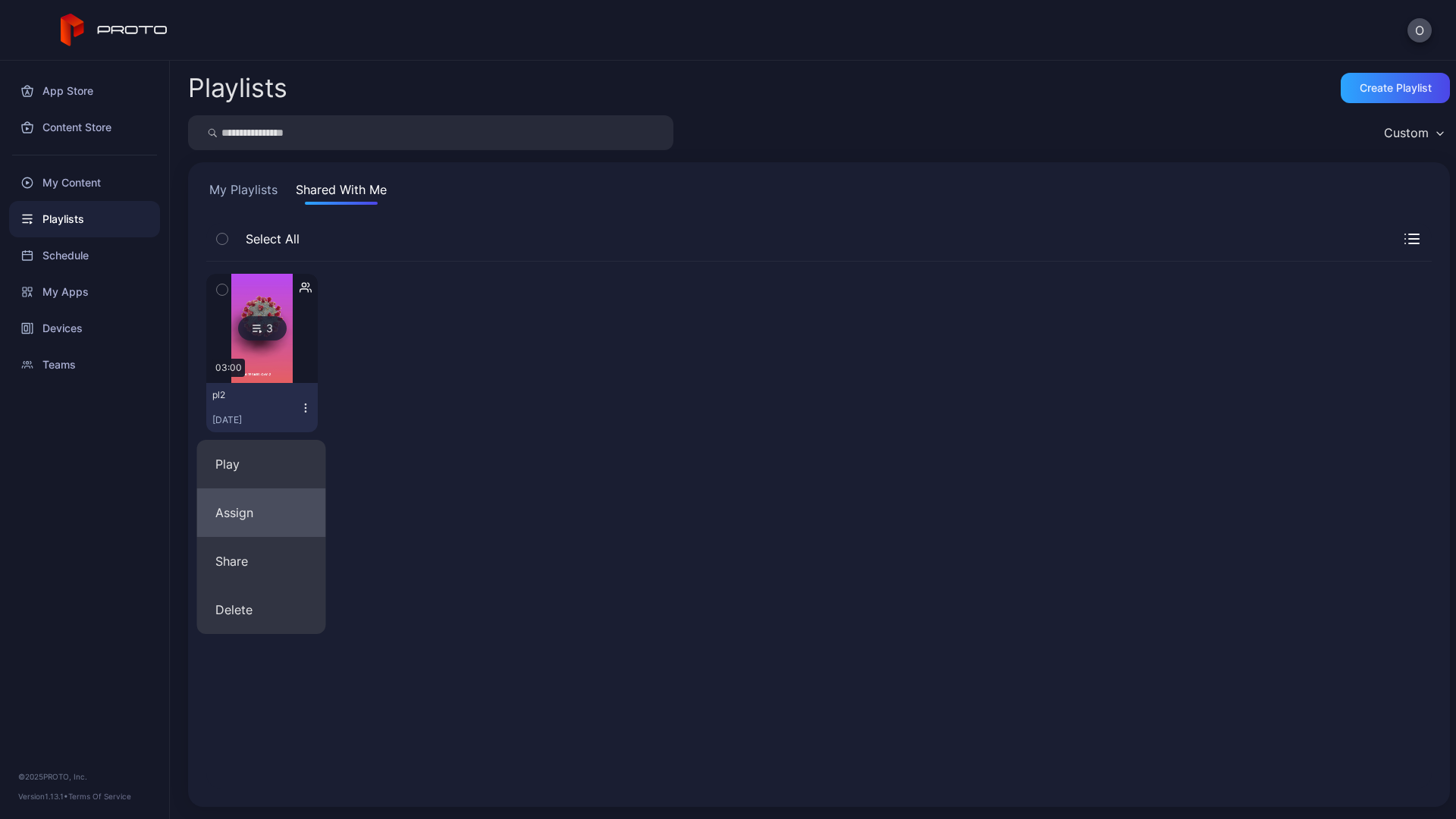
click at [261, 522] on button "Assign" at bounding box center [262, 512] width 129 height 48
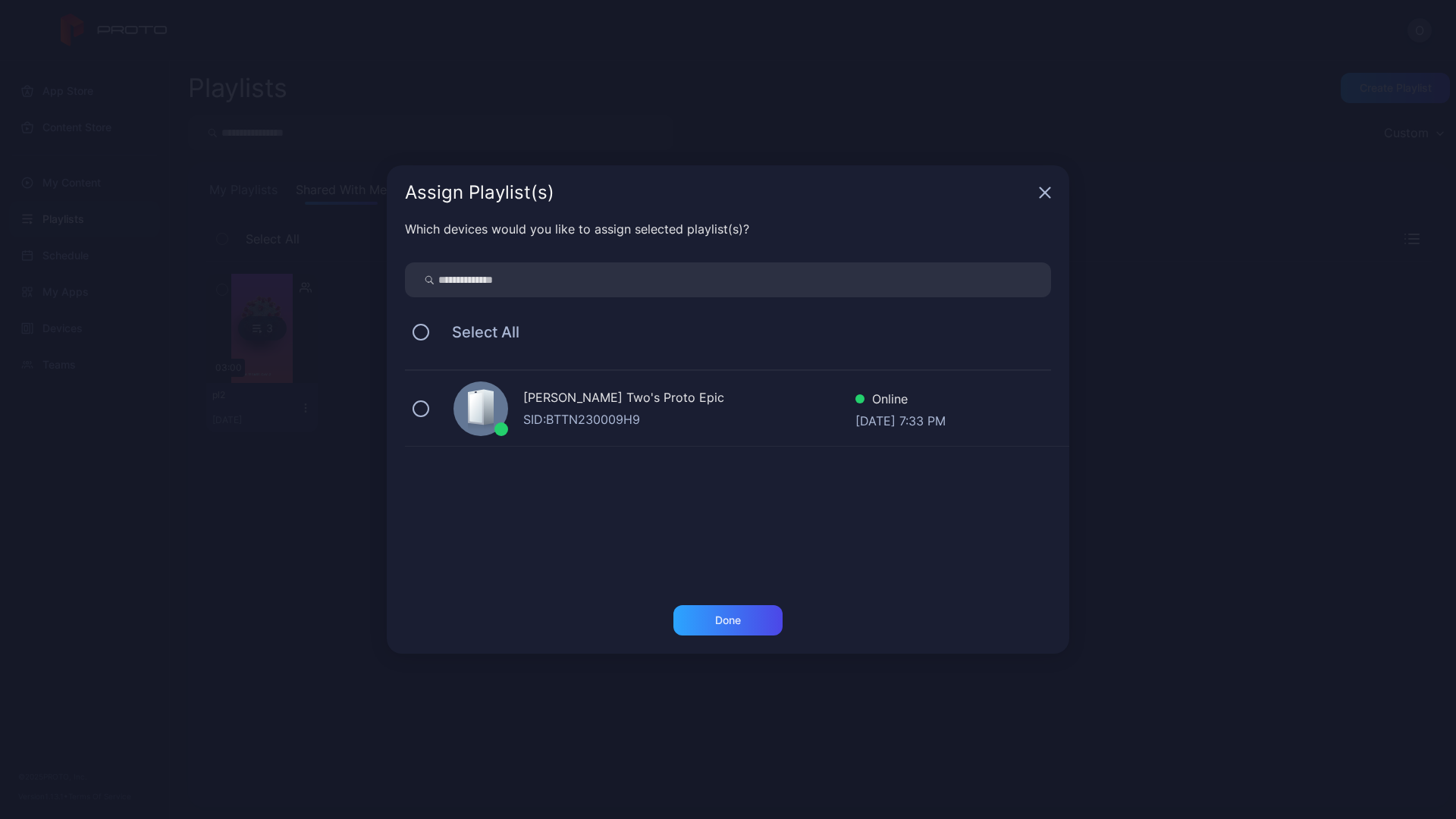
click at [523, 417] on div "SID: BTTN230009H9" at bounding box center [689, 419] width 332 height 18
click at [740, 624] on div "Done" at bounding box center [727, 620] width 26 height 12
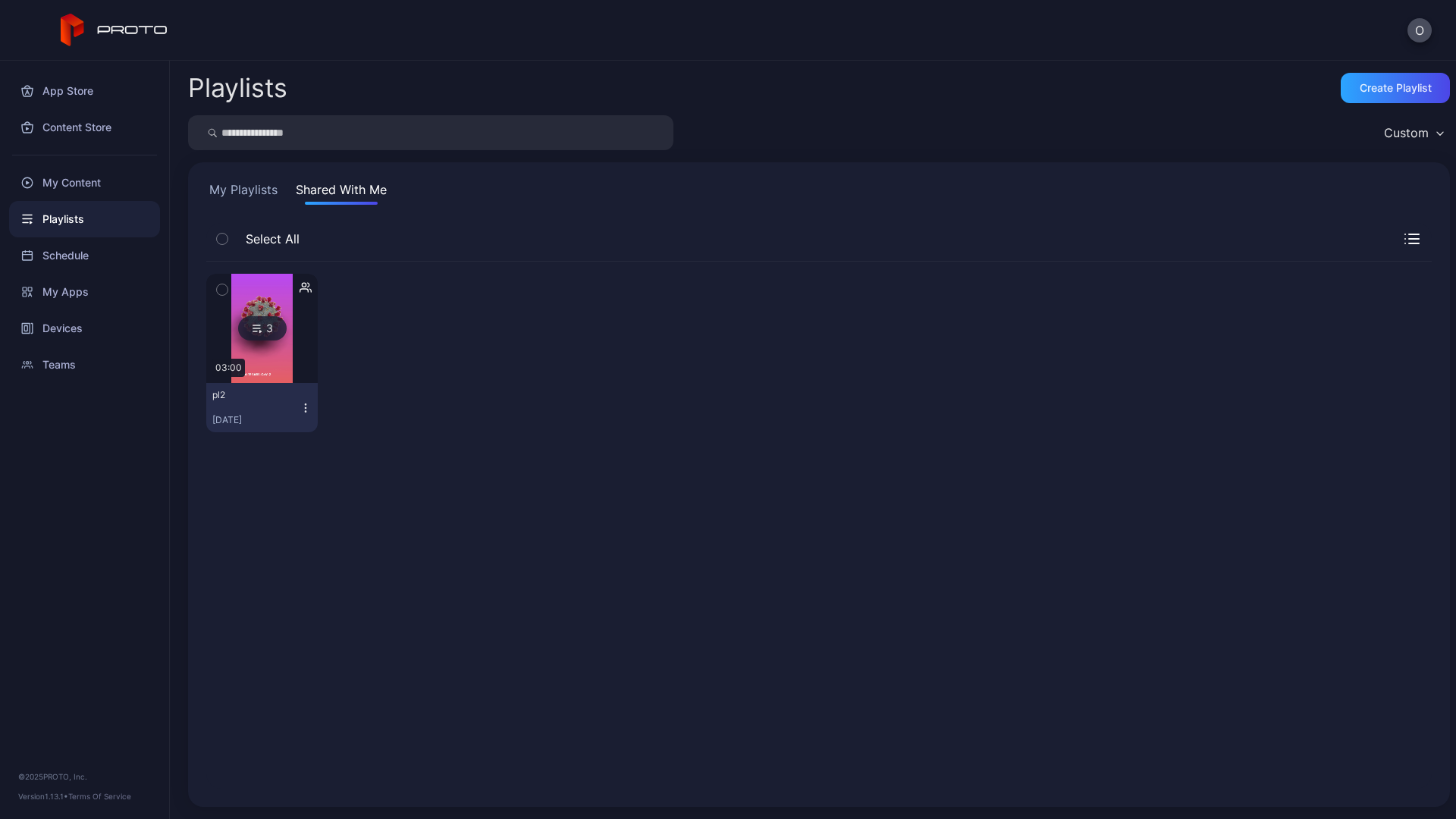
click at [305, 404] on icon "button" at bounding box center [305, 403] width 1 height 1
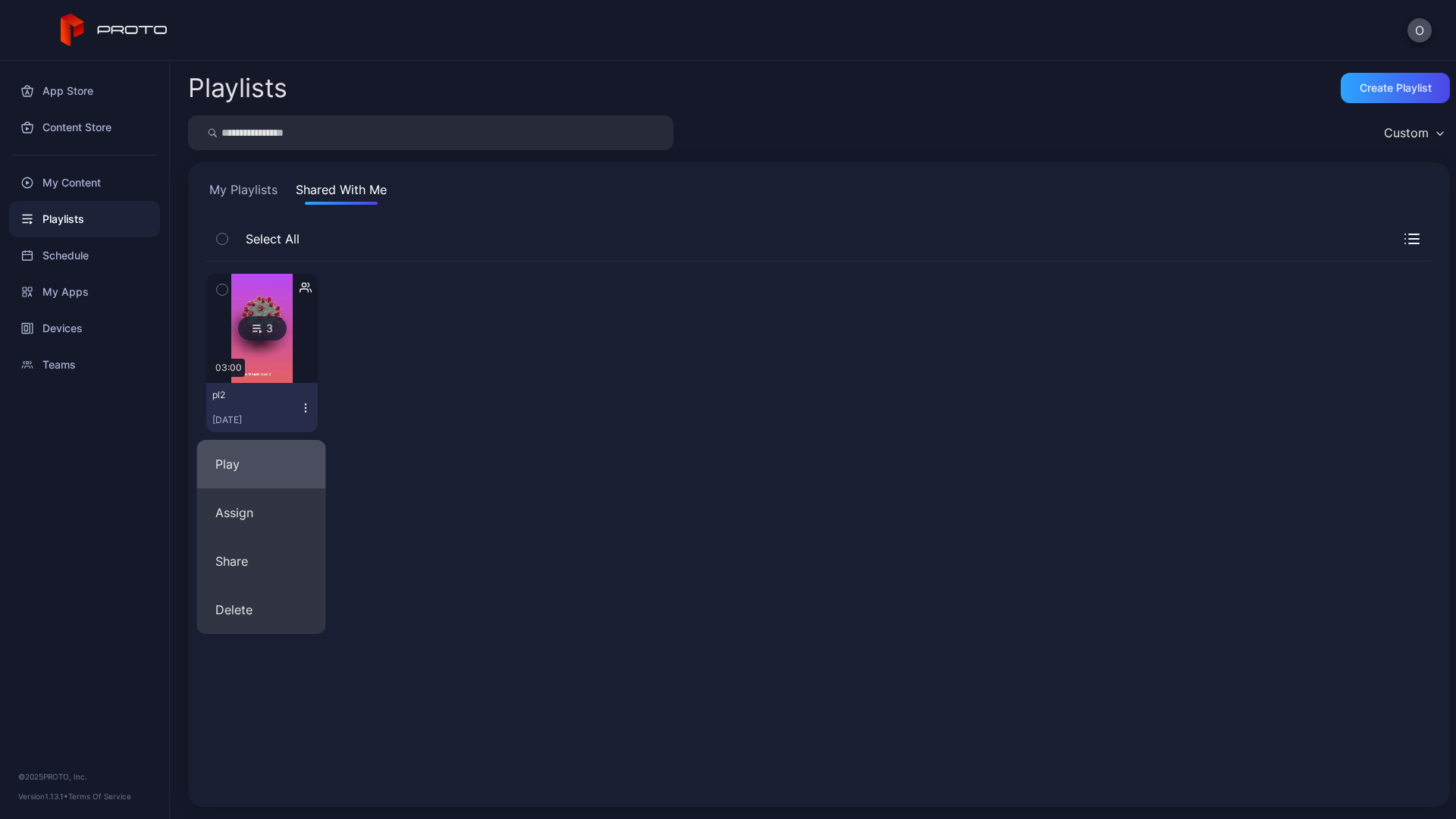
click at [284, 451] on button "Play" at bounding box center [262, 464] width 129 height 48
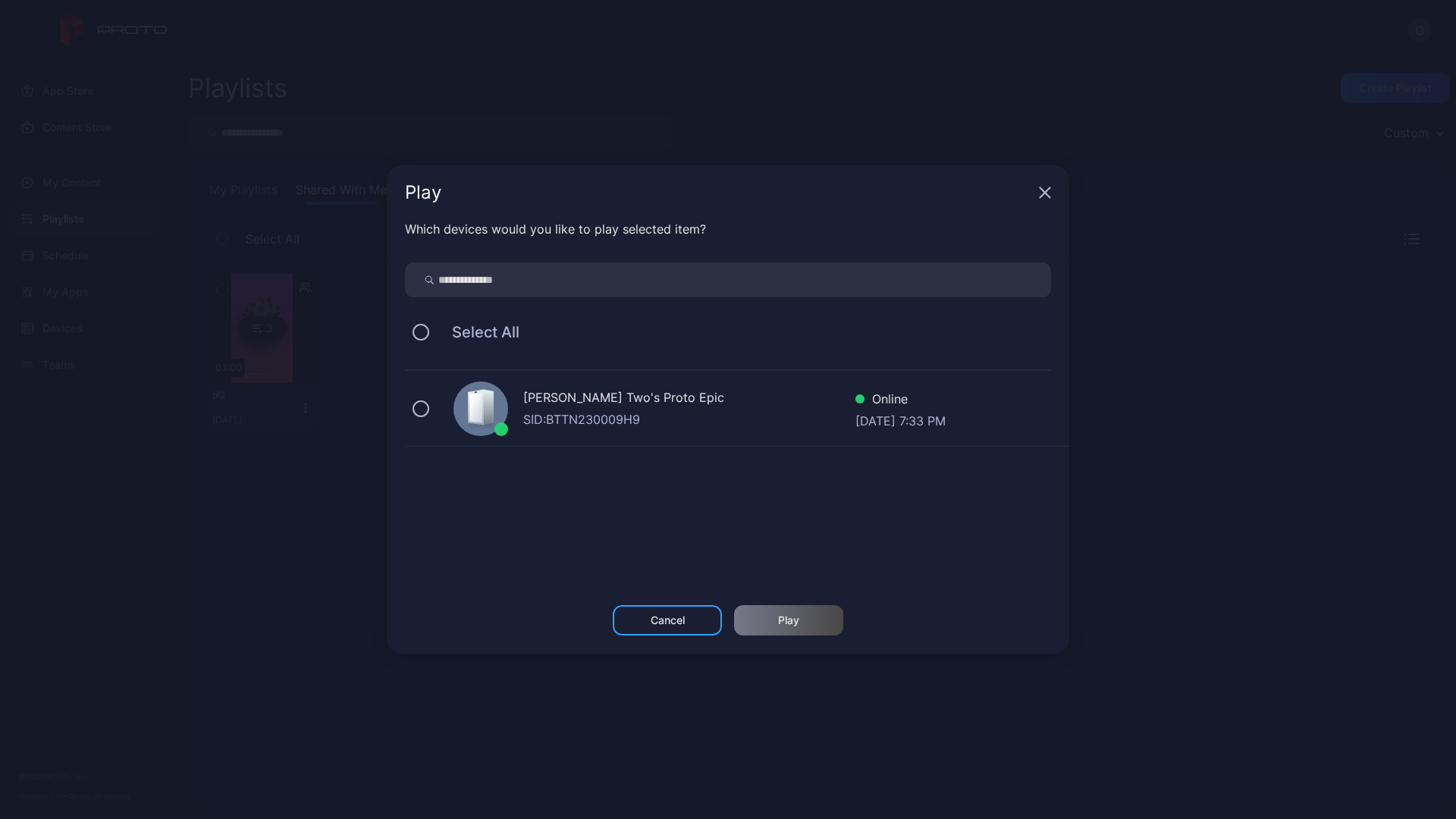
click at [569, 405] on div "[PERSON_NAME] Two's Proto Epic" at bounding box center [689, 399] width 332 height 22
click at [793, 620] on div "Play" at bounding box center [788, 620] width 21 height 12
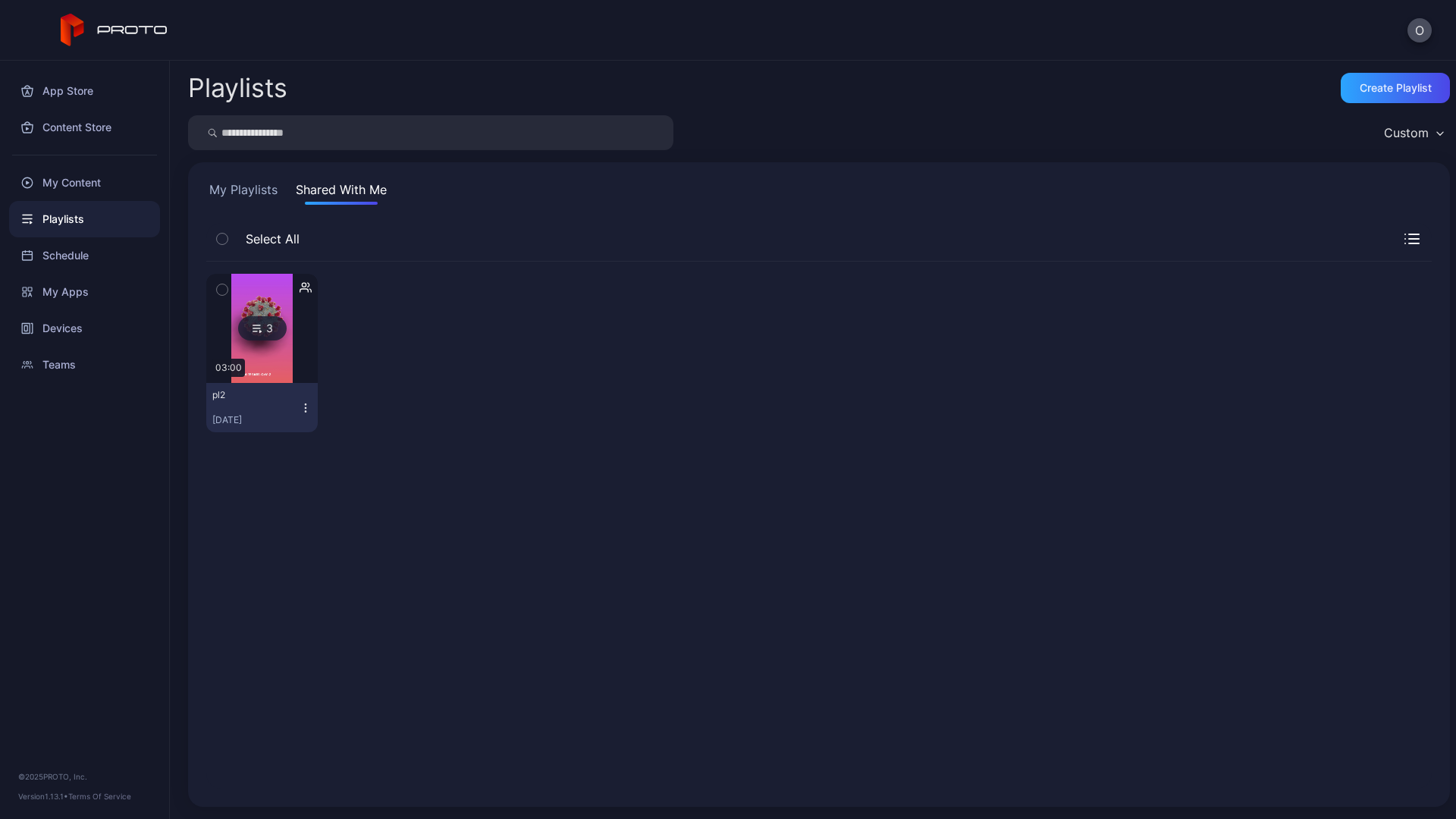
click at [68, 219] on div "Playlists" at bounding box center [85, 219] width 151 height 37
click at [248, 192] on button "My Playlists" at bounding box center [243, 192] width 74 height 24
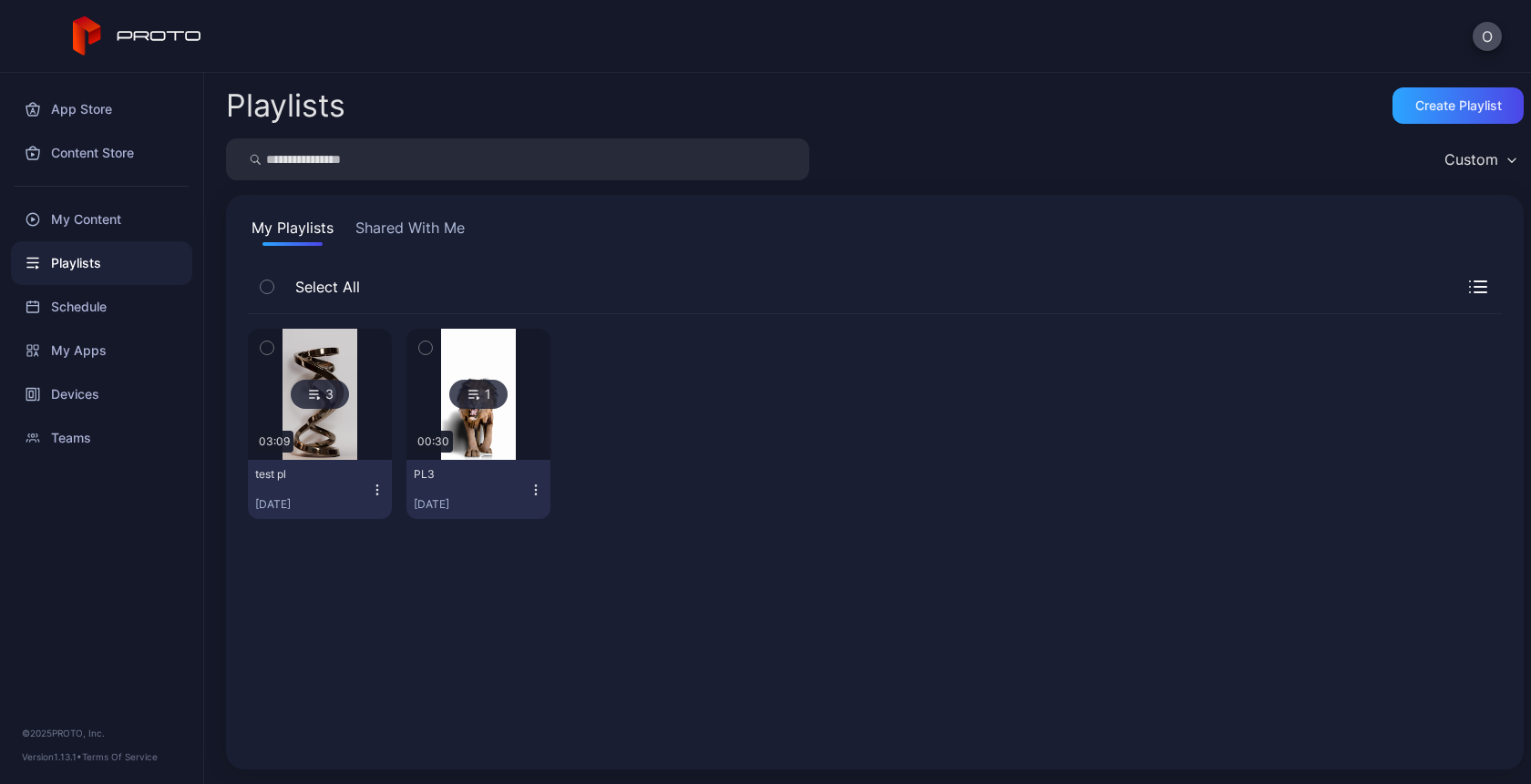
click at [532, 486] on icon "button" at bounding box center [536, 490] width 15 height 15
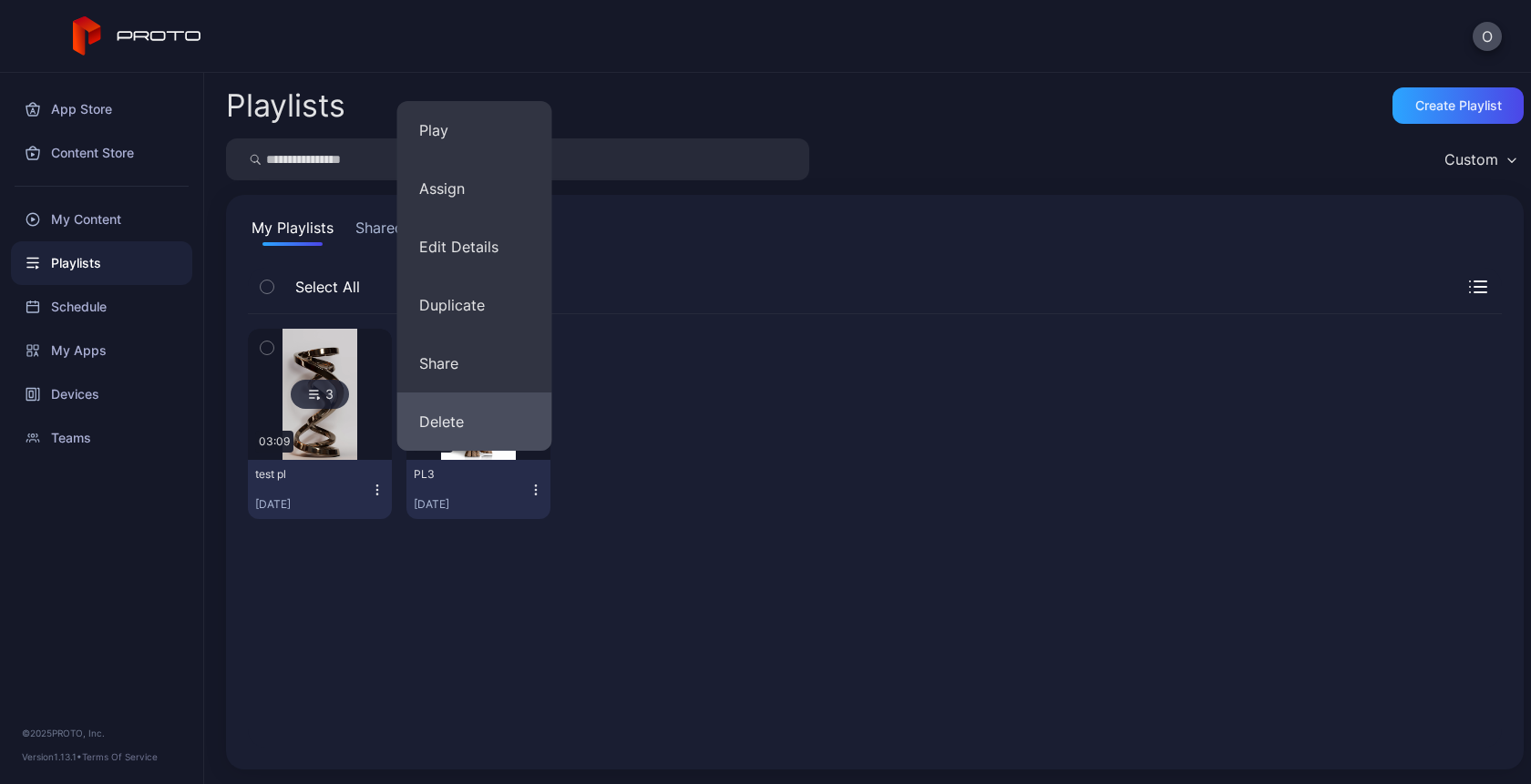
click at [449, 425] on button "Delete" at bounding box center [475, 422] width 155 height 58
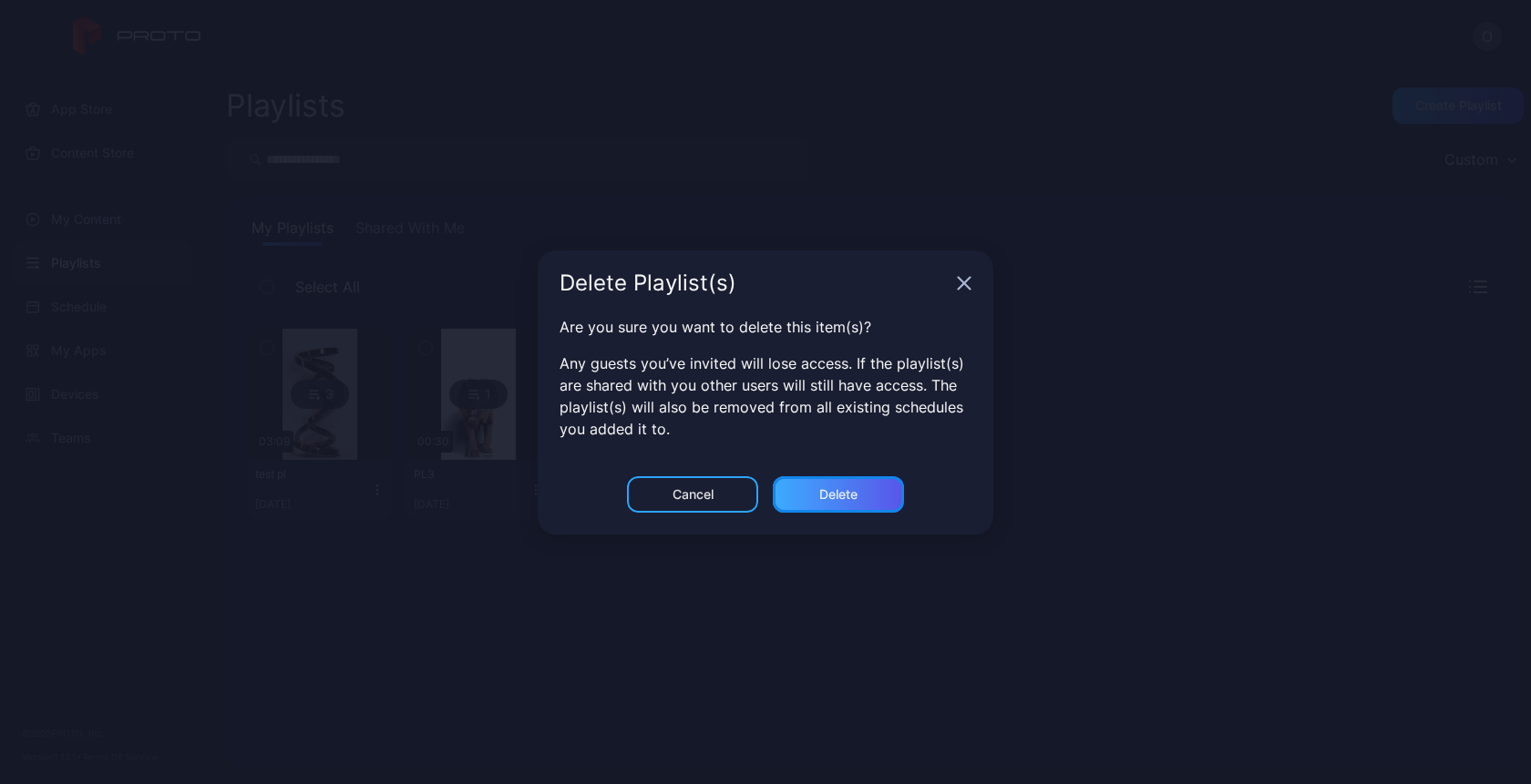
click at [851, 497] on div "Delete" at bounding box center [838, 495] width 38 height 15
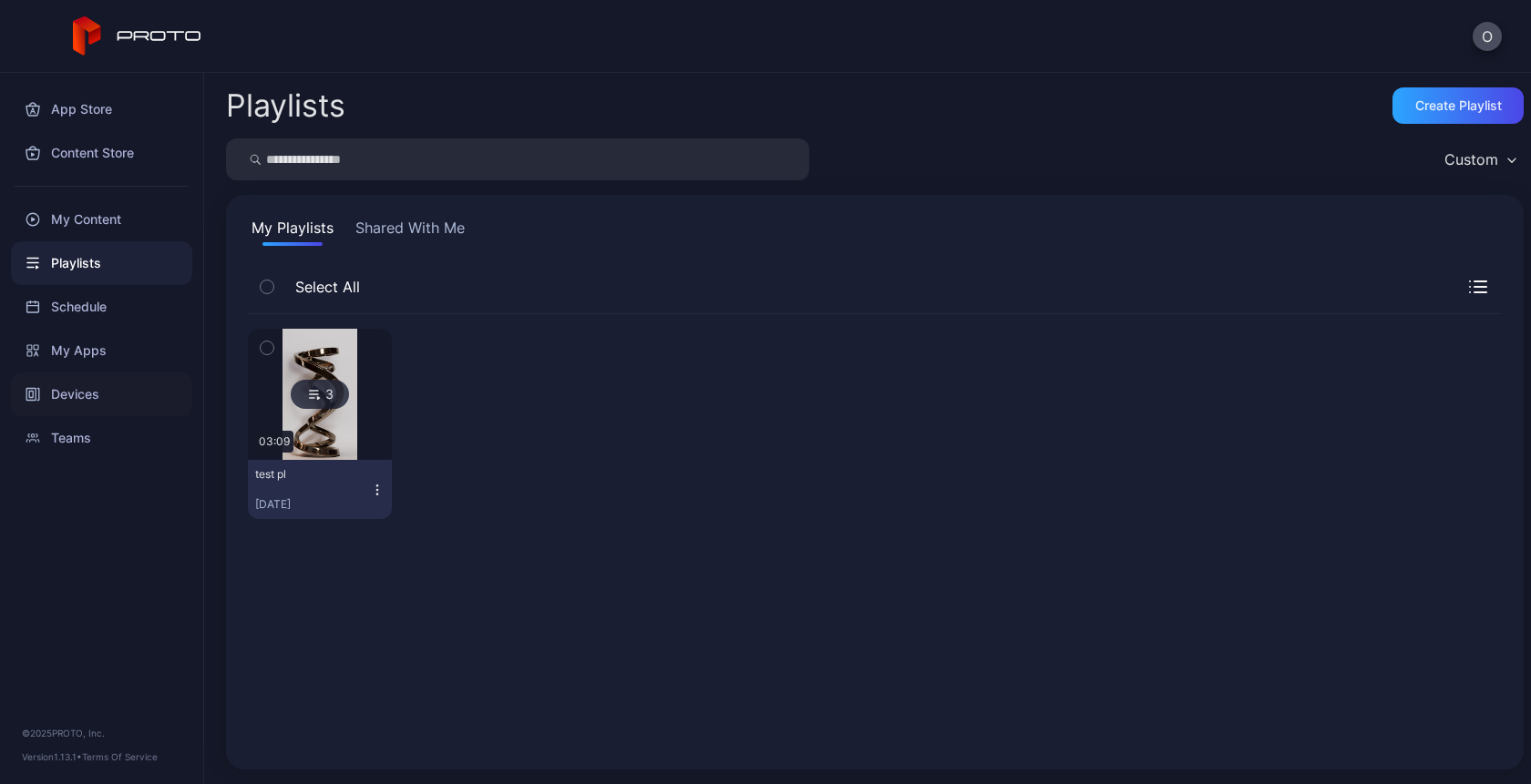
click at [78, 399] on div "Devices" at bounding box center [102, 394] width 182 height 44
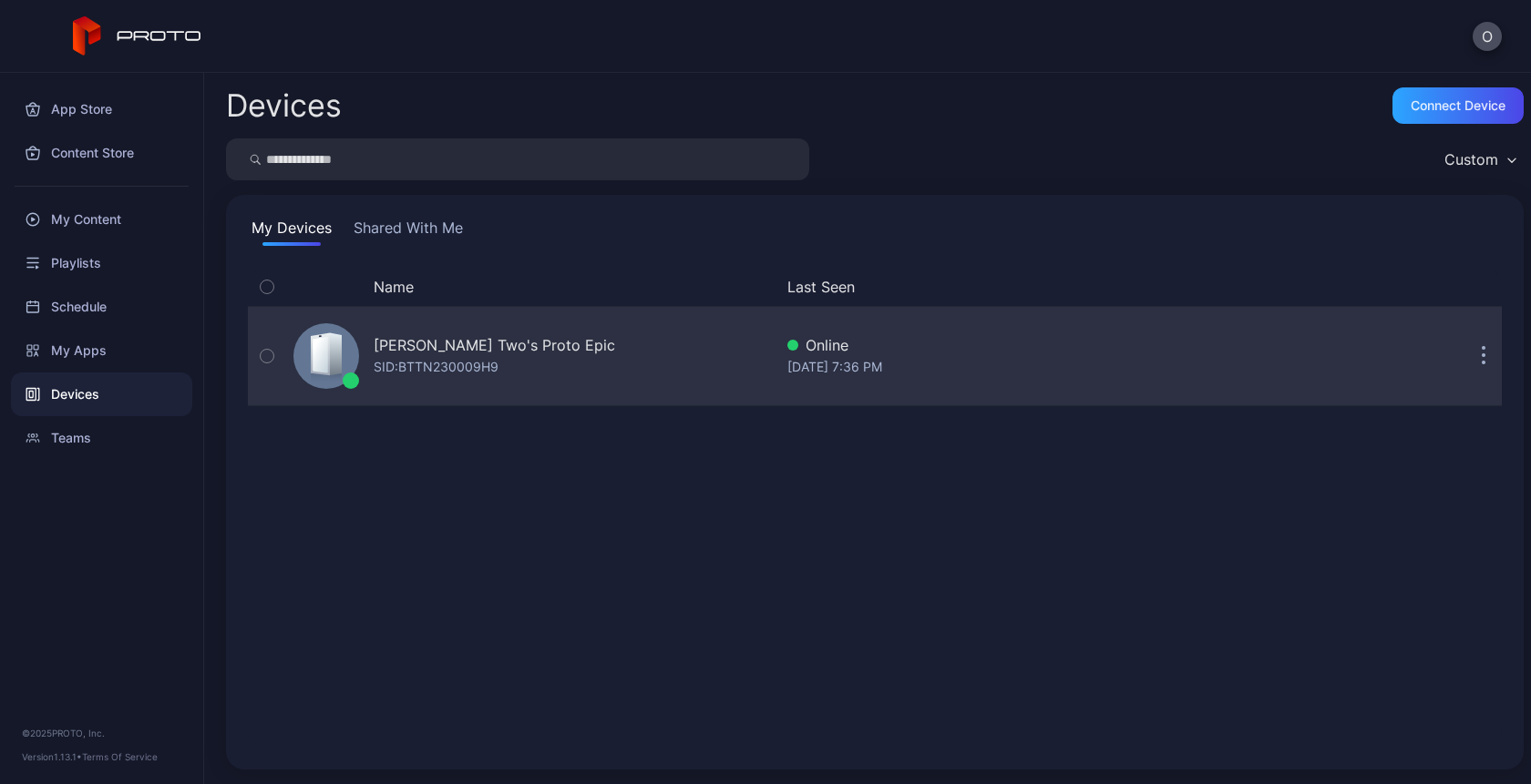
click at [422, 343] on div "[PERSON_NAME] Two's Proto Epic" at bounding box center [494, 344] width 241 height 22
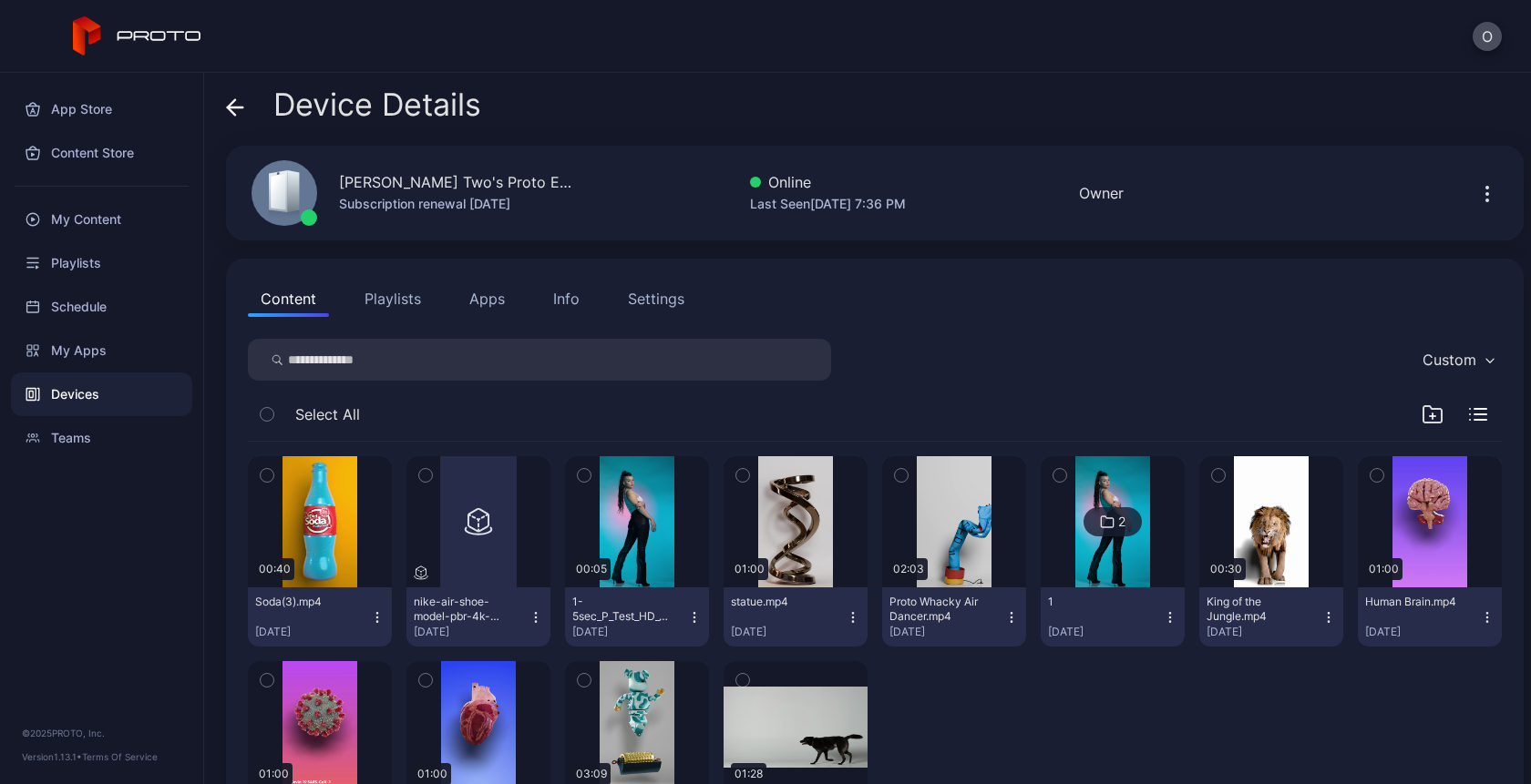
click at [400, 304] on button "Playlists" at bounding box center [393, 298] width 82 height 36
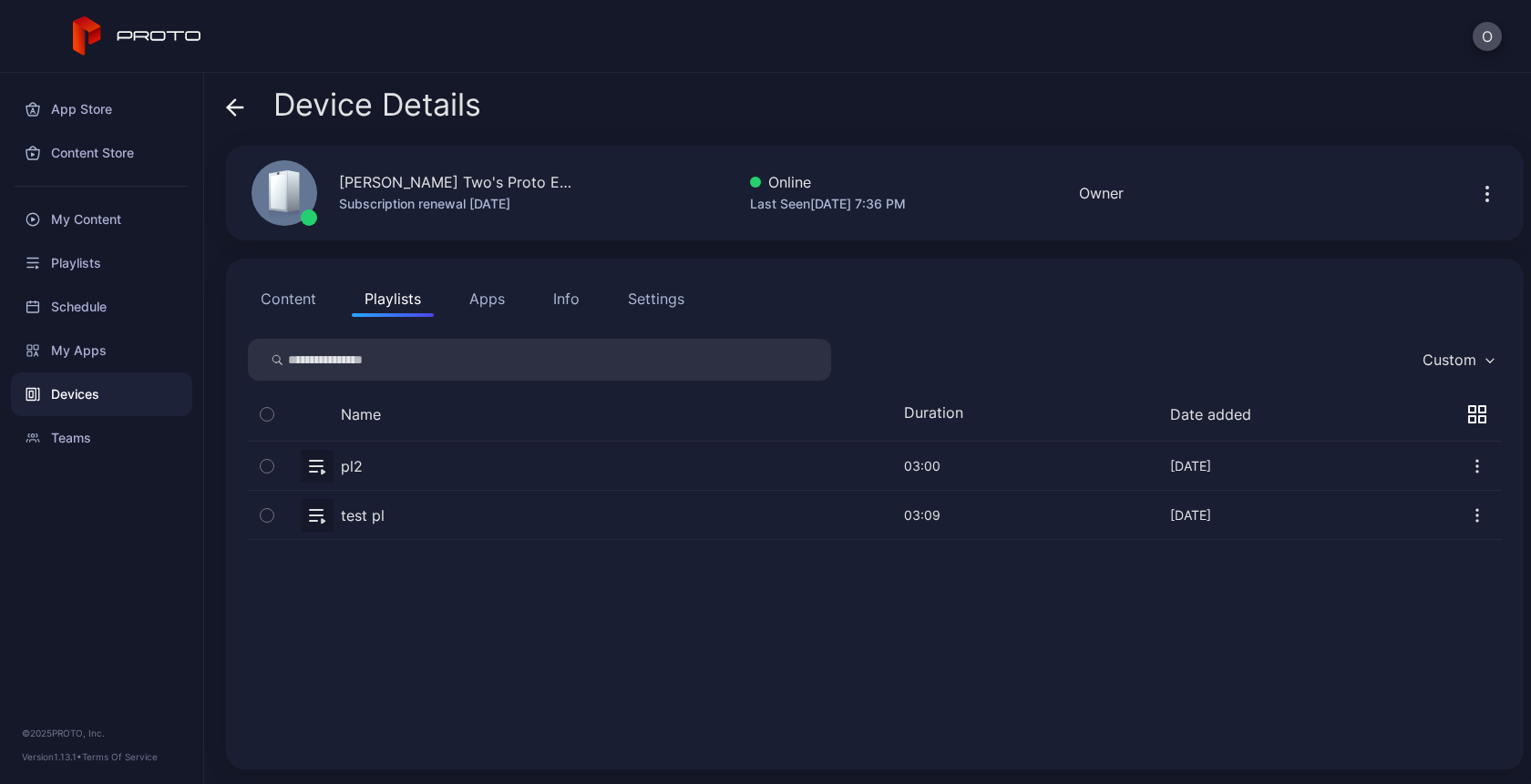
click at [1468, 414] on icon "button" at bounding box center [1477, 414] width 18 height 18
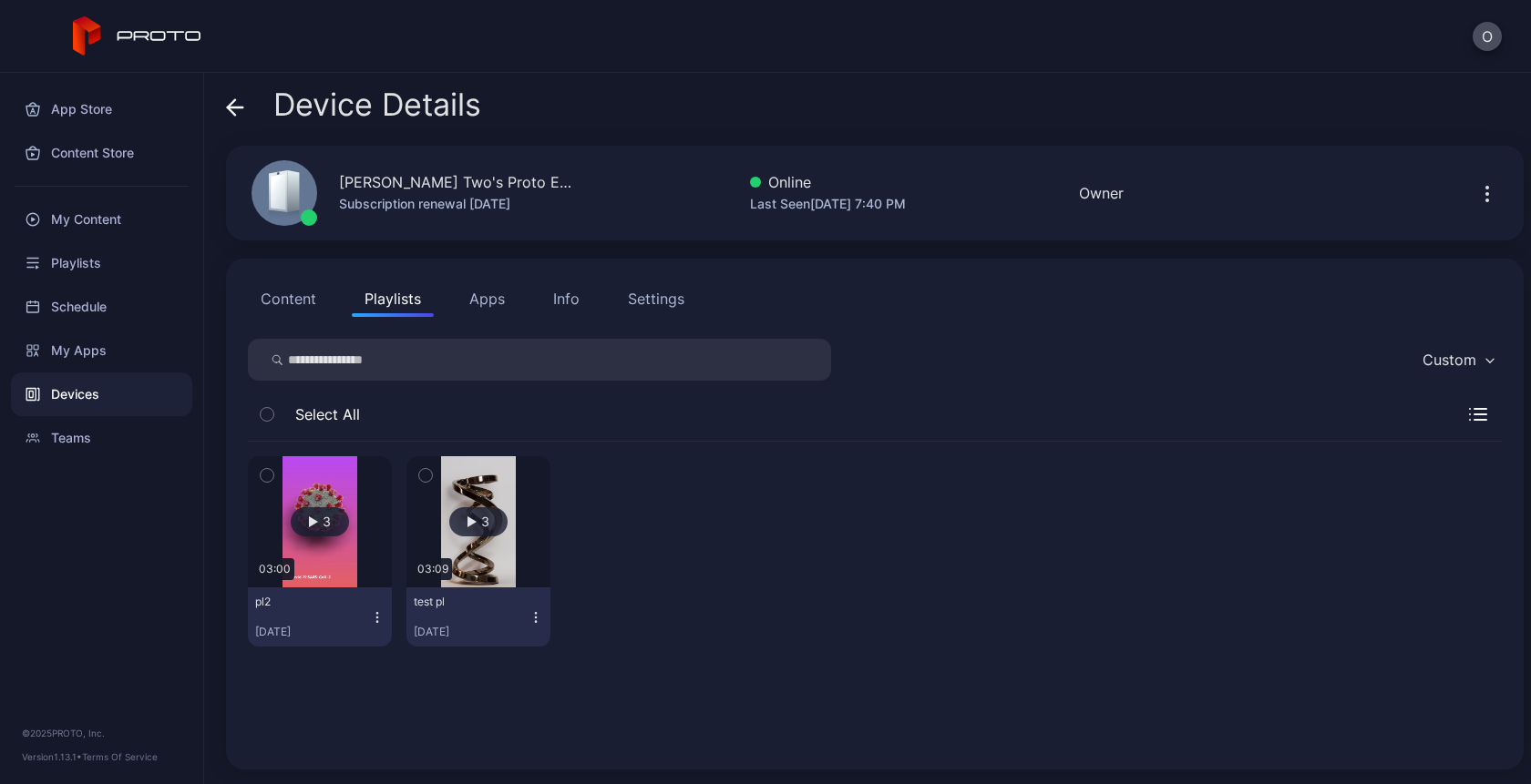
click at [531, 618] on icon "button" at bounding box center [536, 617] width 15 height 15
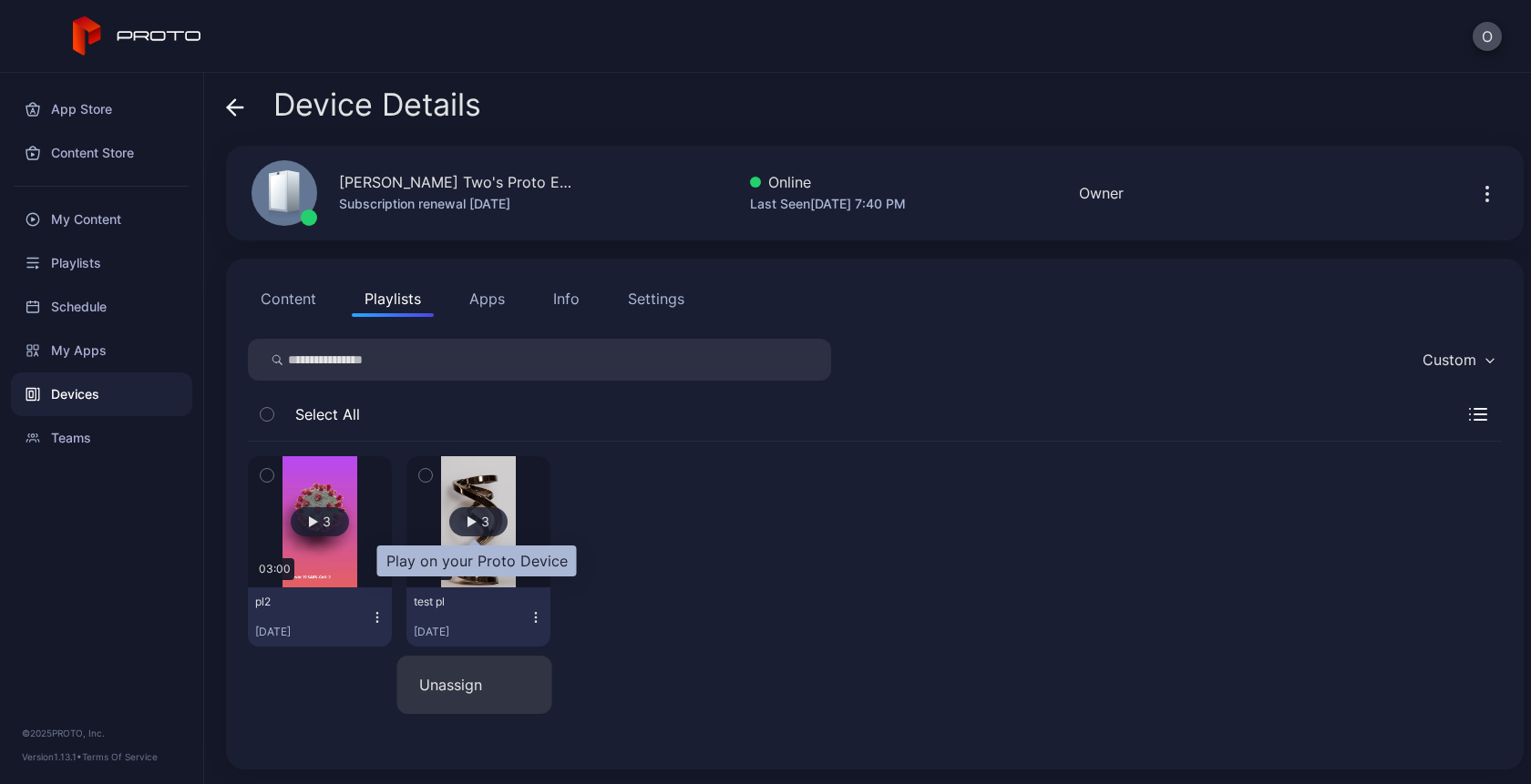
click at [468, 526] on div "button" at bounding box center [473, 522] width 9 height 11
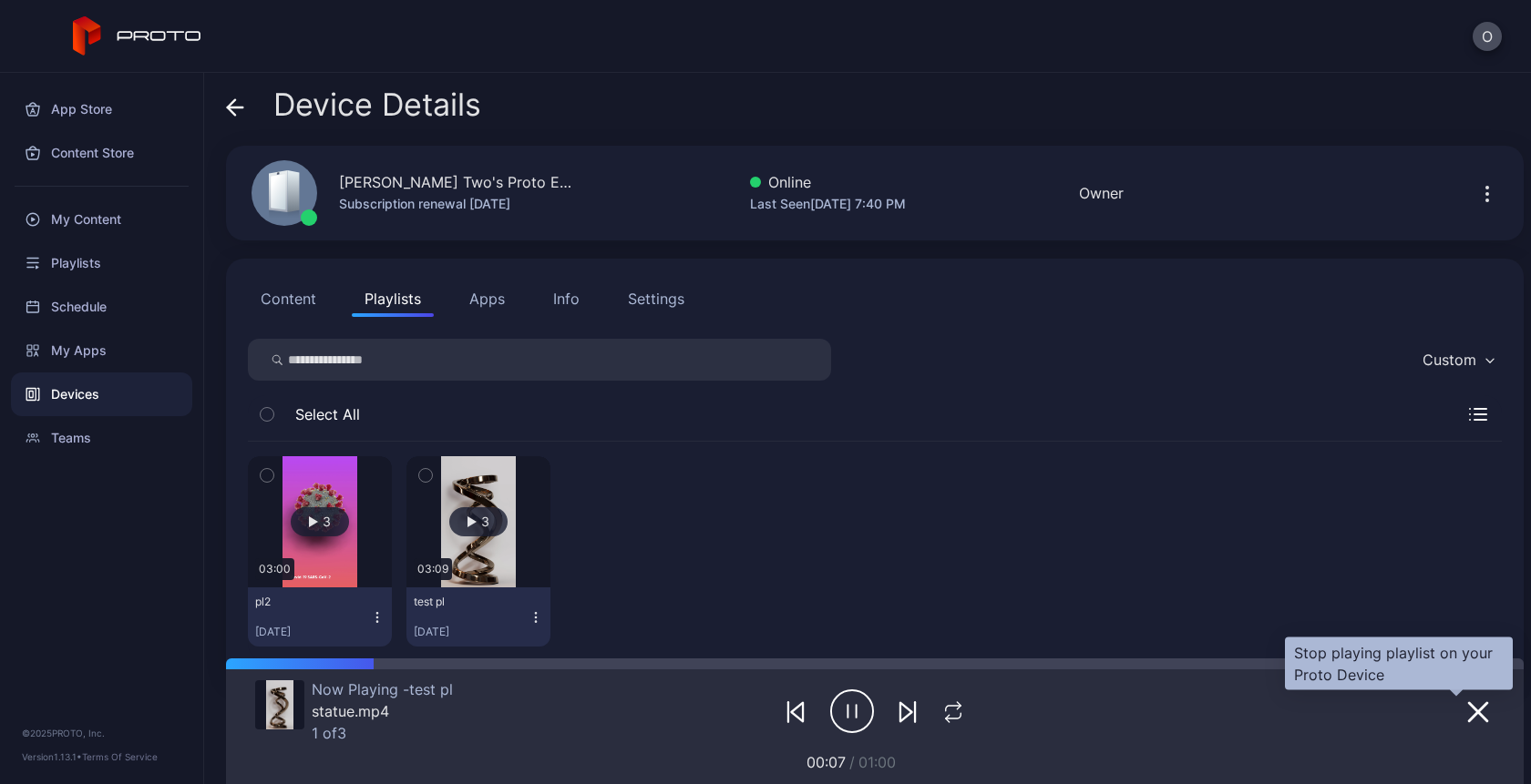
click at [1471, 714] on button "button" at bounding box center [1478, 711] width 33 height 25
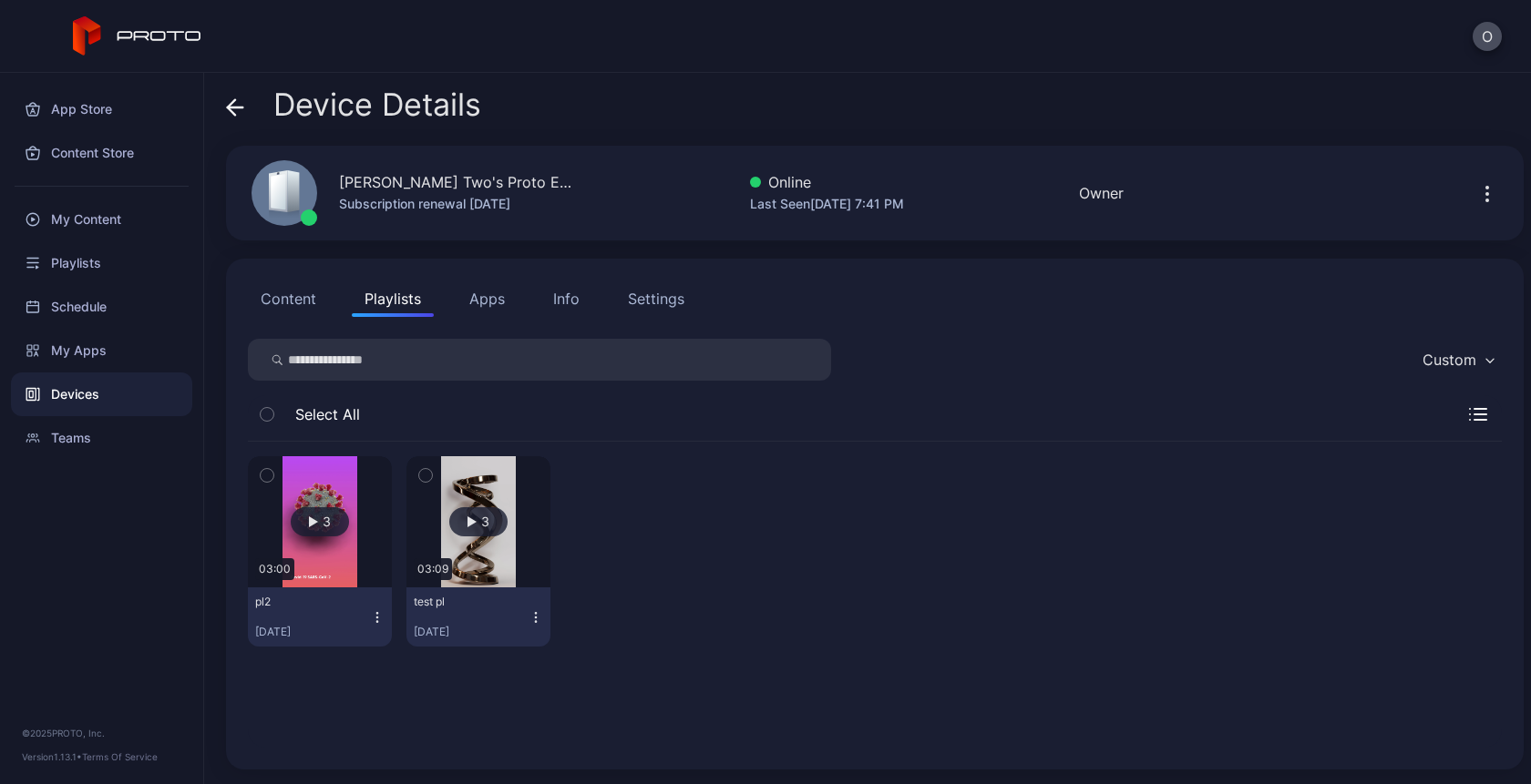
click at [531, 615] on icon "button" at bounding box center [536, 617] width 15 height 15
click at [480, 679] on button "Unassign" at bounding box center [475, 685] width 155 height 58
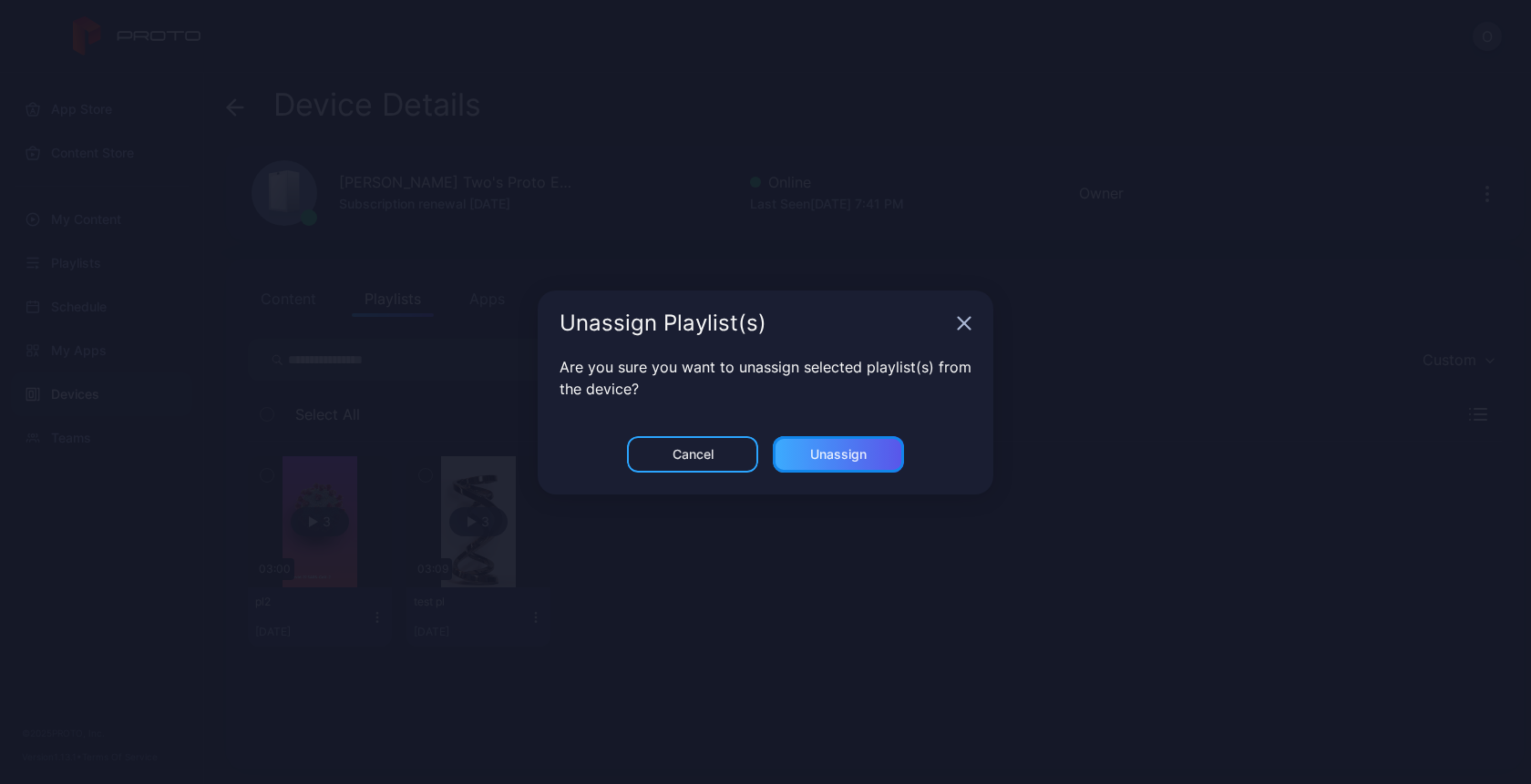
click at [843, 457] on div "Unassign" at bounding box center [838, 455] width 56 height 15
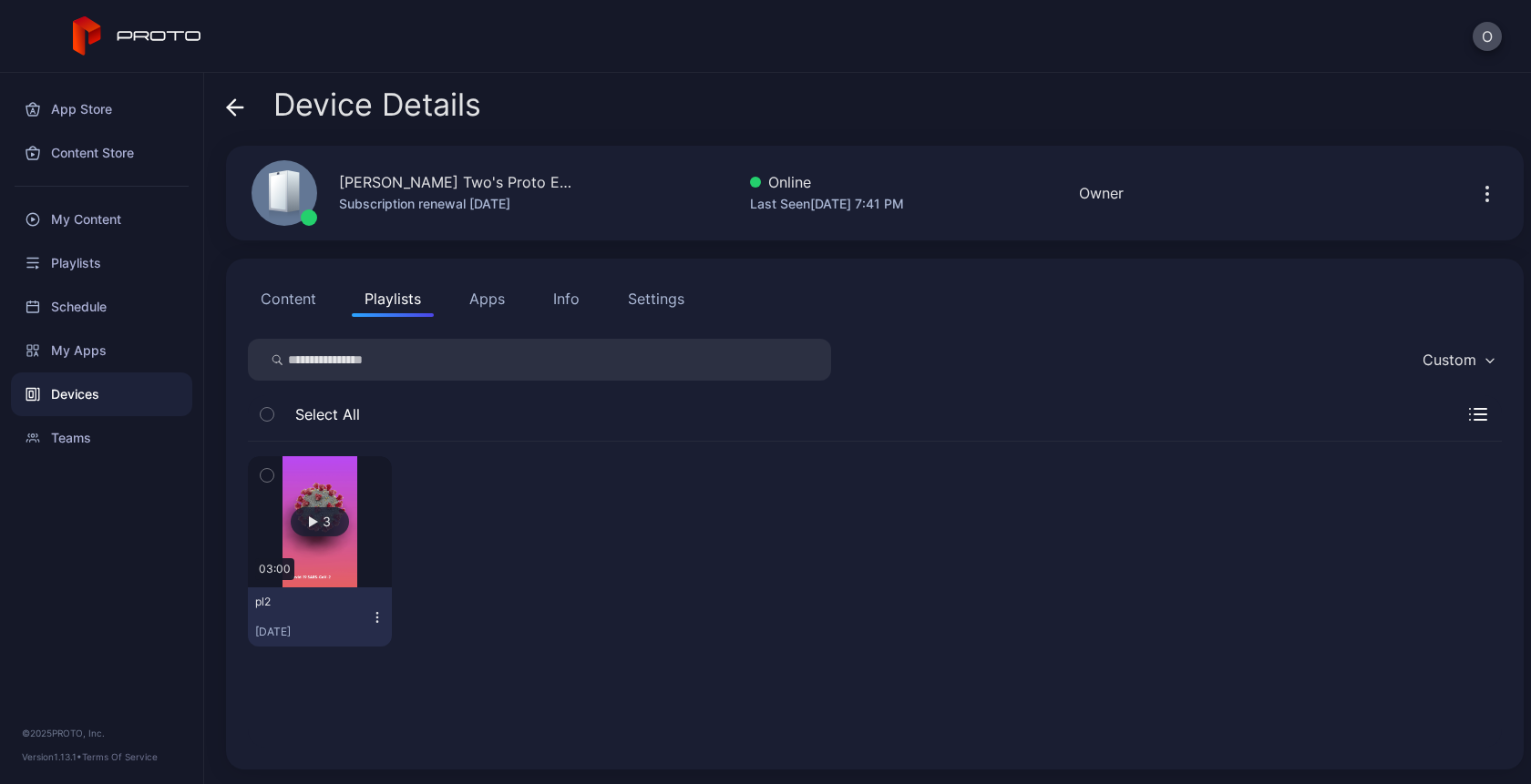
click at [294, 306] on button "Content" at bounding box center [288, 298] width 81 height 36
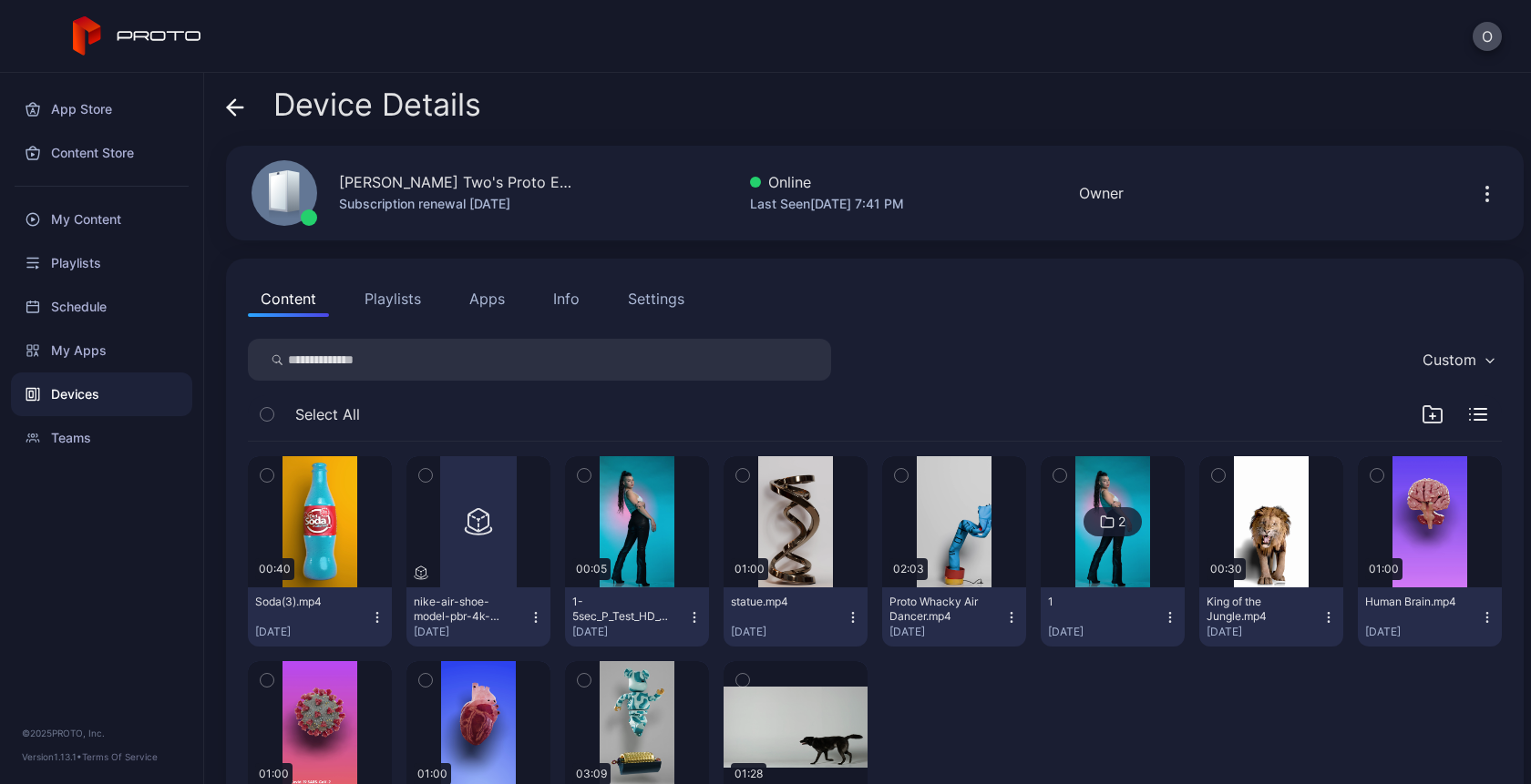
scroll to position [87, 0]
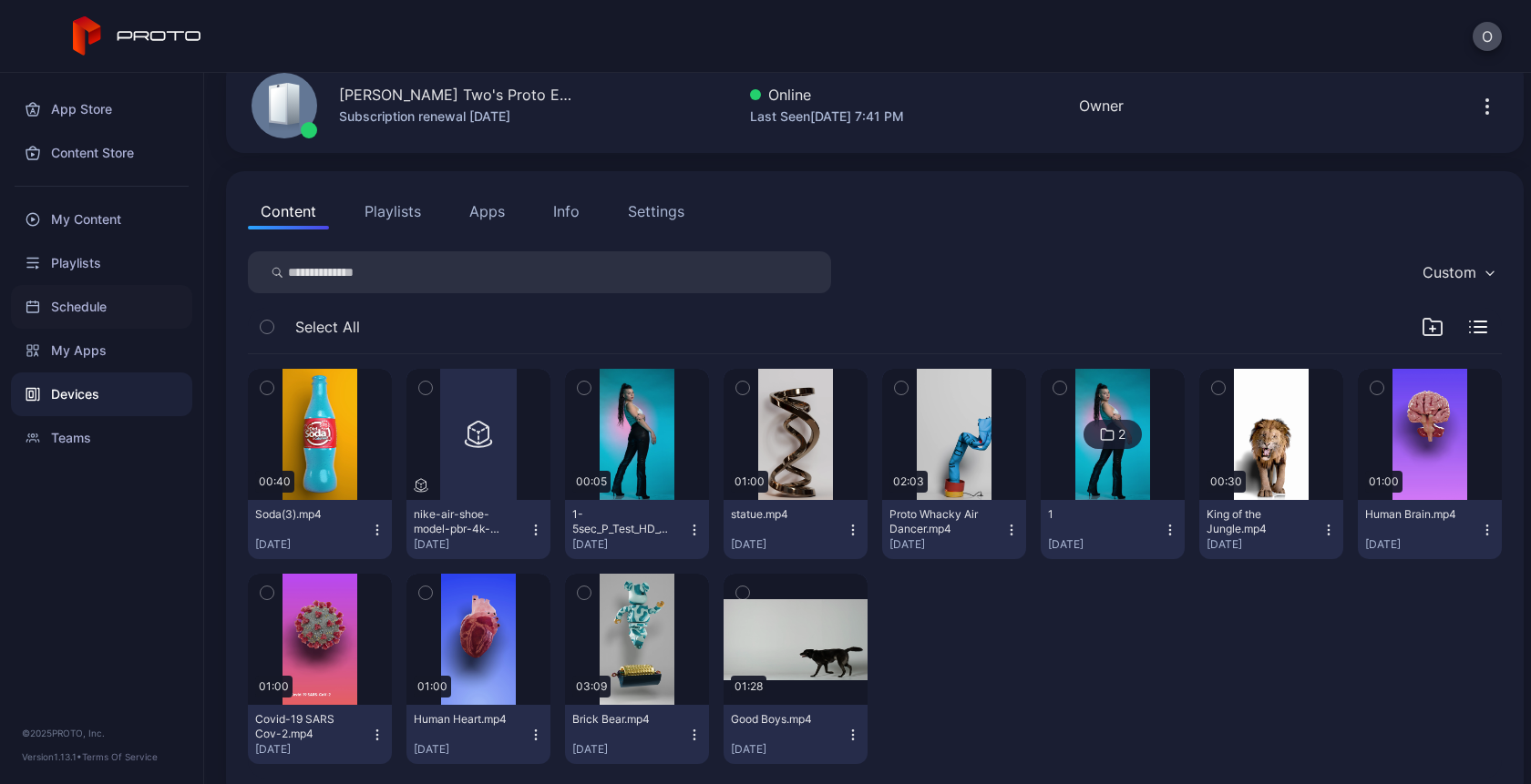
click at [71, 311] on div "Schedule" at bounding box center [102, 307] width 182 height 44
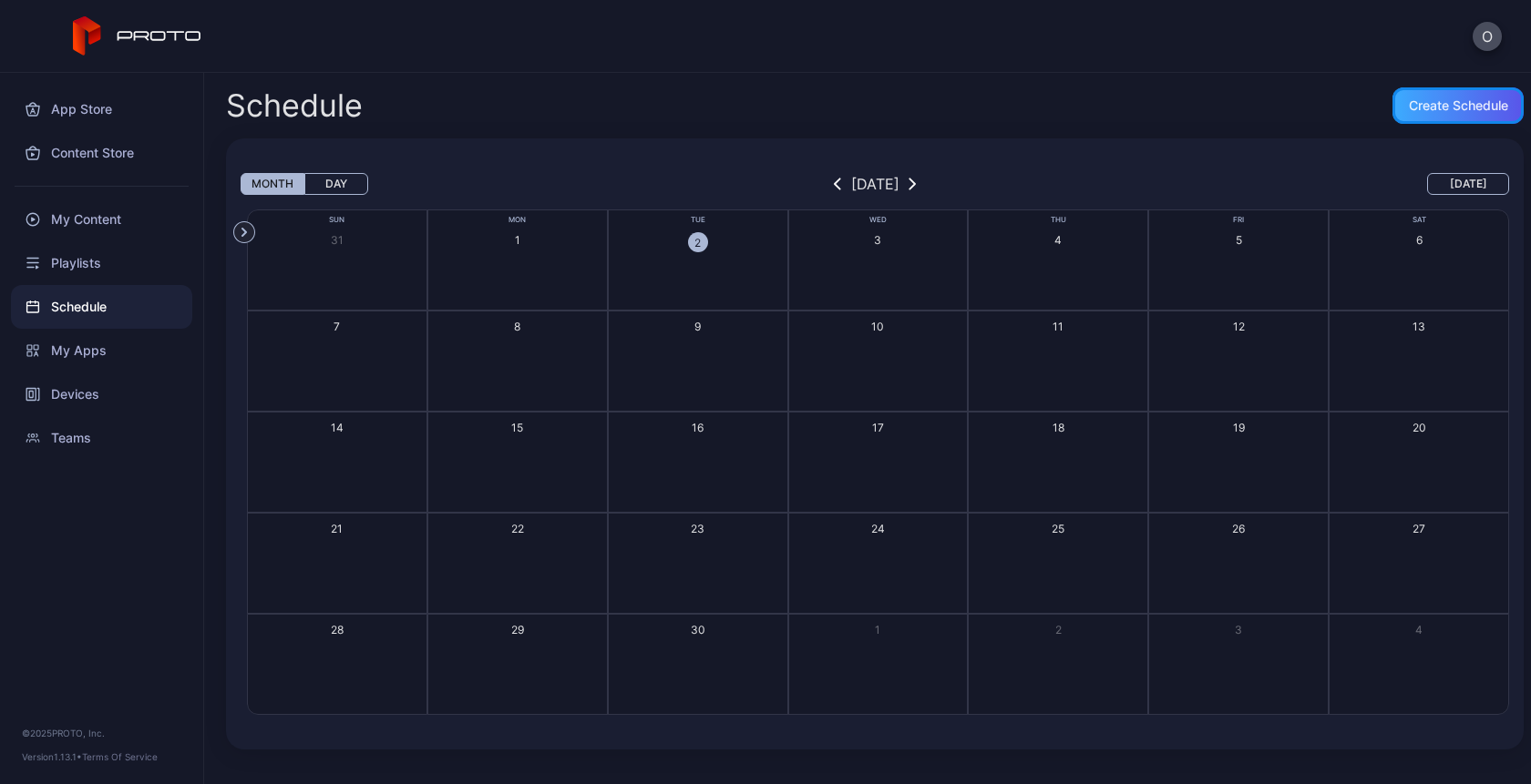
click at [1432, 109] on div "Create Schedule" at bounding box center [1458, 106] width 99 height 15
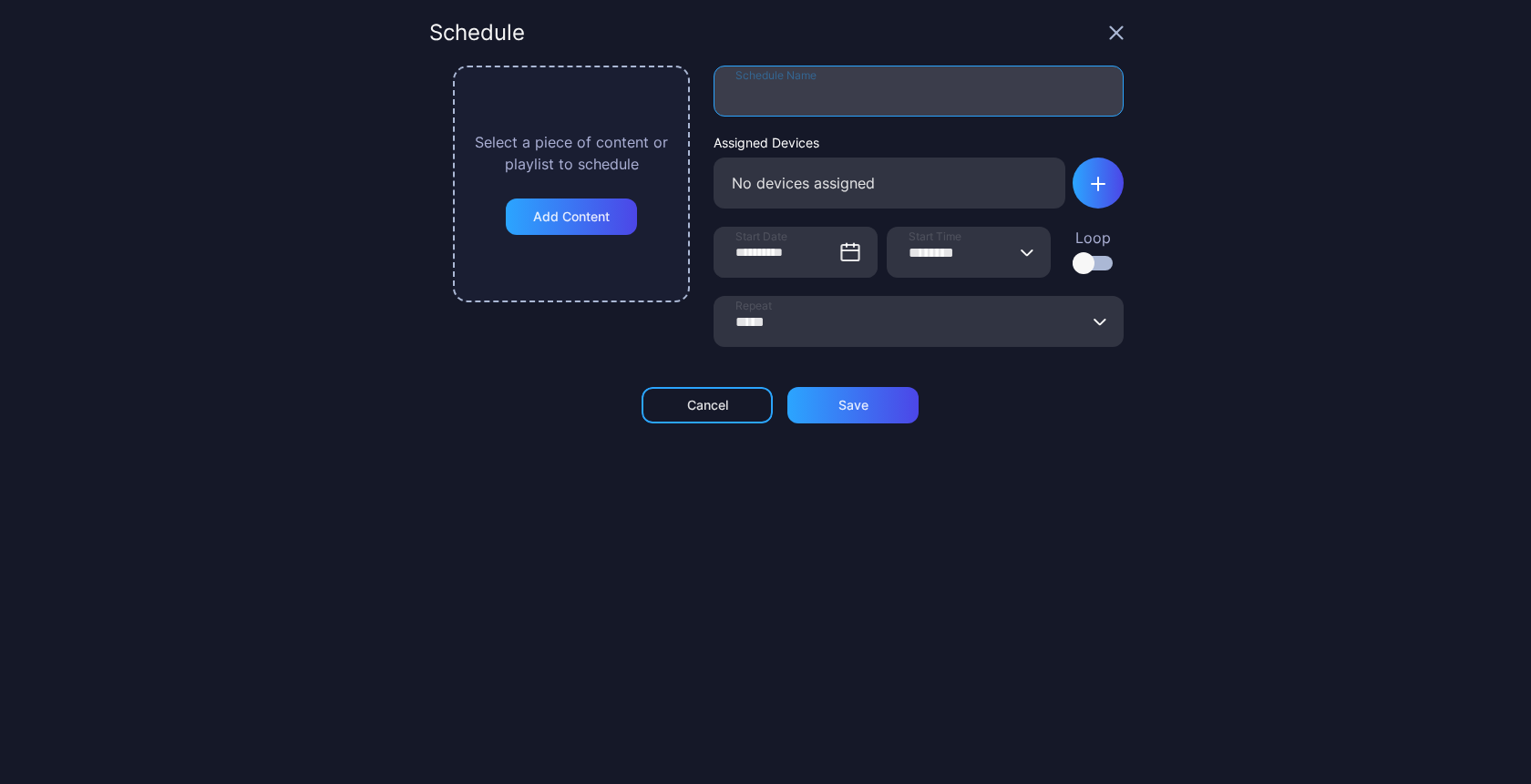
click at [786, 96] on input "Schedule Name" at bounding box center [918, 91] width 410 height 51
type input "********"
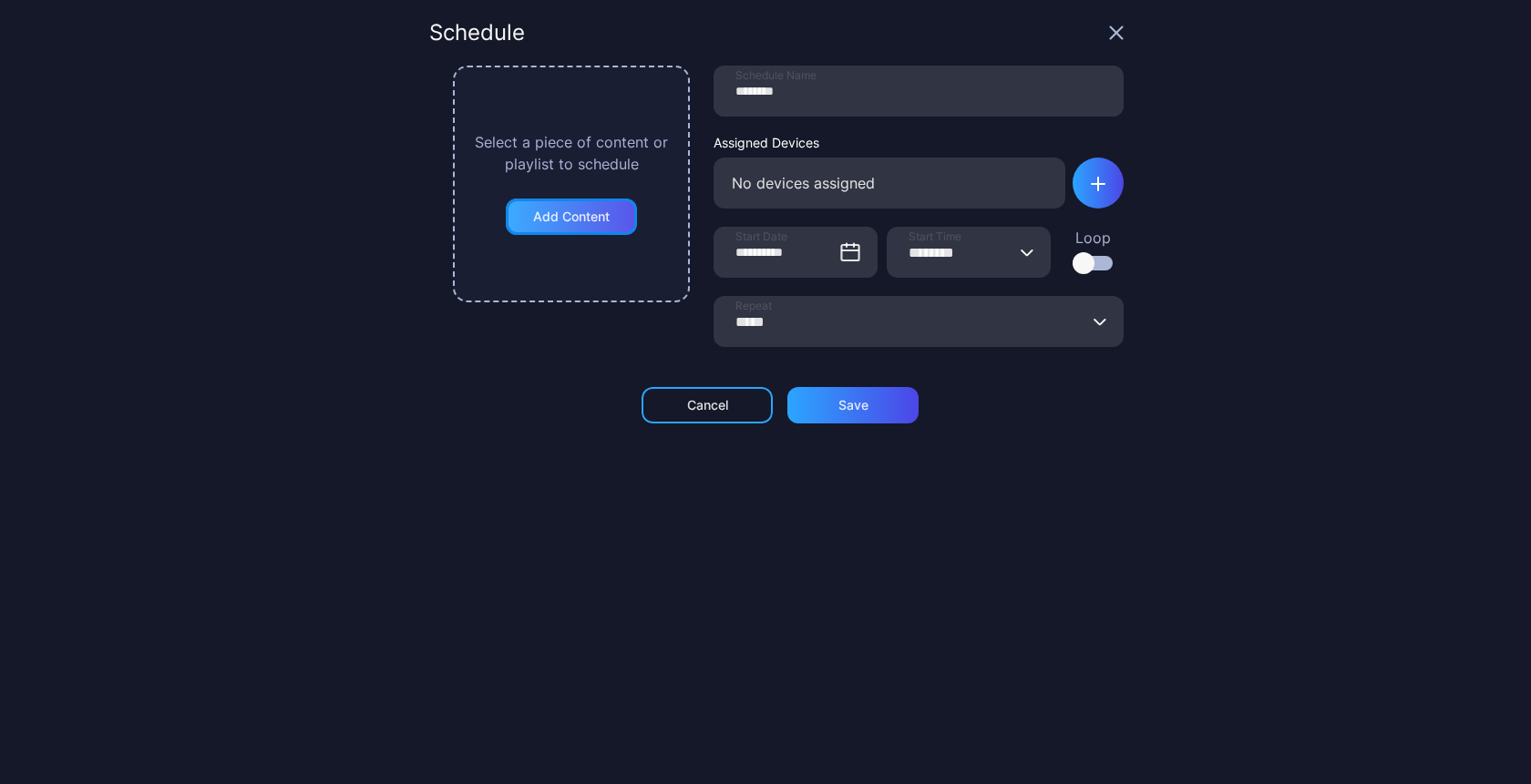
click at [515, 222] on div "Add Content" at bounding box center [571, 216] width 131 height 36
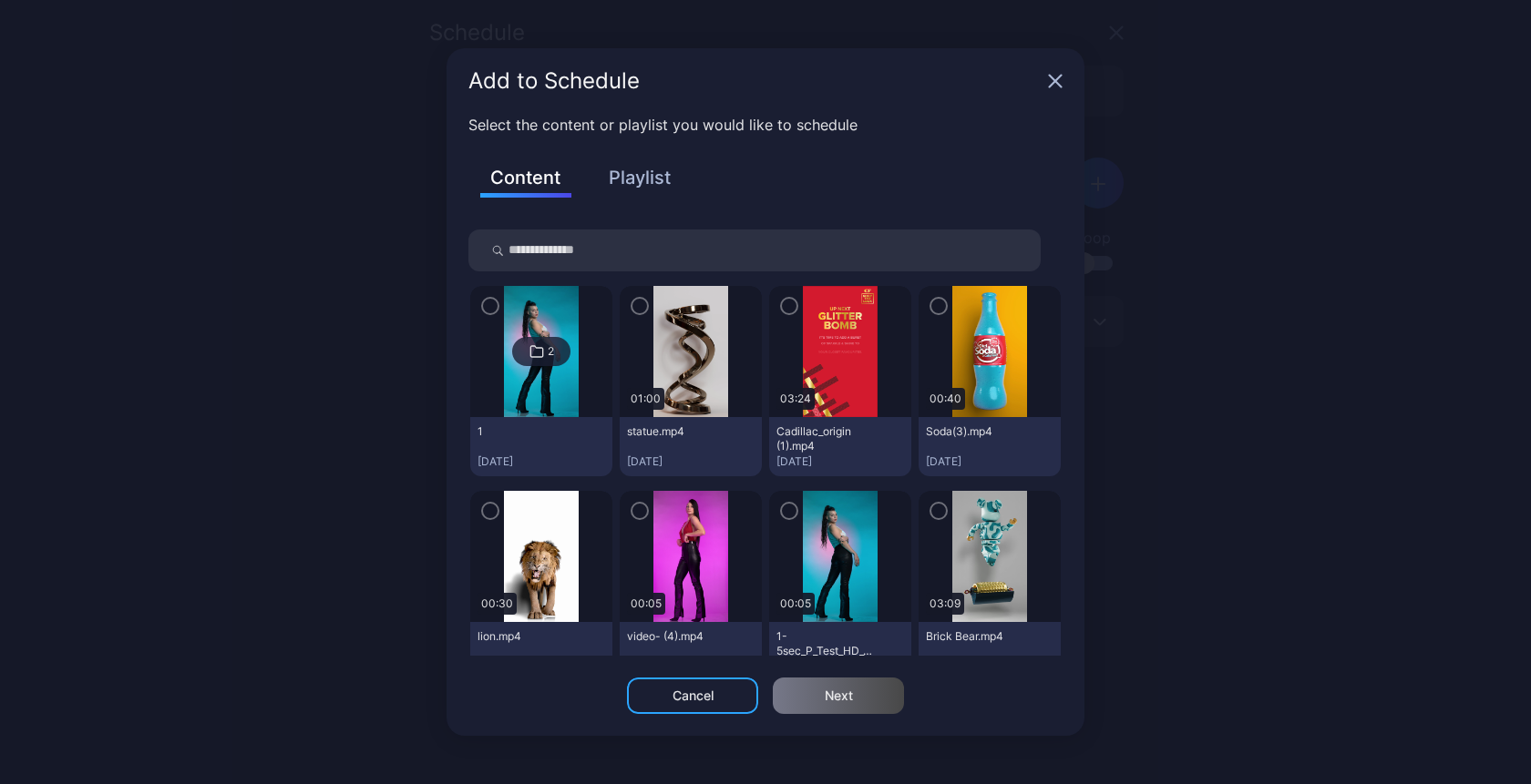
click at [931, 310] on icon "button" at bounding box center [939, 305] width 15 height 20
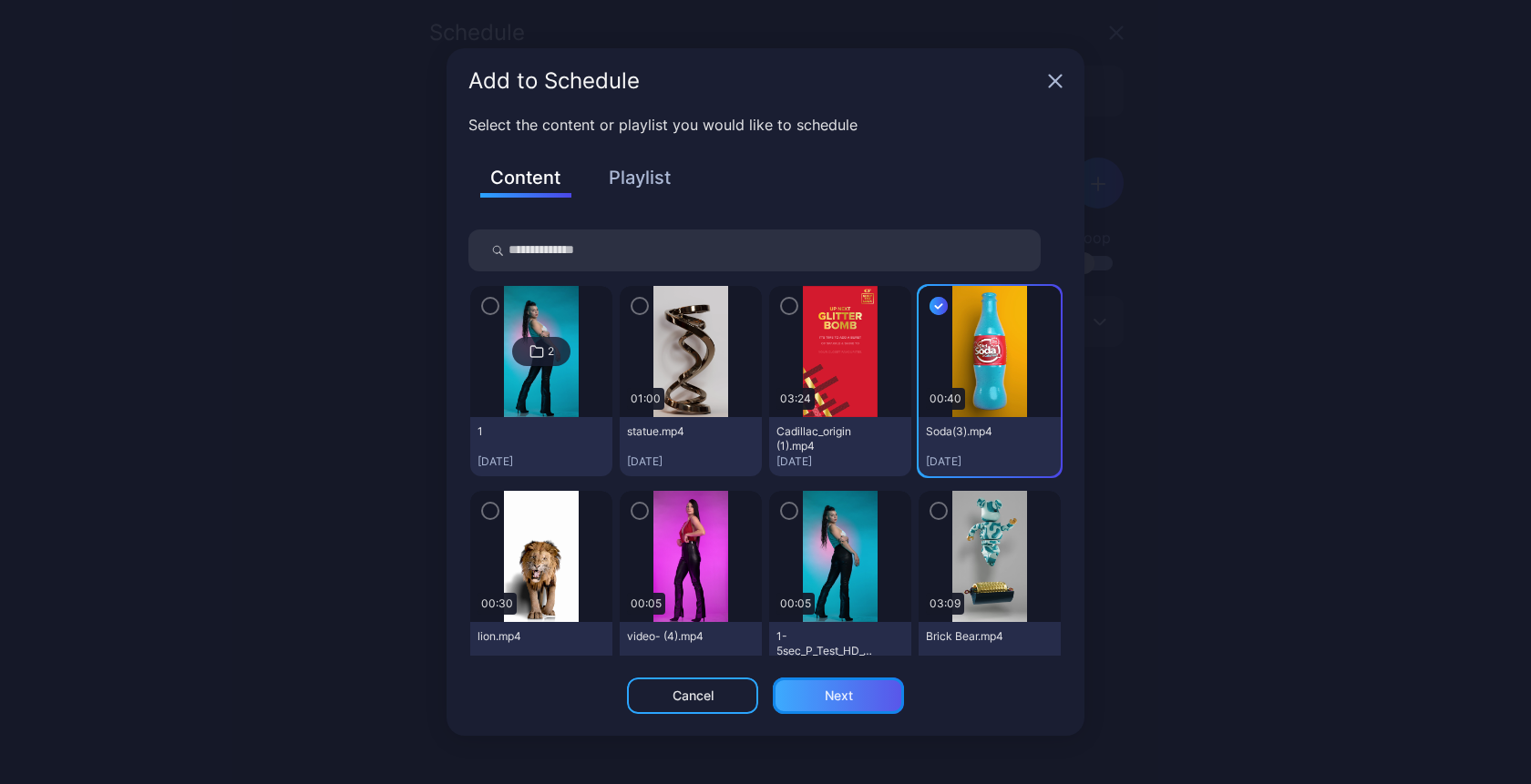
click at [842, 696] on div "Next" at bounding box center [838, 696] width 28 height 15
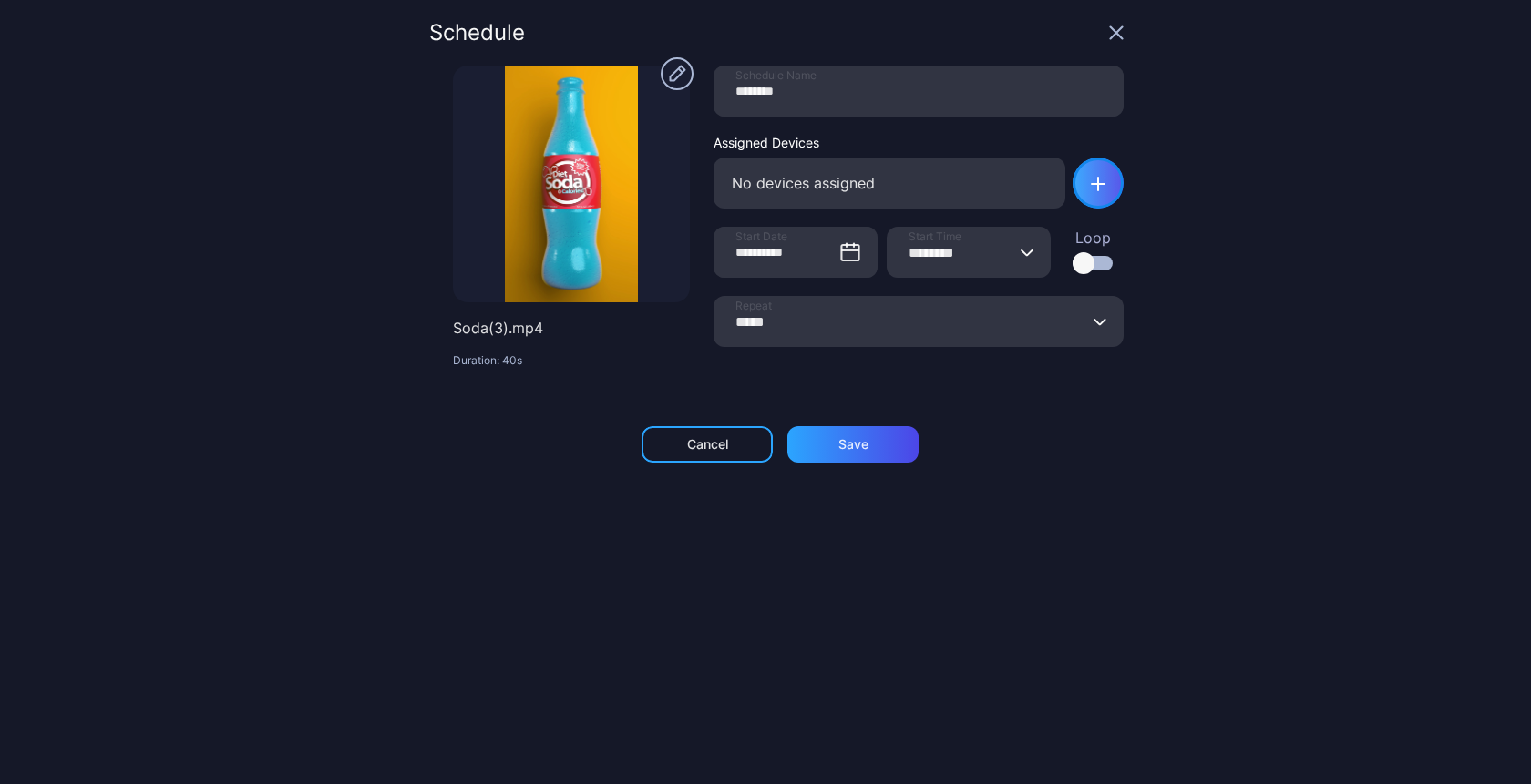
click at [1084, 180] on div "button" at bounding box center [1098, 182] width 51 height 51
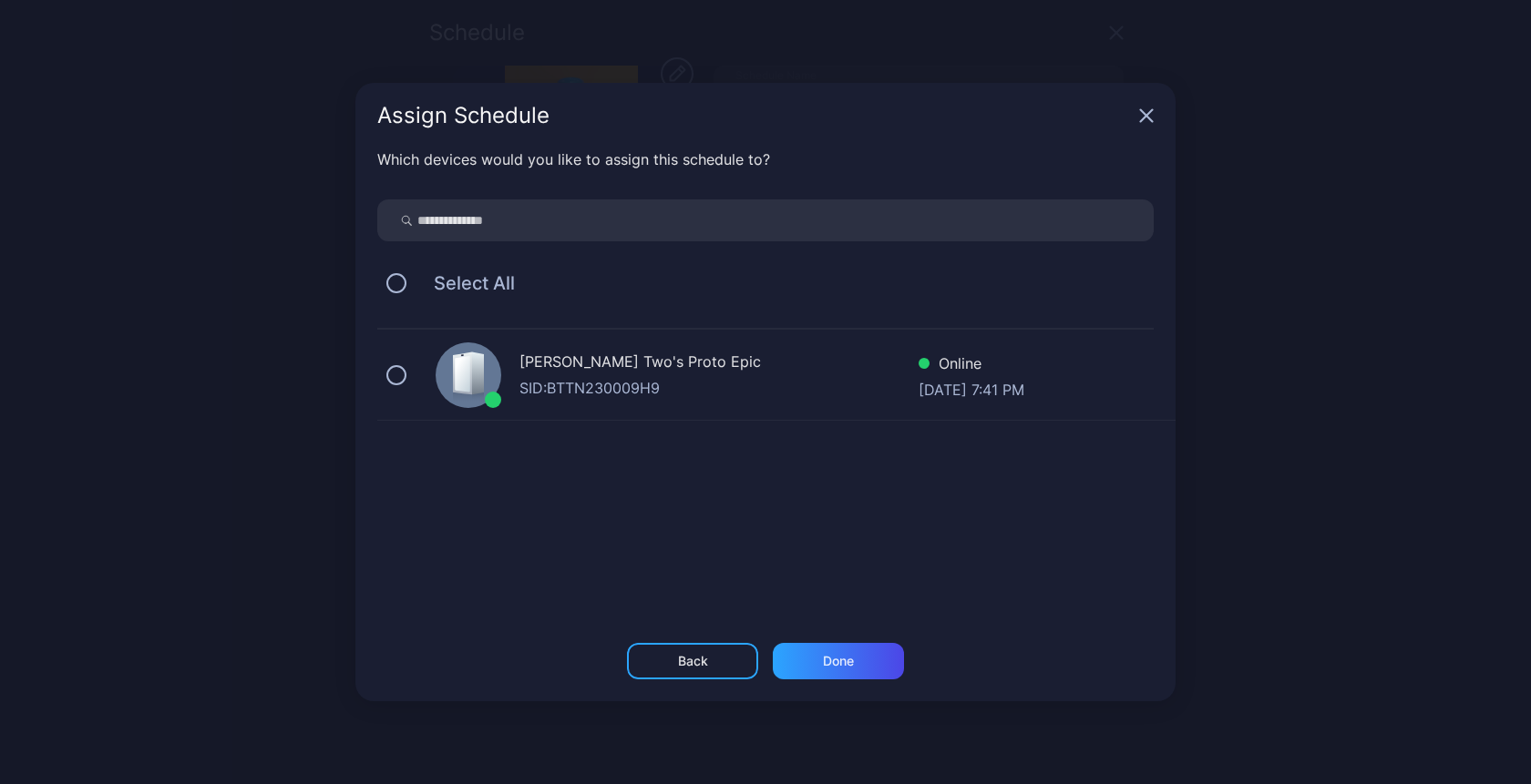
click at [613, 382] on div "SID: BTTN230009H9" at bounding box center [719, 387] width 399 height 22
click at [810, 659] on div "Done" at bounding box center [838, 661] width 131 height 36
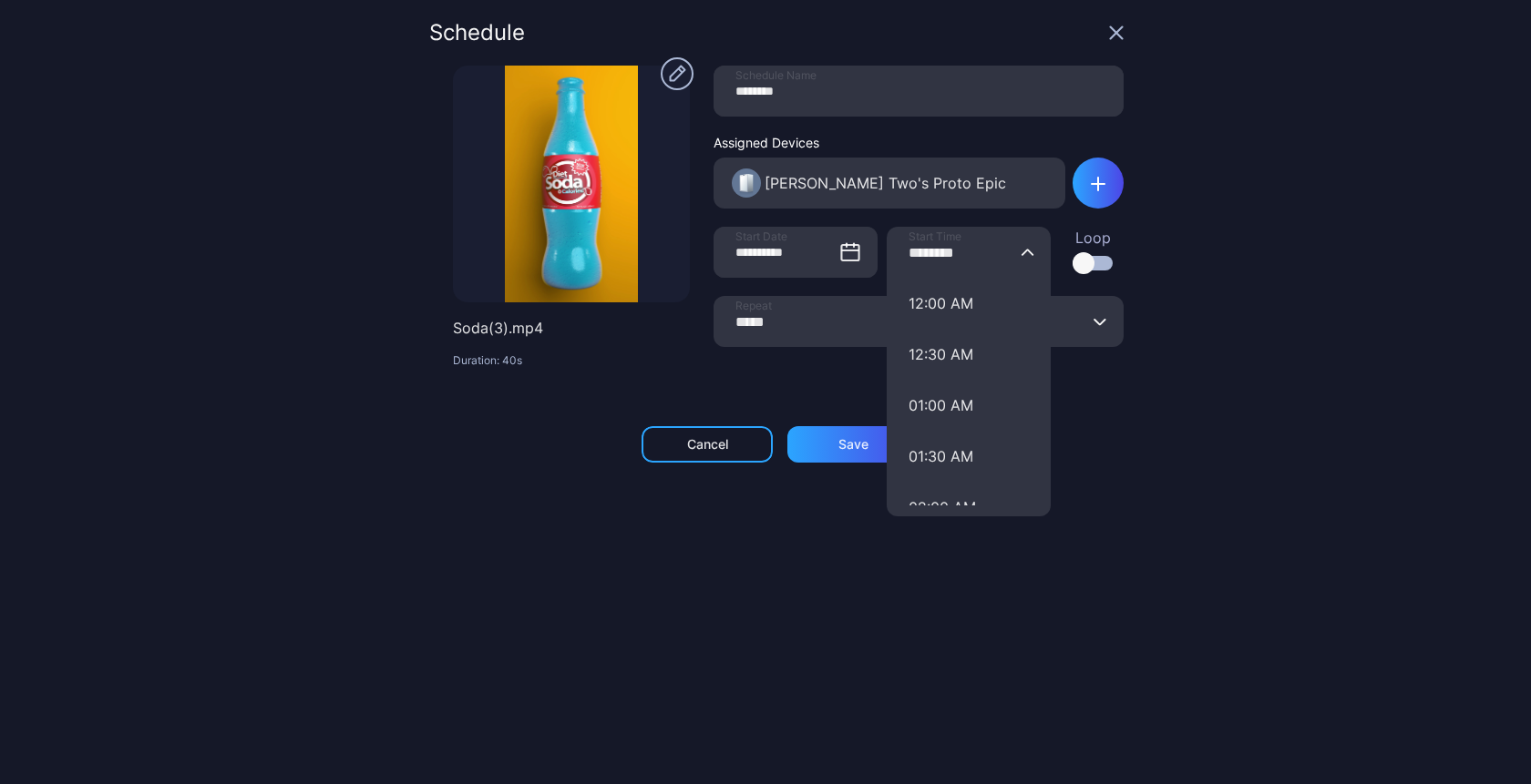
click at [897, 263] on input "********" at bounding box center [968, 252] width 164 height 51
click at [904, 253] on input "********" at bounding box center [968, 252] width 164 height 51
type input "********"
click at [799, 455] on div "Save" at bounding box center [853, 444] width 131 height 36
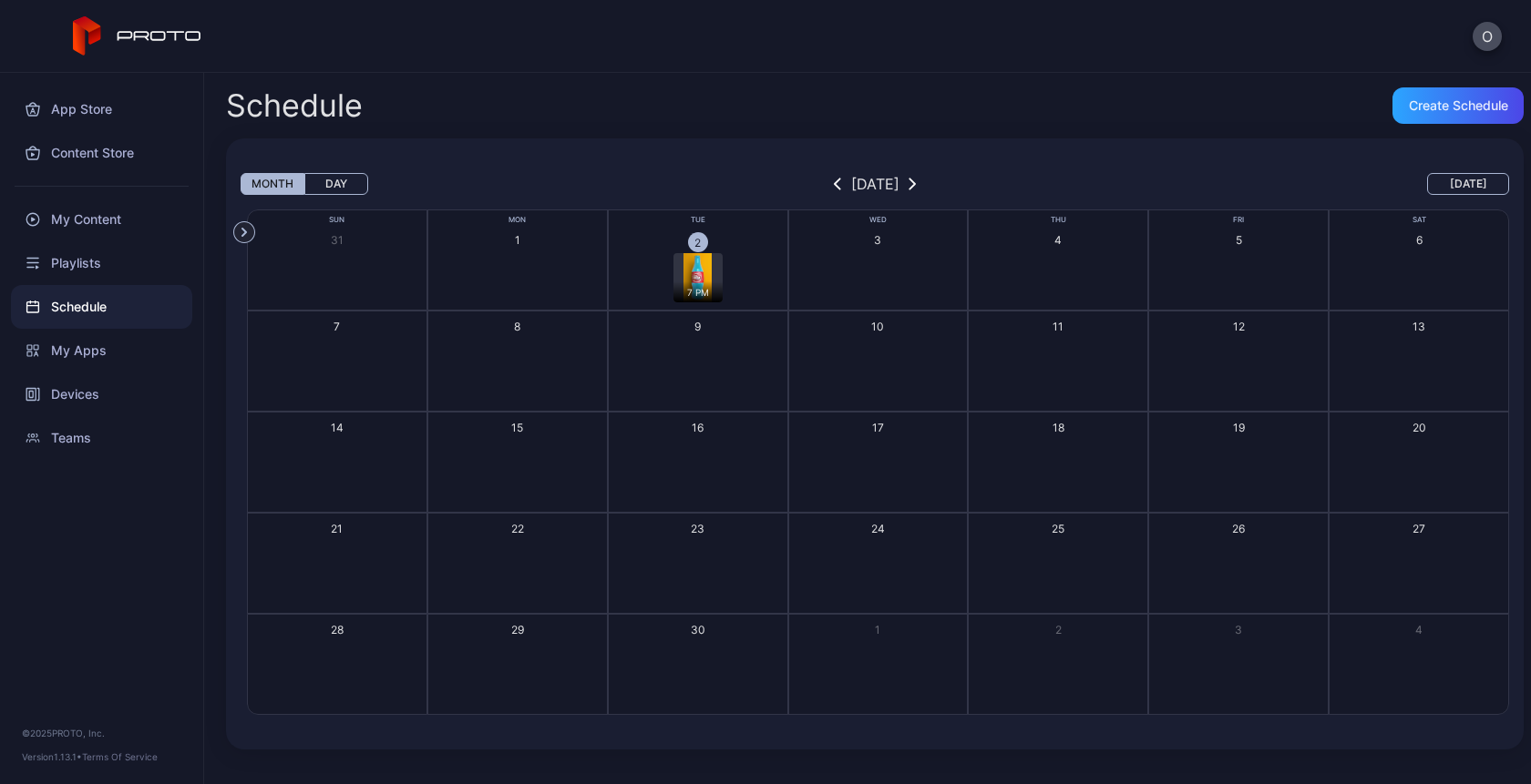
click at [116, 25] on icon at bounding box center [138, 36] width 129 height 40
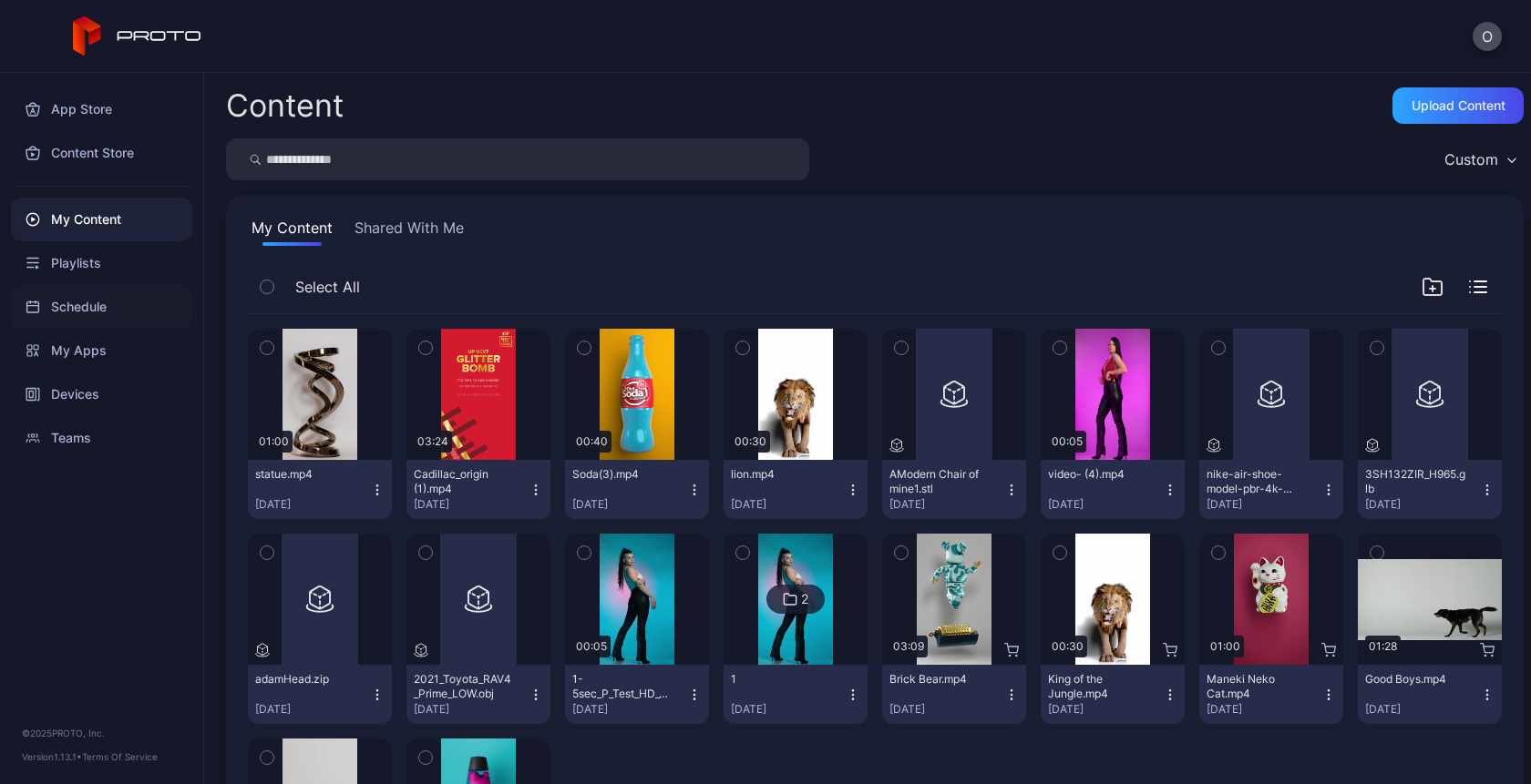
click at [80, 301] on div "Schedule" at bounding box center [102, 307] width 182 height 44
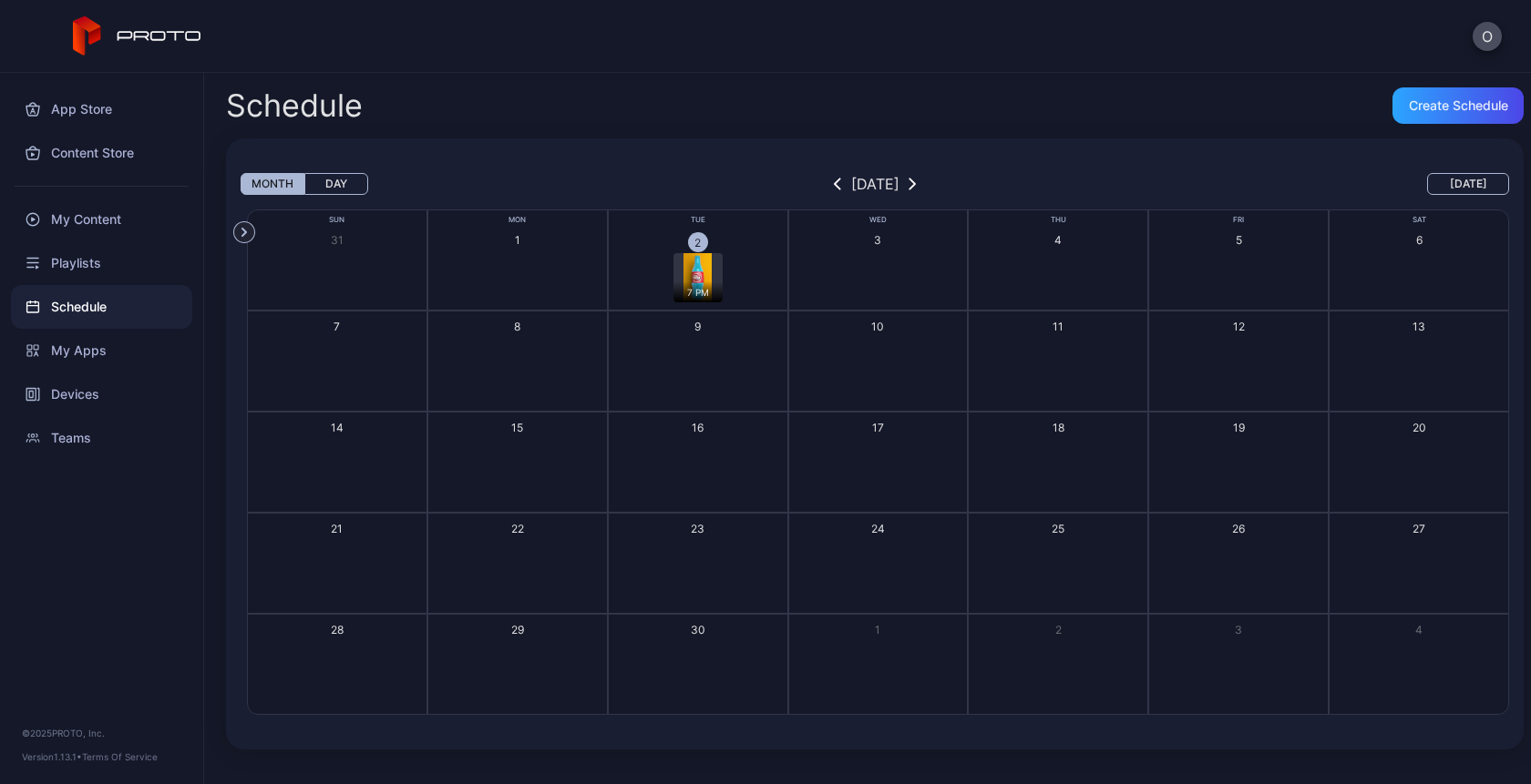
click at [675, 270] on div "7 PM" at bounding box center [698, 278] width 50 height 50
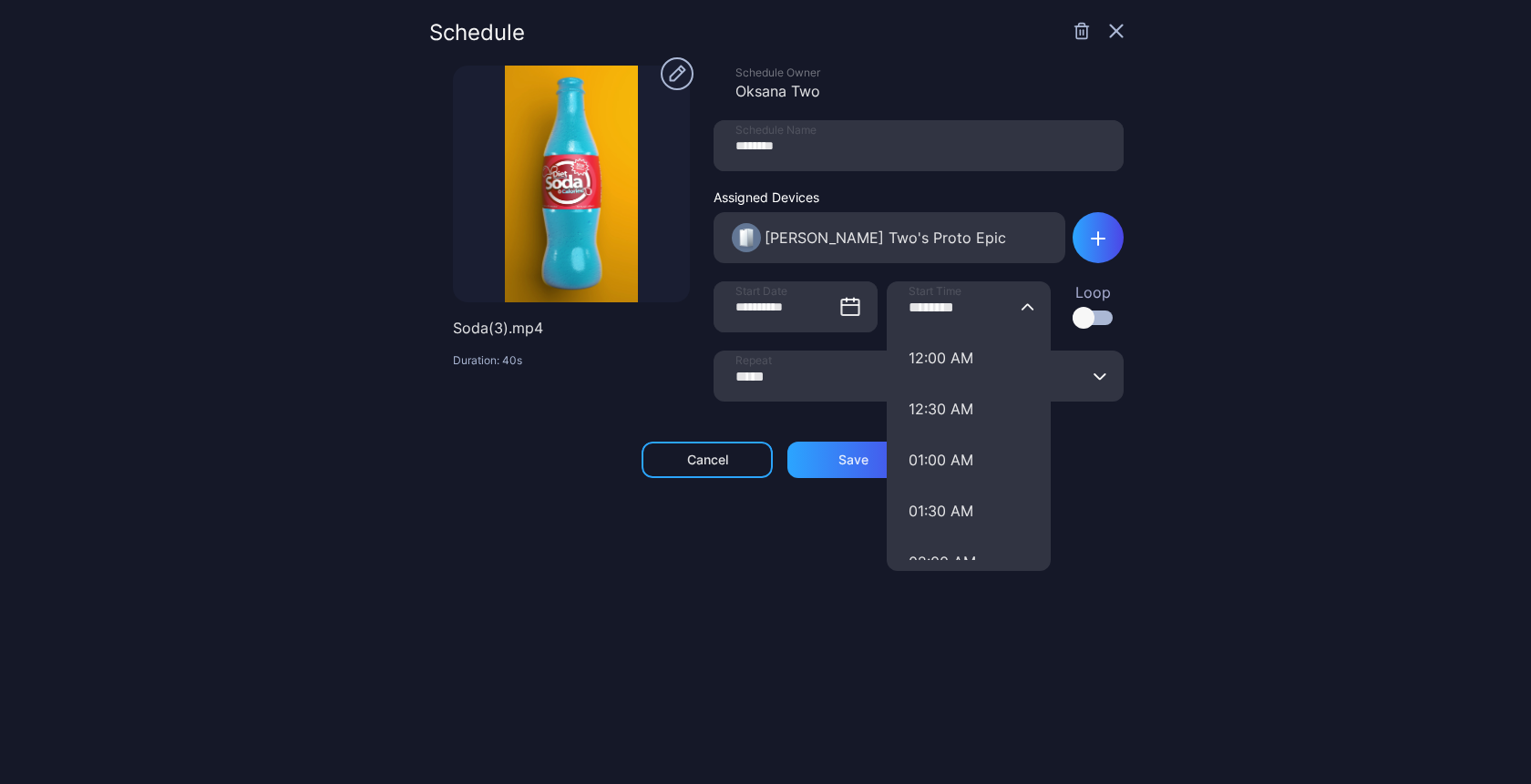
click at [920, 312] on input "********" at bounding box center [968, 307] width 164 height 51
type input "********"
click at [838, 459] on div "Save" at bounding box center [853, 460] width 30 height 15
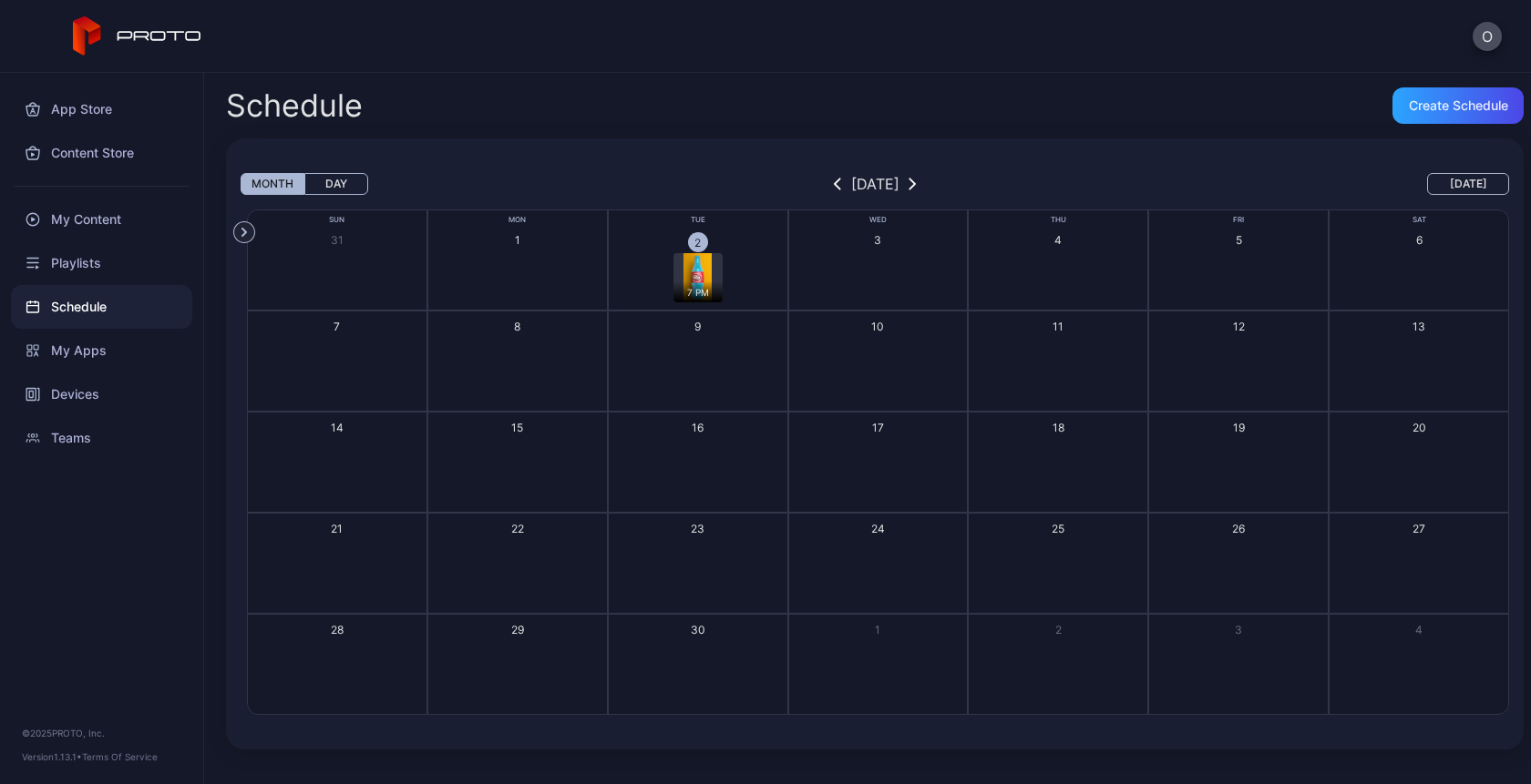
click at [703, 267] on img "button" at bounding box center [696, 278] width 27 height 50
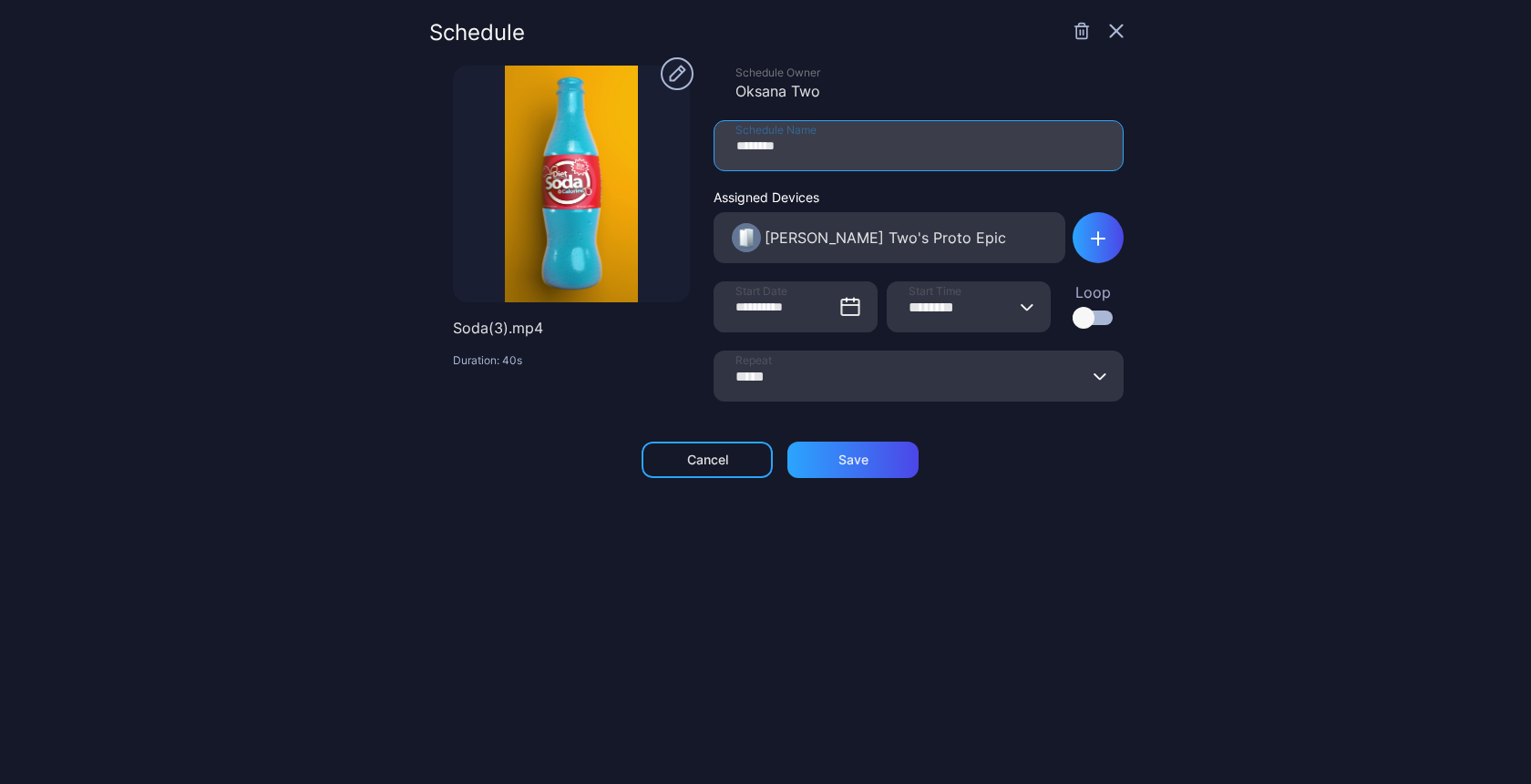
click at [766, 151] on input "********" at bounding box center [918, 146] width 410 height 51
type input "*********"
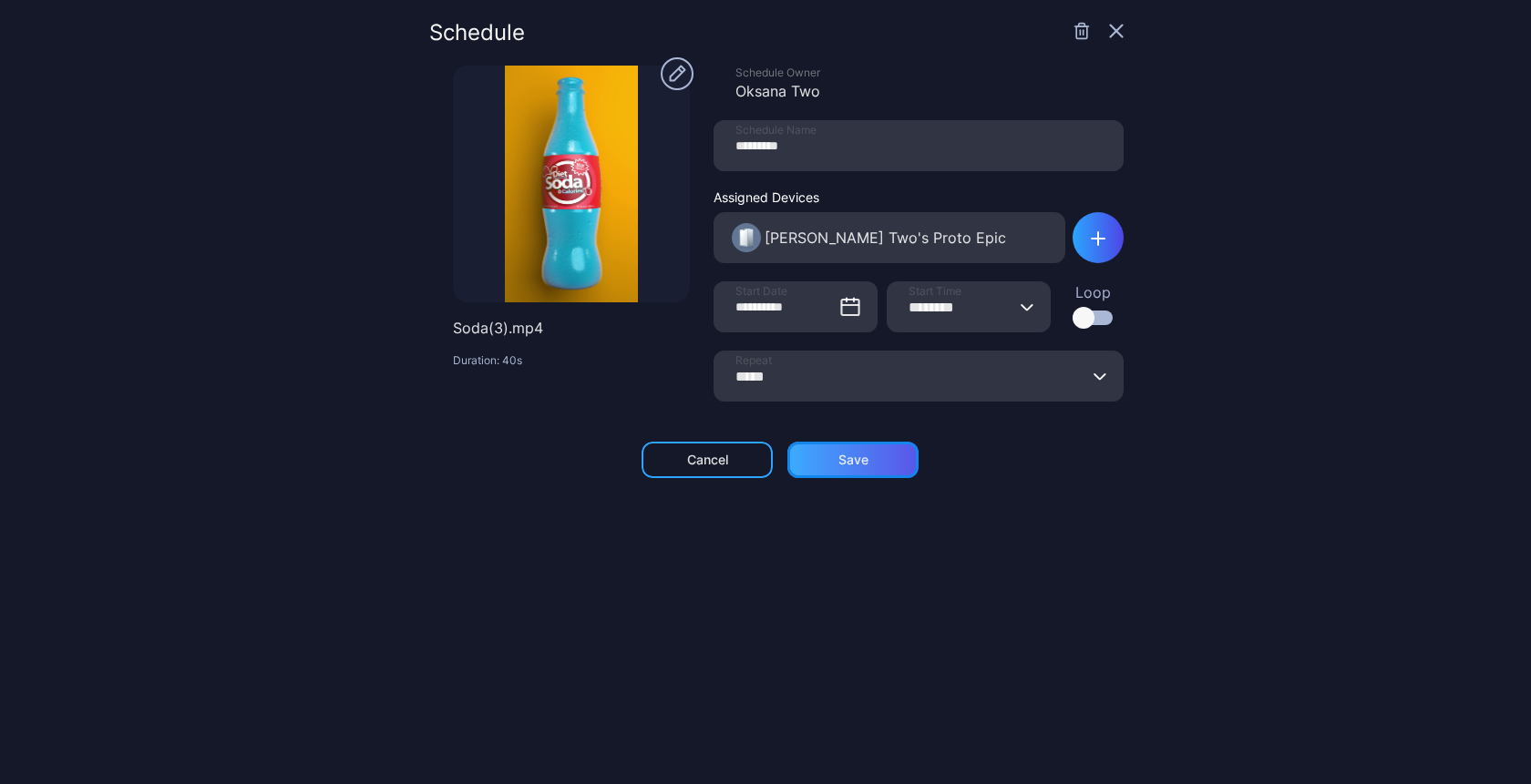
click at [847, 457] on div "Save" at bounding box center [853, 460] width 30 height 15
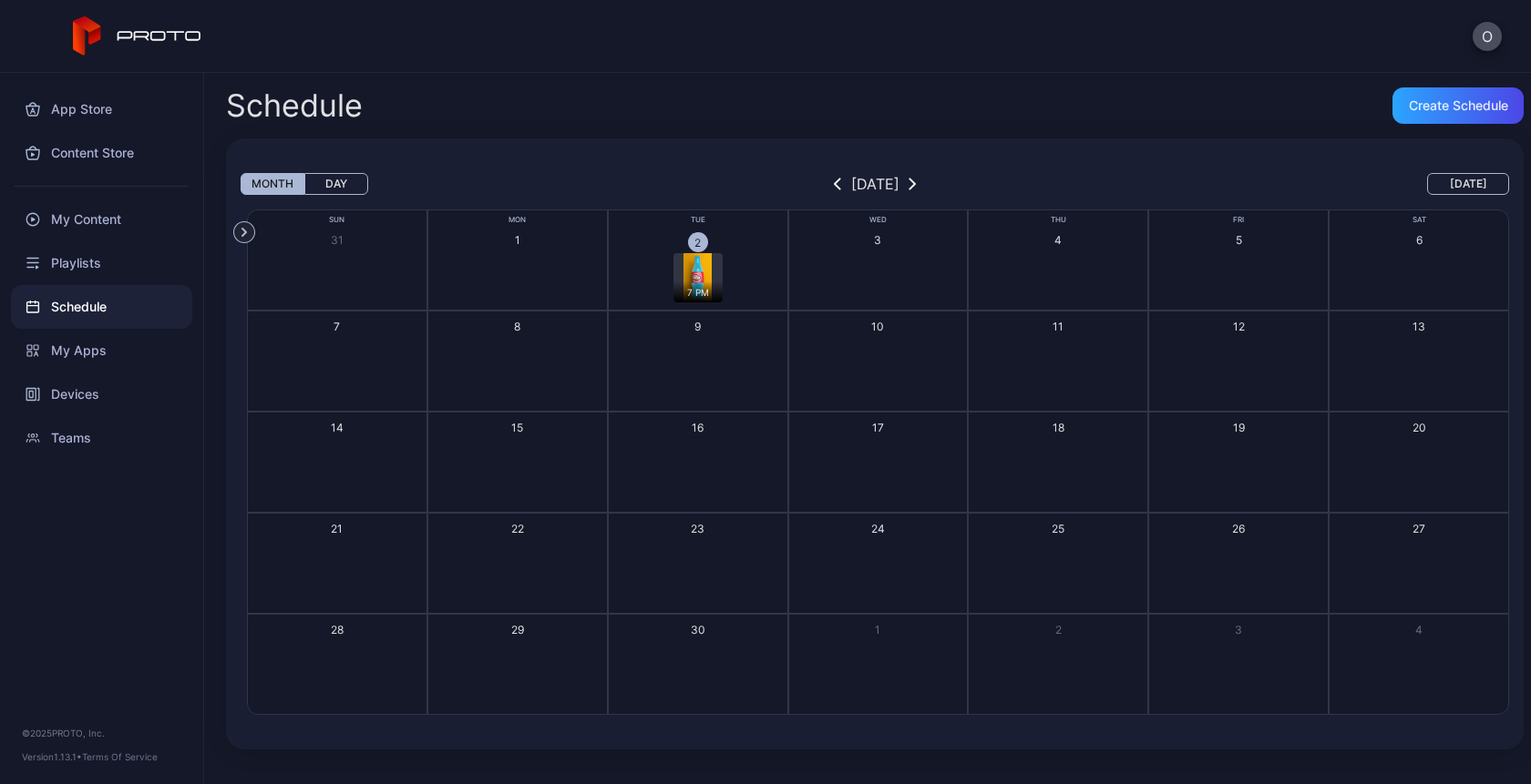
click at [696, 285] on div "7 PM" at bounding box center [698, 292] width 50 height 21
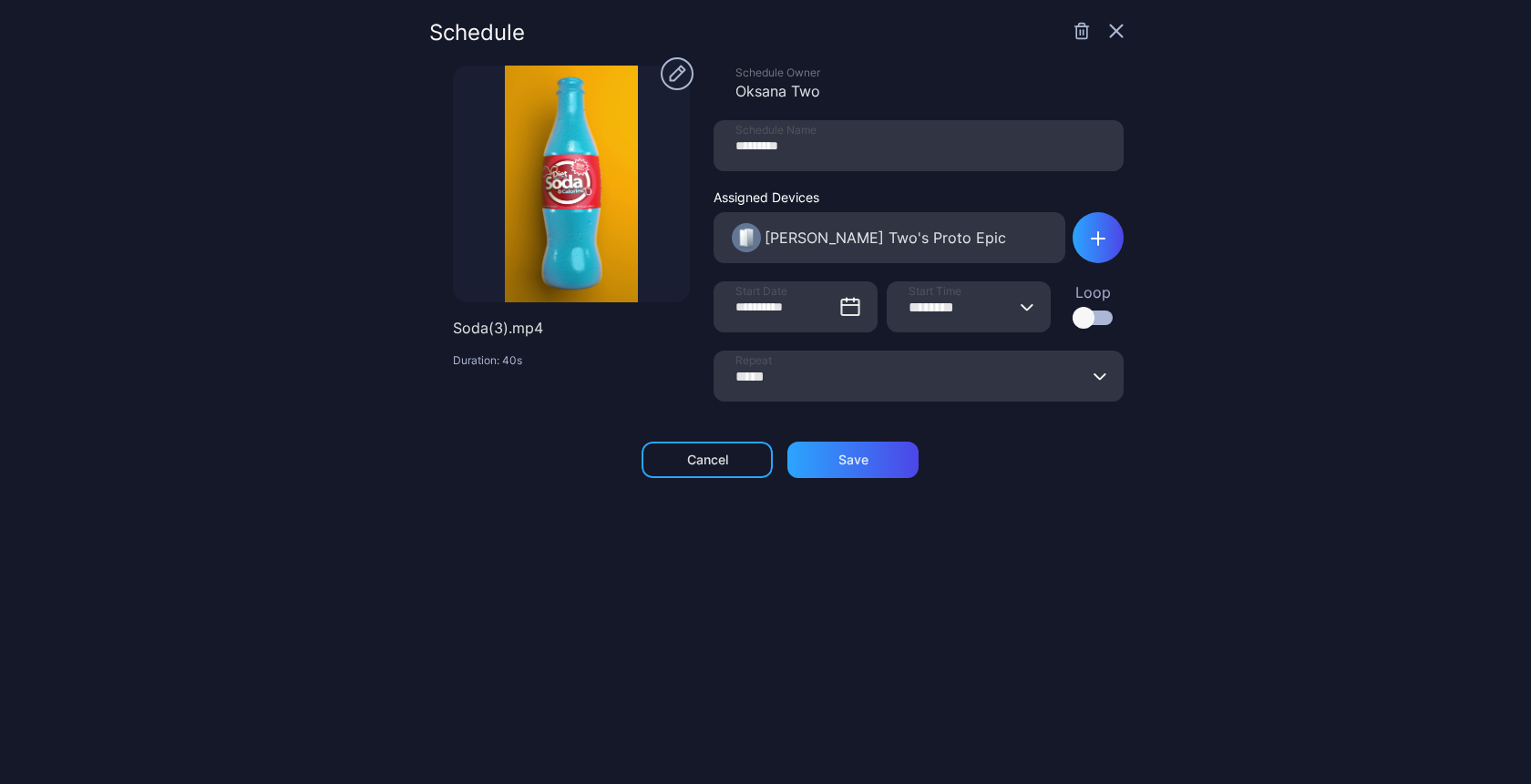
click at [1072, 37] on icon "button" at bounding box center [1081, 30] width 18 height 18
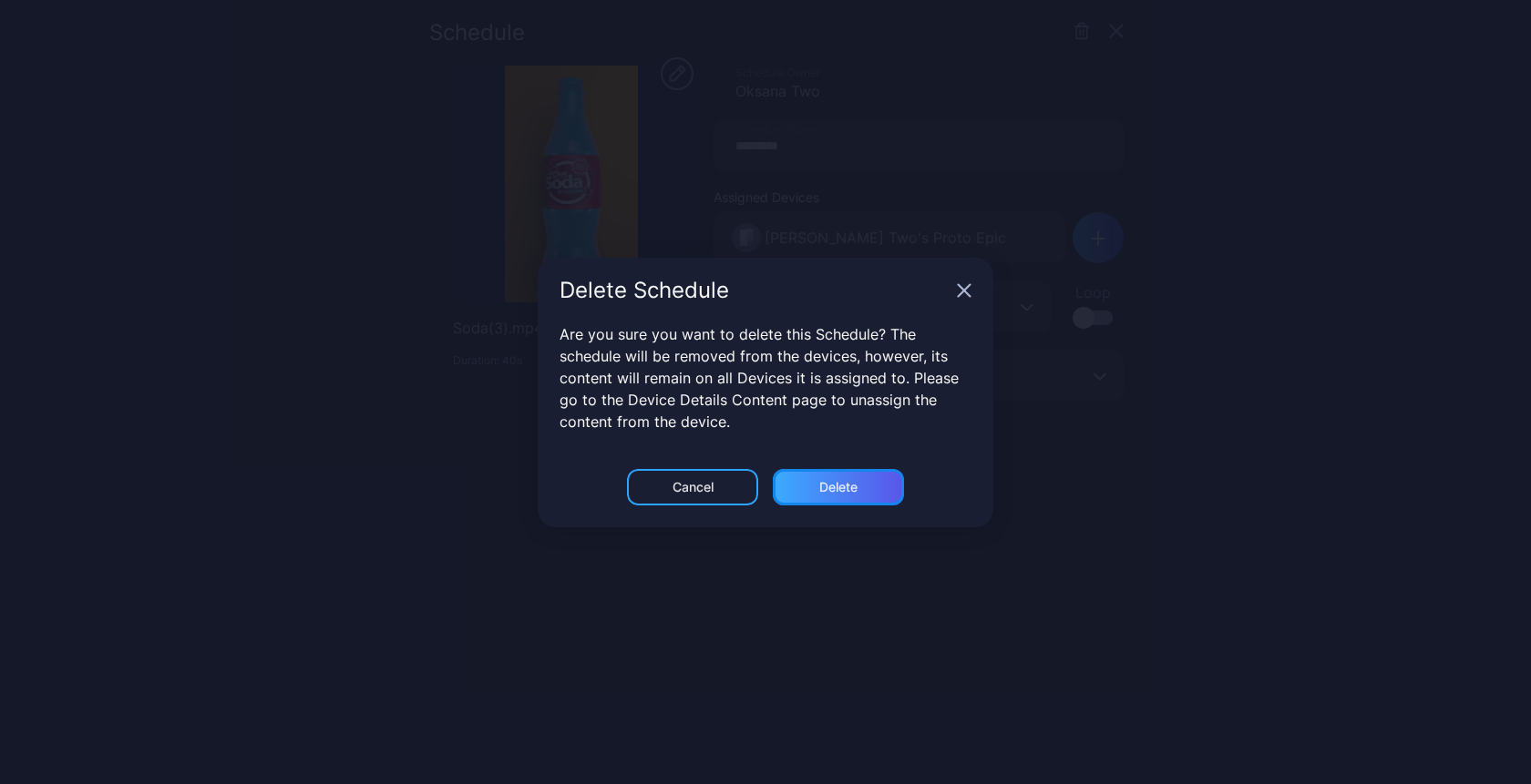
click at [844, 491] on div "Delete" at bounding box center [838, 487] width 38 height 15
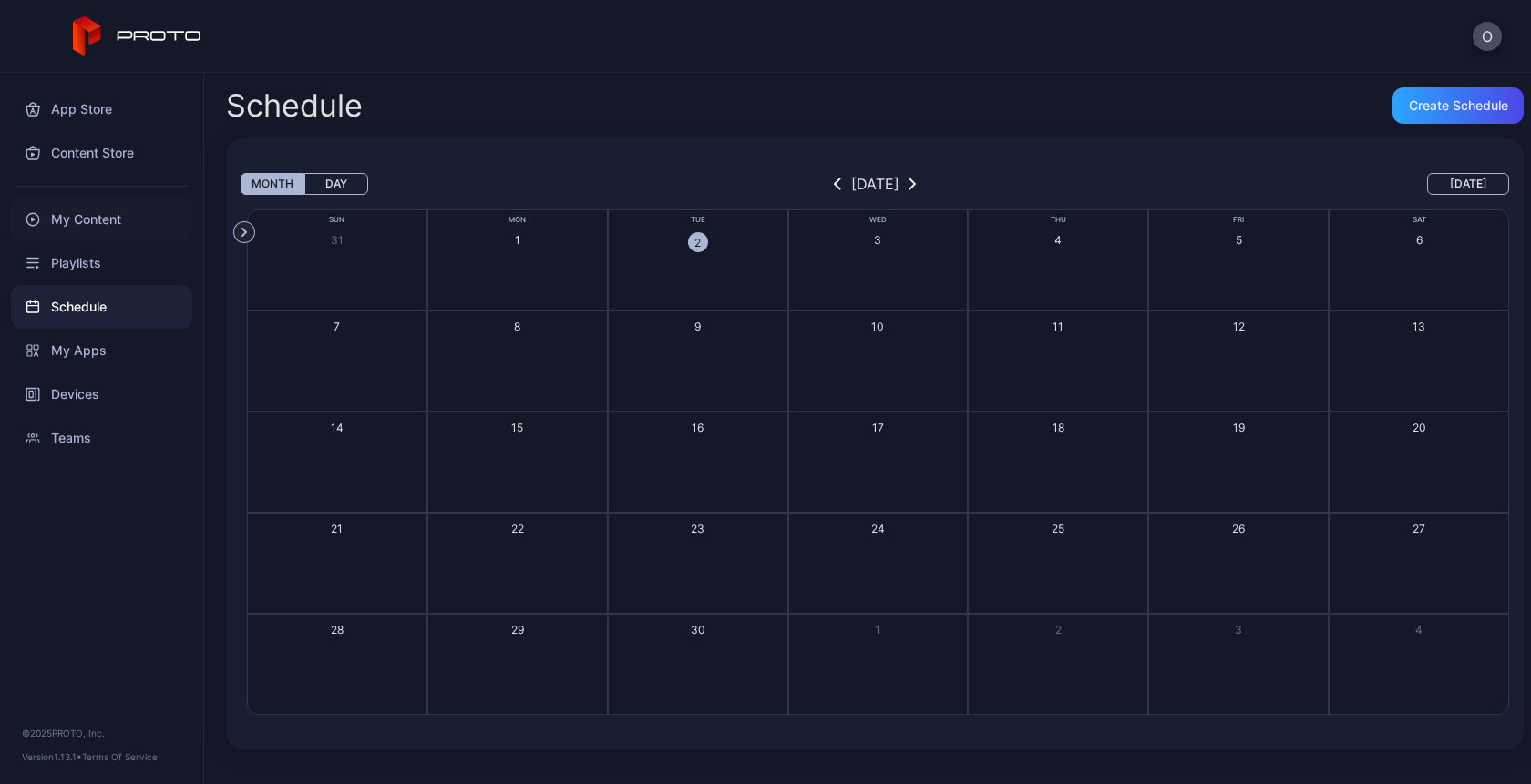
click at [95, 223] on div "My Content" at bounding box center [102, 219] width 182 height 44
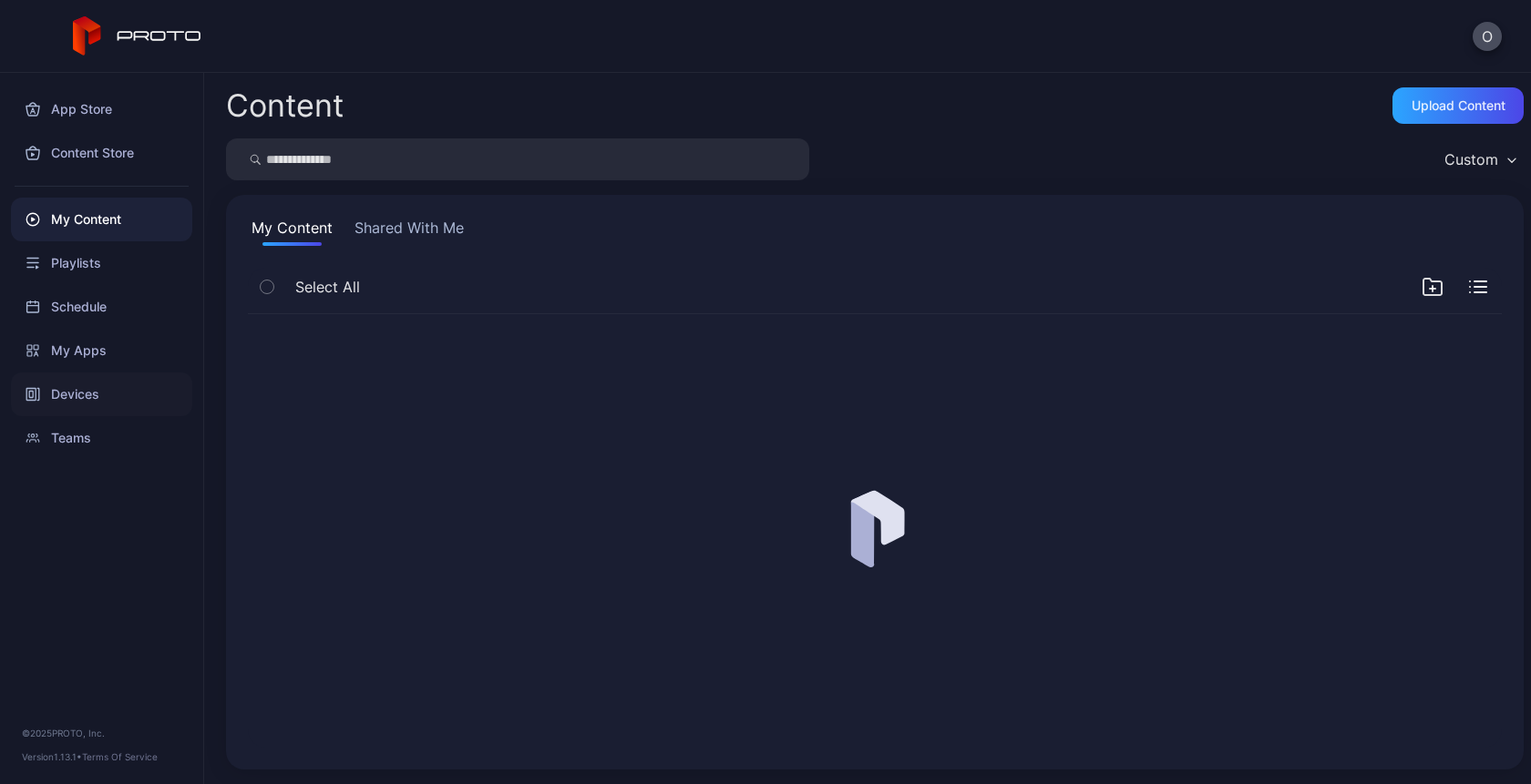
click at [44, 387] on div "Devices" at bounding box center [102, 394] width 182 height 44
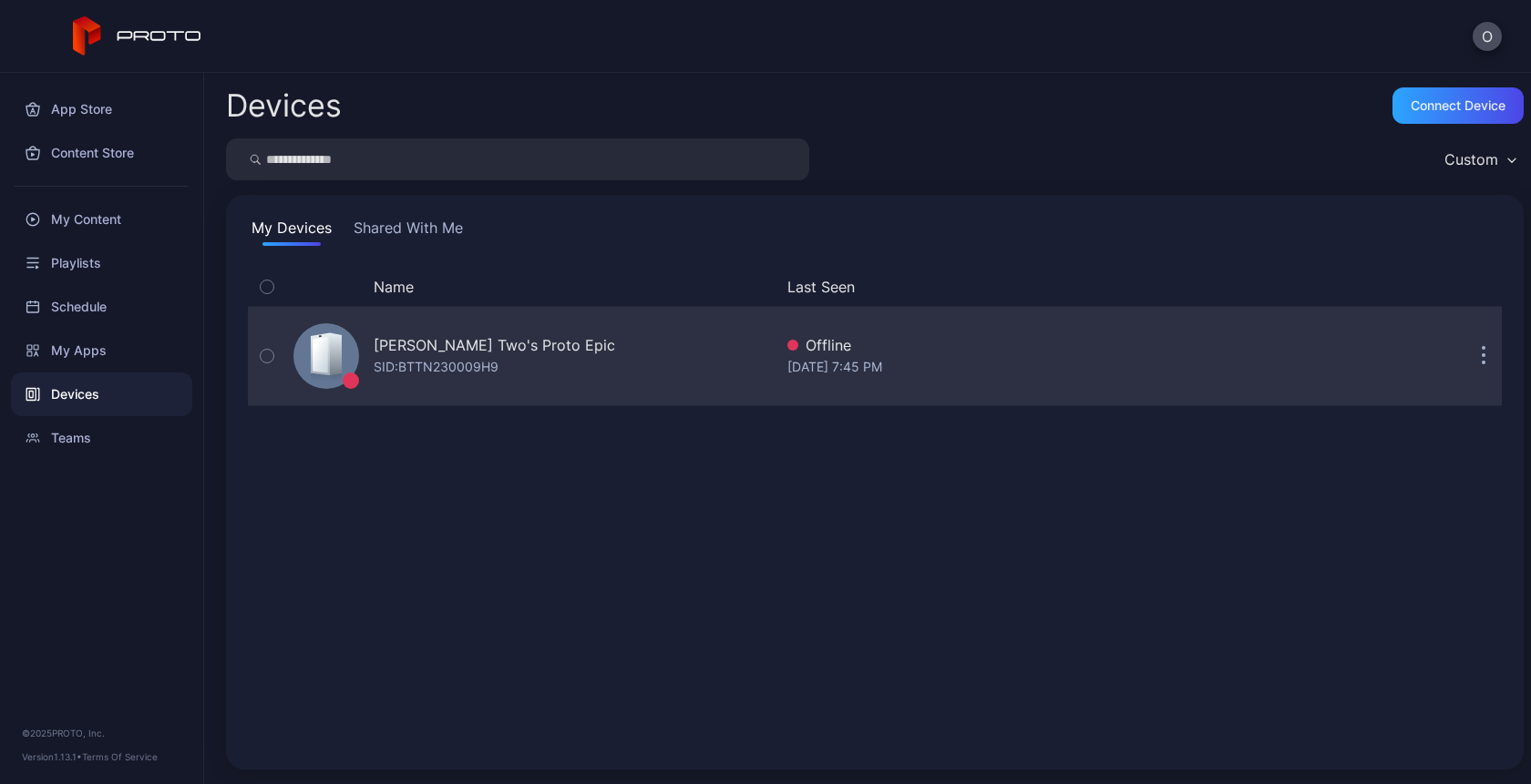
click at [502, 347] on div "[PERSON_NAME] Two's Proto Epic" at bounding box center [494, 344] width 241 height 22
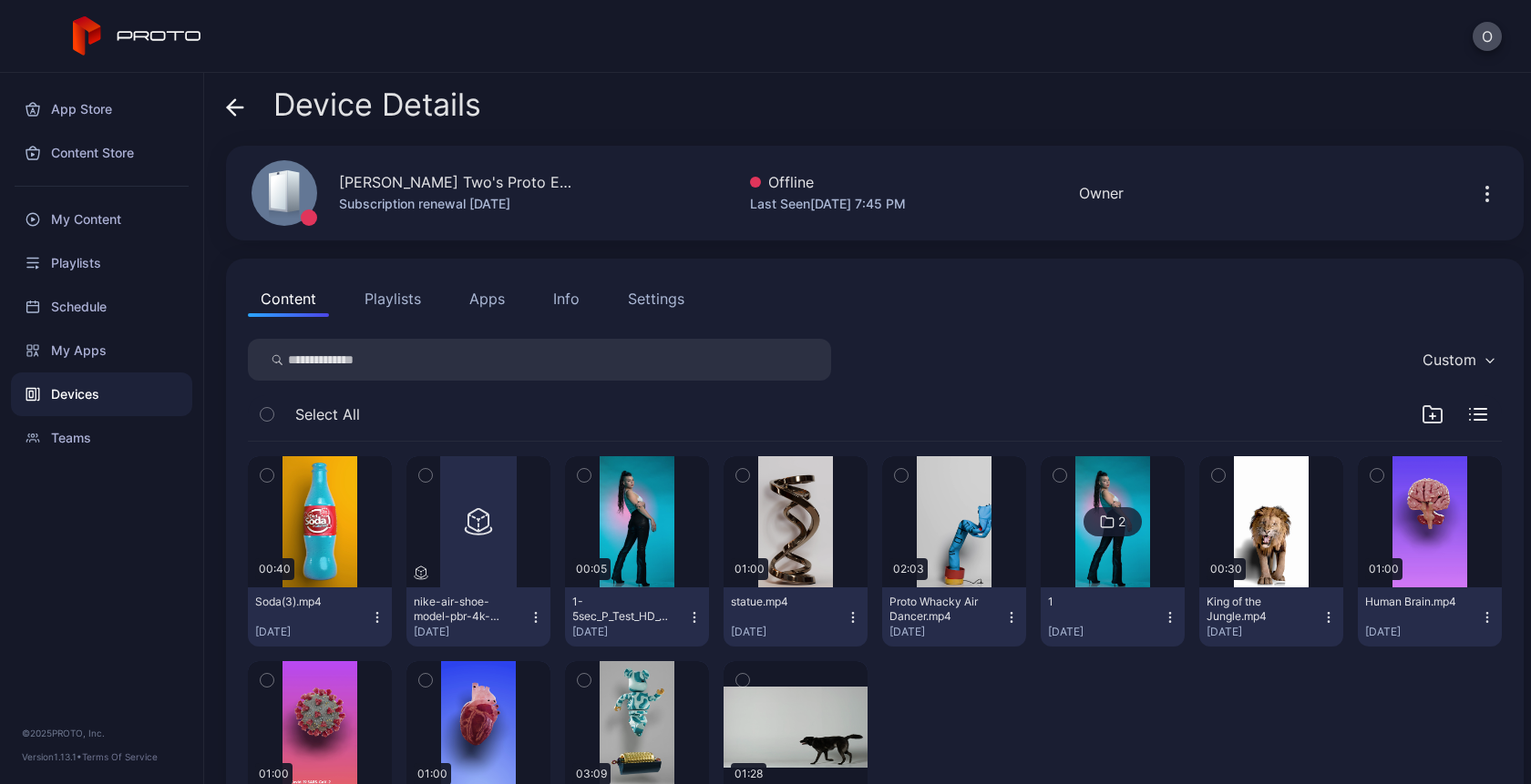
scroll to position [119, 0]
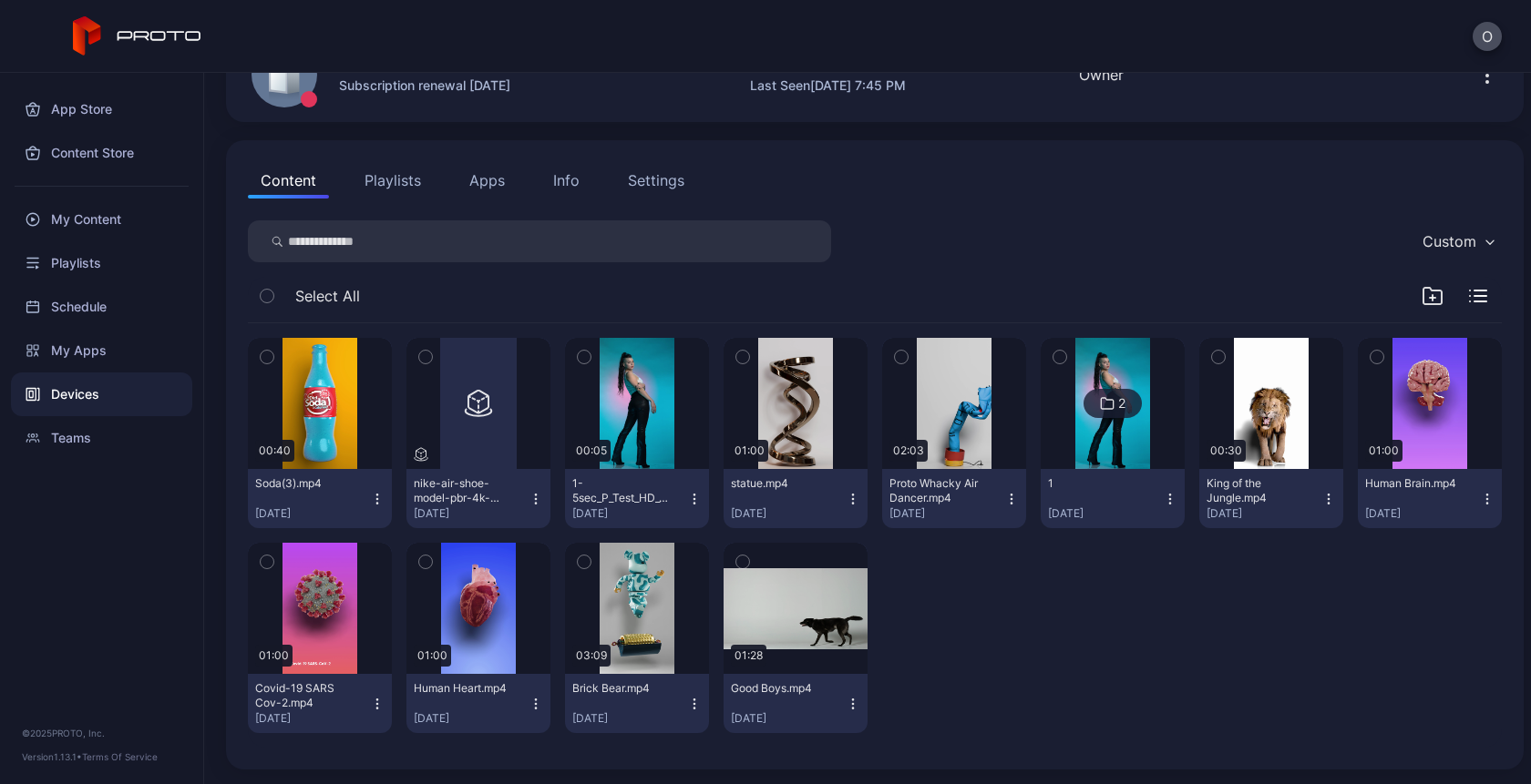
click at [371, 491] on button "Soda(3).mp4 Sep 2, 2025" at bounding box center [320, 498] width 144 height 59
click at [1188, 185] on div "Content Playlists Apps Info Settings" at bounding box center [875, 180] width 1254 height 36
click at [319, 406] on div "button" at bounding box center [320, 404] width 9 height 11
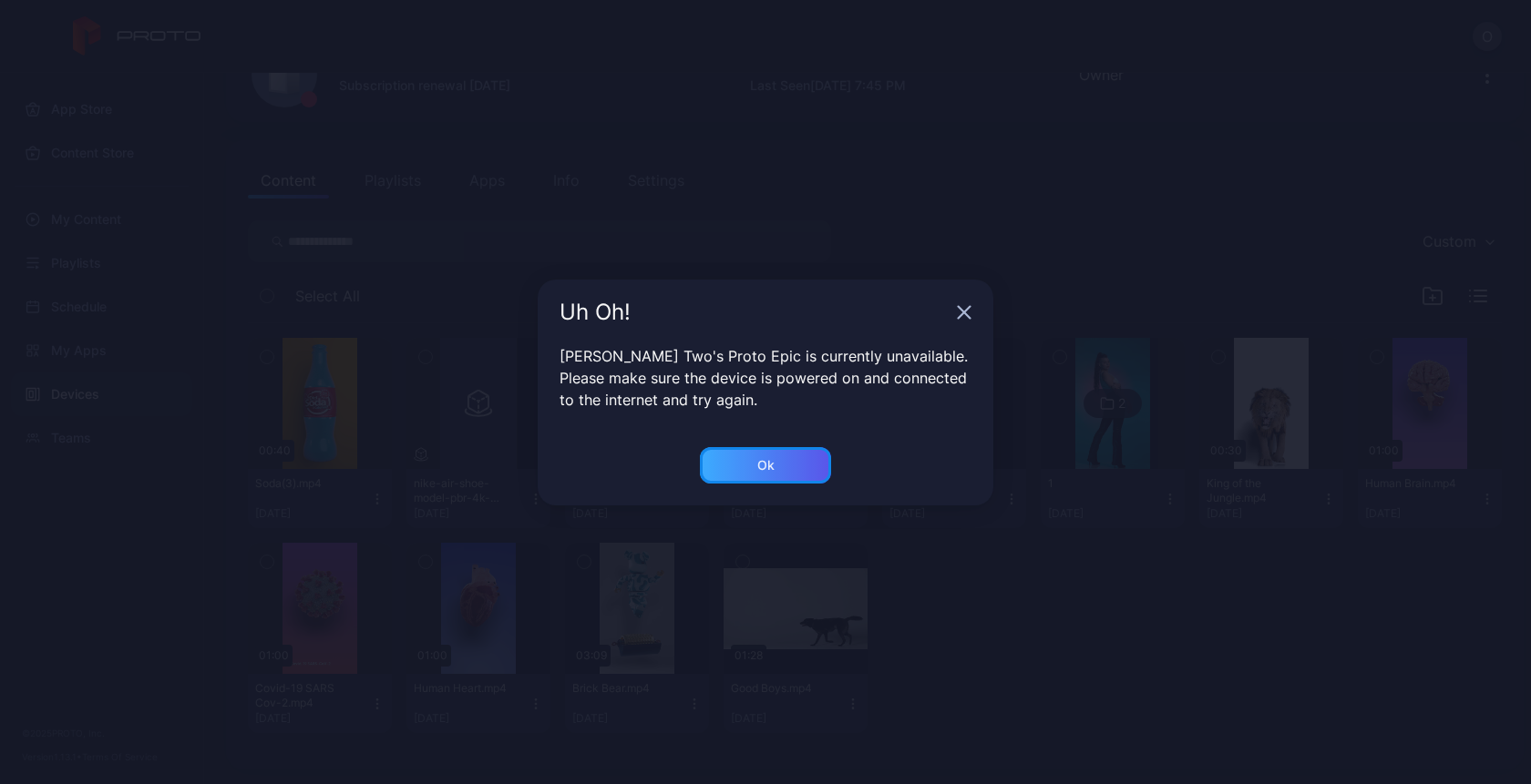
click at [776, 472] on div "Ok" at bounding box center [766, 465] width 131 height 36
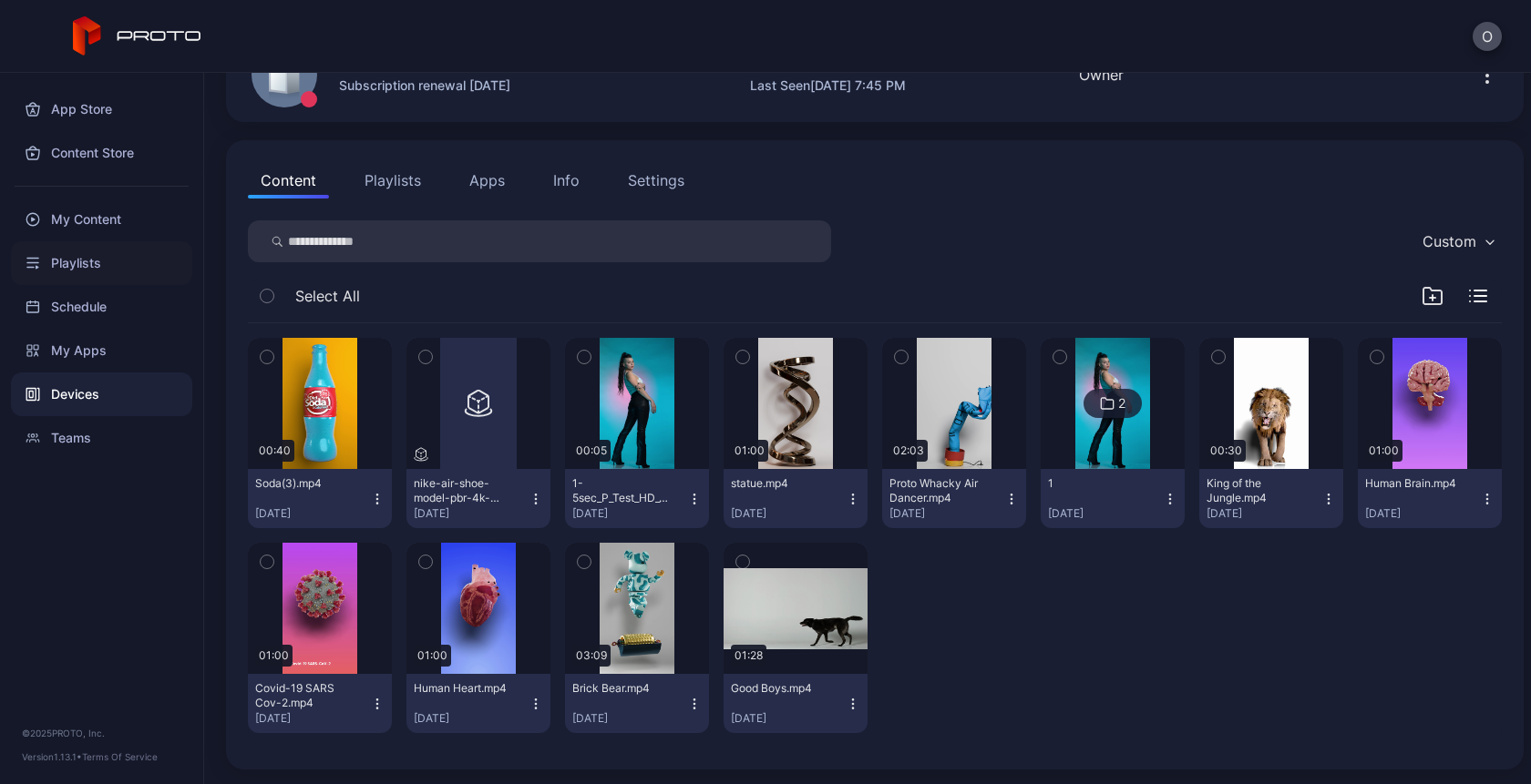
click at [101, 259] on div "Playlists" at bounding box center [102, 263] width 182 height 44
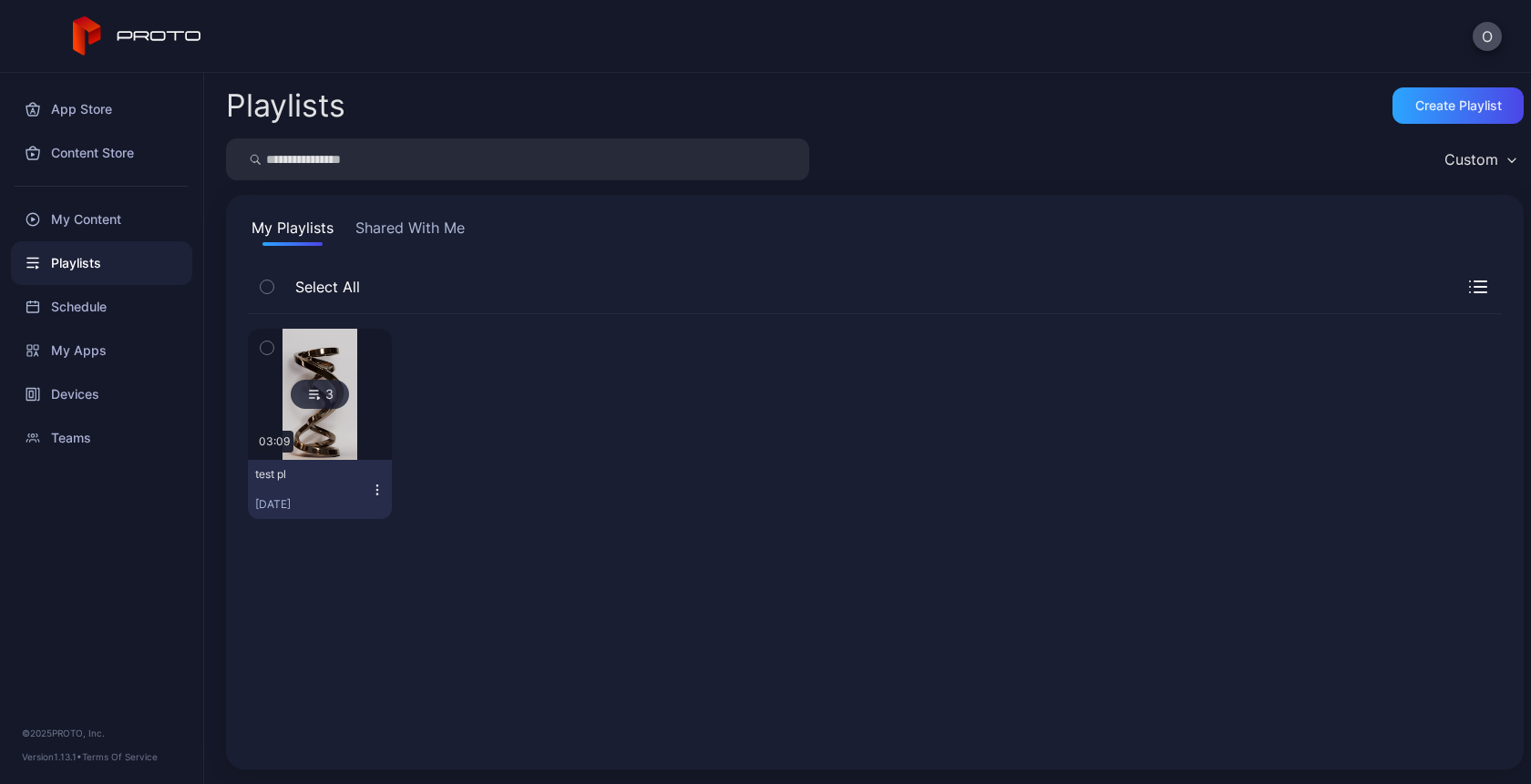
click at [307, 402] on icon at bounding box center [314, 394] width 15 height 22
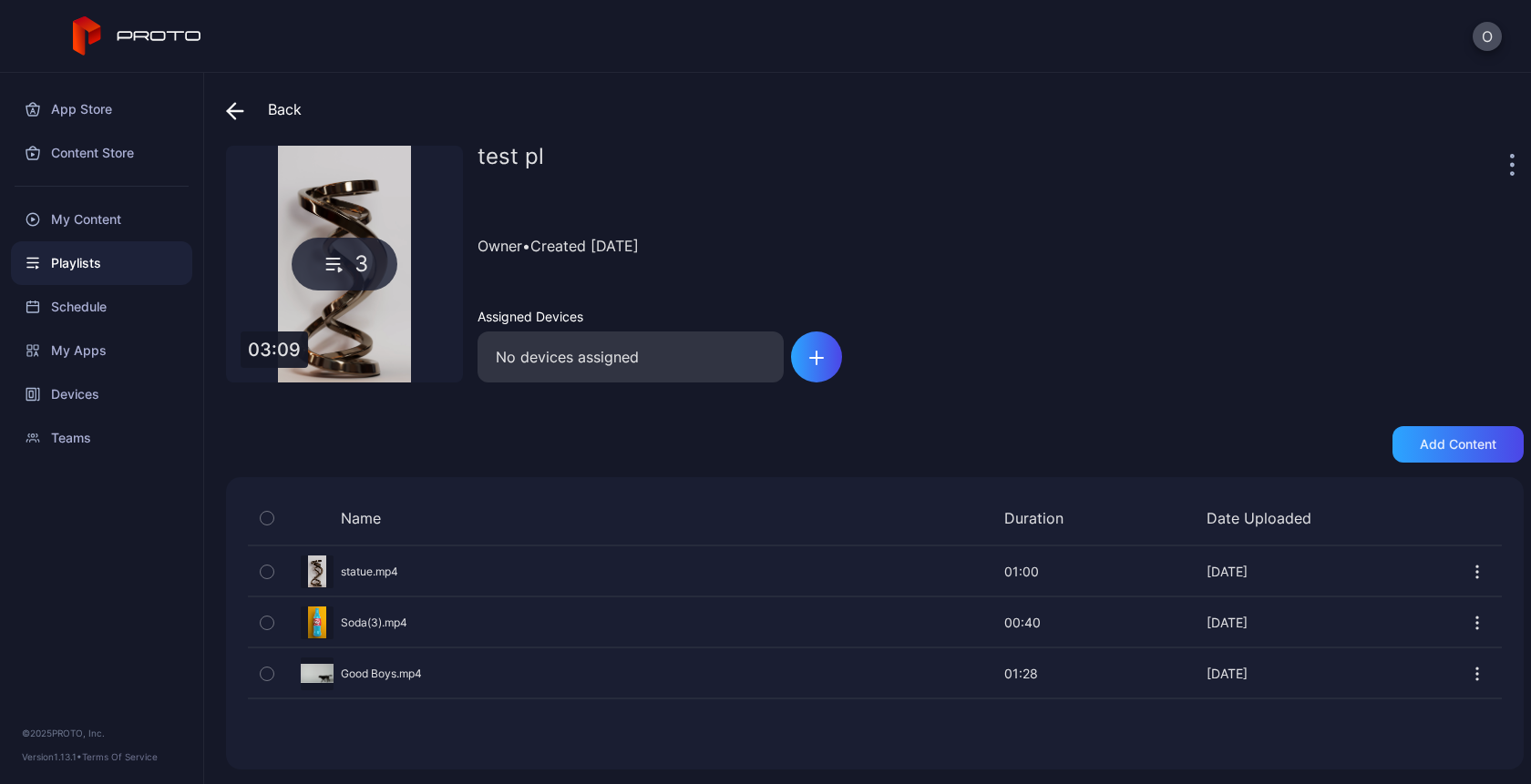
click at [226, 109] on icon at bounding box center [234, 110] width 18 height 18
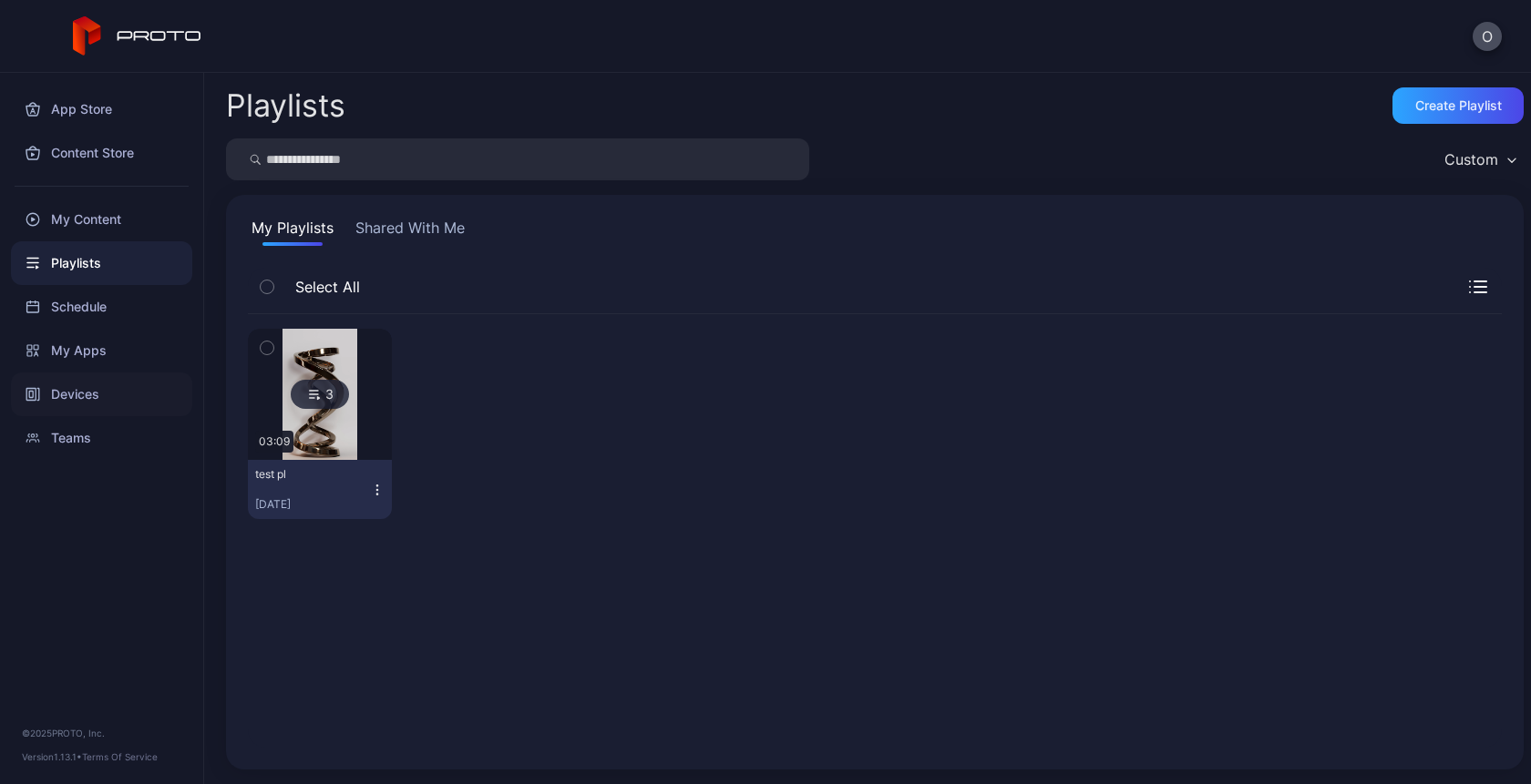
click at [61, 398] on div "Devices" at bounding box center [102, 394] width 182 height 44
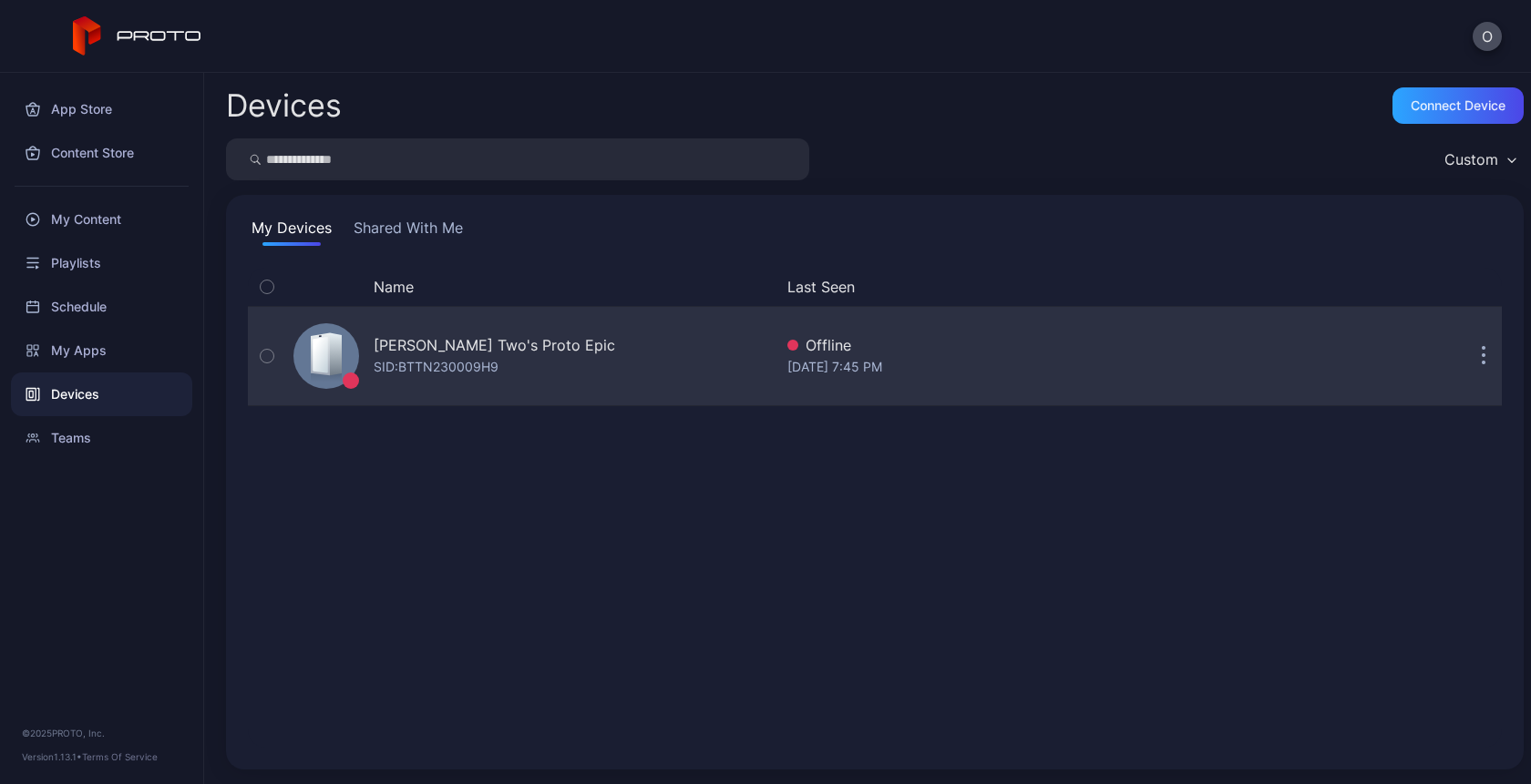
click at [489, 331] on div "Oksana Two's Proto Epic SID: BTTN230009H9" at bounding box center [530, 356] width 487 height 91
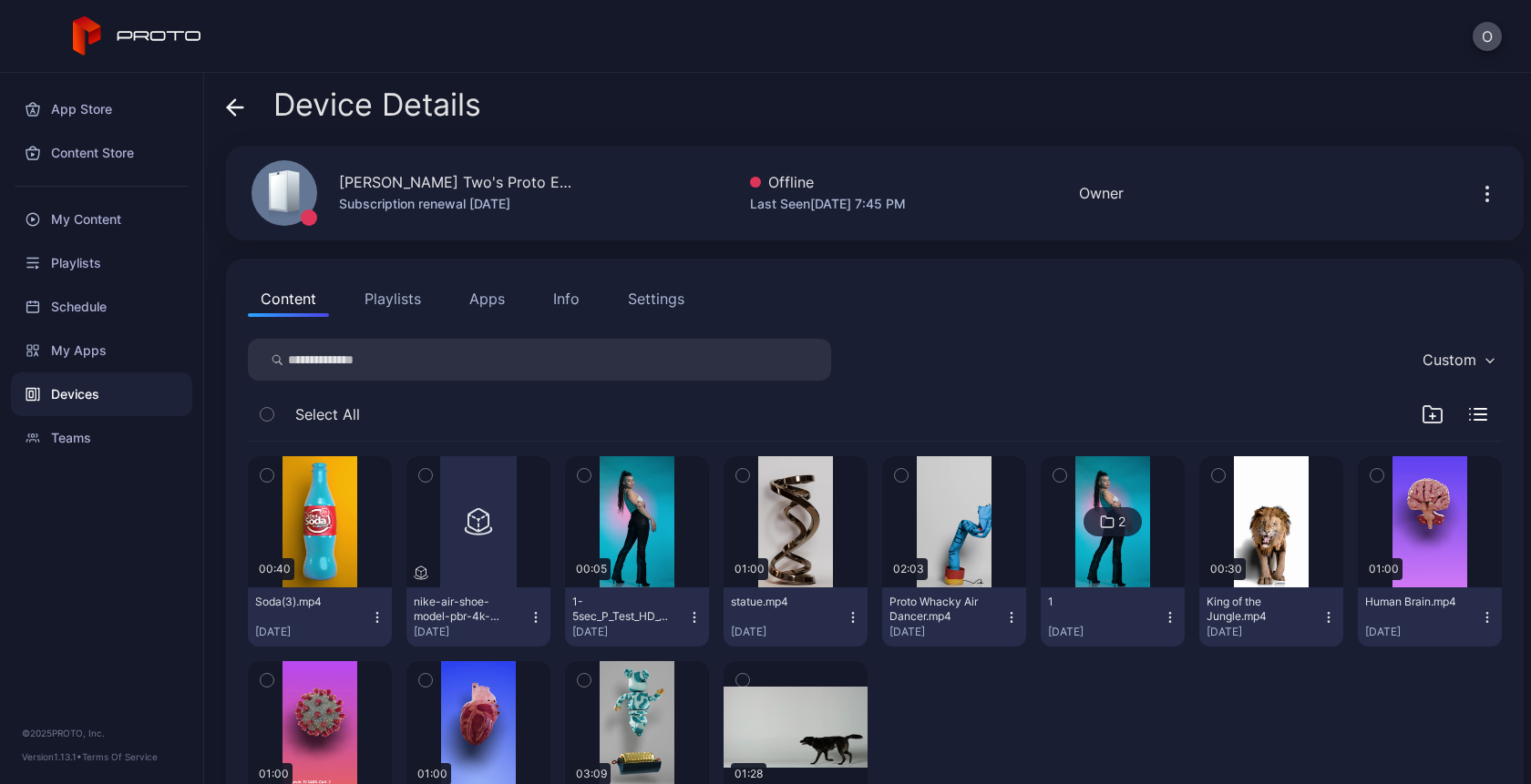
click at [382, 304] on button "Playlists" at bounding box center [393, 298] width 82 height 36
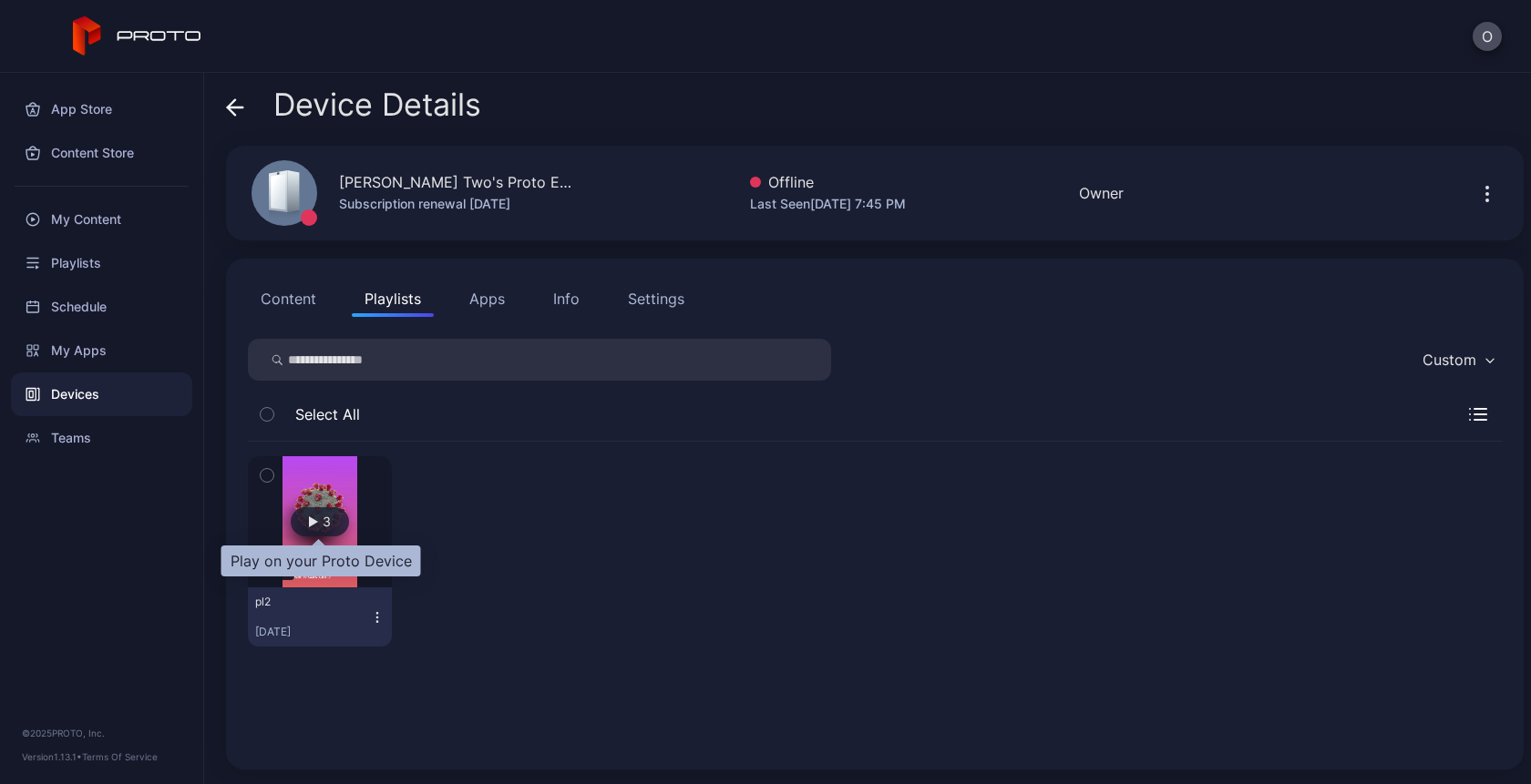
click at [323, 520] on span "3" at bounding box center [327, 522] width 8 height 17
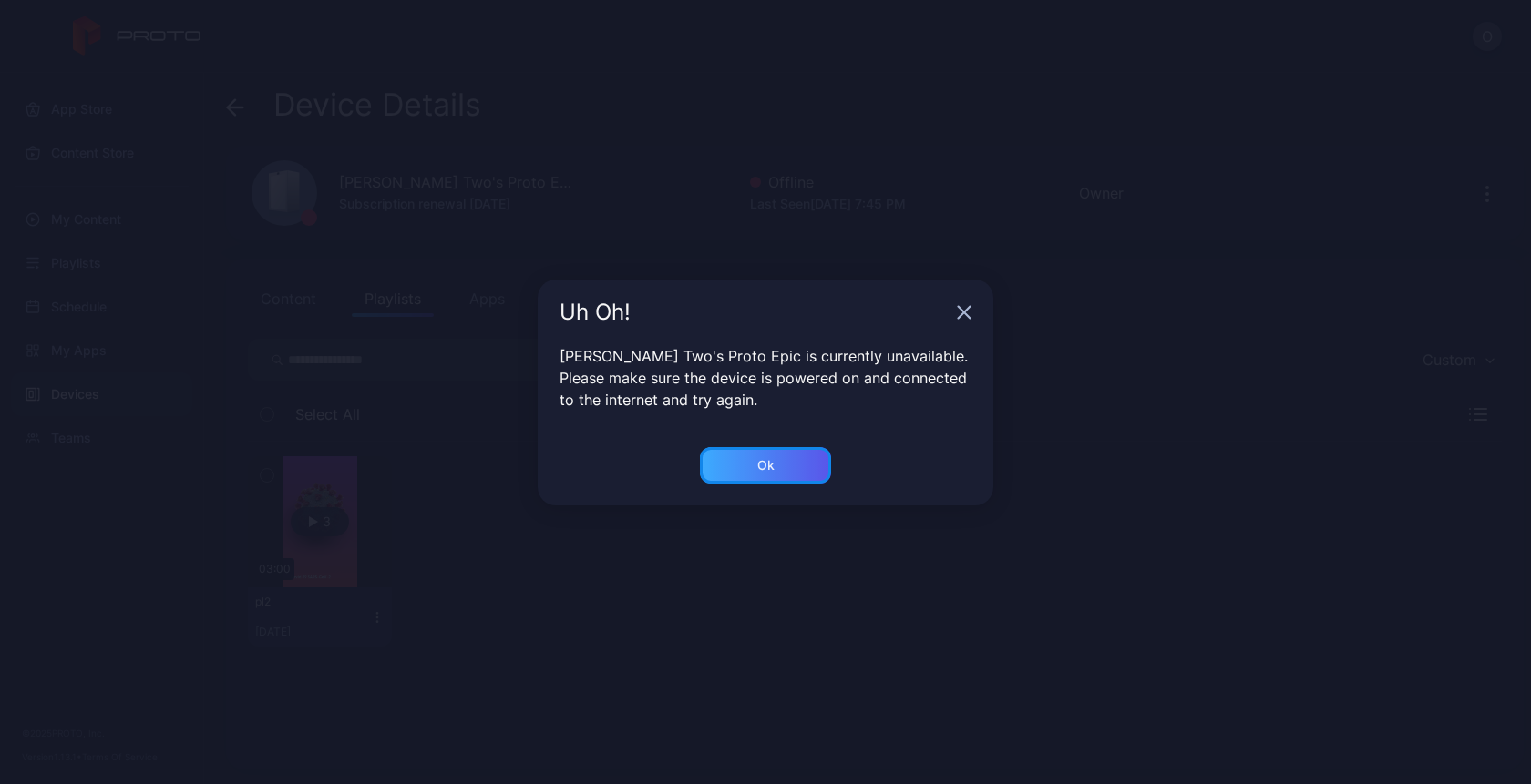
click at [780, 467] on div "Ok" at bounding box center [766, 465] width 131 height 36
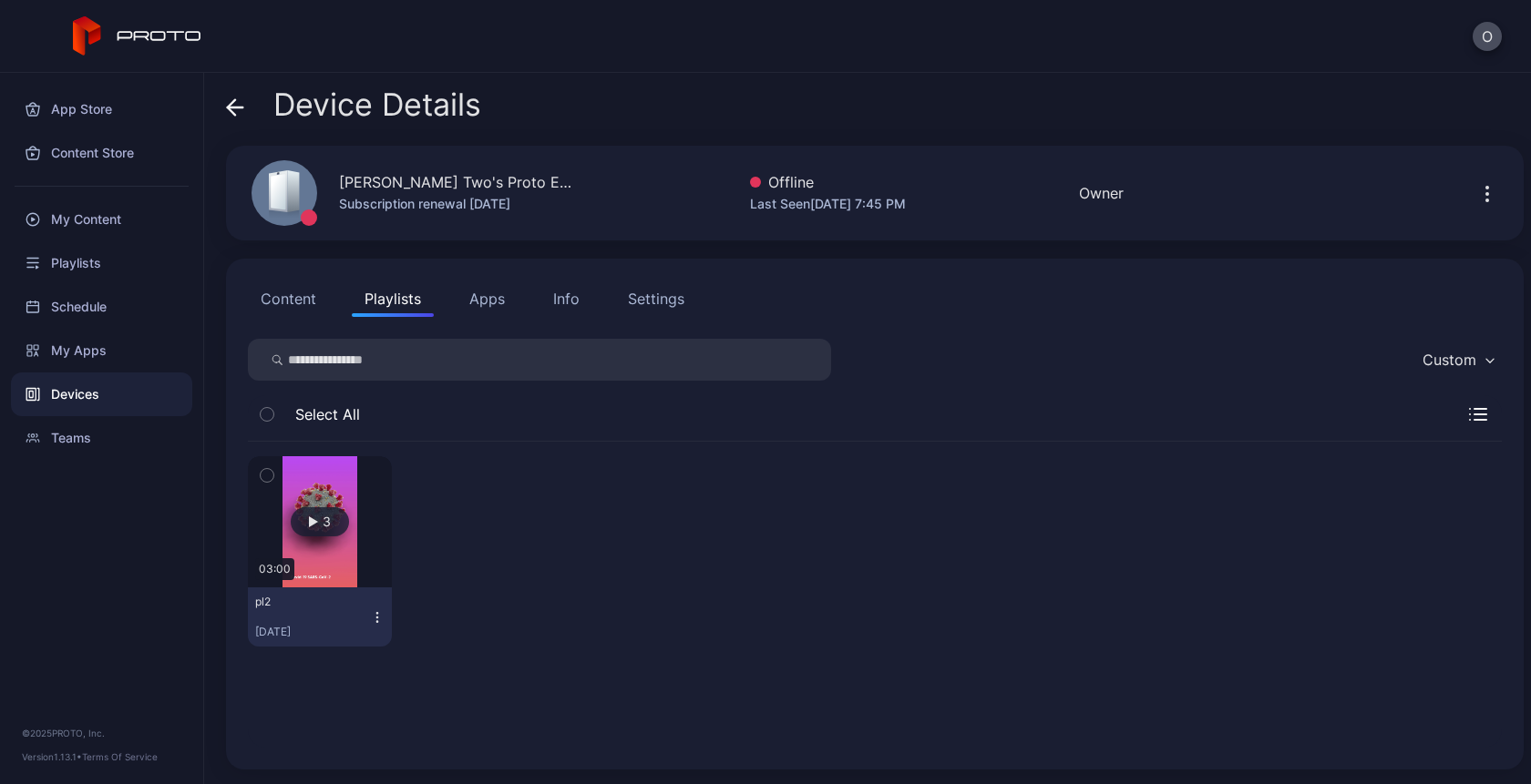
click at [488, 293] on button "Apps" at bounding box center [487, 298] width 61 height 36
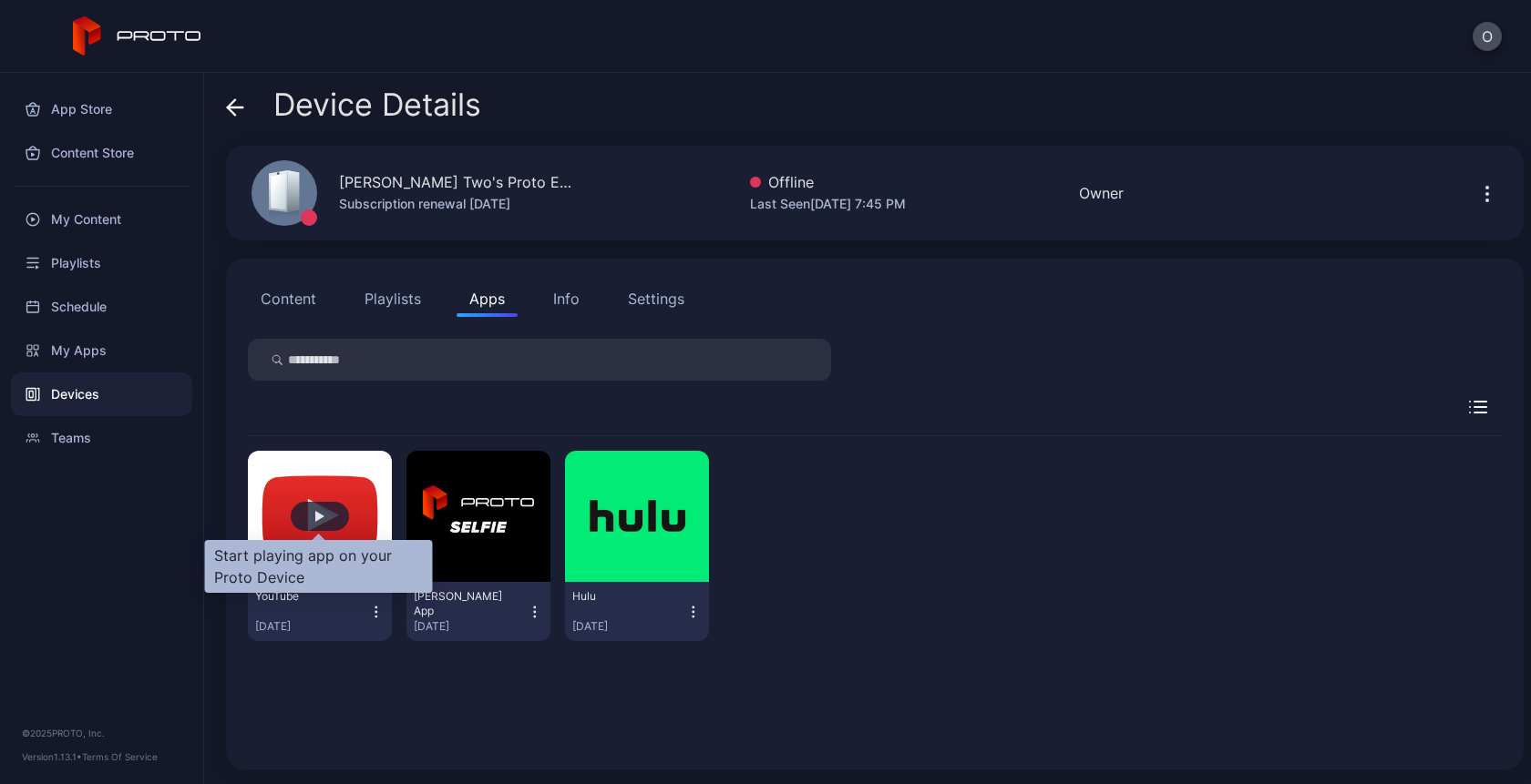
click at [327, 516] on div "button" at bounding box center [320, 516] width 58 height 29
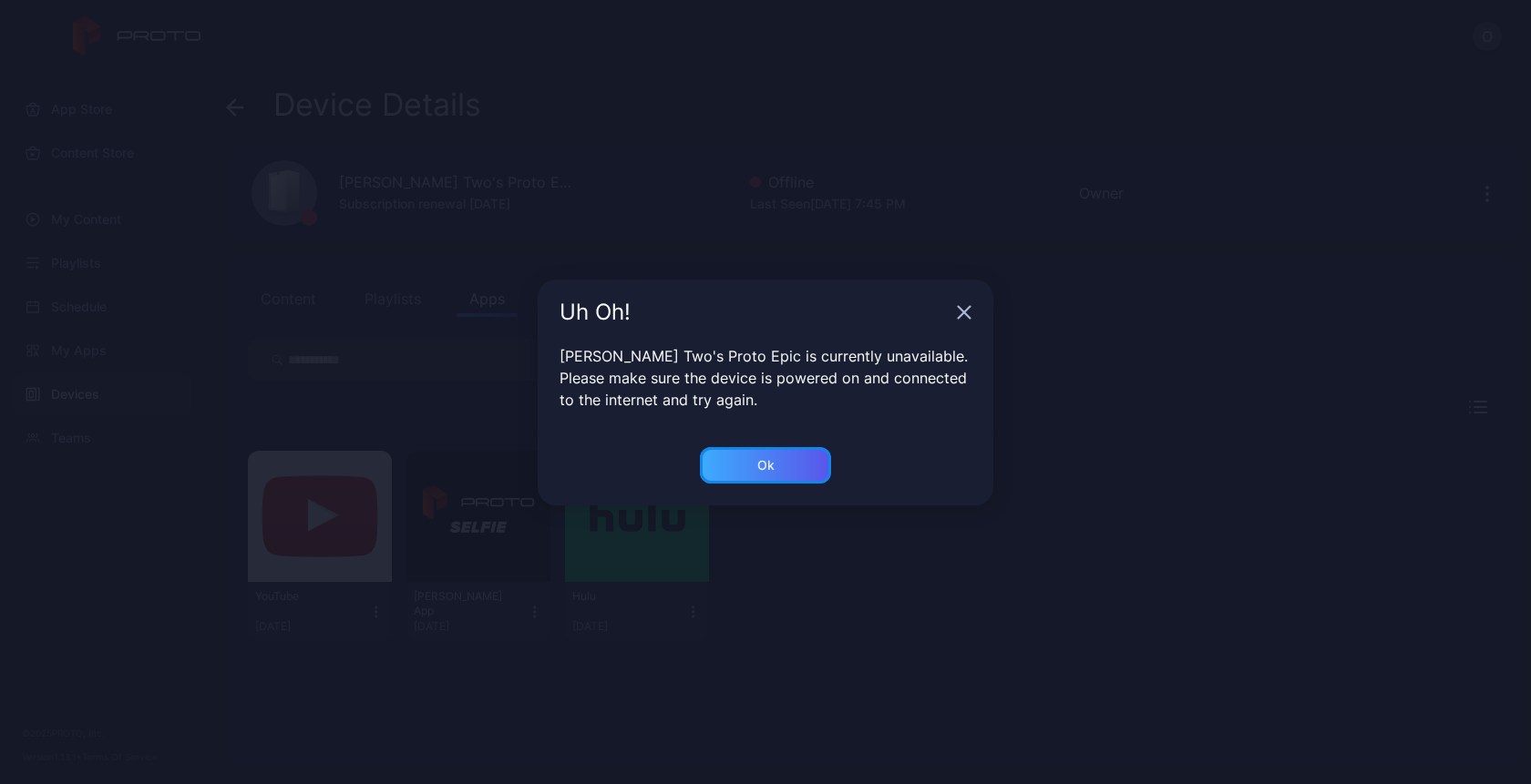
click at [746, 465] on div "Ok" at bounding box center [766, 465] width 131 height 36
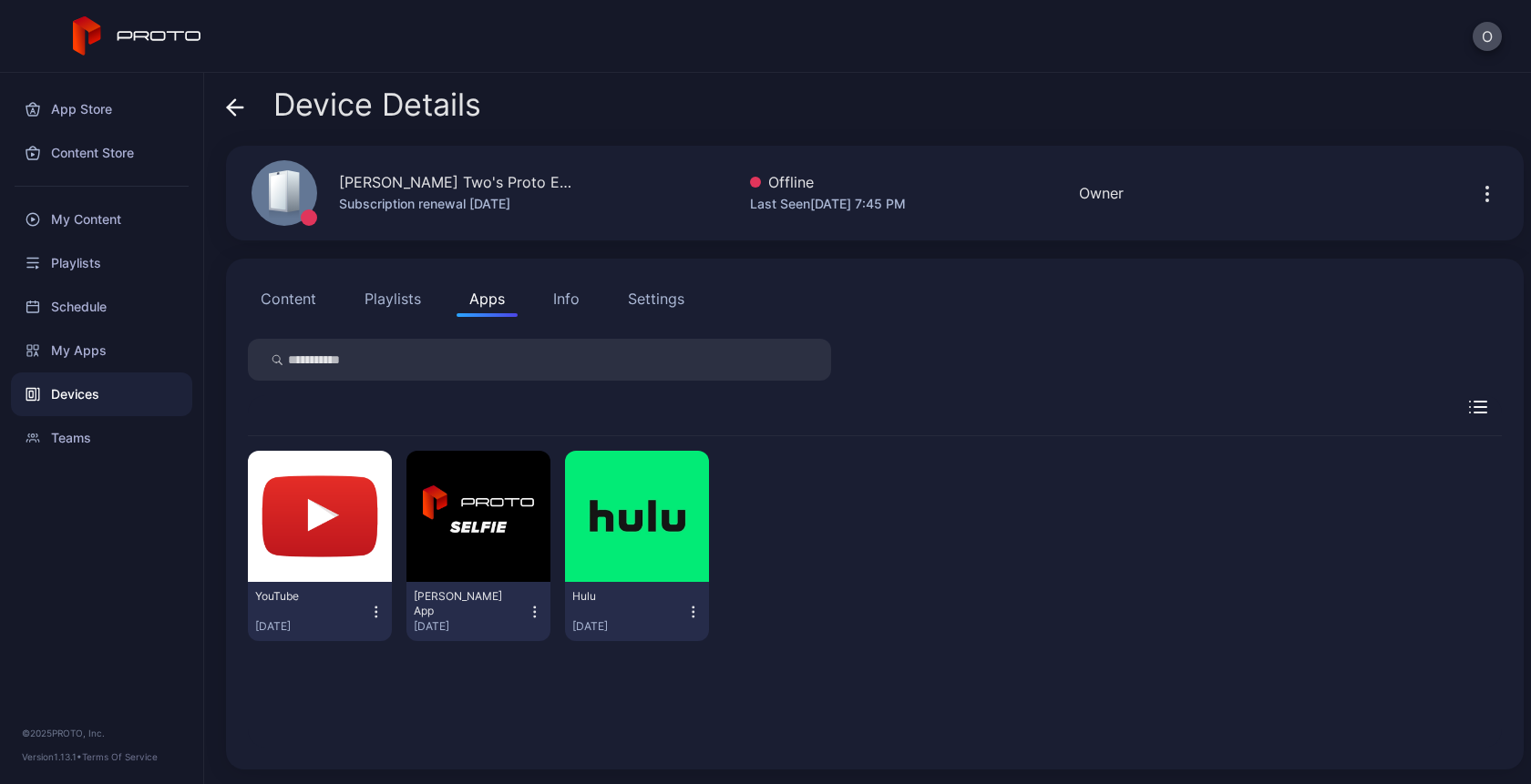
click at [240, 99] on icon at bounding box center [234, 107] width 18 height 18
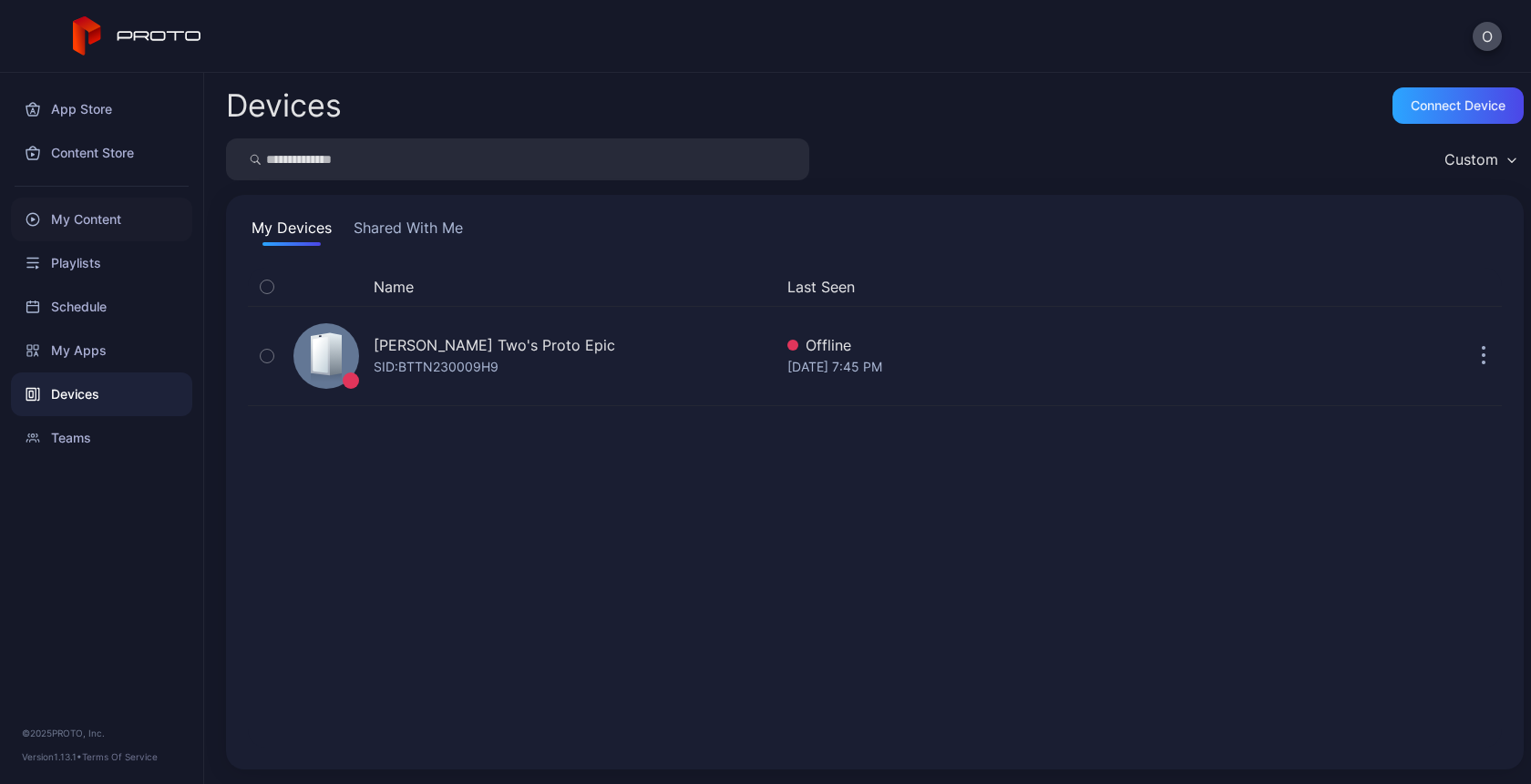
click at [63, 222] on div "My Content" at bounding box center [102, 219] width 182 height 44
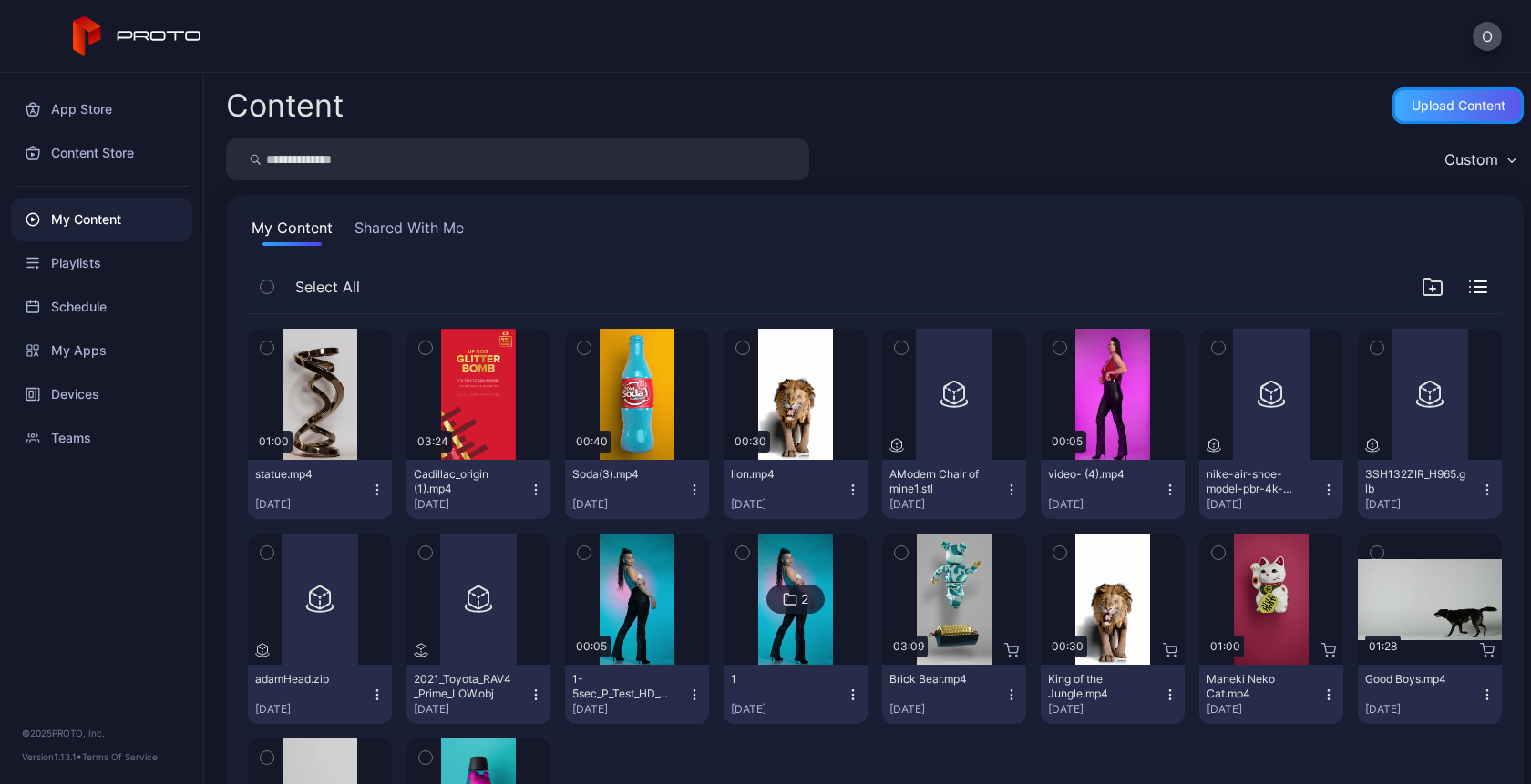
click at [1447, 107] on div "Upload Content" at bounding box center [1458, 106] width 94 height 15
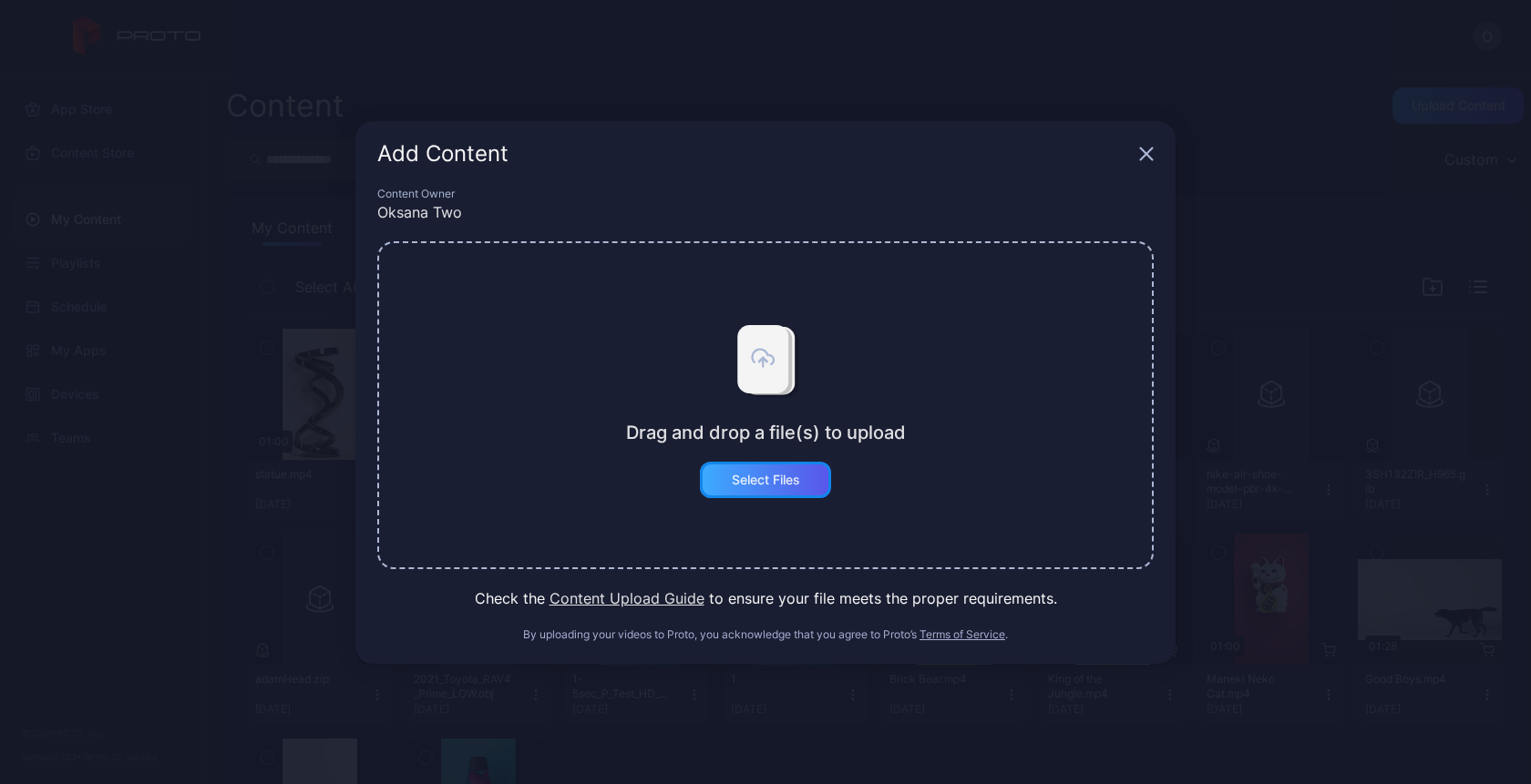
click at [788, 487] on div "Select Files" at bounding box center [766, 480] width 131 height 36
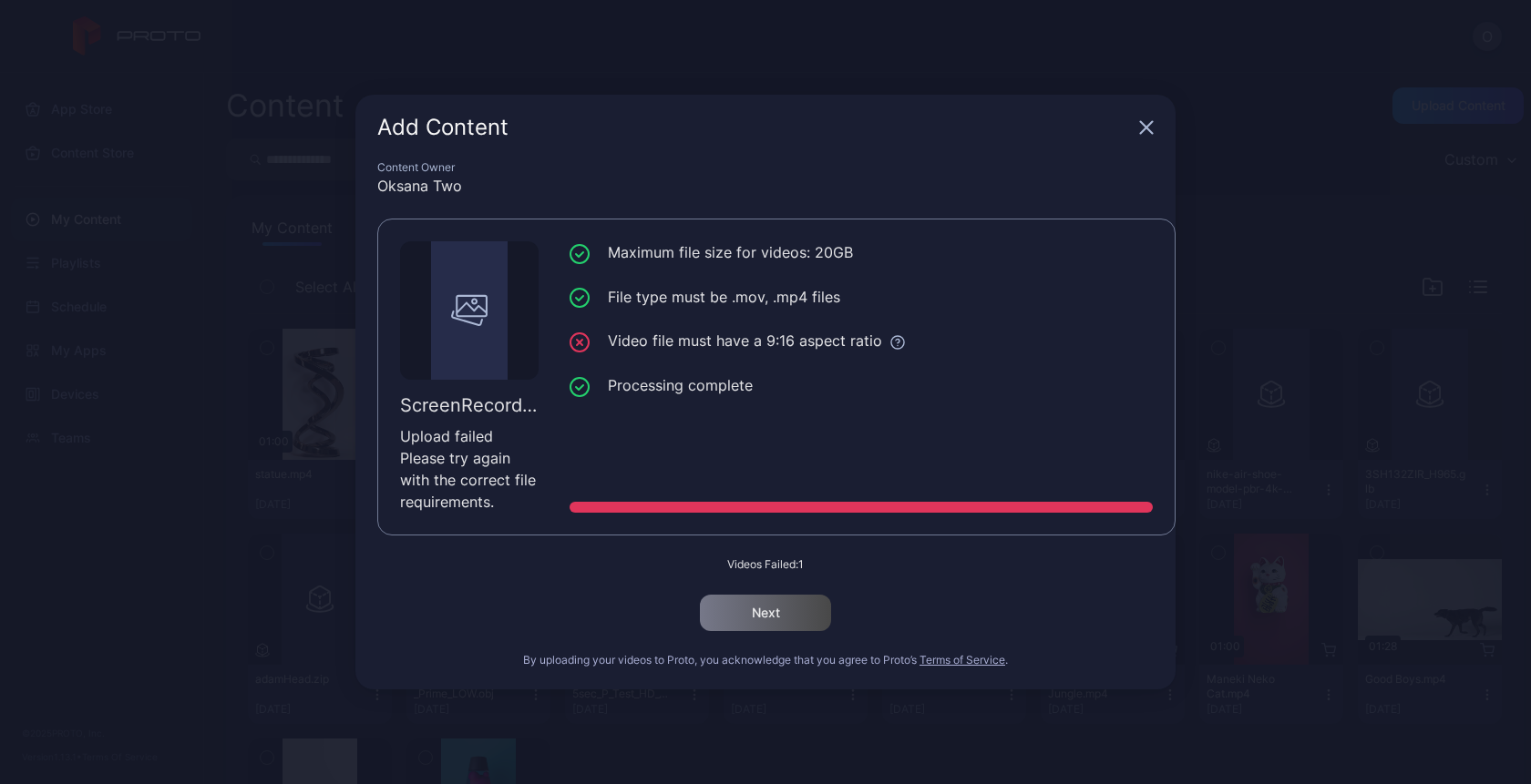
click at [1147, 130] on icon "button" at bounding box center [1146, 127] width 12 height 12
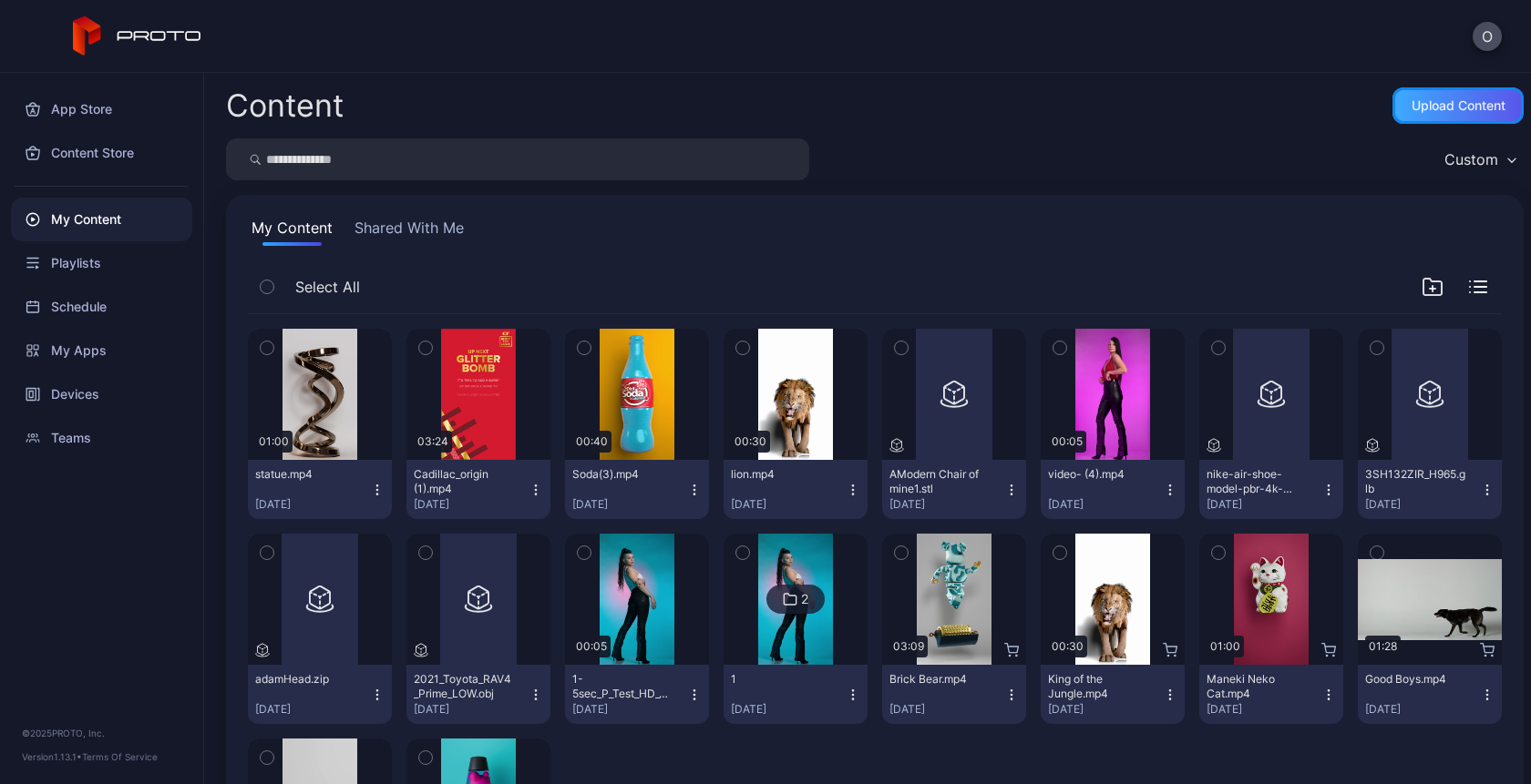
click at [1470, 115] on div "Upload Content" at bounding box center [1458, 105] width 131 height 36
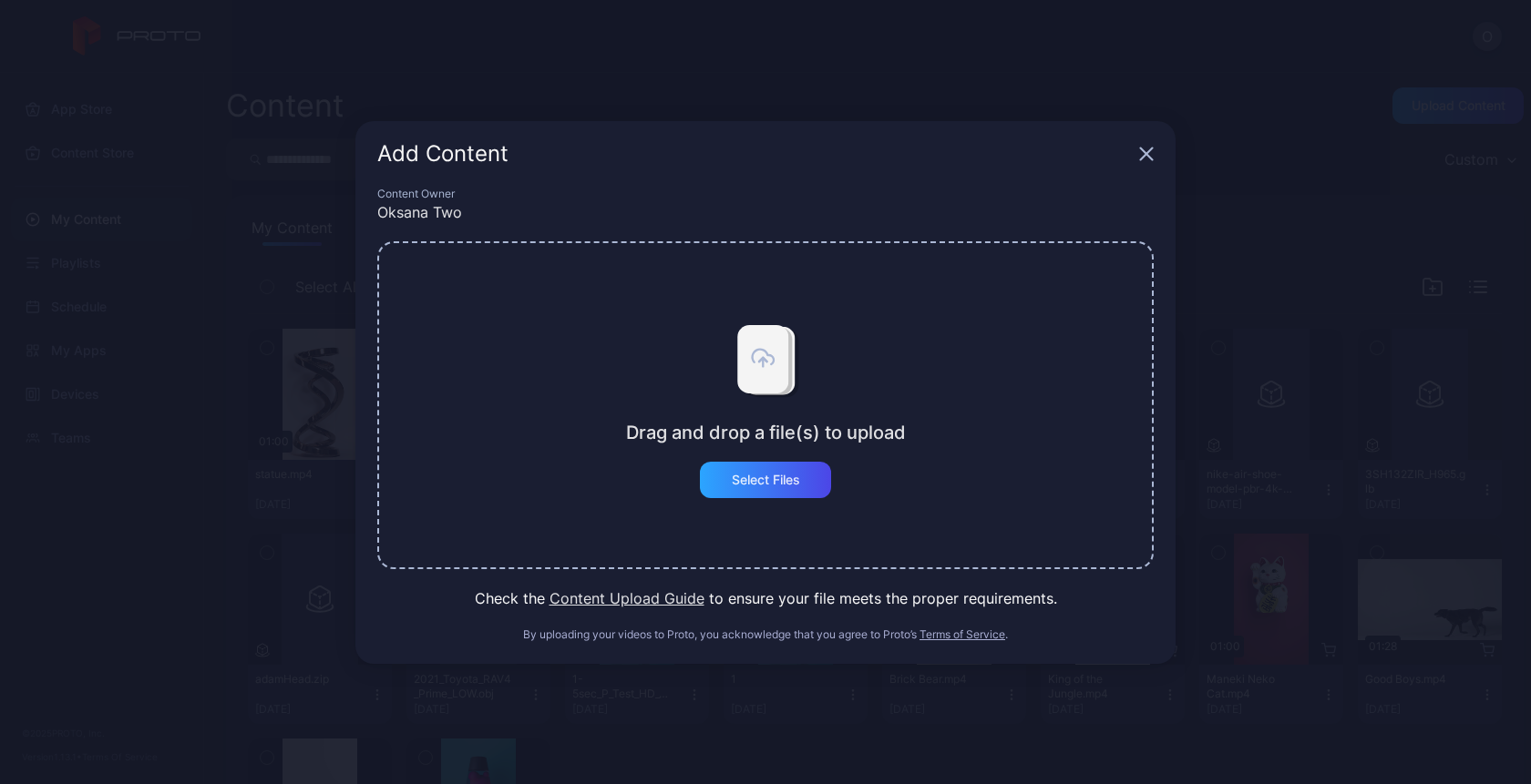
click at [746, 499] on div "Drag and drop a file(s) to upload Select Files" at bounding box center [766, 405] width 777 height 328
click at [754, 485] on div "Select Files" at bounding box center [766, 480] width 68 height 15
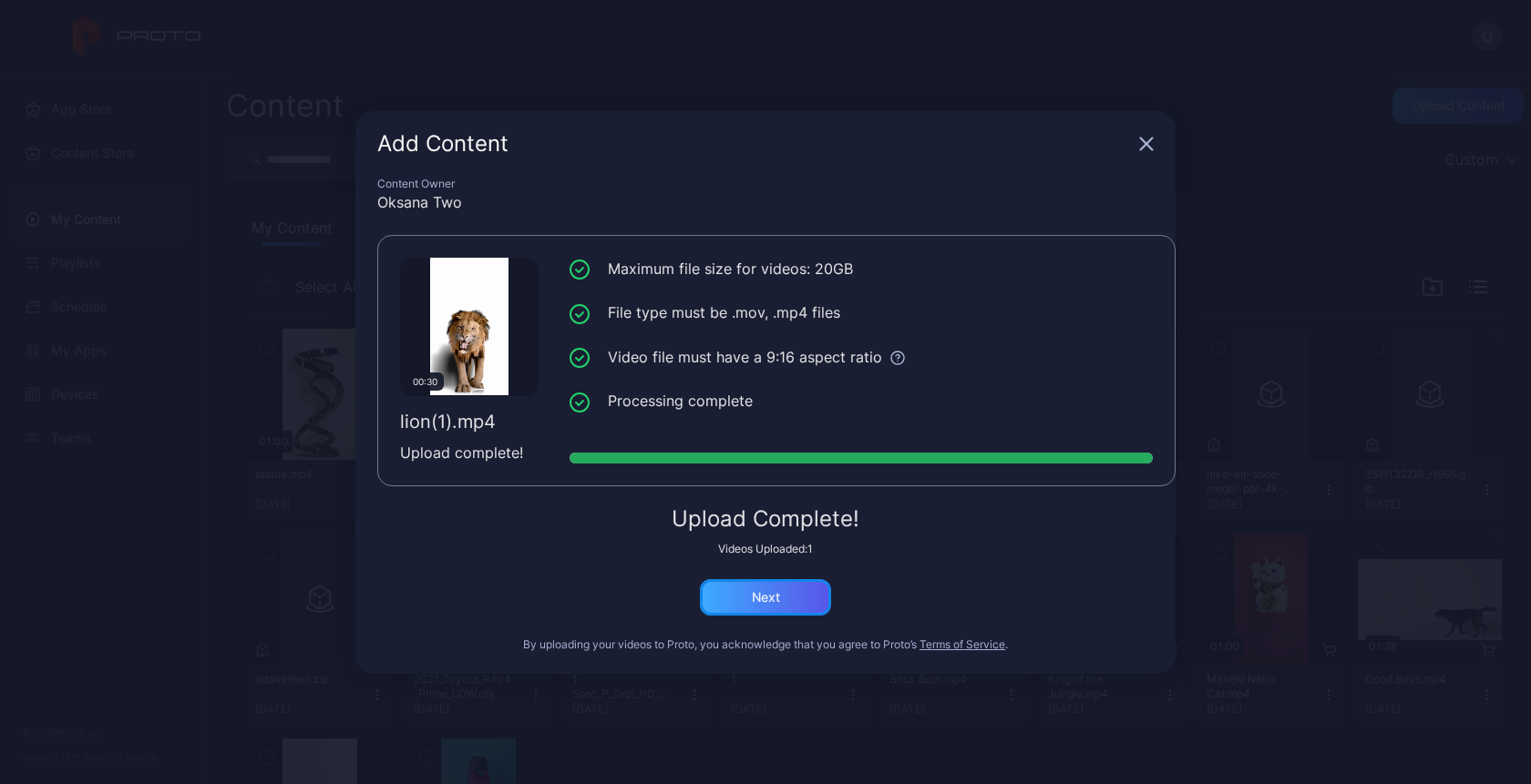
click at [767, 608] on div "Next" at bounding box center [766, 597] width 131 height 36
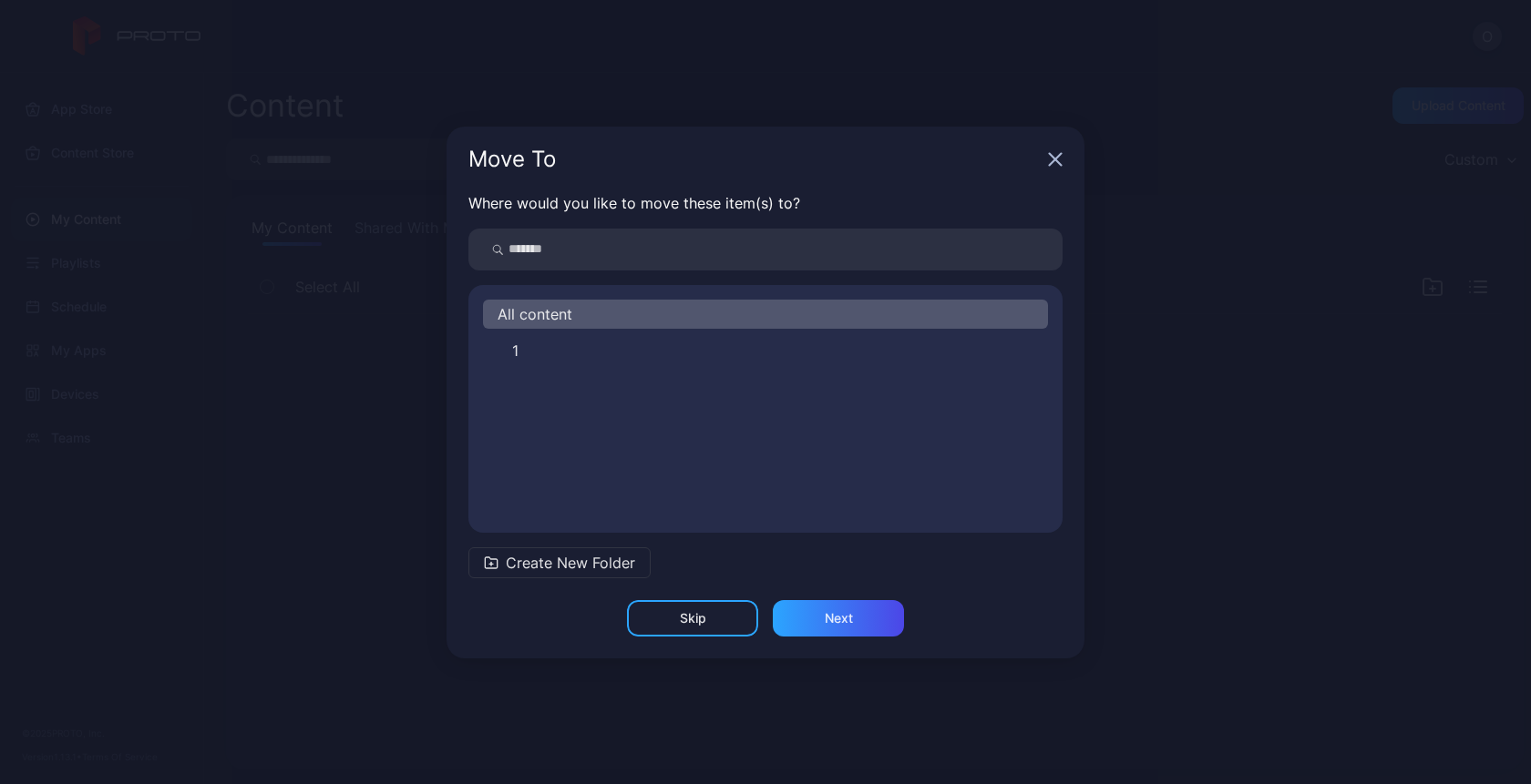
click at [812, 641] on div "Skip Next" at bounding box center [766, 630] width 638 height 58
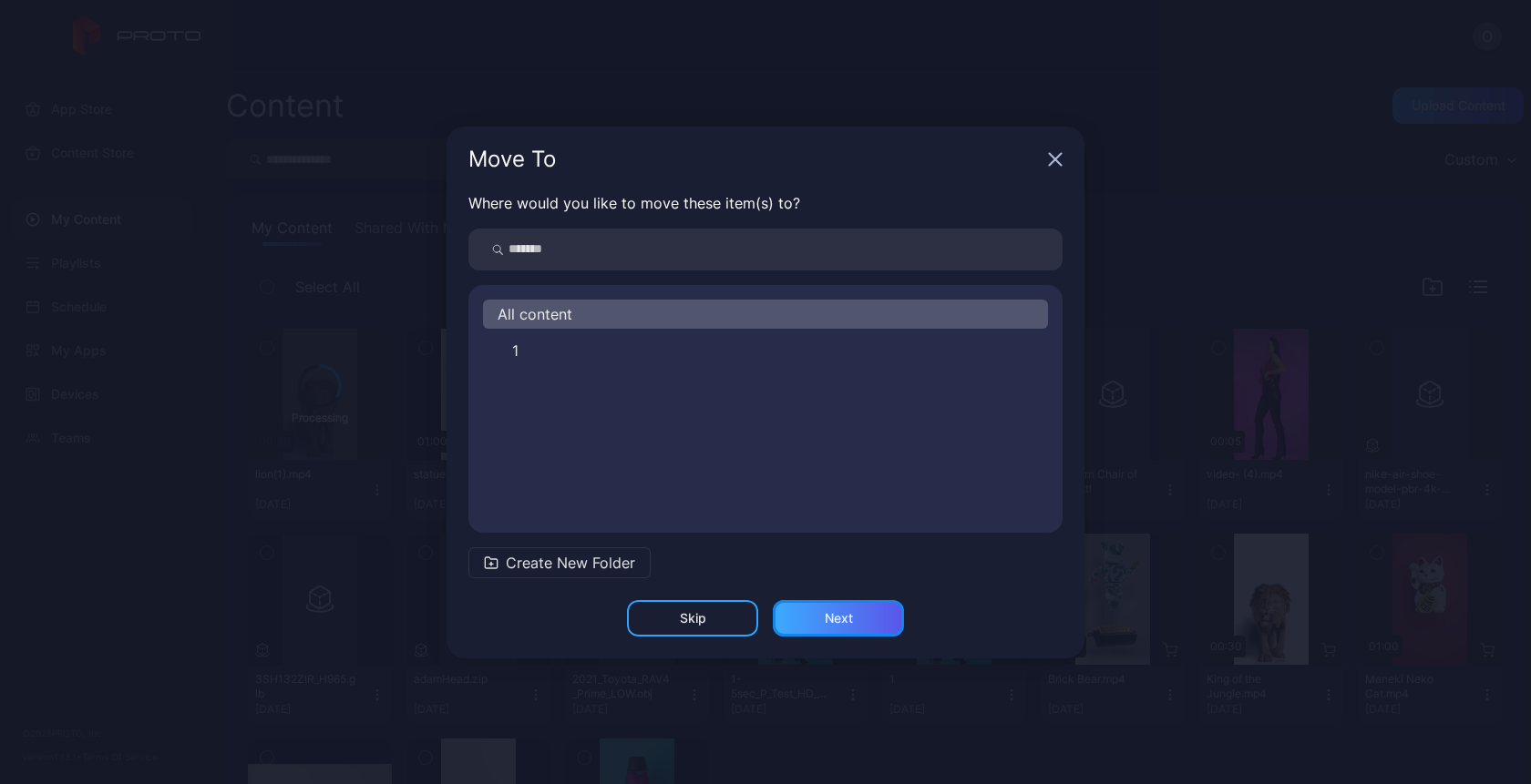
click at [825, 626] on div "Next" at bounding box center [838, 618] width 131 height 36
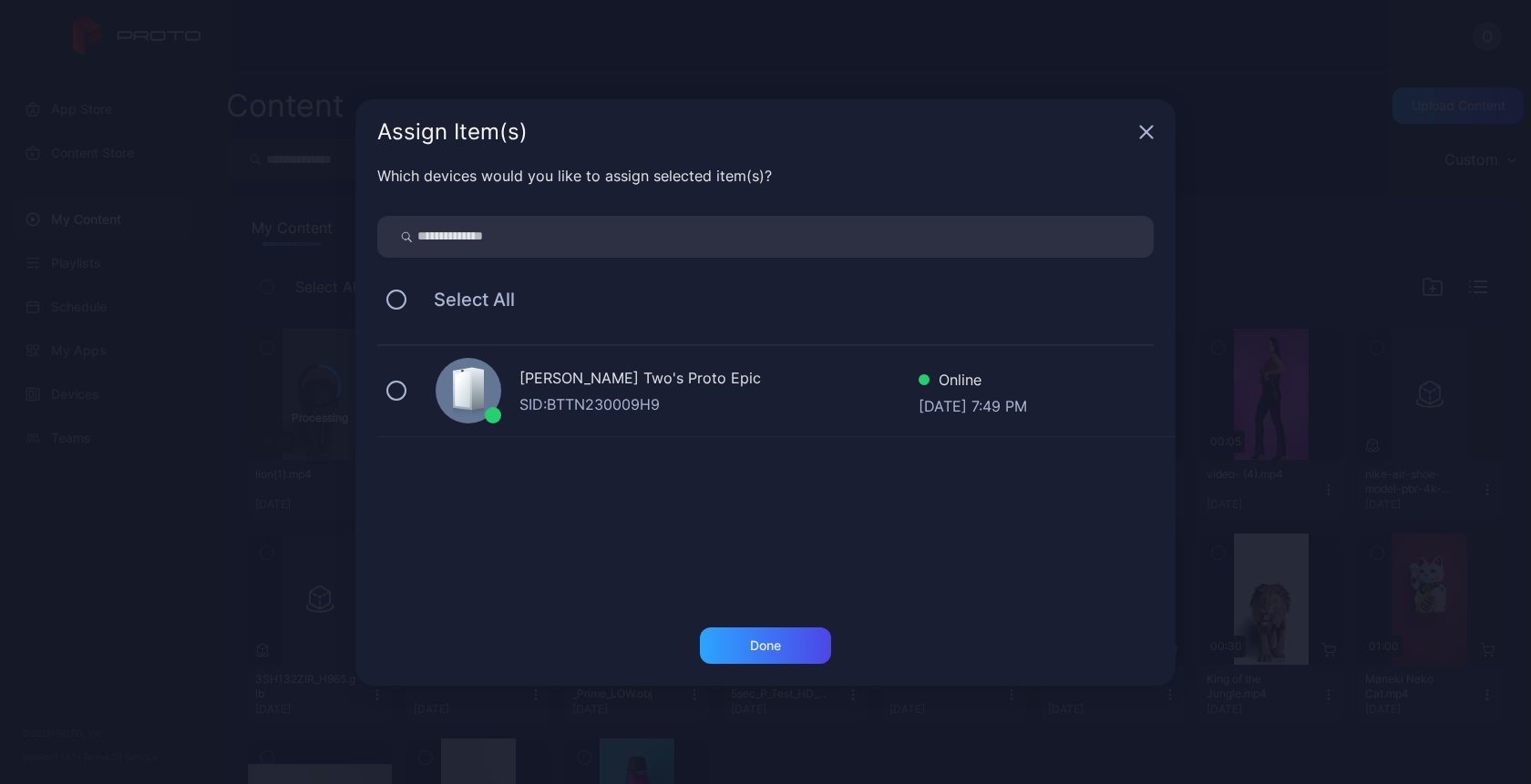
click at [635, 412] on div "SID: BTTN230009H9" at bounding box center [719, 404] width 399 height 22
click at [739, 649] on div "Done" at bounding box center [766, 646] width 131 height 36
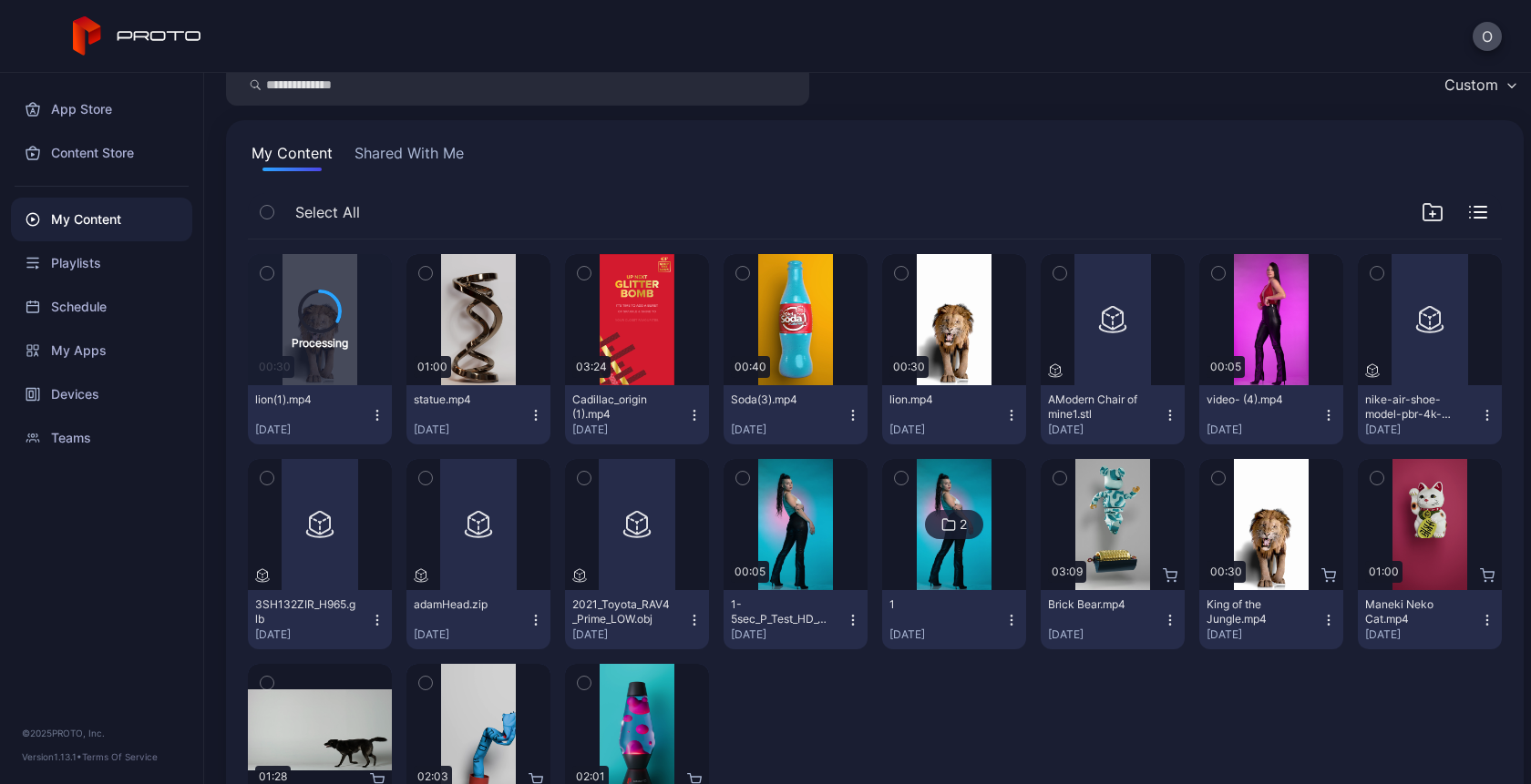
scroll to position [87, 0]
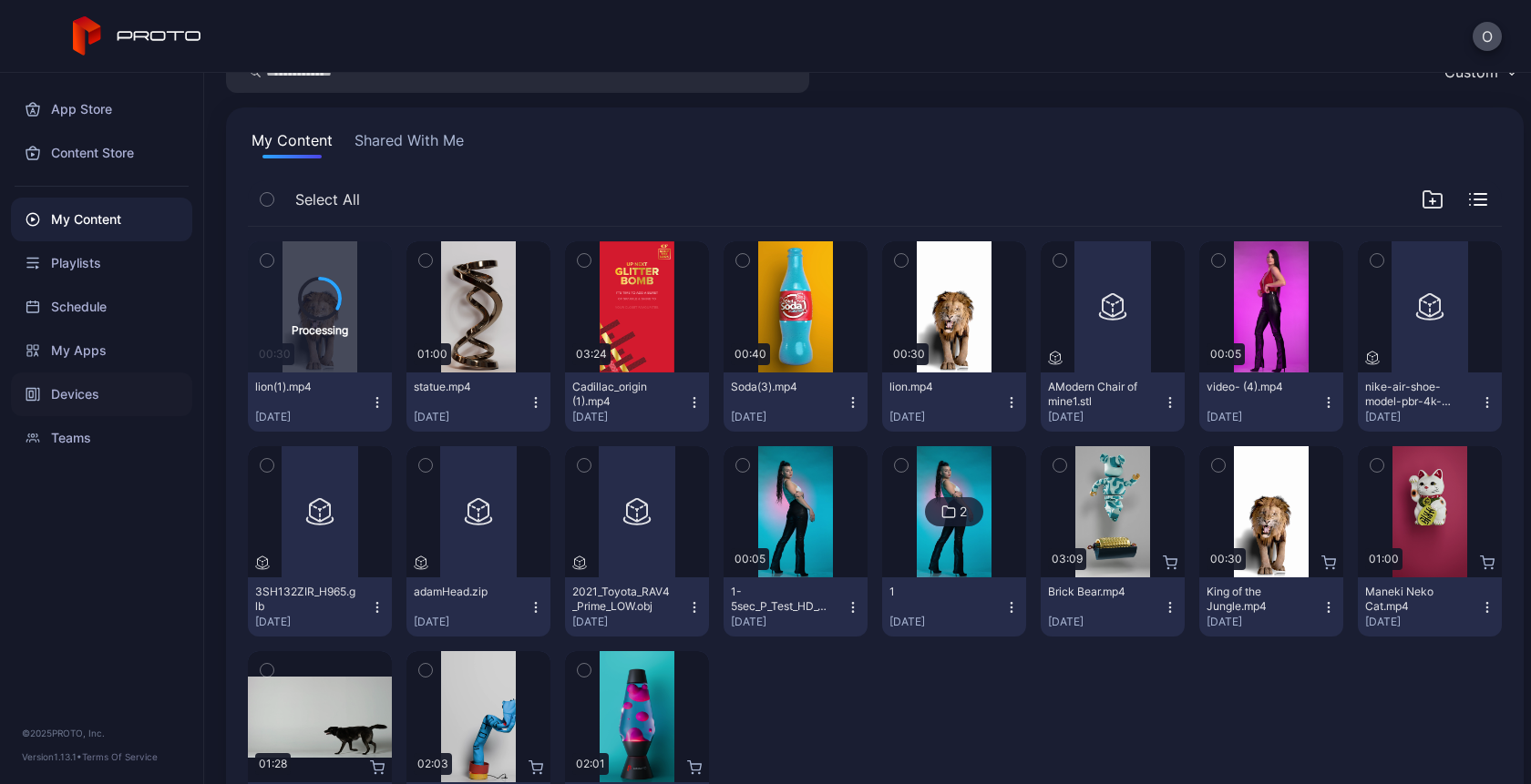
click at [116, 391] on div "Devices" at bounding box center [102, 394] width 182 height 44
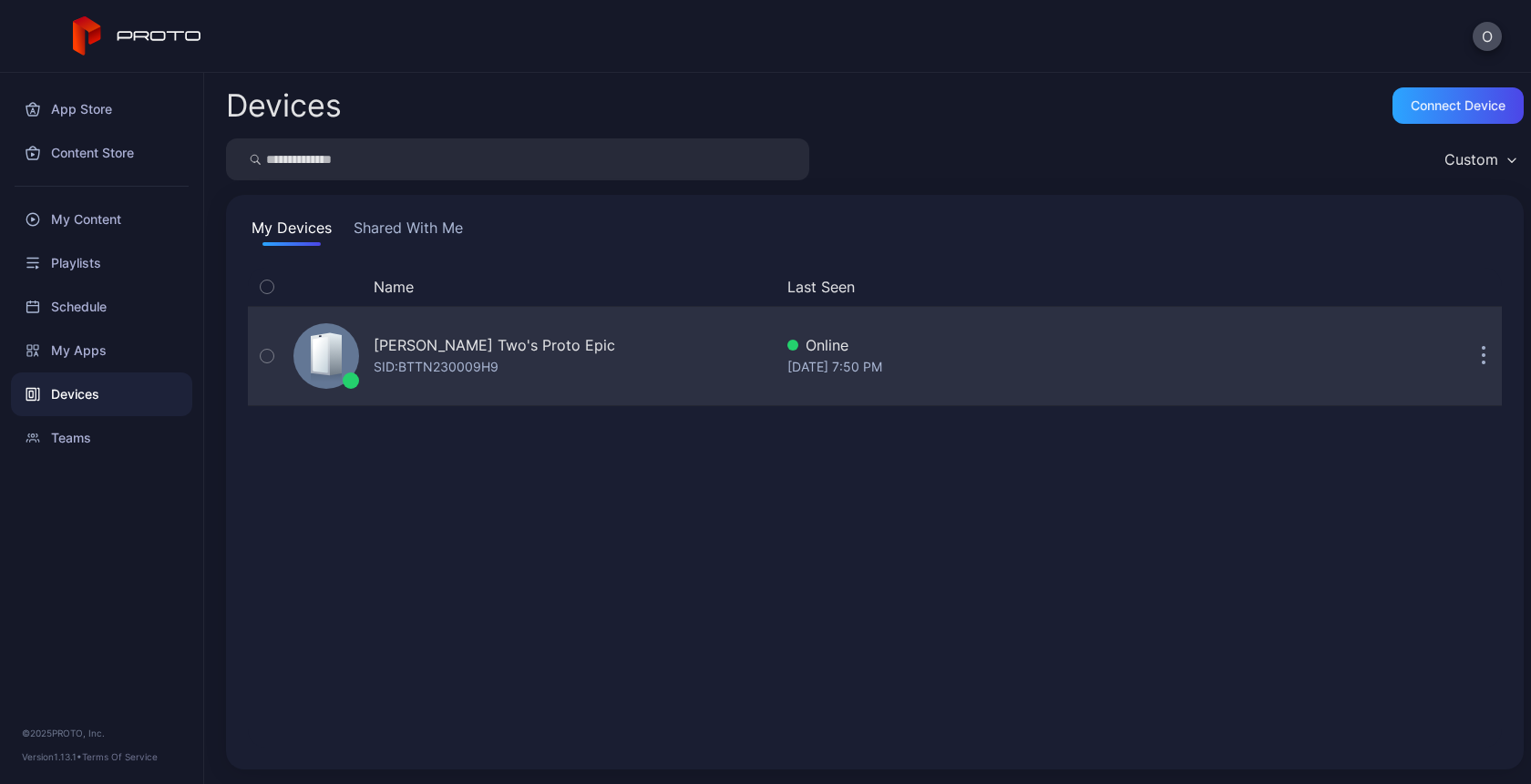
click at [518, 380] on div "Oksana Two's Proto Epic SID: BTTN230009H9" at bounding box center [530, 356] width 487 height 91
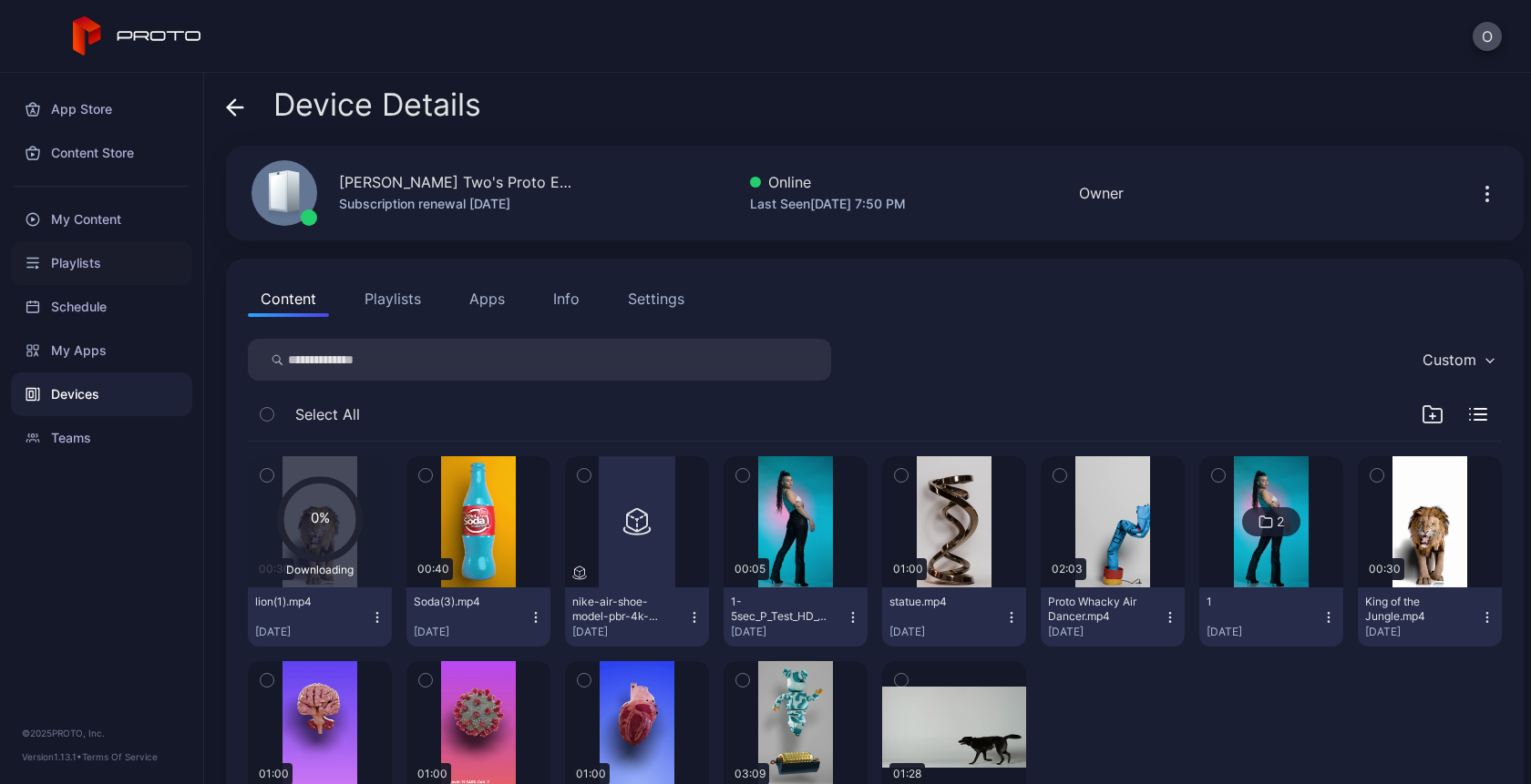
click at [82, 271] on div "Playlists" at bounding box center [102, 263] width 182 height 44
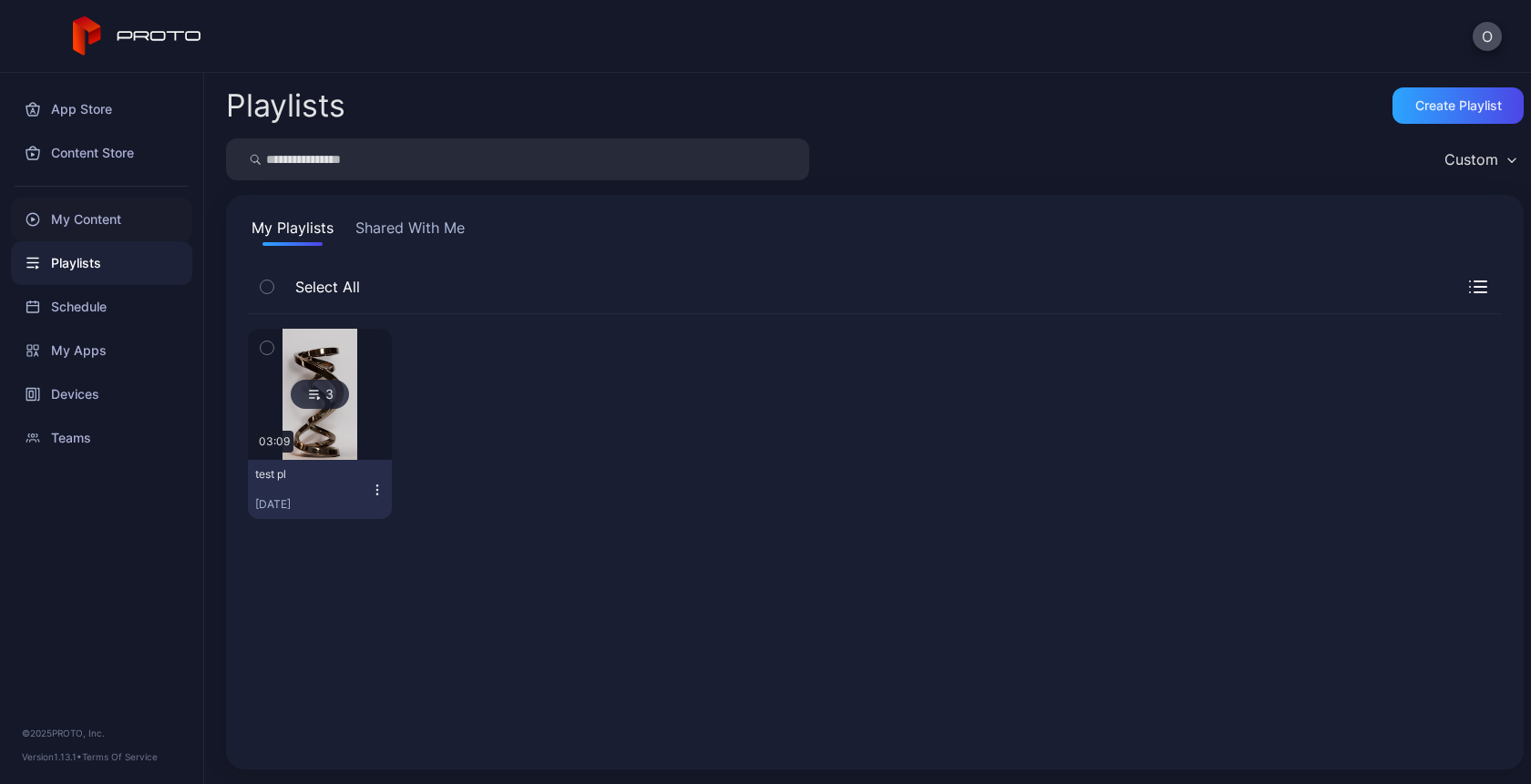
click at [95, 212] on div "My Content" at bounding box center [102, 219] width 182 height 44
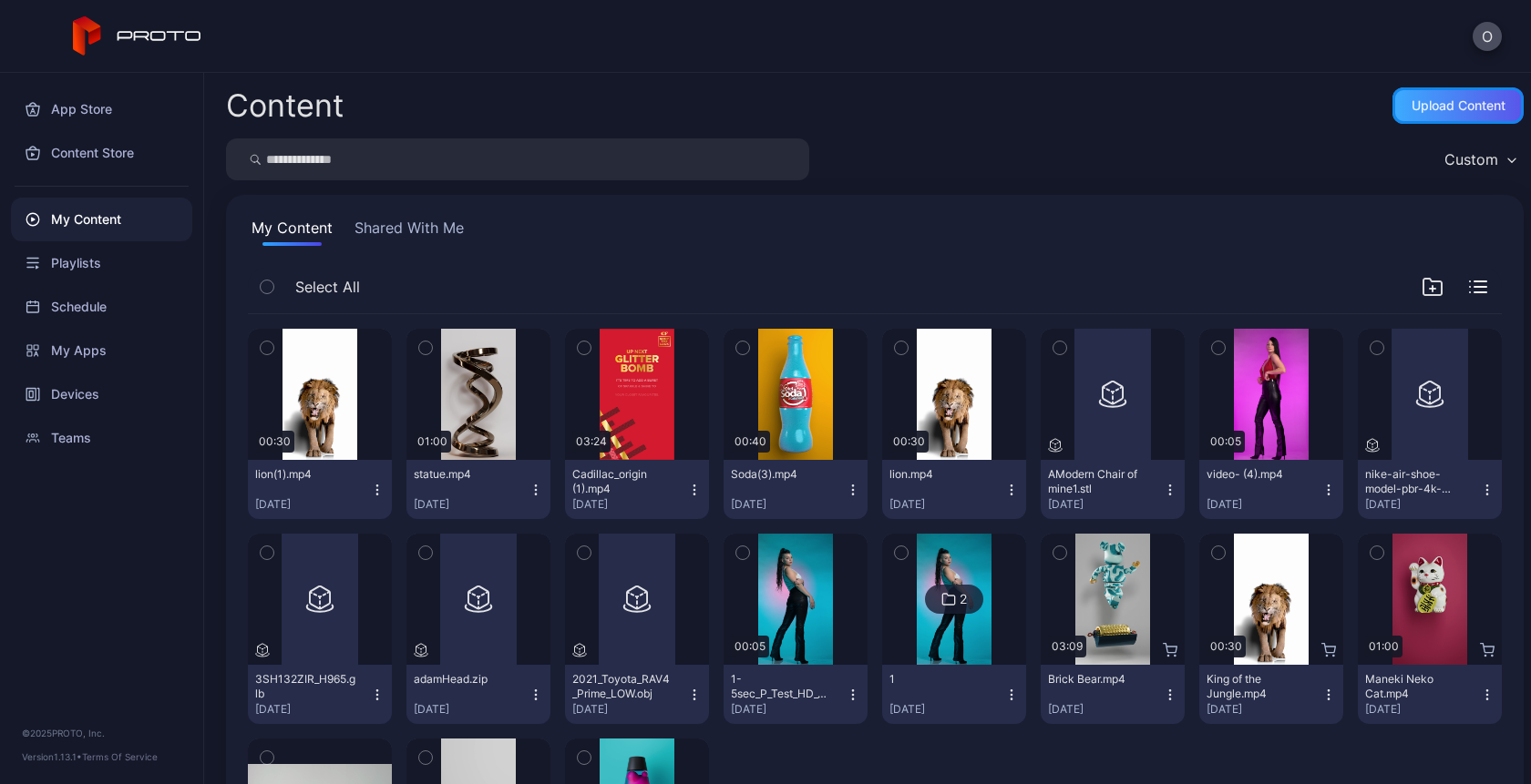
click at [1443, 104] on div "Upload Content" at bounding box center [1458, 106] width 94 height 15
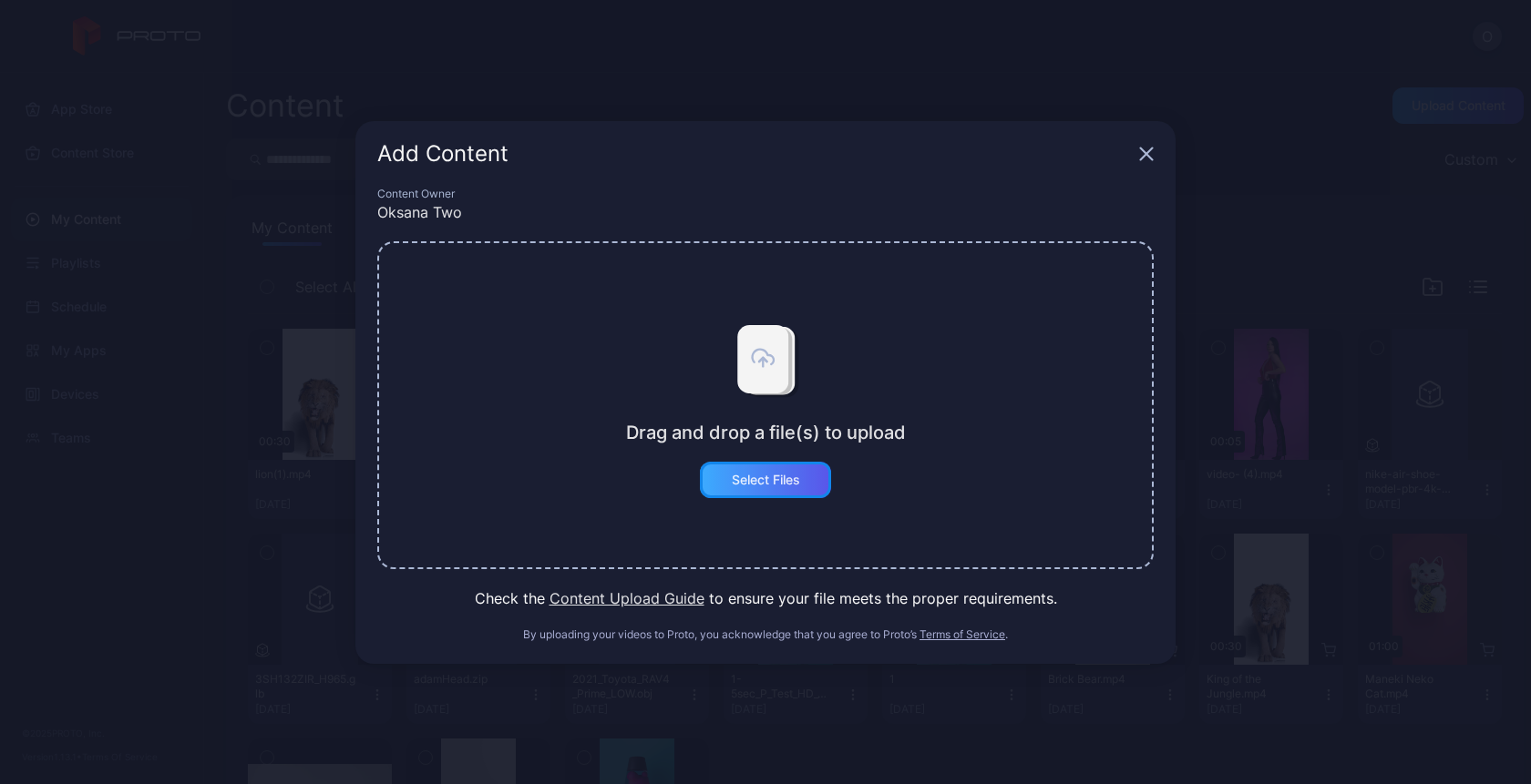
click at [795, 489] on div "Select Files" at bounding box center [766, 480] width 131 height 36
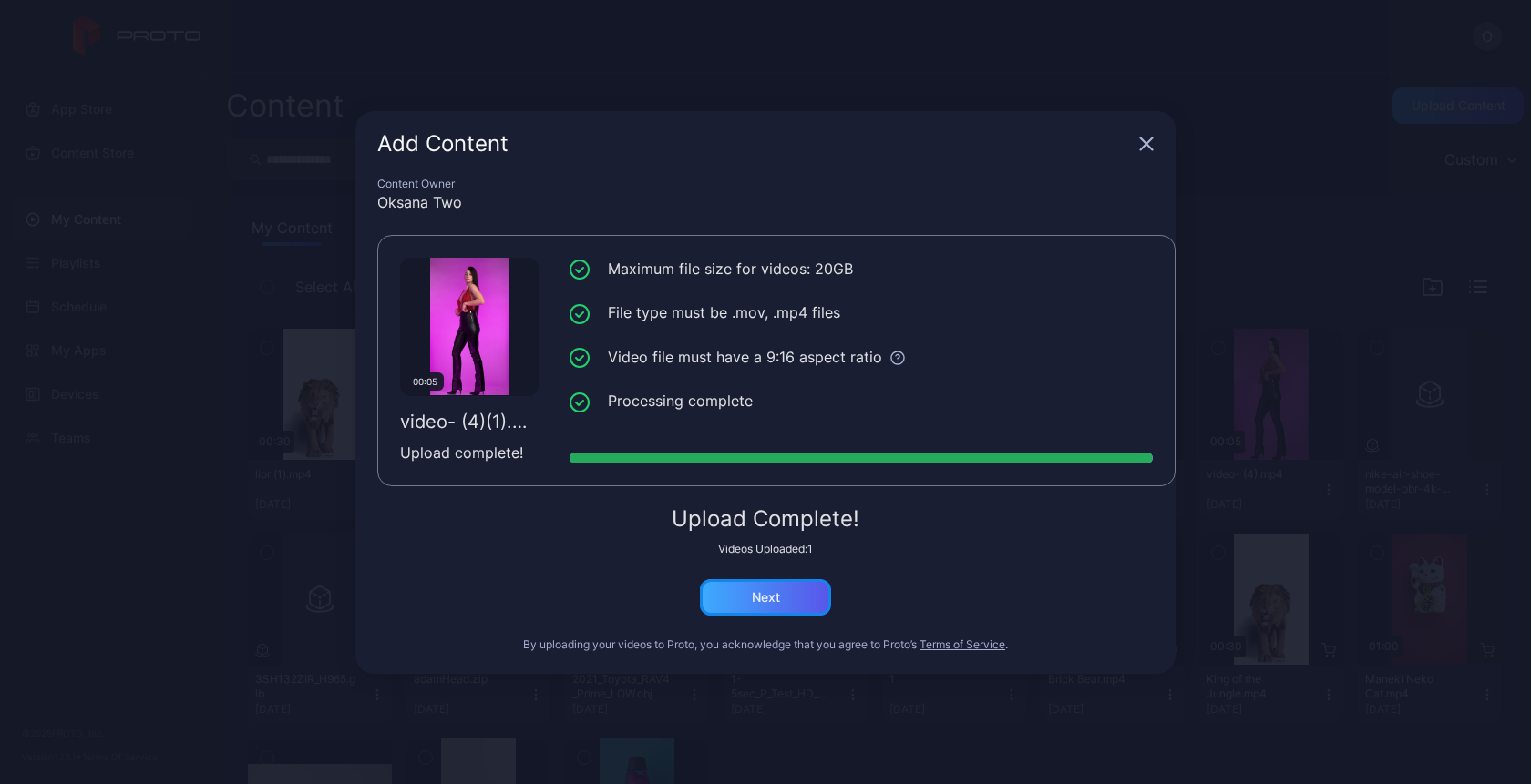
click at [768, 603] on div "Next" at bounding box center [766, 598] width 28 height 15
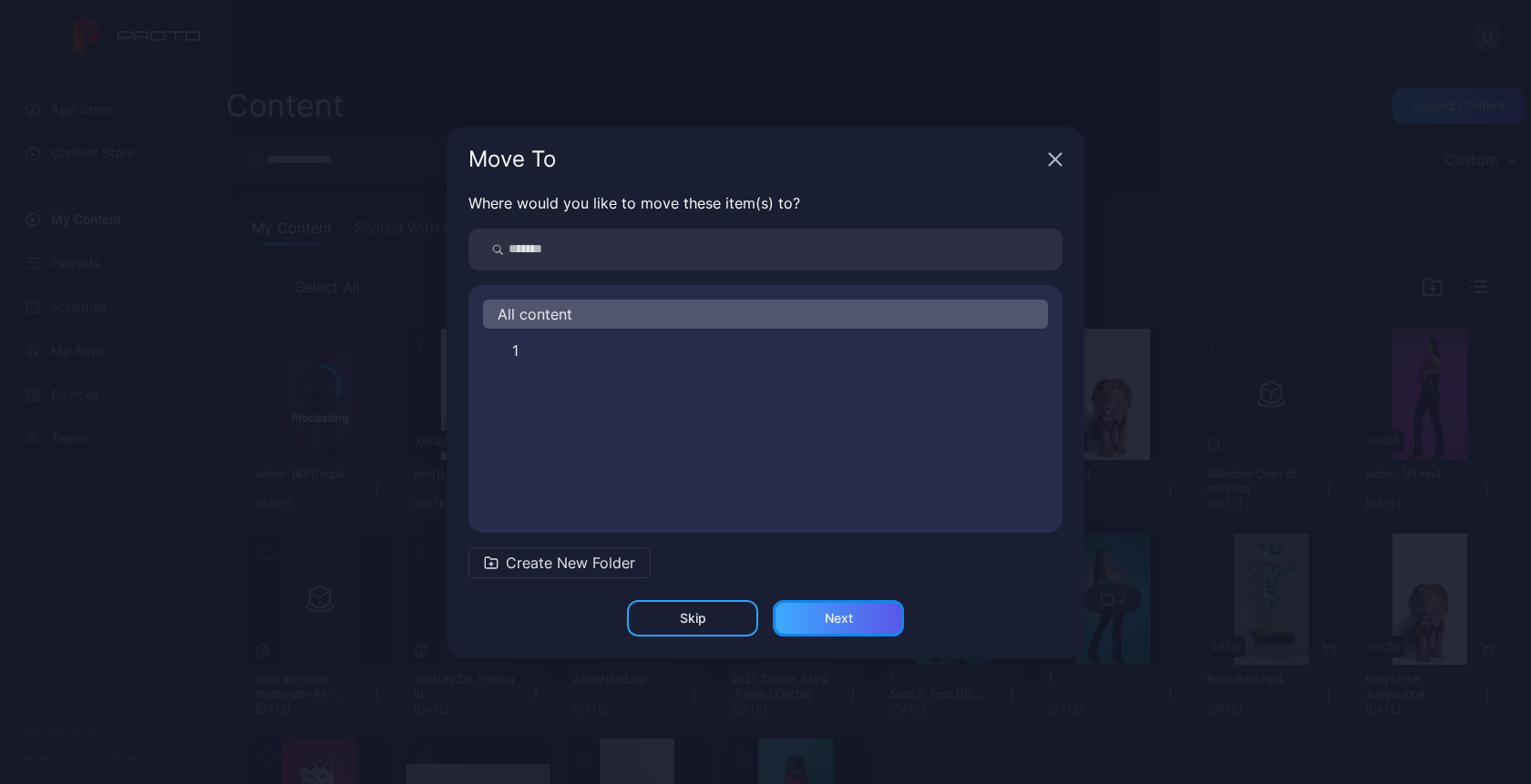
click at [838, 607] on div "Next" at bounding box center [838, 618] width 131 height 36
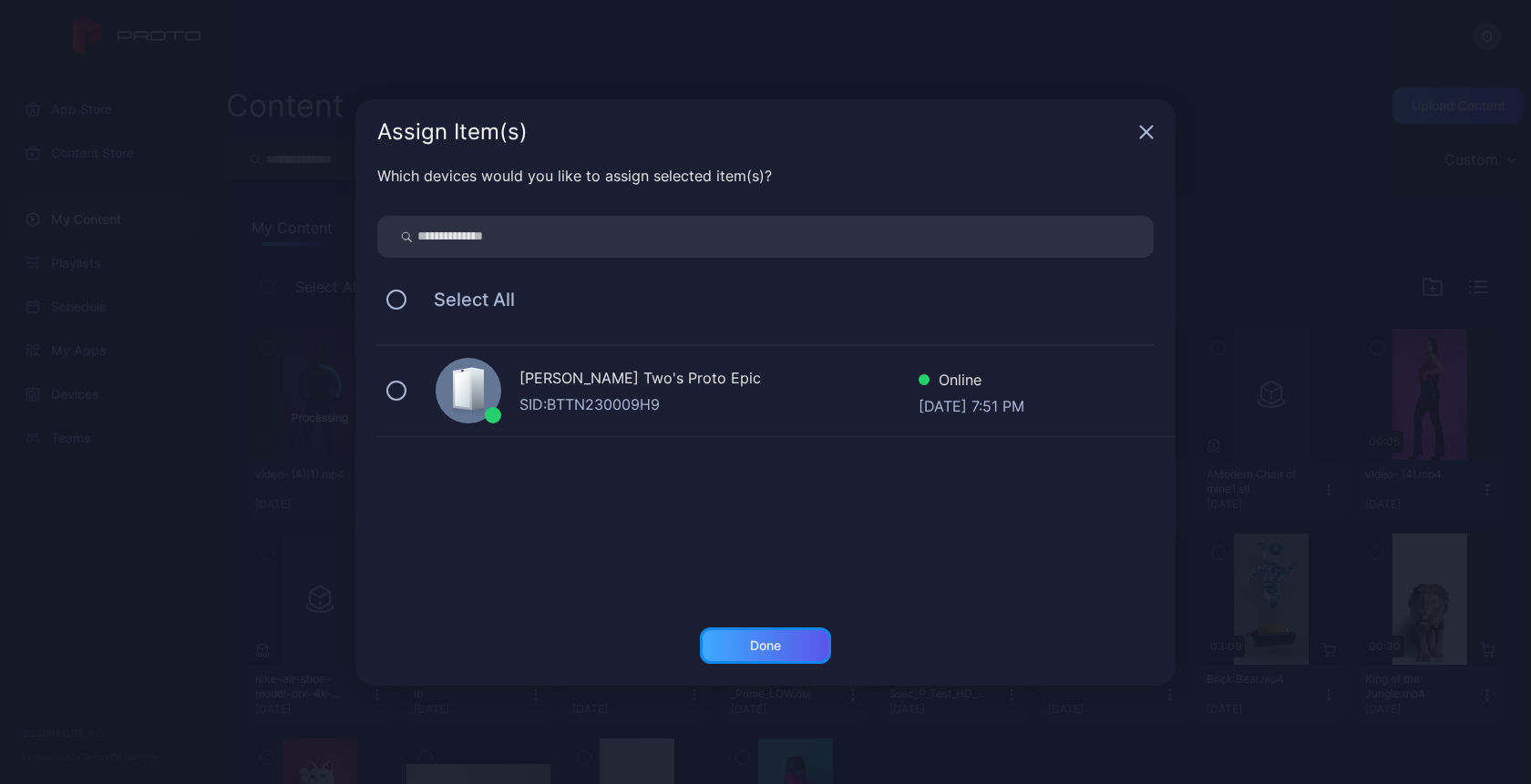
click at [748, 641] on div "Done" at bounding box center [766, 646] width 131 height 36
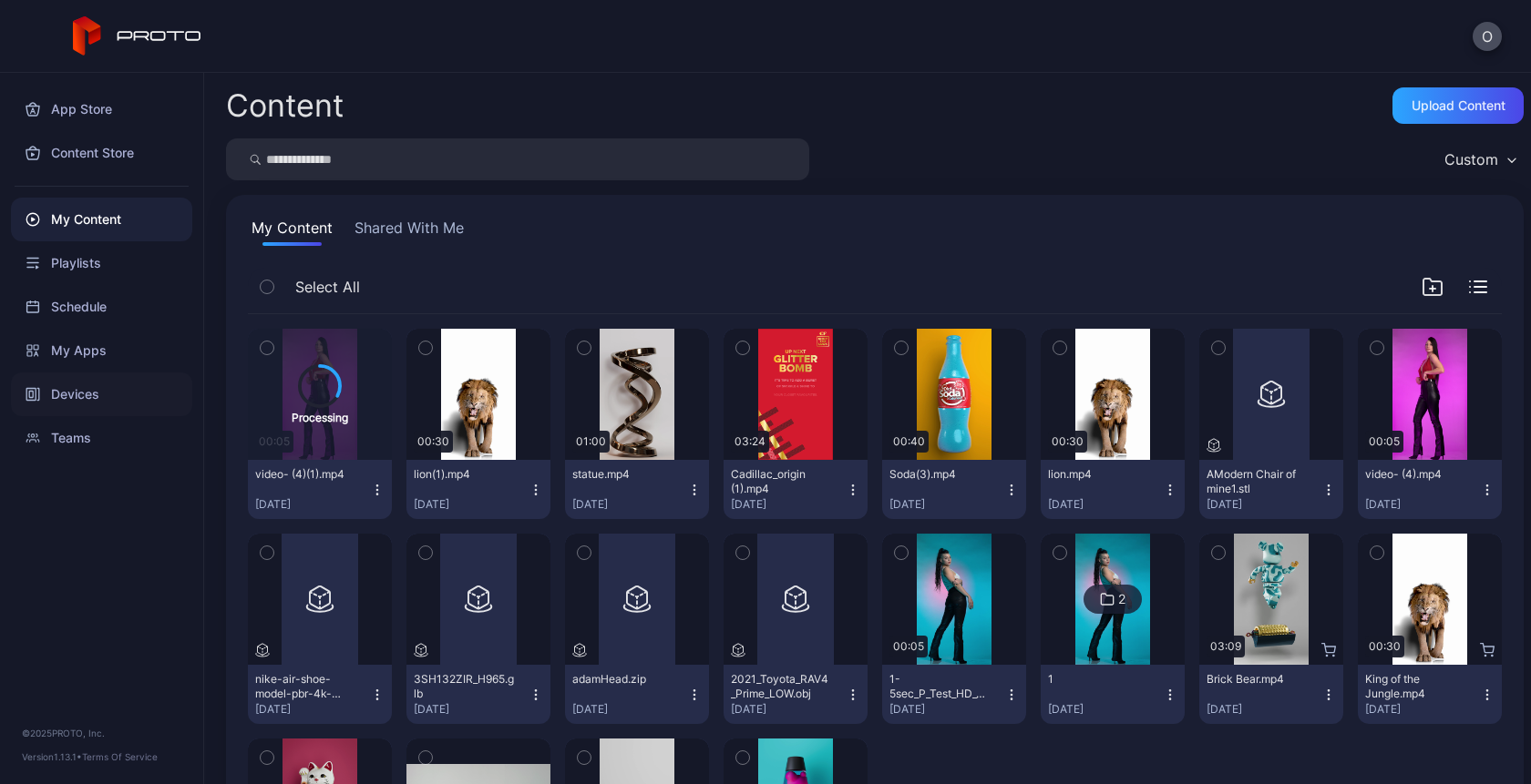
click at [78, 386] on div "Devices" at bounding box center [102, 394] width 182 height 44
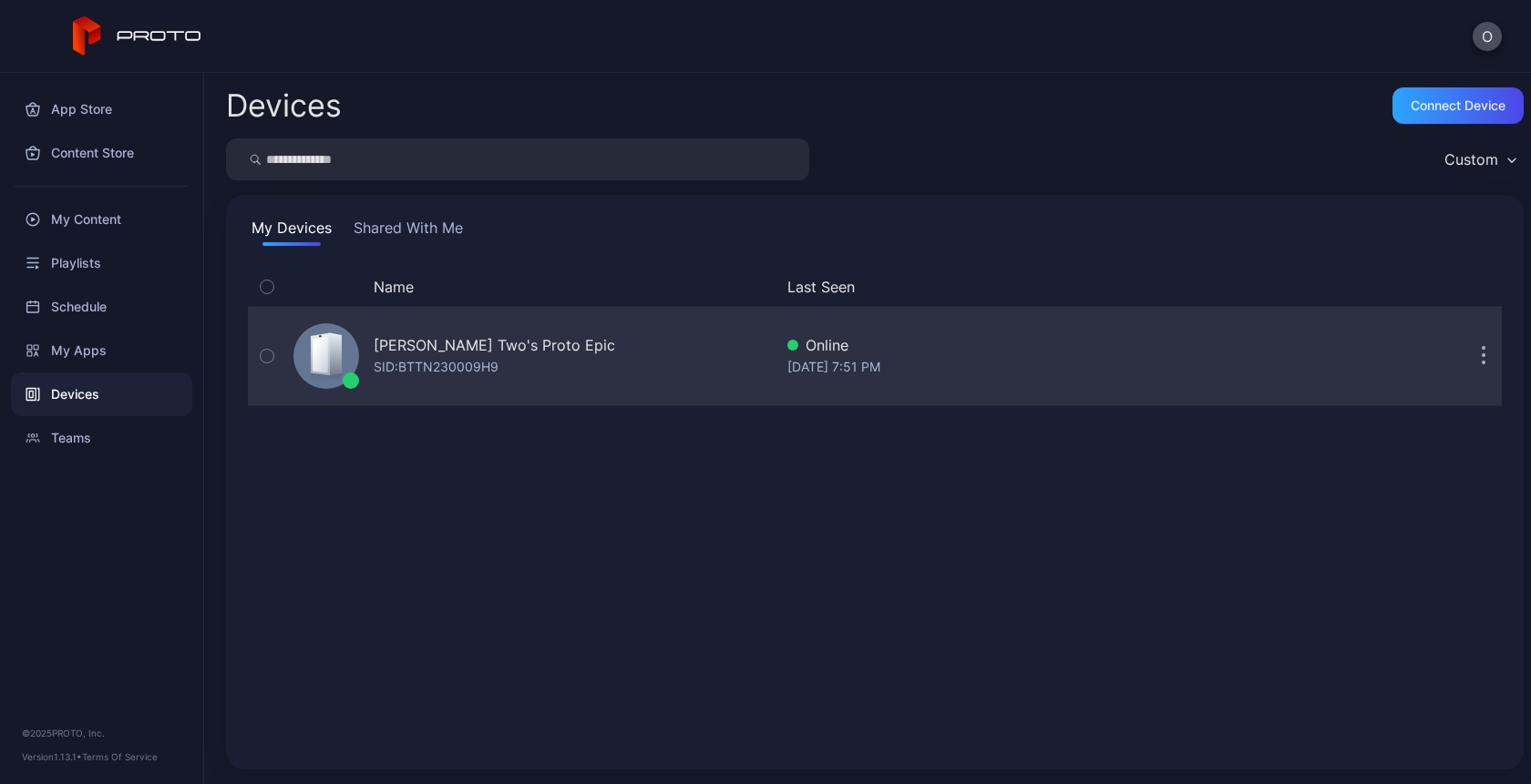
click at [409, 371] on div "SID: BTTN230009H9" at bounding box center [435, 367] width 124 height 22
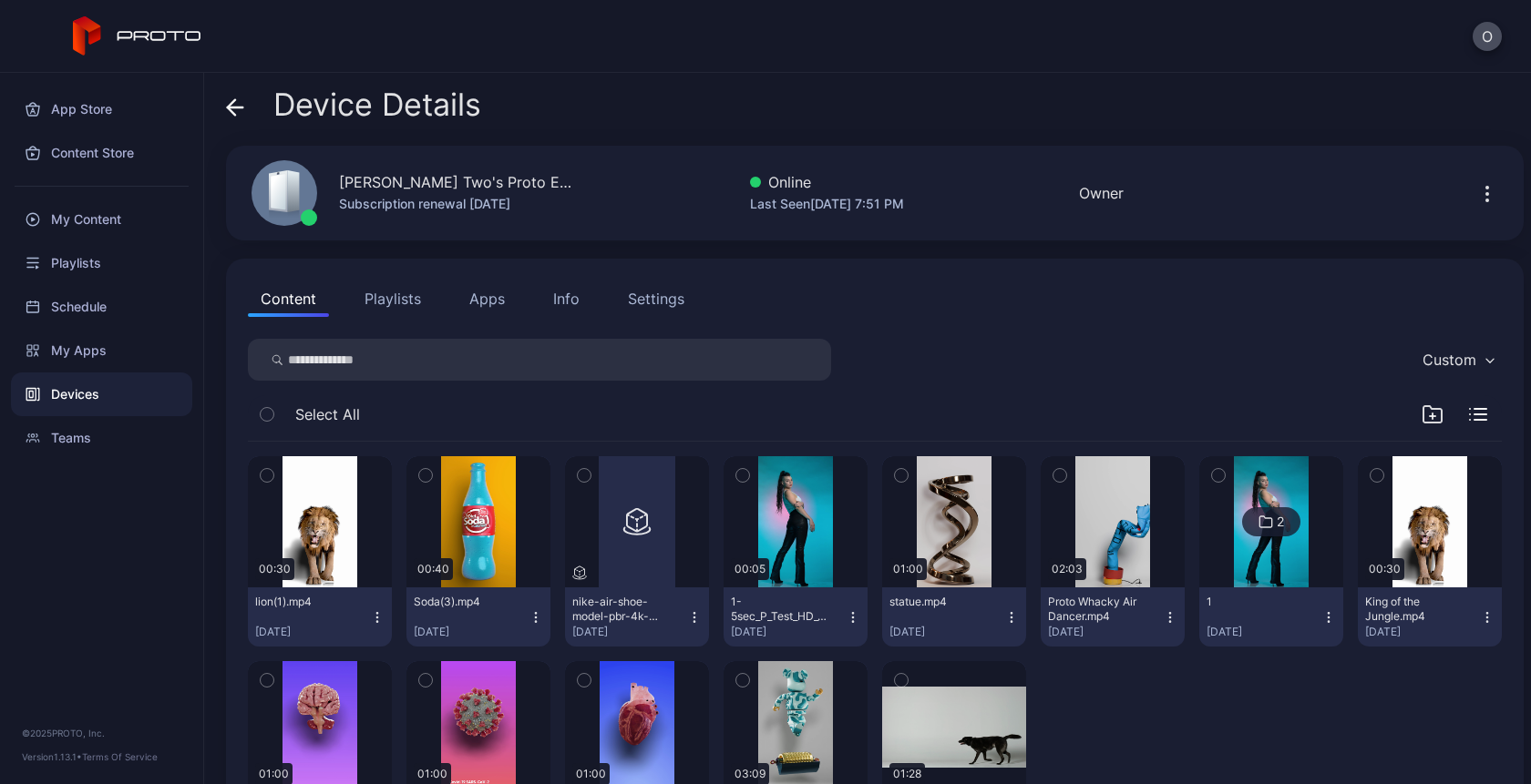
click at [235, 103] on icon at bounding box center [234, 107] width 18 height 18
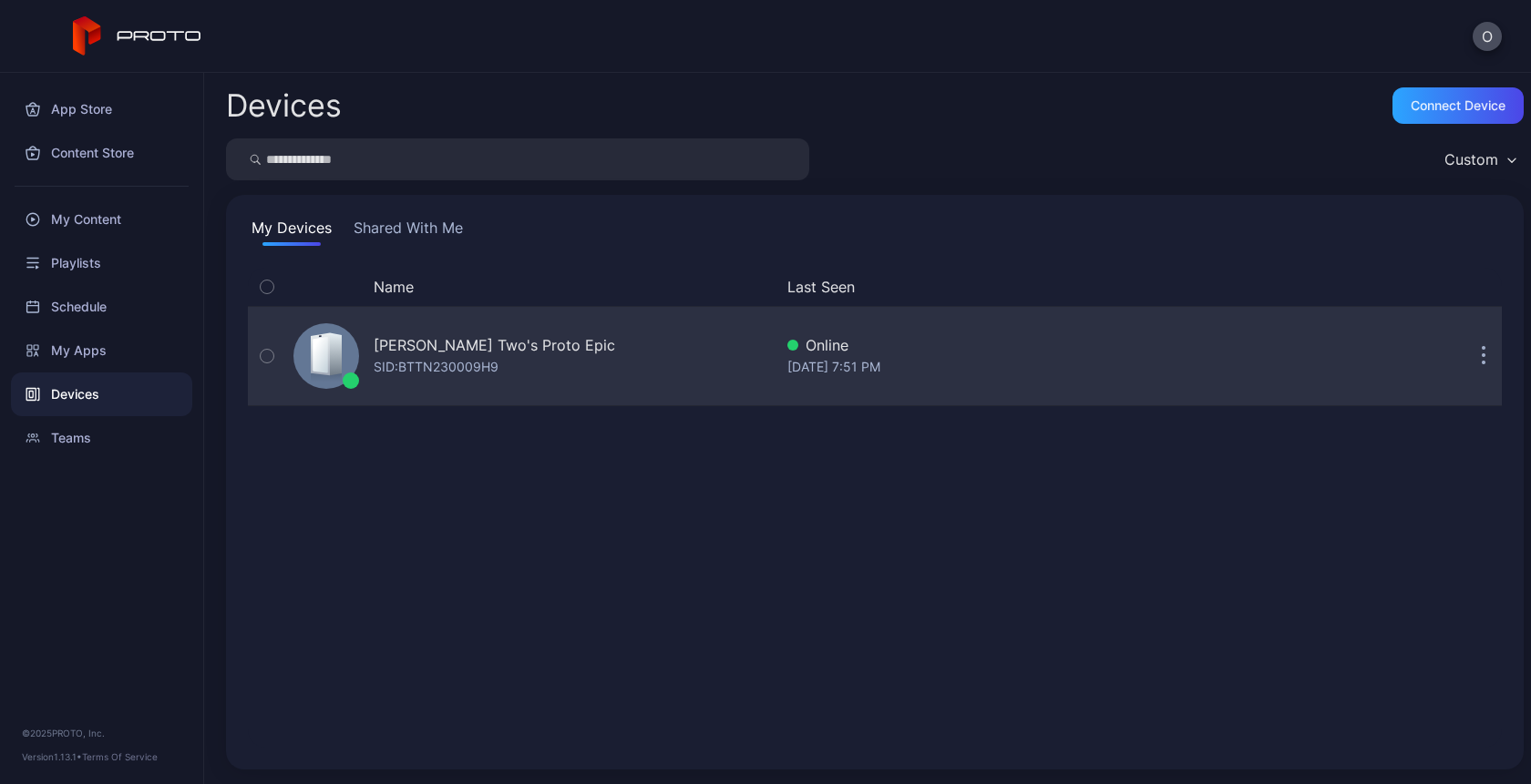
click at [414, 368] on div "SID: BTTN230009H9" at bounding box center [435, 367] width 124 height 22
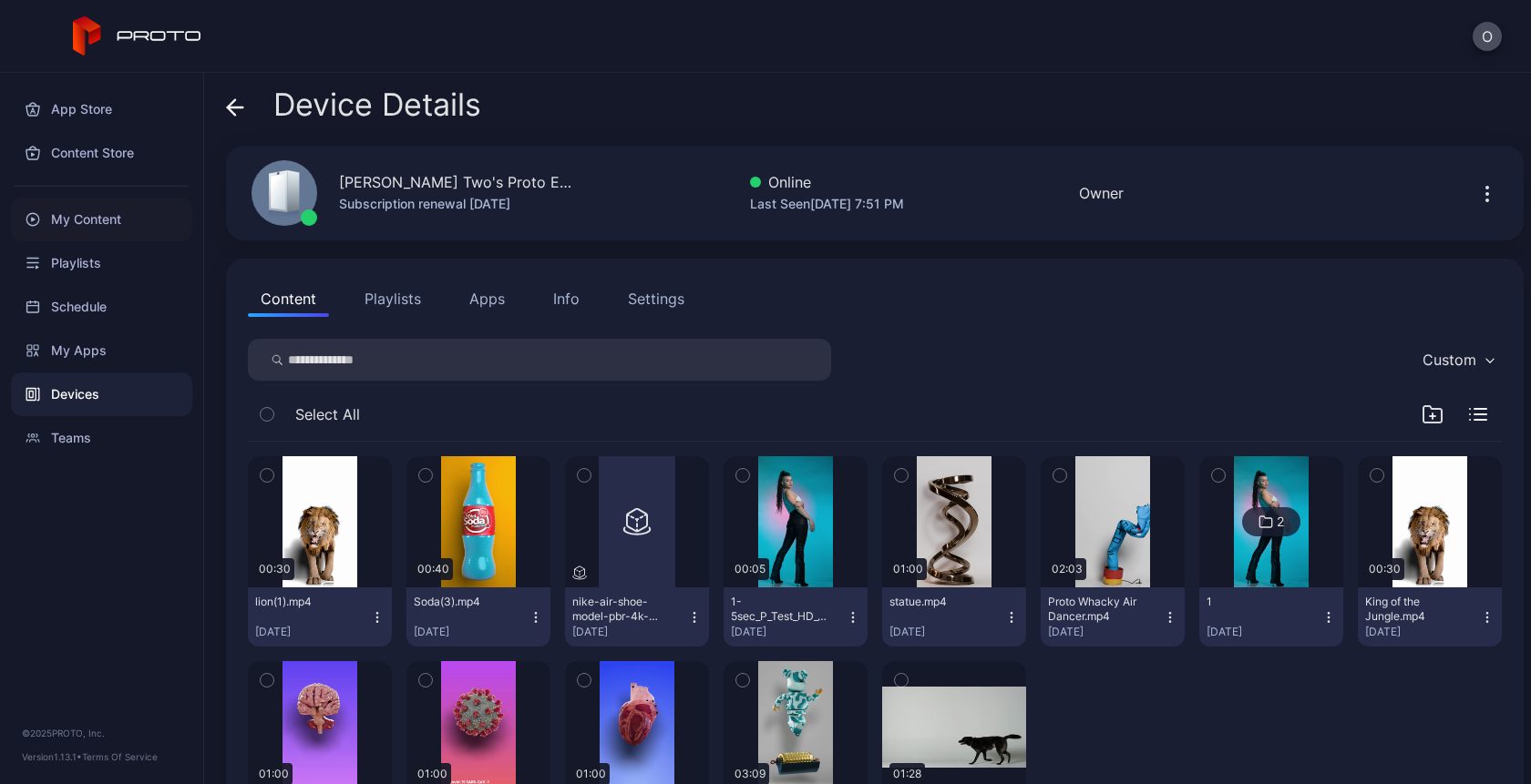
click at [67, 218] on div "My Content" at bounding box center [102, 219] width 182 height 44
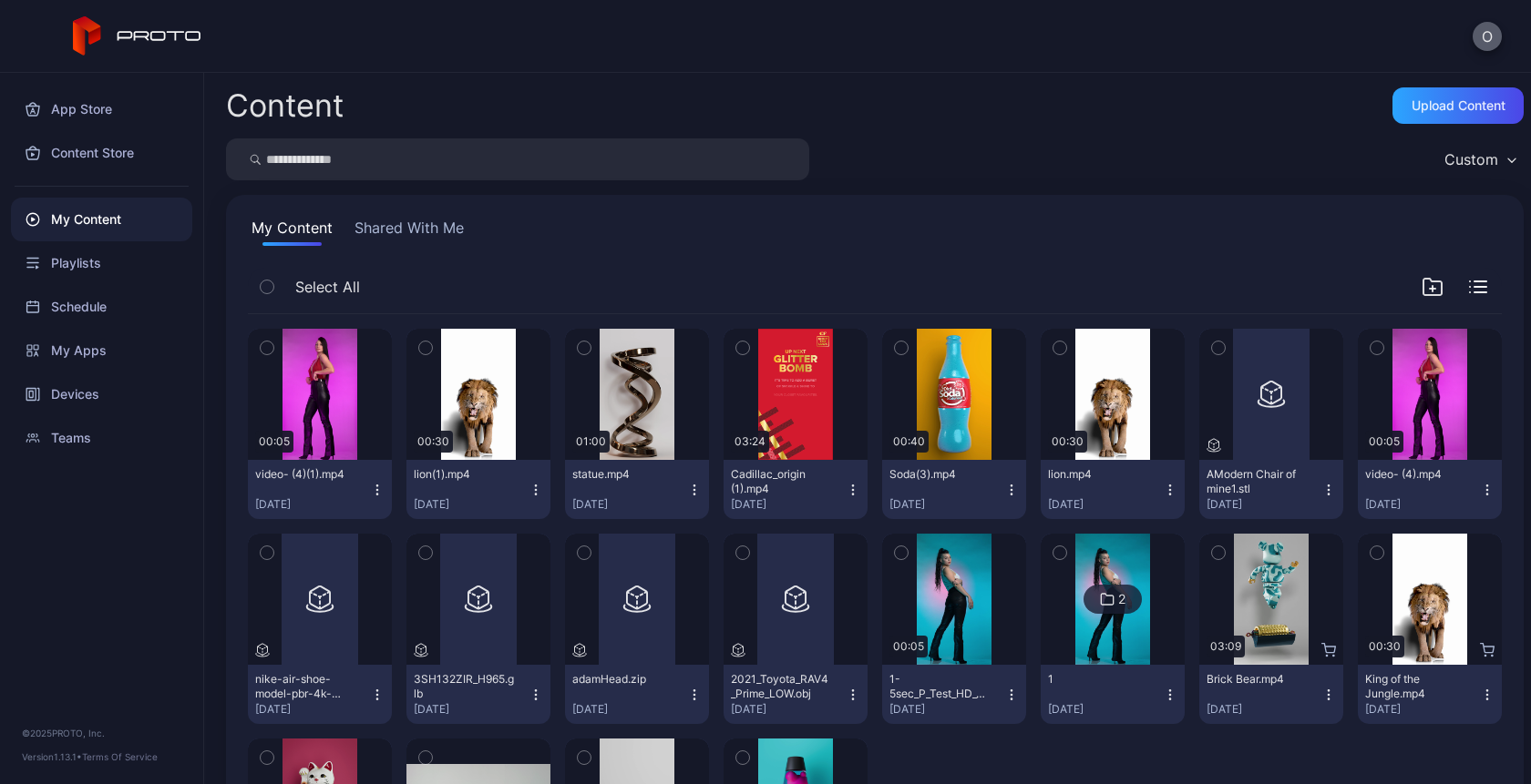
click at [1491, 40] on button "O" at bounding box center [1487, 36] width 29 height 29
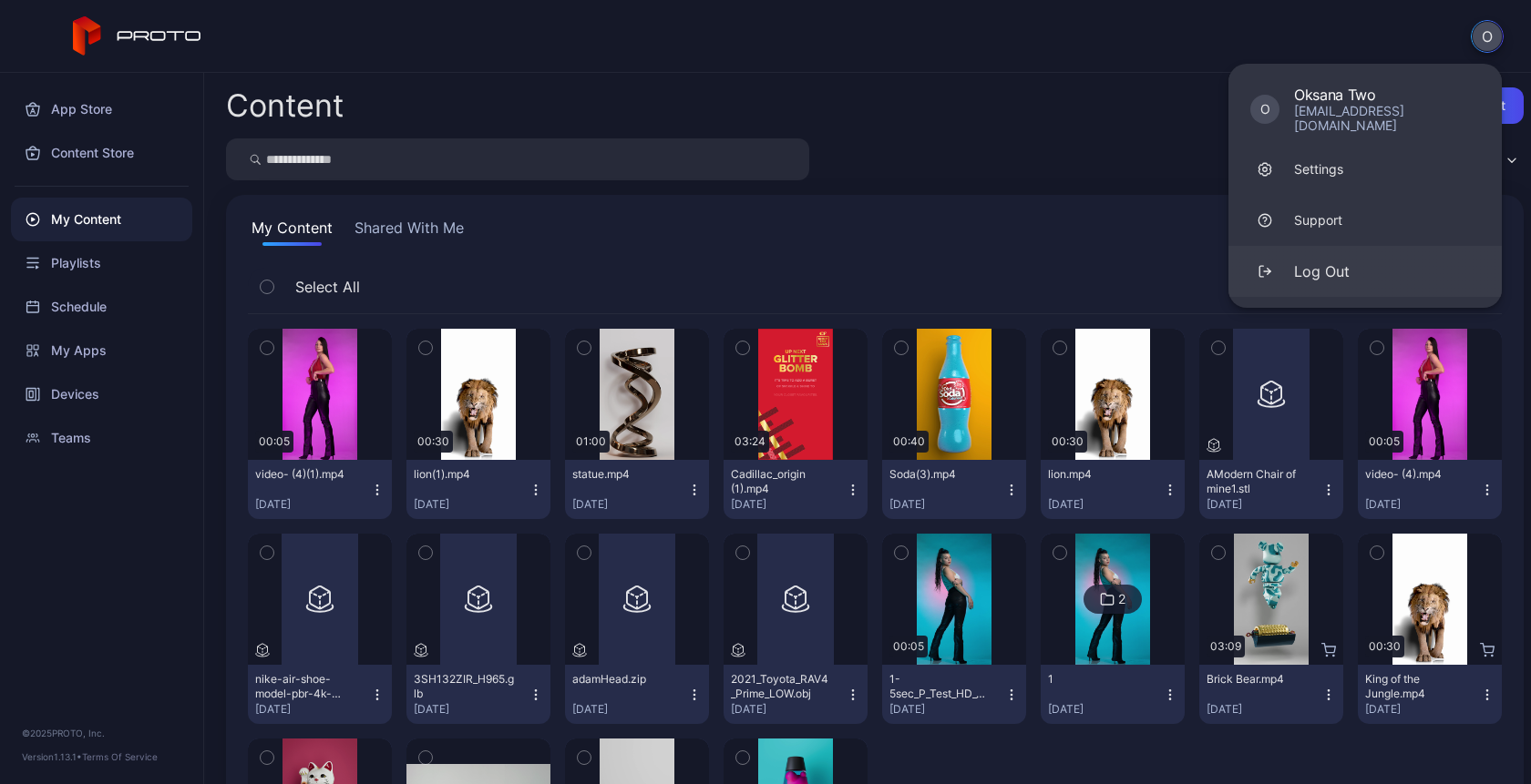
click at [1353, 265] on button "Log Out" at bounding box center [1365, 271] width 273 height 51
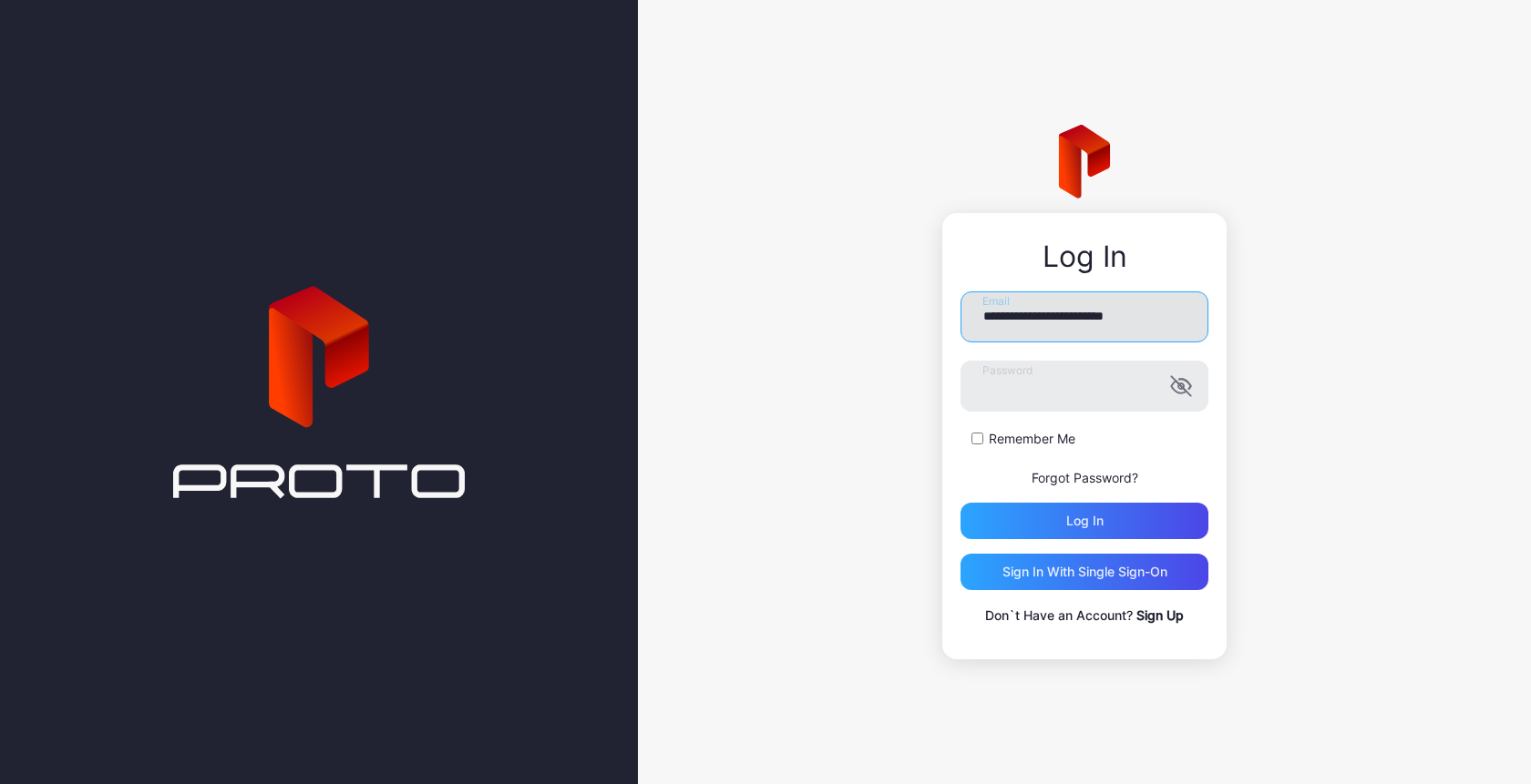
click at [1111, 327] on input "**********" at bounding box center [1084, 317] width 248 height 51
click at [1101, 317] on input "**********" at bounding box center [1084, 317] width 248 height 51
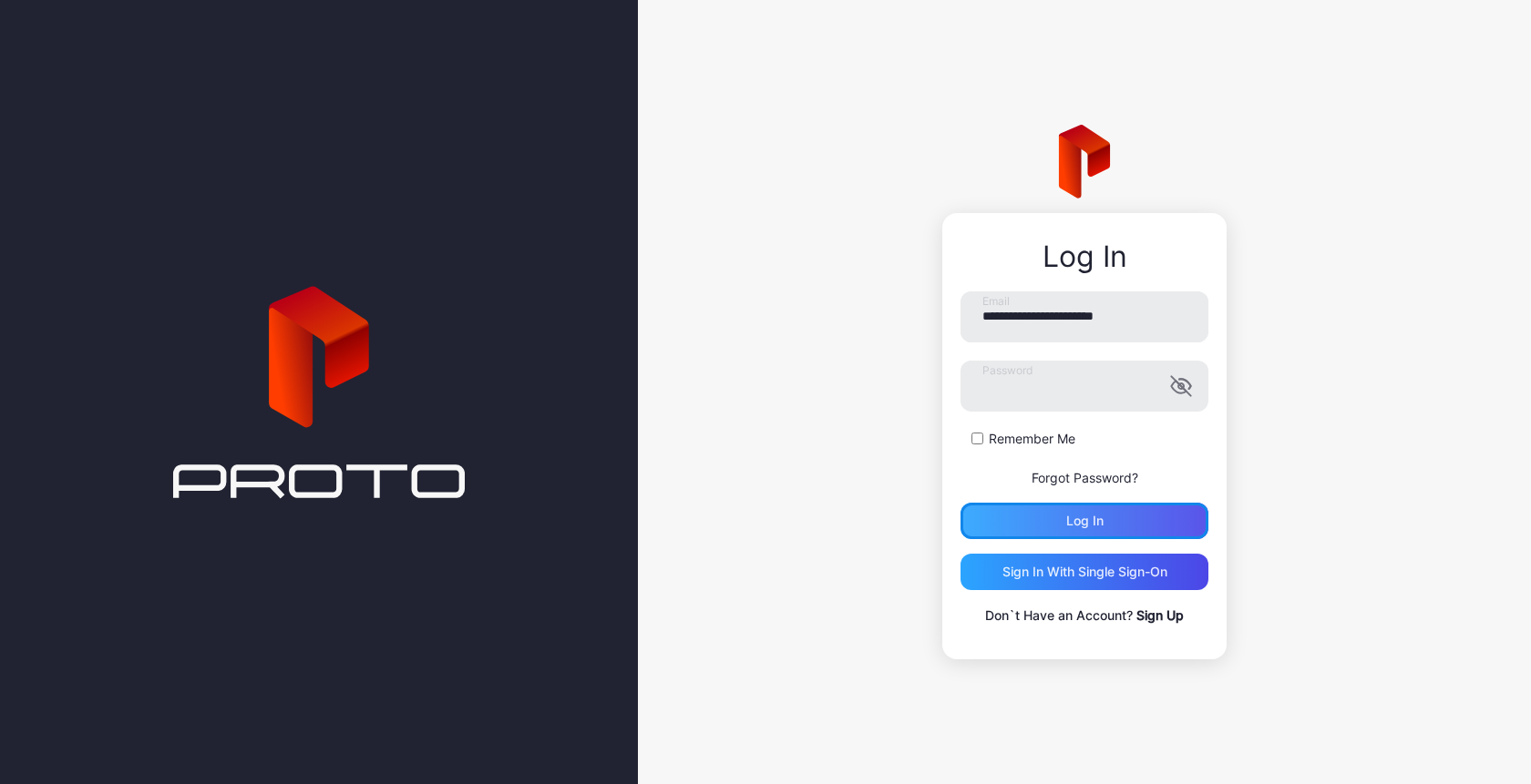
click at [1062, 525] on div "Log in" at bounding box center [1084, 520] width 248 height 36
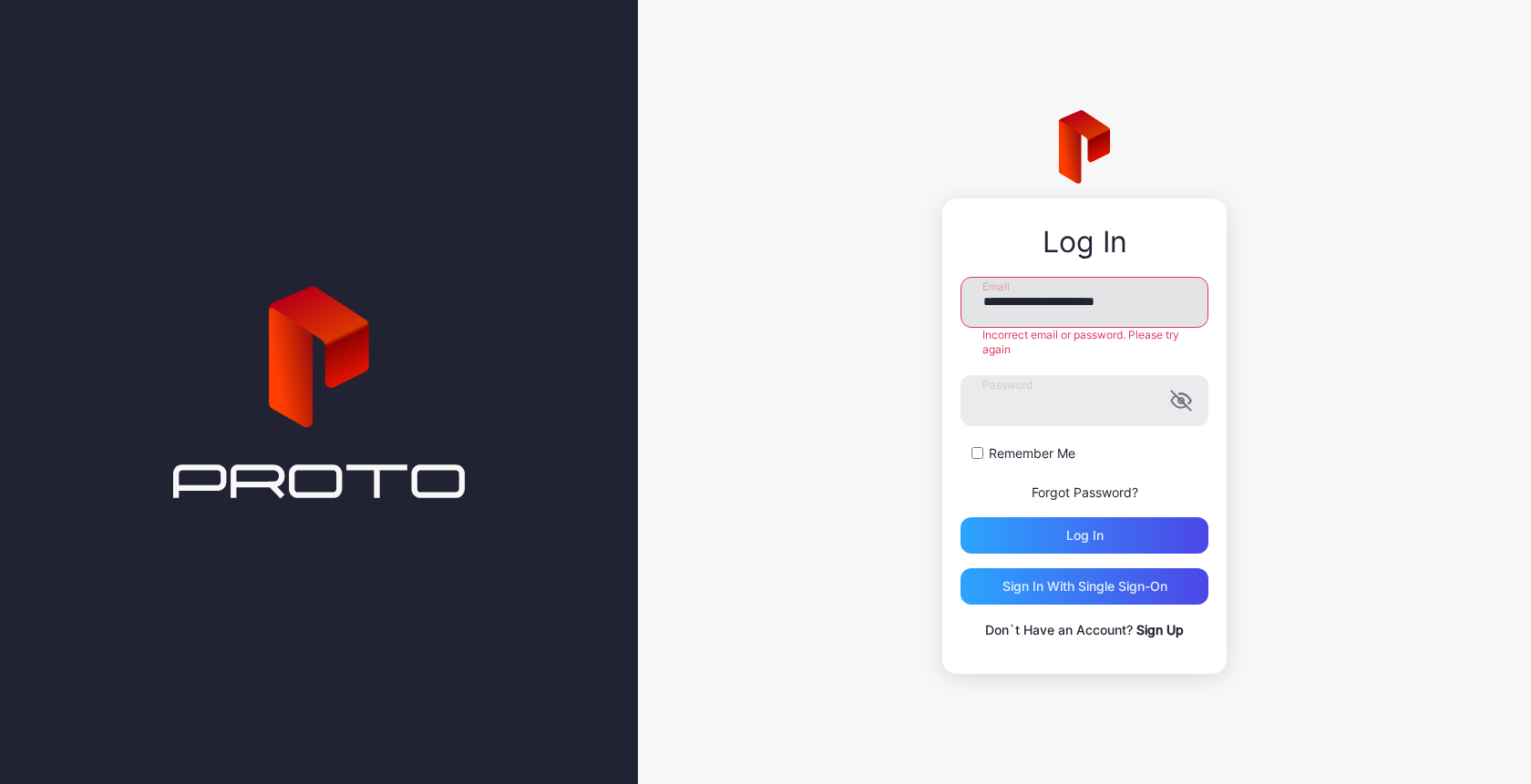
click at [1080, 304] on input "**********" at bounding box center [1084, 302] width 248 height 51
type input "**********"
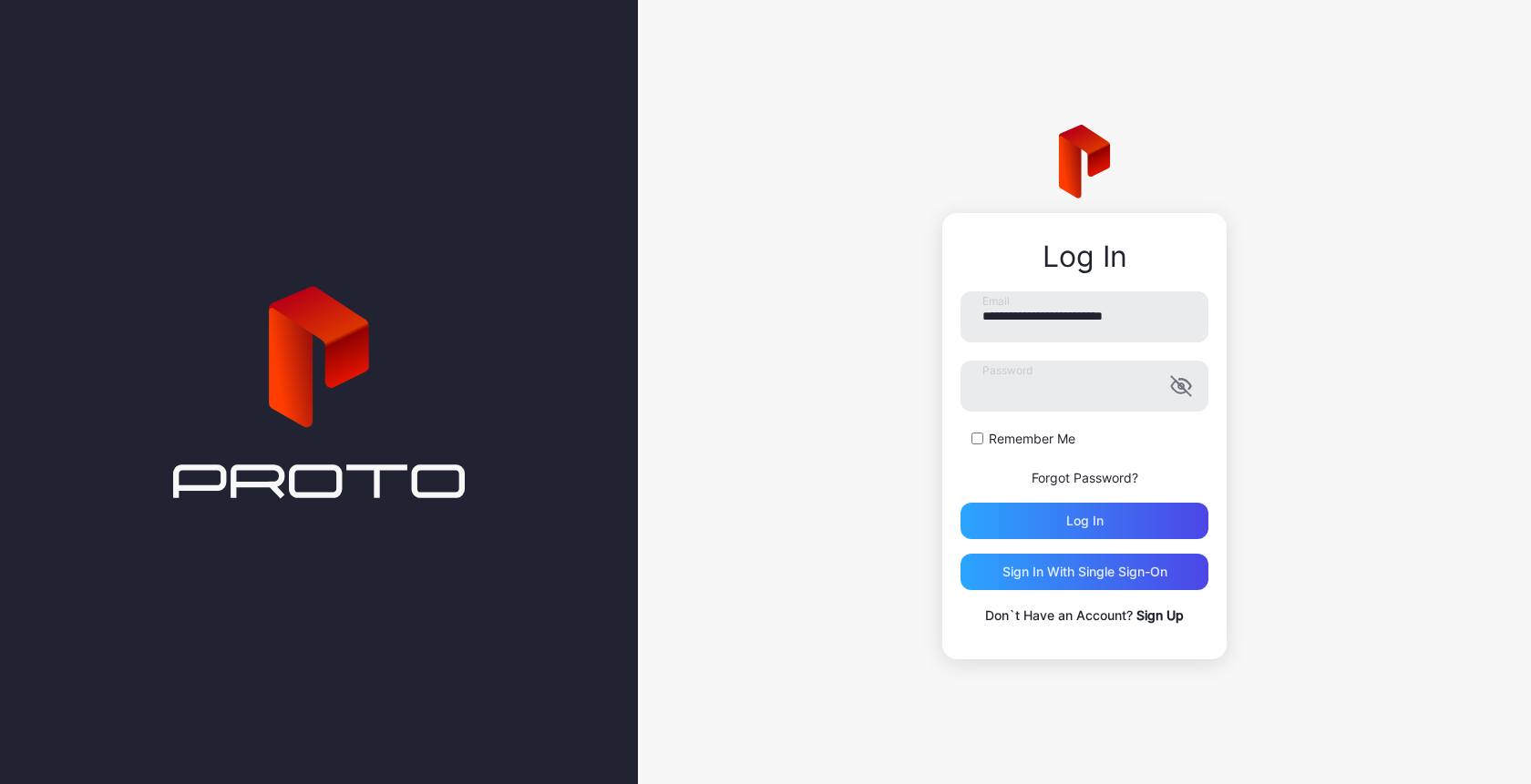
click at [1106, 559] on div "**********" at bounding box center [1084, 459] width 248 height 335
click at [1109, 514] on div "Log in" at bounding box center [1084, 520] width 248 height 36
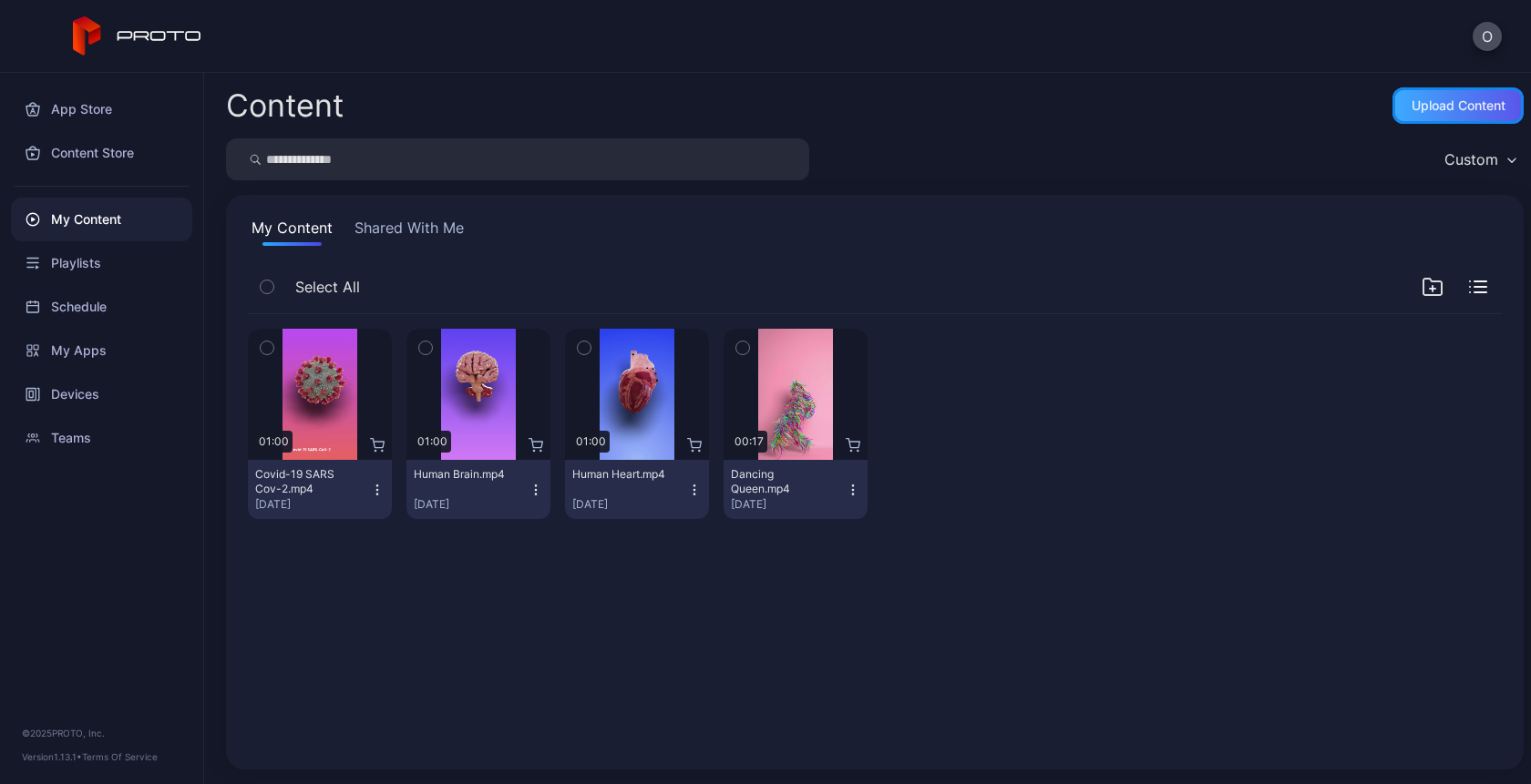
click at [1448, 110] on div "Upload Content" at bounding box center [1458, 106] width 94 height 15
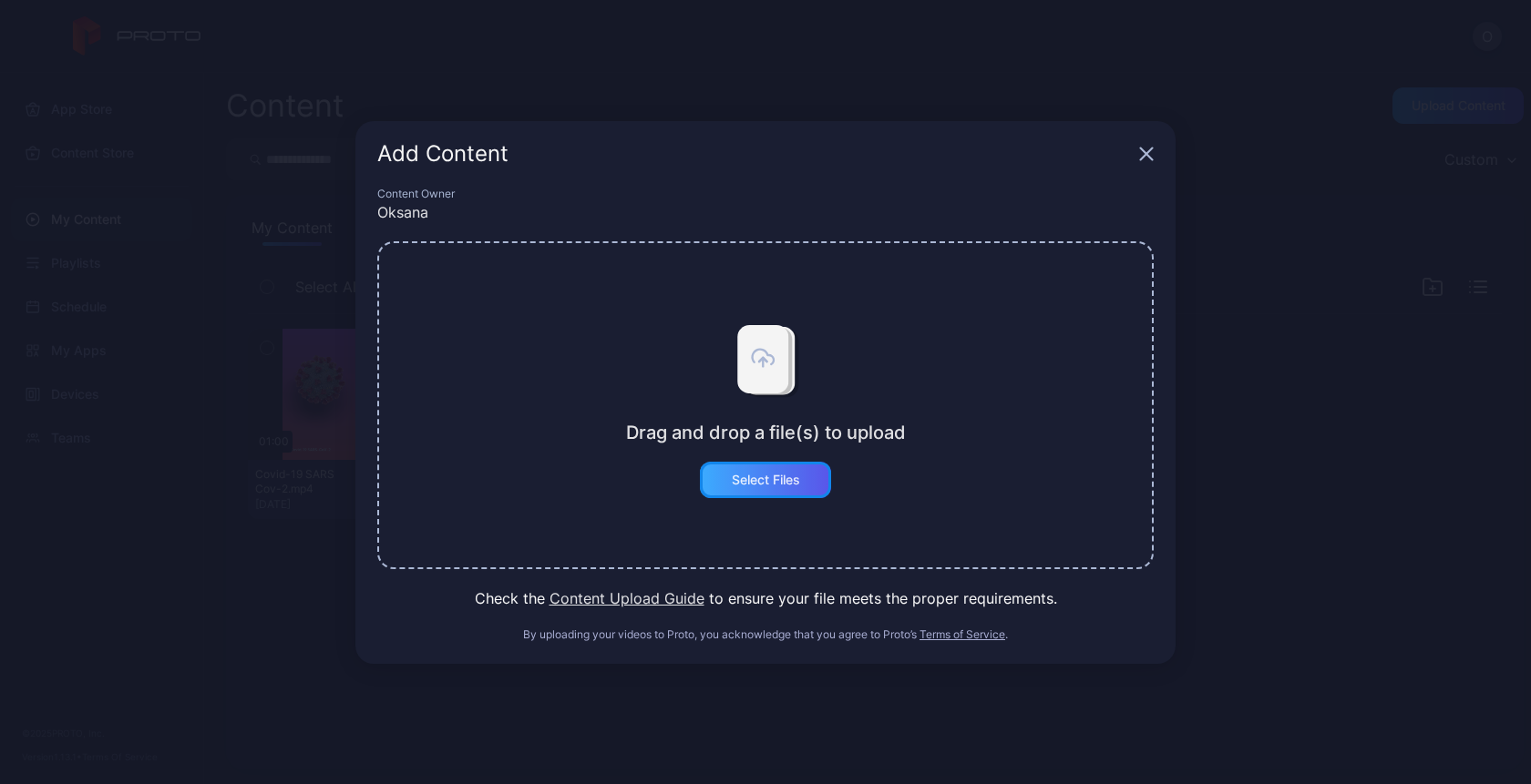
click at [766, 483] on div "Select Files" at bounding box center [766, 480] width 68 height 15
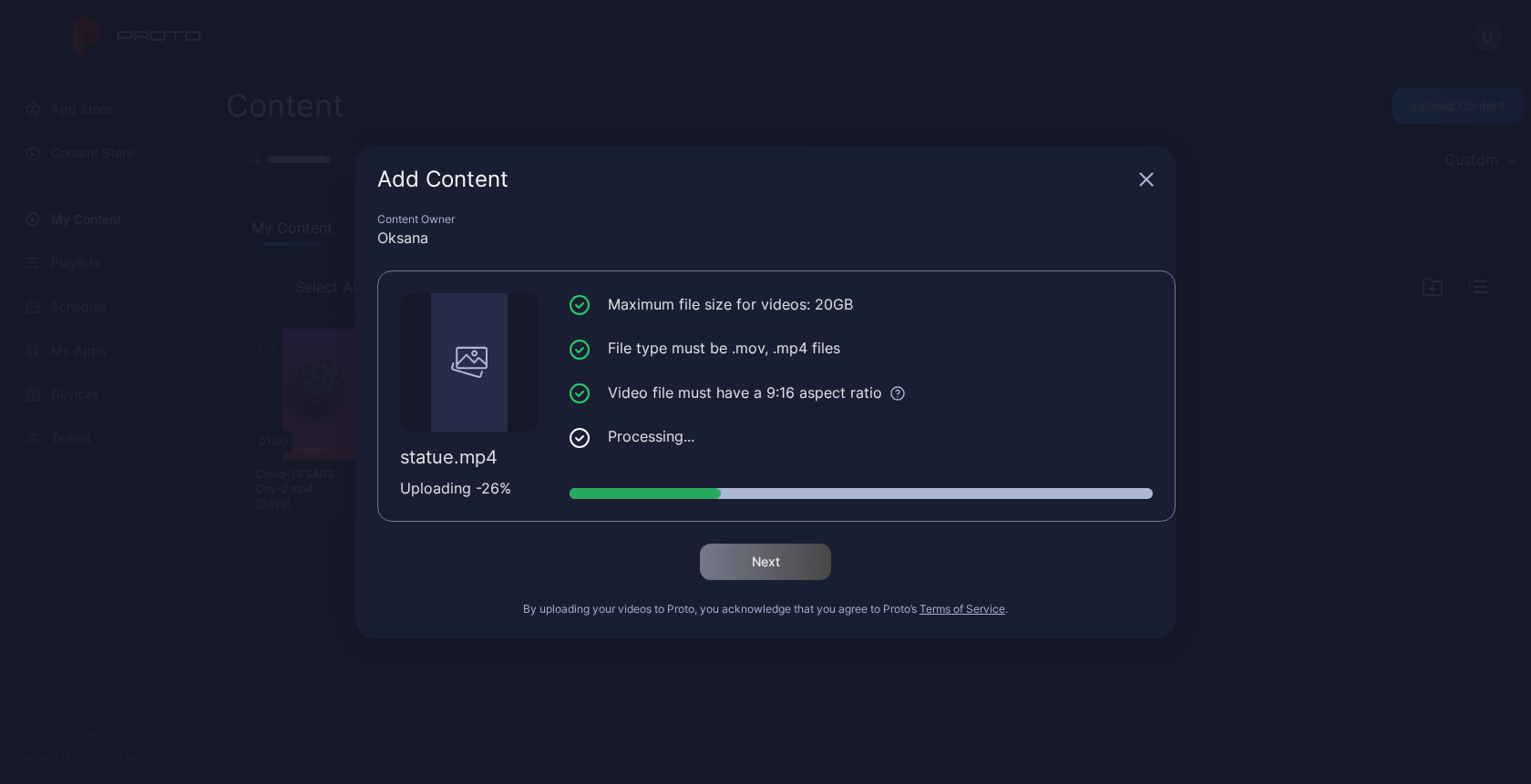
click at [1145, 181] on icon "button" at bounding box center [1146, 180] width 15 height 15
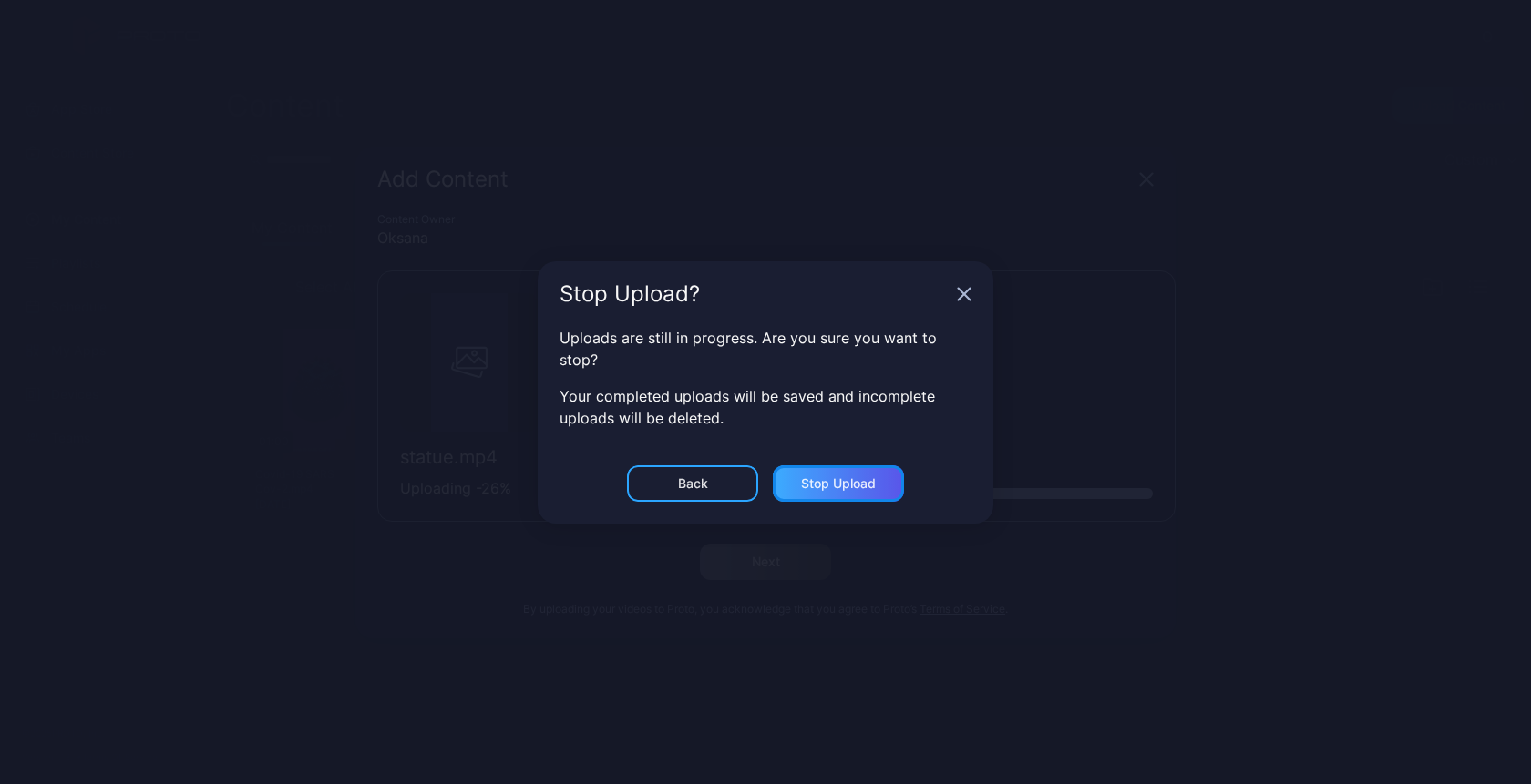
click at [848, 483] on div "Stop Upload" at bounding box center [838, 484] width 75 height 15
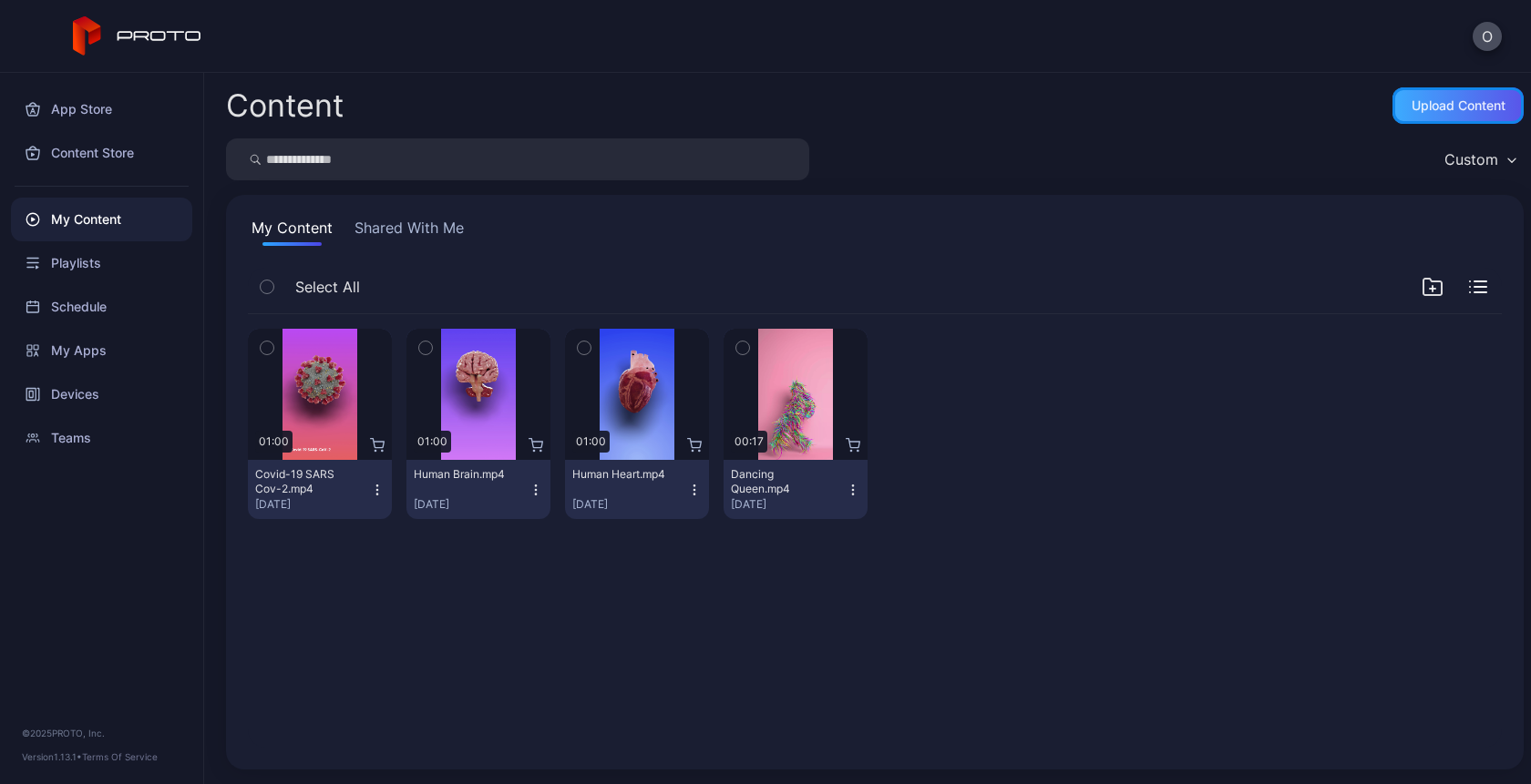
click at [1411, 106] on div "Upload Content" at bounding box center [1458, 106] width 94 height 15
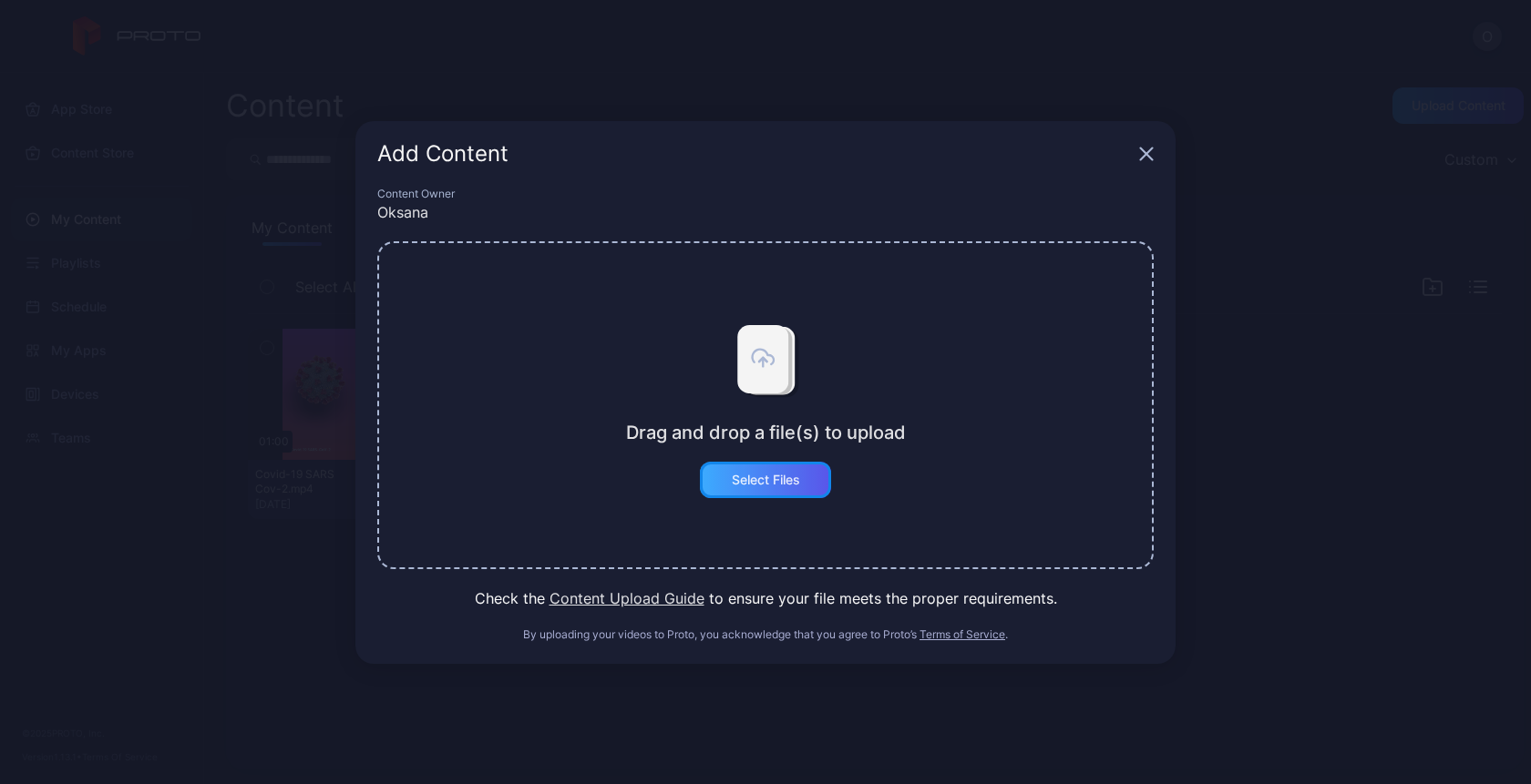
click at [732, 476] on div "Select Files" at bounding box center [766, 480] width 68 height 15
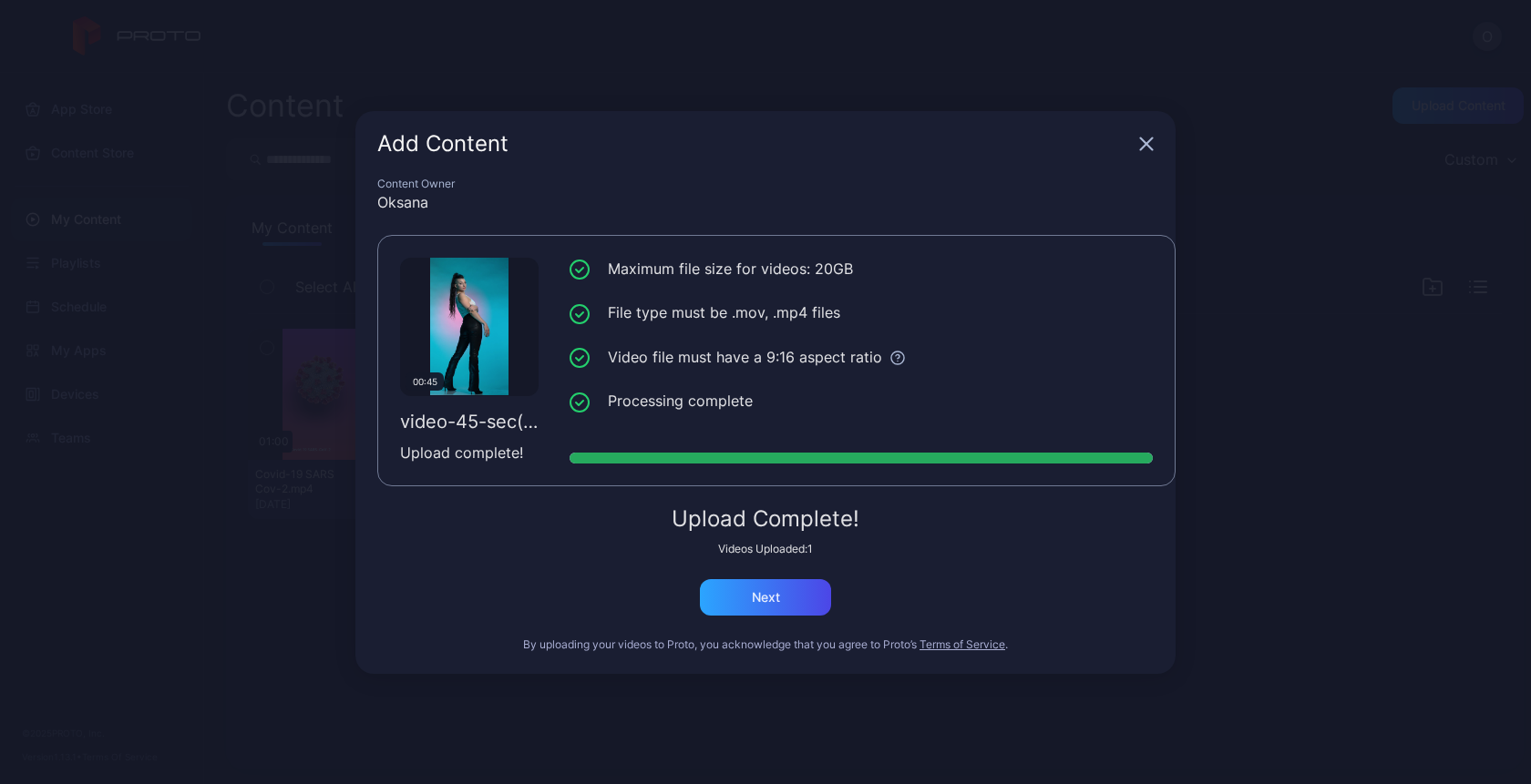
click at [1147, 148] on icon "button" at bounding box center [1146, 144] width 15 height 15
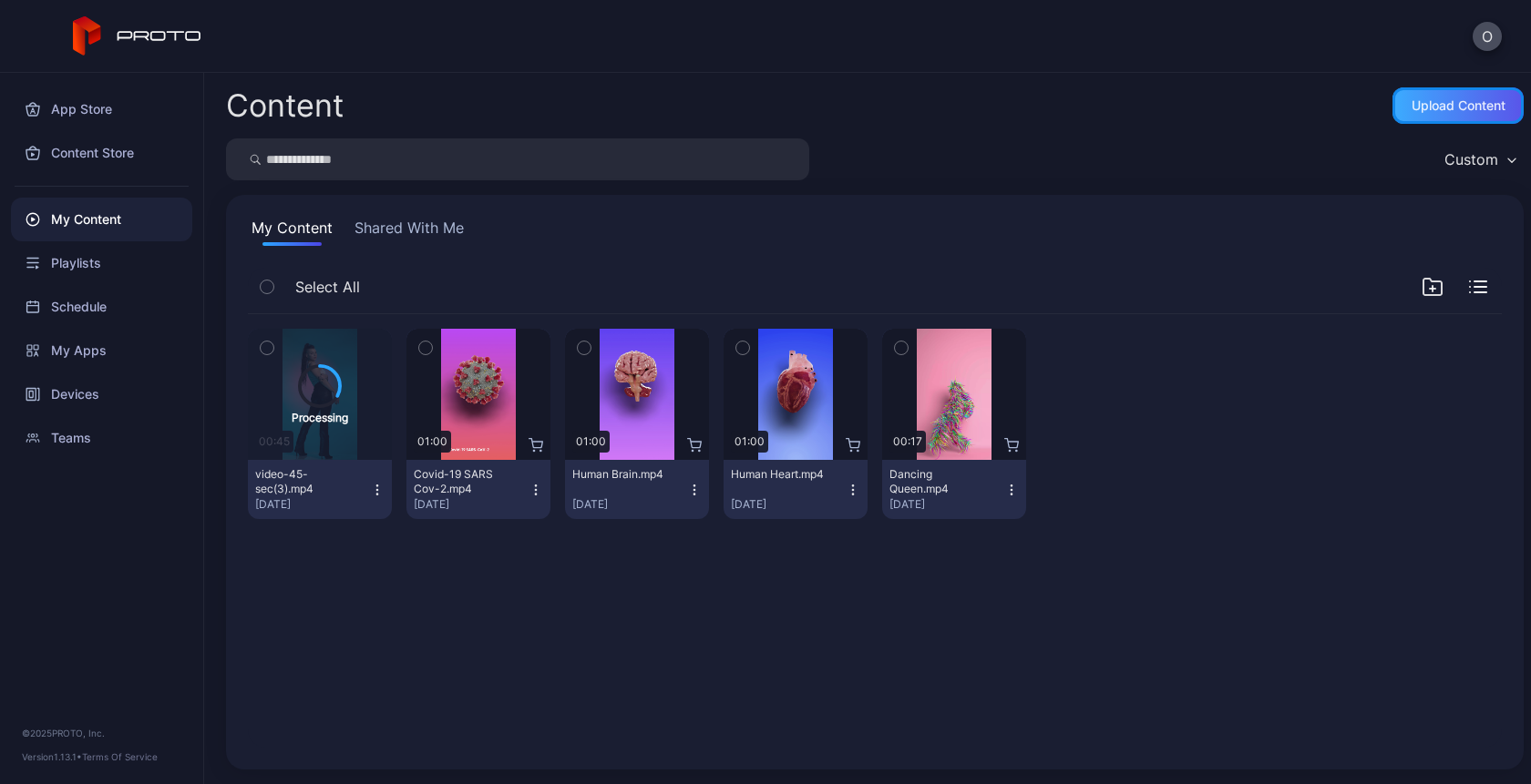
click at [1441, 100] on div "Upload Content" at bounding box center [1458, 106] width 94 height 15
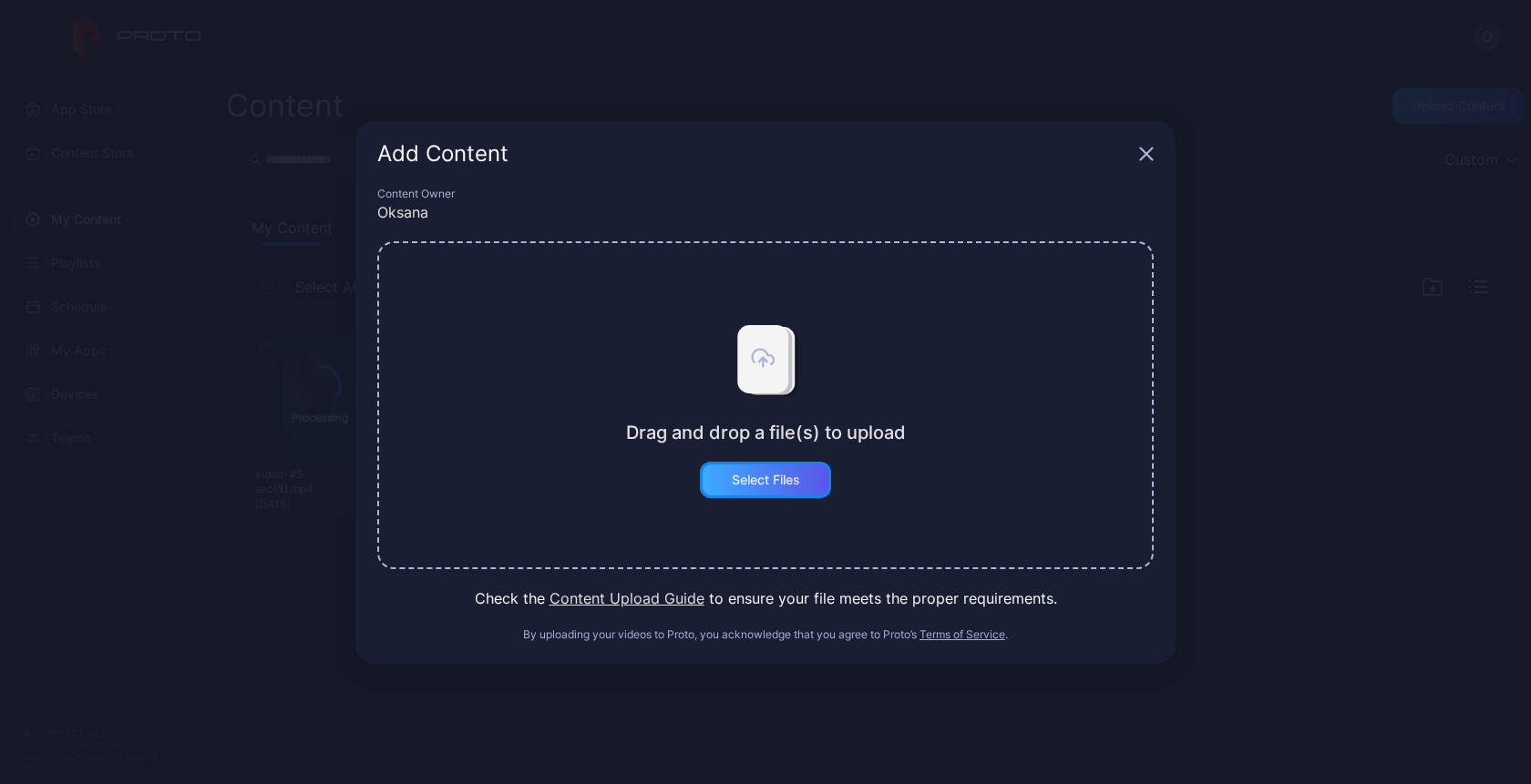
click at [770, 484] on div "Select Files" at bounding box center [766, 480] width 68 height 15
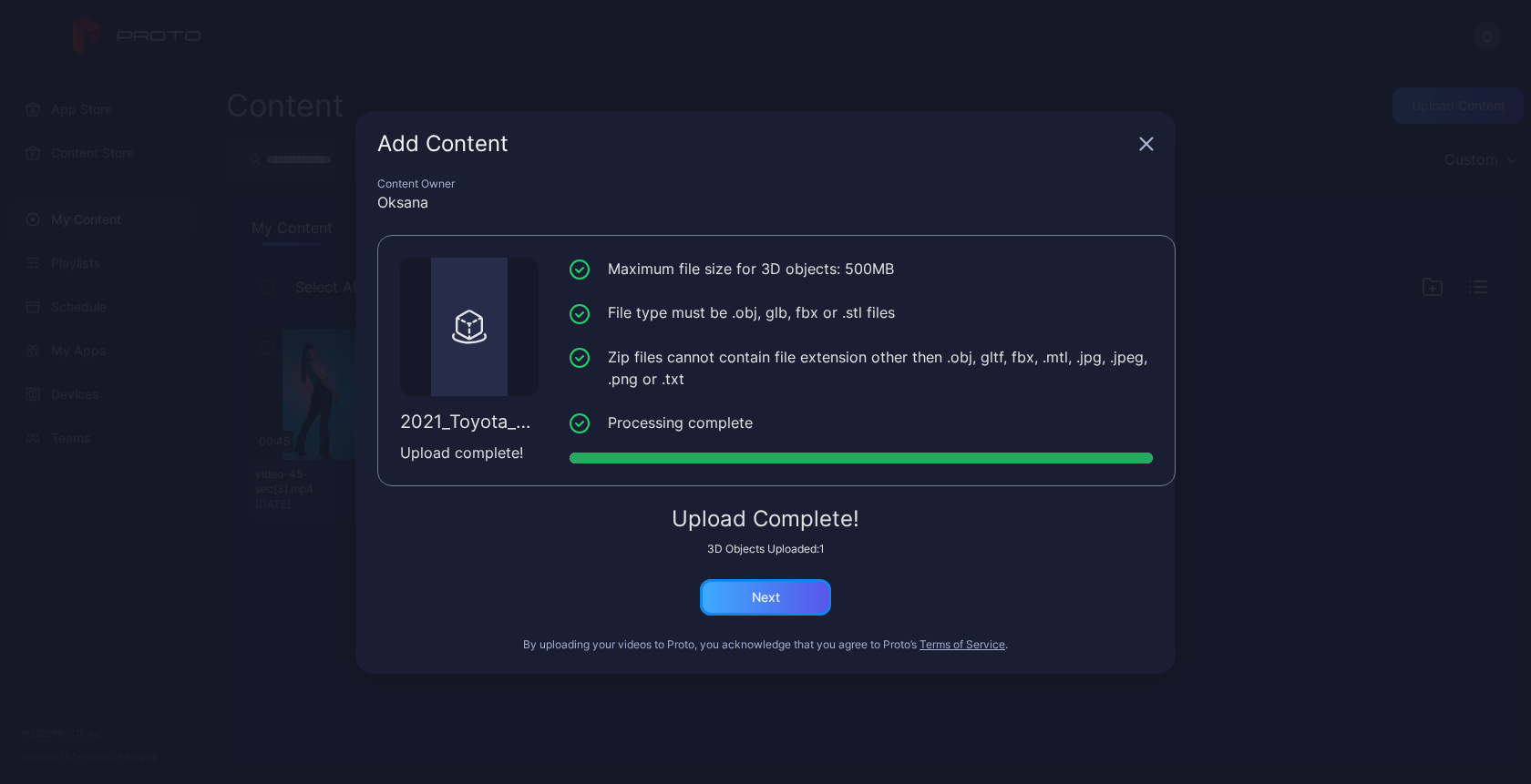
click at [733, 604] on div "Next" at bounding box center [766, 597] width 131 height 36
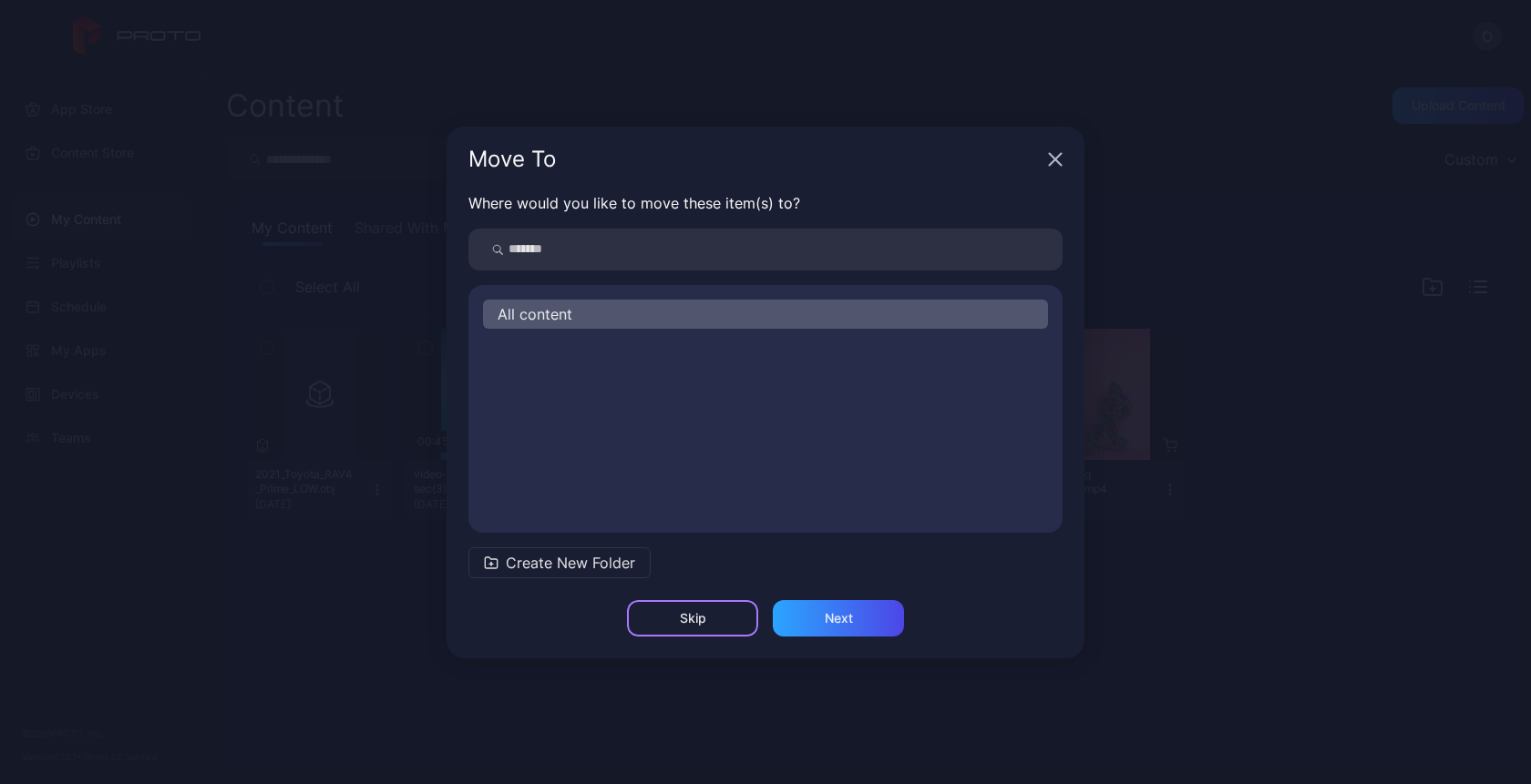
click at [710, 622] on div "Skip" at bounding box center [693, 618] width 131 height 36
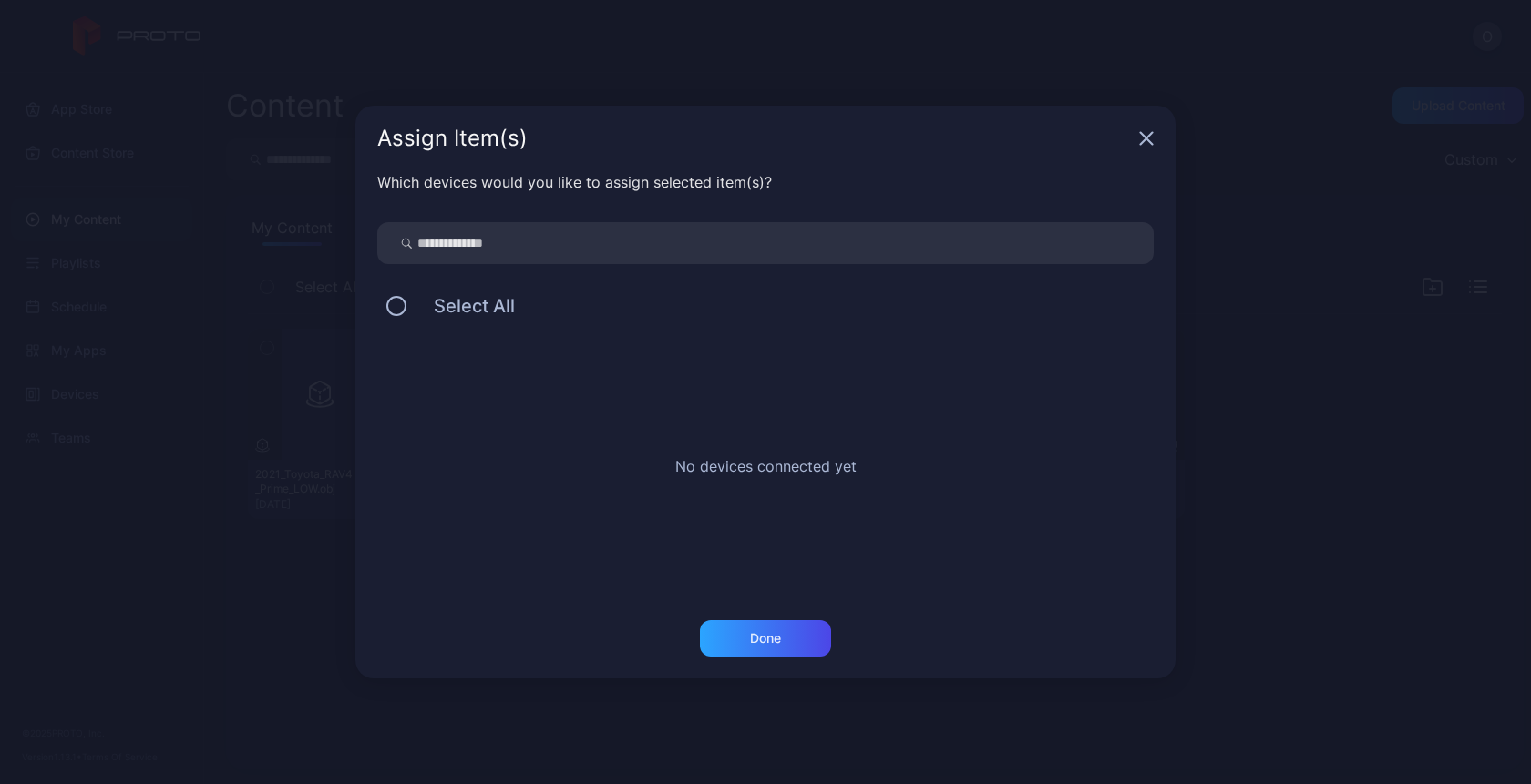
click at [1149, 133] on icon "button" at bounding box center [1146, 138] width 15 height 15
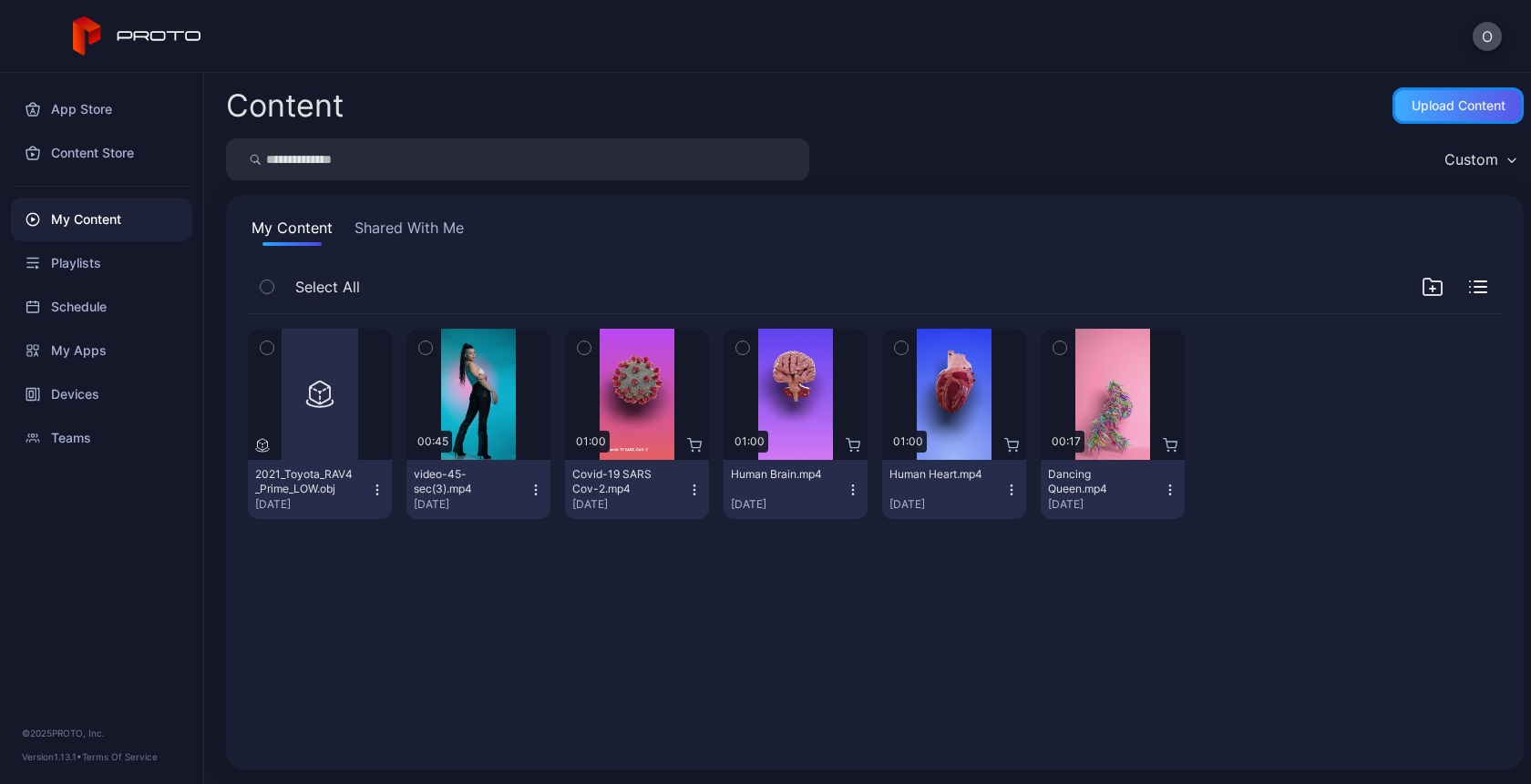
click at [1474, 108] on div "Upload Content" at bounding box center [1458, 106] width 94 height 15
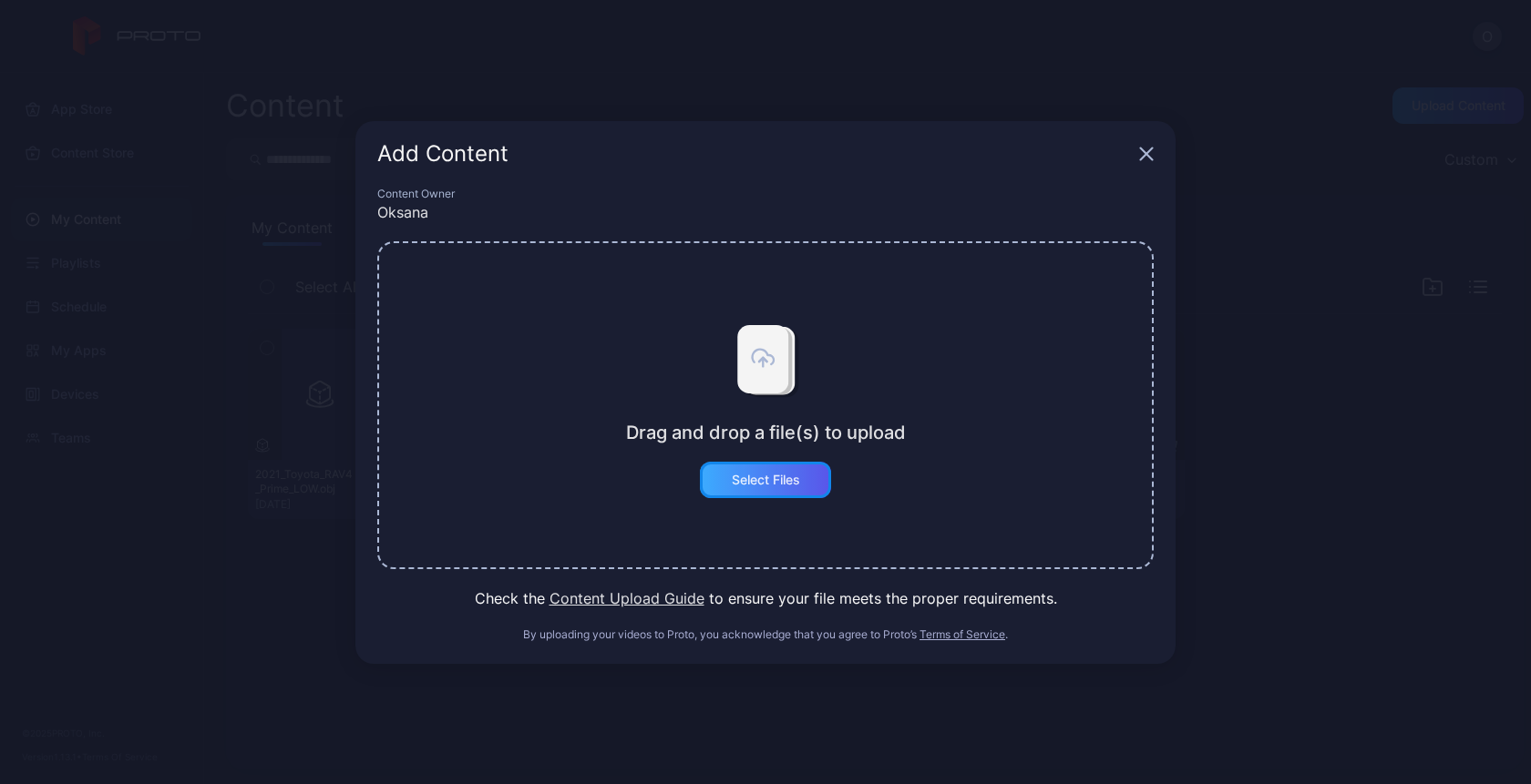
click at [791, 470] on div "Select Files" at bounding box center [766, 480] width 131 height 36
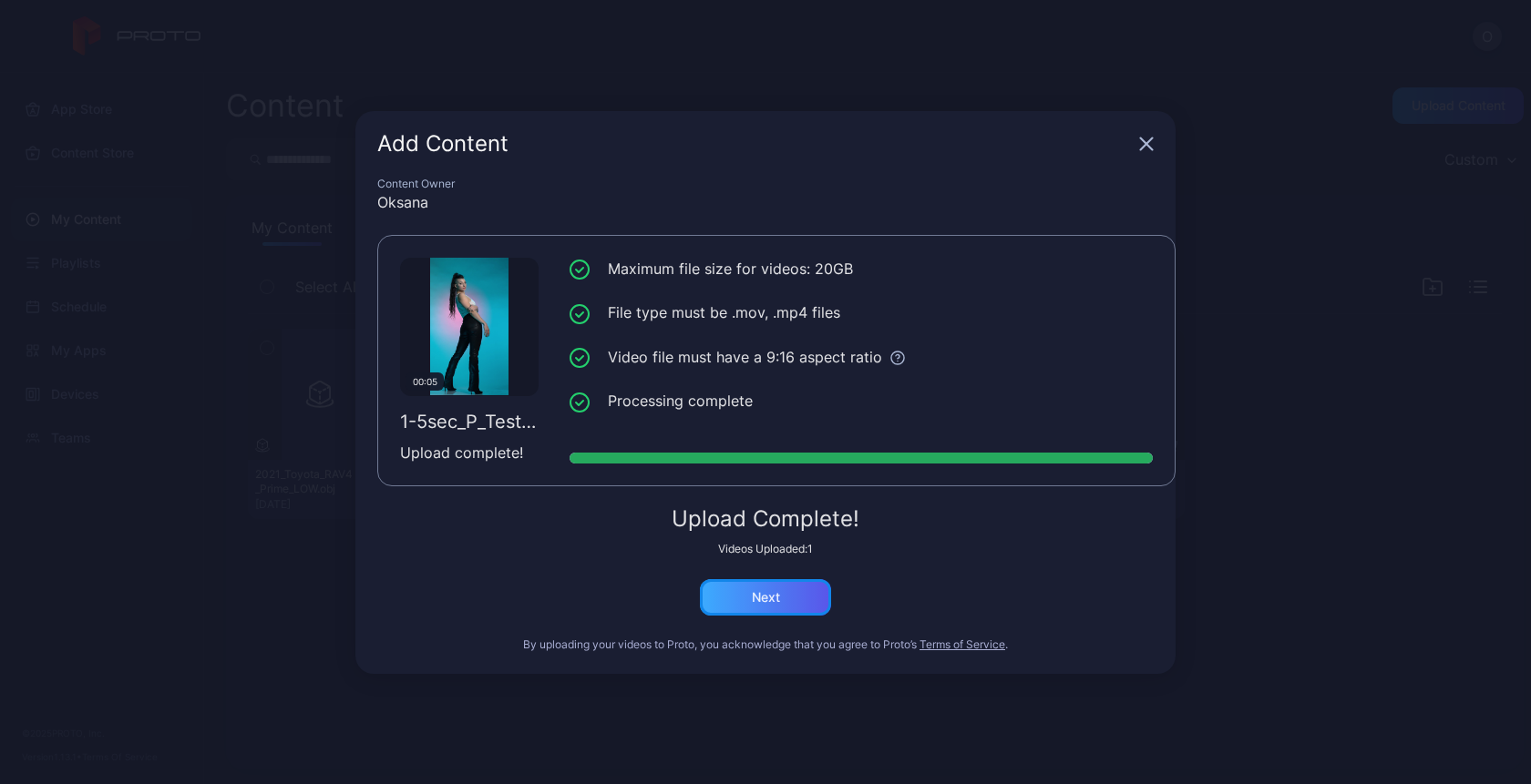
click at [762, 601] on div "Next" at bounding box center [766, 598] width 28 height 15
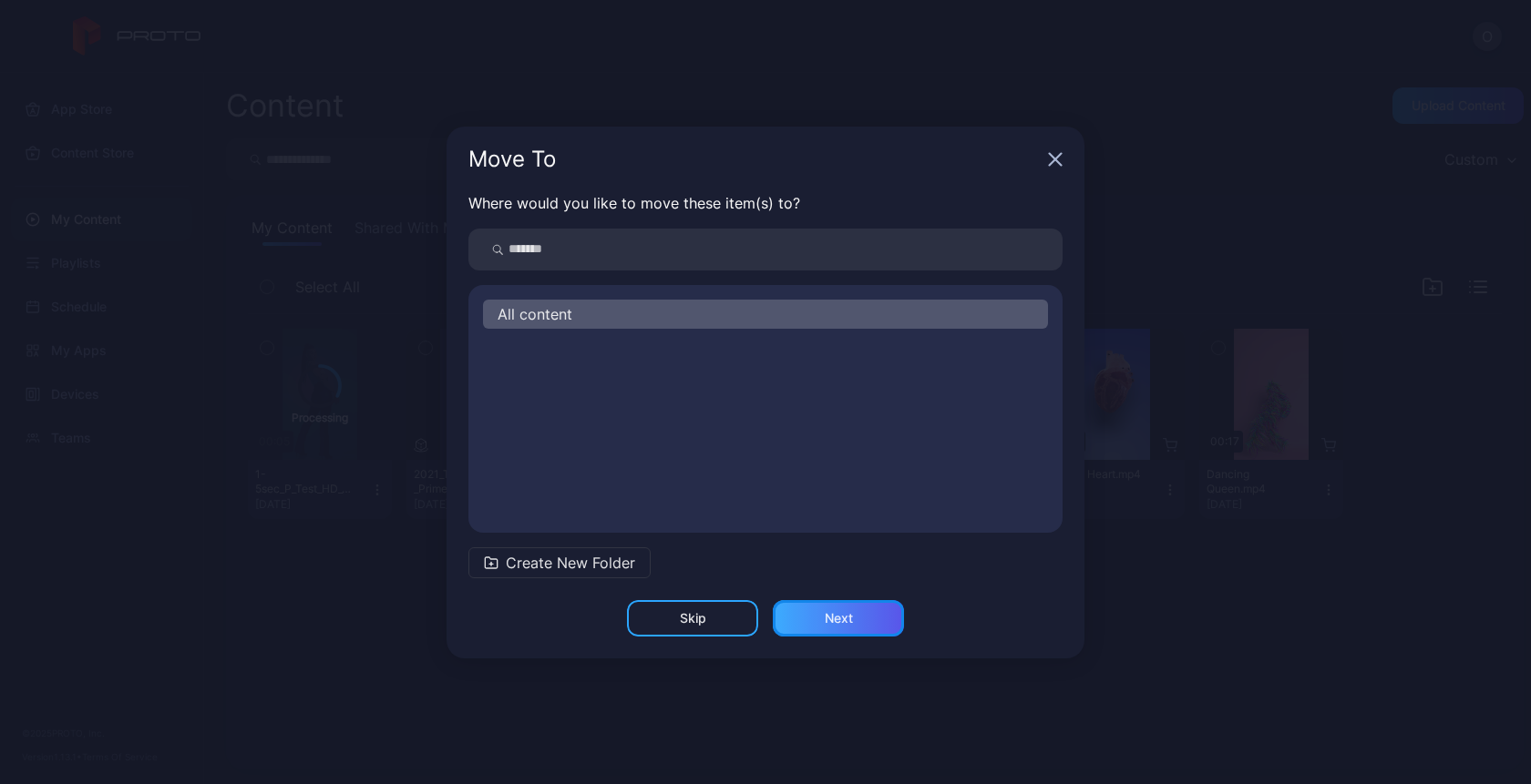
click at [855, 623] on div "Next" at bounding box center [838, 618] width 131 height 36
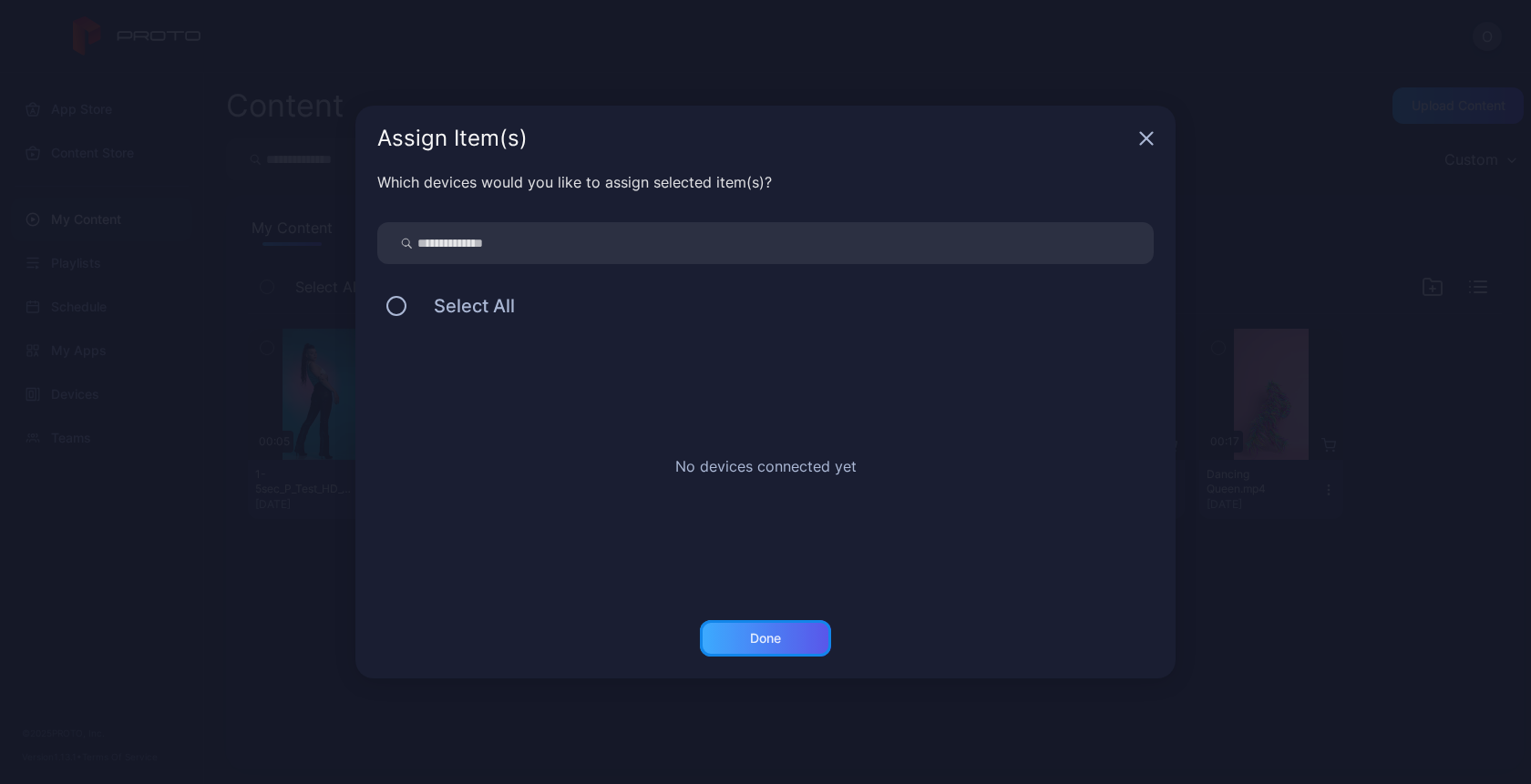
click at [770, 641] on div "Done" at bounding box center [765, 639] width 31 height 15
